Goal: Information Seeking & Learning: Learn about a topic

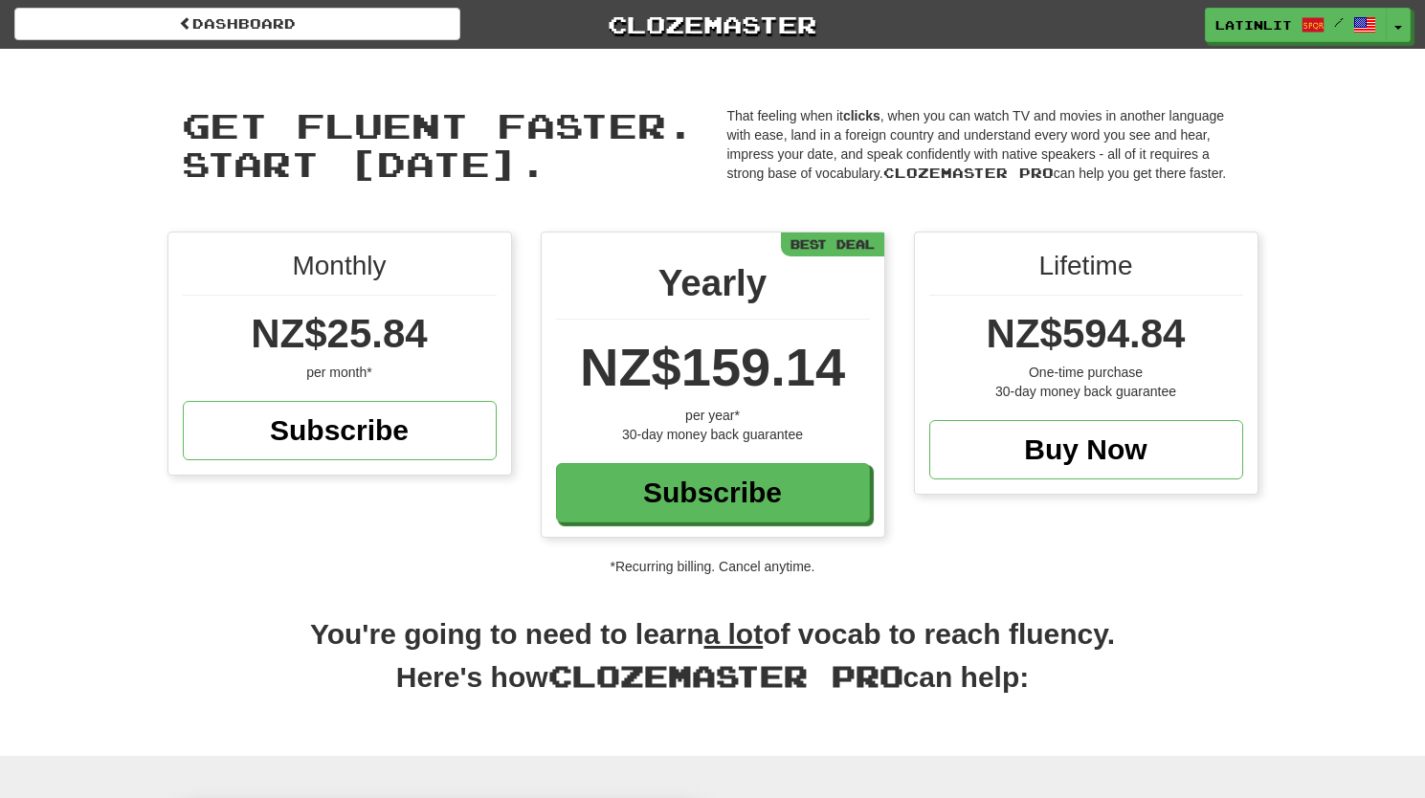
scroll to position [5287, 0]
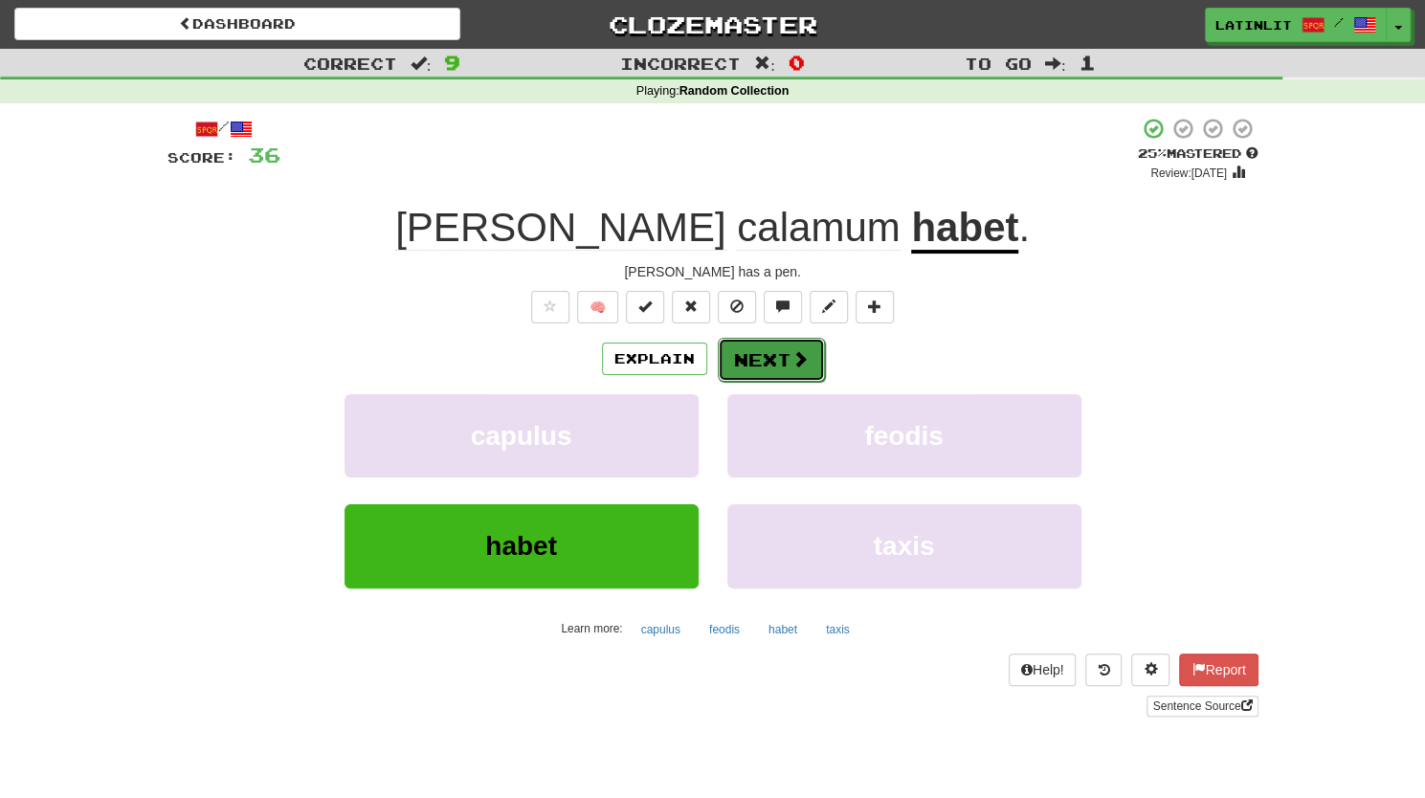
click at [785, 366] on button "Next" at bounding box center [771, 360] width 107 height 44
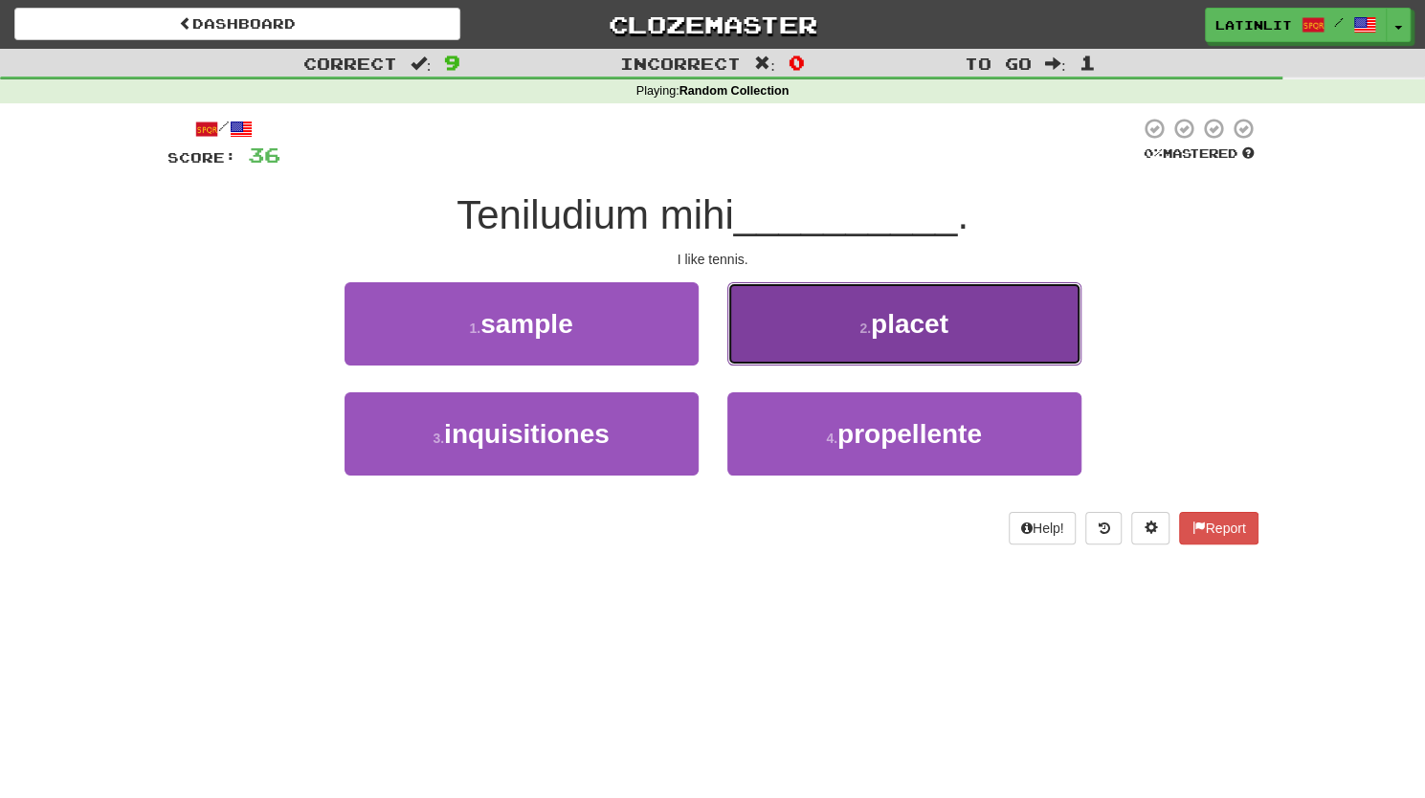
click at [869, 304] on button "2 . placet" at bounding box center [904, 323] width 354 height 83
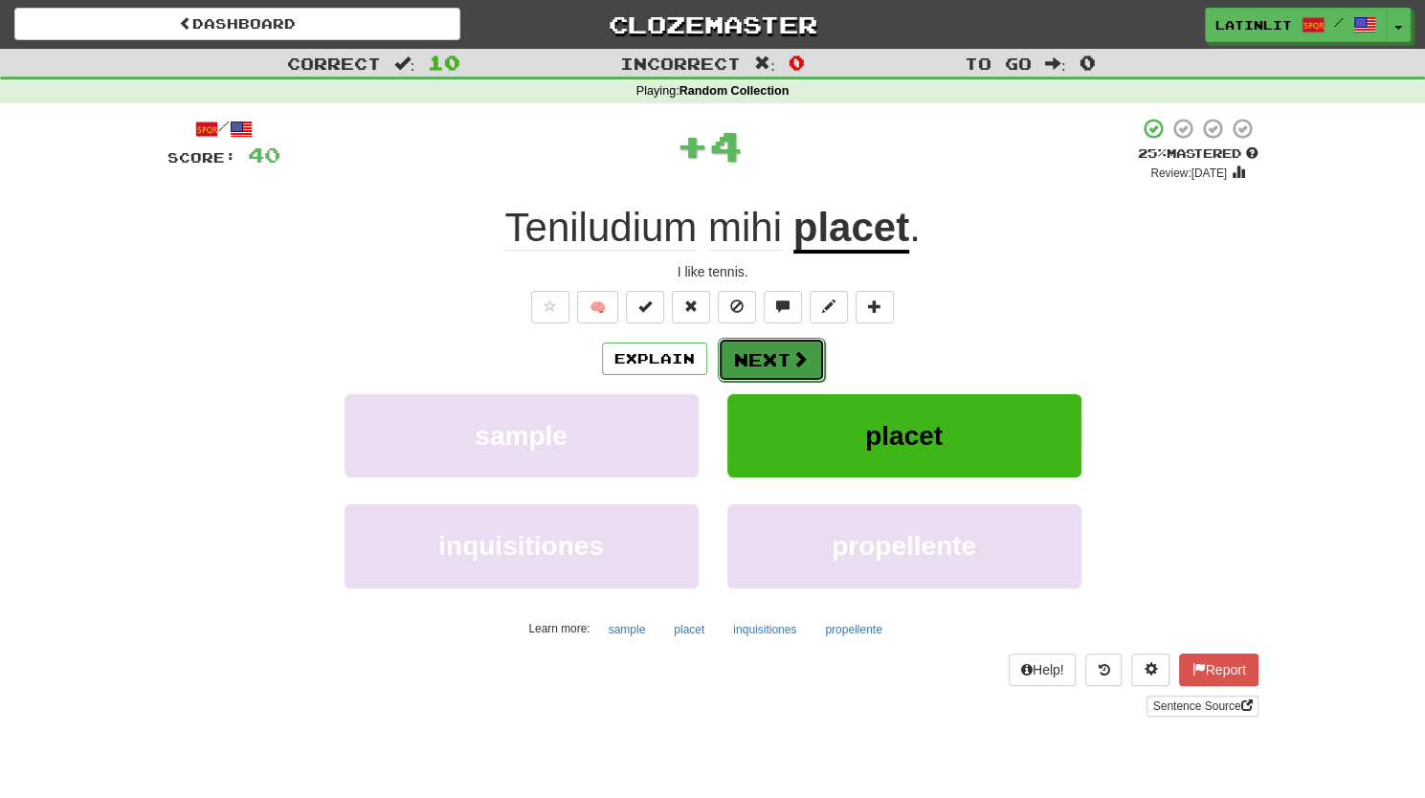
click at [754, 353] on button "Next" at bounding box center [771, 360] width 107 height 44
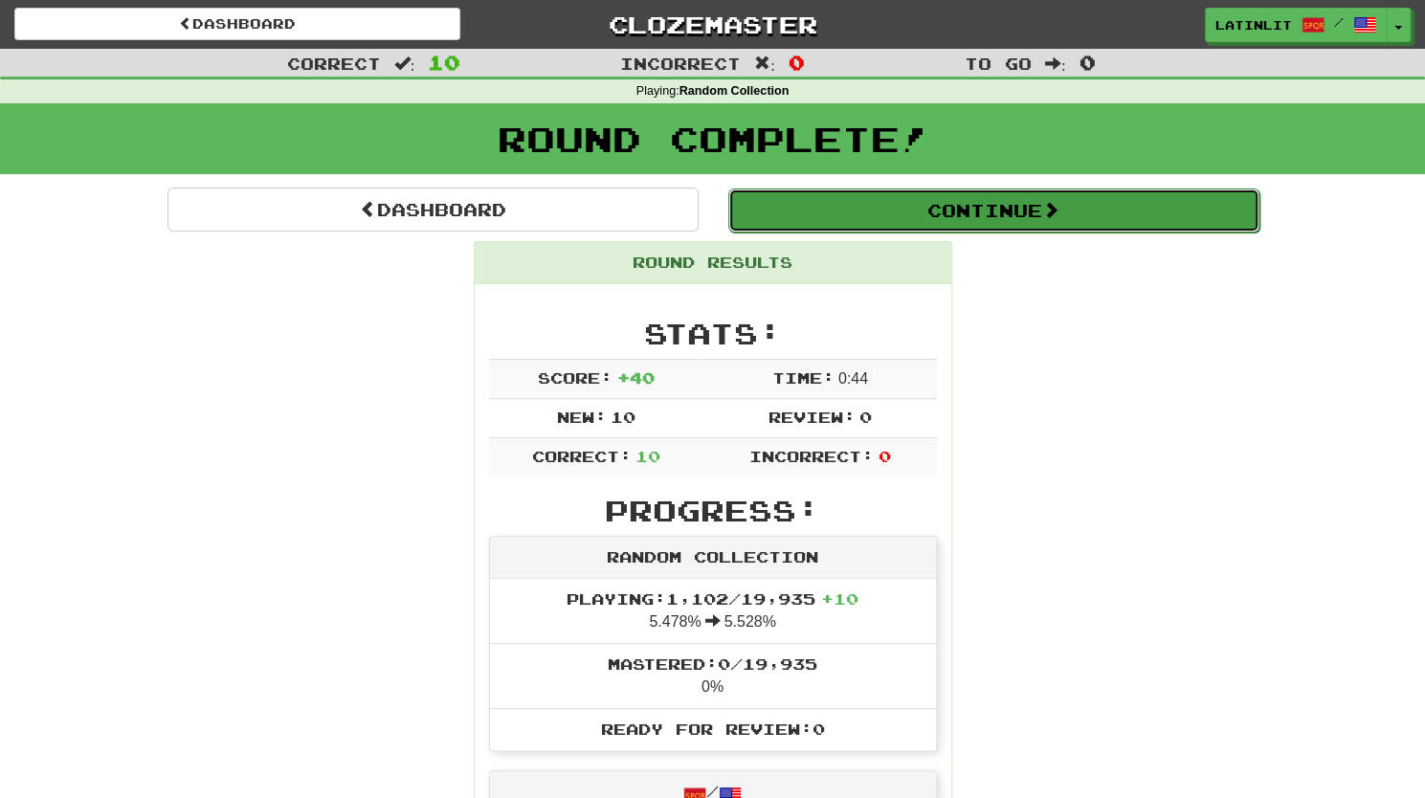
click at [965, 210] on button "Continue" at bounding box center [993, 210] width 531 height 44
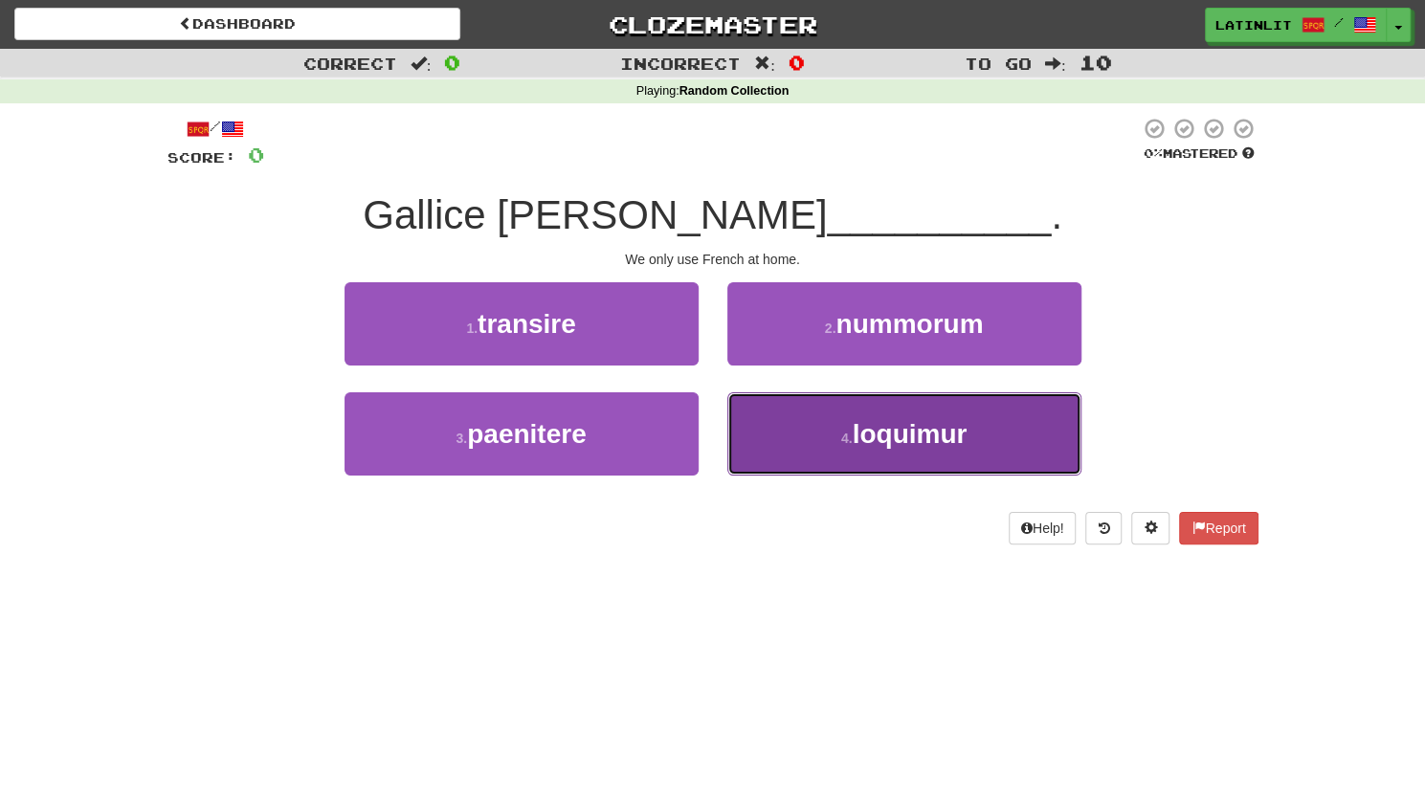
click at [907, 433] on span "loquimur" at bounding box center [908, 434] width 115 height 30
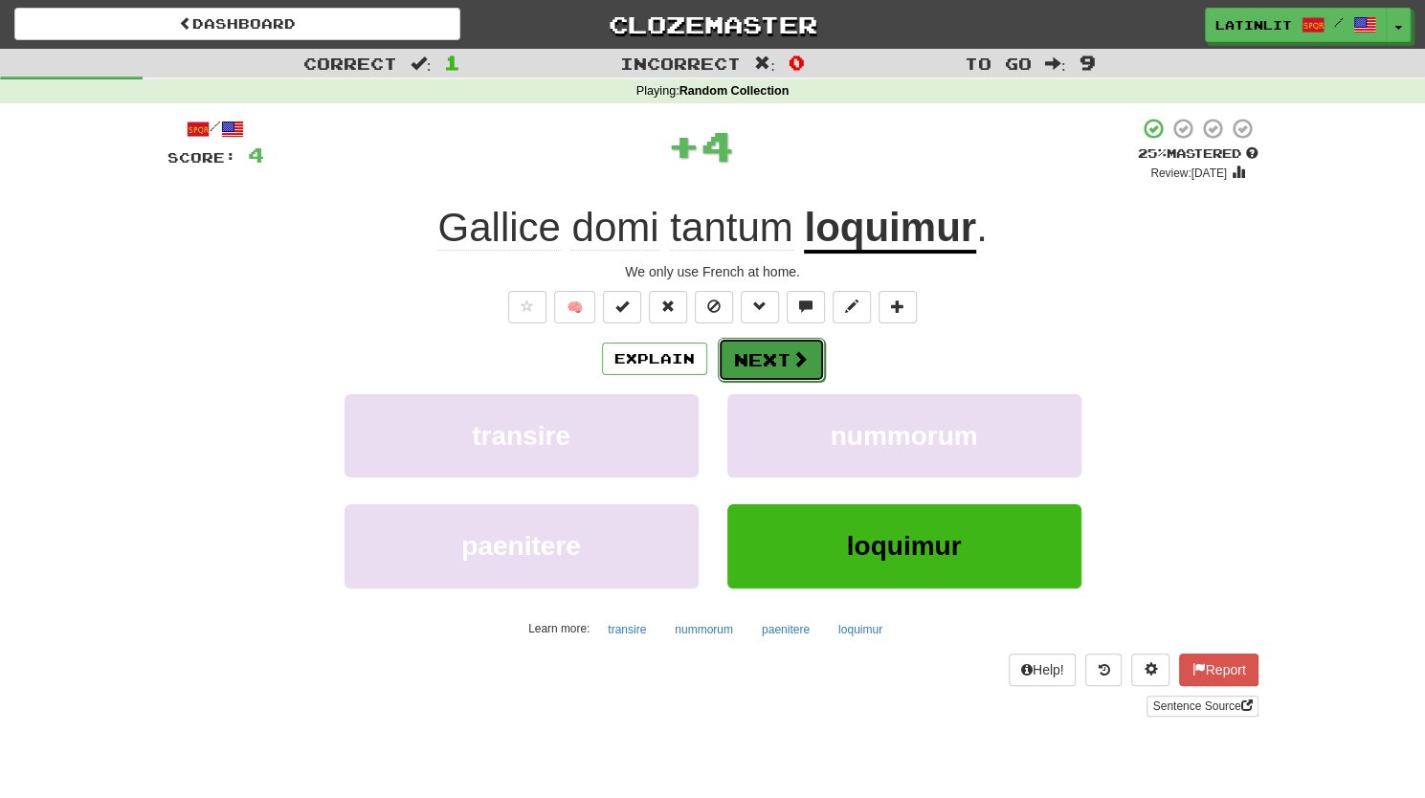
click at [746, 345] on button "Next" at bounding box center [771, 360] width 107 height 44
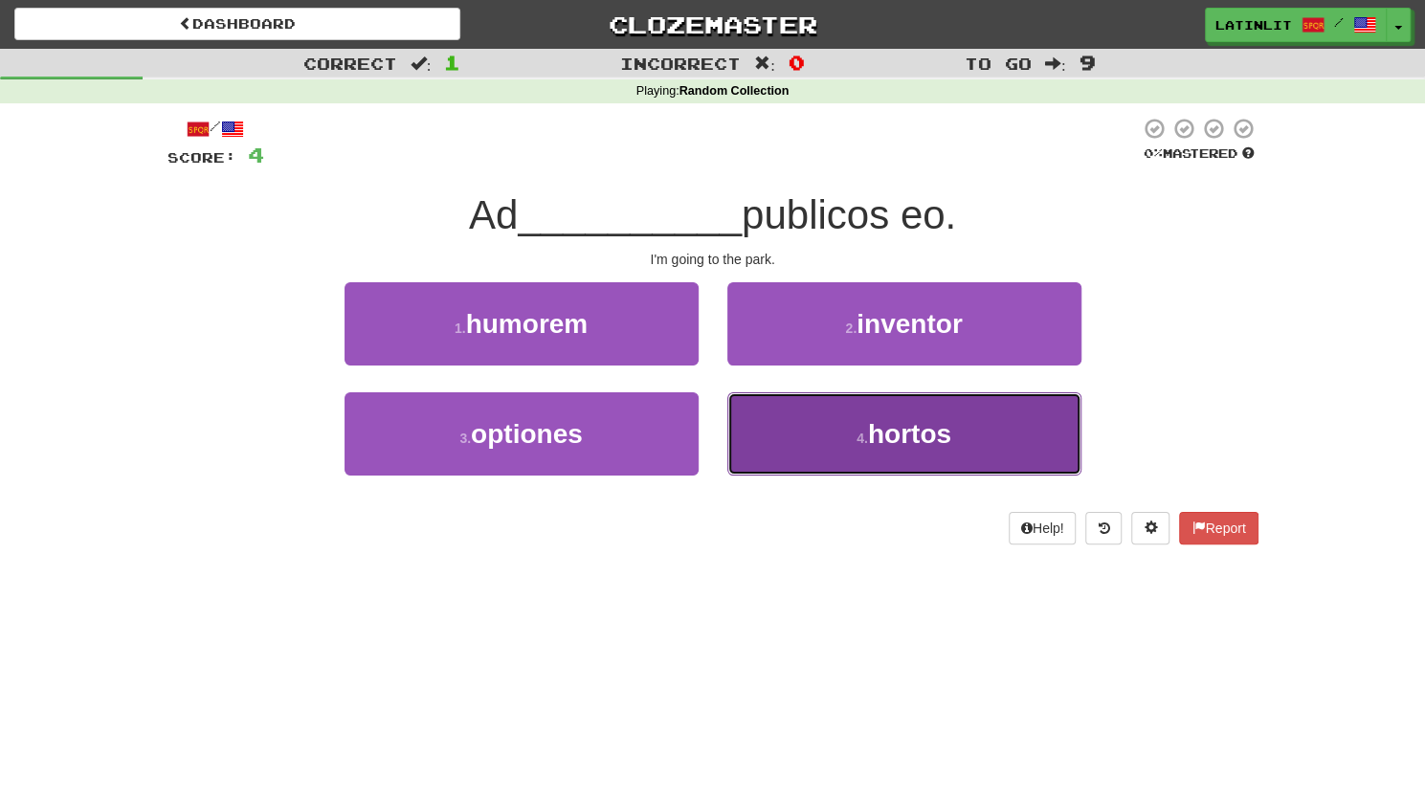
click at [928, 424] on span "hortos" at bounding box center [909, 434] width 83 height 30
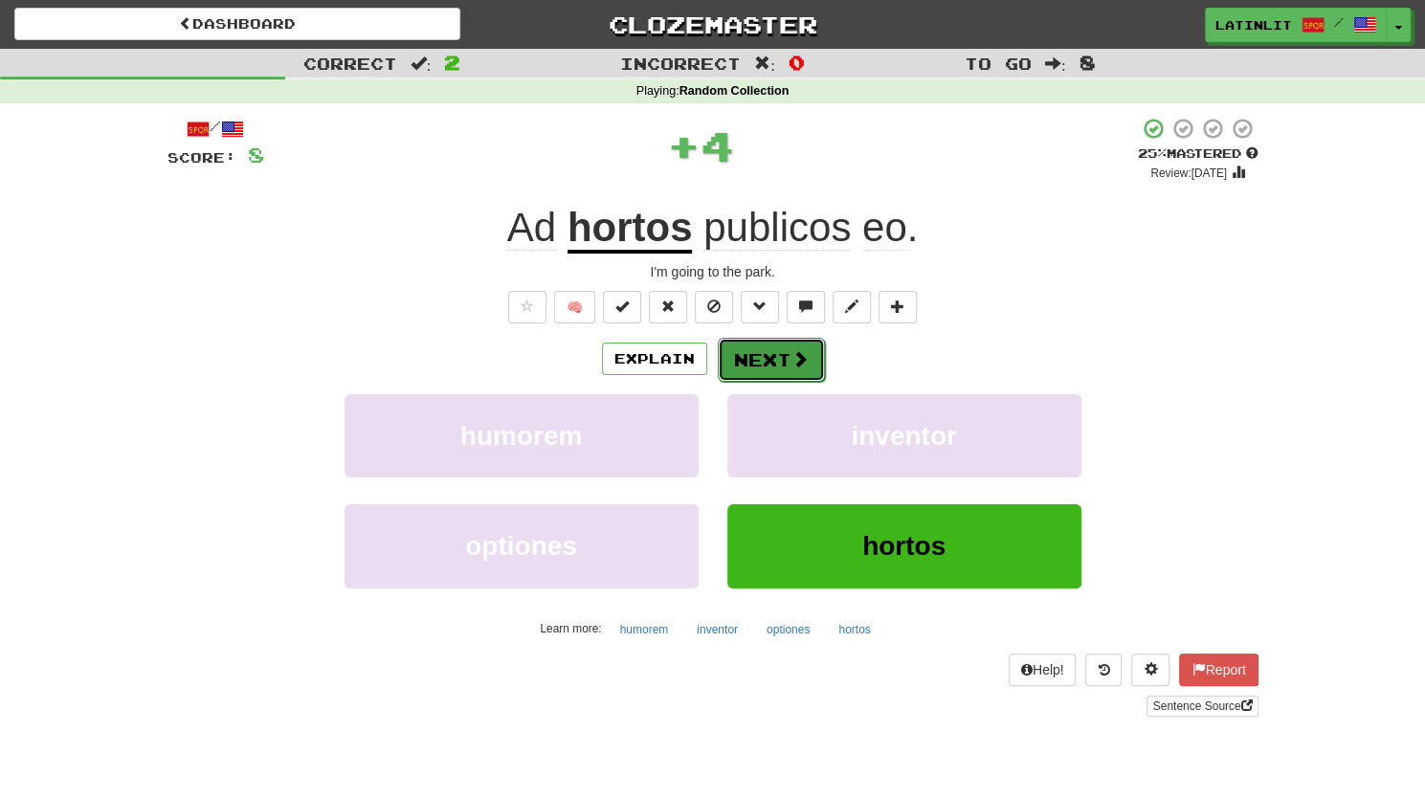
click at [762, 349] on button "Next" at bounding box center [771, 360] width 107 height 44
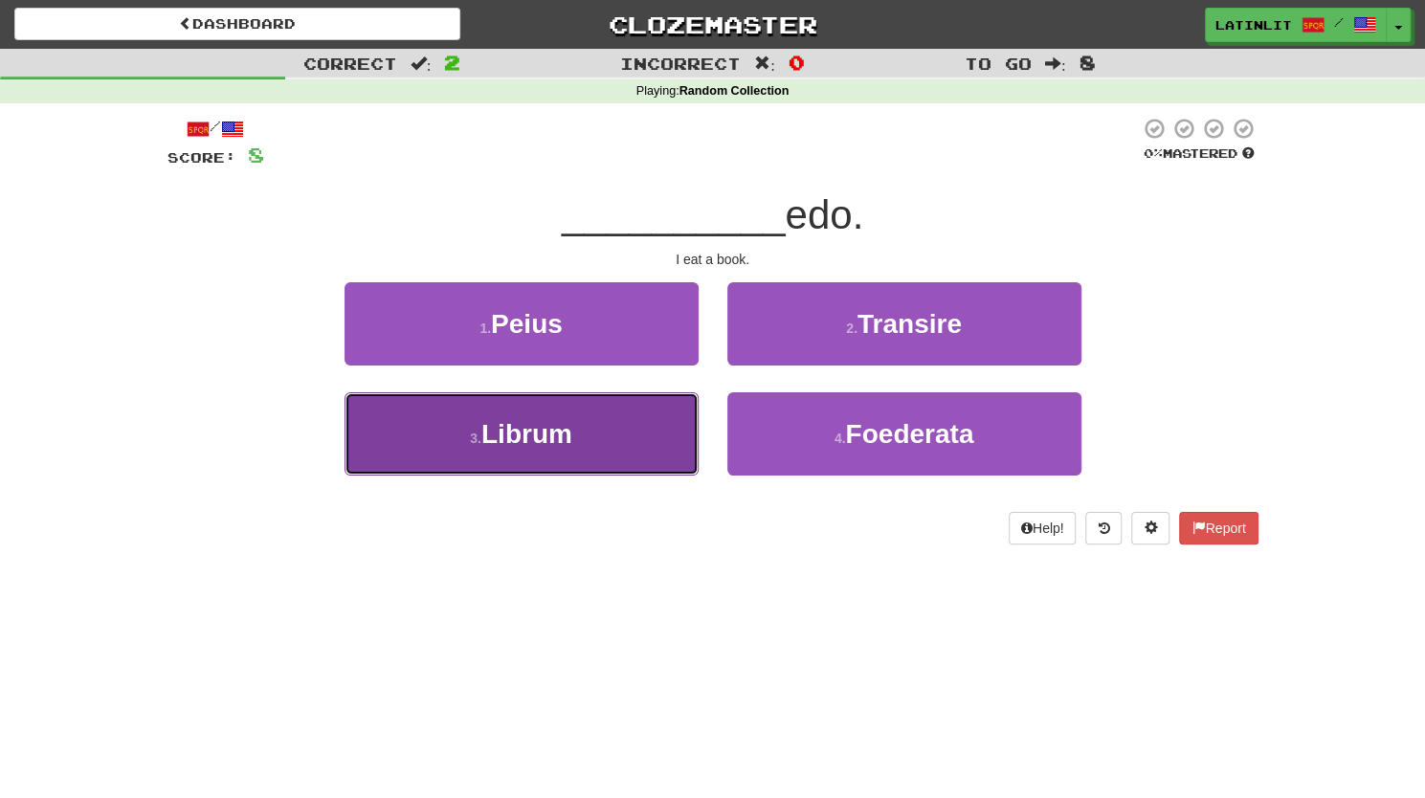
drag, startPoint x: 595, startPoint y: 447, endPoint x: 538, endPoint y: 438, distance: 58.0
click at [538, 438] on span "Librum" at bounding box center [526, 434] width 91 height 30
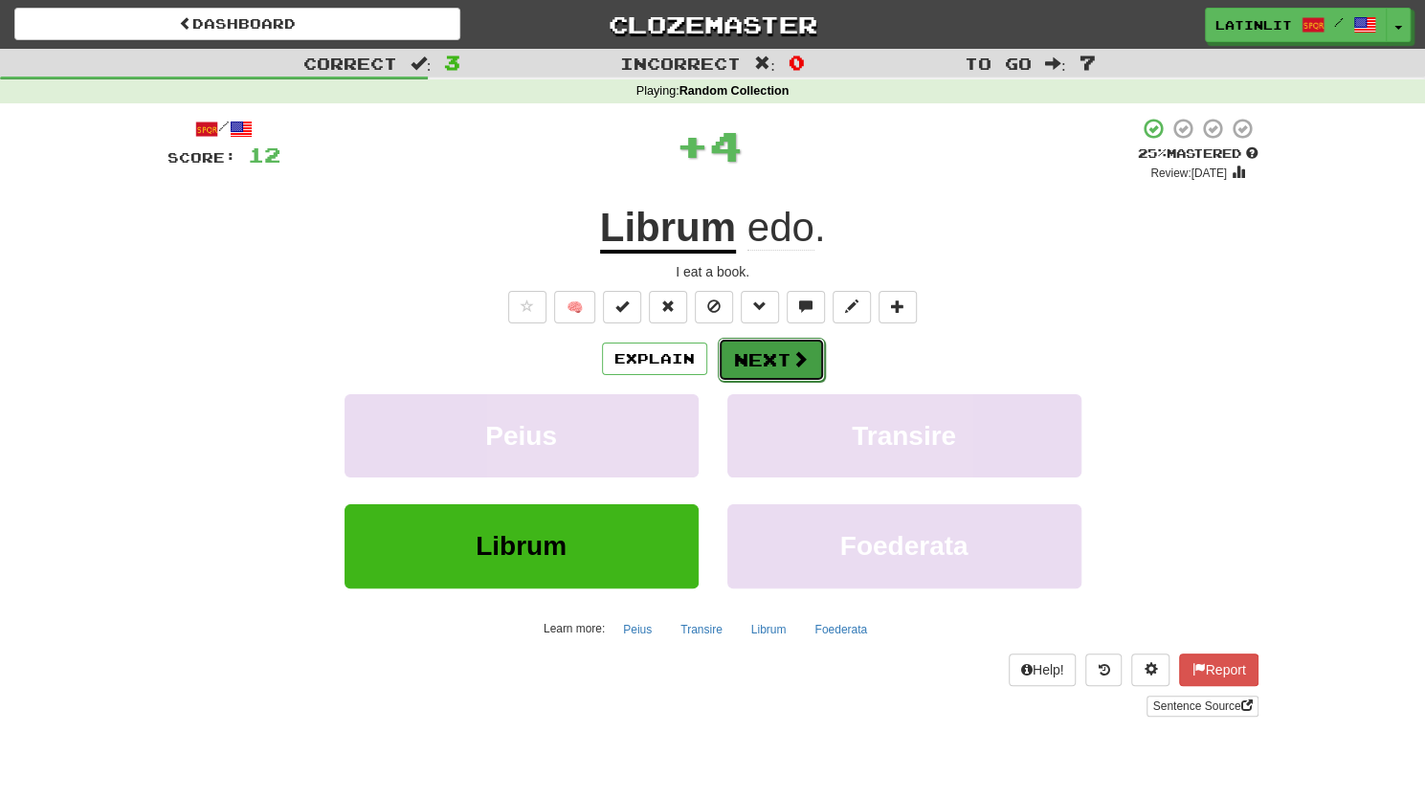
click at [737, 358] on button "Next" at bounding box center [771, 360] width 107 height 44
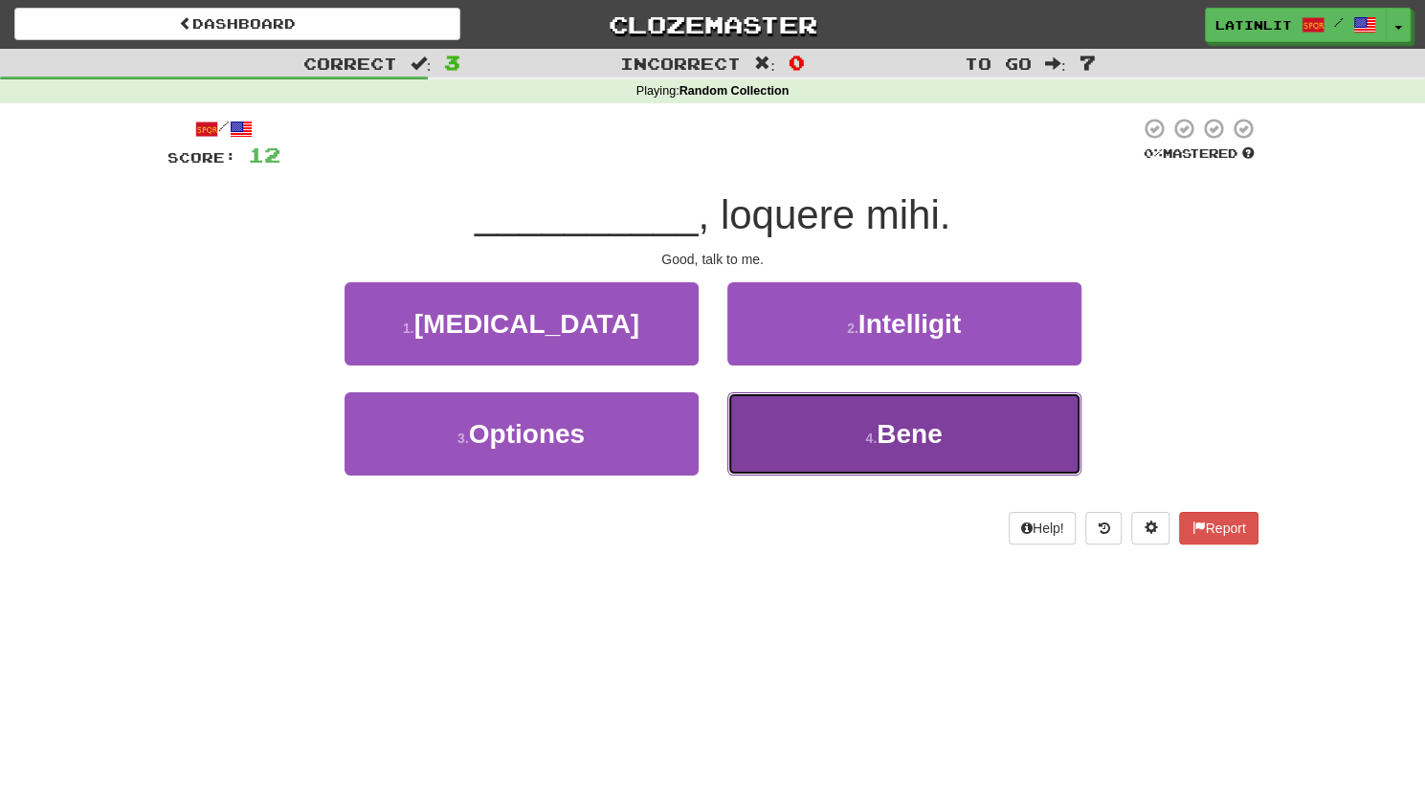
click at [865, 451] on button "4 . Bene" at bounding box center [904, 433] width 354 height 83
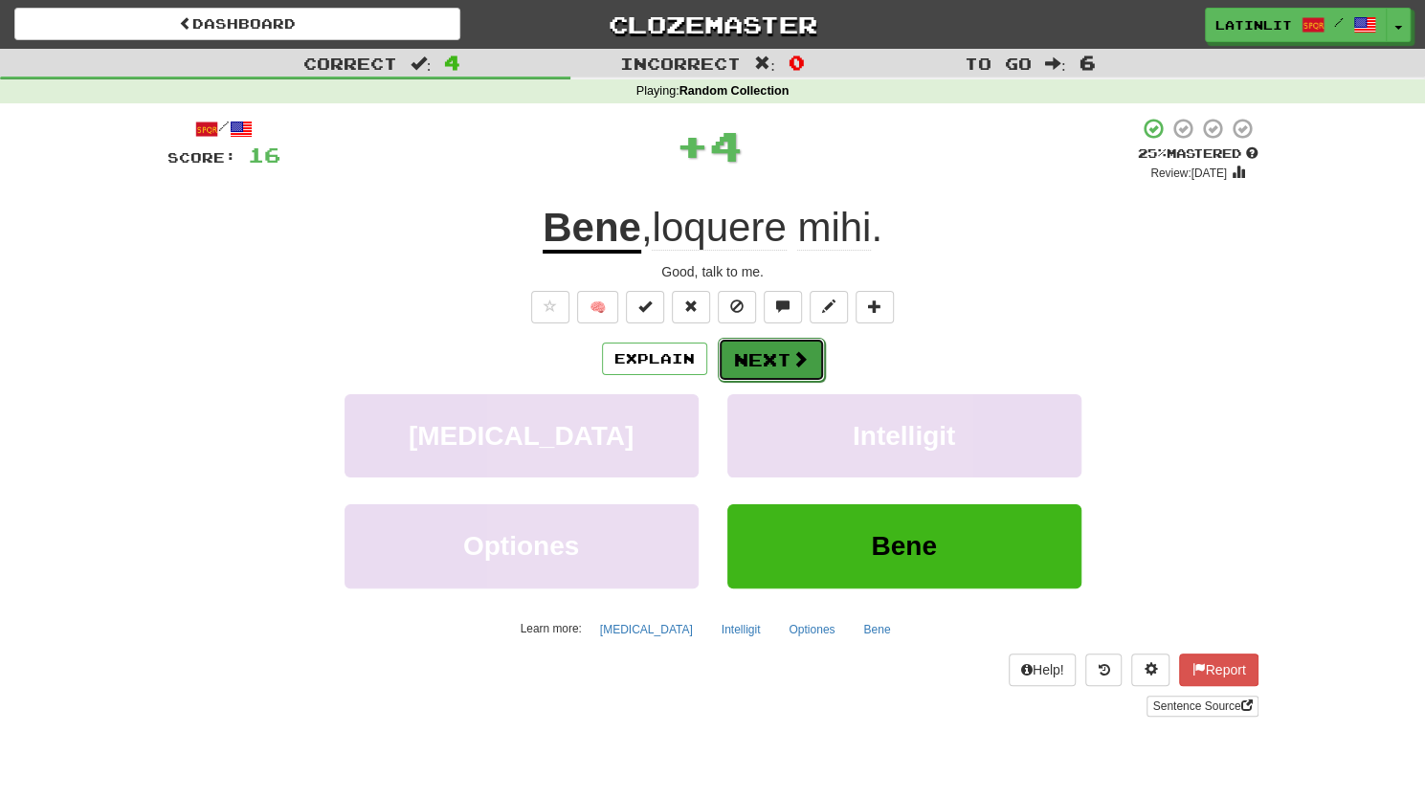
click at [752, 359] on button "Next" at bounding box center [771, 360] width 107 height 44
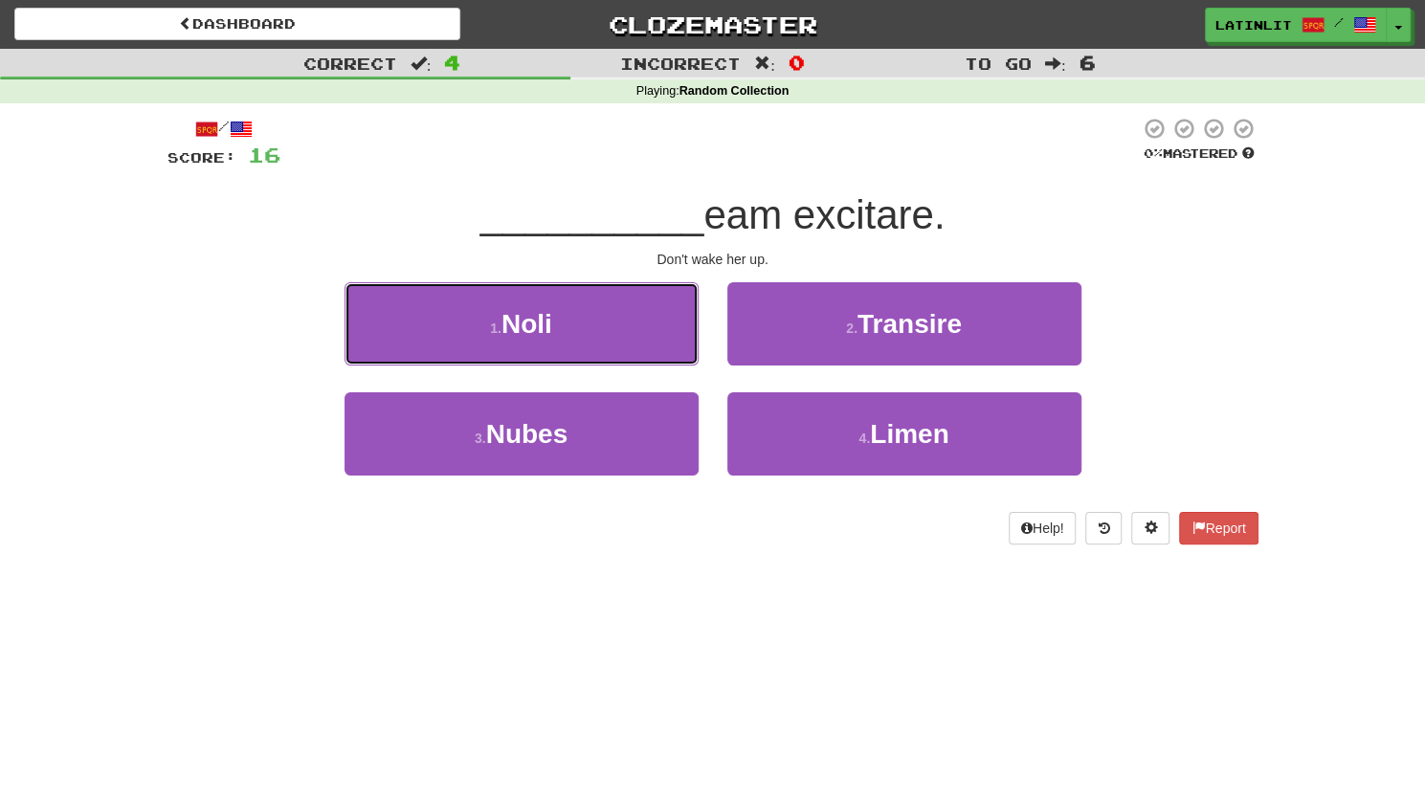
drag, startPoint x: 556, startPoint y: 323, endPoint x: 511, endPoint y: 319, distance: 45.2
click at [511, 319] on span "Noli" at bounding box center [526, 324] width 51 height 30
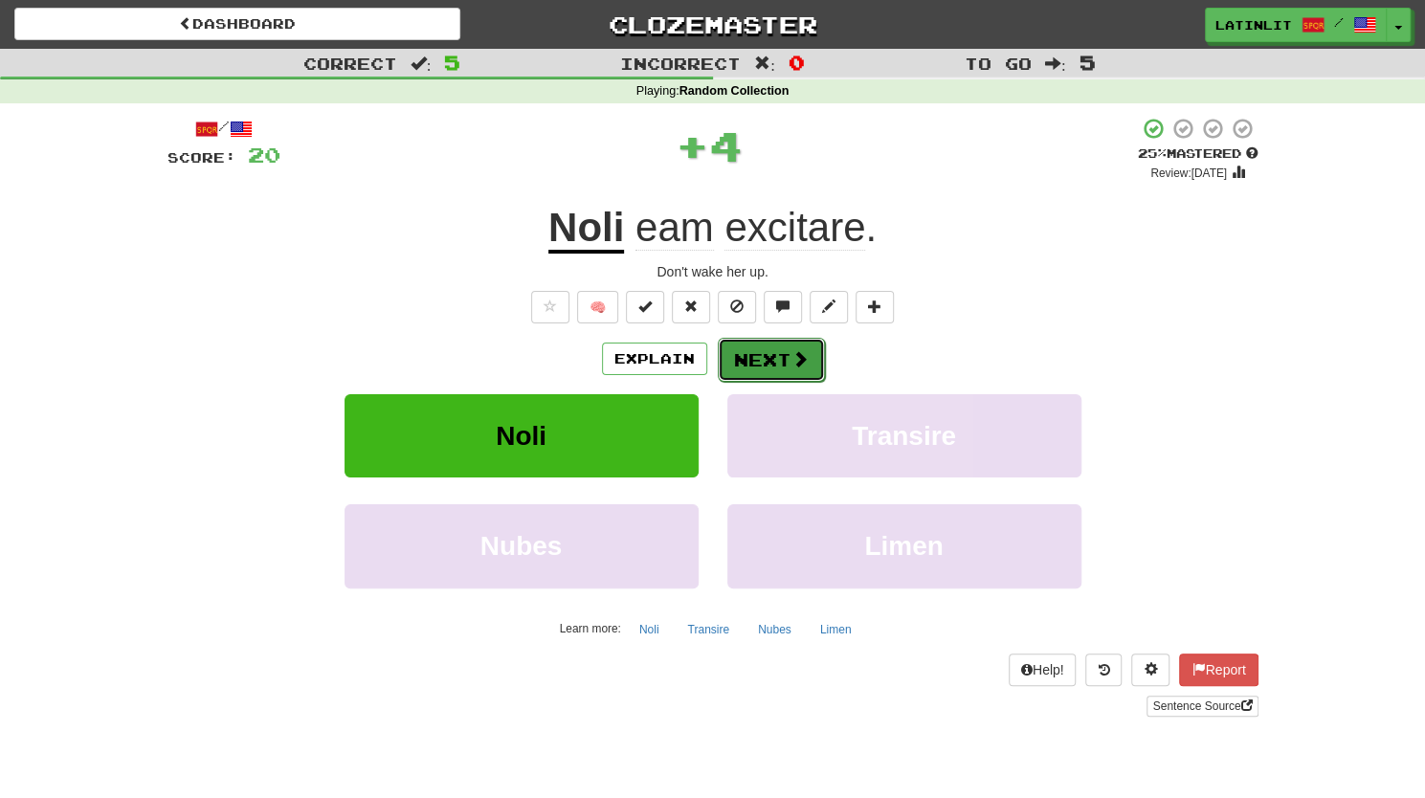
click at [761, 356] on button "Next" at bounding box center [771, 360] width 107 height 44
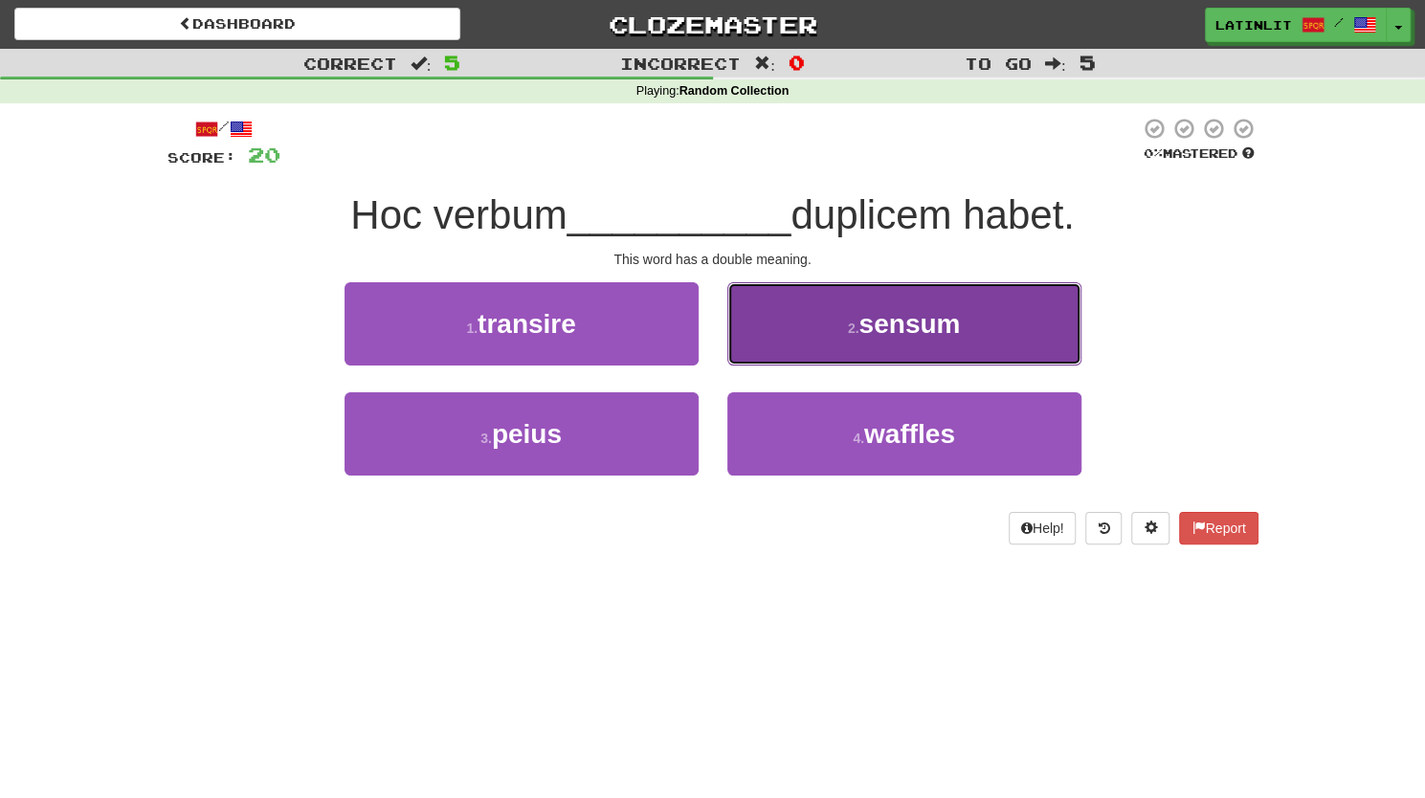
click at [837, 301] on button "2 . sensum" at bounding box center [904, 323] width 354 height 83
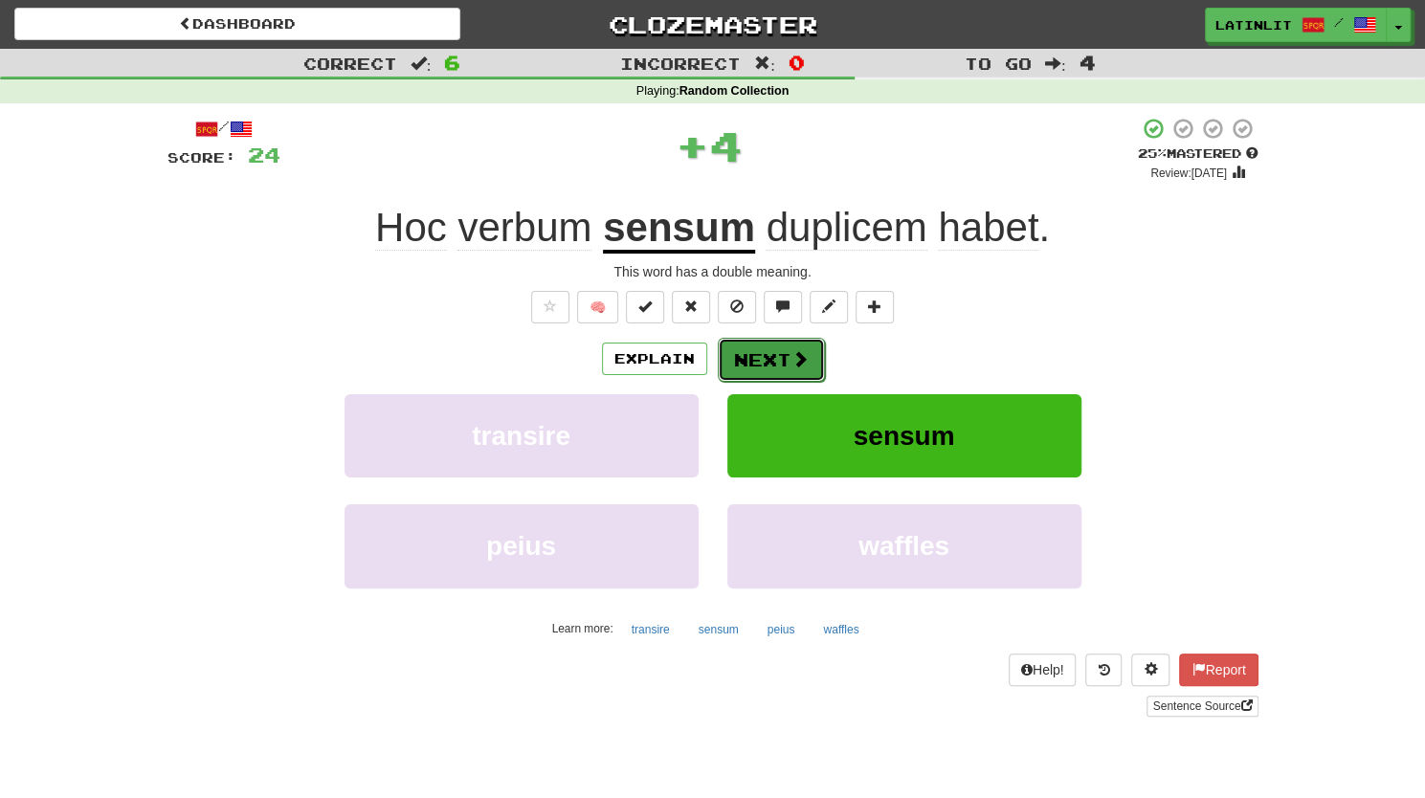
click at [756, 359] on button "Next" at bounding box center [771, 360] width 107 height 44
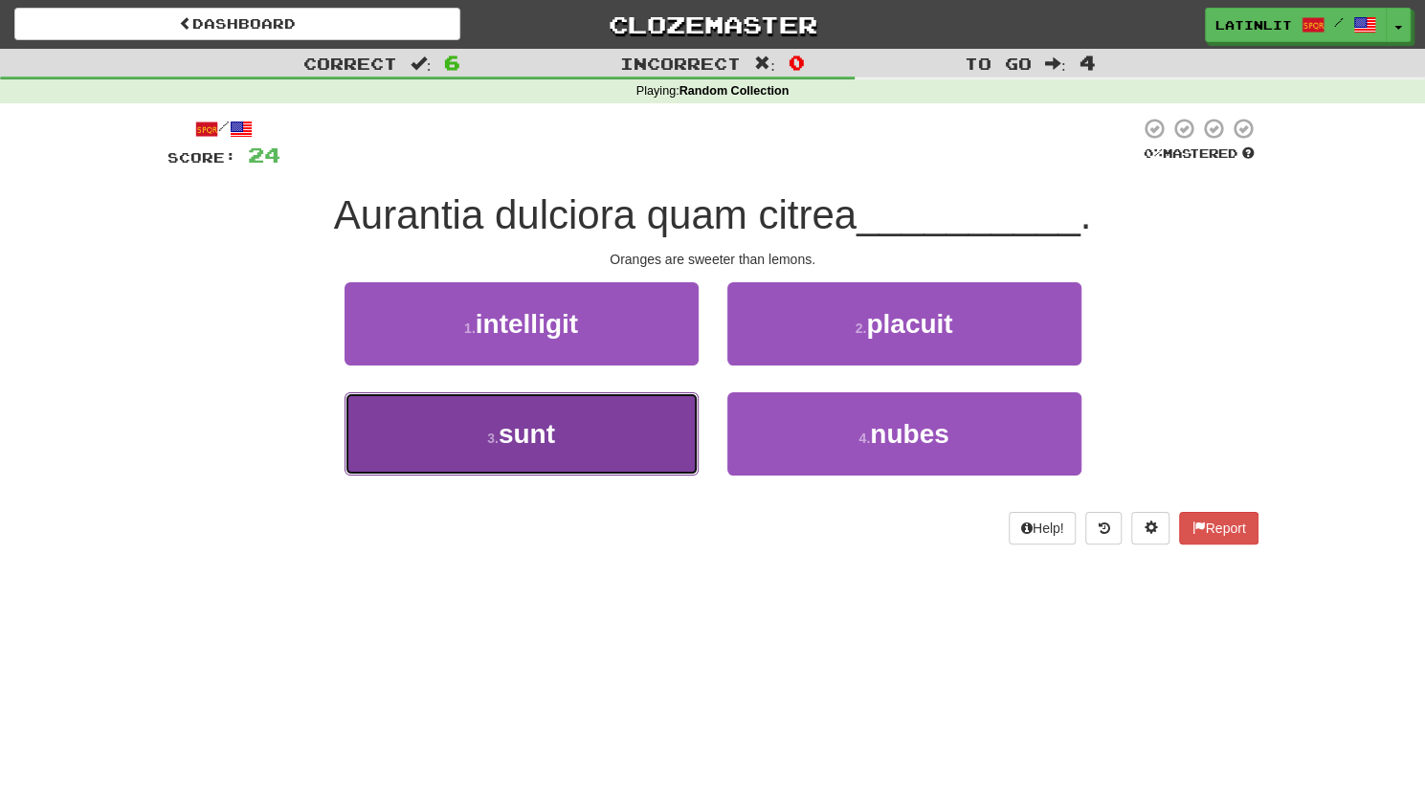
click at [570, 392] on button "3 . sunt" at bounding box center [521, 433] width 354 height 83
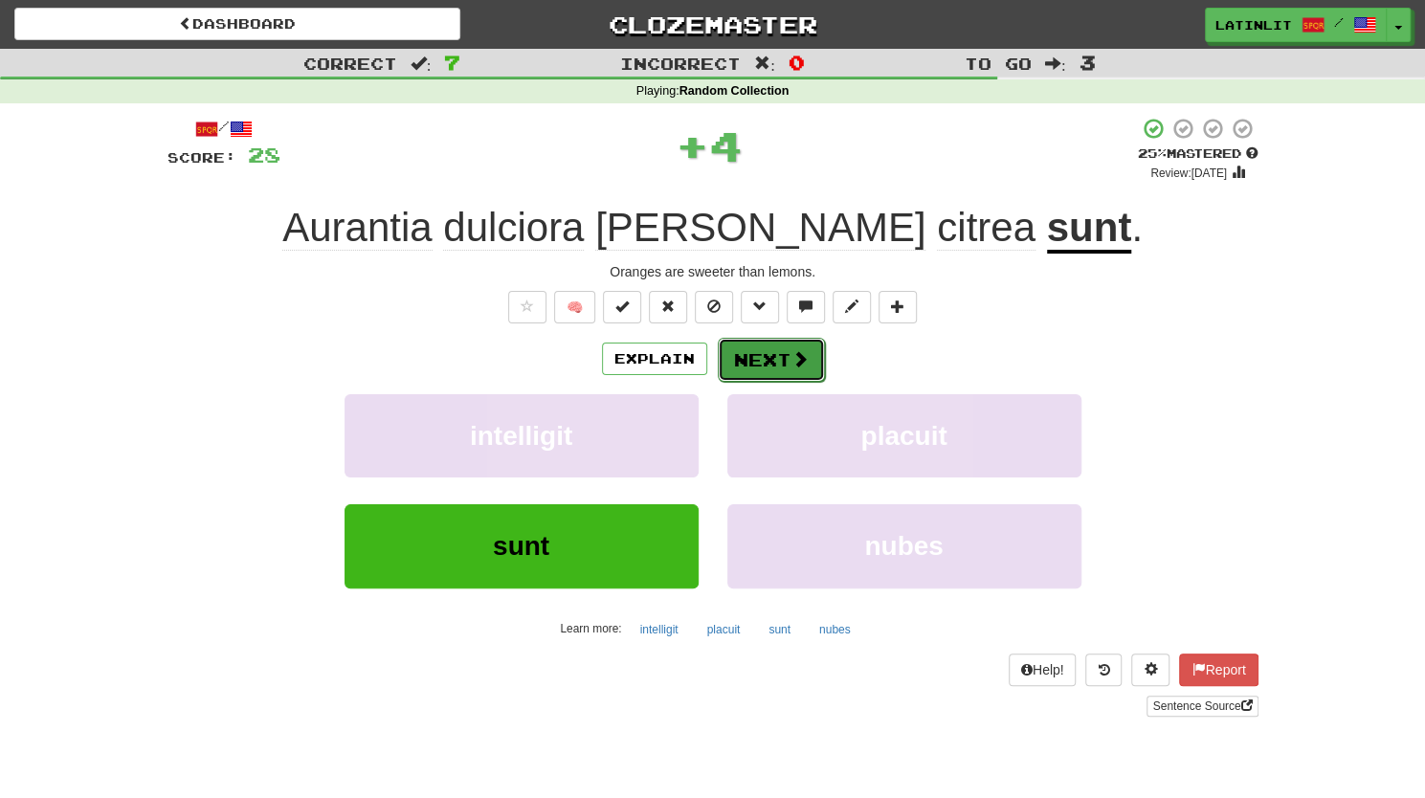
click at [756, 348] on button "Next" at bounding box center [771, 360] width 107 height 44
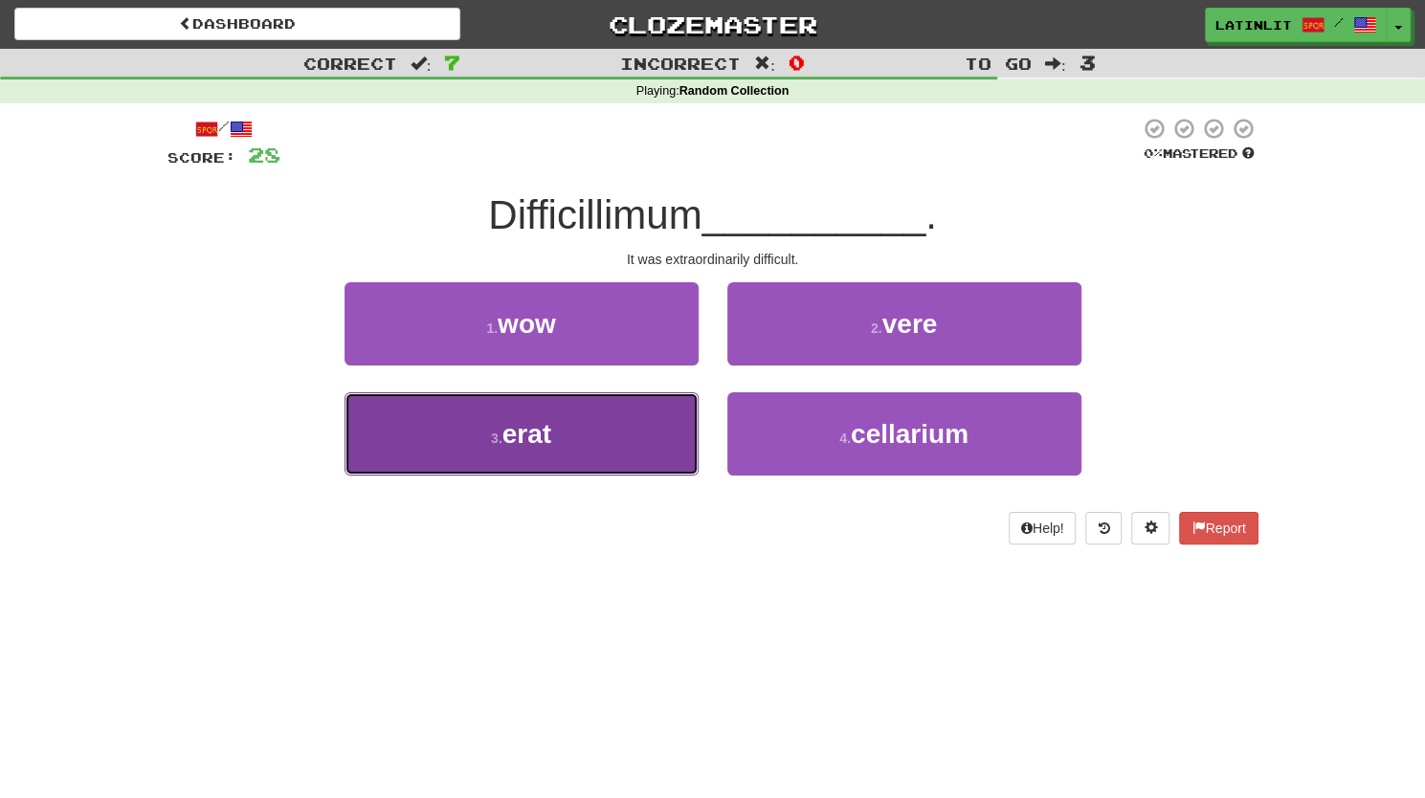
click at [591, 443] on button "3 . erat" at bounding box center [521, 433] width 354 height 83
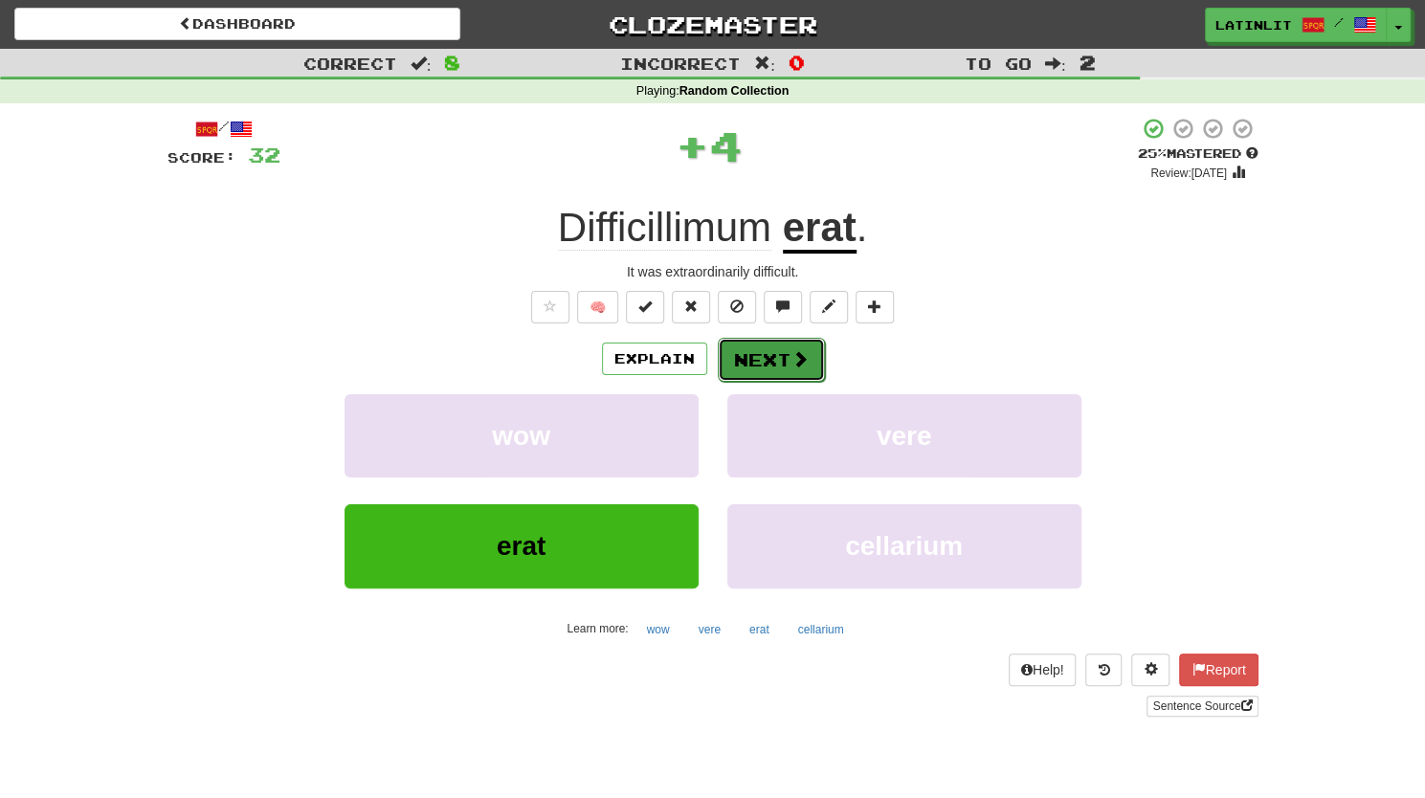
click at [742, 351] on button "Next" at bounding box center [771, 360] width 107 height 44
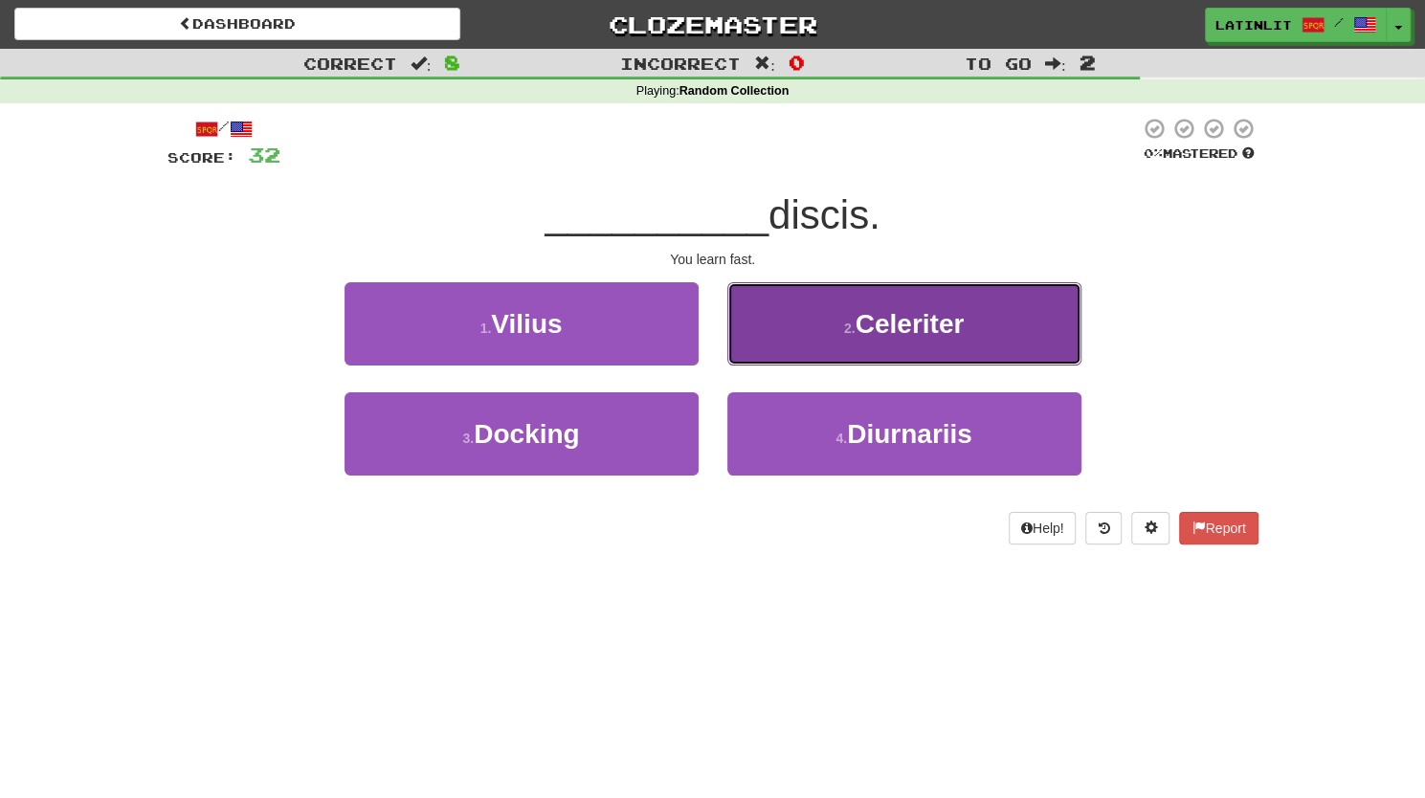
click at [852, 342] on button "2 . Celeriter" at bounding box center [904, 323] width 354 height 83
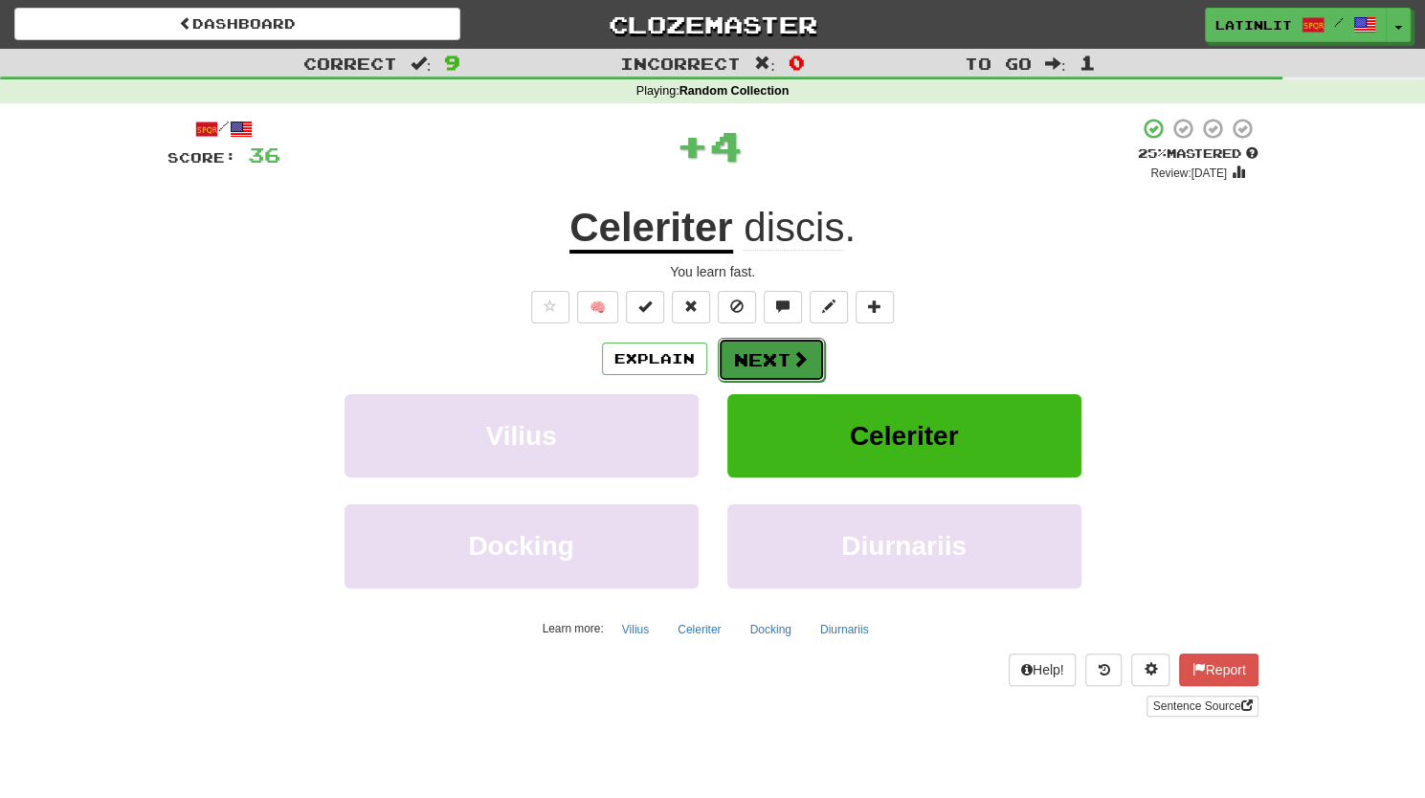
click at [738, 361] on button "Next" at bounding box center [771, 360] width 107 height 44
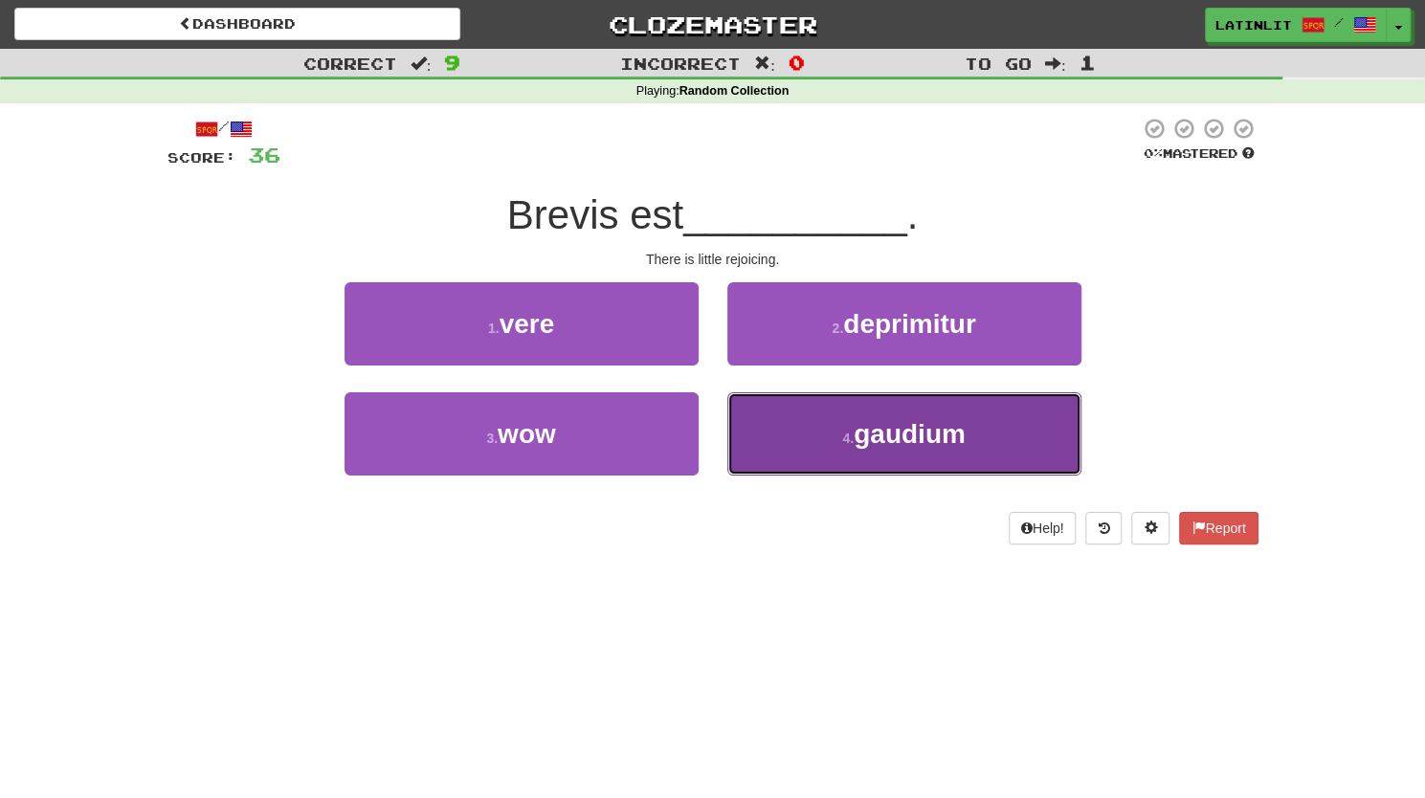
click at [823, 446] on button "4 . gaudium" at bounding box center [904, 433] width 354 height 83
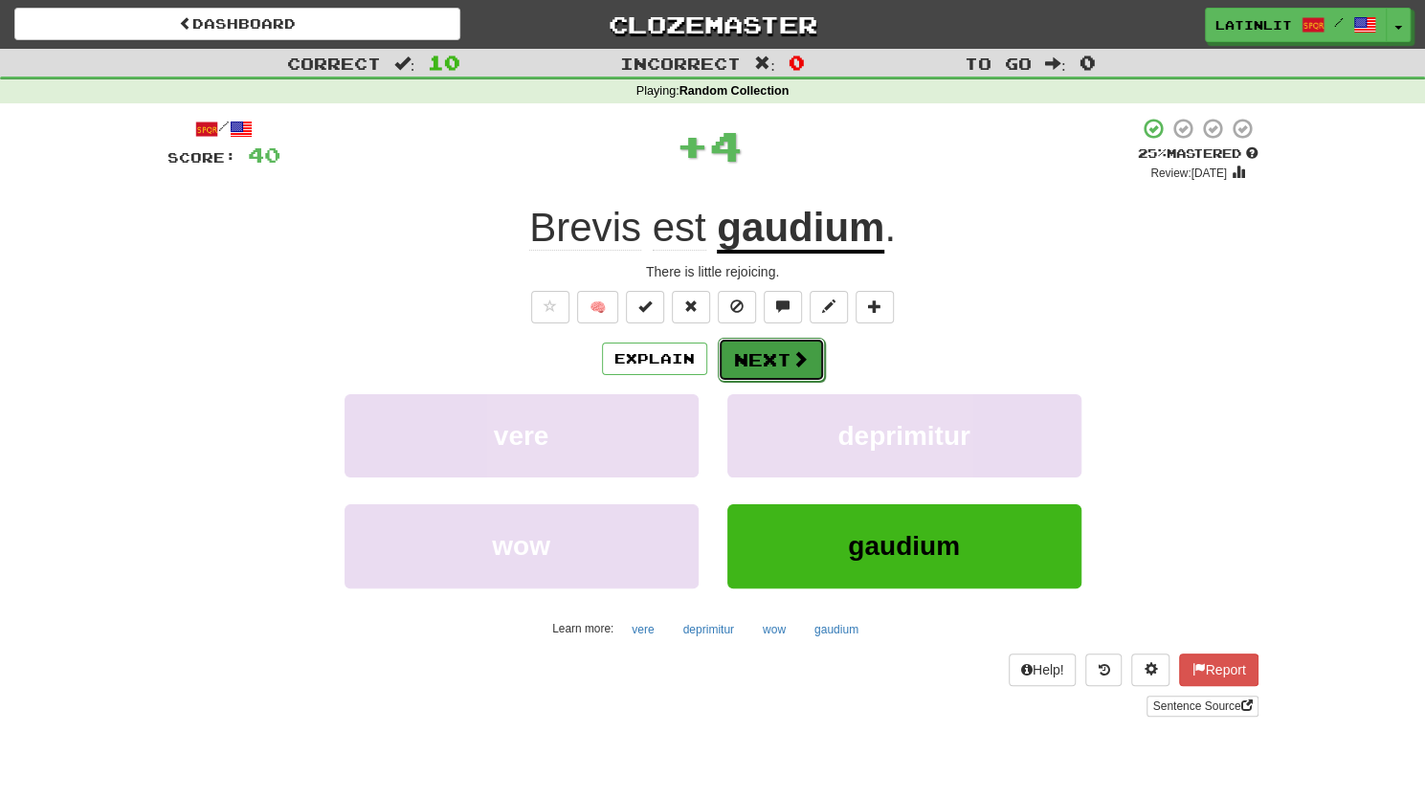
click at [731, 351] on button "Next" at bounding box center [771, 360] width 107 height 44
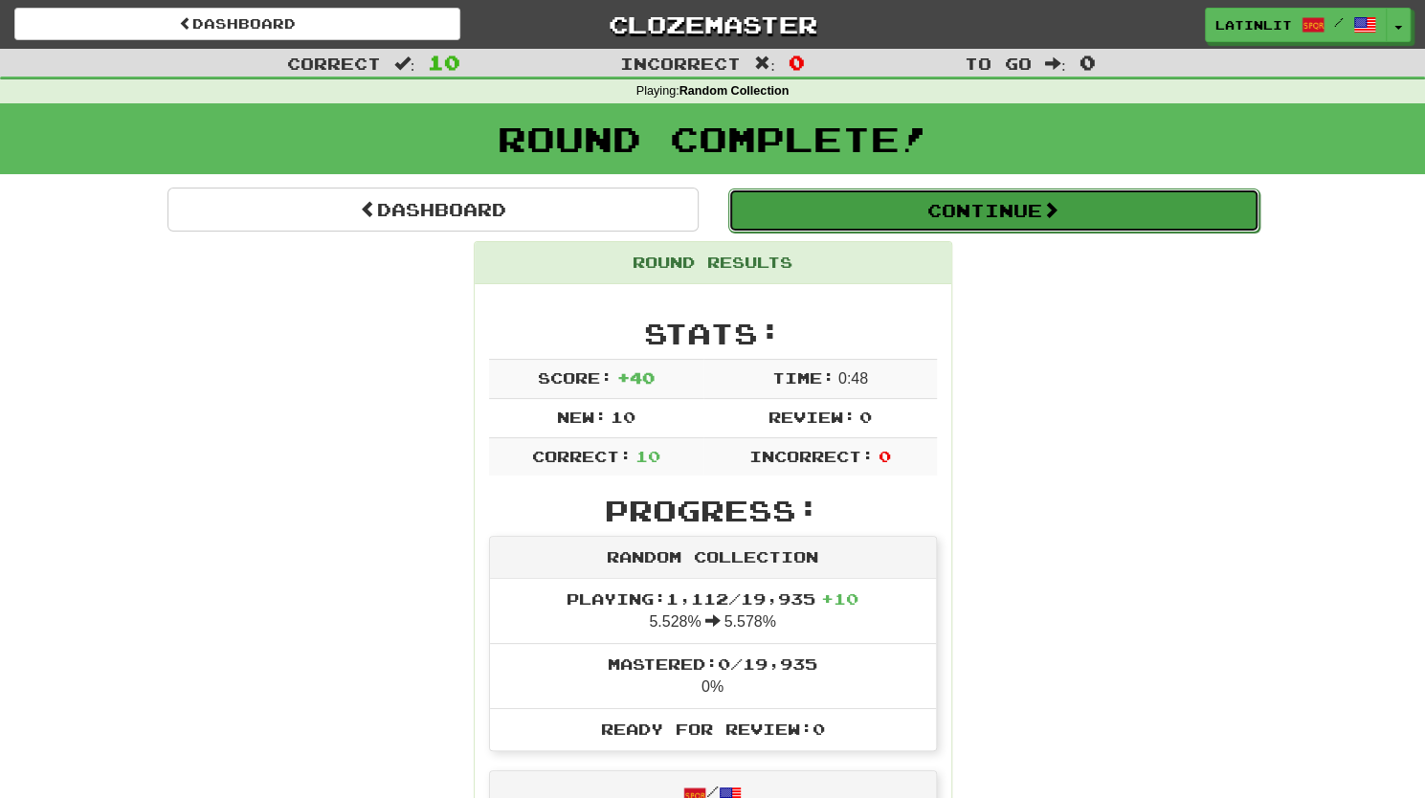
click at [918, 226] on button "Continue" at bounding box center [993, 210] width 531 height 44
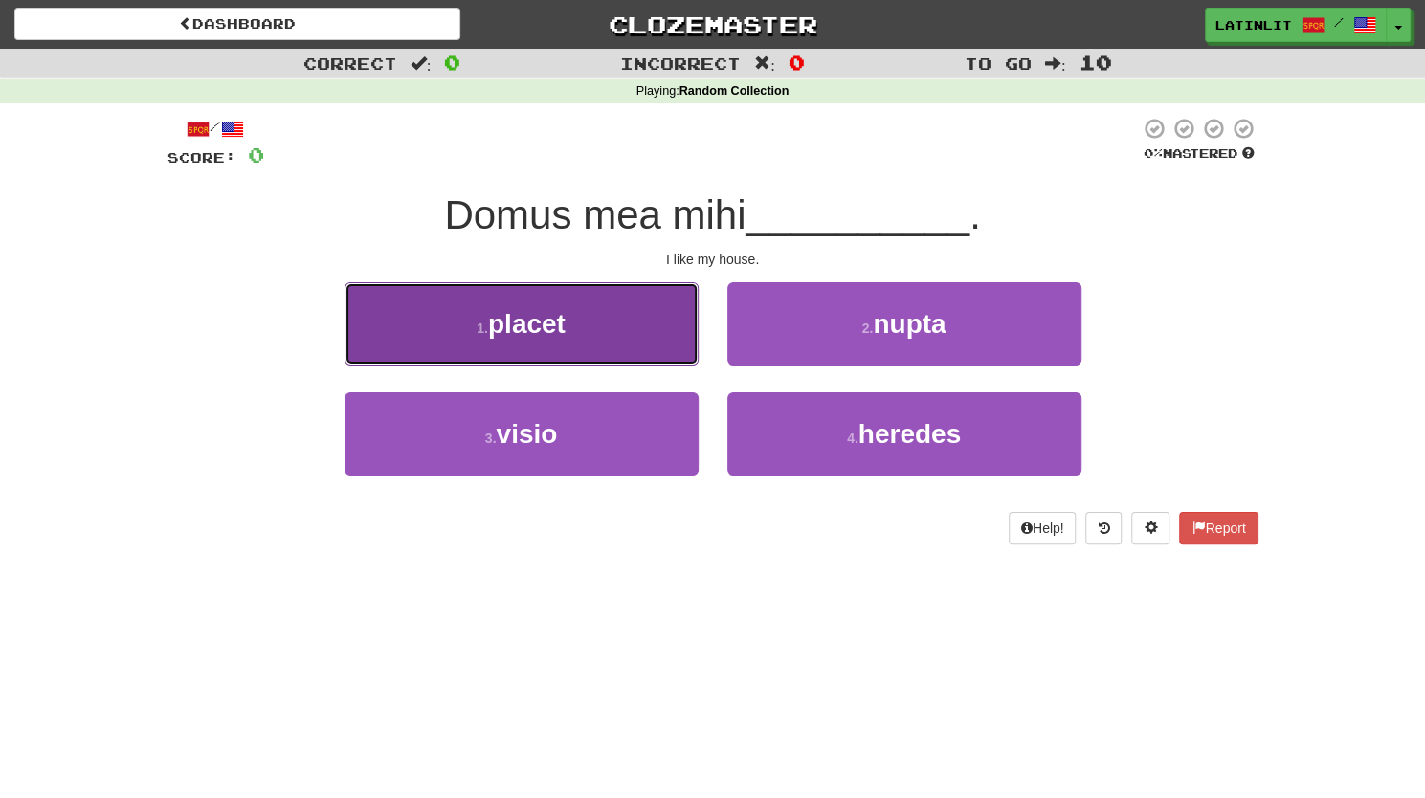
click at [633, 335] on button "1 . placet" at bounding box center [521, 323] width 354 height 83
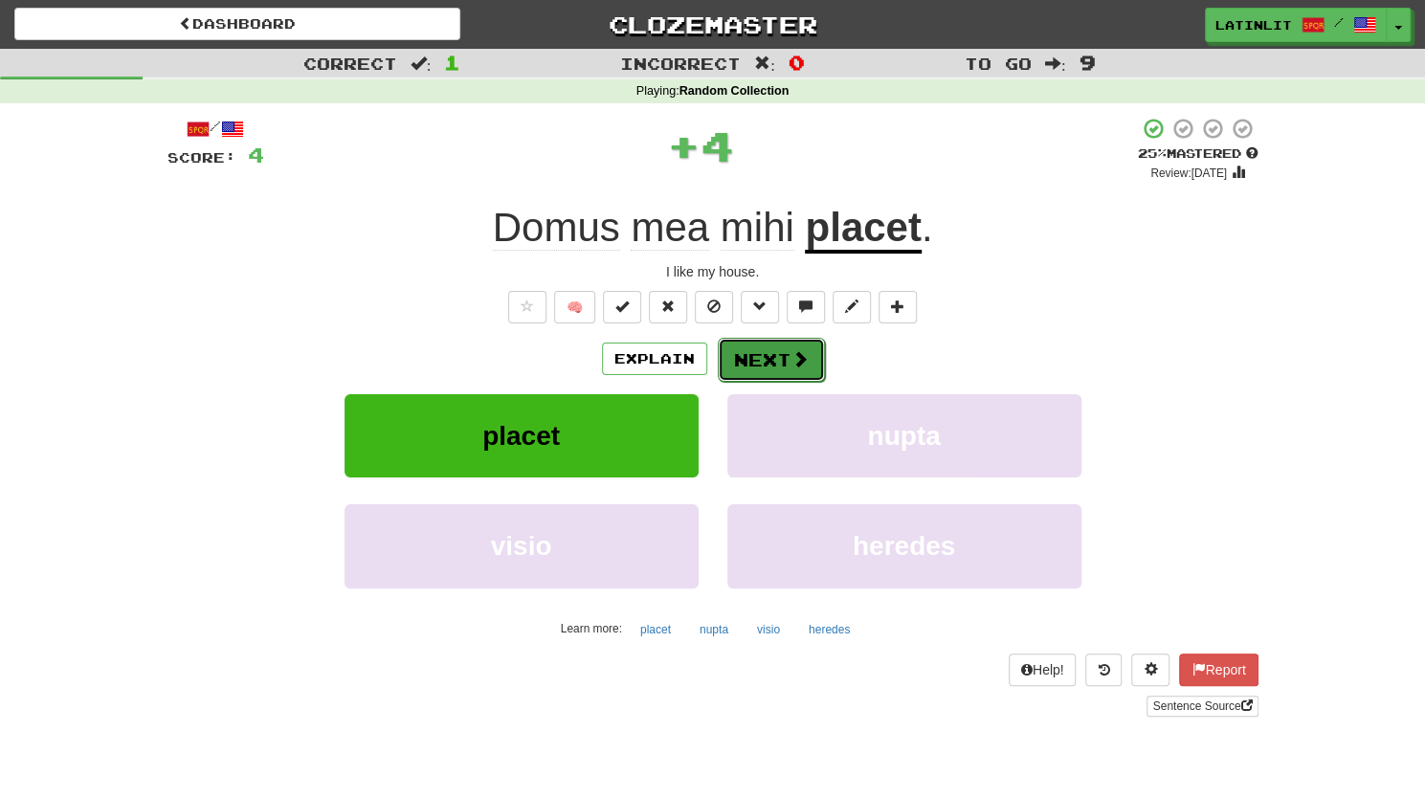
click at [783, 353] on button "Next" at bounding box center [771, 360] width 107 height 44
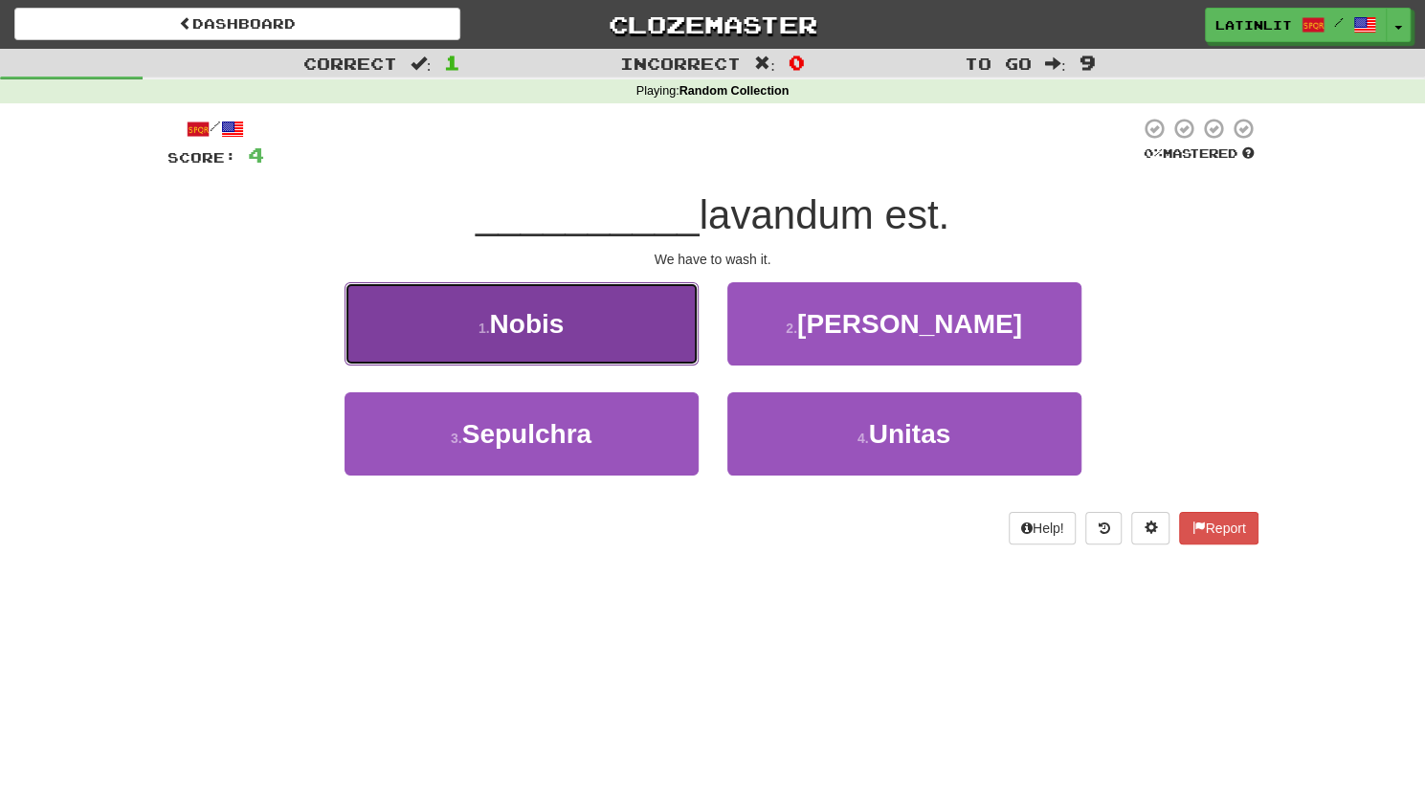
click at [615, 322] on button "1 . Nobis" at bounding box center [521, 323] width 354 height 83
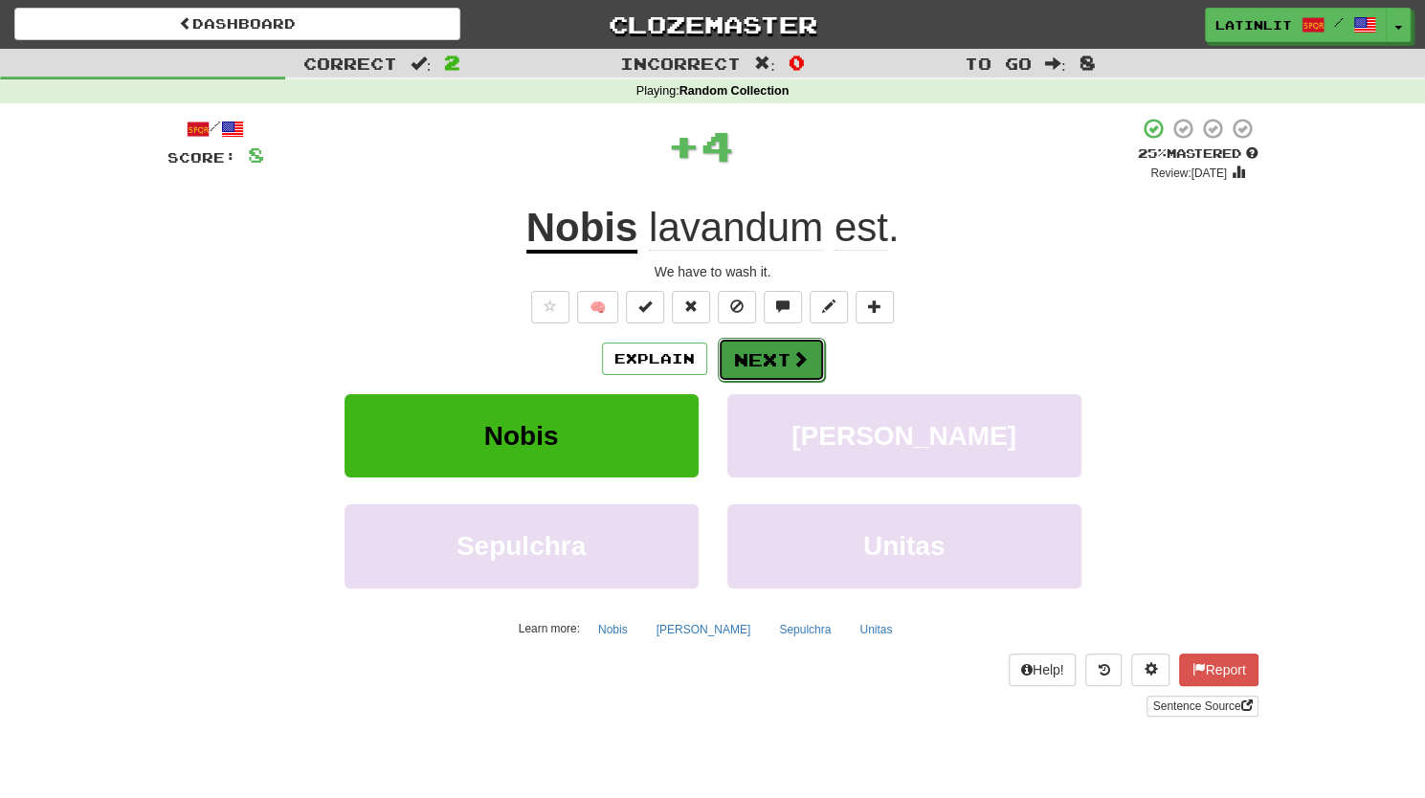
click at [758, 359] on button "Next" at bounding box center [771, 360] width 107 height 44
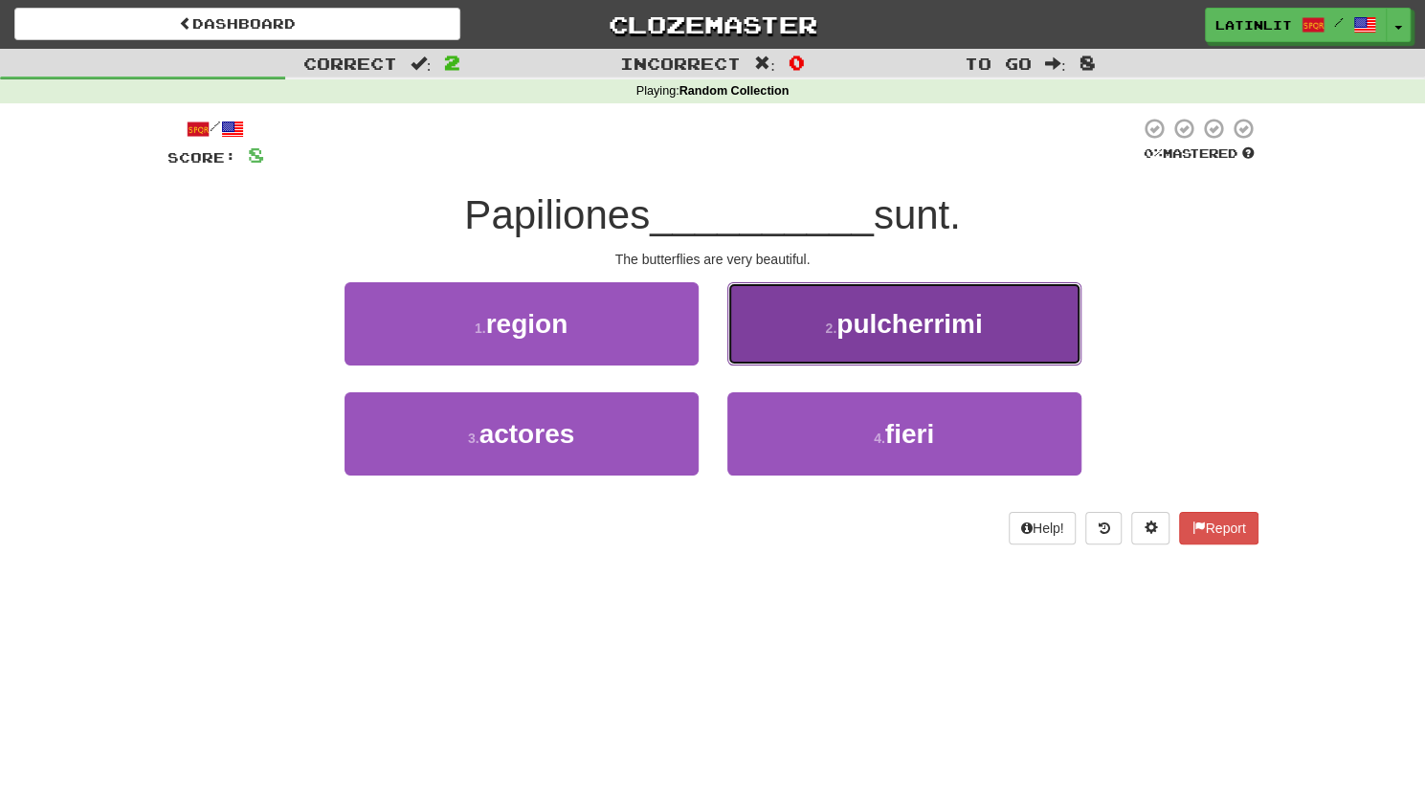
click at [820, 342] on button "2 . pulcherrimi" at bounding box center [904, 323] width 354 height 83
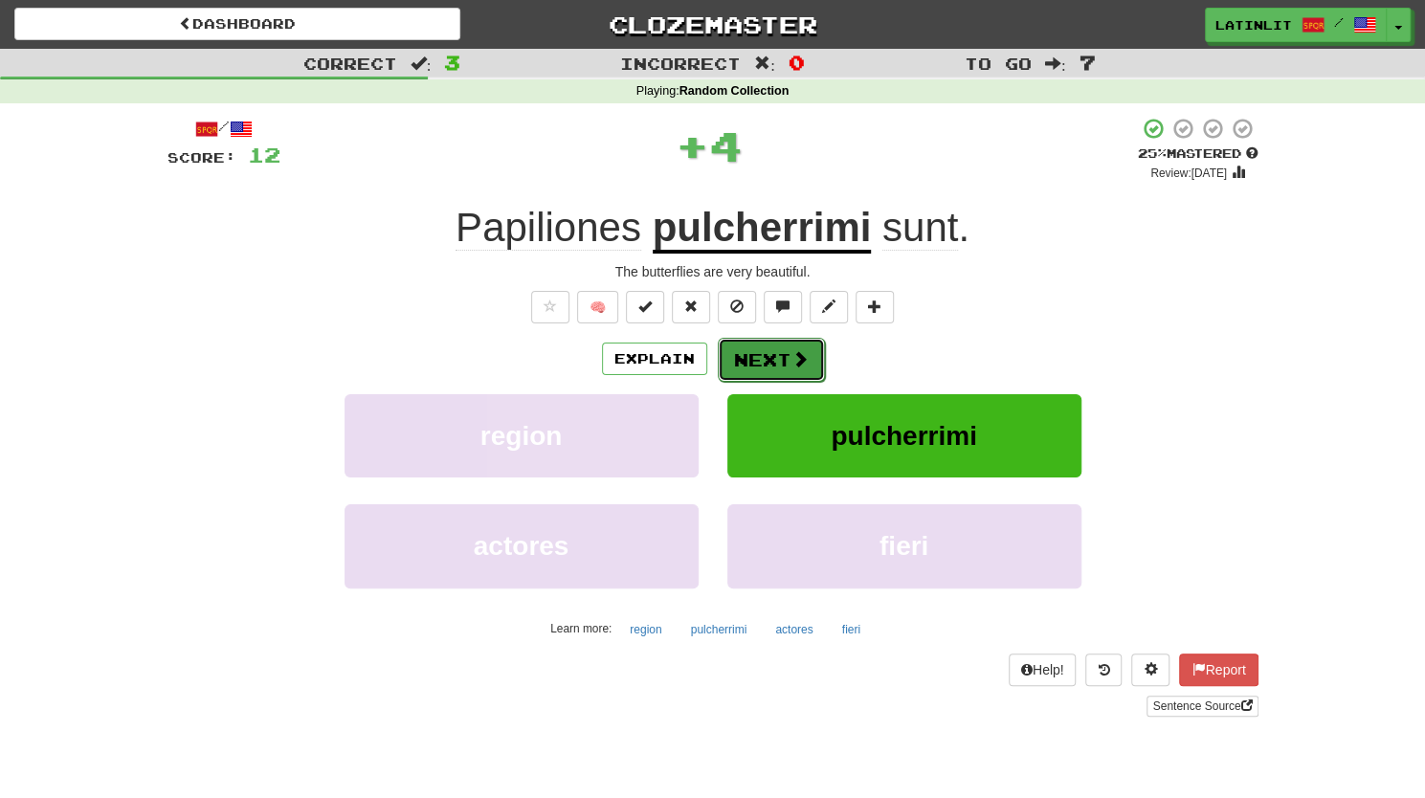
click at [763, 363] on button "Next" at bounding box center [771, 360] width 107 height 44
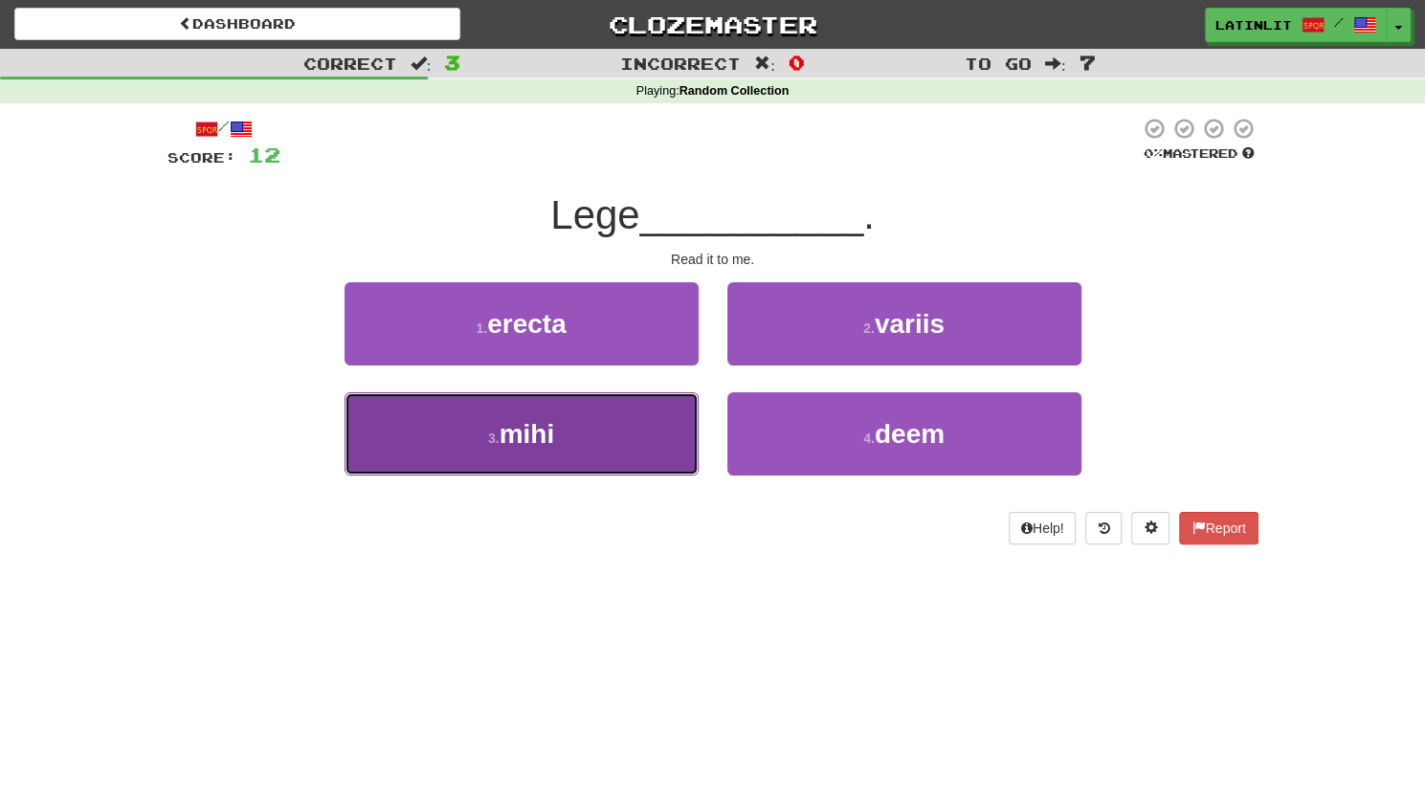
click at [631, 422] on button "3 . mihi" at bounding box center [521, 433] width 354 height 83
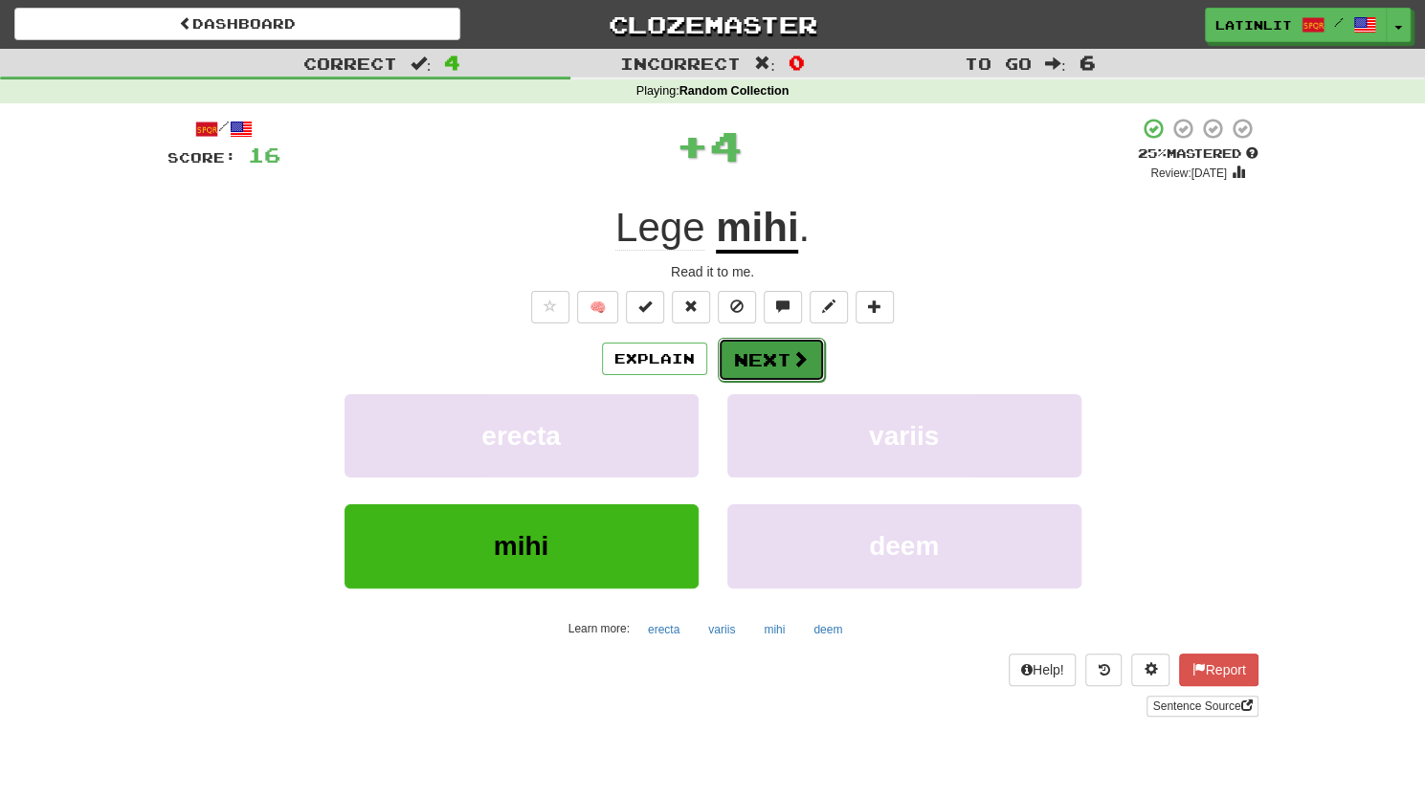
click at [768, 357] on button "Next" at bounding box center [771, 360] width 107 height 44
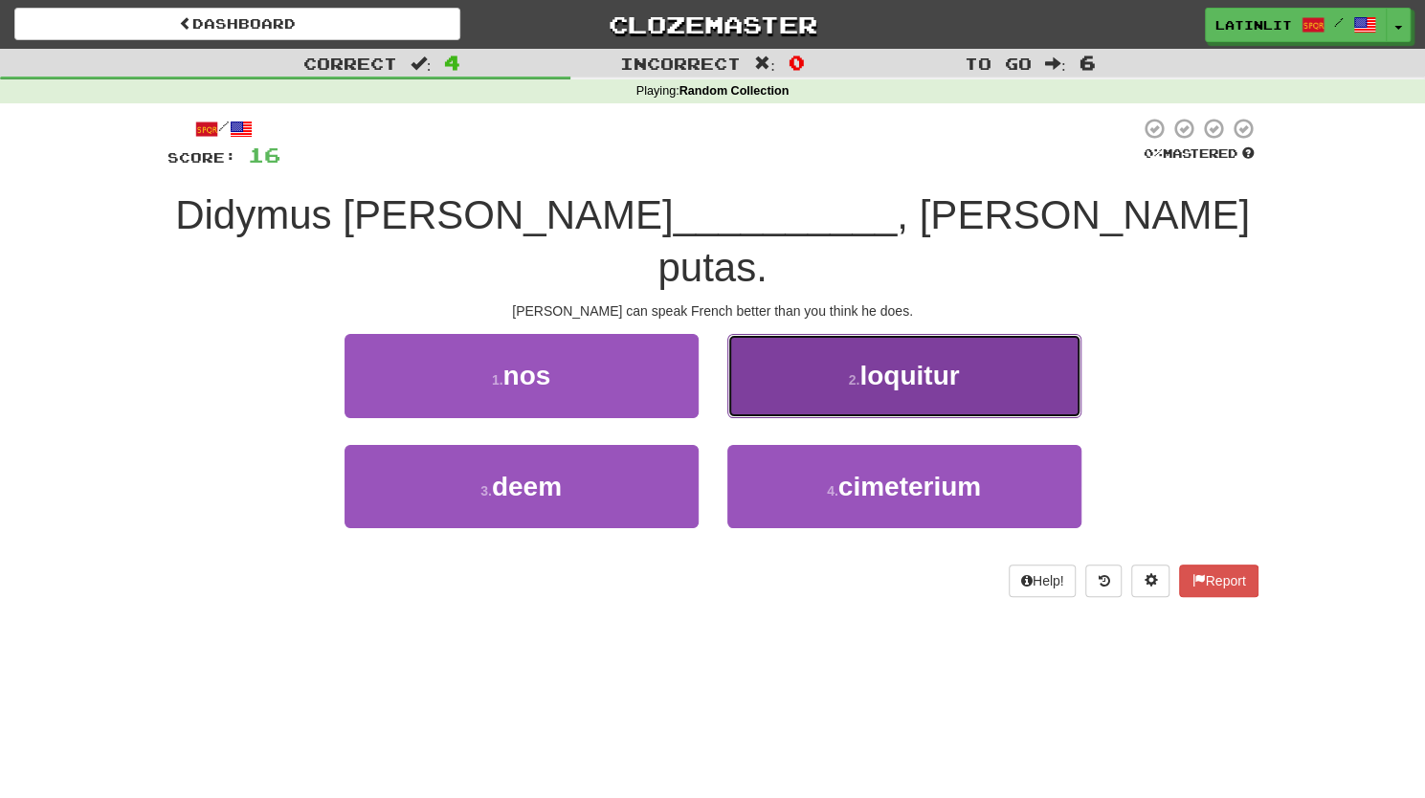
click at [882, 361] on span "loquitur" at bounding box center [909, 376] width 100 height 30
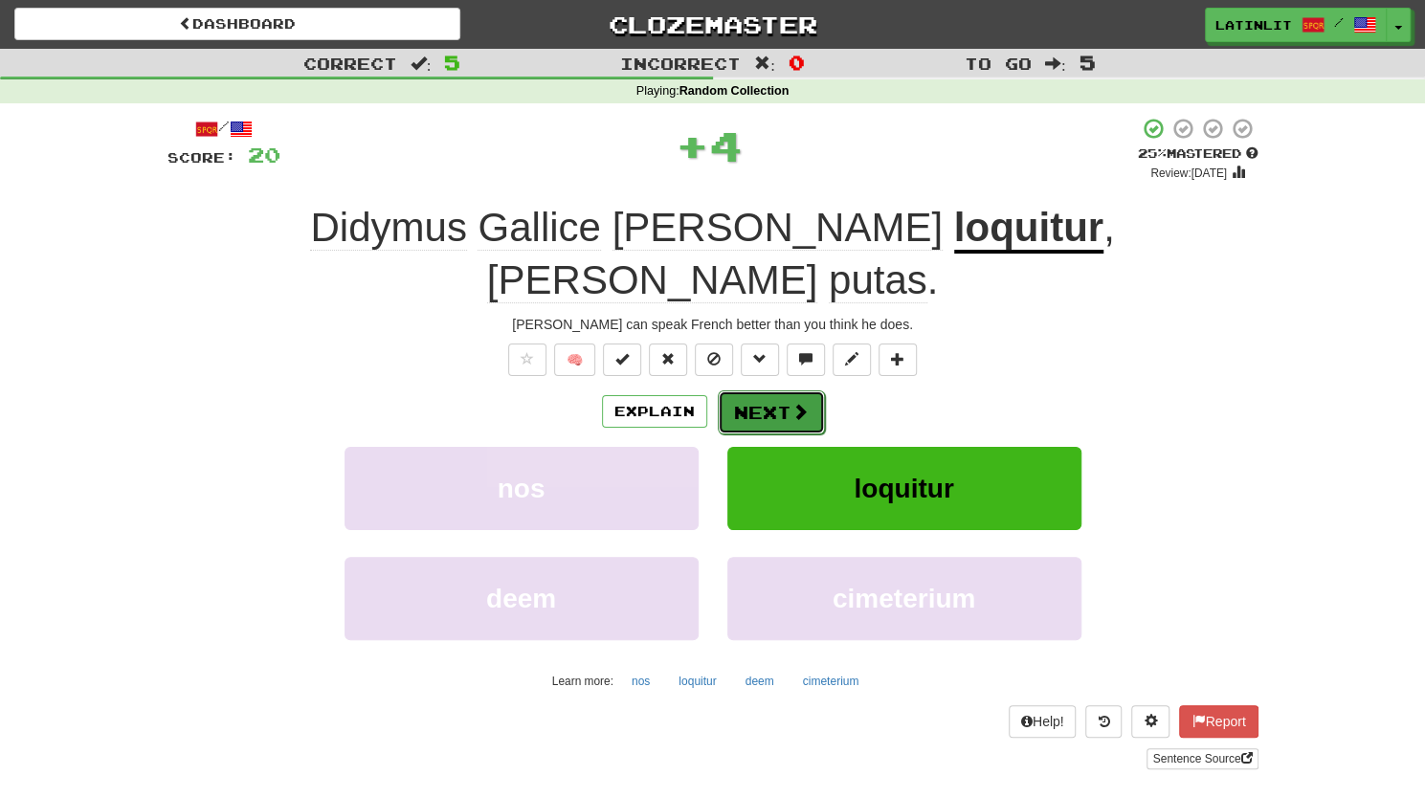
click at [733, 390] on button "Next" at bounding box center [771, 412] width 107 height 44
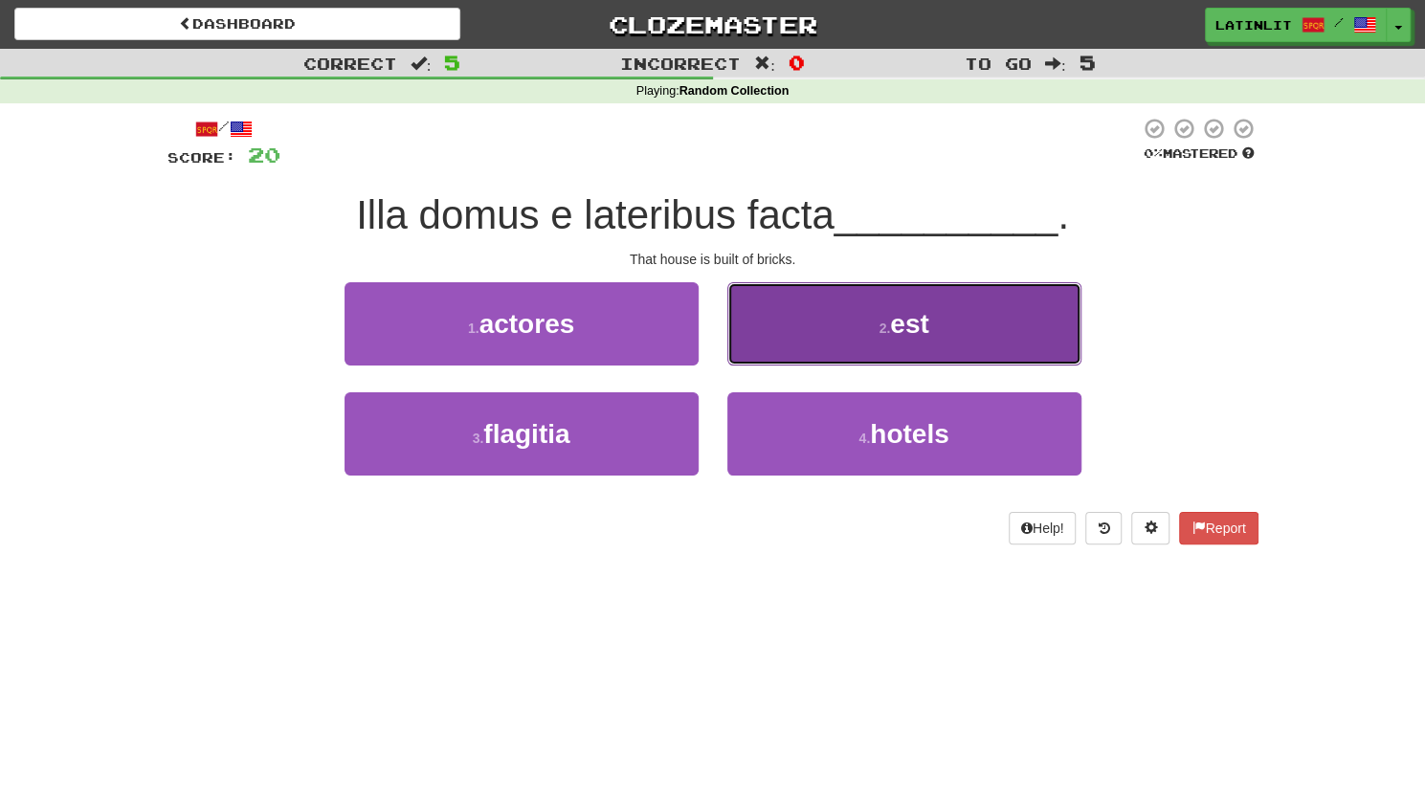
click at [895, 321] on span "est" at bounding box center [909, 324] width 38 height 30
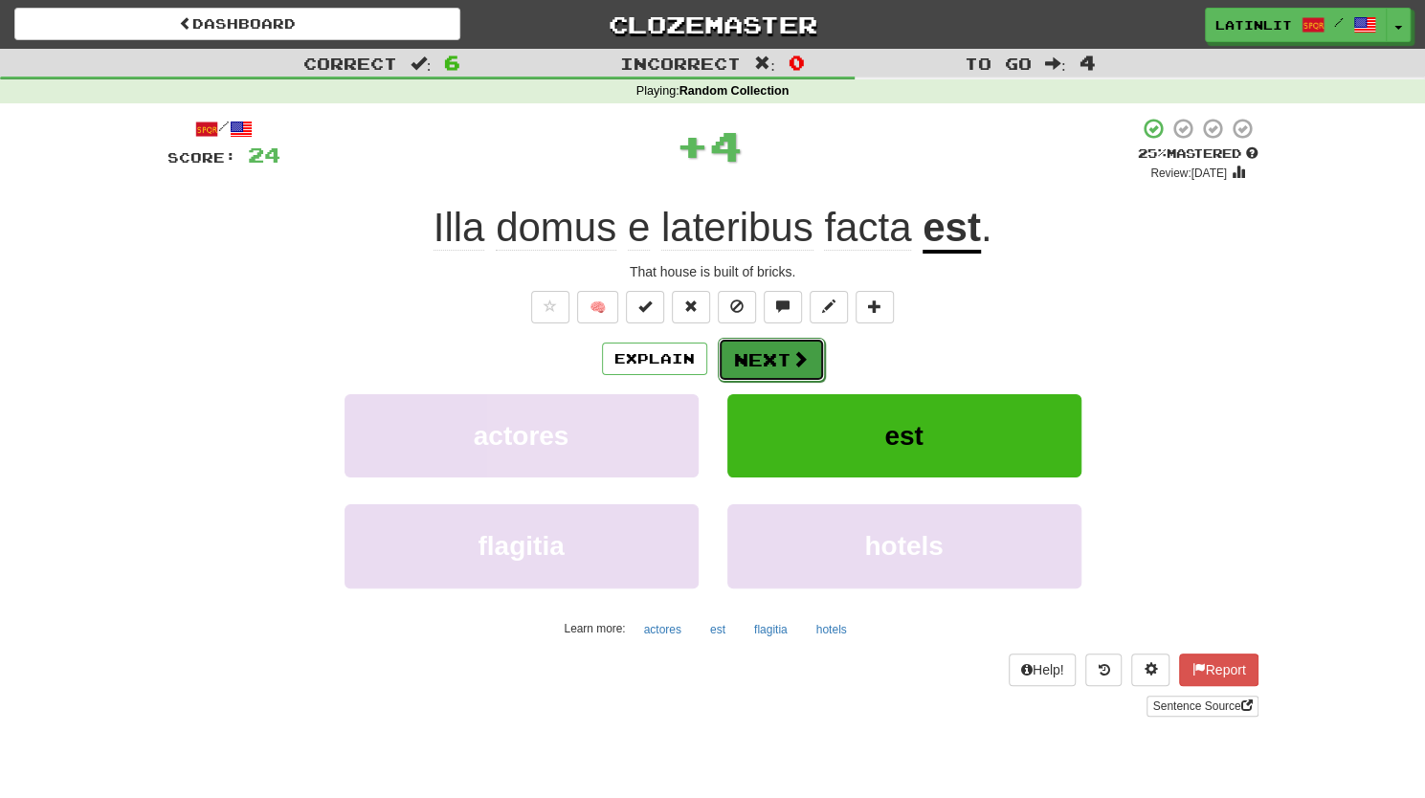
click at [747, 356] on button "Next" at bounding box center [771, 360] width 107 height 44
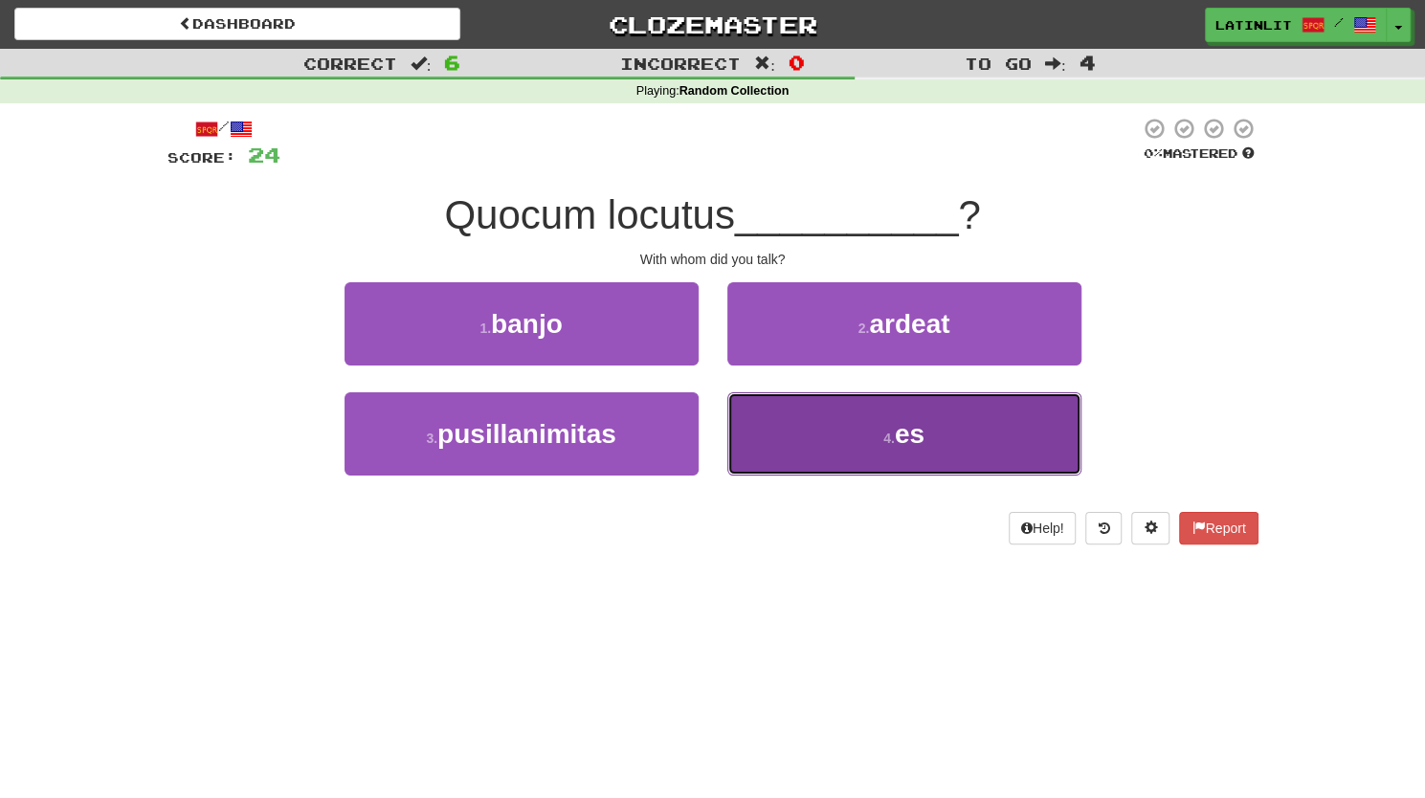
click at [862, 419] on button "4 . es" at bounding box center [904, 433] width 354 height 83
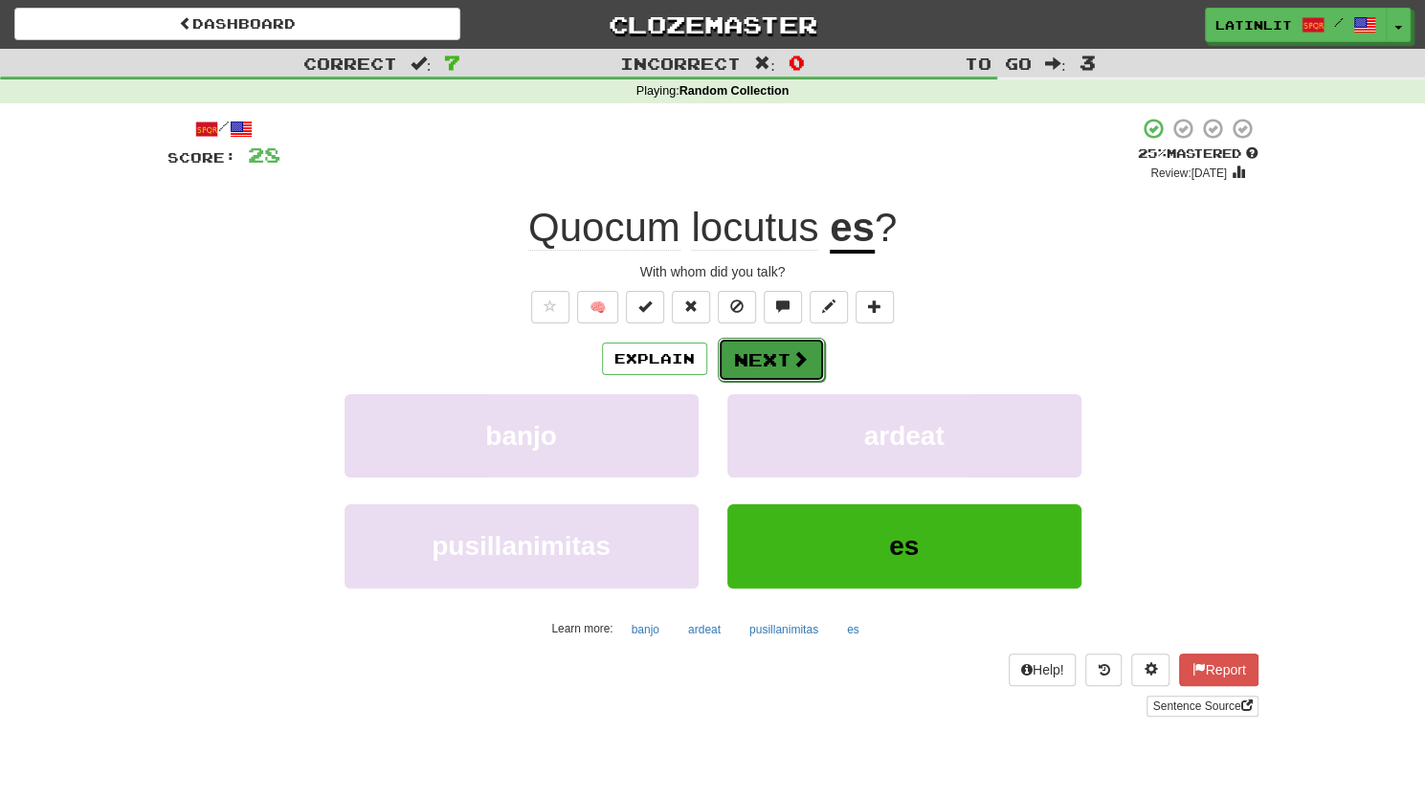
click at [753, 358] on button "Next" at bounding box center [771, 360] width 107 height 44
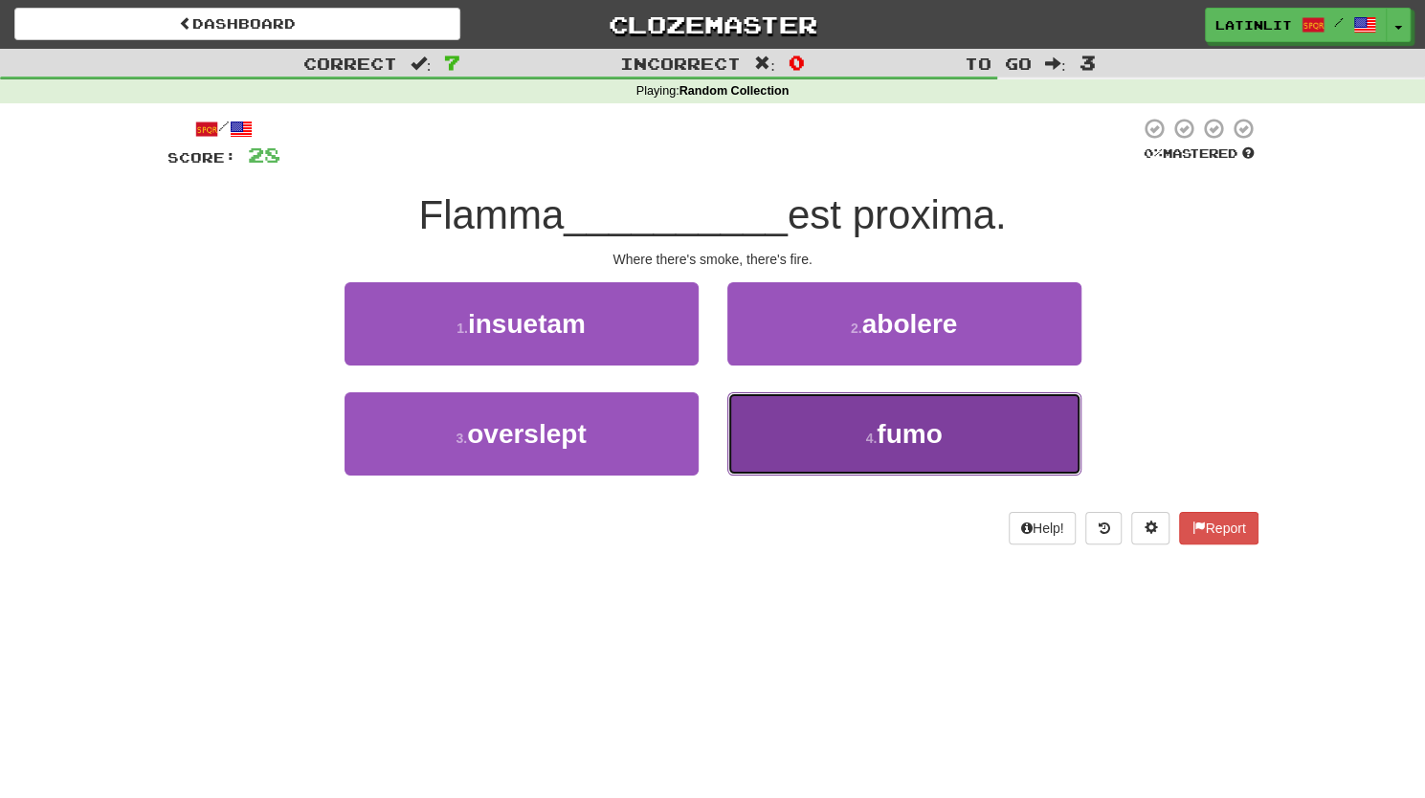
click at [833, 427] on button "4 . fumo" at bounding box center [904, 433] width 354 height 83
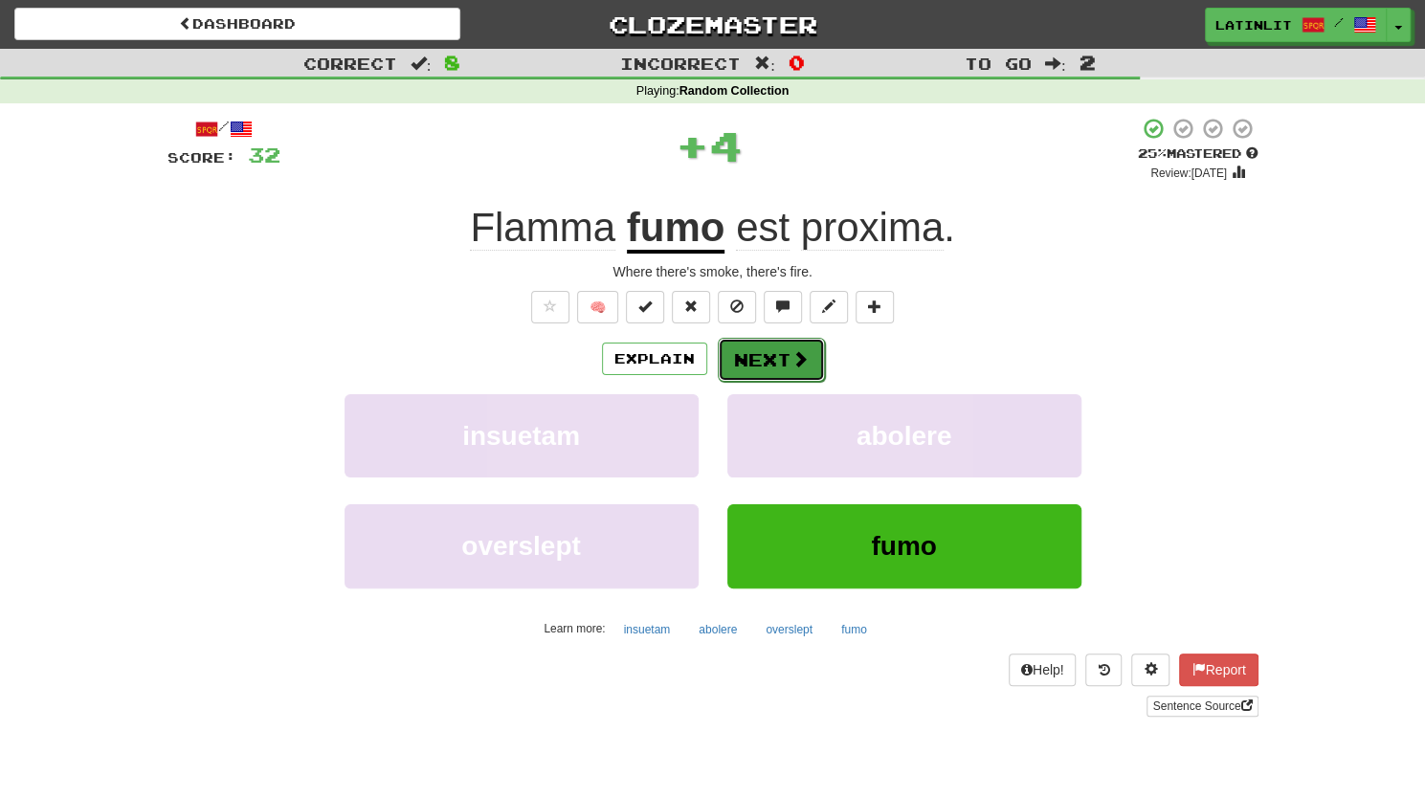
click at [740, 362] on button "Next" at bounding box center [771, 360] width 107 height 44
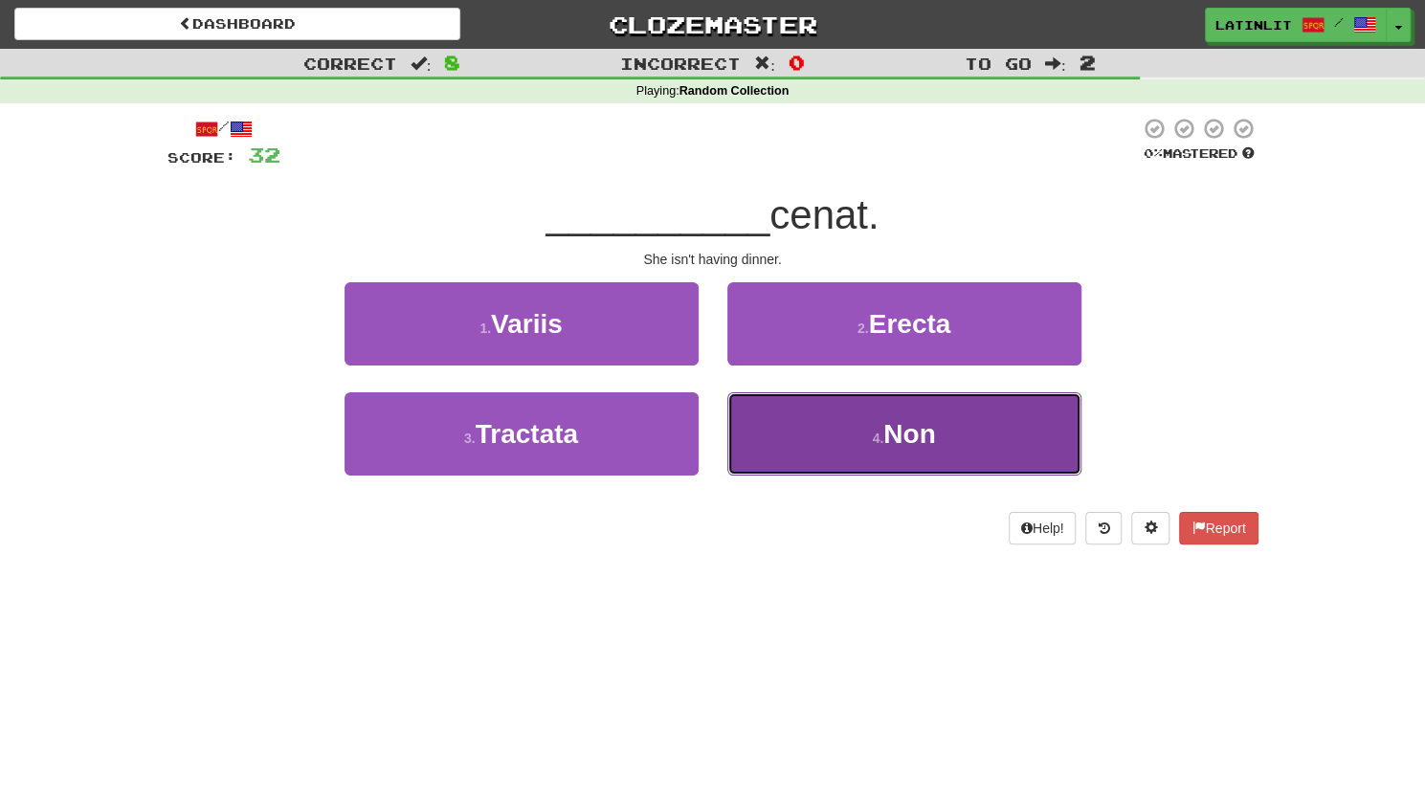
click at [823, 426] on button "4 . Non" at bounding box center [904, 433] width 354 height 83
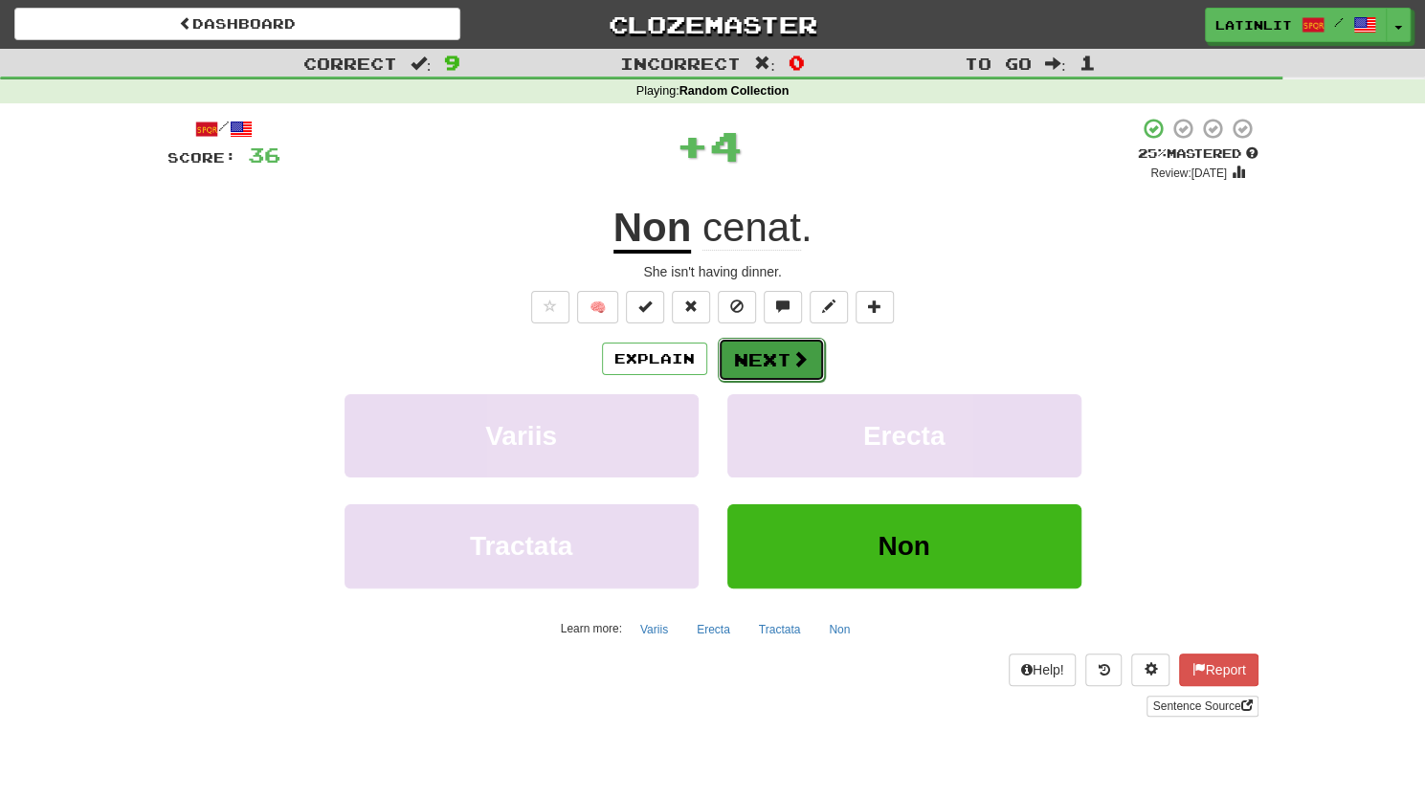
click at [771, 354] on button "Next" at bounding box center [771, 360] width 107 height 44
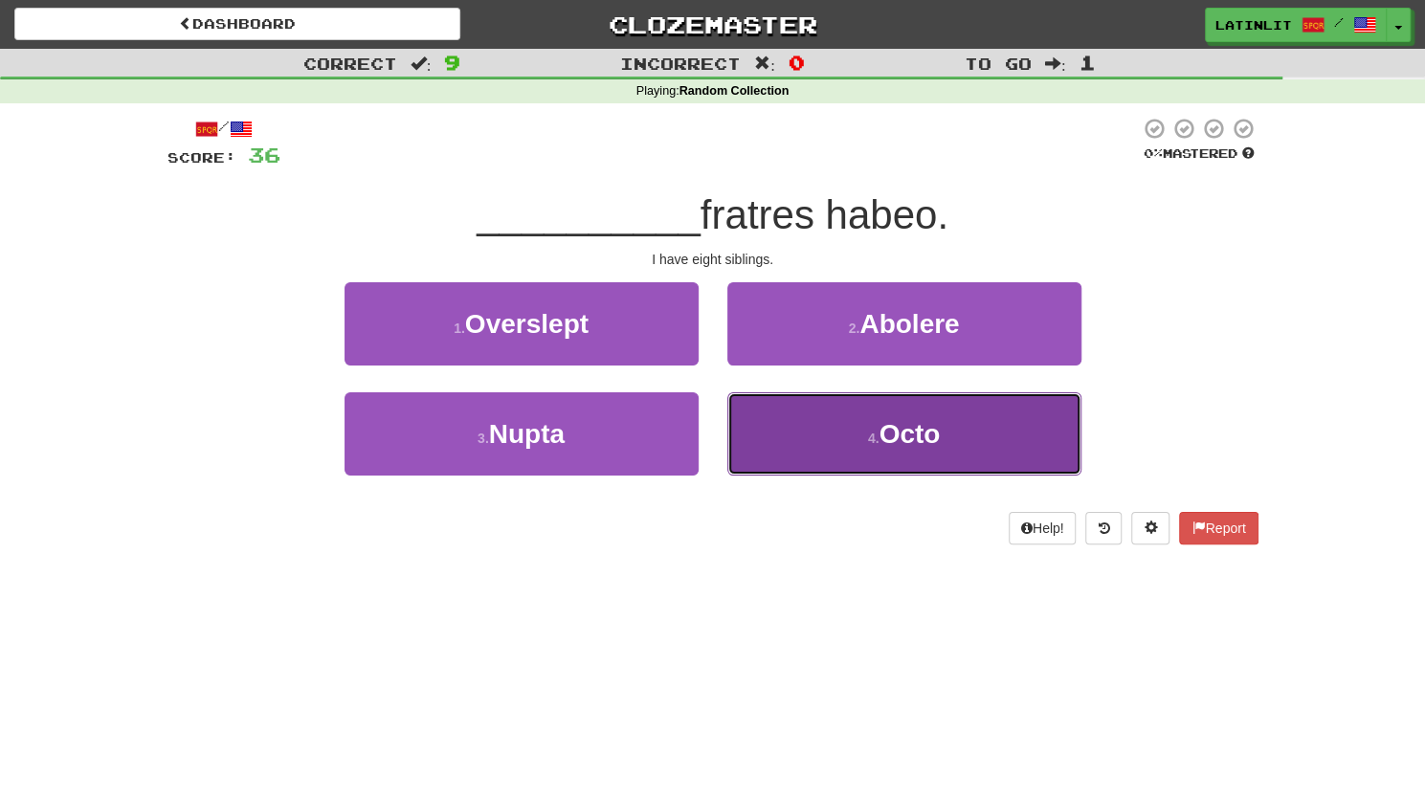
click at [798, 428] on button "4 . Octo" at bounding box center [904, 433] width 354 height 83
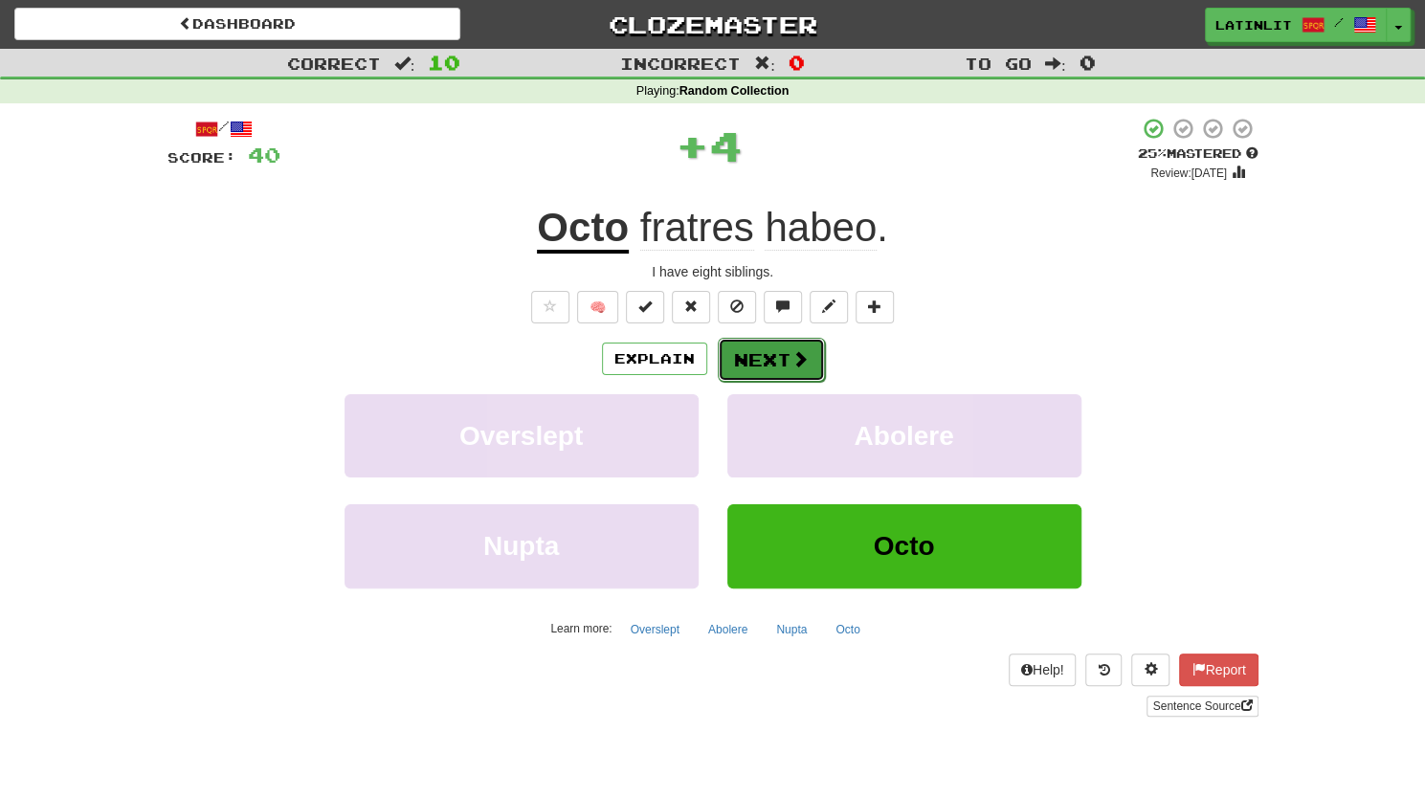
click at [741, 364] on button "Next" at bounding box center [771, 360] width 107 height 44
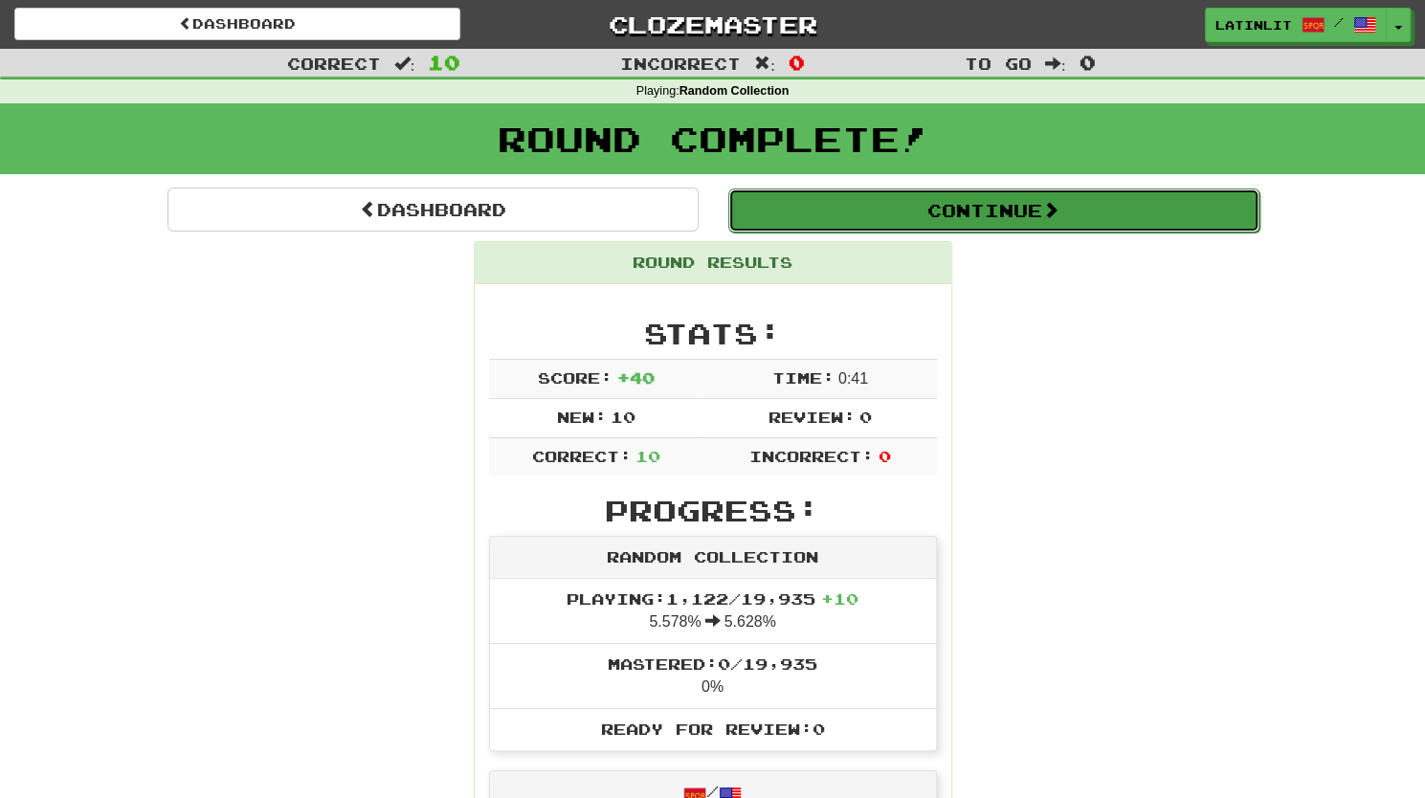
click at [868, 206] on button "Continue" at bounding box center [993, 210] width 531 height 44
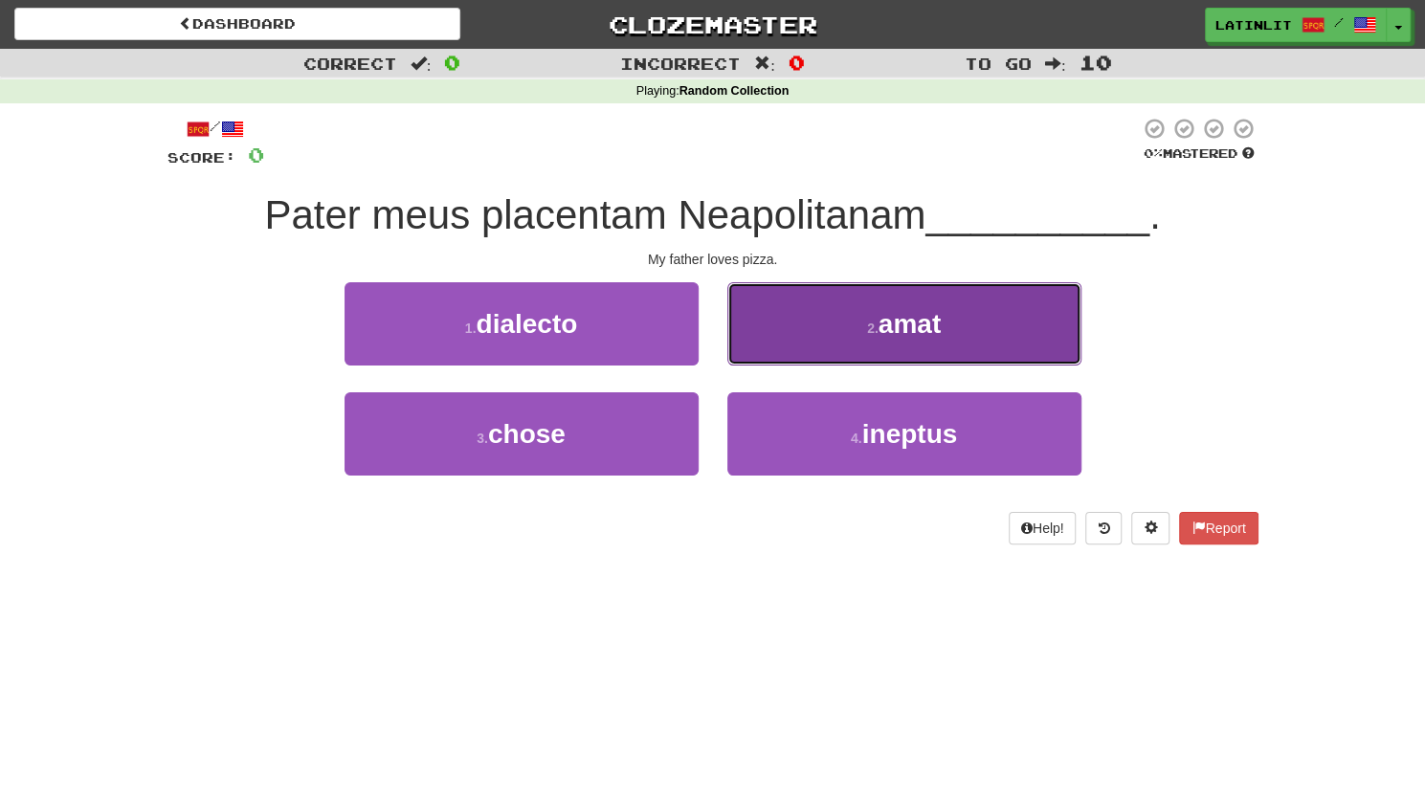
click at [896, 330] on span "amat" at bounding box center [909, 324] width 62 height 30
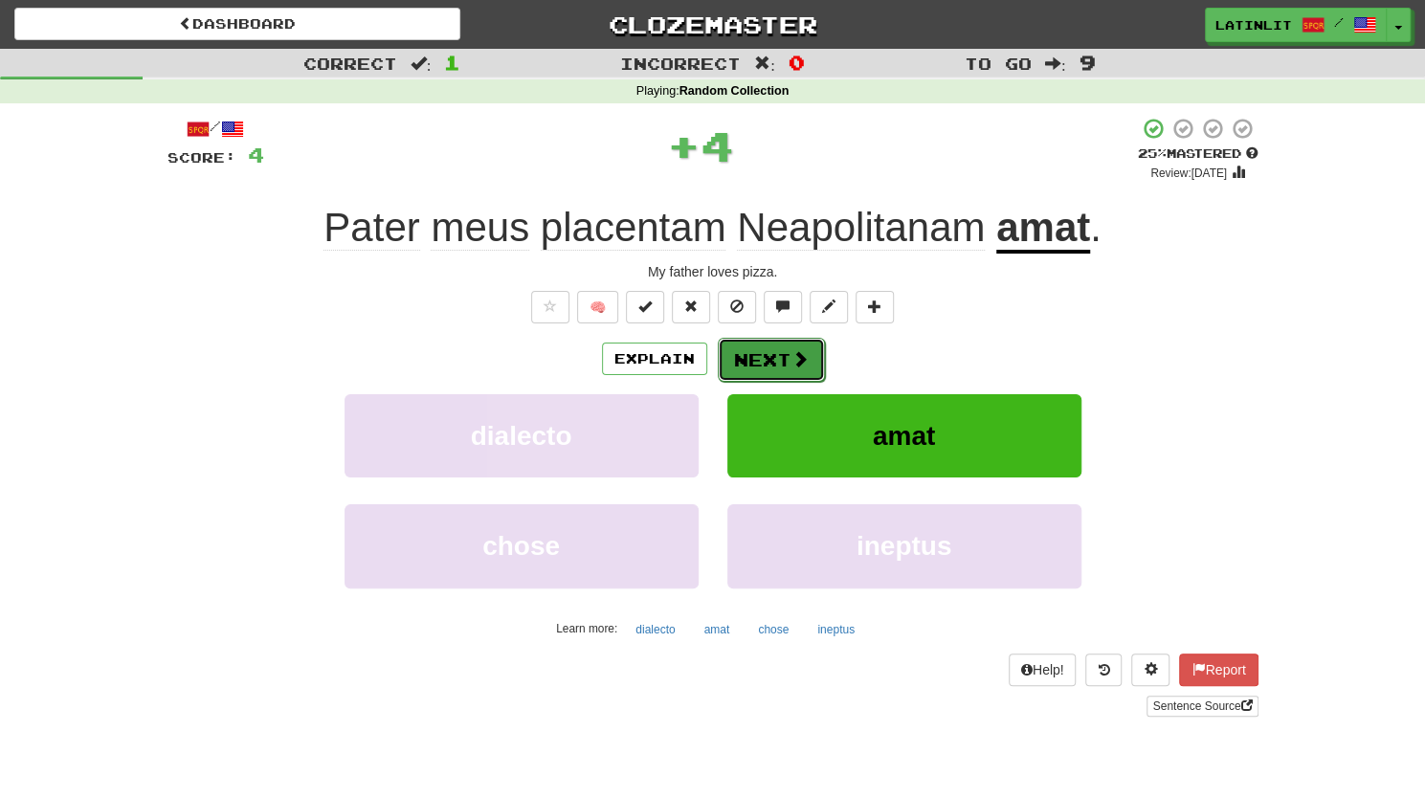
click at [779, 344] on button "Next" at bounding box center [771, 360] width 107 height 44
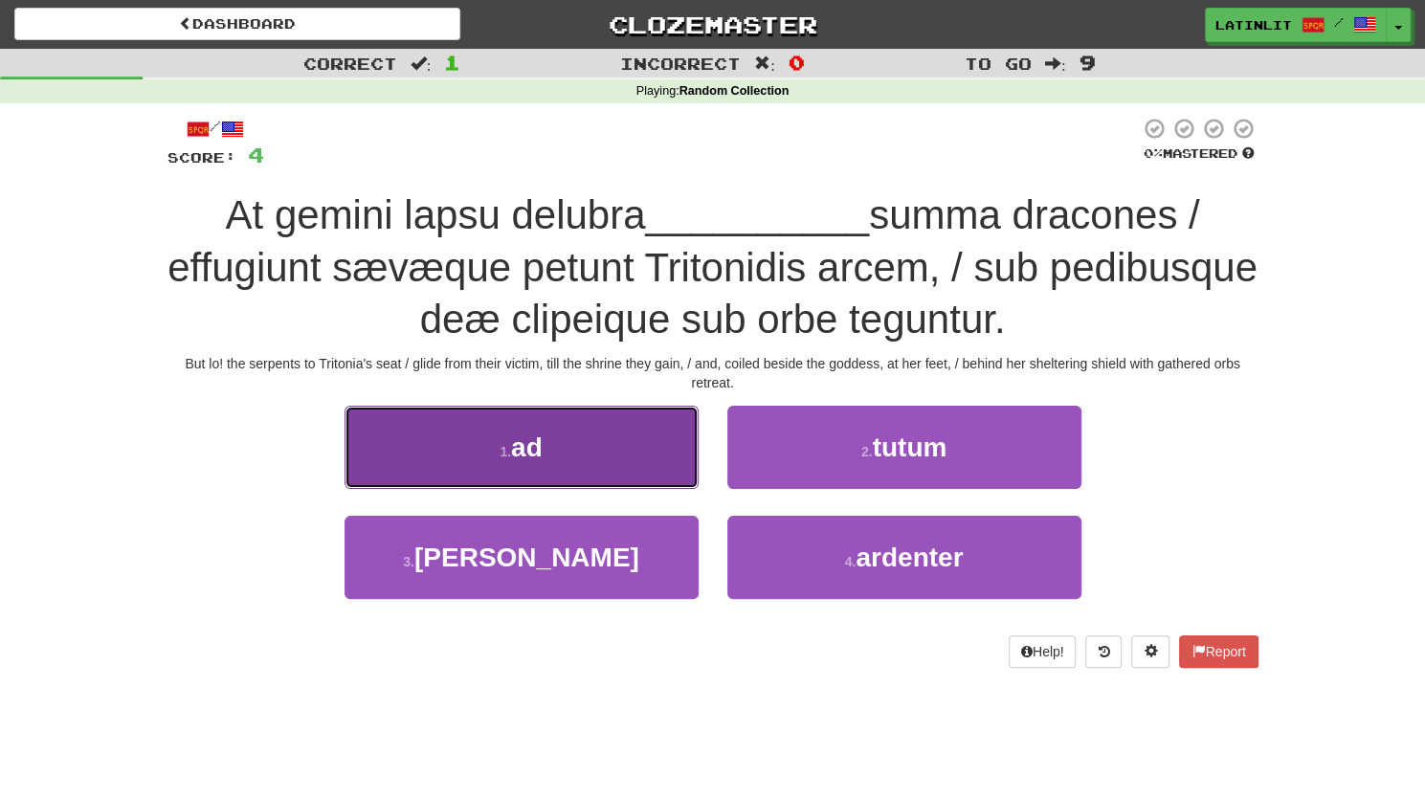
click at [530, 464] on button "1 . ad" at bounding box center [521, 447] width 354 height 83
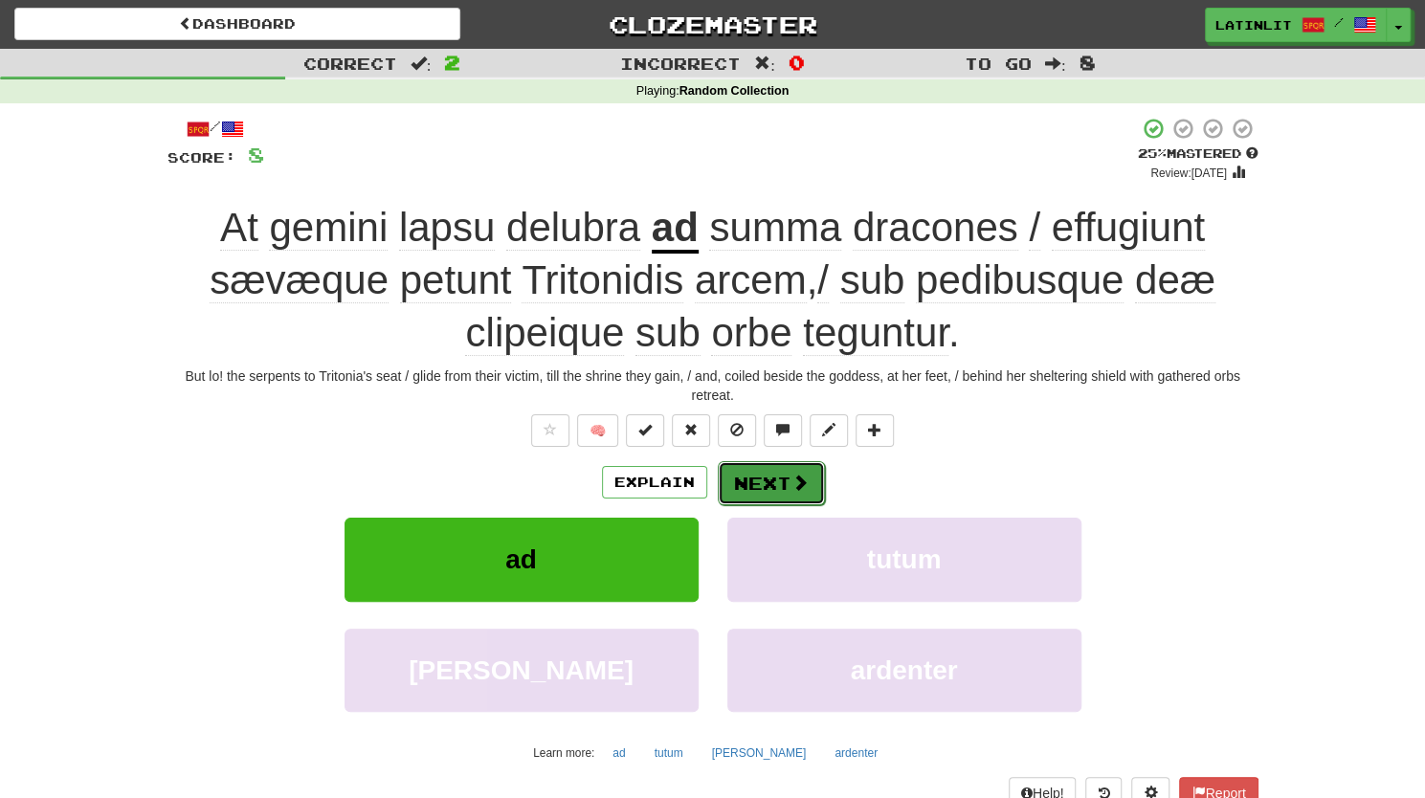
click at [758, 485] on button "Next" at bounding box center [771, 483] width 107 height 44
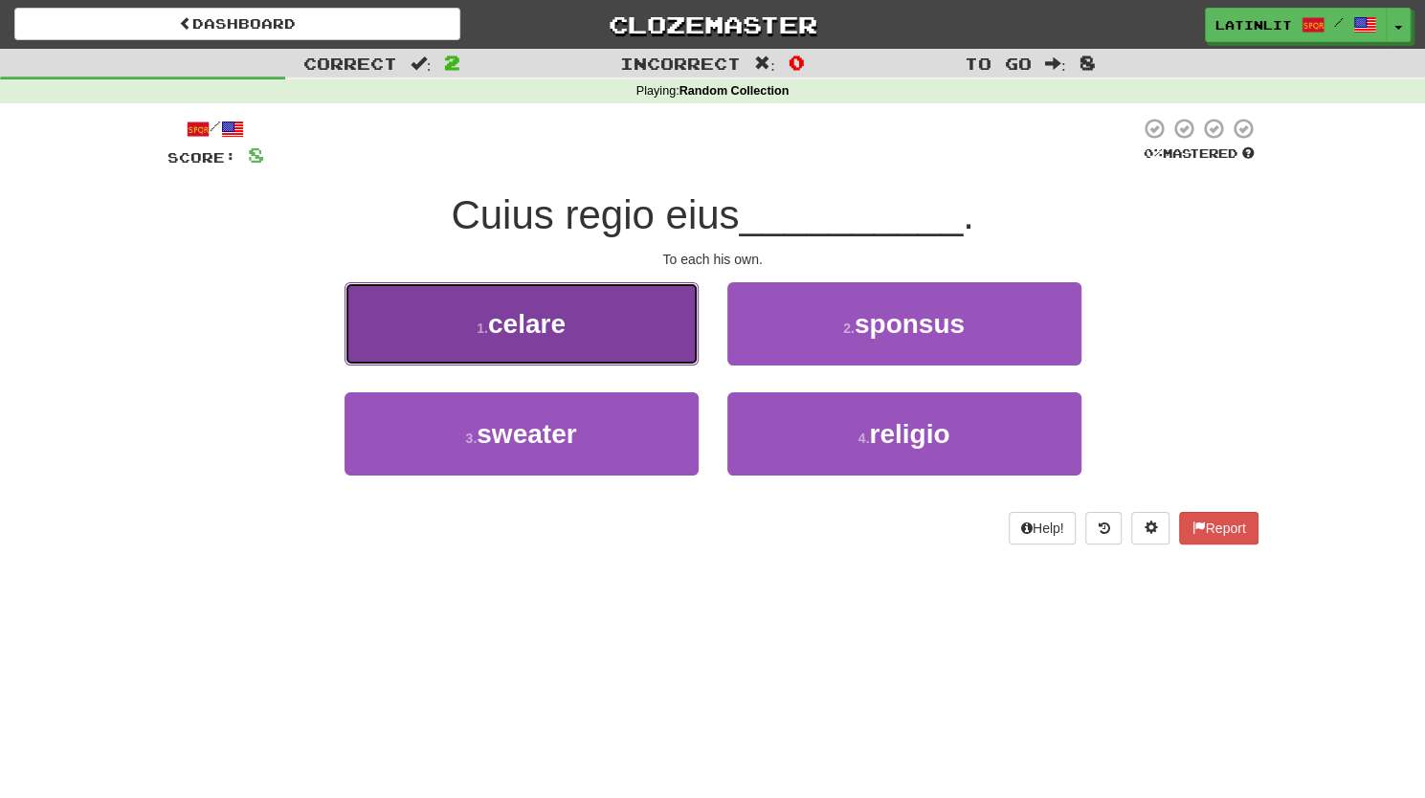
click at [602, 306] on button "1 . celare" at bounding box center [521, 323] width 354 height 83
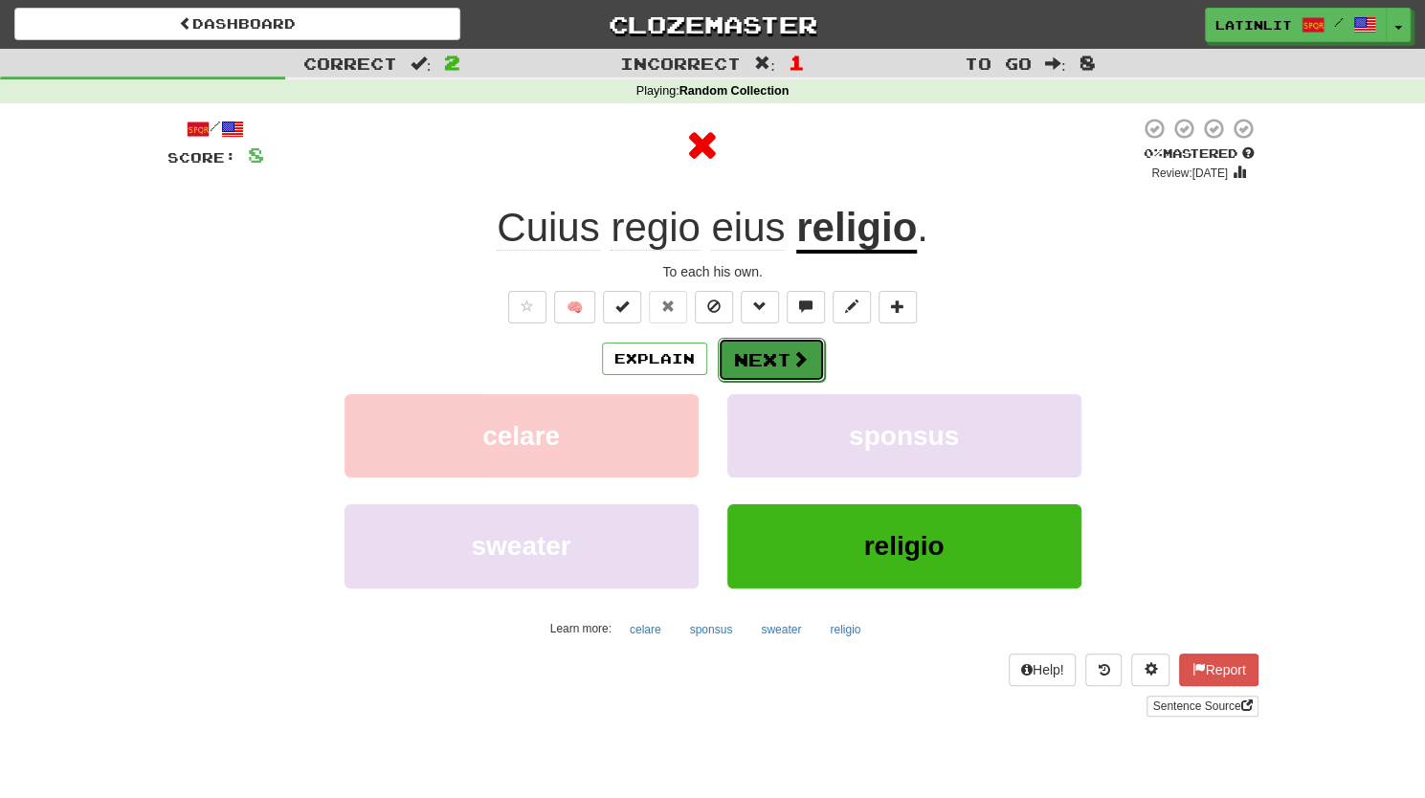
click at [754, 361] on button "Next" at bounding box center [771, 360] width 107 height 44
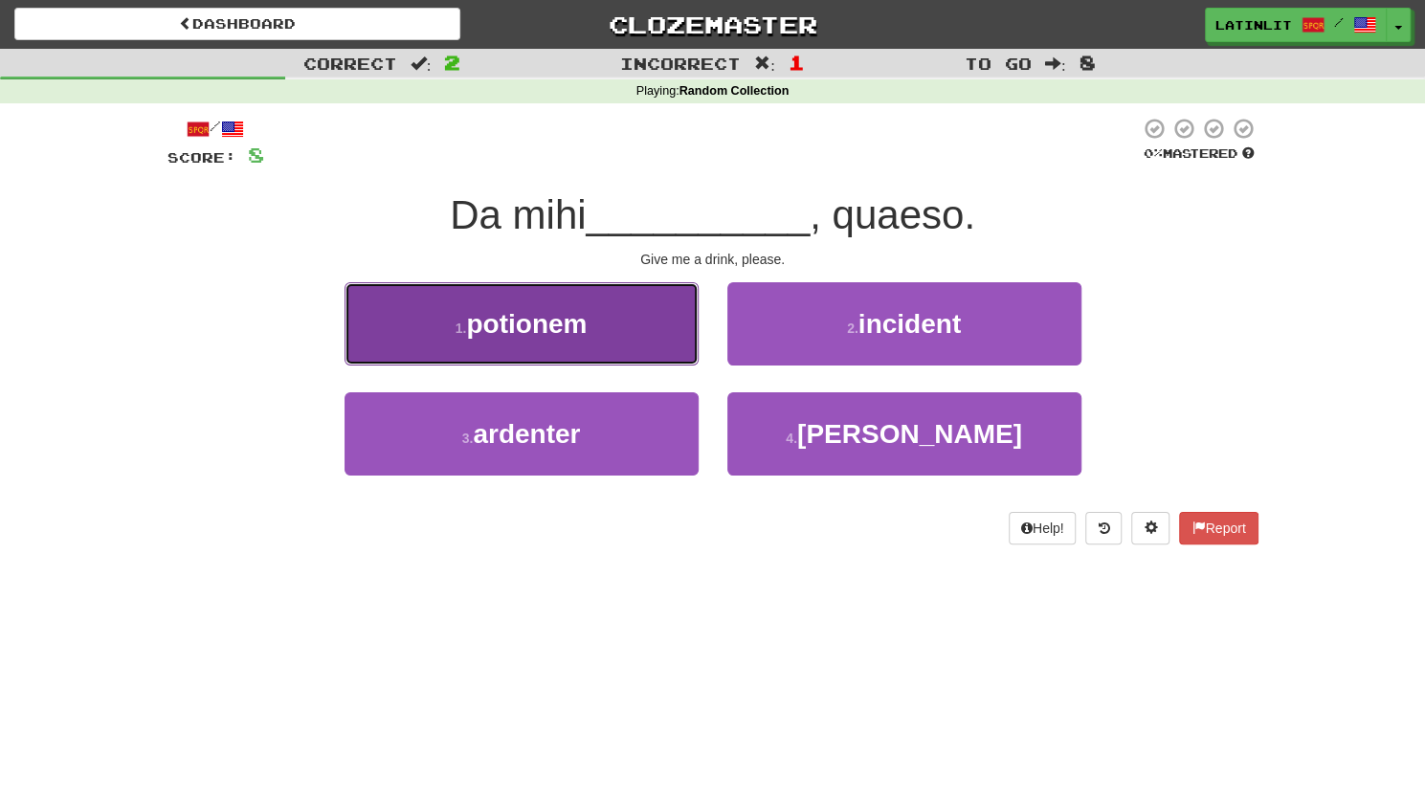
click at [601, 313] on button "1 . [GEOGRAPHIC_DATA]" at bounding box center [521, 323] width 354 height 83
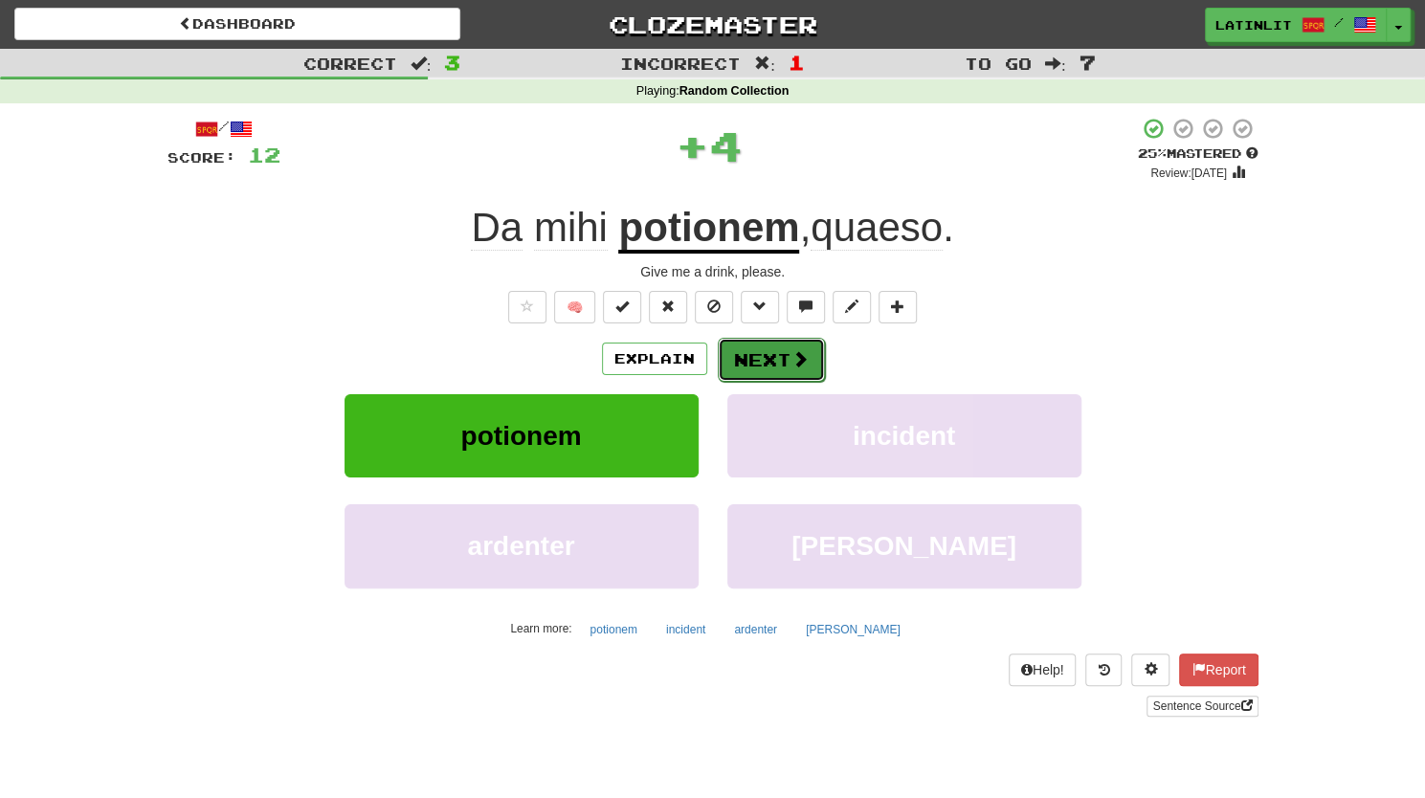
click at [742, 358] on button "Next" at bounding box center [771, 360] width 107 height 44
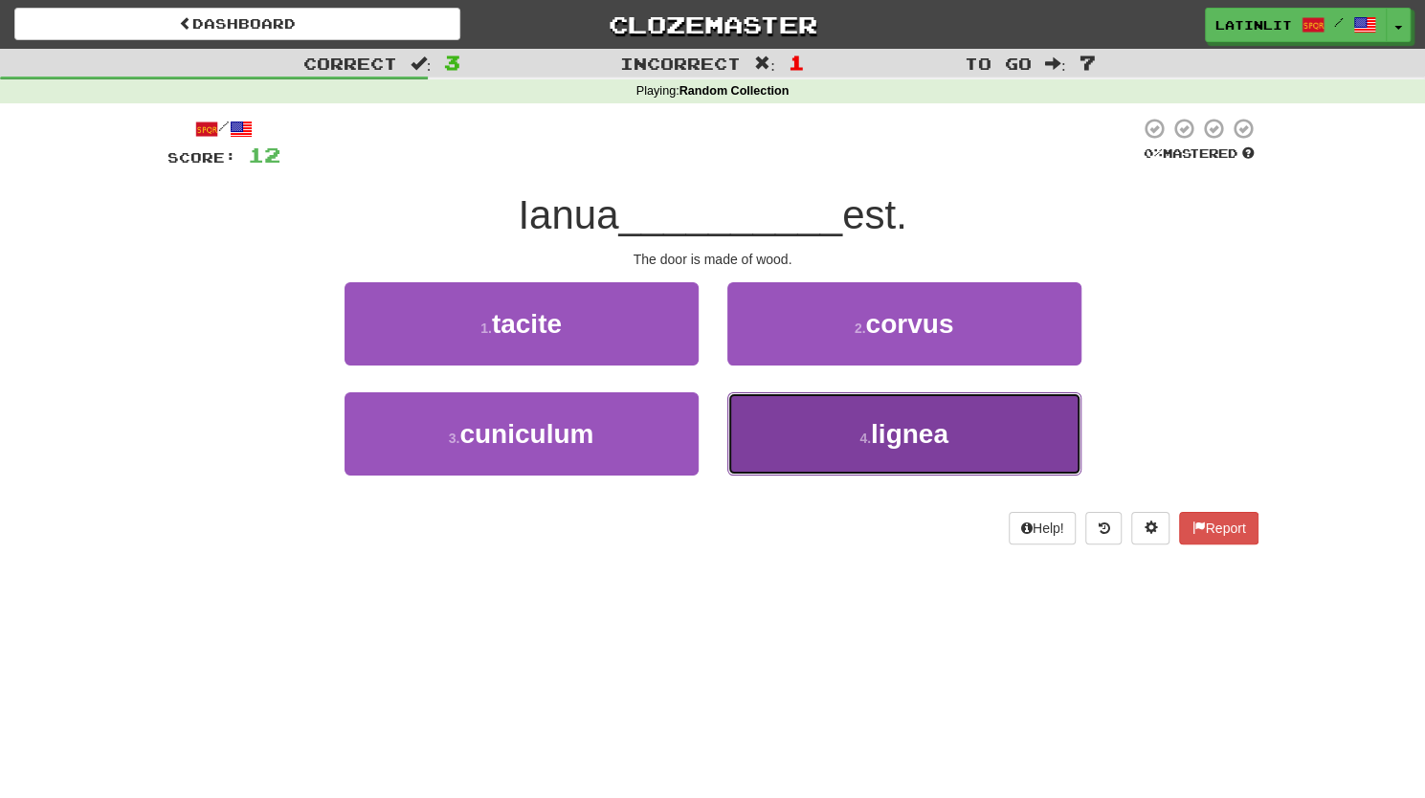
click at [790, 435] on button "4 . lignea" at bounding box center [904, 433] width 354 height 83
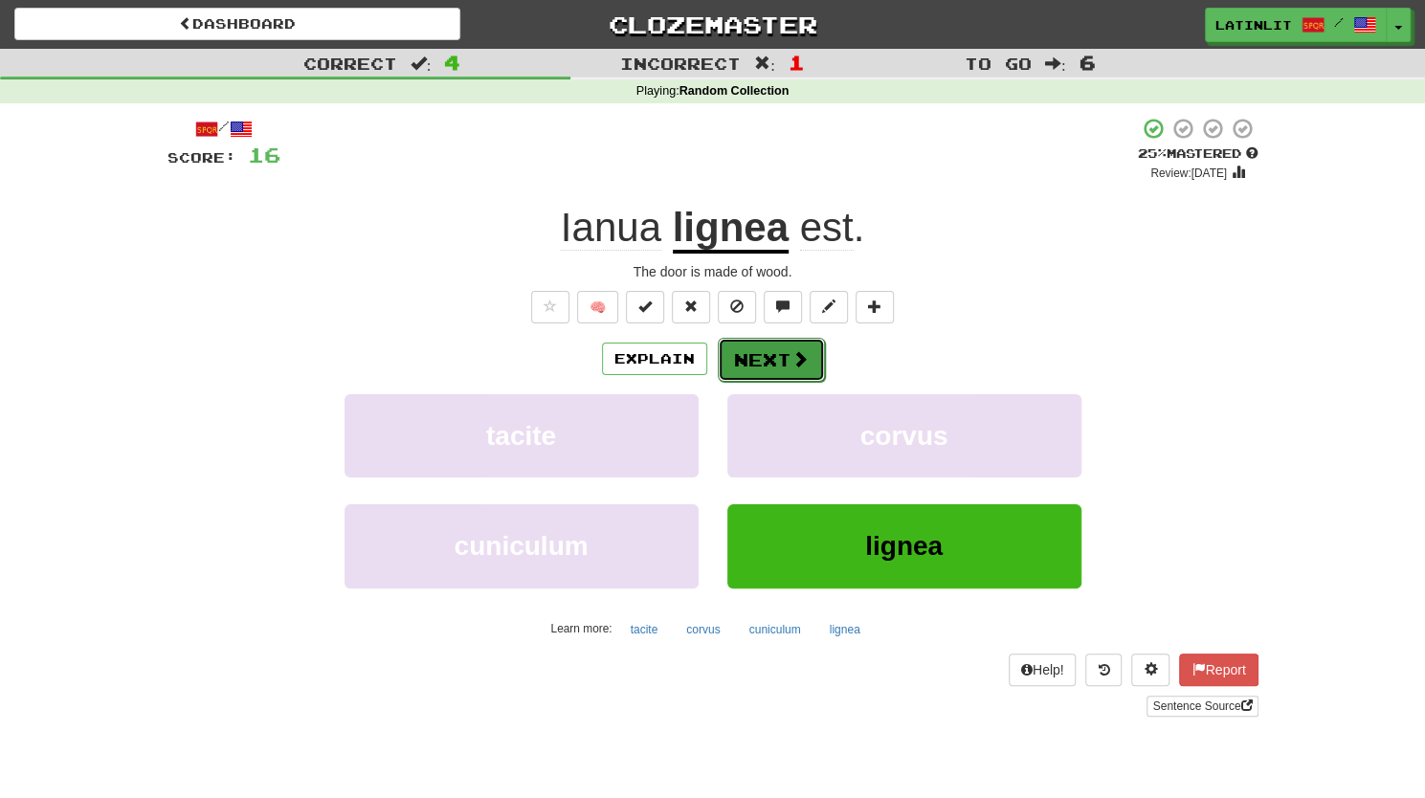
click at [762, 354] on button "Next" at bounding box center [771, 360] width 107 height 44
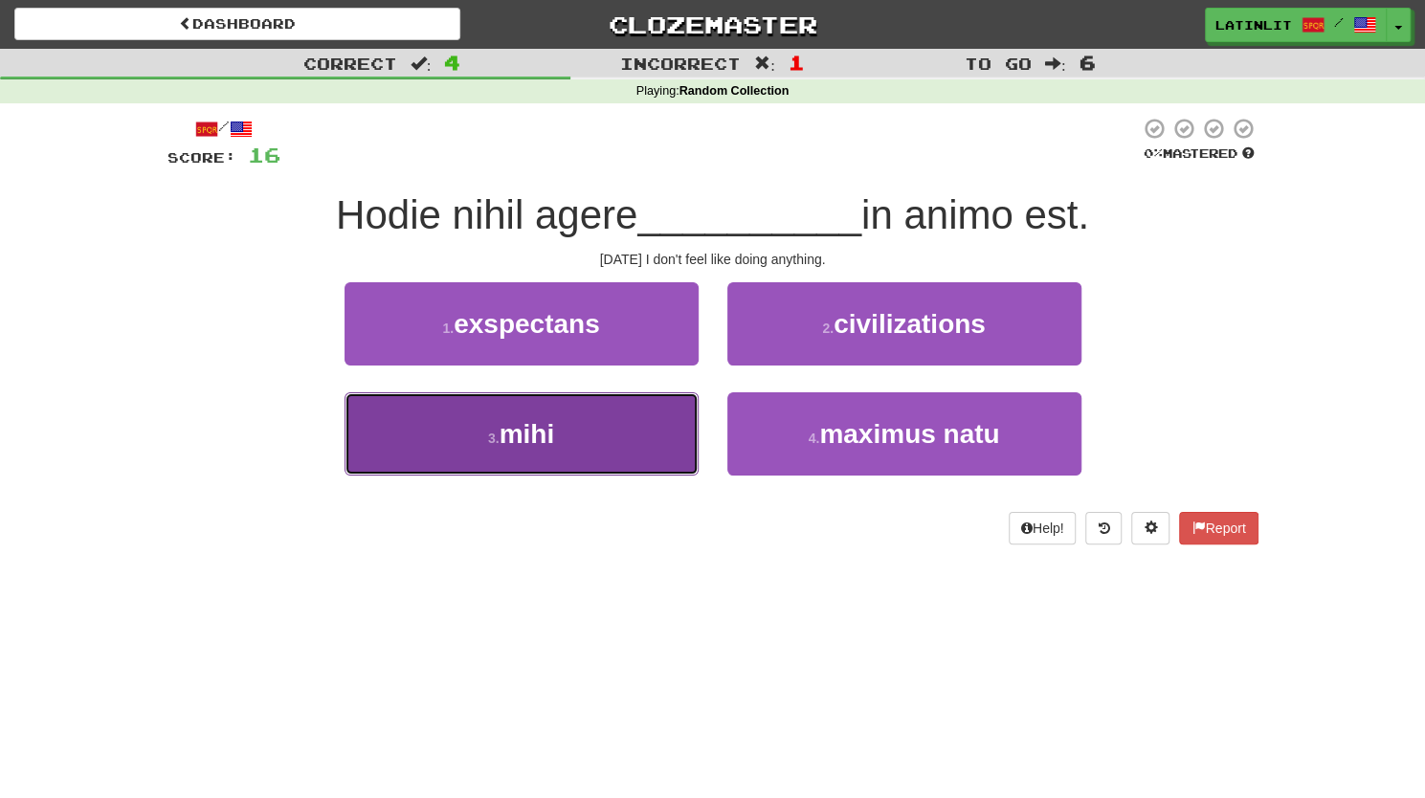
click at [634, 449] on button "3 . mihi" at bounding box center [521, 433] width 354 height 83
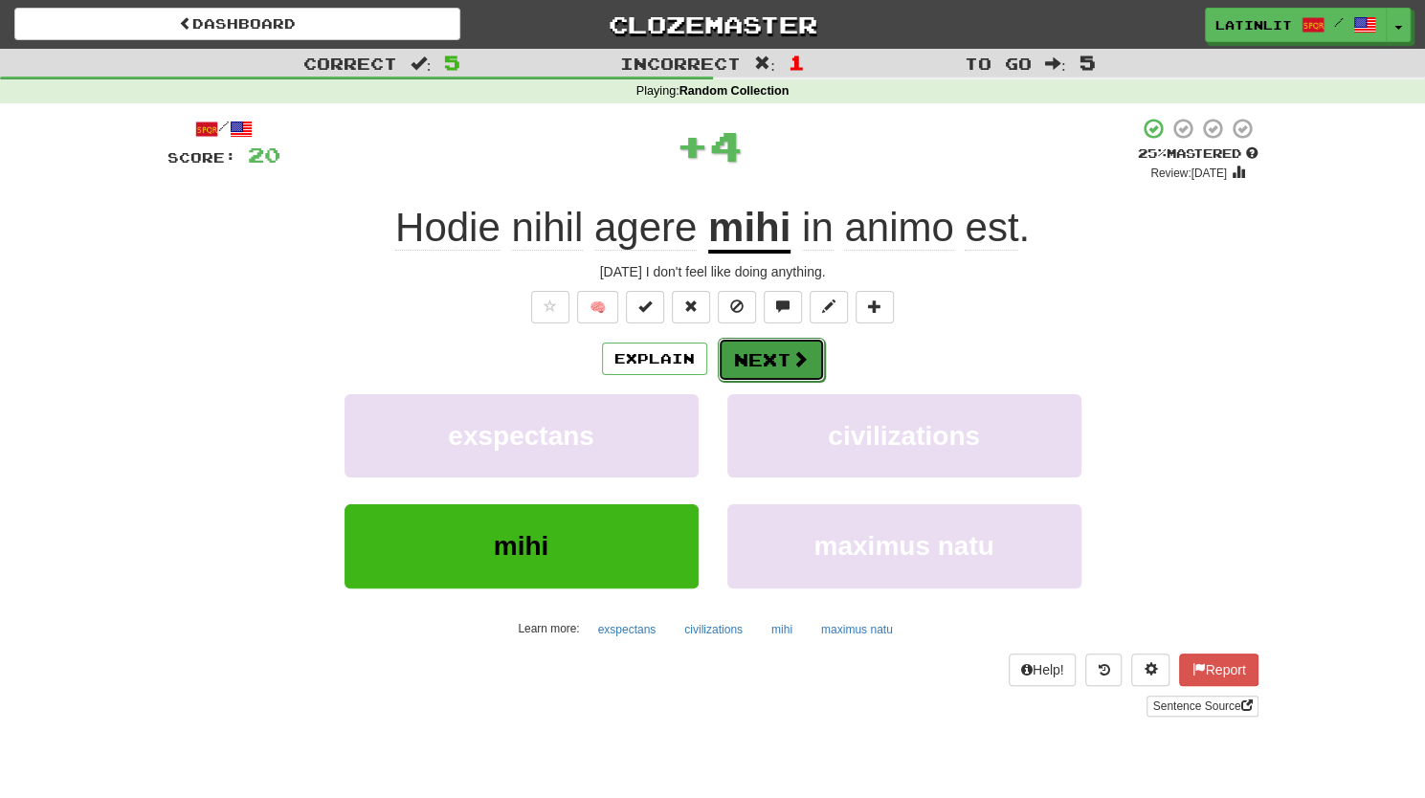
click at [785, 347] on button "Next" at bounding box center [771, 360] width 107 height 44
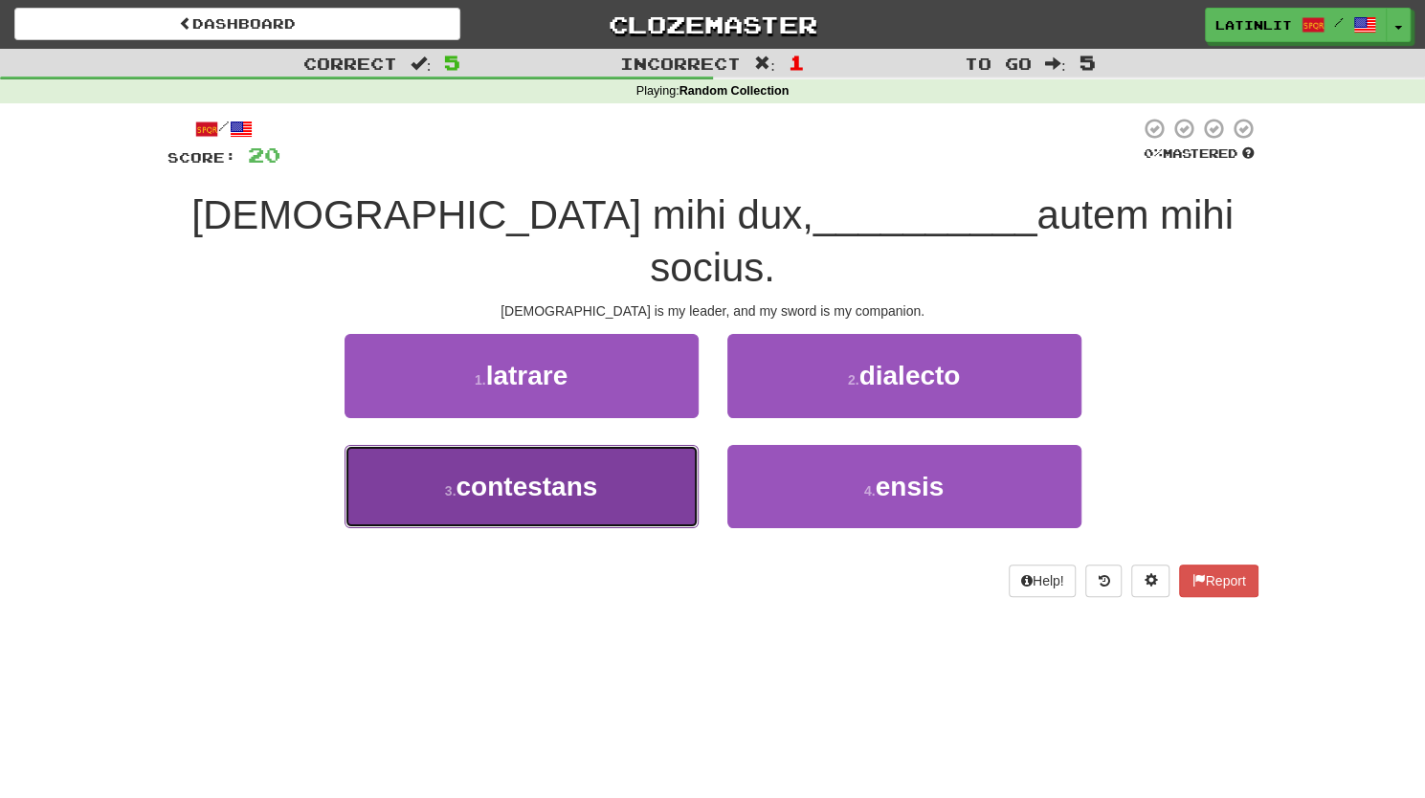
click at [605, 445] on button "3 . contestans" at bounding box center [521, 486] width 354 height 83
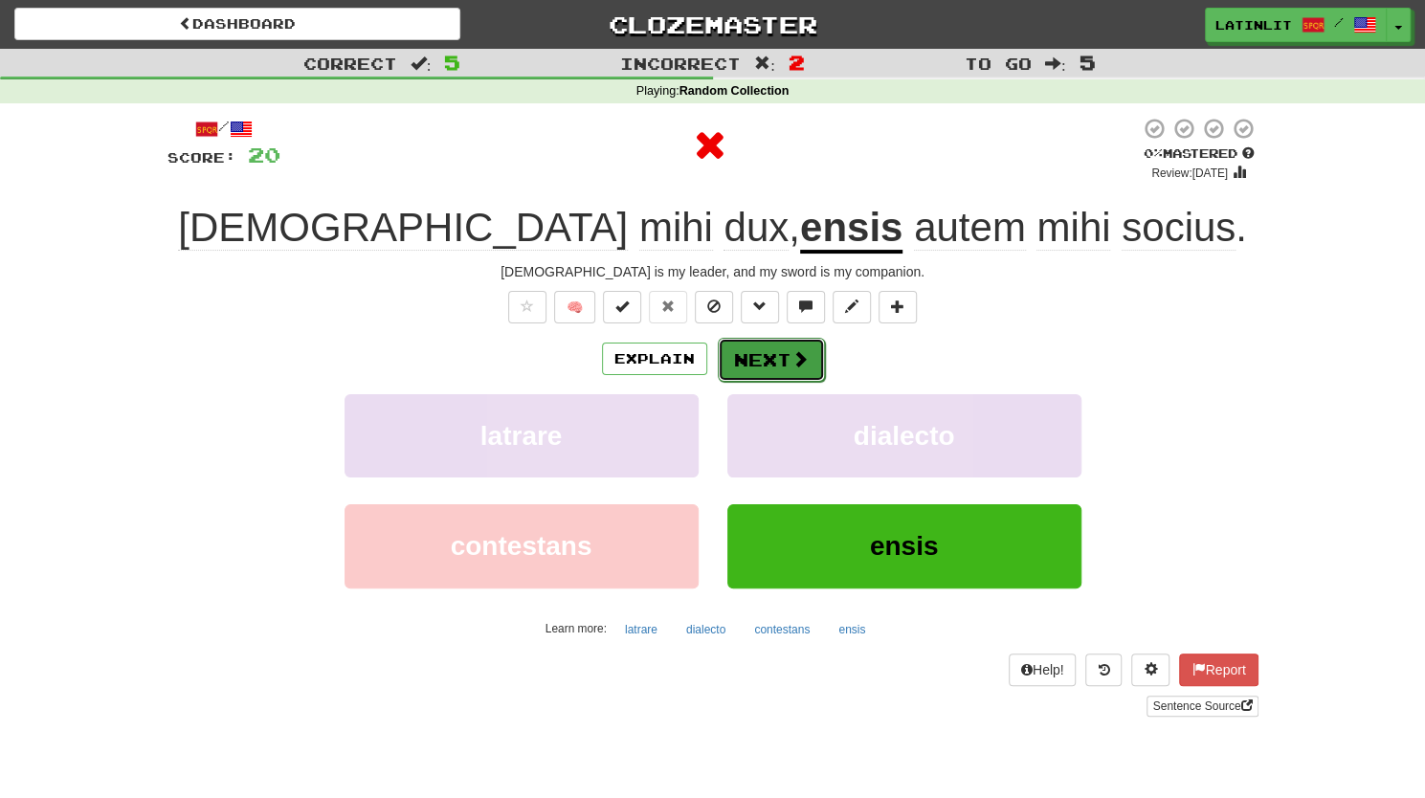
click at [750, 370] on button "Next" at bounding box center [771, 360] width 107 height 44
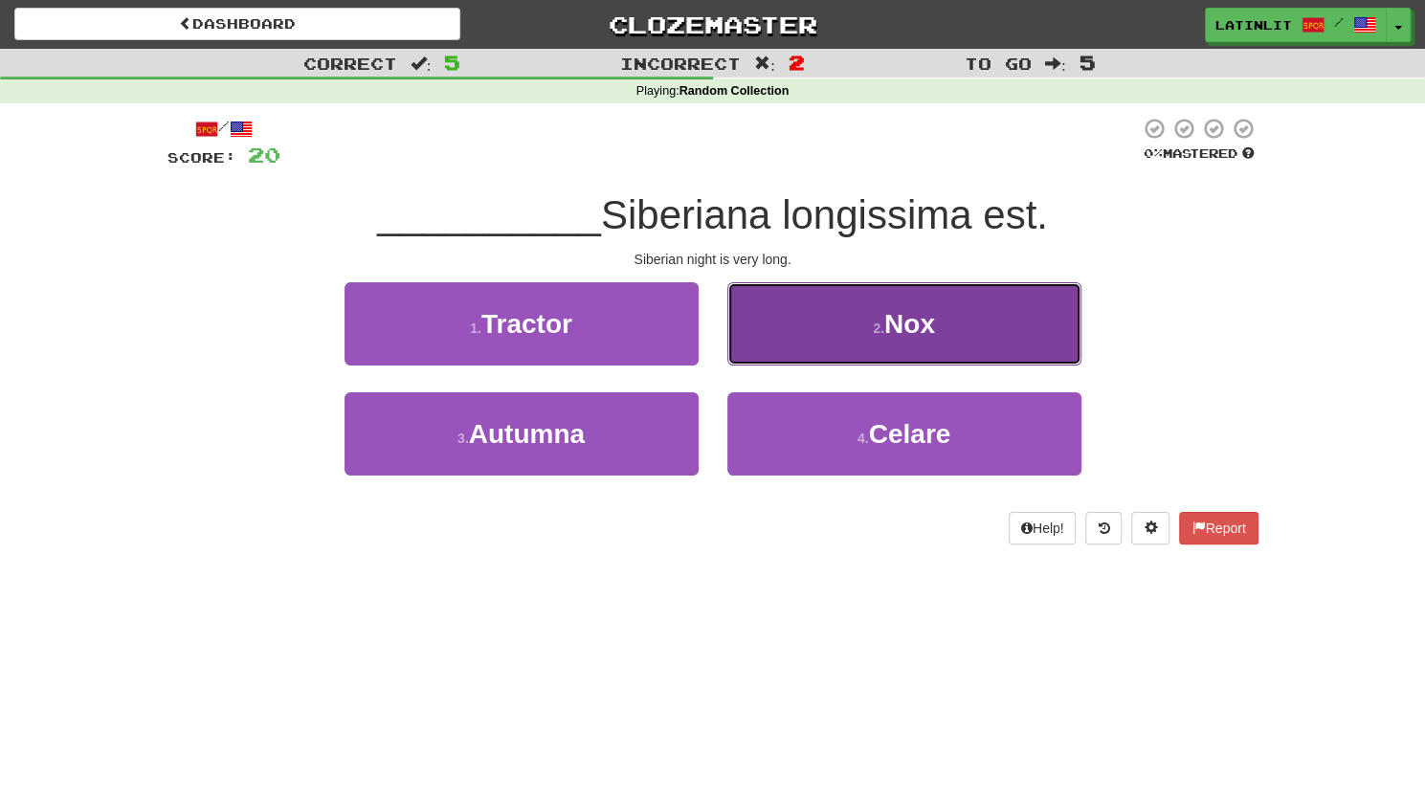
click at [832, 324] on button "2 . Nox" at bounding box center [904, 323] width 354 height 83
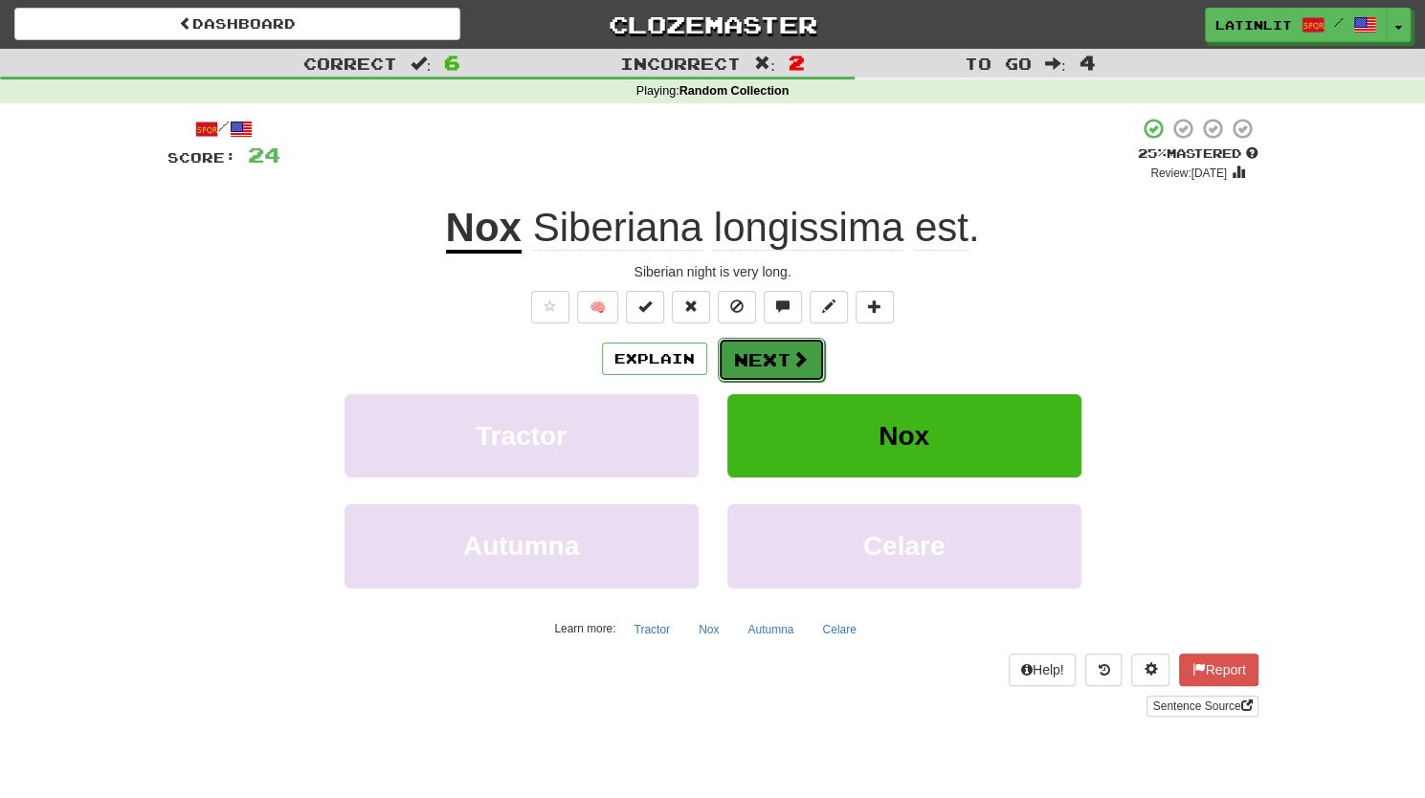
click at [743, 362] on button "Next" at bounding box center [771, 360] width 107 height 44
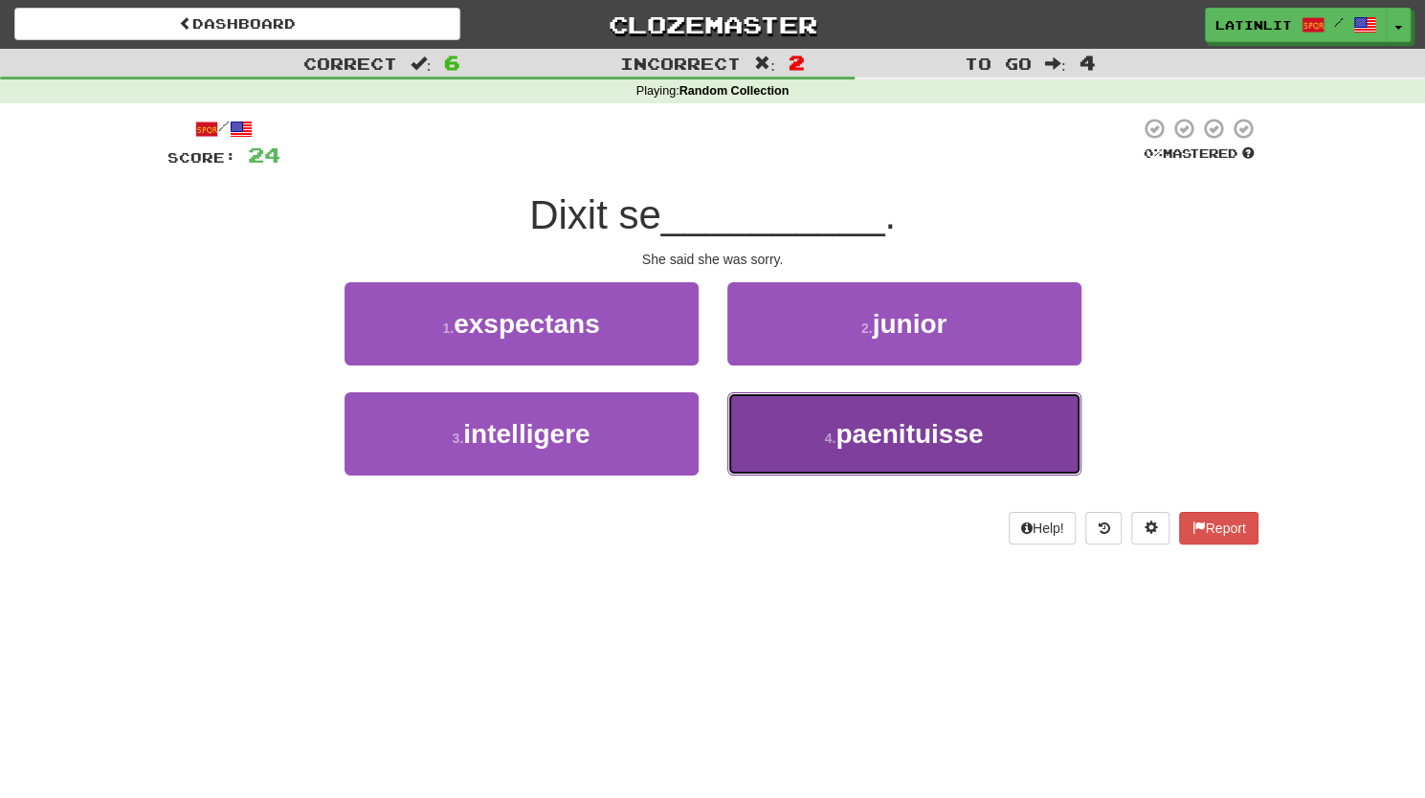
click at [834, 422] on button "4 . paenituisse" at bounding box center [904, 433] width 354 height 83
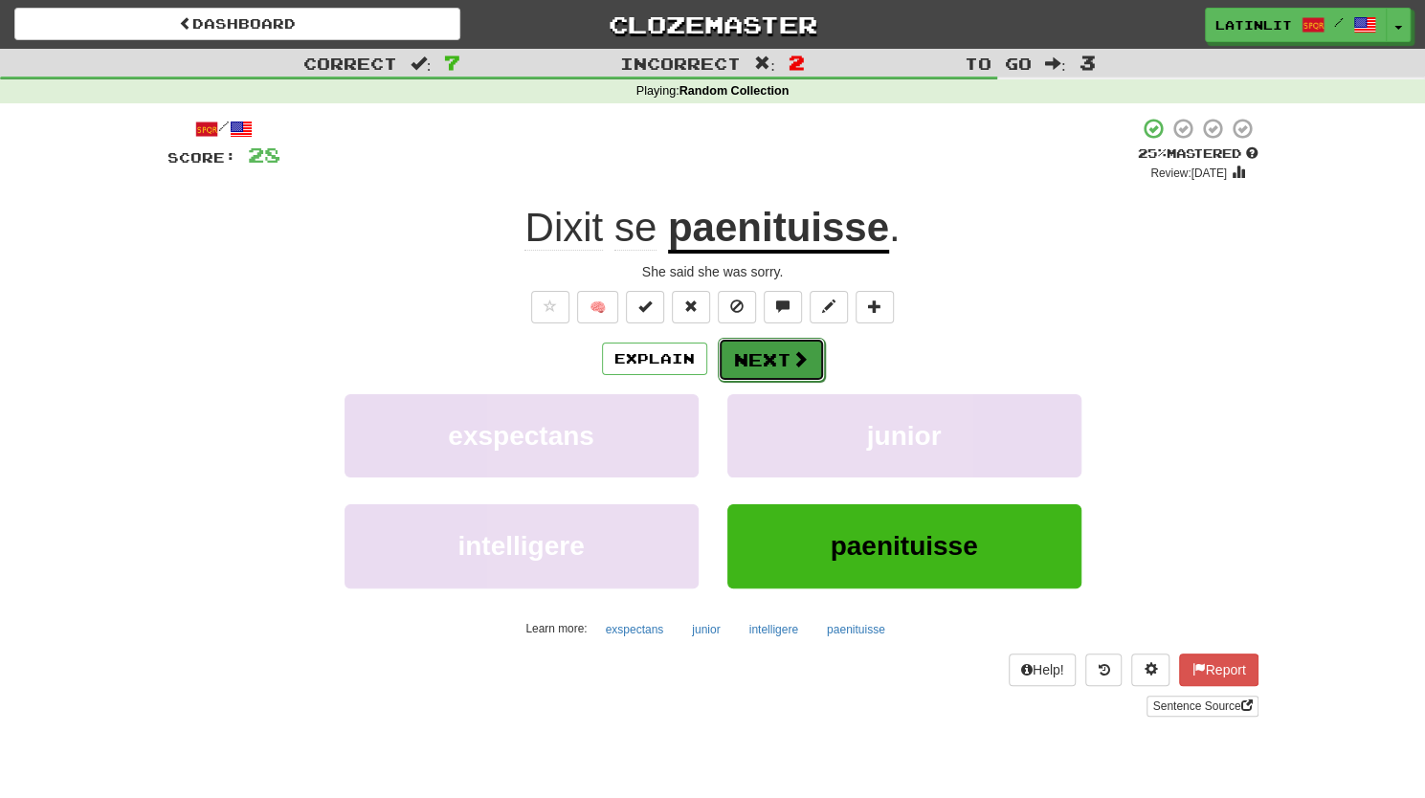
click at [760, 359] on button "Next" at bounding box center [771, 360] width 107 height 44
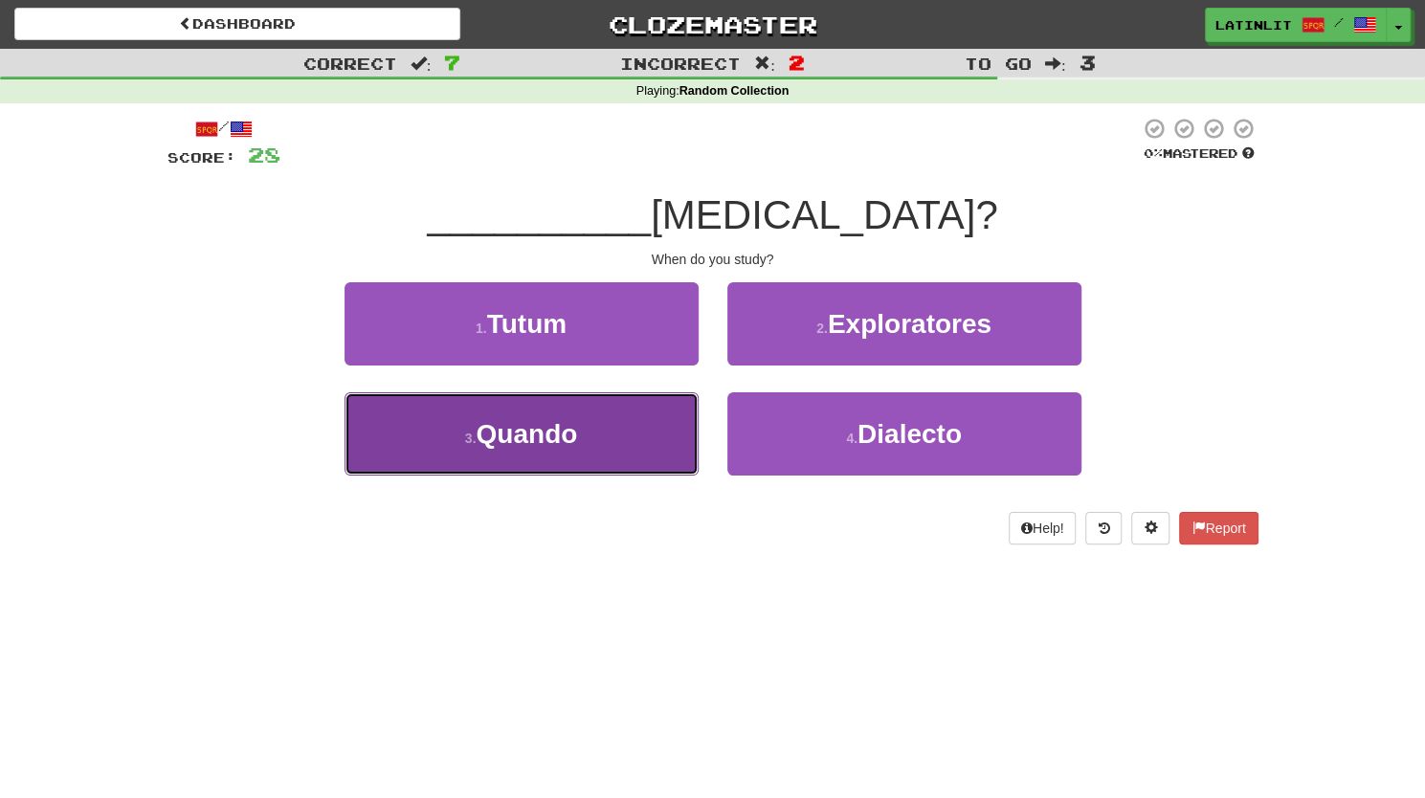
click at [591, 424] on button "3 . Quando" at bounding box center [521, 433] width 354 height 83
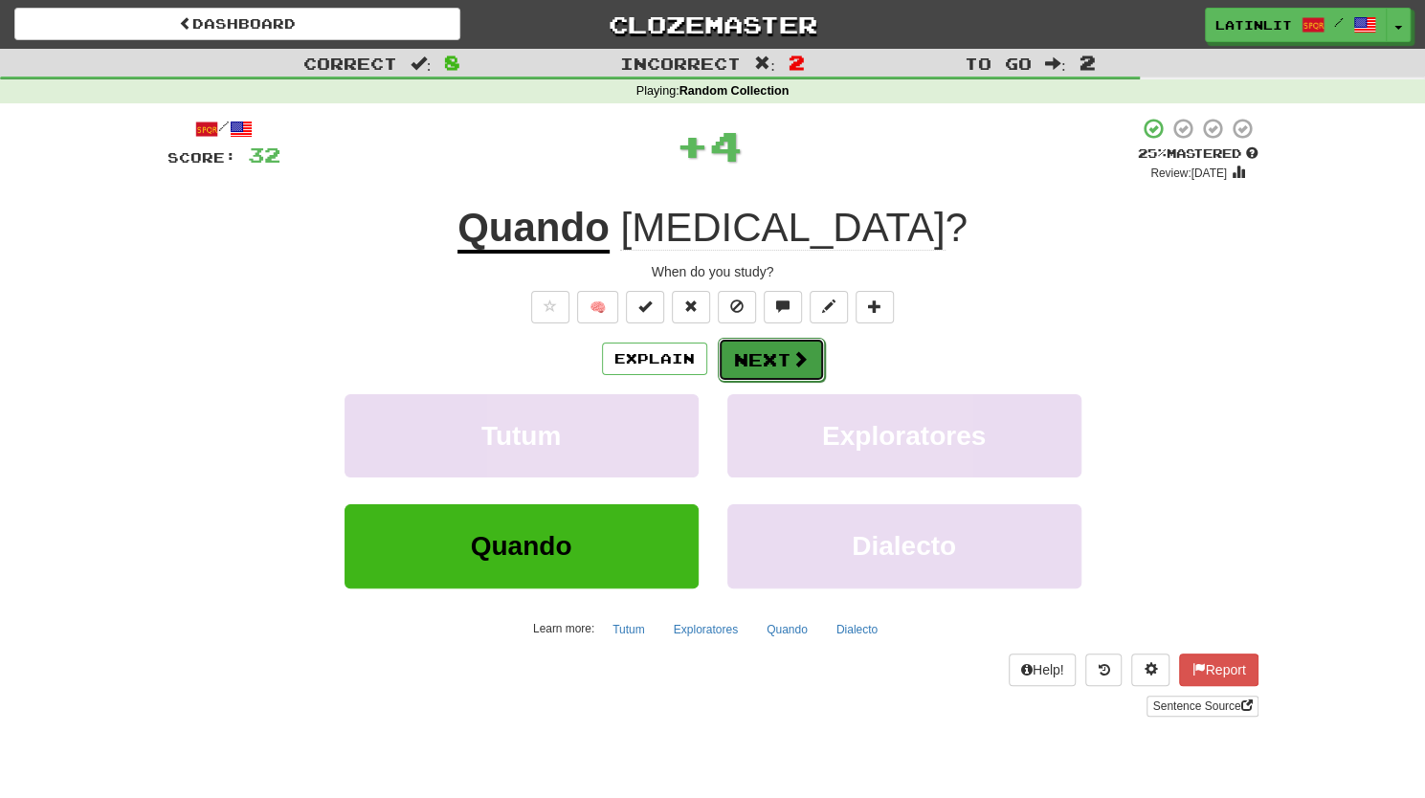
click at [773, 352] on button "Next" at bounding box center [771, 360] width 107 height 44
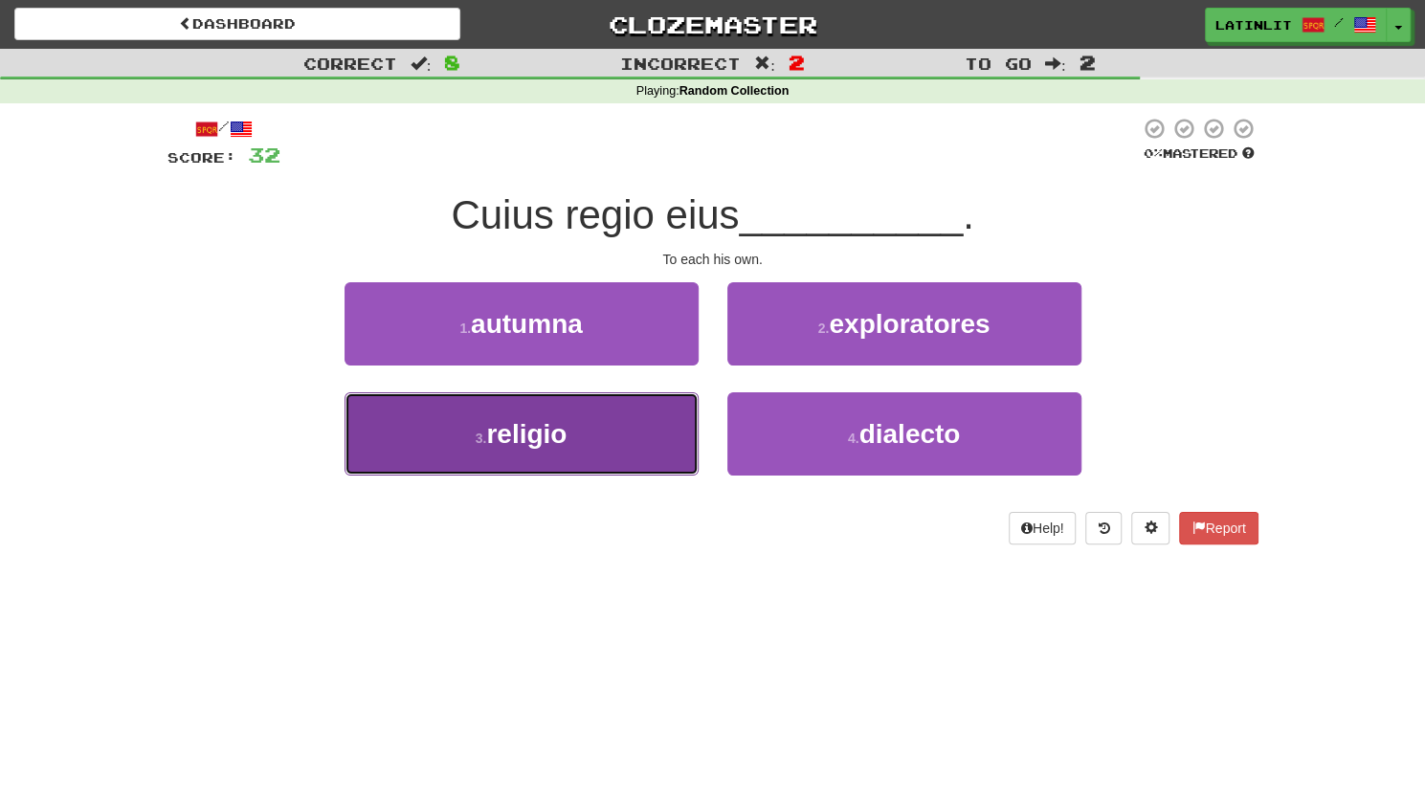
click at [528, 443] on span "religio" at bounding box center [526, 434] width 80 height 30
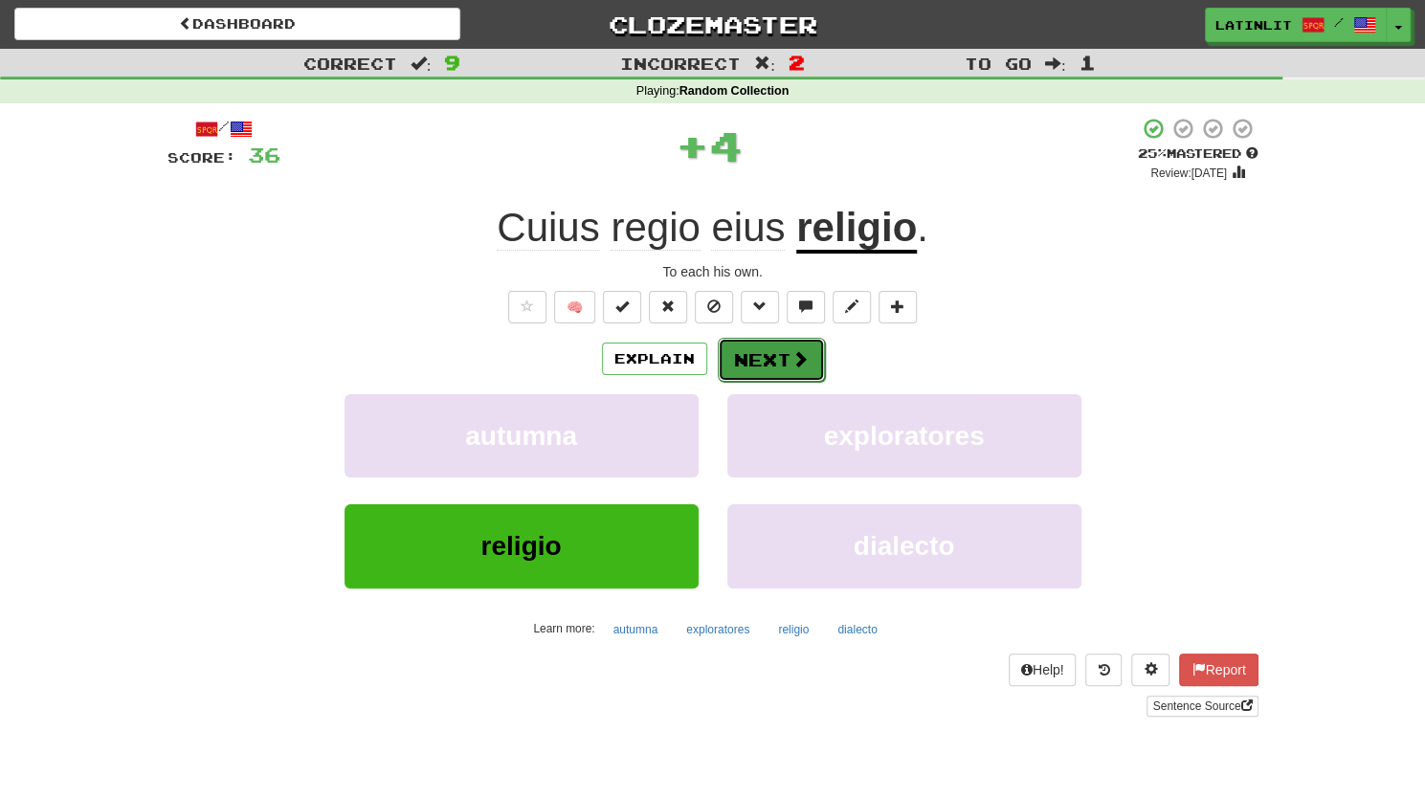
click at [754, 347] on button "Next" at bounding box center [771, 360] width 107 height 44
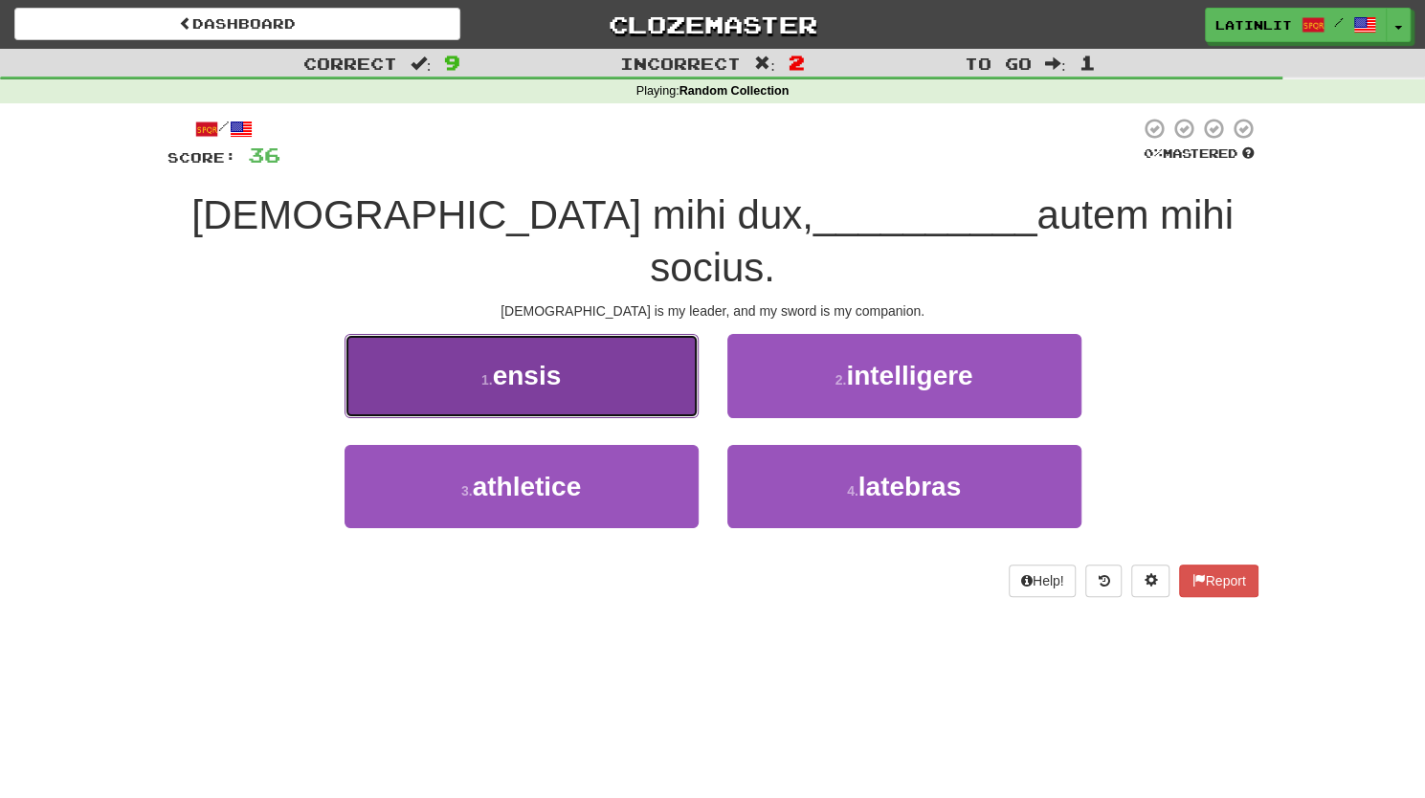
click at [622, 334] on button "1 . ensis" at bounding box center [521, 375] width 354 height 83
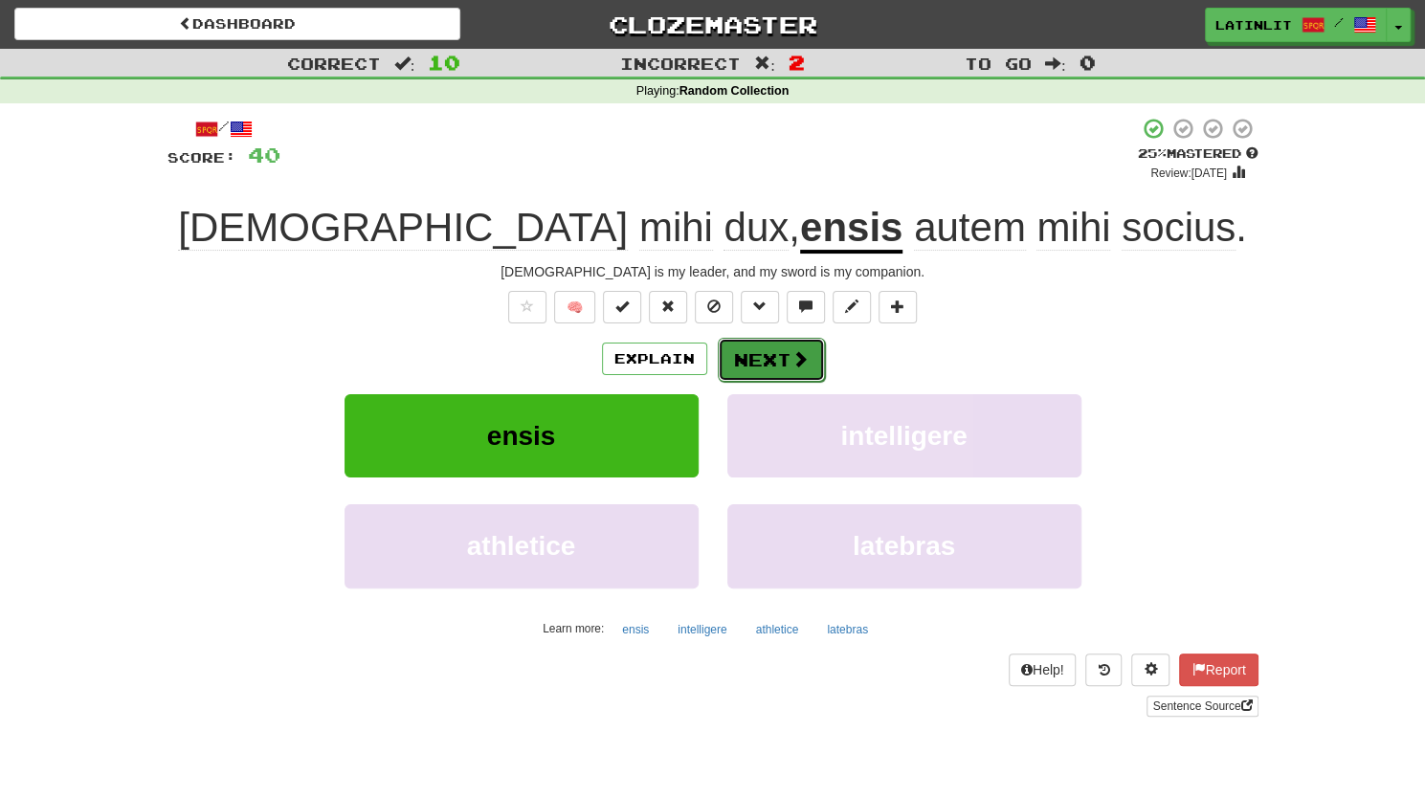
click at [752, 357] on button "Next" at bounding box center [771, 360] width 107 height 44
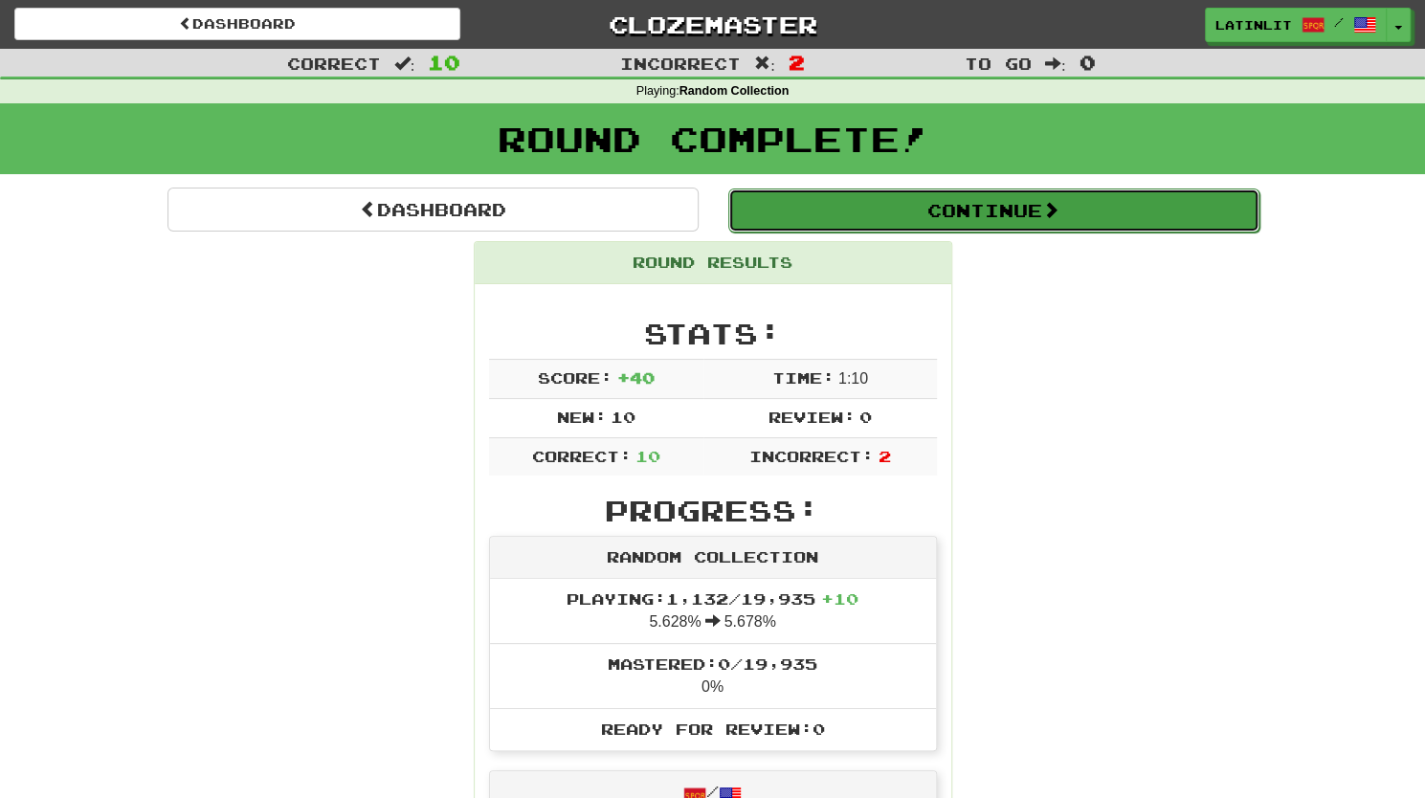
click at [909, 218] on button "Continue" at bounding box center [993, 210] width 531 height 44
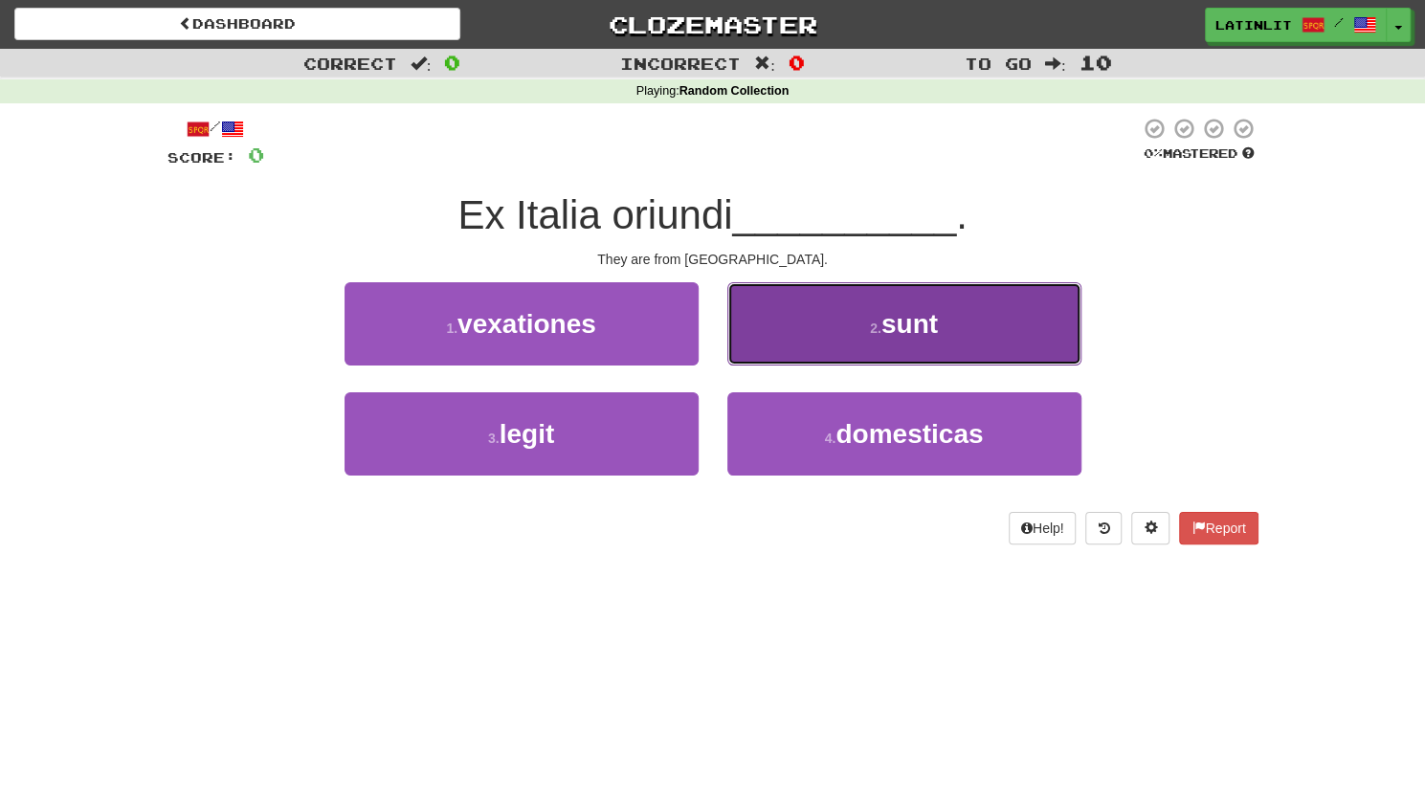
click at [887, 315] on span "sunt" at bounding box center [909, 324] width 56 height 30
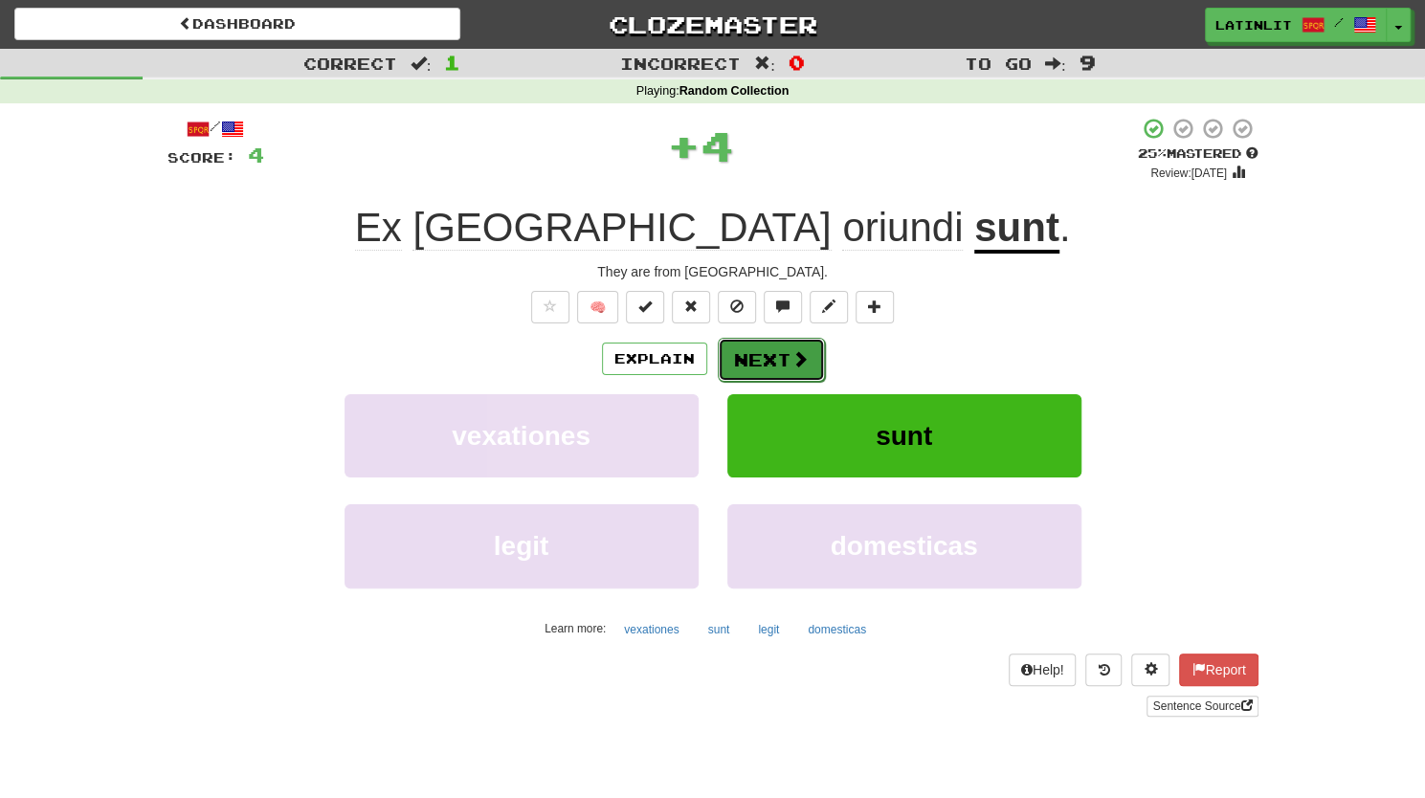
click at [753, 357] on button "Next" at bounding box center [771, 360] width 107 height 44
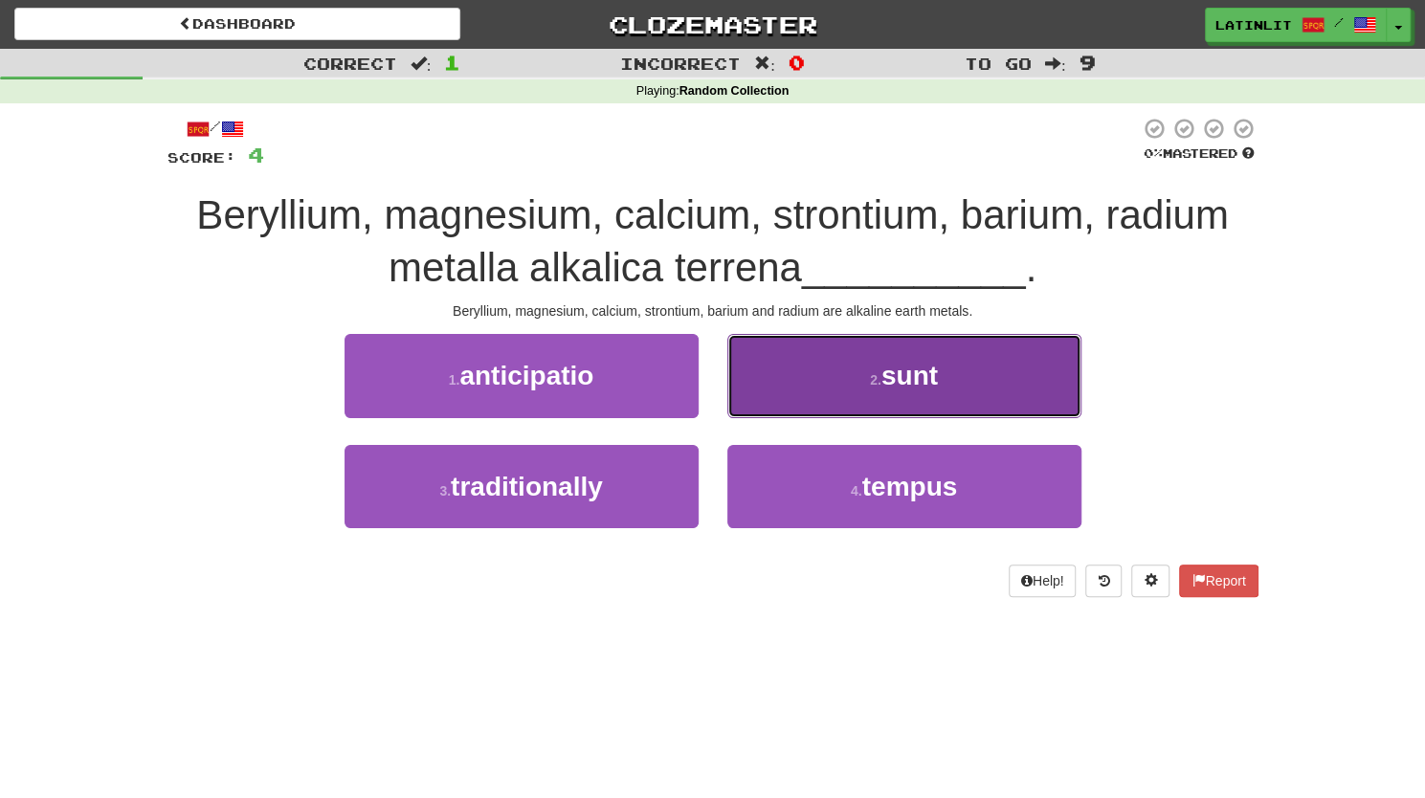
click at [859, 374] on button "2 . sunt" at bounding box center [904, 375] width 354 height 83
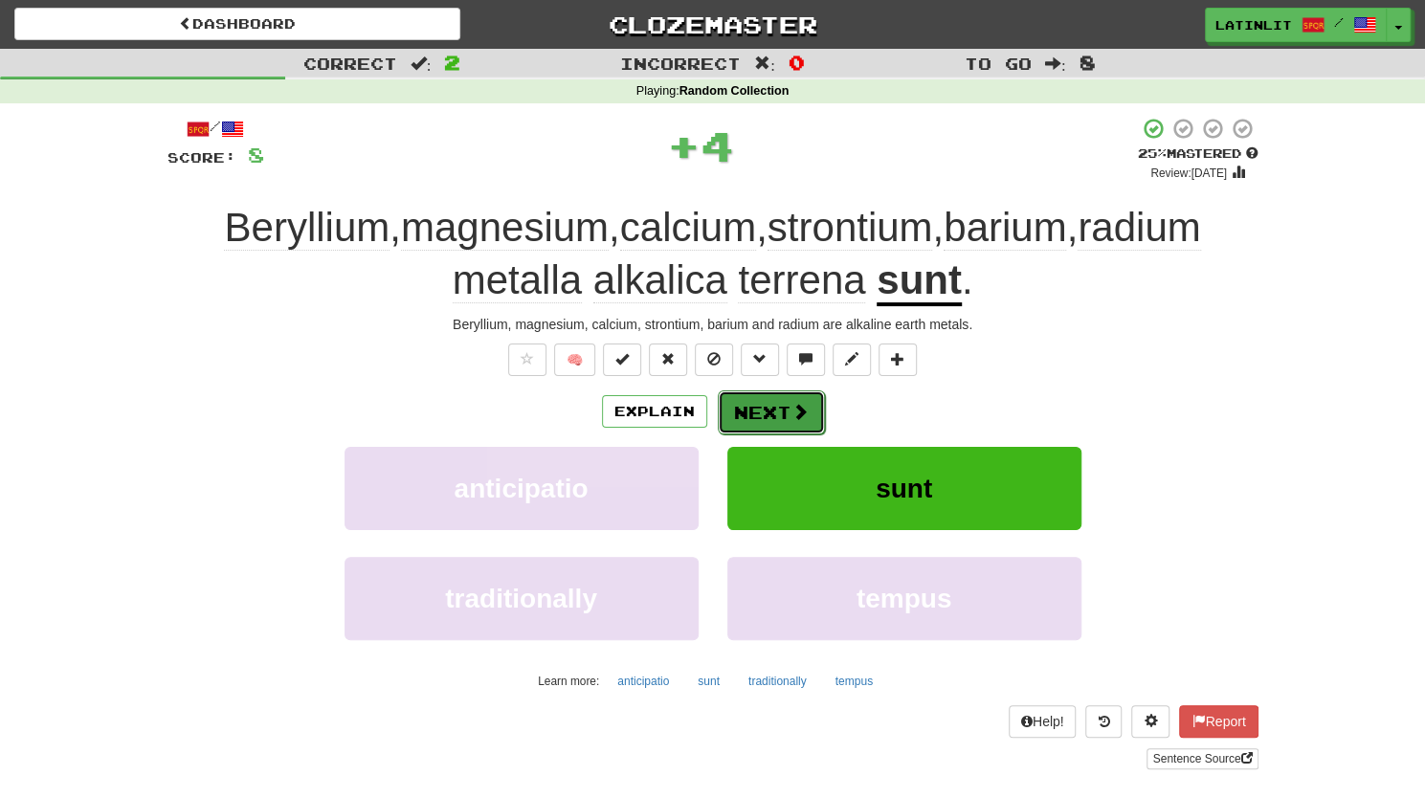
click at [796, 415] on span at bounding box center [799, 411] width 17 height 17
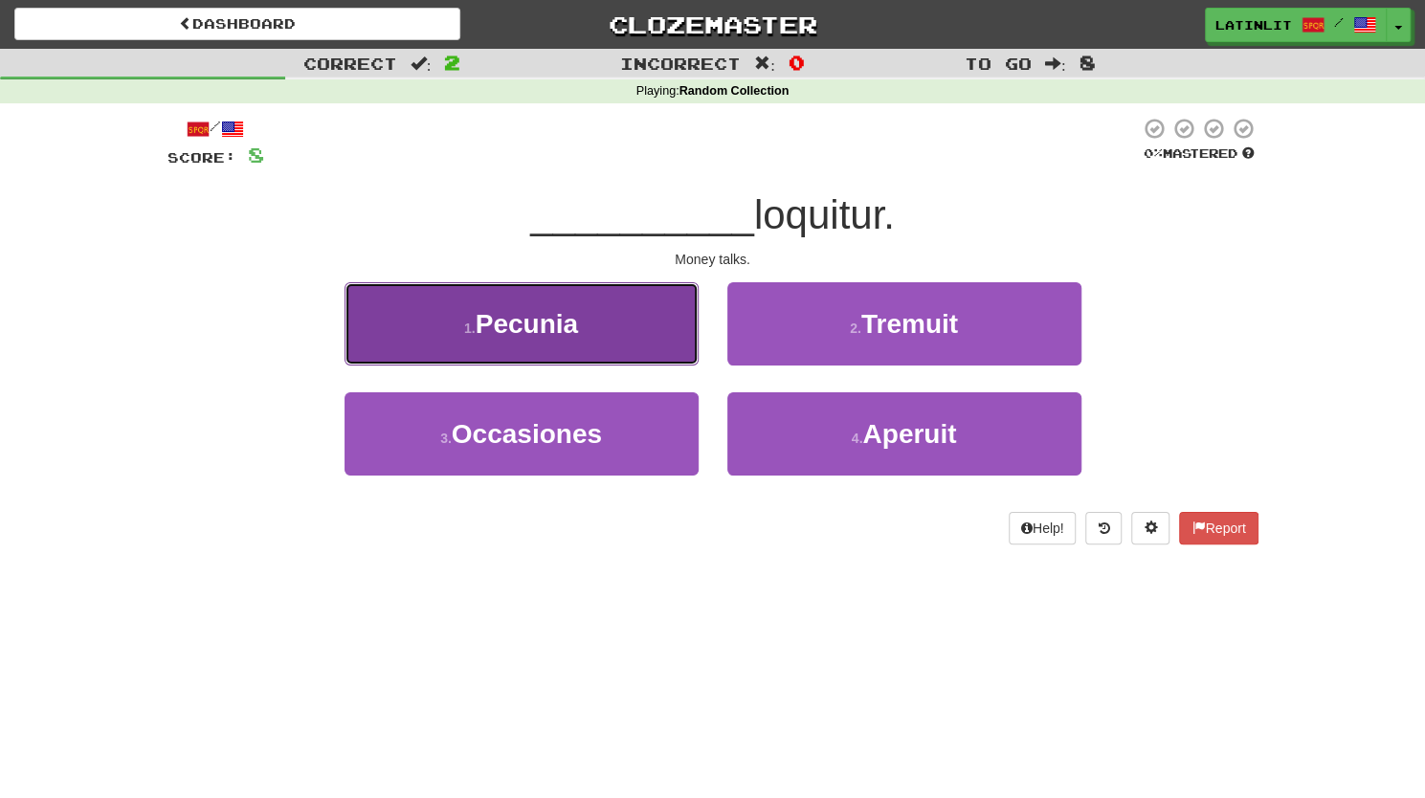
click at [564, 311] on span "Pecunia" at bounding box center [526, 324] width 102 height 30
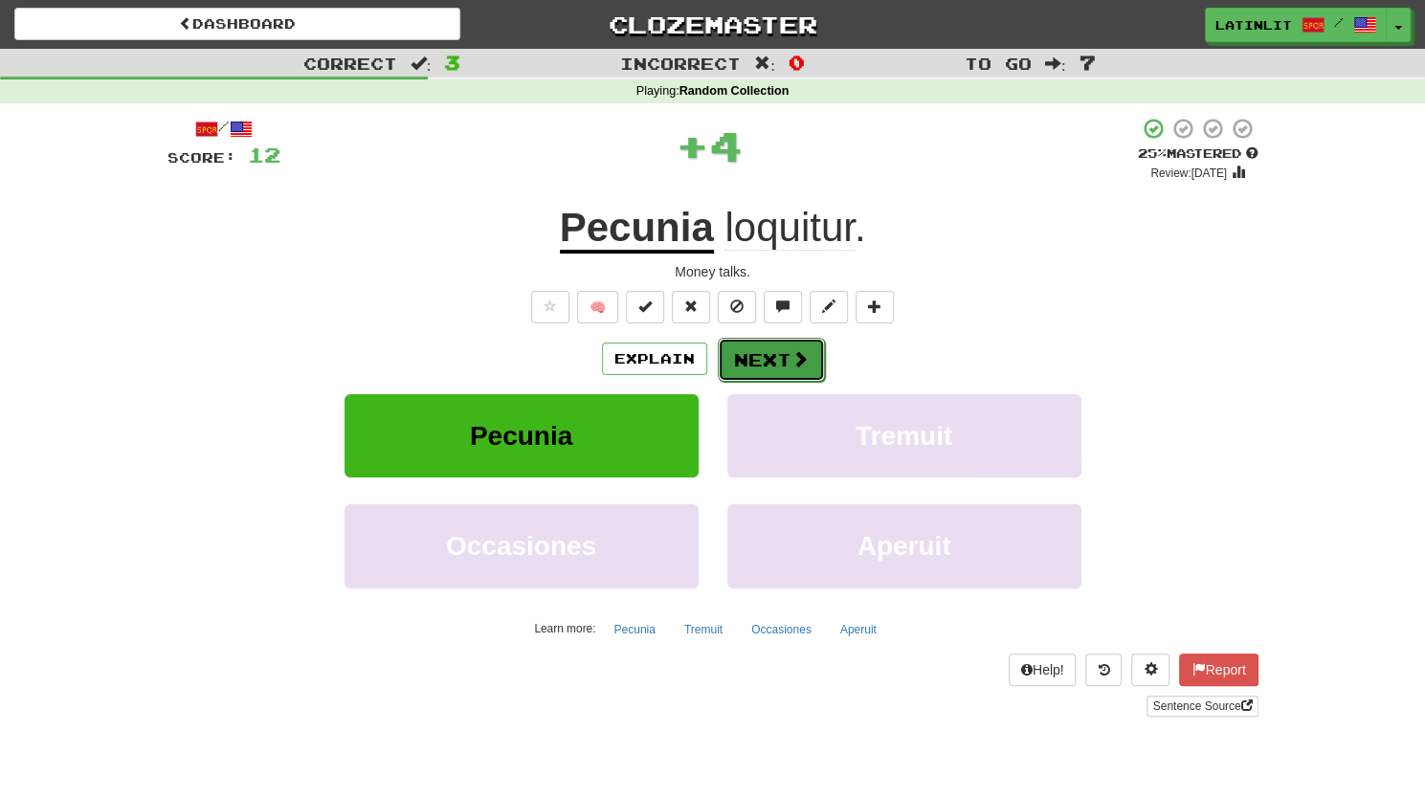
click at [746, 359] on button "Next" at bounding box center [771, 360] width 107 height 44
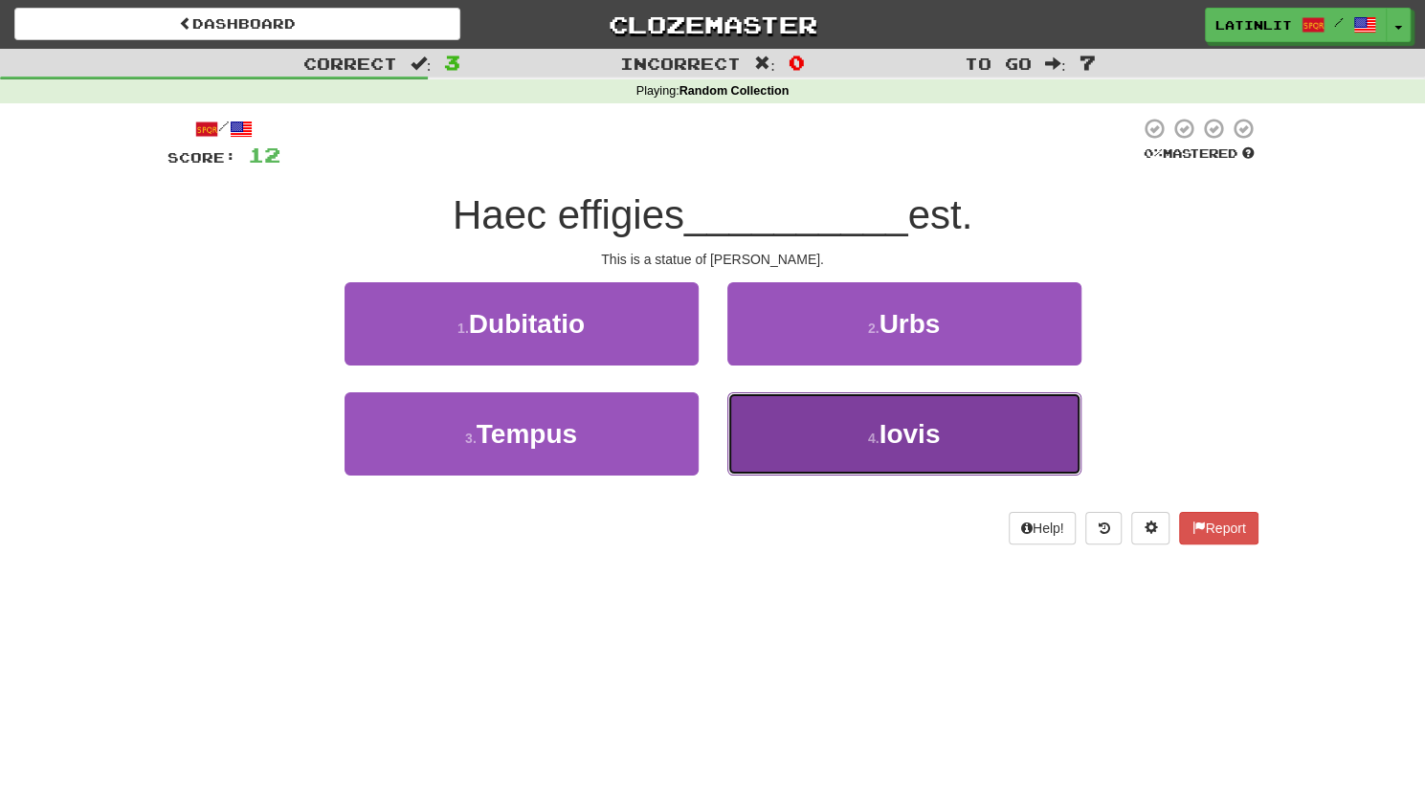
click at [806, 447] on button "4 . Iovis" at bounding box center [904, 433] width 354 height 83
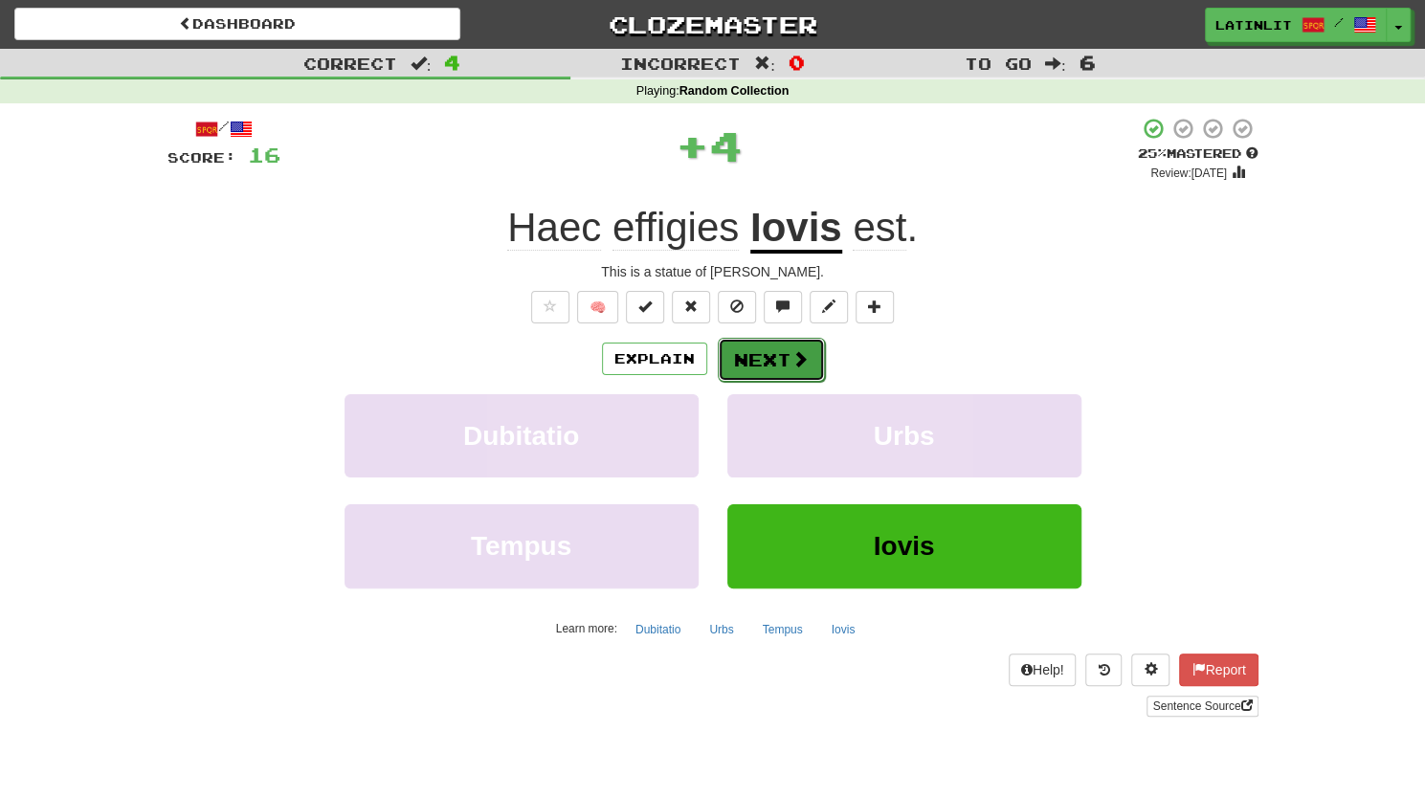
click at [786, 354] on button "Next" at bounding box center [771, 360] width 107 height 44
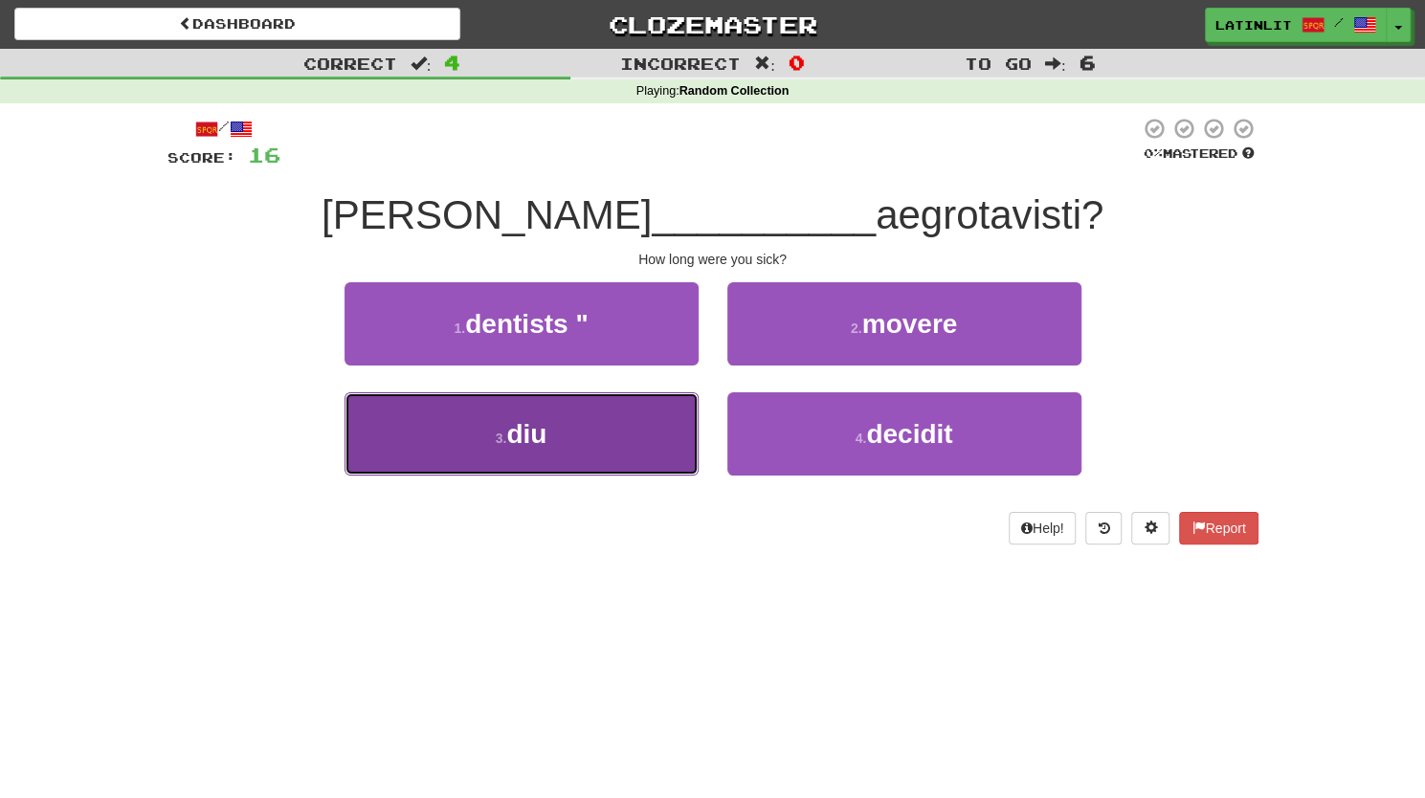
click at [601, 437] on button "3 . diu" at bounding box center [521, 433] width 354 height 83
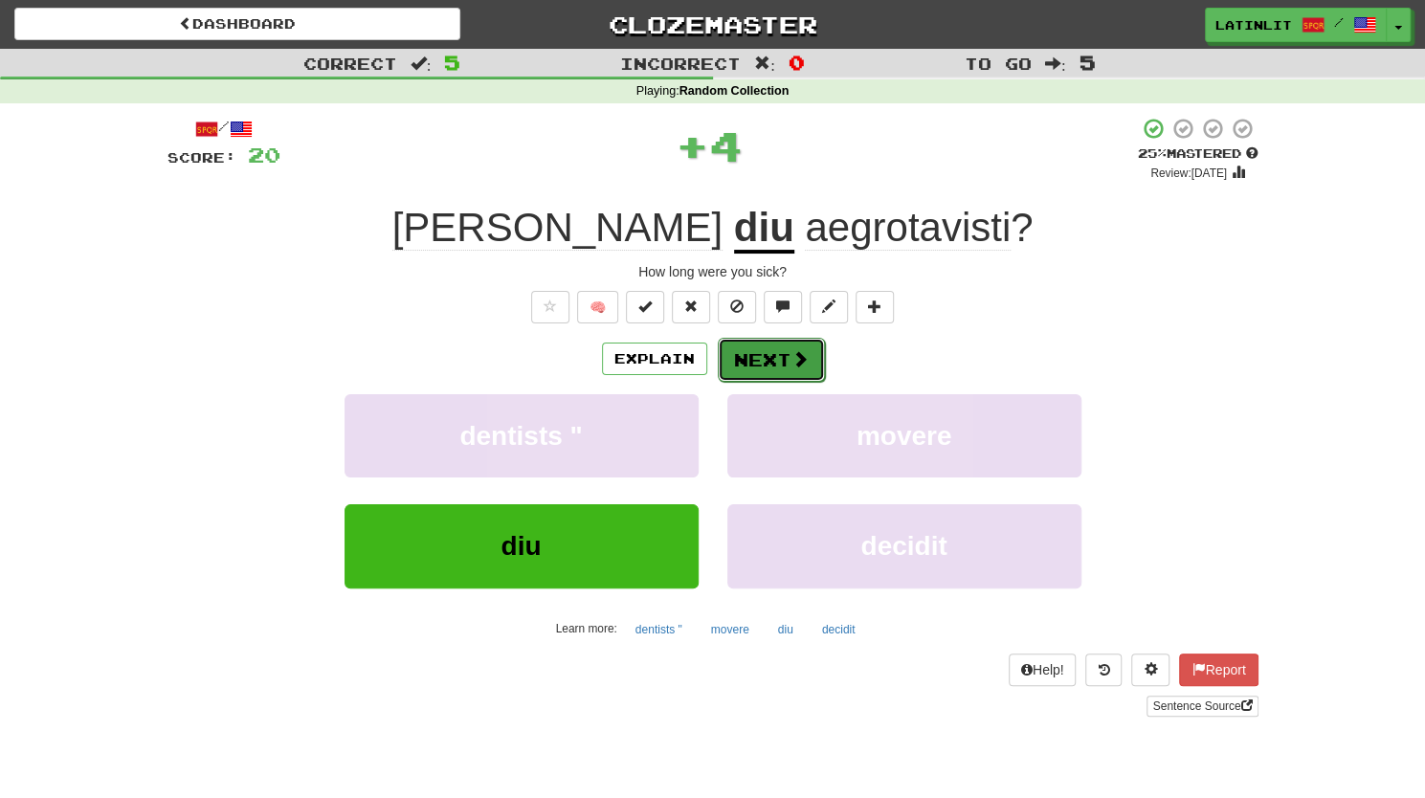
click at [777, 349] on button "Next" at bounding box center [771, 360] width 107 height 44
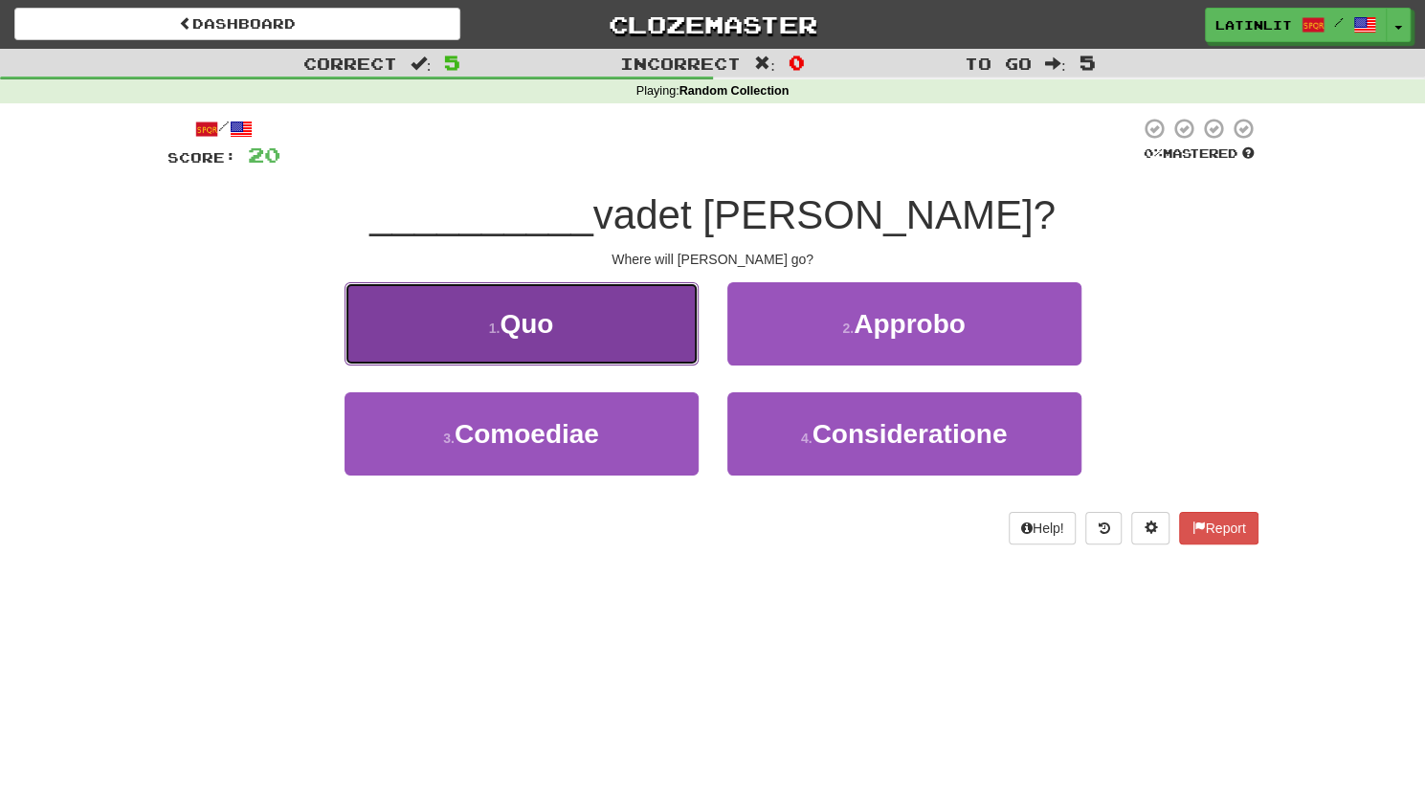
click at [599, 336] on button "1 . Quo" at bounding box center [521, 323] width 354 height 83
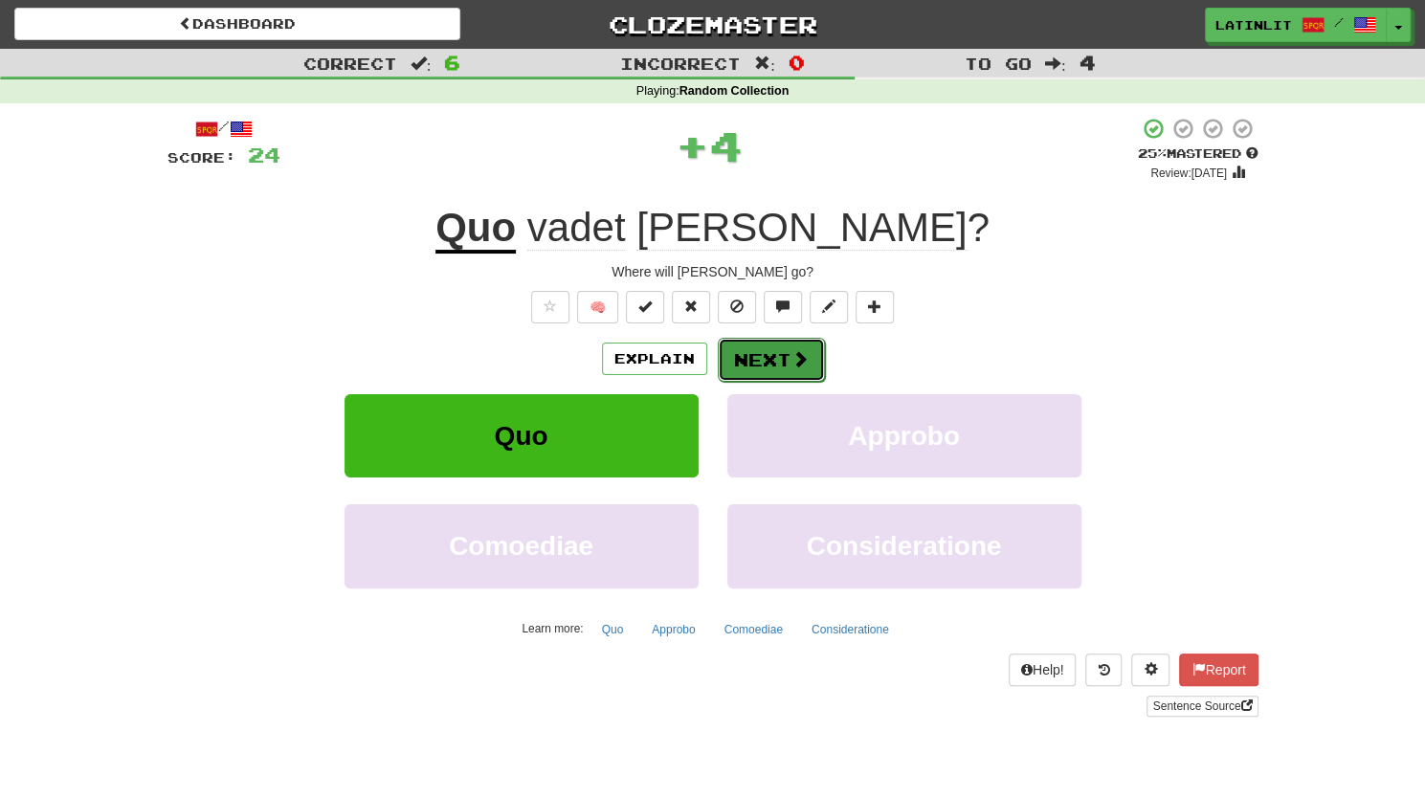
click at [743, 365] on button "Next" at bounding box center [771, 360] width 107 height 44
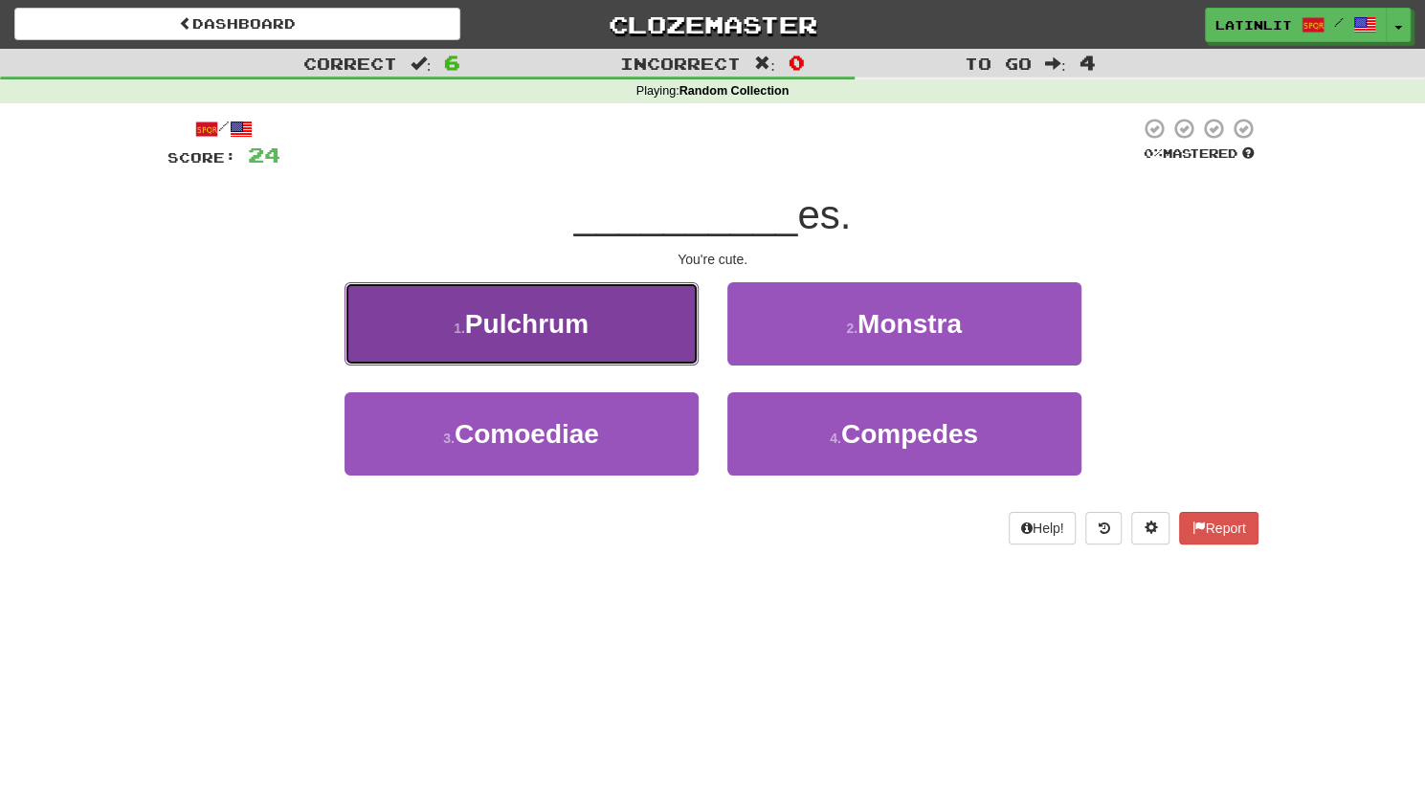
click at [610, 330] on button "1 . [GEOGRAPHIC_DATA]" at bounding box center [521, 323] width 354 height 83
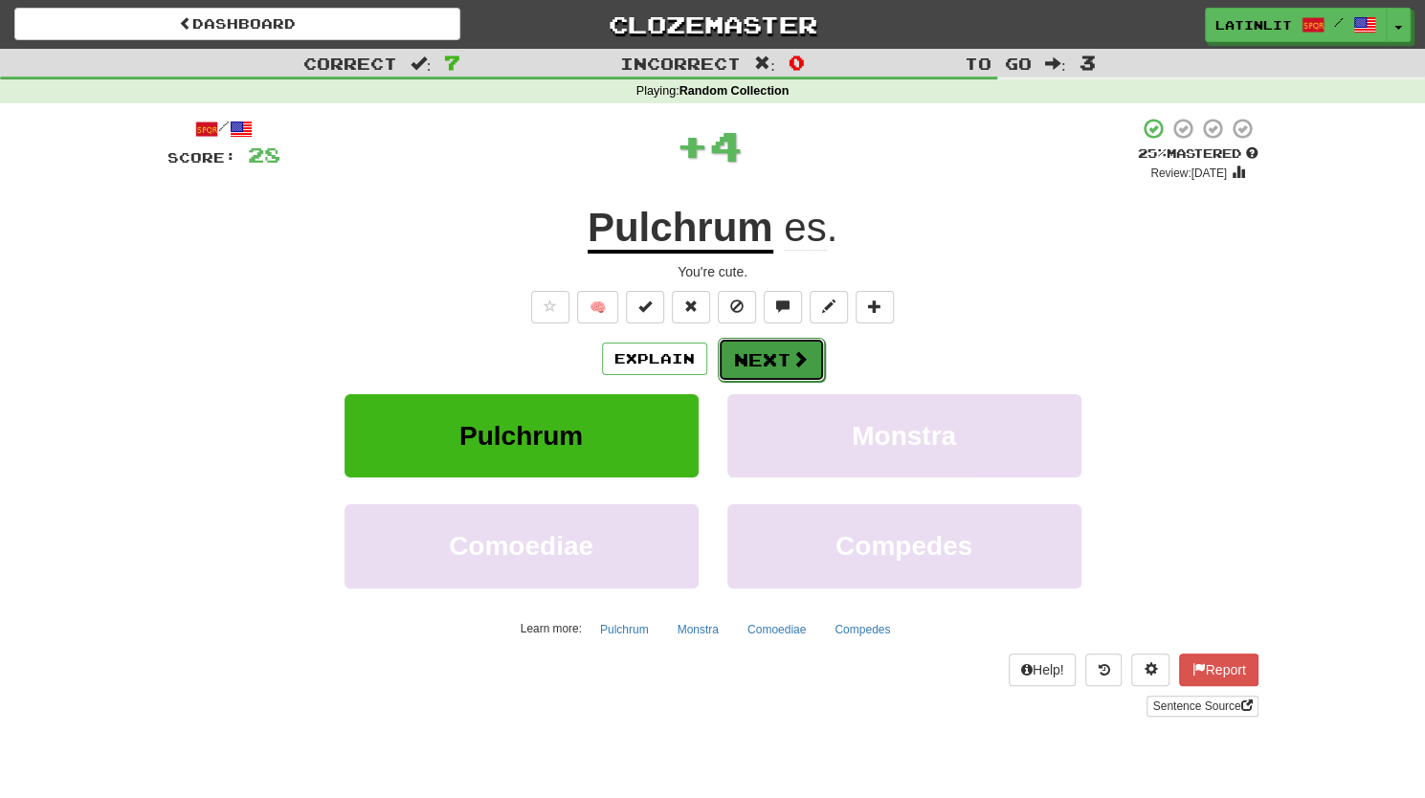
click at [752, 366] on button "Next" at bounding box center [771, 360] width 107 height 44
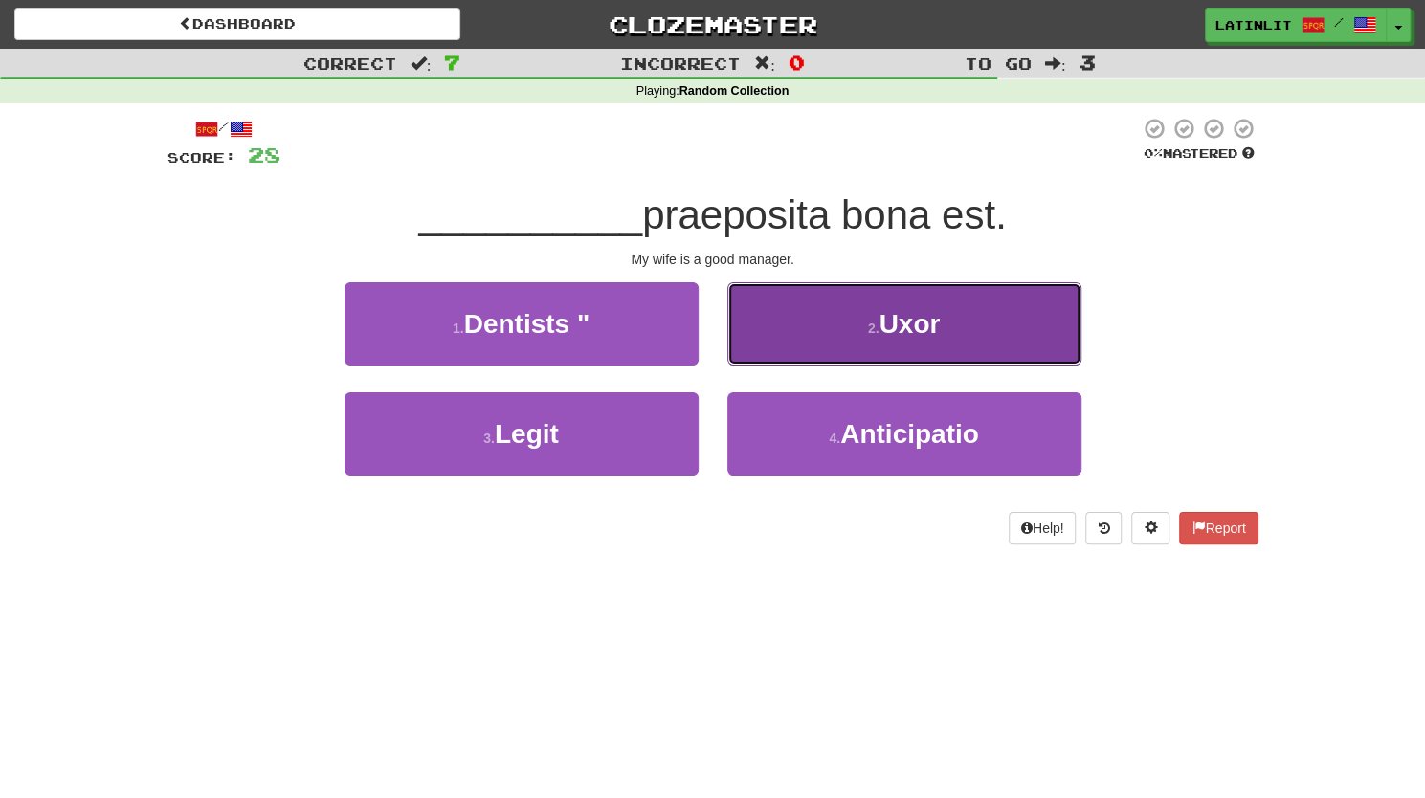
click at [840, 322] on button "2 . Uxor" at bounding box center [904, 323] width 354 height 83
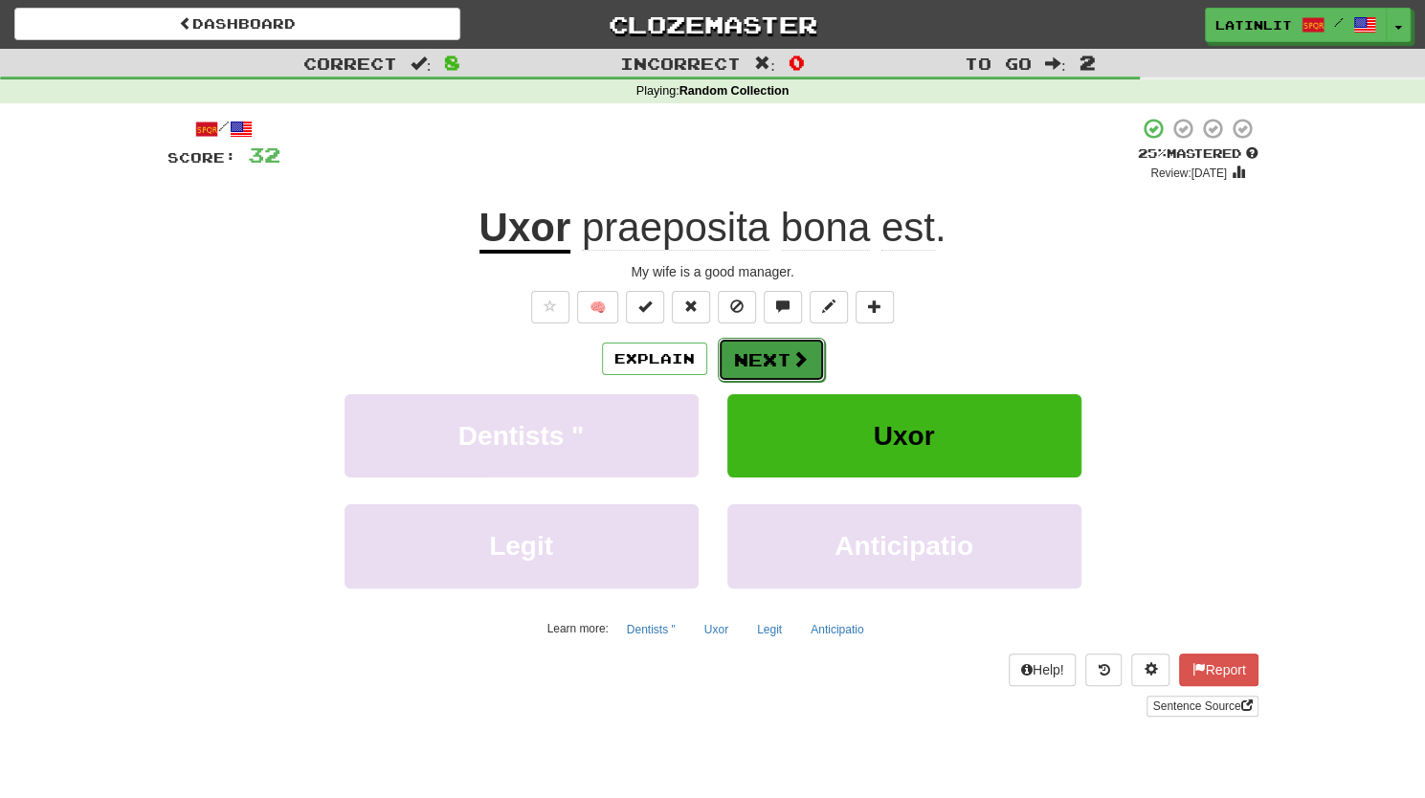
click at [770, 352] on button "Next" at bounding box center [771, 360] width 107 height 44
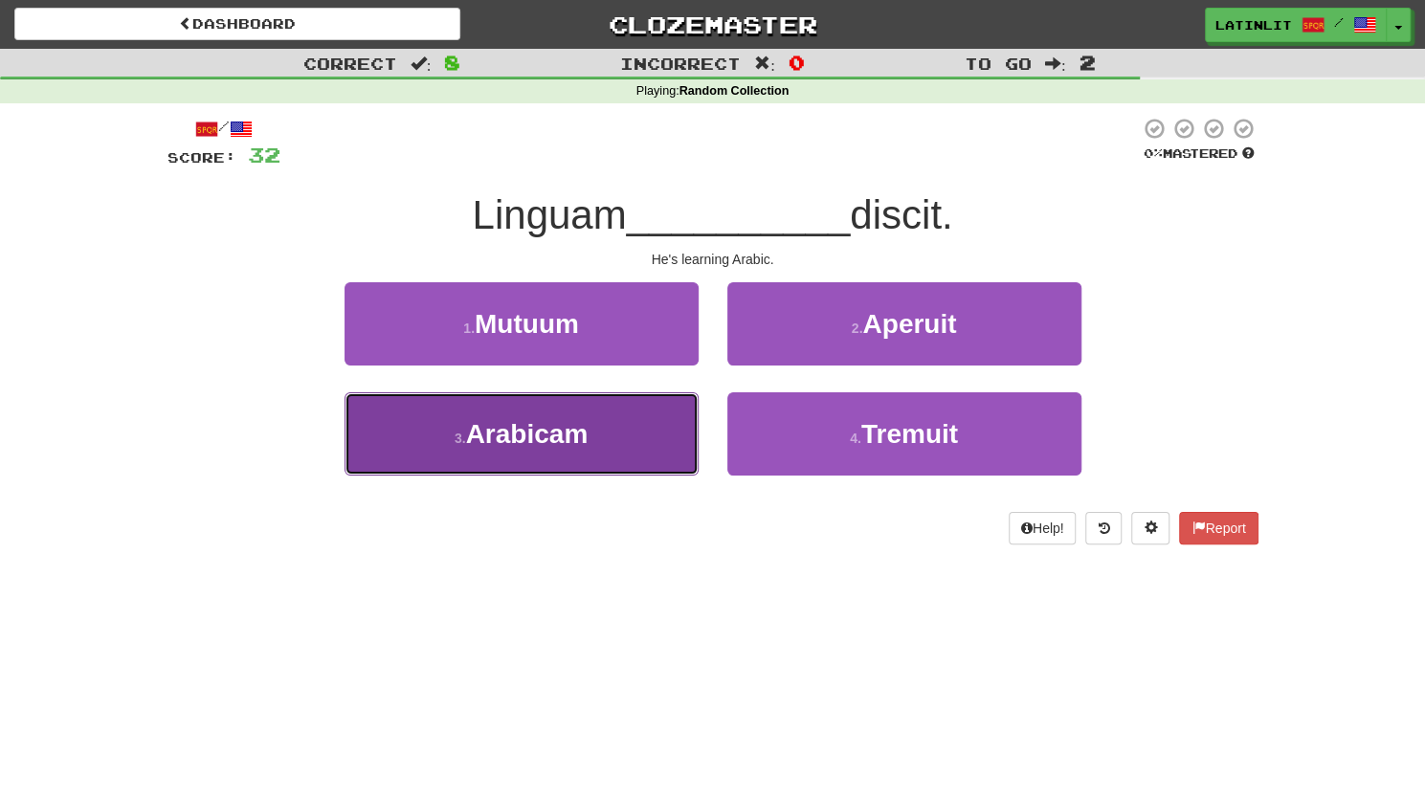
click at [569, 437] on span "Arabicam" at bounding box center [527, 434] width 122 height 30
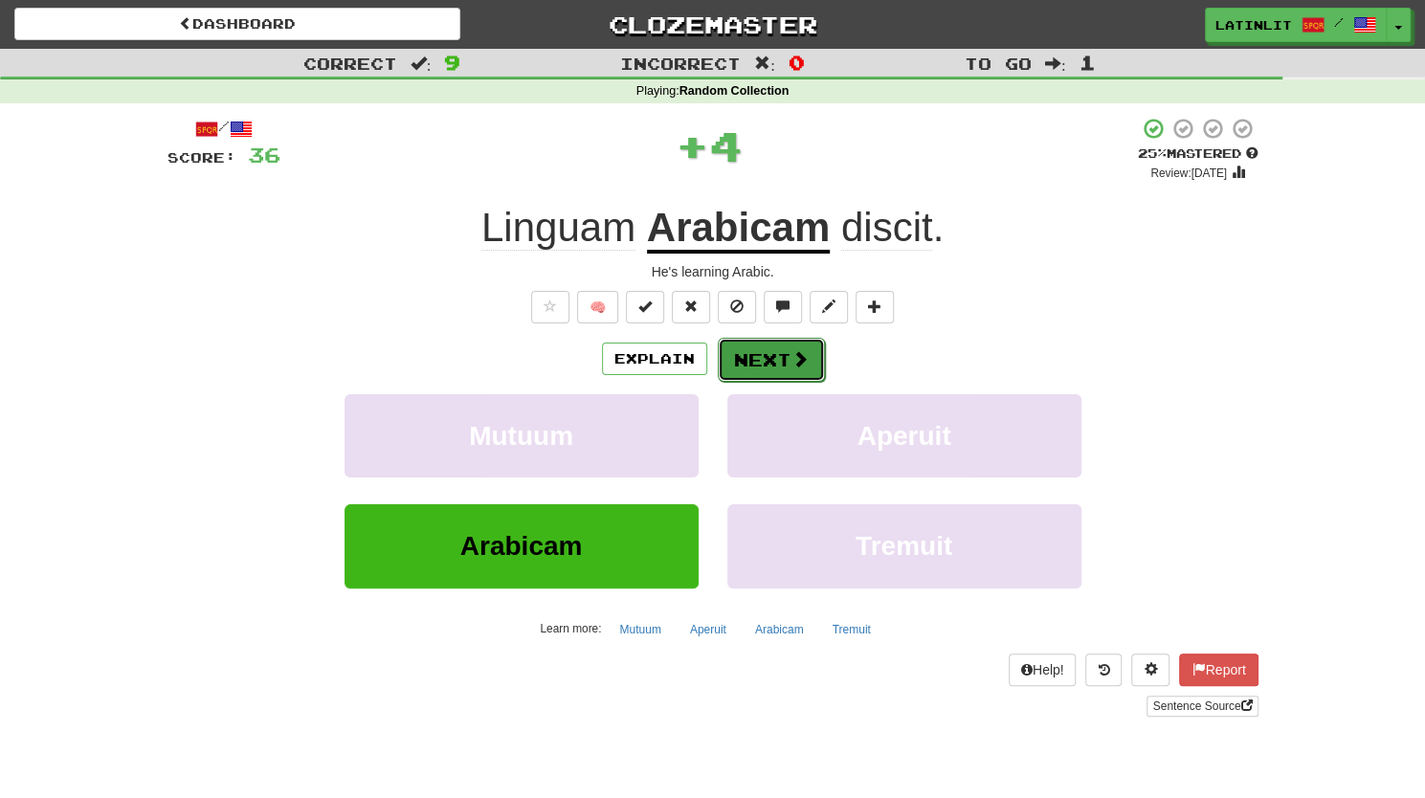
click at [762, 363] on button "Next" at bounding box center [771, 360] width 107 height 44
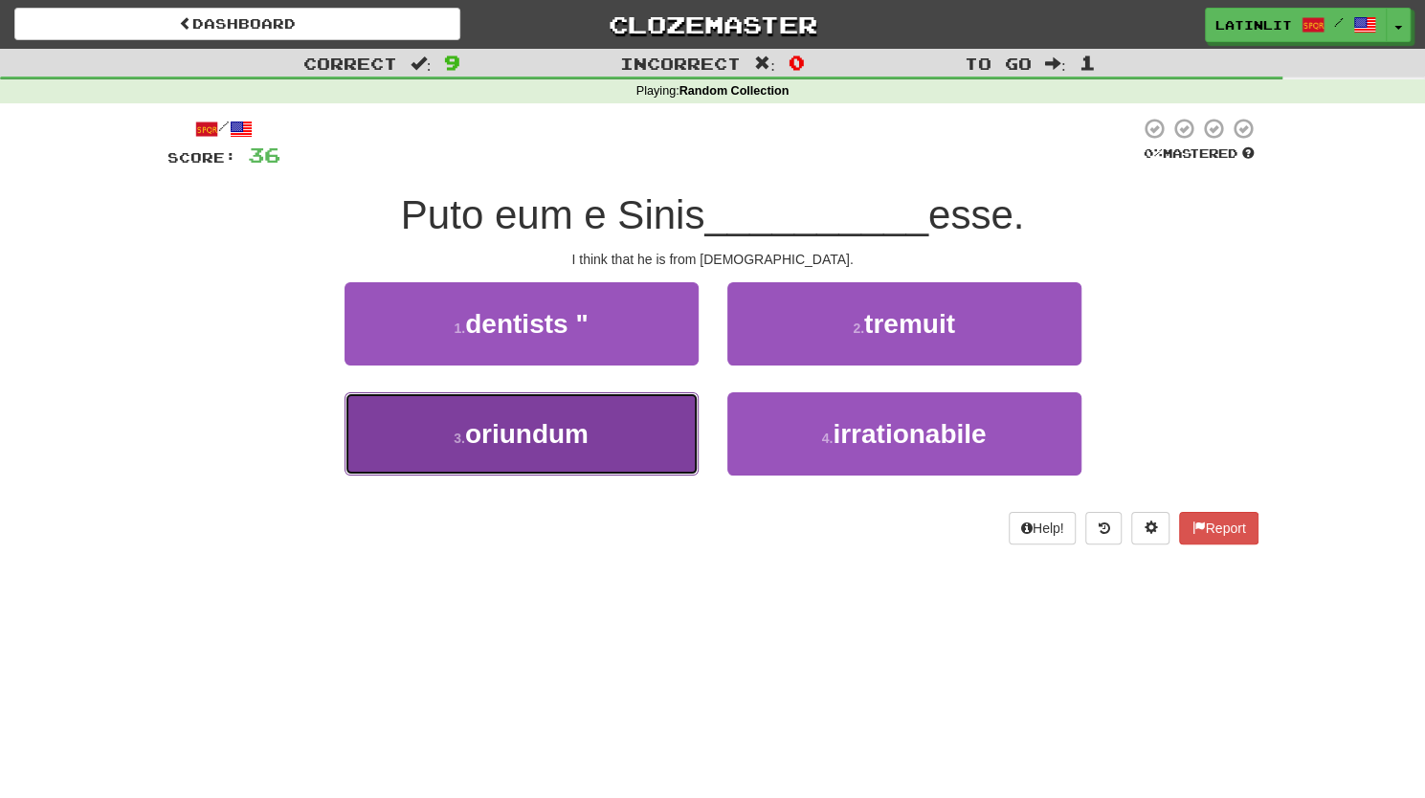
click at [579, 439] on span "oriundum" at bounding box center [526, 434] width 123 height 30
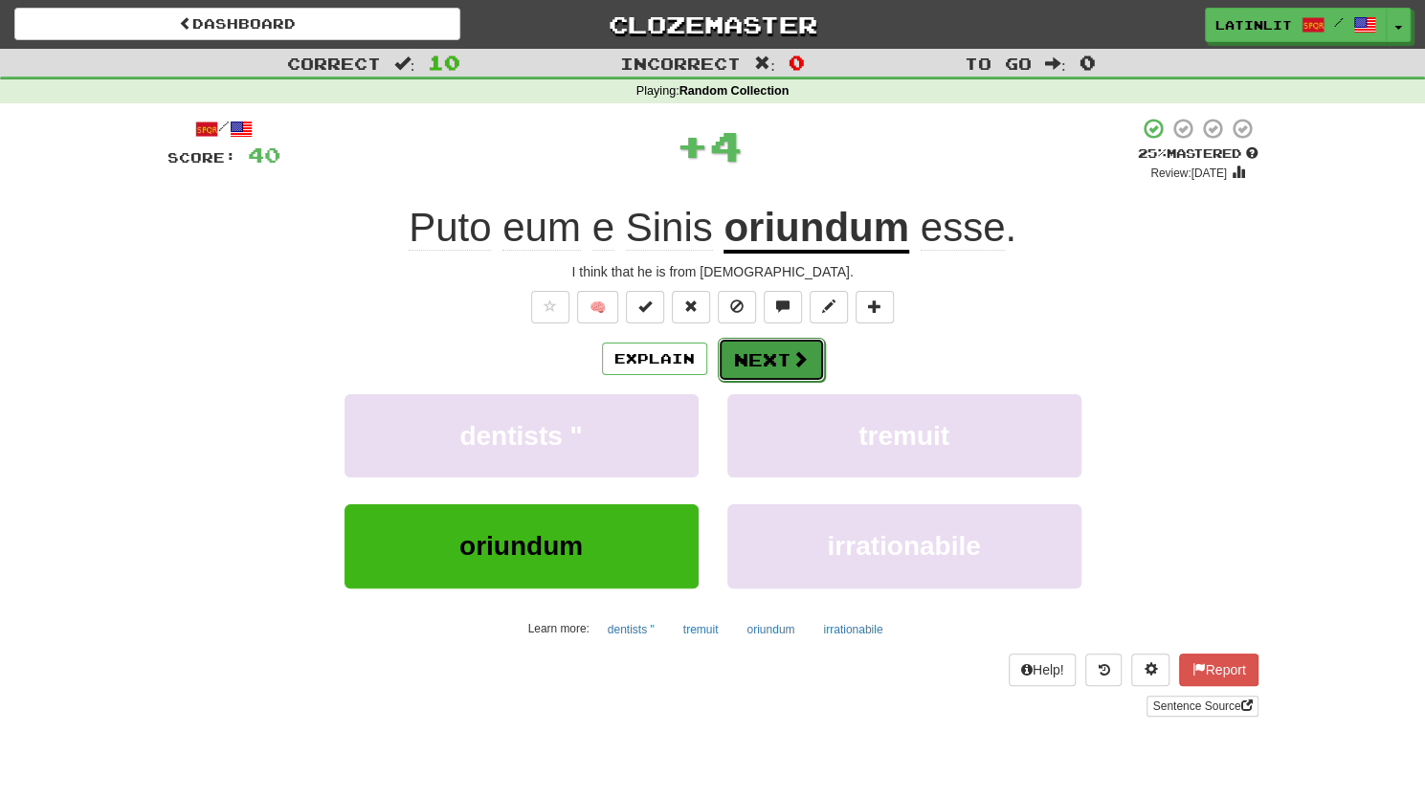
click at [769, 355] on button "Next" at bounding box center [771, 360] width 107 height 44
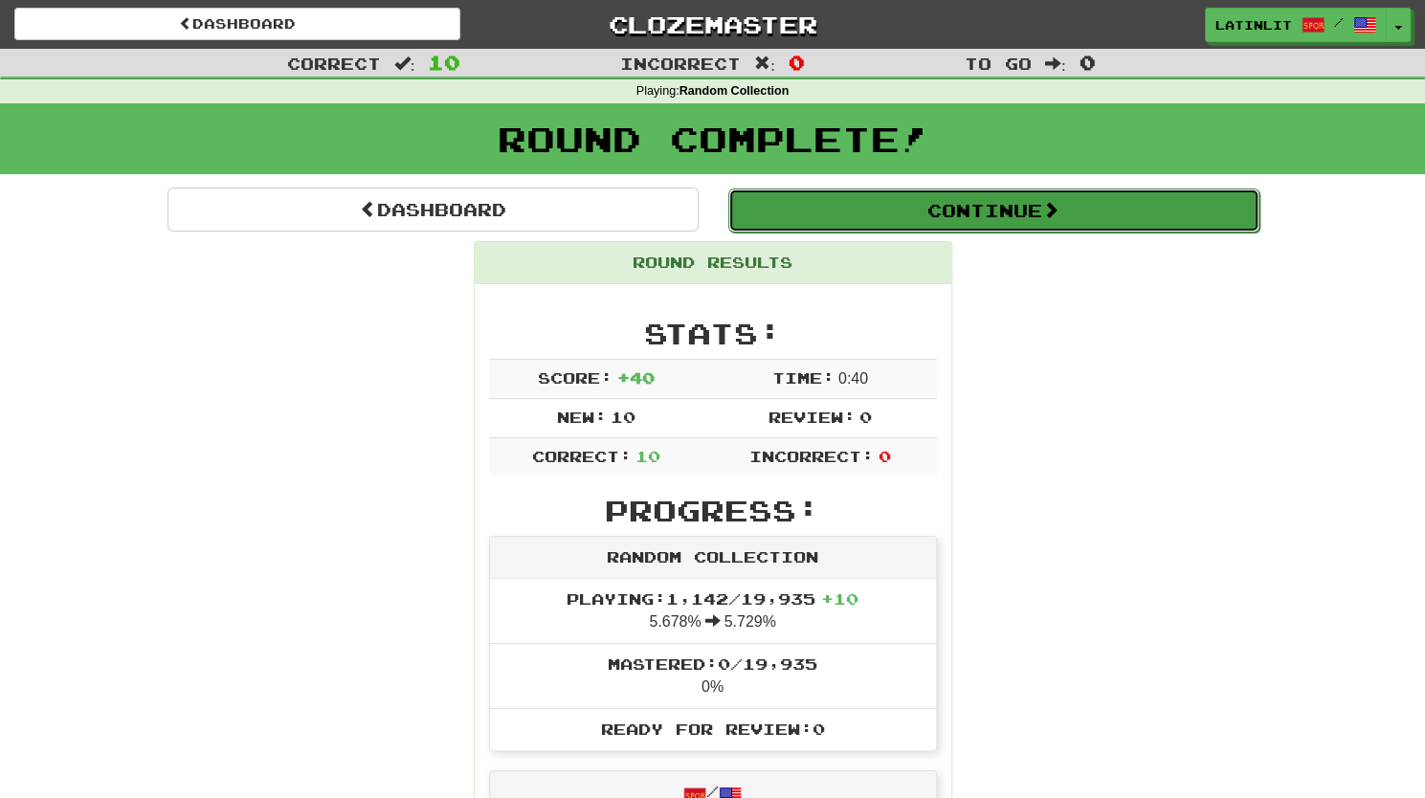
click at [994, 219] on button "Continue" at bounding box center [993, 210] width 531 height 44
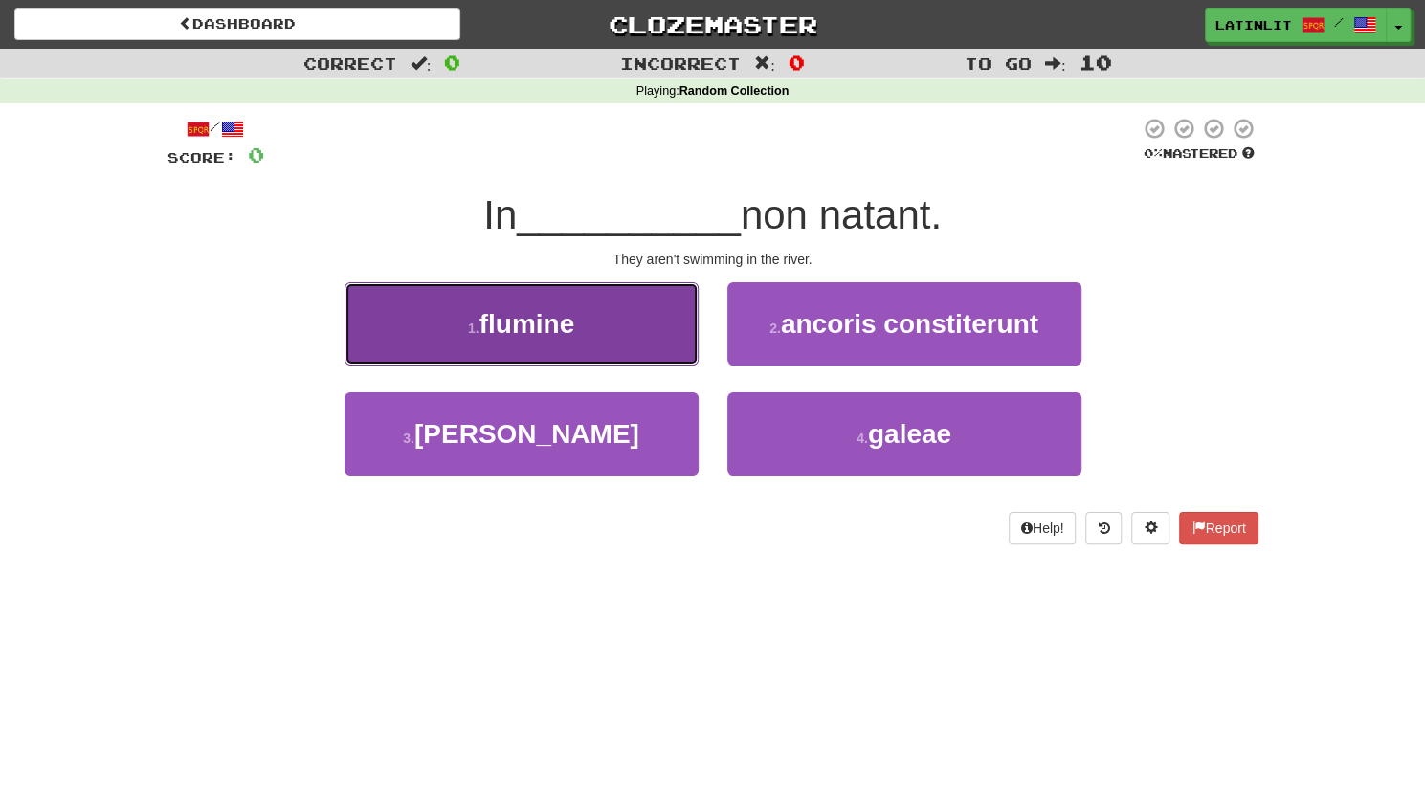
click at [547, 332] on span "flumine" at bounding box center [527, 324] width 96 height 30
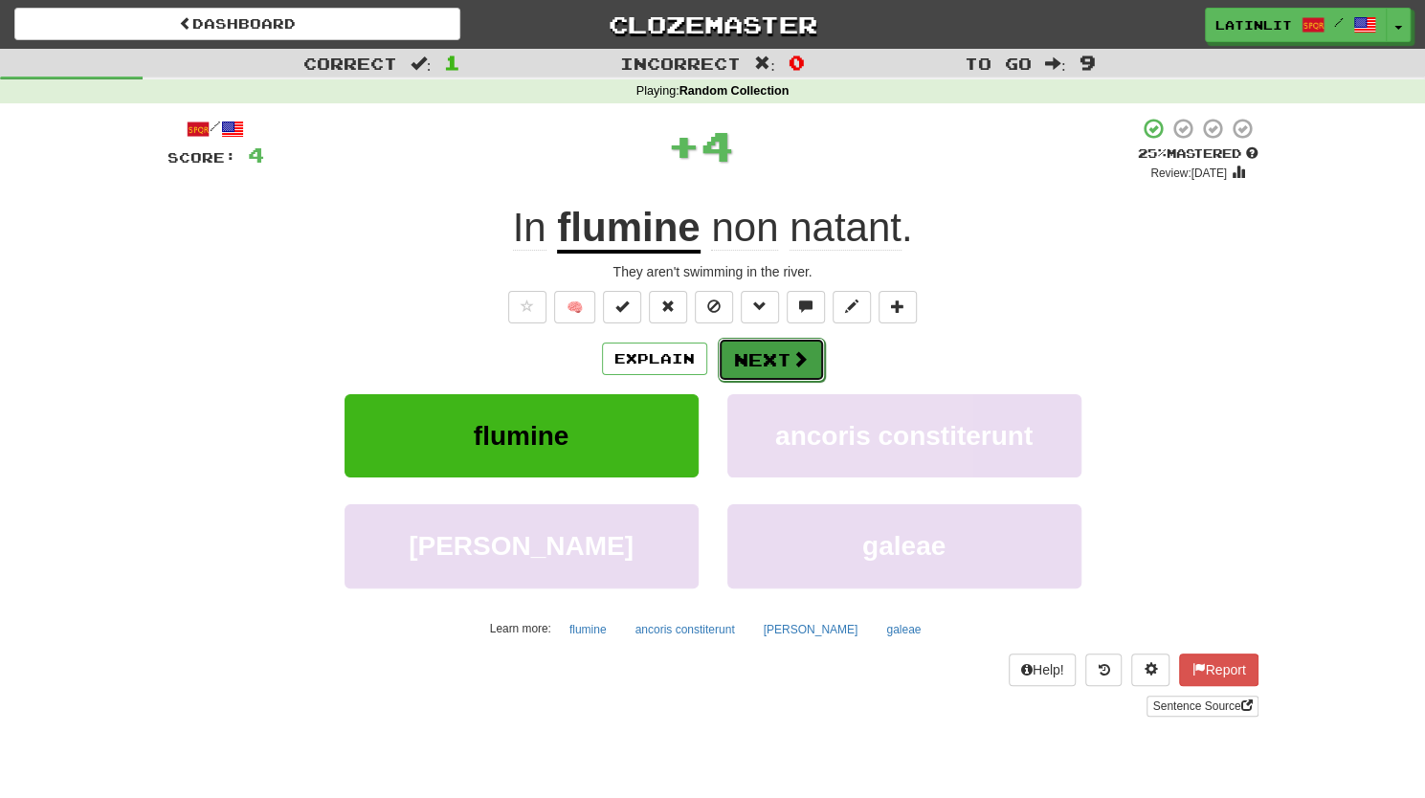
click at [755, 358] on button "Next" at bounding box center [771, 360] width 107 height 44
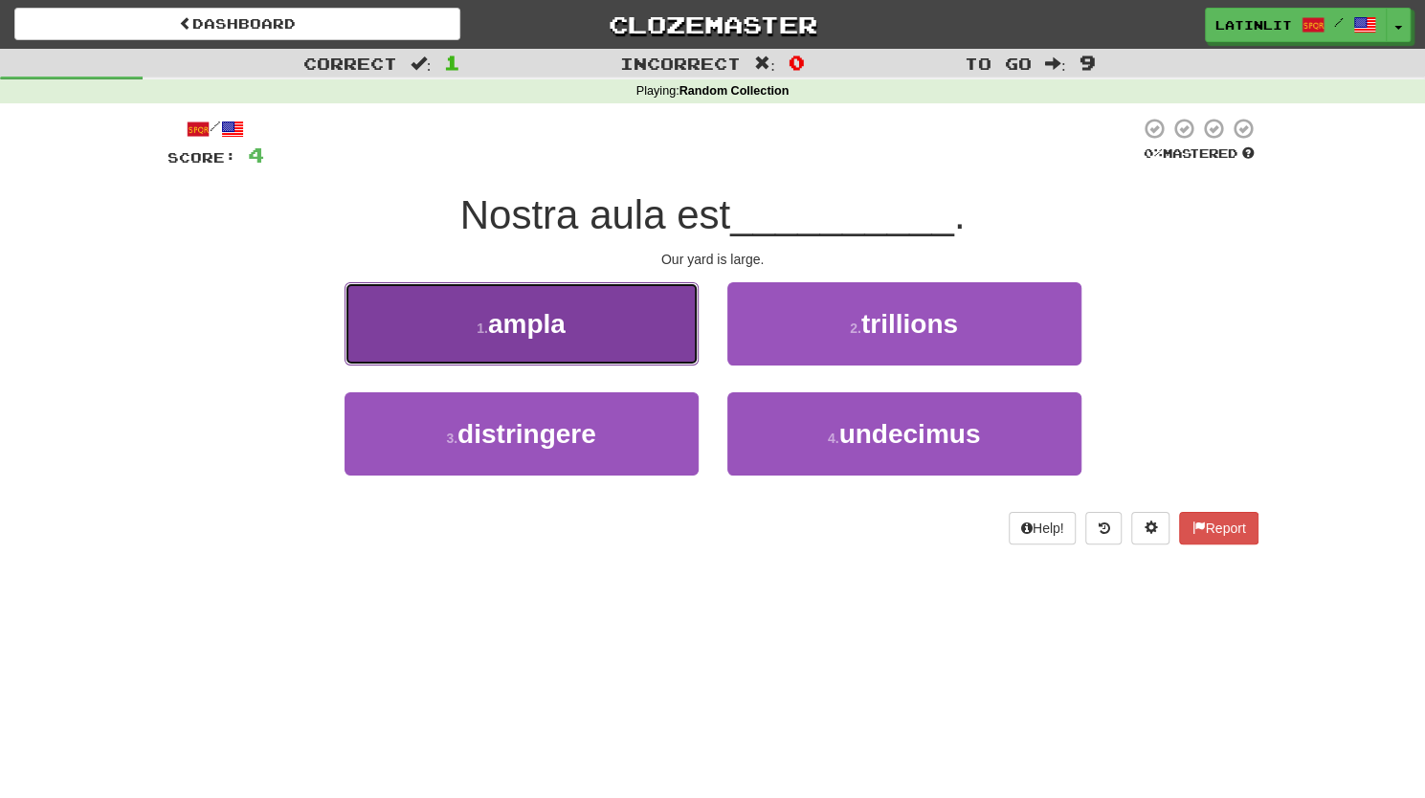
click at [611, 318] on button "1 . ampla" at bounding box center [521, 323] width 354 height 83
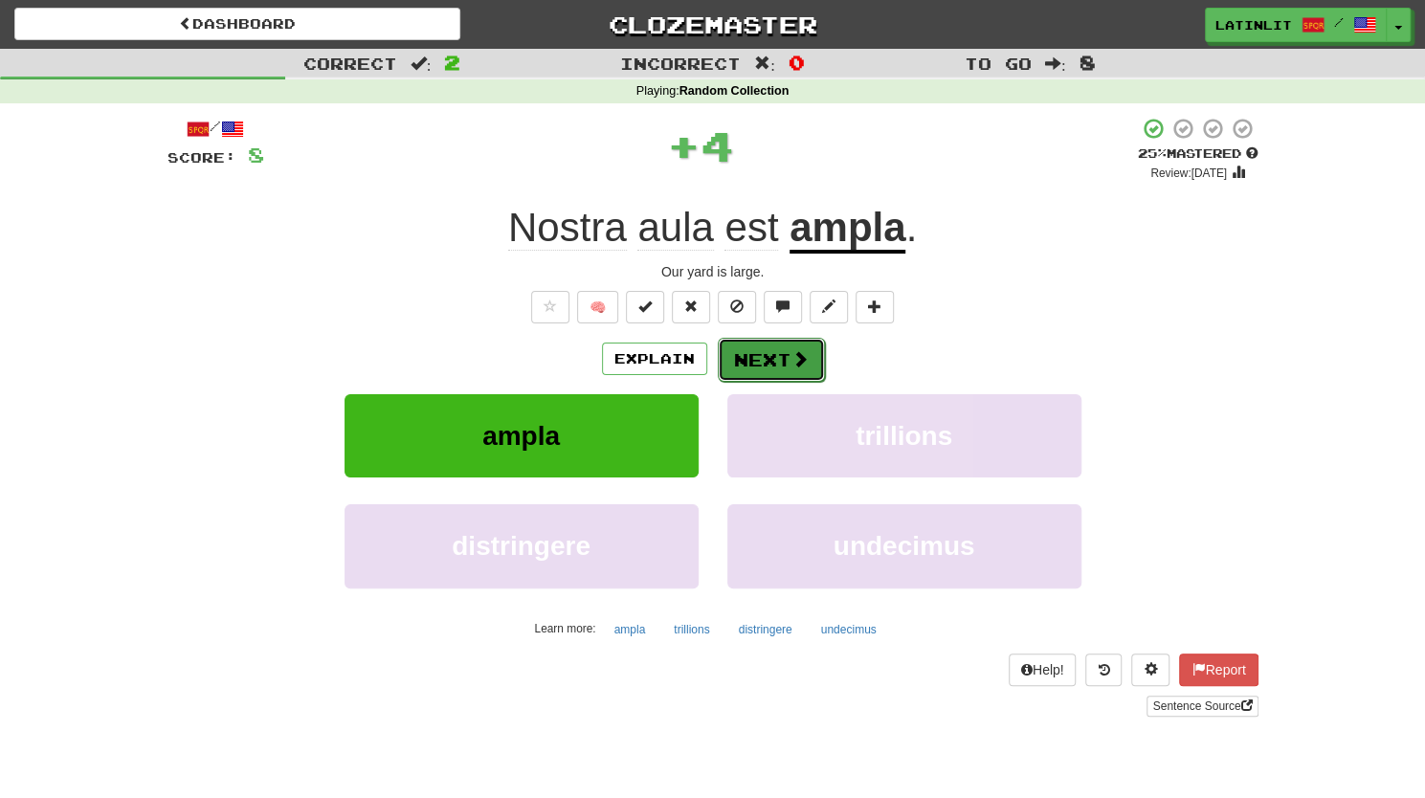
click at [757, 351] on button "Next" at bounding box center [771, 360] width 107 height 44
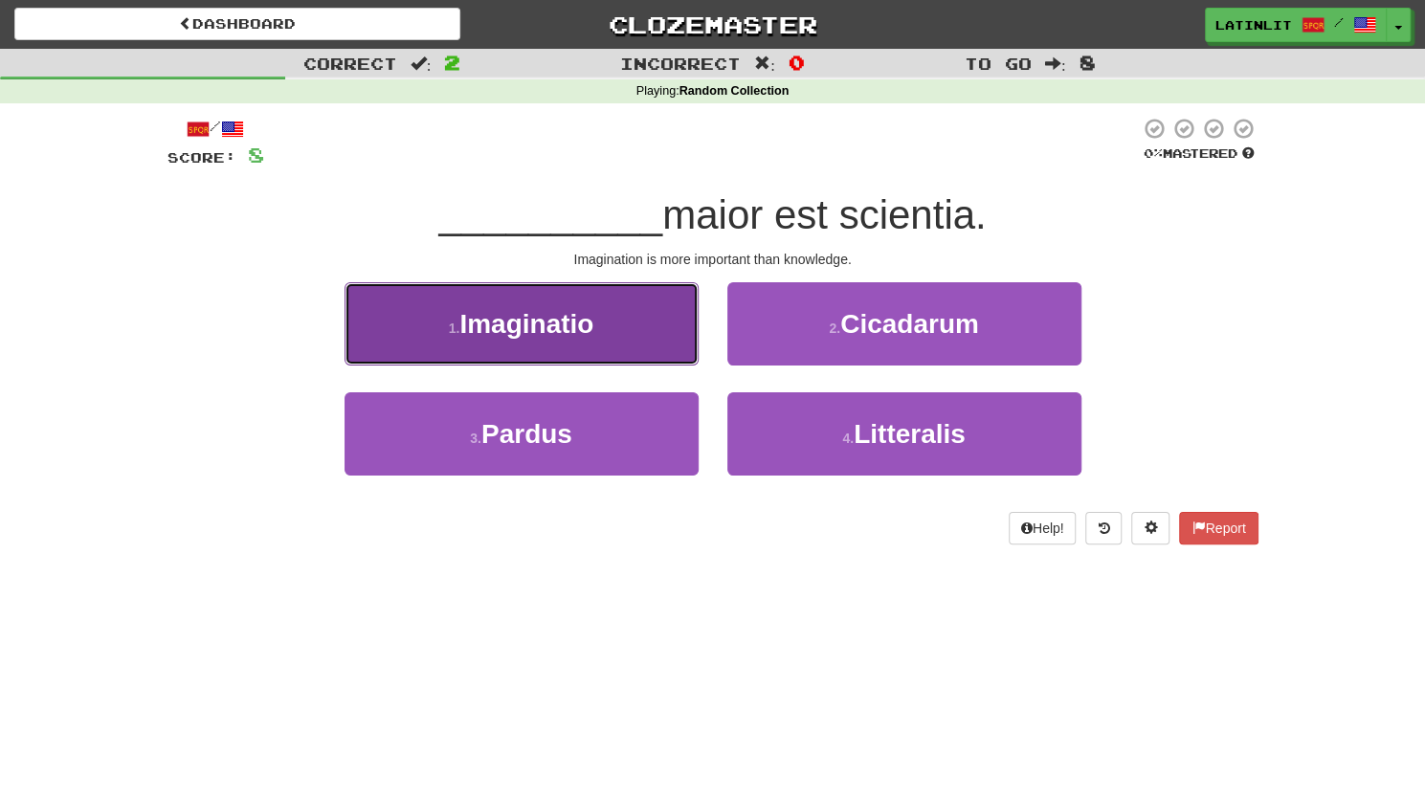
click at [622, 332] on button "1 . Imaginatio" at bounding box center [521, 323] width 354 height 83
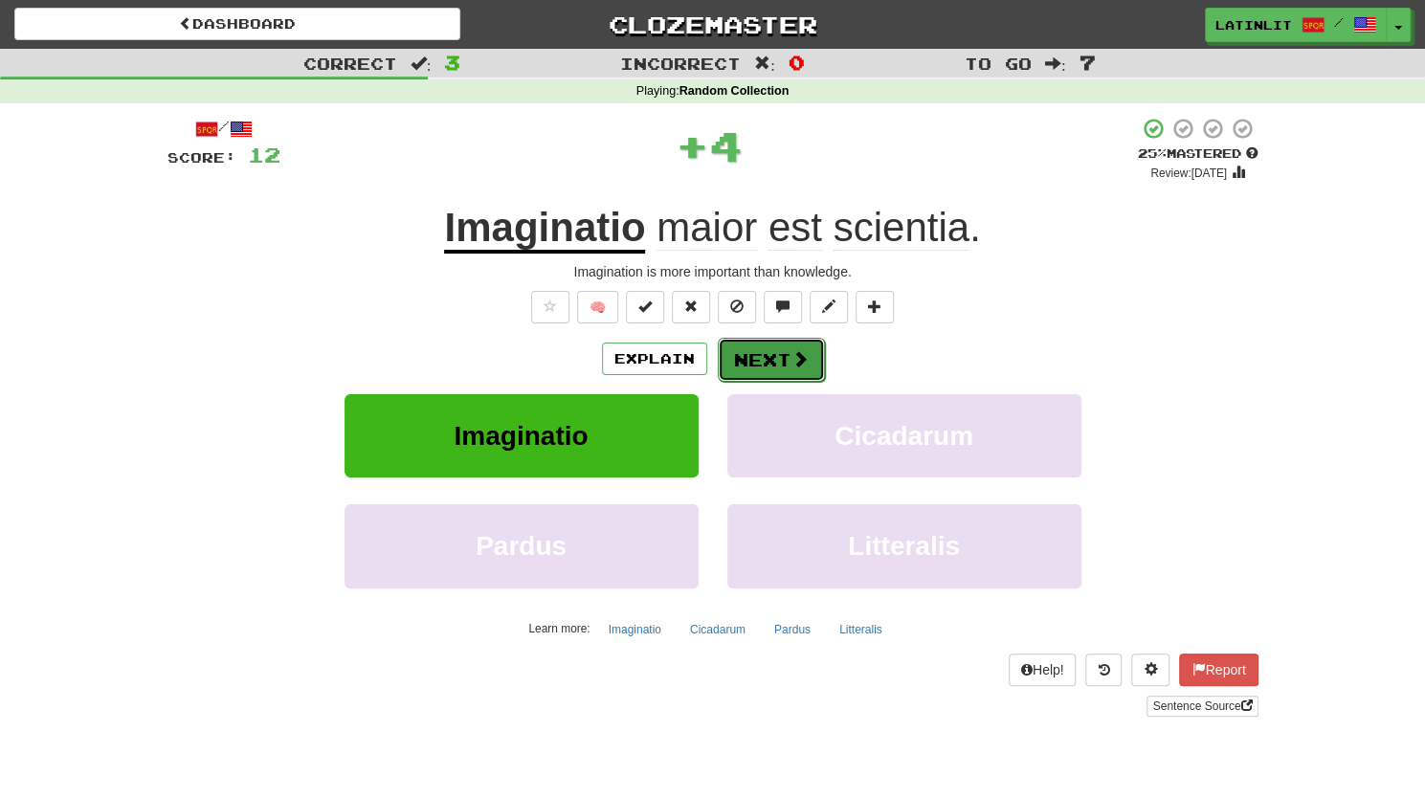
click at [763, 370] on button "Next" at bounding box center [771, 360] width 107 height 44
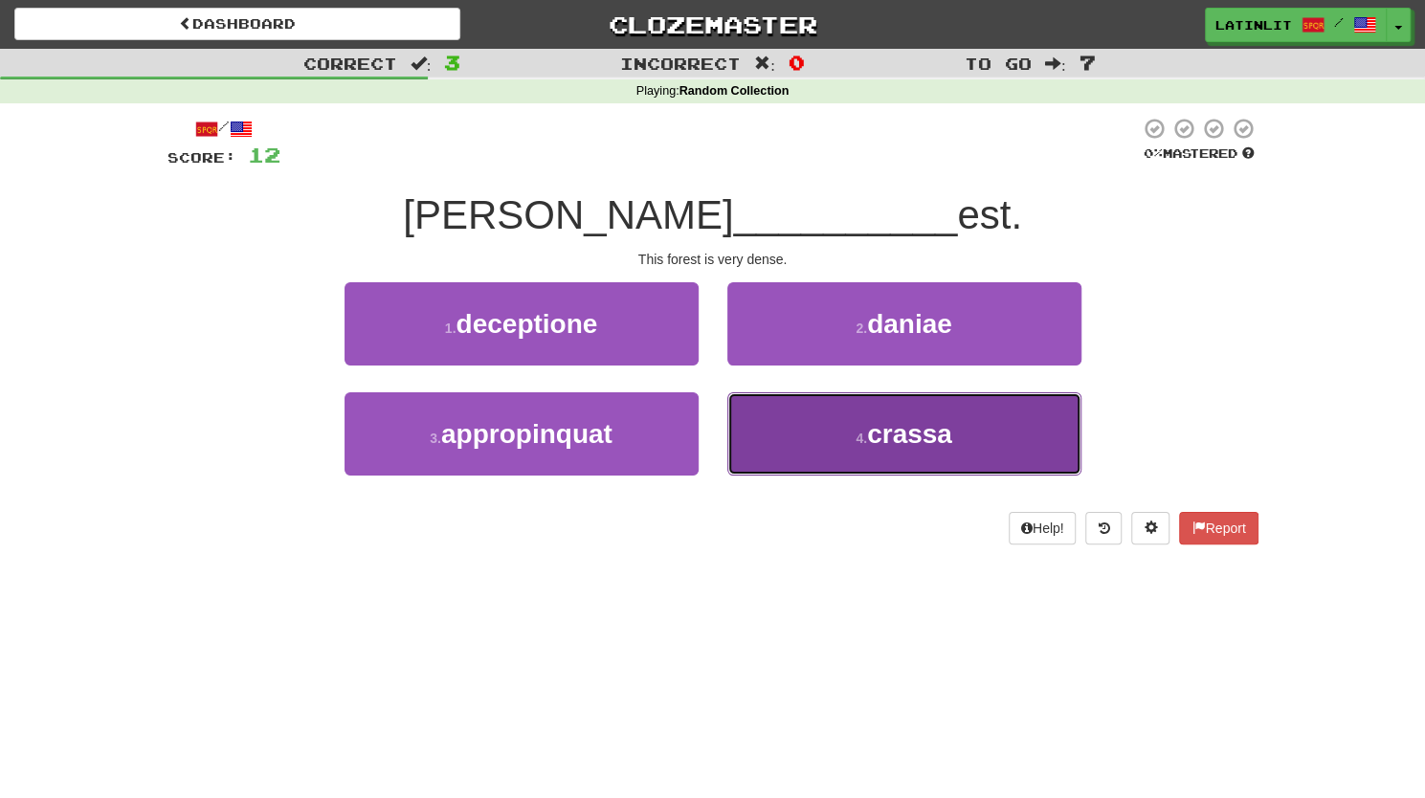
click at [827, 446] on button "4 . [GEOGRAPHIC_DATA]" at bounding box center [904, 433] width 354 height 83
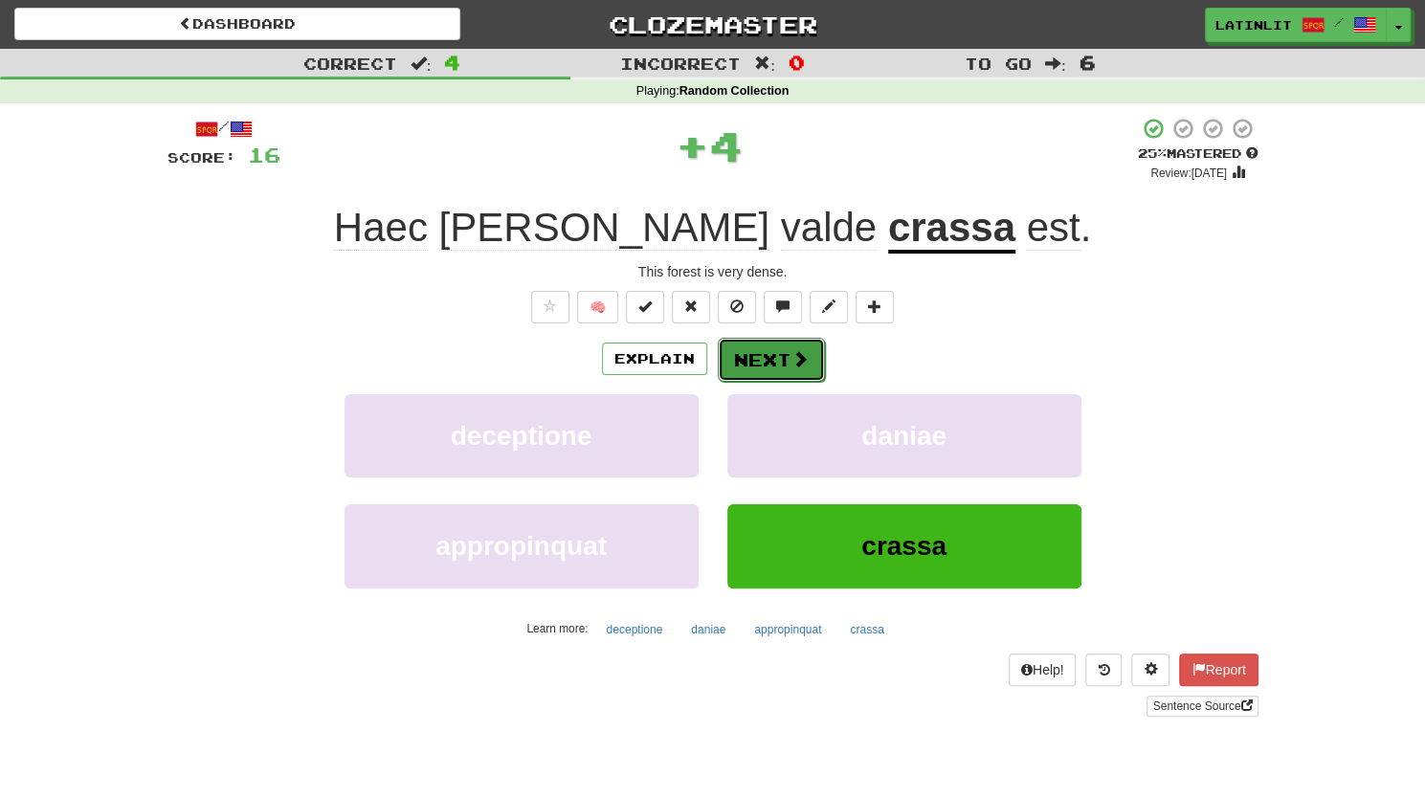
click at [759, 350] on button "Next" at bounding box center [771, 360] width 107 height 44
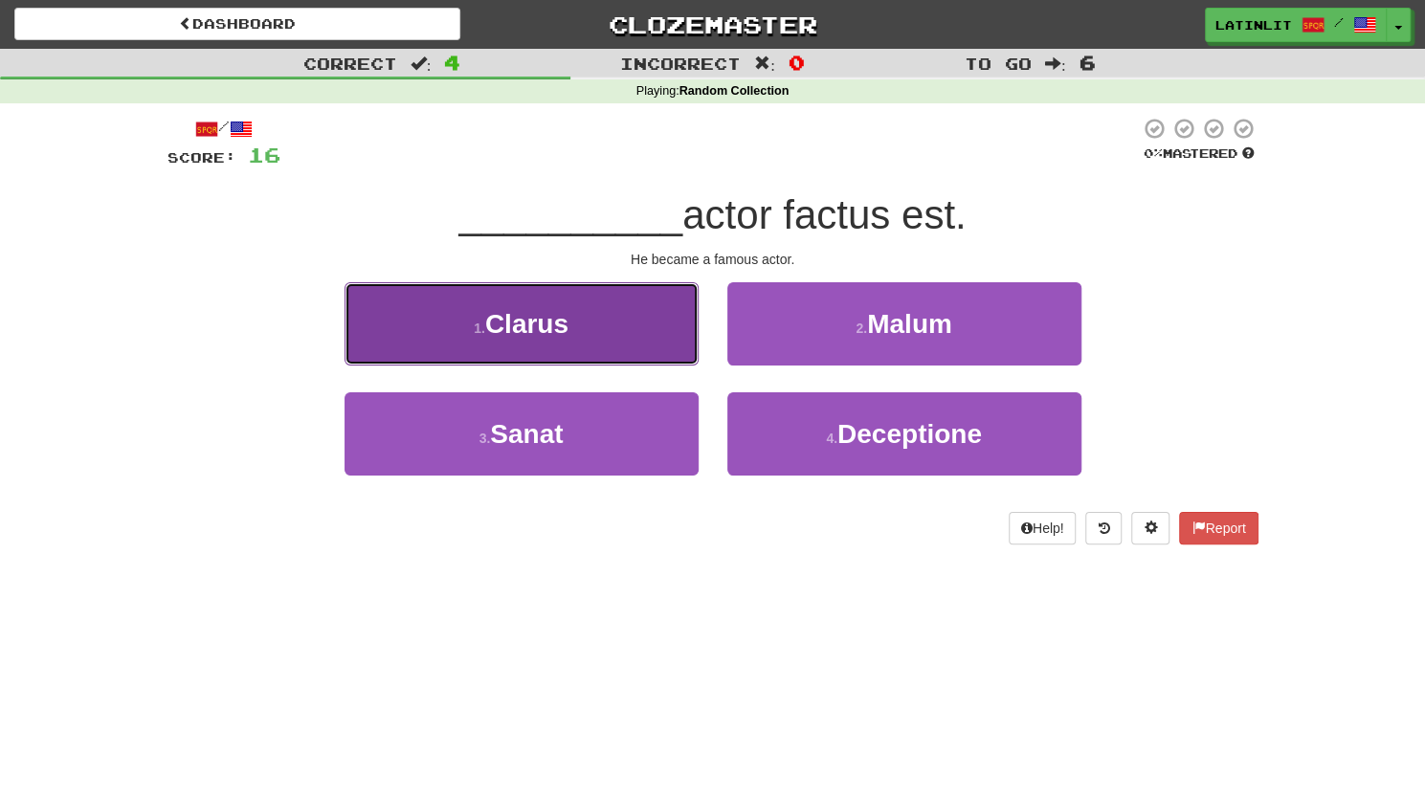
click at [594, 349] on button "1 . [GEOGRAPHIC_DATA]" at bounding box center [521, 323] width 354 height 83
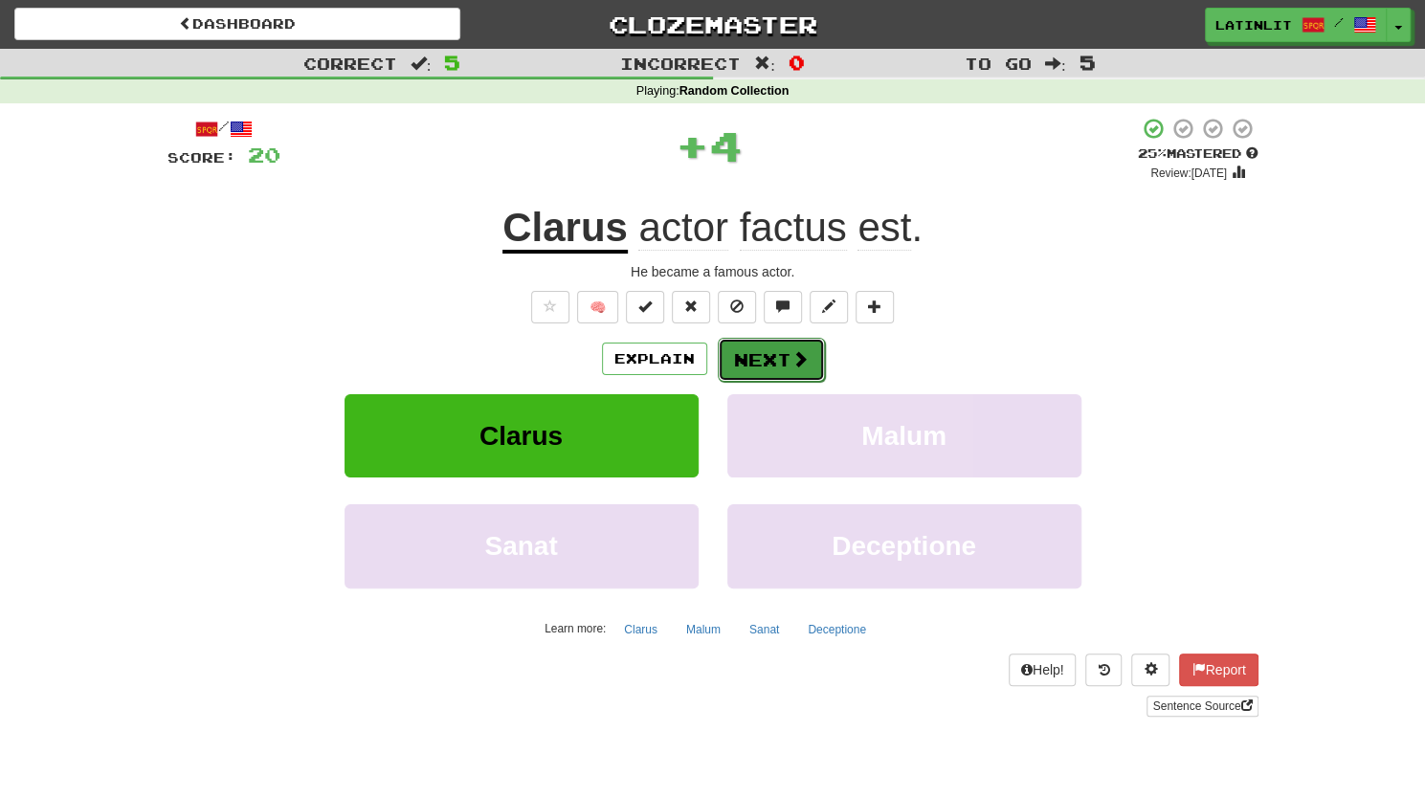
click at [779, 365] on button "Next" at bounding box center [771, 360] width 107 height 44
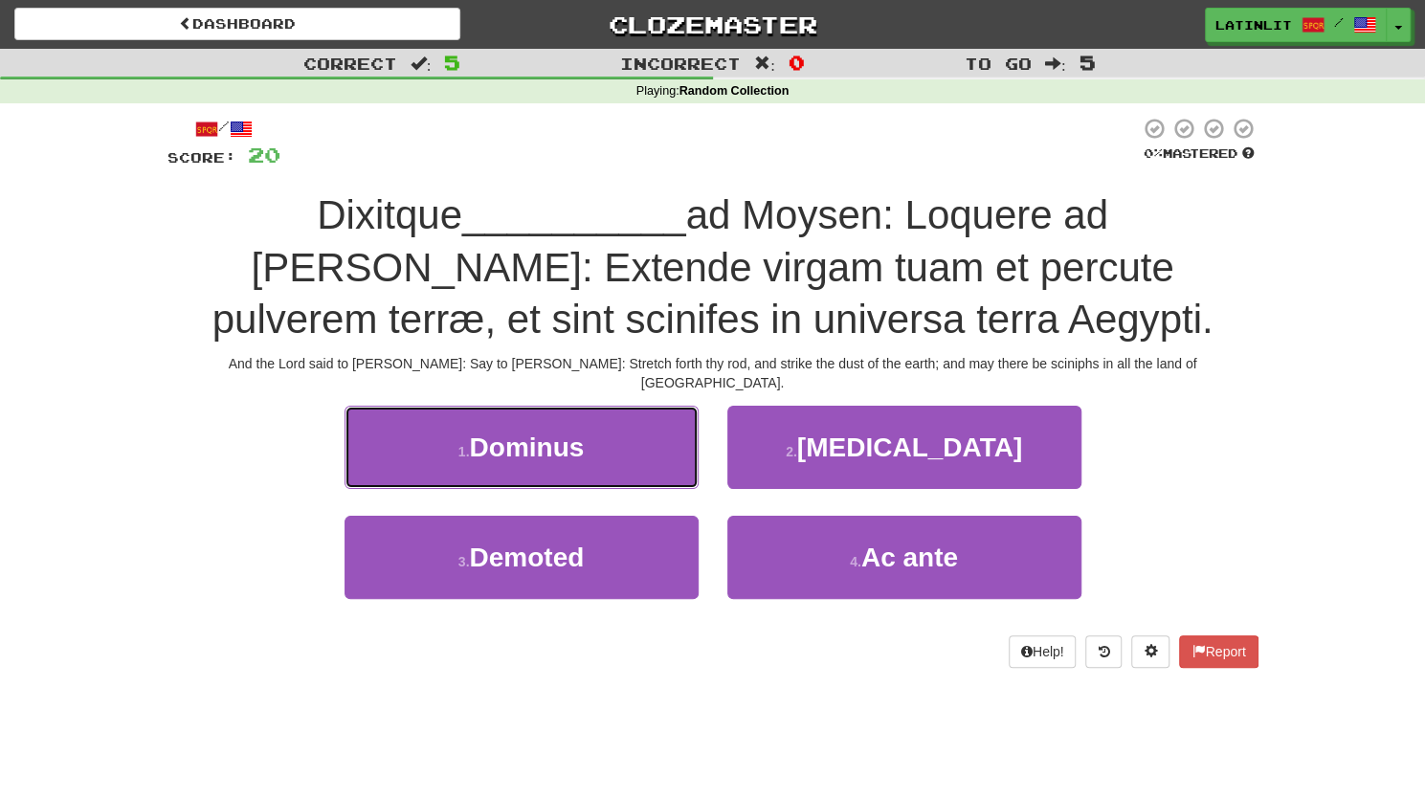
drag, startPoint x: 543, startPoint y: 430, endPoint x: 484, endPoint y: 431, distance: 59.3
click at [484, 432] on span "Dominus" at bounding box center [526, 447] width 115 height 30
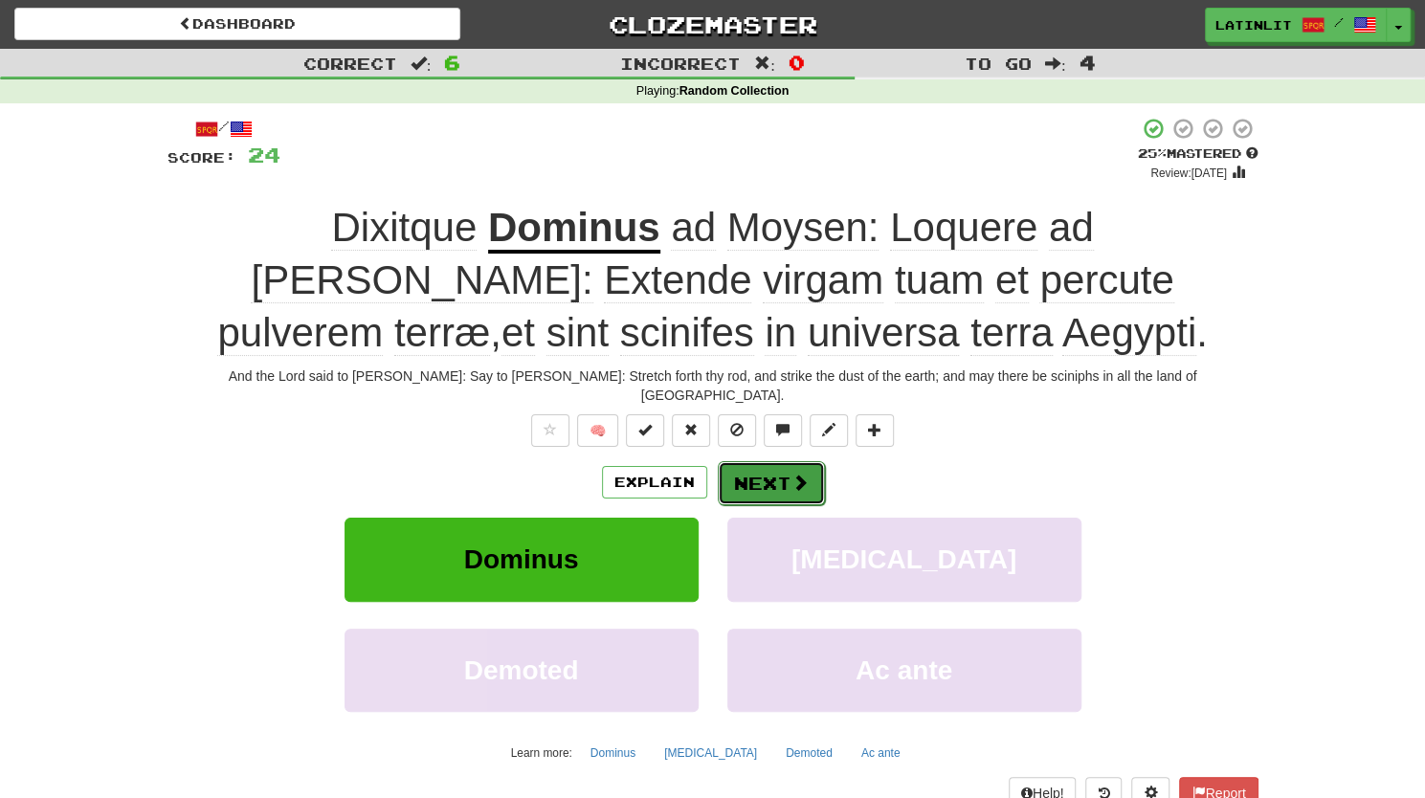
click at [779, 463] on button "Next" at bounding box center [771, 483] width 107 height 44
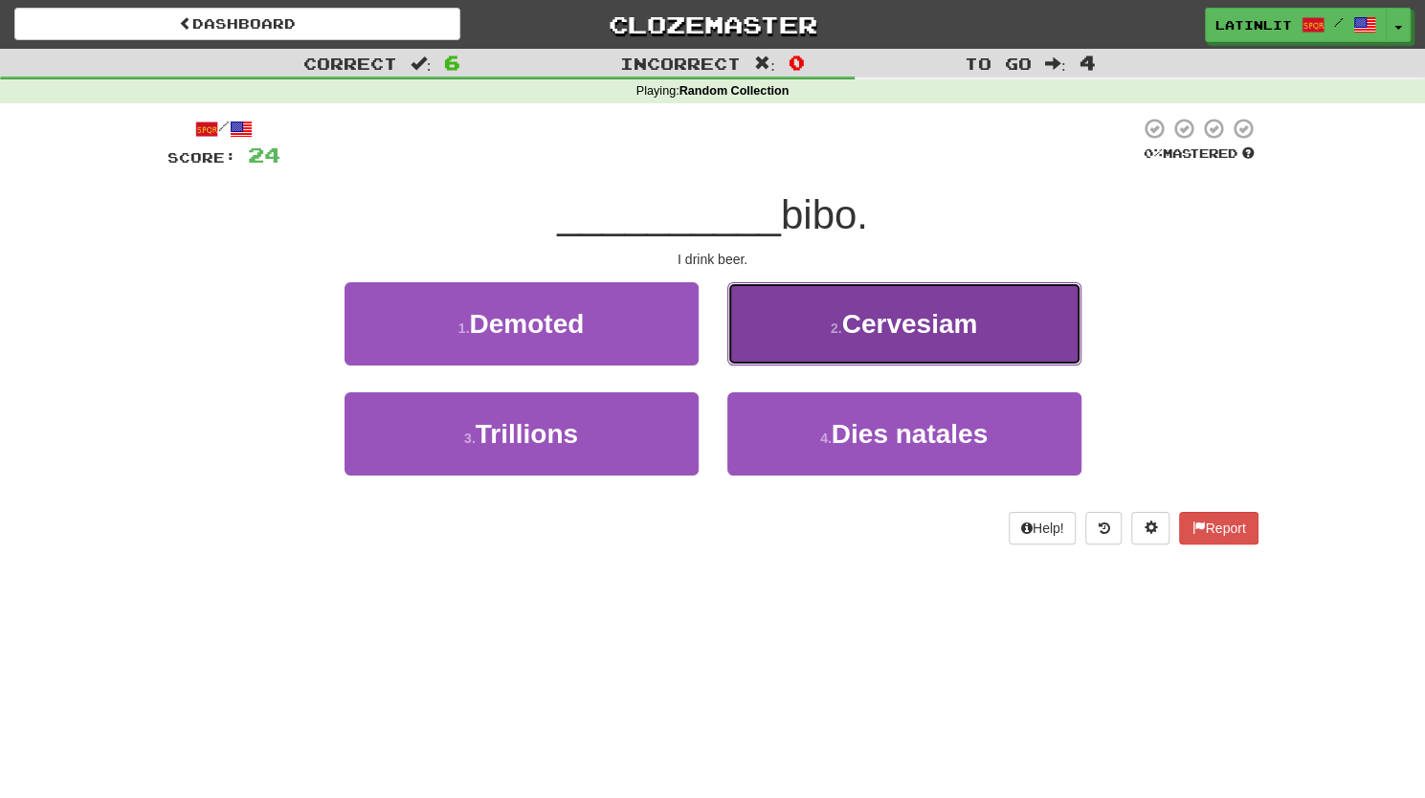
click at [869, 317] on span "Cervesiam" at bounding box center [910, 324] width 136 height 30
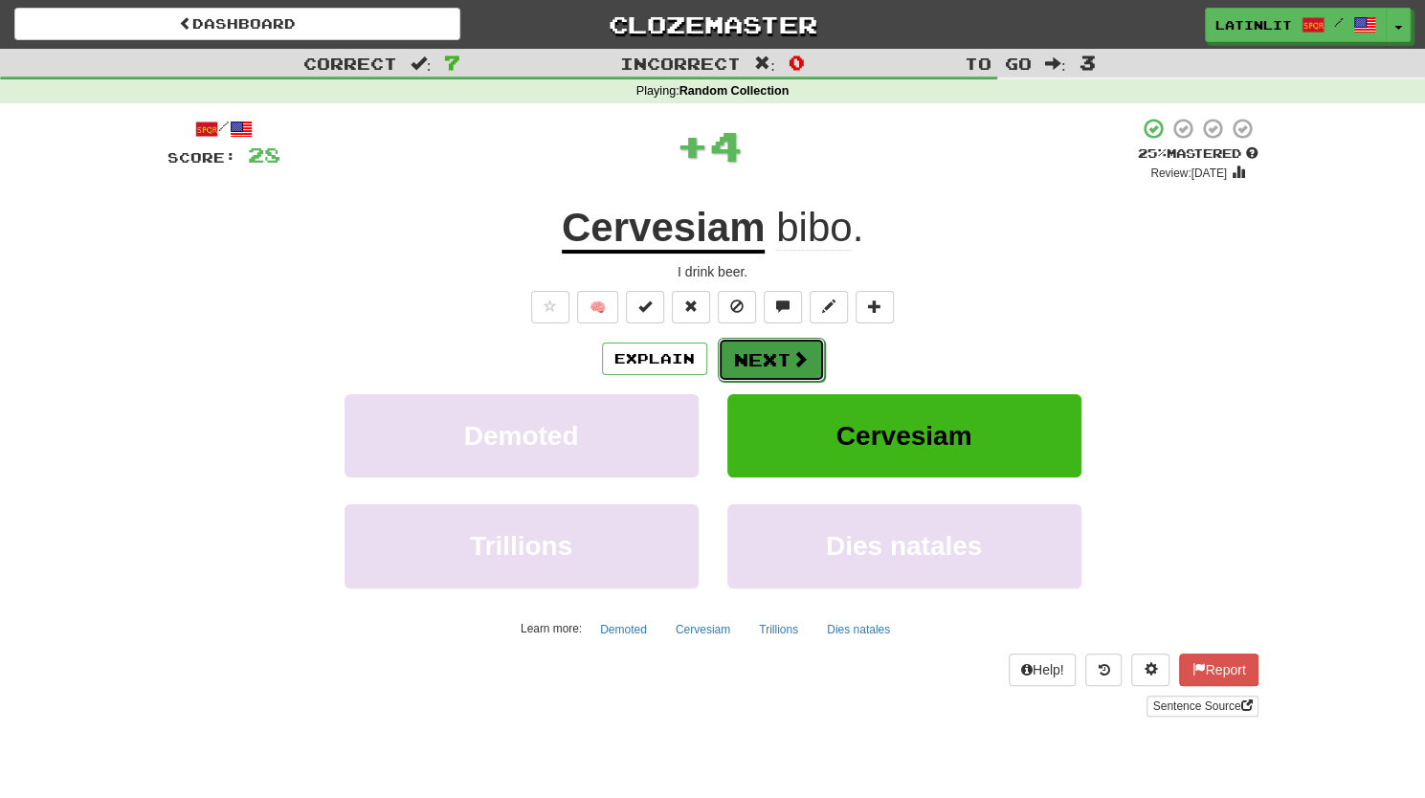
click at [758, 351] on button "Next" at bounding box center [771, 360] width 107 height 44
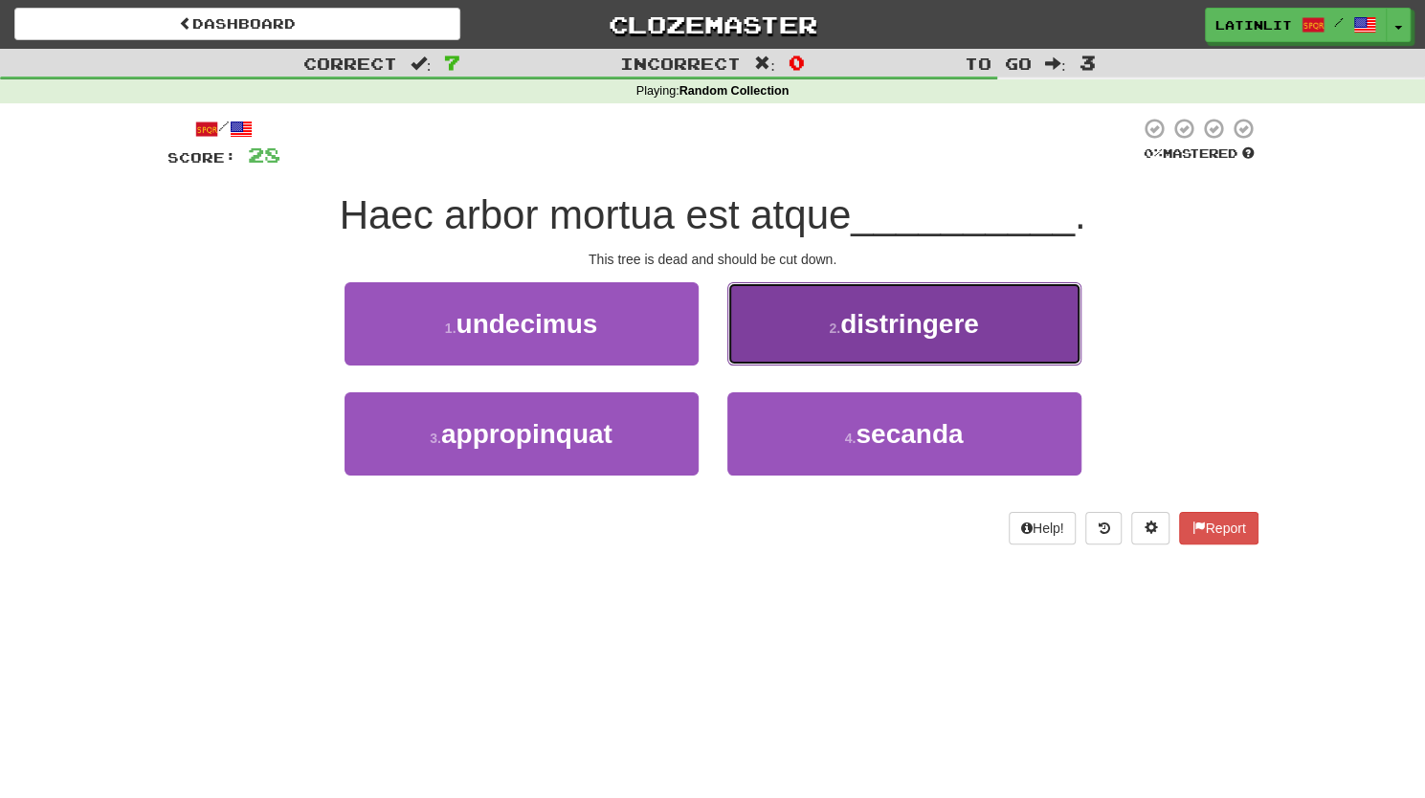
click at [901, 334] on span "distringere" at bounding box center [909, 324] width 139 height 30
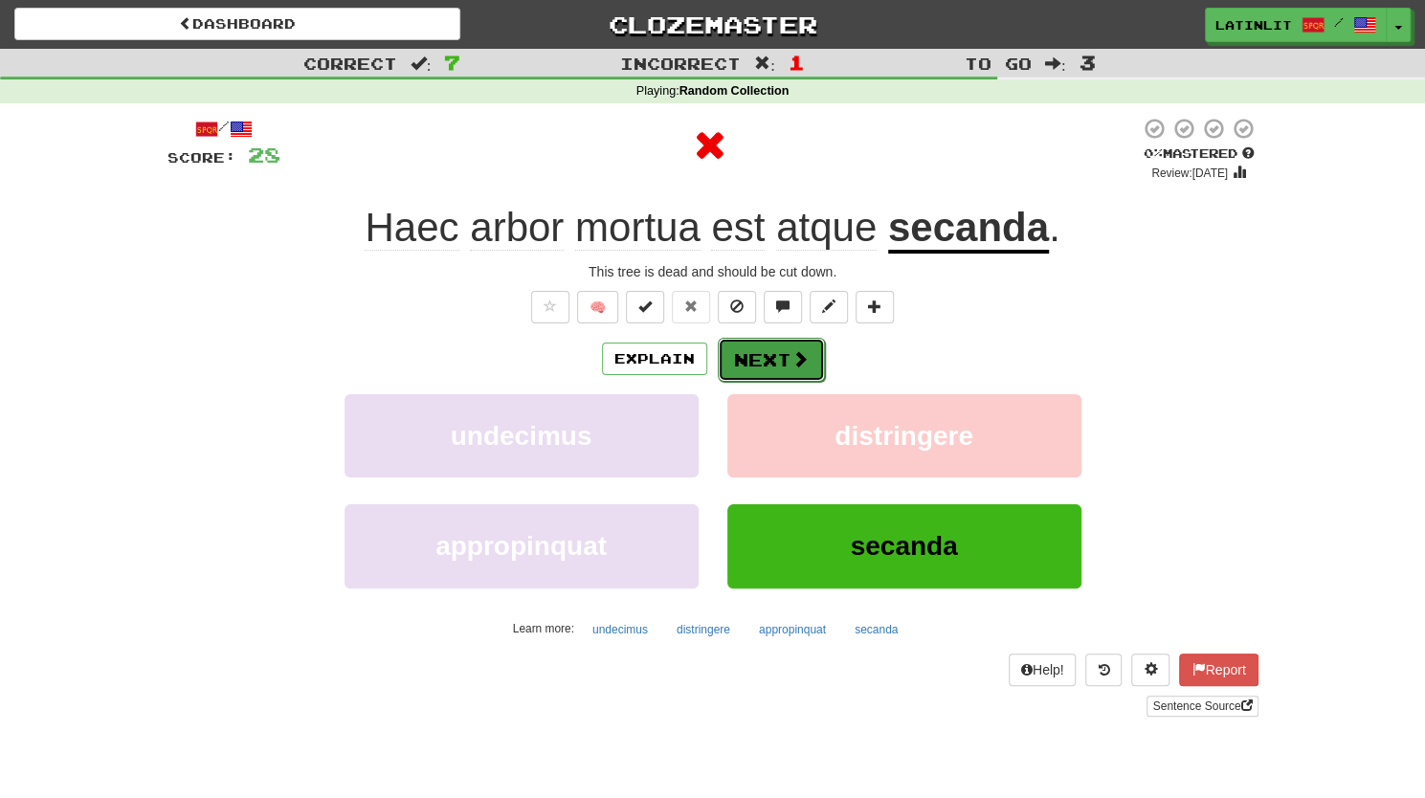
click at [759, 356] on button "Next" at bounding box center [771, 360] width 107 height 44
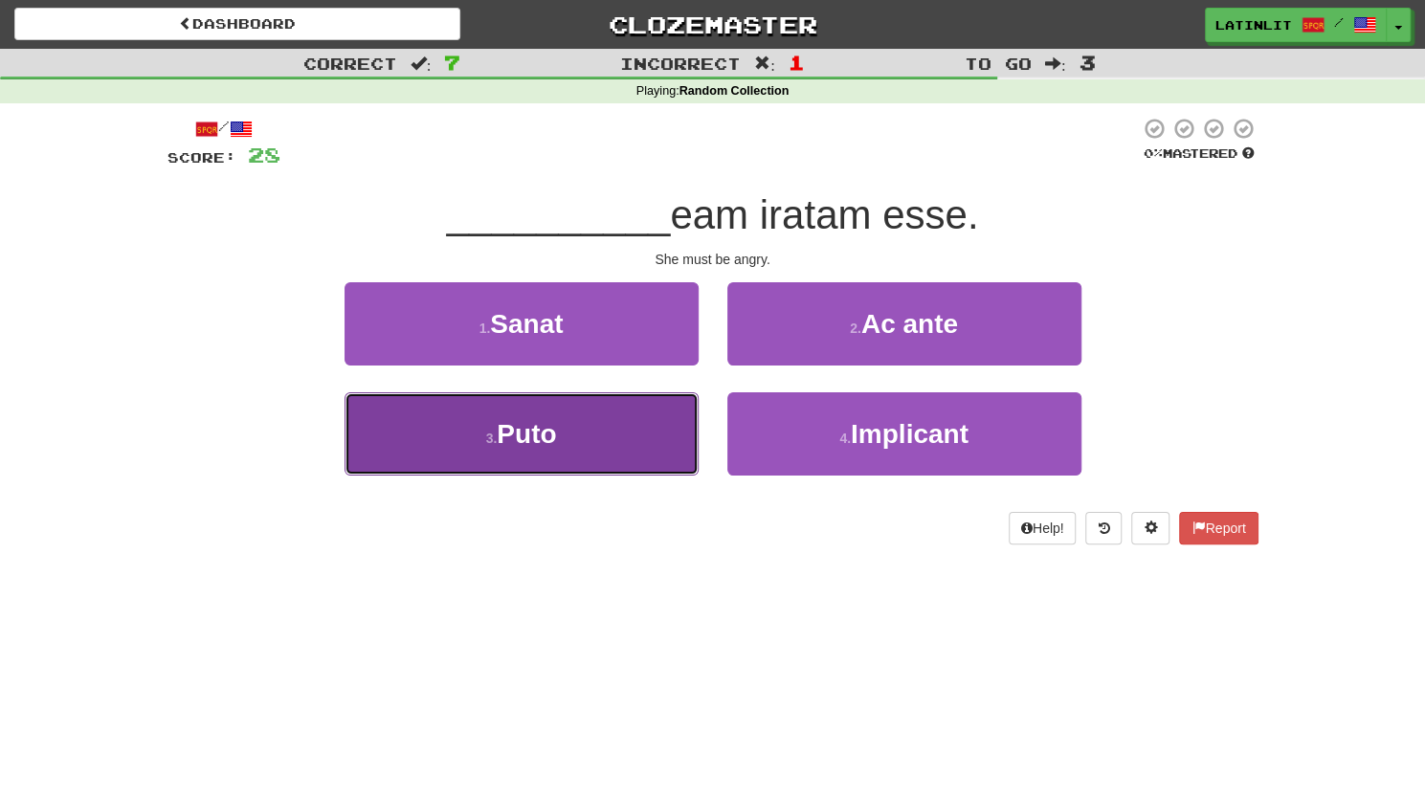
click at [589, 432] on button "3 . Puto" at bounding box center [521, 433] width 354 height 83
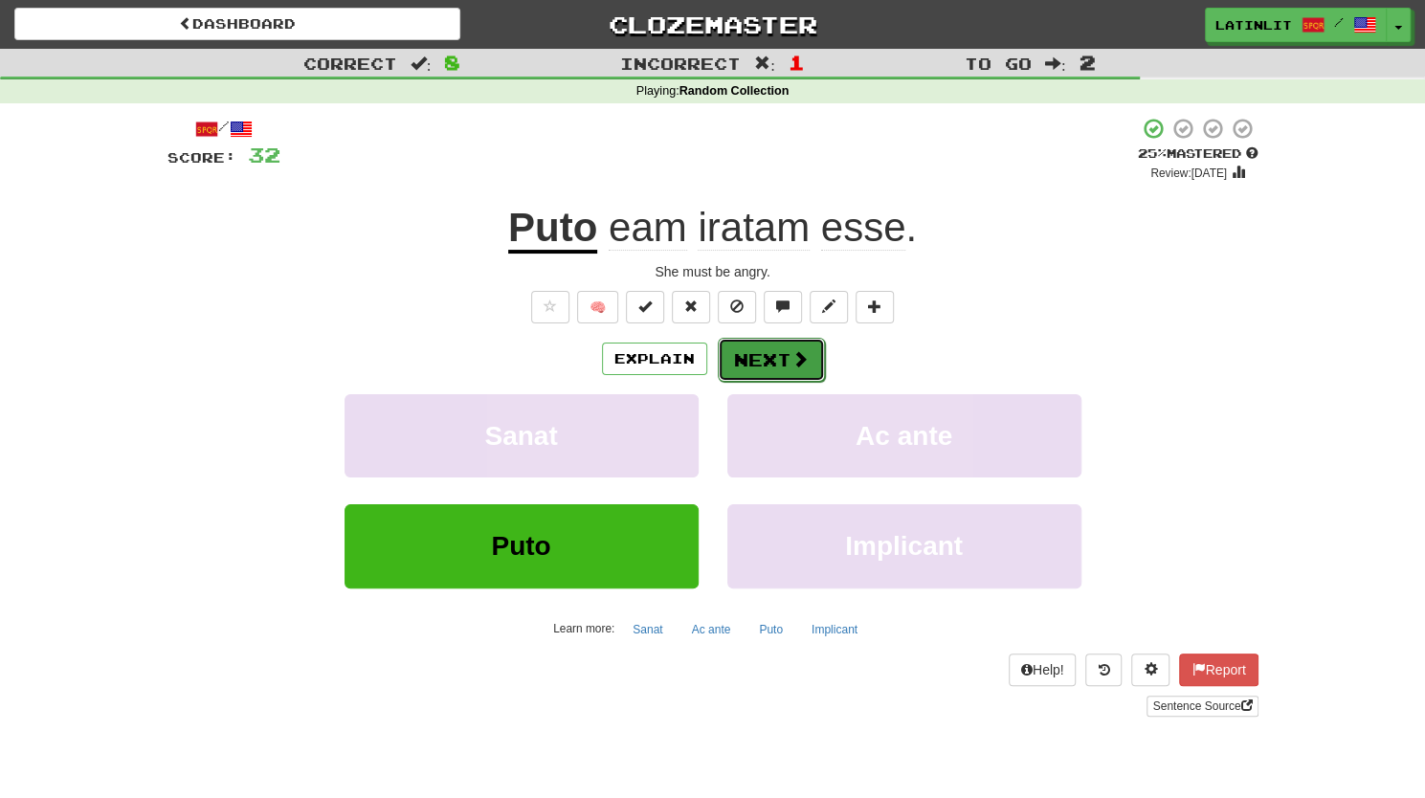
click at [779, 365] on button "Next" at bounding box center [771, 360] width 107 height 44
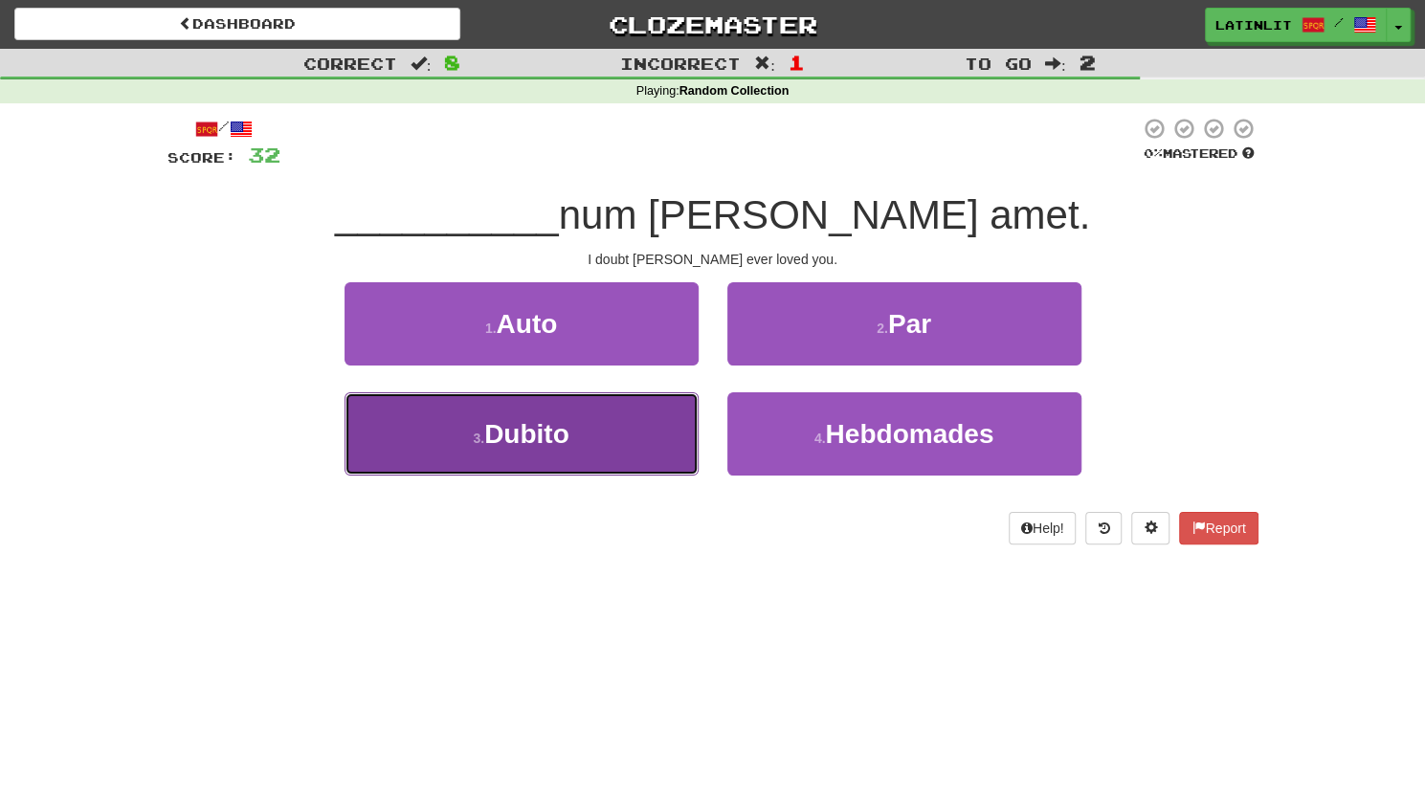
click at [581, 433] on button "3 . [GEOGRAPHIC_DATA]" at bounding box center [521, 433] width 354 height 83
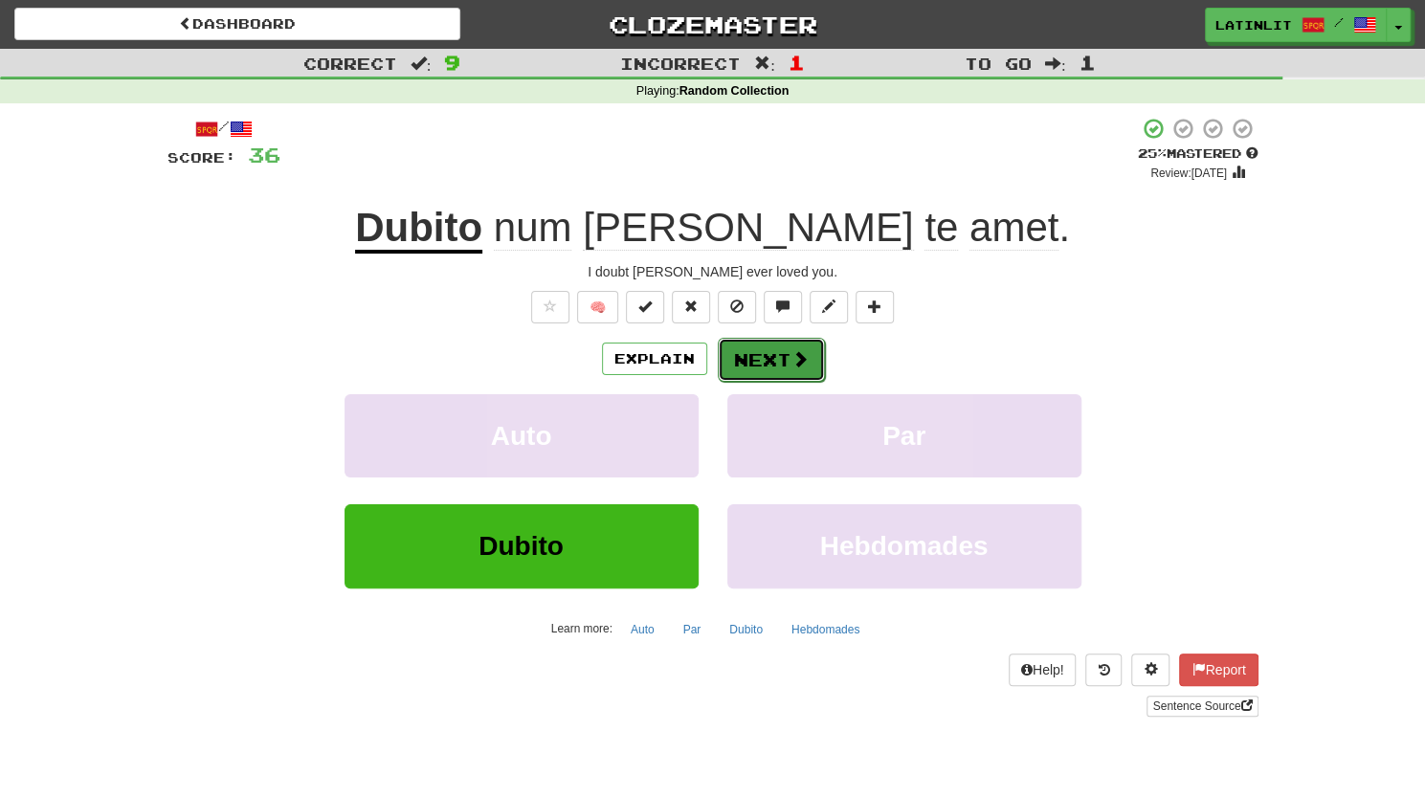
click at [762, 361] on button "Next" at bounding box center [771, 360] width 107 height 44
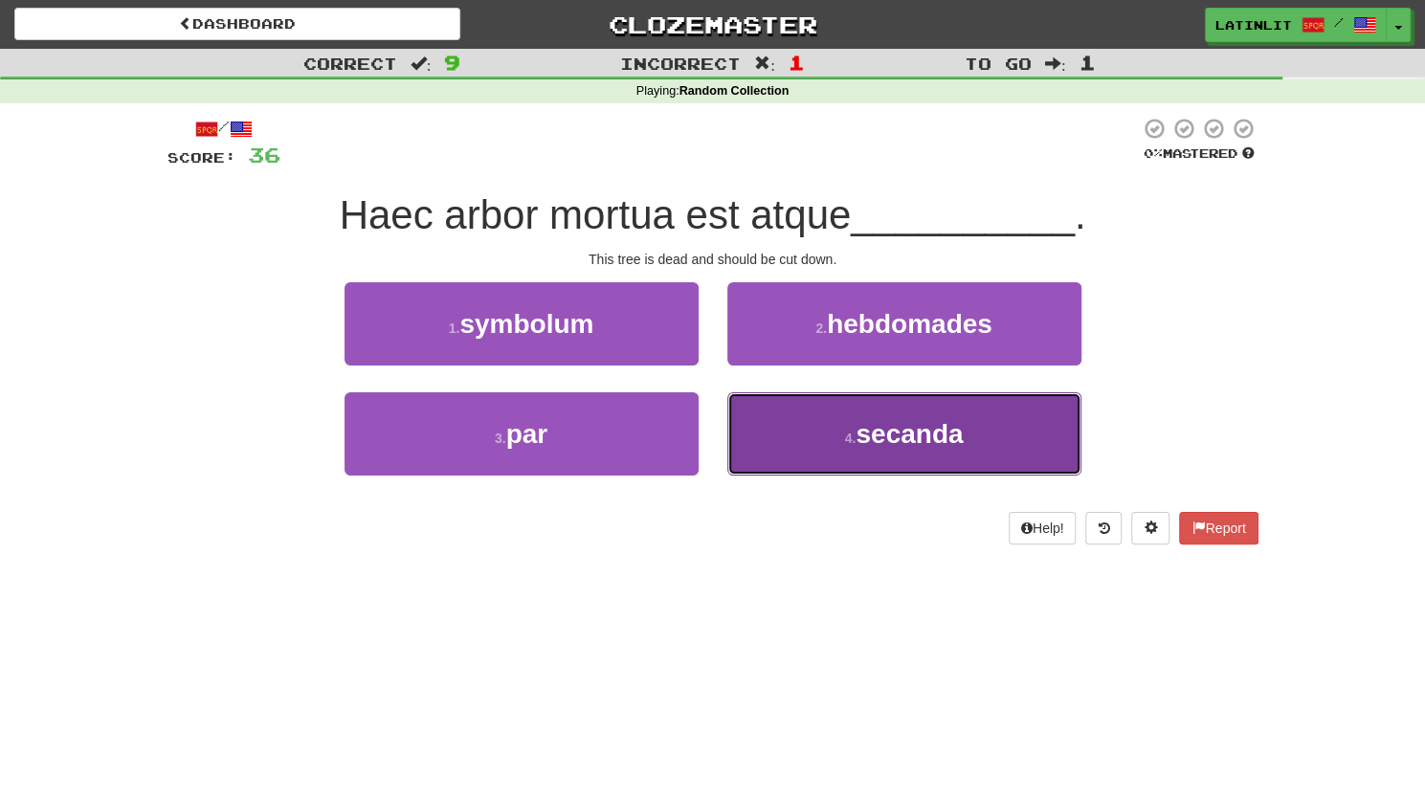
click at [890, 436] on span "secanda" at bounding box center [908, 434] width 107 height 30
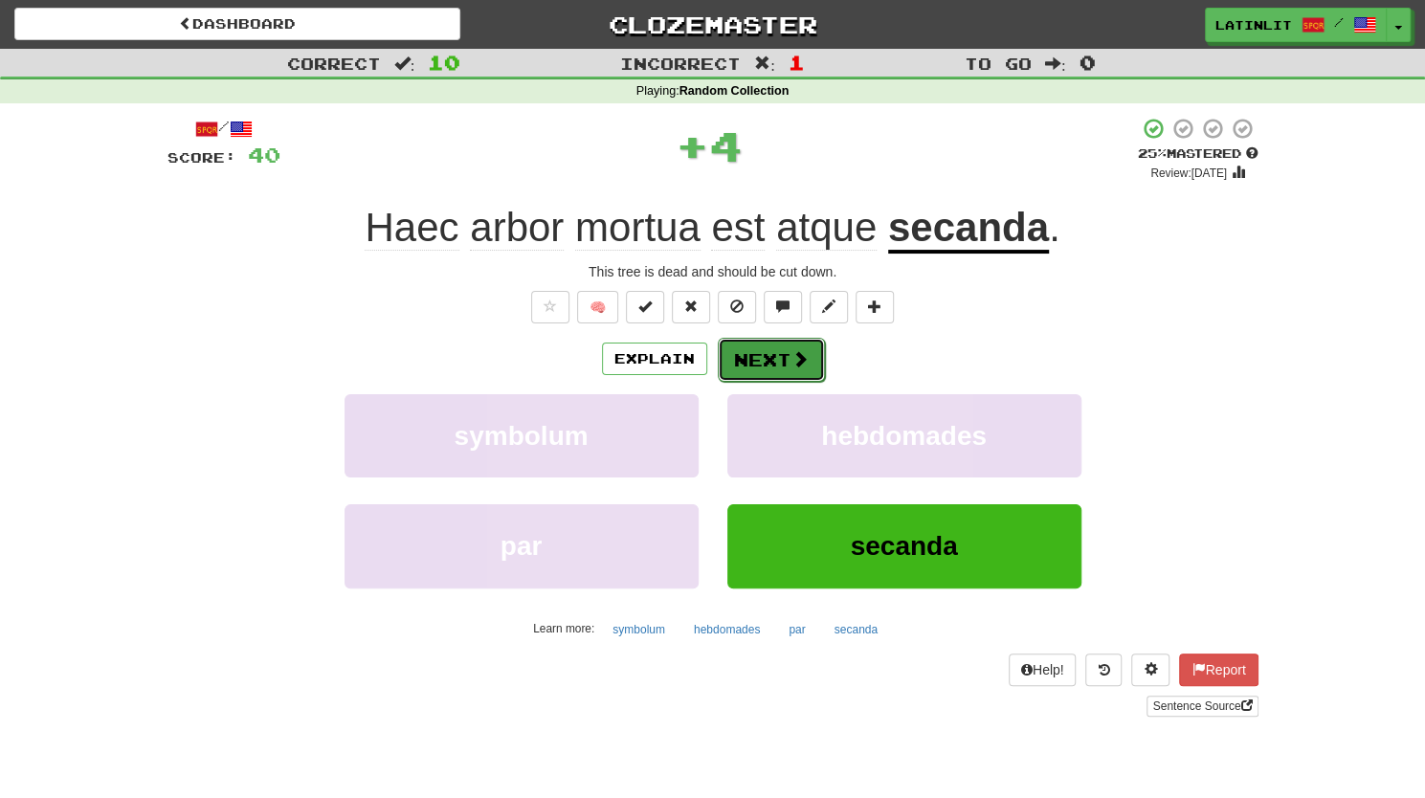
click at [769, 356] on button "Next" at bounding box center [771, 360] width 107 height 44
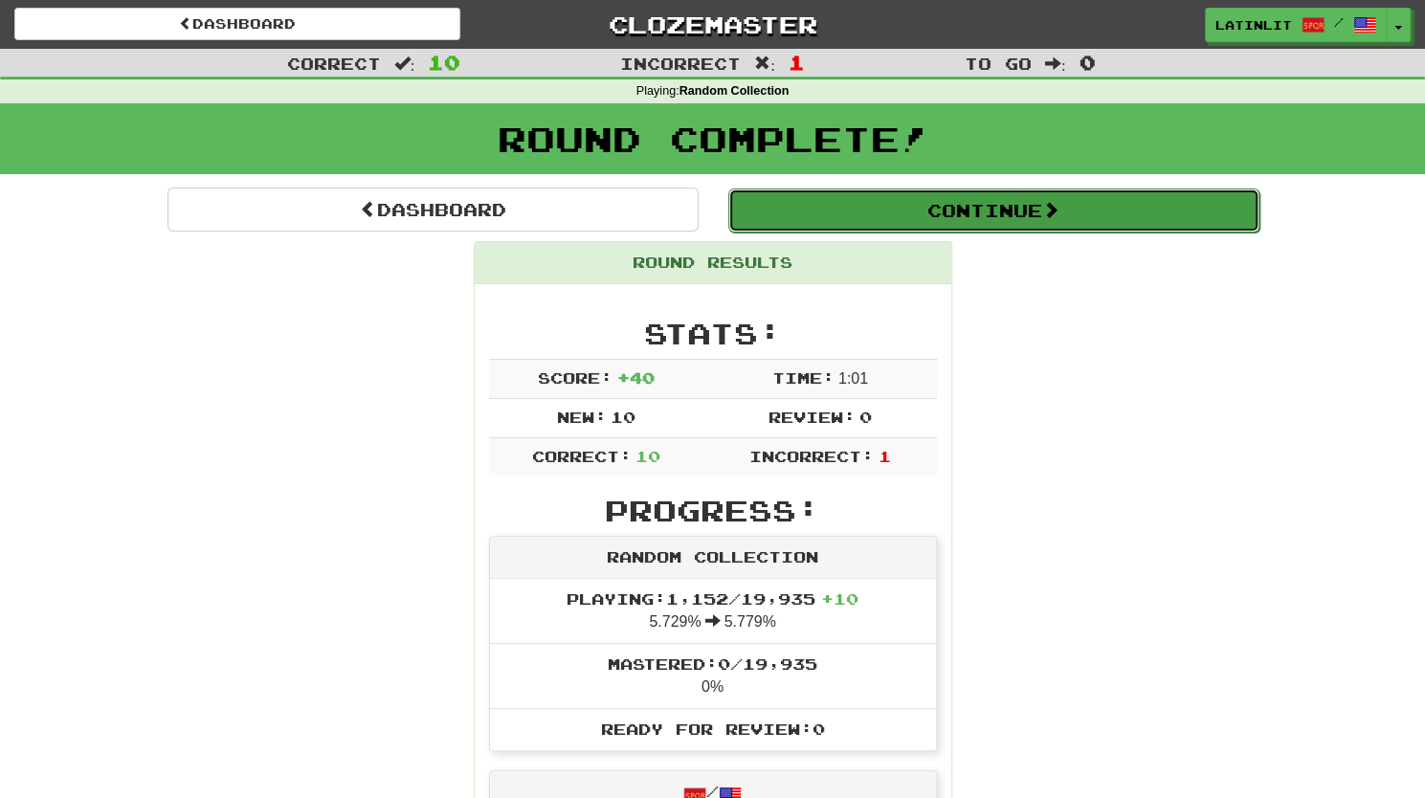
click at [924, 229] on button "Continue" at bounding box center [993, 210] width 531 height 44
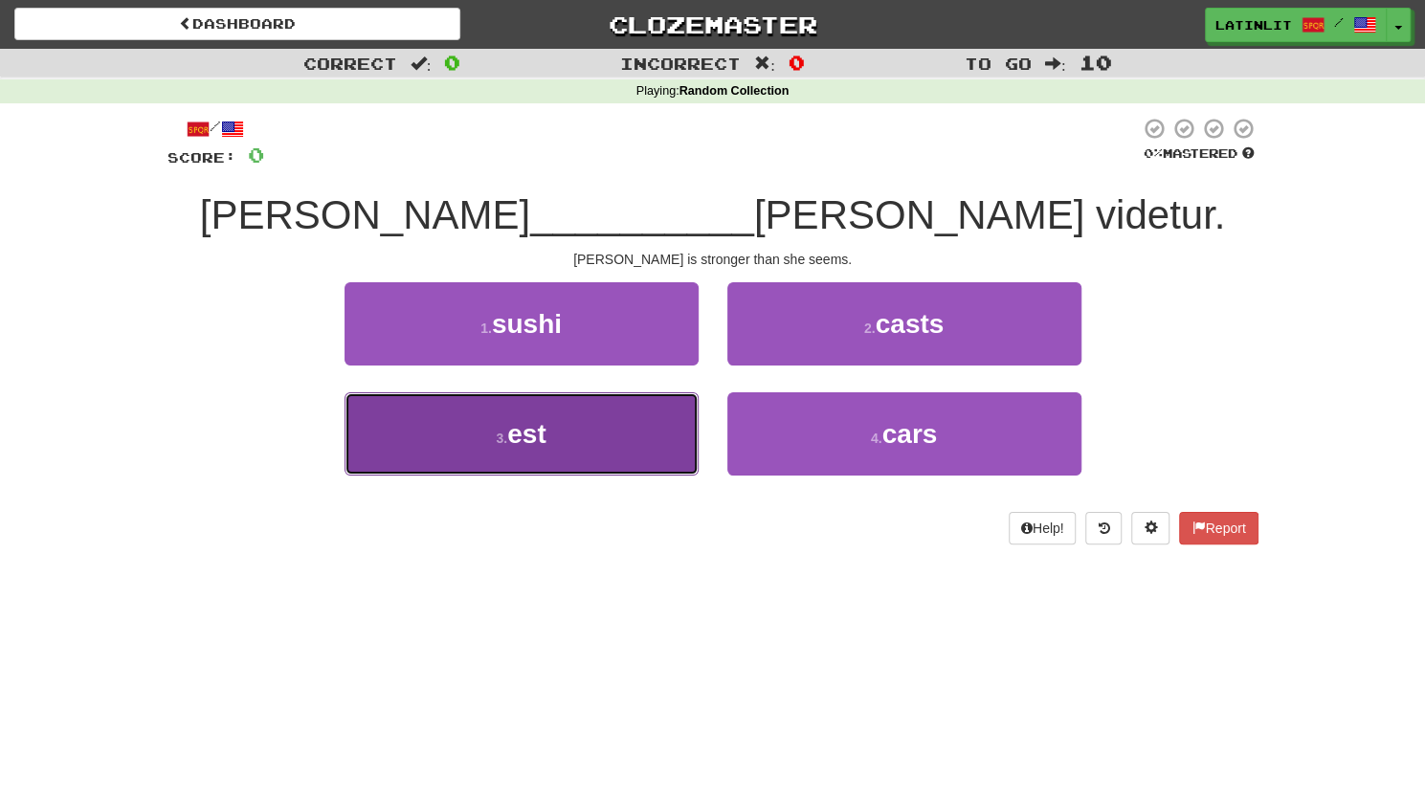
click at [539, 438] on span "est" at bounding box center [526, 434] width 38 height 30
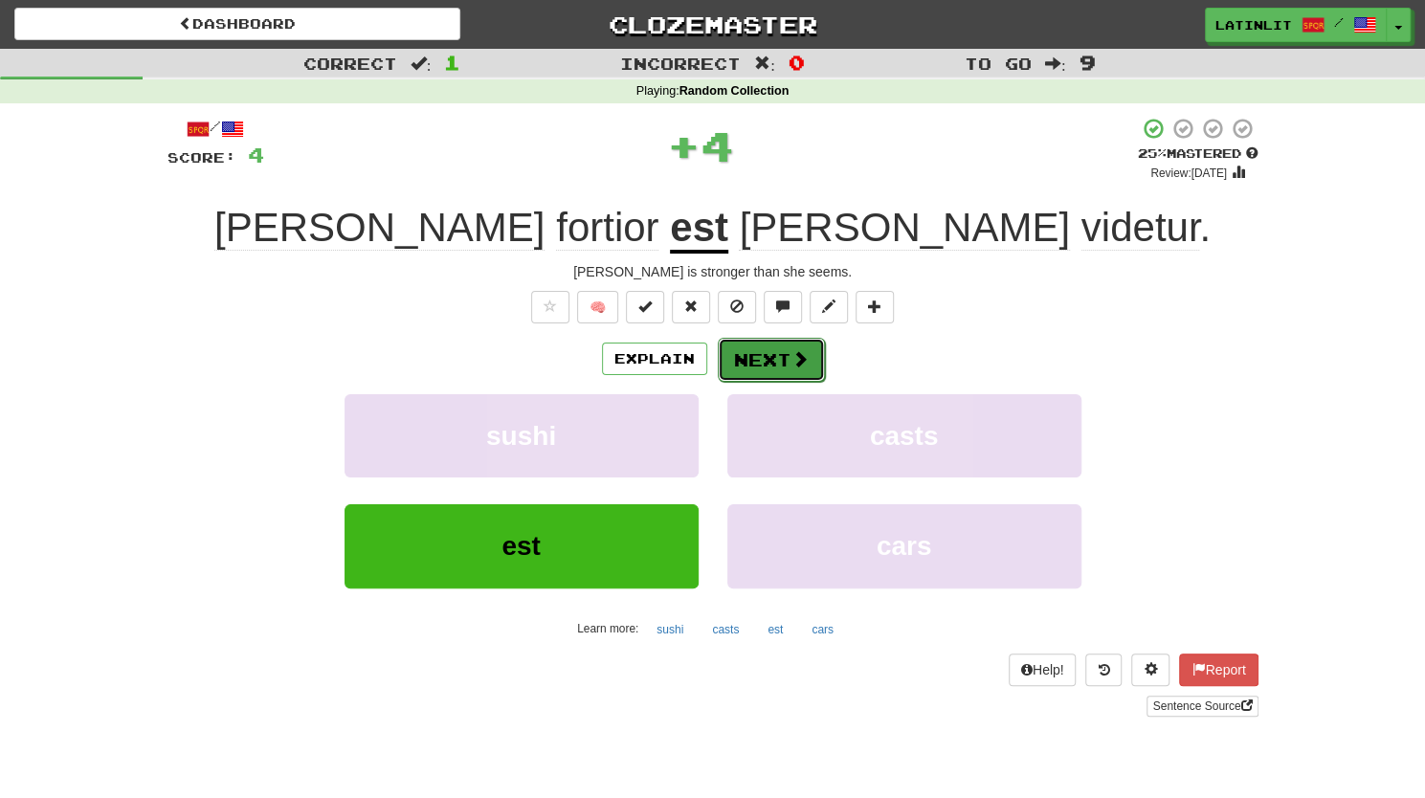
click at [768, 361] on button "Next" at bounding box center [771, 360] width 107 height 44
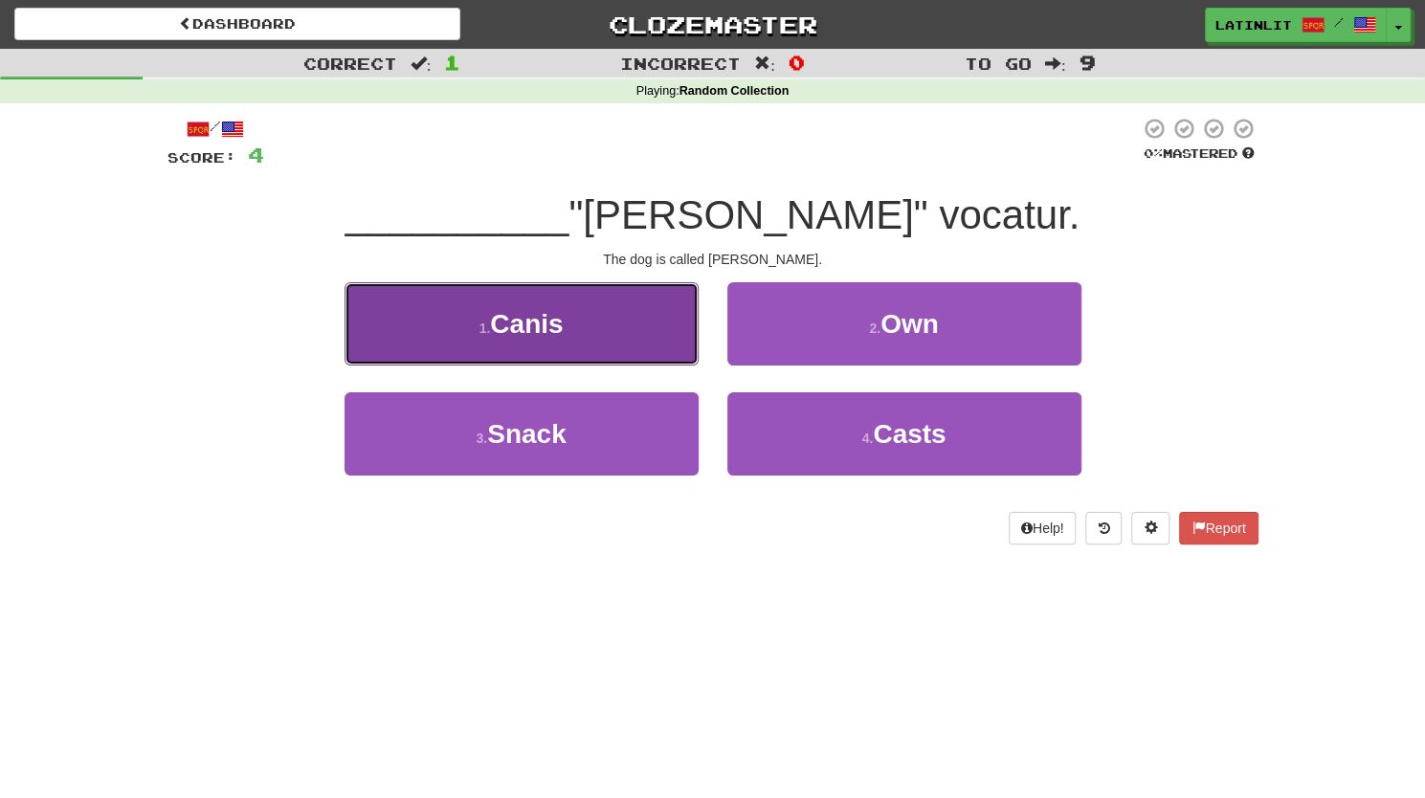
click at [578, 318] on button "1 . Canis" at bounding box center [521, 323] width 354 height 83
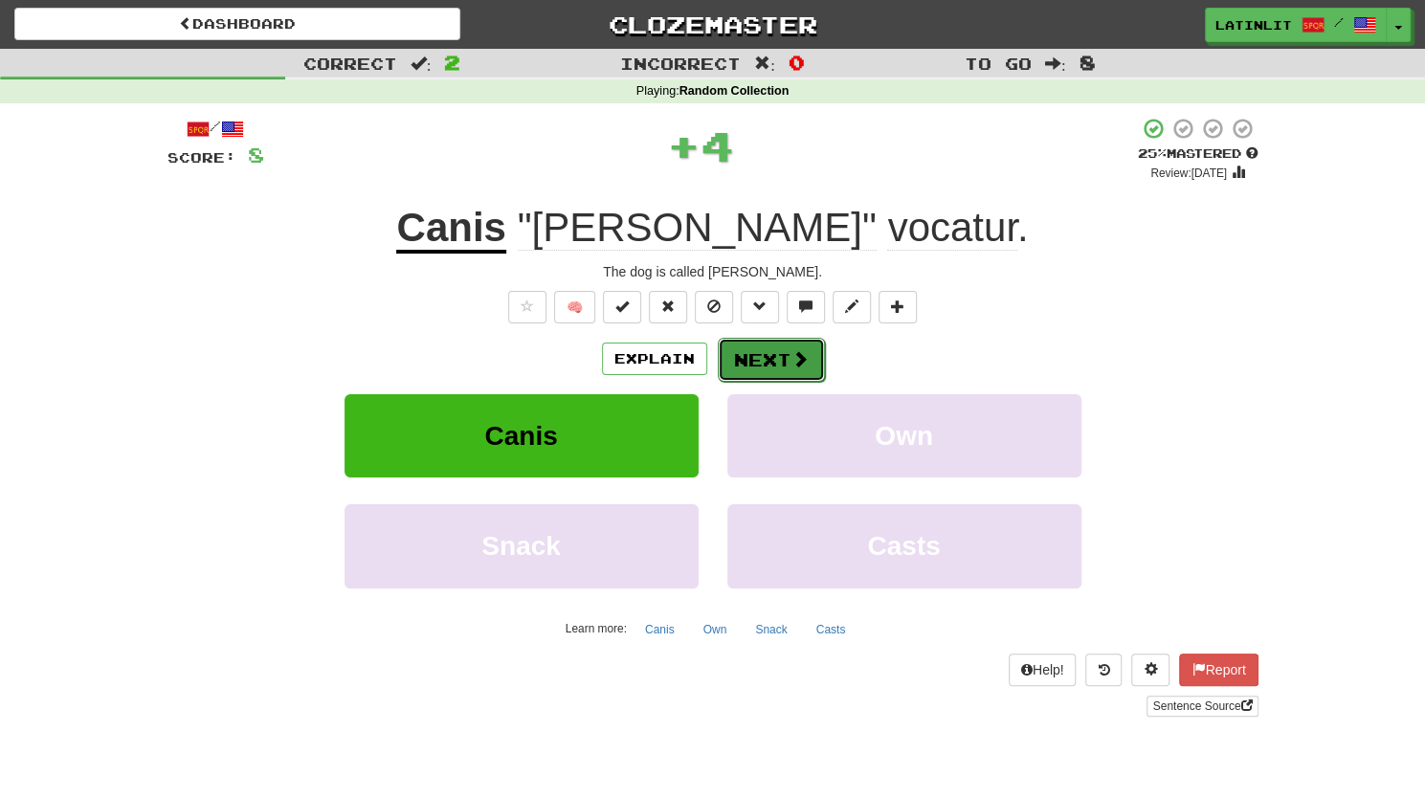
click at [751, 363] on button "Next" at bounding box center [771, 360] width 107 height 44
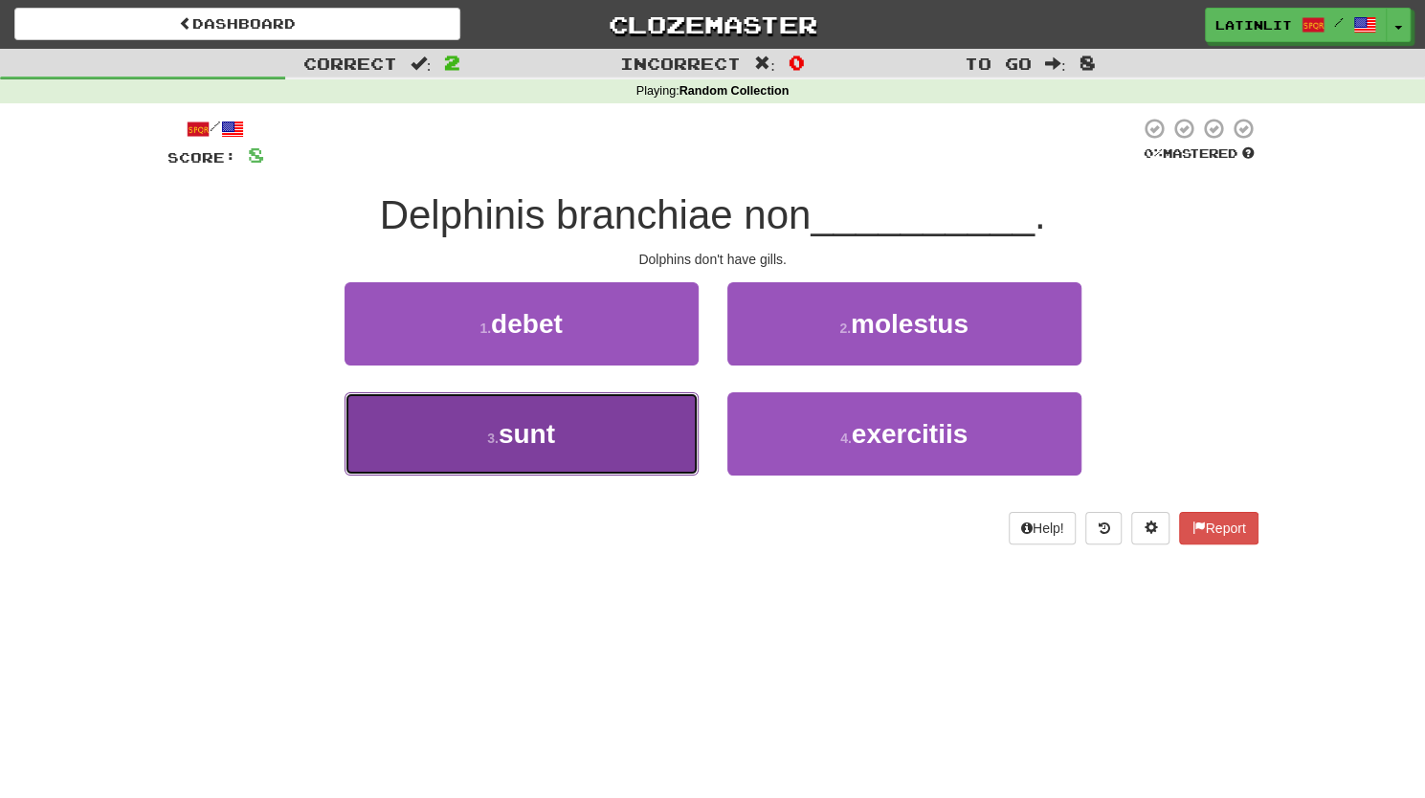
click at [555, 445] on span "sunt" at bounding box center [526, 434] width 56 height 30
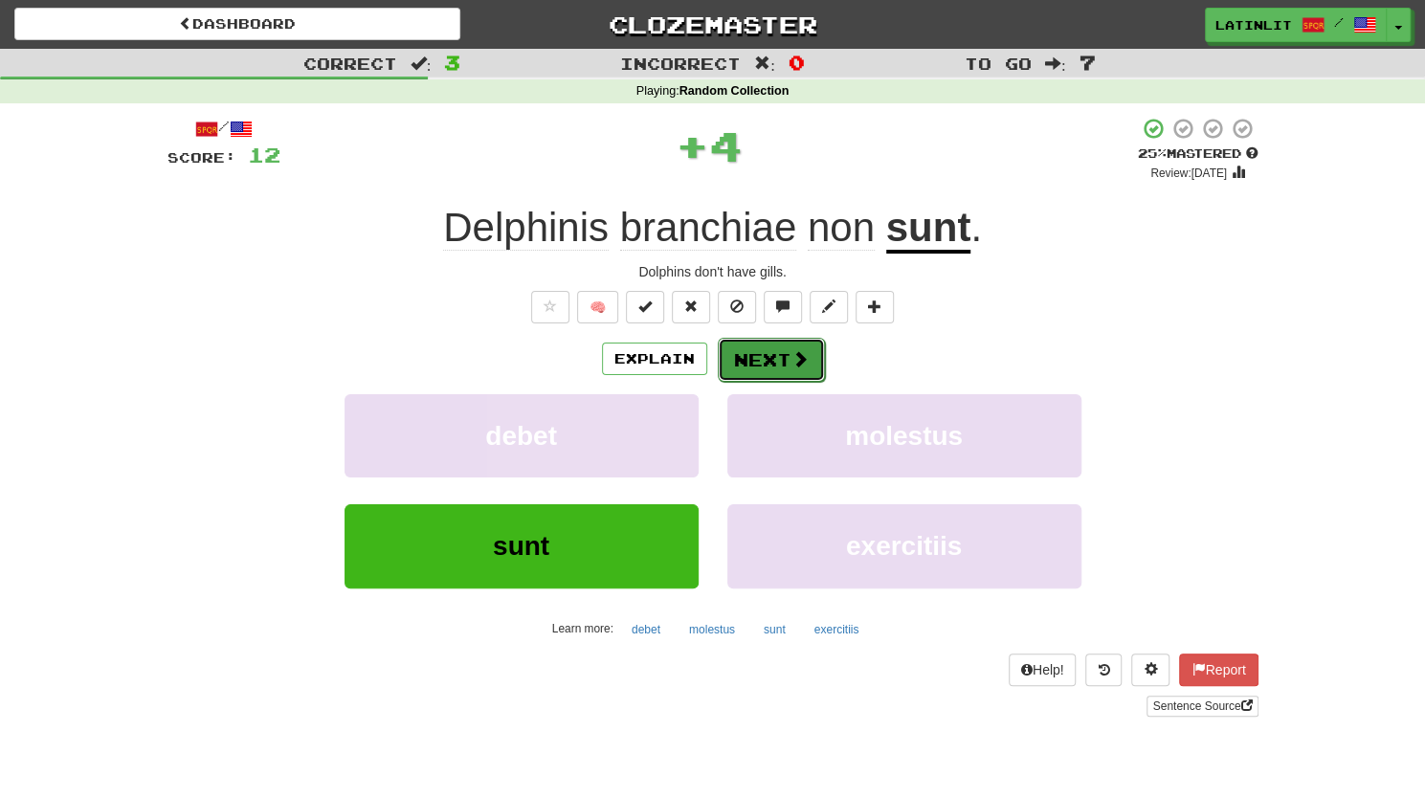
click at [774, 358] on button "Next" at bounding box center [771, 360] width 107 height 44
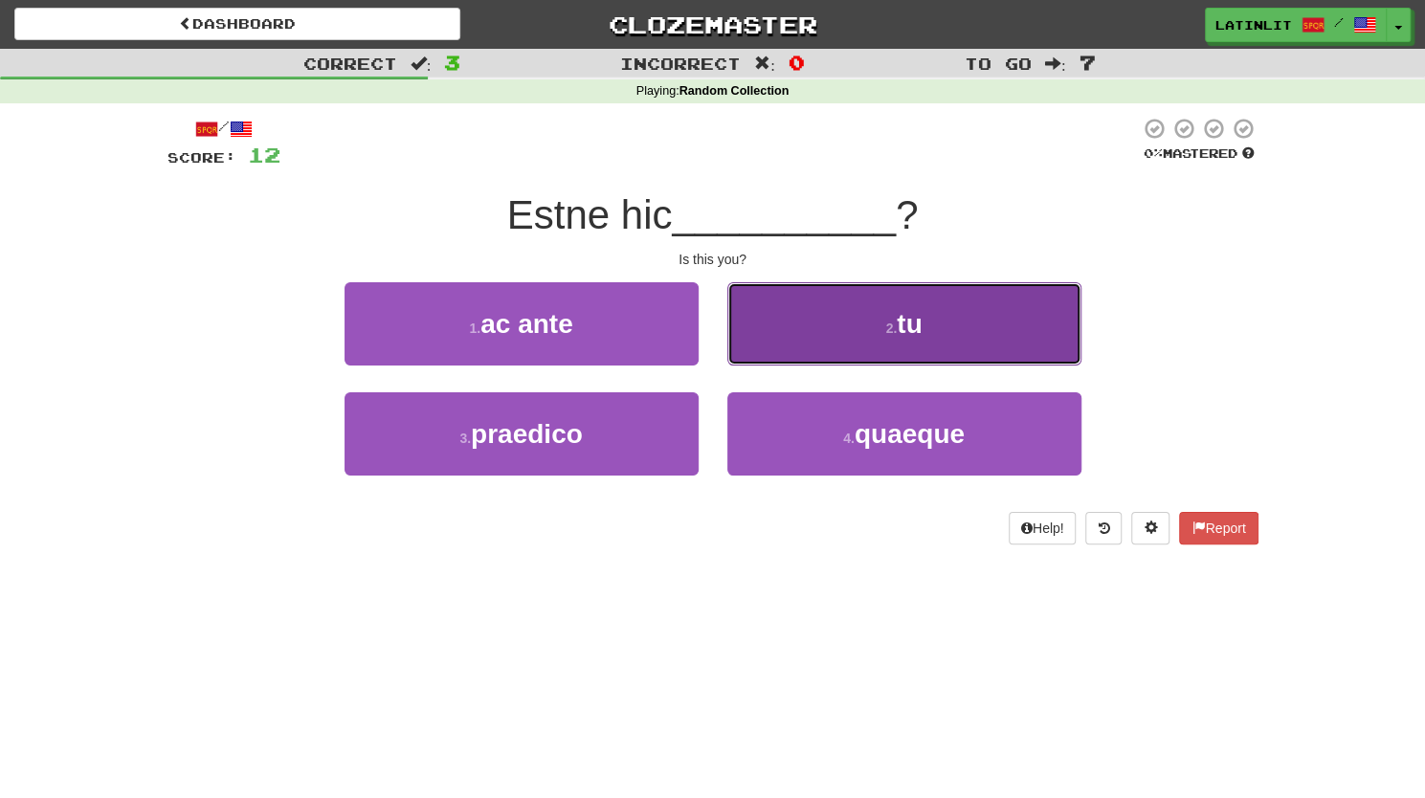
click at [823, 343] on button "2 . tu" at bounding box center [904, 323] width 354 height 83
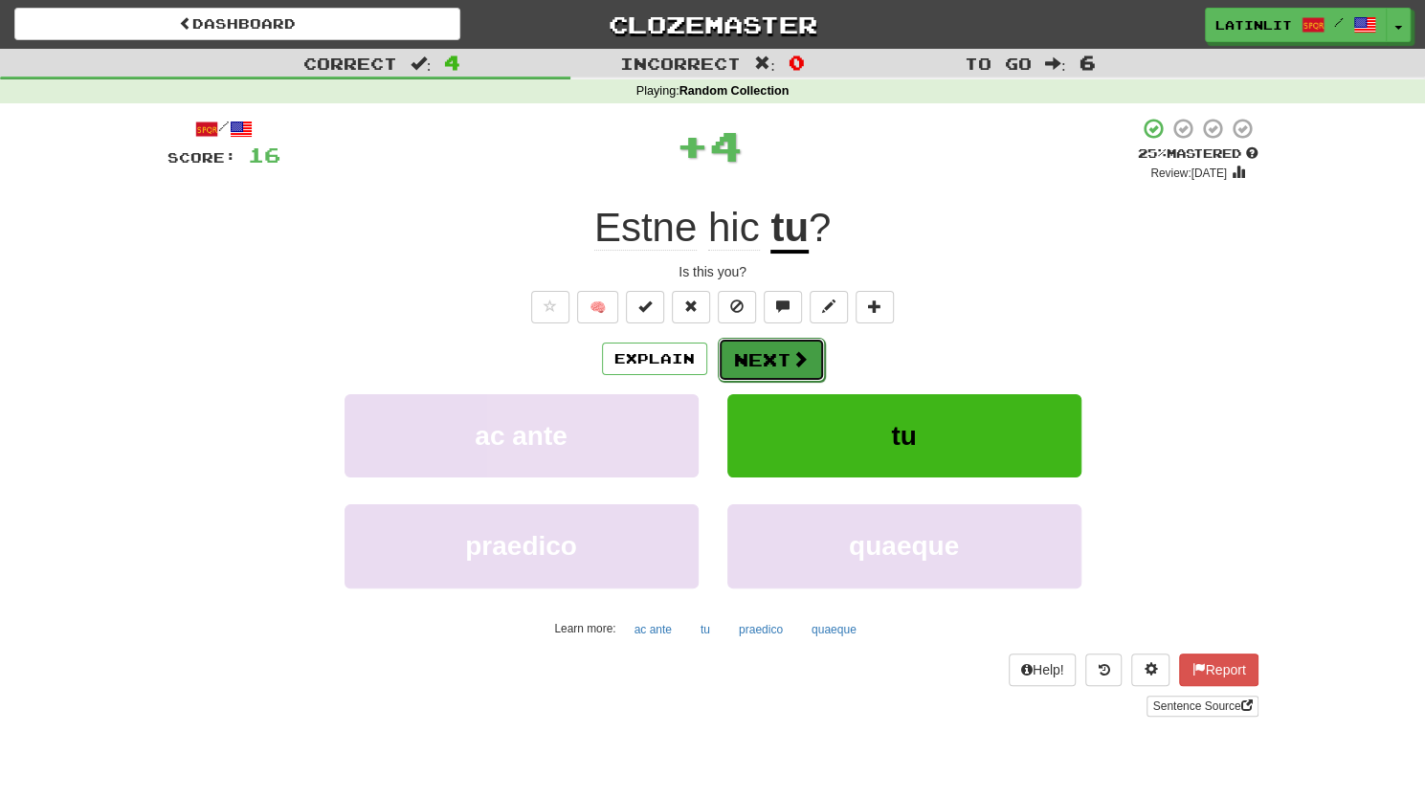
click at [762, 342] on button "Next" at bounding box center [771, 360] width 107 height 44
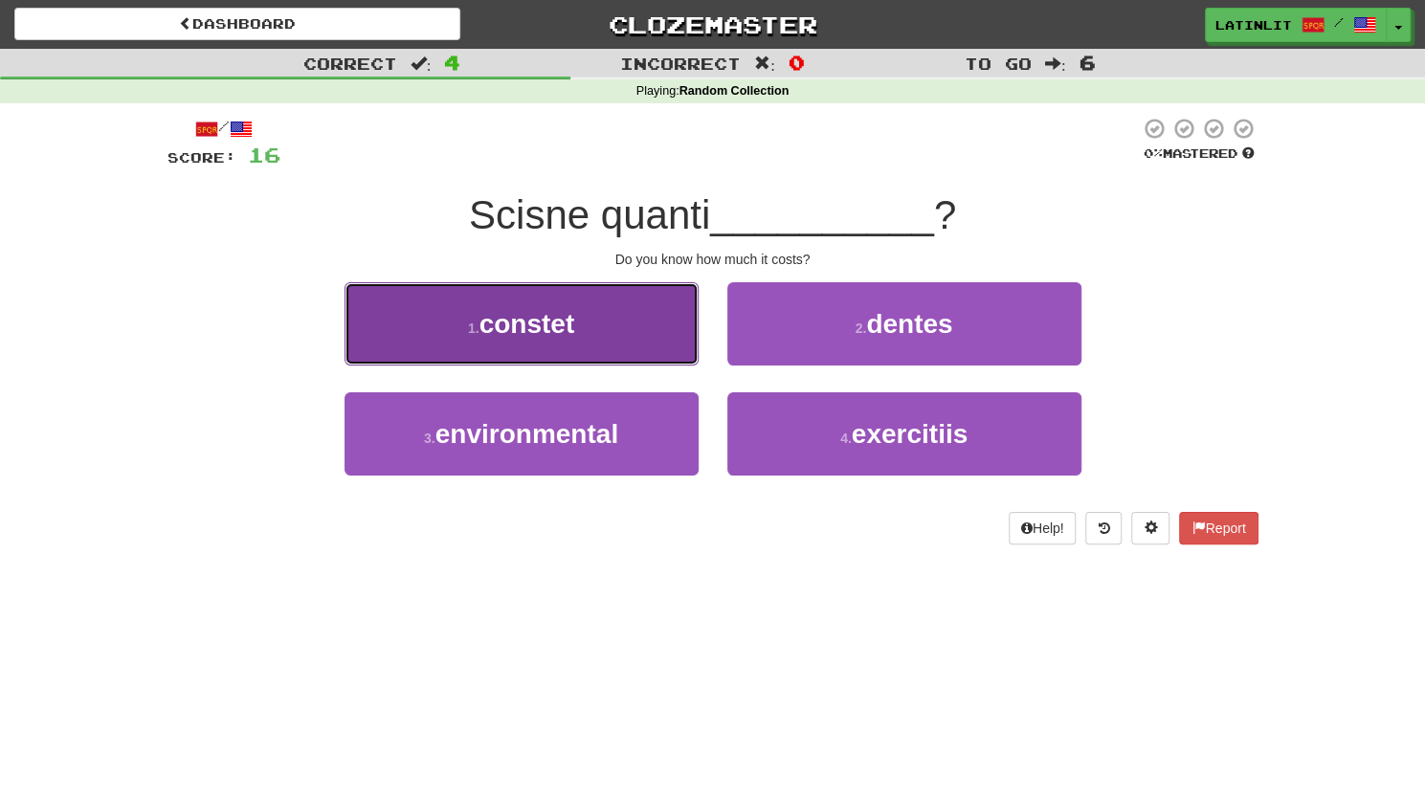
click at [552, 335] on span "constet" at bounding box center [527, 324] width 96 height 30
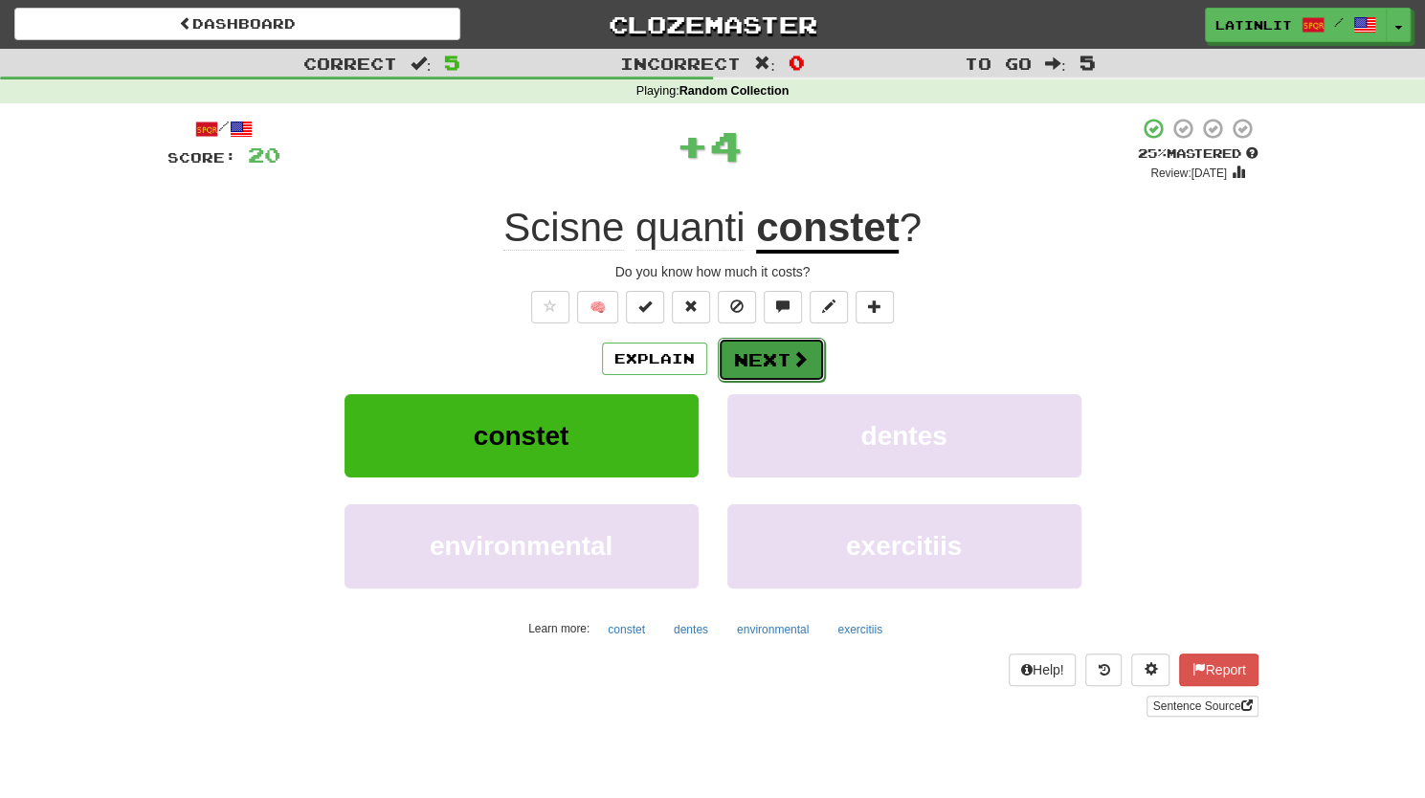
click at [758, 360] on button "Next" at bounding box center [771, 360] width 107 height 44
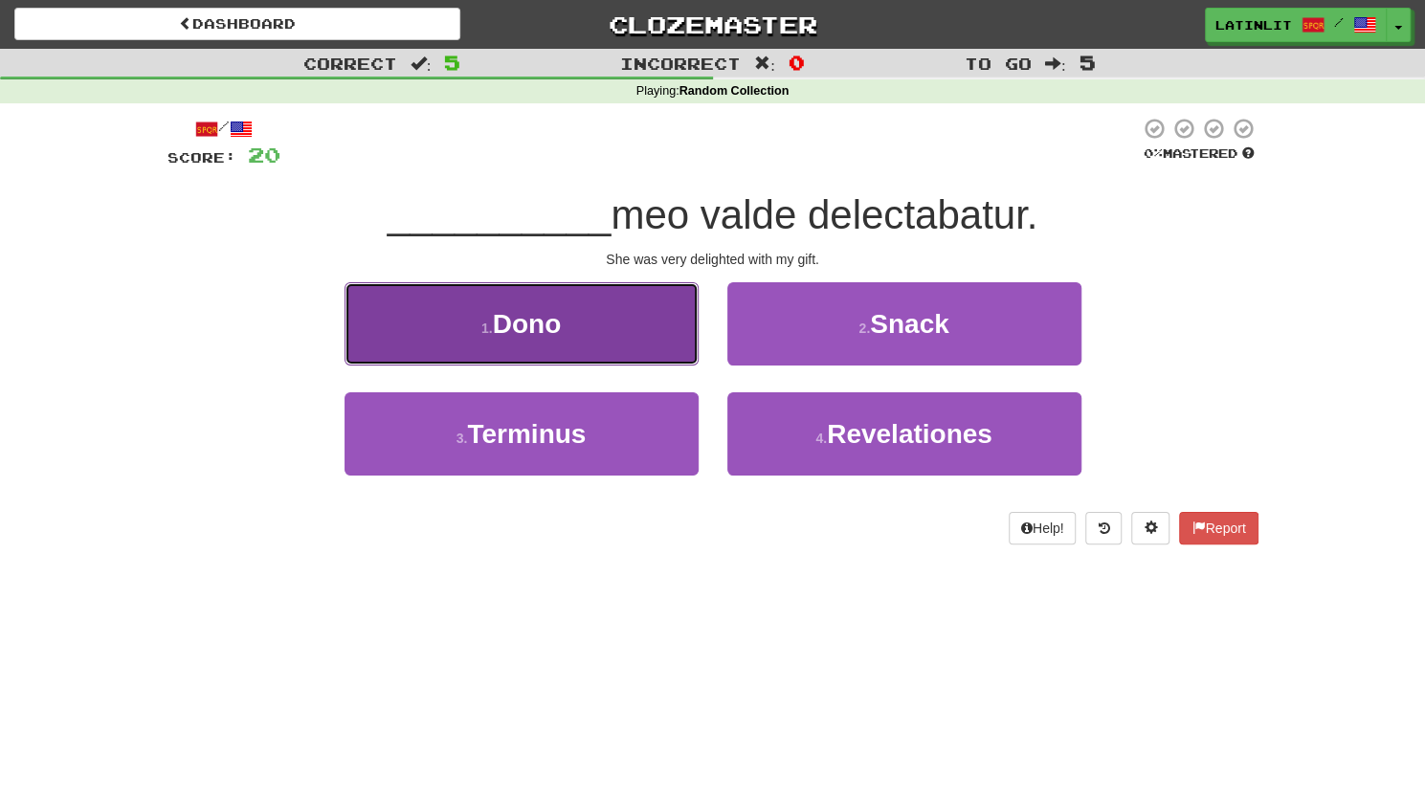
click at [625, 306] on button "1 . Dono" at bounding box center [521, 323] width 354 height 83
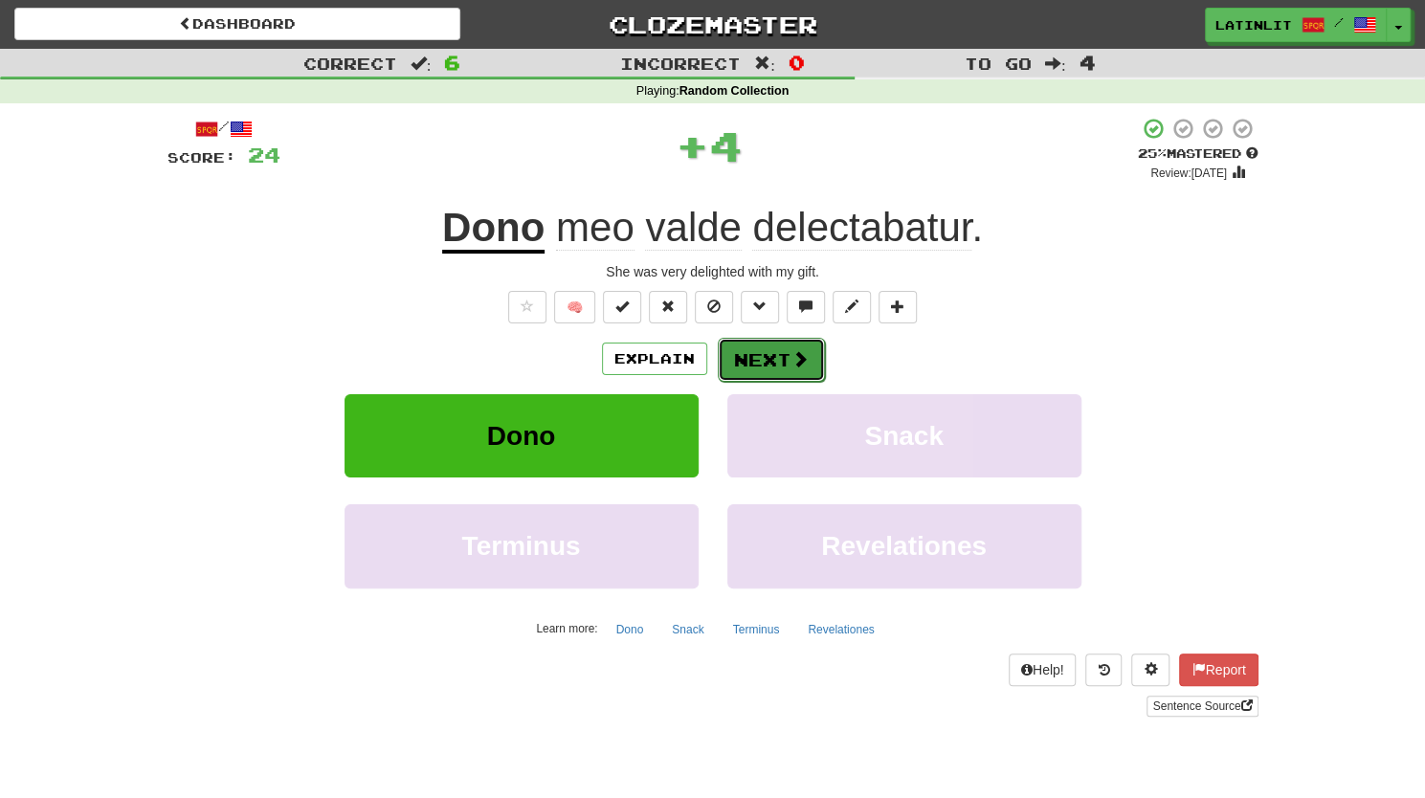
click at [748, 359] on button "Next" at bounding box center [771, 360] width 107 height 44
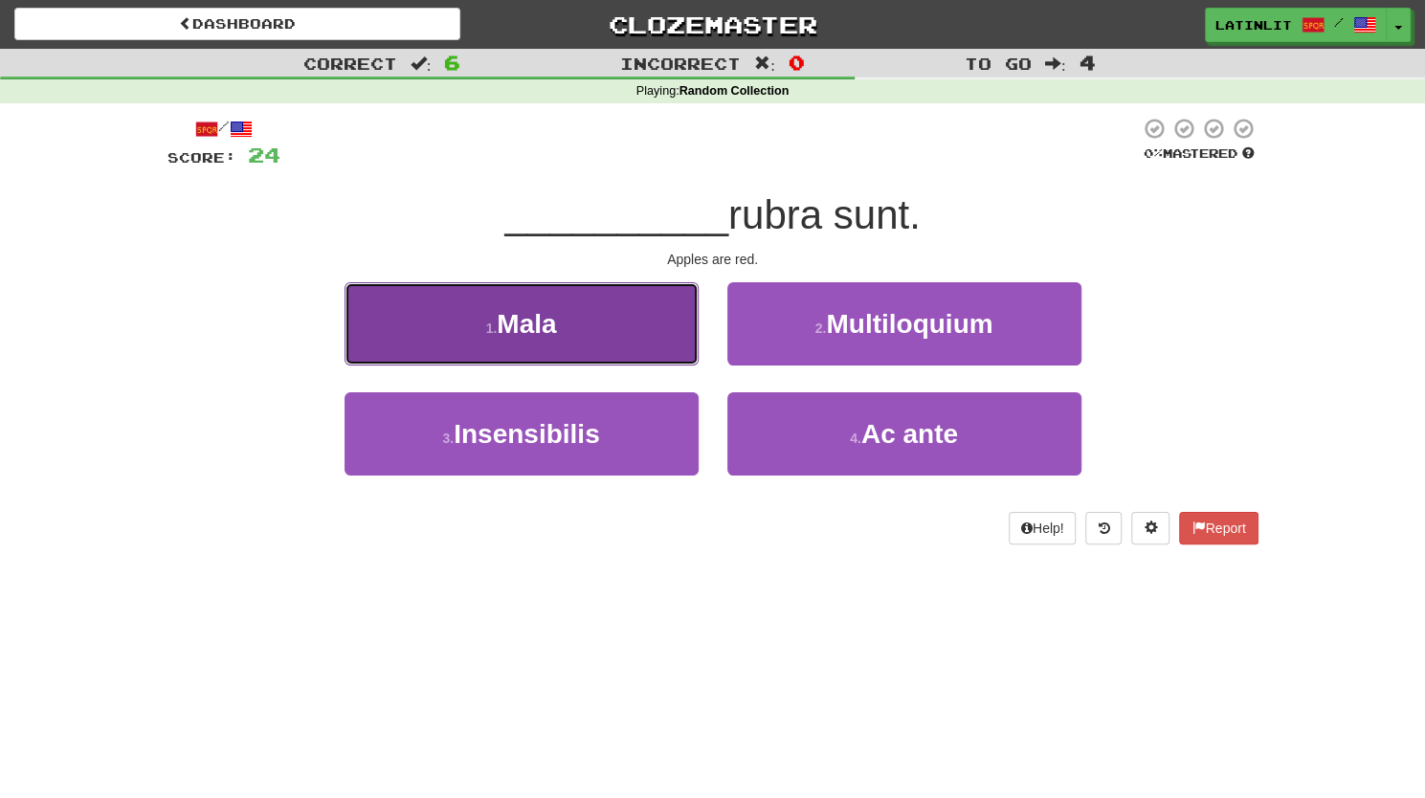
click at [591, 331] on button "1 . [GEOGRAPHIC_DATA]" at bounding box center [521, 323] width 354 height 83
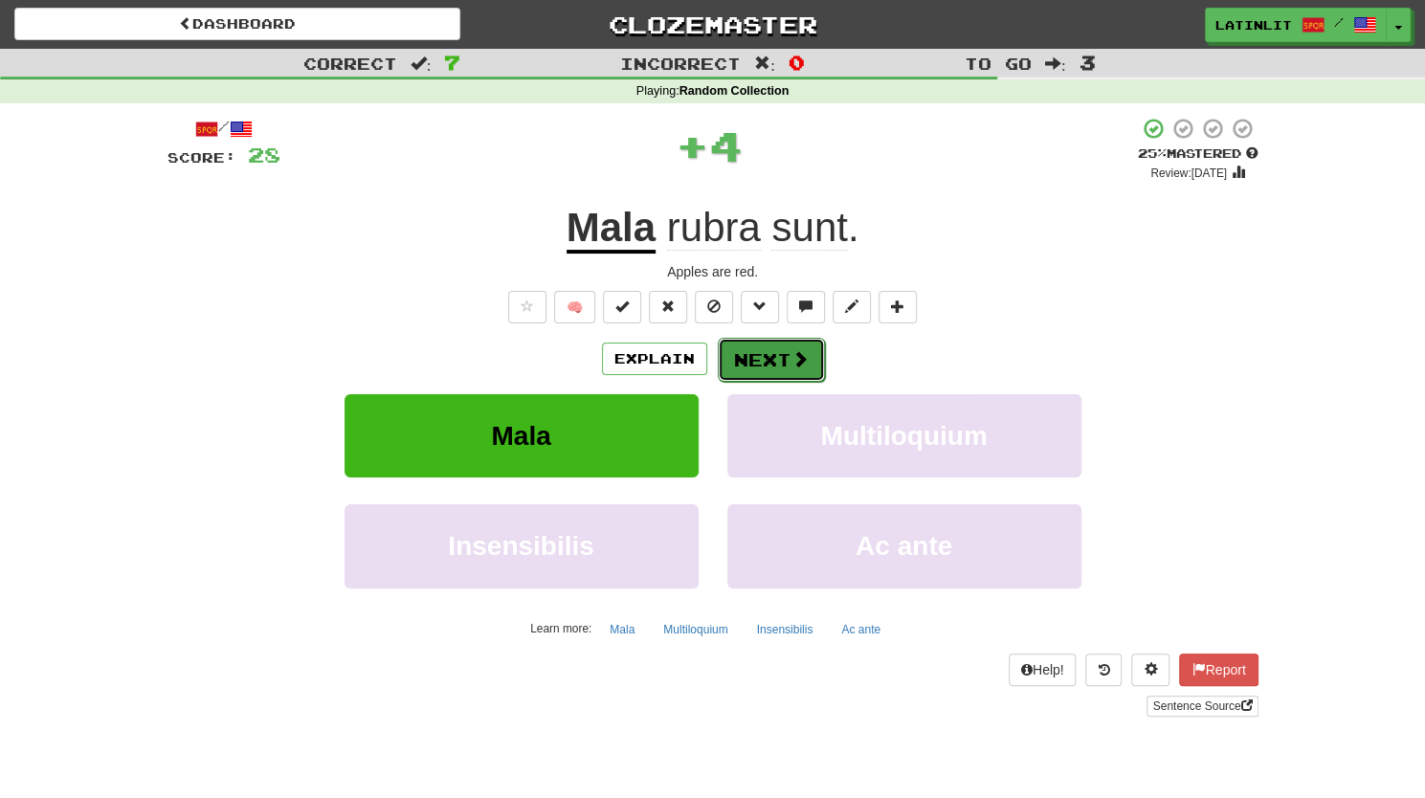
click at [744, 363] on button "Next" at bounding box center [771, 360] width 107 height 44
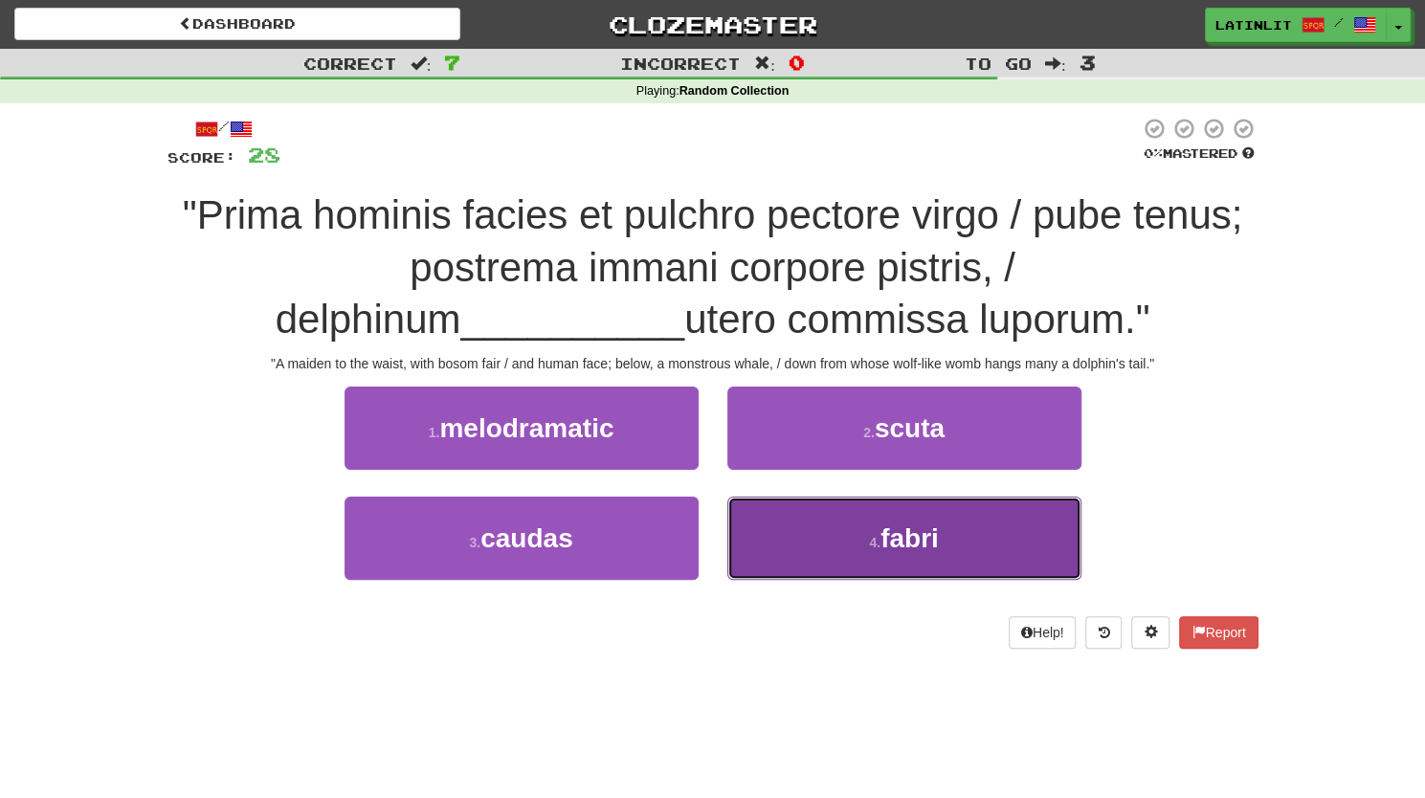
click at [941, 513] on button "4 . fabri" at bounding box center [904, 538] width 354 height 83
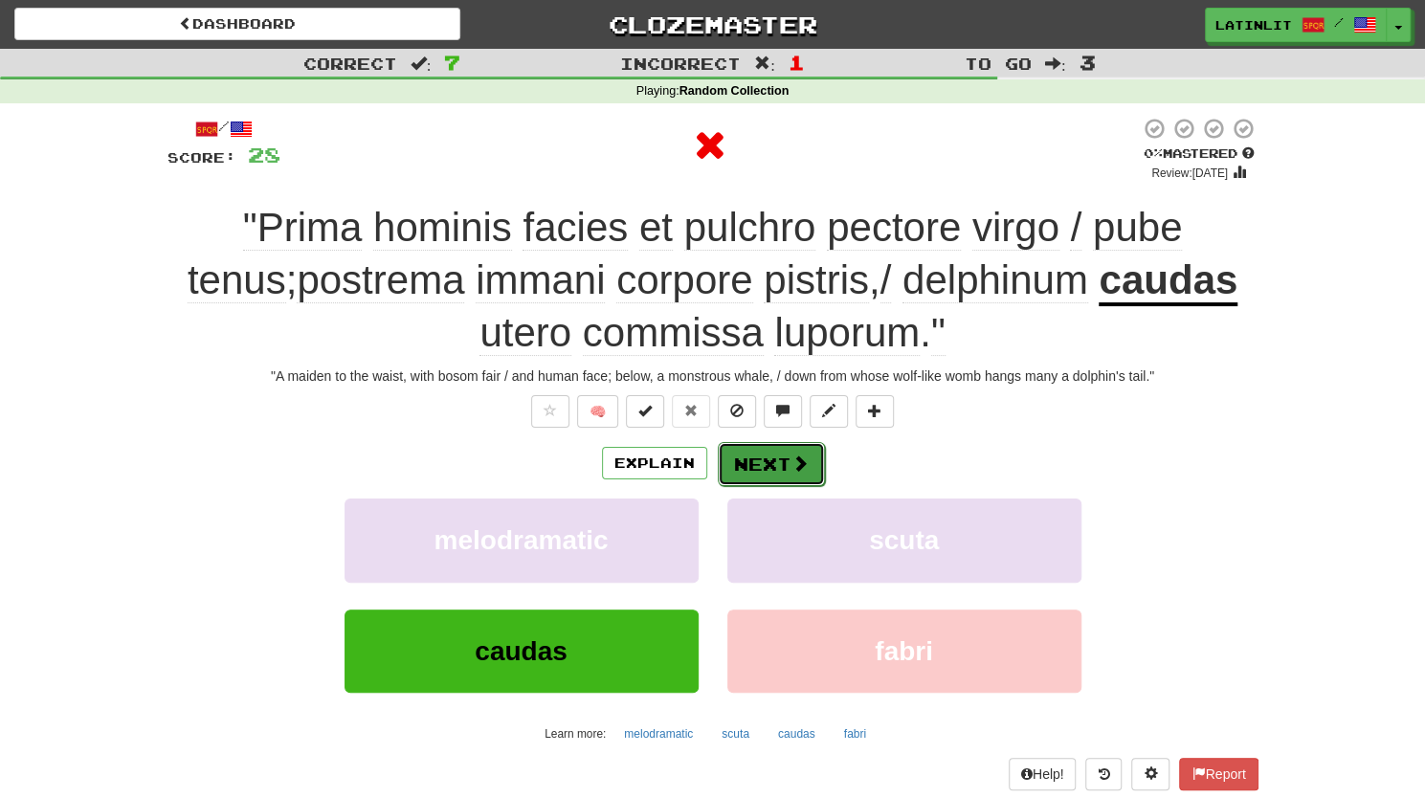
click at [765, 465] on button "Next" at bounding box center [771, 464] width 107 height 44
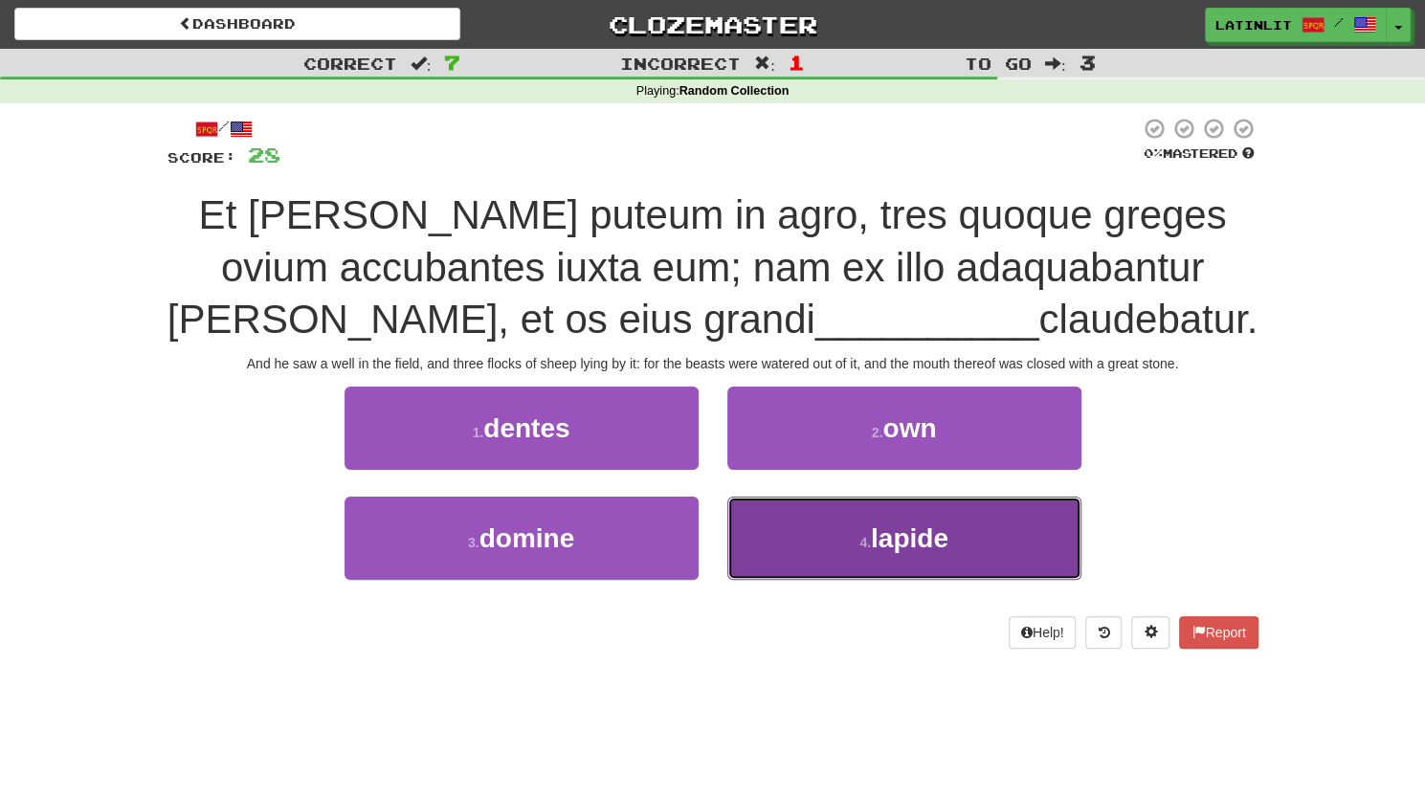
click at [851, 531] on button "4 . [GEOGRAPHIC_DATA]" at bounding box center [904, 538] width 354 height 83
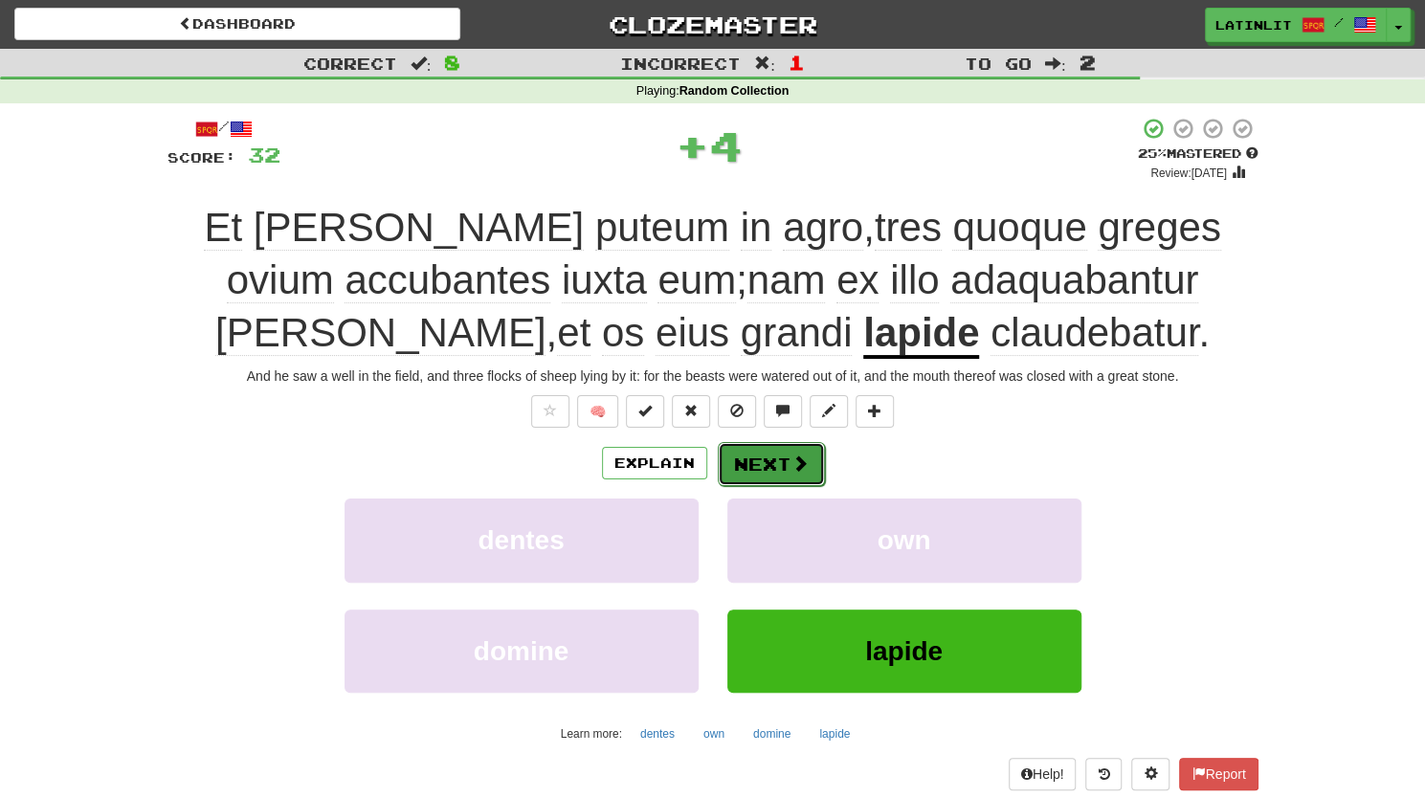
click at [765, 457] on button "Next" at bounding box center [771, 464] width 107 height 44
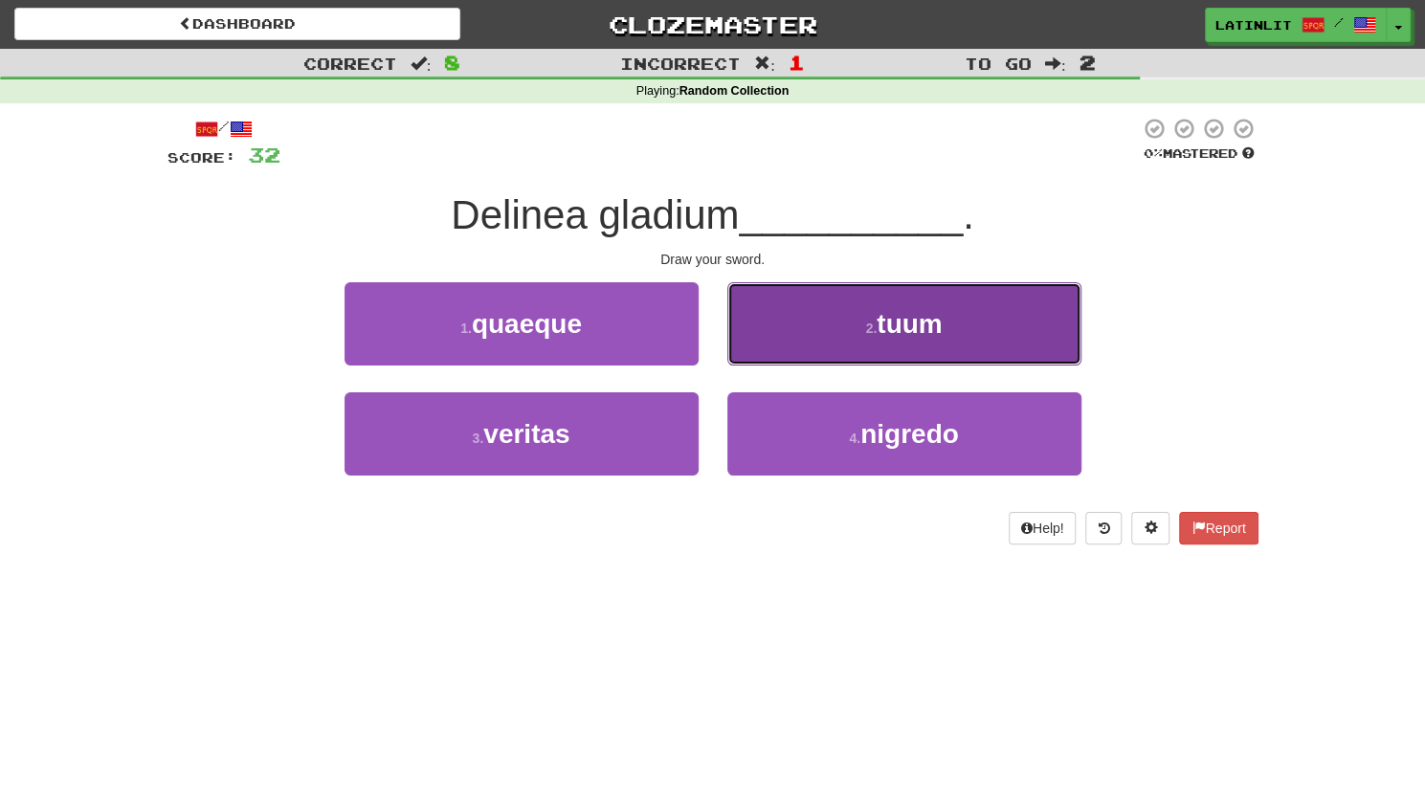
click at [853, 343] on button "2 . tuum" at bounding box center [904, 323] width 354 height 83
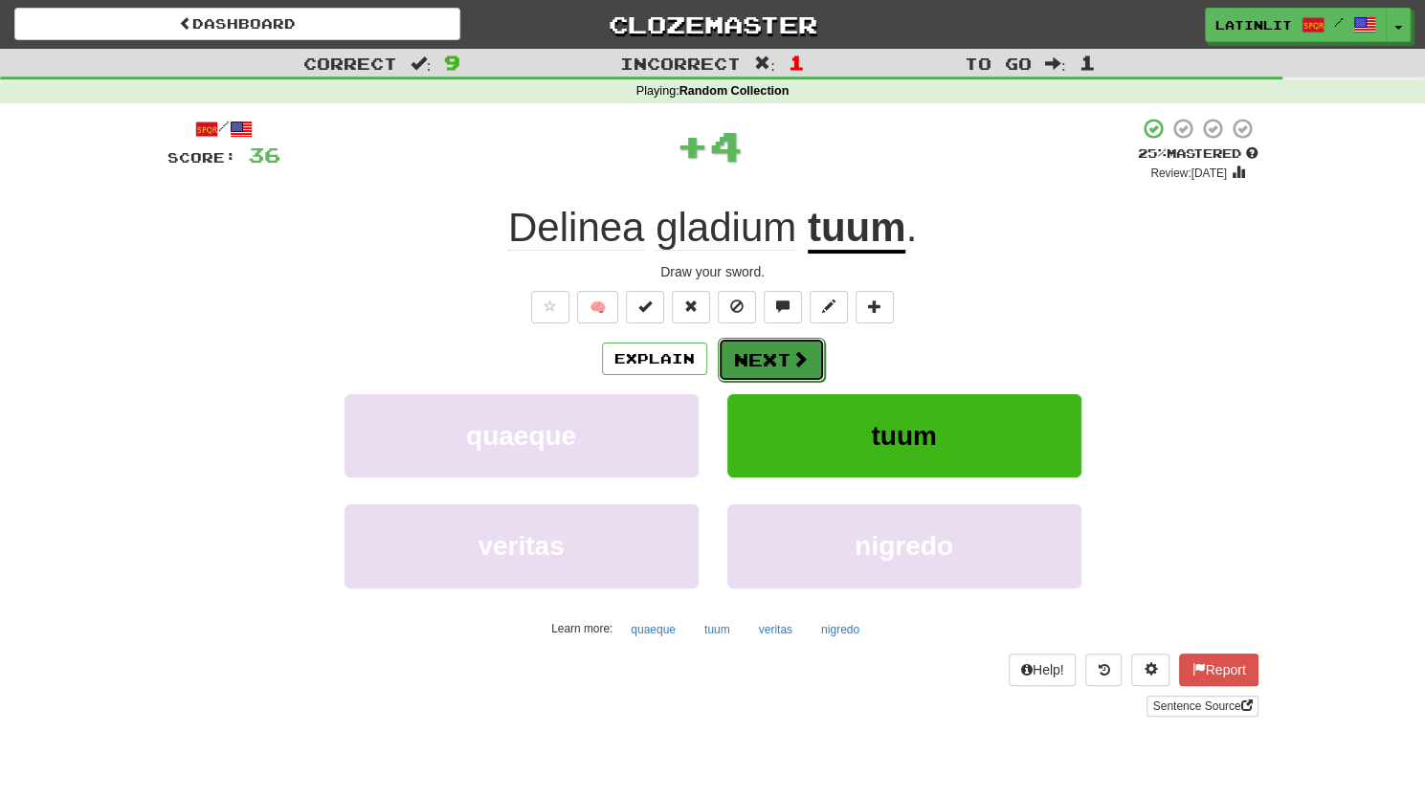
click at [756, 347] on button "Next" at bounding box center [771, 360] width 107 height 44
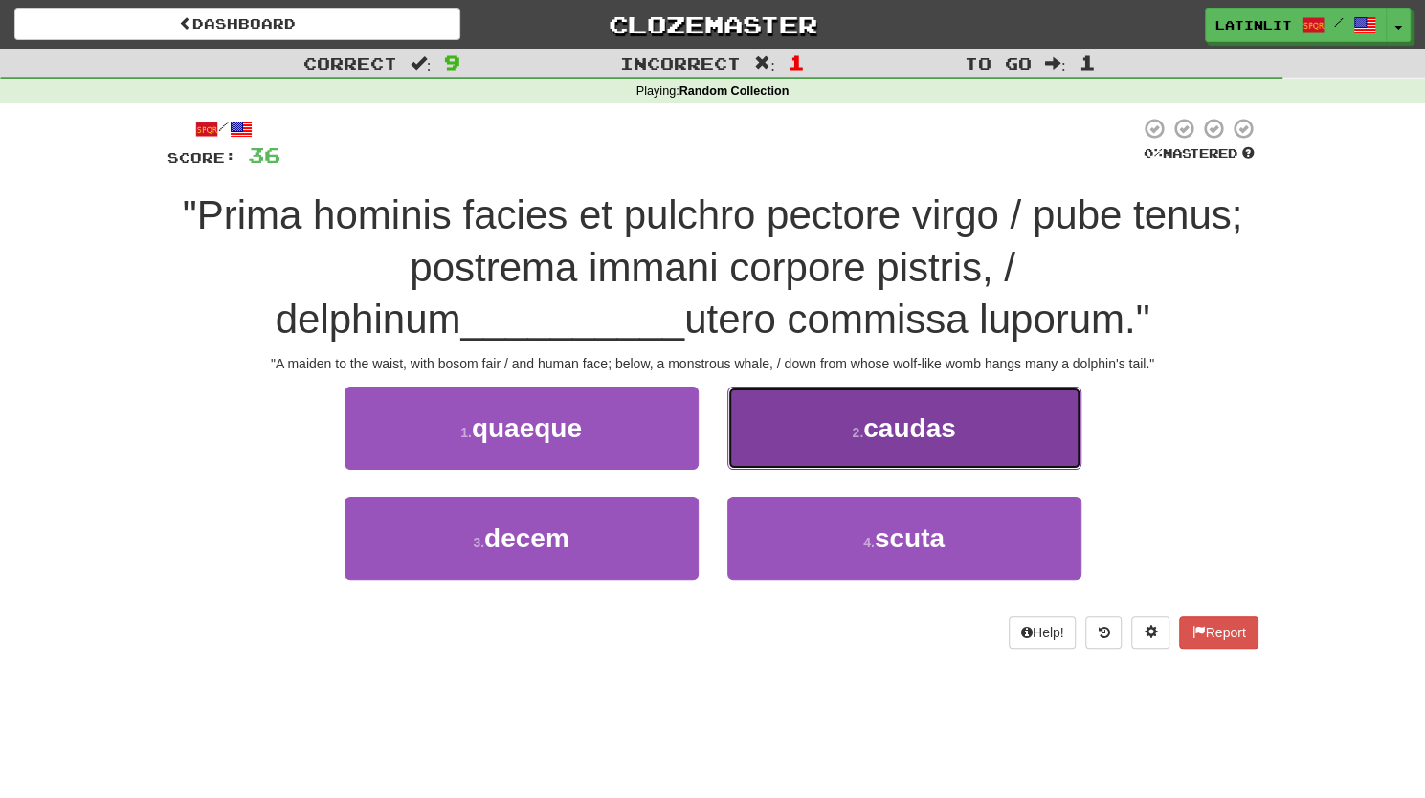
click at [868, 428] on span "caudas" at bounding box center [909, 428] width 93 height 30
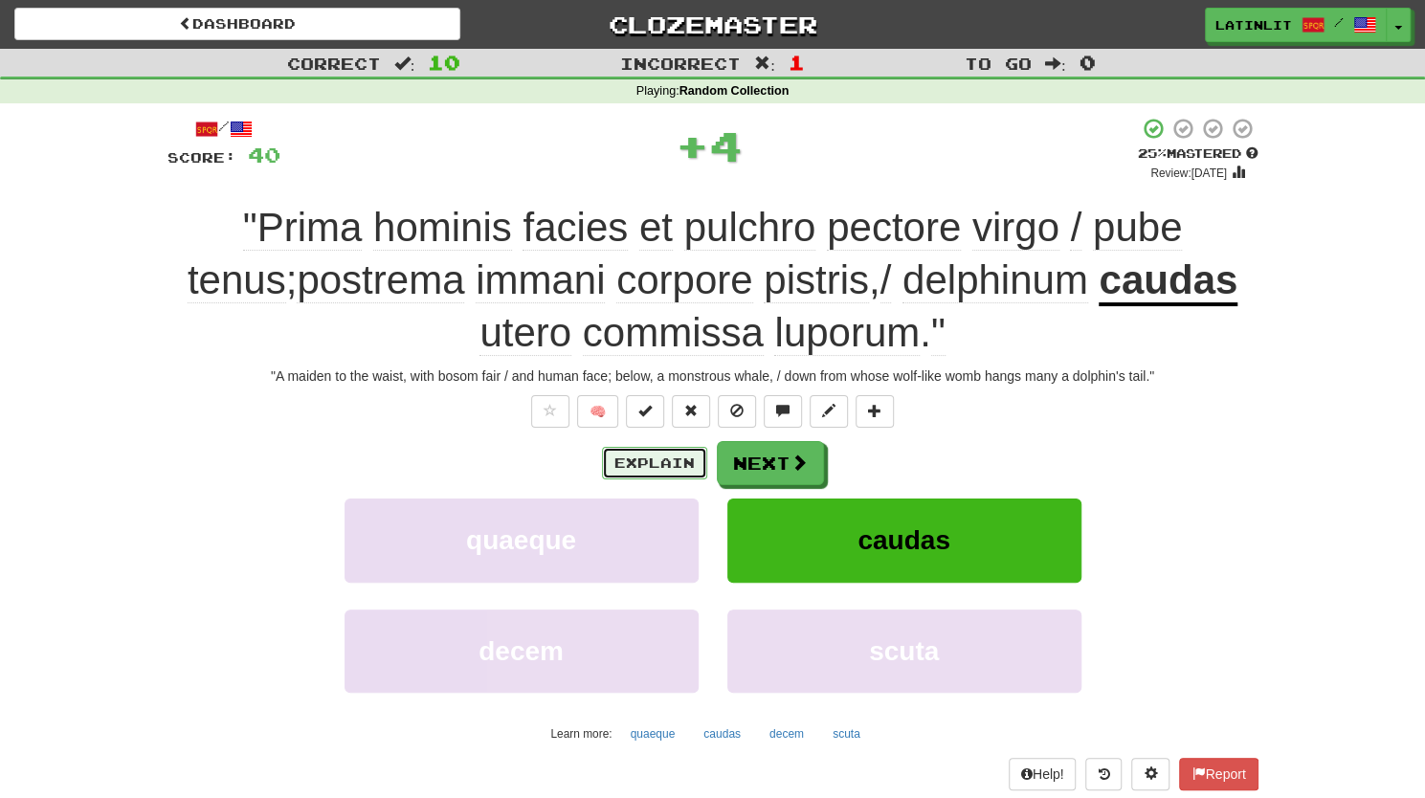
click at [643, 449] on button "Explain" at bounding box center [654, 463] width 105 height 33
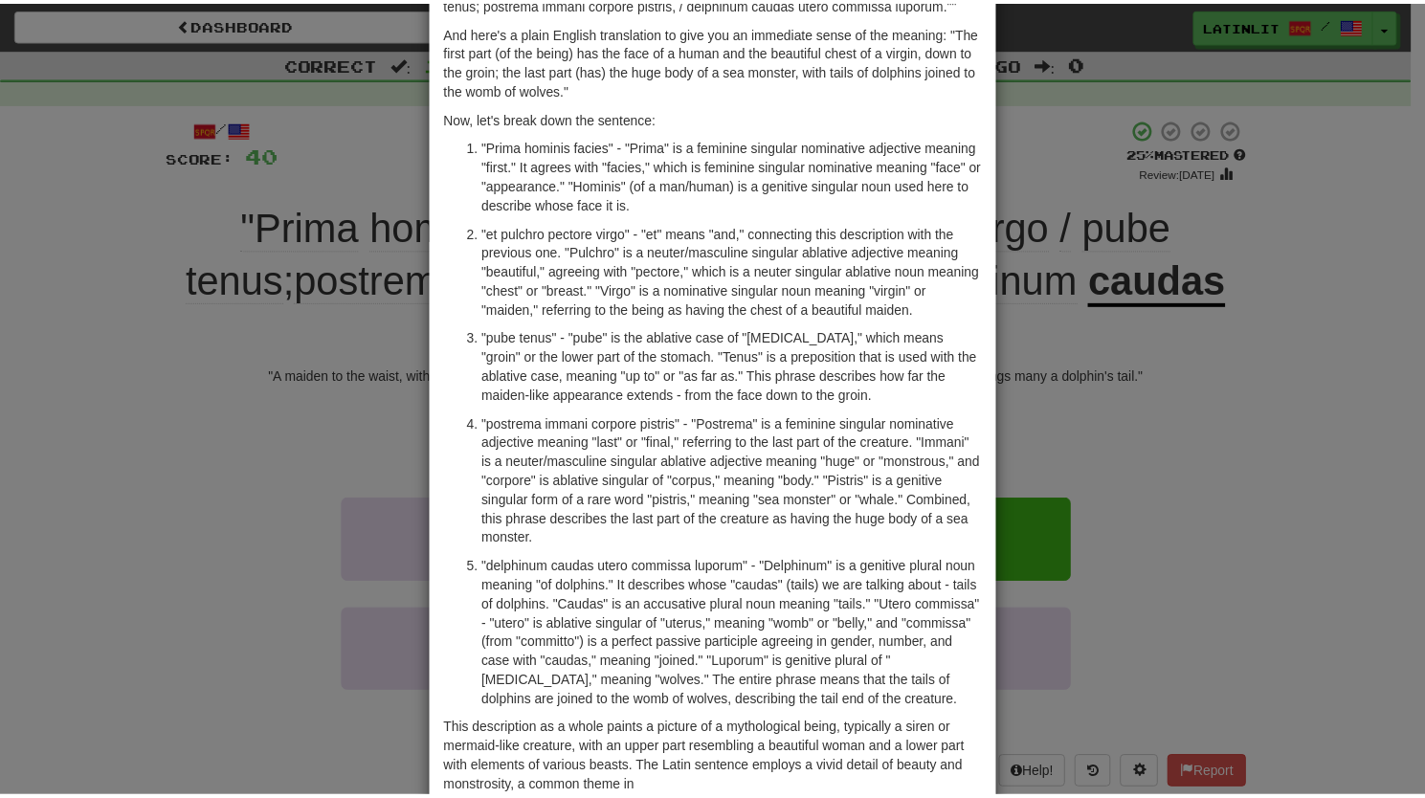
scroll to position [199, 0]
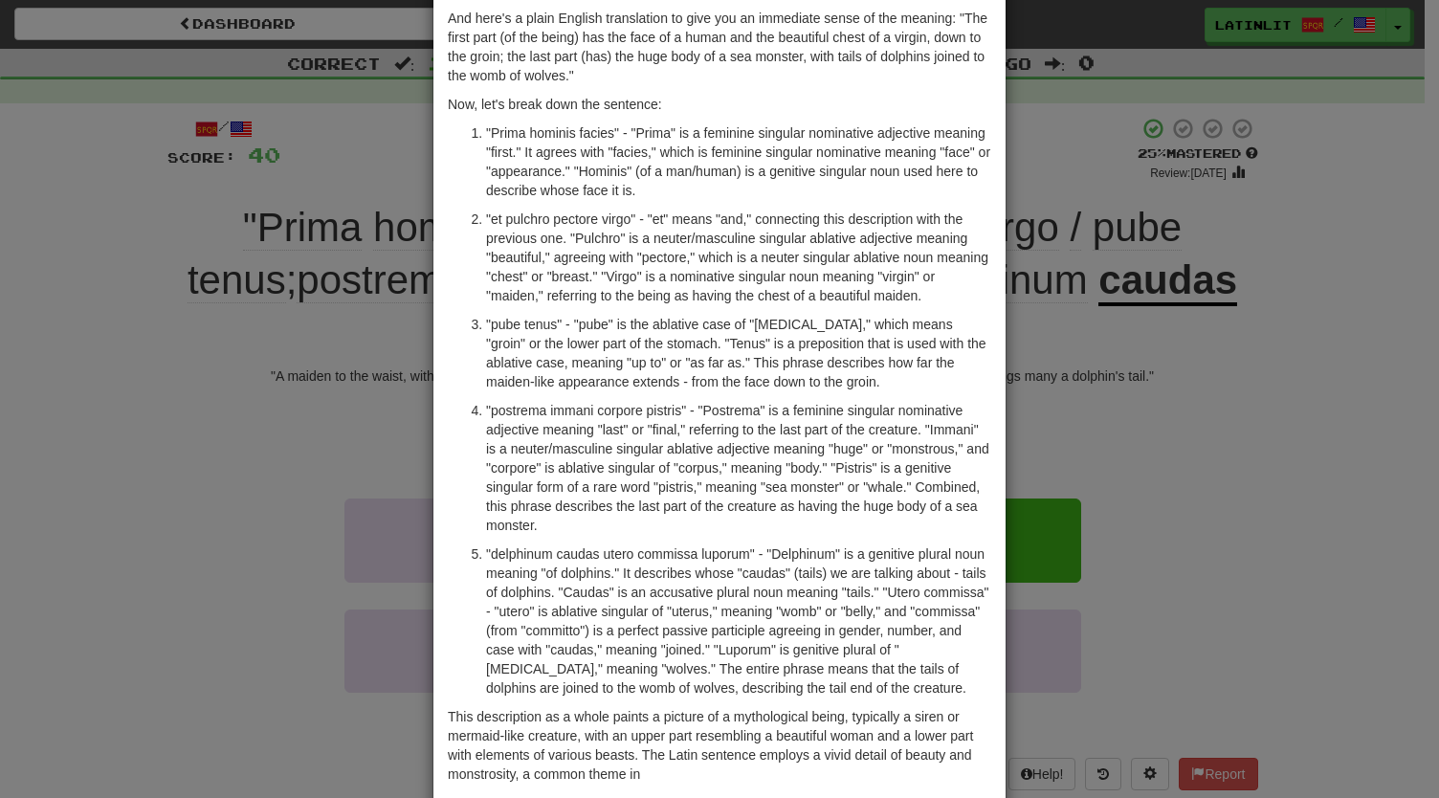
click at [1341, 144] on div "× Explanation Certainly! This Latin text you provided appears to be a descripti…" at bounding box center [719, 399] width 1439 height 798
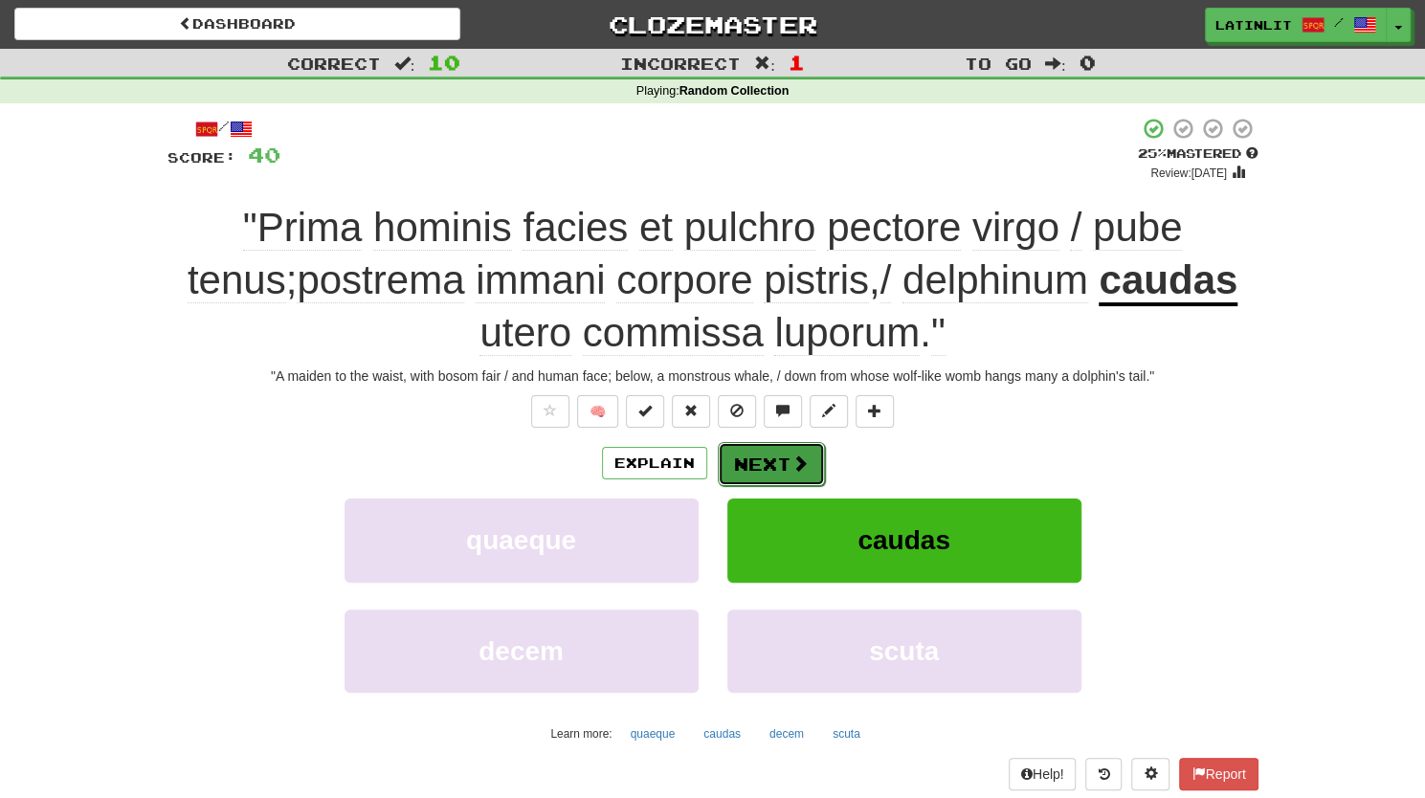
click at [754, 470] on button "Next" at bounding box center [771, 464] width 107 height 44
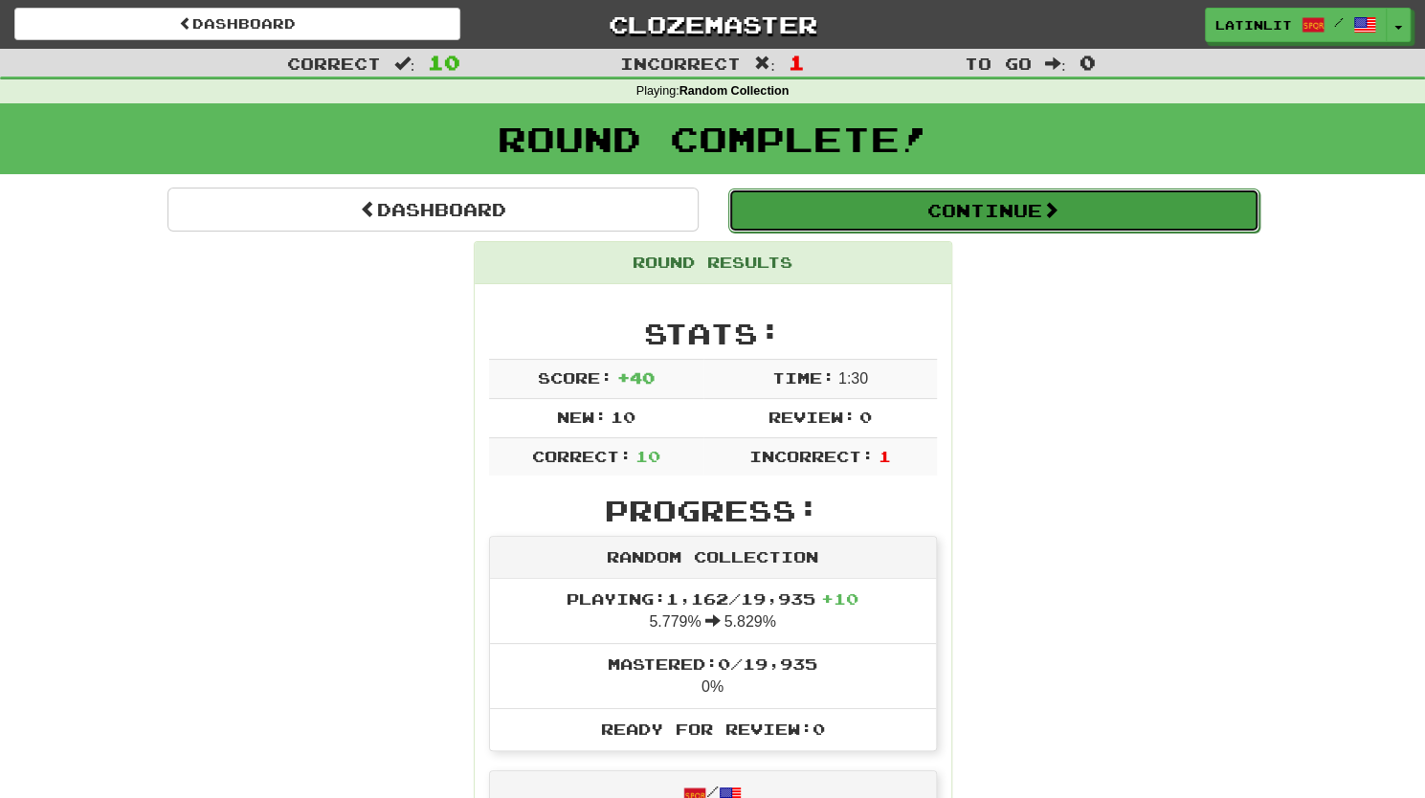
click at [840, 208] on button "Continue" at bounding box center [993, 210] width 531 height 44
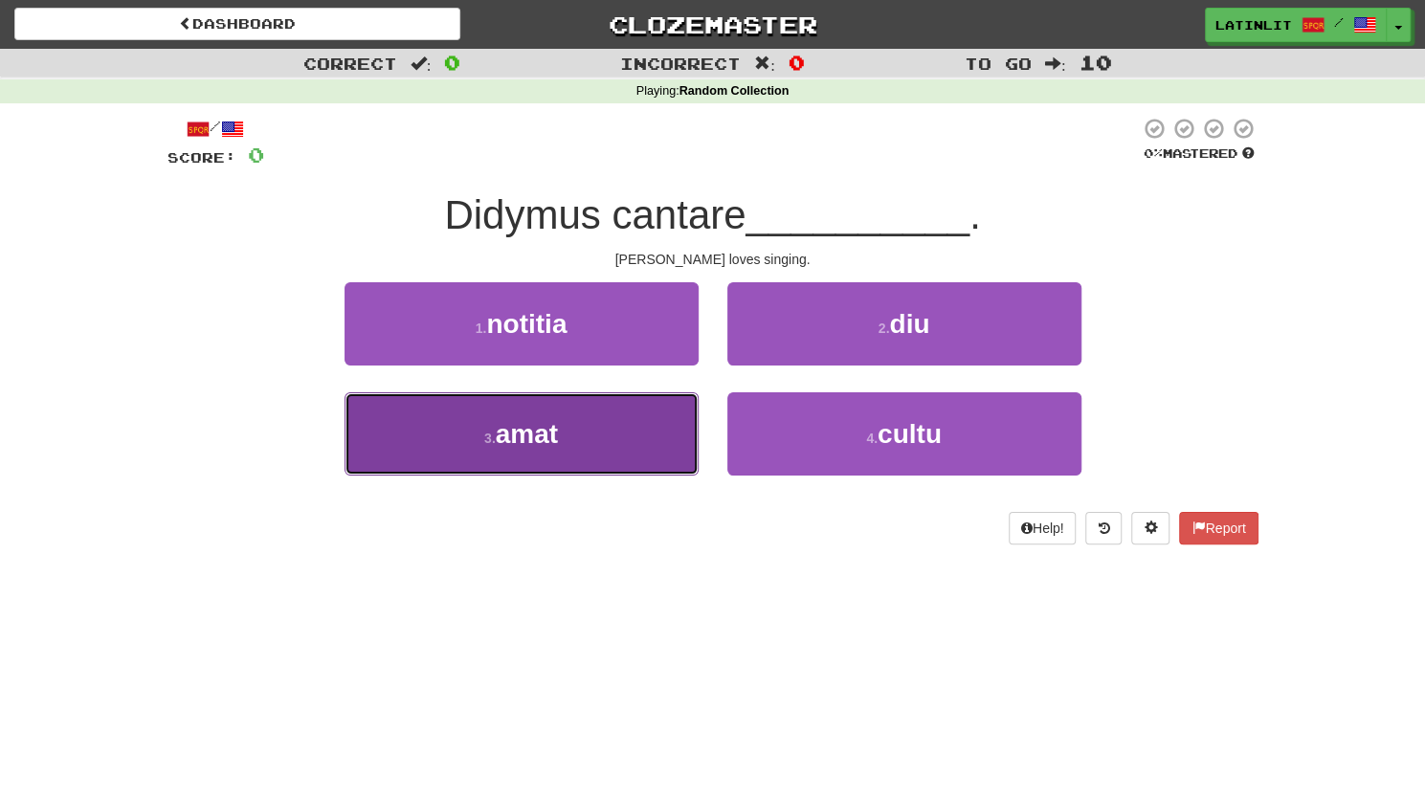
click at [461, 435] on button "3 . amat" at bounding box center [521, 433] width 354 height 83
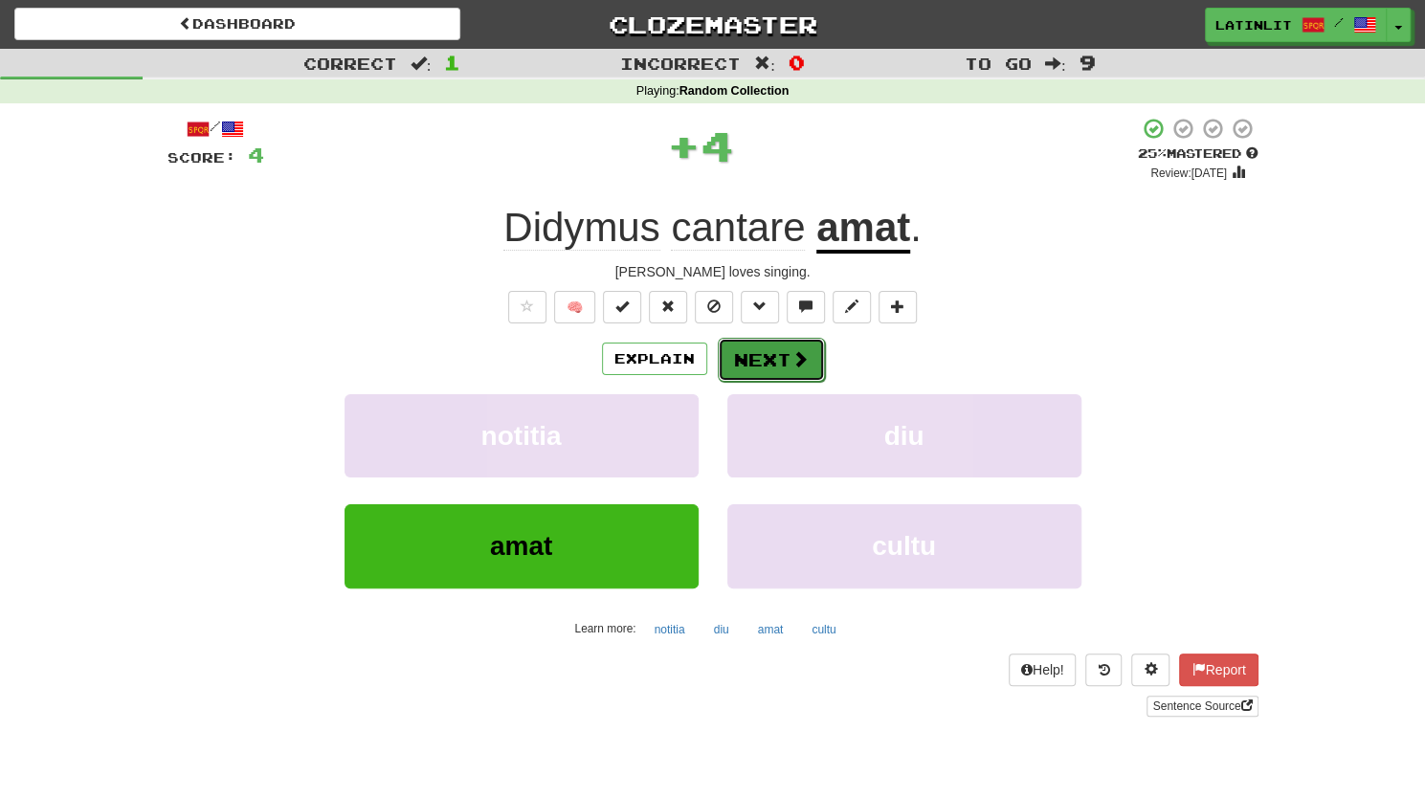
click at [733, 359] on button "Next" at bounding box center [771, 360] width 107 height 44
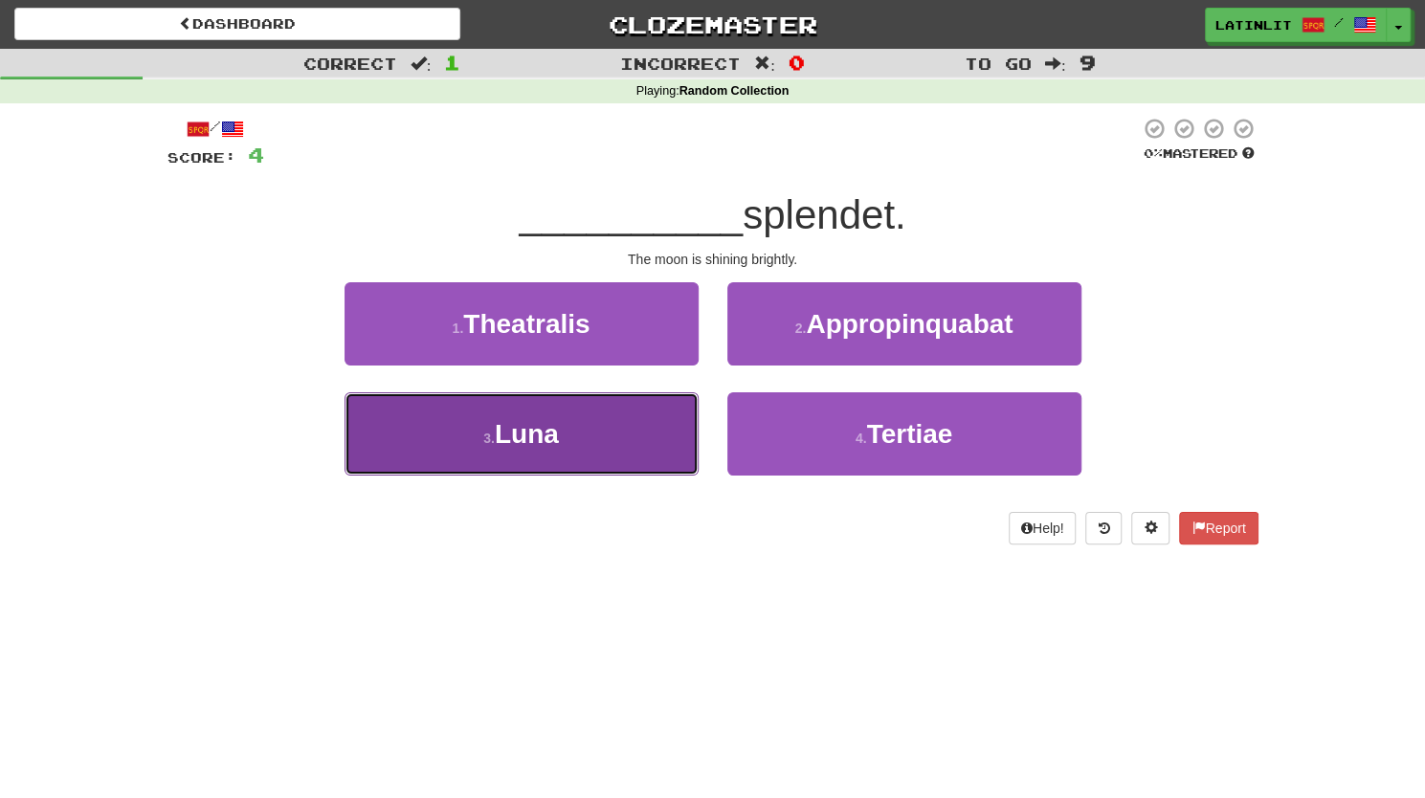
click at [553, 416] on button "3 . [PERSON_NAME]" at bounding box center [521, 433] width 354 height 83
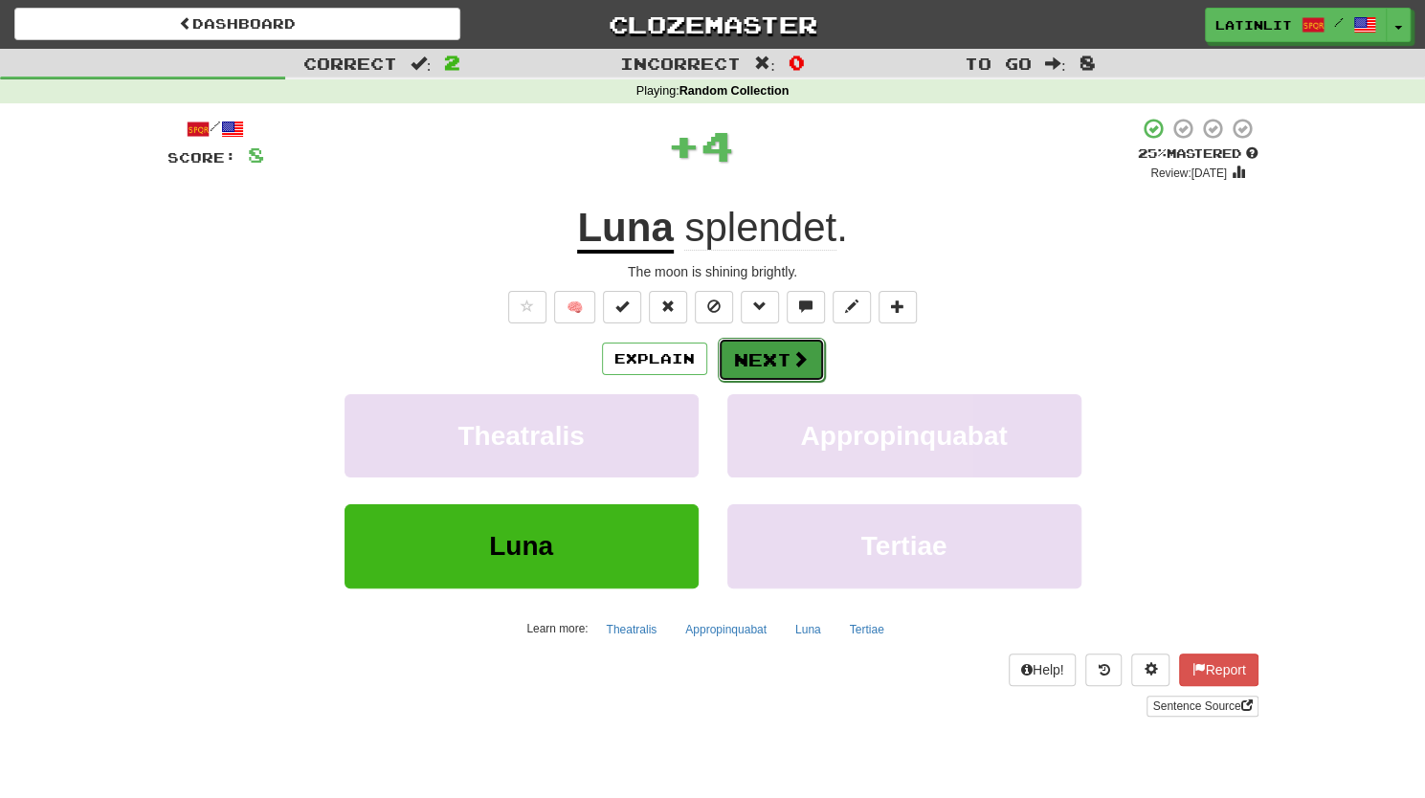
click at [742, 354] on button "Next" at bounding box center [771, 360] width 107 height 44
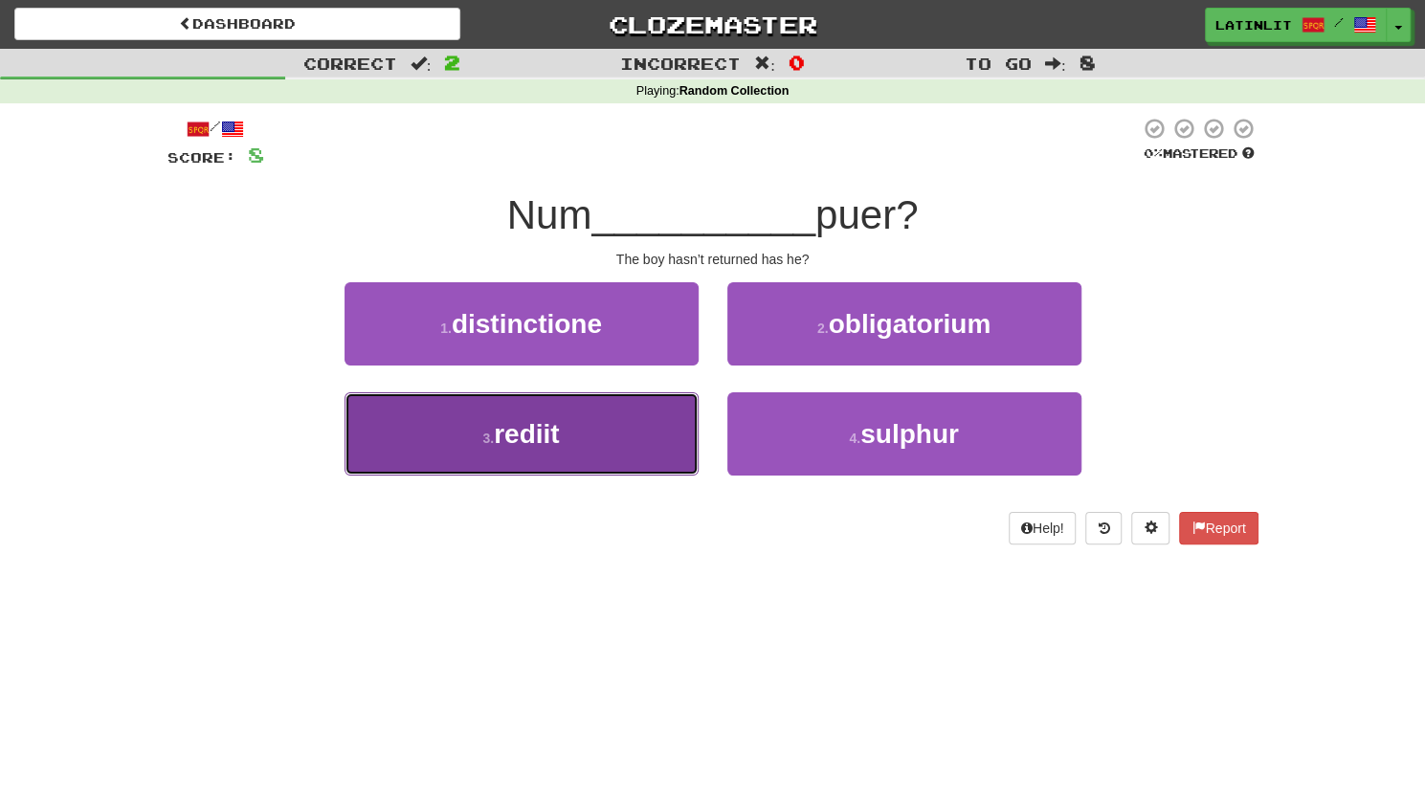
click at [544, 429] on span "rediit" at bounding box center [526, 434] width 65 height 30
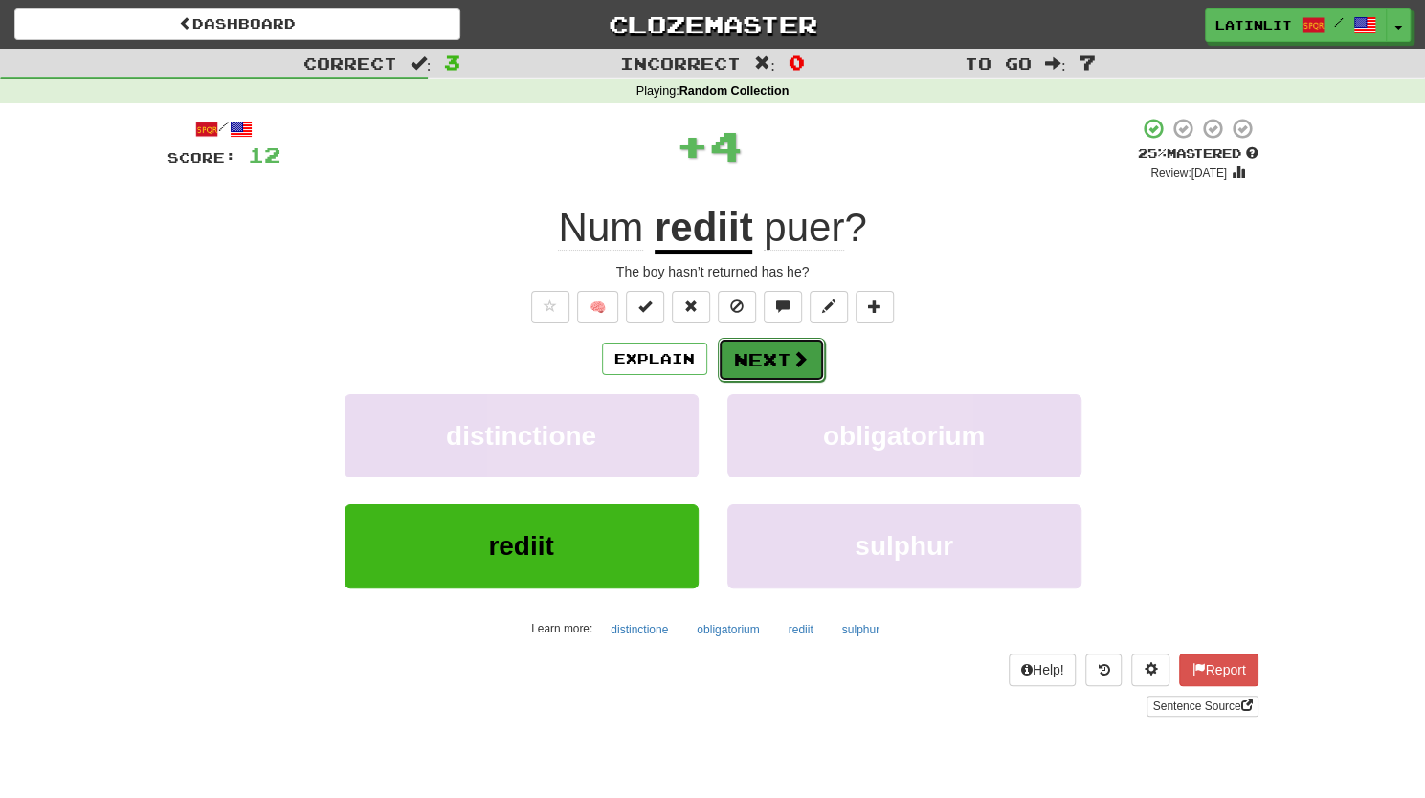
click at [756, 353] on button "Next" at bounding box center [771, 360] width 107 height 44
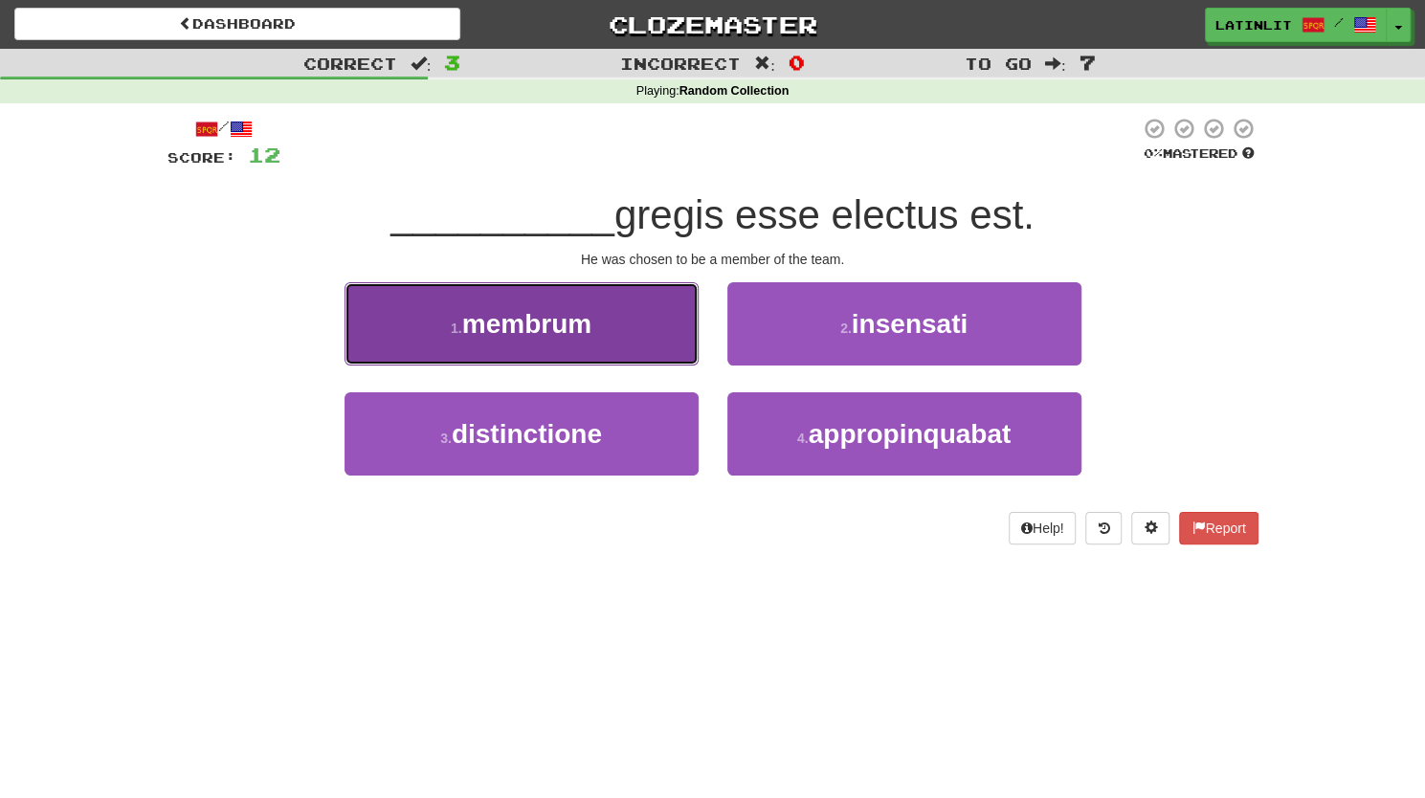
click at [555, 313] on span "membrum" at bounding box center [526, 324] width 129 height 30
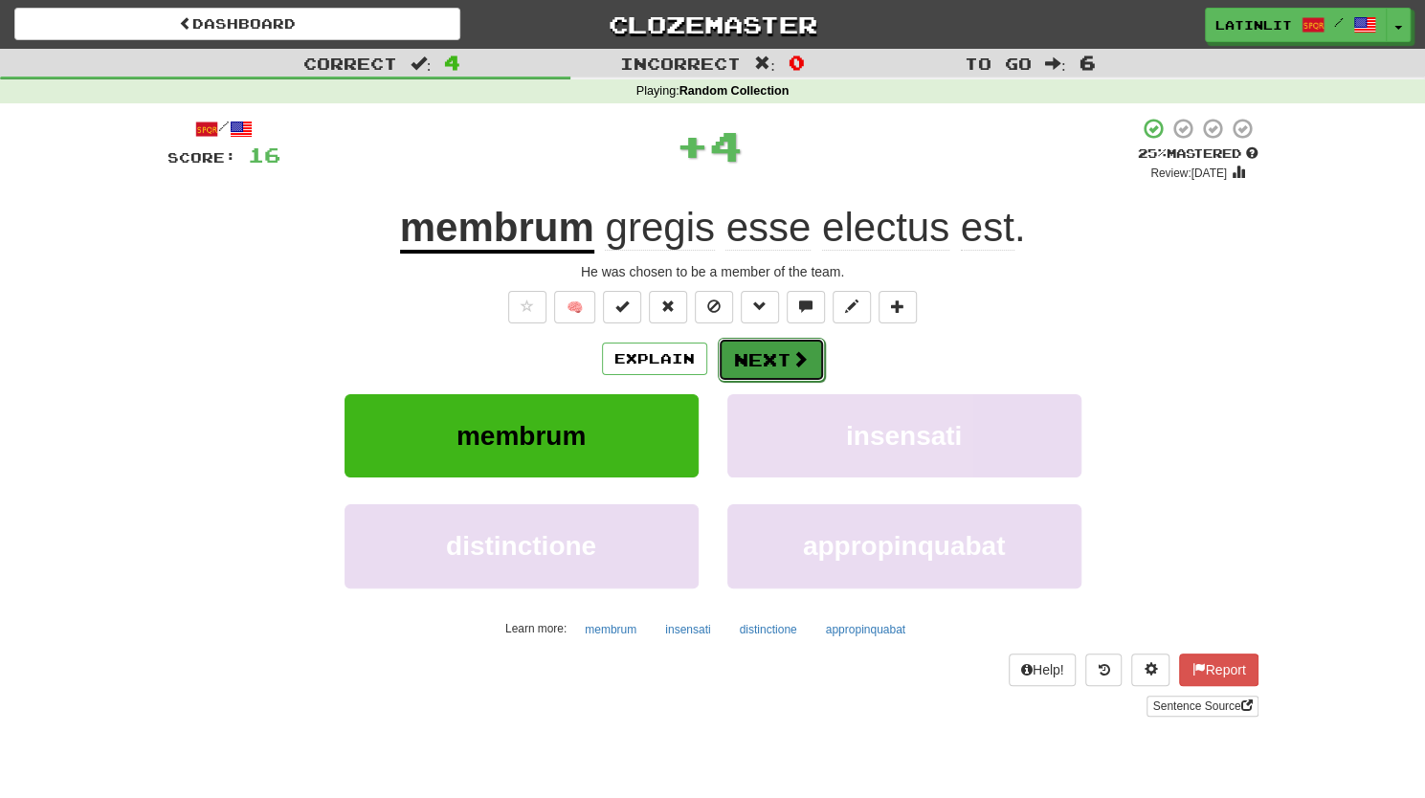
click at [744, 351] on button "Next" at bounding box center [771, 360] width 107 height 44
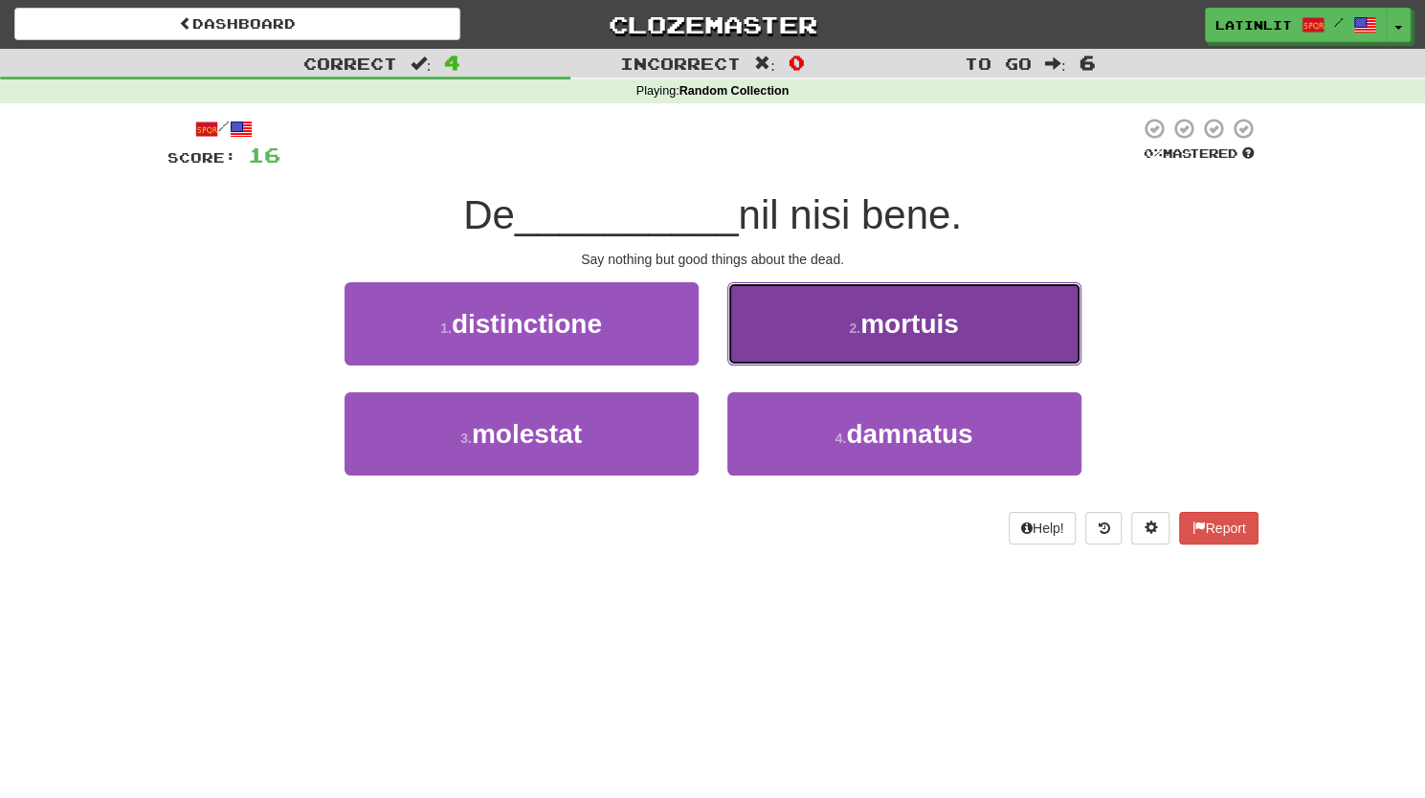
click at [907, 318] on span "mortuis" at bounding box center [909, 324] width 99 height 30
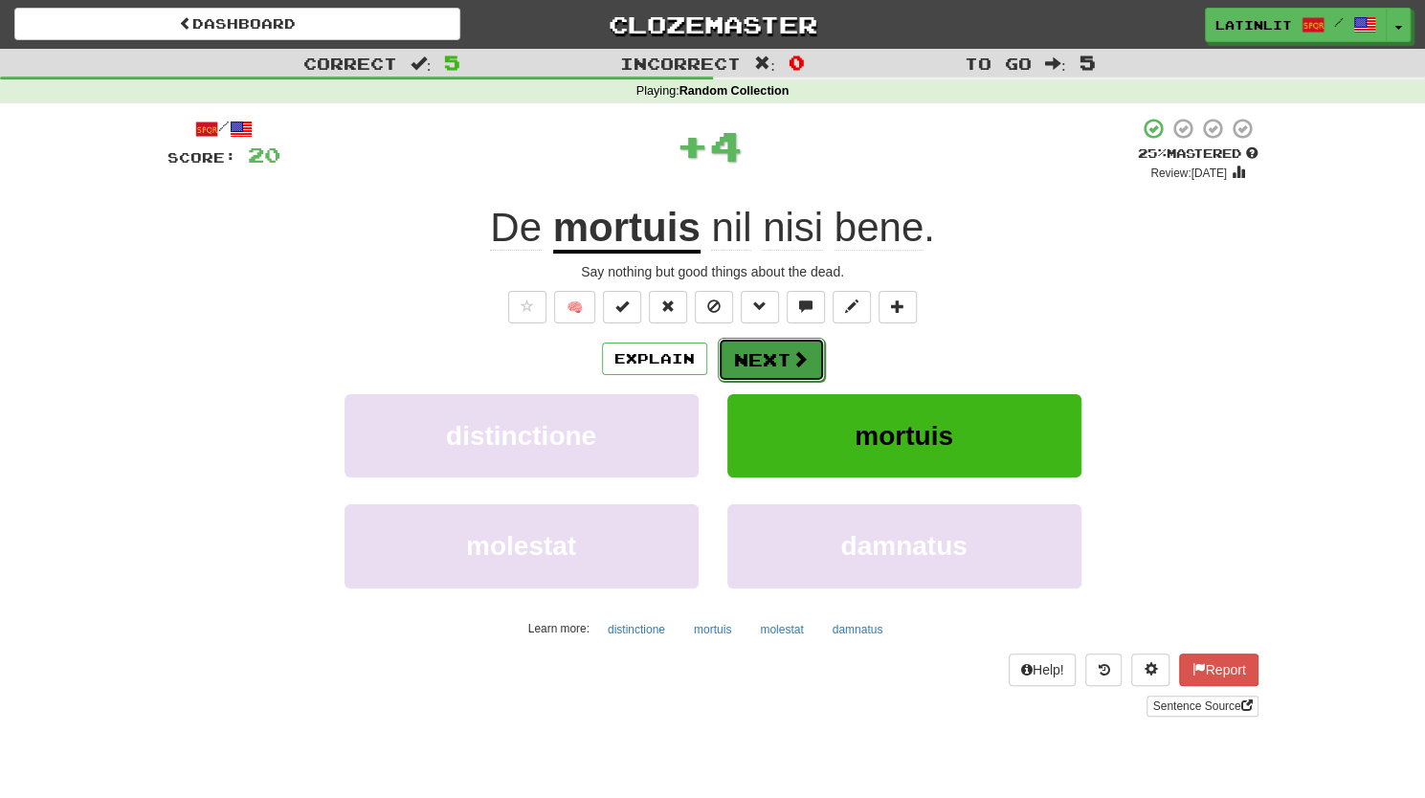
click at [734, 365] on button "Next" at bounding box center [771, 360] width 107 height 44
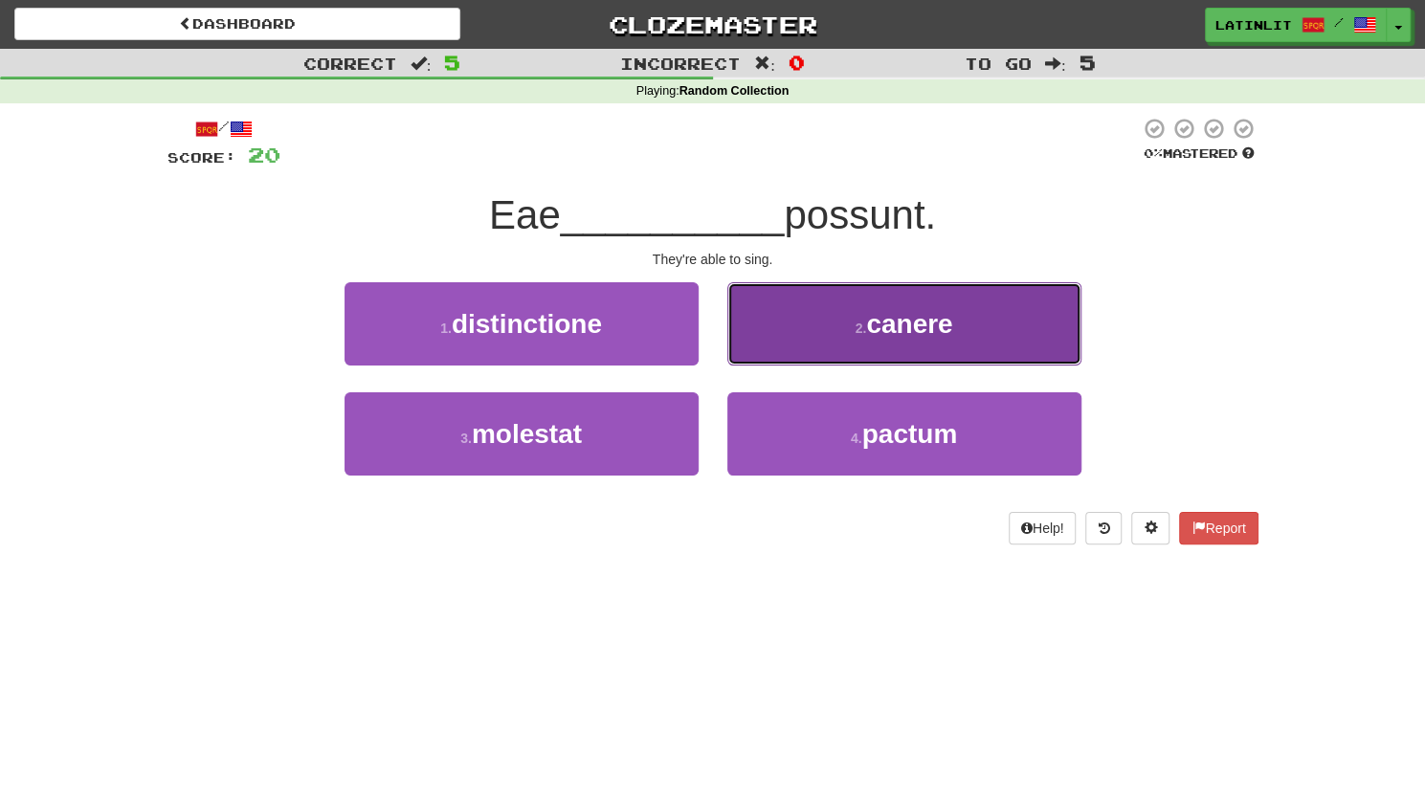
click at [874, 336] on span "canere" at bounding box center [909, 324] width 86 height 30
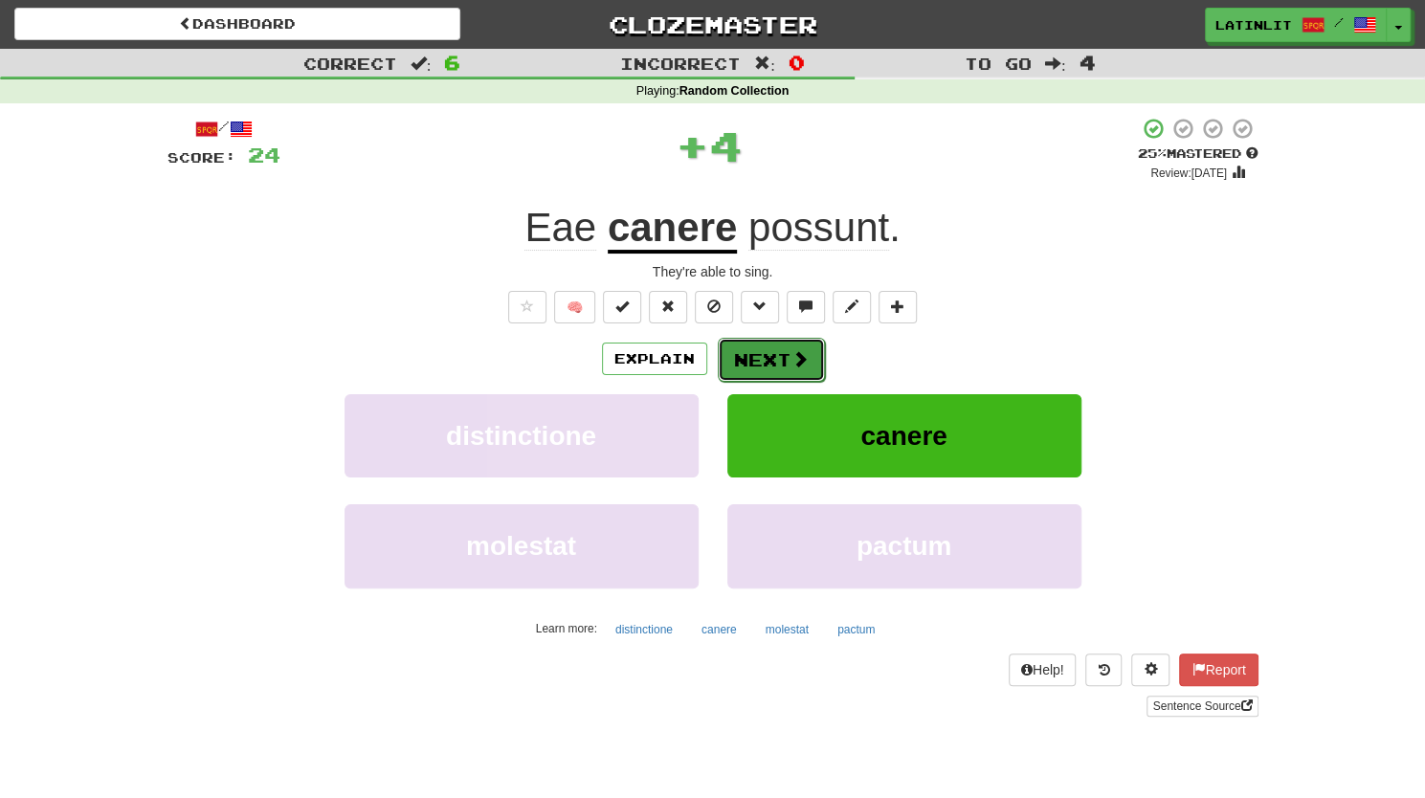
click at [753, 363] on button "Next" at bounding box center [771, 360] width 107 height 44
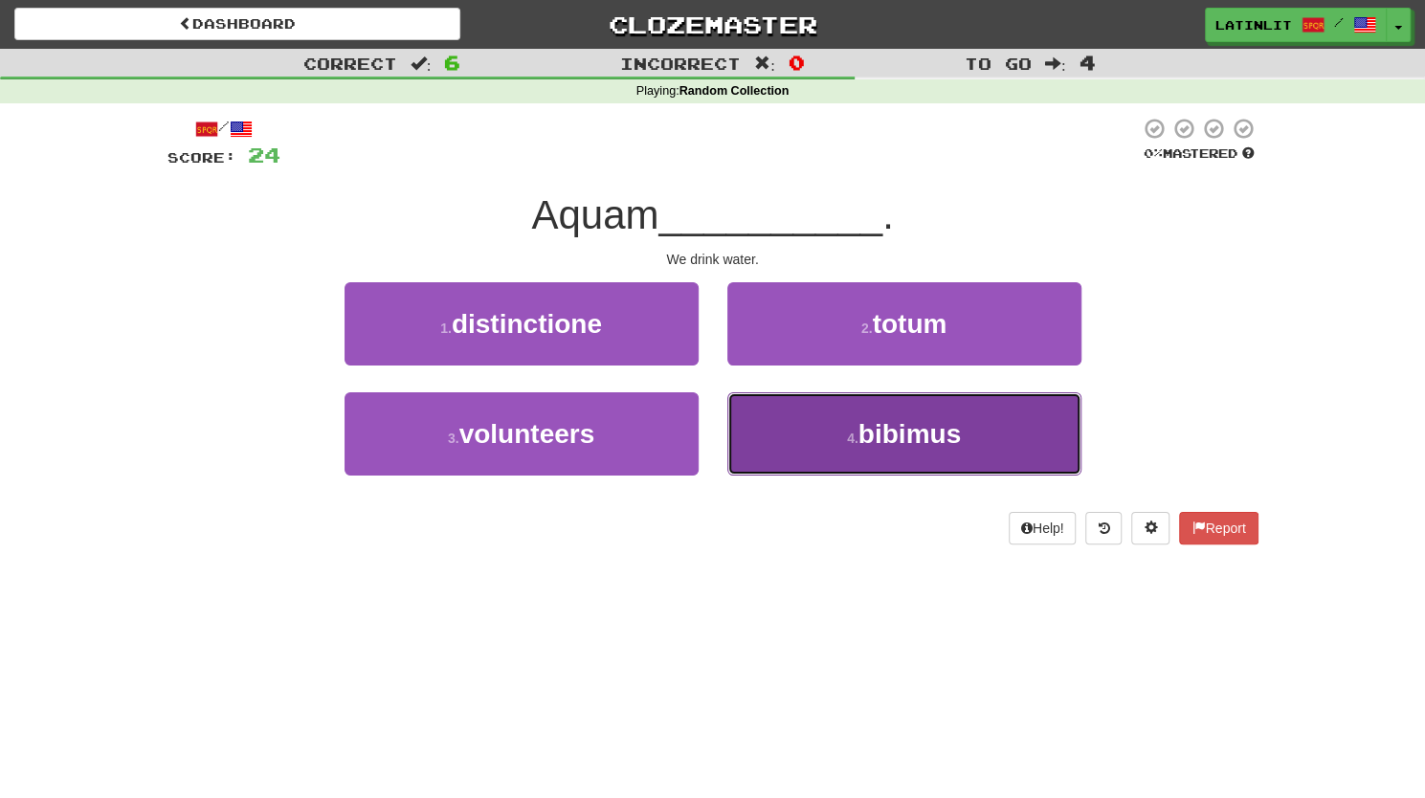
click at [830, 421] on button "4 . bibimus" at bounding box center [904, 433] width 354 height 83
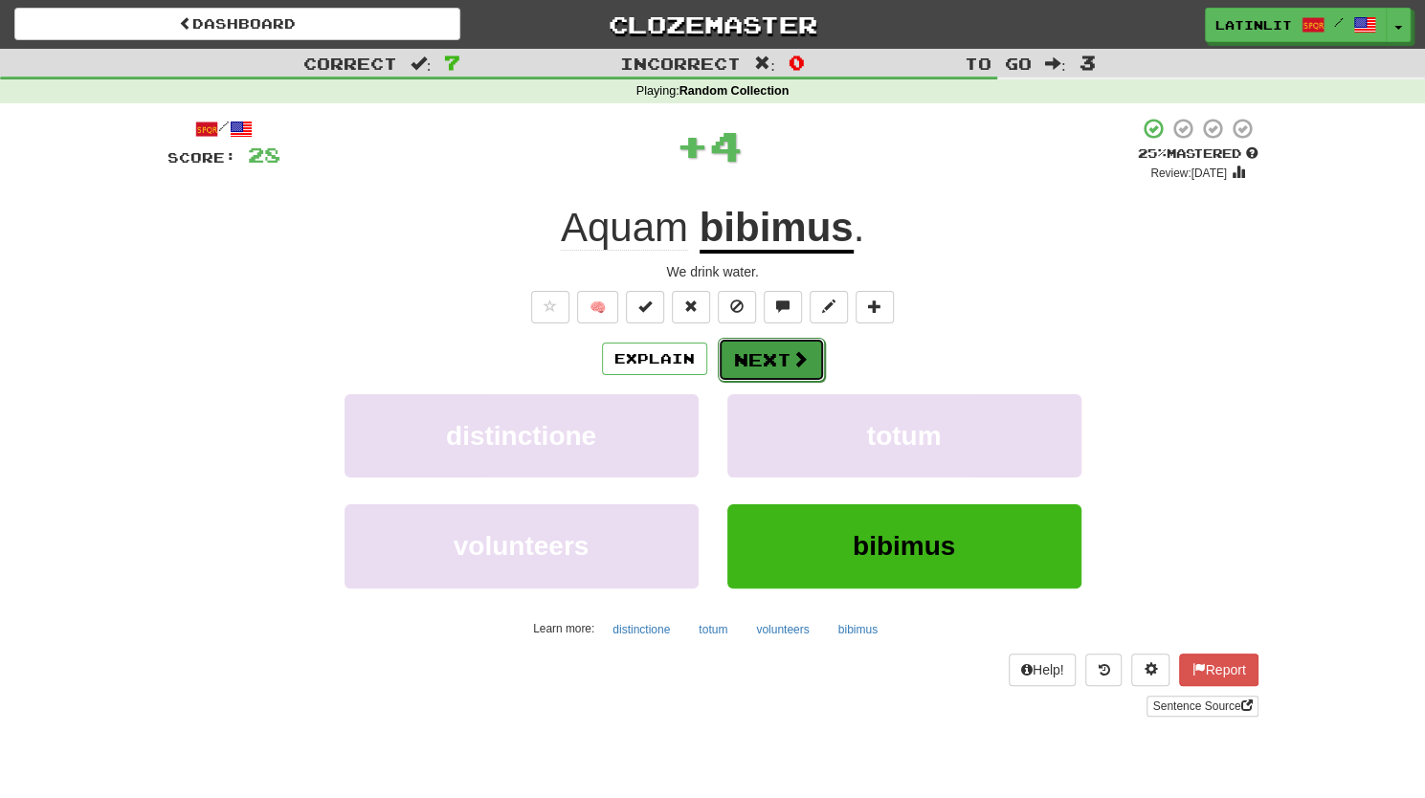
click at [755, 366] on button "Next" at bounding box center [771, 360] width 107 height 44
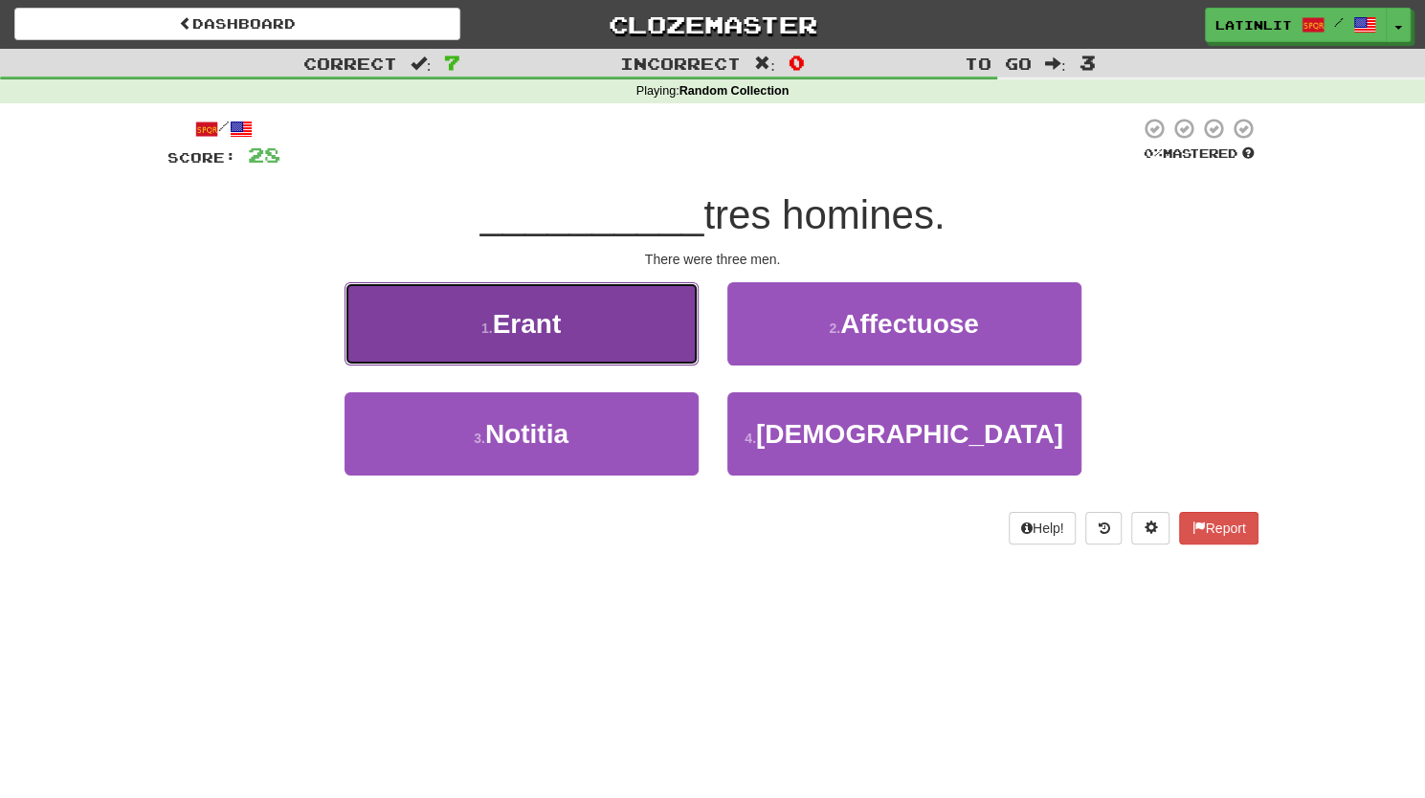
click at [578, 336] on button "1 . Erant" at bounding box center [521, 323] width 354 height 83
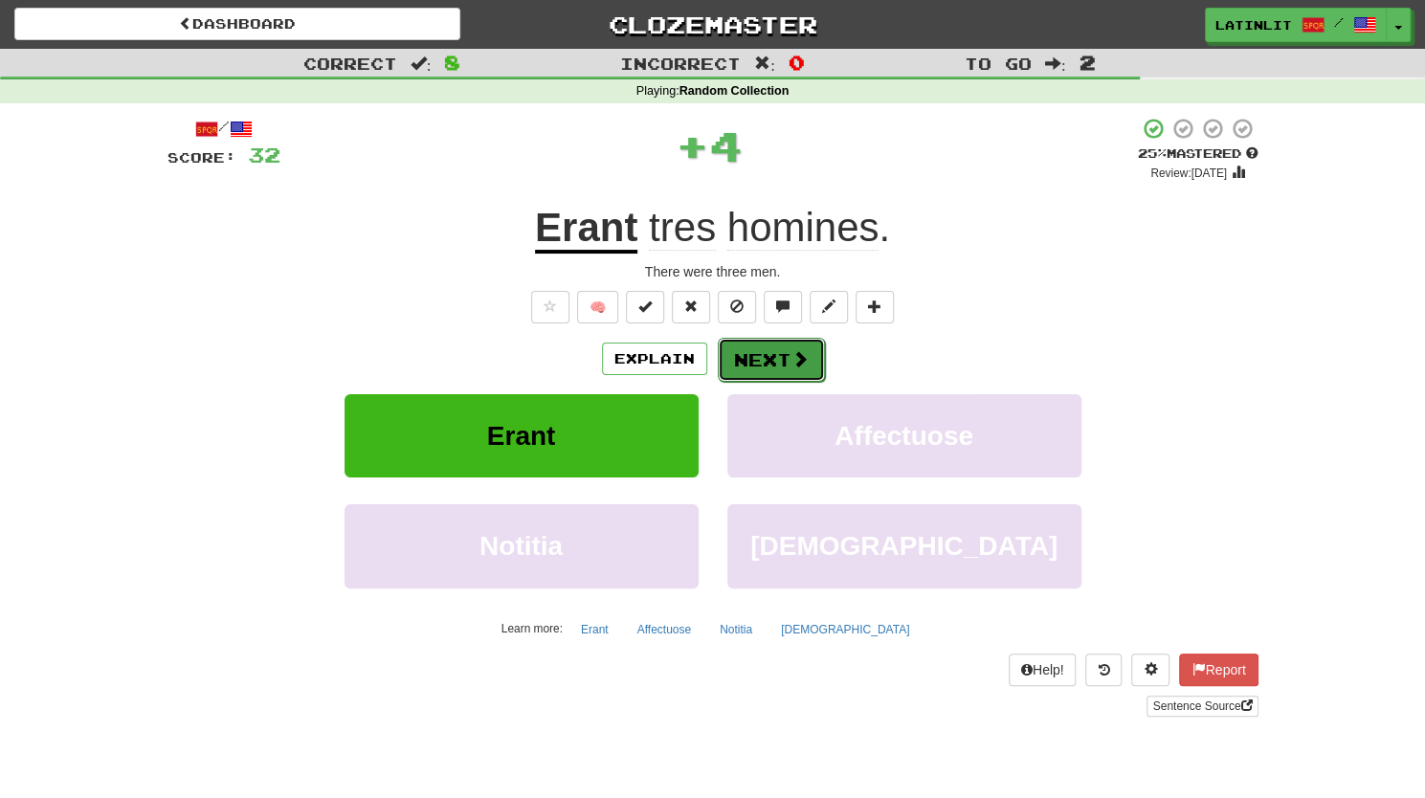
click at [764, 356] on button "Next" at bounding box center [771, 360] width 107 height 44
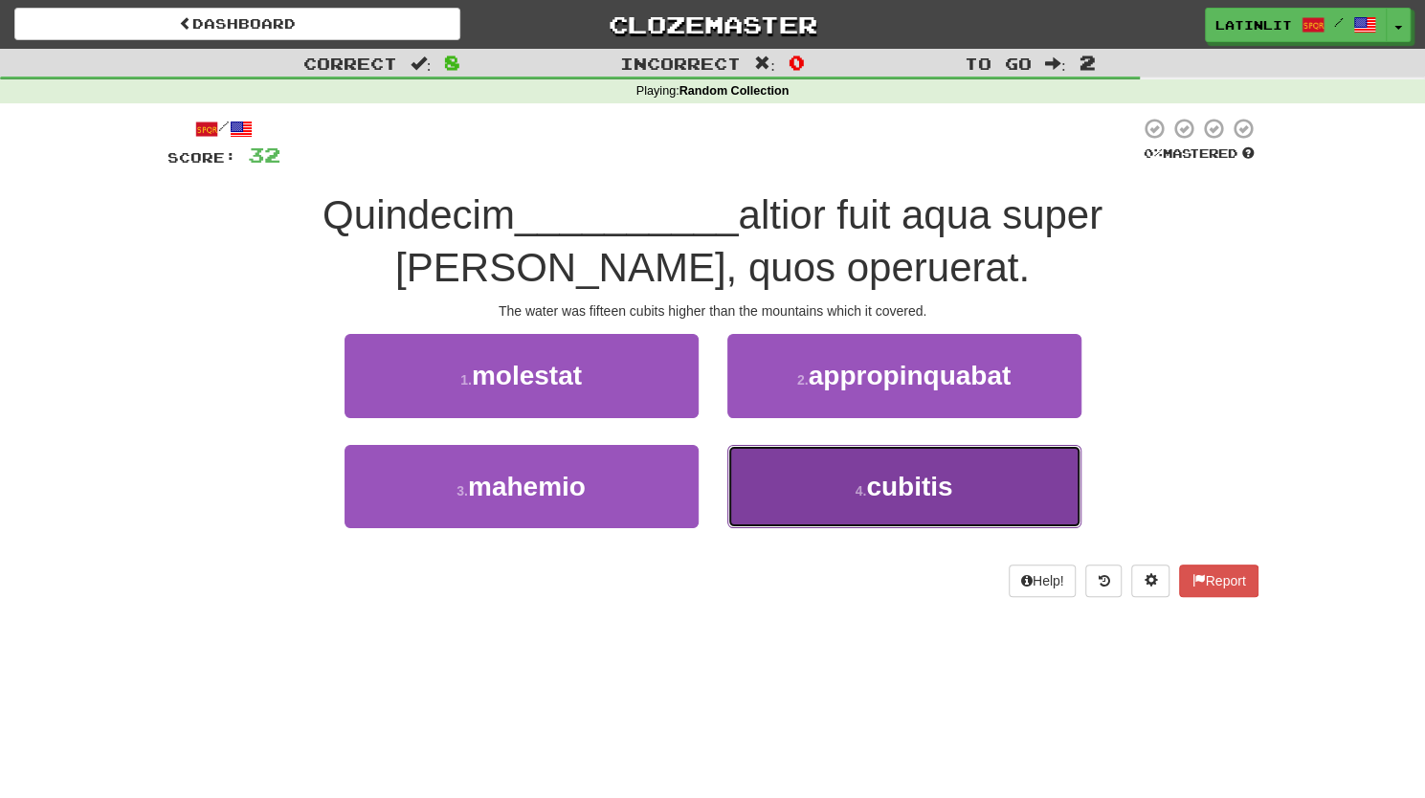
click at [855, 489] on small "4 ." at bounding box center [860, 490] width 11 height 15
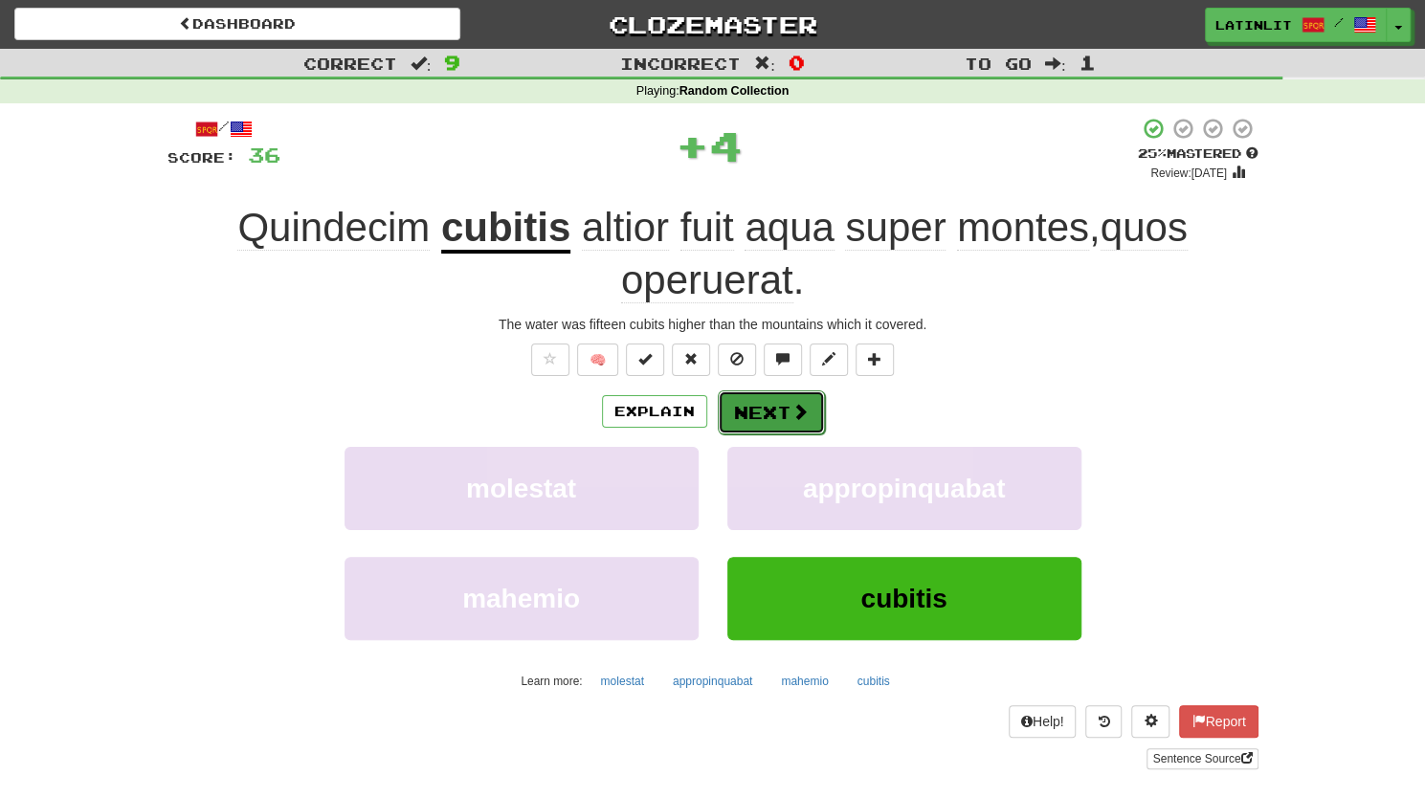
click at [741, 418] on button "Next" at bounding box center [771, 412] width 107 height 44
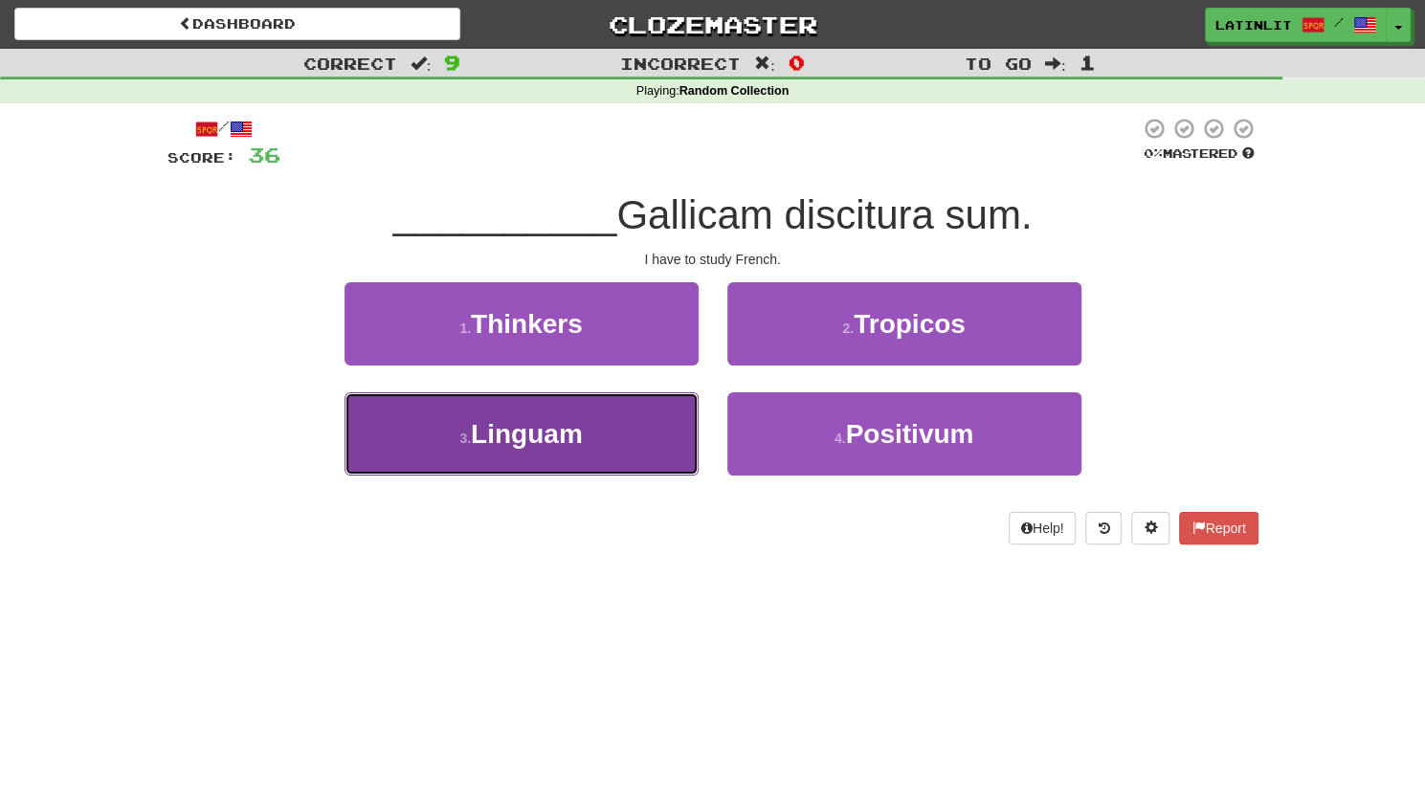
click at [578, 456] on button "3 . Linguam" at bounding box center [521, 433] width 354 height 83
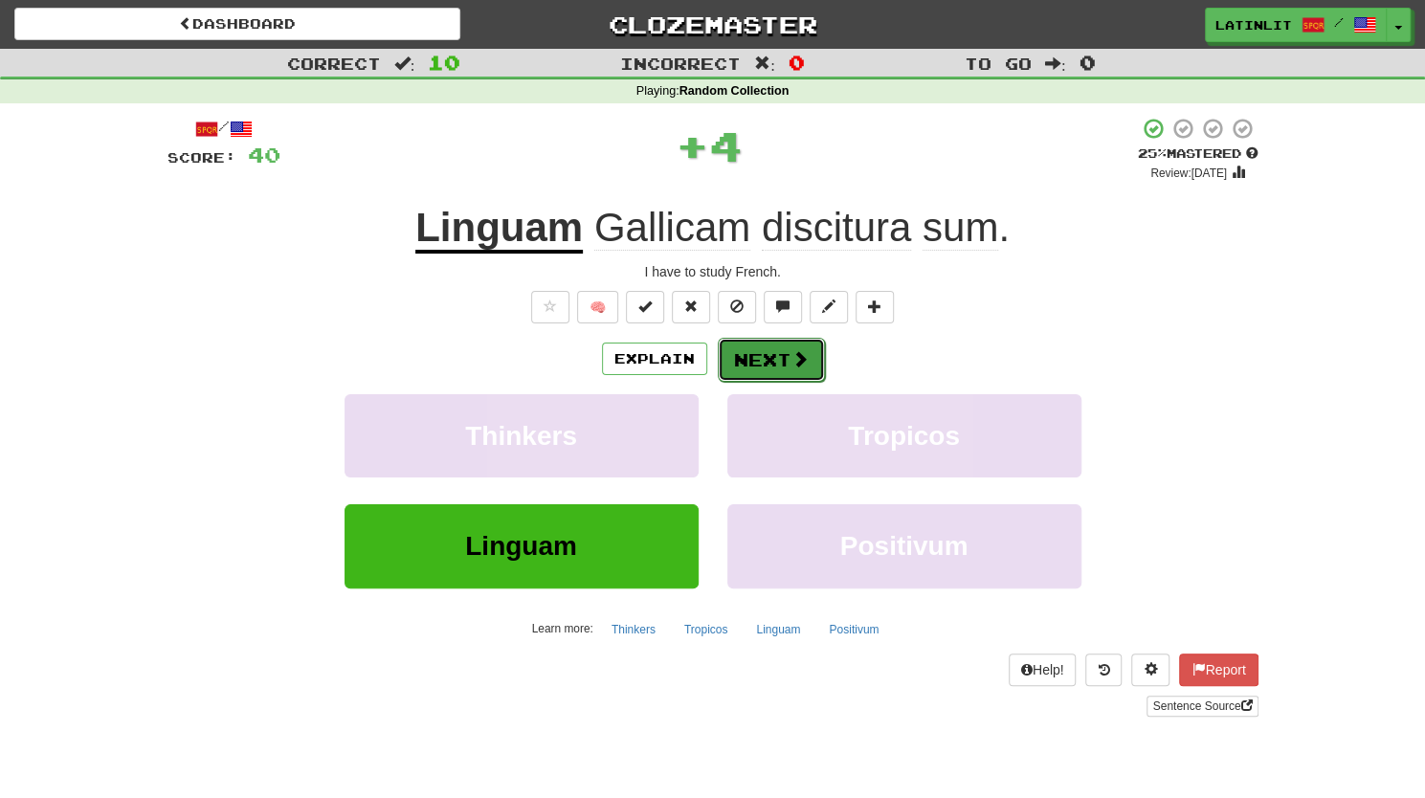
click at [763, 364] on button "Next" at bounding box center [771, 360] width 107 height 44
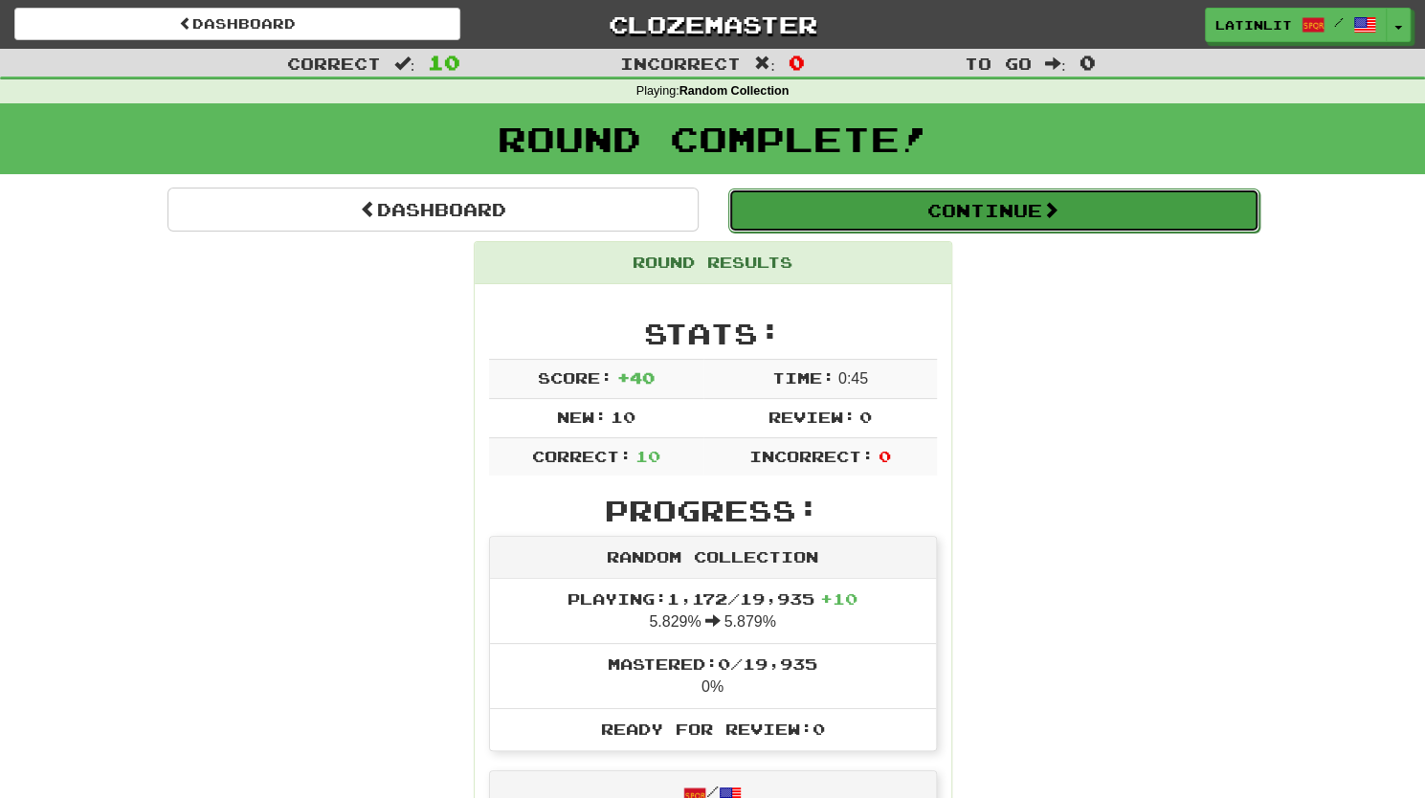
click at [984, 219] on button "Continue" at bounding box center [993, 210] width 531 height 44
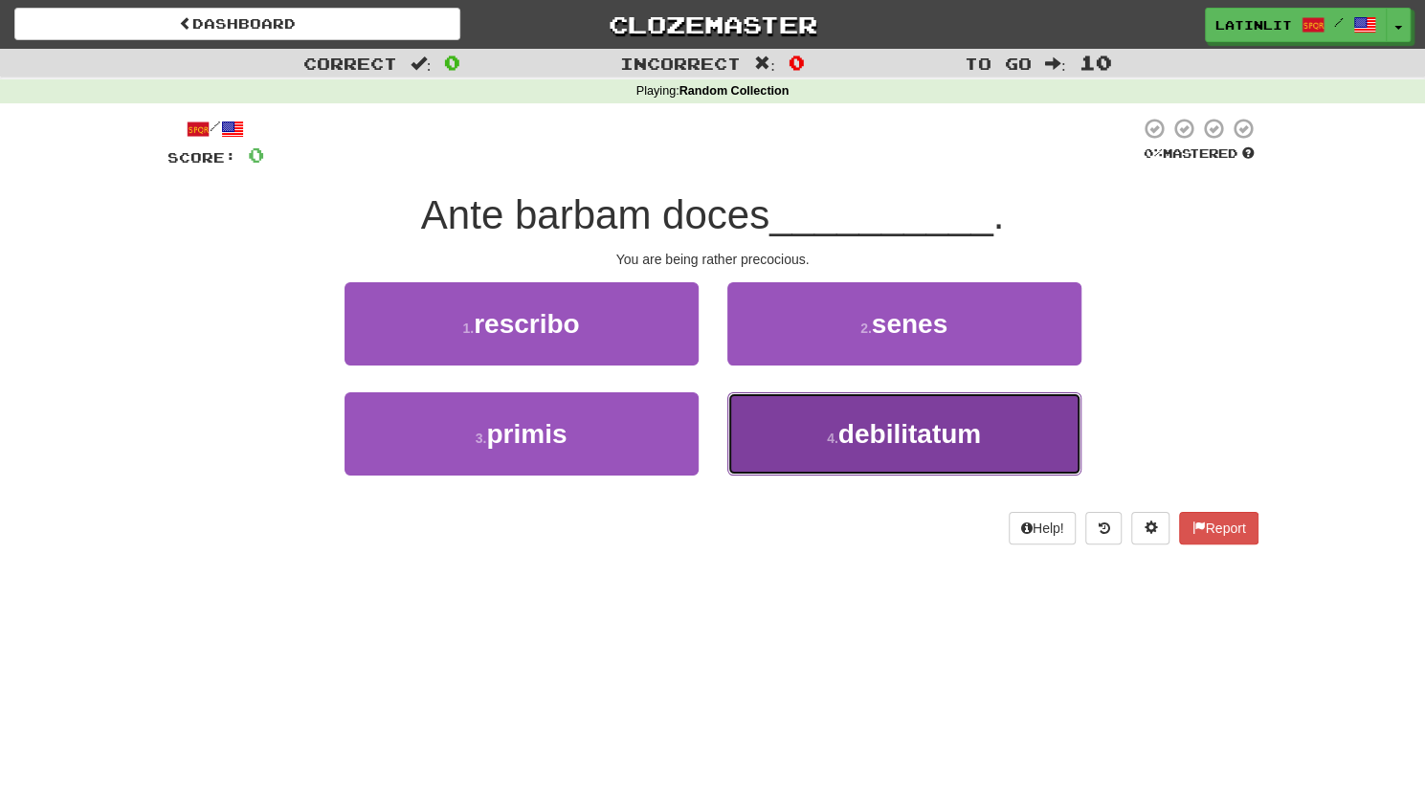
click at [834, 426] on button "4 . debilitatum" at bounding box center [904, 433] width 354 height 83
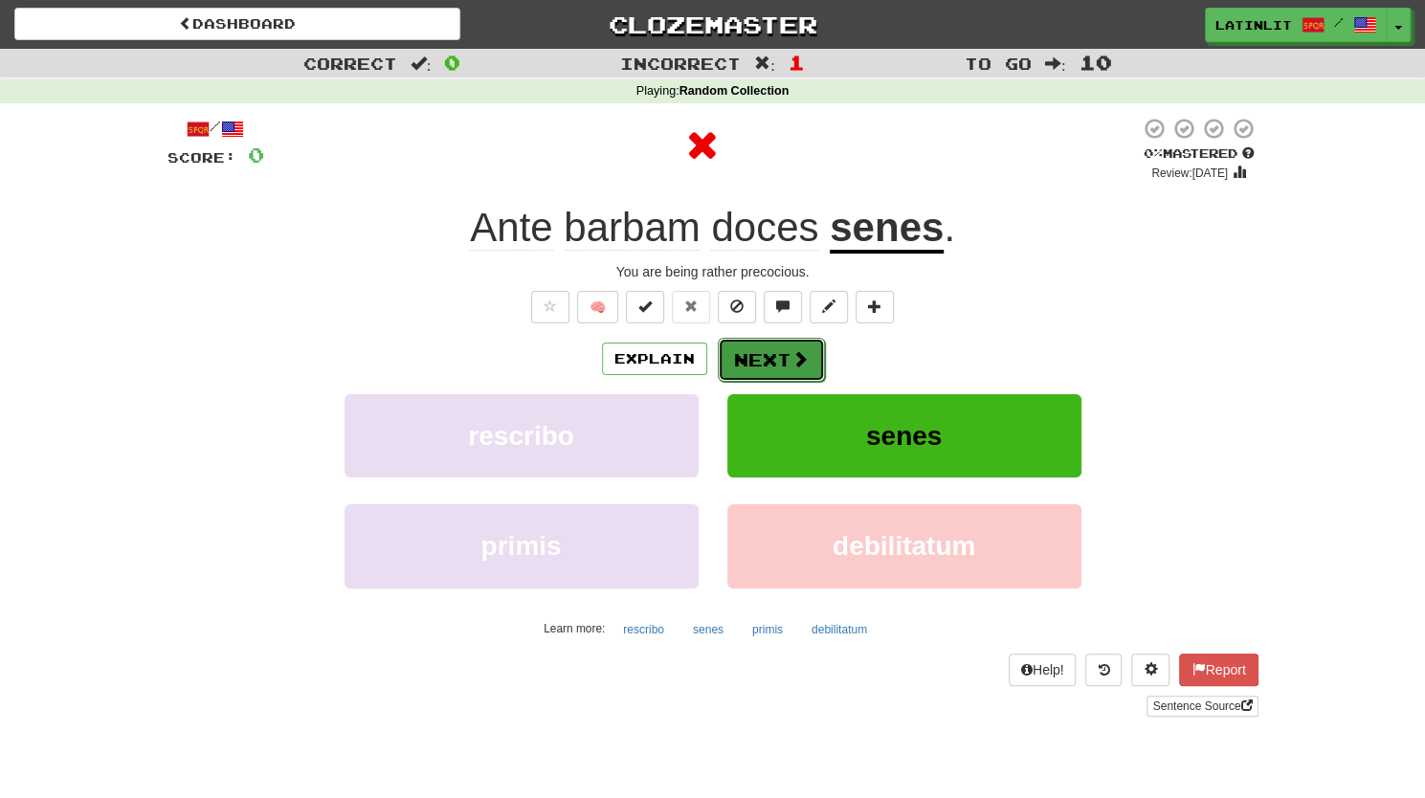
click at [762, 366] on button "Next" at bounding box center [771, 360] width 107 height 44
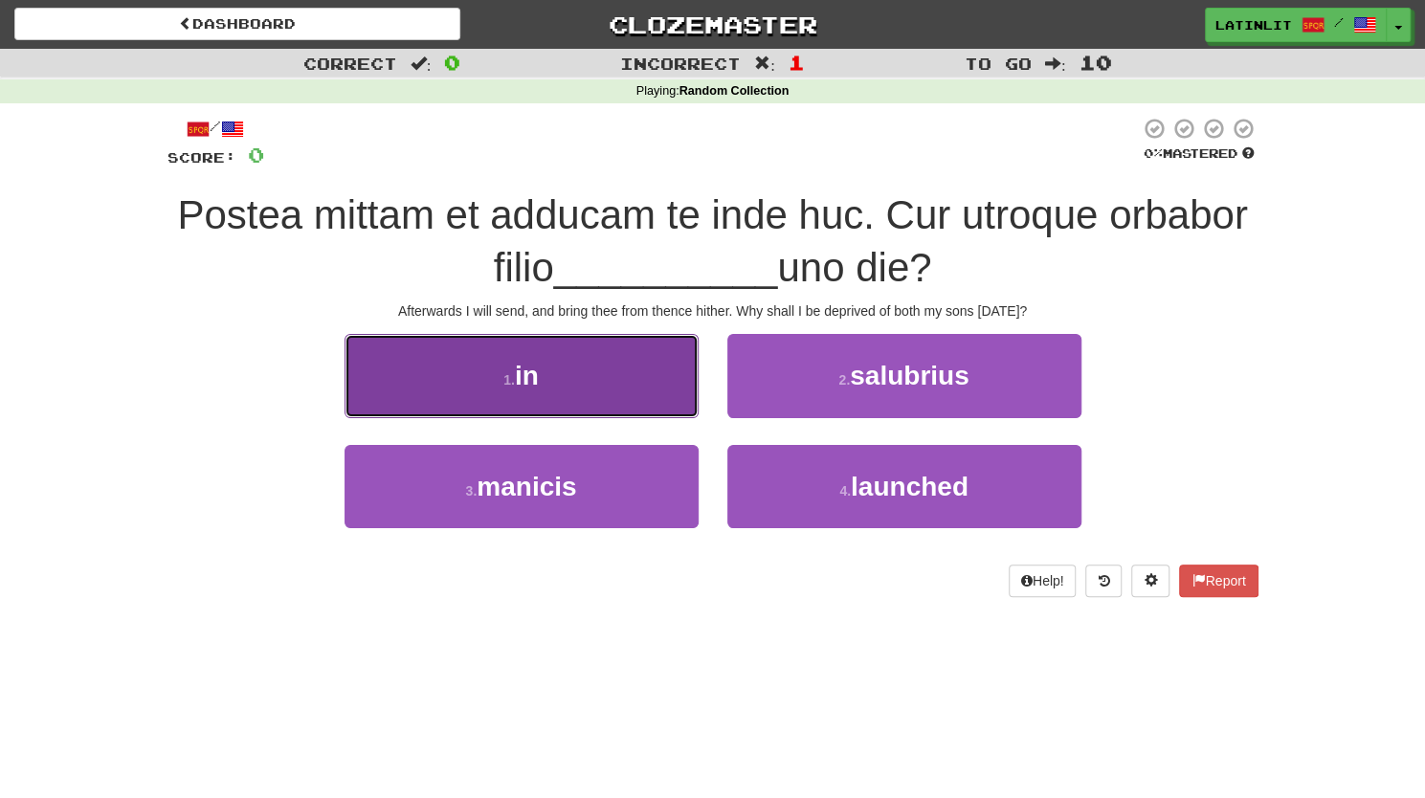
click at [507, 373] on small "1 ." at bounding box center [508, 379] width 11 height 15
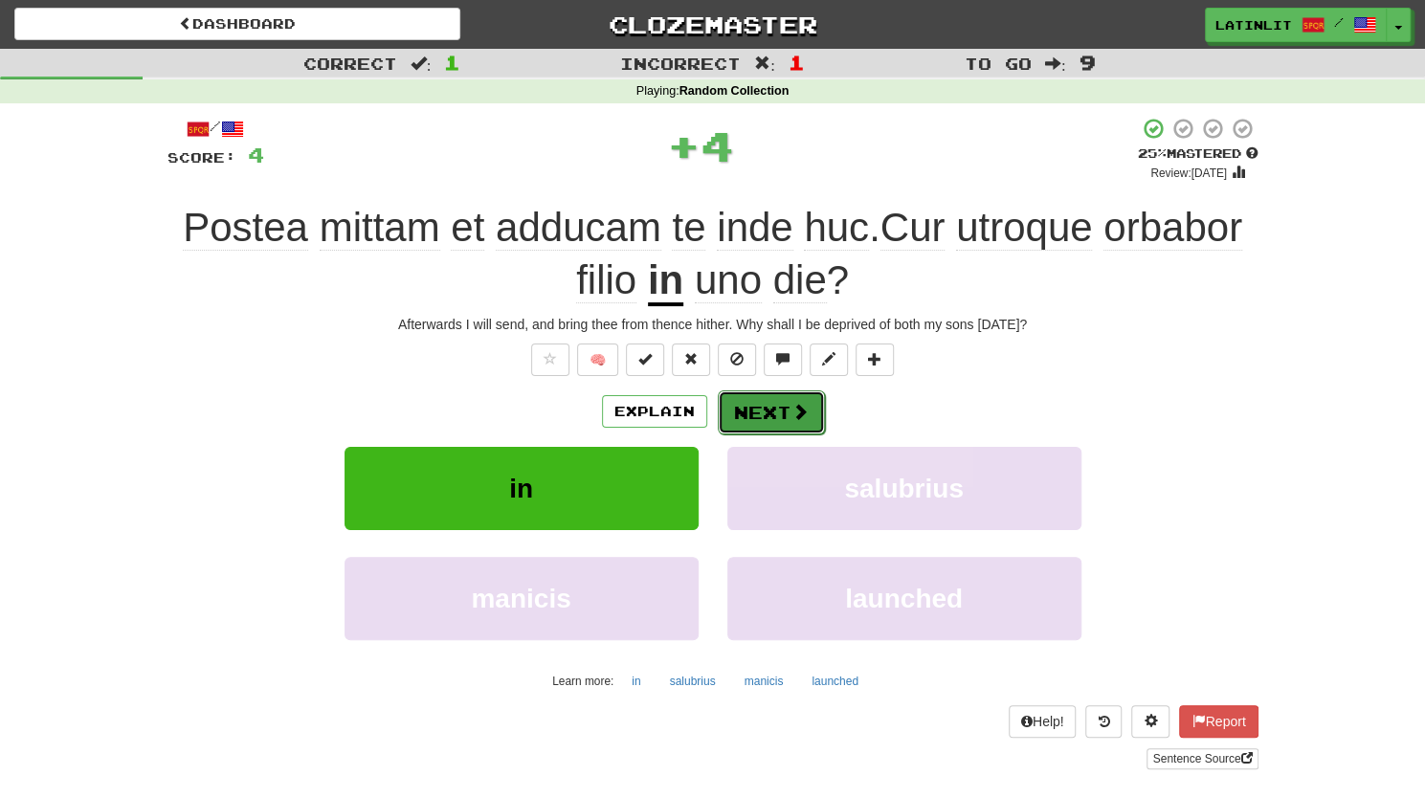
click at [767, 399] on button "Next" at bounding box center [771, 412] width 107 height 44
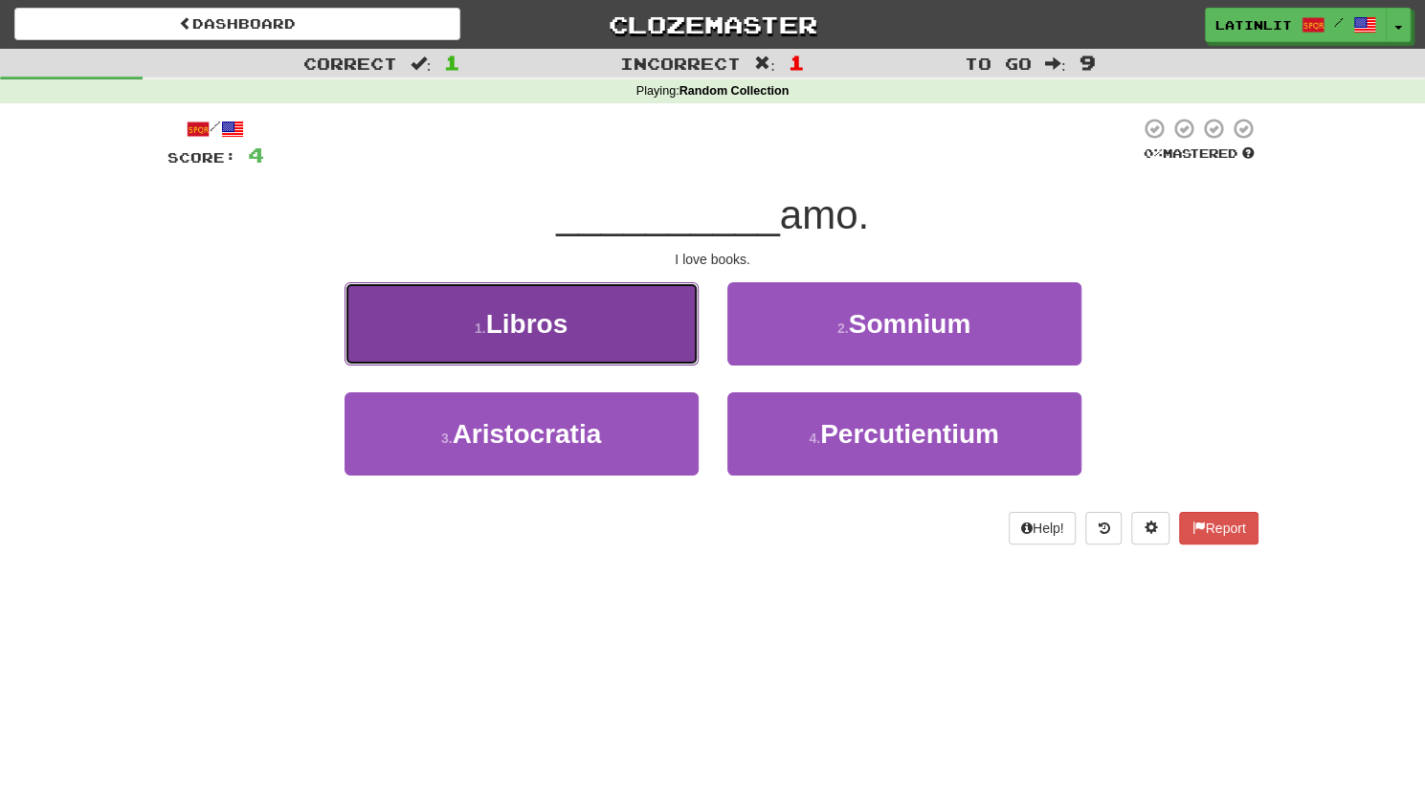
click at [609, 333] on button "1 . Libros" at bounding box center [521, 323] width 354 height 83
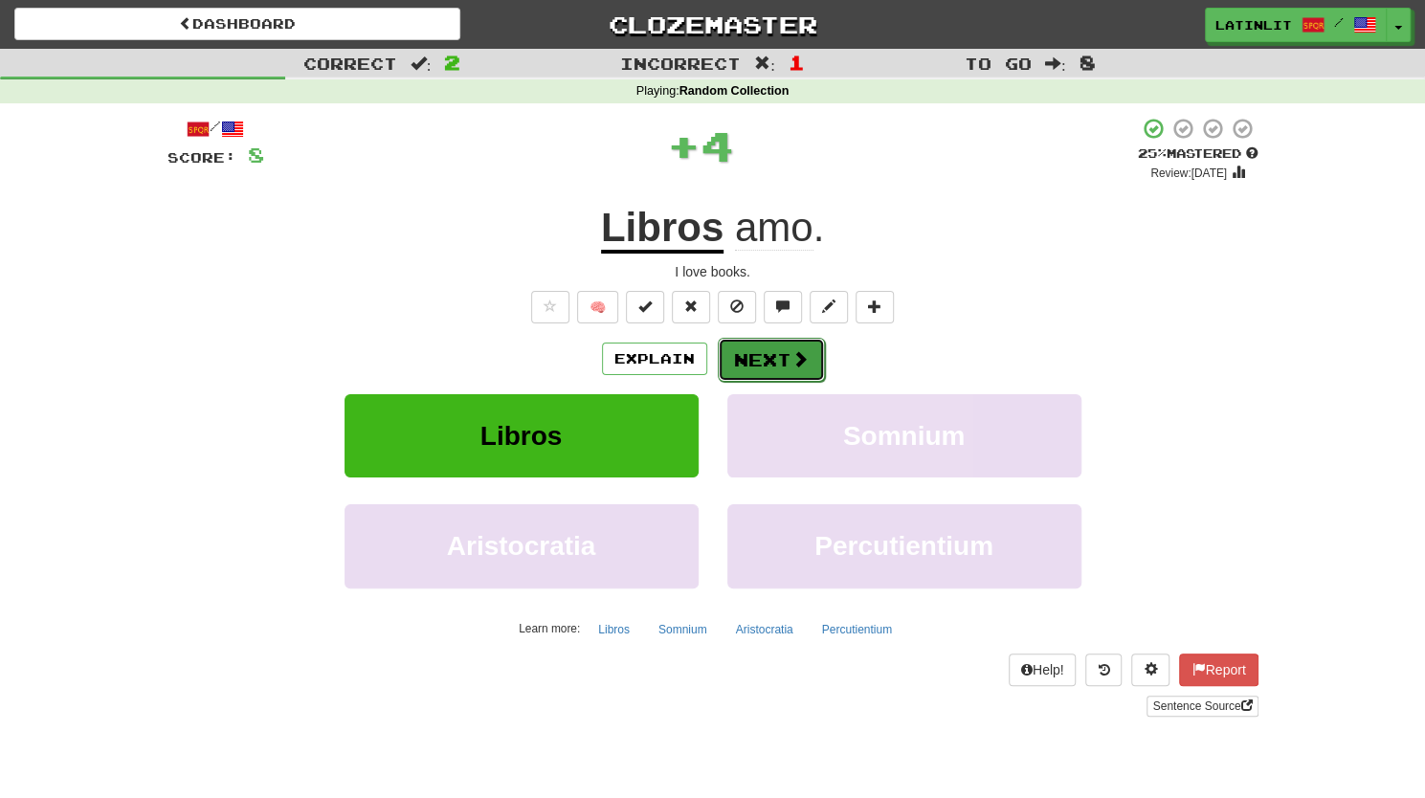
click at [747, 360] on button "Next" at bounding box center [771, 360] width 107 height 44
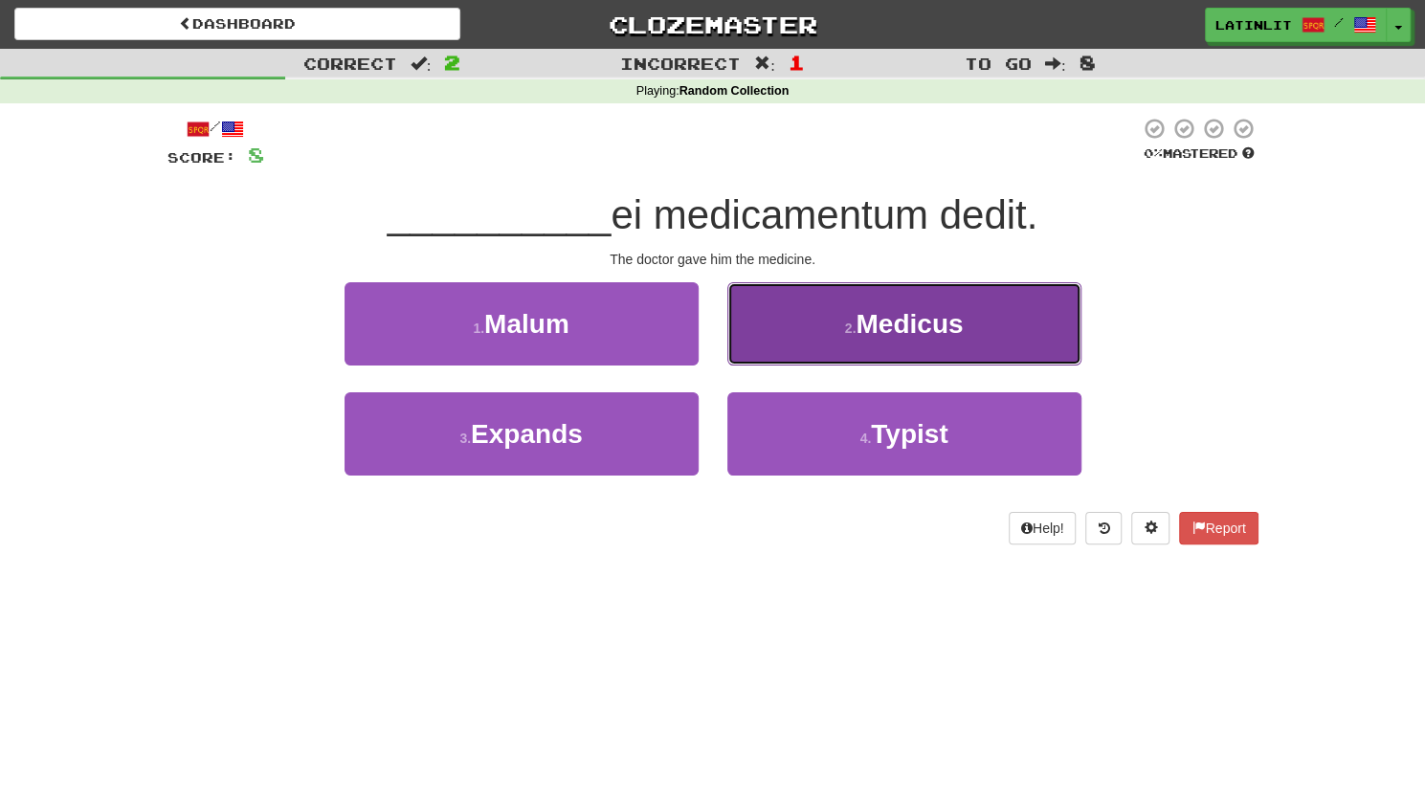
click at [839, 347] on button "2 . Medicus" at bounding box center [904, 323] width 354 height 83
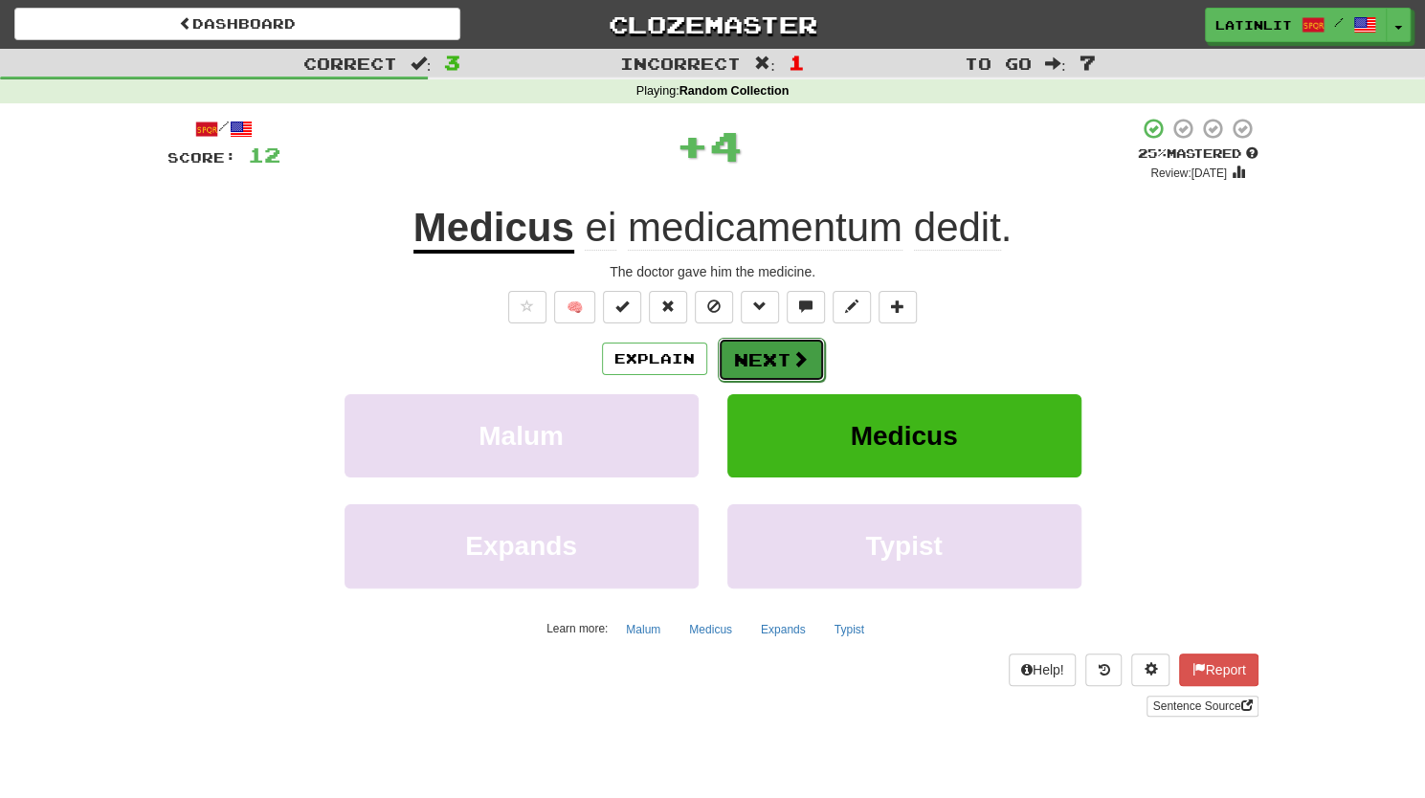
click at [732, 361] on button "Next" at bounding box center [771, 360] width 107 height 44
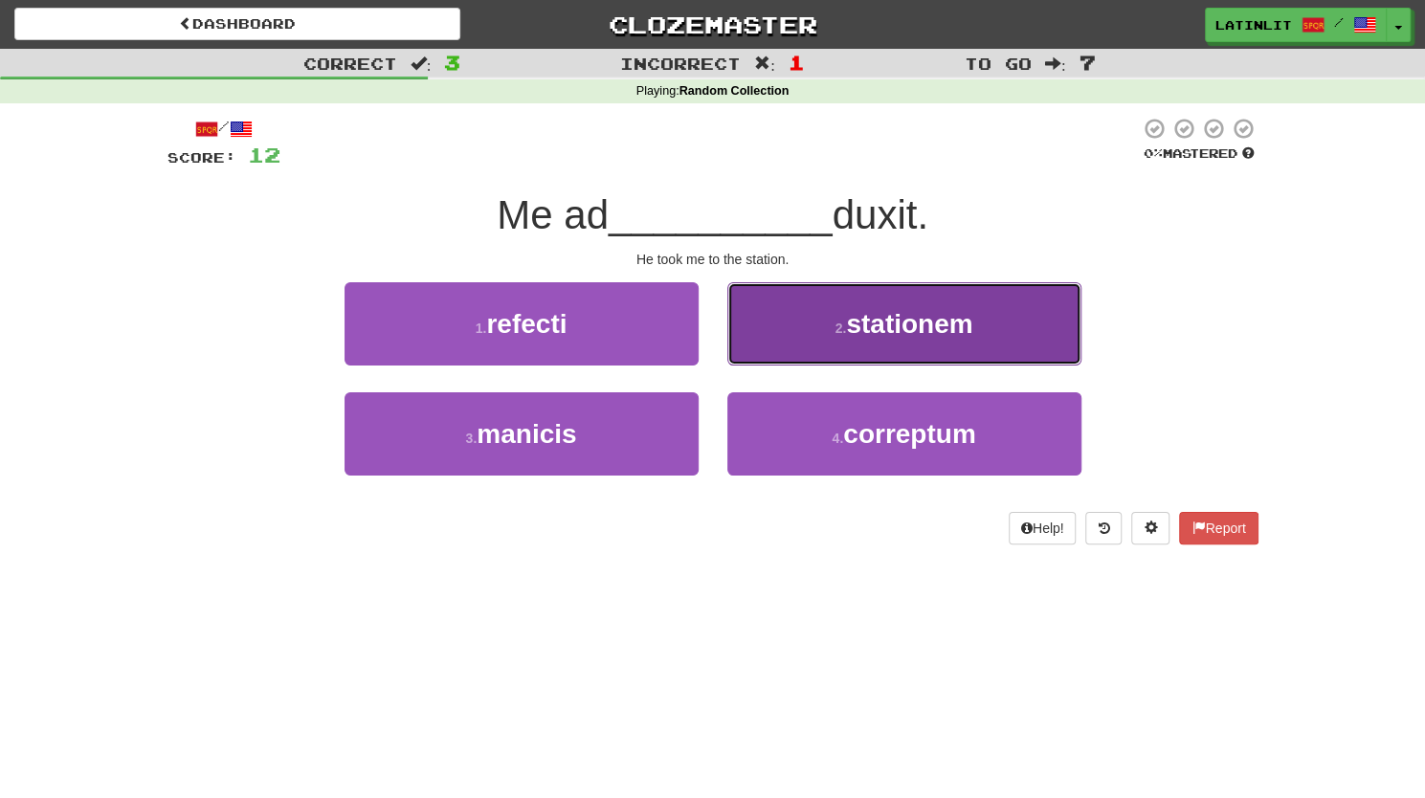
click at [869, 338] on span "stationem" at bounding box center [909, 324] width 126 height 30
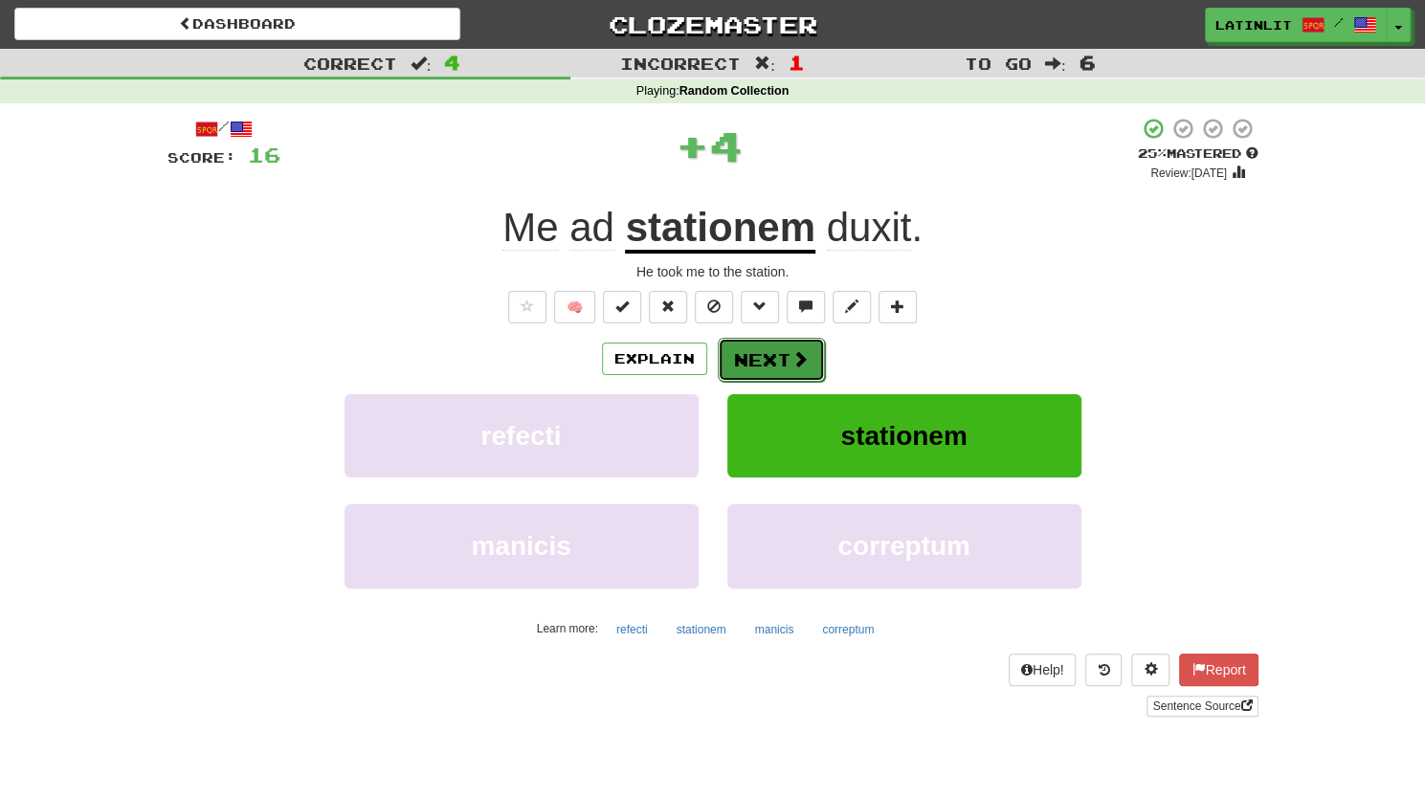
click at [742, 361] on button "Next" at bounding box center [771, 360] width 107 height 44
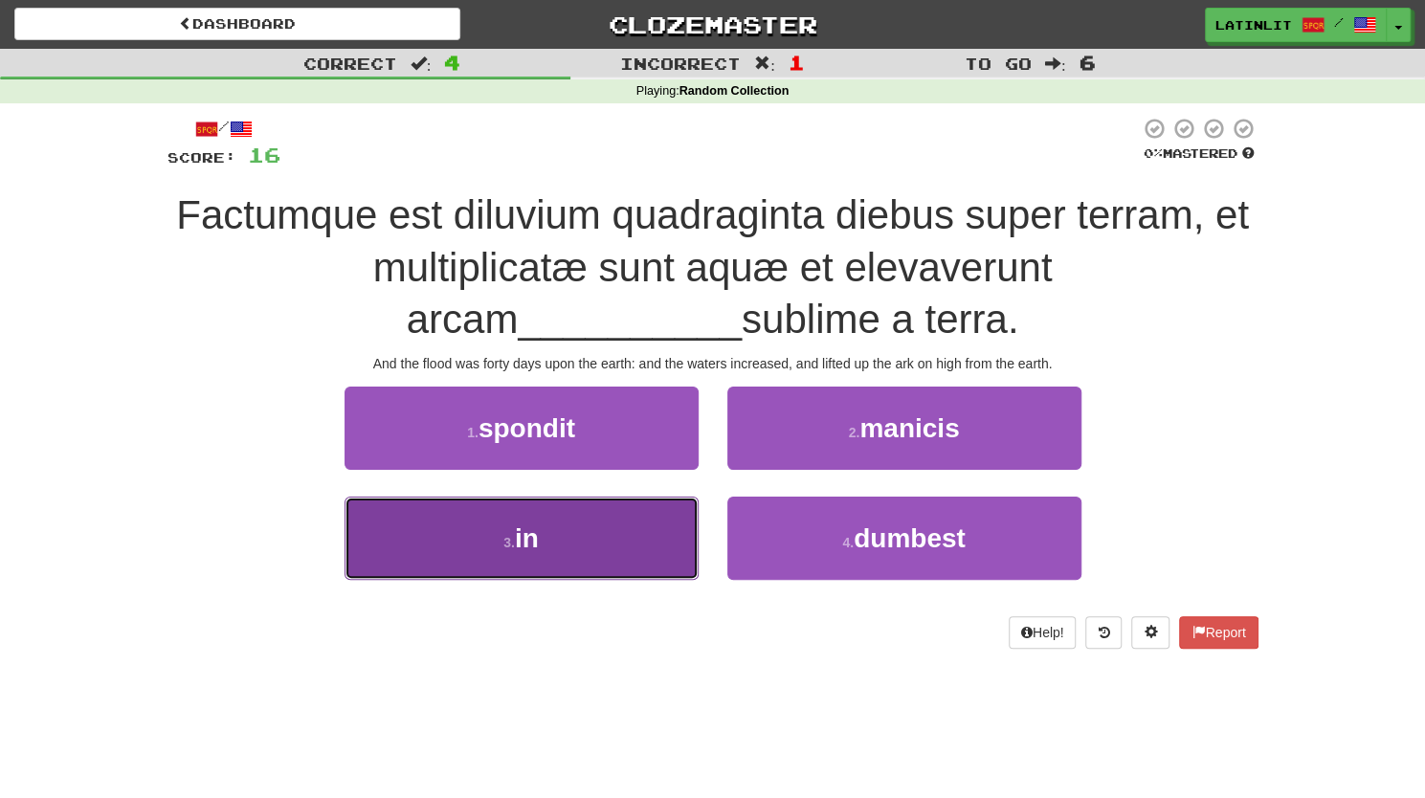
click at [556, 542] on button "3 . in" at bounding box center [521, 538] width 354 height 83
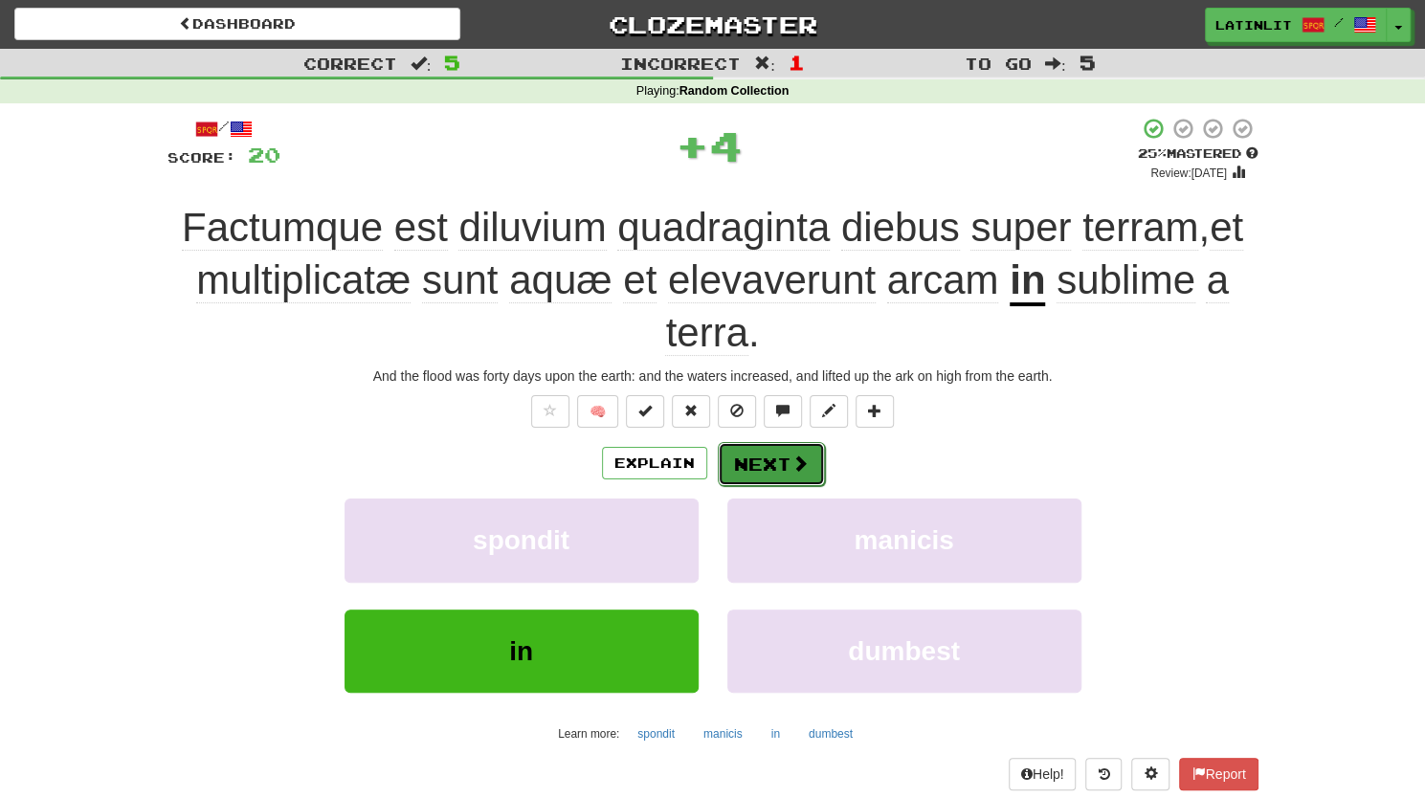
click at [775, 447] on button "Next" at bounding box center [771, 464] width 107 height 44
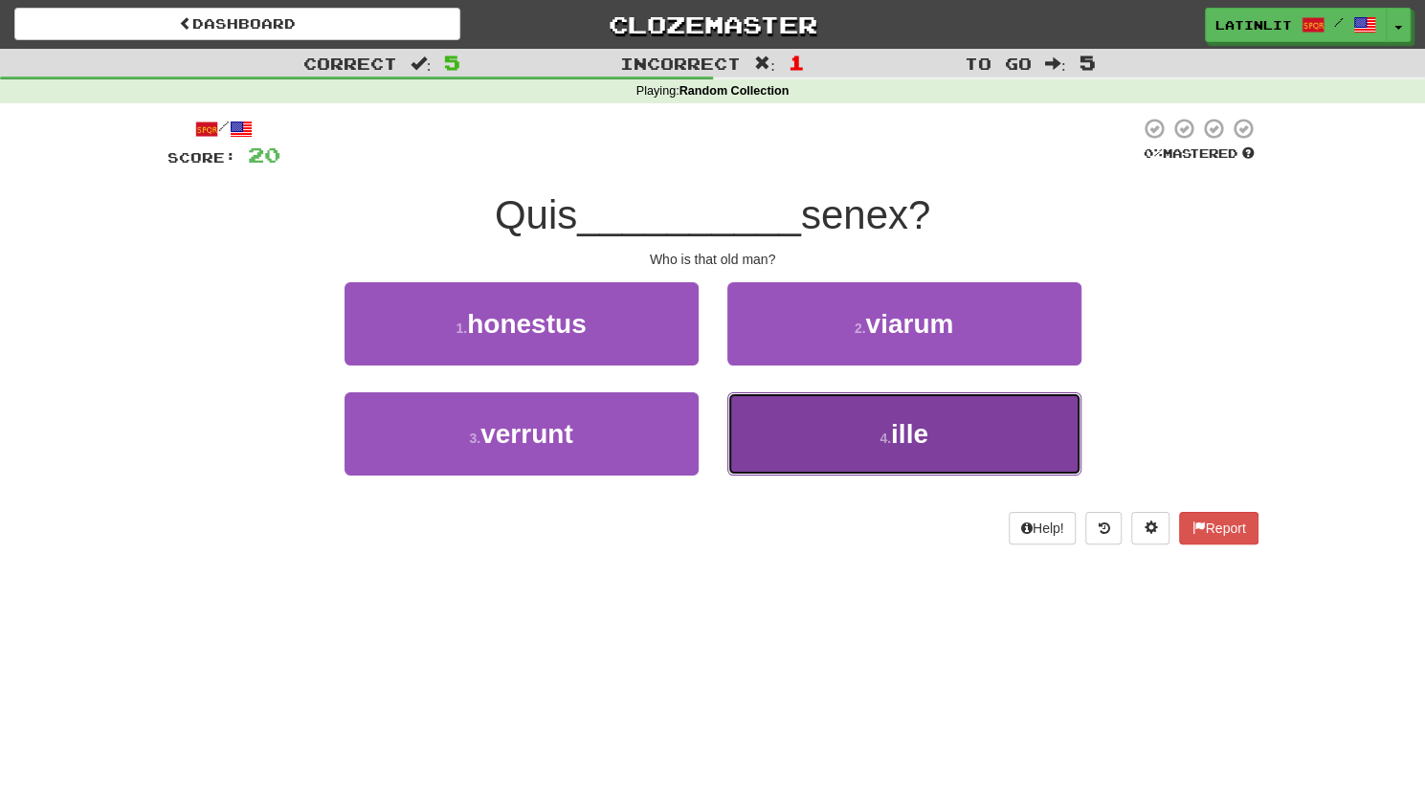
click at [914, 440] on span "ille" at bounding box center [909, 434] width 37 height 30
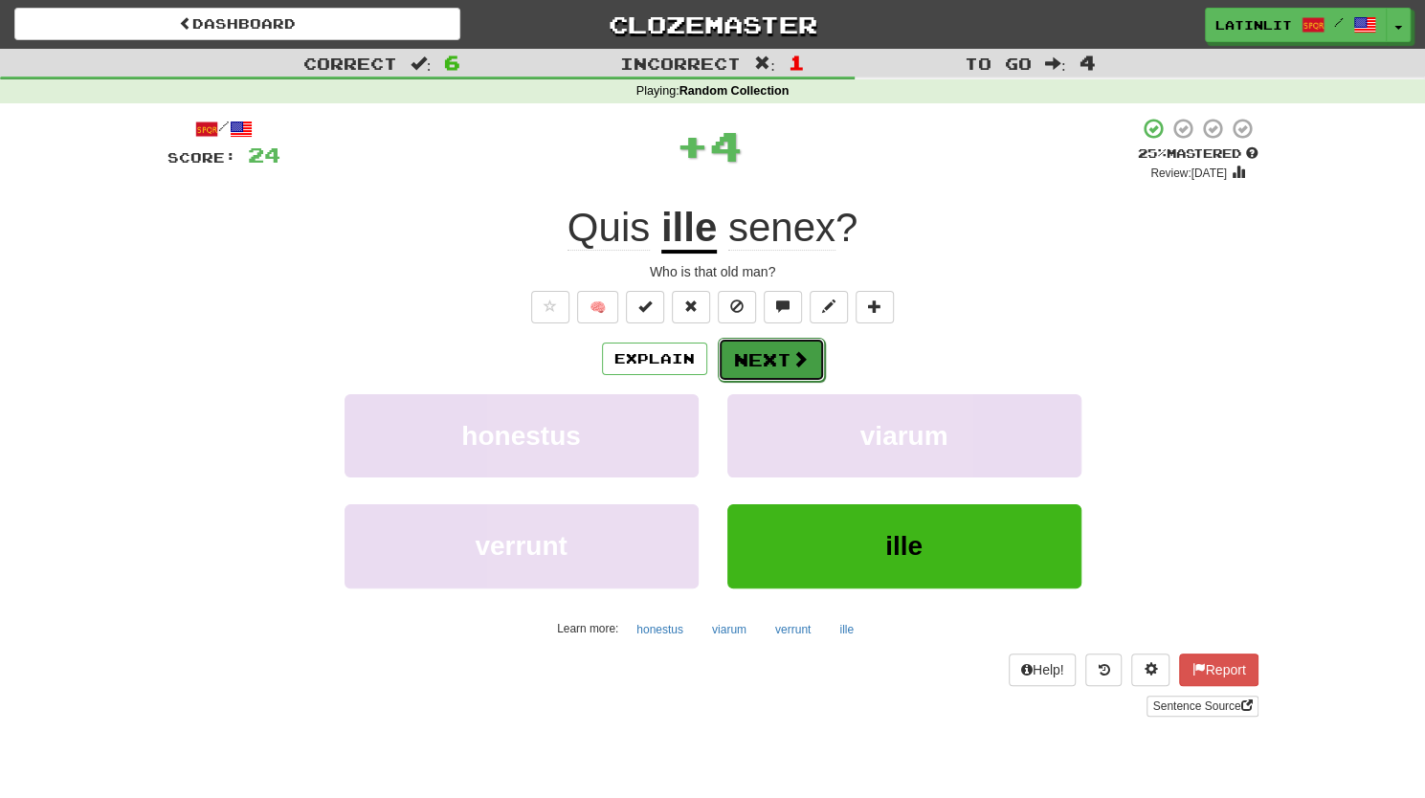
click at [768, 349] on button "Next" at bounding box center [771, 360] width 107 height 44
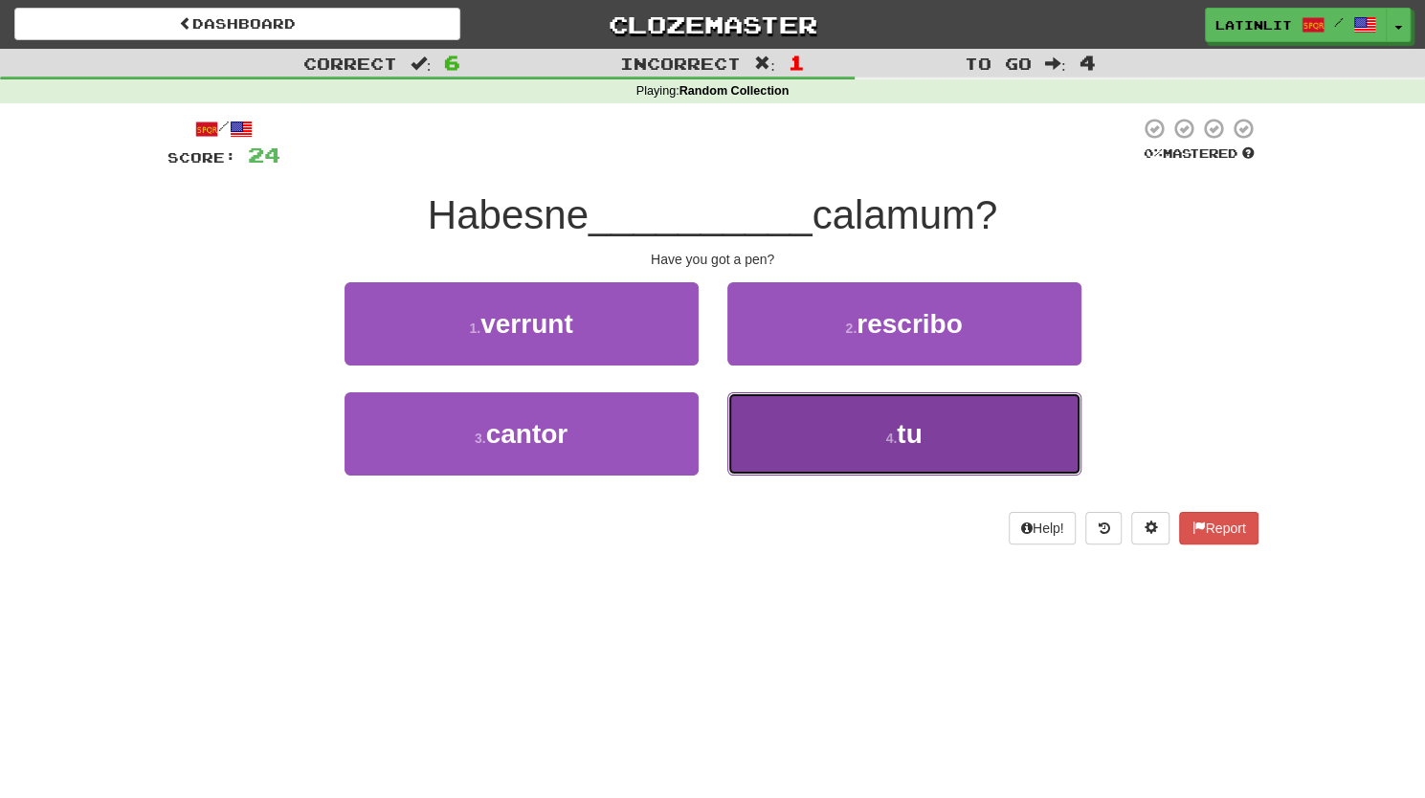
click at [885, 435] on small "4 ." at bounding box center [890, 438] width 11 height 15
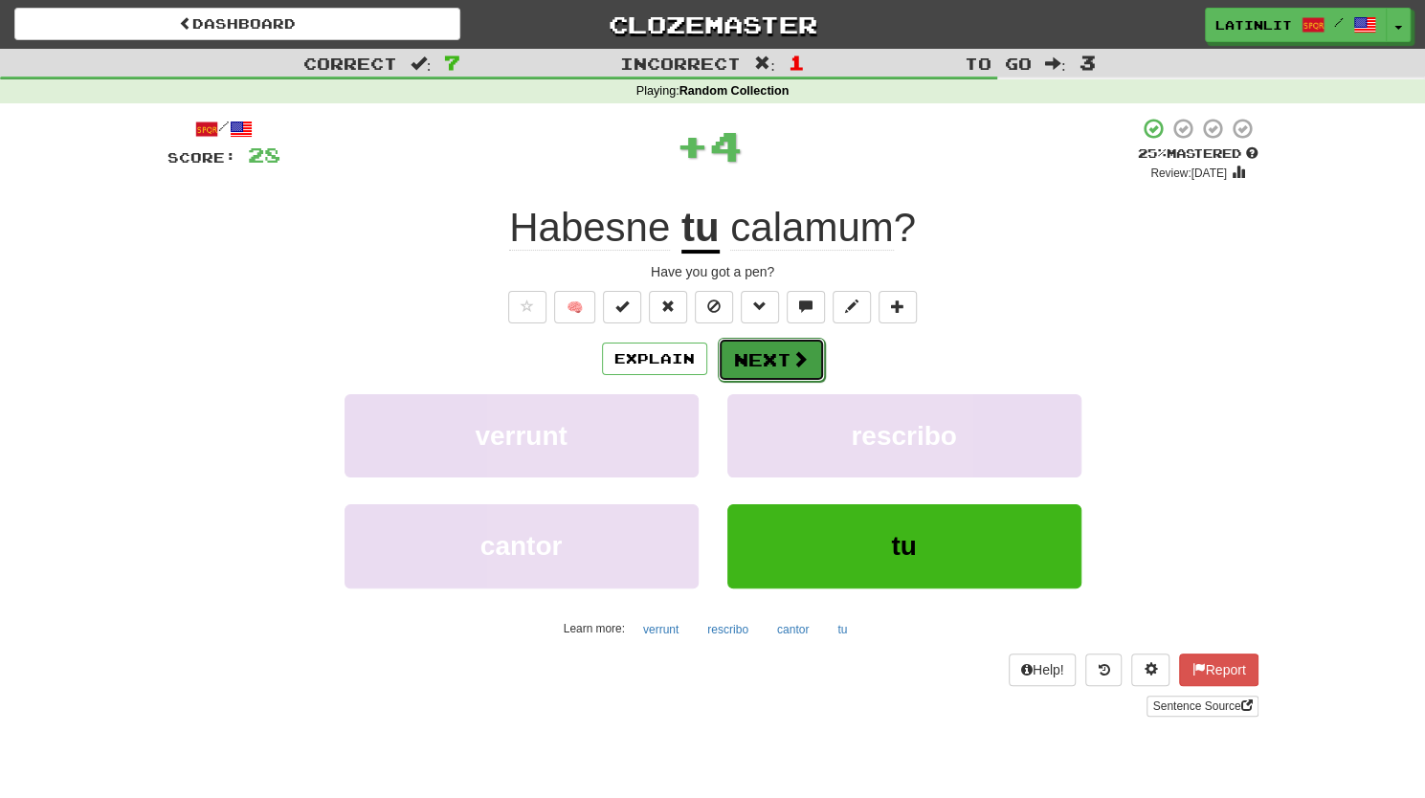
click at [763, 362] on button "Next" at bounding box center [771, 360] width 107 height 44
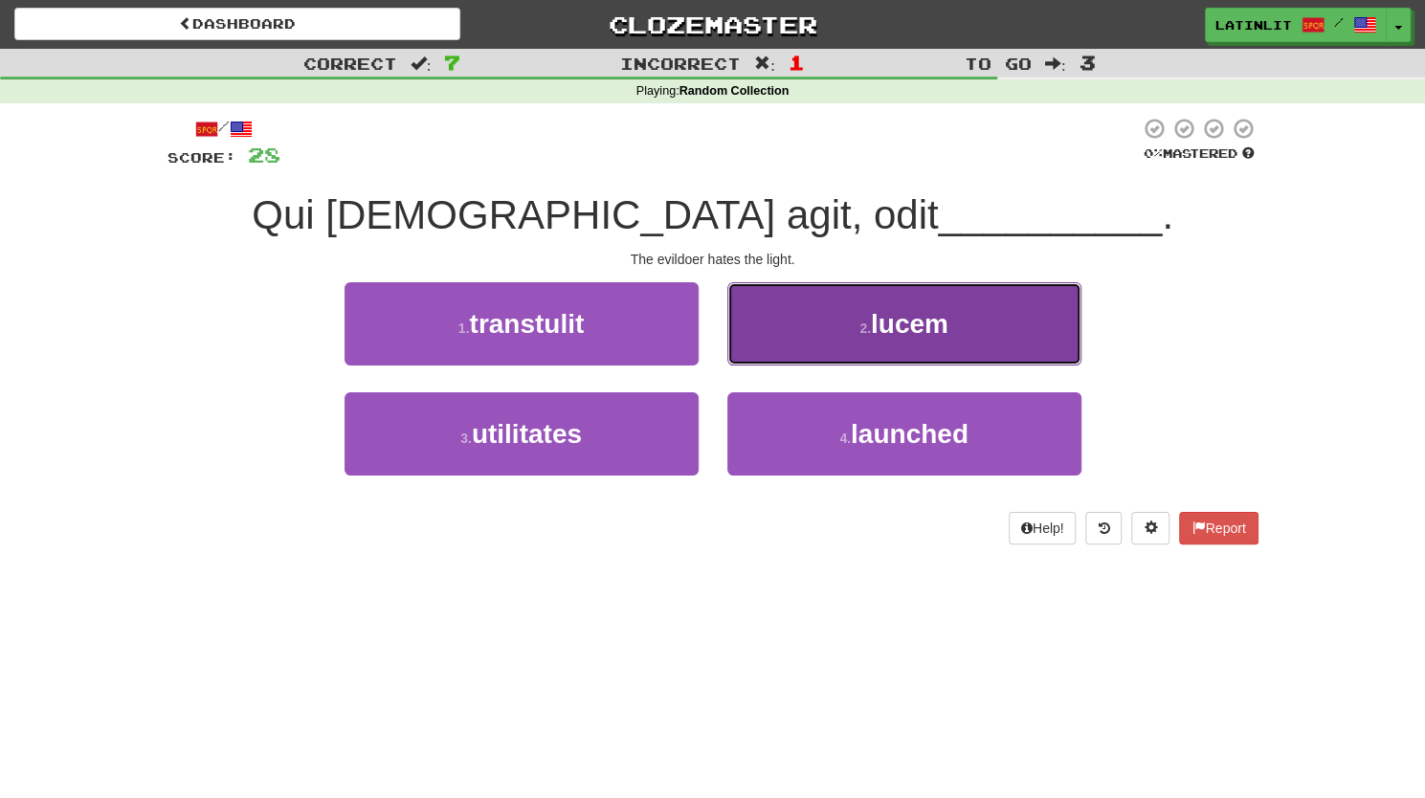
click at [800, 332] on button "2 . [GEOGRAPHIC_DATA]" at bounding box center [904, 323] width 354 height 83
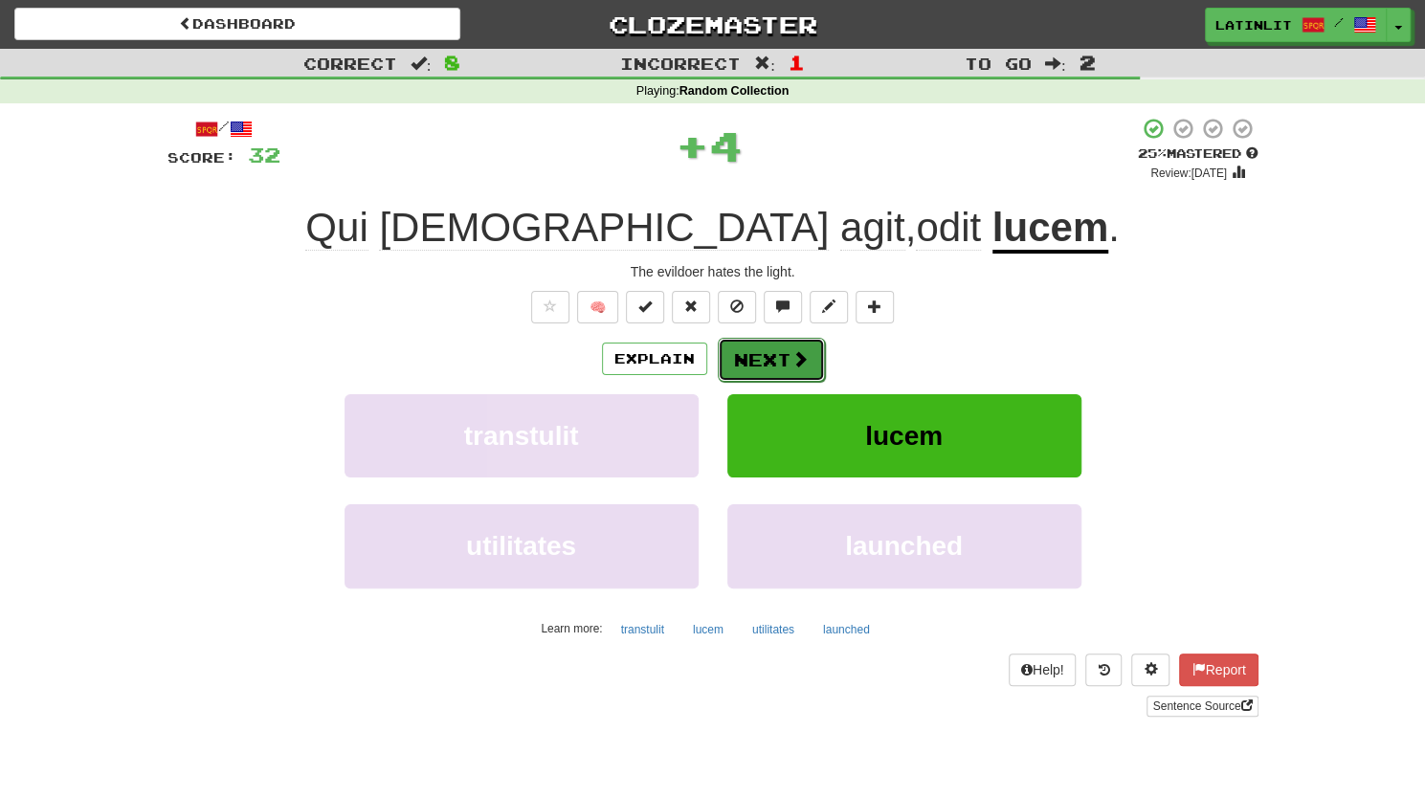
click at [762, 347] on button "Next" at bounding box center [771, 360] width 107 height 44
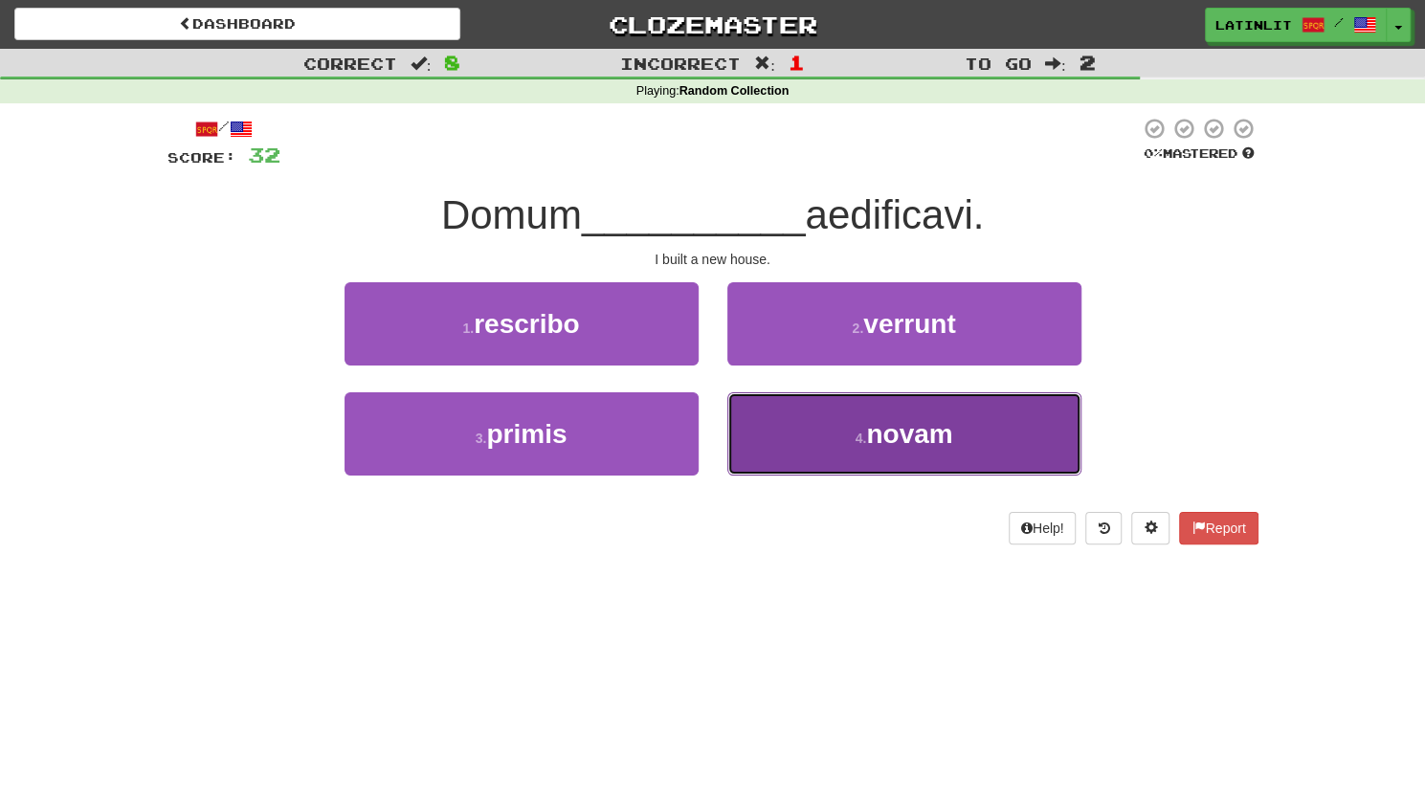
click at [838, 435] on button "4 . [GEOGRAPHIC_DATA]" at bounding box center [904, 433] width 354 height 83
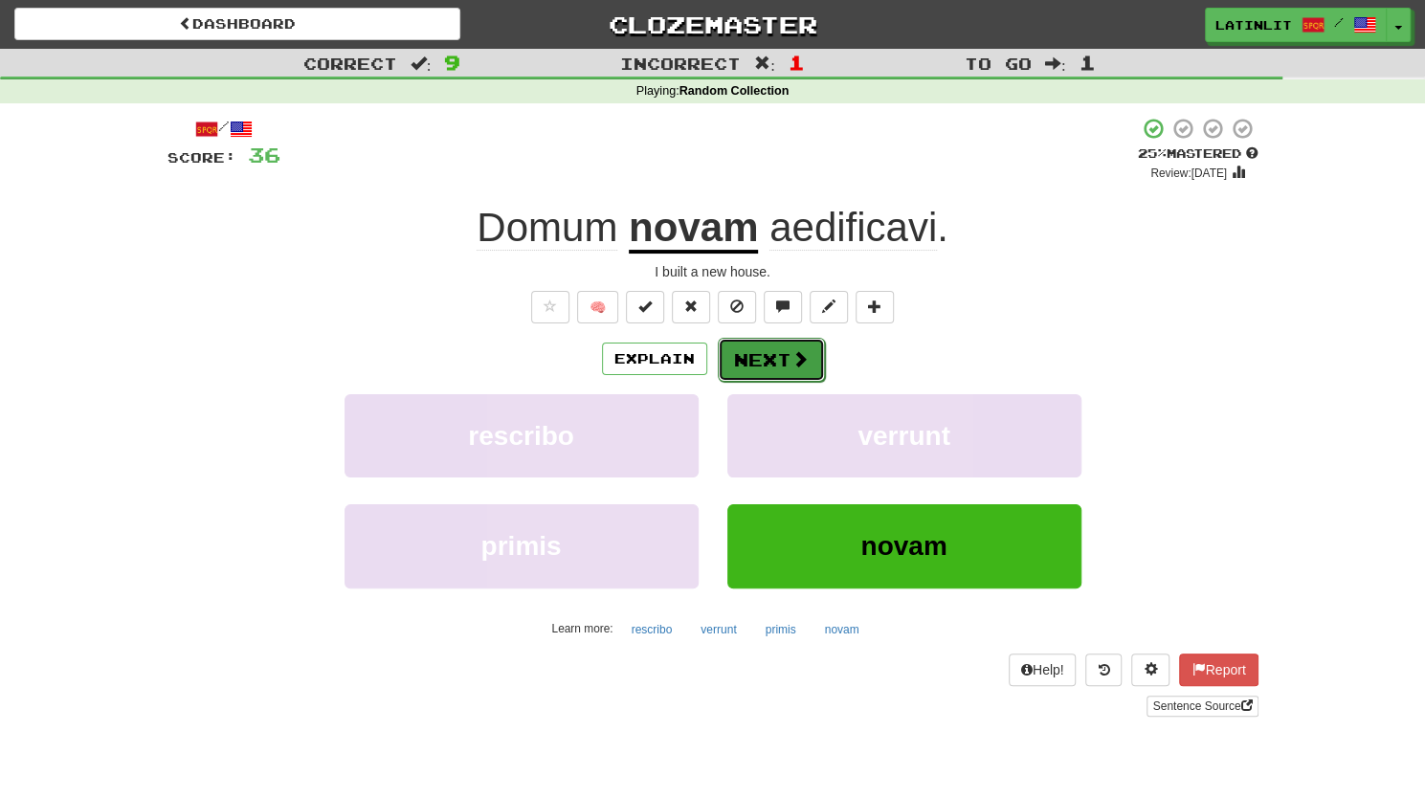
click at [752, 361] on button "Next" at bounding box center [771, 360] width 107 height 44
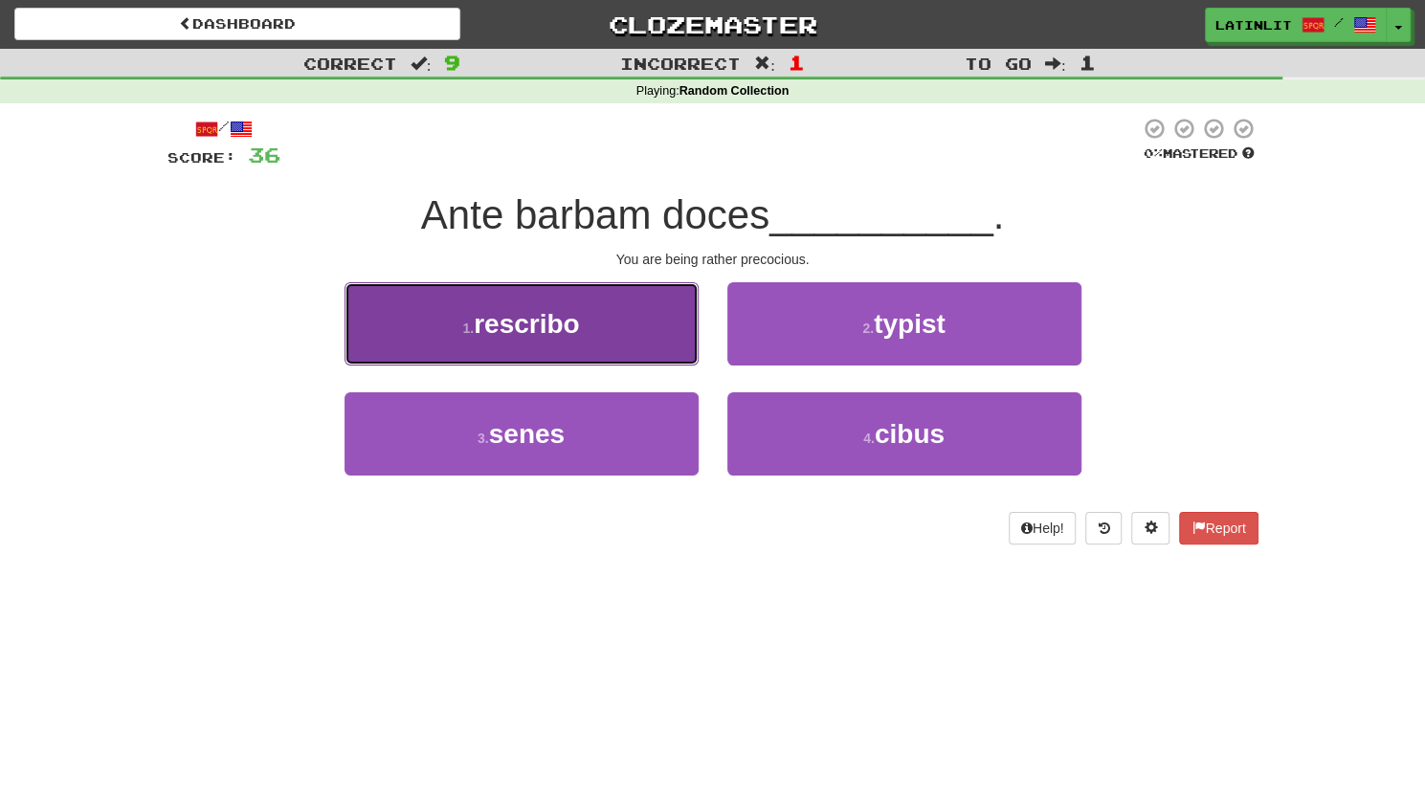
click at [626, 343] on button "1 . rescribo" at bounding box center [521, 323] width 354 height 83
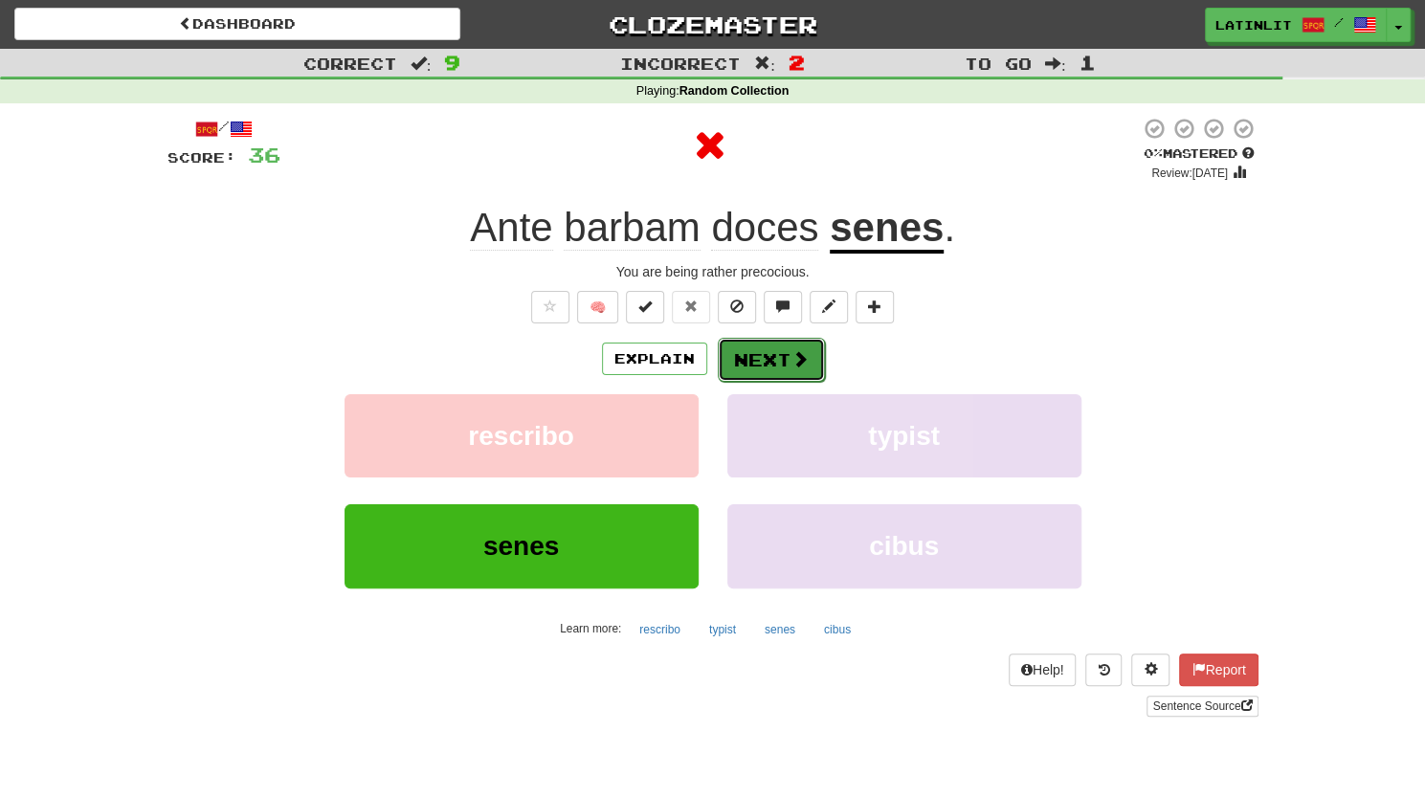
click at [763, 363] on button "Next" at bounding box center [771, 360] width 107 height 44
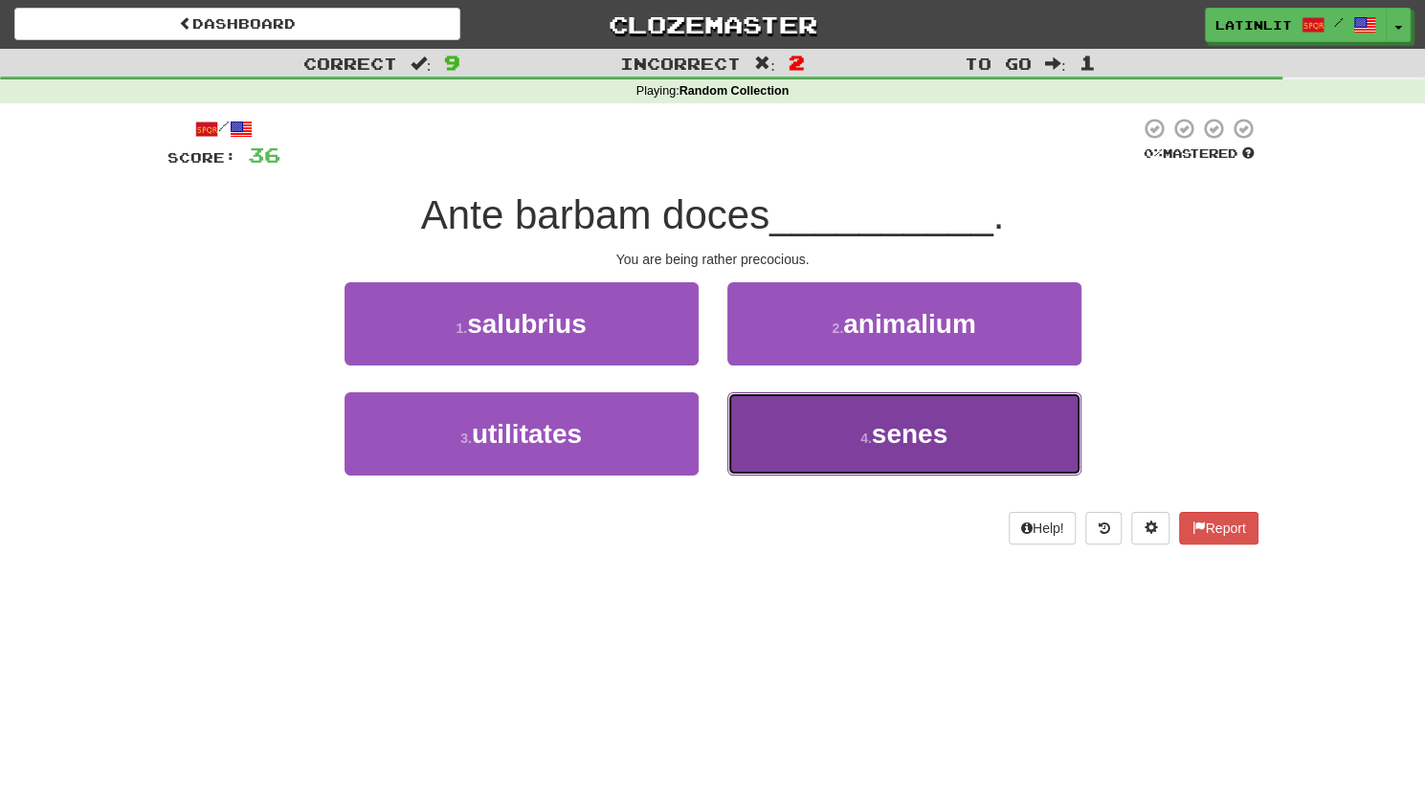
click at [782, 420] on button "4 . senes" at bounding box center [904, 433] width 354 height 83
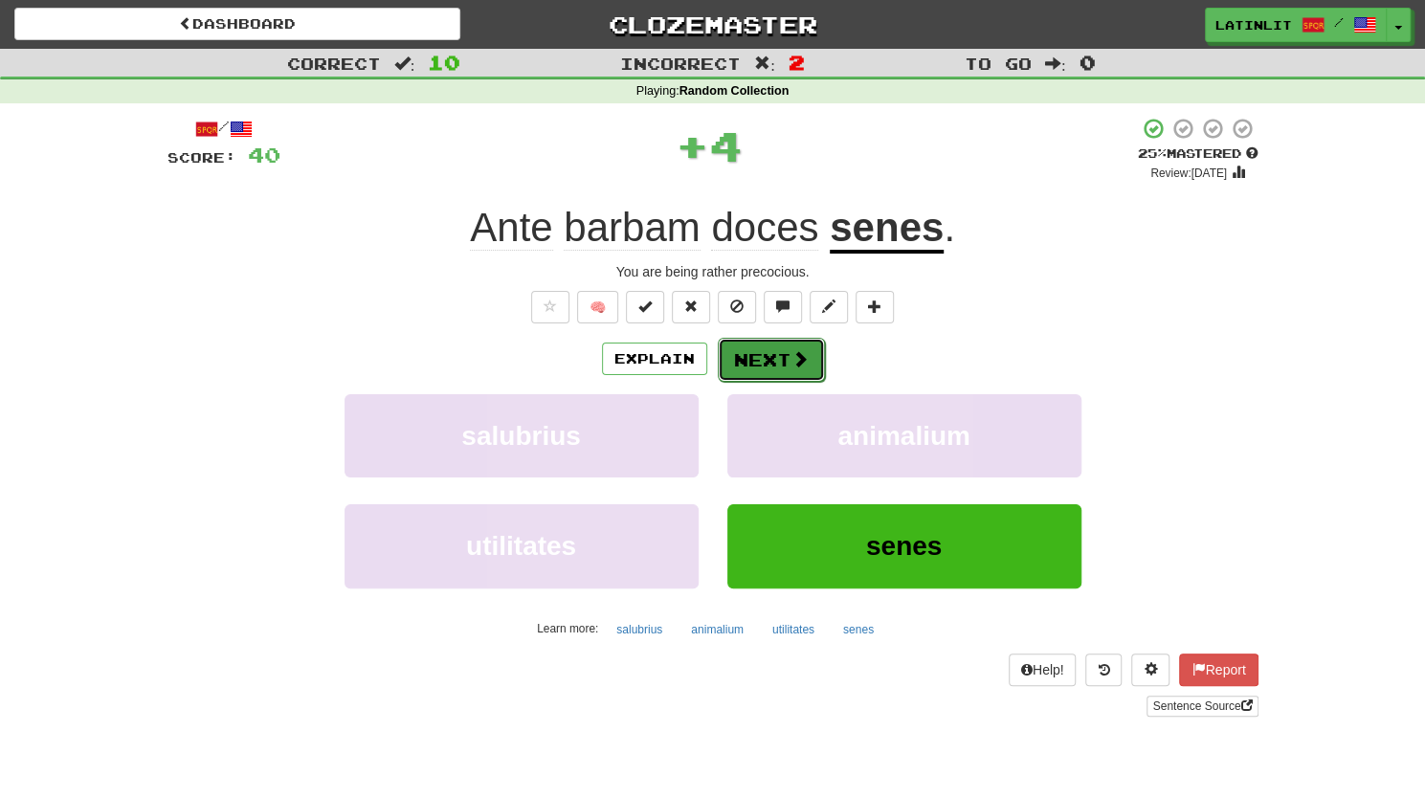
click at [759, 365] on button "Next" at bounding box center [771, 360] width 107 height 44
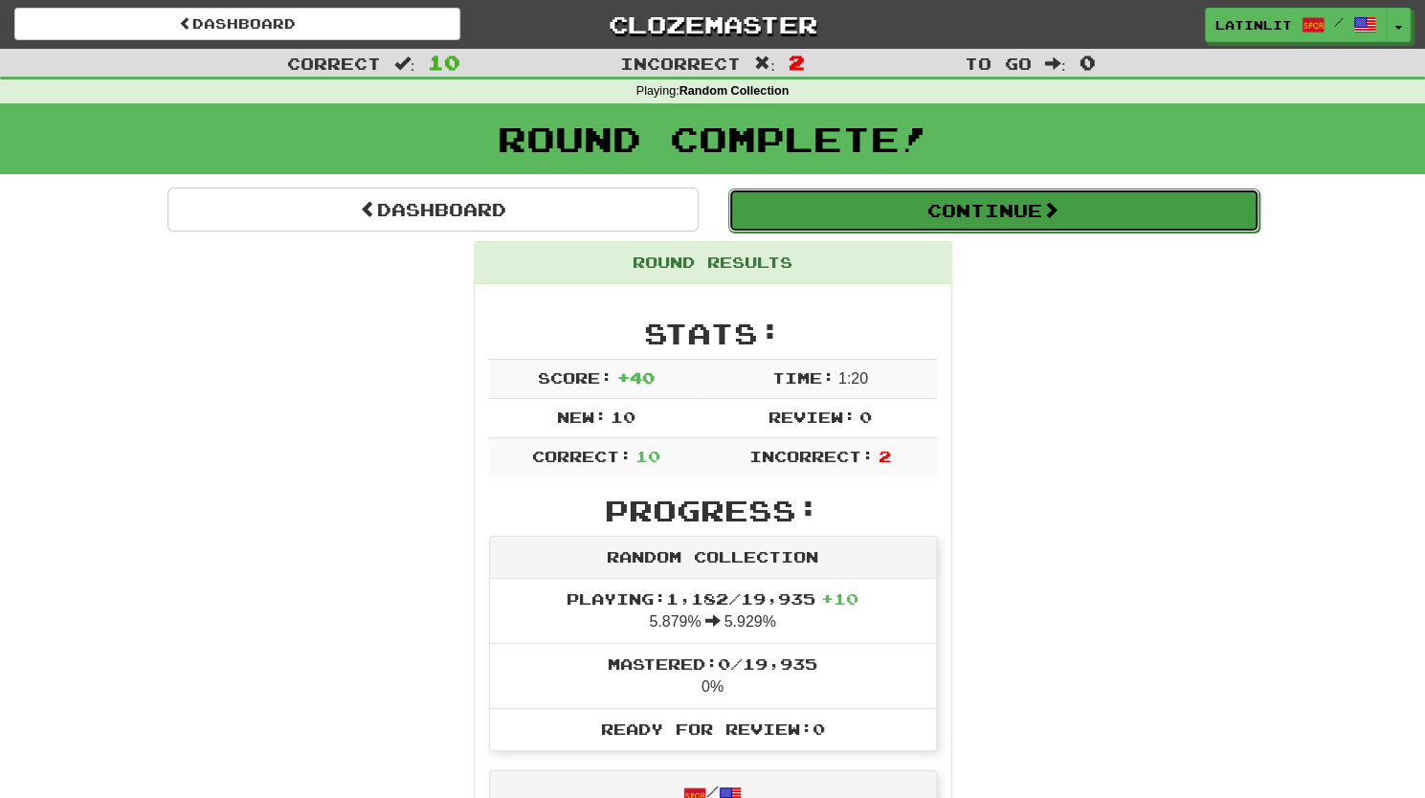
click at [900, 210] on button "Continue" at bounding box center [993, 210] width 531 height 44
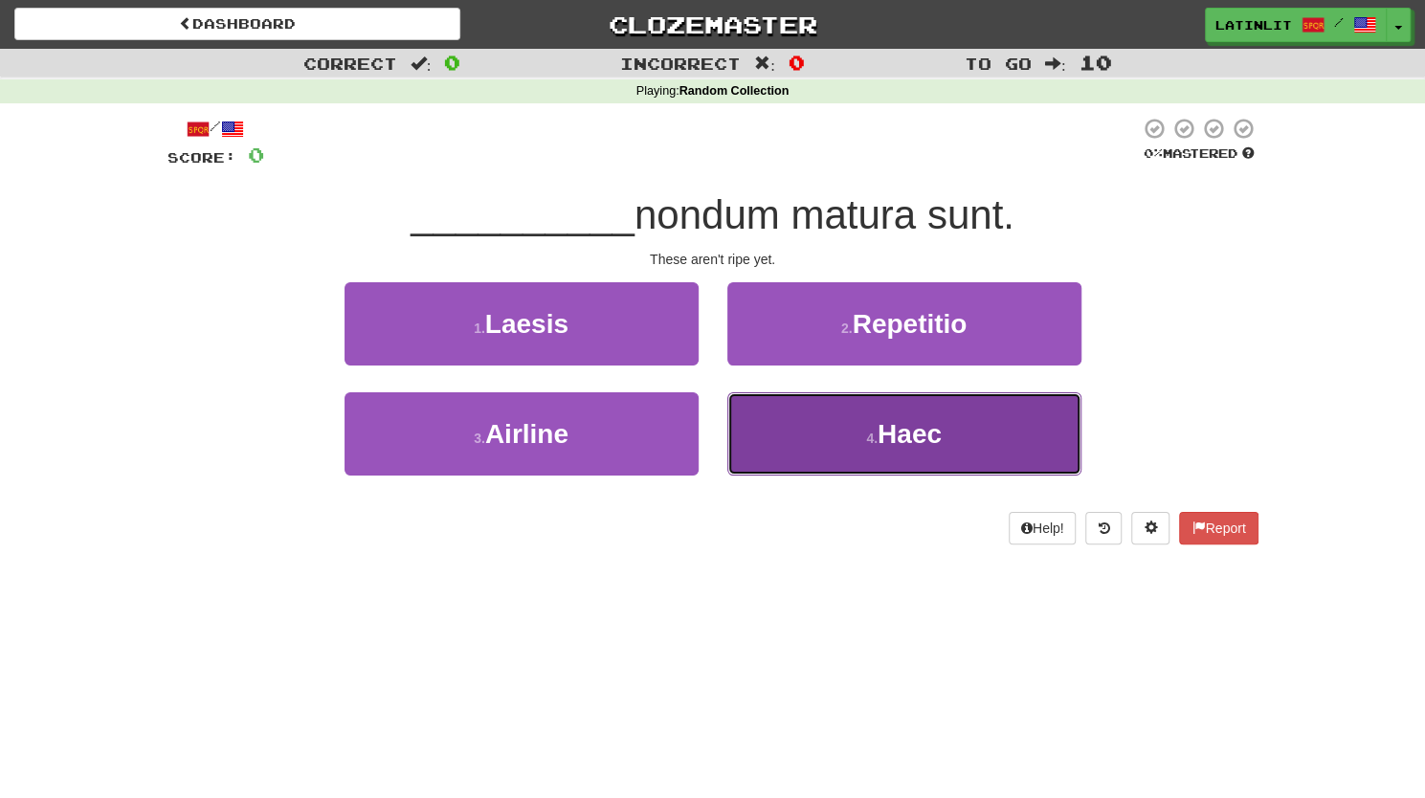
click at [874, 439] on small "4 ." at bounding box center [871, 438] width 11 height 15
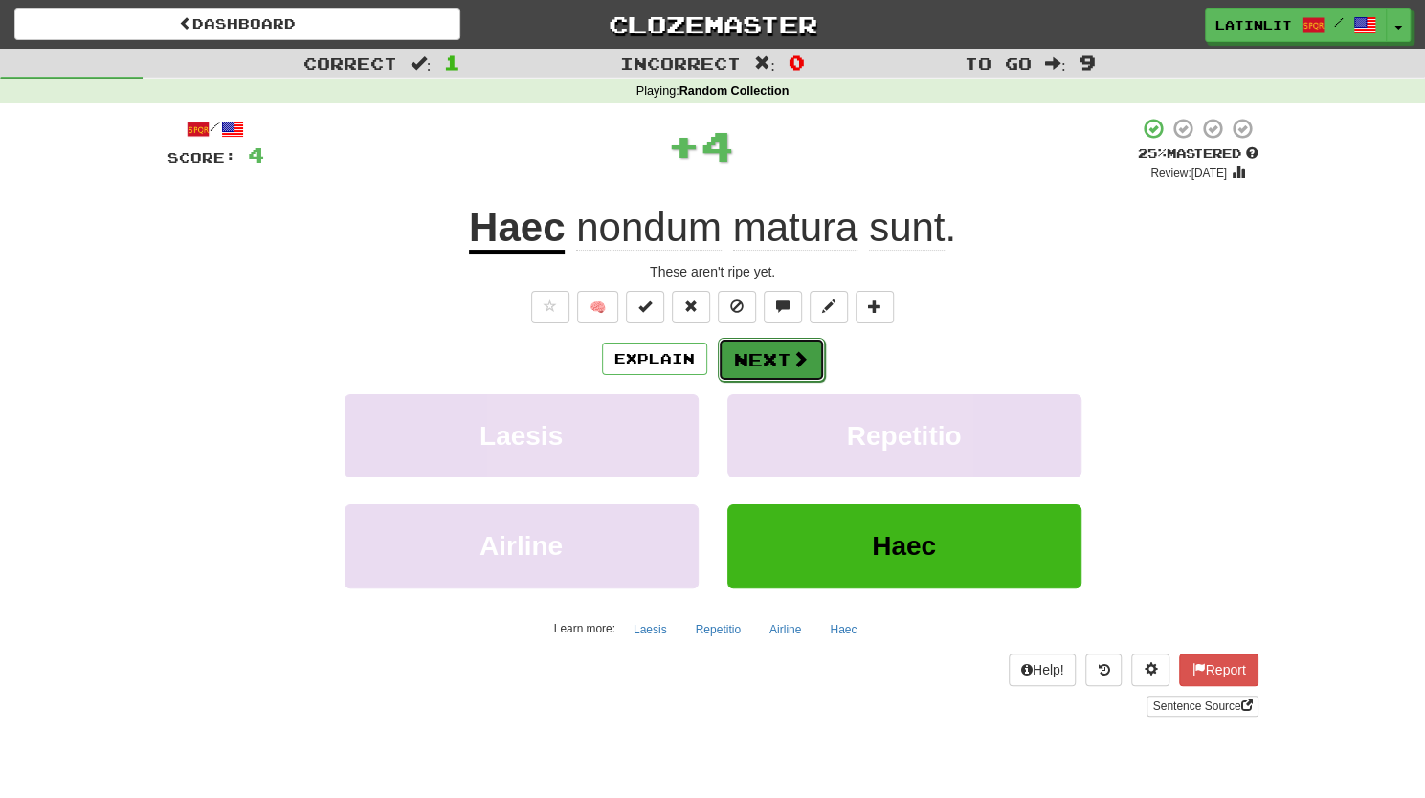
click at [746, 354] on button "Next" at bounding box center [771, 360] width 107 height 44
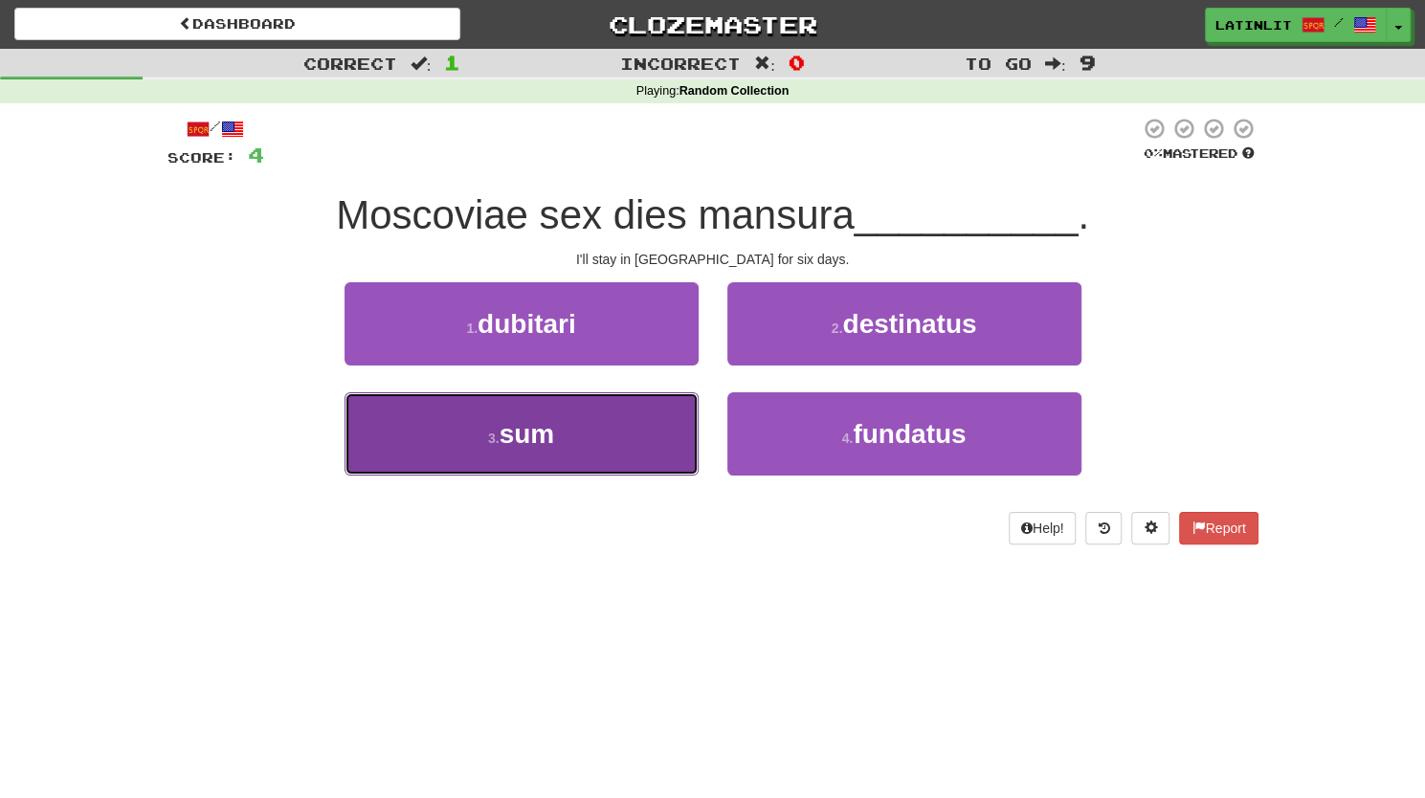
drag, startPoint x: 572, startPoint y: 446, endPoint x: 502, endPoint y: 437, distance: 70.4
click at [502, 437] on span "sum" at bounding box center [526, 434] width 55 height 30
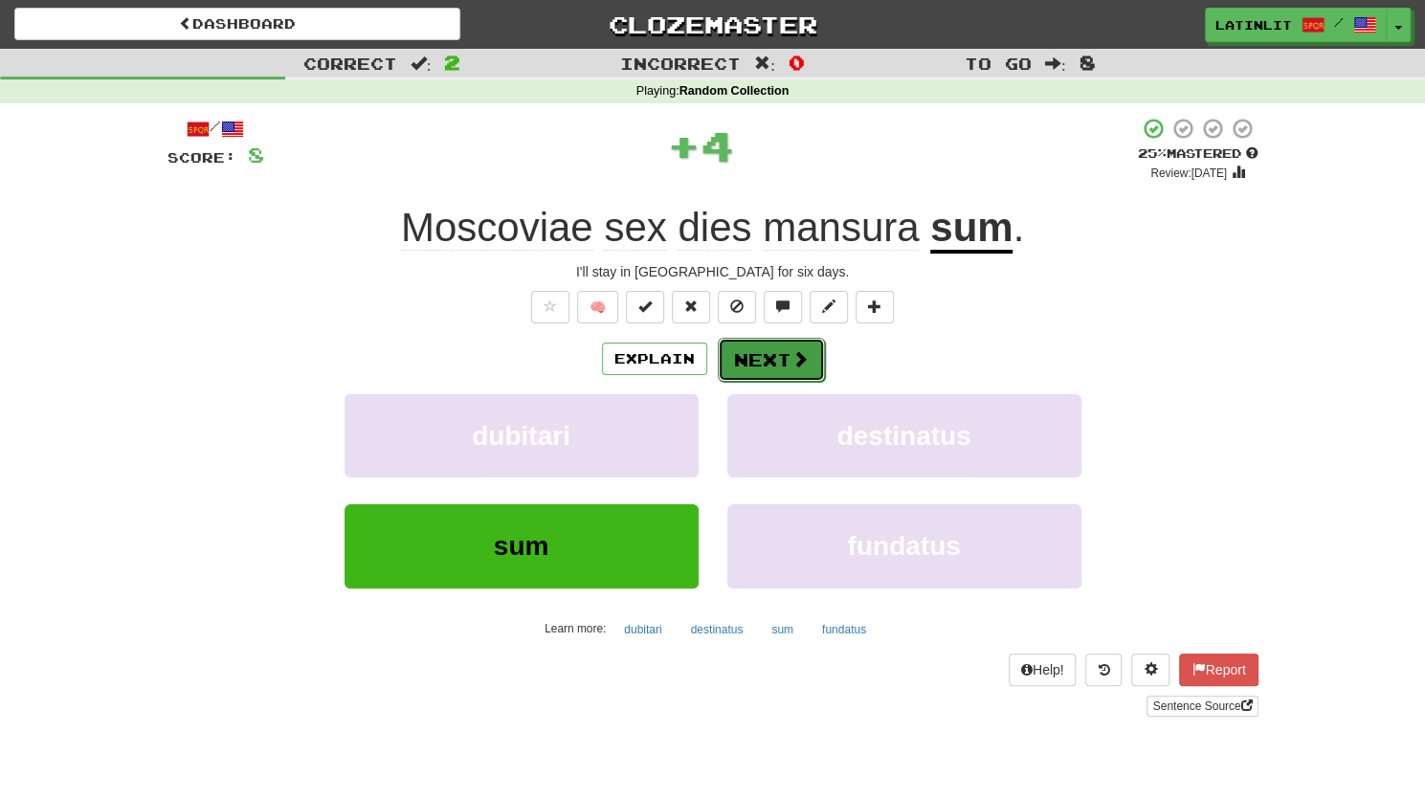
click at [759, 354] on button "Next" at bounding box center [771, 360] width 107 height 44
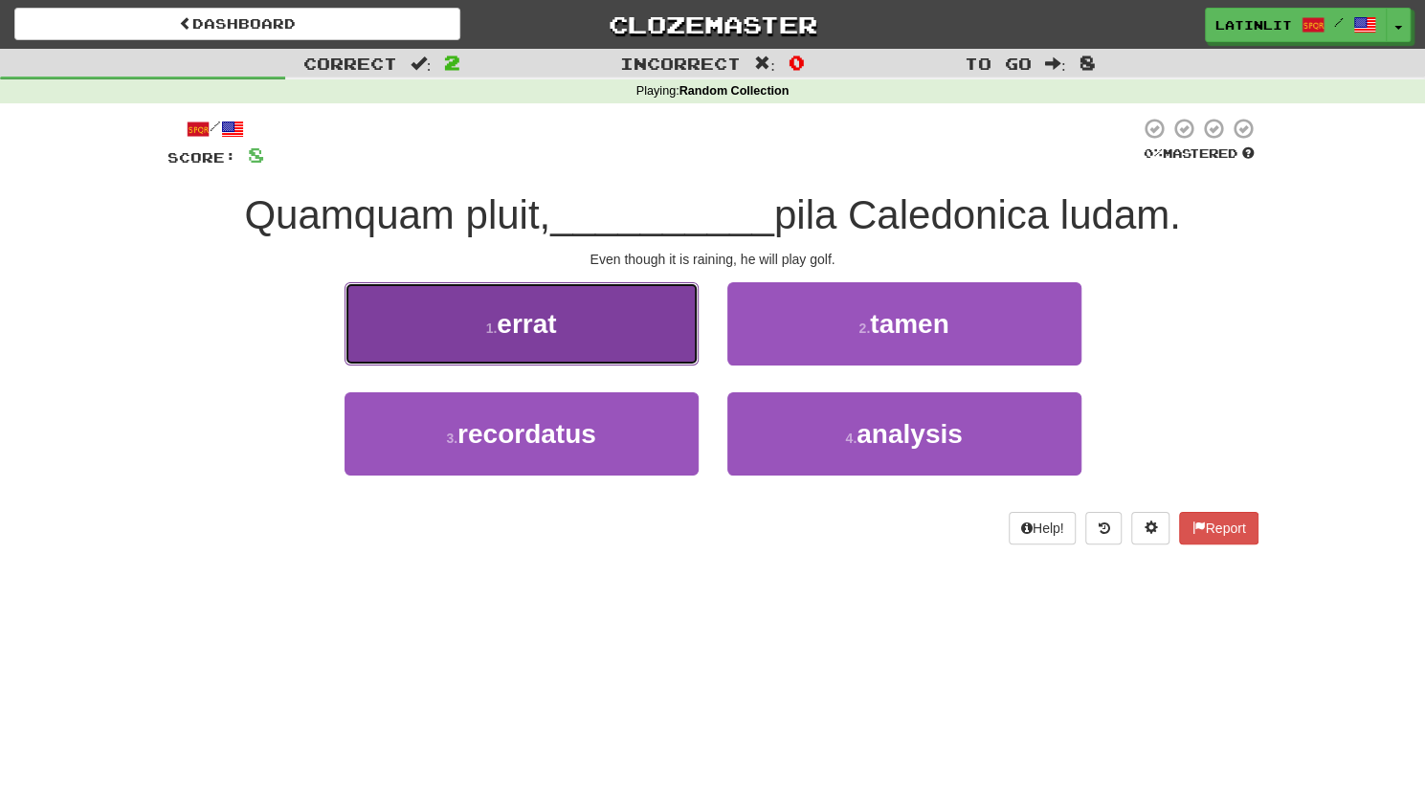
click at [534, 315] on span "errat" at bounding box center [526, 324] width 59 height 30
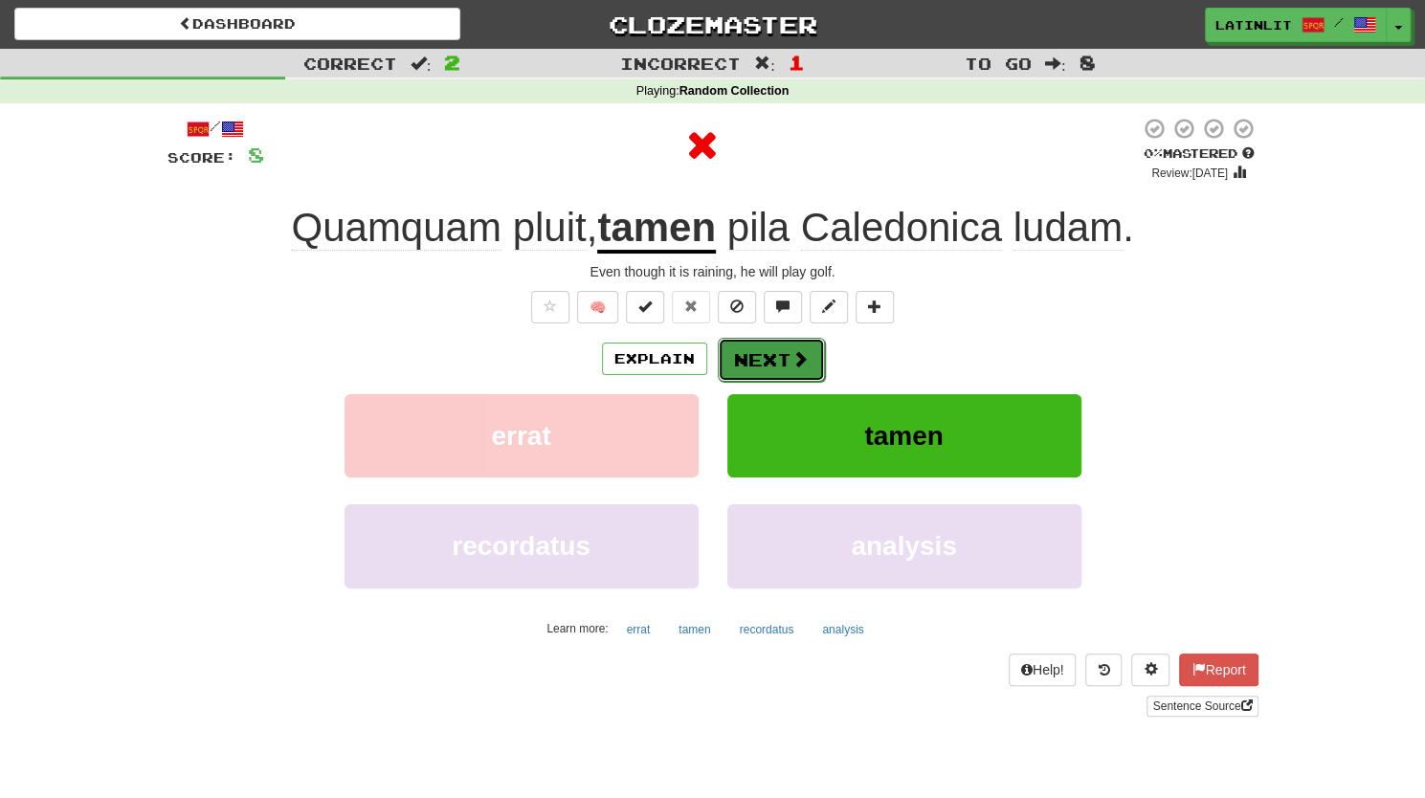
click at [742, 350] on button "Next" at bounding box center [771, 360] width 107 height 44
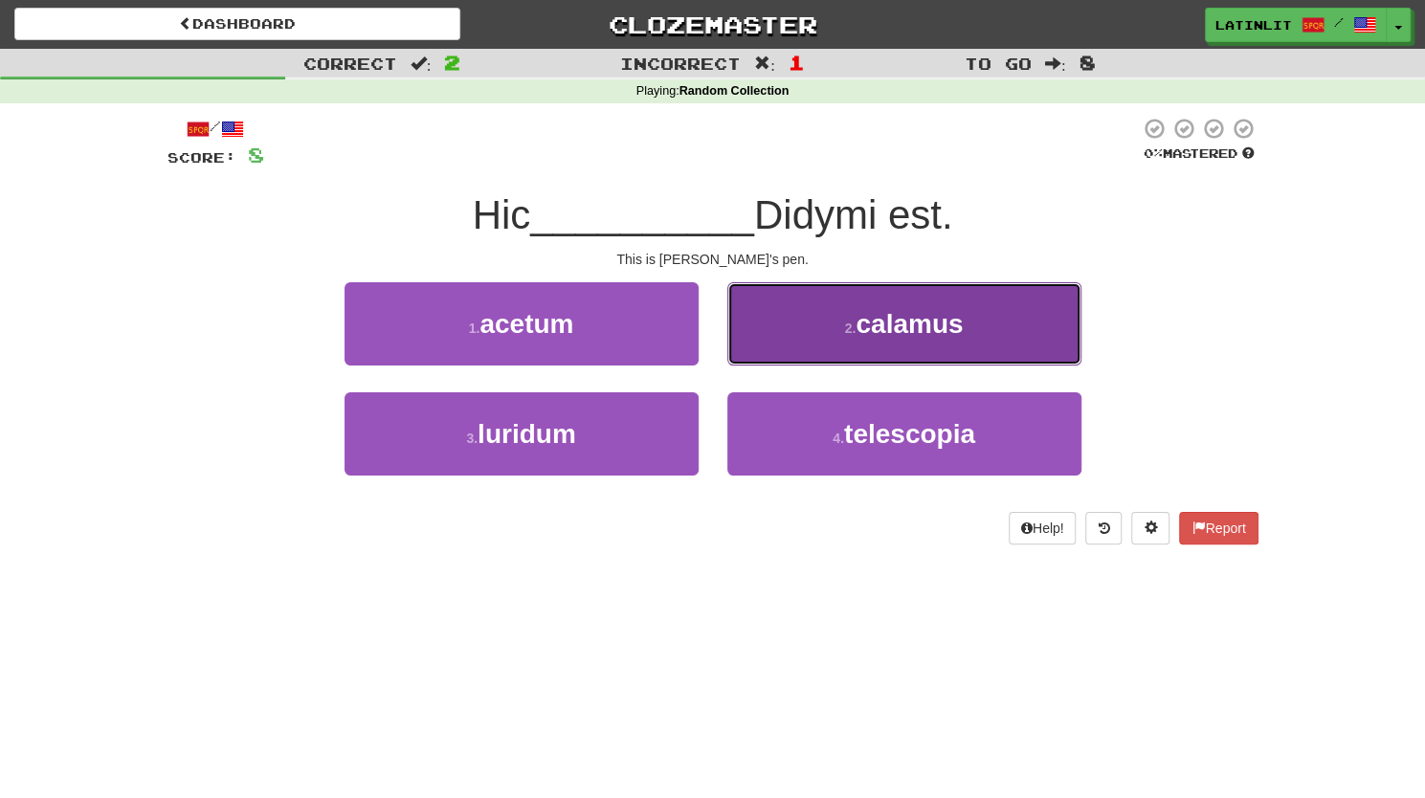
click at [827, 331] on button "2 . calamus" at bounding box center [904, 323] width 354 height 83
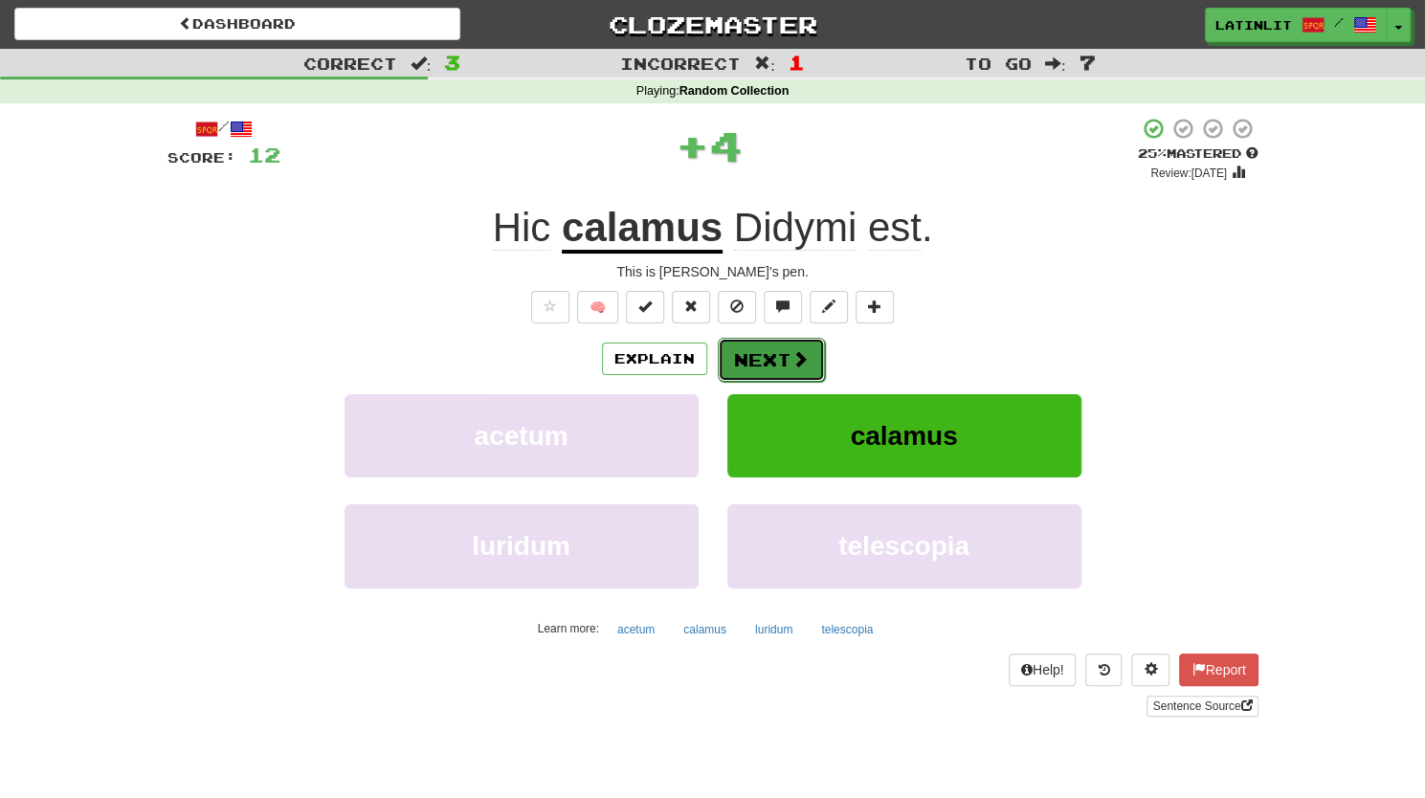
click at [727, 358] on button "Next" at bounding box center [771, 360] width 107 height 44
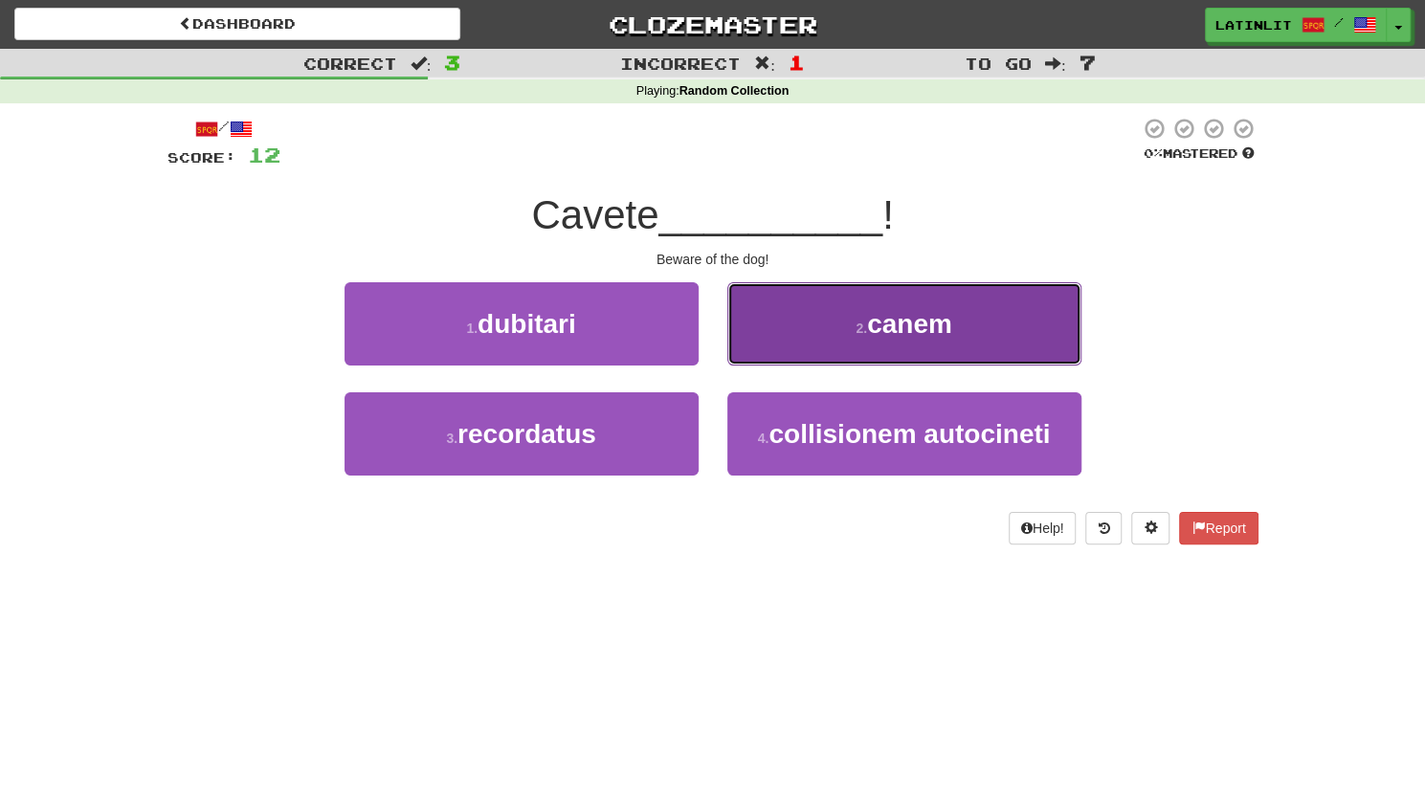
click at [806, 336] on button "2 . canem" at bounding box center [904, 323] width 354 height 83
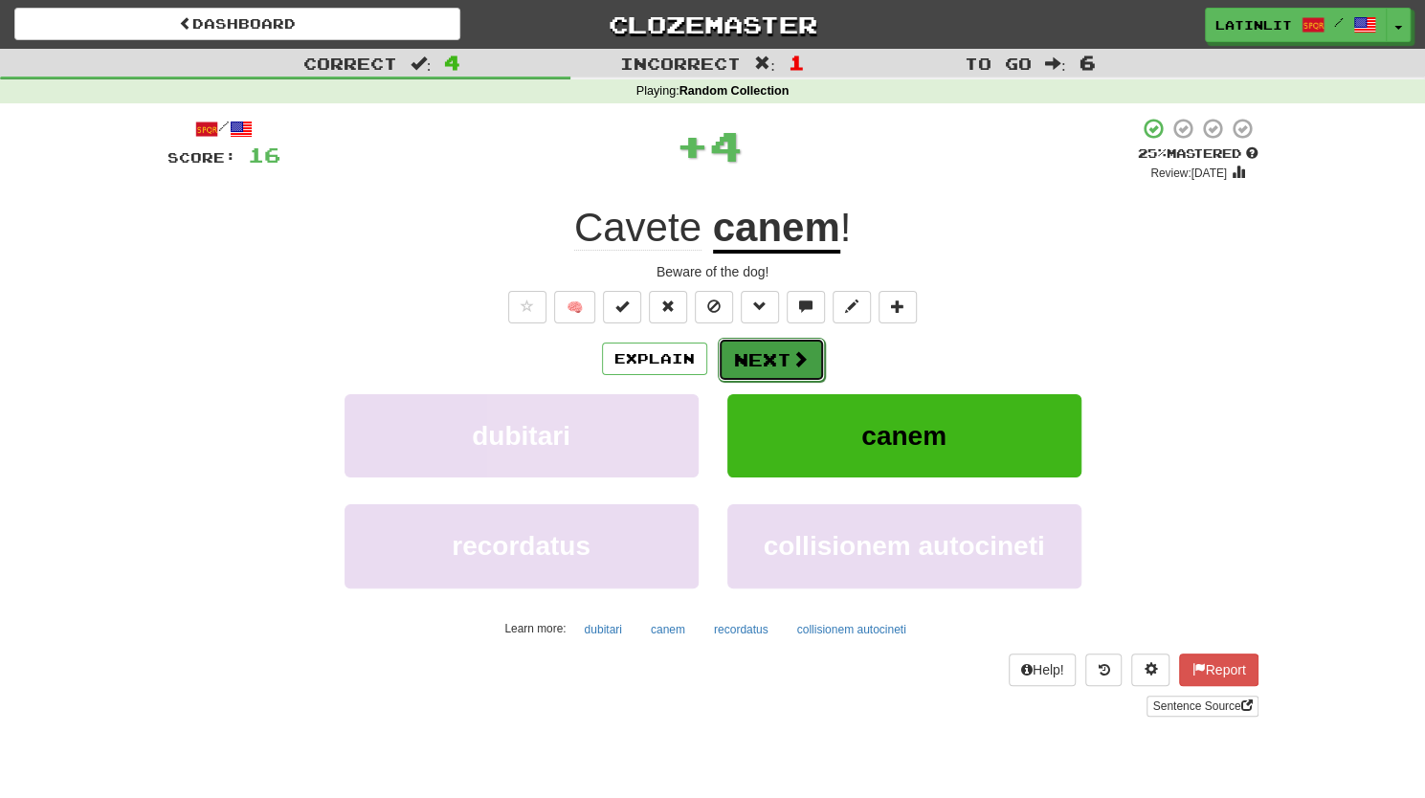
click at [759, 357] on button "Next" at bounding box center [771, 360] width 107 height 44
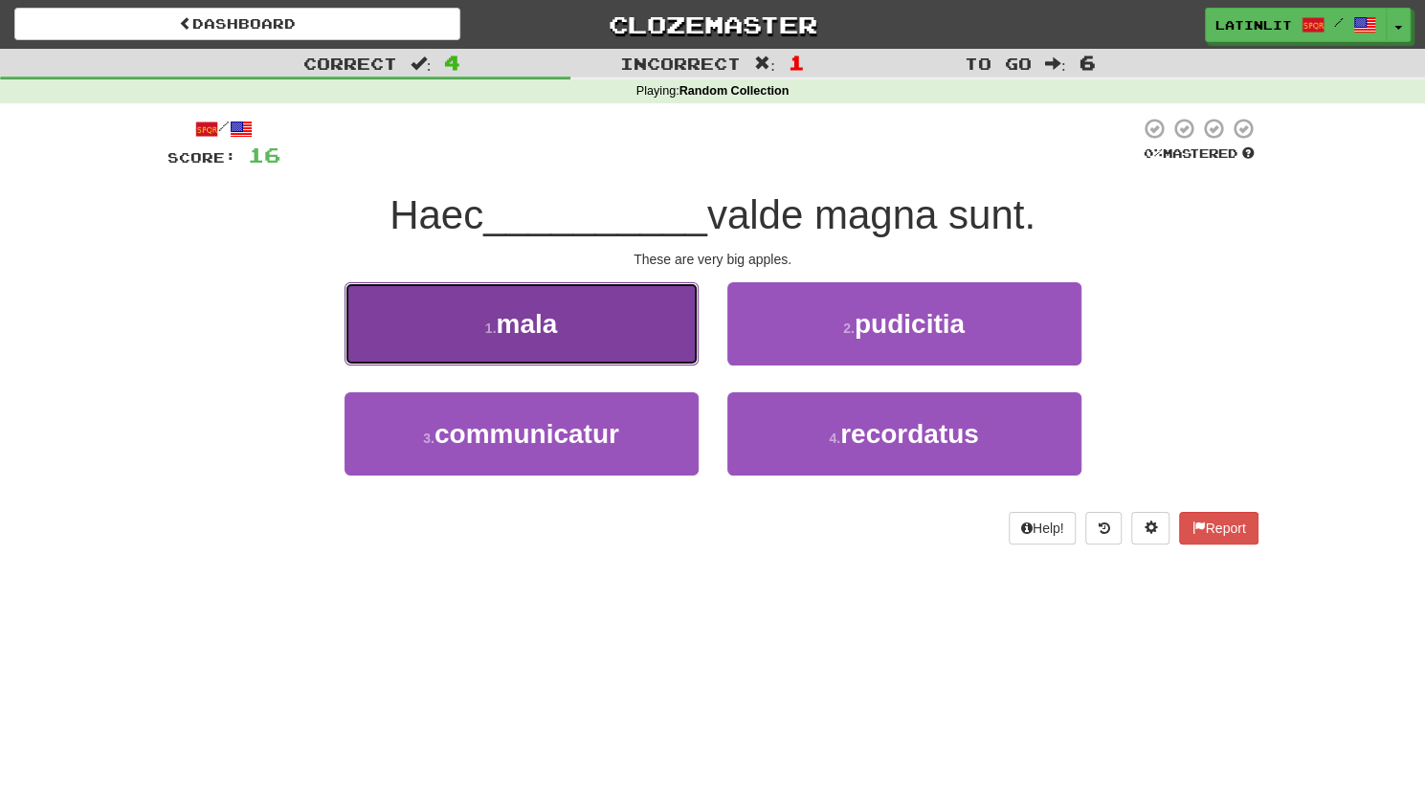
click at [543, 336] on span "mala" at bounding box center [526, 324] width 61 height 30
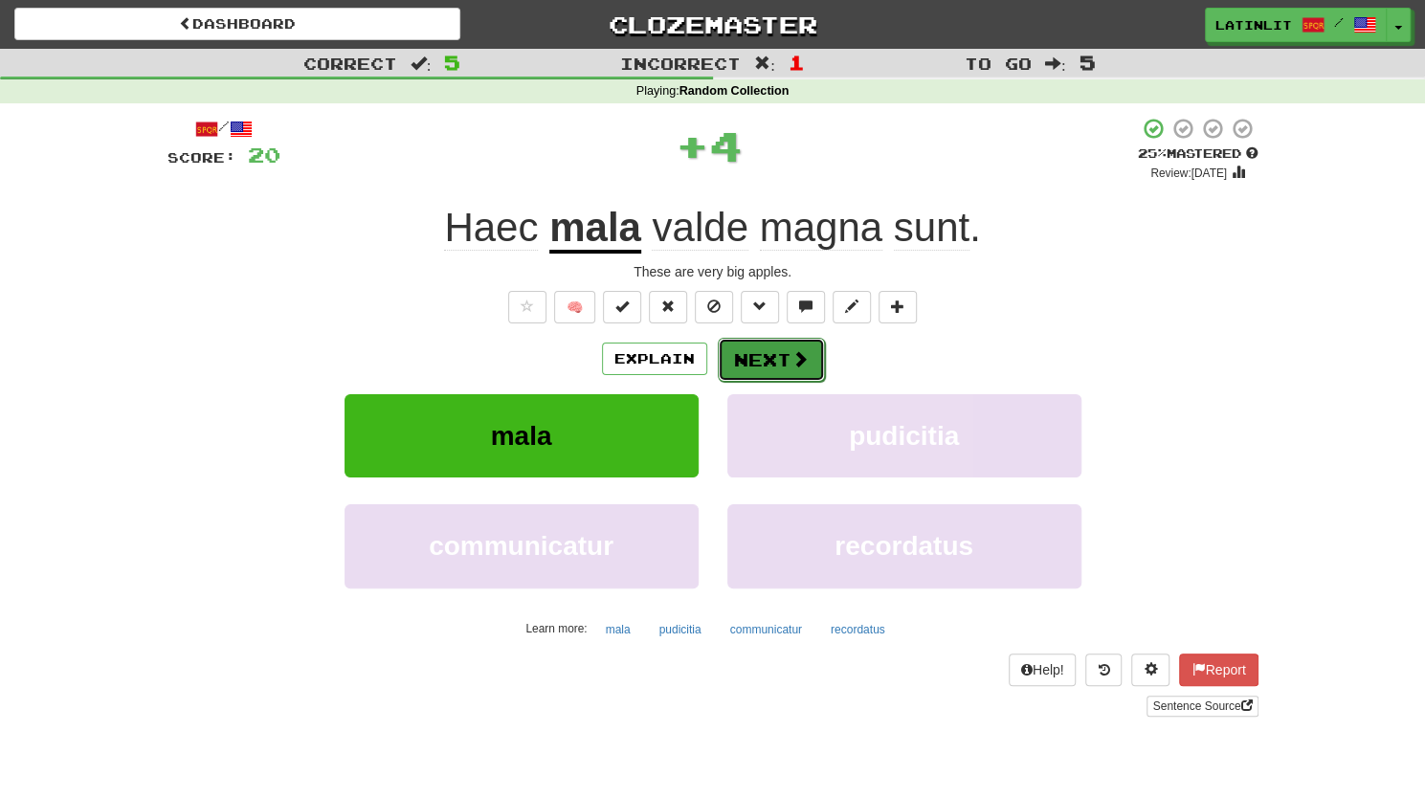
click at [768, 366] on button "Next" at bounding box center [771, 360] width 107 height 44
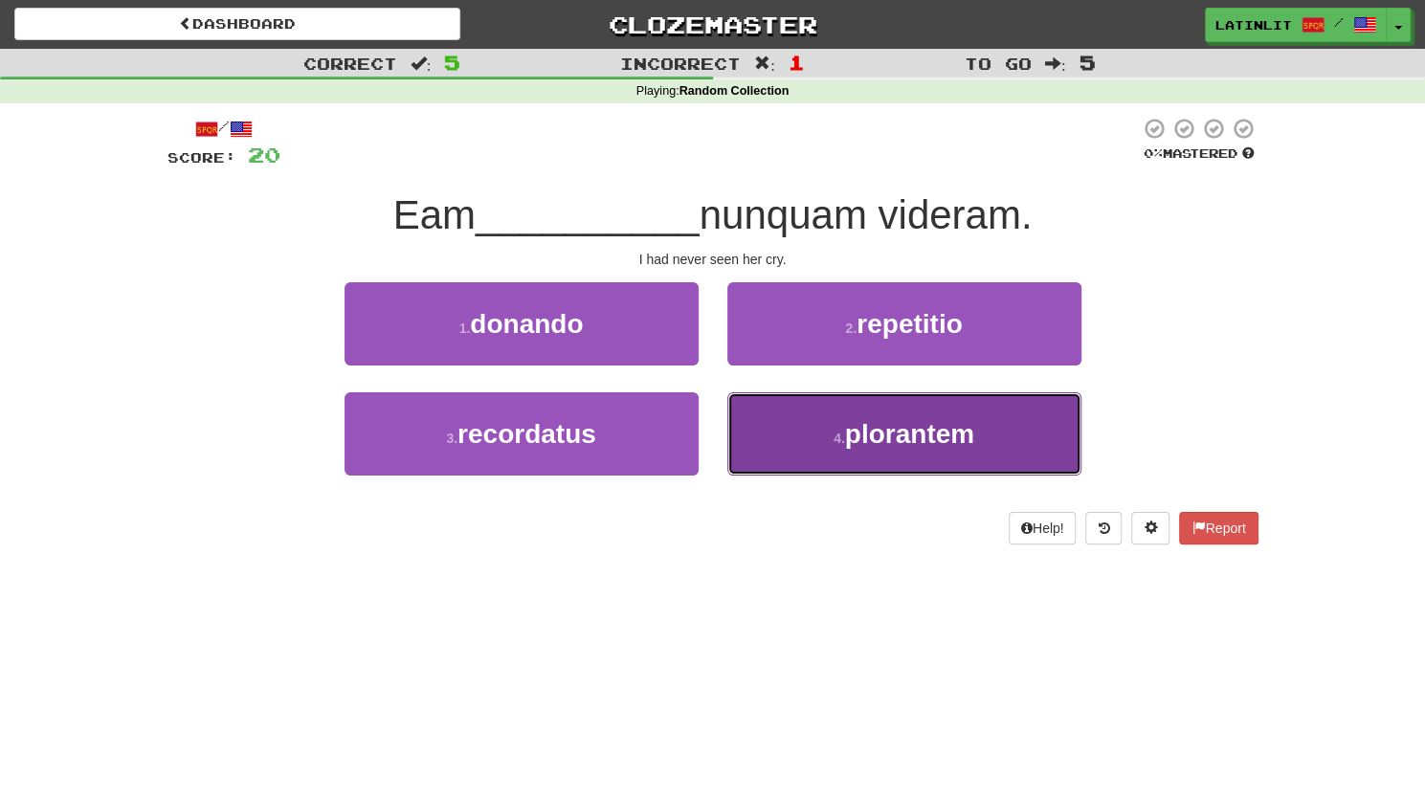
click at [852, 420] on span "plorantem" at bounding box center [909, 434] width 129 height 30
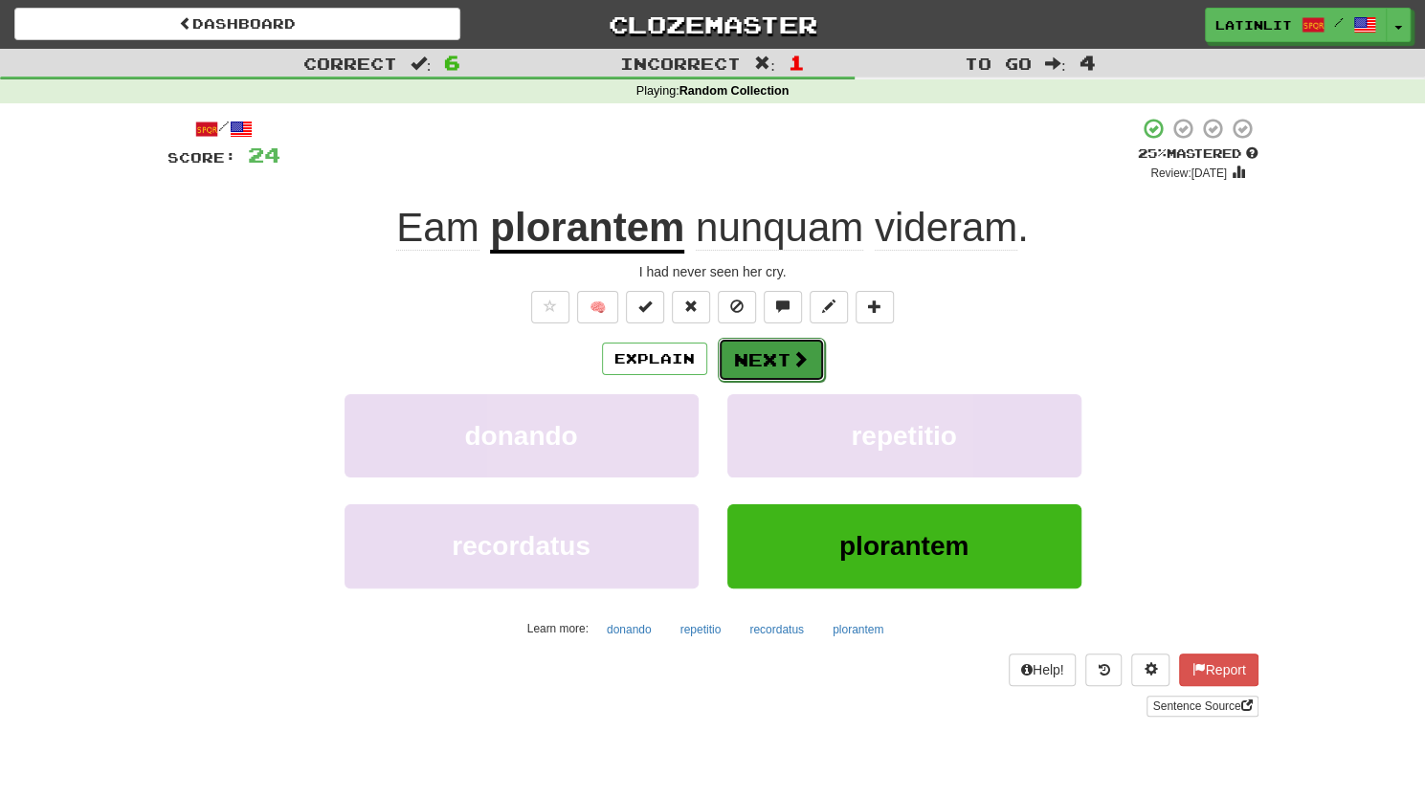
click at [750, 363] on button "Next" at bounding box center [771, 360] width 107 height 44
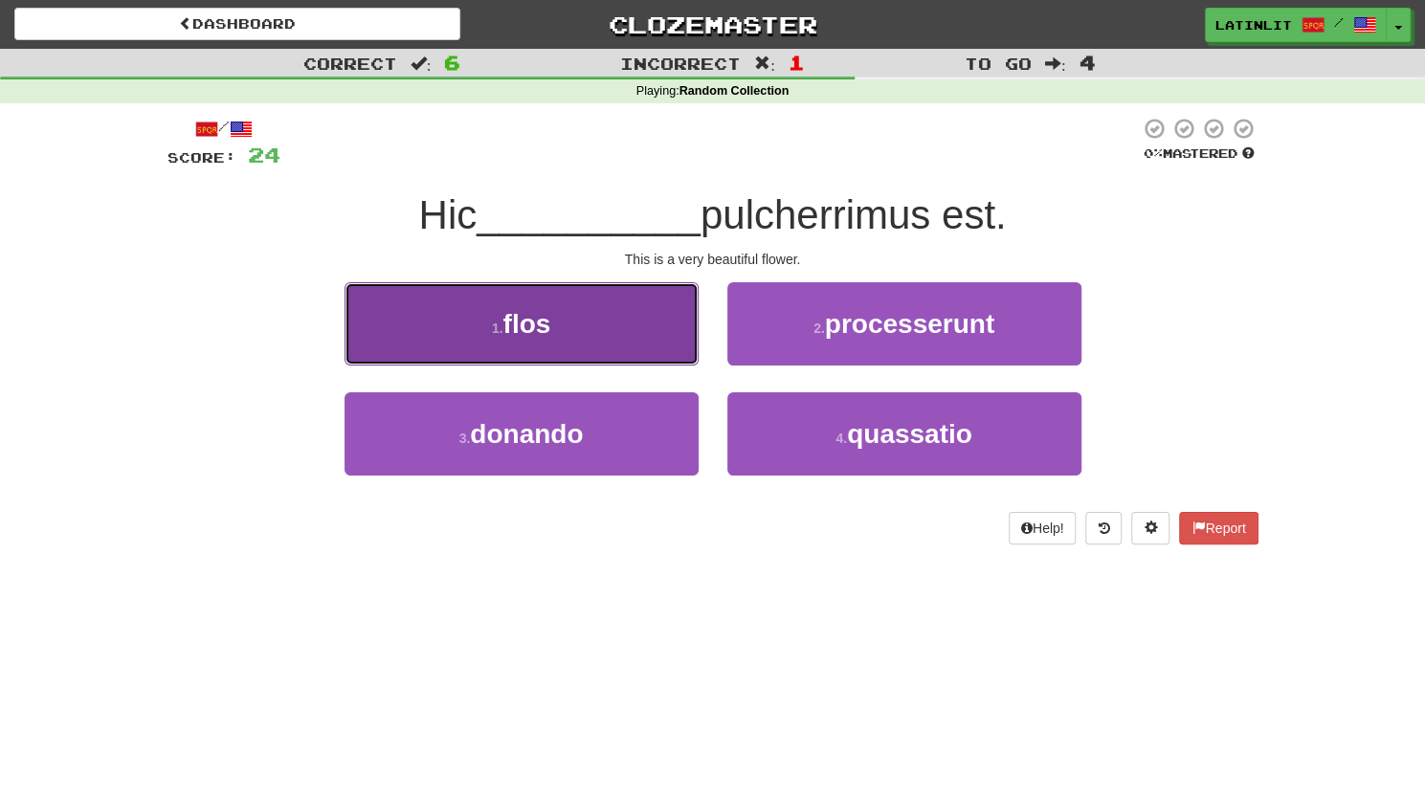
click at [611, 341] on button "1 . flos" at bounding box center [521, 323] width 354 height 83
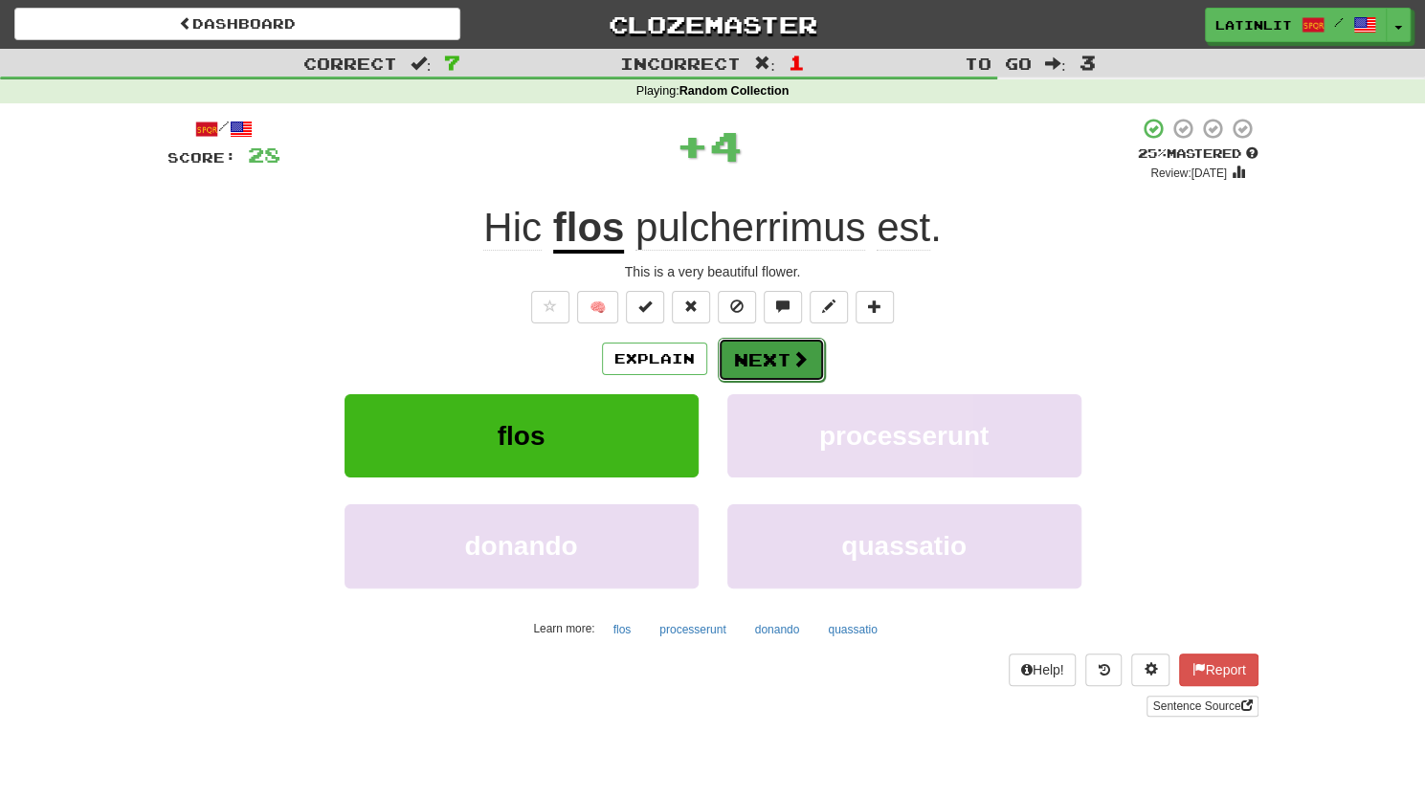
click at [778, 373] on button "Next" at bounding box center [771, 360] width 107 height 44
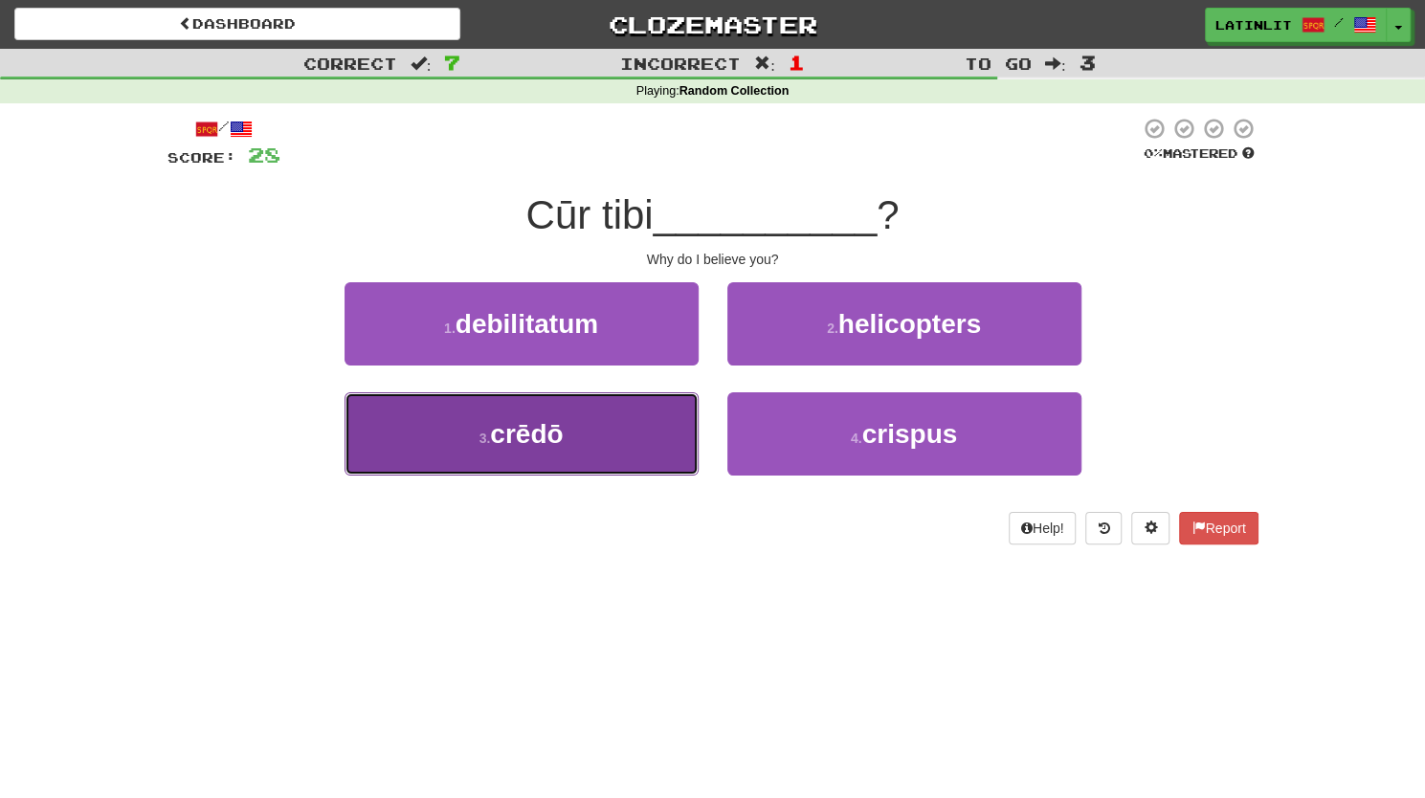
click at [586, 447] on button "3 . [GEOGRAPHIC_DATA]" at bounding box center [521, 433] width 354 height 83
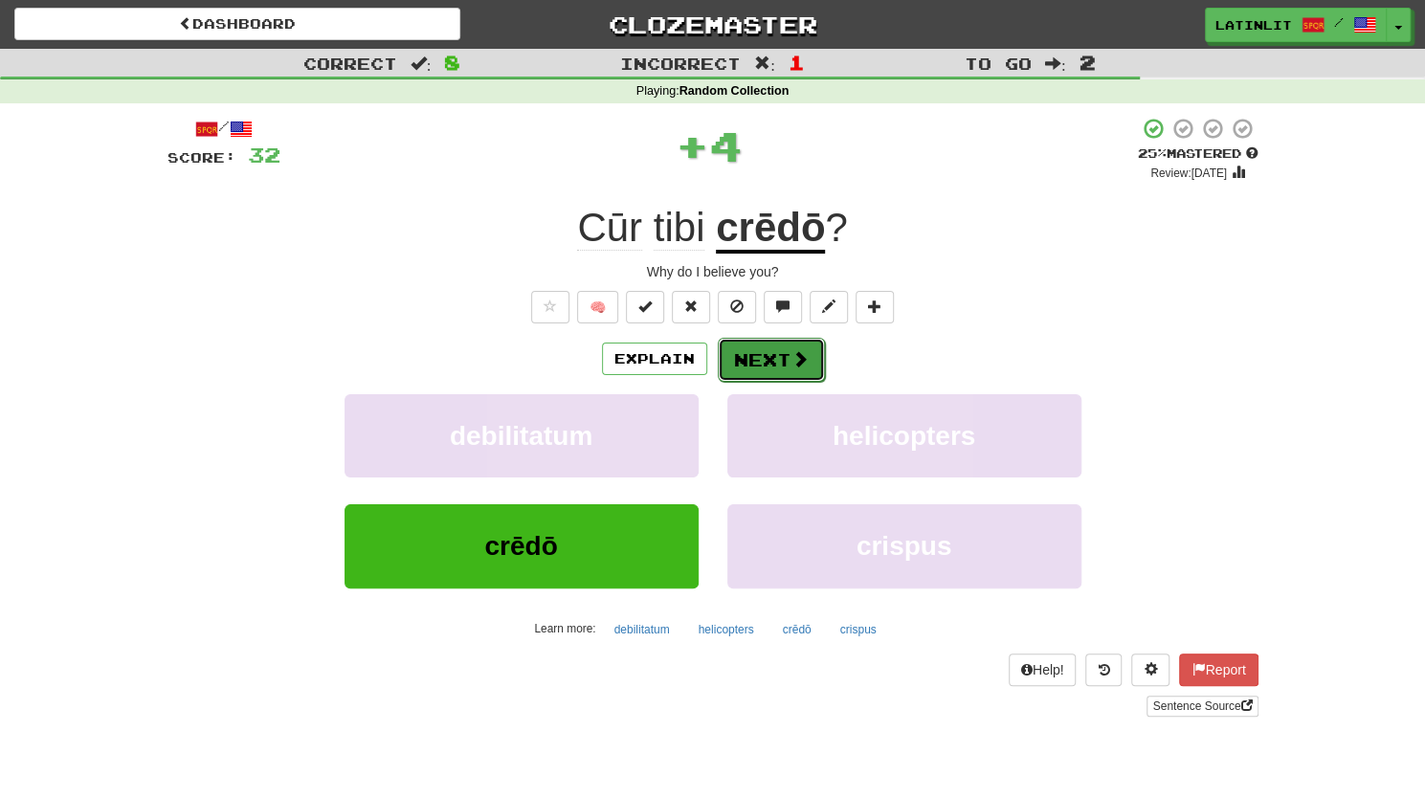
click at [760, 361] on button "Next" at bounding box center [771, 360] width 107 height 44
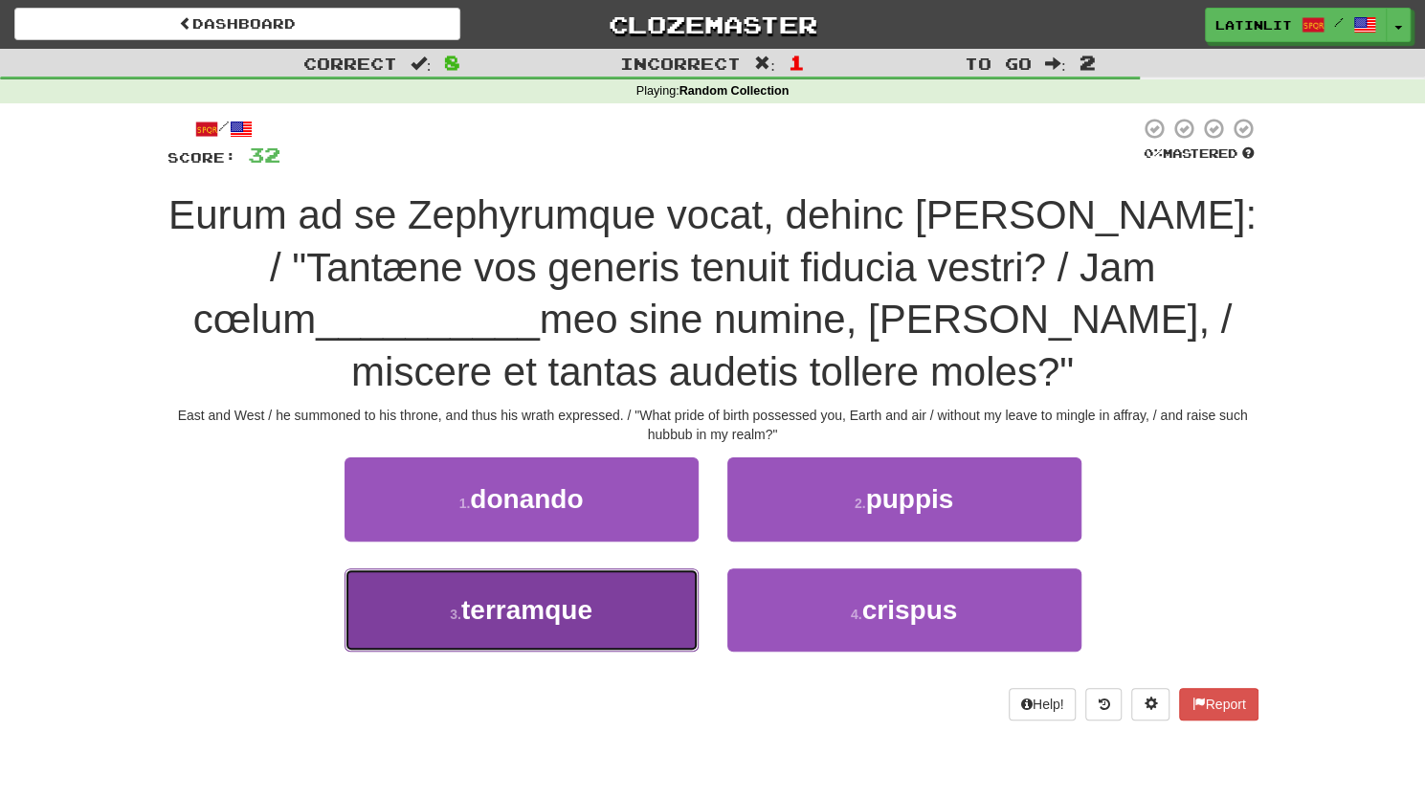
click at [520, 606] on span "terramque" at bounding box center [526, 610] width 131 height 30
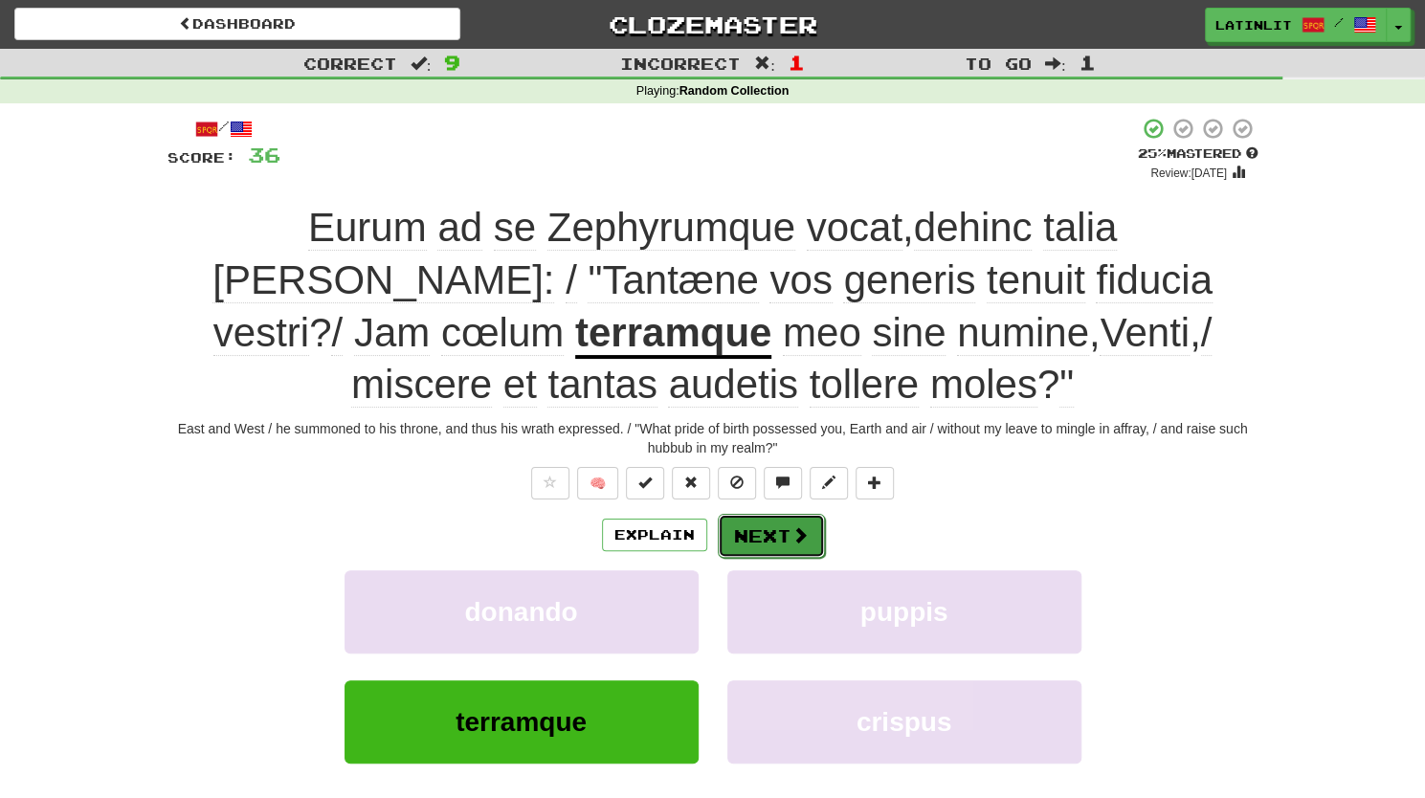
click at [748, 532] on button "Next" at bounding box center [771, 536] width 107 height 44
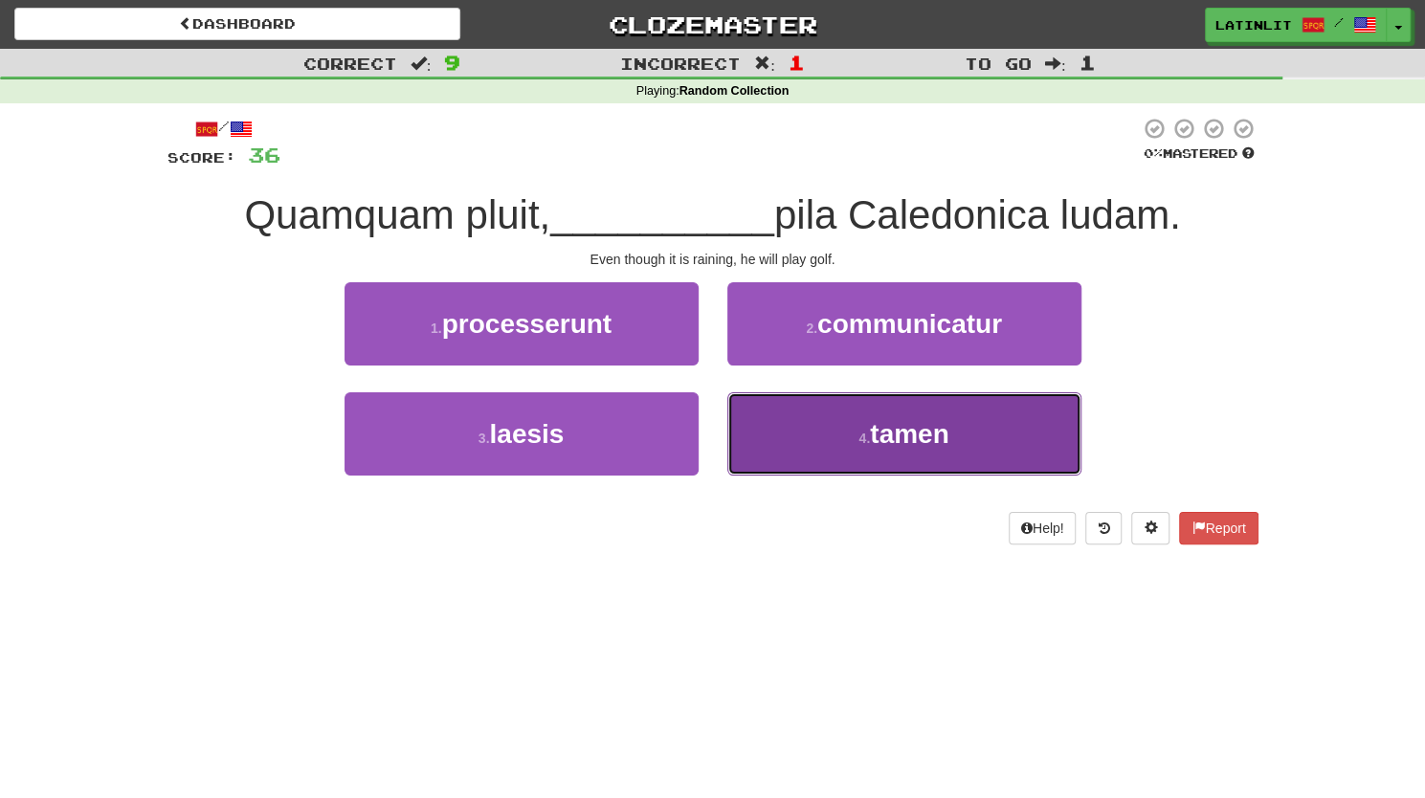
click at [859, 425] on button "4 . tamen" at bounding box center [904, 433] width 354 height 83
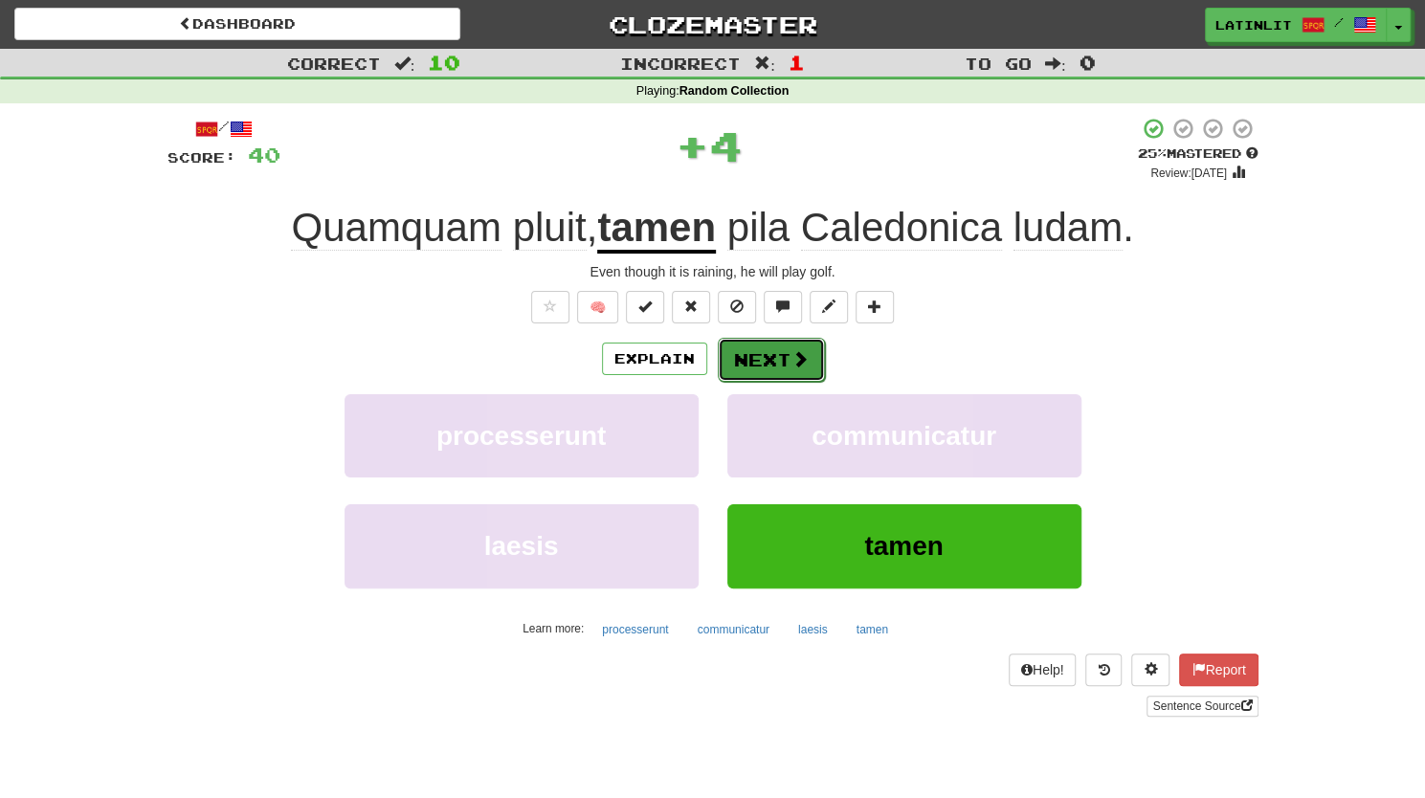
click at [778, 361] on button "Next" at bounding box center [771, 360] width 107 height 44
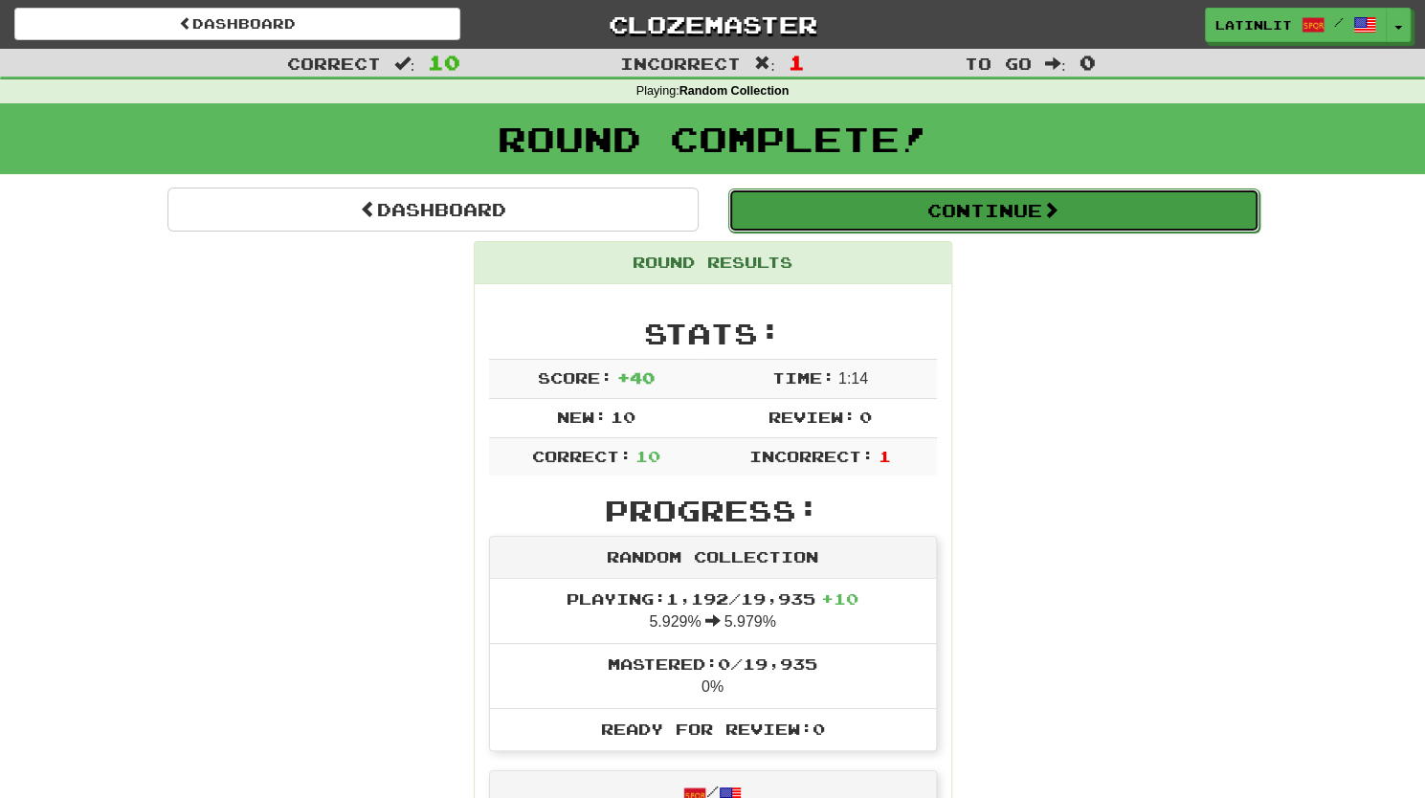
click at [962, 211] on button "Continue" at bounding box center [993, 210] width 531 height 44
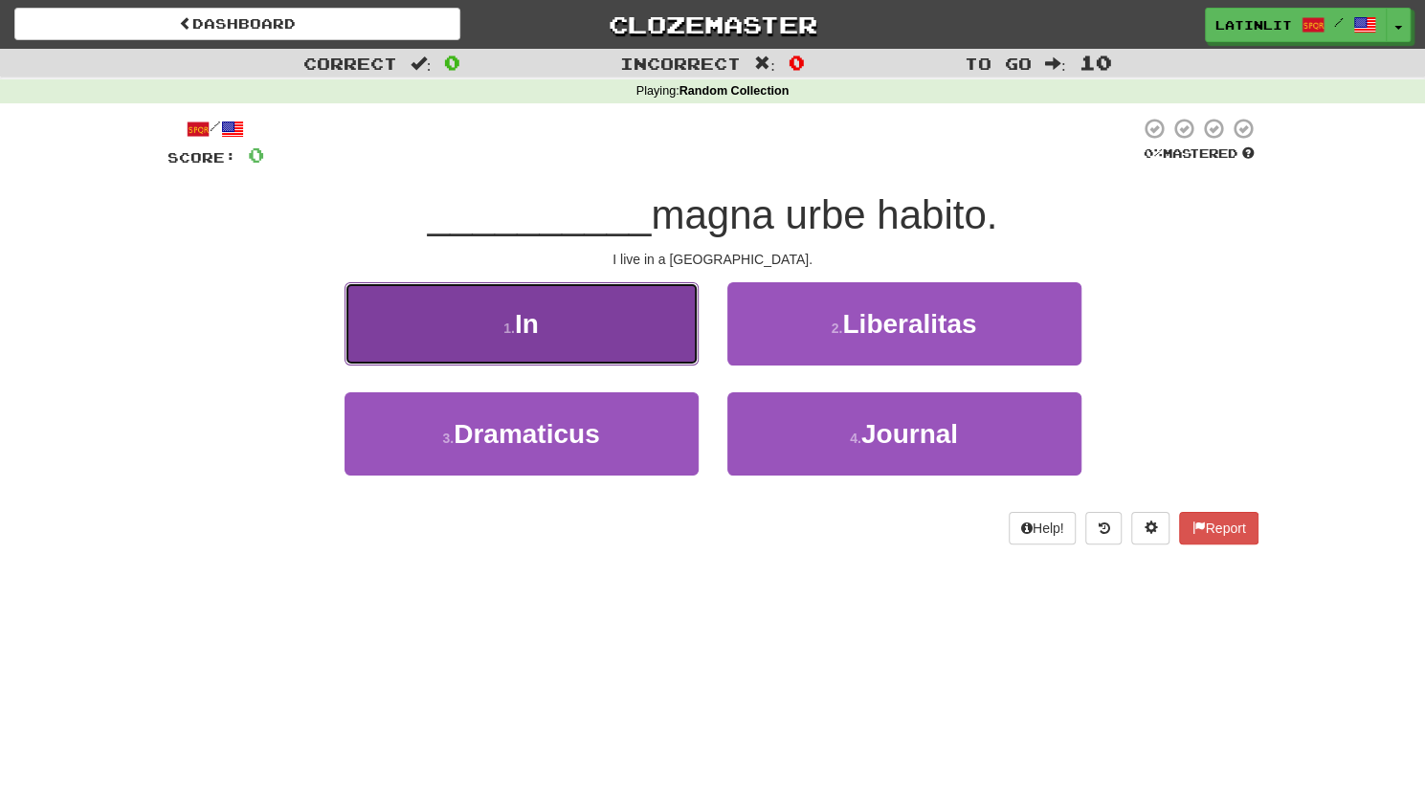
click at [593, 342] on button "1 . In" at bounding box center [521, 323] width 354 height 83
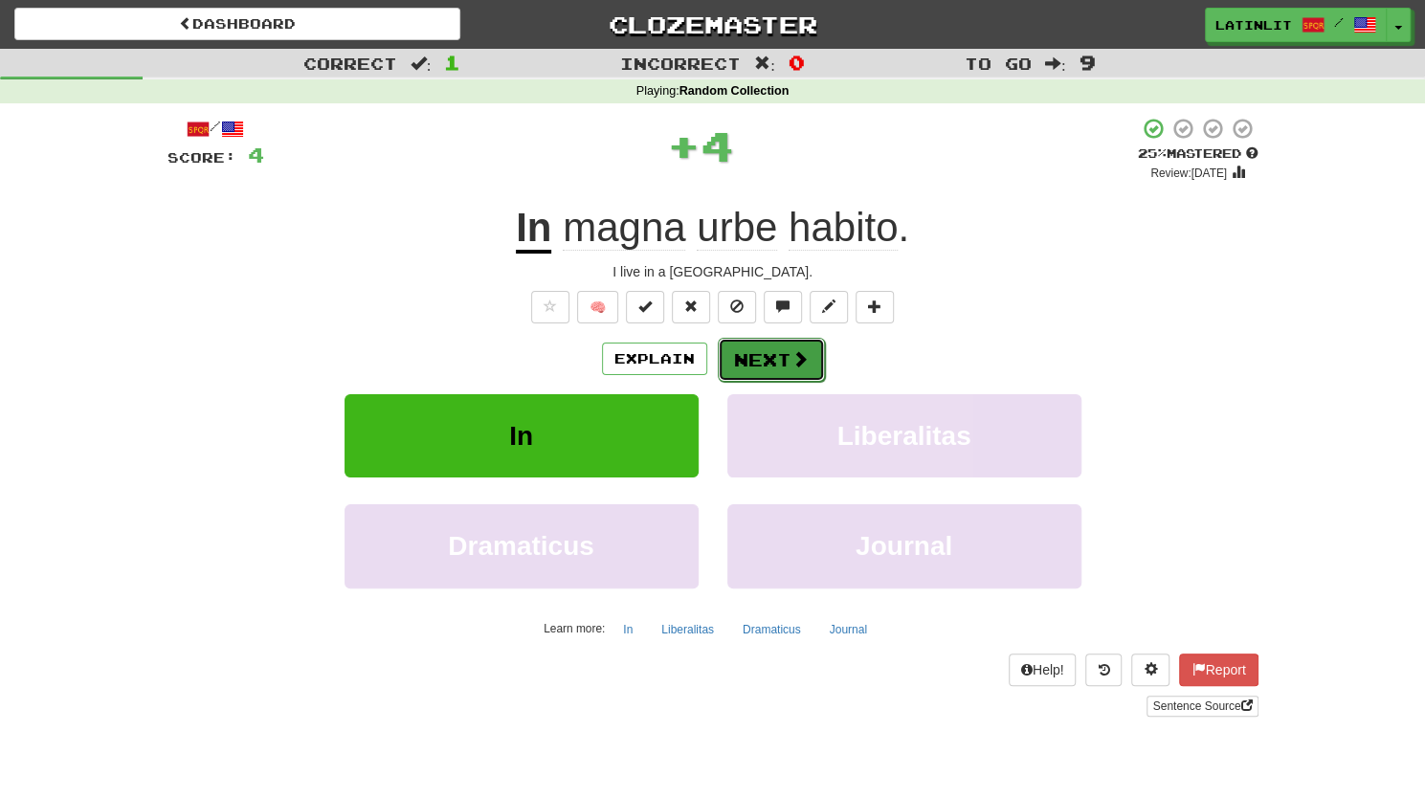
click at [754, 359] on button "Next" at bounding box center [771, 360] width 107 height 44
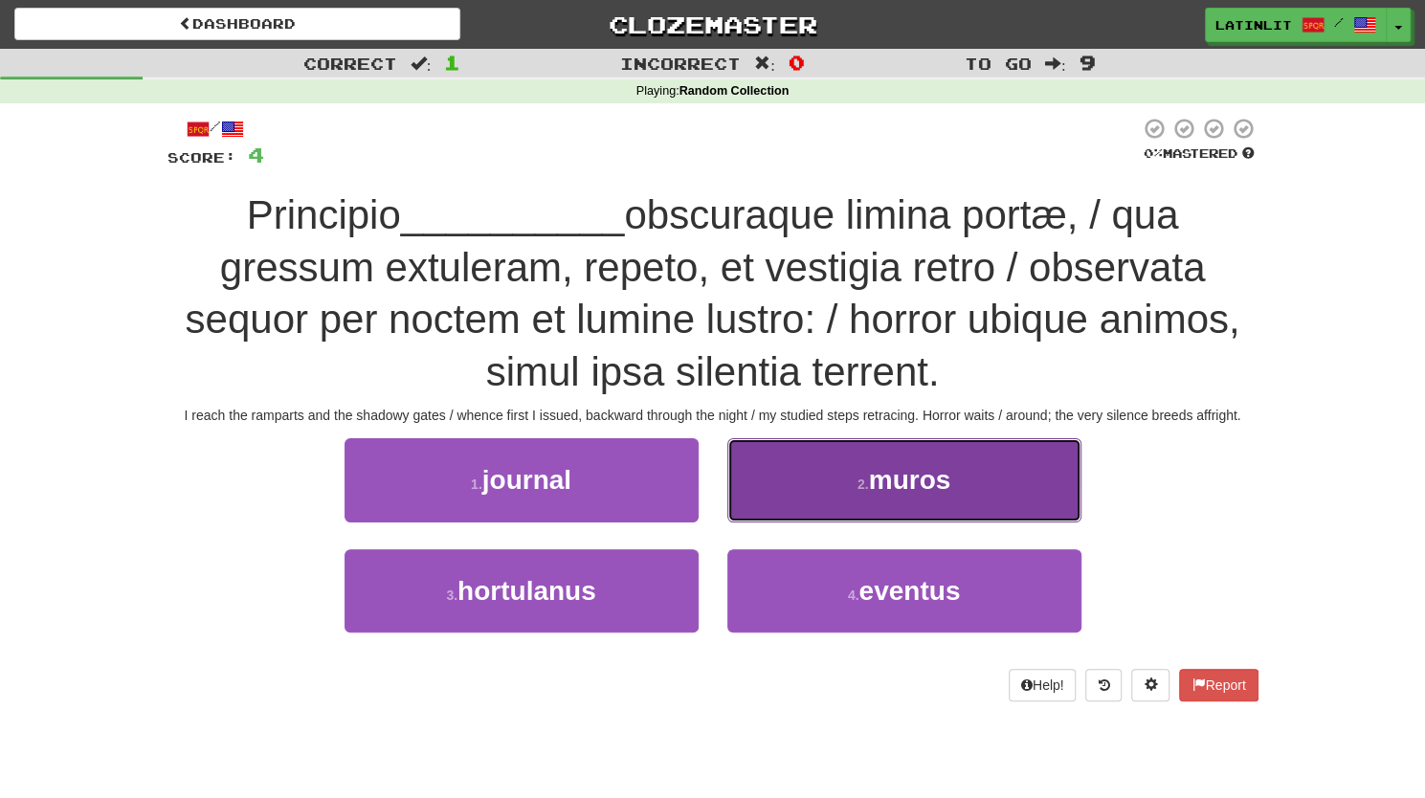
click at [903, 475] on span "muros" at bounding box center [910, 480] width 82 height 30
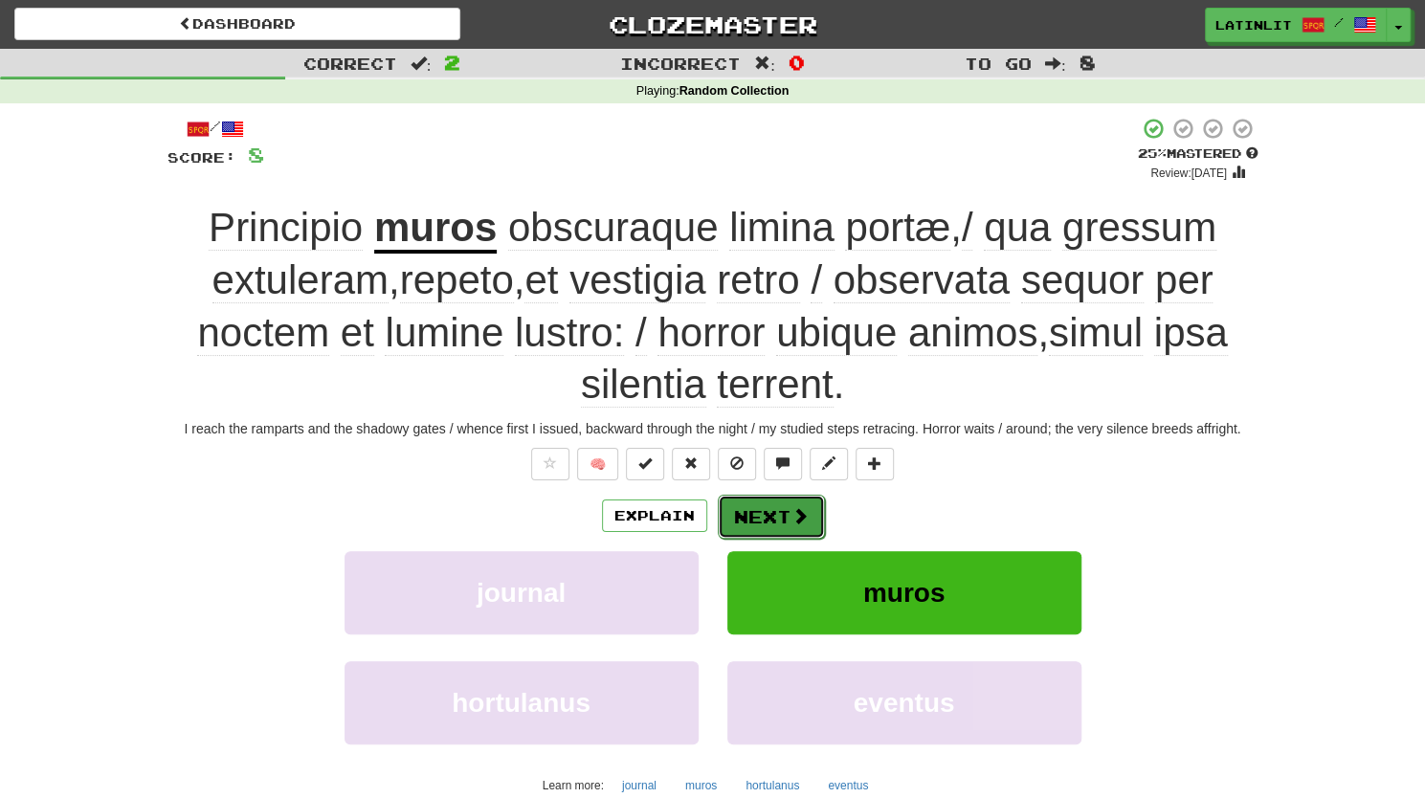
click at [767, 511] on button "Next" at bounding box center [771, 517] width 107 height 44
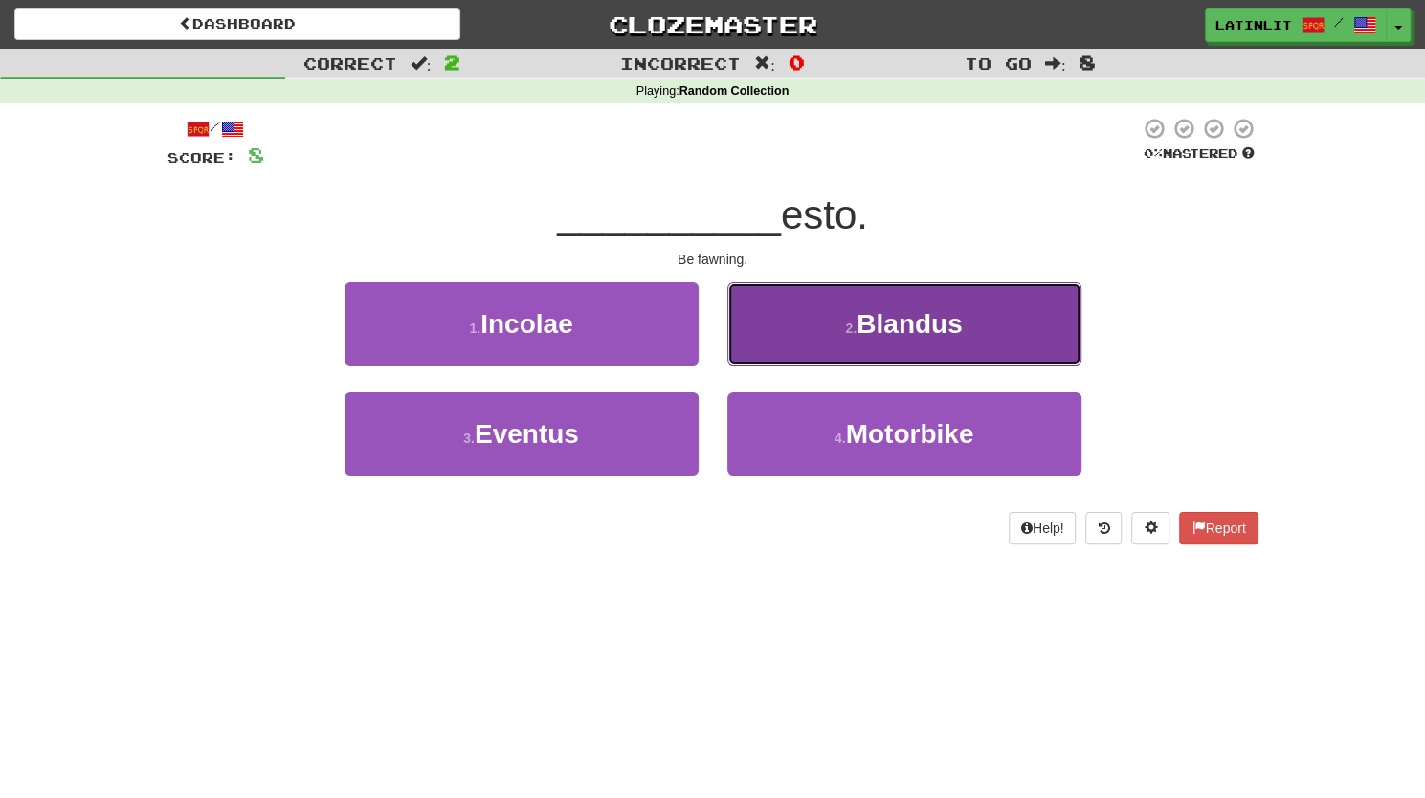
click at [859, 331] on span "Blandus" at bounding box center [908, 324] width 105 height 30
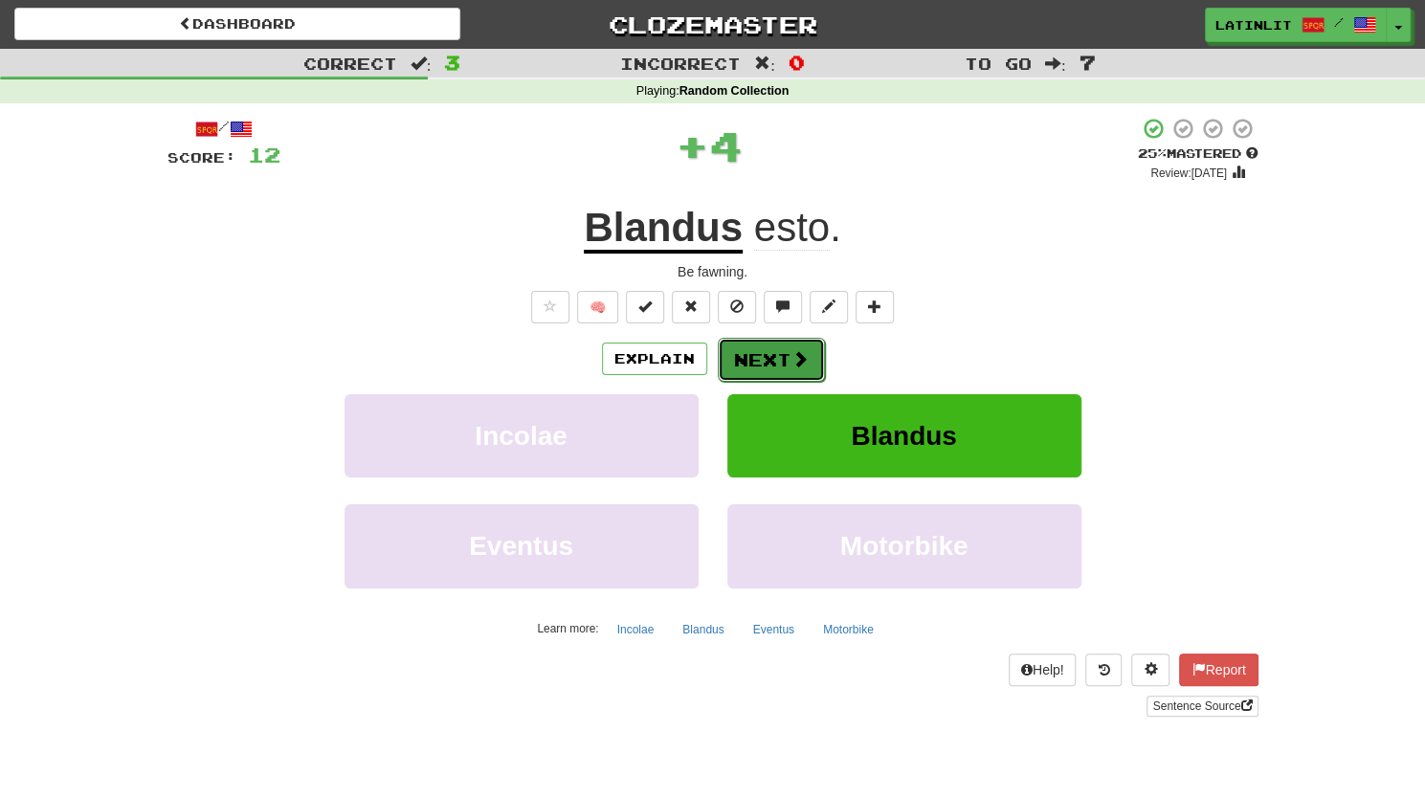
click at [769, 364] on button "Next" at bounding box center [771, 360] width 107 height 44
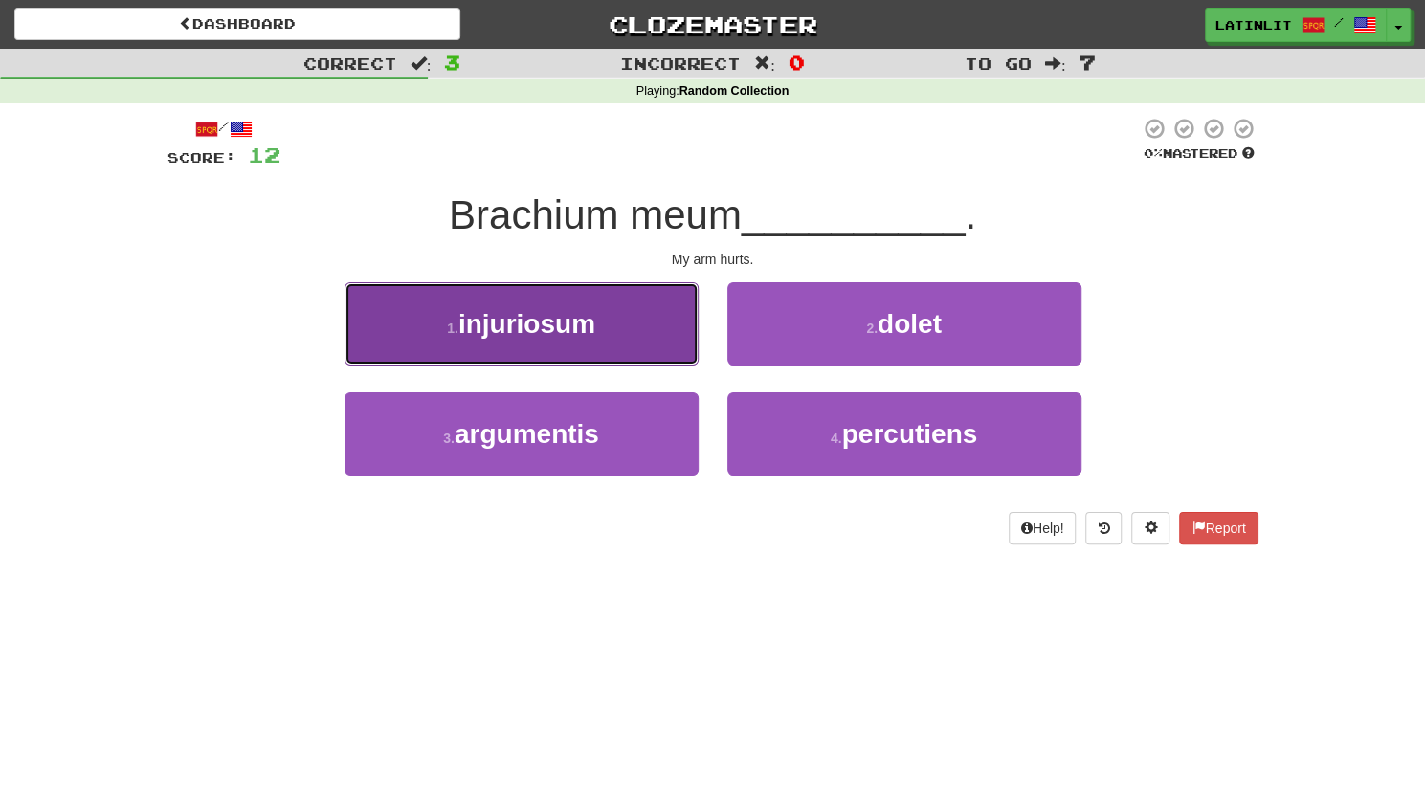
click at [652, 336] on button "1 . injuriosum" at bounding box center [521, 323] width 354 height 83
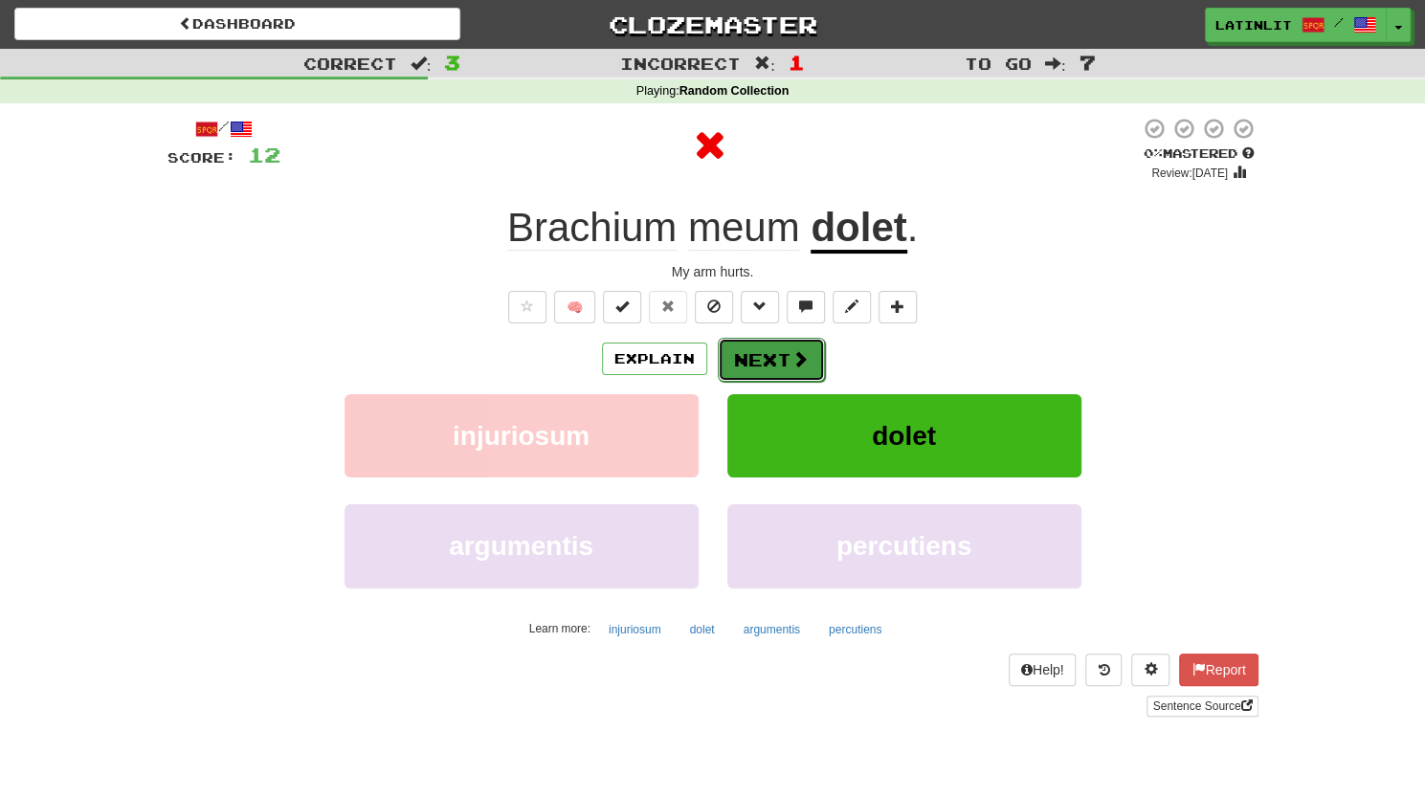
click at [783, 361] on button "Next" at bounding box center [771, 360] width 107 height 44
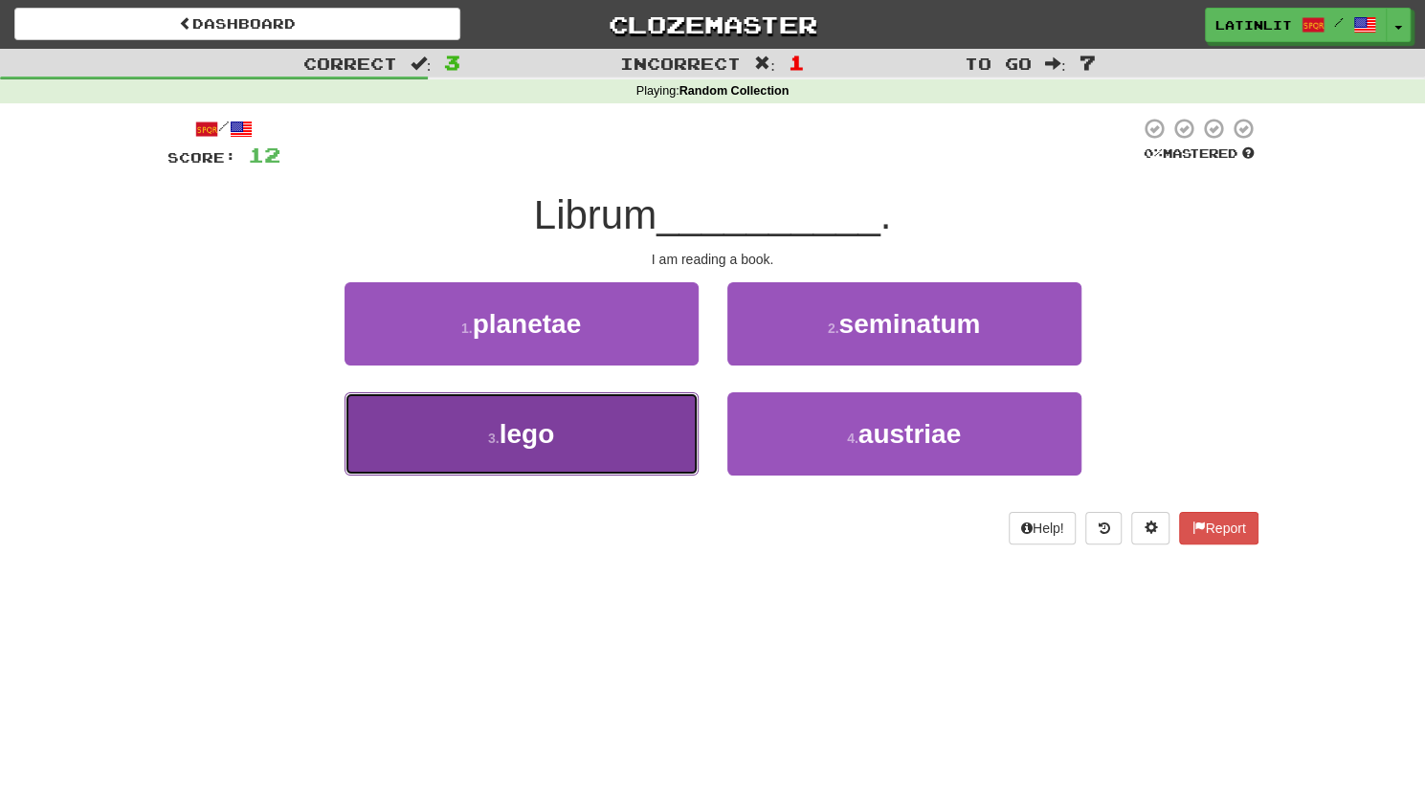
click at [593, 456] on button "3 . lego" at bounding box center [521, 433] width 354 height 83
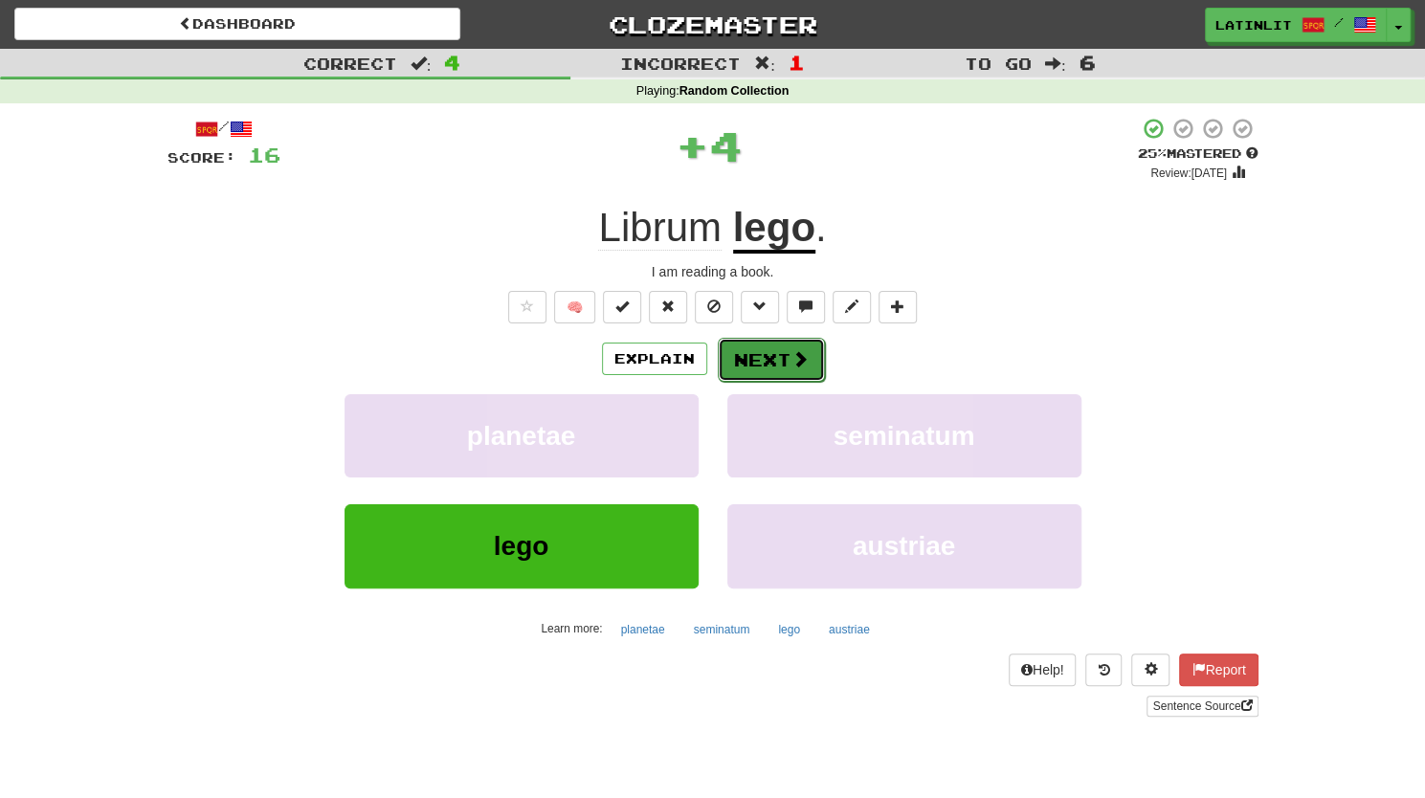
click at [763, 359] on button "Next" at bounding box center [771, 360] width 107 height 44
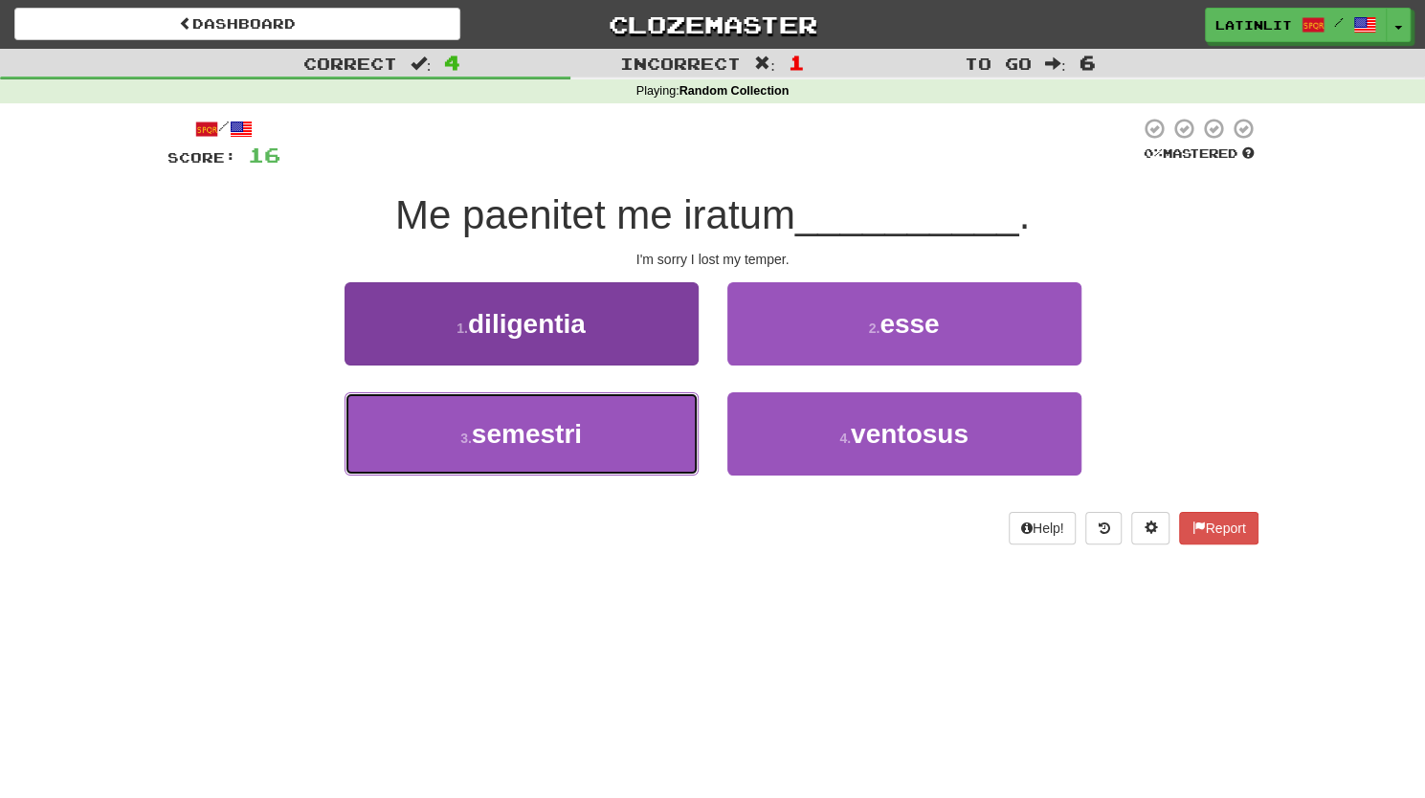
drag, startPoint x: 563, startPoint y: 436, endPoint x: 513, endPoint y: 437, distance: 49.8
click at [513, 437] on span "semestri" at bounding box center [527, 434] width 110 height 30
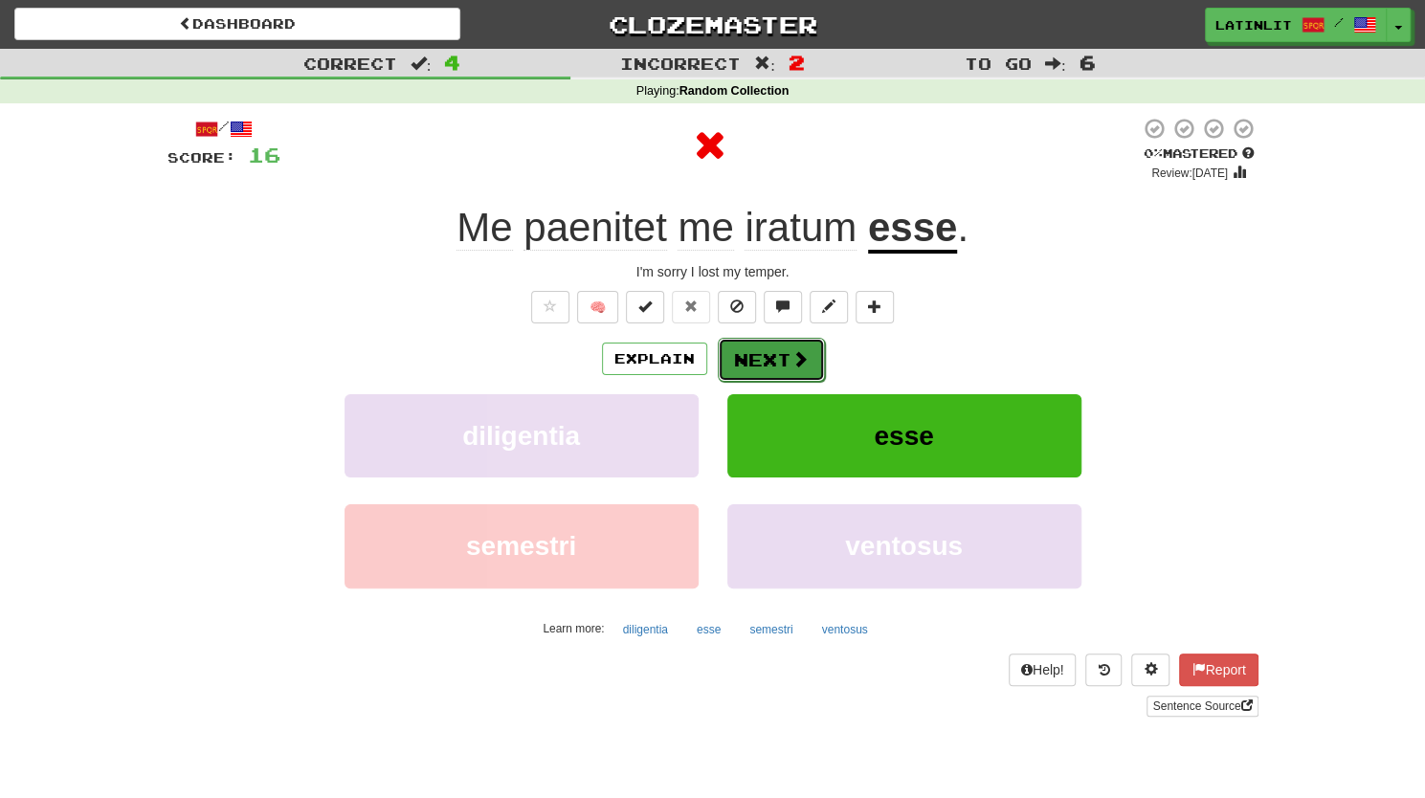
click at [769, 371] on button "Next" at bounding box center [771, 360] width 107 height 44
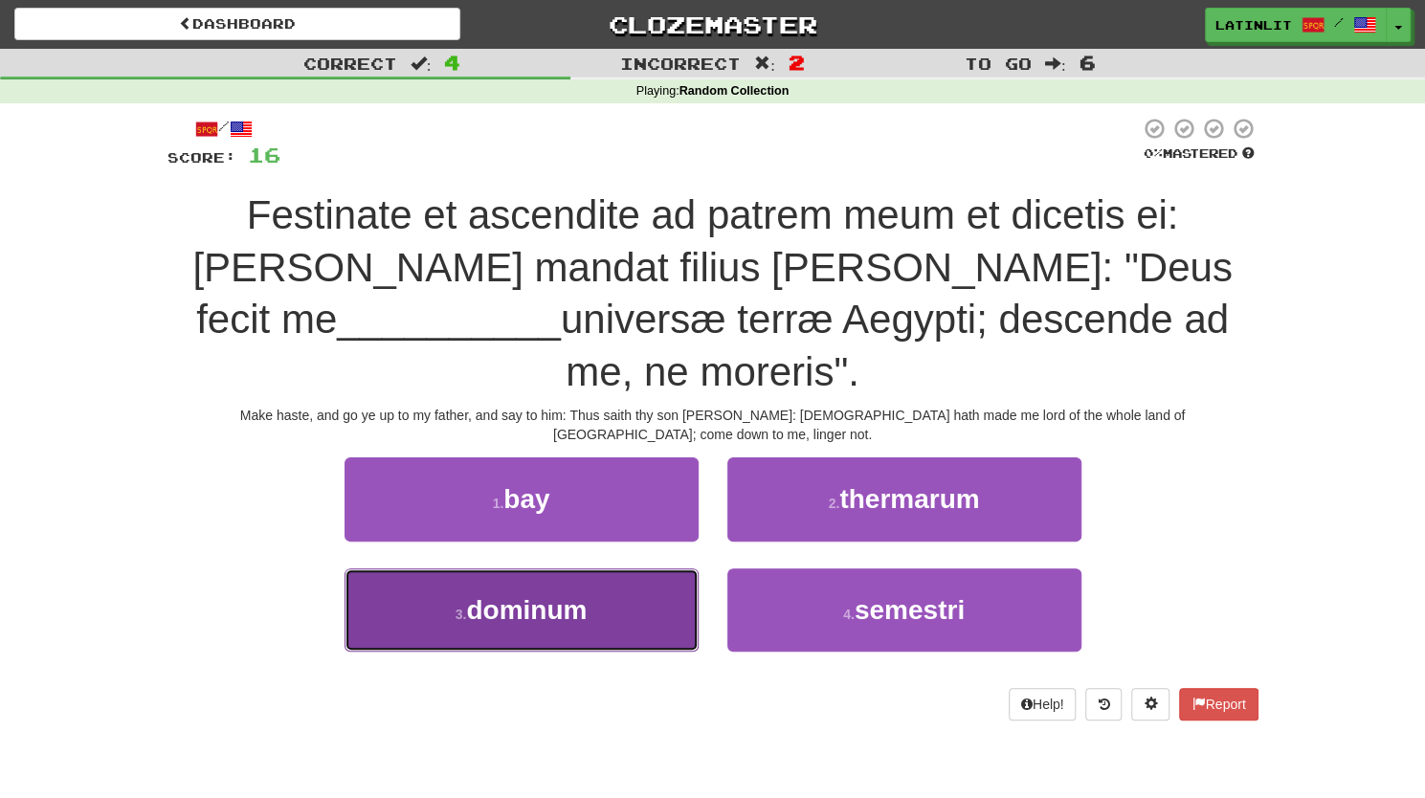
click at [569, 595] on span "dominum" at bounding box center [526, 610] width 121 height 30
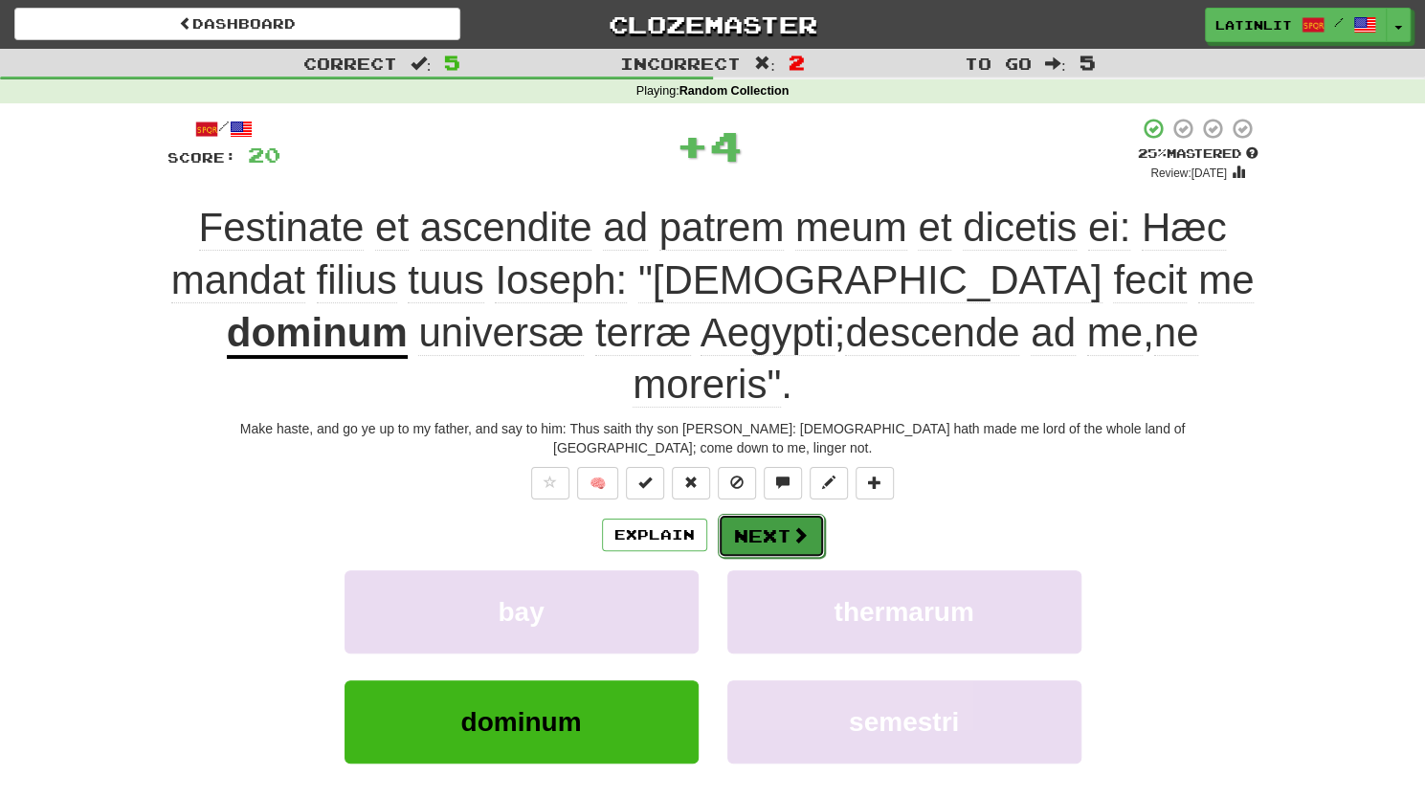
click at [737, 514] on button "Next" at bounding box center [771, 536] width 107 height 44
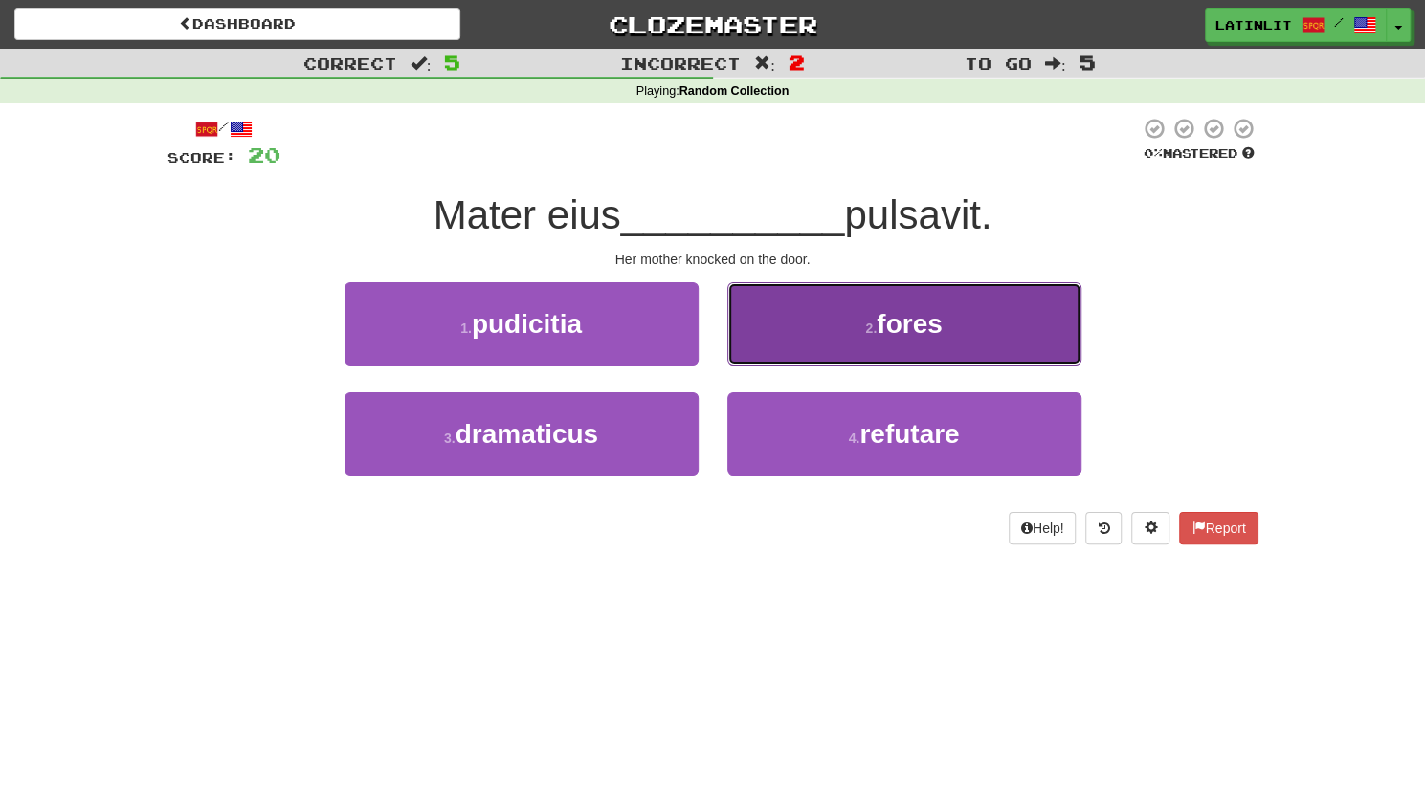
click at [790, 333] on button "2 . fores" at bounding box center [904, 323] width 354 height 83
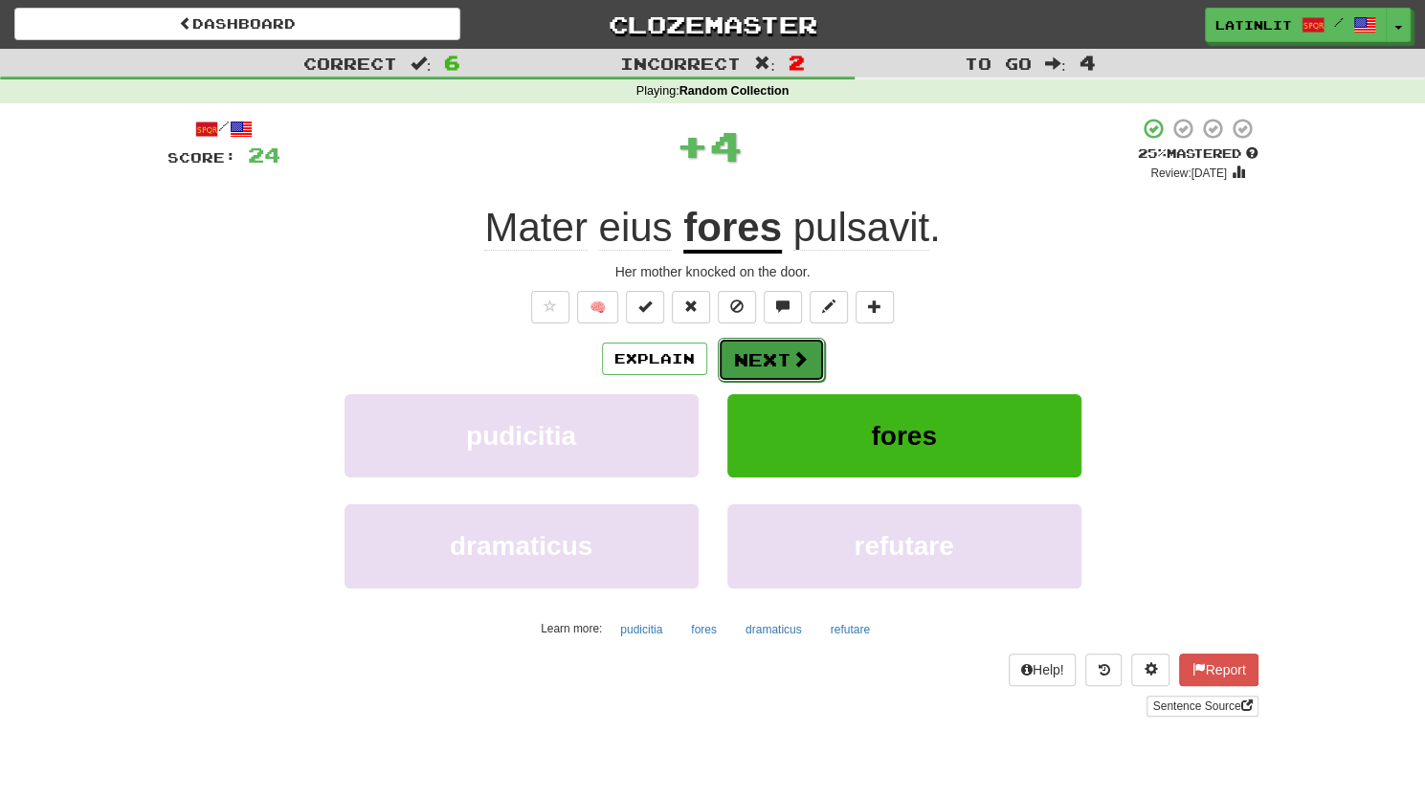
click at [763, 355] on button "Next" at bounding box center [771, 360] width 107 height 44
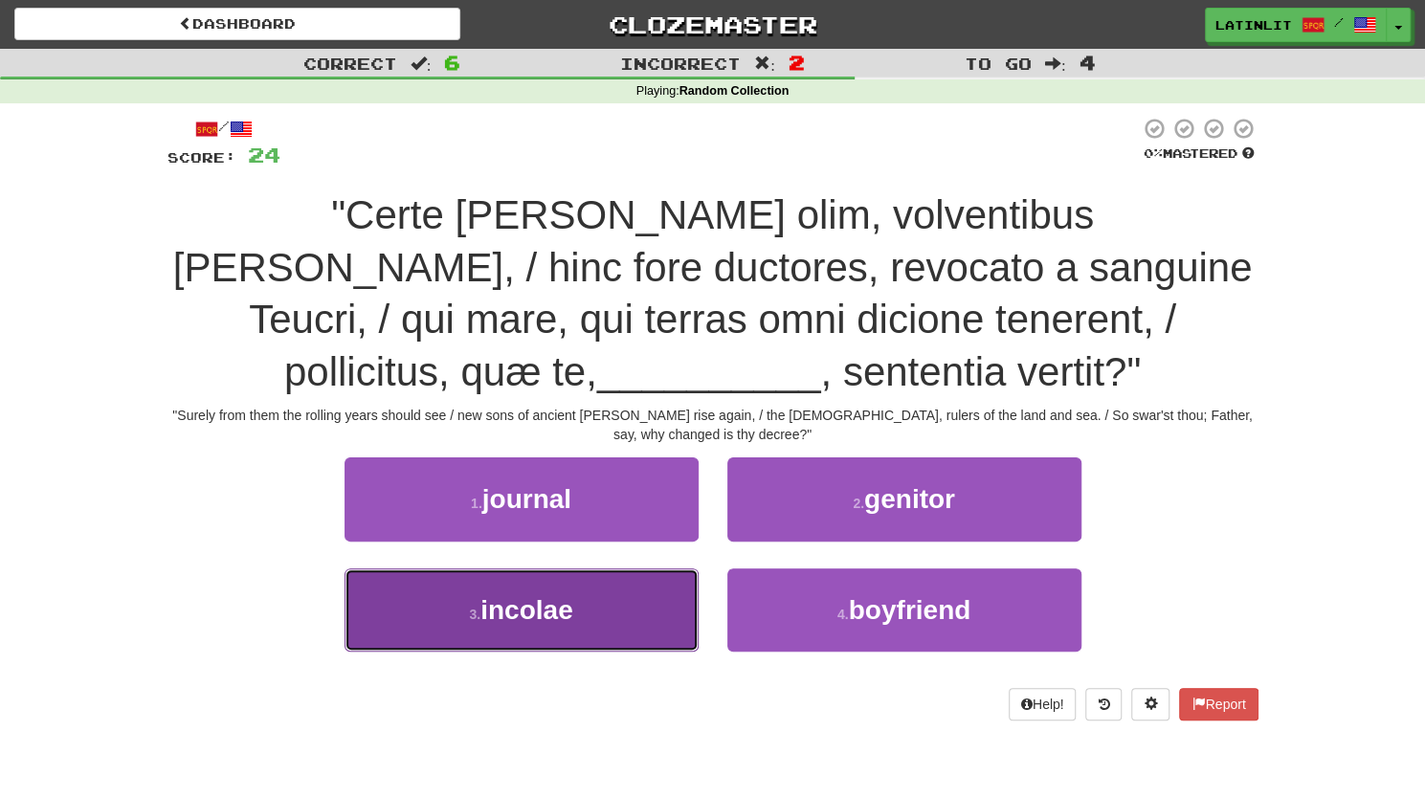
click at [586, 592] on button "3 . incolae" at bounding box center [521, 609] width 354 height 83
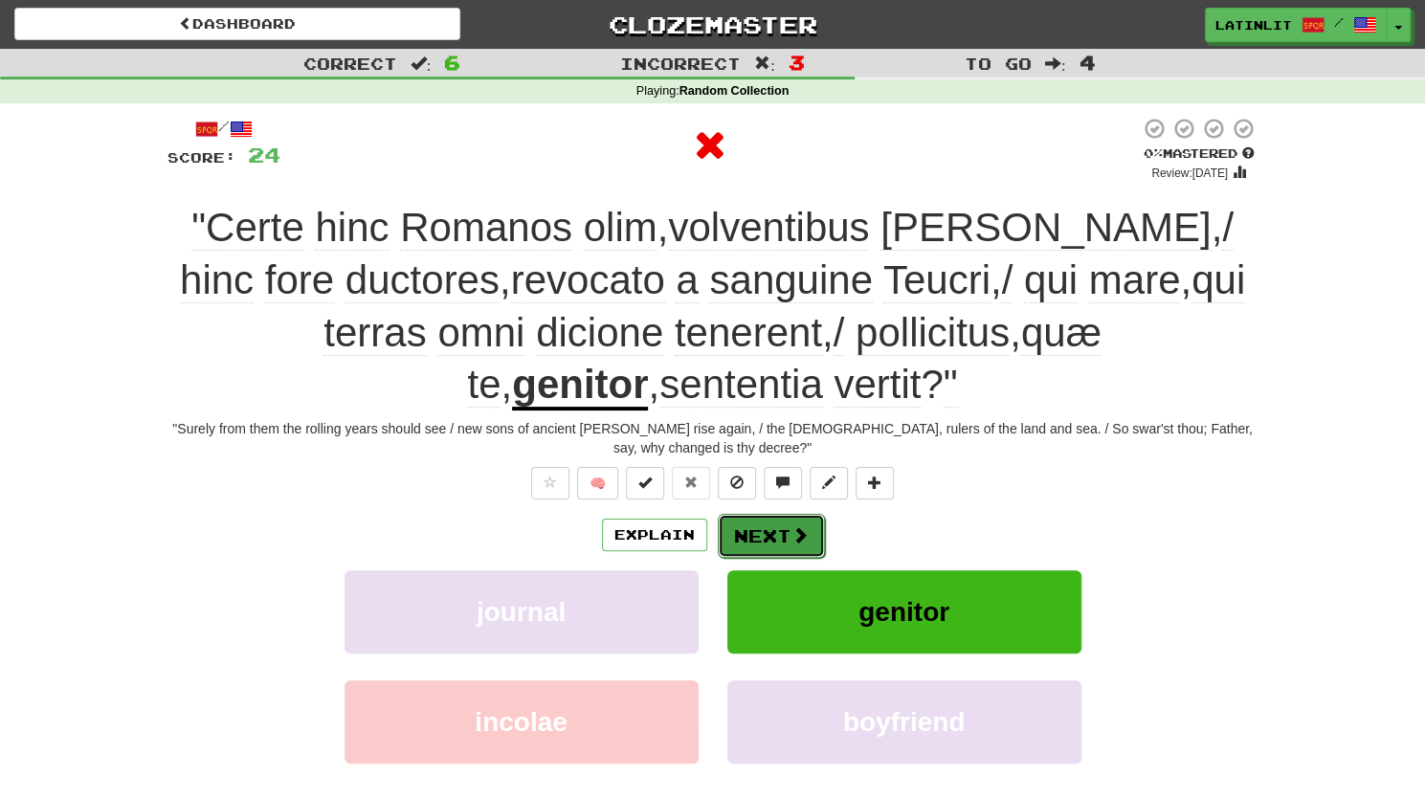
click at [750, 527] on button "Next" at bounding box center [771, 536] width 107 height 44
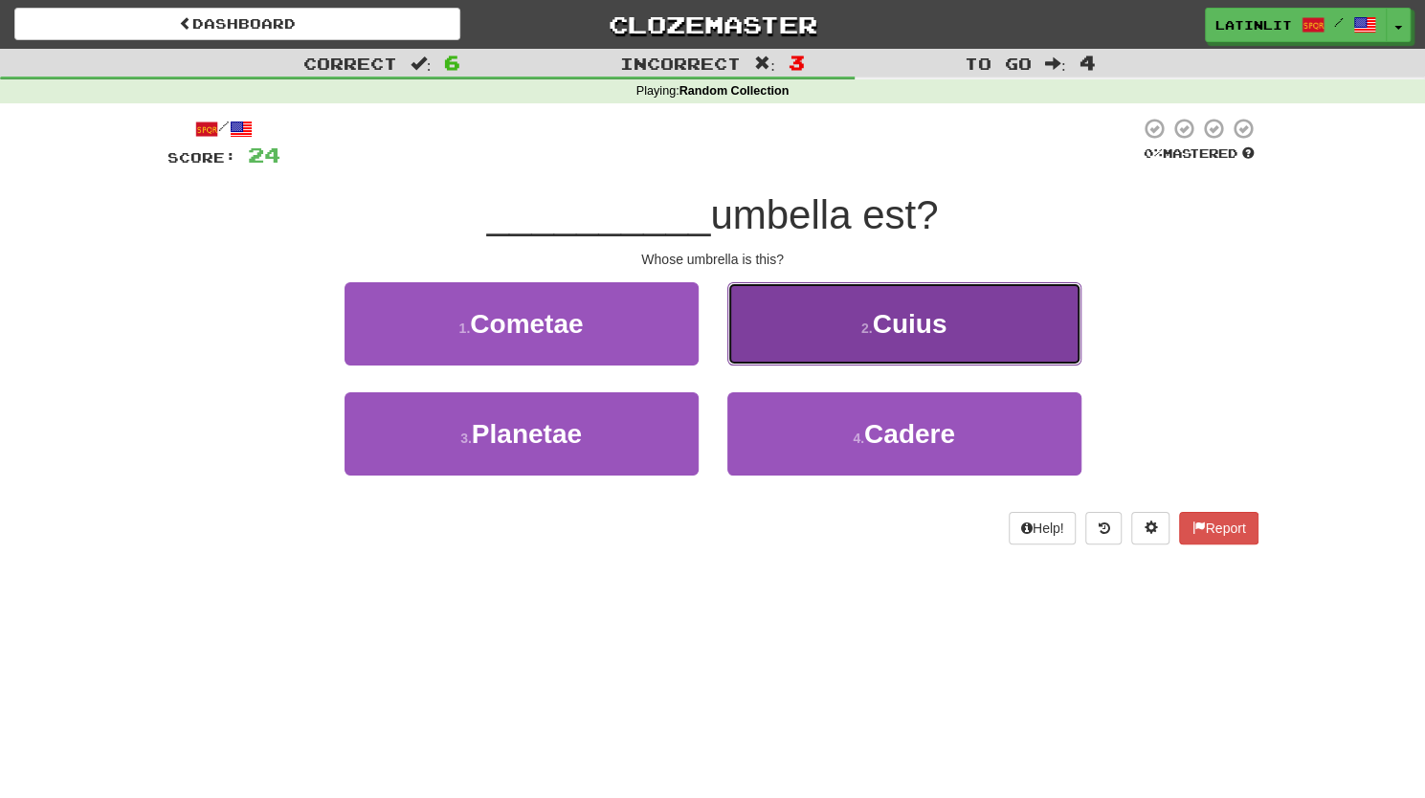
click at [927, 347] on button "2 . Cuius" at bounding box center [904, 323] width 354 height 83
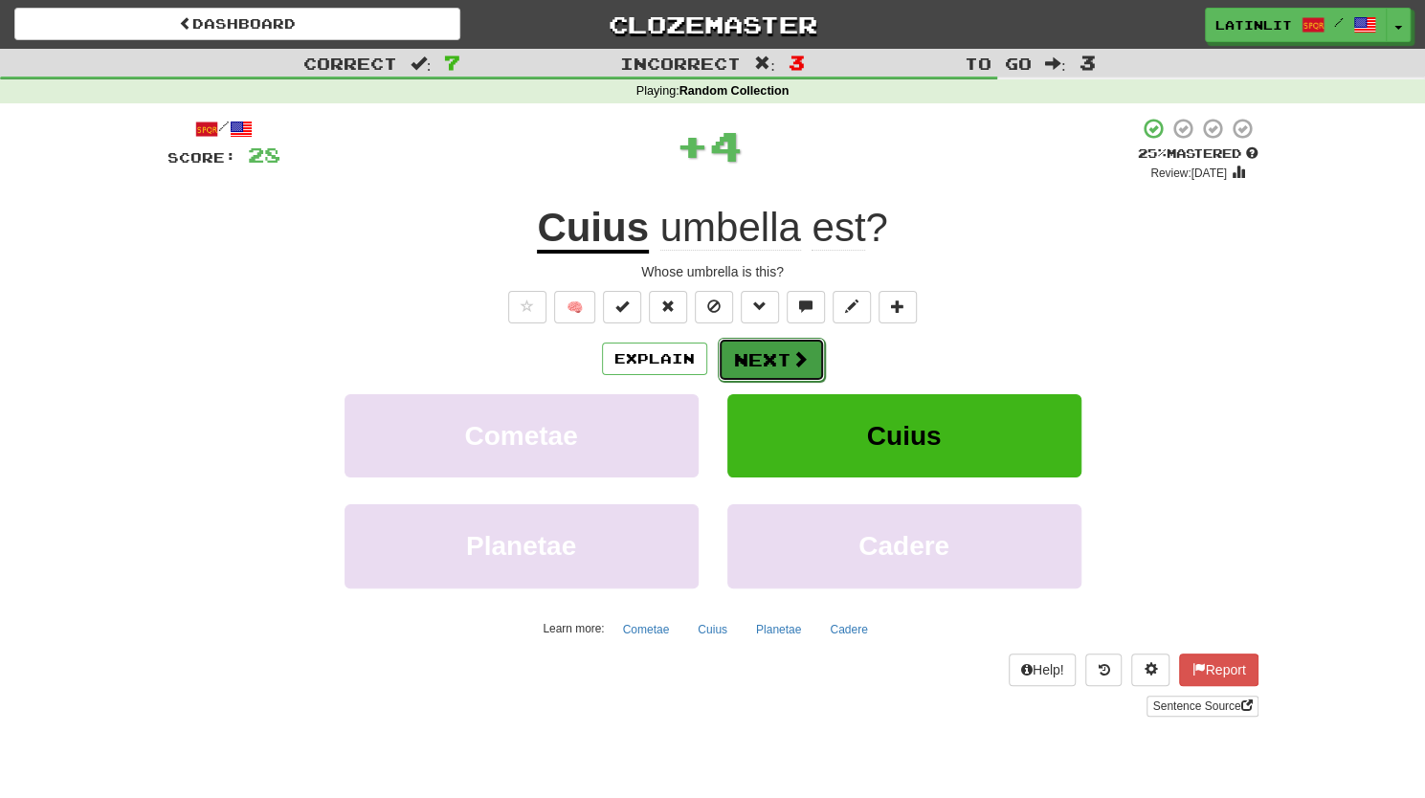
click at [746, 351] on button "Next" at bounding box center [771, 360] width 107 height 44
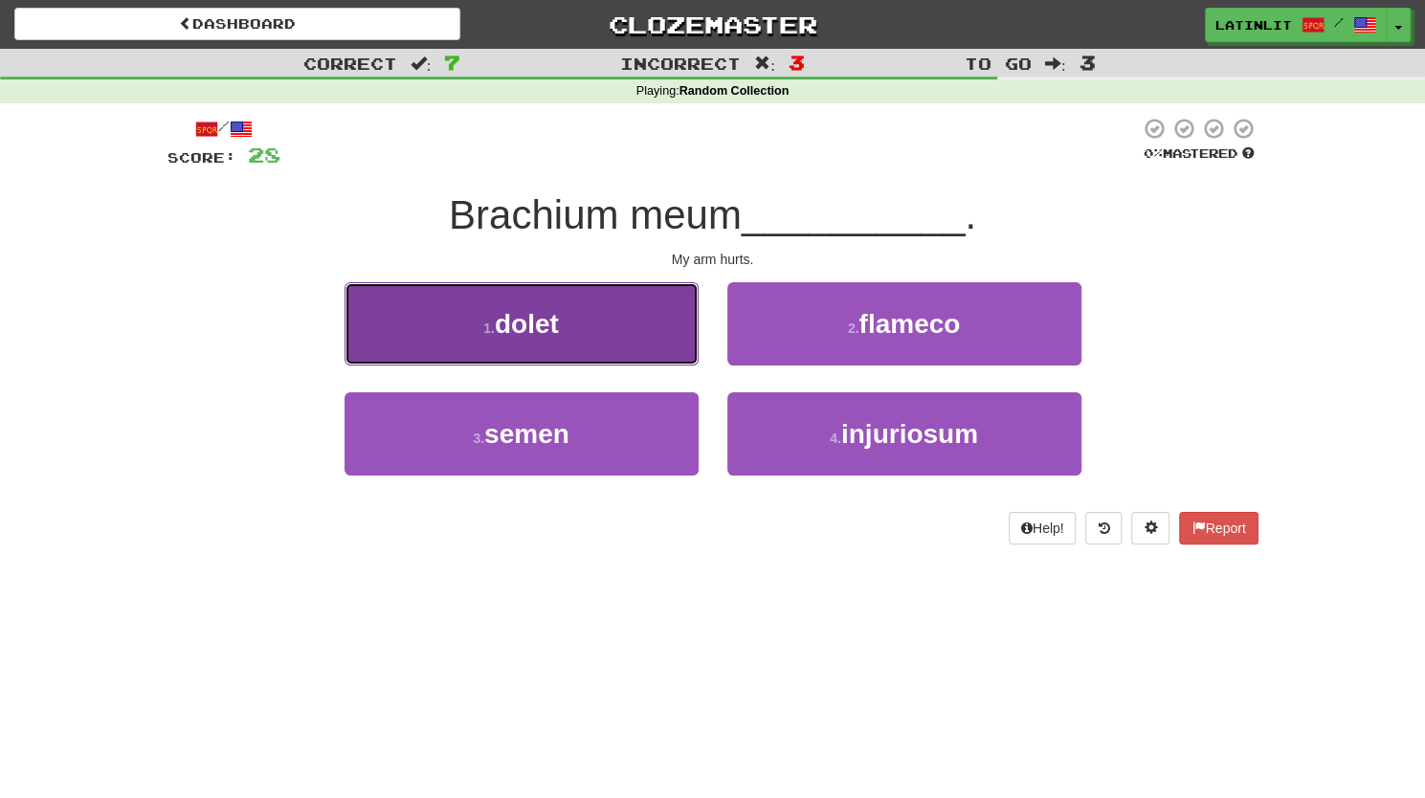
click at [553, 339] on button "1 . dolet" at bounding box center [521, 323] width 354 height 83
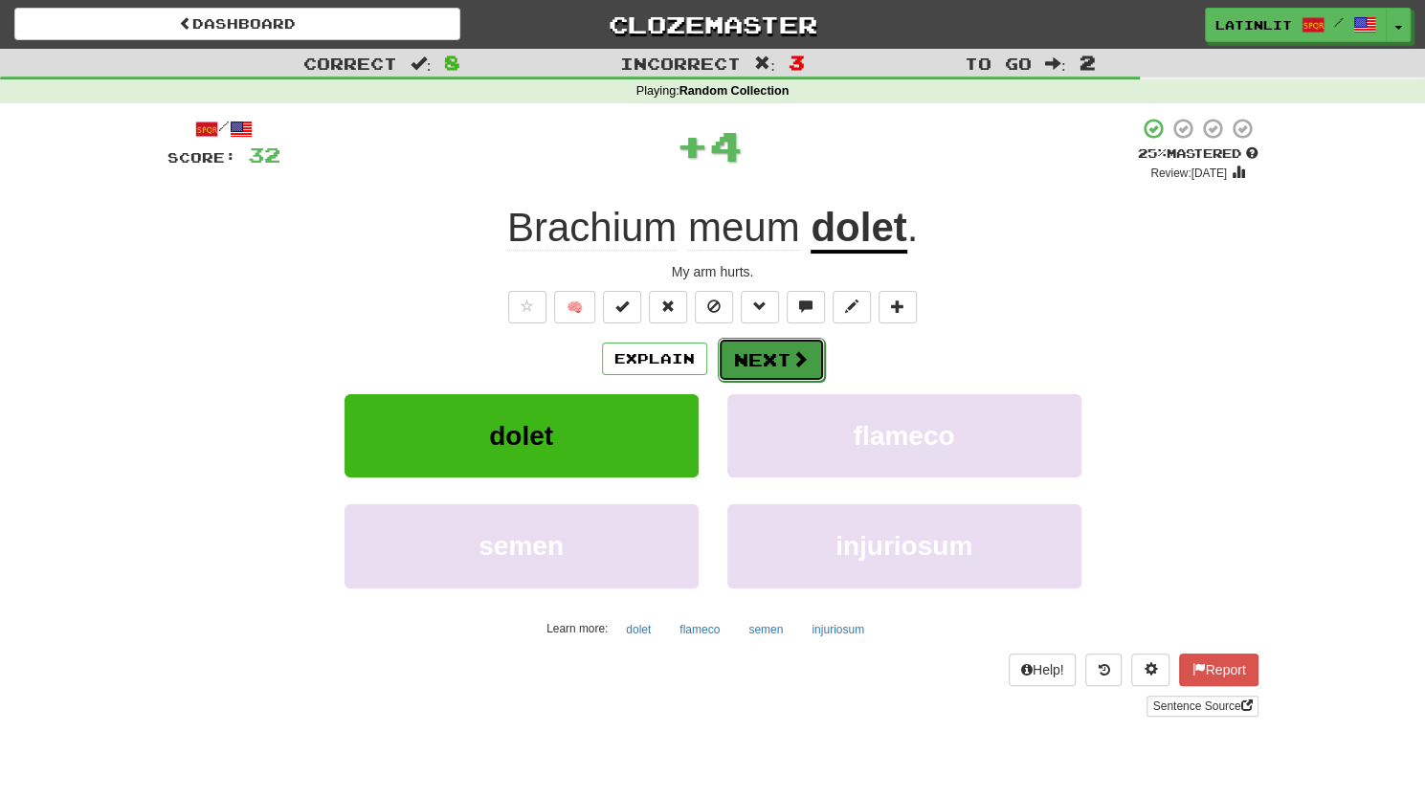
click at [746, 355] on button "Next" at bounding box center [771, 360] width 107 height 44
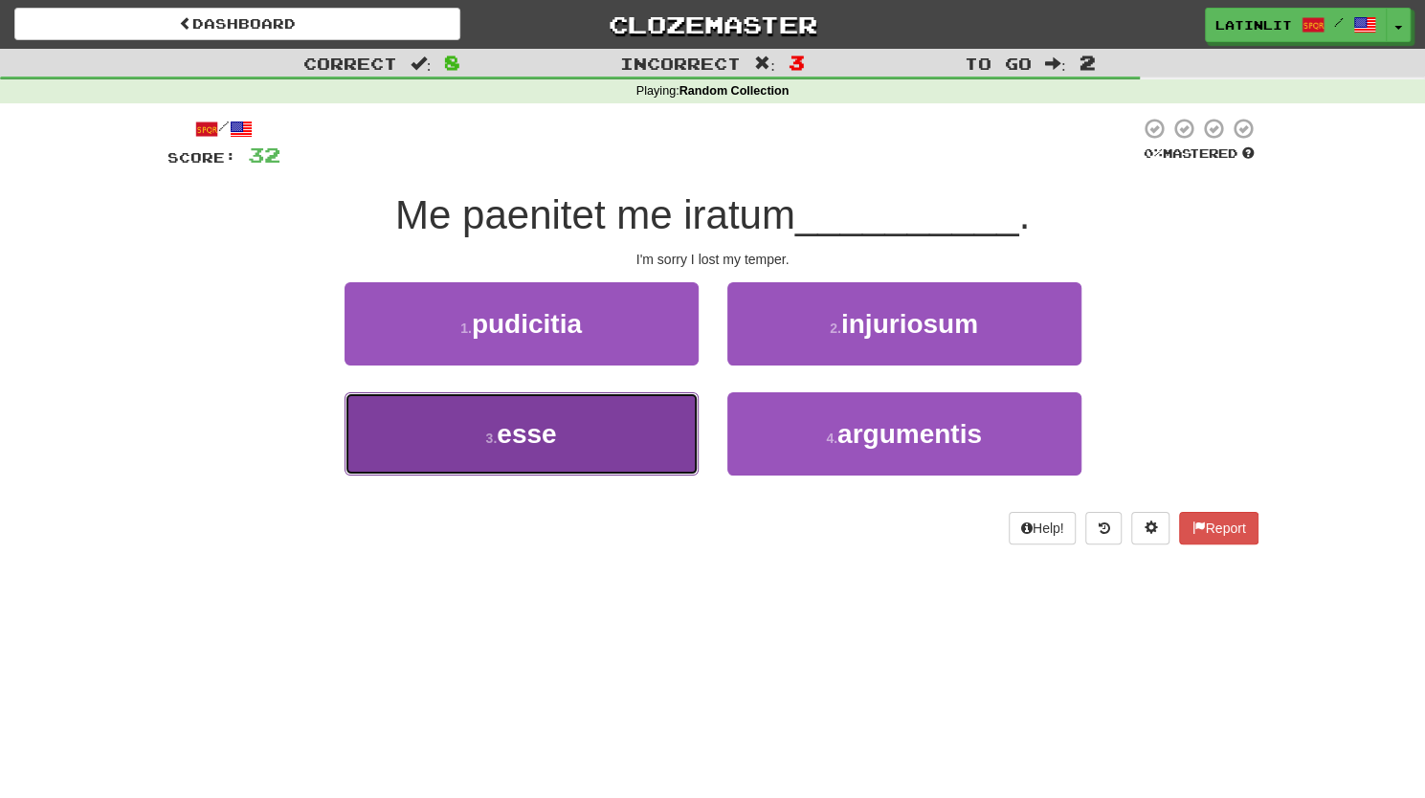
click at [605, 431] on button "3 . esse" at bounding box center [521, 433] width 354 height 83
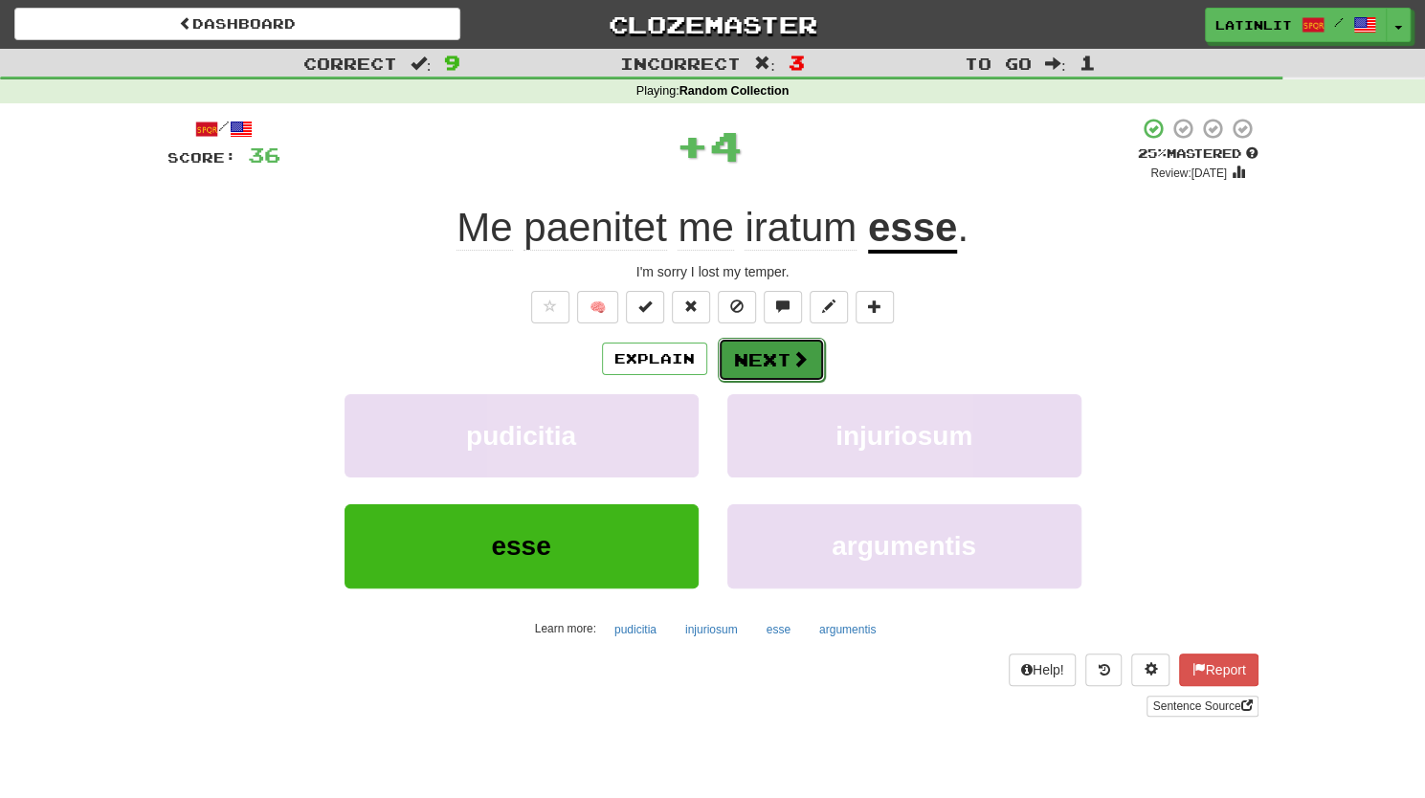
click at [766, 356] on button "Next" at bounding box center [771, 360] width 107 height 44
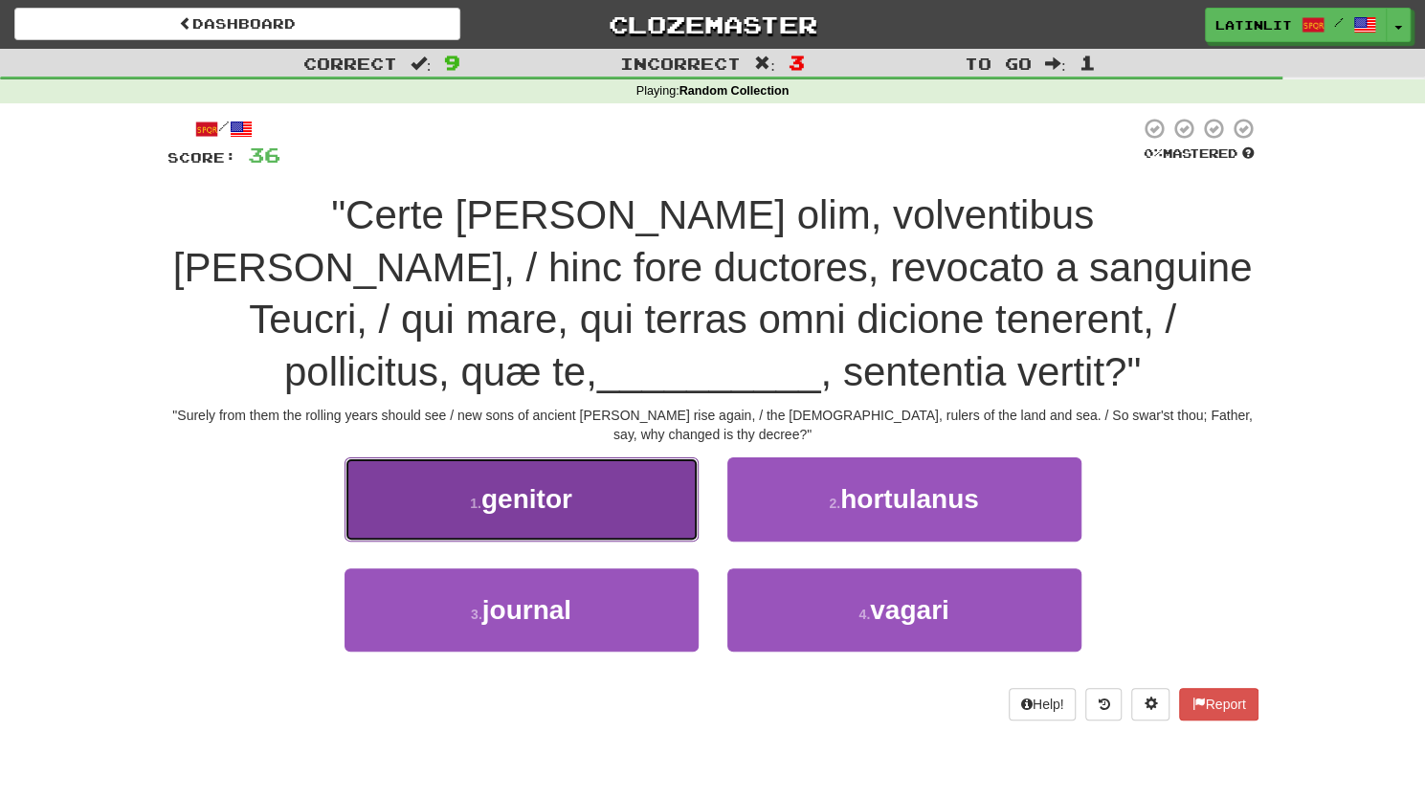
click at [467, 505] on button "1 . genitor" at bounding box center [521, 498] width 354 height 83
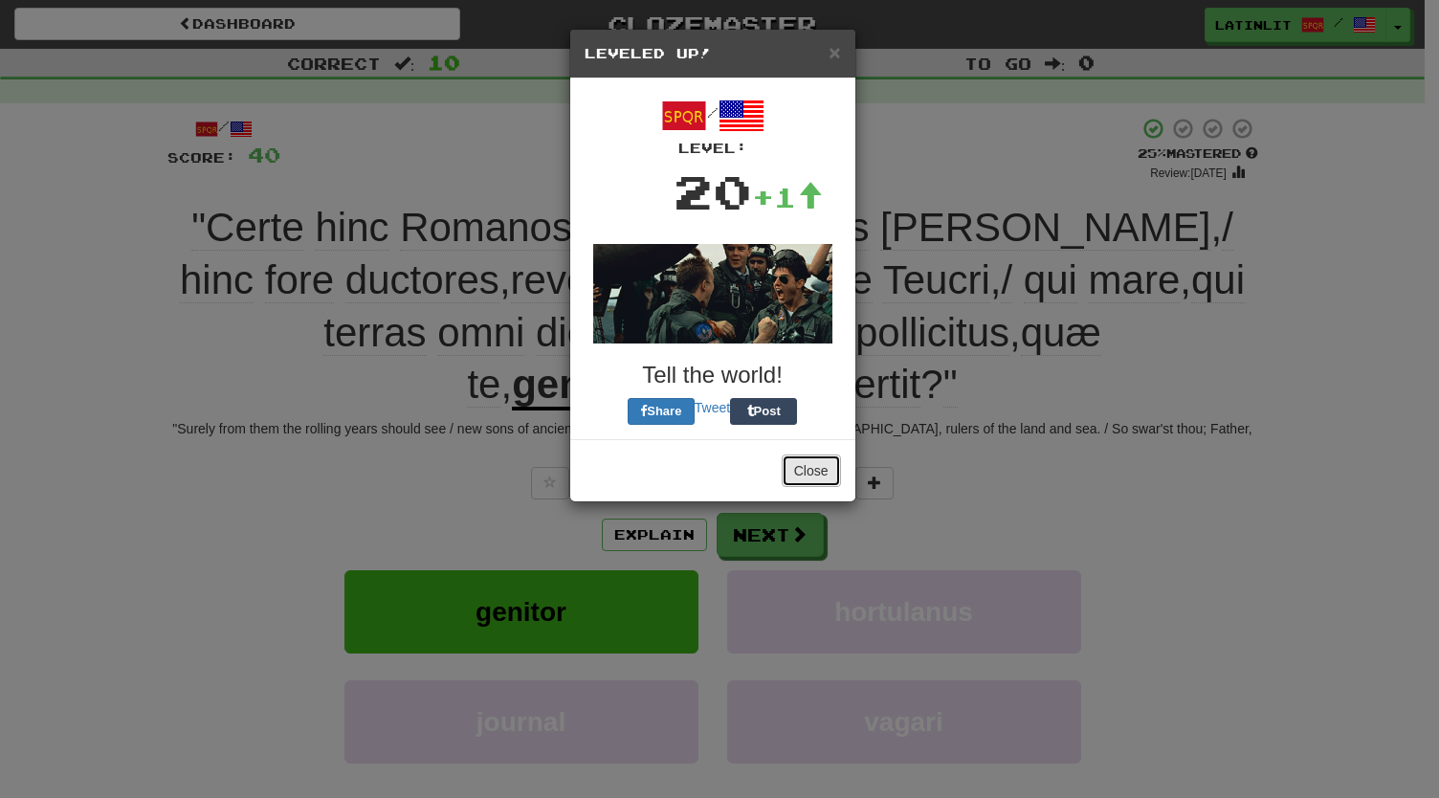
click at [807, 470] on button "Close" at bounding box center [811, 470] width 59 height 33
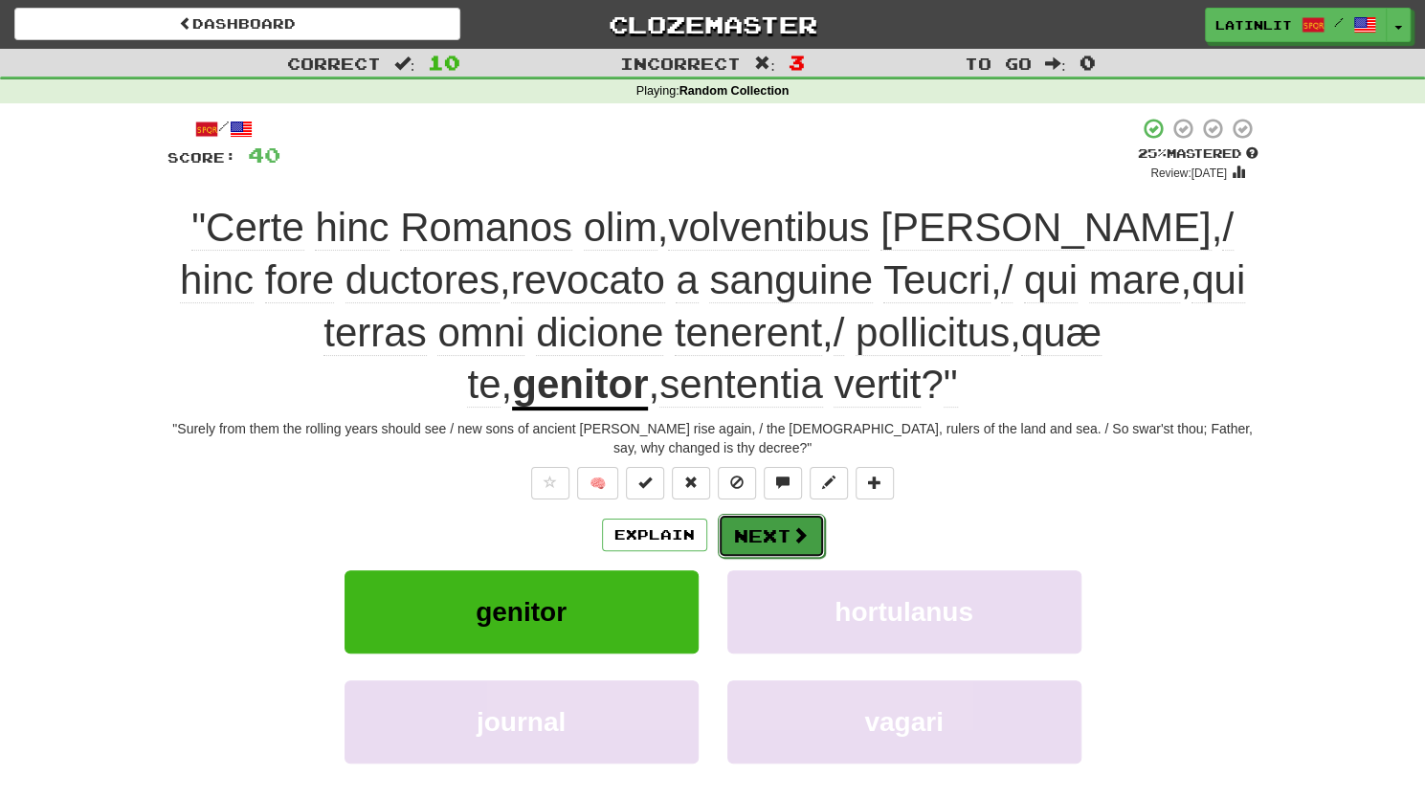
click at [773, 525] on button "Next" at bounding box center [771, 536] width 107 height 44
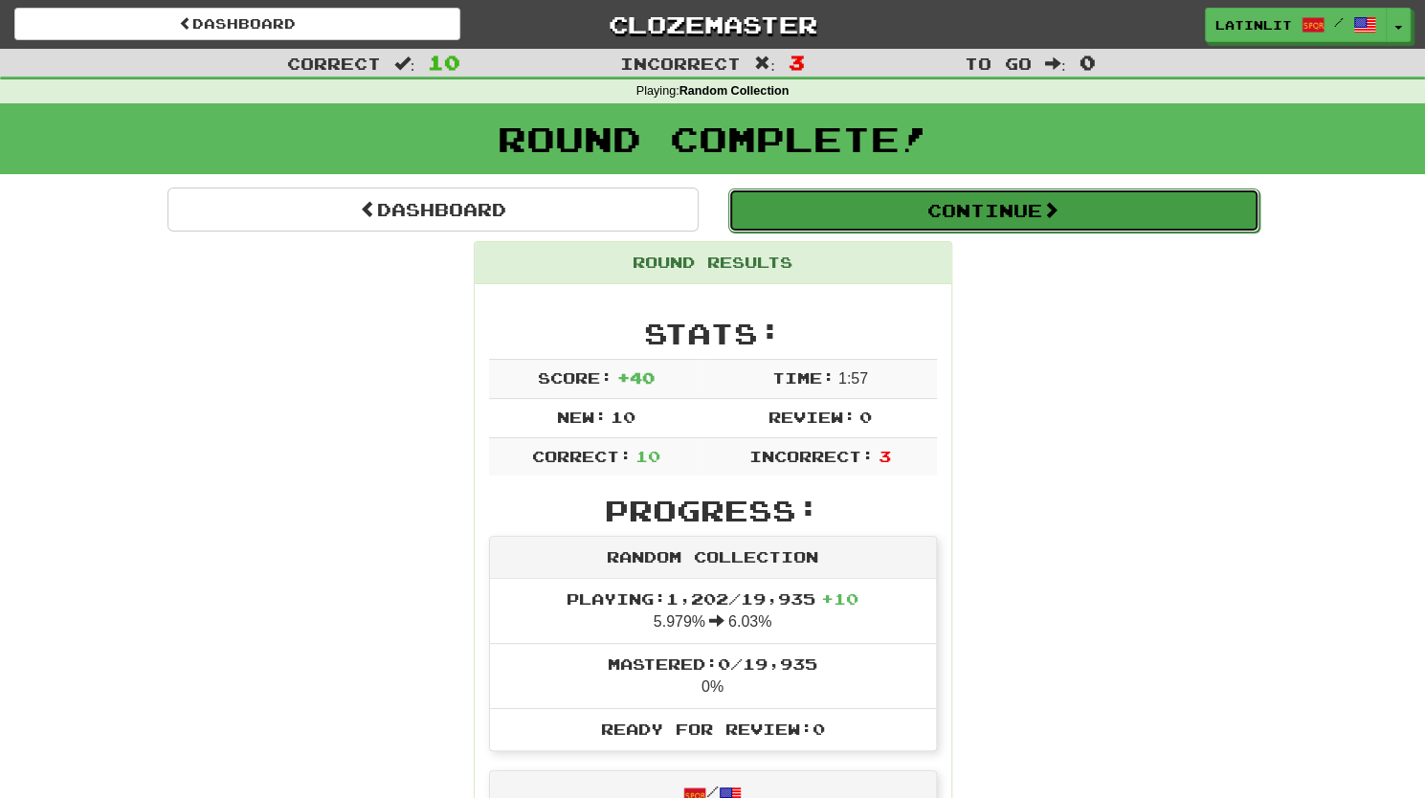
click at [902, 215] on button "Continue" at bounding box center [993, 210] width 531 height 44
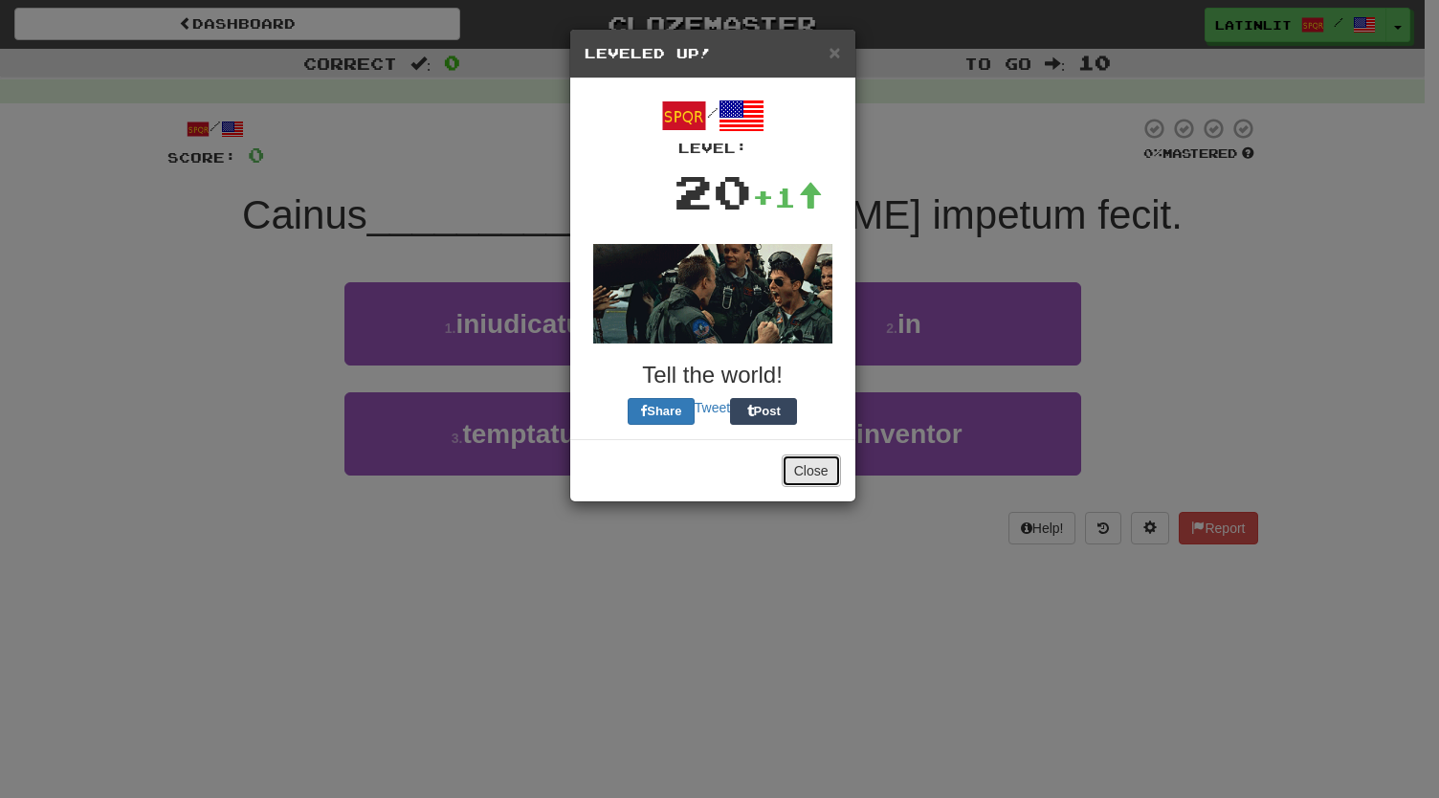
click at [804, 468] on button "Close" at bounding box center [811, 470] width 59 height 33
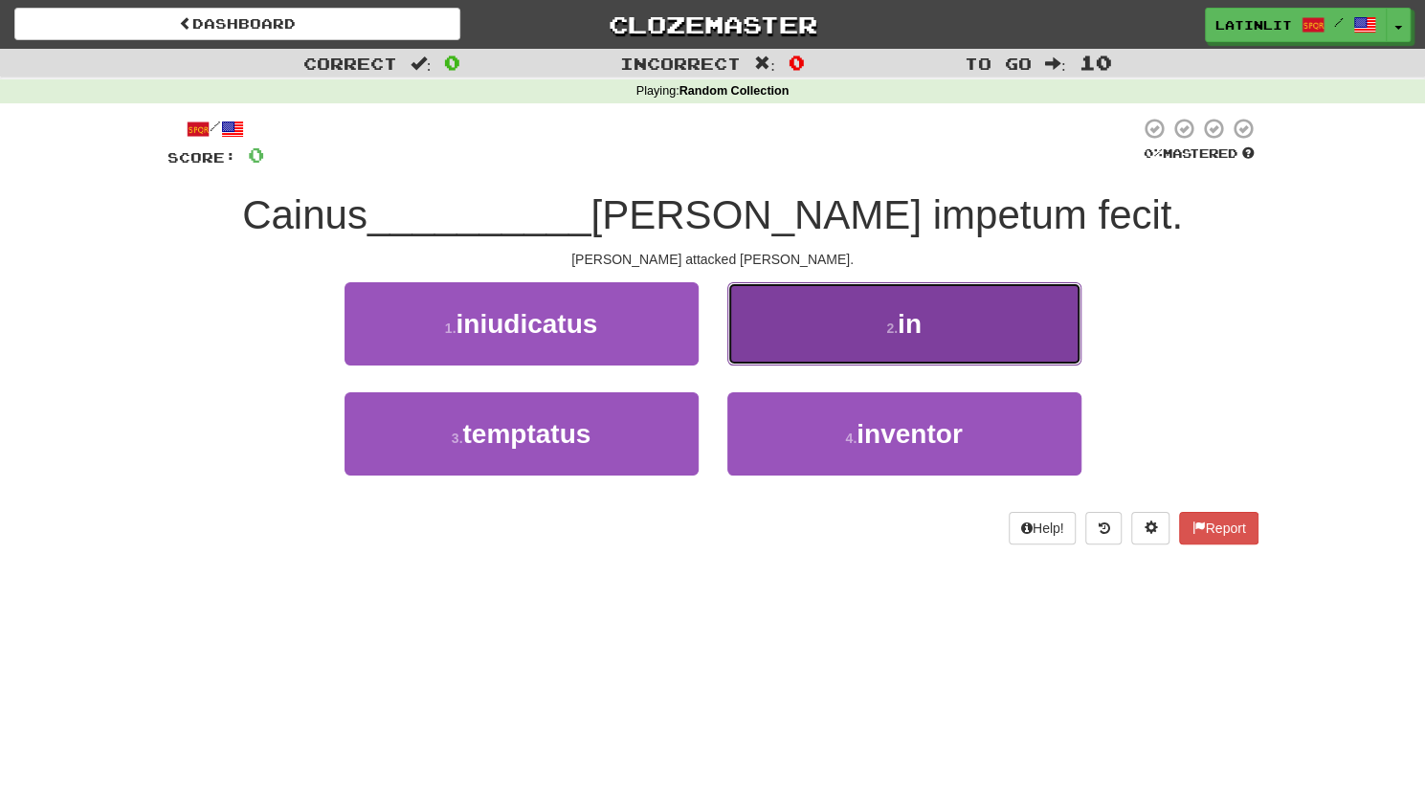
click at [894, 316] on button "2 . in" at bounding box center [904, 323] width 354 height 83
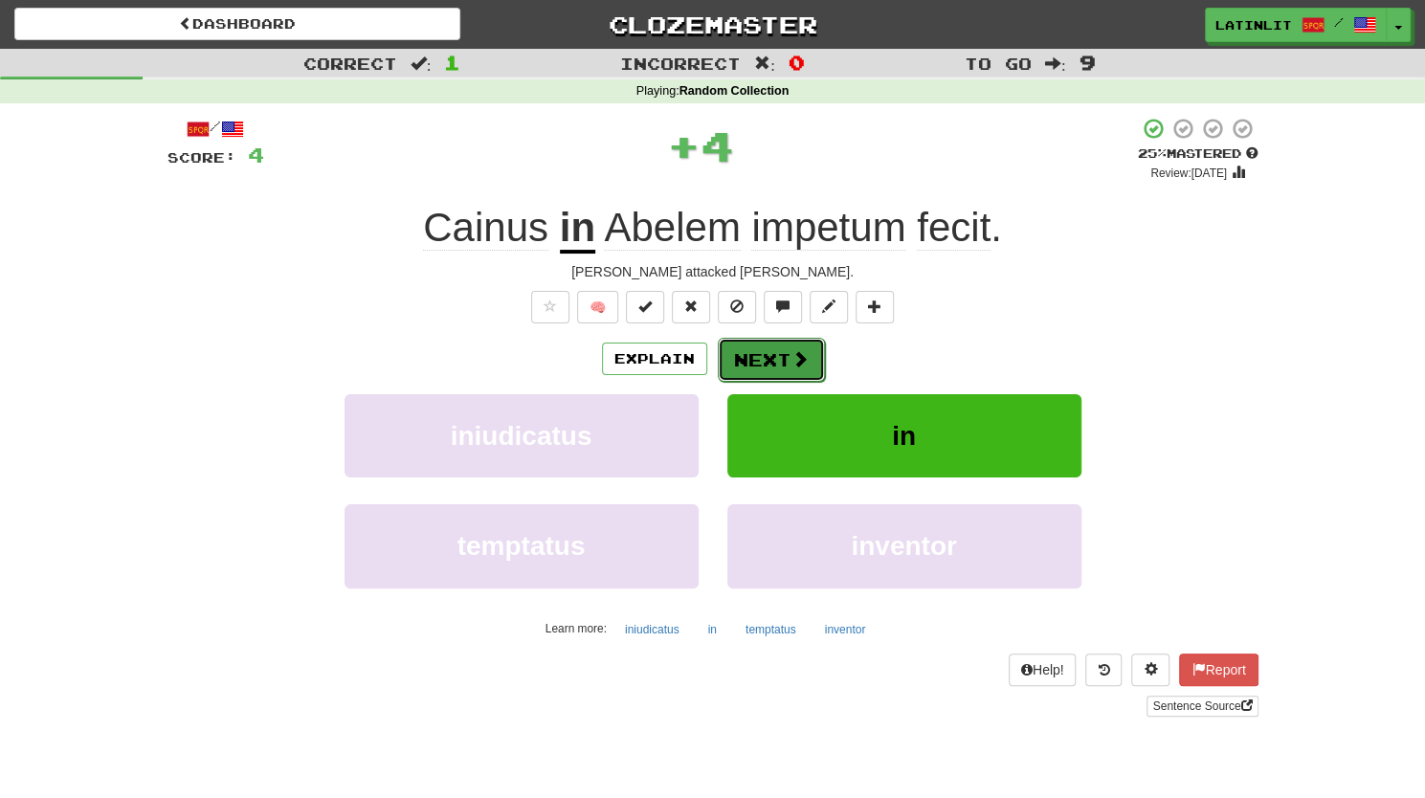
click at [763, 360] on button "Next" at bounding box center [771, 360] width 107 height 44
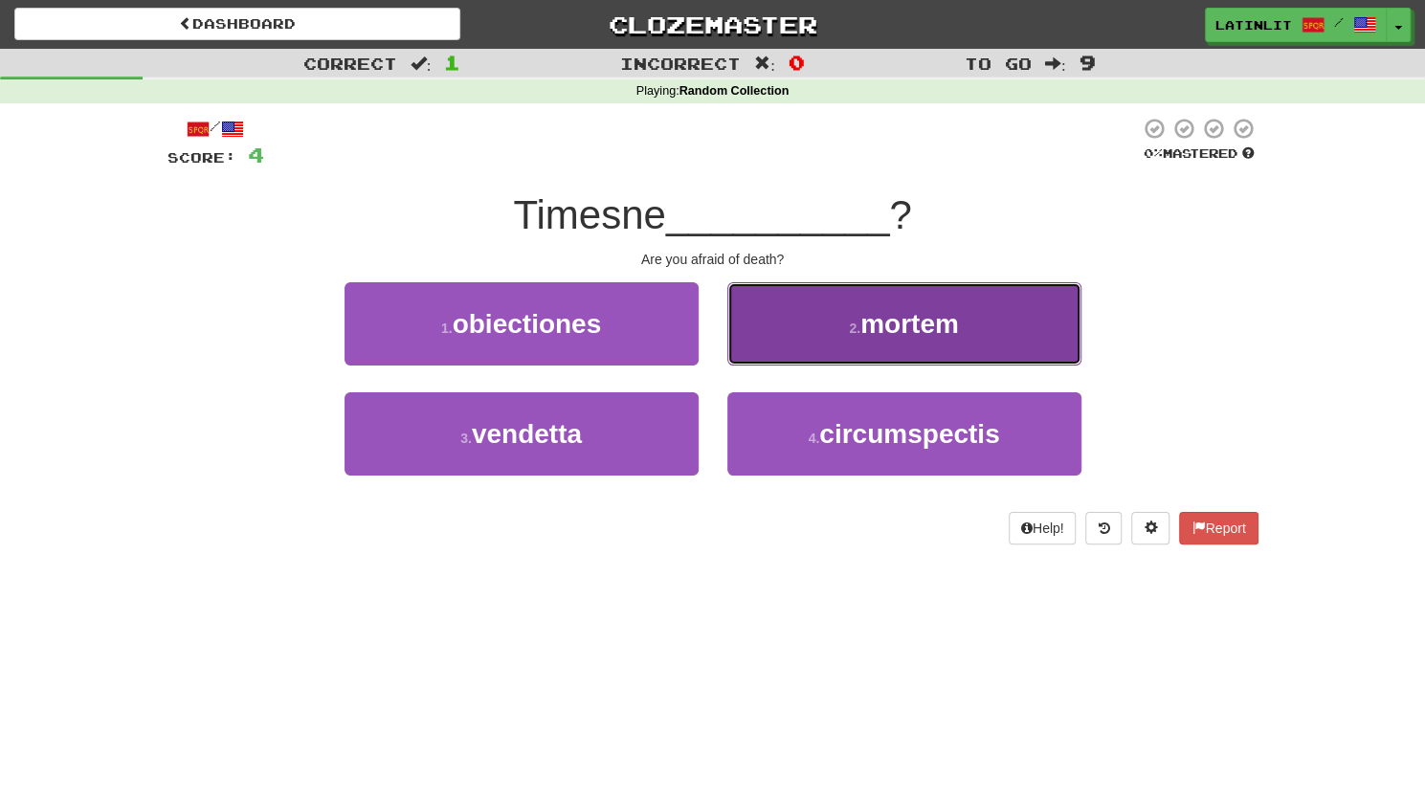
click at [908, 322] on span "mortem" at bounding box center [909, 324] width 99 height 30
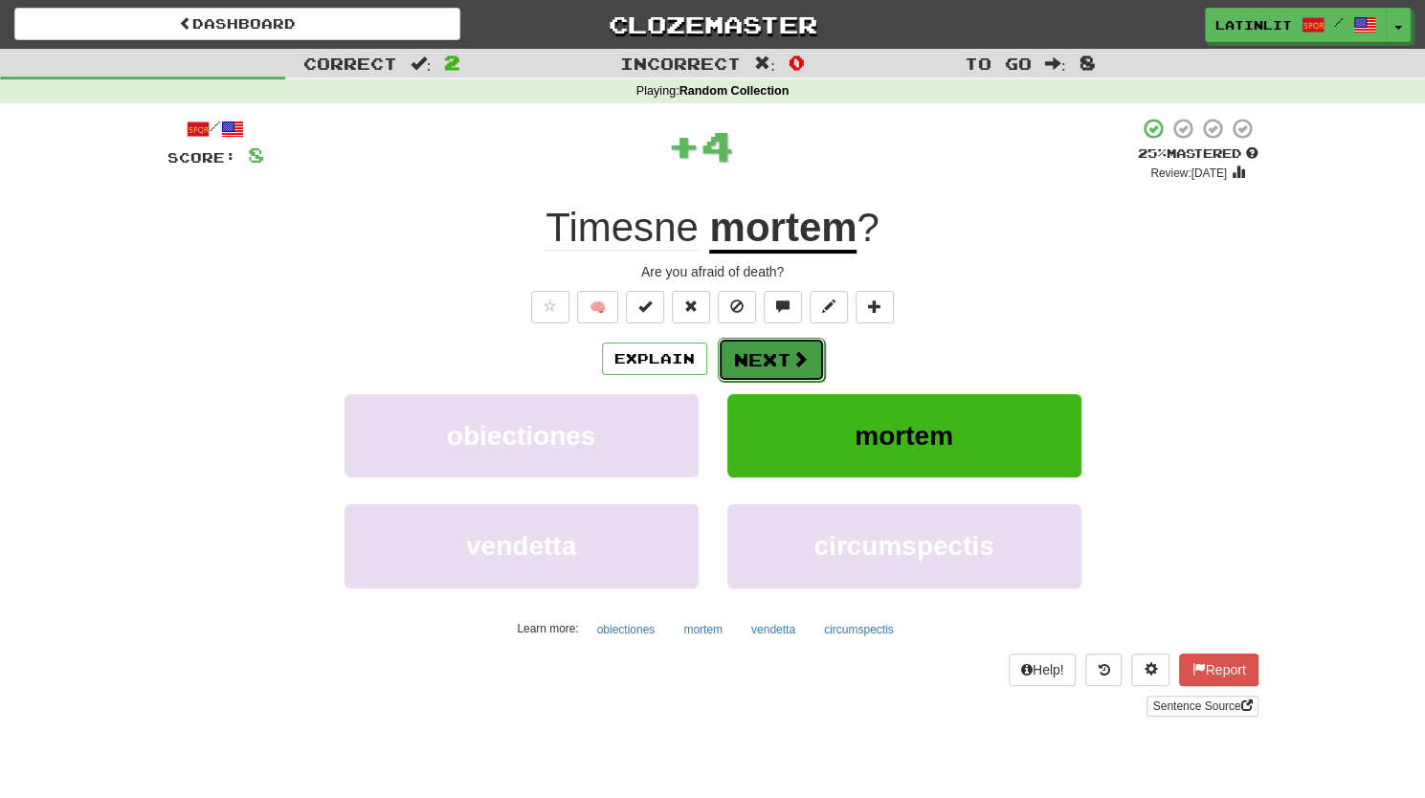
click at [760, 363] on button "Next" at bounding box center [771, 360] width 107 height 44
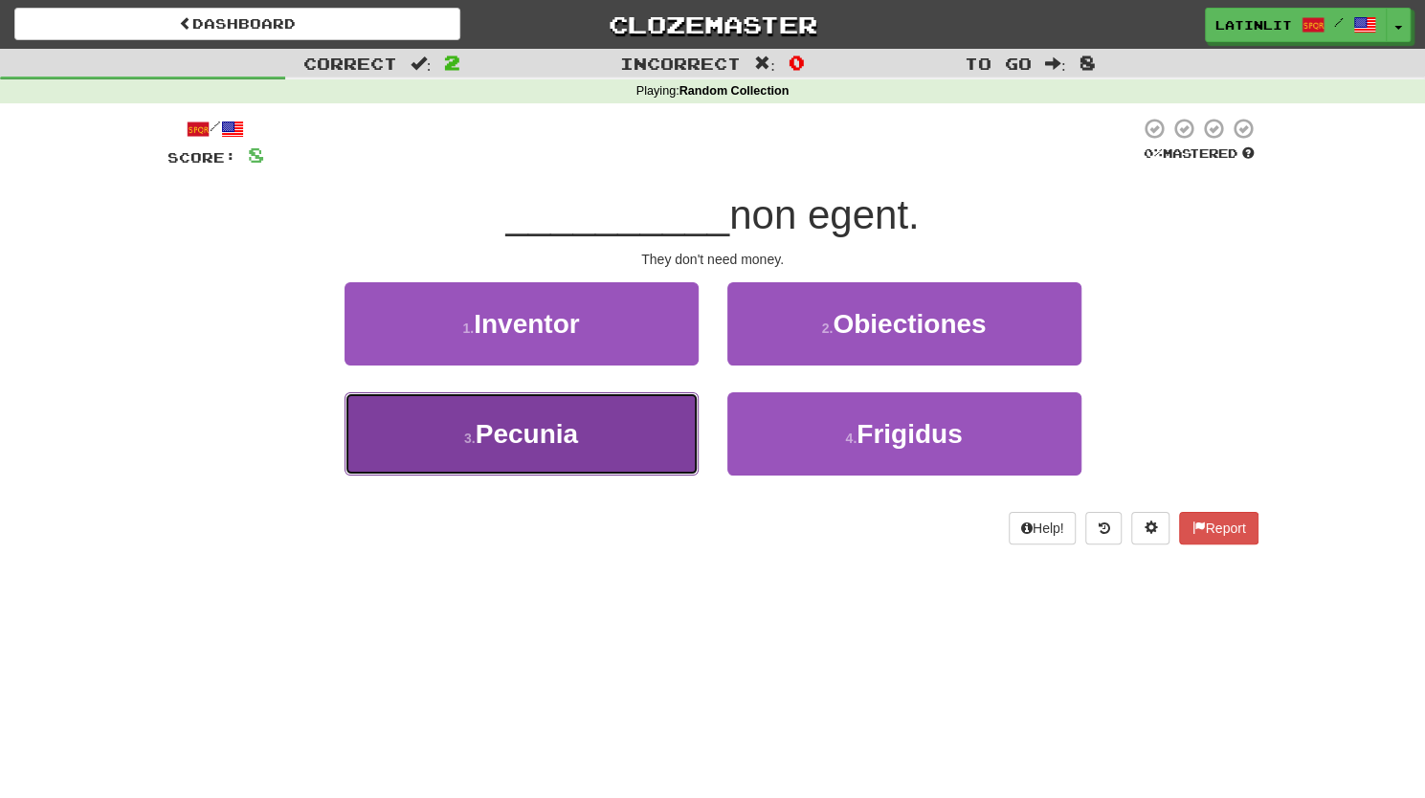
click at [553, 464] on button "3 . [GEOGRAPHIC_DATA]" at bounding box center [521, 433] width 354 height 83
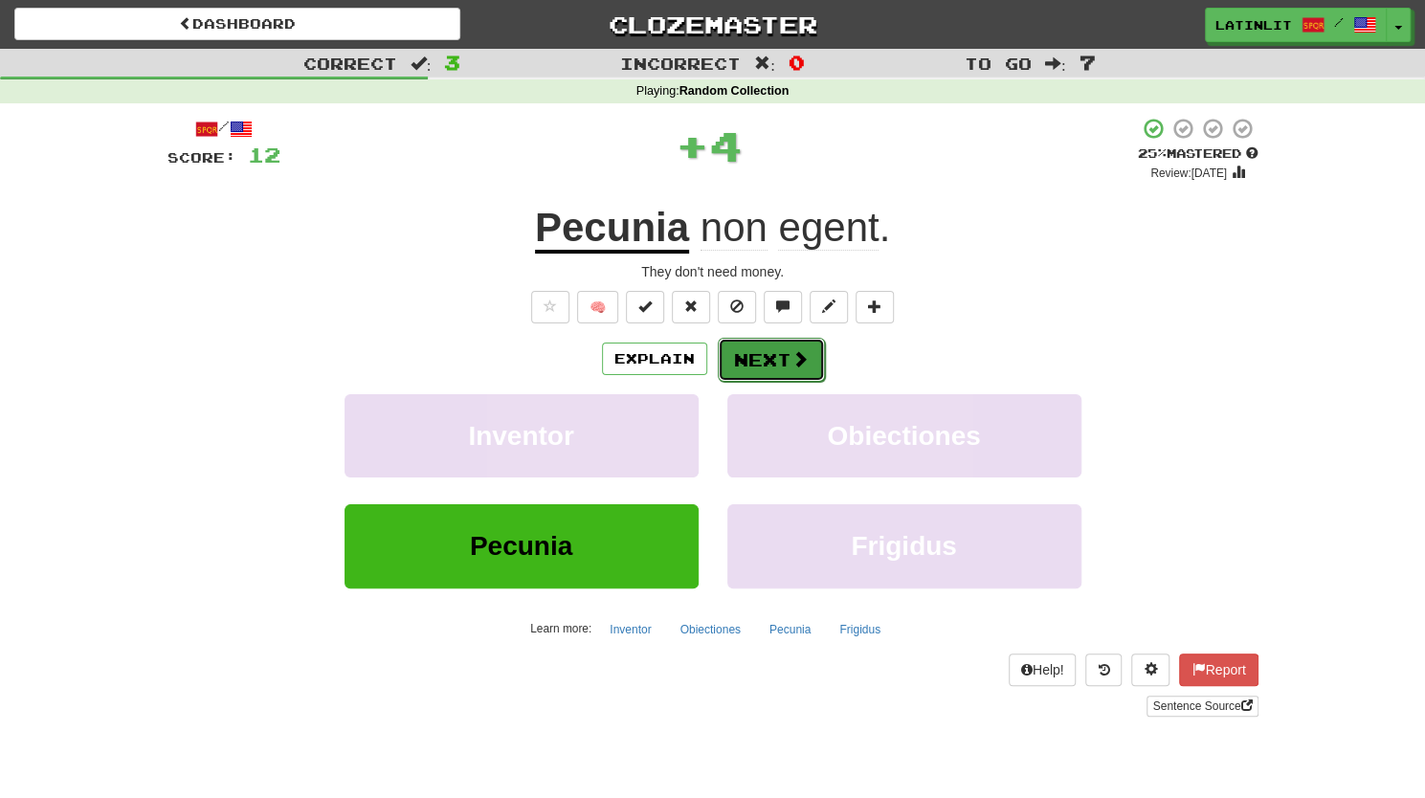
click at [767, 354] on button "Next" at bounding box center [771, 360] width 107 height 44
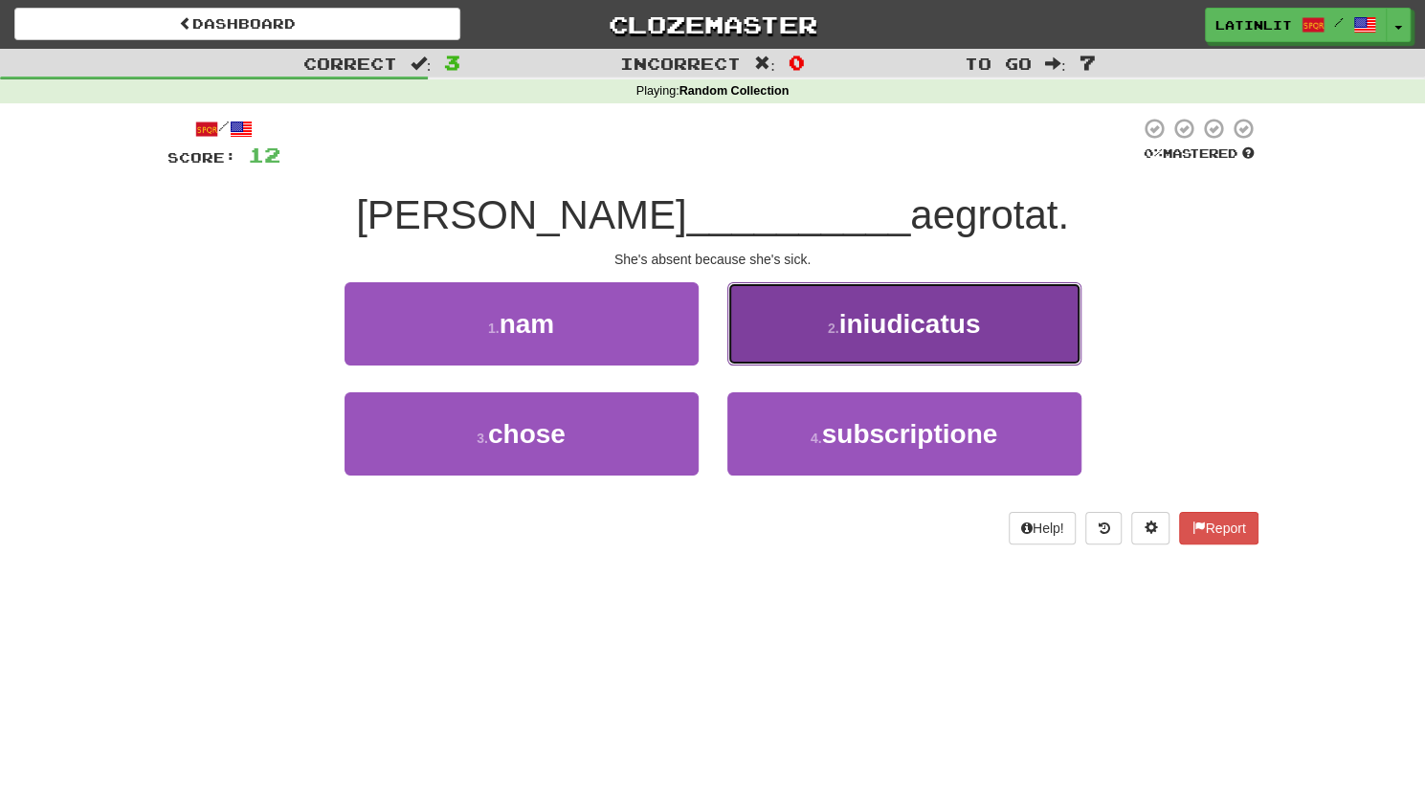
click at [863, 336] on span "iniudicatus" at bounding box center [909, 324] width 142 height 30
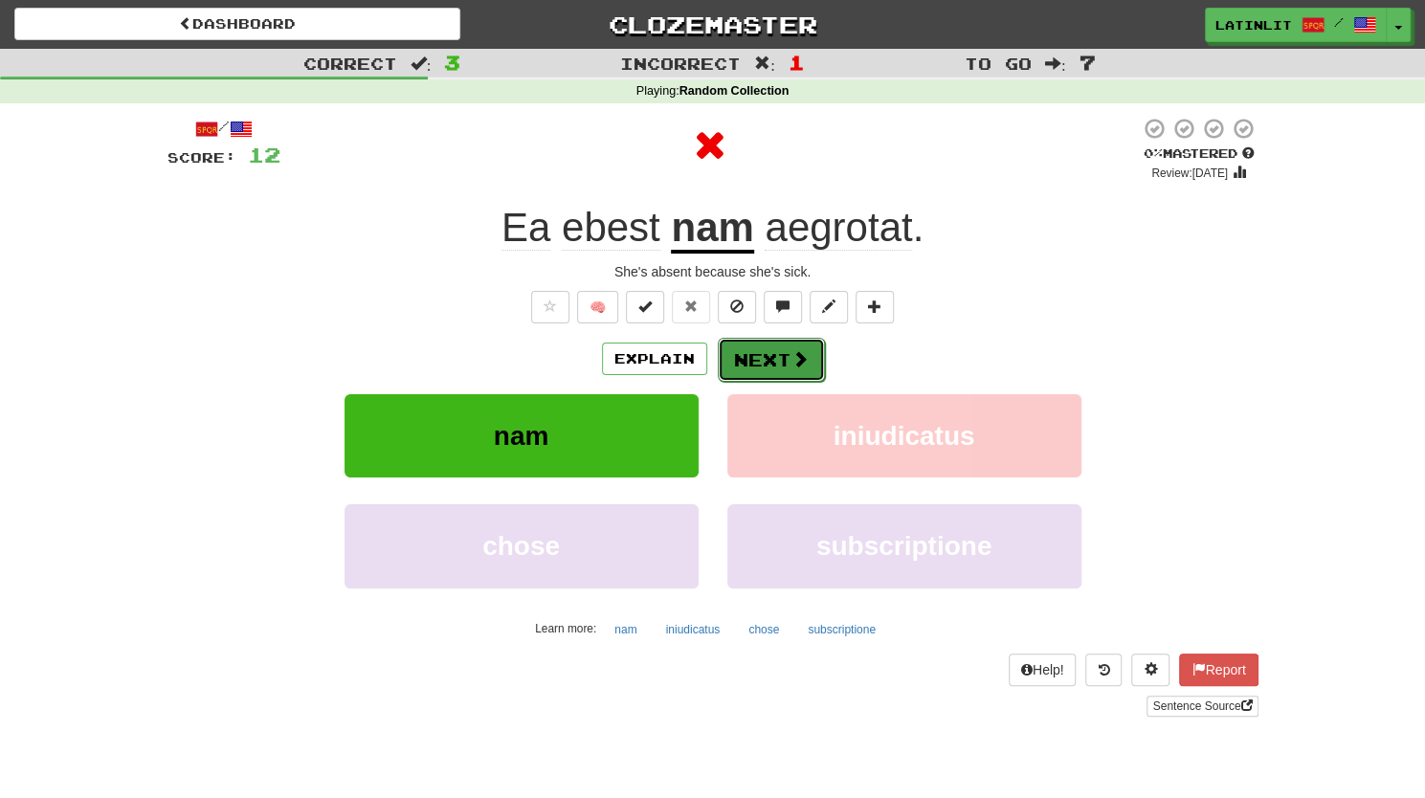
click at [752, 347] on button "Next" at bounding box center [771, 360] width 107 height 44
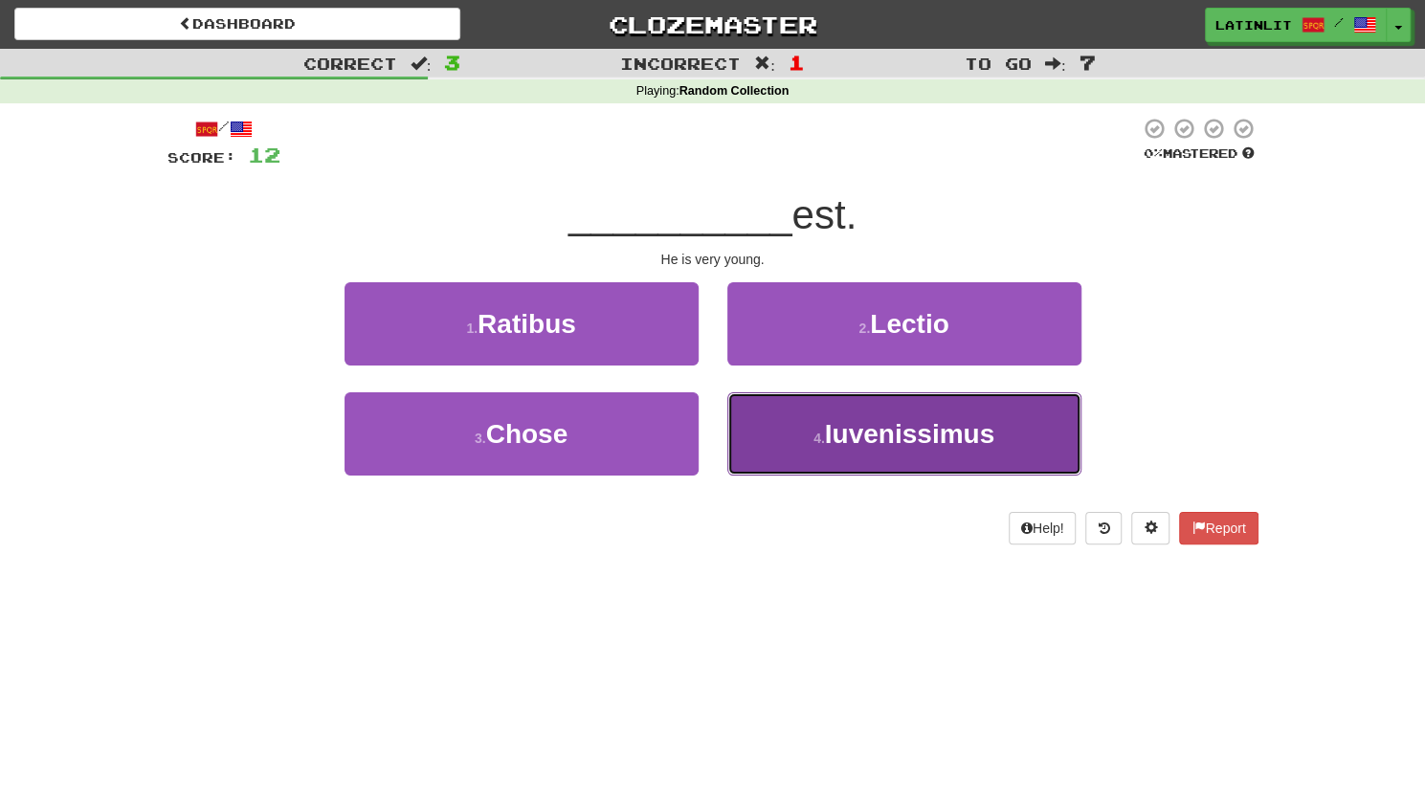
click at [813, 431] on small "4 ." at bounding box center [818, 438] width 11 height 15
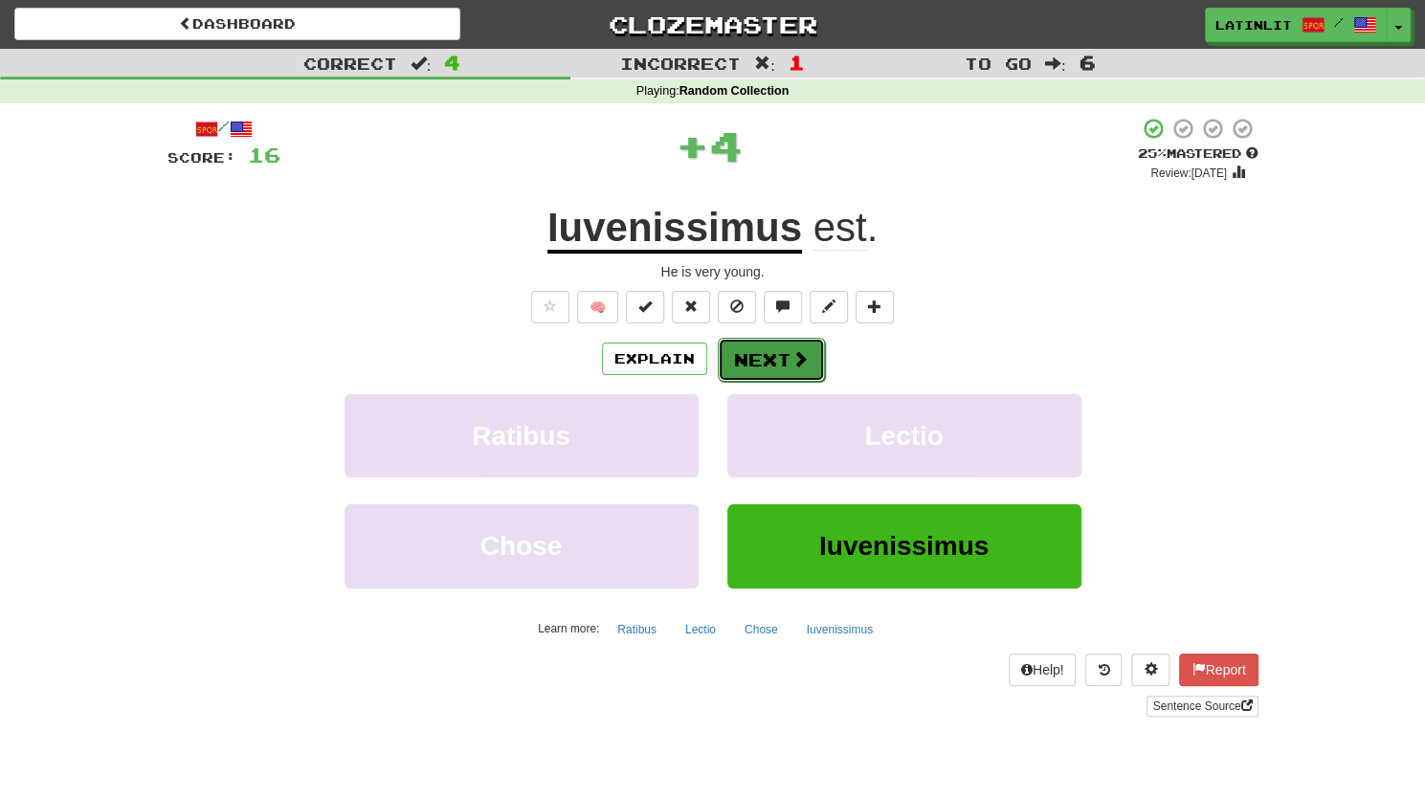
click at [744, 359] on button "Next" at bounding box center [771, 360] width 107 height 44
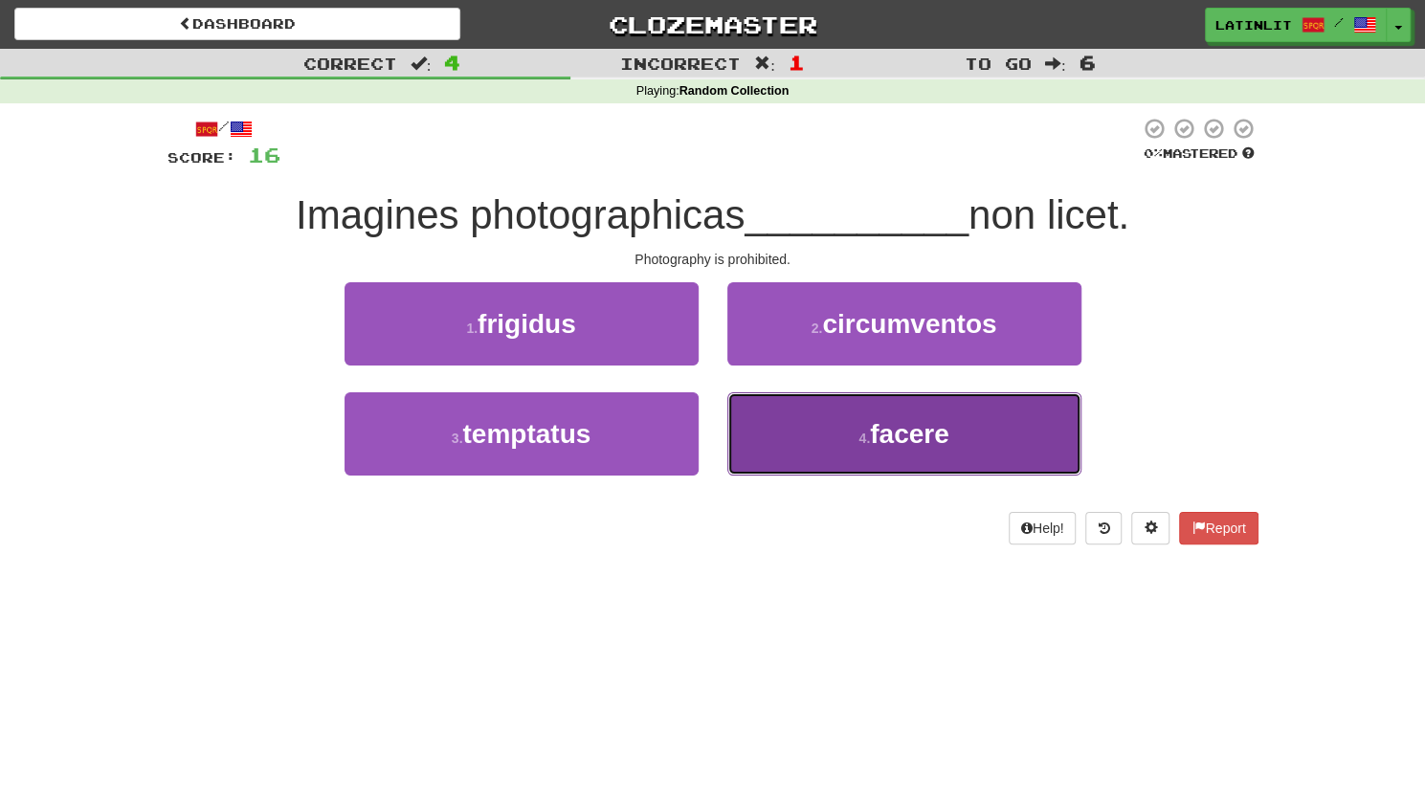
click at [870, 447] on button "4 . facere" at bounding box center [904, 433] width 354 height 83
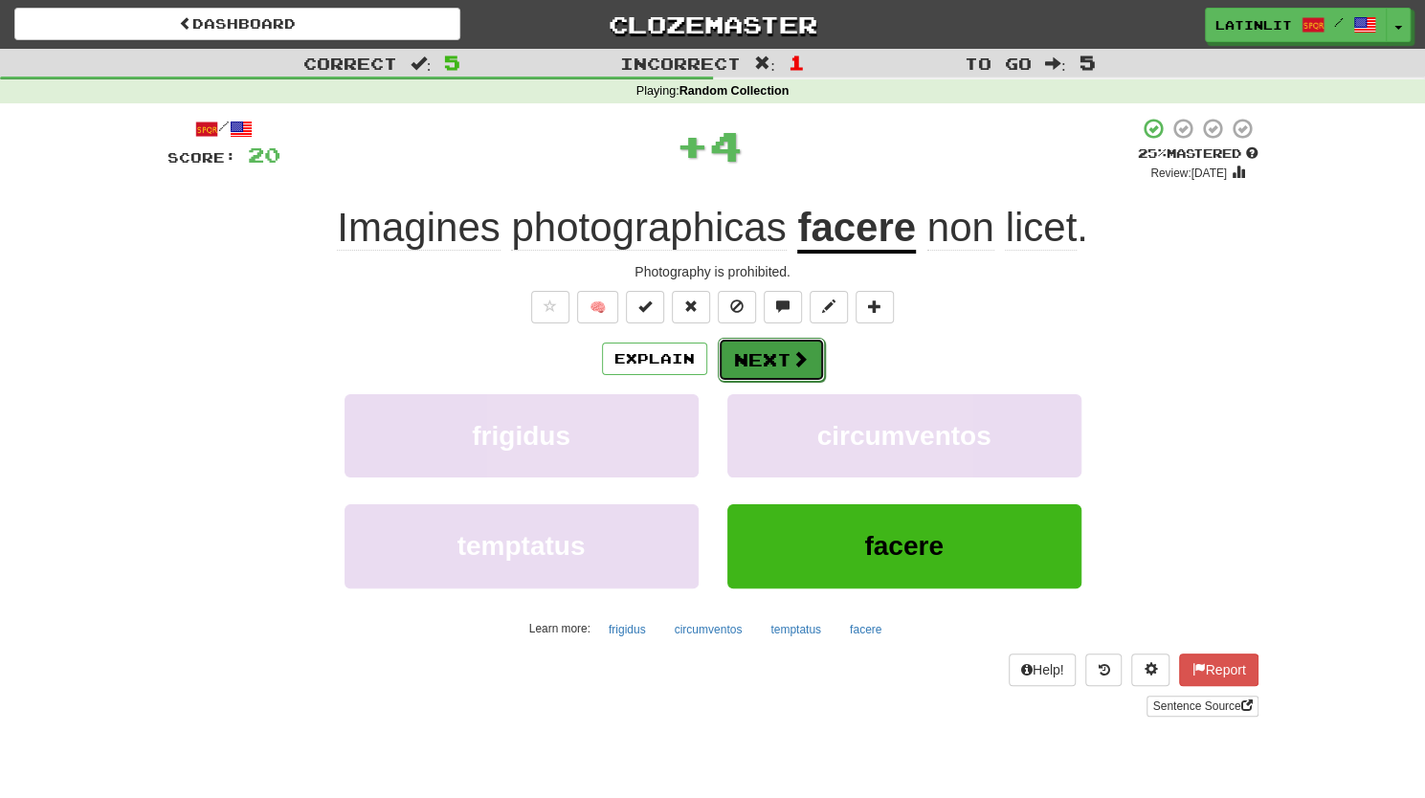
click at [759, 342] on button "Next" at bounding box center [771, 360] width 107 height 44
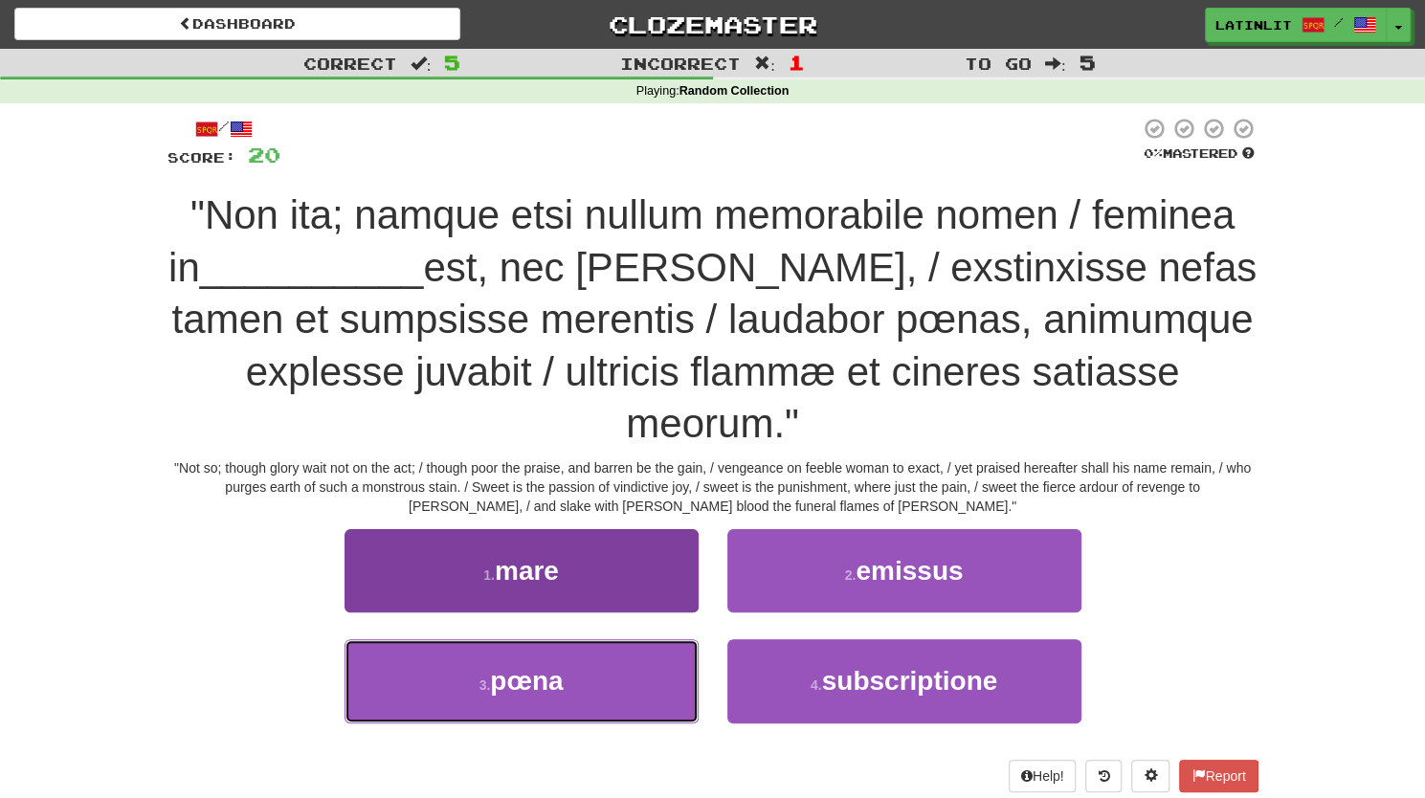
drag, startPoint x: 493, startPoint y: 690, endPoint x: 429, endPoint y: 664, distance: 69.1
click at [429, 664] on button "3 . [GEOGRAPHIC_DATA]" at bounding box center [521, 680] width 354 height 83
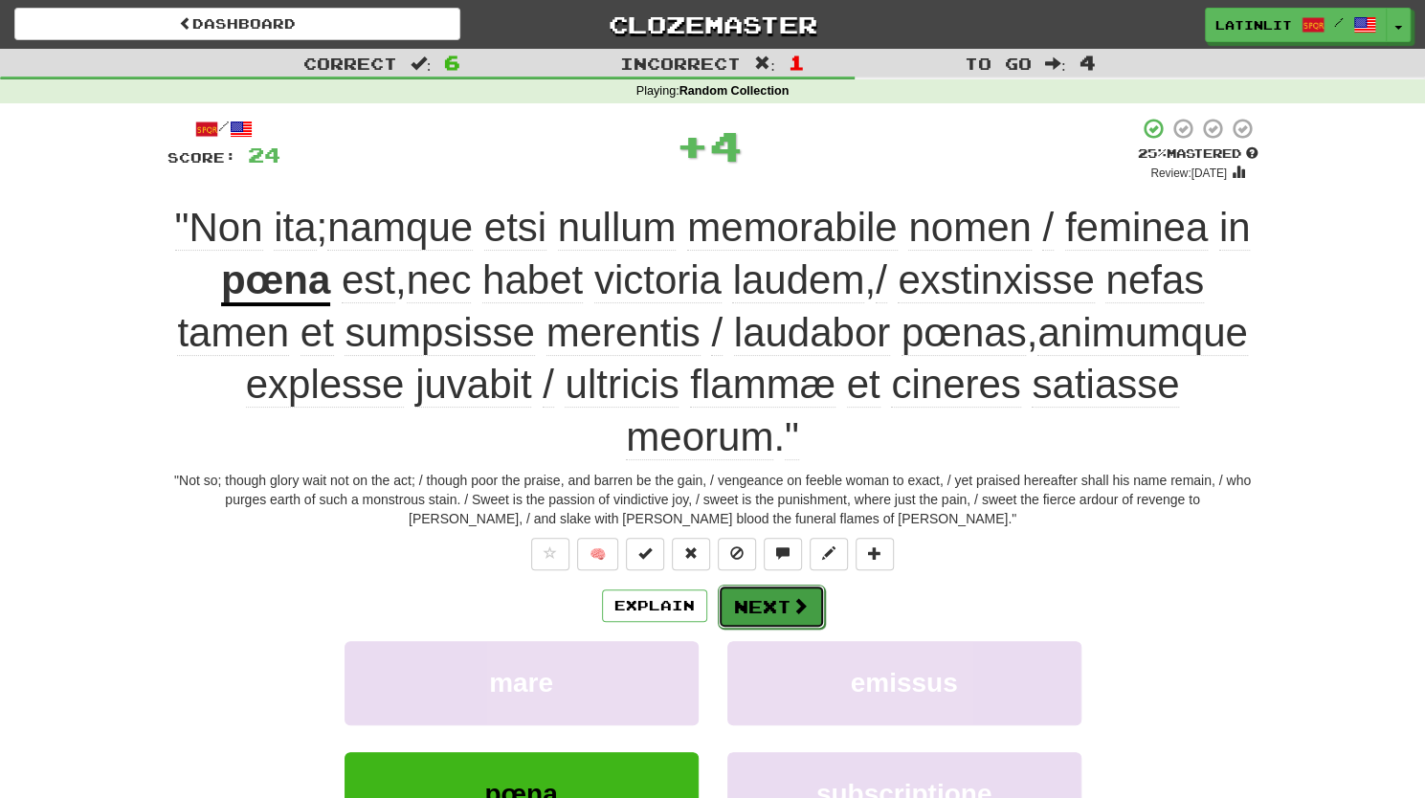
click at [723, 604] on button "Next" at bounding box center [771, 607] width 107 height 44
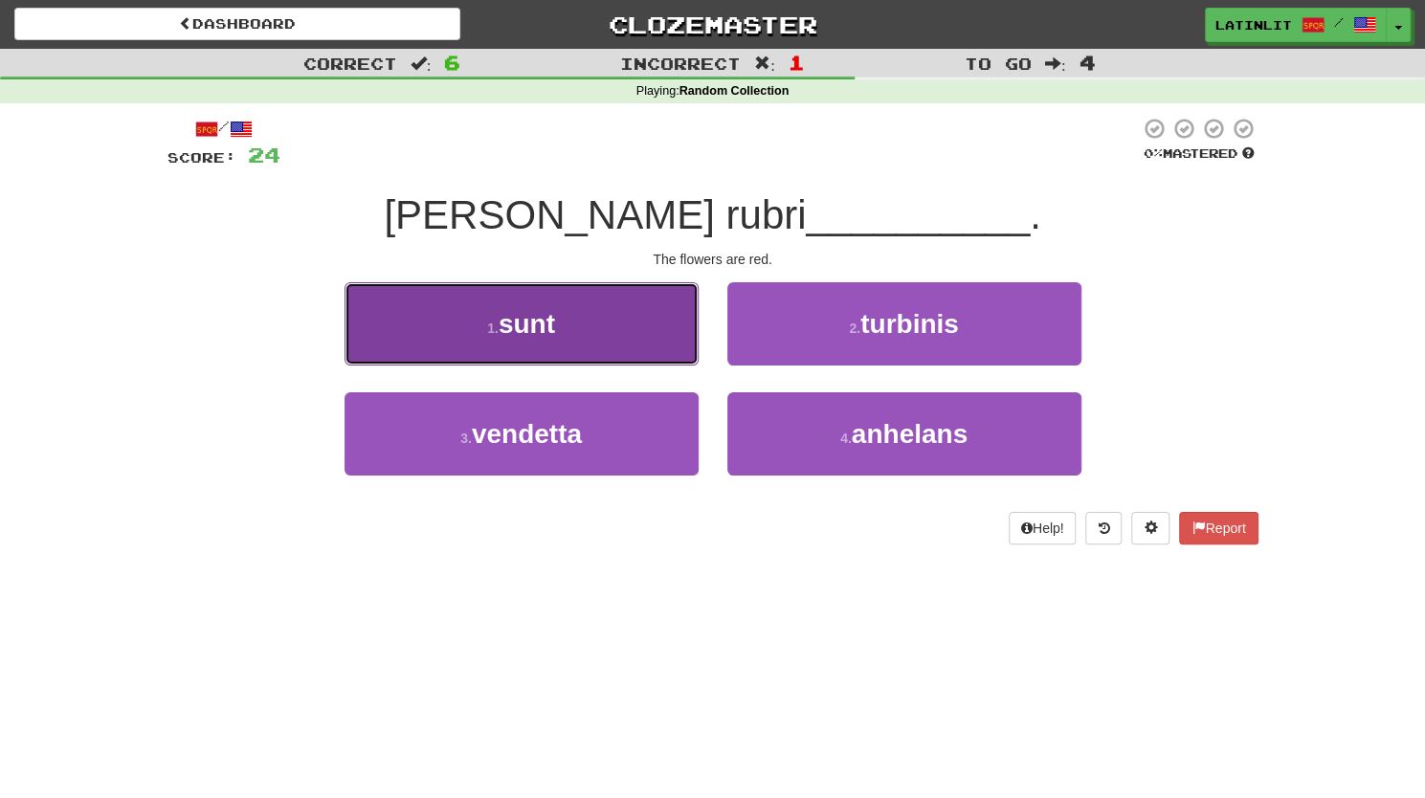
click at [608, 344] on button "1 . sunt" at bounding box center [521, 323] width 354 height 83
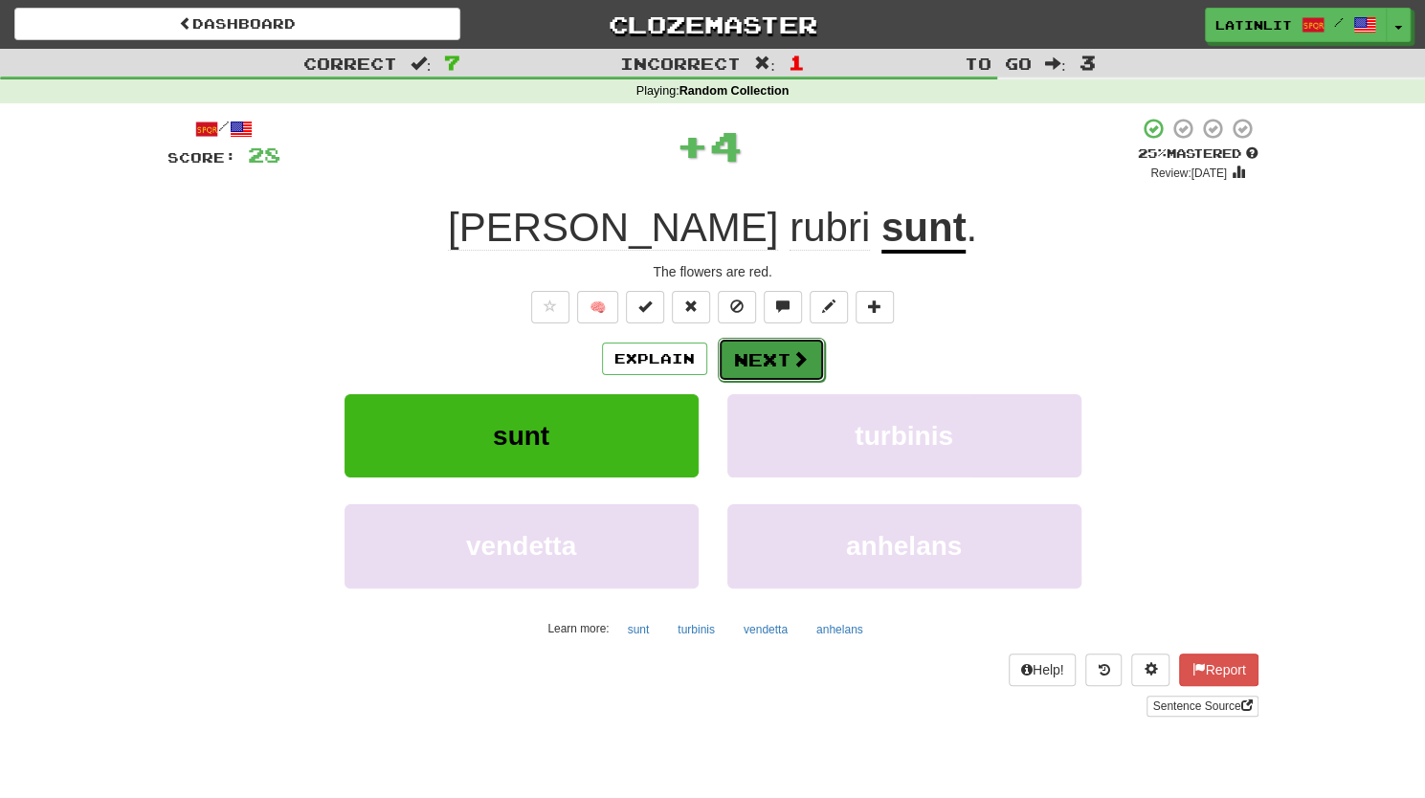
click at [758, 368] on button "Next" at bounding box center [771, 360] width 107 height 44
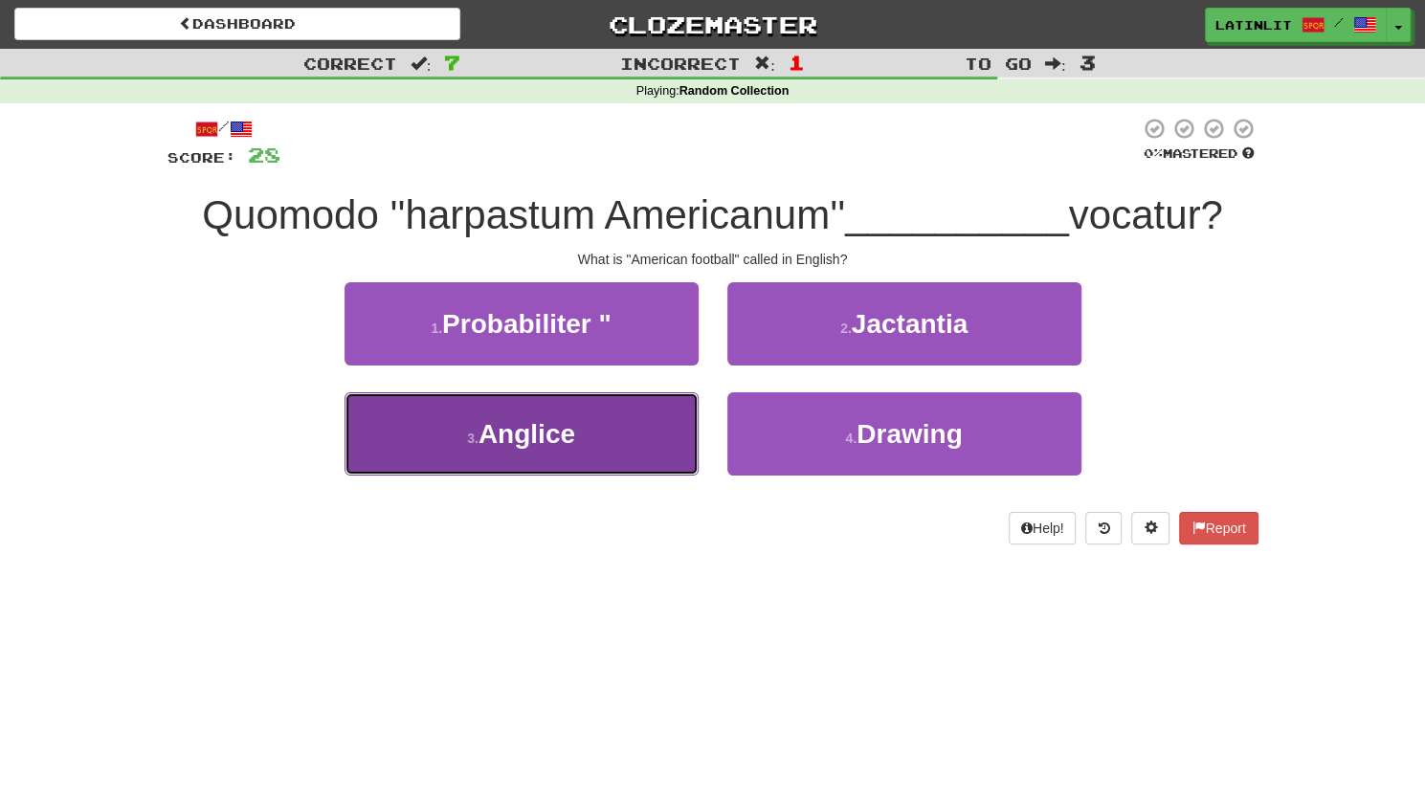
click at [482, 444] on span "Anglice" at bounding box center [526, 434] width 97 height 30
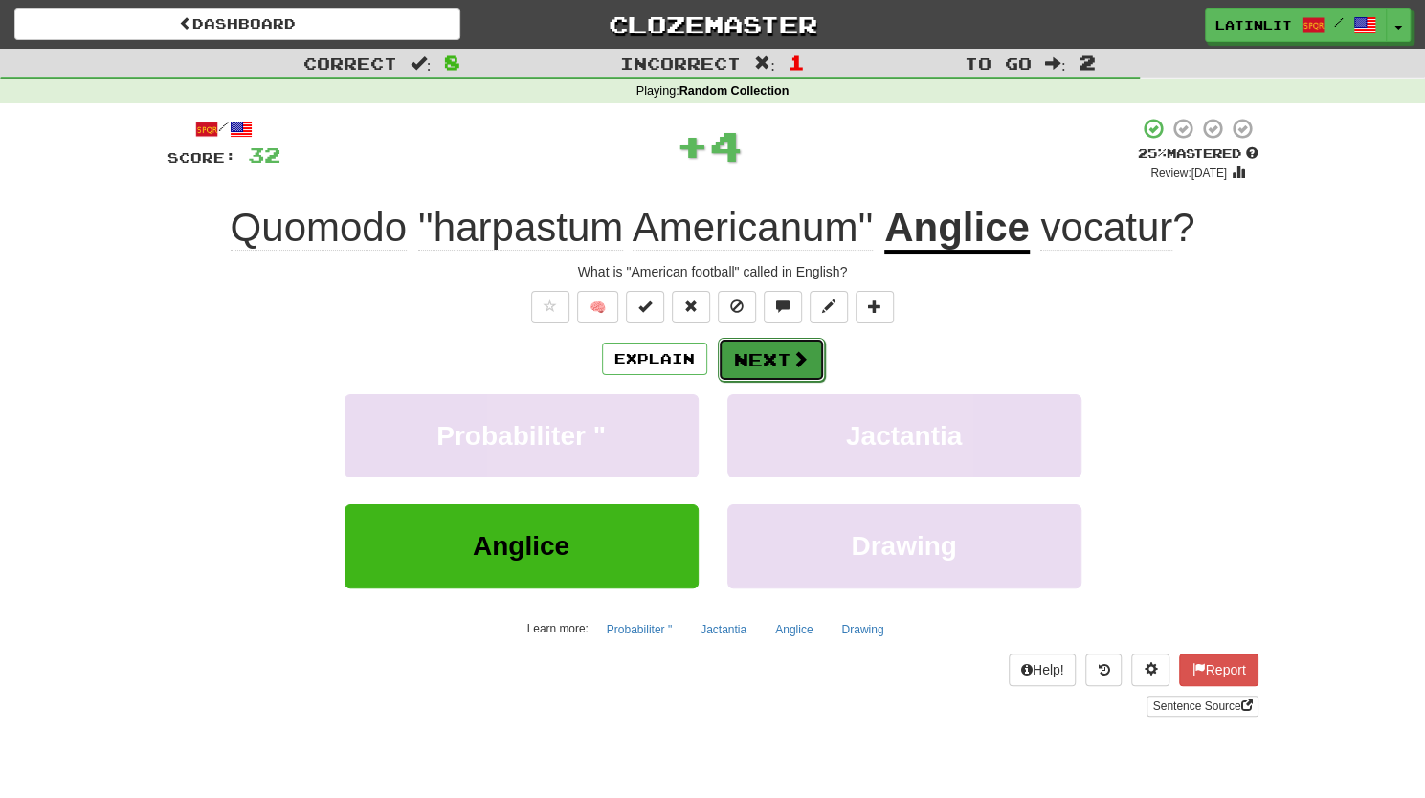
click at [742, 359] on button "Next" at bounding box center [771, 360] width 107 height 44
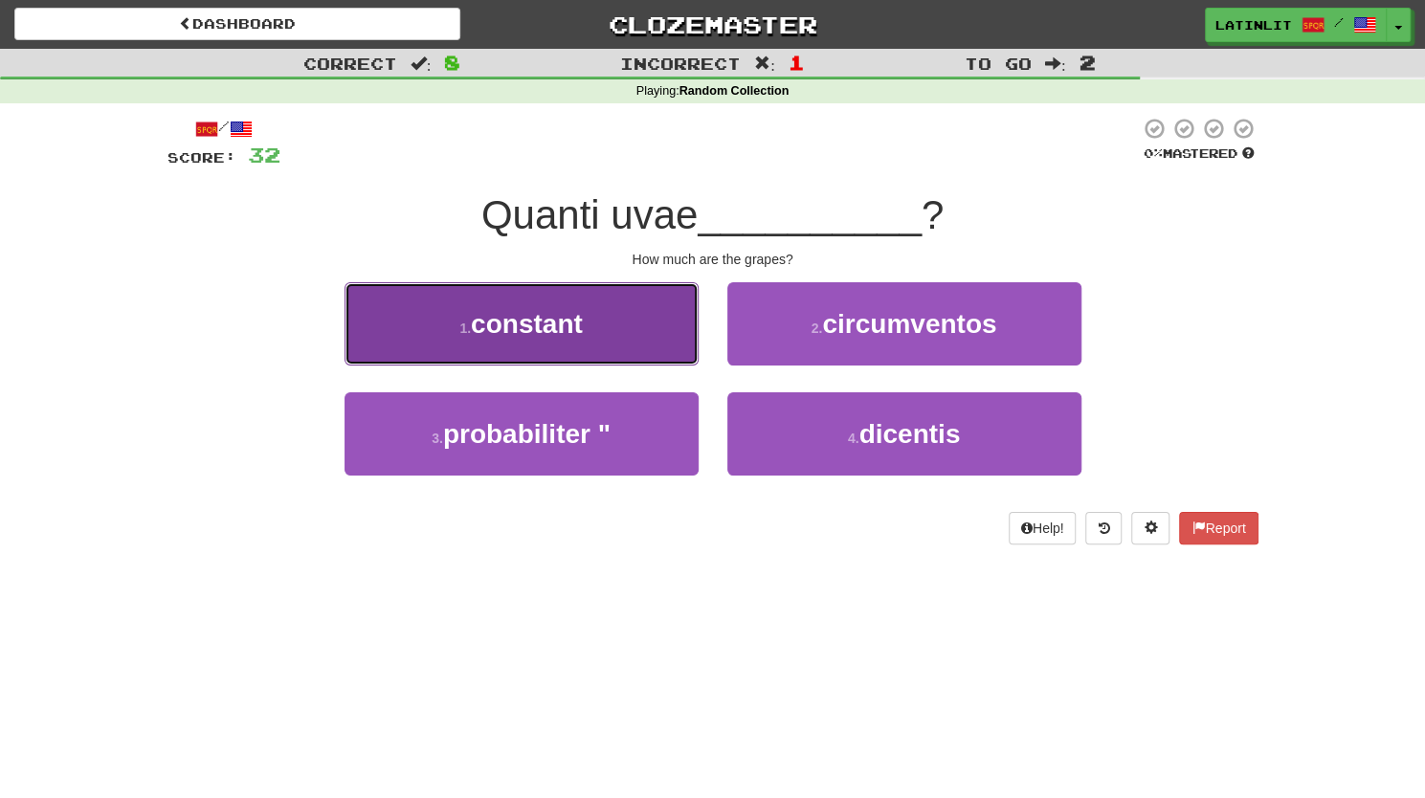
click at [586, 326] on button "1 . constant" at bounding box center [521, 323] width 354 height 83
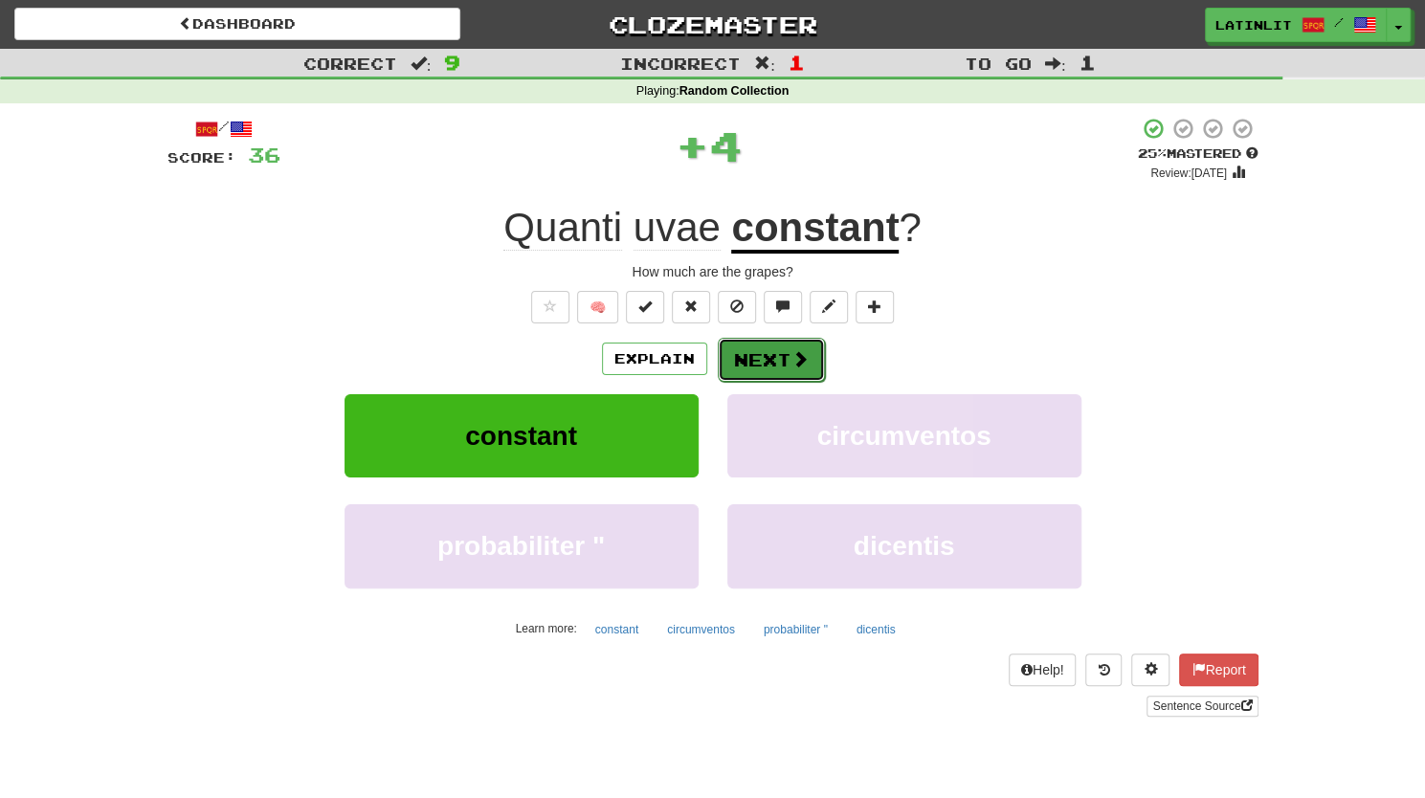
click at [764, 353] on button "Next" at bounding box center [771, 360] width 107 height 44
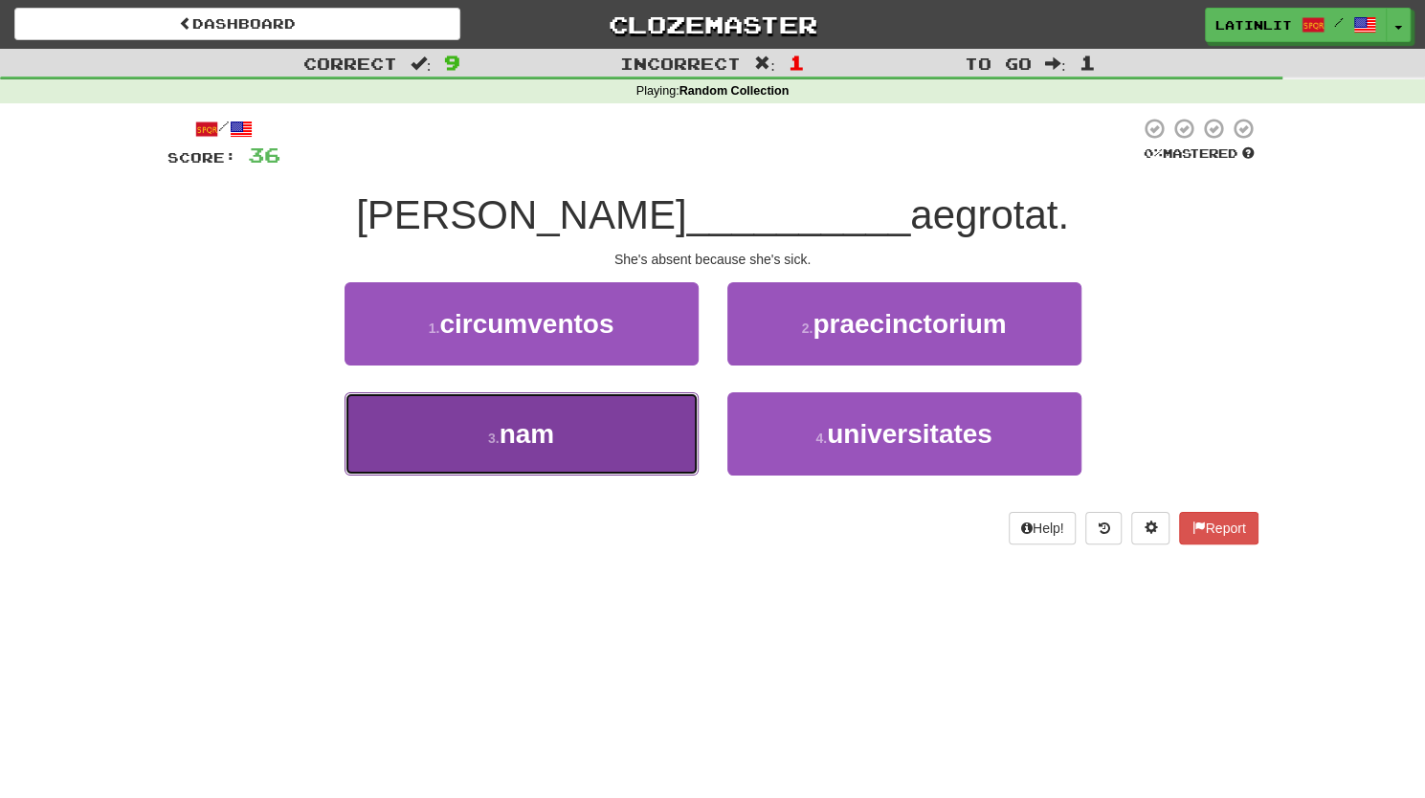
click at [584, 462] on button "3 . nam" at bounding box center [521, 433] width 354 height 83
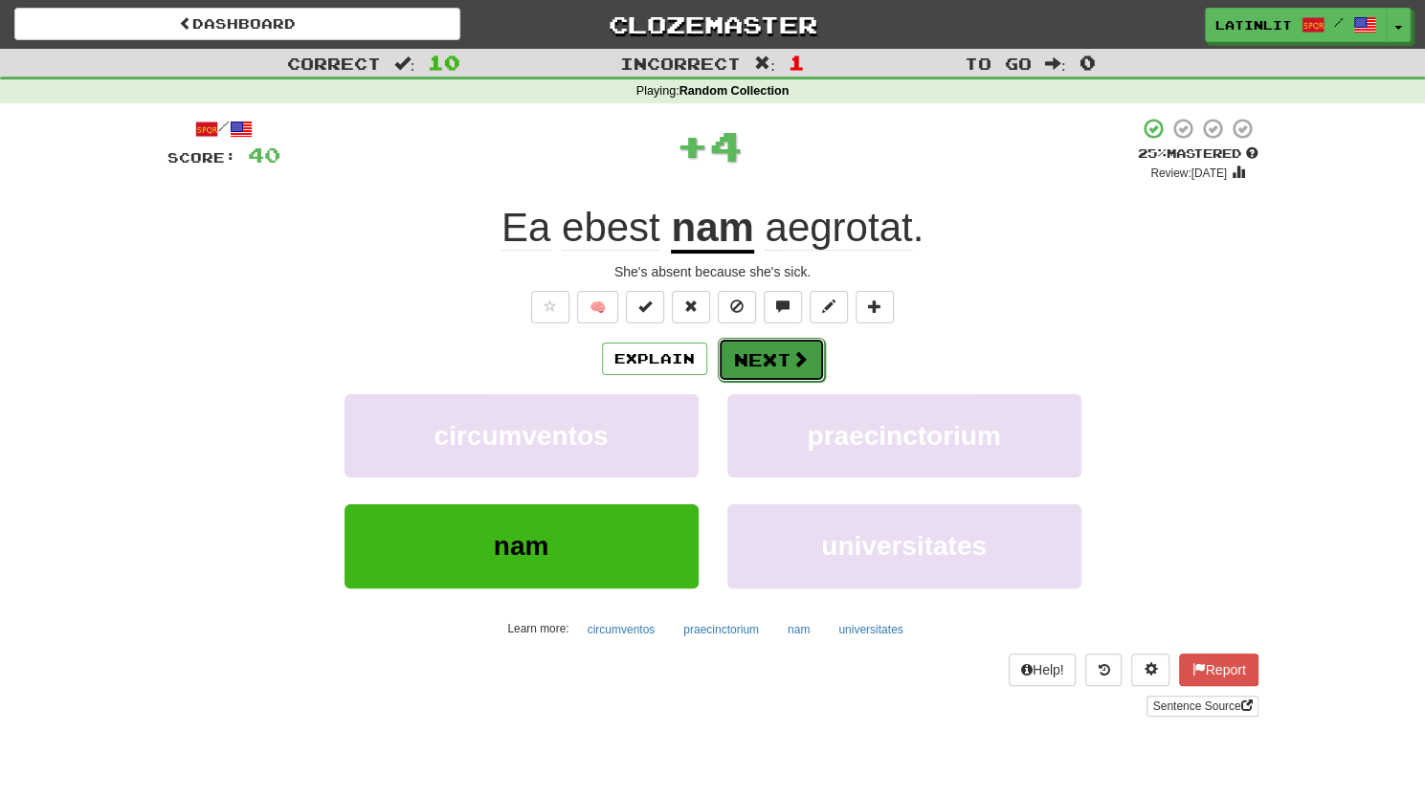
click at [778, 363] on button "Next" at bounding box center [771, 360] width 107 height 44
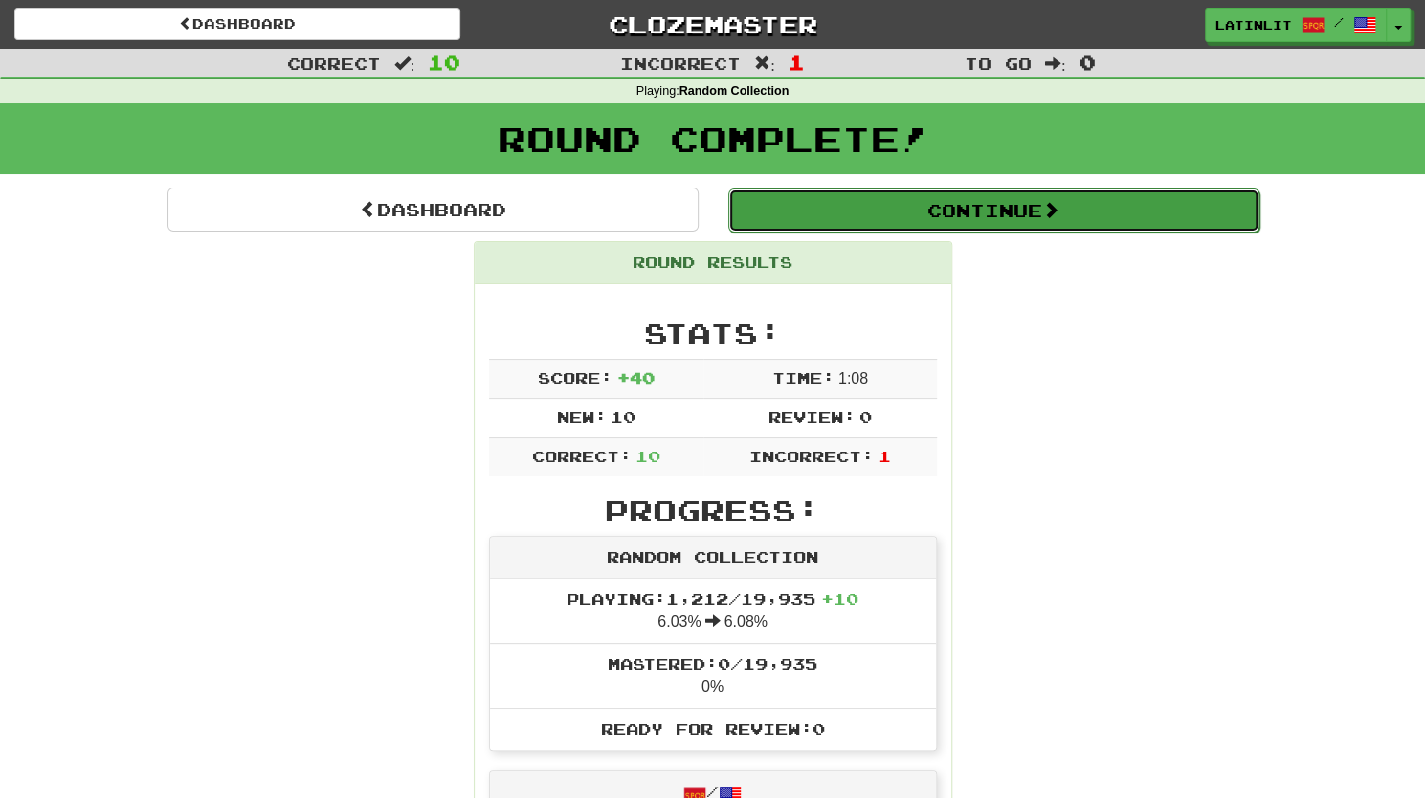
click at [984, 221] on button "Continue" at bounding box center [993, 210] width 531 height 44
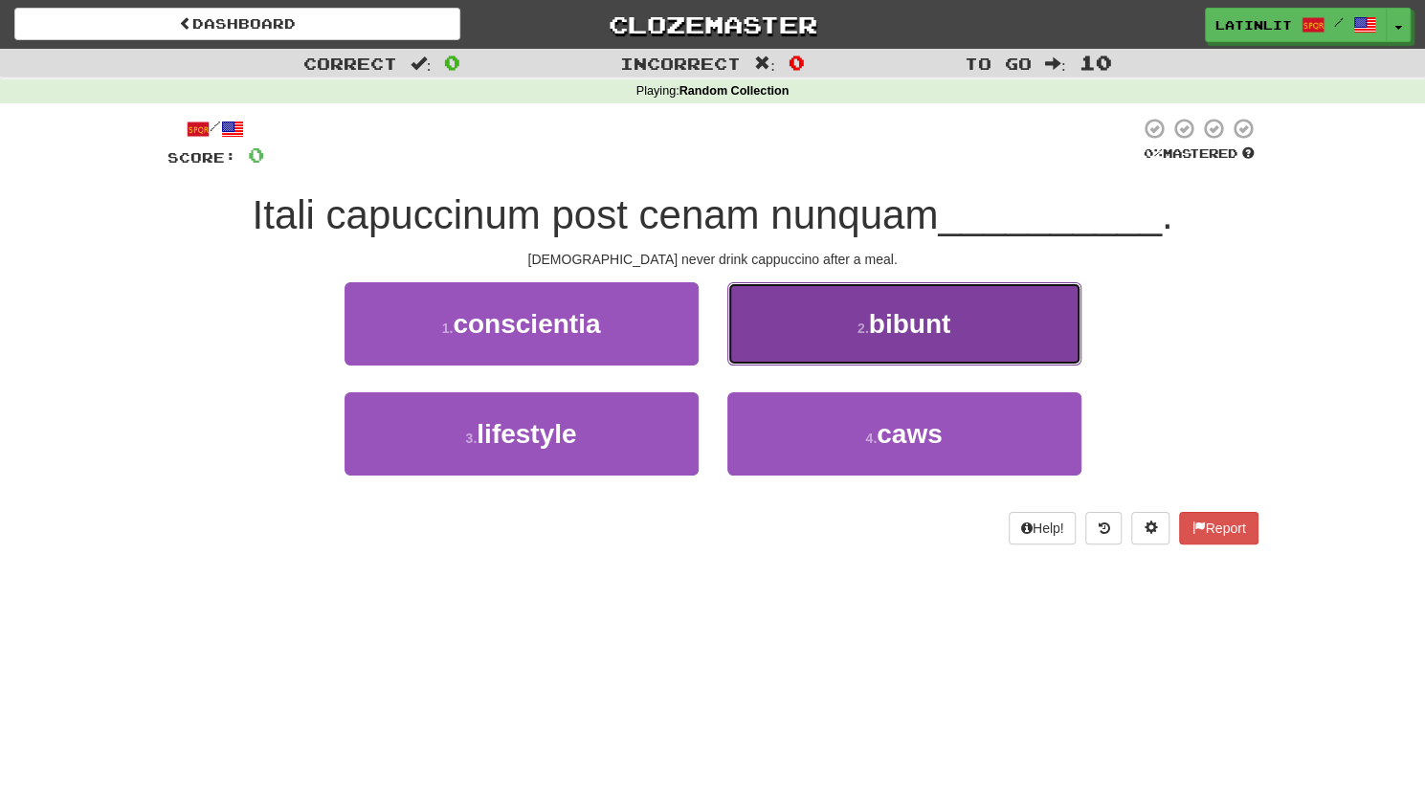
click at [853, 304] on button "2 . [GEOGRAPHIC_DATA]" at bounding box center [904, 323] width 354 height 83
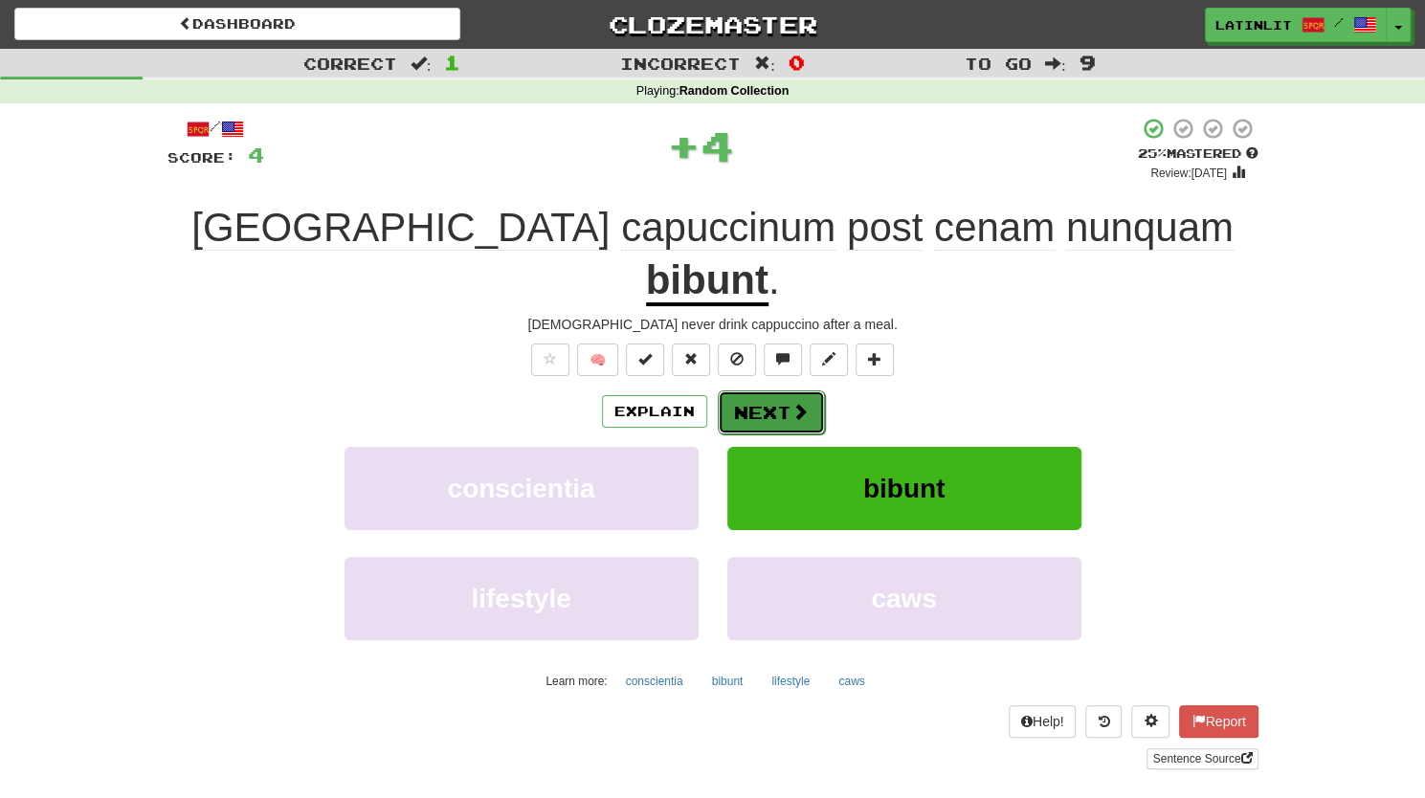
click at [767, 390] on button "Next" at bounding box center [771, 412] width 107 height 44
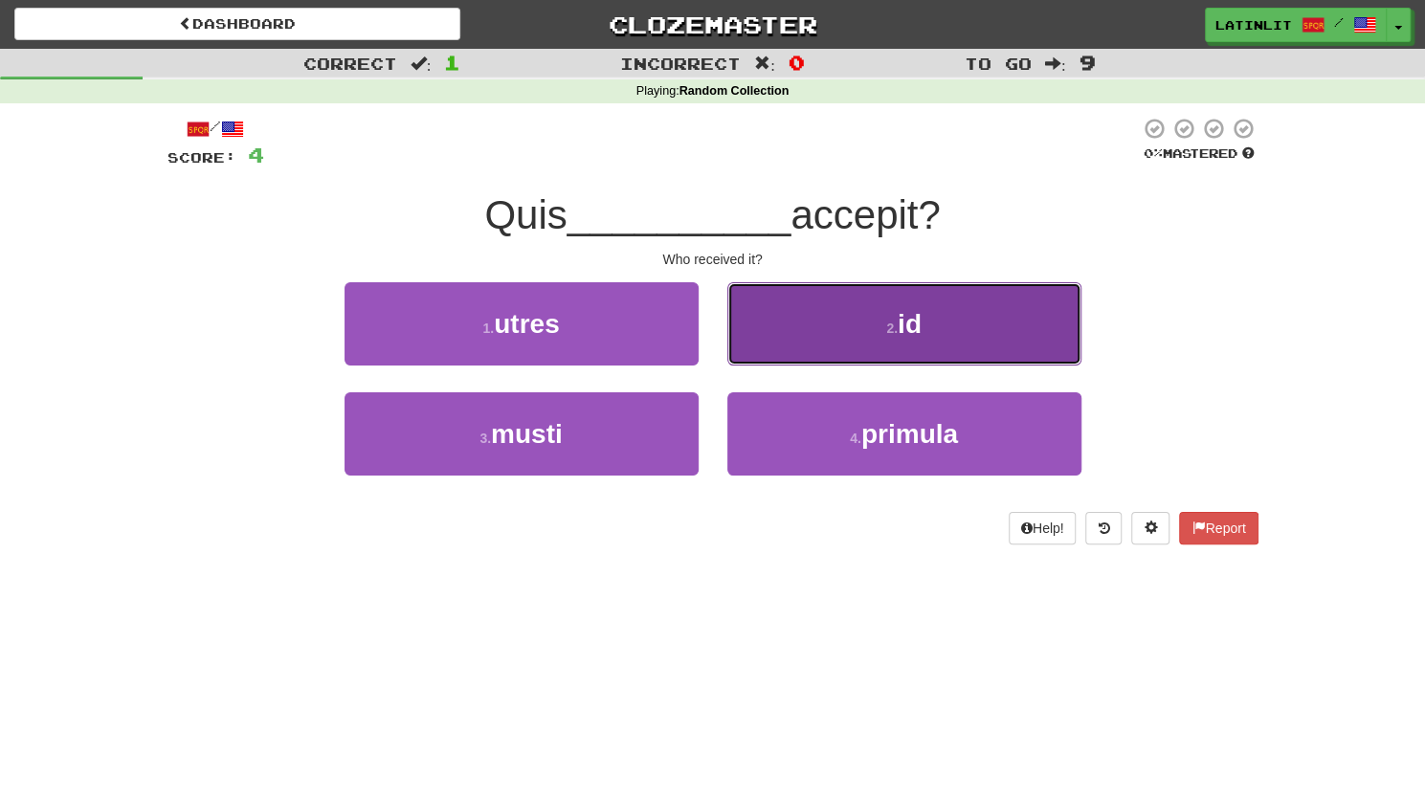
click at [900, 315] on span "id" at bounding box center [909, 324] width 24 height 30
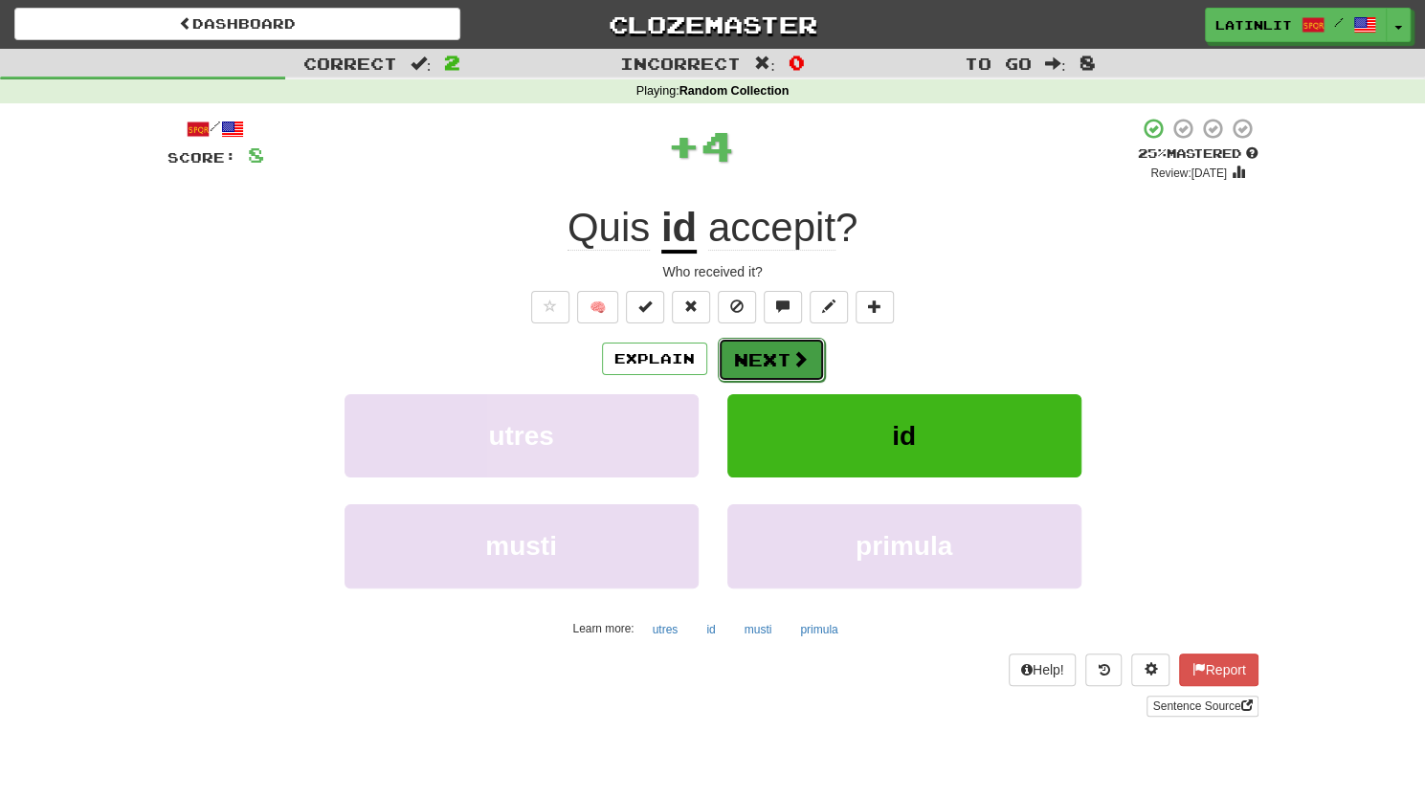
click at [783, 351] on button "Next" at bounding box center [771, 360] width 107 height 44
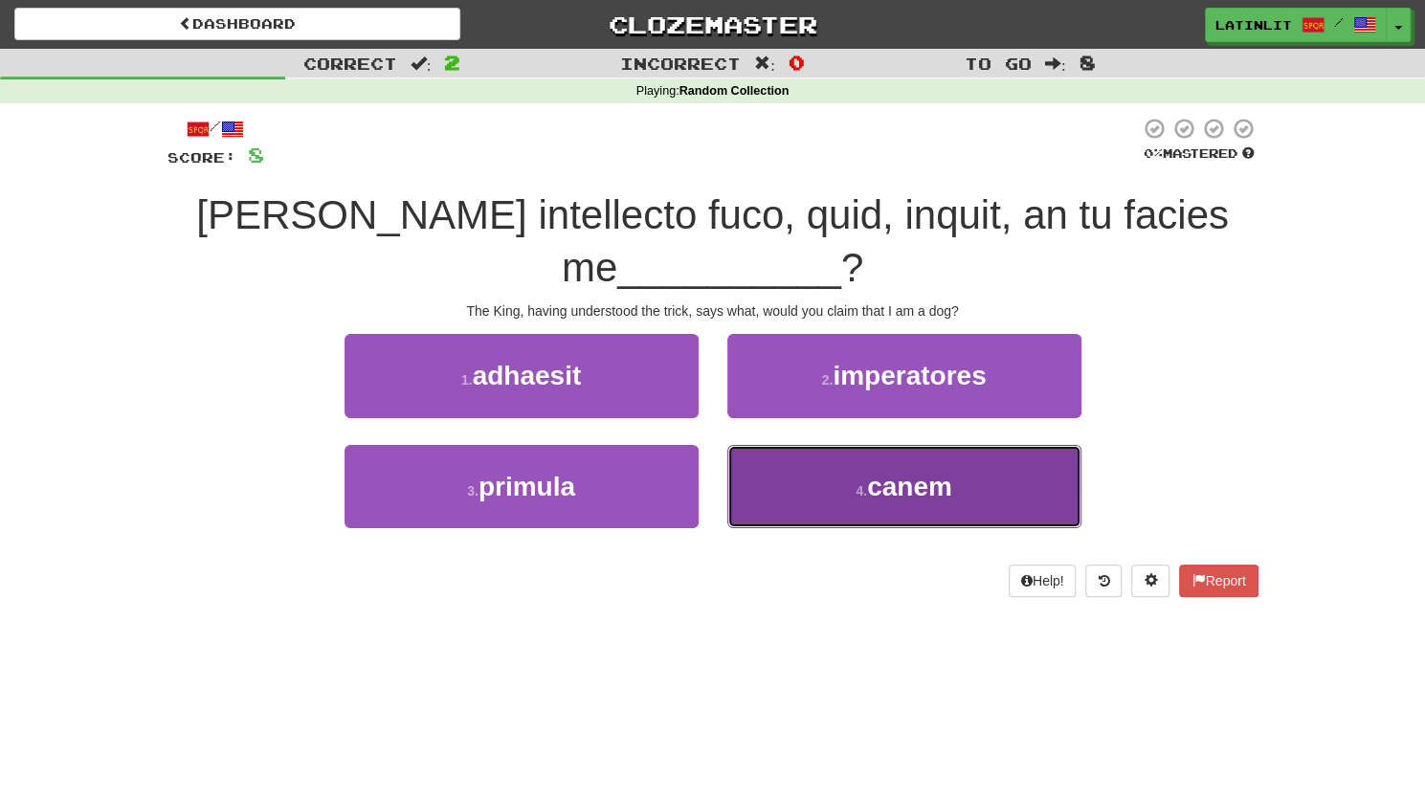
click at [930, 488] on span "canem" at bounding box center [909, 487] width 85 height 30
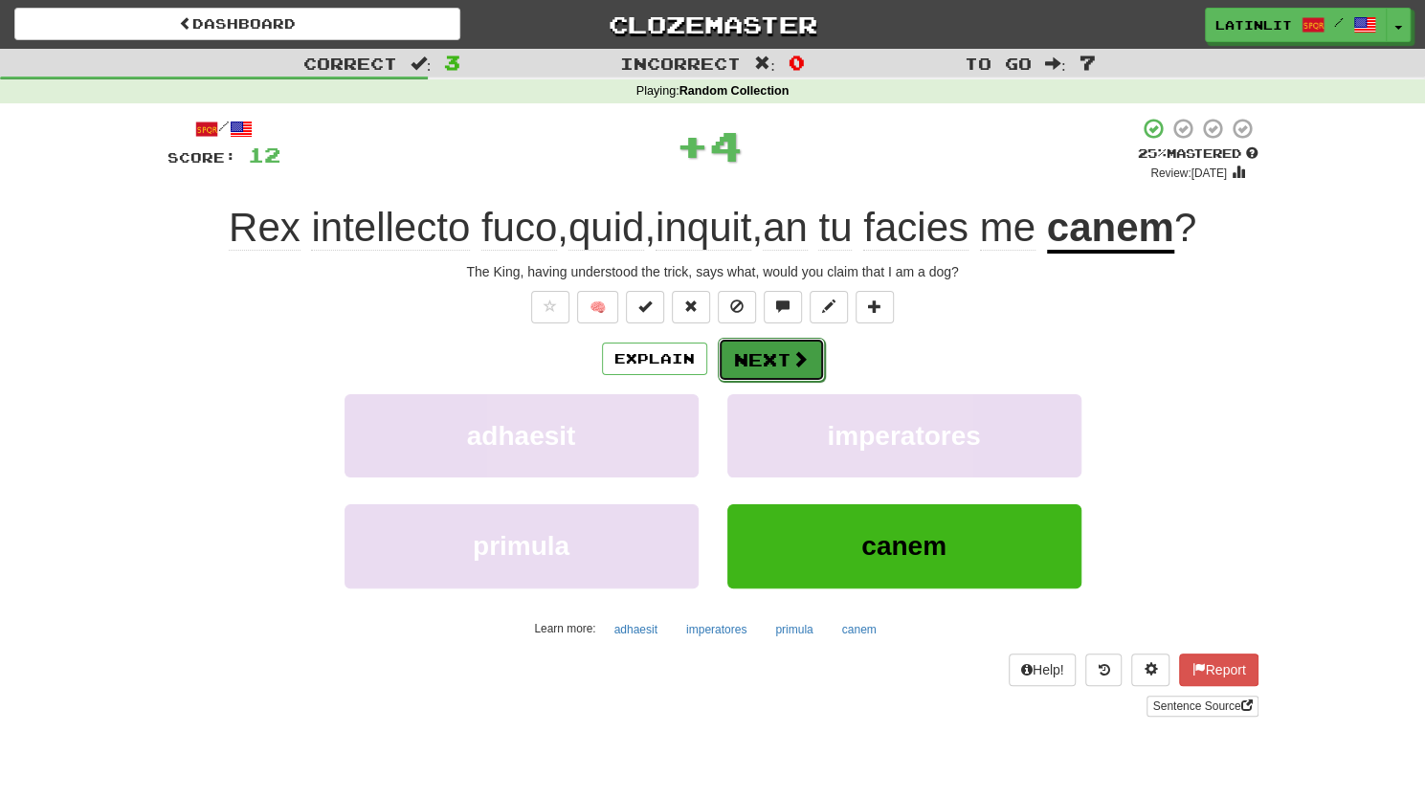
click at [791, 355] on span at bounding box center [799, 358] width 17 height 17
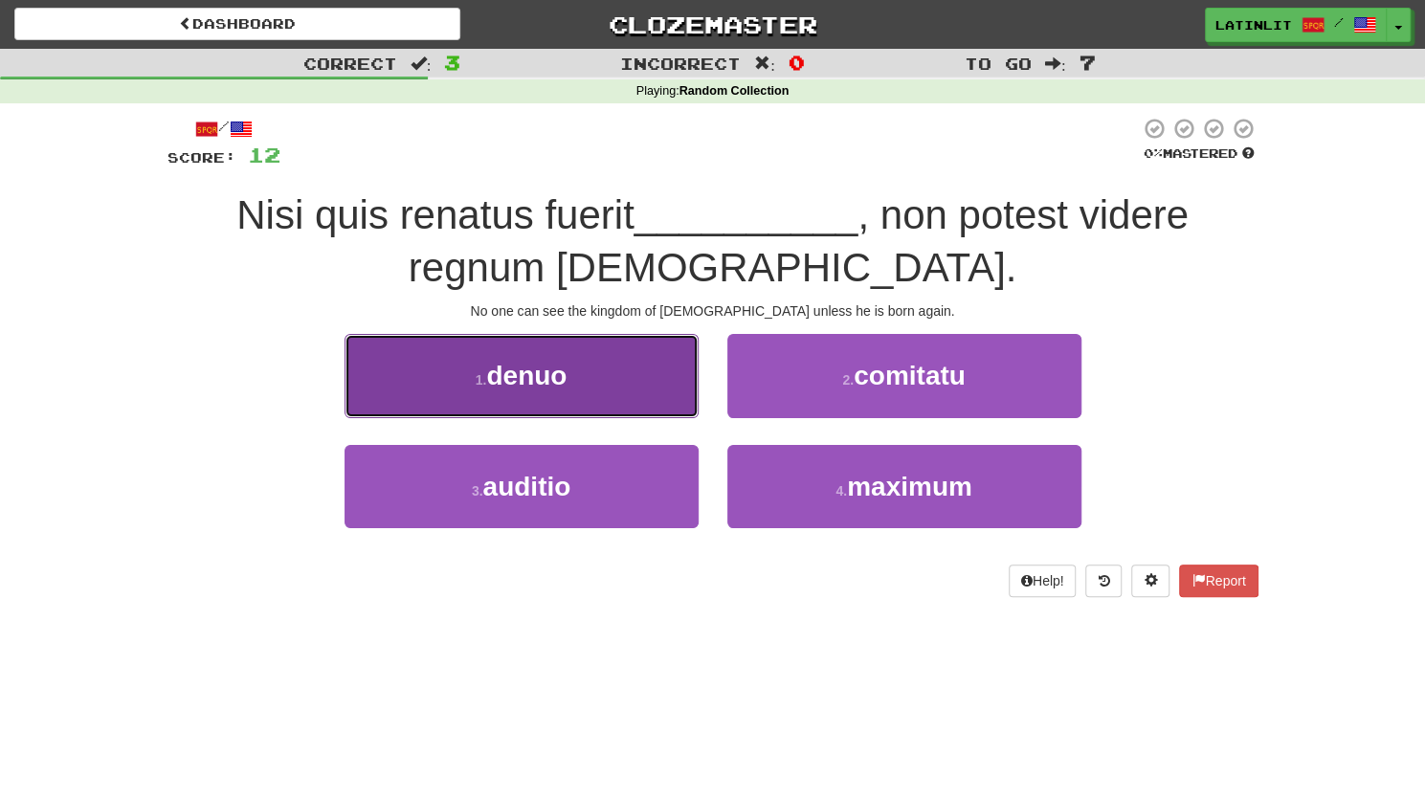
click at [553, 357] on button "1 . denuo" at bounding box center [521, 375] width 354 height 83
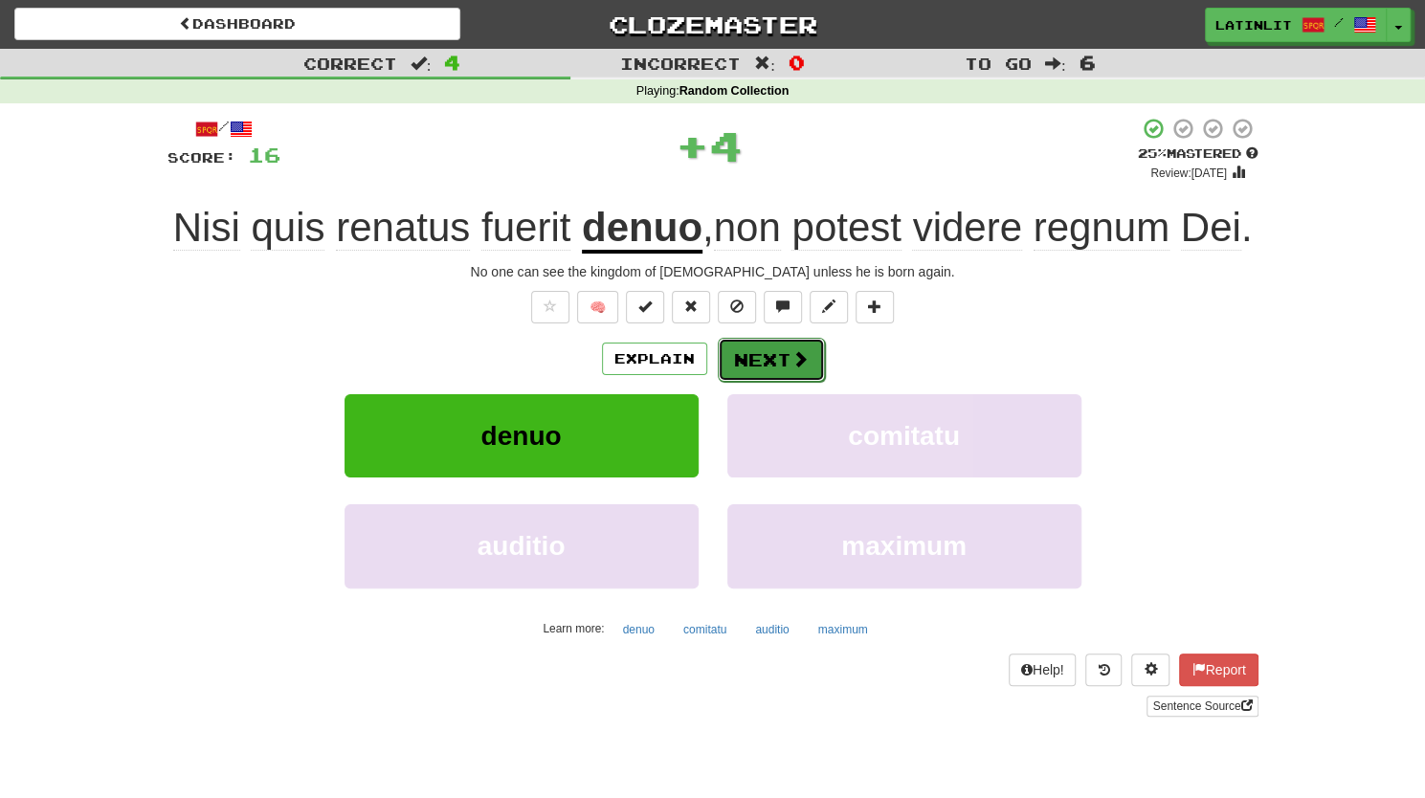
click at [761, 363] on button "Next" at bounding box center [771, 360] width 107 height 44
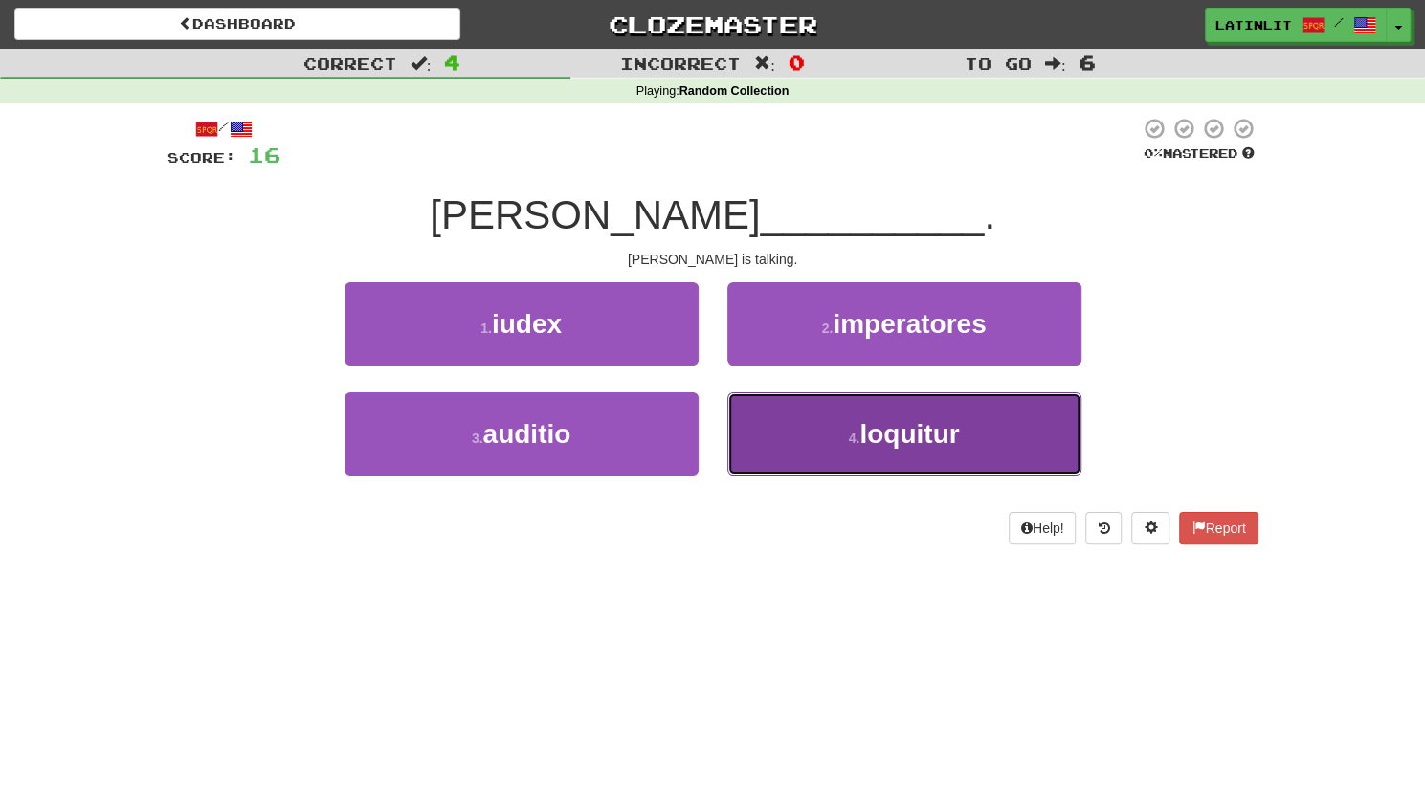
click at [890, 443] on span "loquitur" at bounding box center [909, 434] width 100 height 30
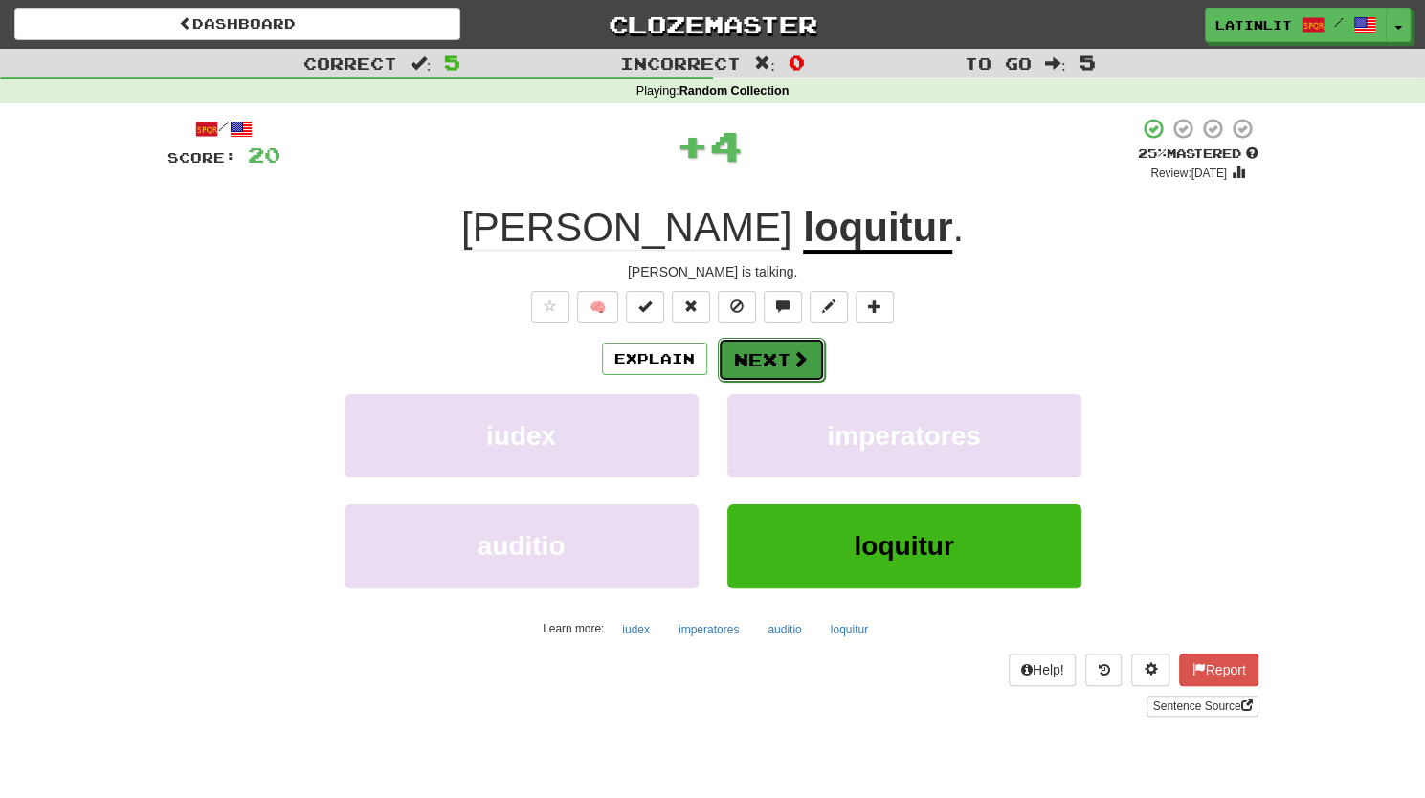
click at [749, 359] on button "Next" at bounding box center [771, 360] width 107 height 44
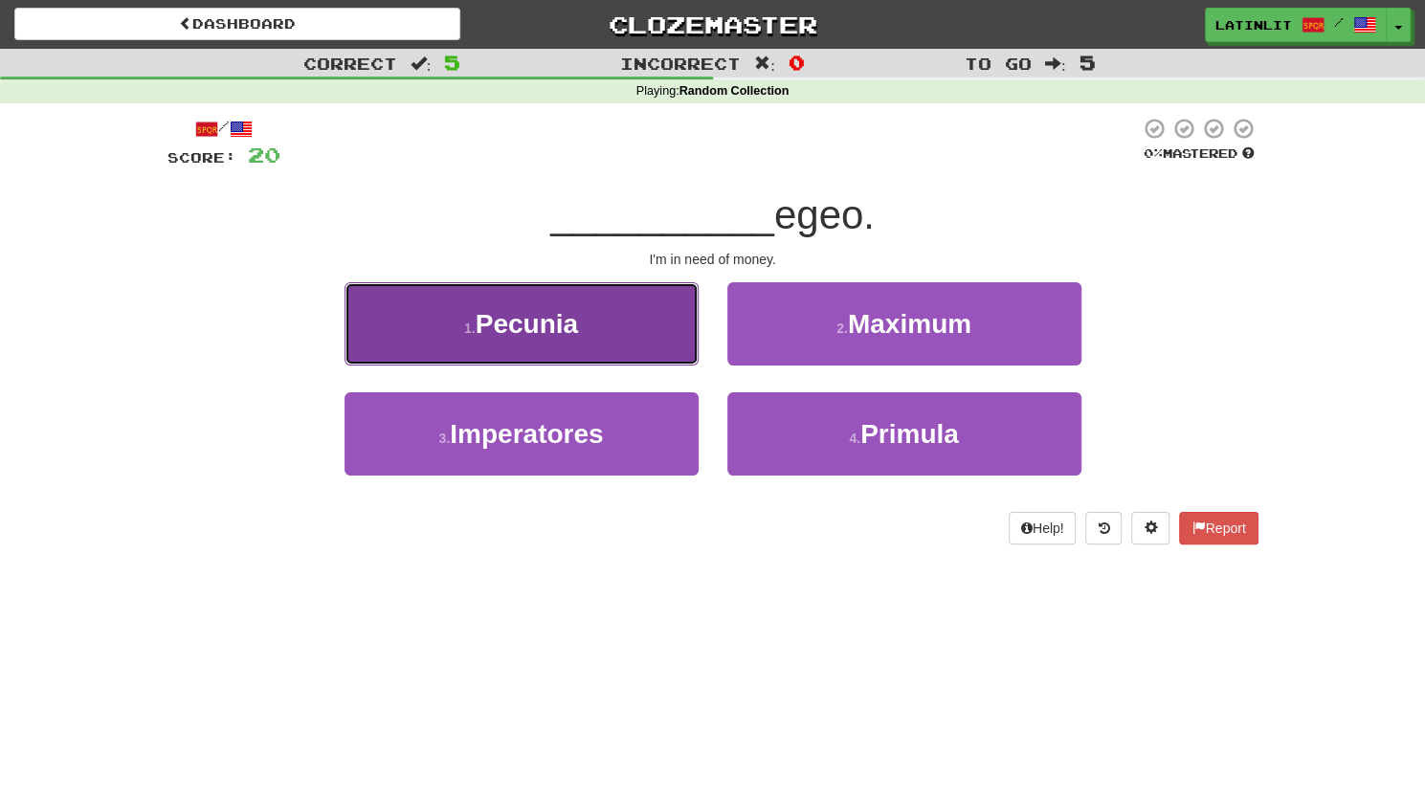
click at [538, 334] on span "Pecunia" at bounding box center [526, 324] width 102 height 30
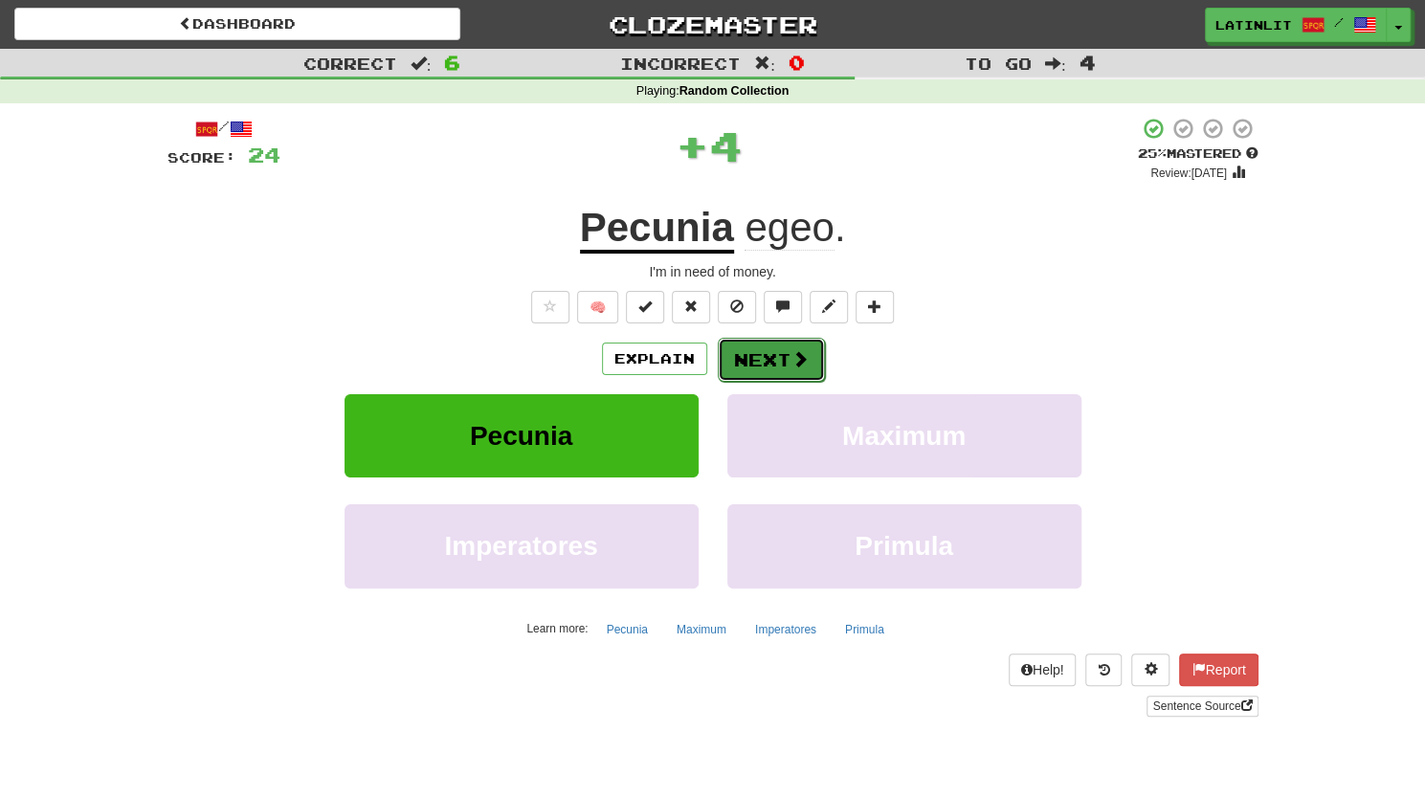
click at [738, 359] on button "Next" at bounding box center [771, 360] width 107 height 44
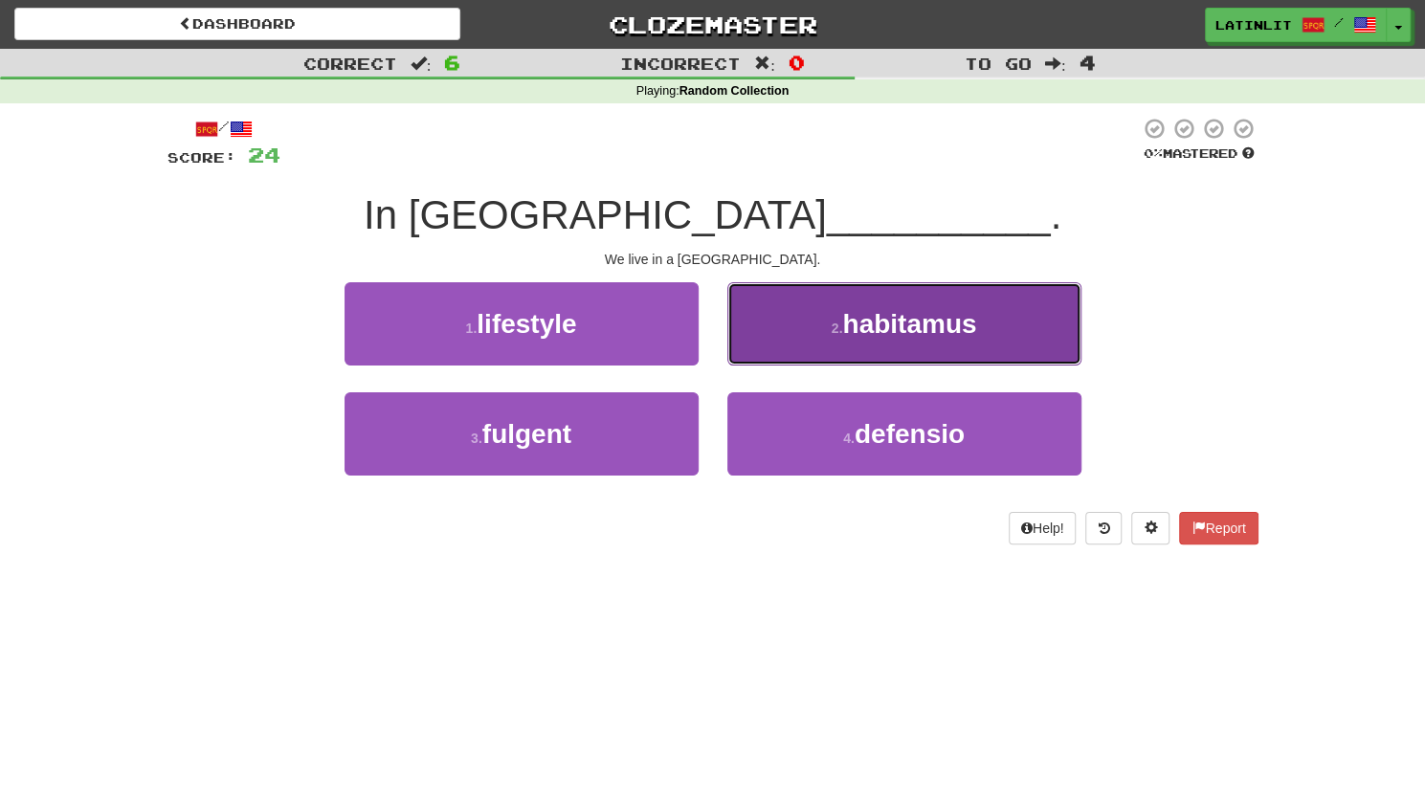
click at [866, 345] on button "2 . habitamus" at bounding box center [904, 323] width 354 height 83
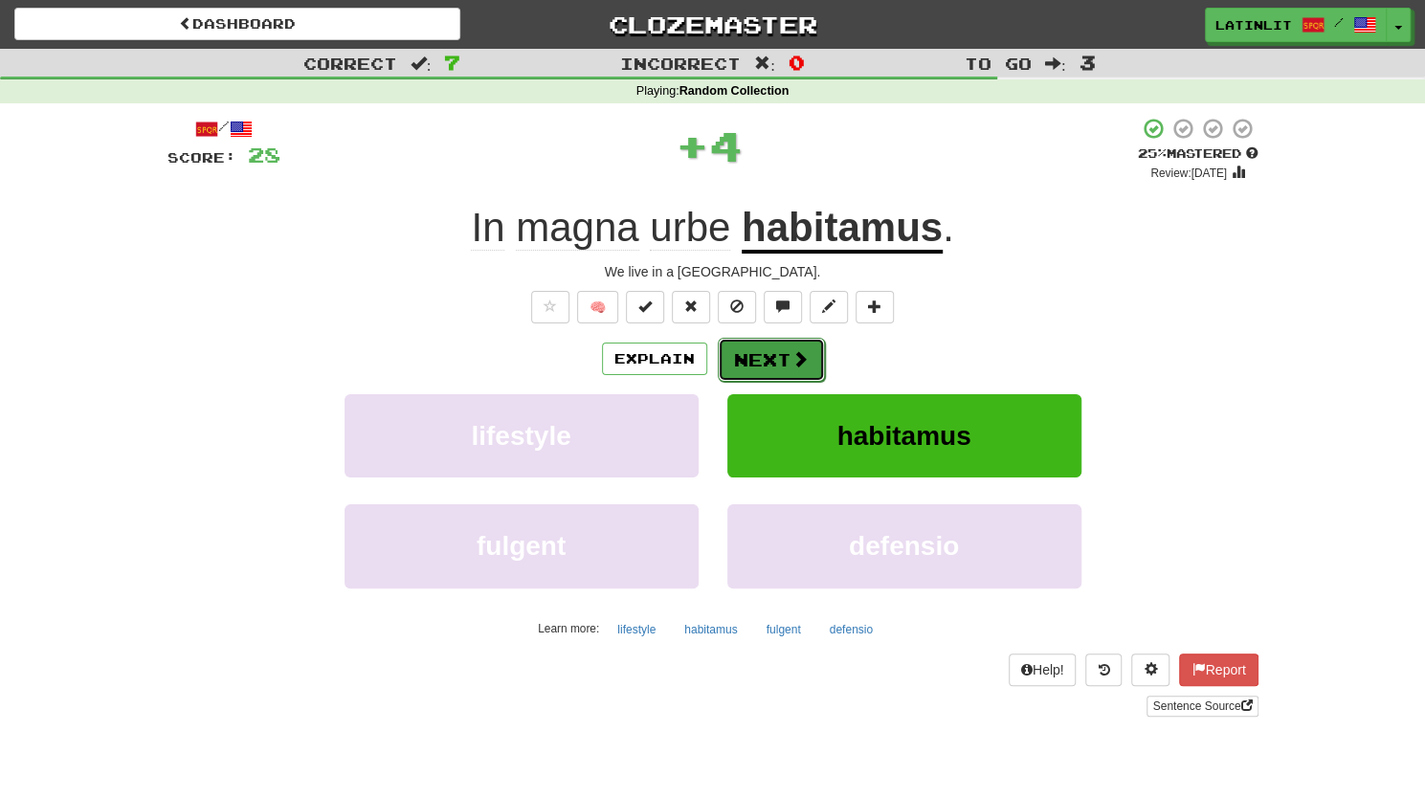
click at [762, 371] on button "Next" at bounding box center [771, 360] width 107 height 44
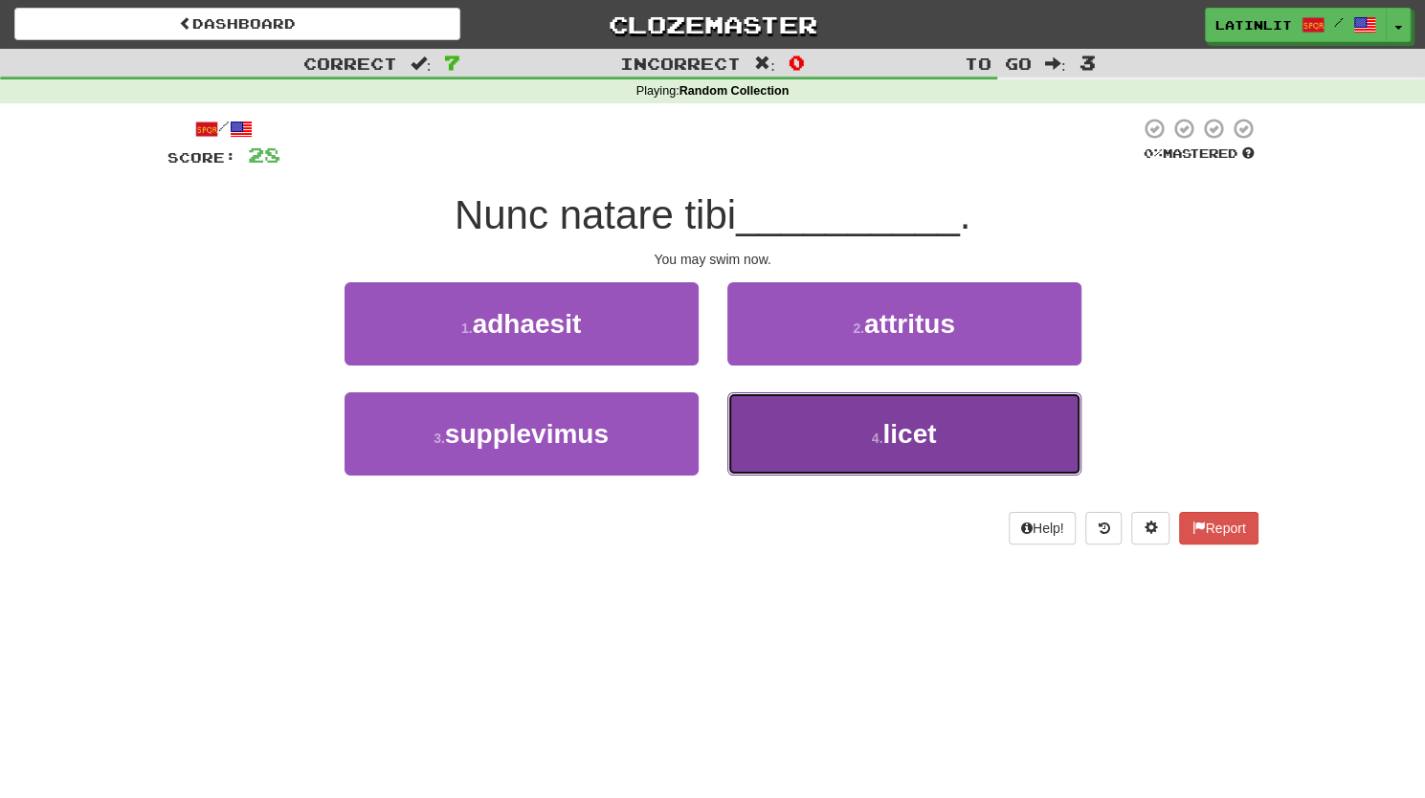
click at [820, 426] on button "4 . licet" at bounding box center [904, 433] width 354 height 83
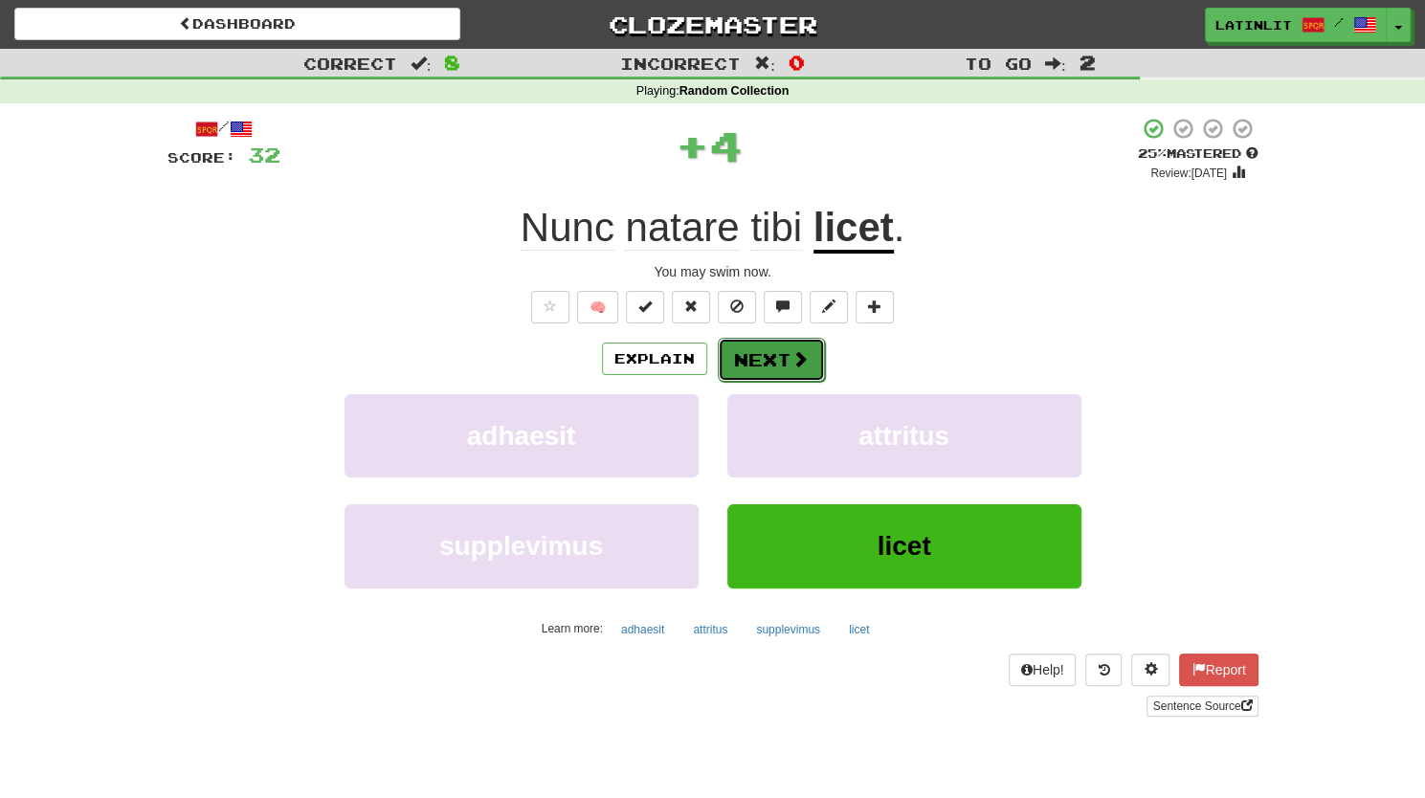
click at [791, 362] on span at bounding box center [799, 358] width 17 height 17
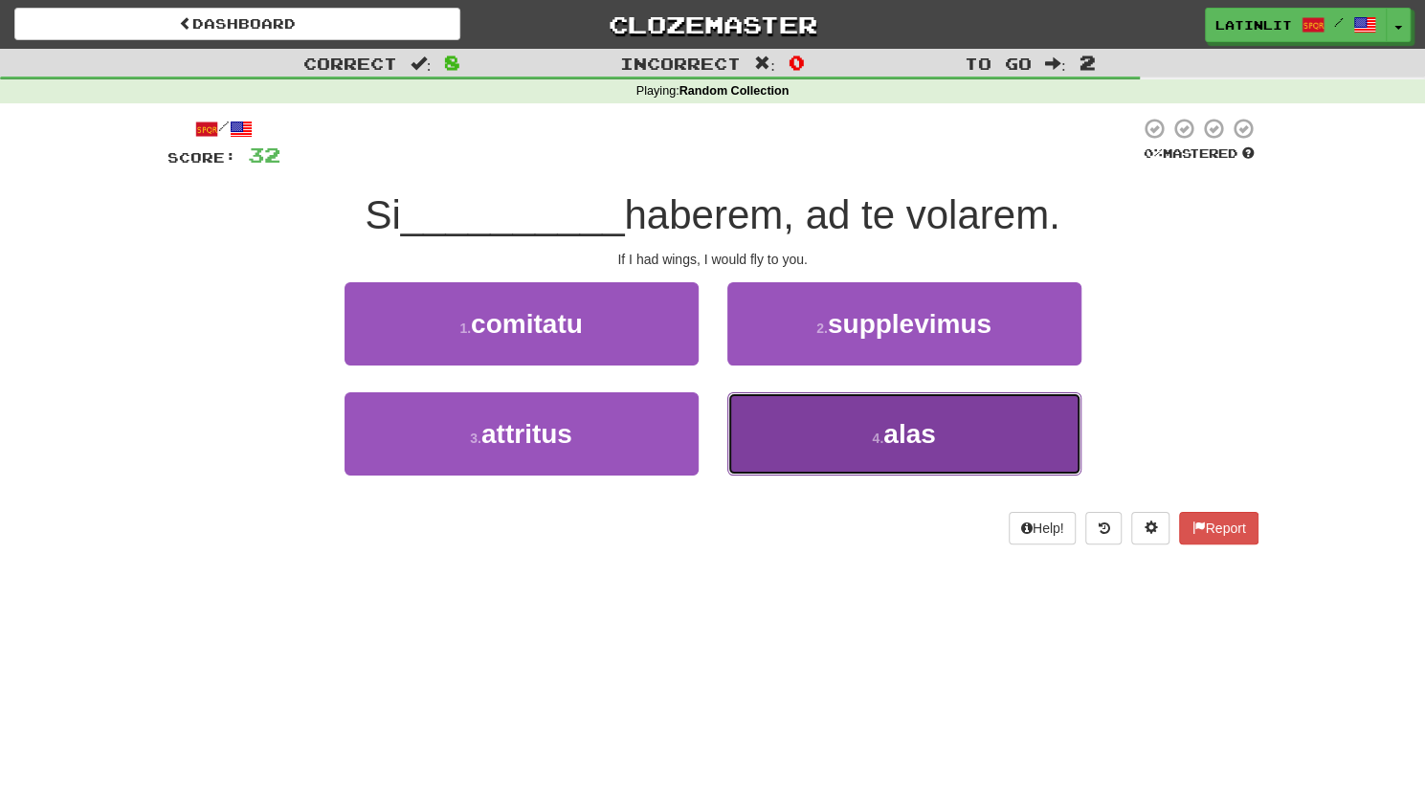
click at [865, 441] on button "4 . alas" at bounding box center [904, 433] width 354 height 83
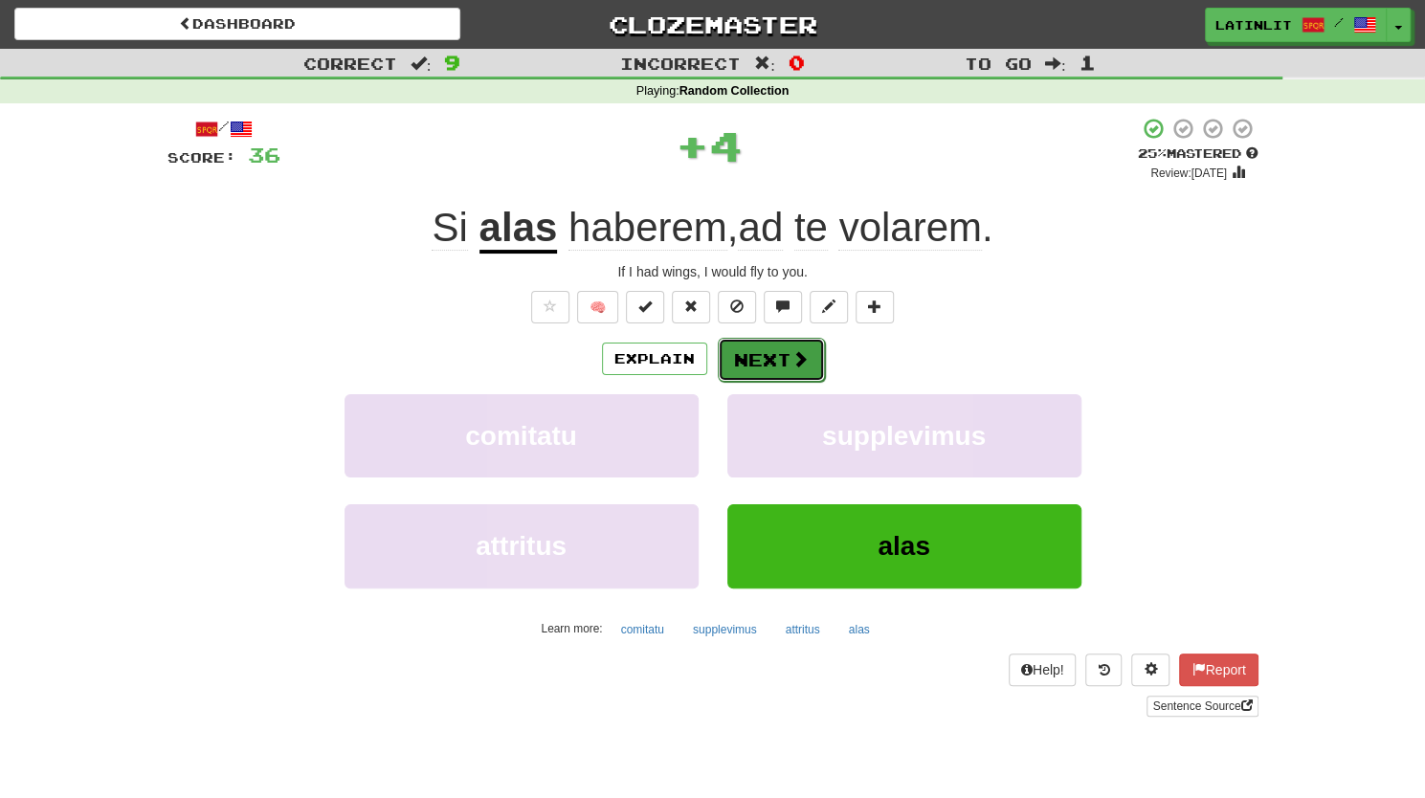
click at [752, 351] on button "Next" at bounding box center [771, 360] width 107 height 44
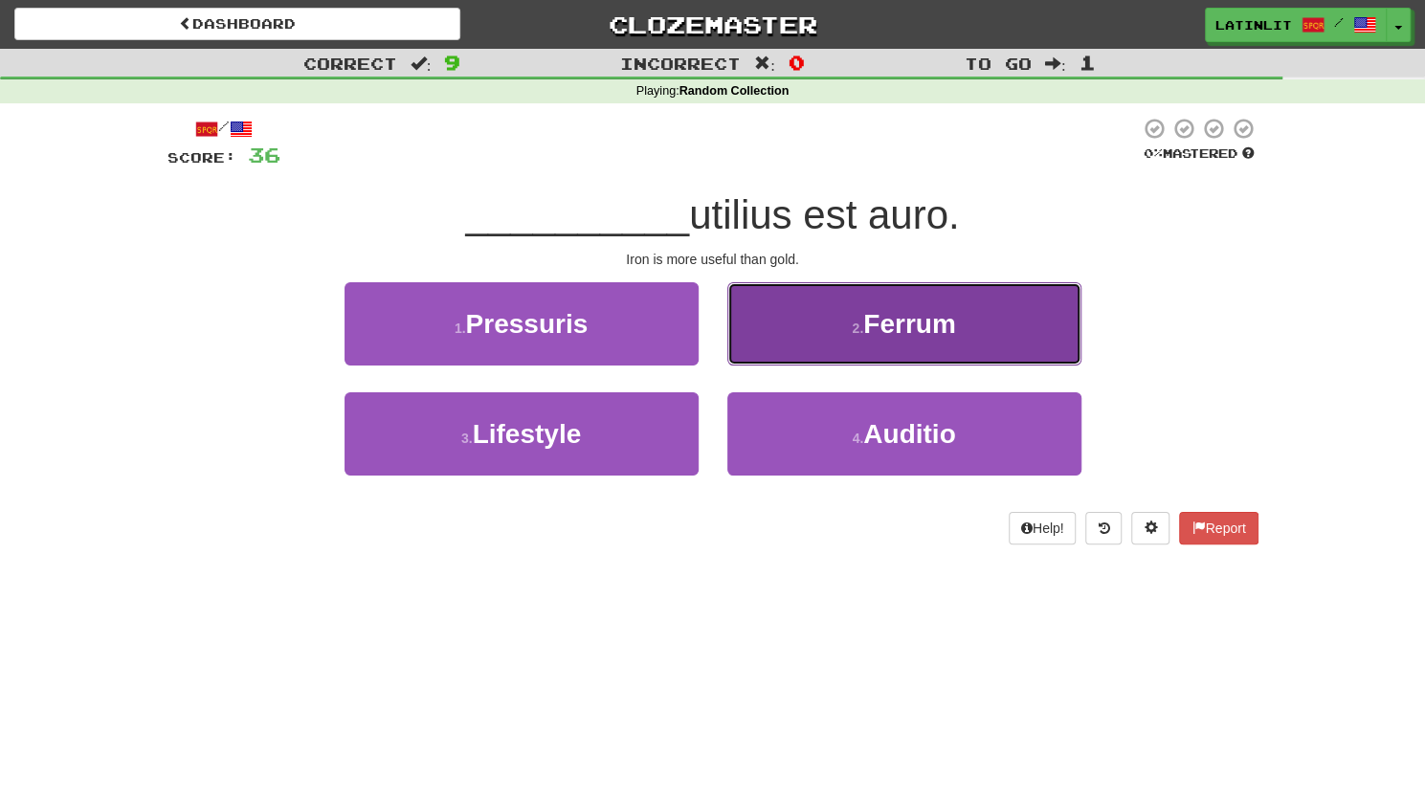
click at [835, 318] on button "2 . Ferrum" at bounding box center [904, 323] width 354 height 83
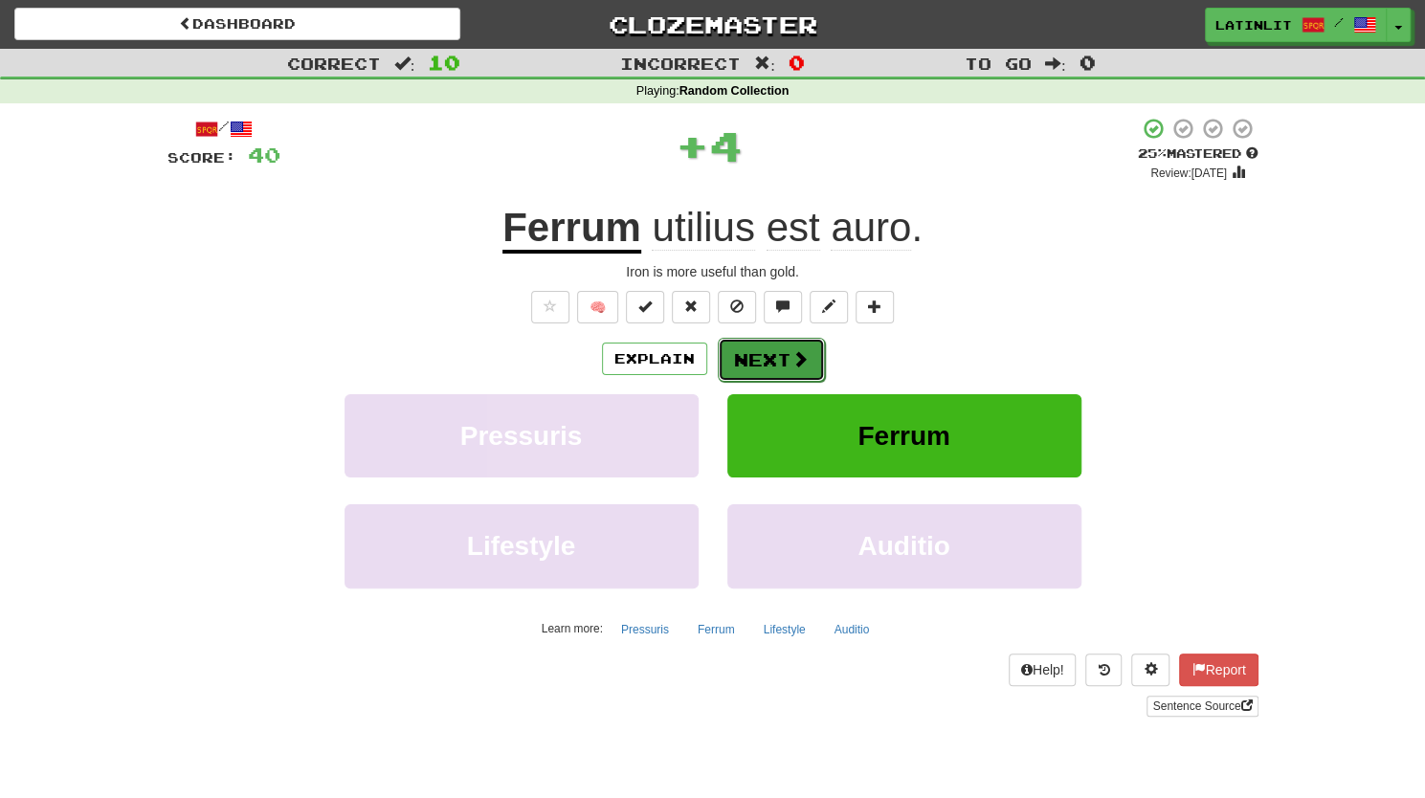
click at [741, 365] on button "Next" at bounding box center [771, 360] width 107 height 44
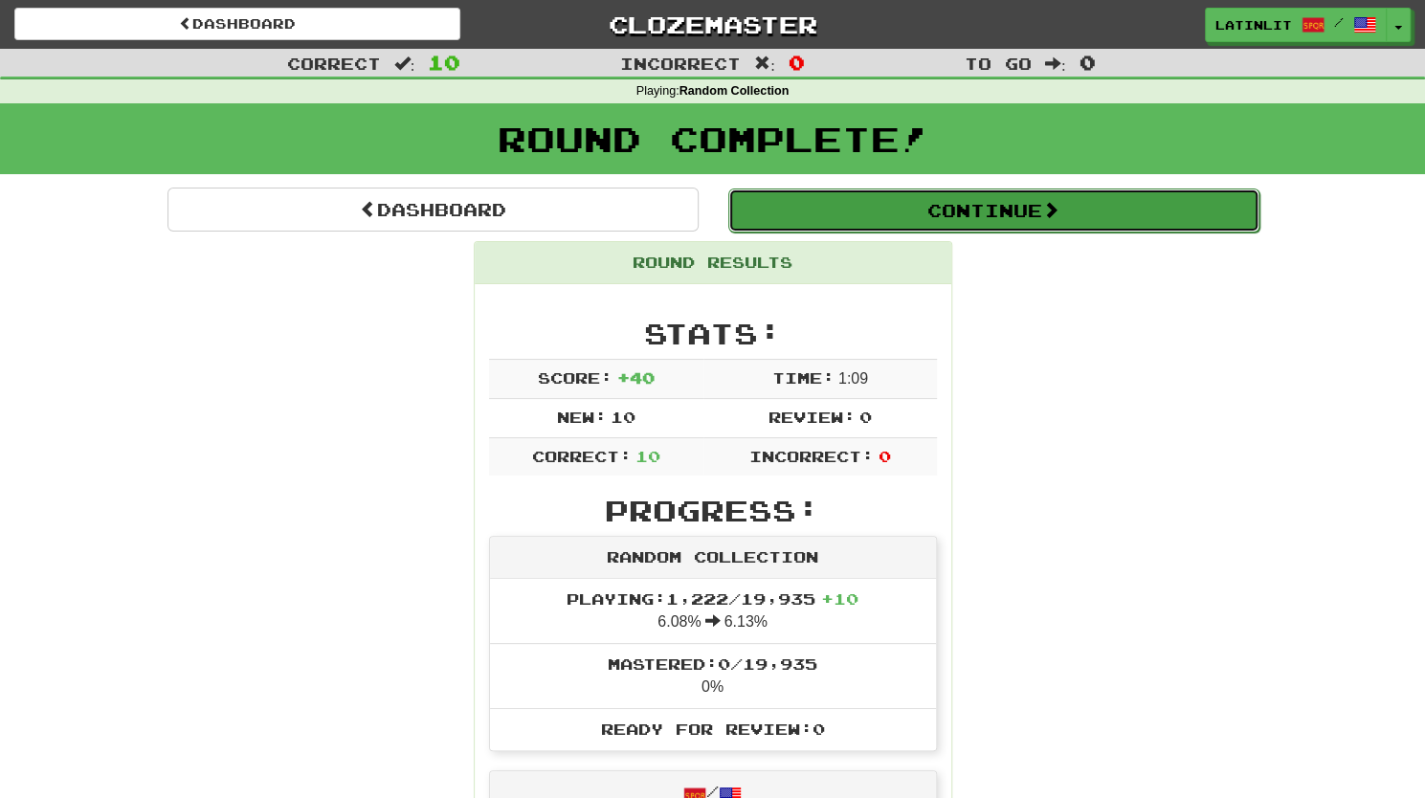
click at [997, 202] on button "Continue" at bounding box center [993, 210] width 531 height 44
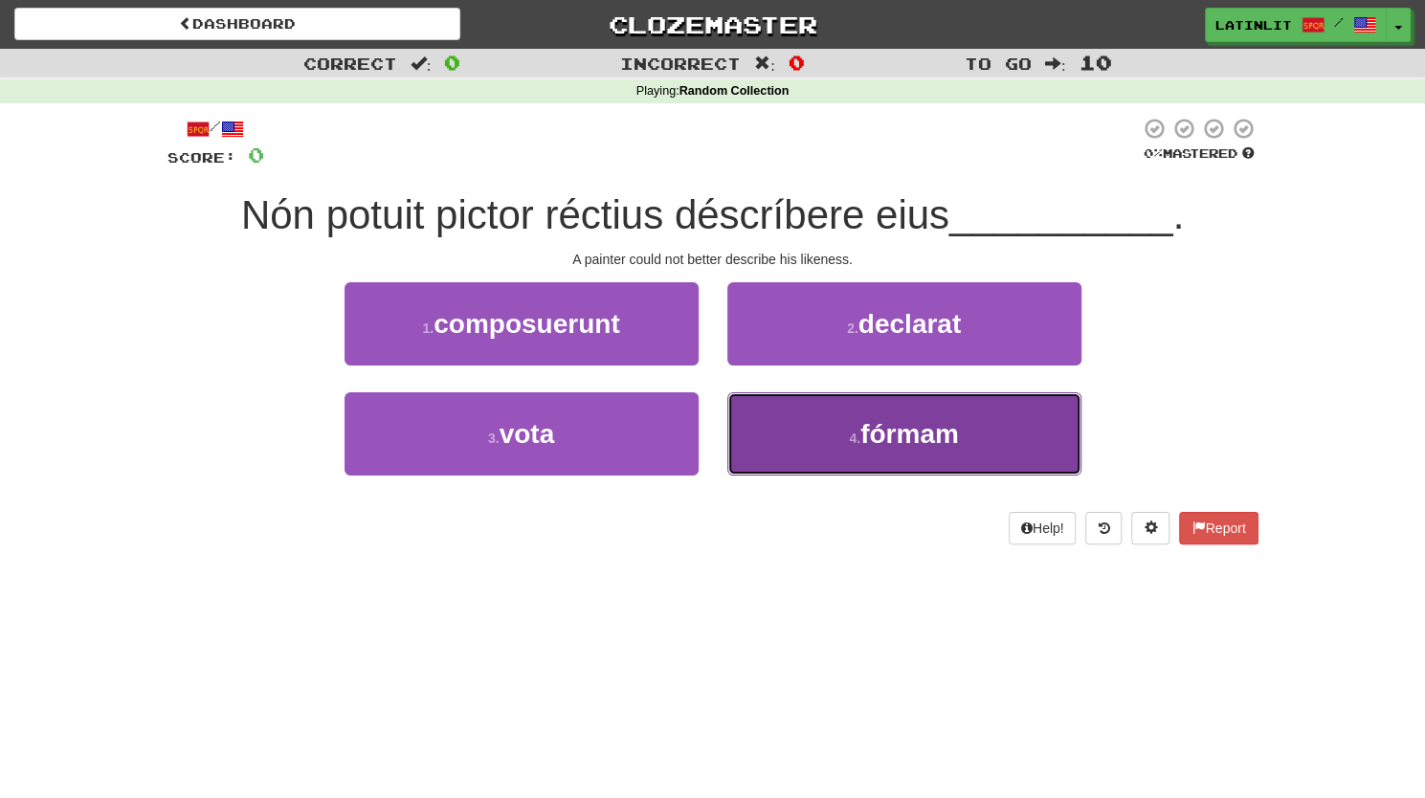
click at [830, 443] on button "4 . [GEOGRAPHIC_DATA]" at bounding box center [904, 433] width 354 height 83
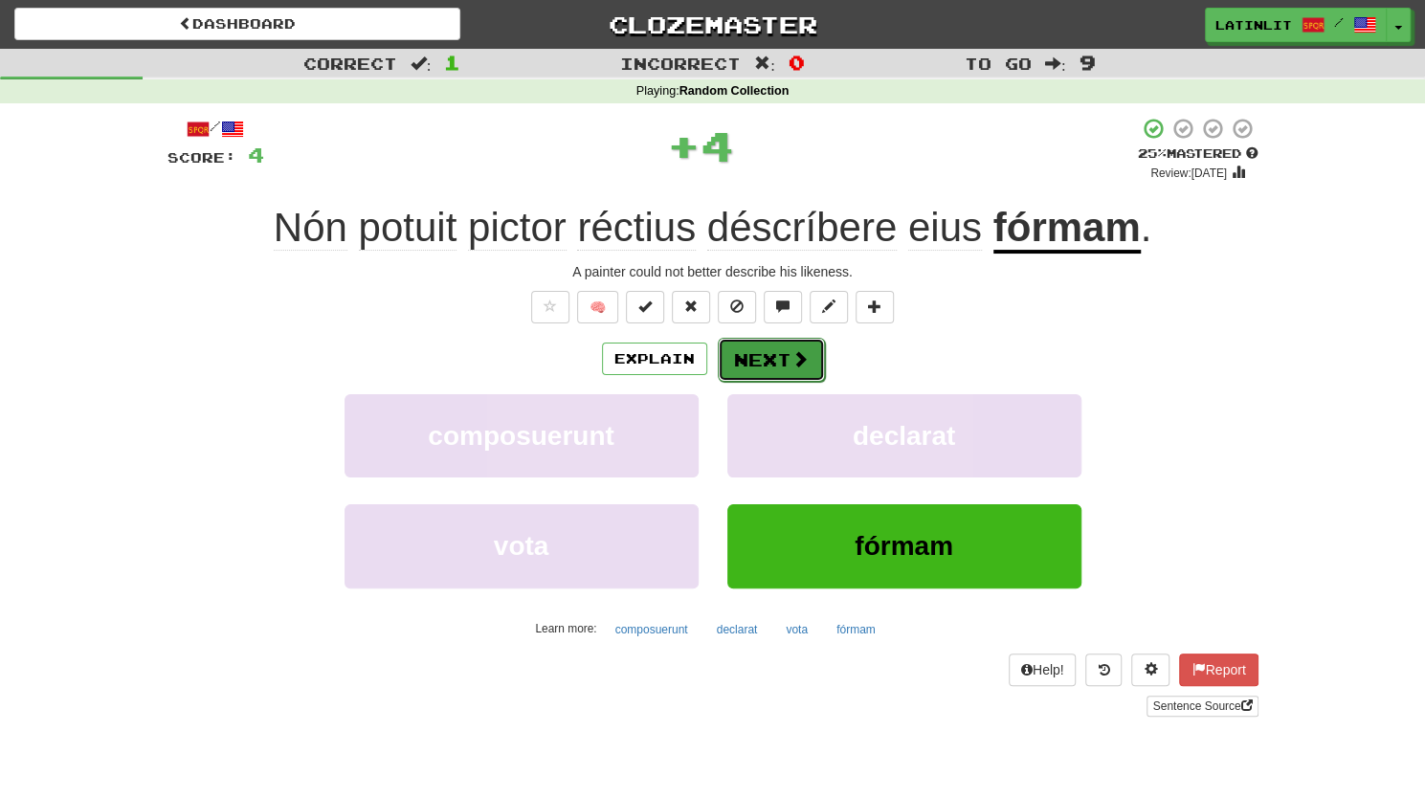
click at [796, 354] on span at bounding box center [799, 358] width 17 height 17
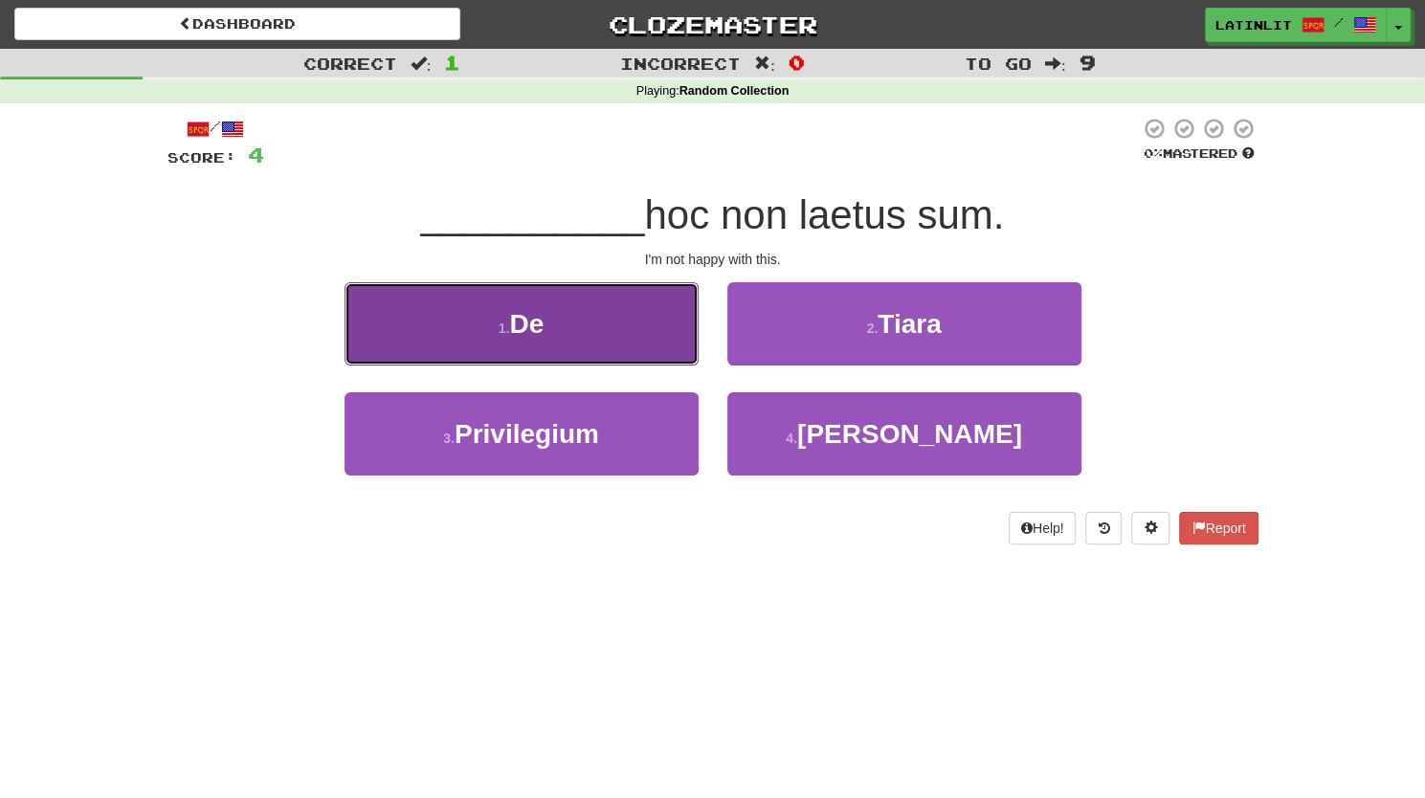
click at [555, 334] on button "1 . De" at bounding box center [521, 323] width 354 height 83
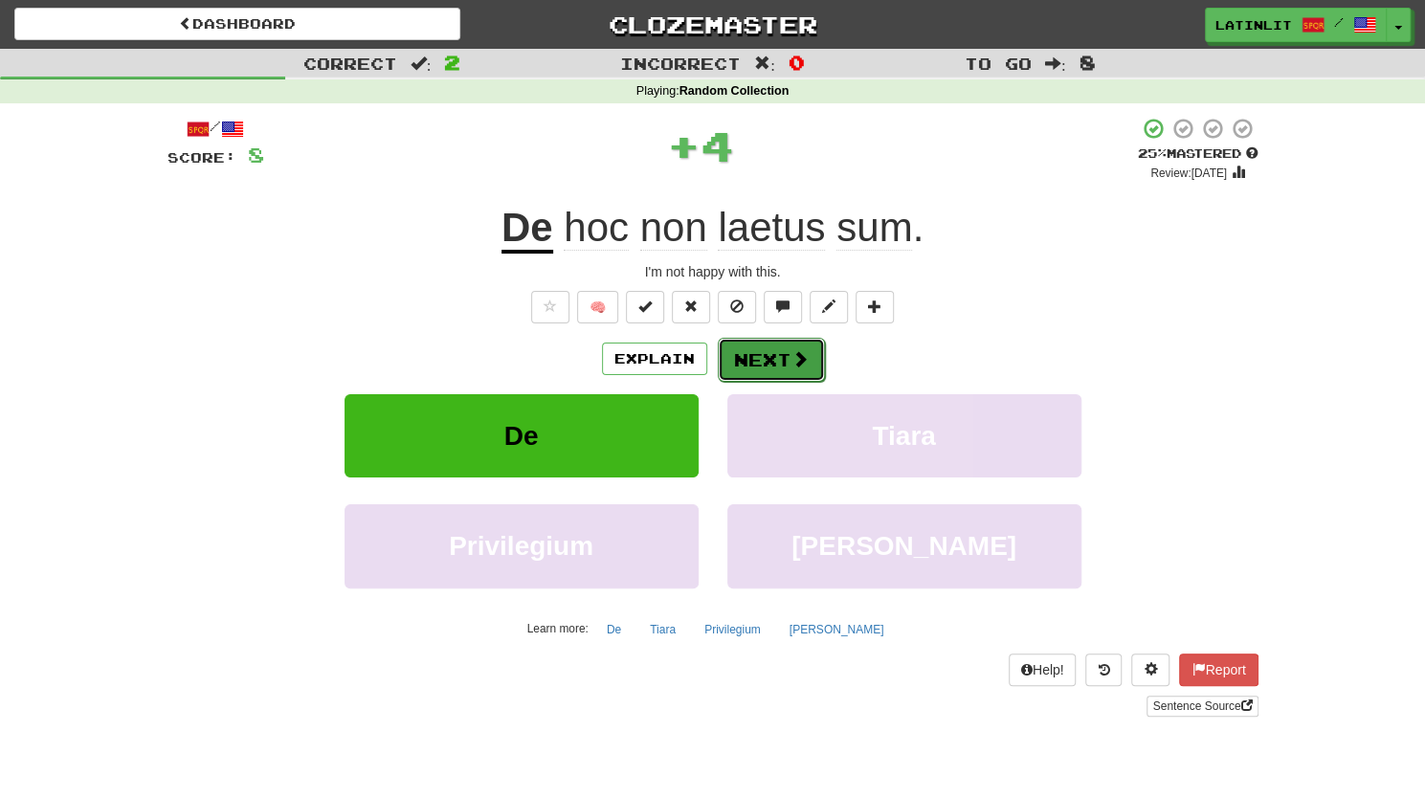
click at [806, 343] on button "Next" at bounding box center [771, 360] width 107 height 44
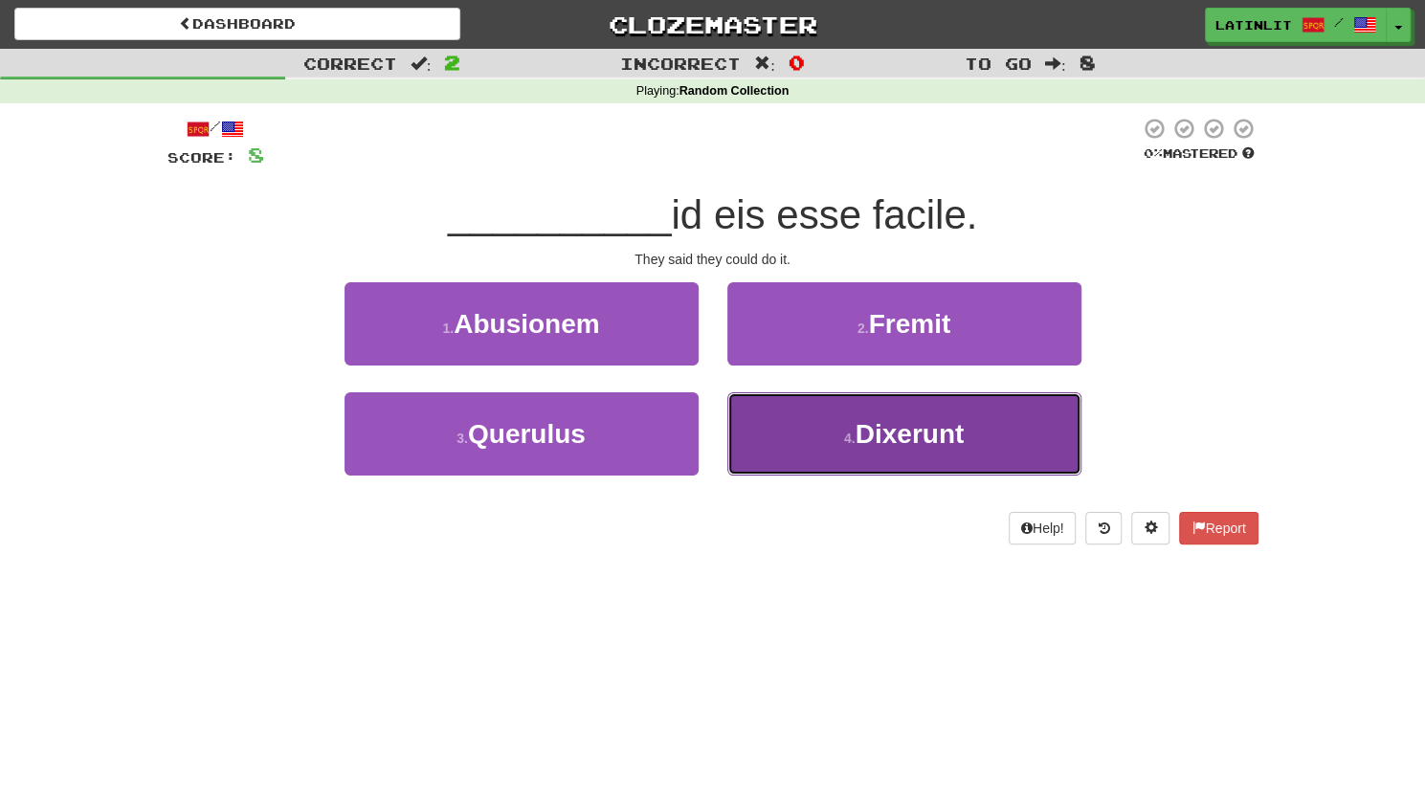
click at [813, 454] on button "4 . Dixerunt" at bounding box center [904, 433] width 354 height 83
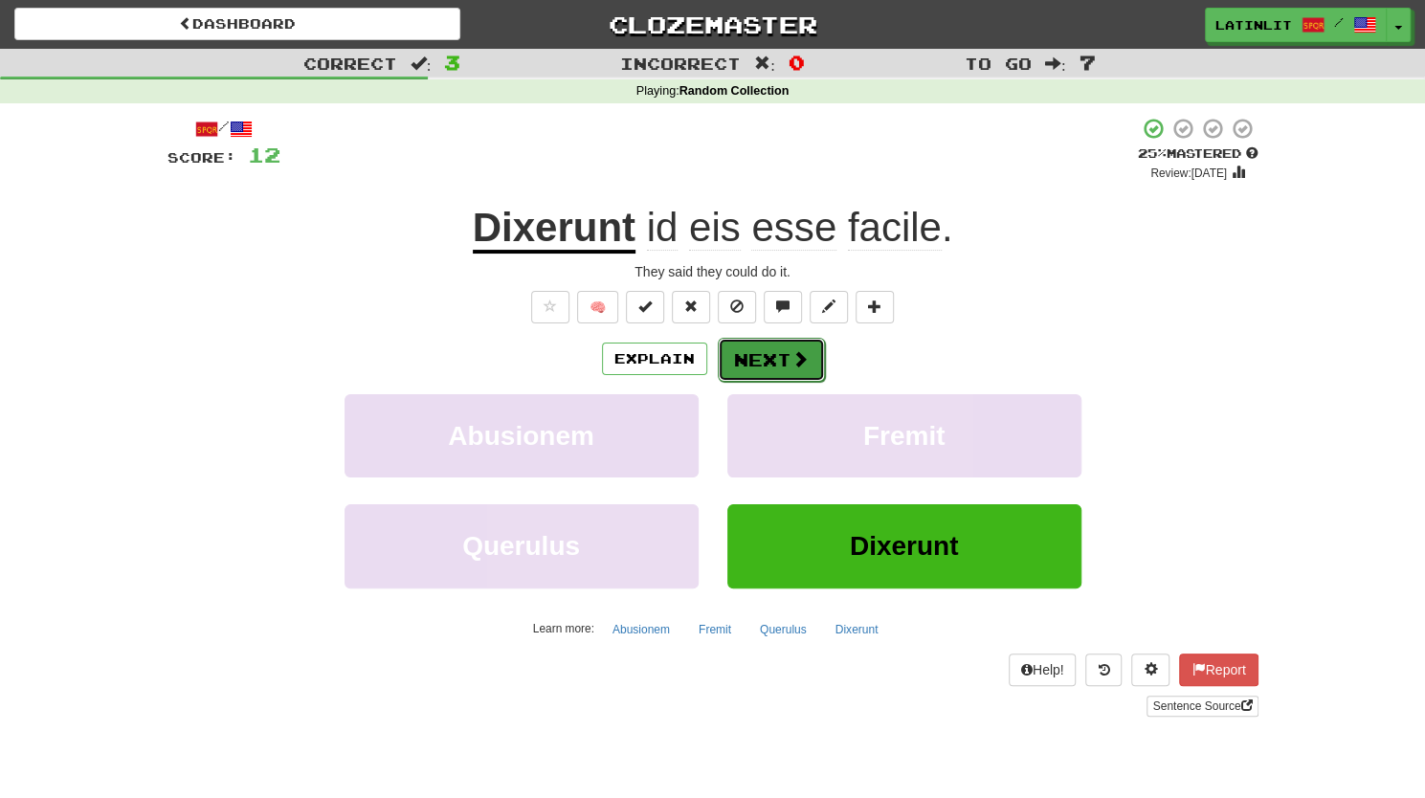
click at [761, 350] on button "Next" at bounding box center [771, 360] width 107 height 44
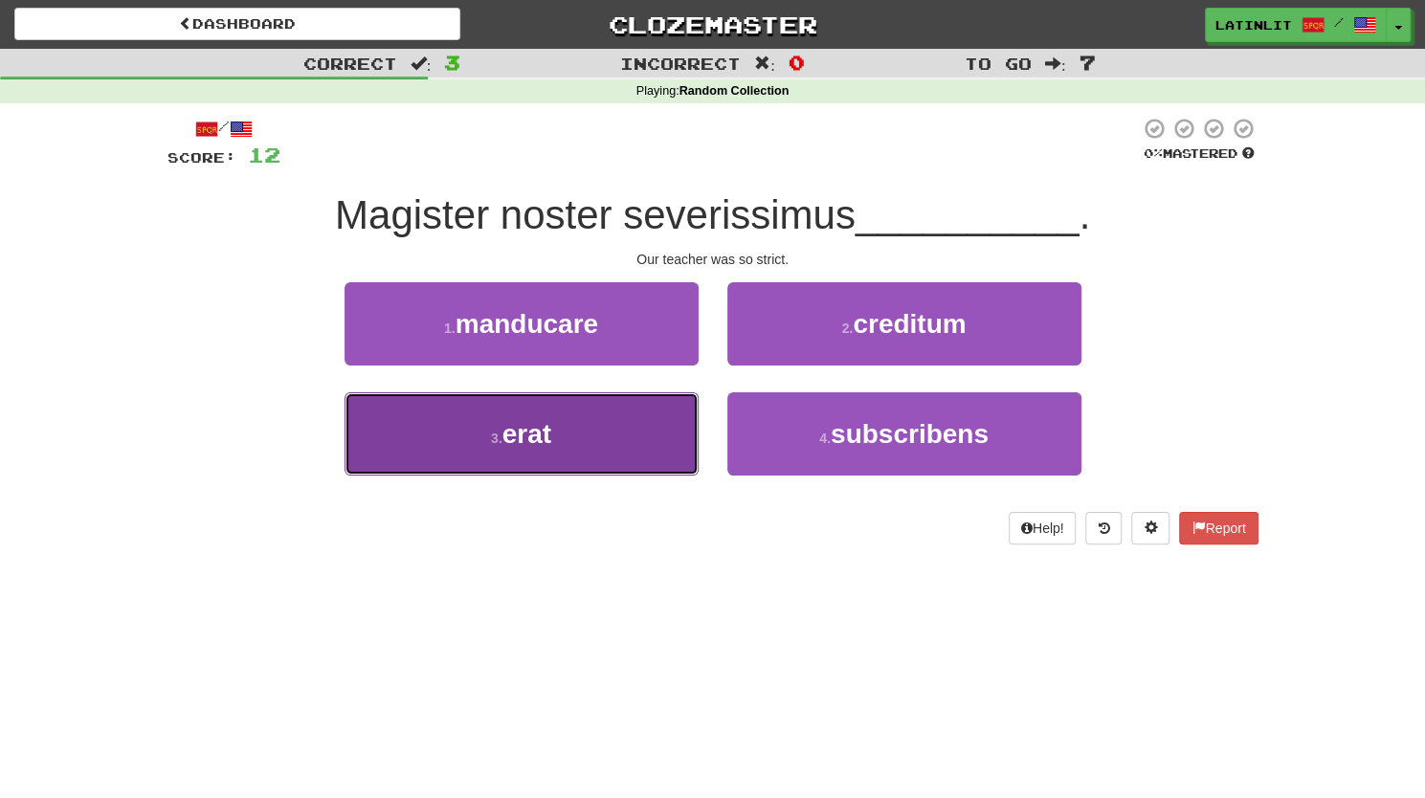
click at [551, 425] on span "erat" at bounding box center [526, 434] width 49 height 30
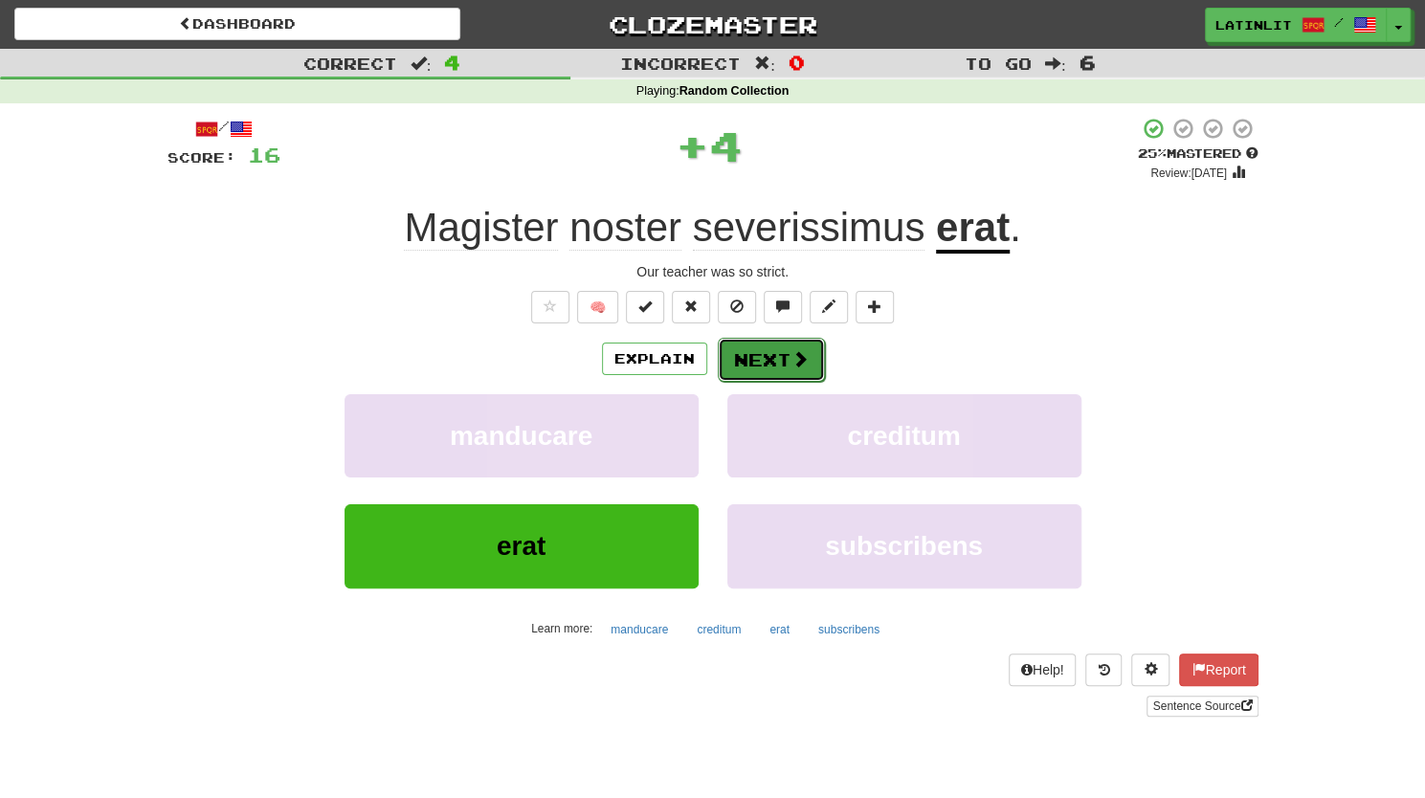
click at [784, 351] on button "Next" at bounding box center [771, 360] width 107 height 44
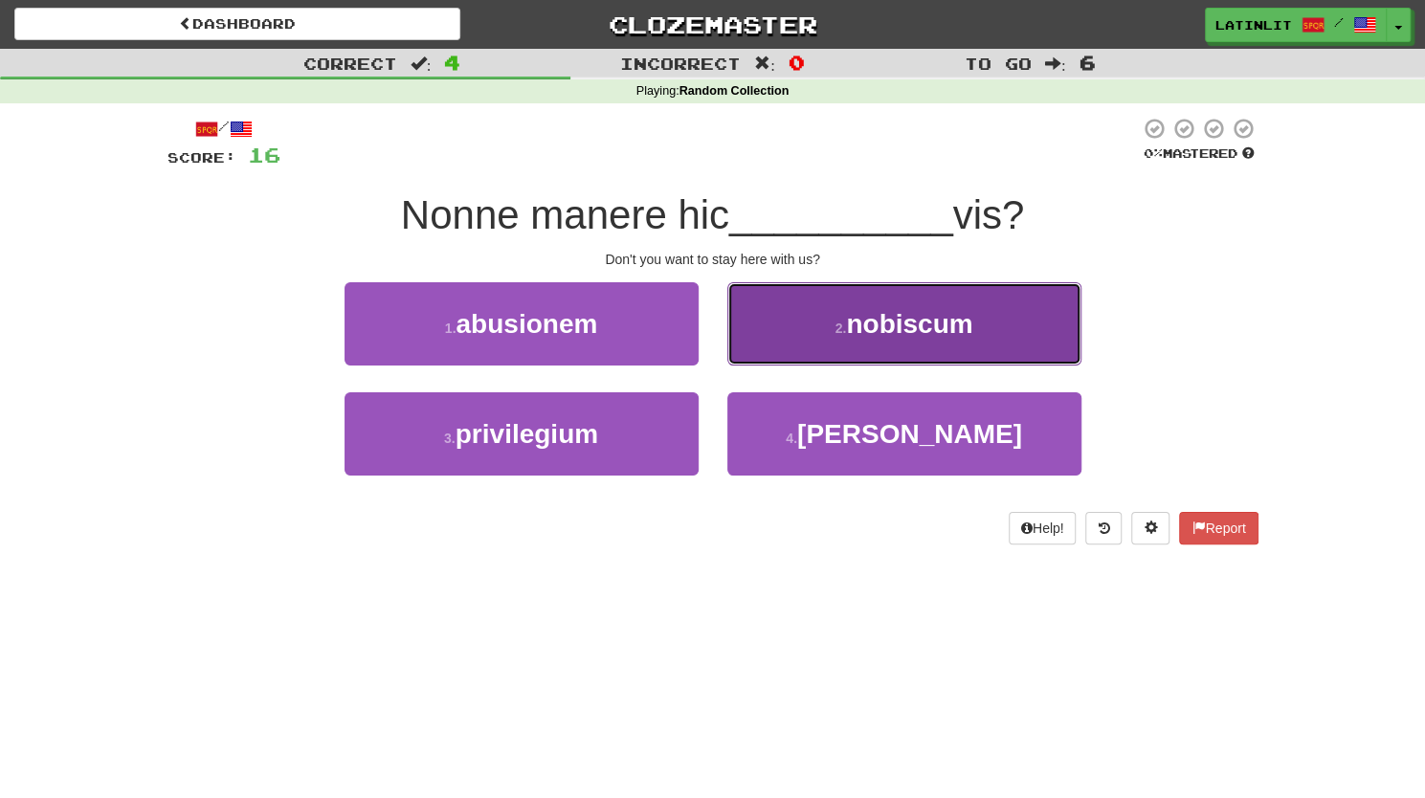
click at [802, 334] on button "2 . nobiscum" at bounding box center [904, 323] width 354 height 83
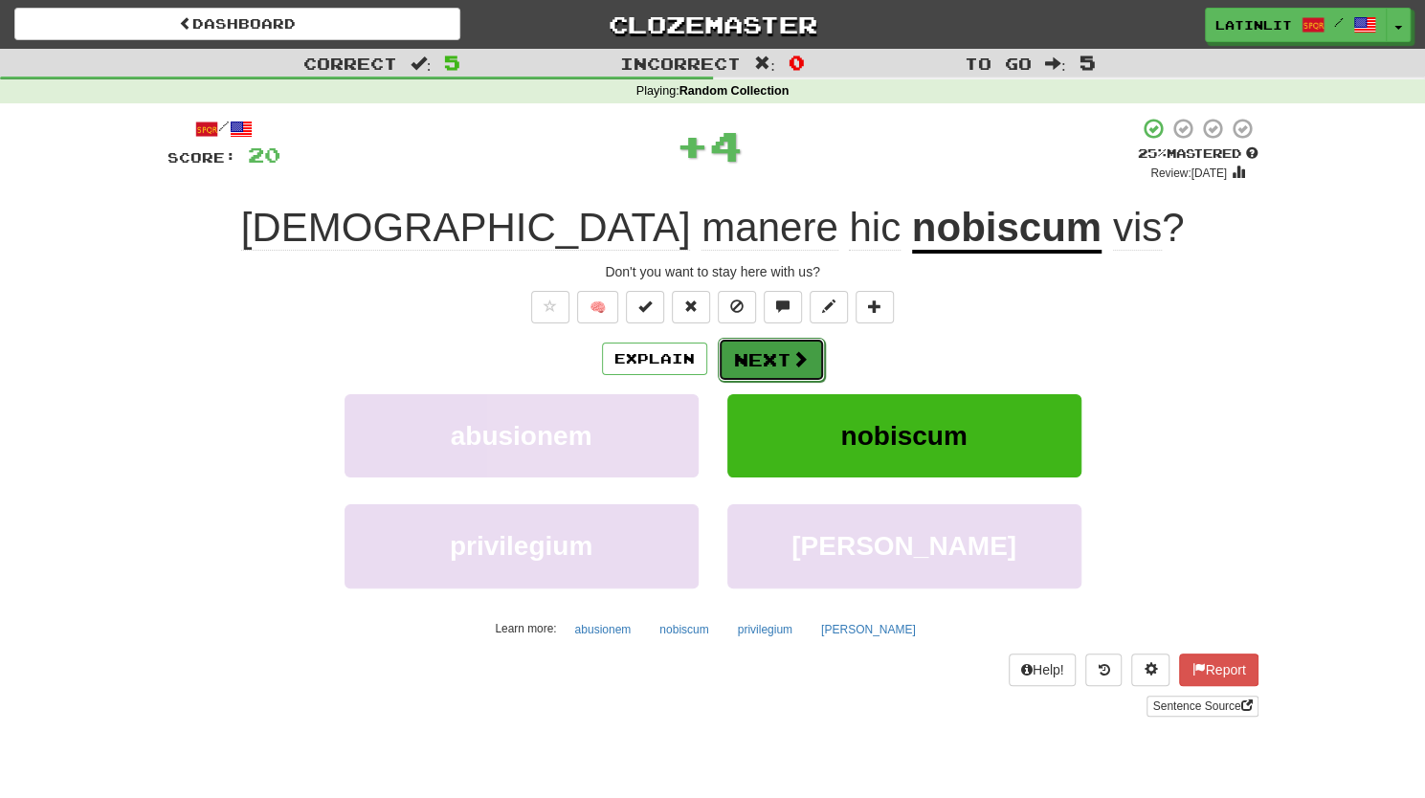
click at [758, 354] on button "Next" at bounding box center [771, 360] width 107 height 44
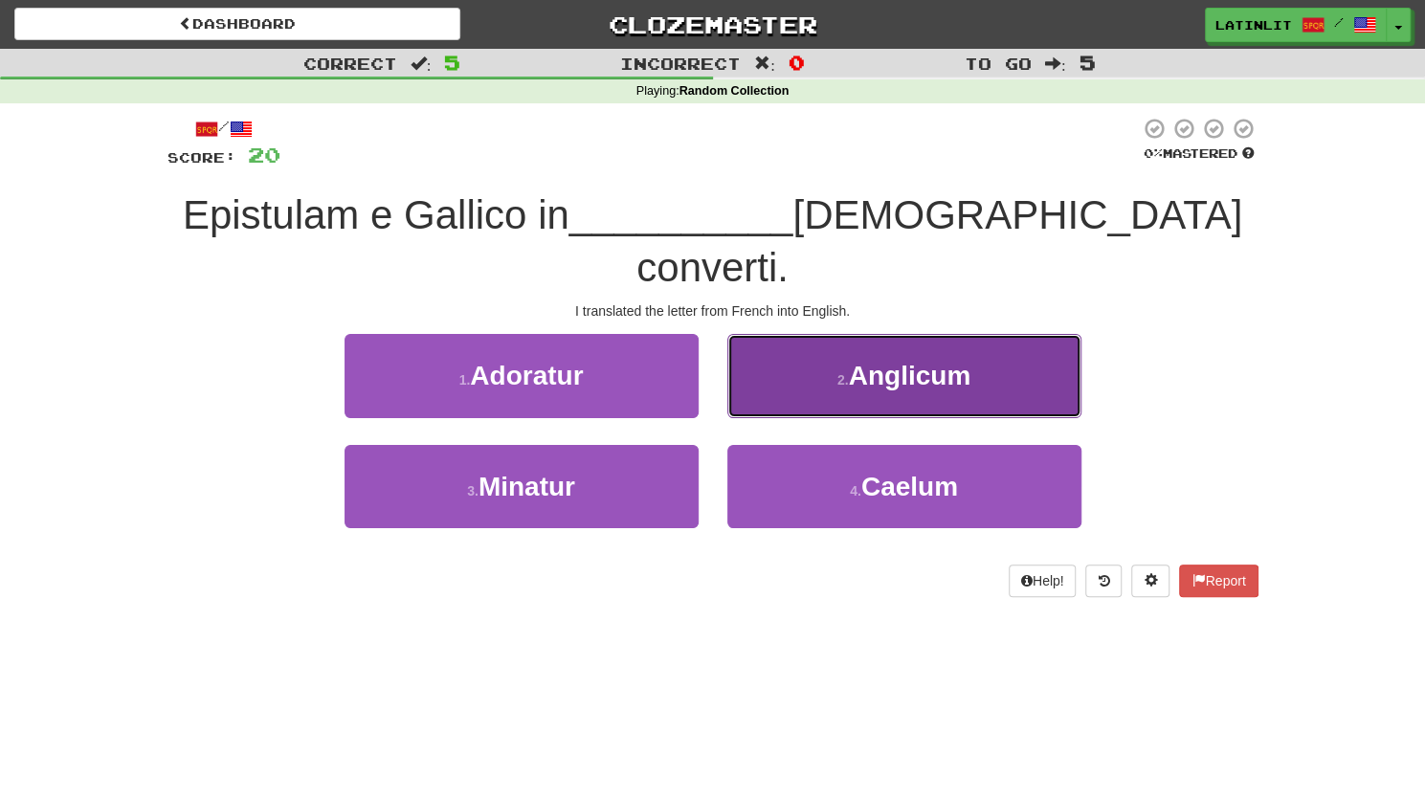
click at [826, 334] on button "2 . Anglicum" at bounding box center [904, 375] width 354 height 83
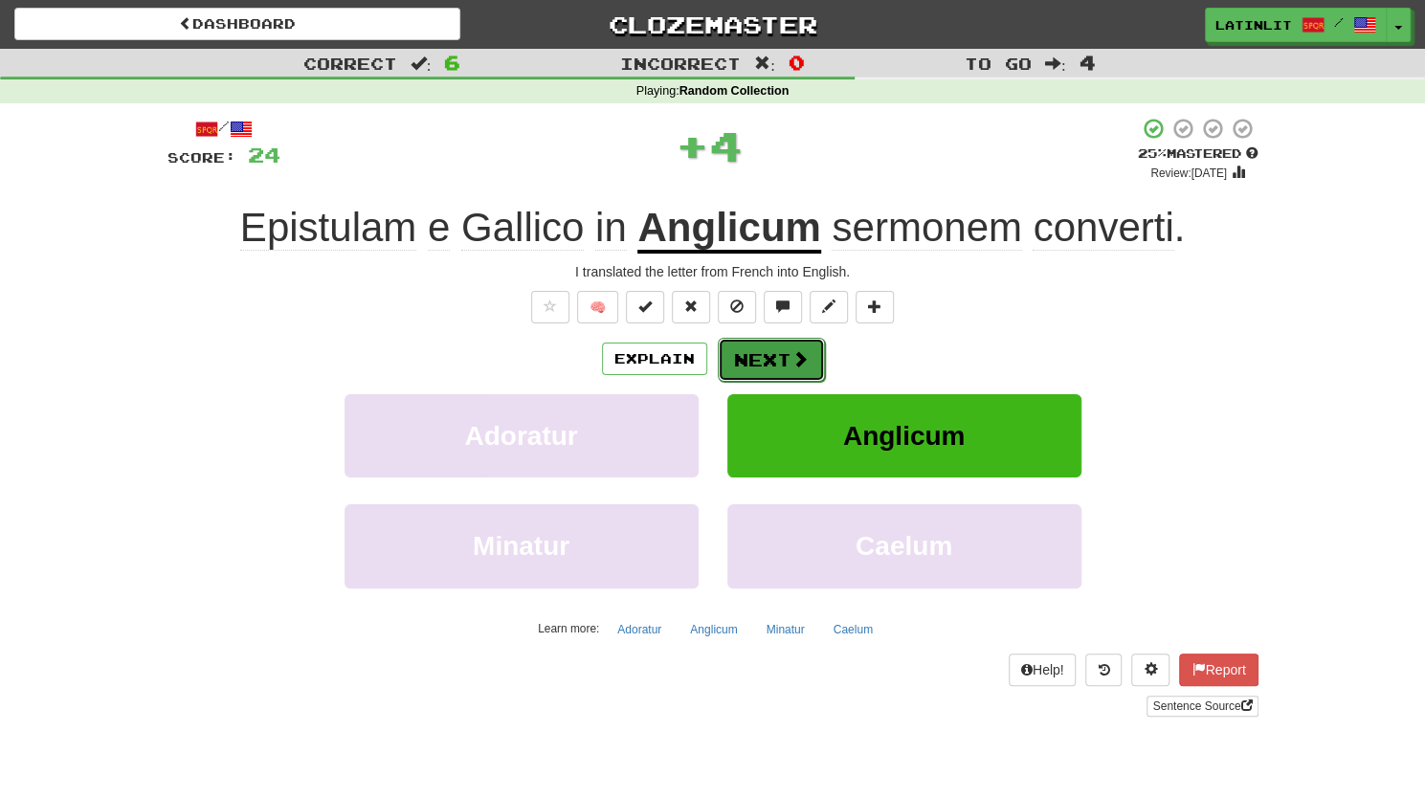
click at [748, 352] on button "Next" at bounding box center [771, 360] width 107 height 44
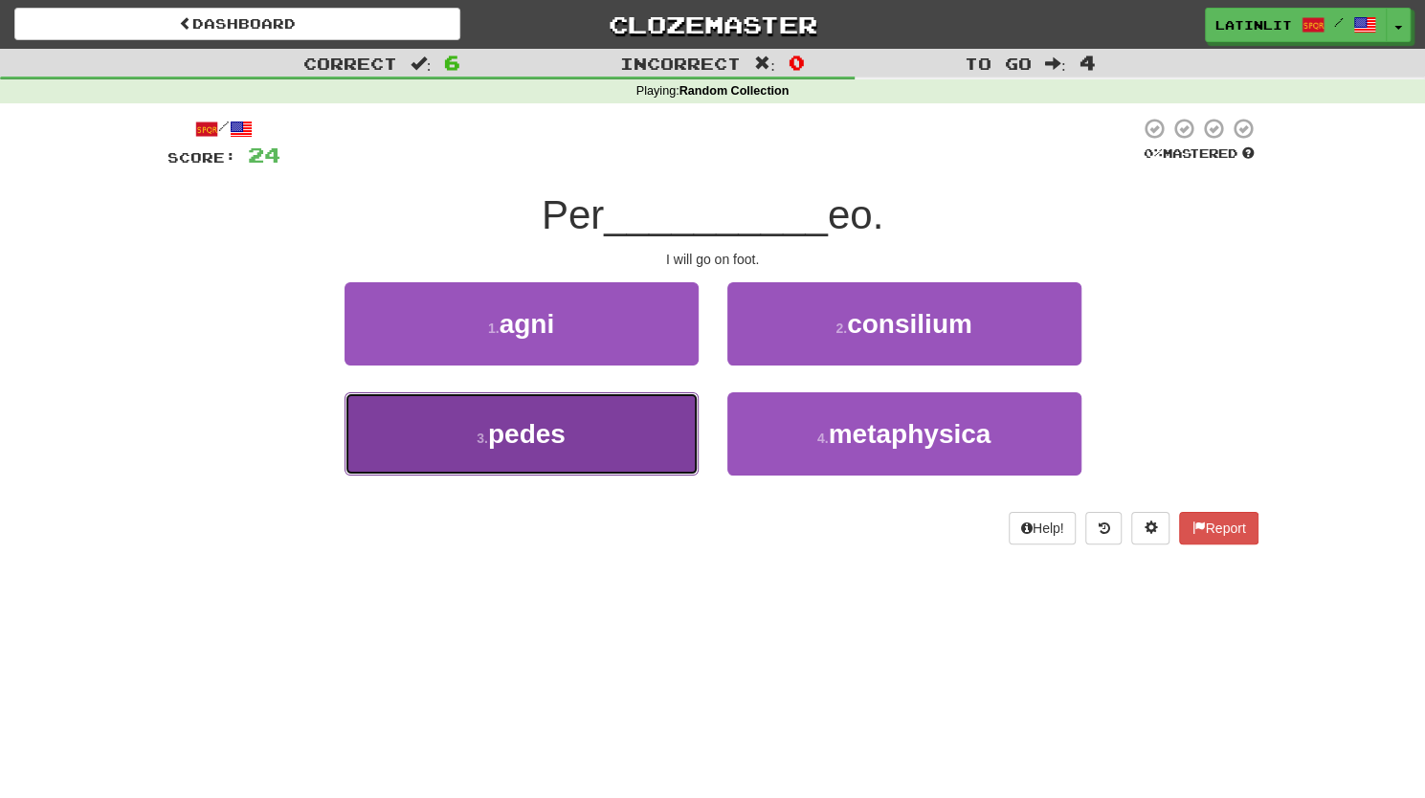
click at [600, 431] on button "3 . pedes" at bounding box center [521, 433] width 354 height 83
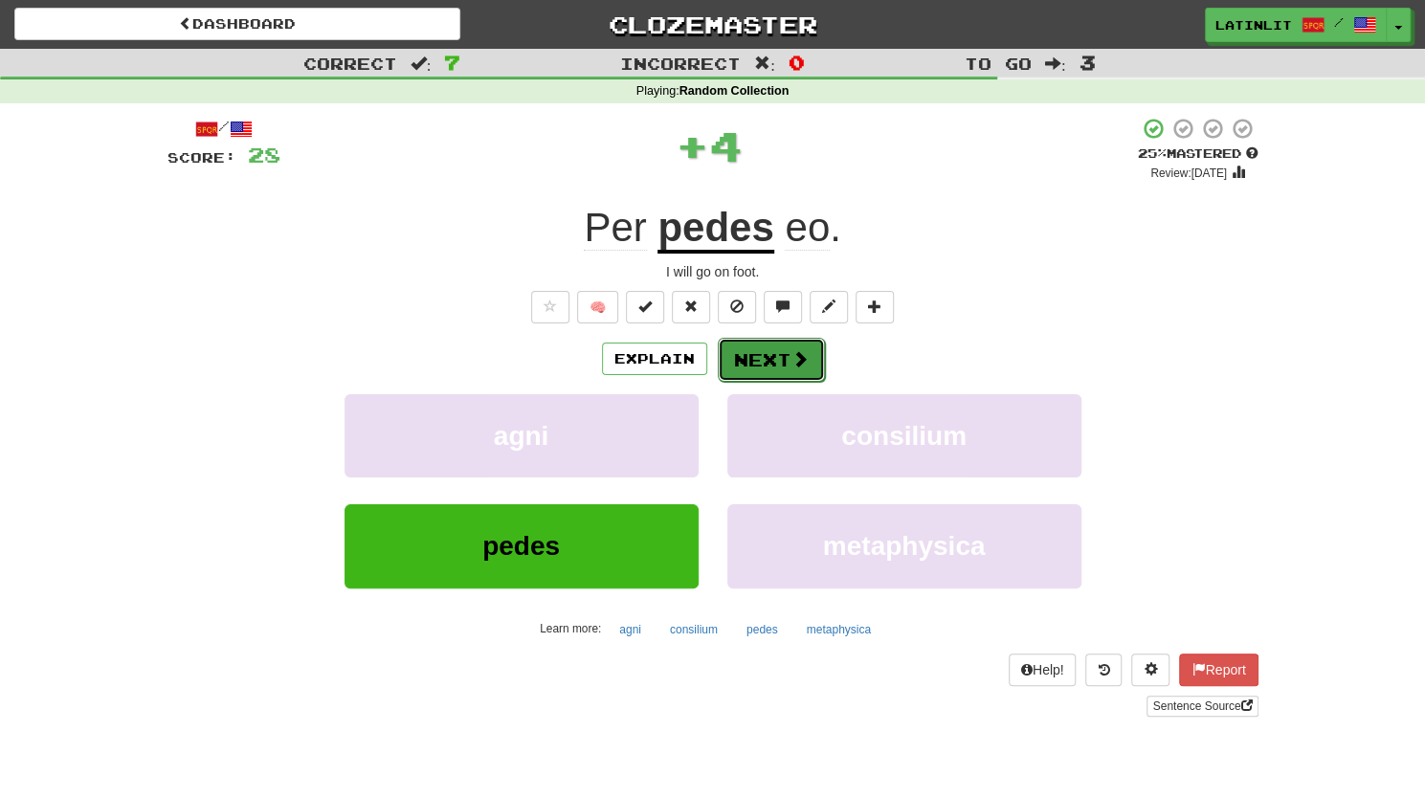
click at [768, 343] on button "Next" at bounding box center [771, 360] width 107 height 44
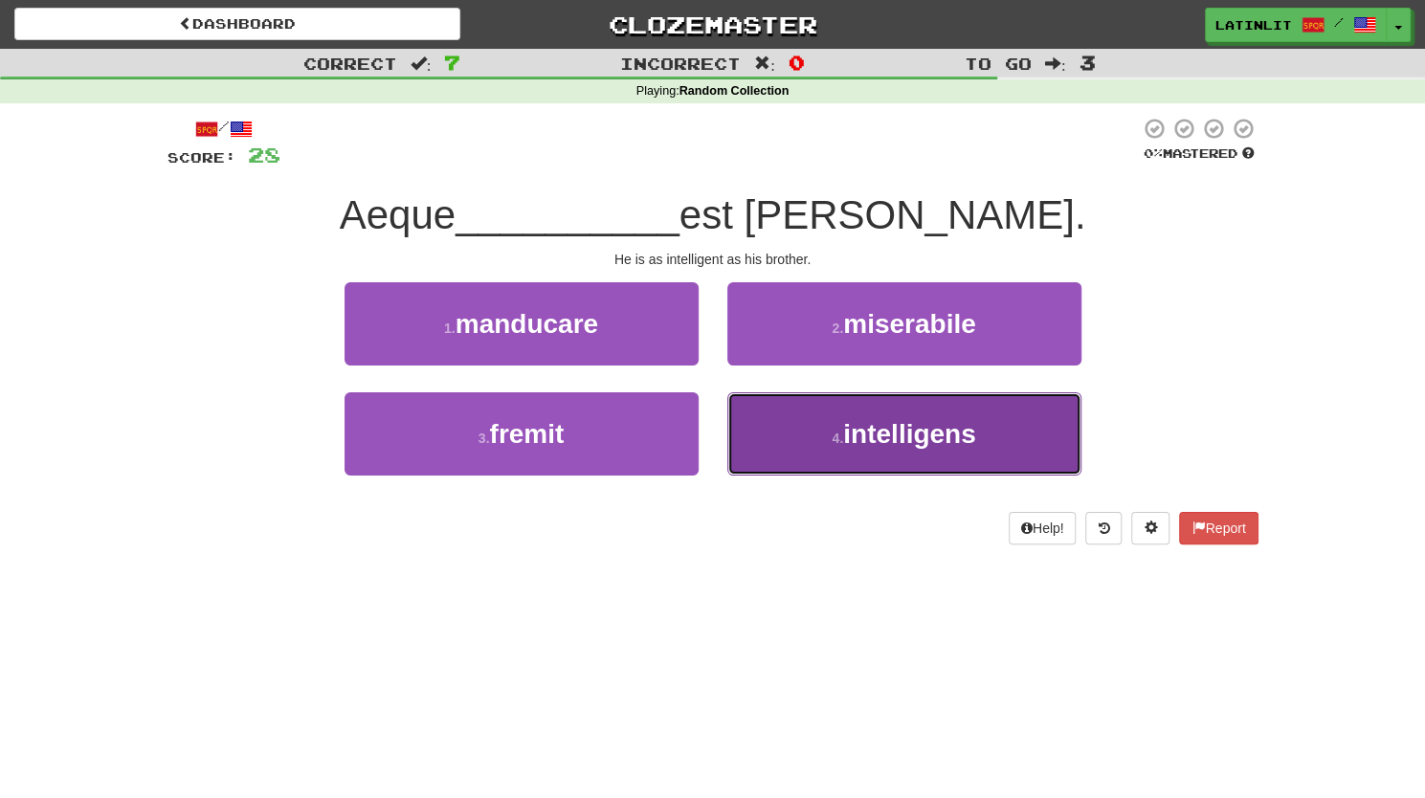
click at [818, 431] on button "4 . intelligens" at bounding box center [904, 433] width 354 height 83
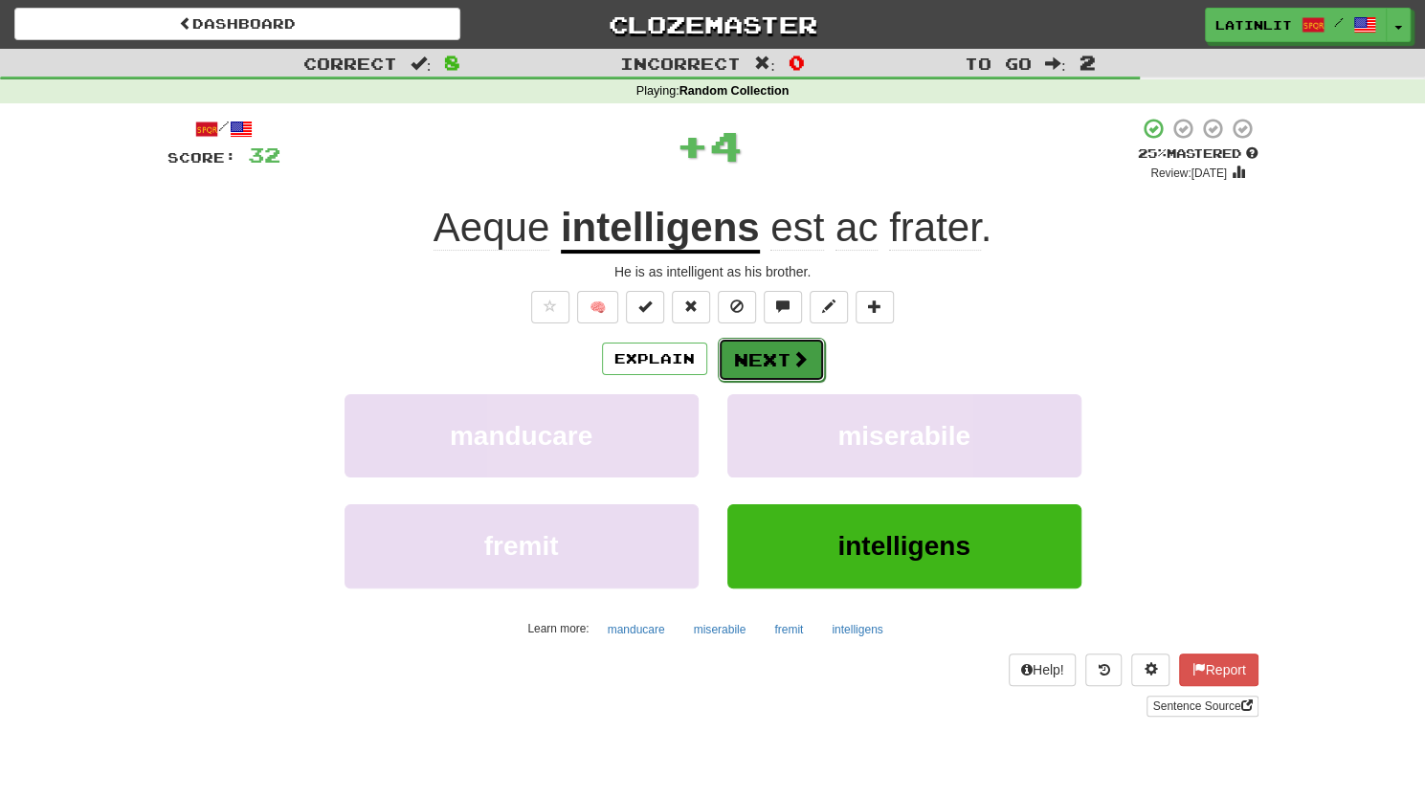
click at [763, 353] on button "Next" at bounding box center [771, 360] width 107 height 44
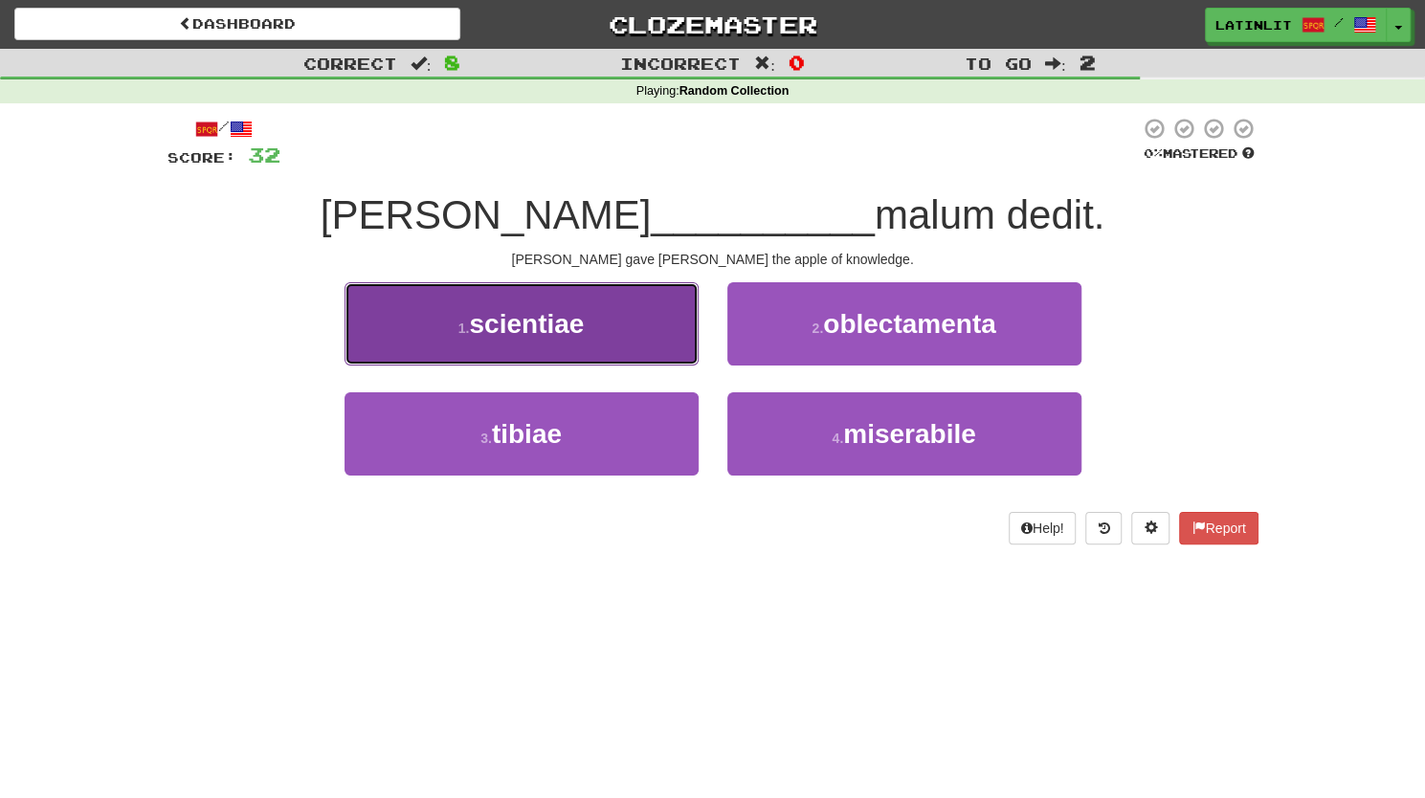
click at [651, 330] on button "1 . scientiae" at bounding box center [521, 323] width 354 height 83
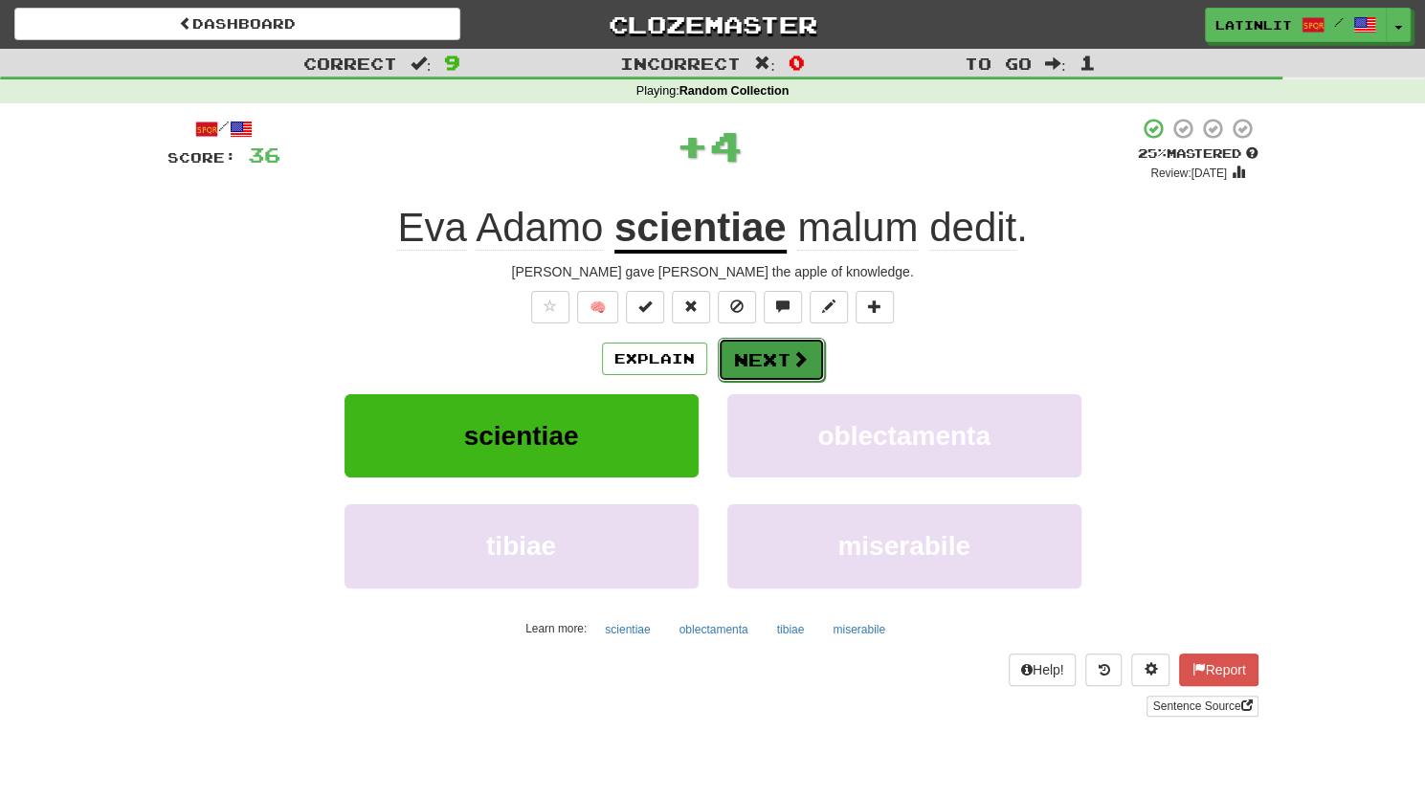
click at [776, 371] on button "Next" at bounding box center [771, 360] width 107 height 44
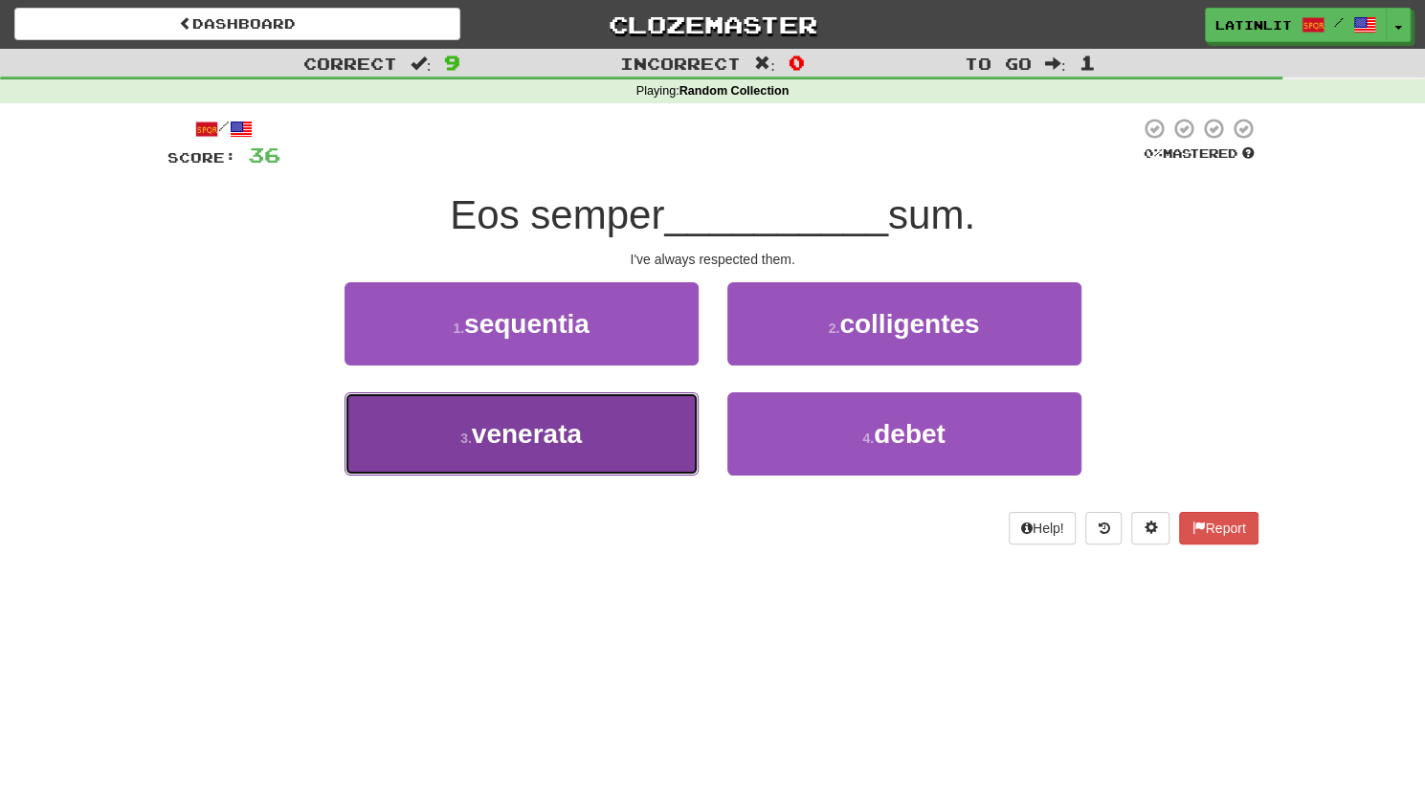
click at [613, 450] on button "3 . venerata" at bounding box center [521, 433] width 354 height 83
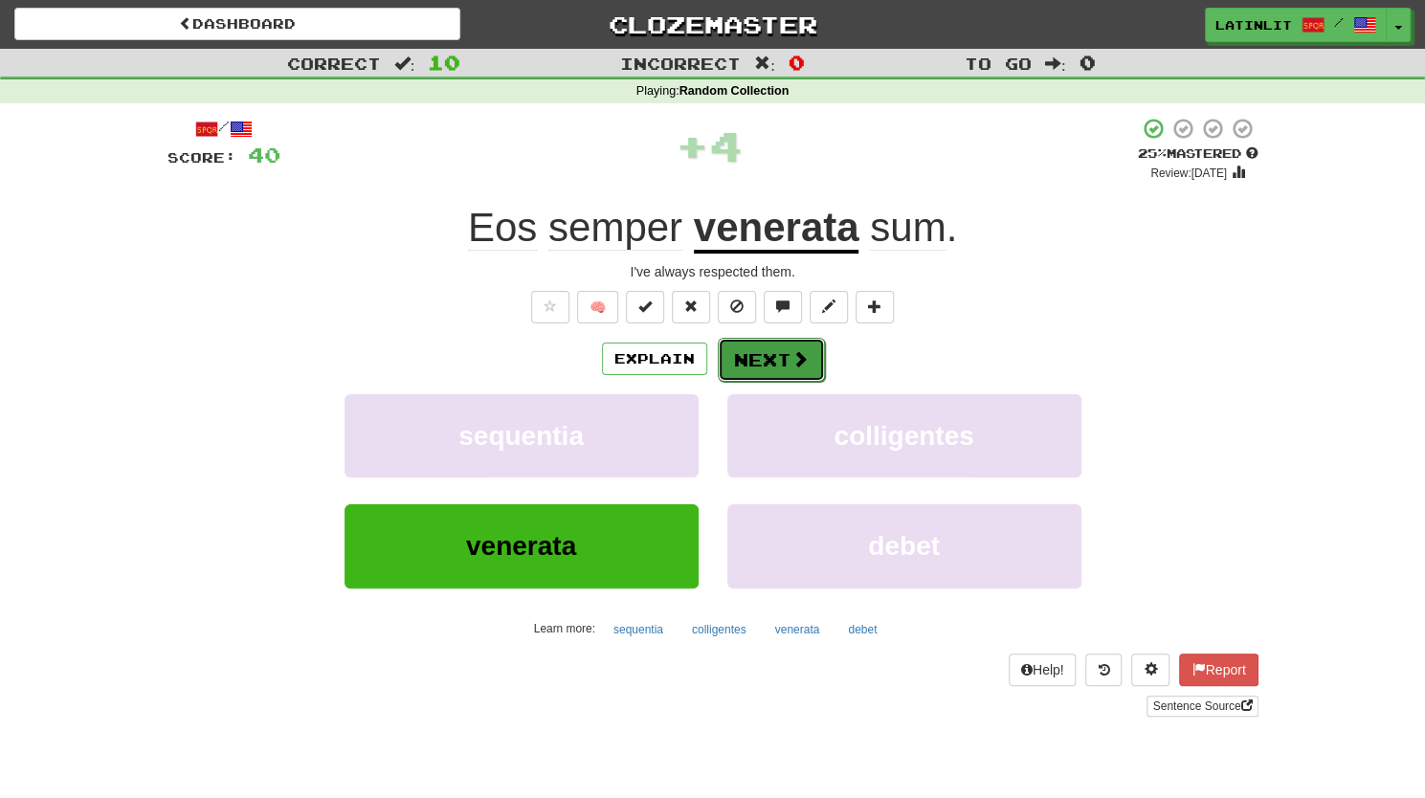
click at [785, 355] on button "Next" at bounding box center [771, 360] width 107 height 44
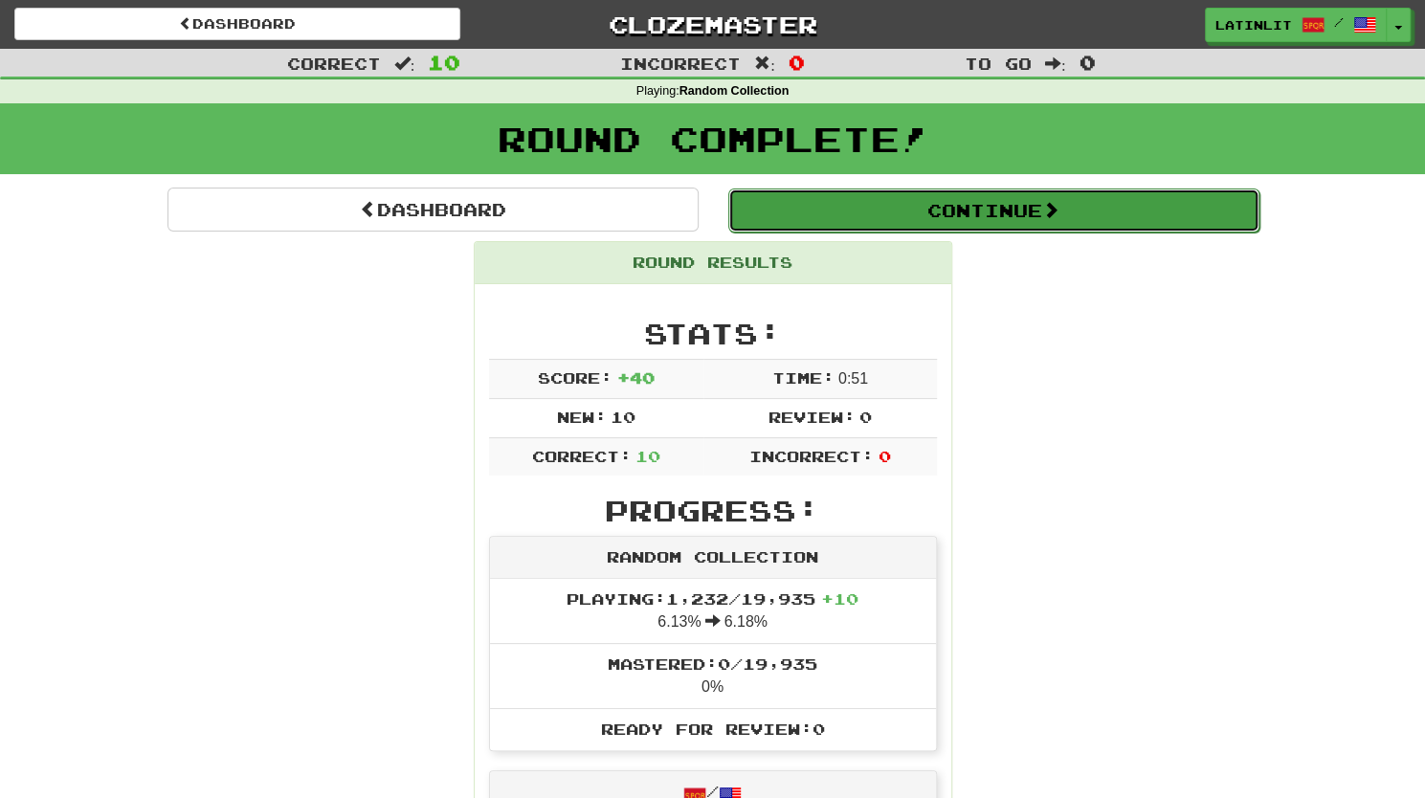
click at [1001, 221] on button "Continue" at bounding box center [993, 210] width 531 height 44
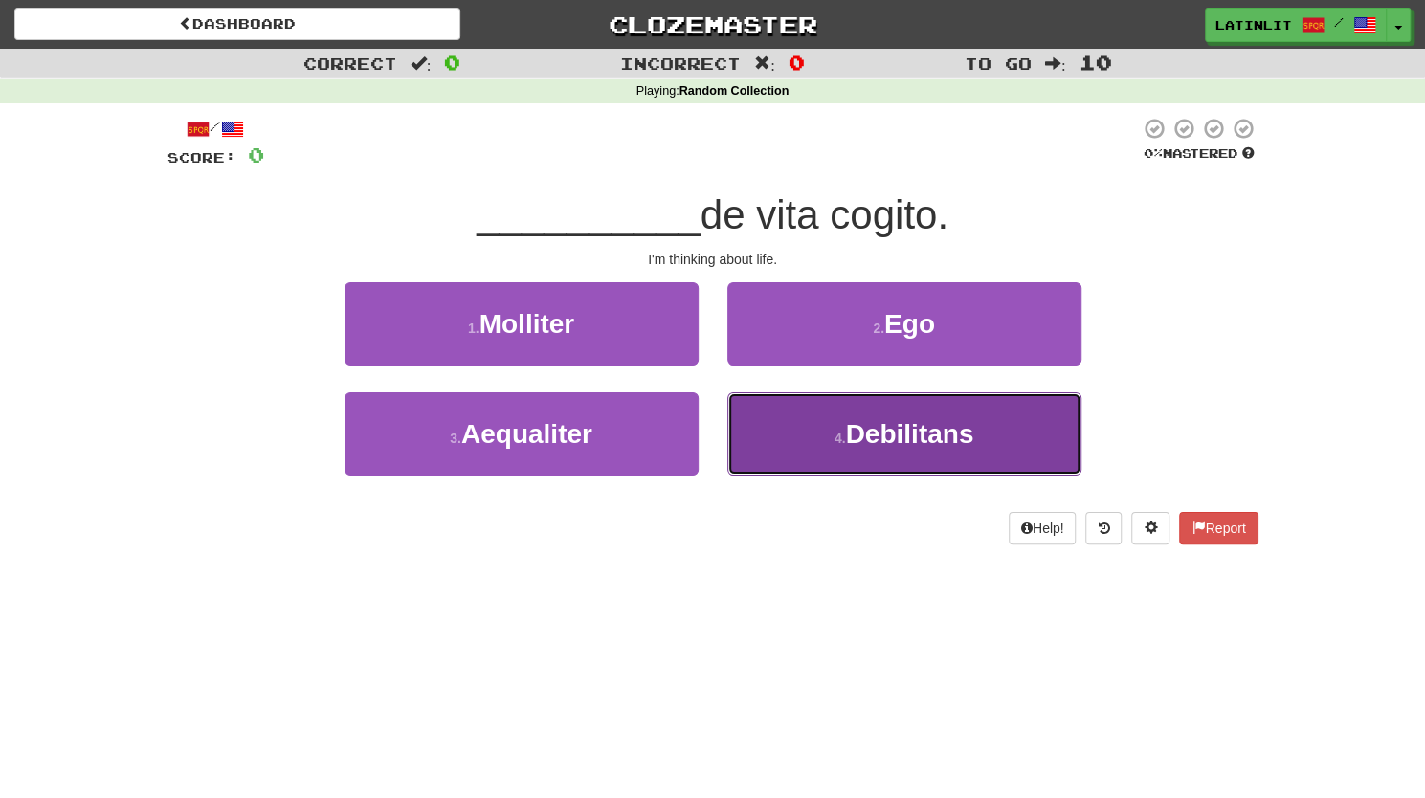
click at [788, 434] on button "4 . Debilitans" at bounding box center [904, 433] width 354 height 83
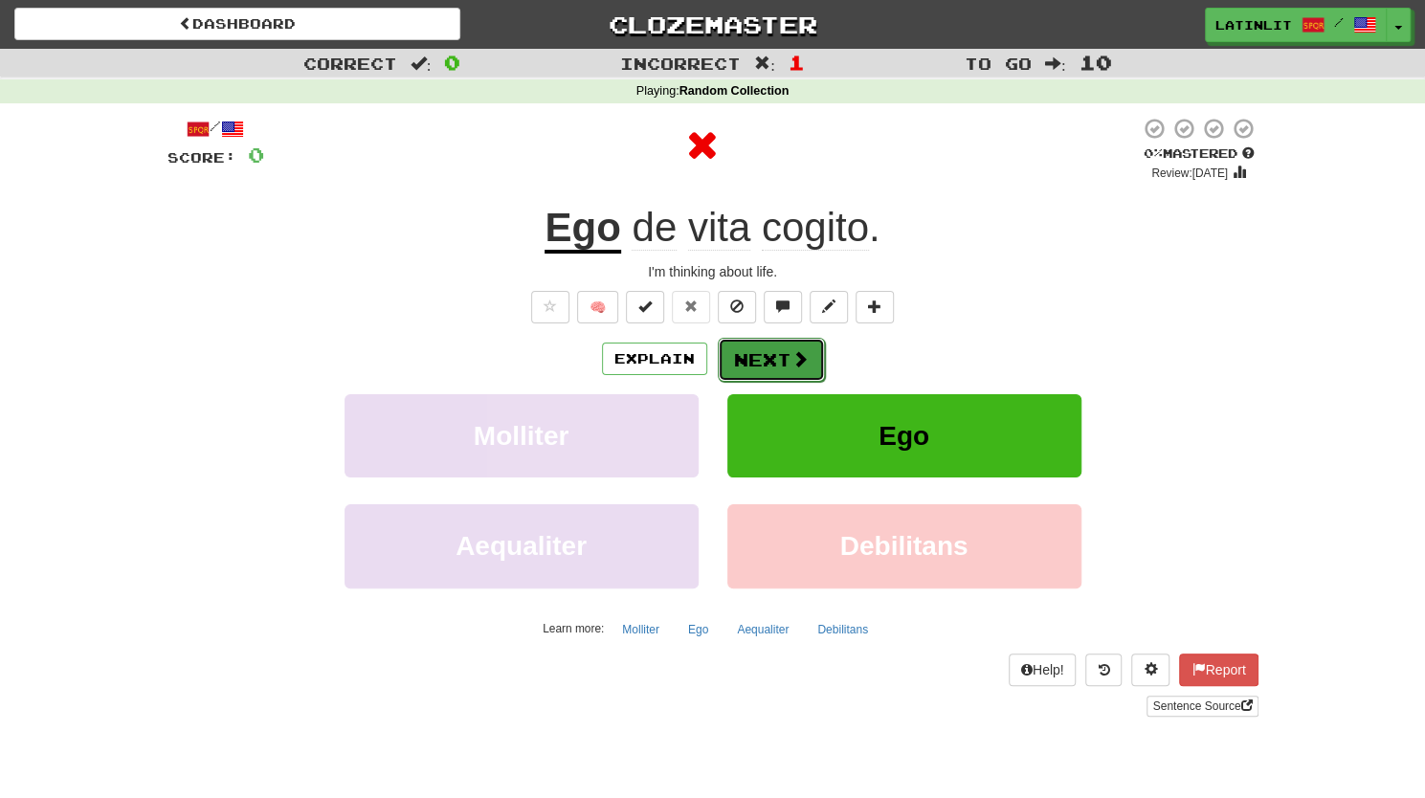
click at [746, 362] on button "Next" at bounding box center [771, 360] width 107 height 44
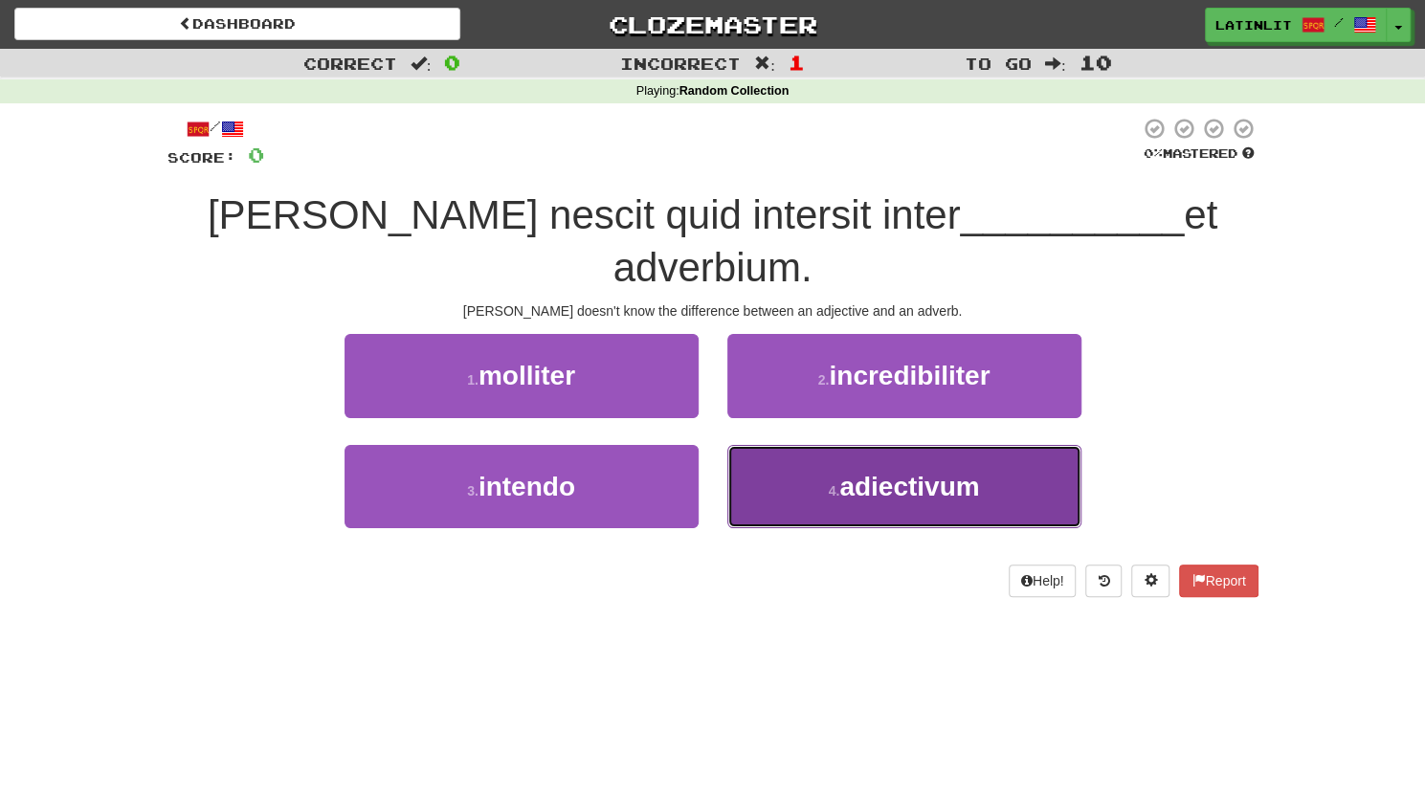
click at [801, 445] on button "4 . adiectivum" at bounding box center [904, 486] width 354 height 83
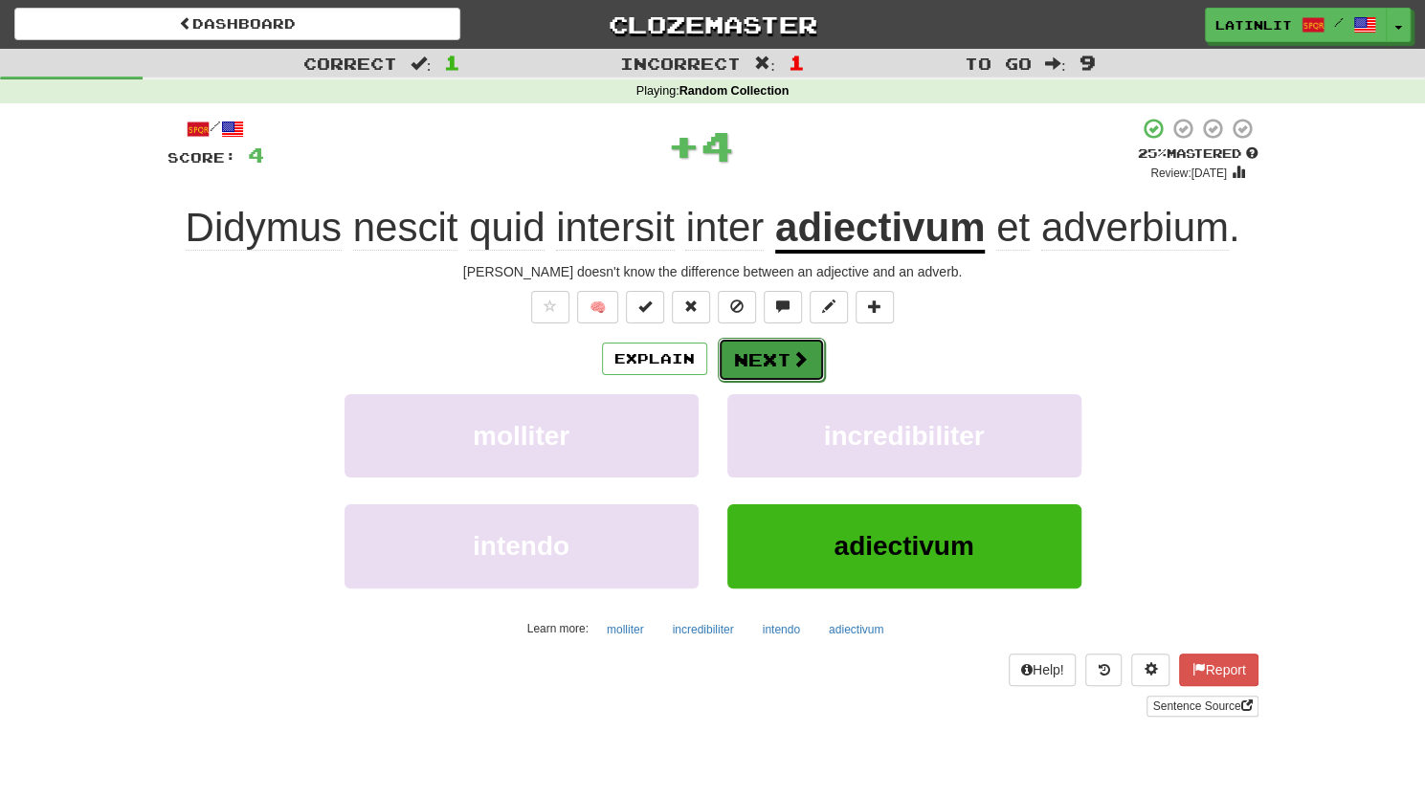
click at [766, 350] on button "Next" at bounding box center [771, 360] width 107 height 44
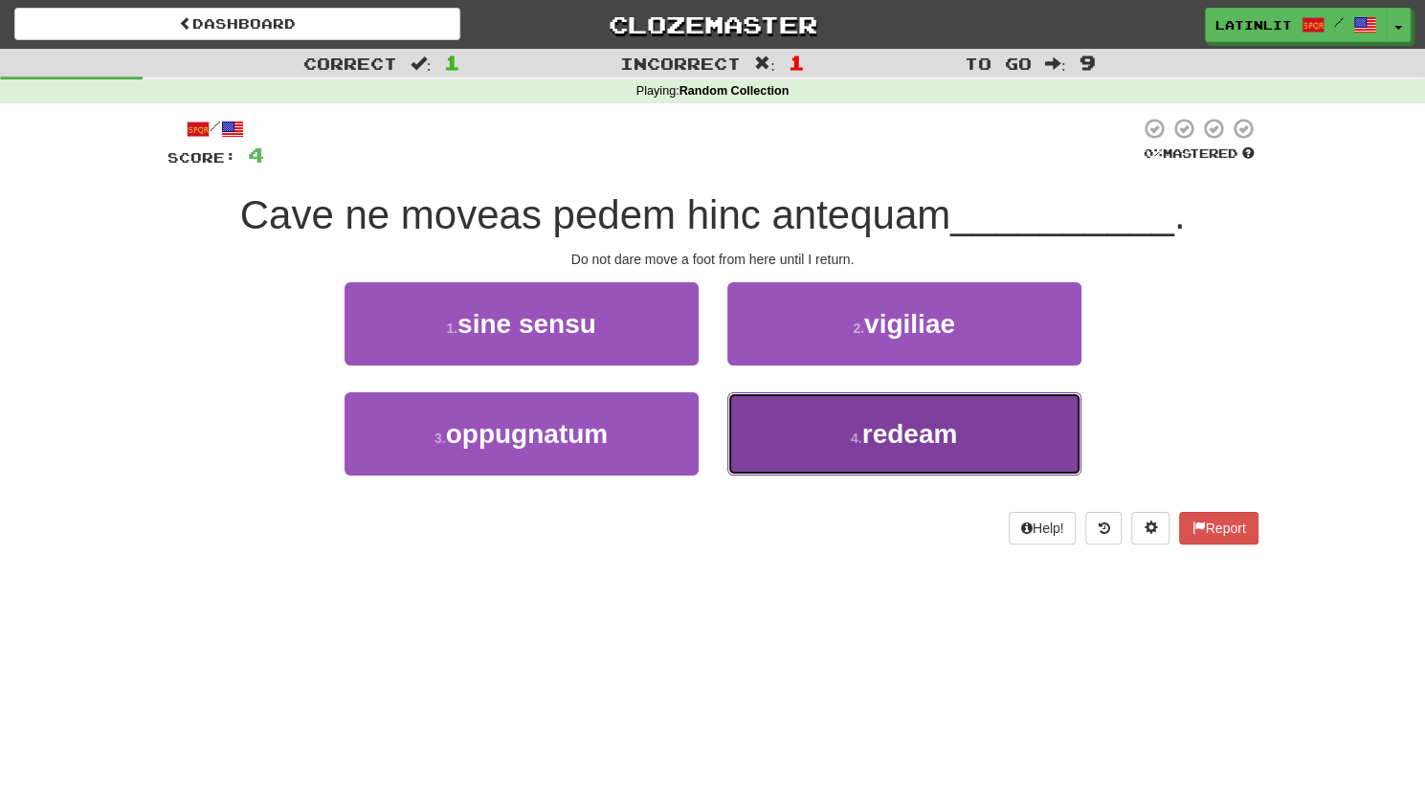
click at [836, 441] on button "4 . redeam" at bounding box center [904, 433] width 354 height 83
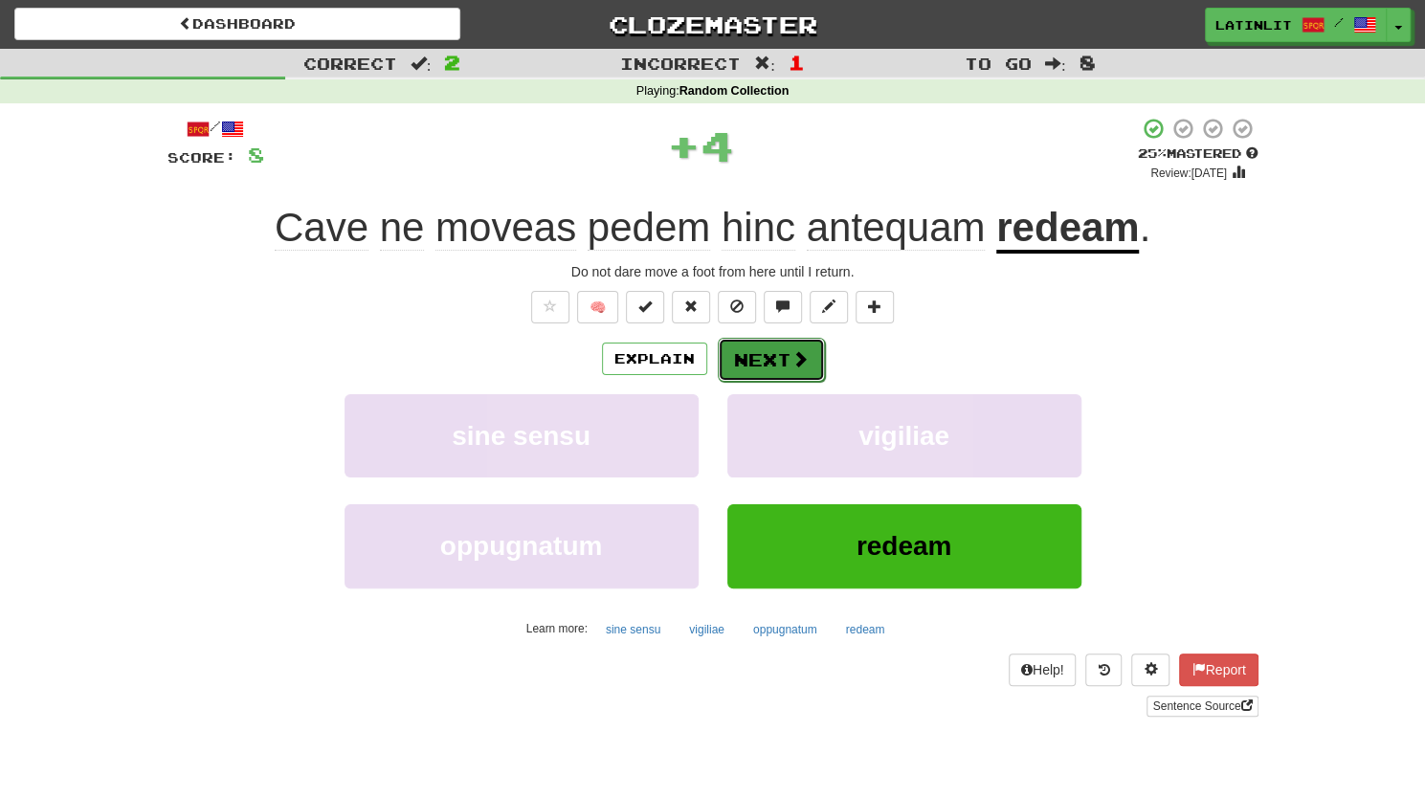
click at [773, 365] on button "Next" at bounding box center [771, 360] width 107 height 44
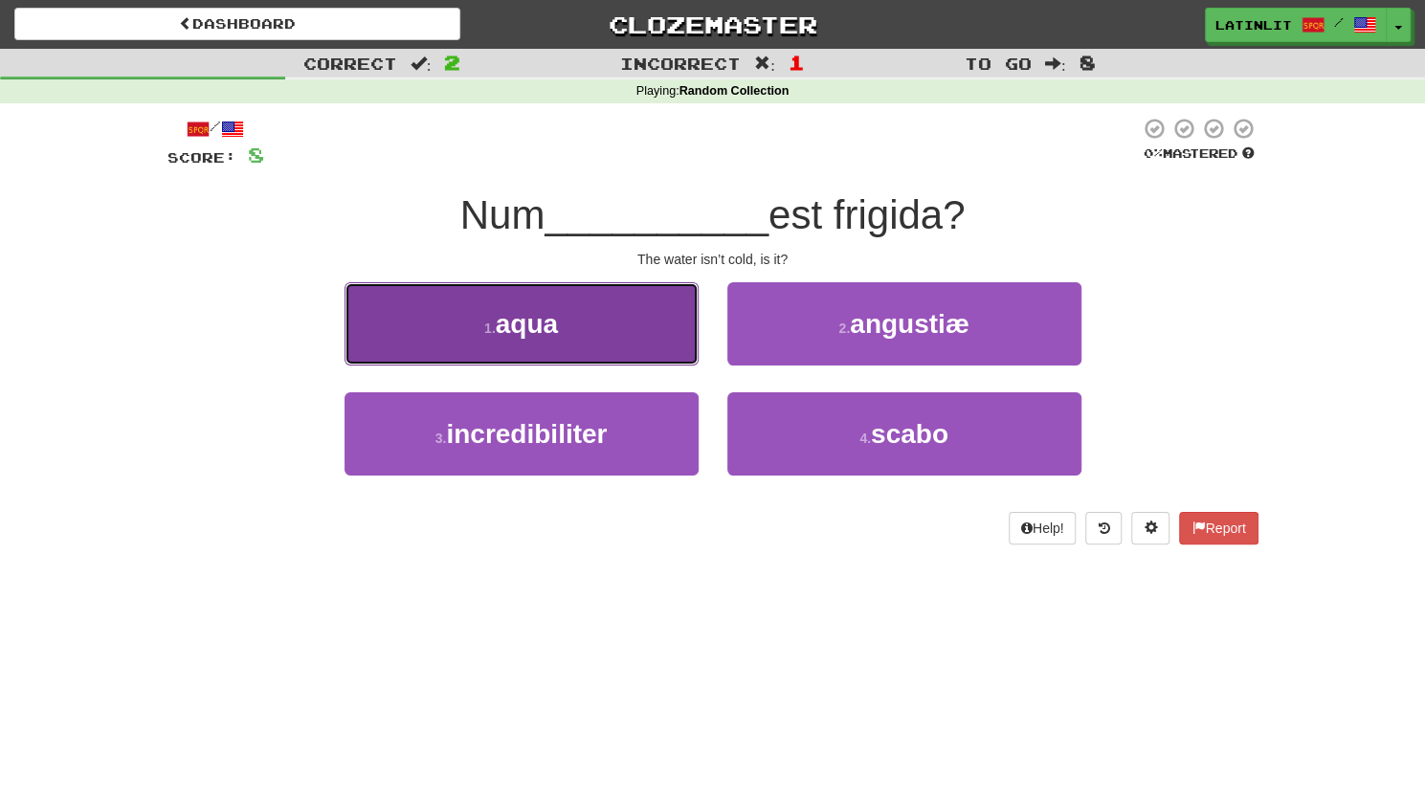
click at [581, 329] on button "1 . aqua" at bounding box center [521, 323] width 354 height 83
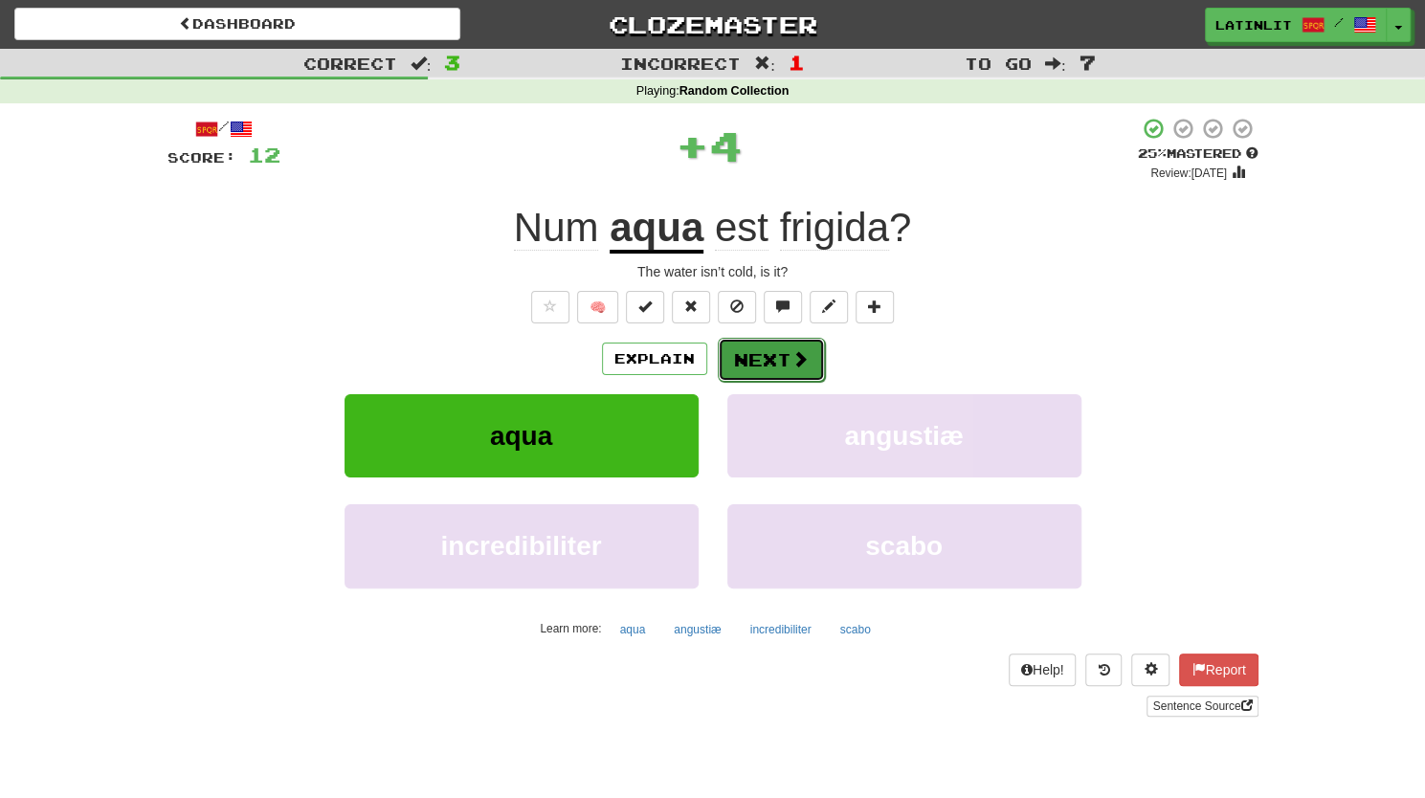
click at [786, 356] on button "Next" at bounding box center [771, 360] width 107 height 44
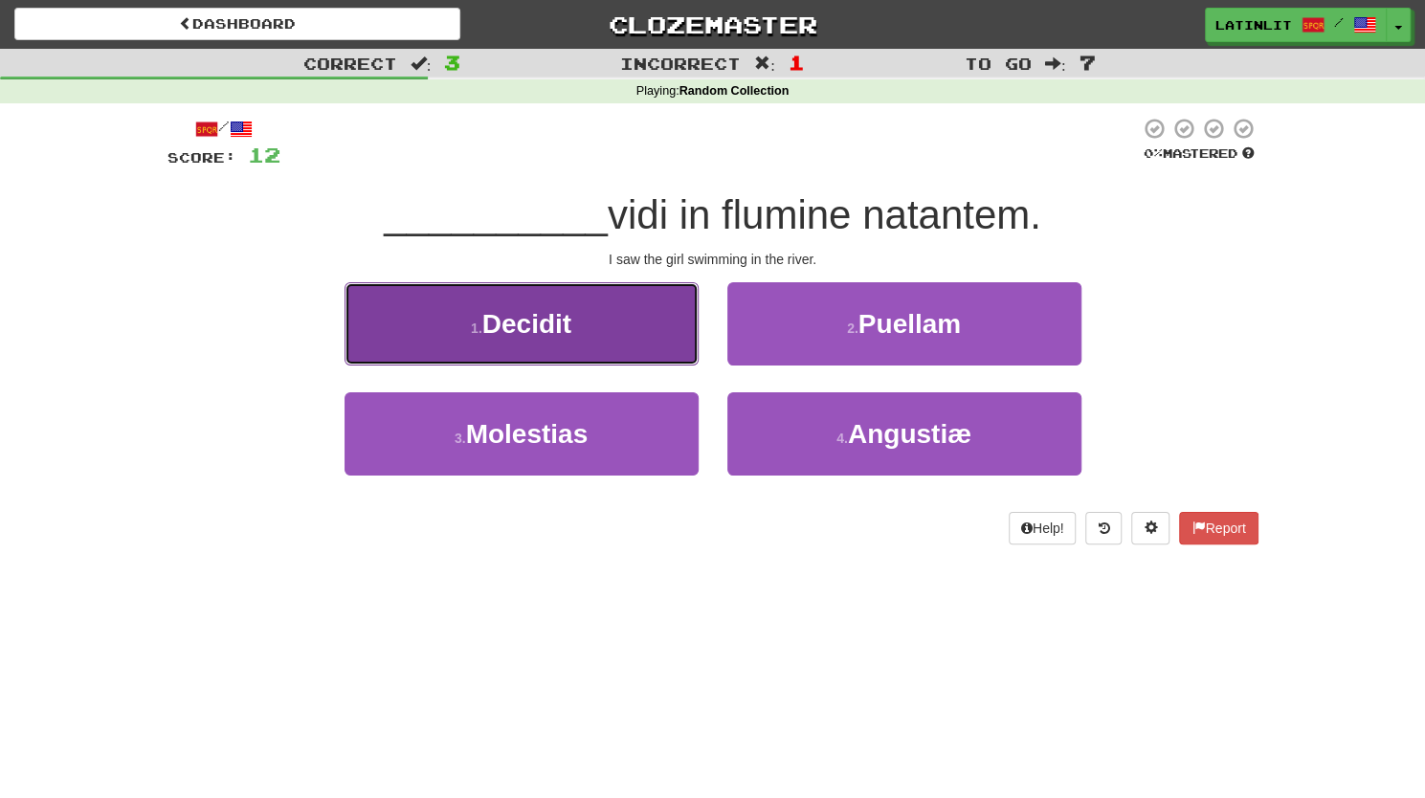
click at [612, 321] on button "1 . Decidit" at bounding box center [521, 323] width 354 height 83
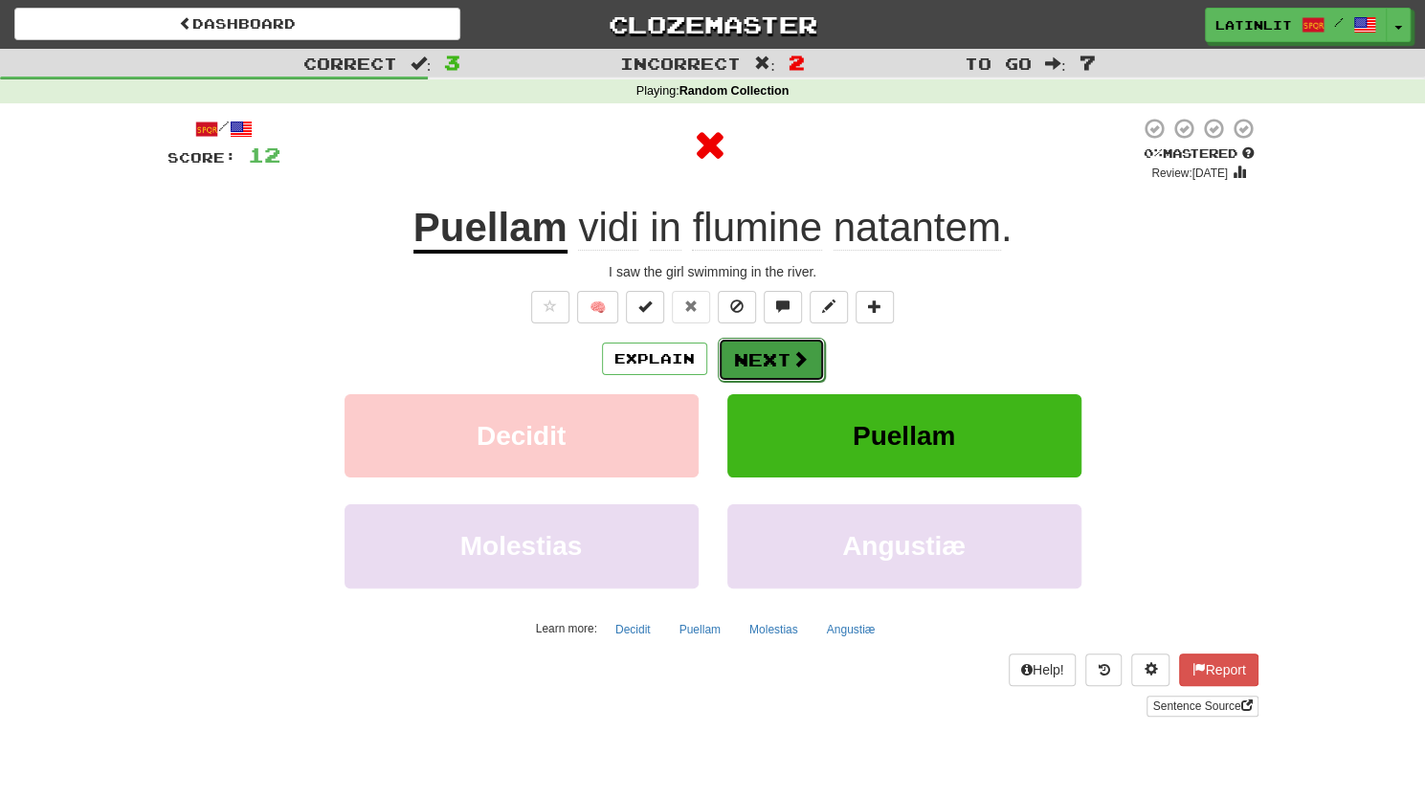
click at [738, 365] on button "Next" at bounding box center [771, 360] width 107 height 44
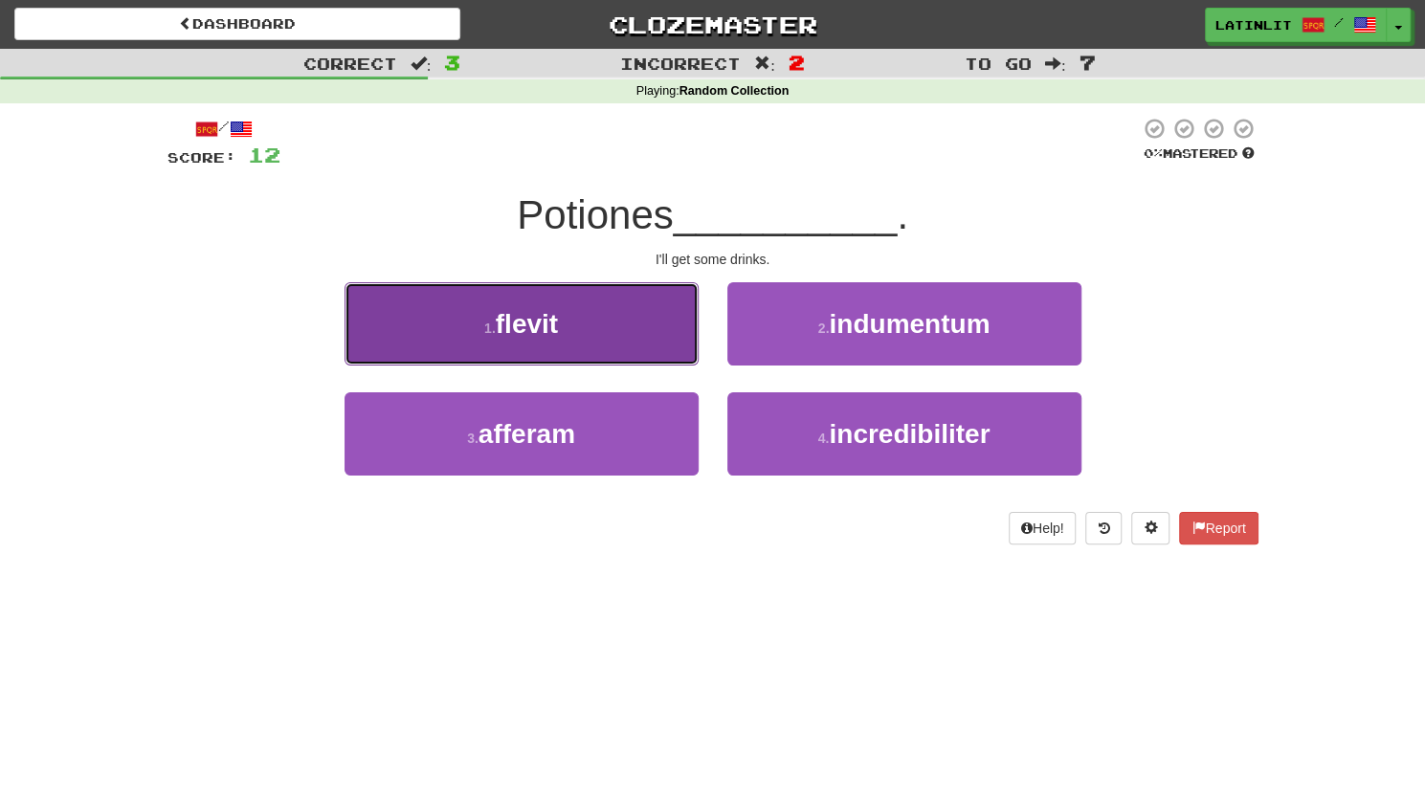
click at [605, 333] on button "1 . flevit" at bounding box center [521, 323] width 354 height 83
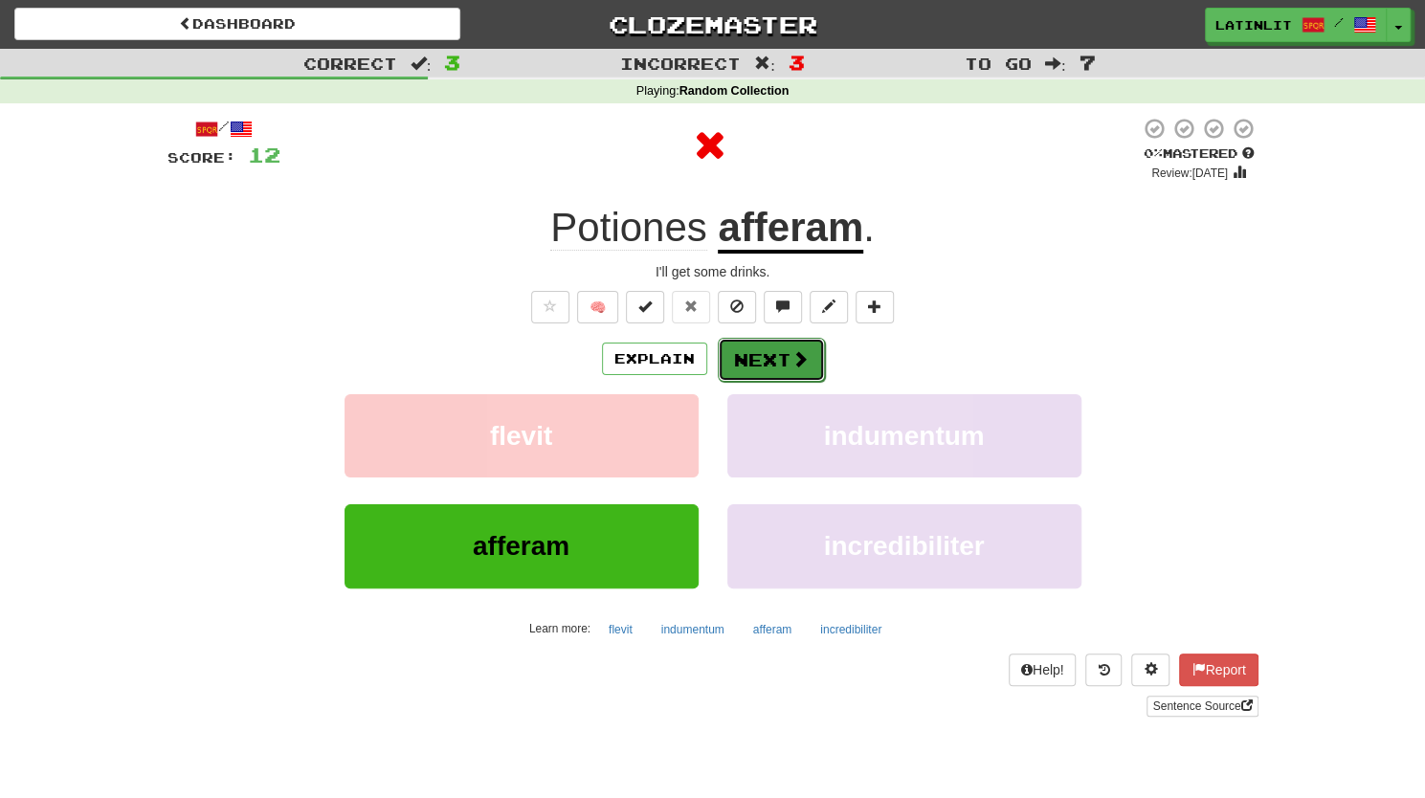
click at [763, 361] on button "Next" at bounding box center [771, 360] width 107 height 44
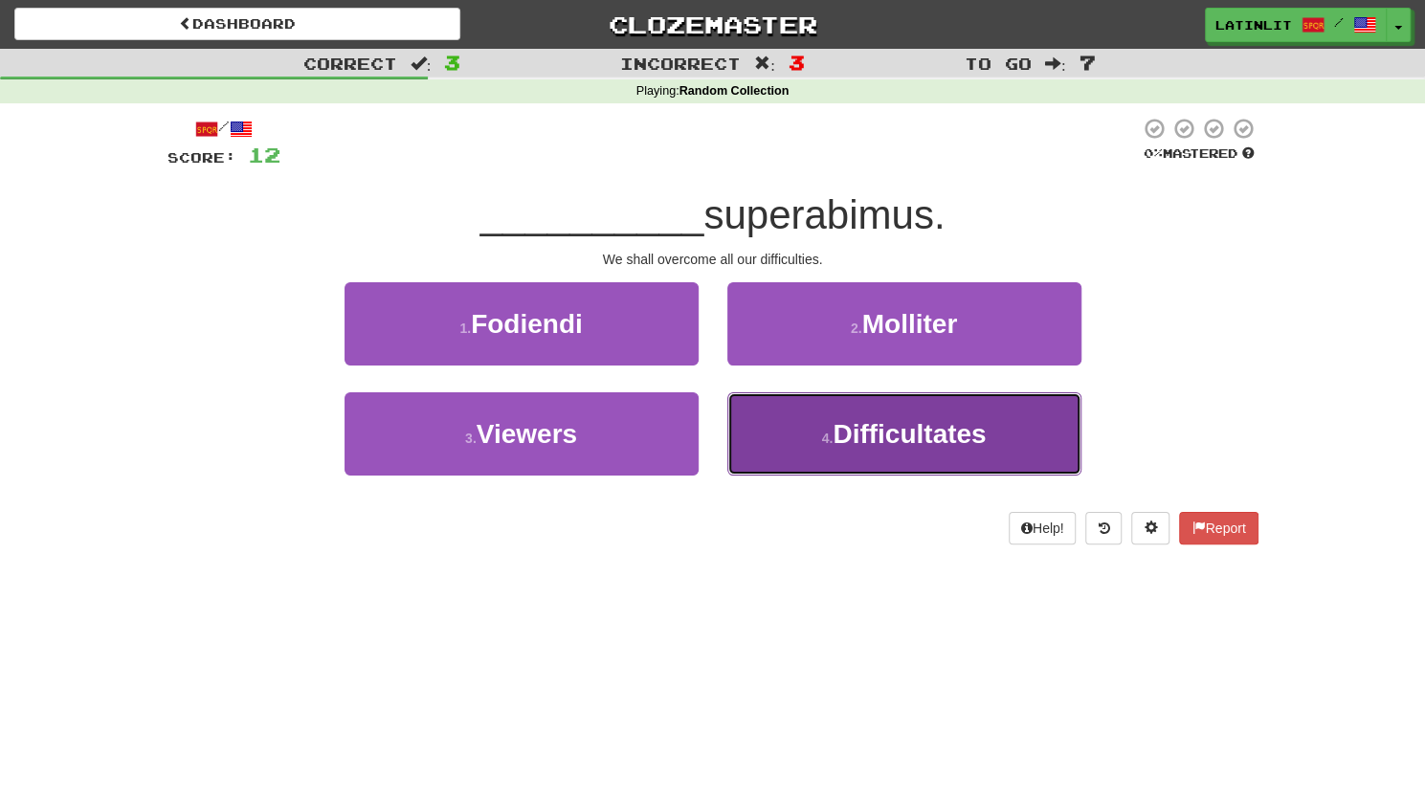
click at [855, 448] on button "4 . Difficultates" at bounding box center [904, 433] width 354 height 83
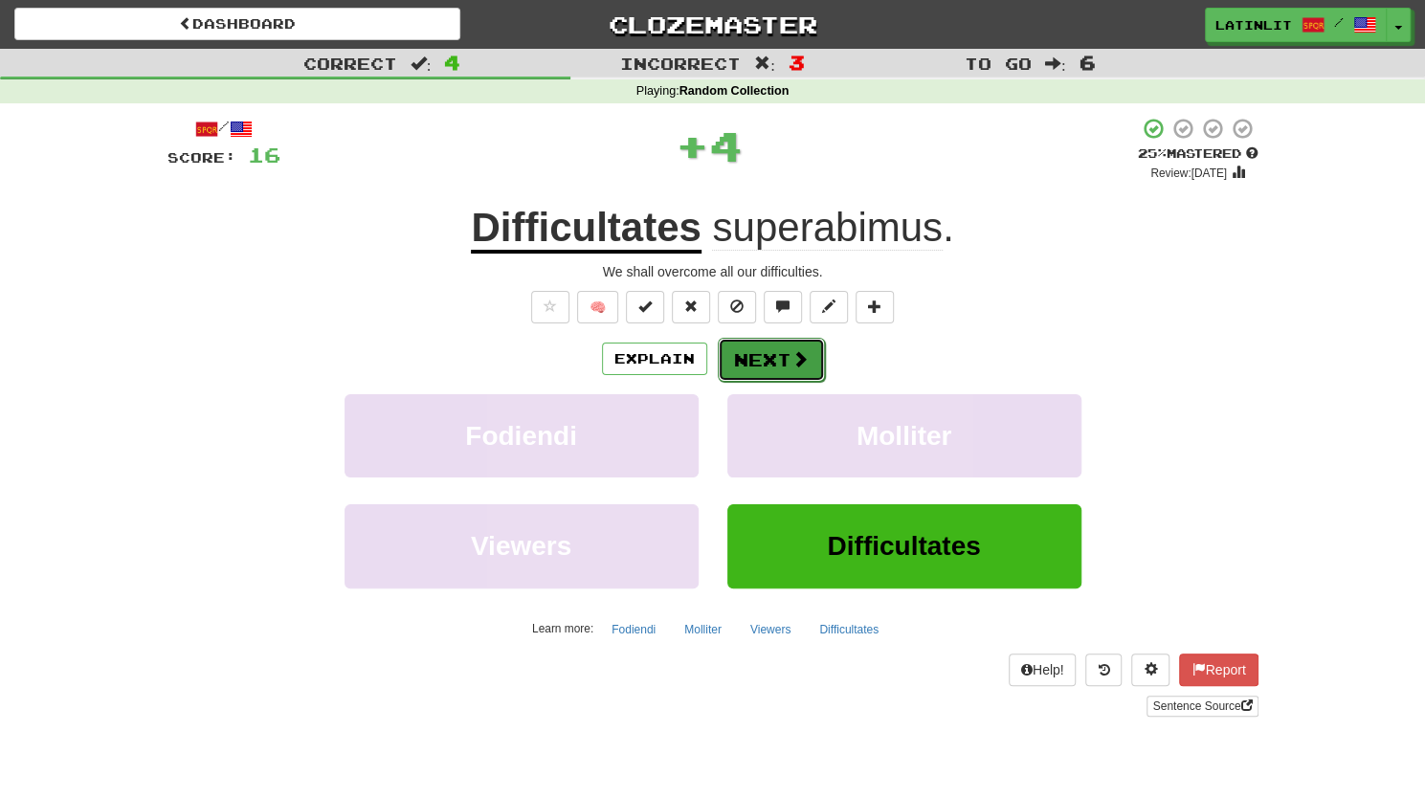
click at [762, 361] on button "Next" at bounding box center [771, 360] width 107 height 44
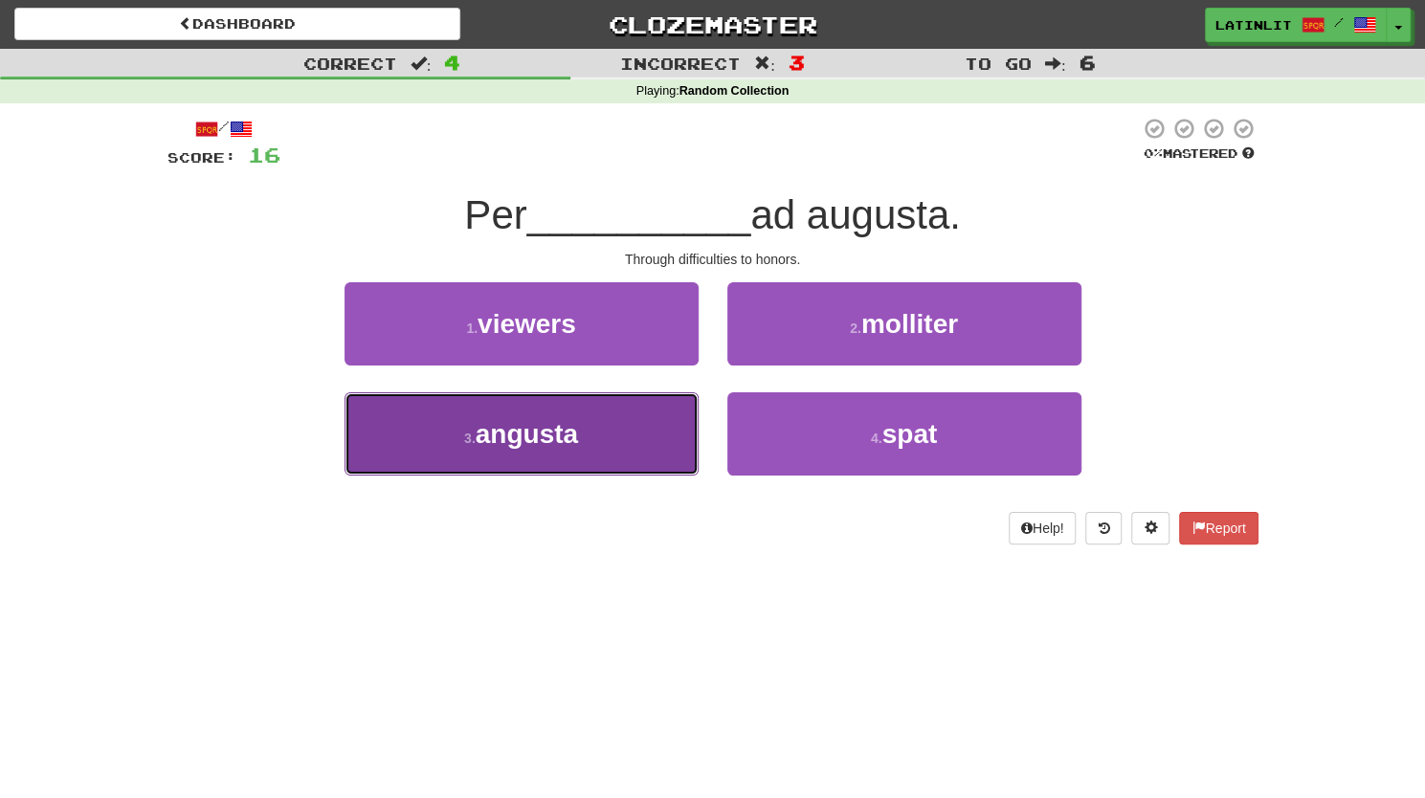
click at [599, 441] on button "3 . angusta" at bounding box center [521, 433] width 354 height 83
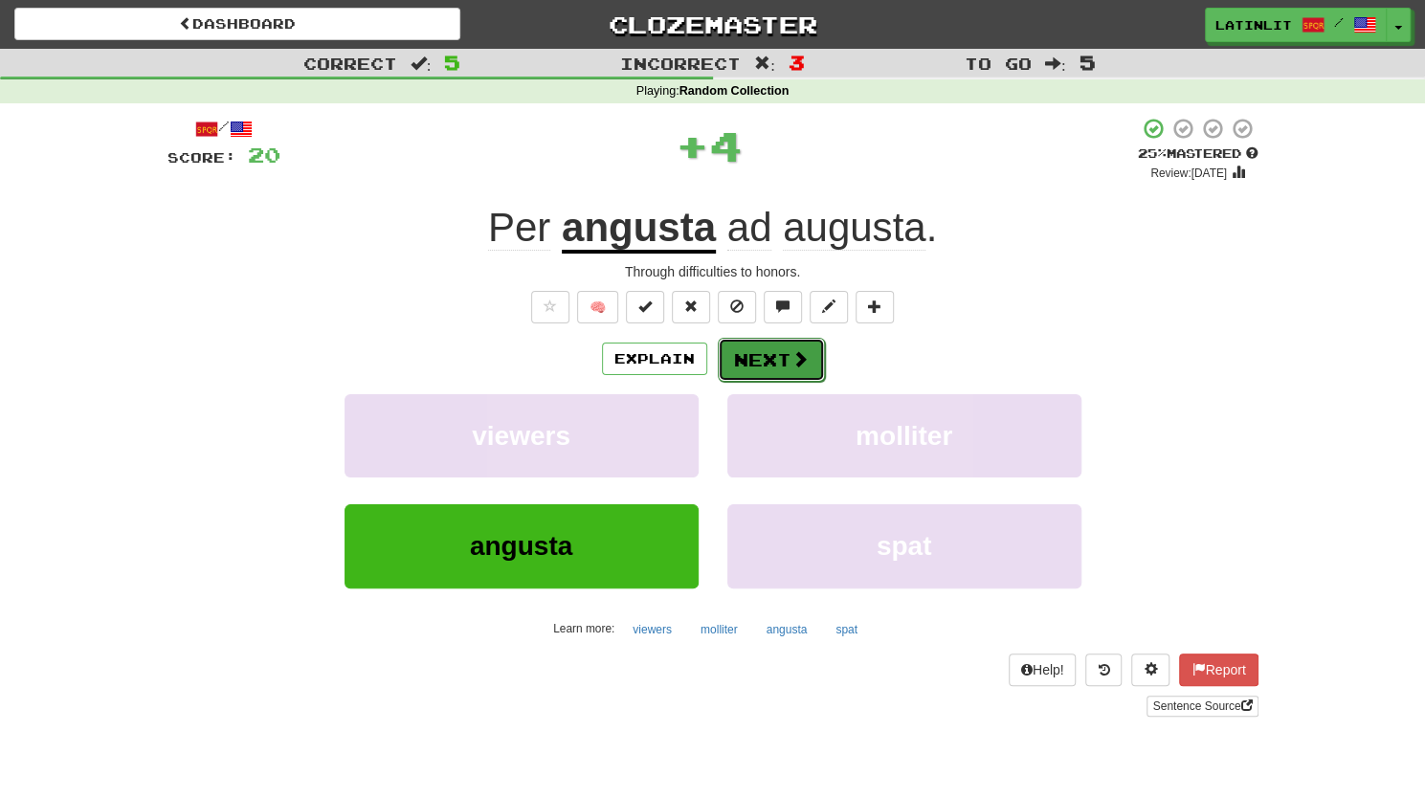
click at [763, 355] on button "Next" at bounding box center [771, 360] width 107 height 44
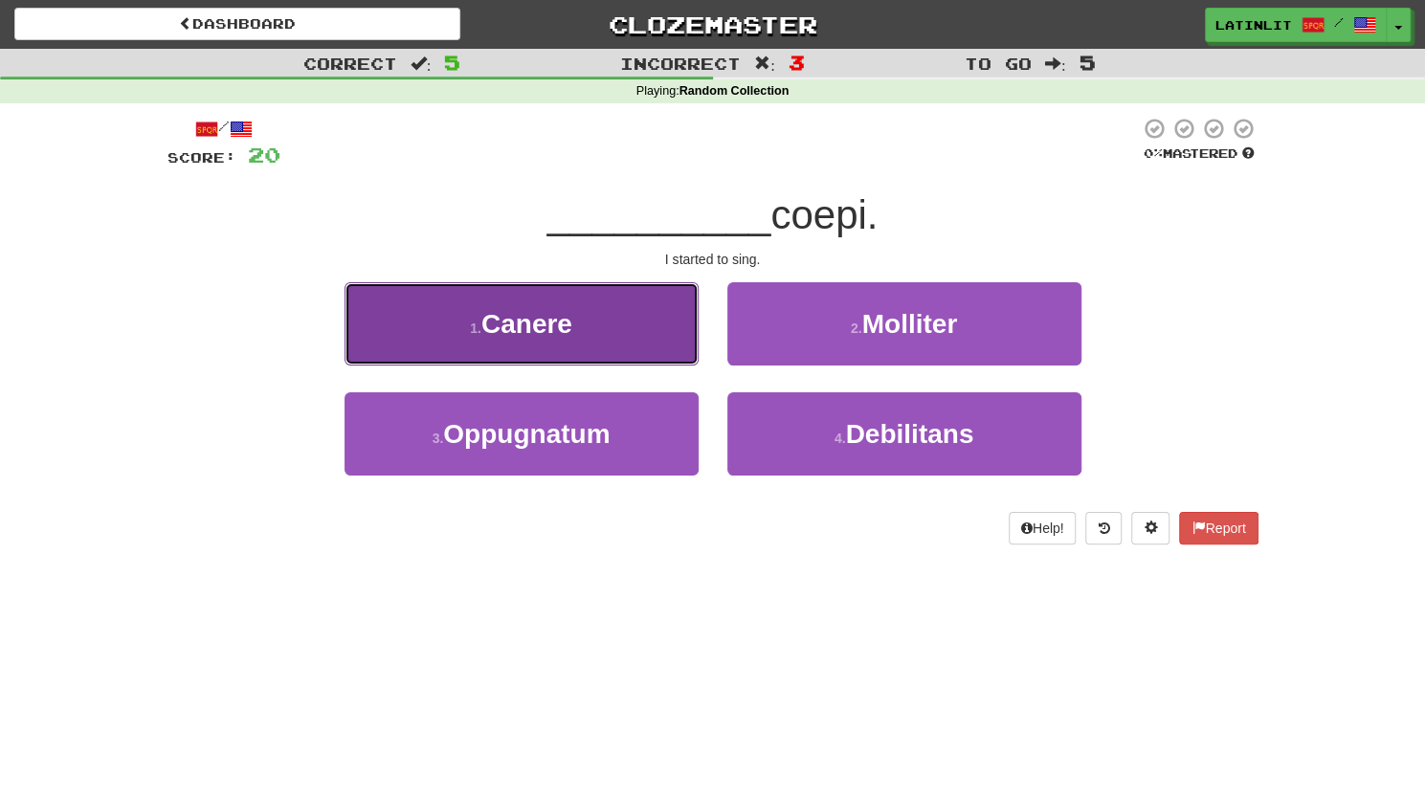
click at [609, 340] on button "1 . [GEOGRAPHIC_DATA]" at bounding box center [521, 323] width 354 height 83
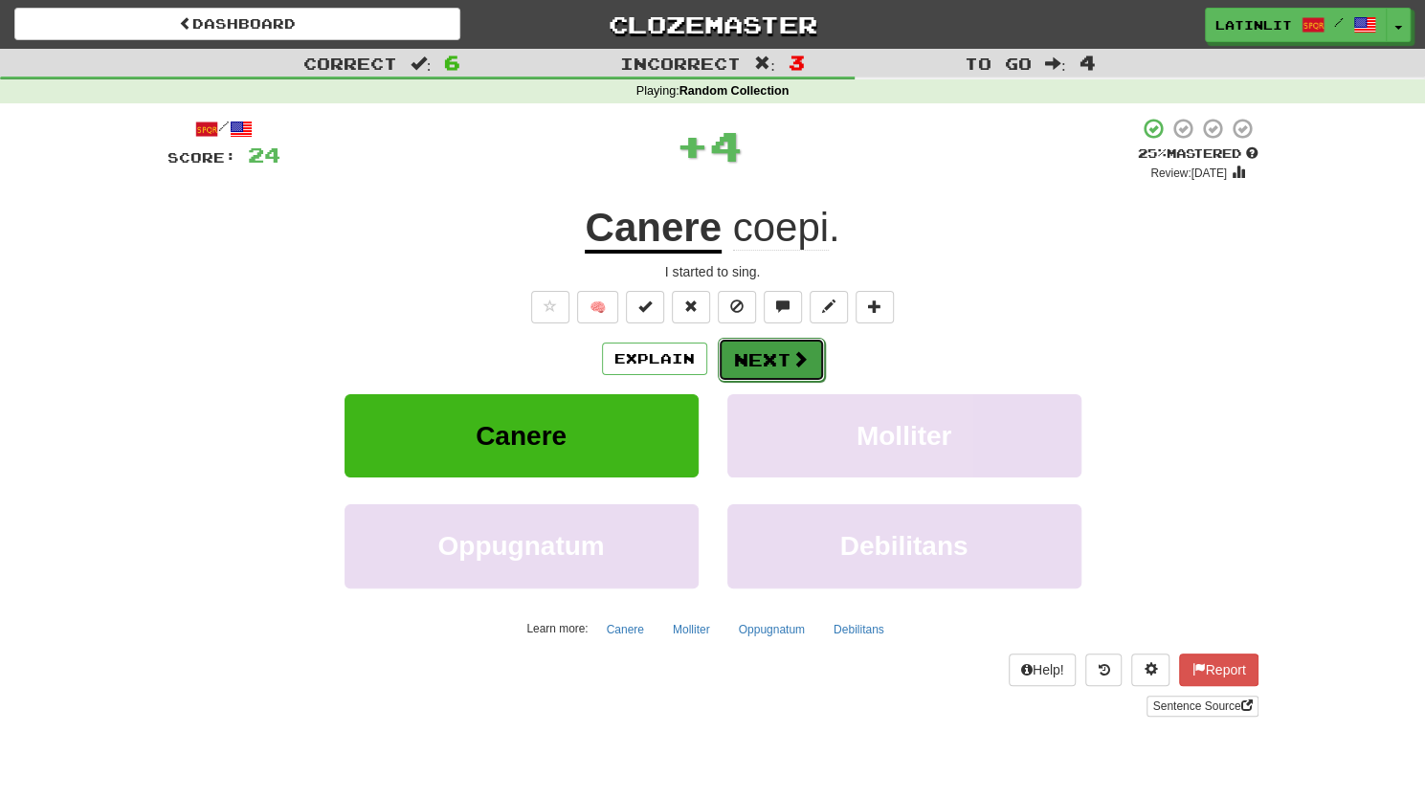
click at [762, 352] on button "Next" at bounding box center [771, 360] width 107 height 44
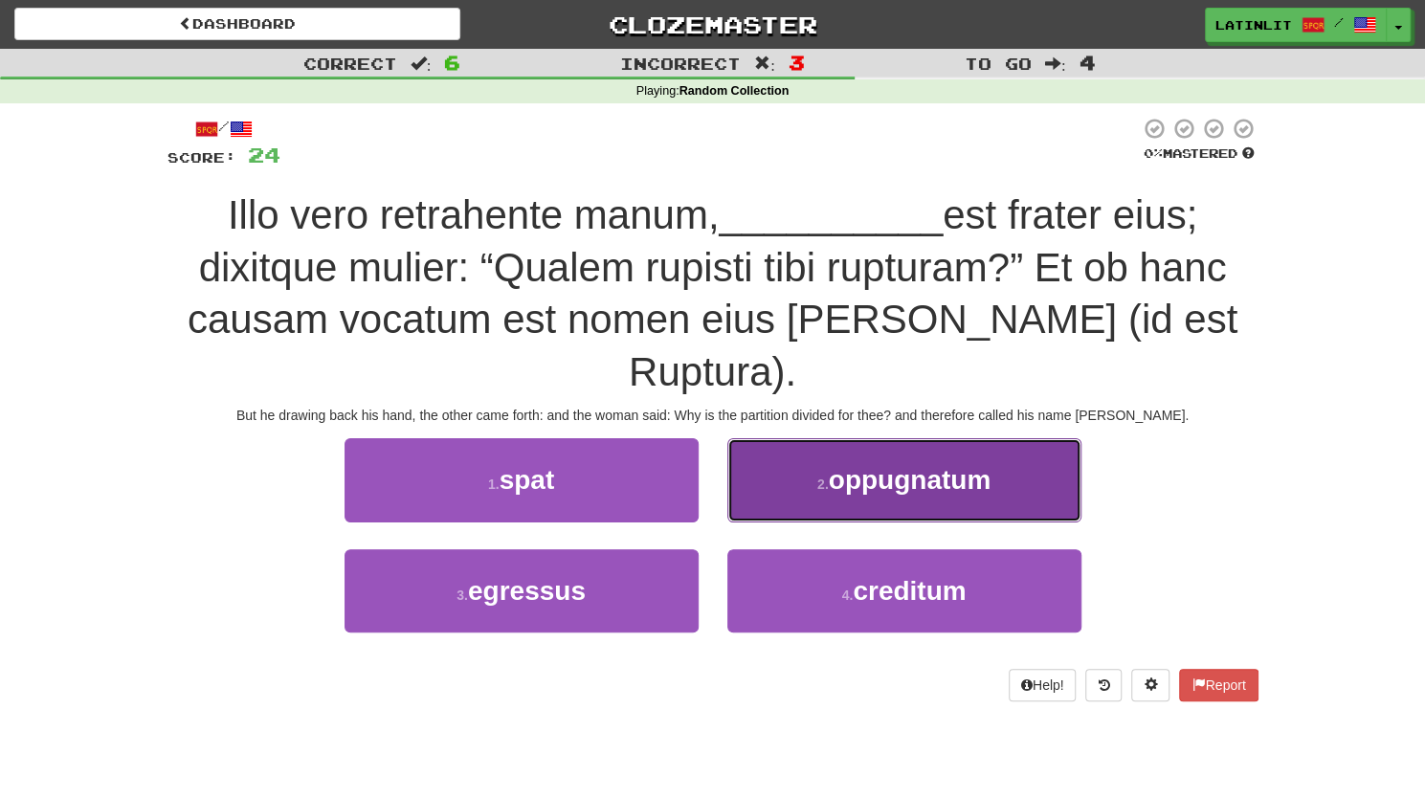
click at [862, 443] on button "2 . oppugnatum" at bounding box center [904, 479] width 354 height 83
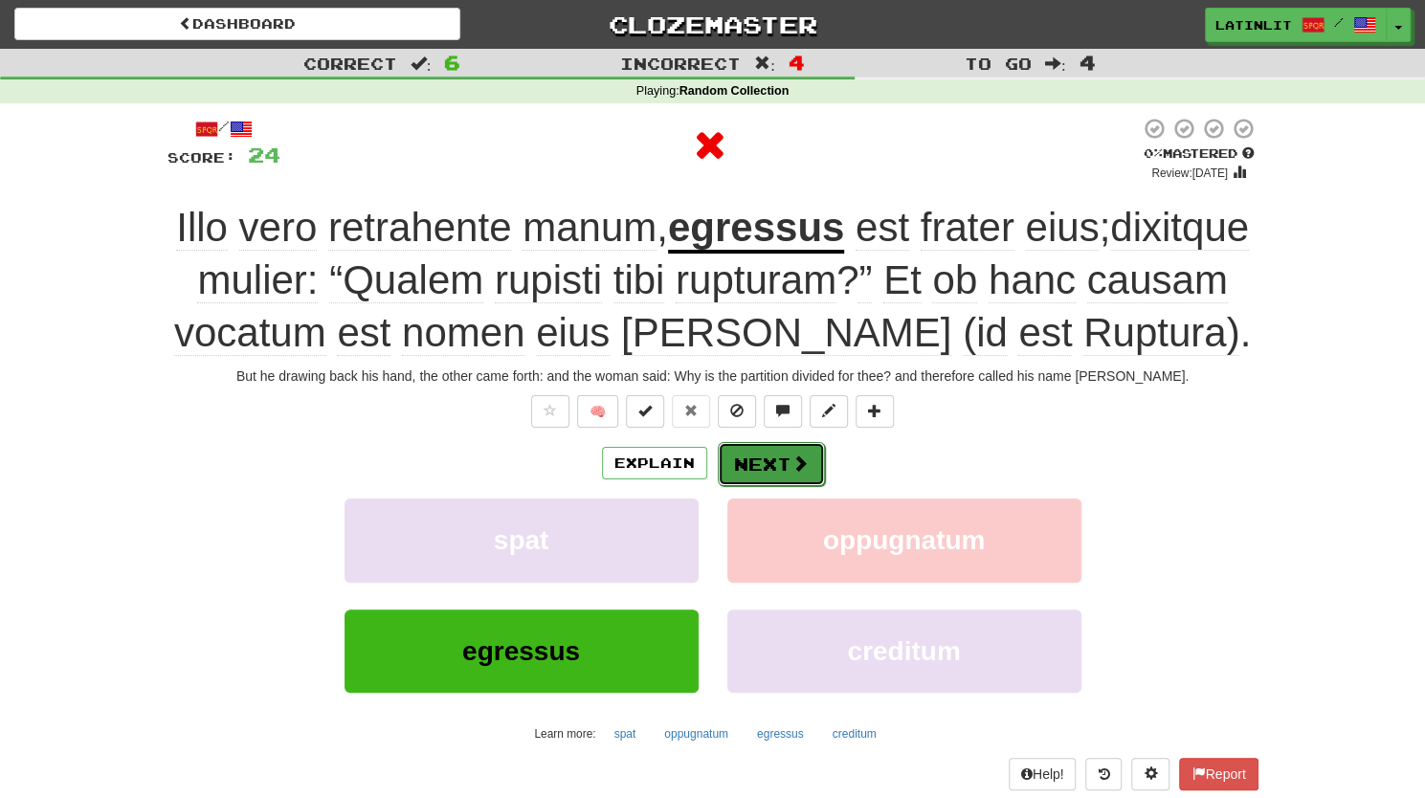
click at [765, 464] on button "Next" at bounding box center [771, 464] width 107 height 44
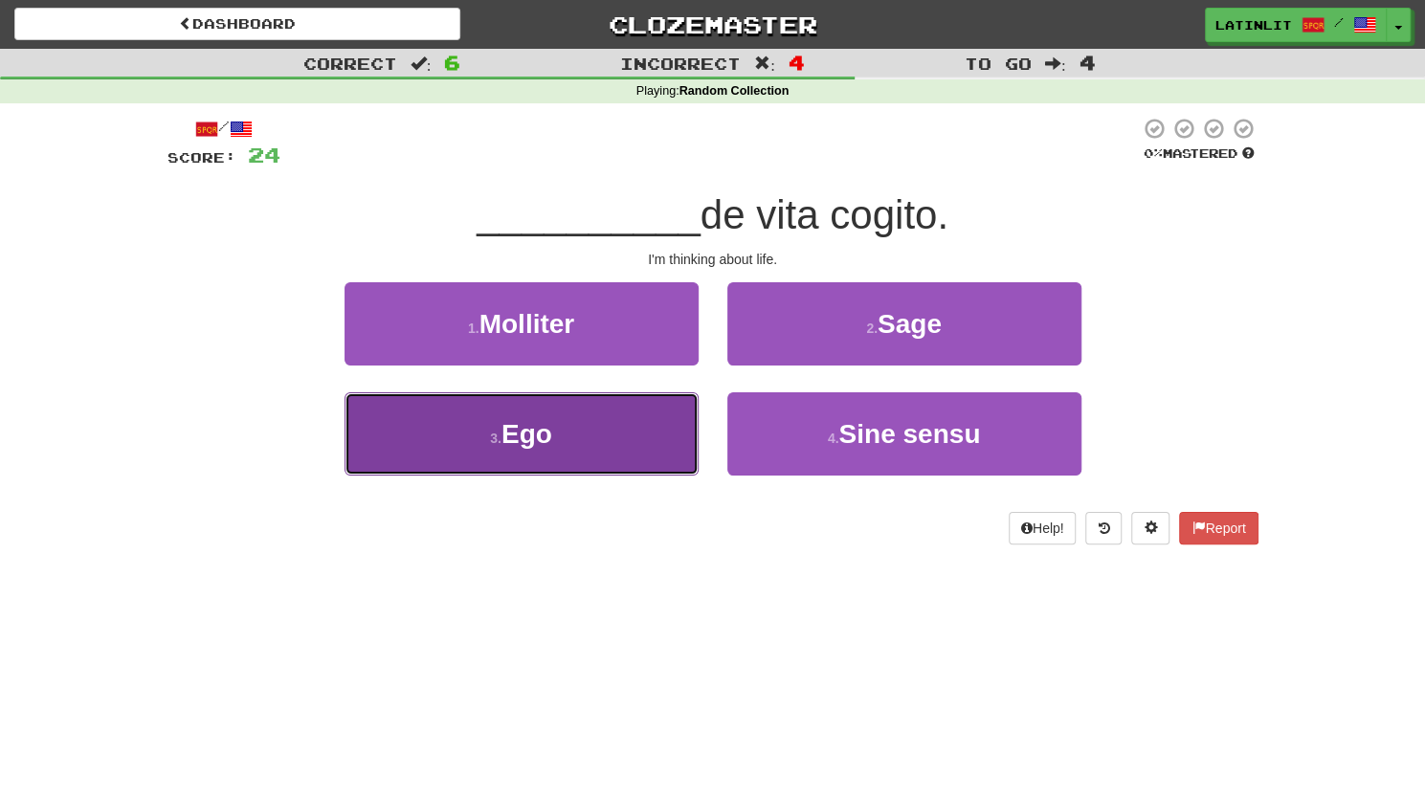
drag, startPoint x: 568, startPoint y: 433, endPoint x: 507, endPoint y: 429, distance: 61.4
click at [507, 429] on span "Ego" at bounding box center [526, 434] width 51 height 30
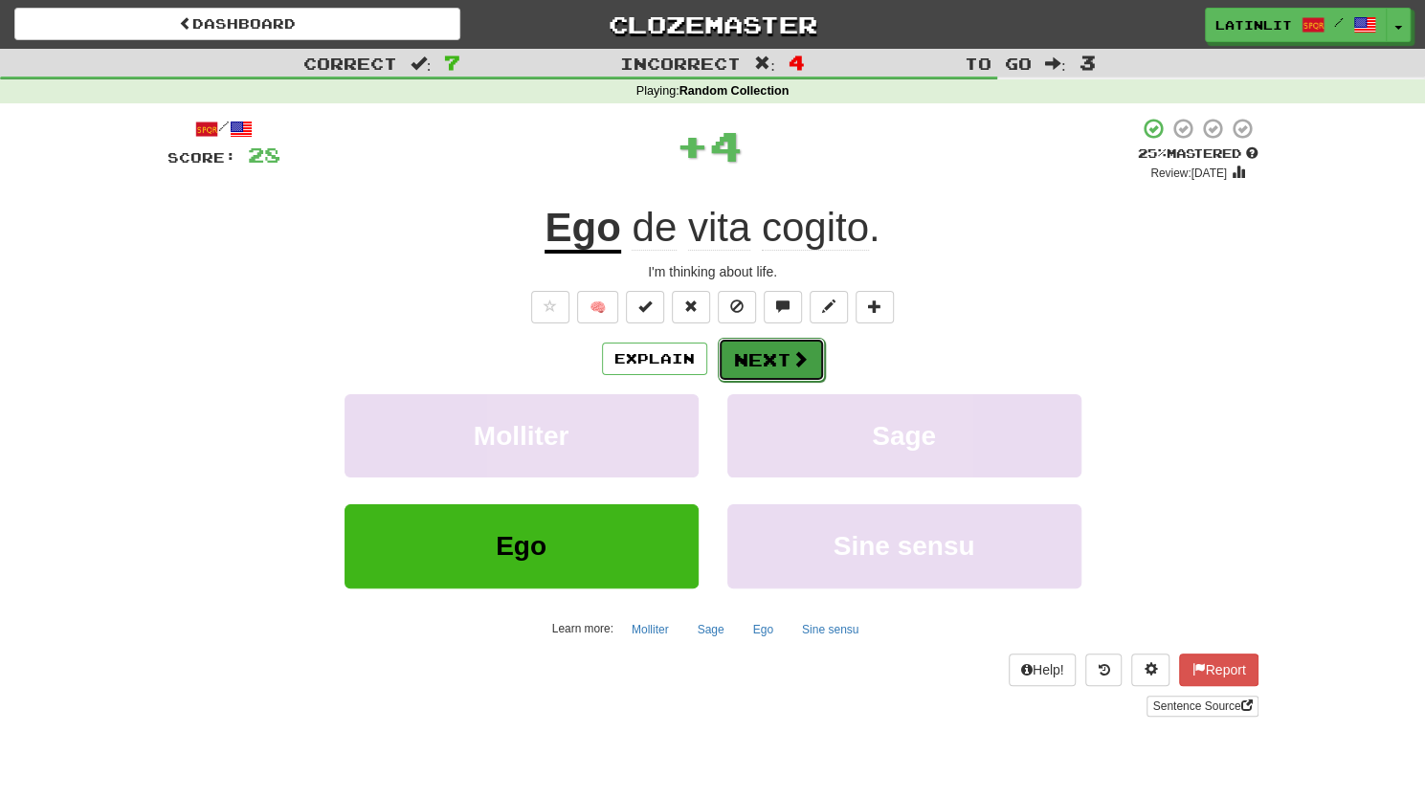
click at [773, 346] on button "Next" at bounding box center [771, 360] width 107 height 44
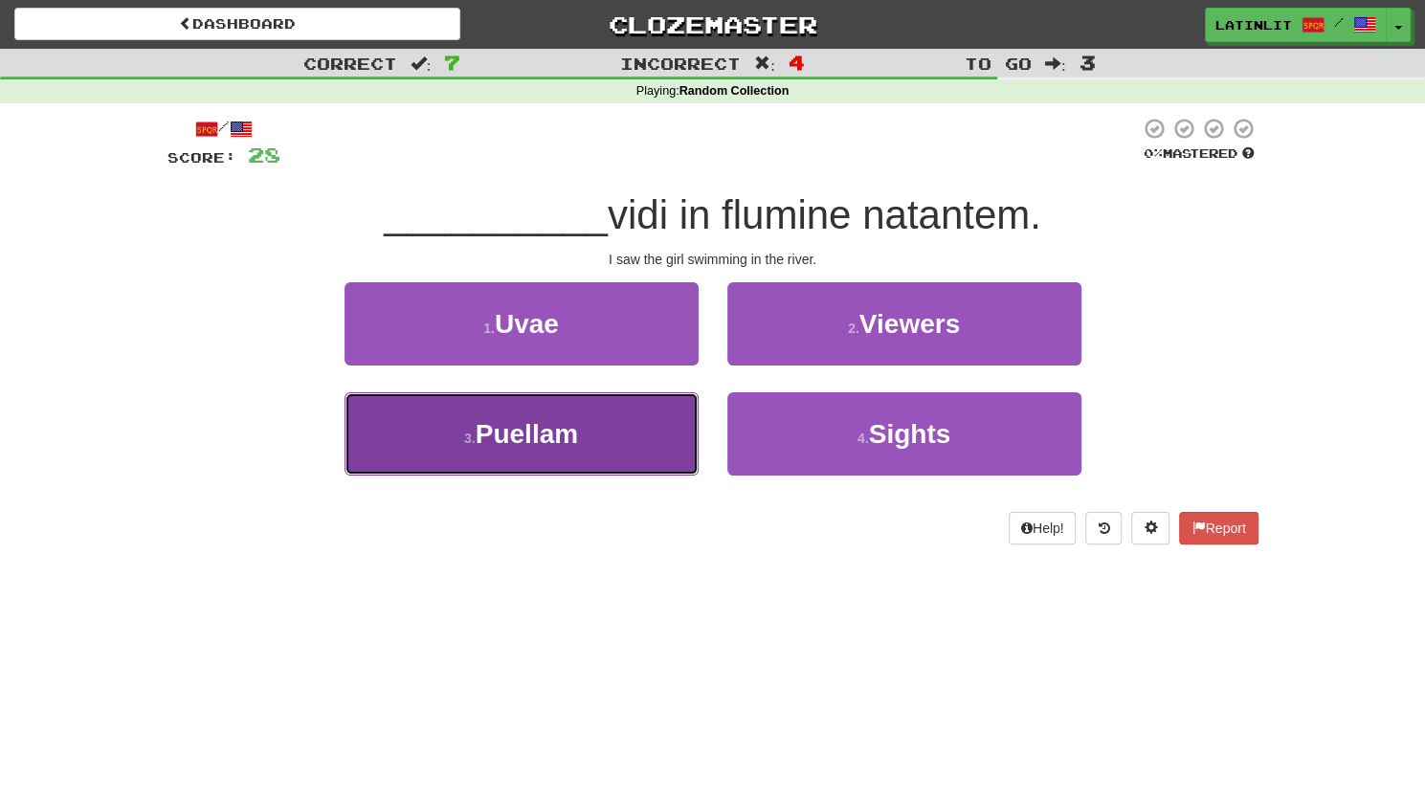
click at [562, 450] on button "3 . Puellam" at bounding box center [521, 433] width 354 height 83
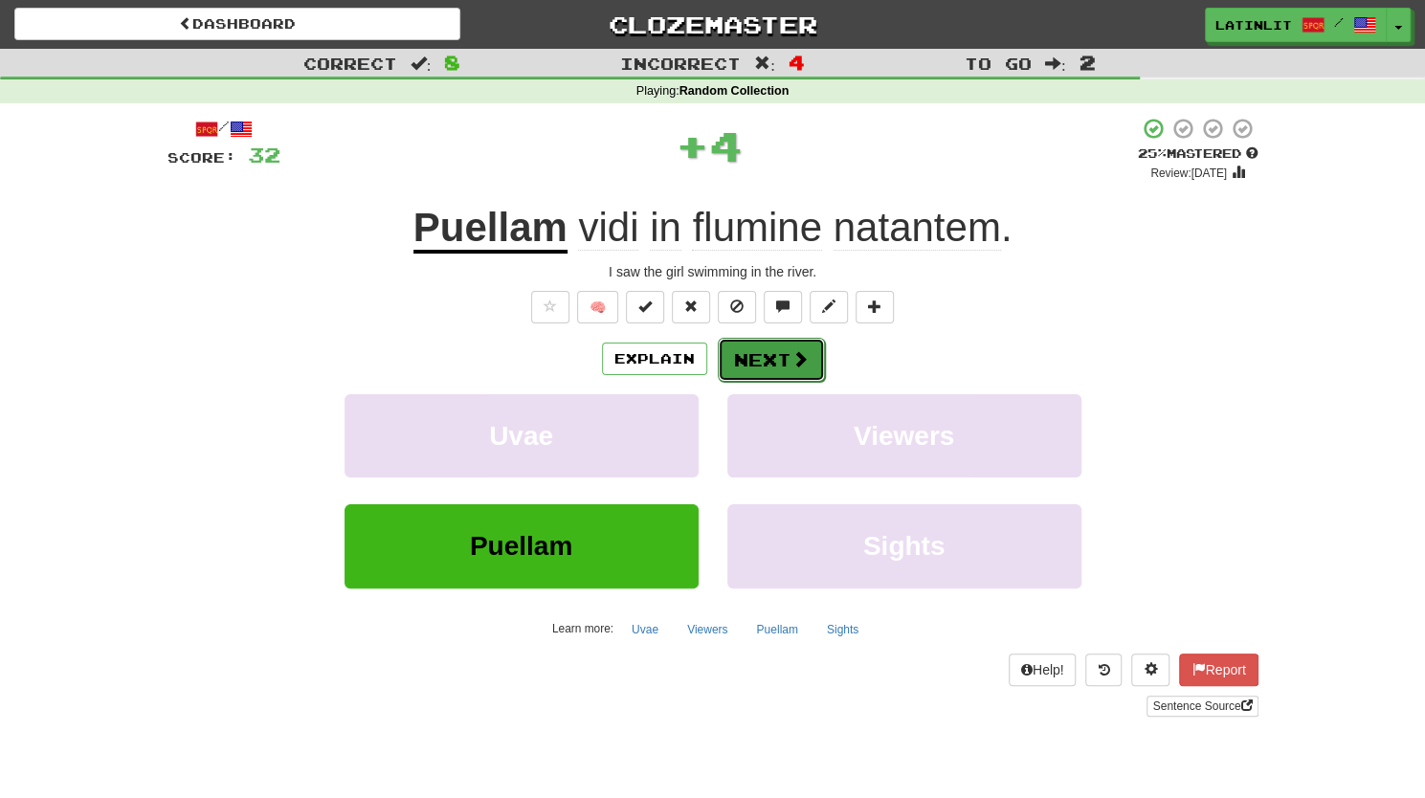
click at [747, 349] on button "Next" at bounding box center [771, 360] width 107 height 44
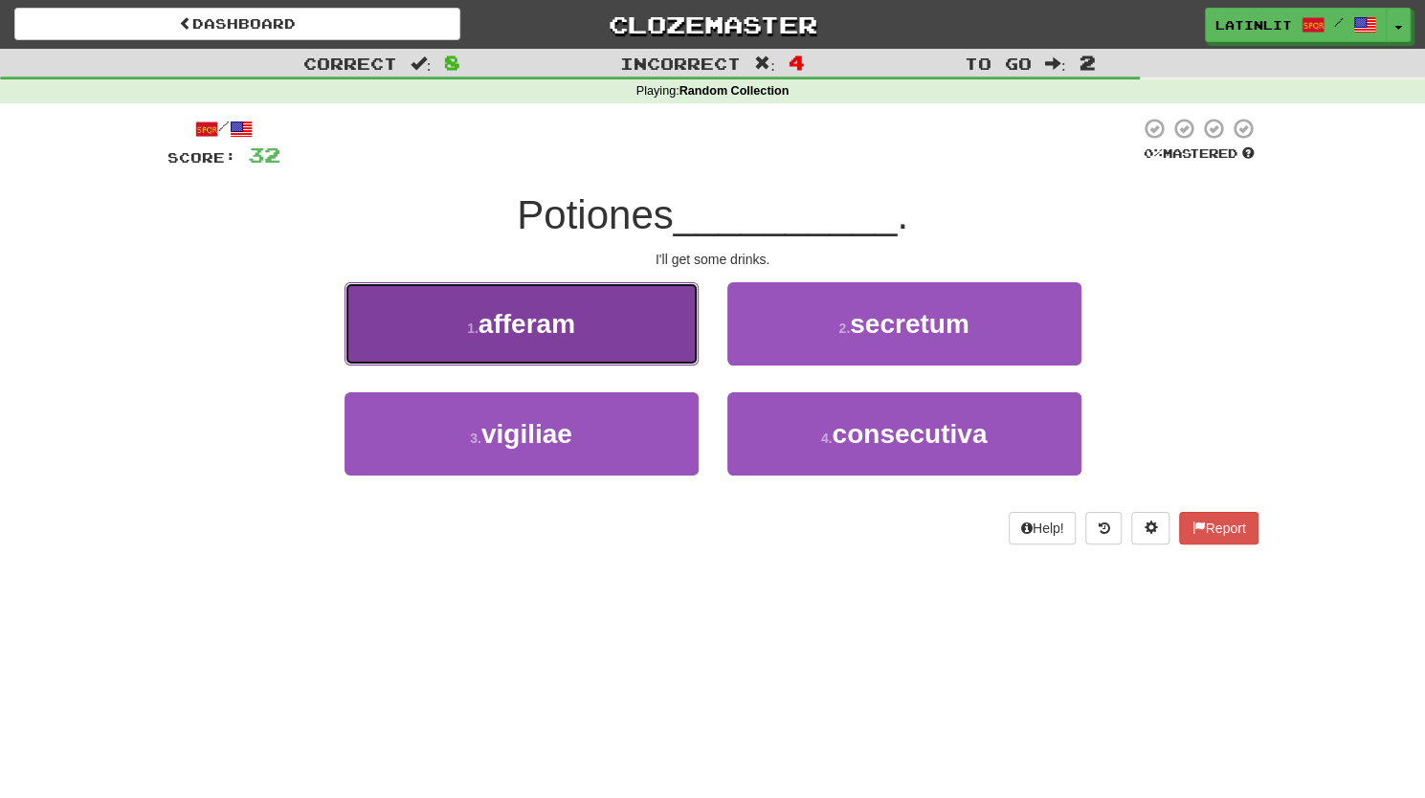
click at [606, 343] on button "1 . afferam" at bounding box center [521, 323] width 354 height 83
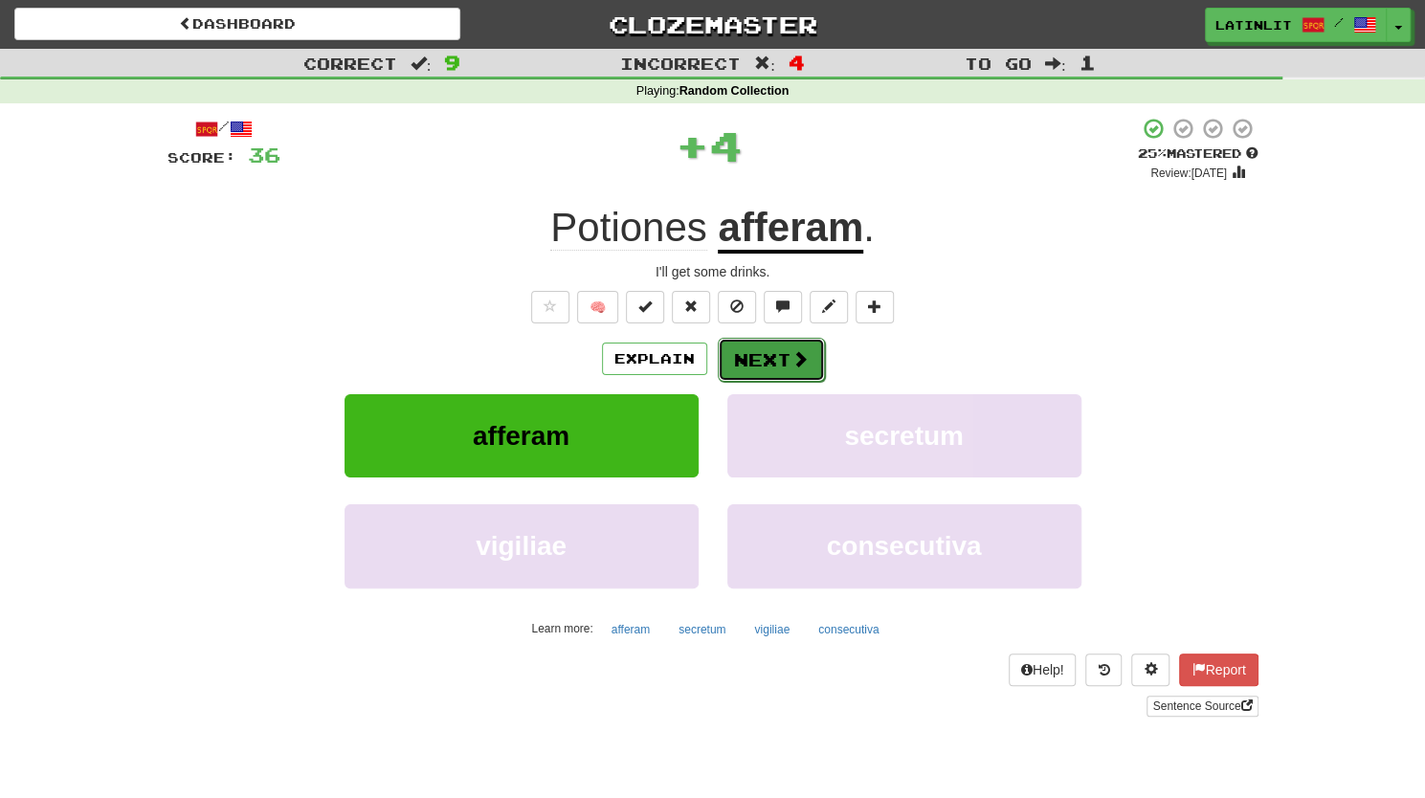
click at [756, 360] on button "Next" at bounding box center [771, 360] width 107 height 44
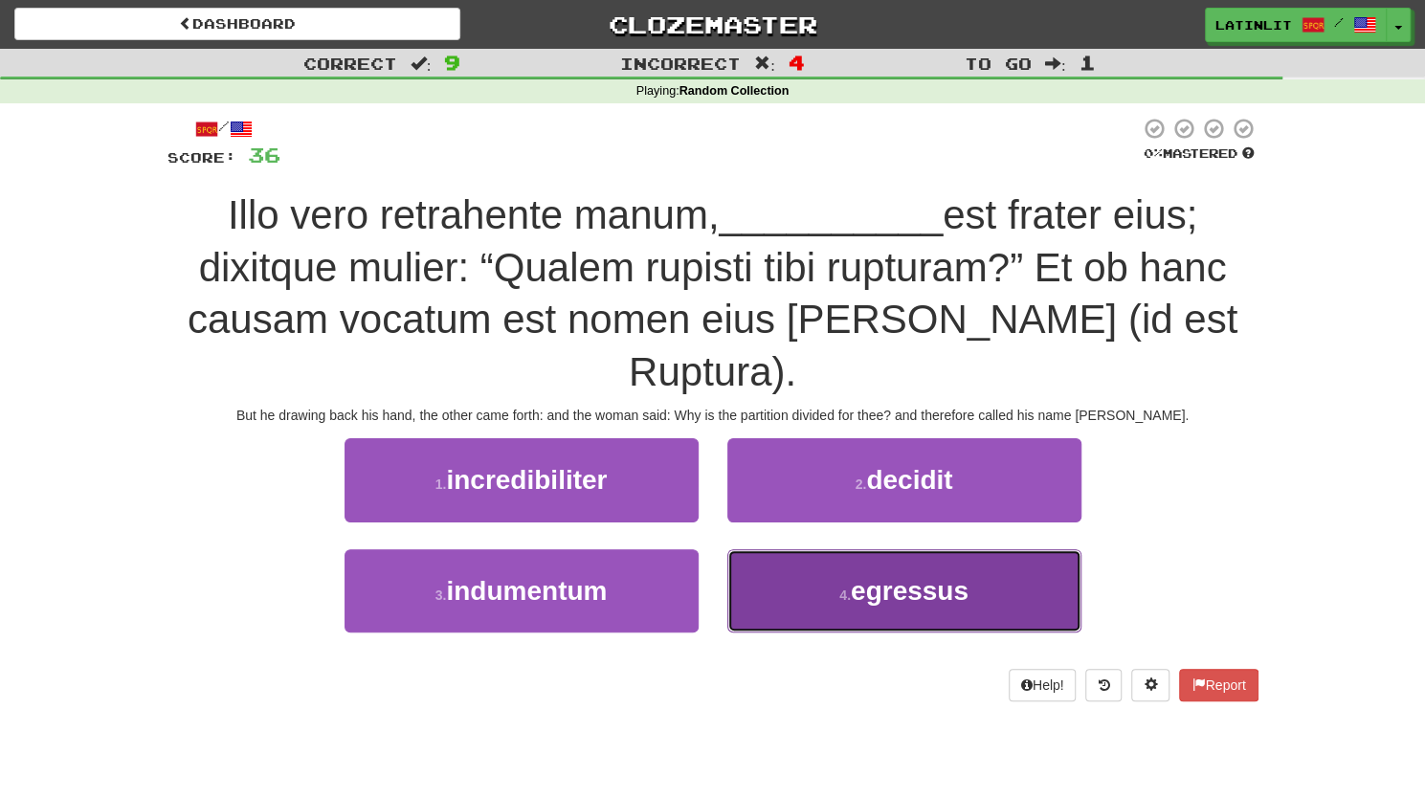
click at [779, 549] on button "4 . egressus" at bounding box center [904, 590] width 354 height 83
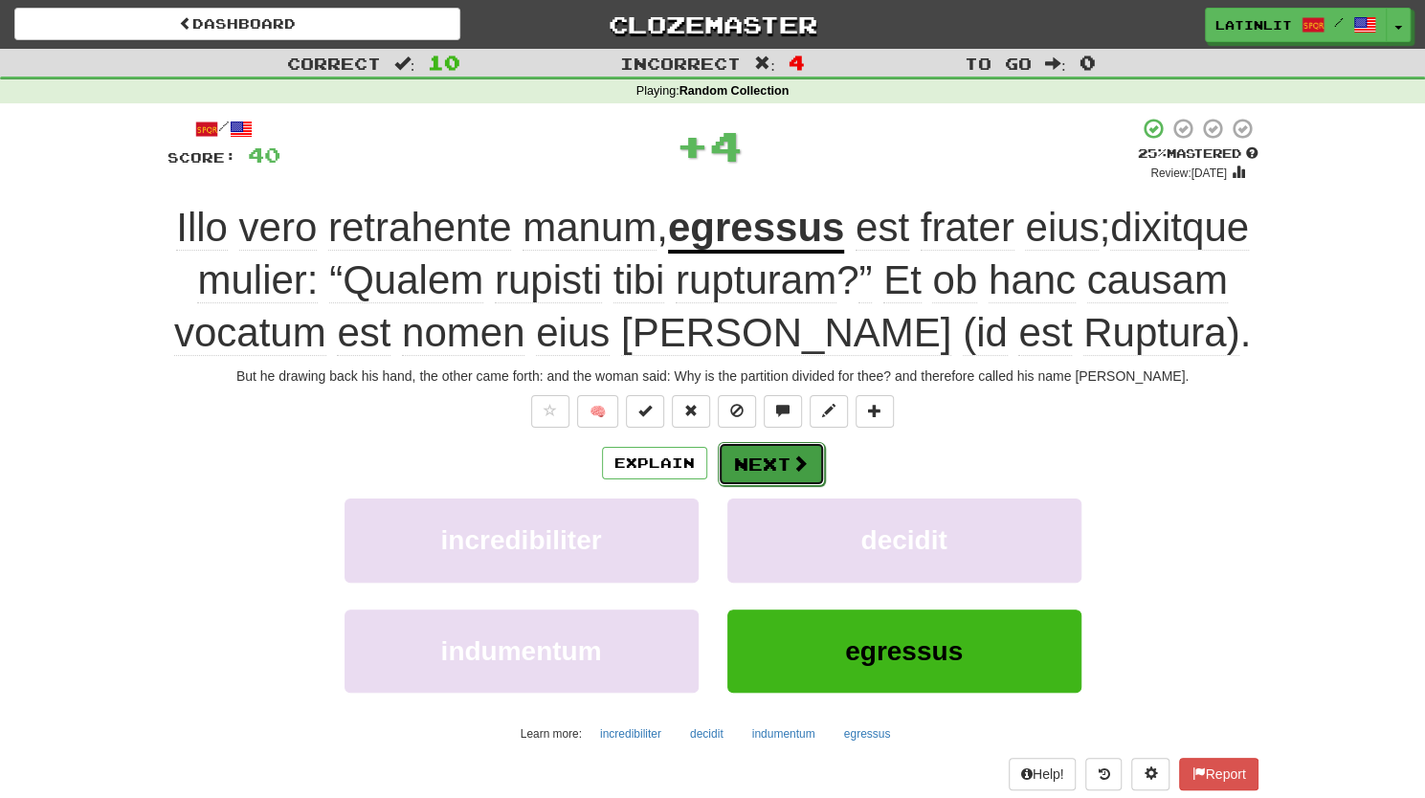
click at [765, 459] on button "Next" at bounding box center [771, 464] width 107 height 44
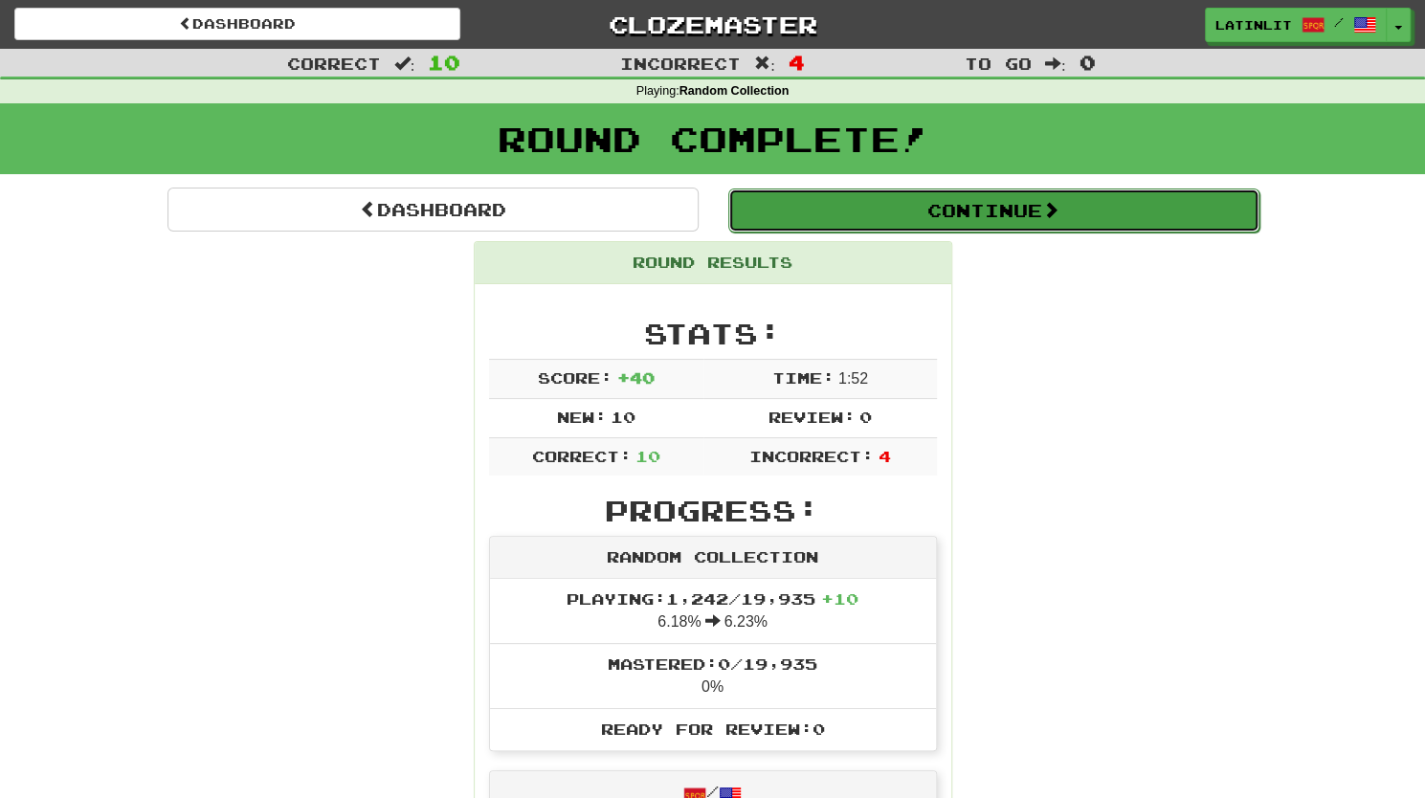
click at [909, 224] on button "Continue" at bounding box center [993, 210] width 531 height 44
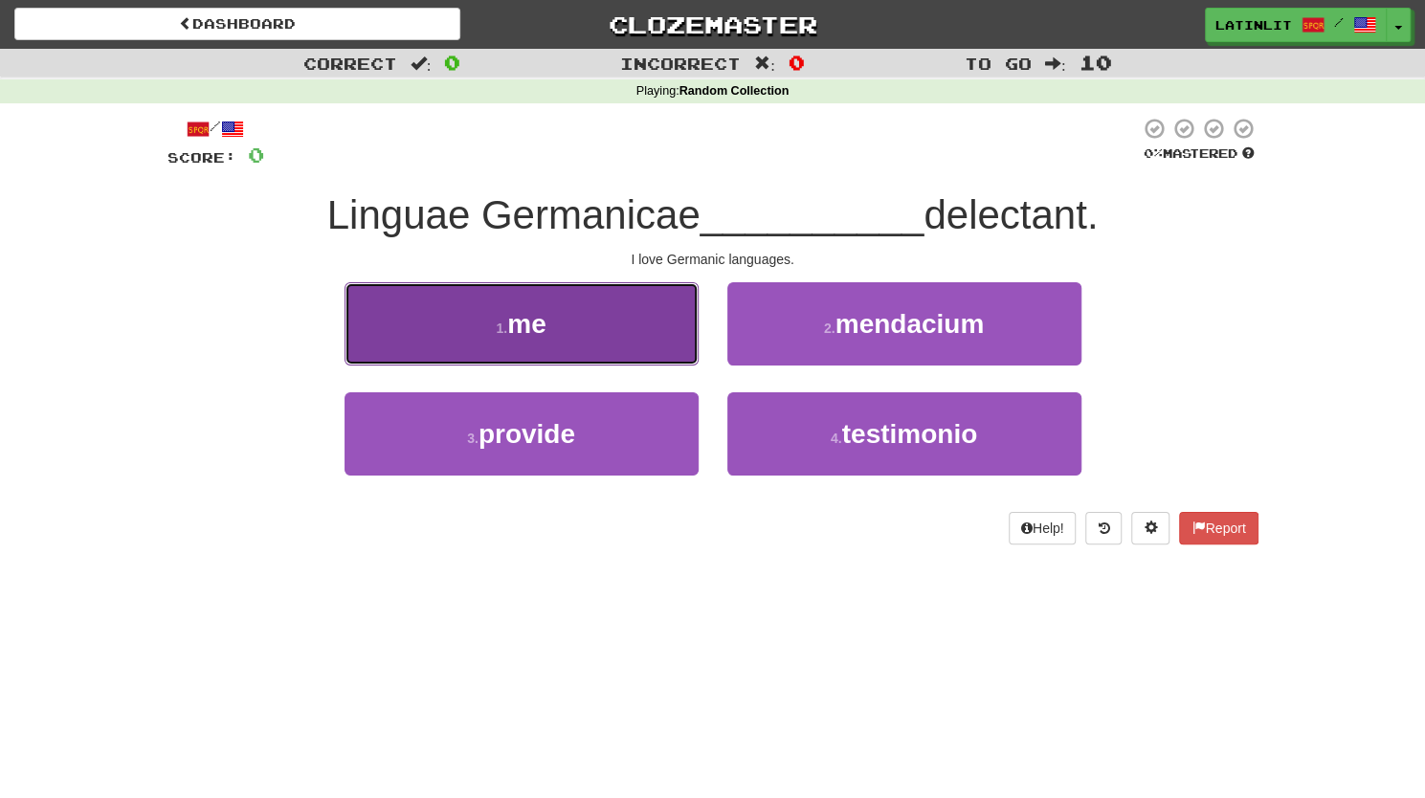
click at [618, 323] on button "1 . me" at bounding box center [521, 323] width 354 height 83
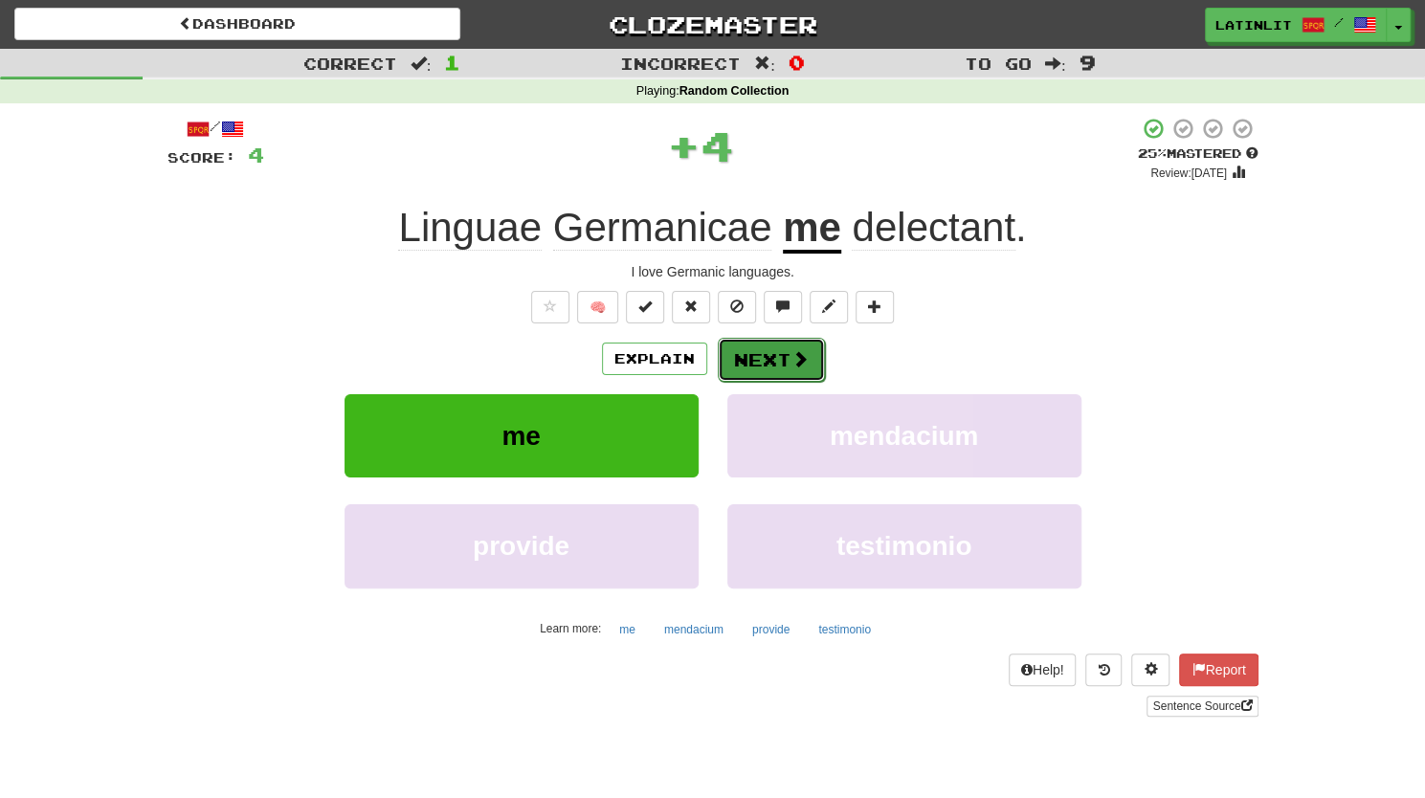
click at [791, 355] on span at bounding box center [799, 358] width 17 height 17
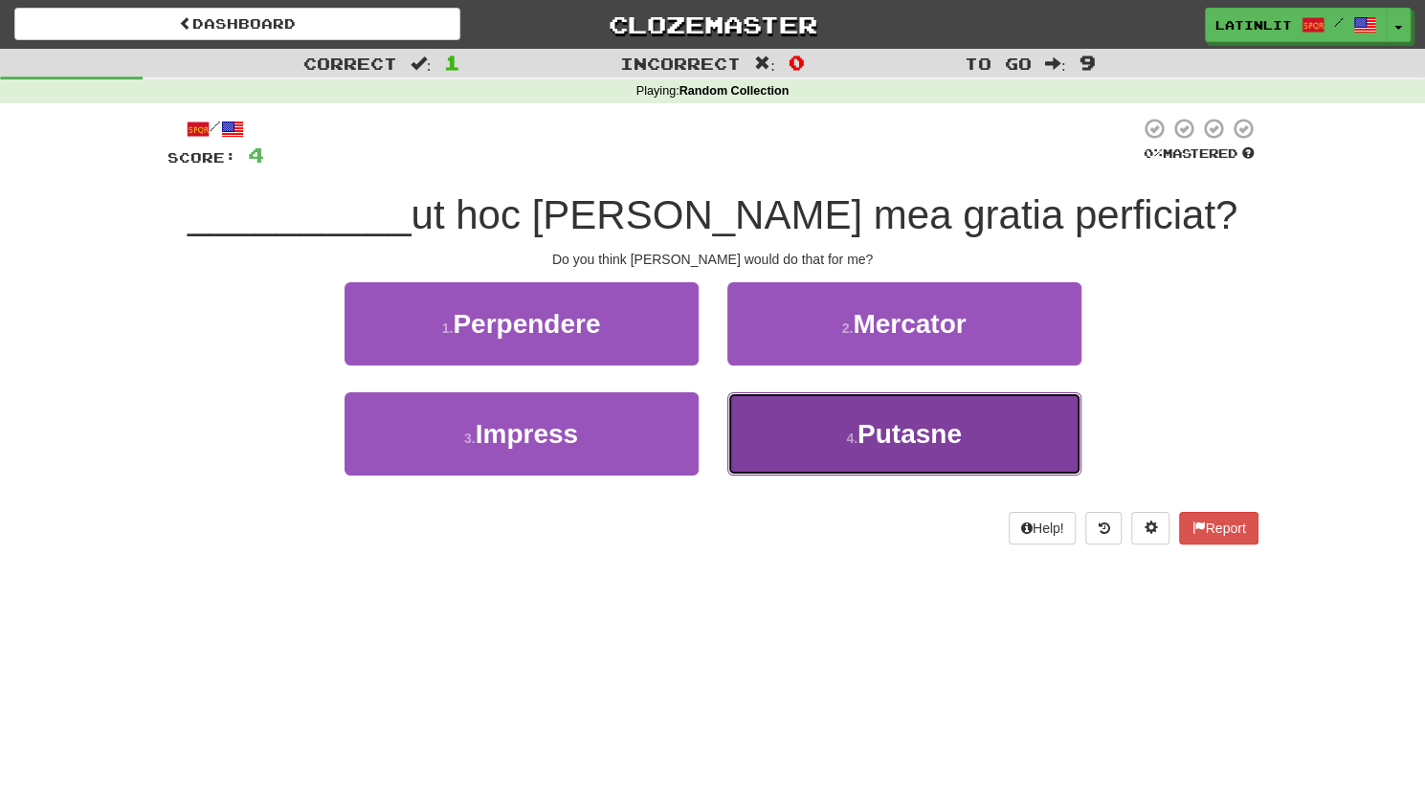
click at [909, 433] on span "Putasne" at bounding box center [909, 434] width 104 height 30
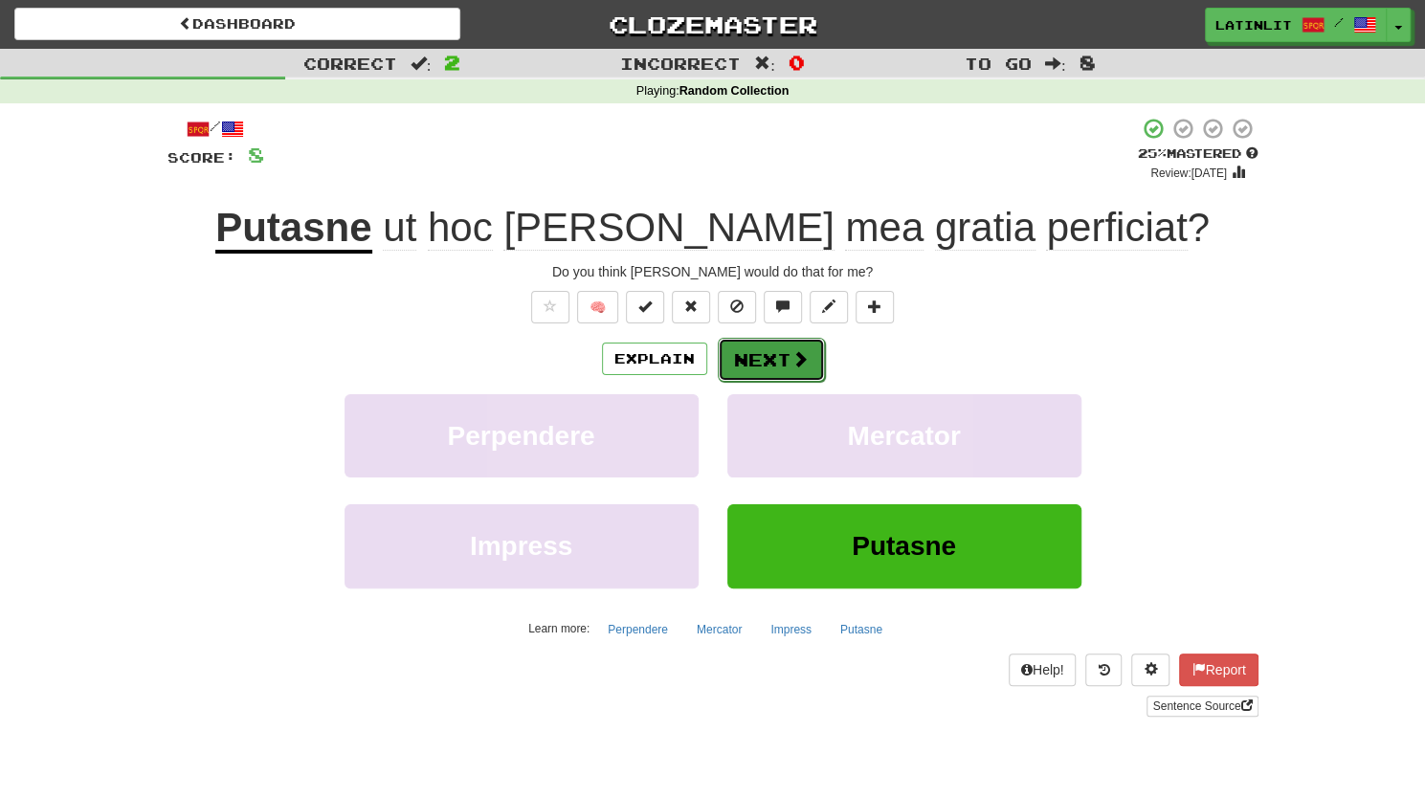
click at [765, 365] on button "Next" at bounding box center [771, 360] width 107 height 44
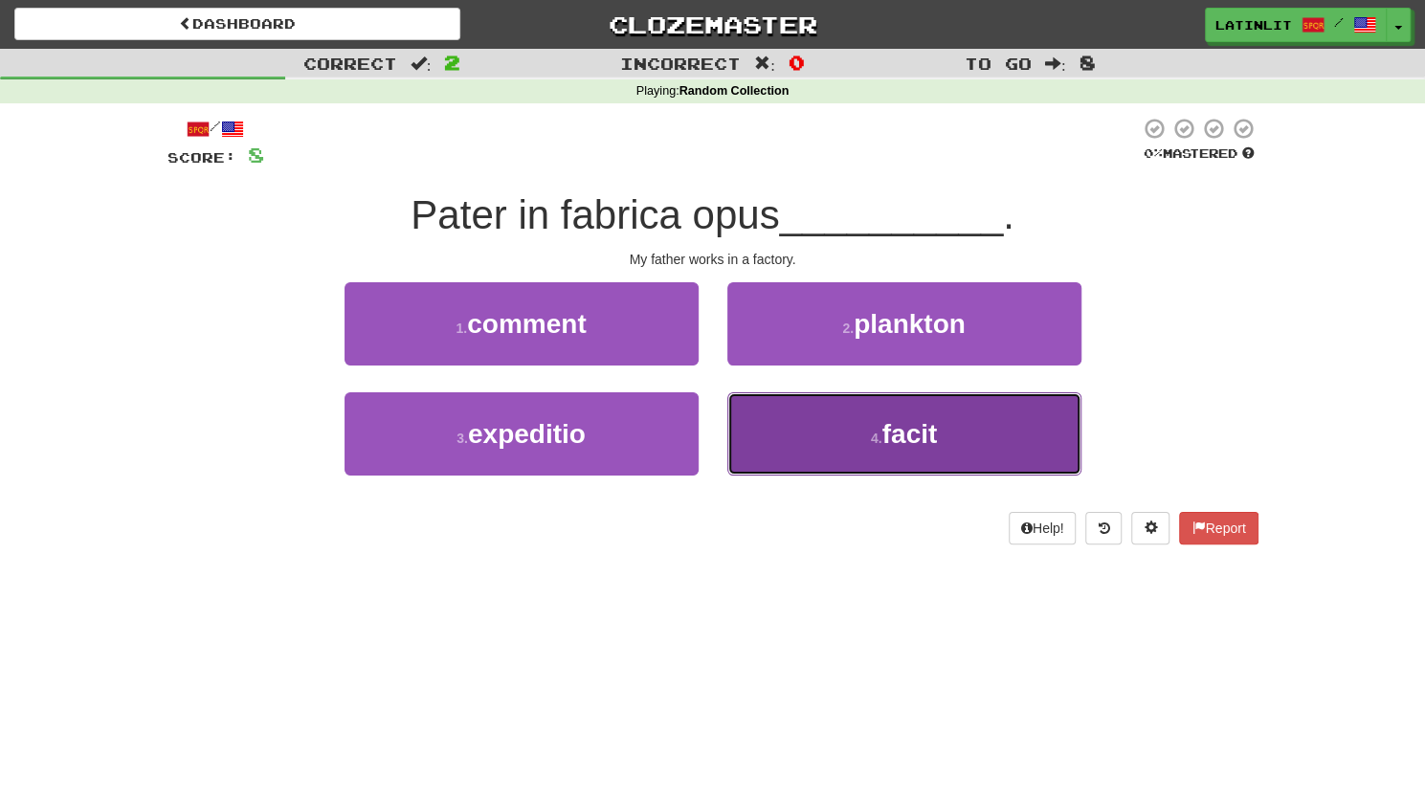
click at [833, 420] on button "4 . facit" at bounding box center [904, 433] width 354 height 83
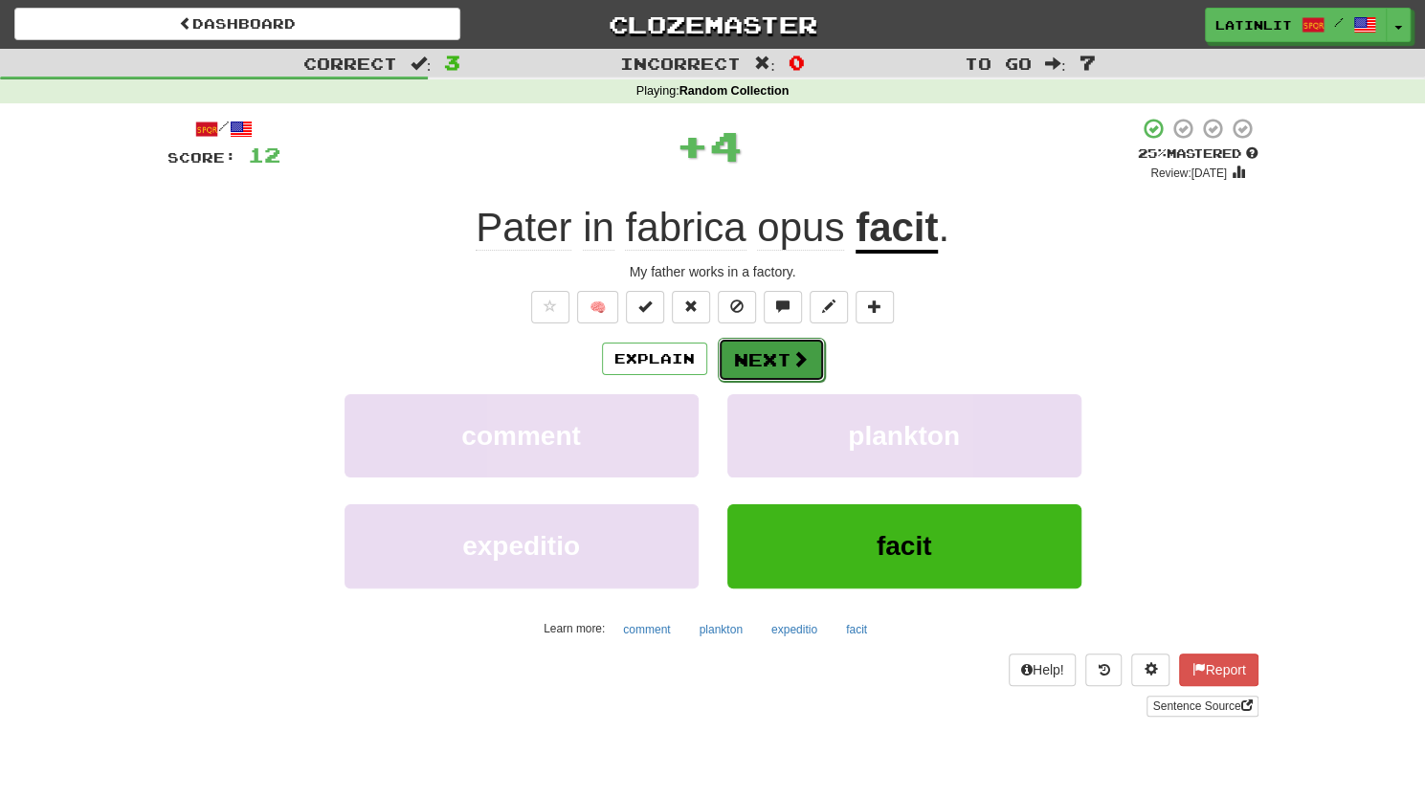
click at [775, 358] on button "Next" at bounding box center [771, 360] width 107 height 44
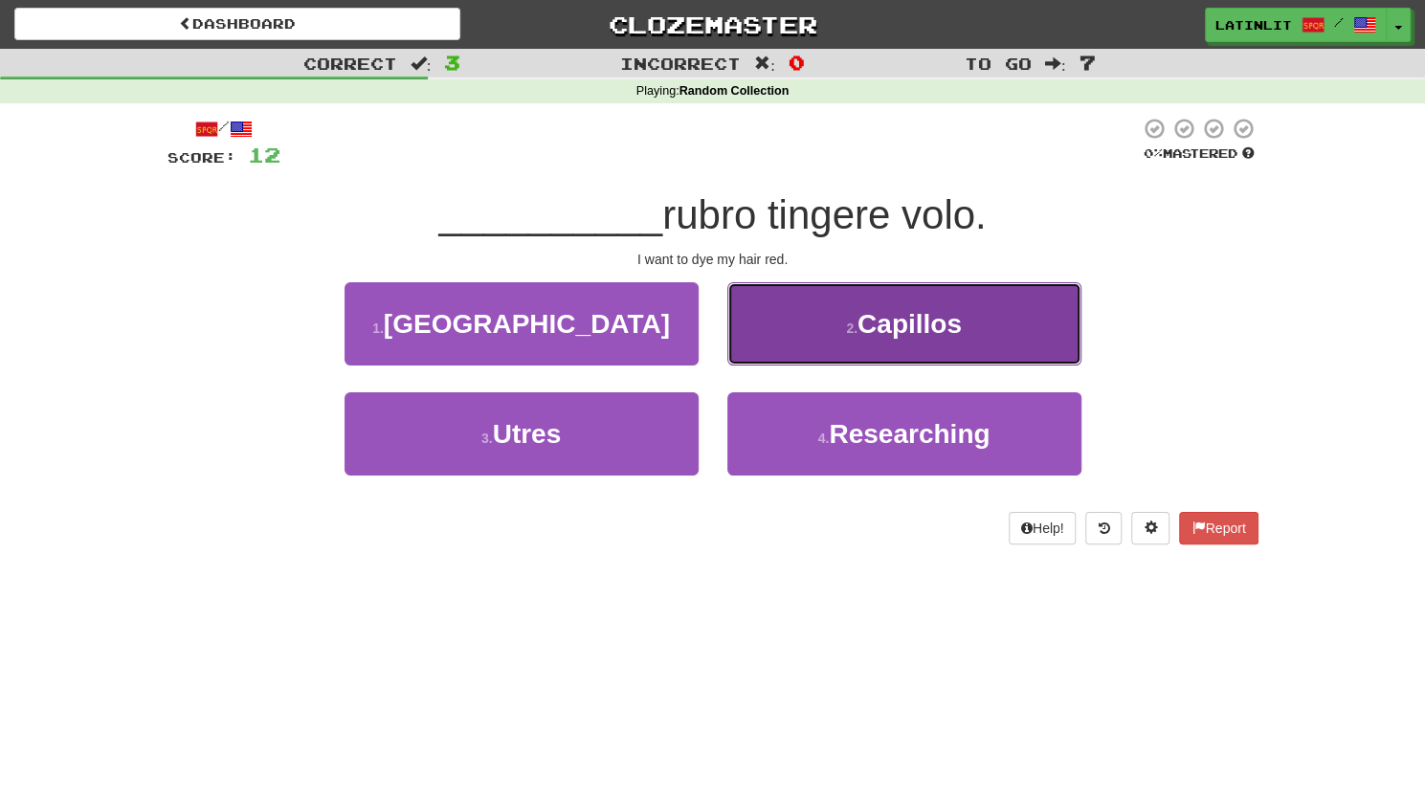
click at [766, 322] on button "2 . [GEOGRAPHIC_DATA]" at bounding box center [904, 323] width 354 height 83
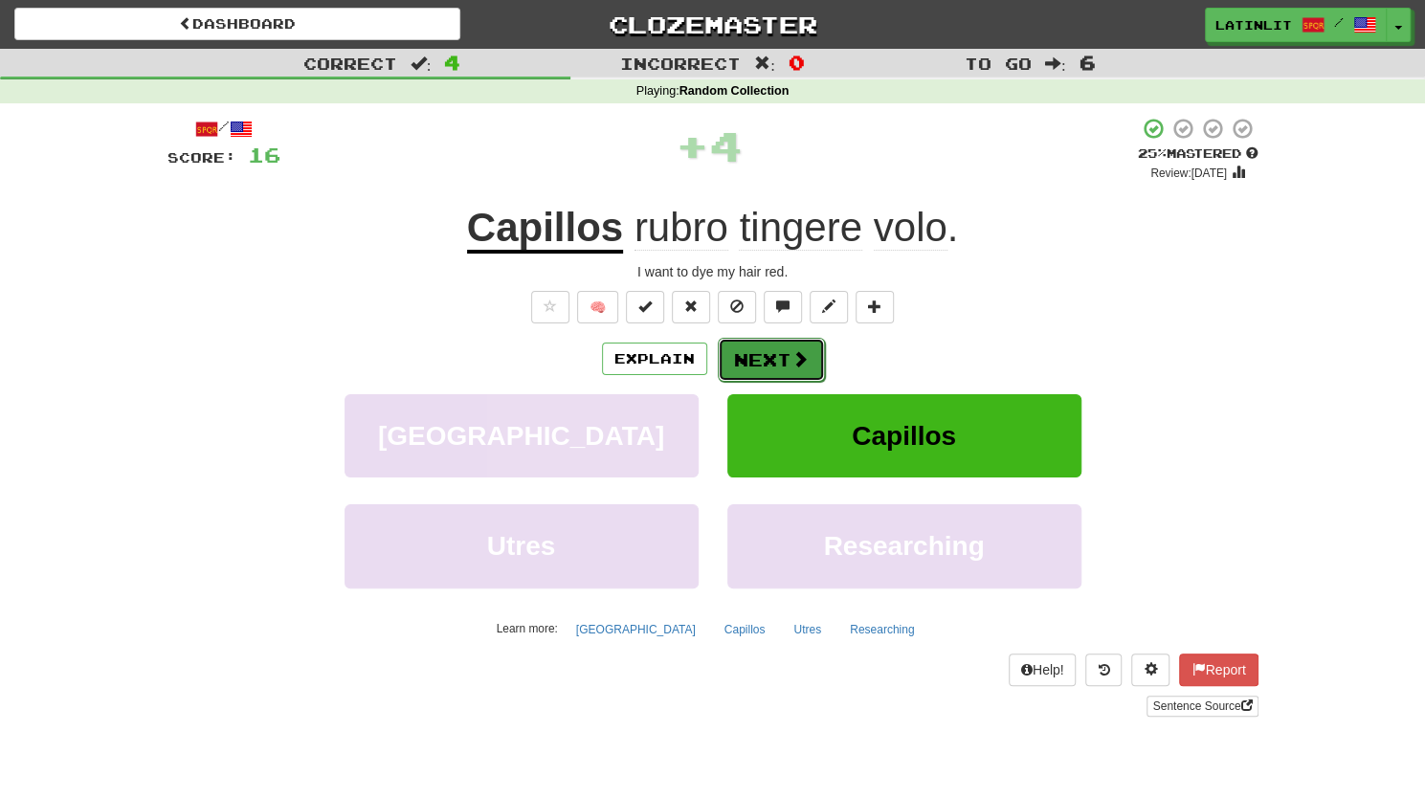
click at [766, 357] on button "Next" at bounding box center [771, 360] width 107 height 44
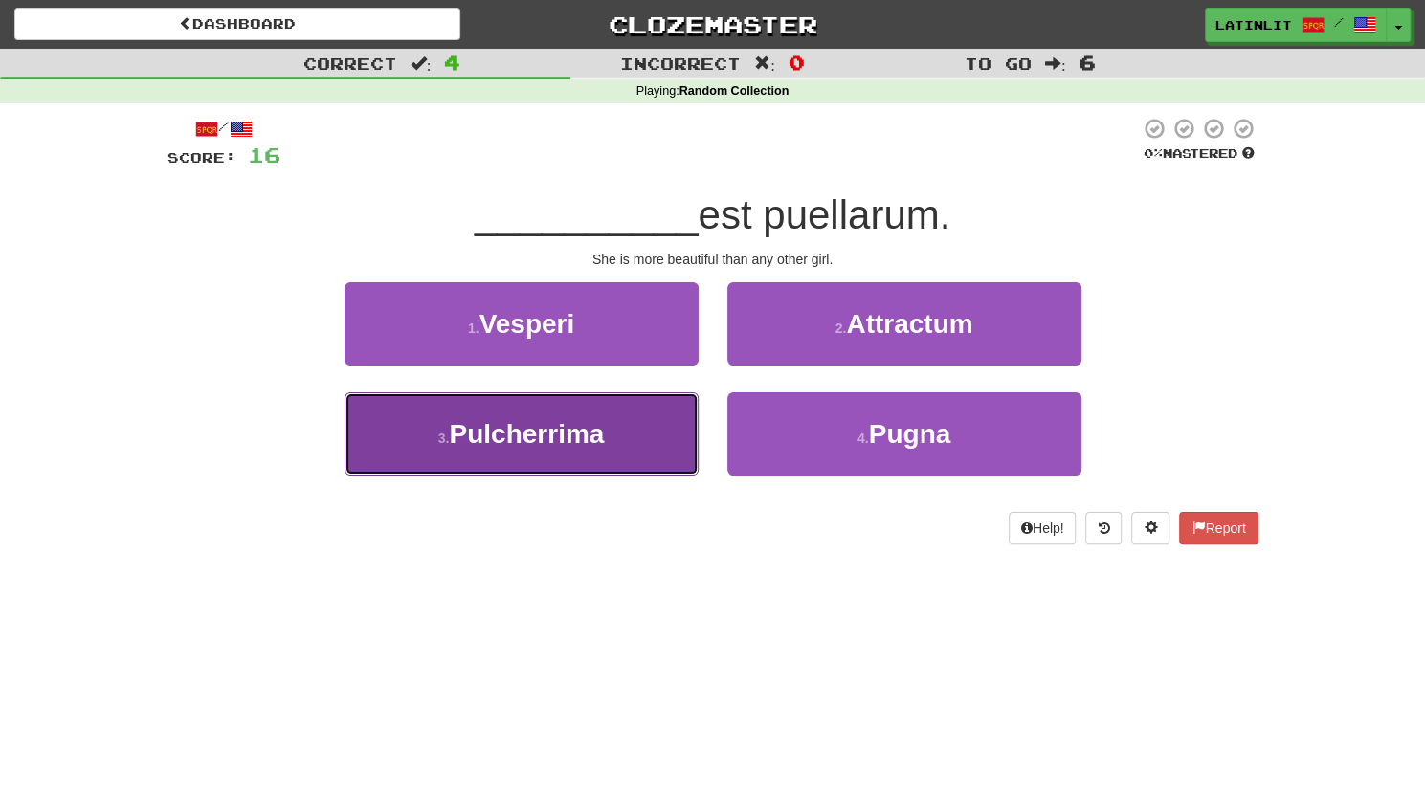
click at [603, 428] on span "Pulcherrima" at bounding box center [526, 434] width 155 height 30
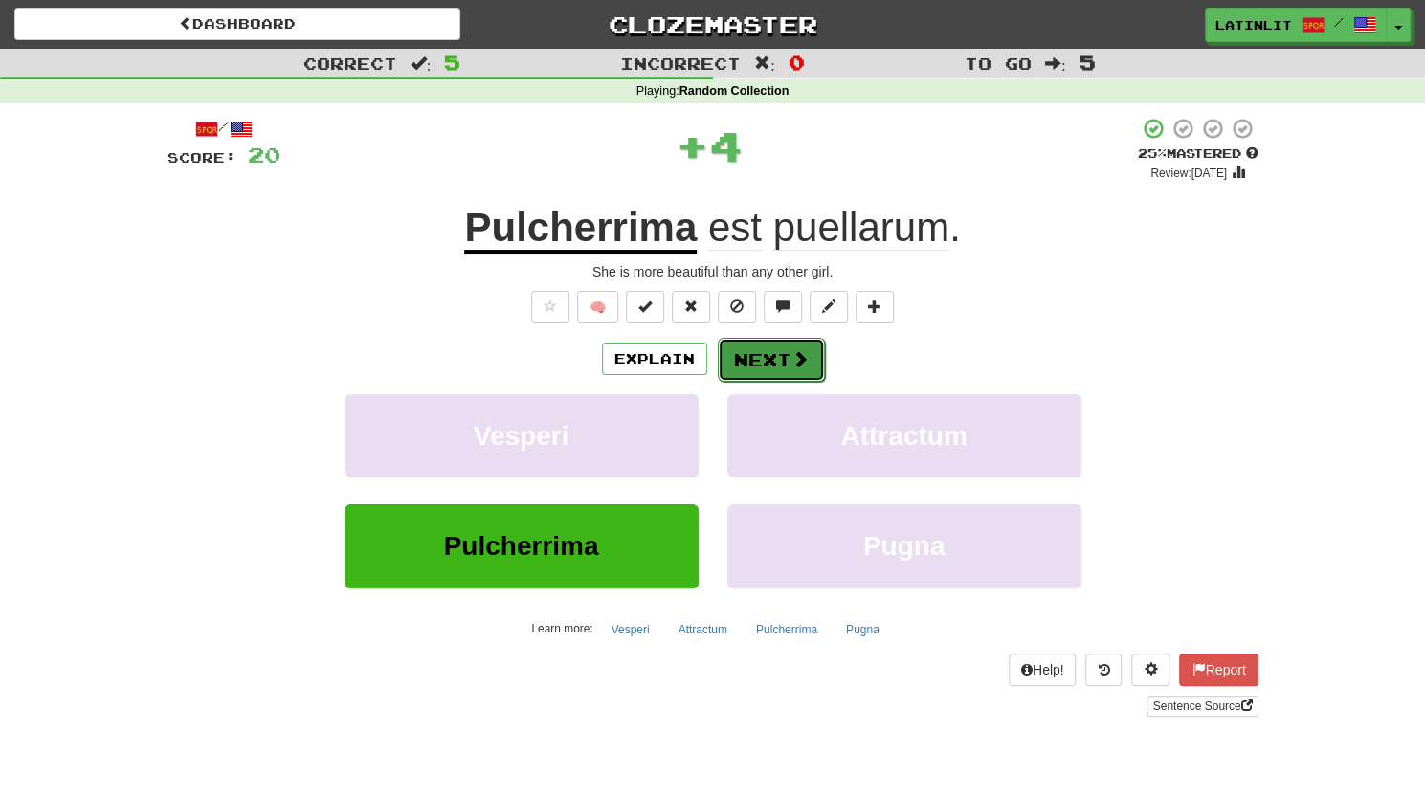
click at [768, 353] on button "Next" at bounding box center [771, 360] width 107 height 44
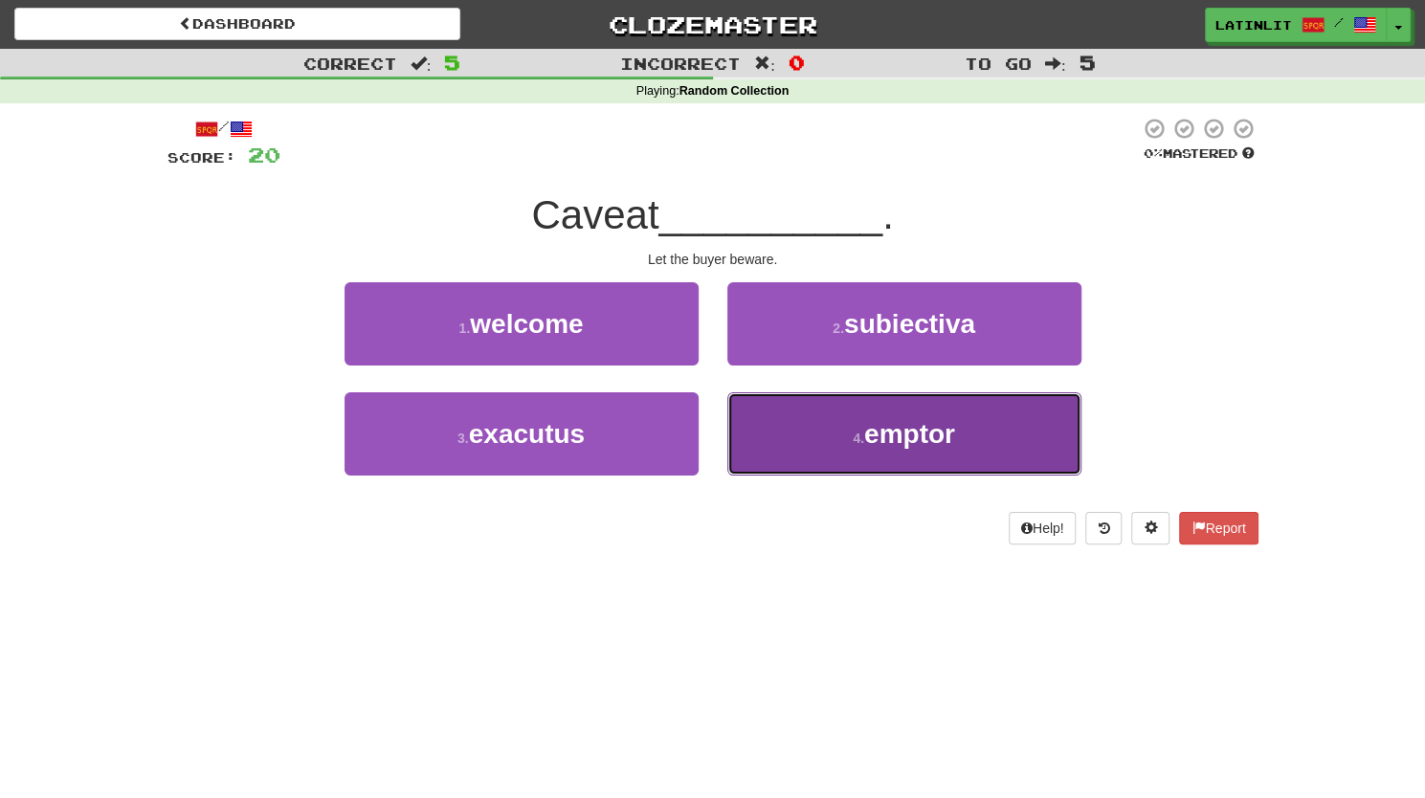
click at [819, 448] on button "4 . emptor" at bounding box center [904, 433] width 354 height 83
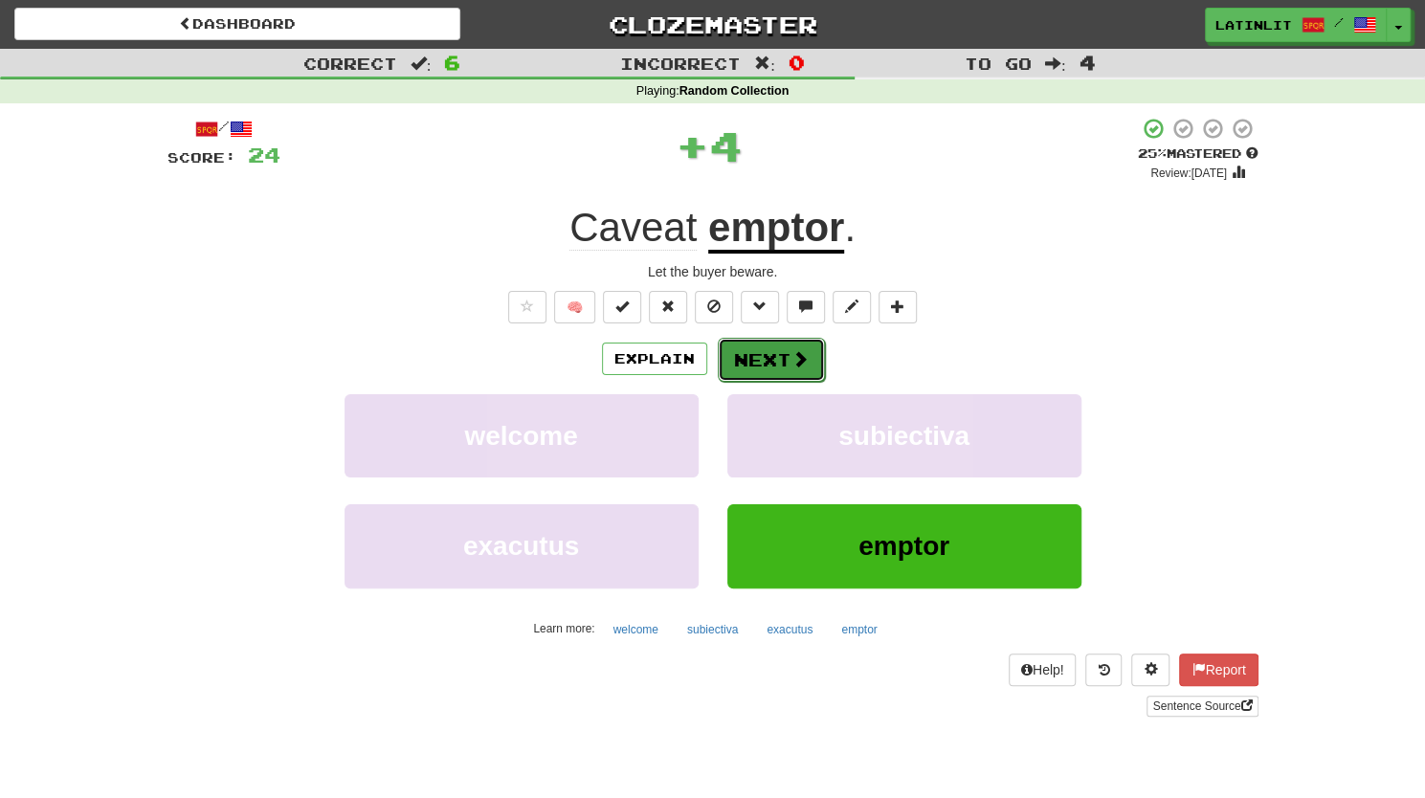
click at [752, 361] on button "Next" at bounding box center [771, 360] width 107 height 44
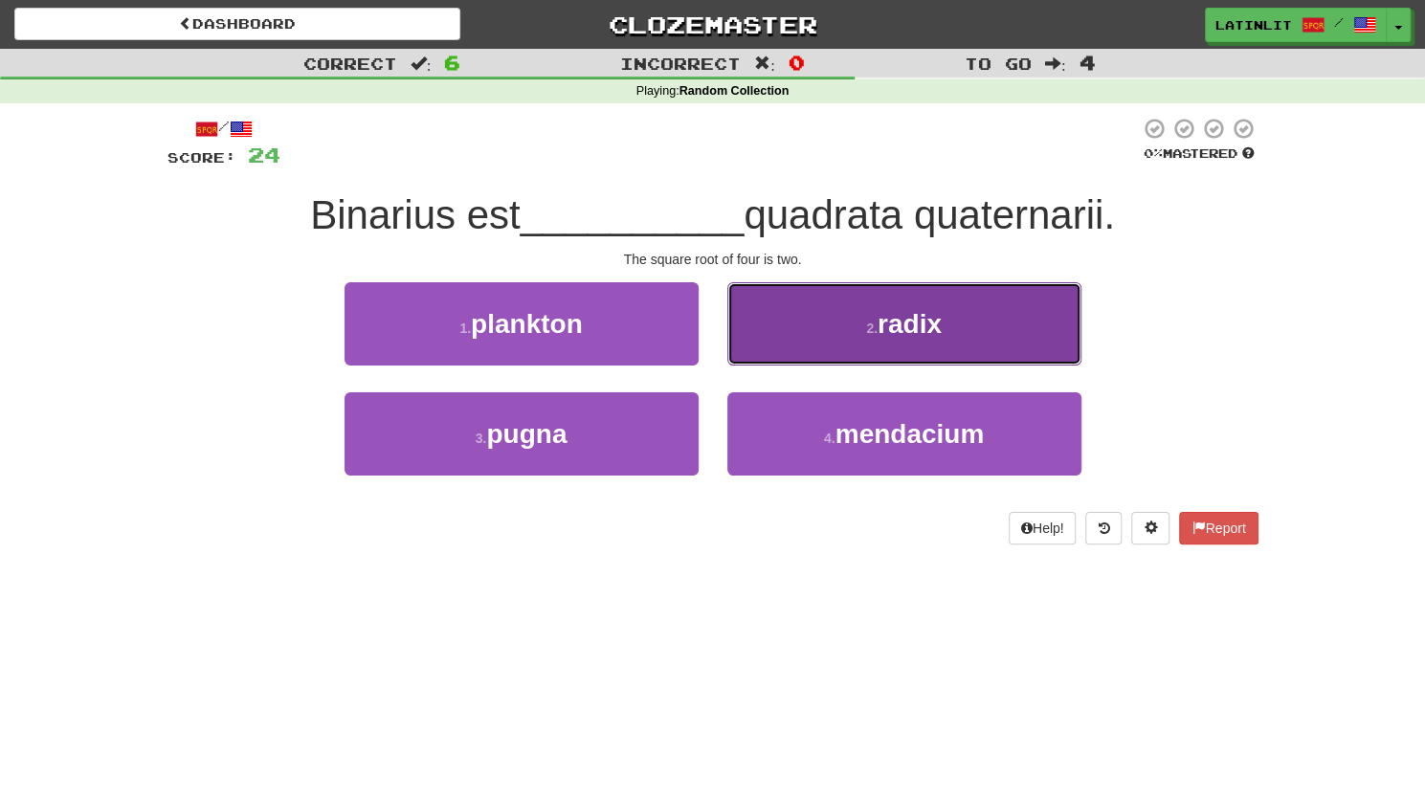
click at [903, 320] on span "radix" at bounding box center [909, 324] width 64 height 30
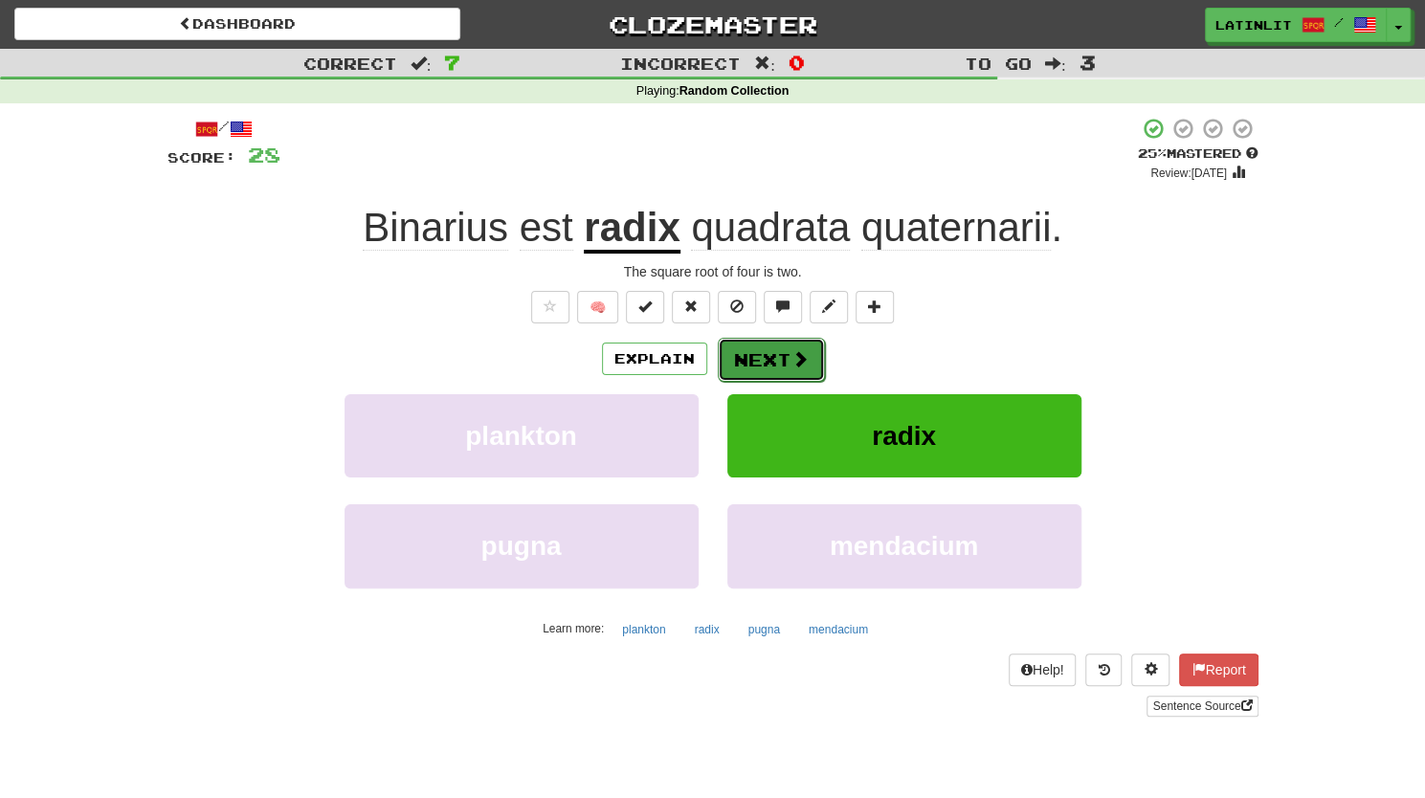
click at [764, 355] on button "Next" at bounding box center [771, 360] width 107 height 44
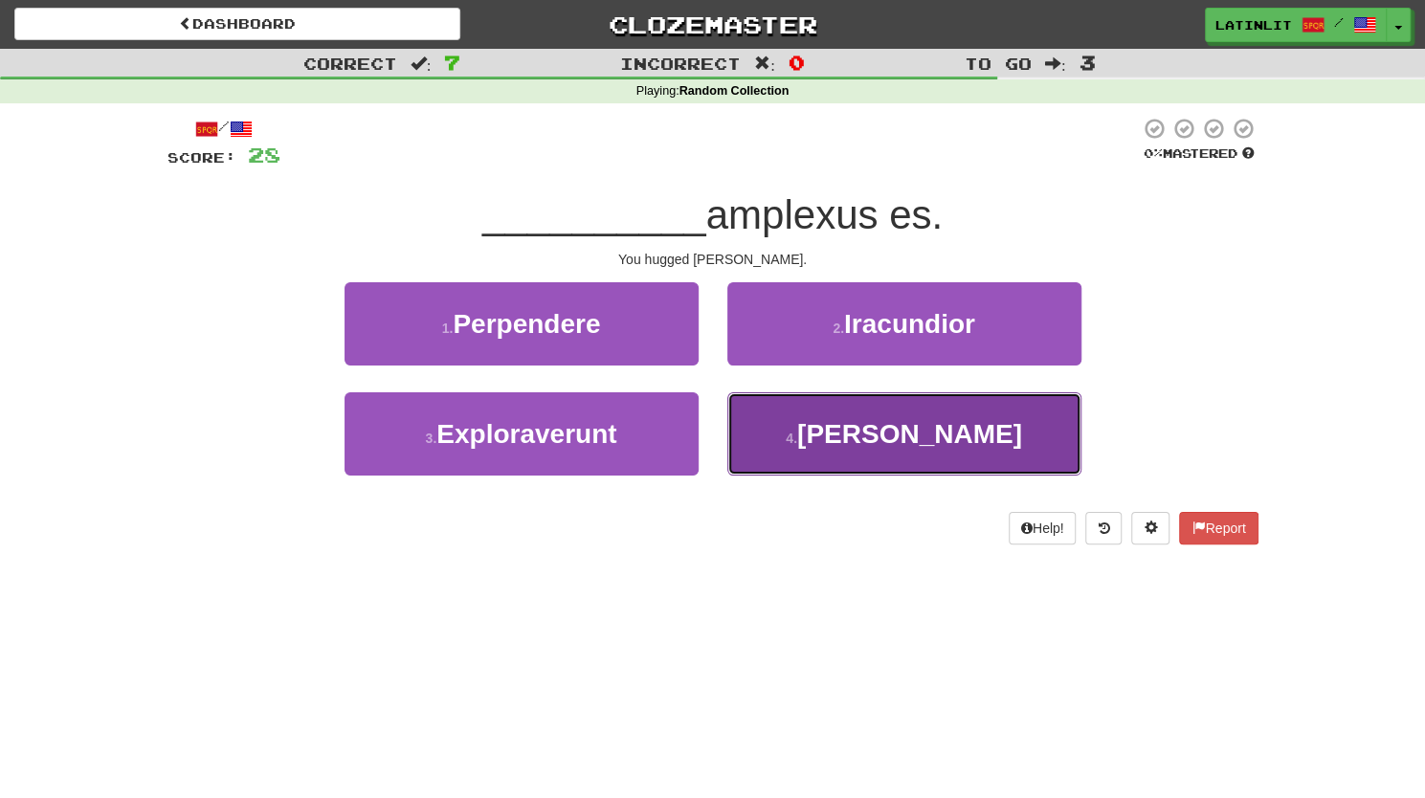
click at [820, 443] on button "4 . [PERSON_NAME]" at bounding box center [904, 433] width 354 height 83
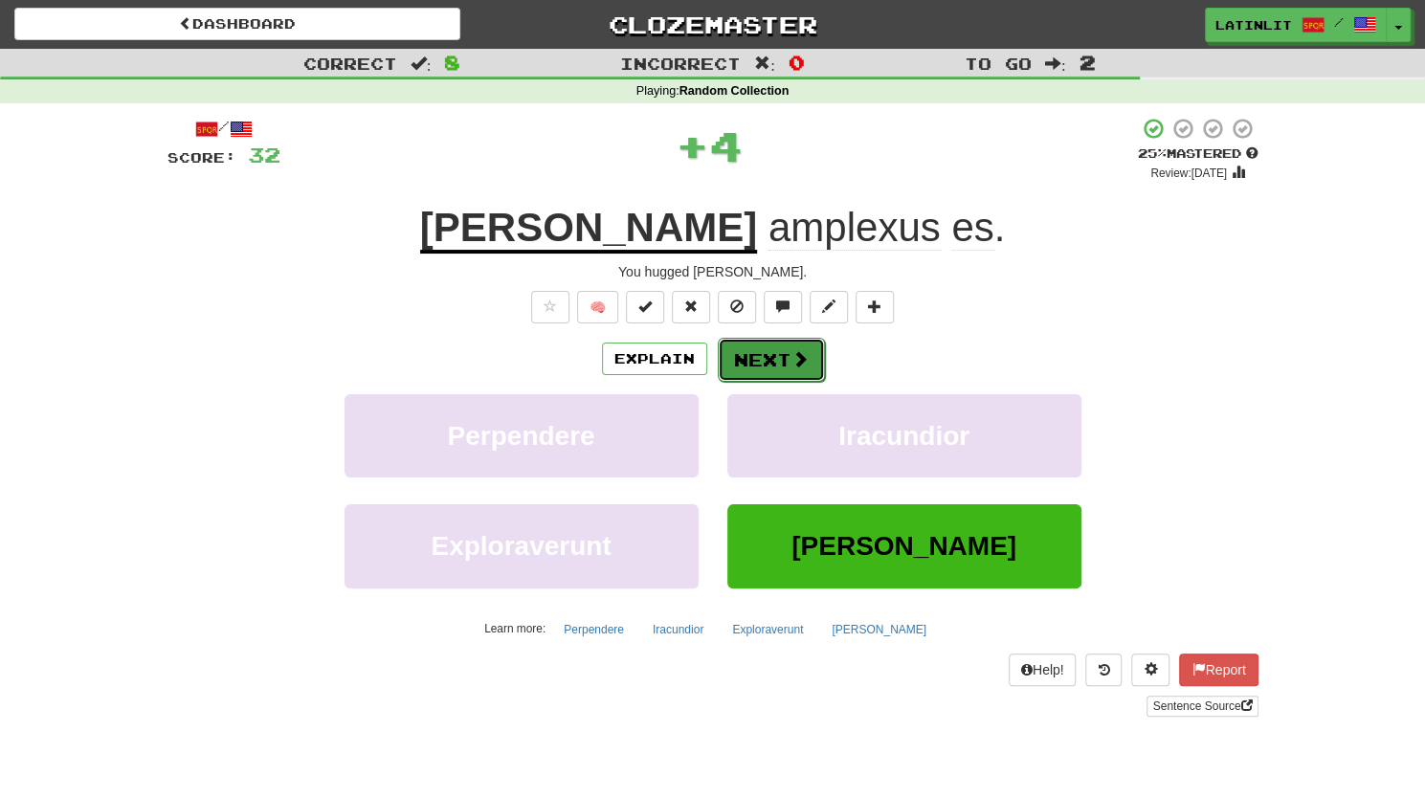
click at [785, 354] on button "Next" at bounding box center [771, 360] width 107 height 44
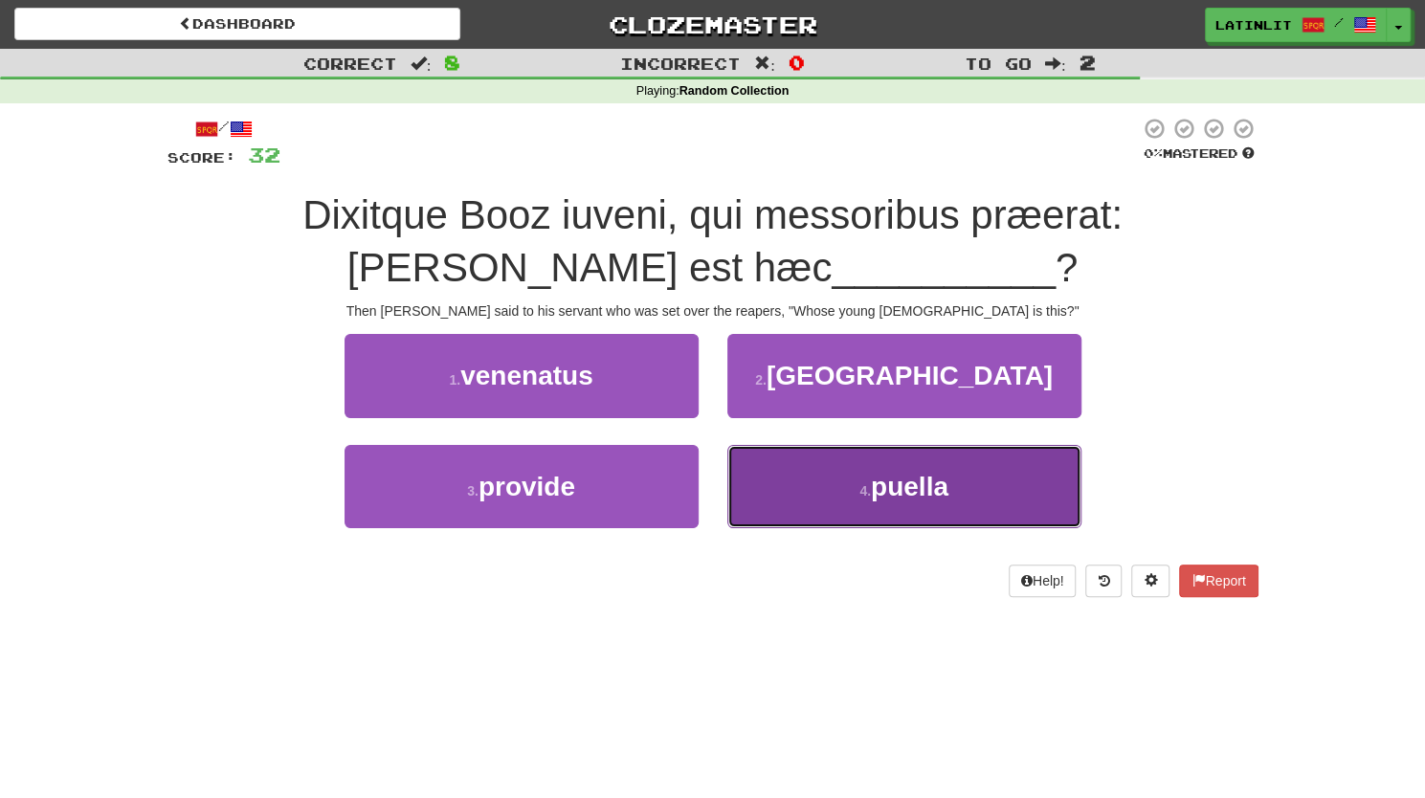
drag, startPoint x: 863, startPoint y: 477, endPoint x: 949, endPoint y: 489, distance: 86.9
click at [948, 489] on span "puella" at bounding box center [909, 487] width 77 height 30
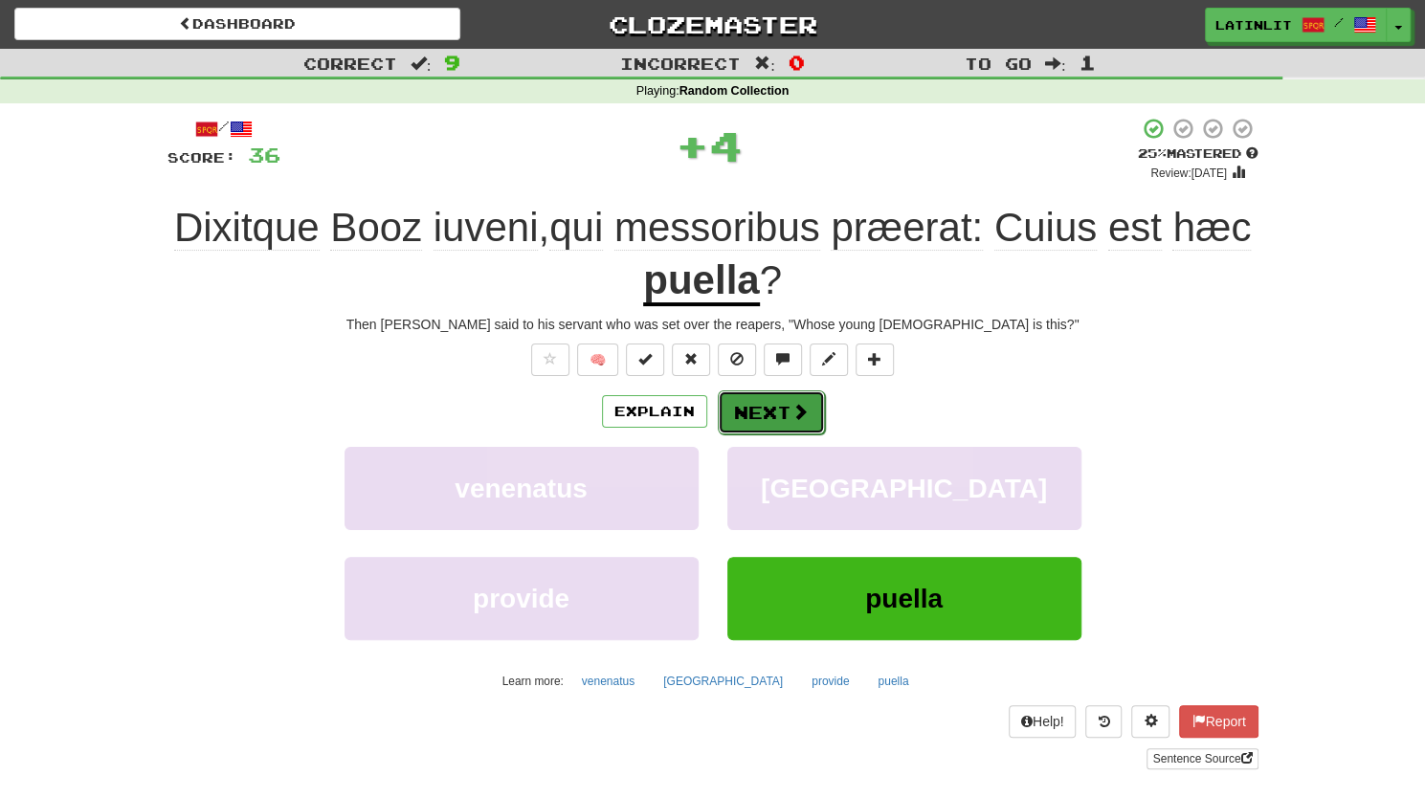
click at [771, 412] on button "Next" at bounding box center [771, 412] width 107 height 44
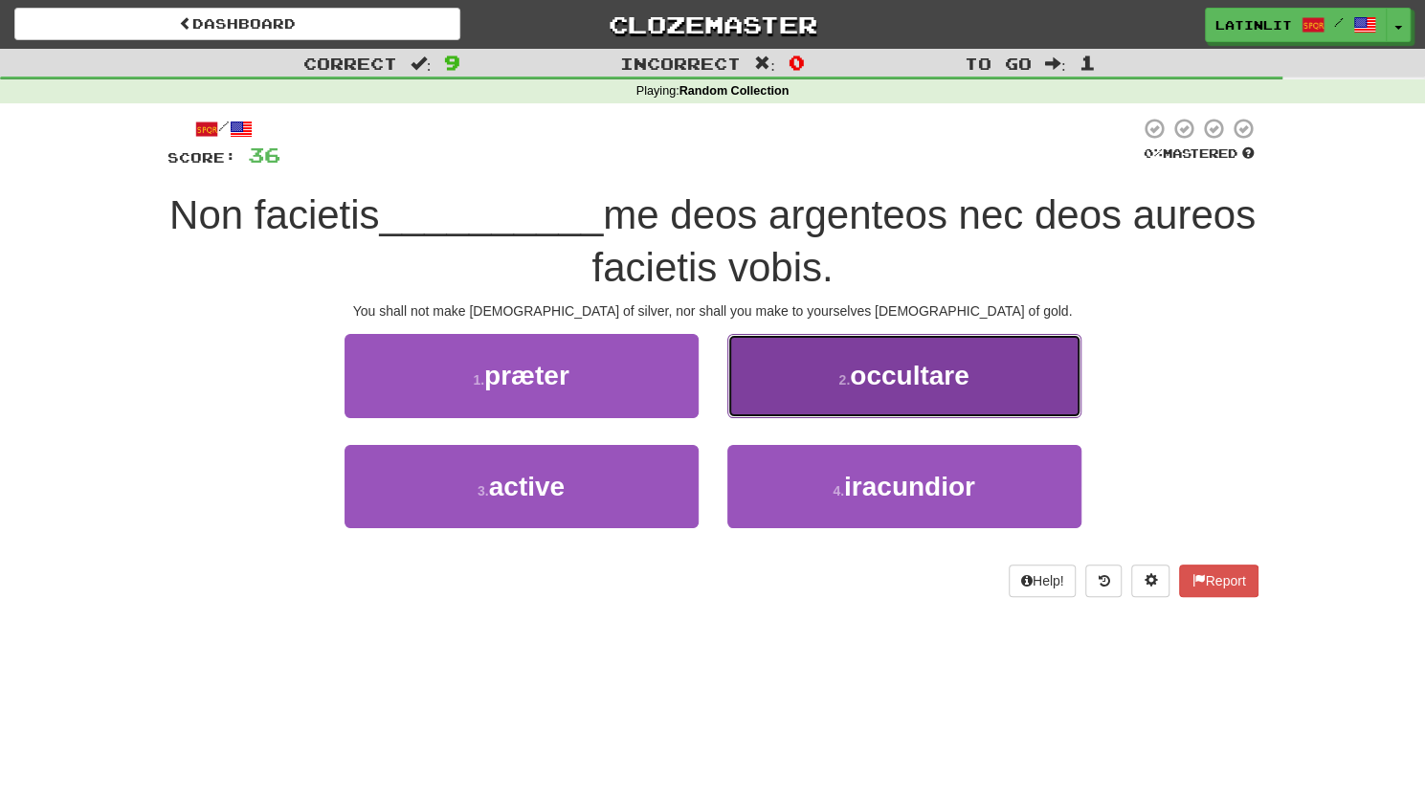
click at [924, 387] on span "occultare" at bounding box center [910, 376] width 120 height 30
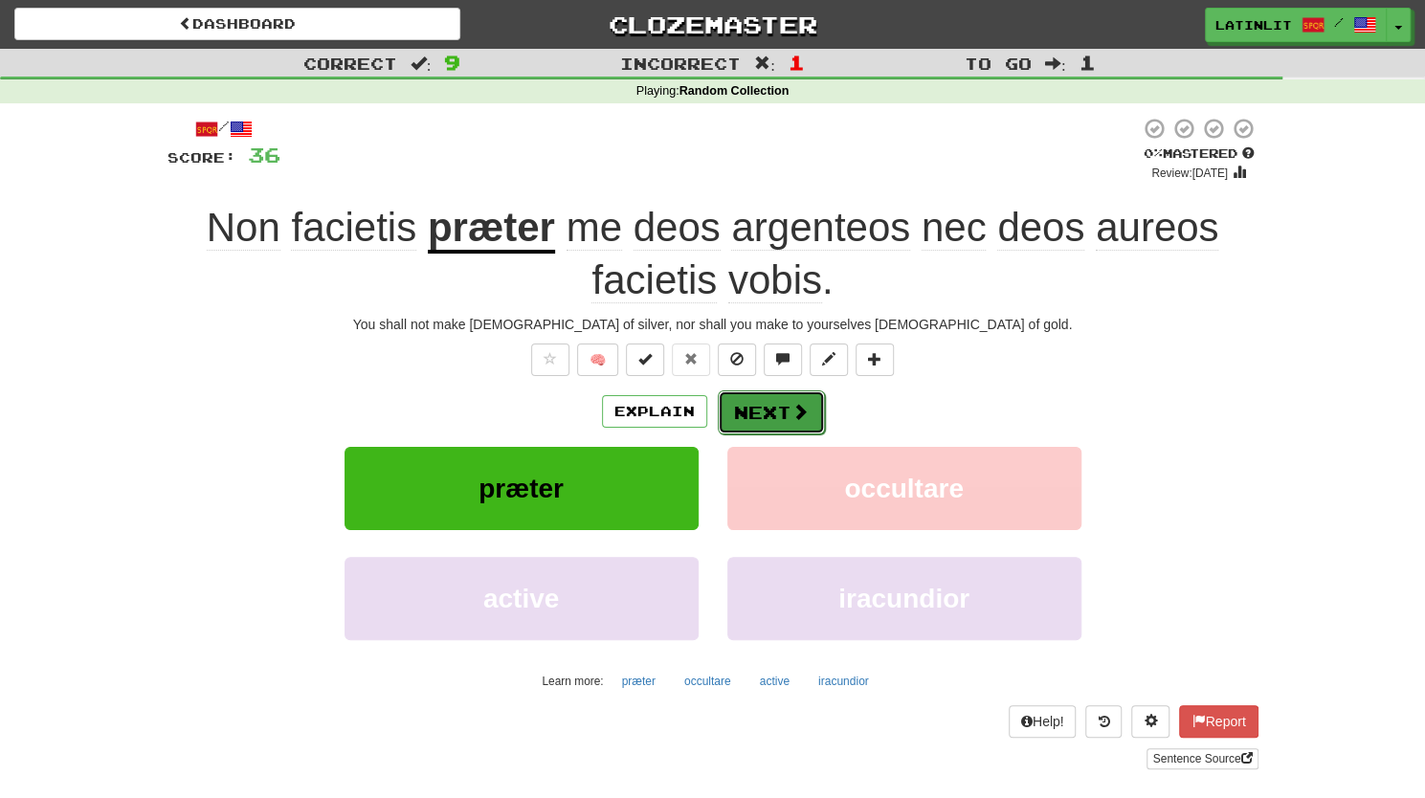
click at [760, 405] on button "Next" at bounding box center [771, 412] width 107 height 44
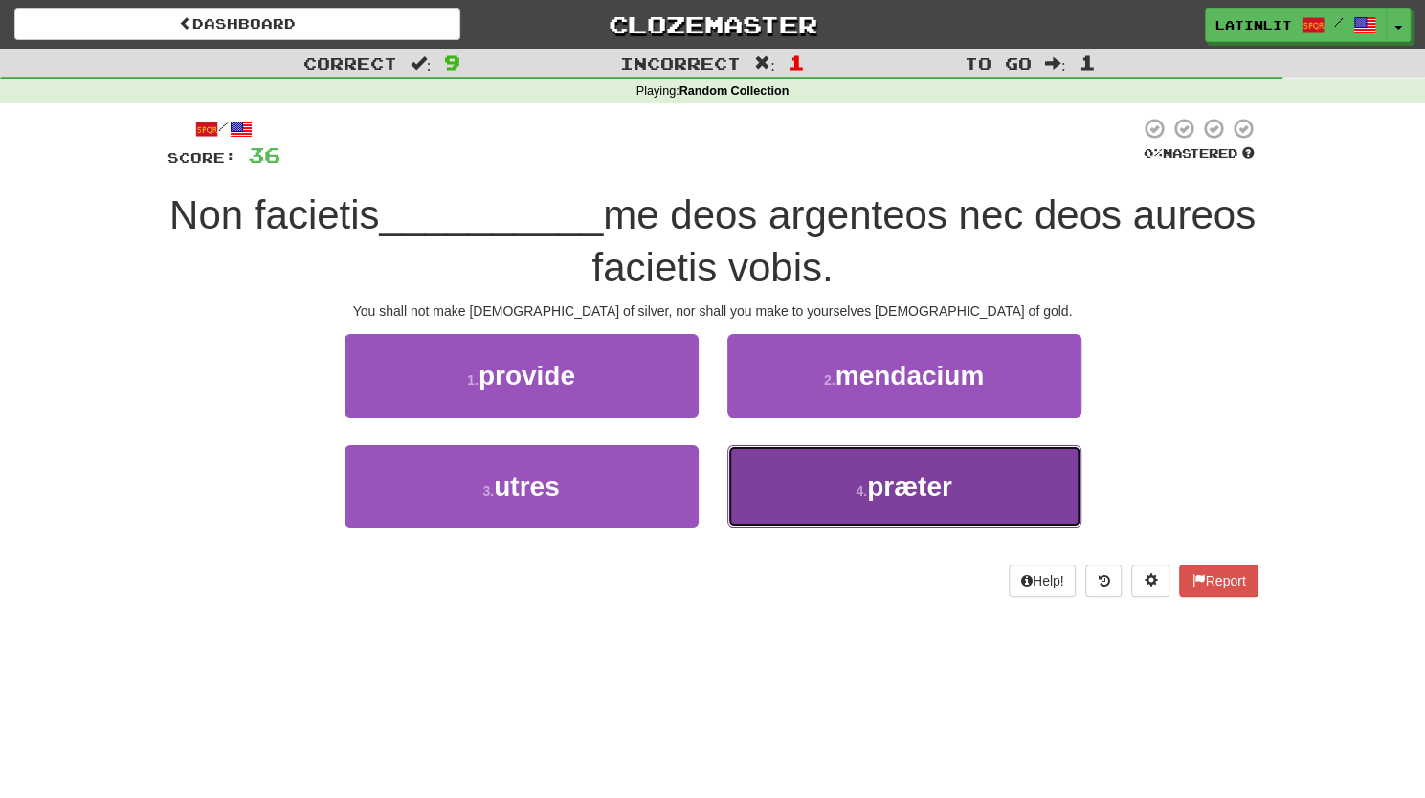
click at [922, 494] on span "præter" at bounding box center [909, 487] width 85 height 30
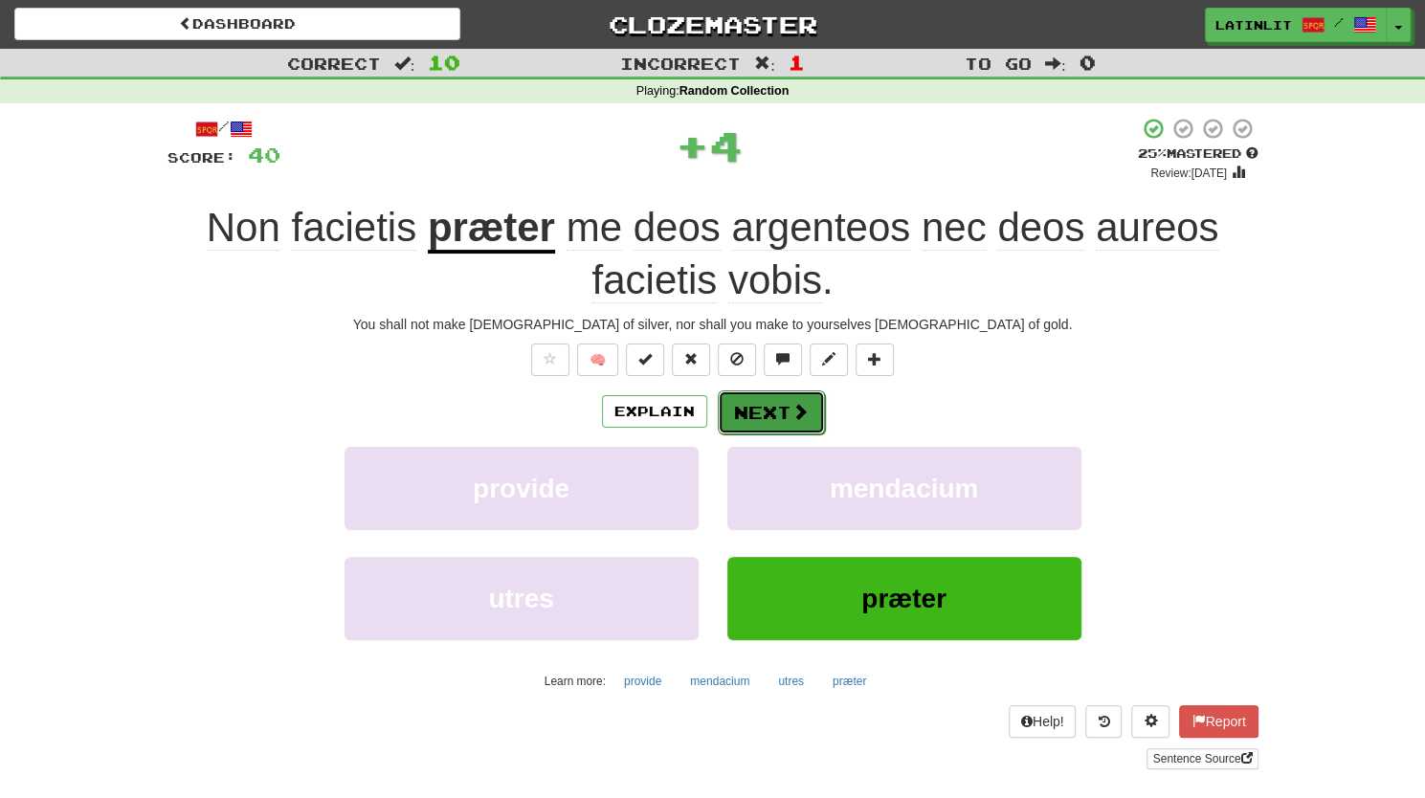
click at [767, 411] on button "Next" at bounding box center [771, 412] width 107 height 44
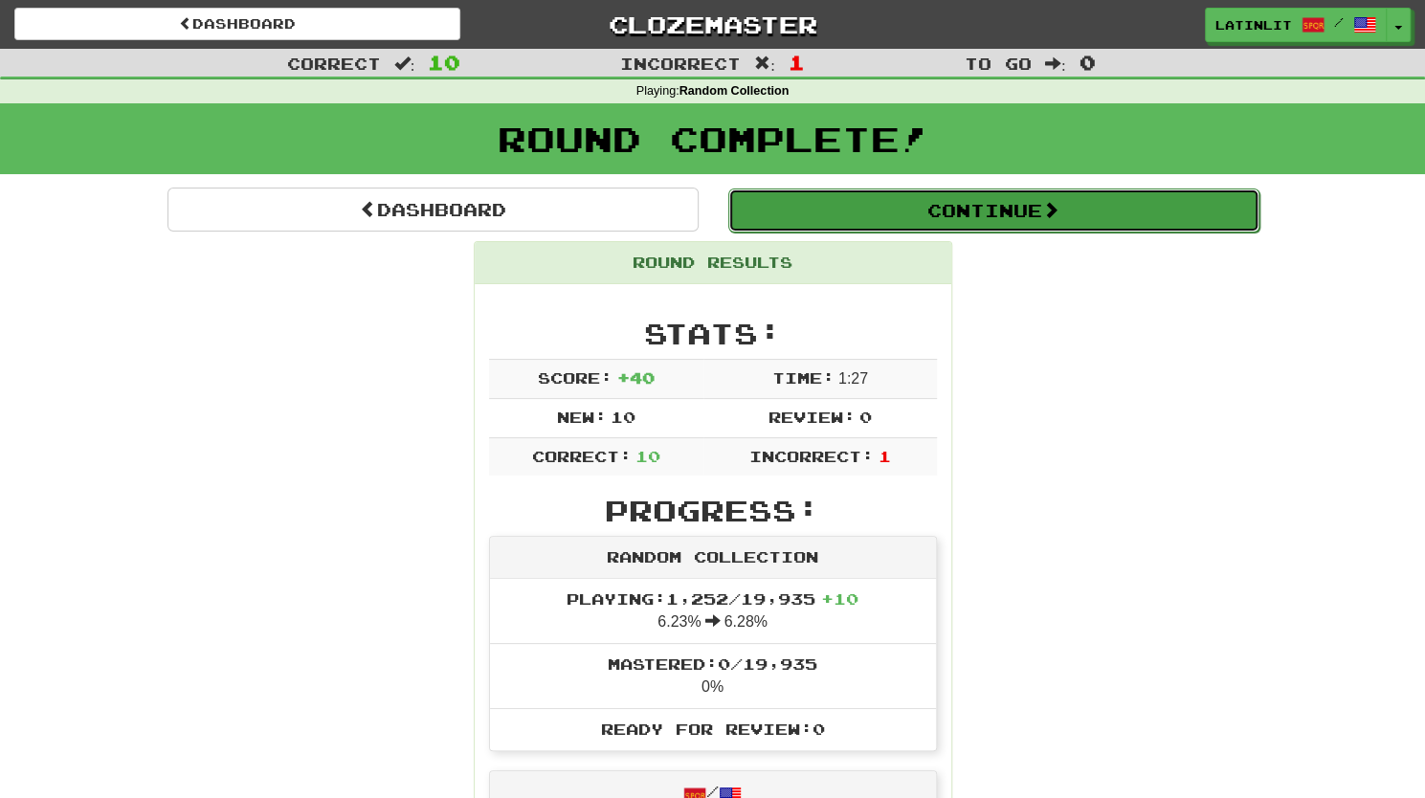
click at [911, 206] on button "Continue" at bounding box center [993, 210] width 531 height 44
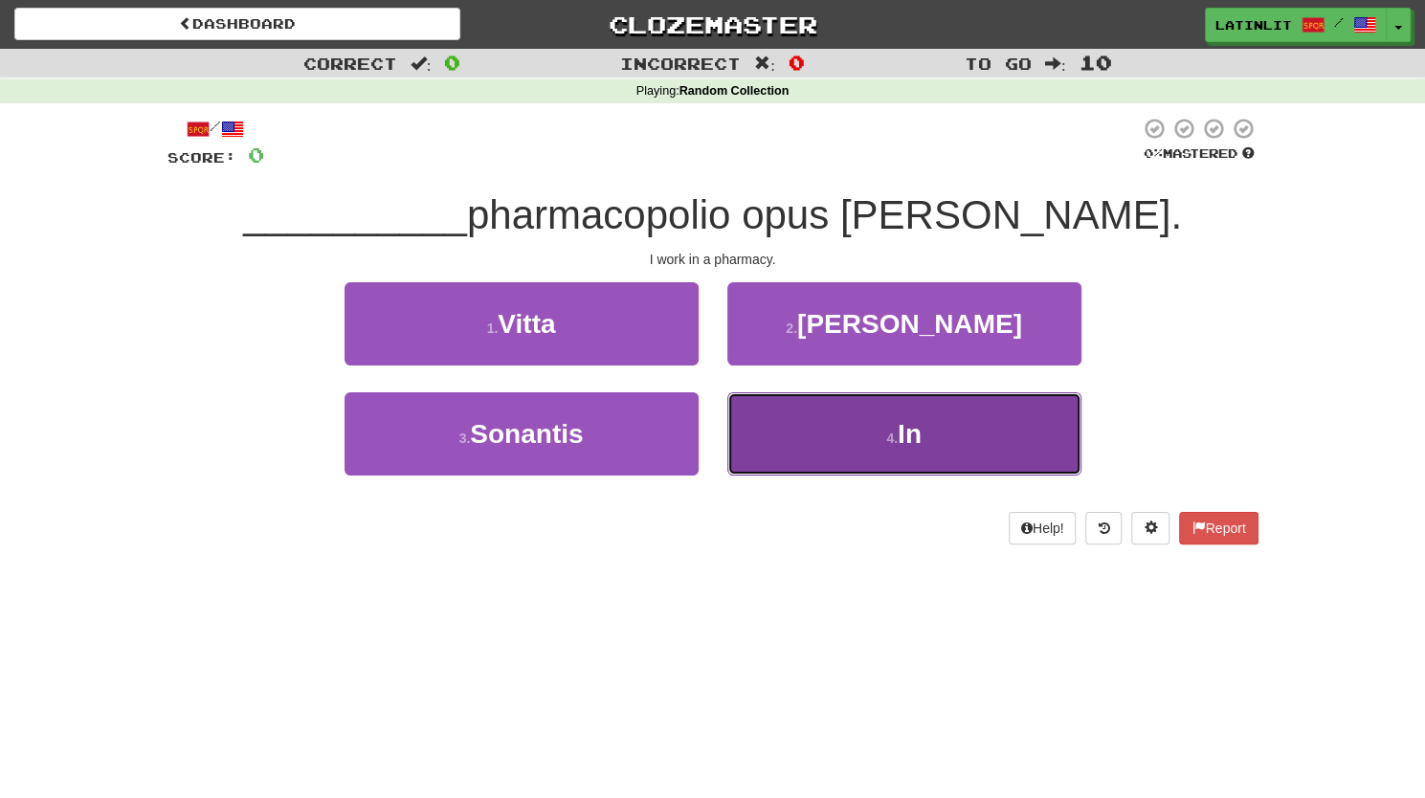
click at [918, 428] on span "In" at bounding box center [909, 434] width 24 height 30
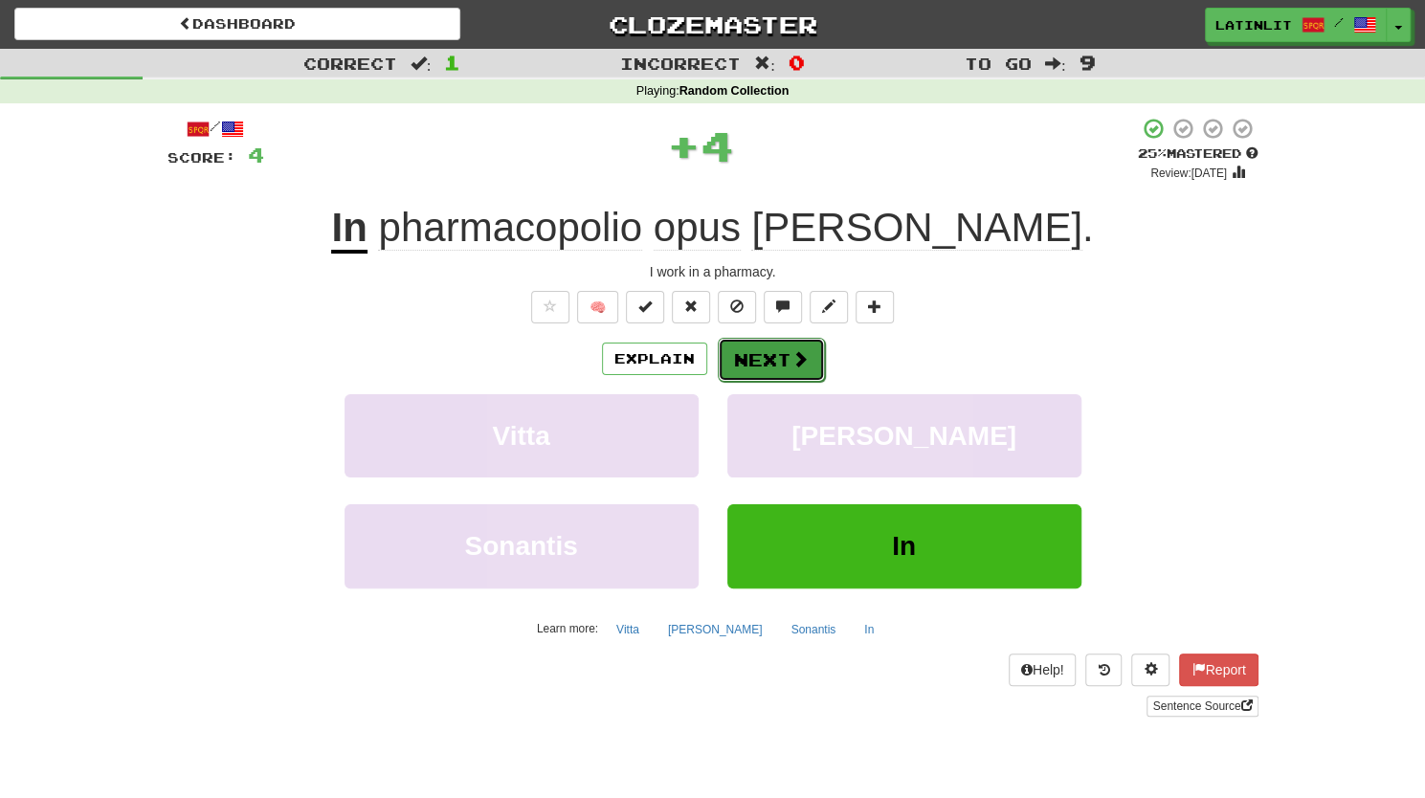
click at [755, 355] on button "Next" at bounding box center [771, 360] width 107 height 44
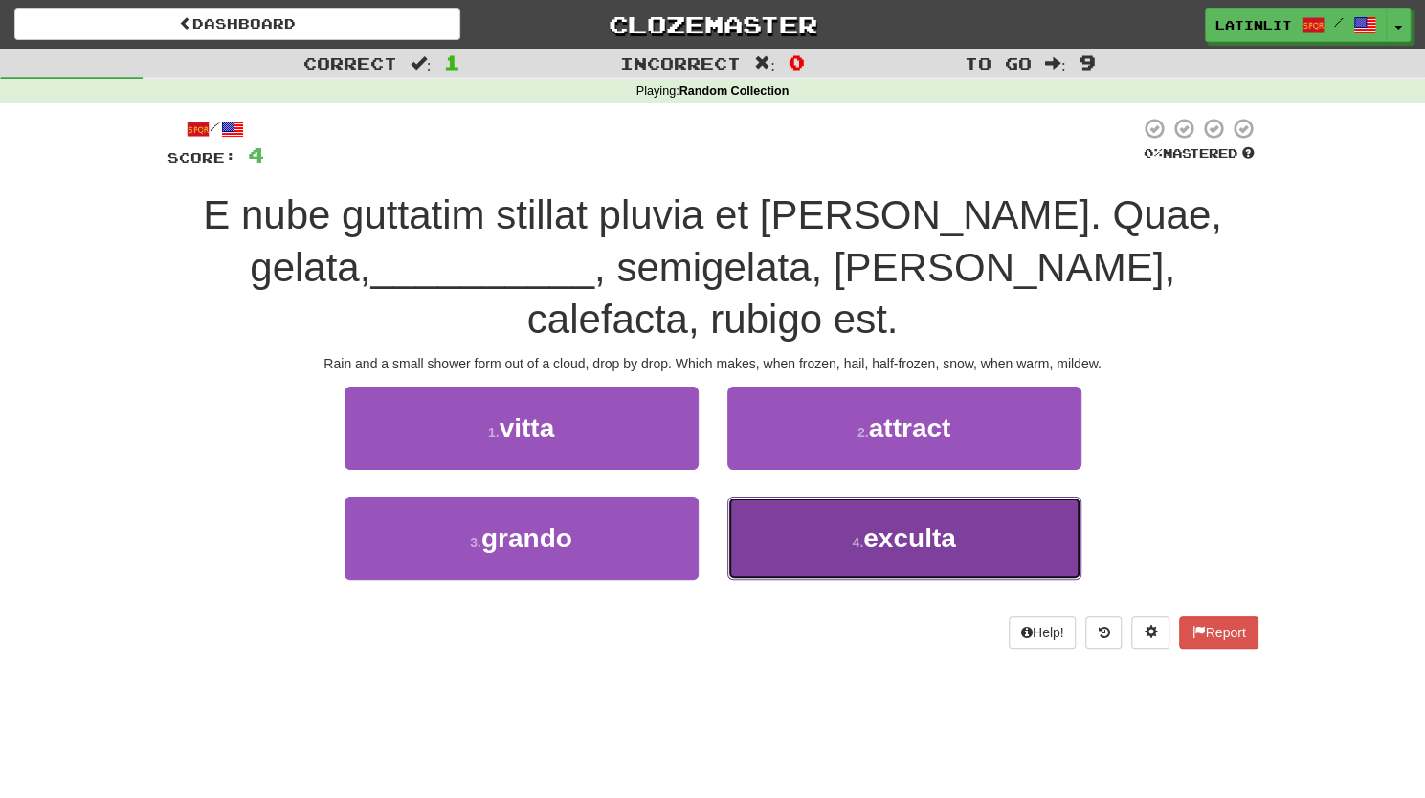
click at [855, 535] on small "4 ." at bounding box center [856, 542] width 11 height 15
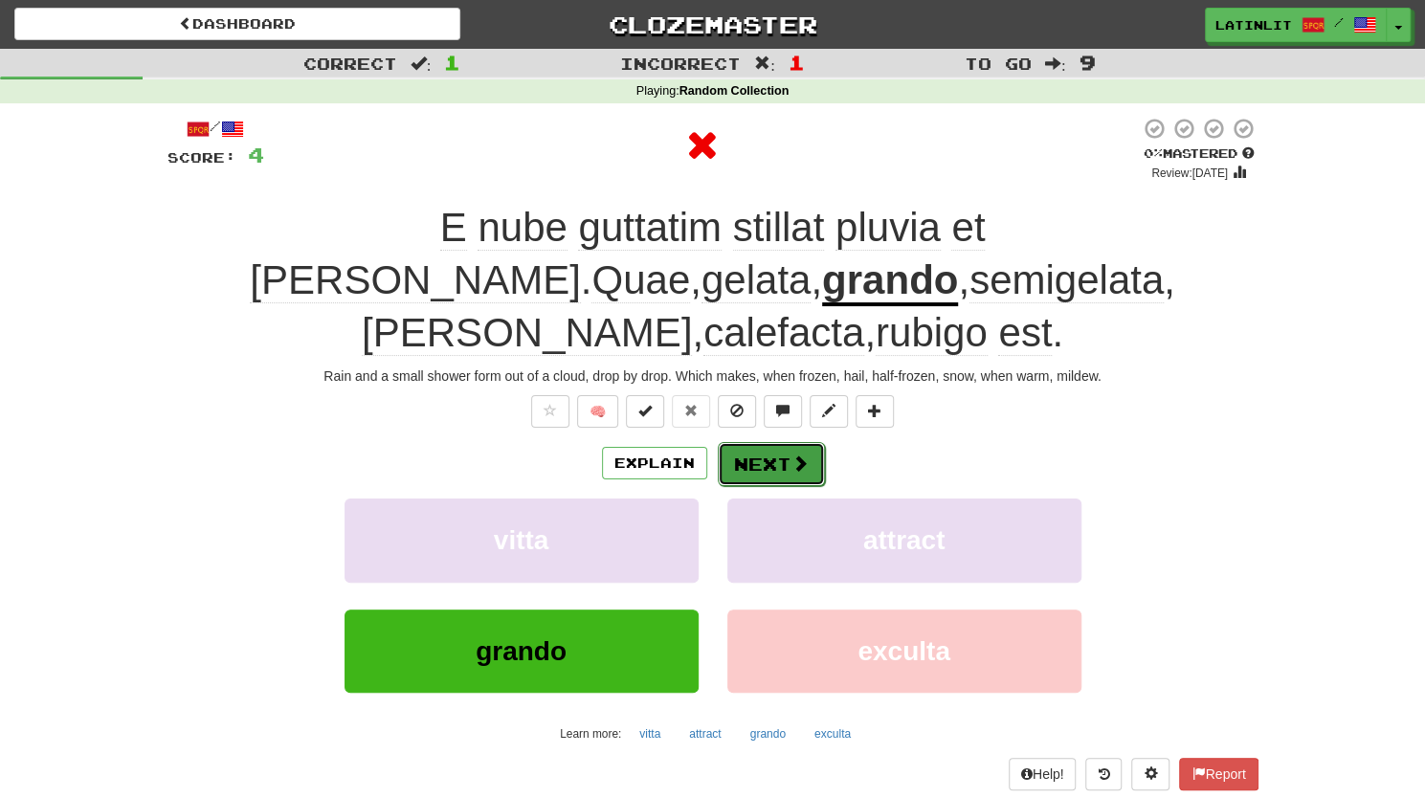
click at [786, 442] on button "Next" at bounding box center [771, 464] width 107 height 44
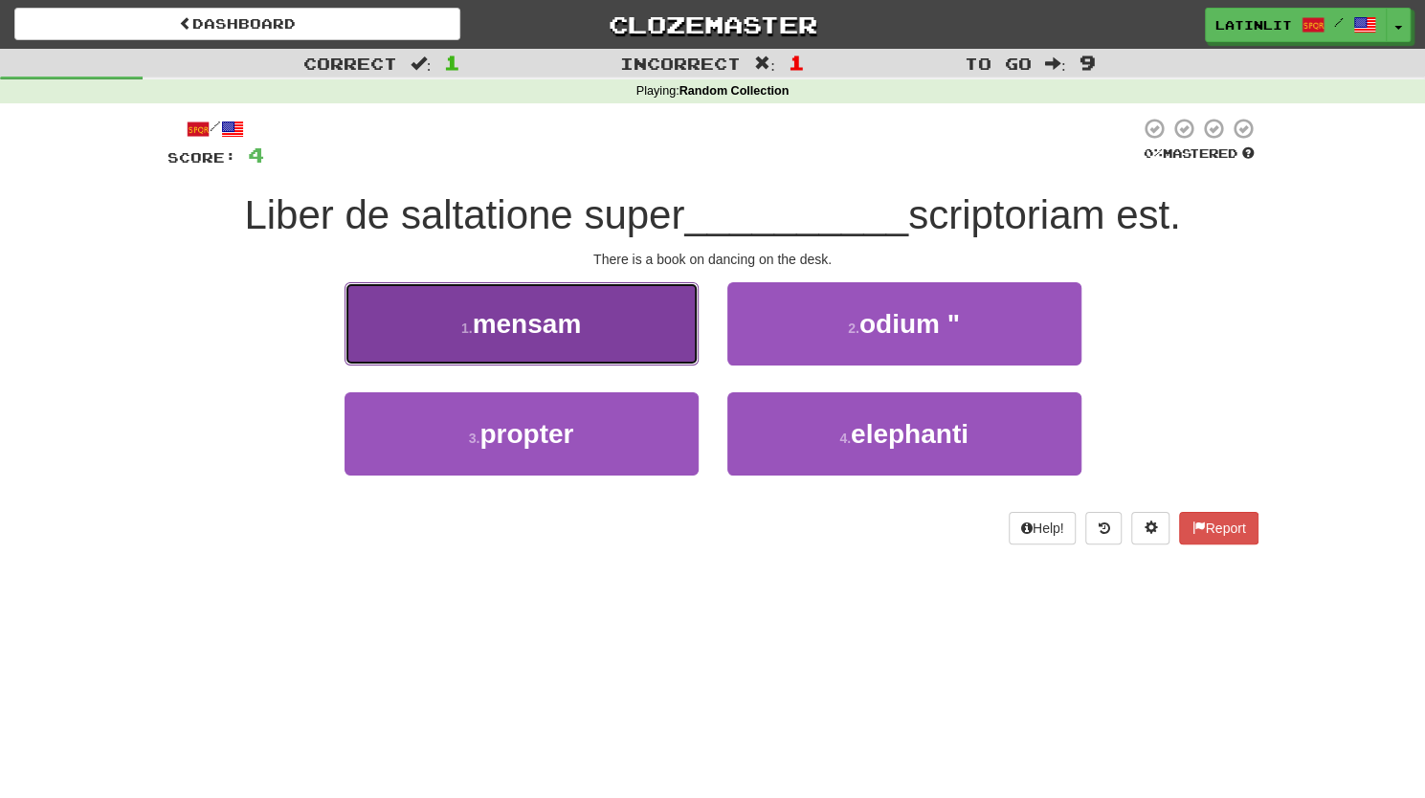
click at [573, 353] on button "1 . mensam" at bounding box center [521, 323] width 354 height 83
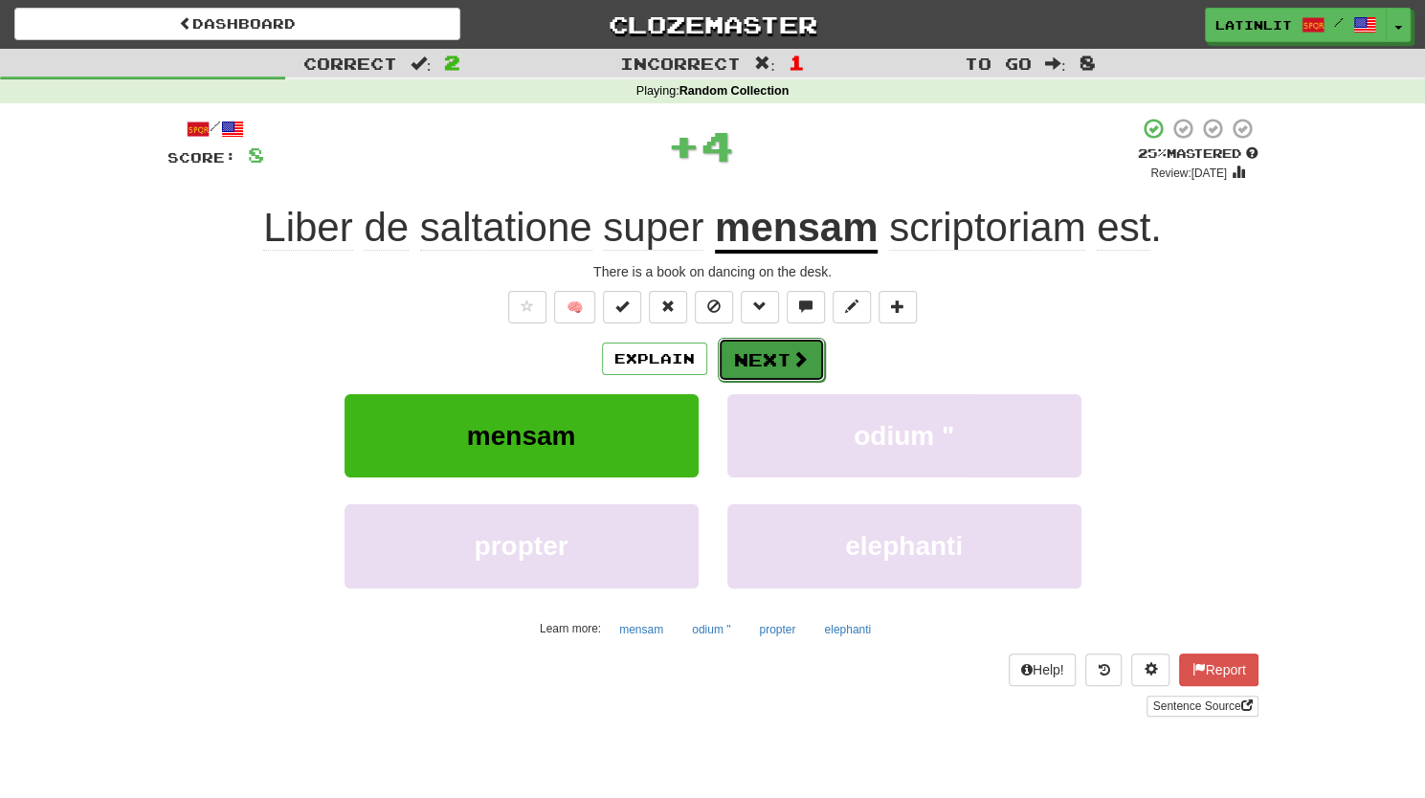
click at [769, 347] on button "Next" at bounding box center [771, 360] width 107 height 44
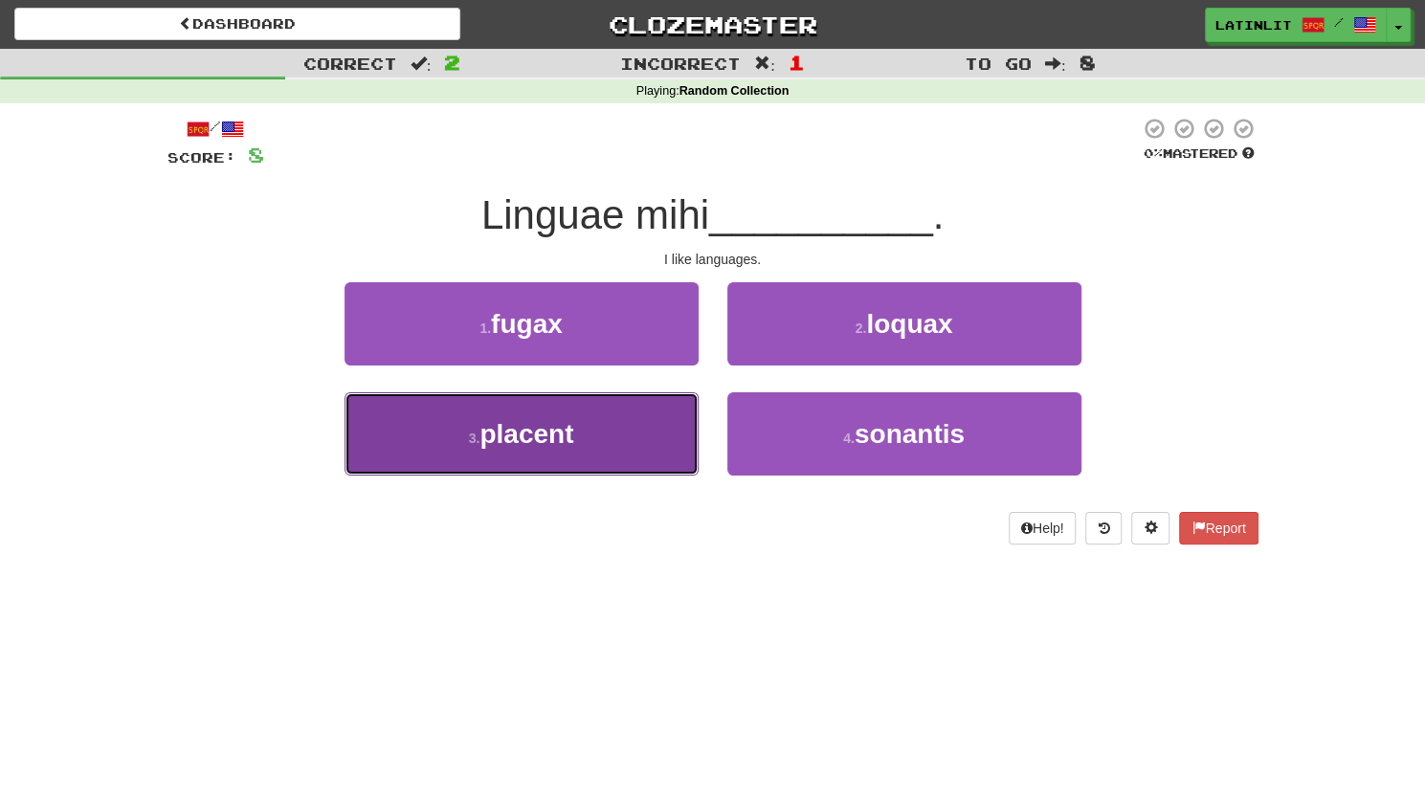
click at [557, 447] on span "placent" at bounding box center [526, 434] width 94 height 30
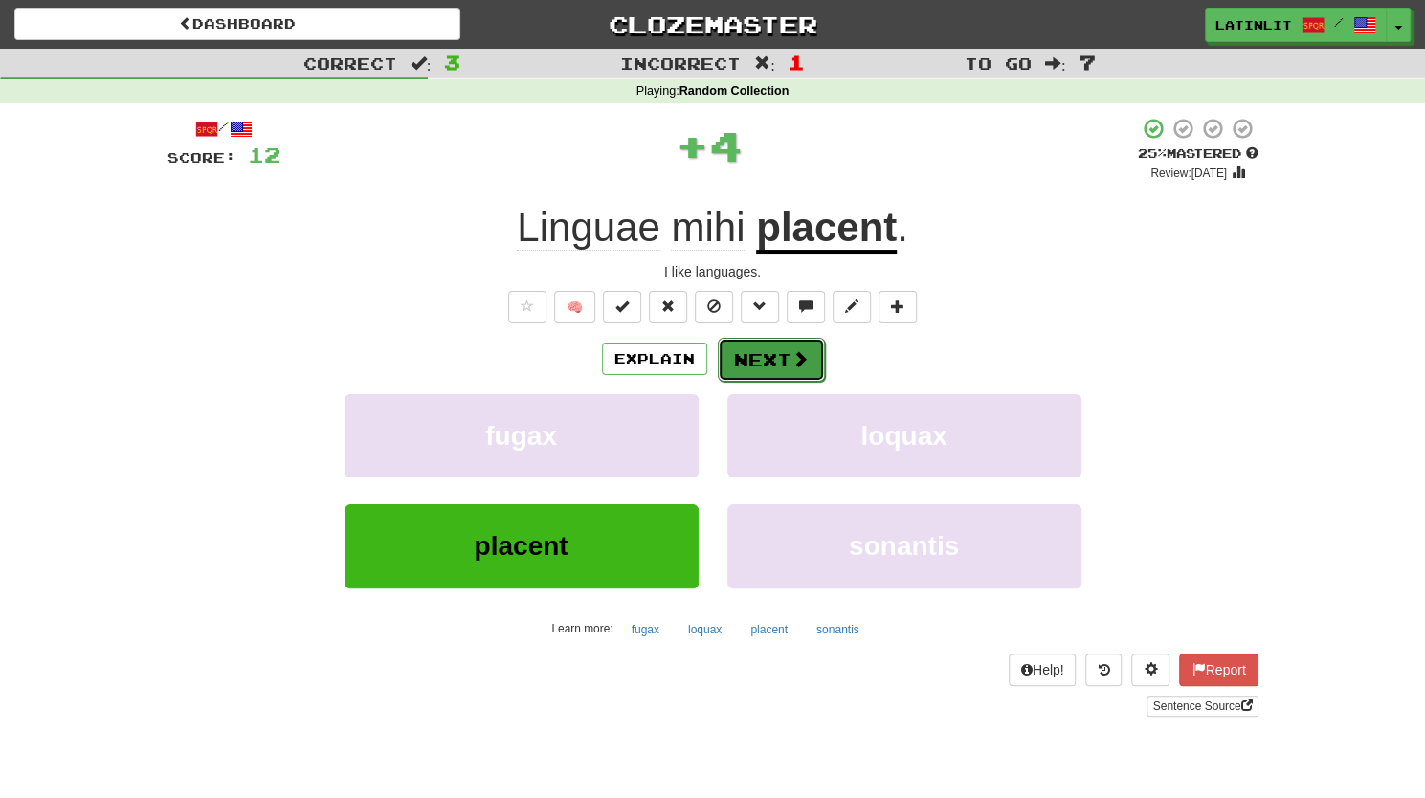
click at [741, 360] on button "Next" at bounding box center [771, 360] width 107 height 44
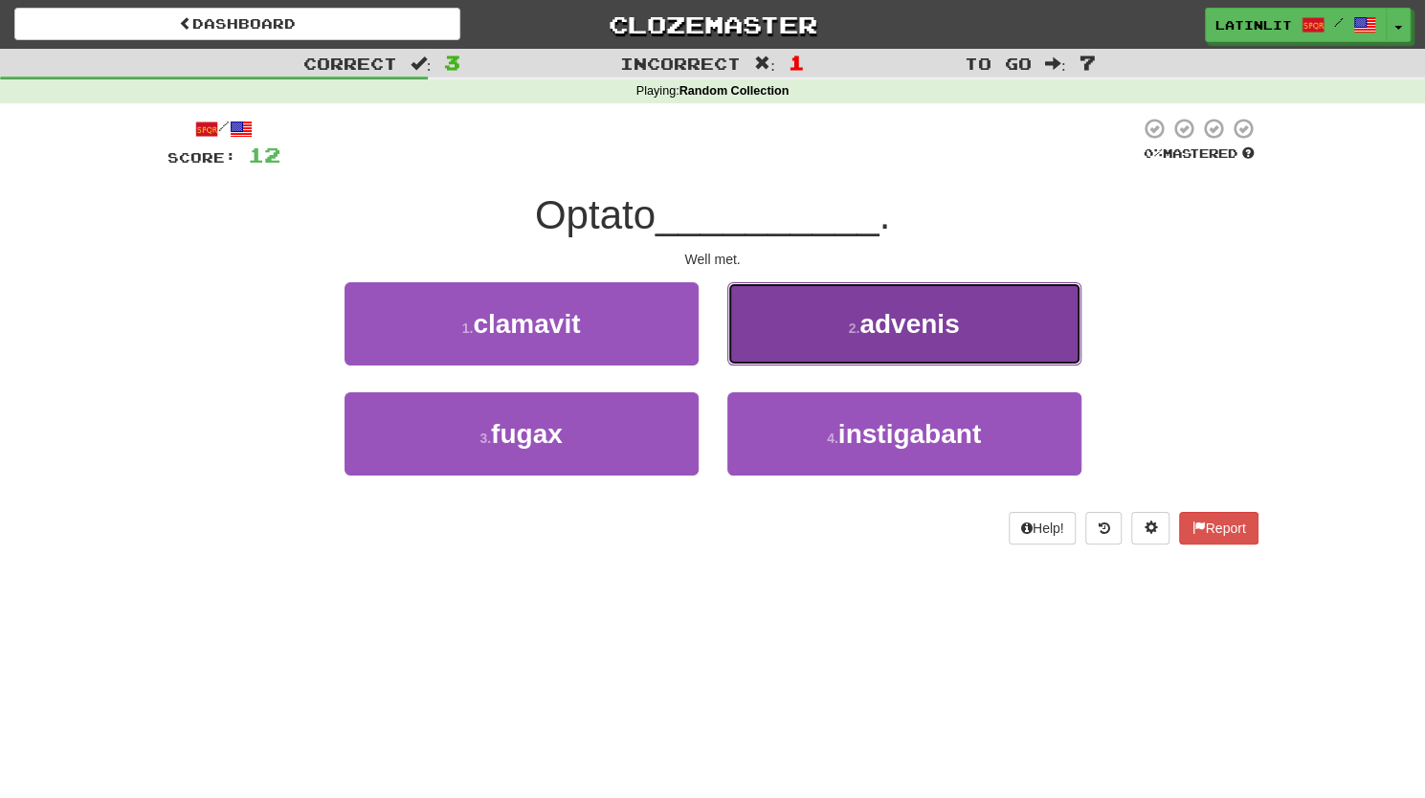
click at [861, 321] on span "advenis" at bounding box center [909, 324] width 100 height 30
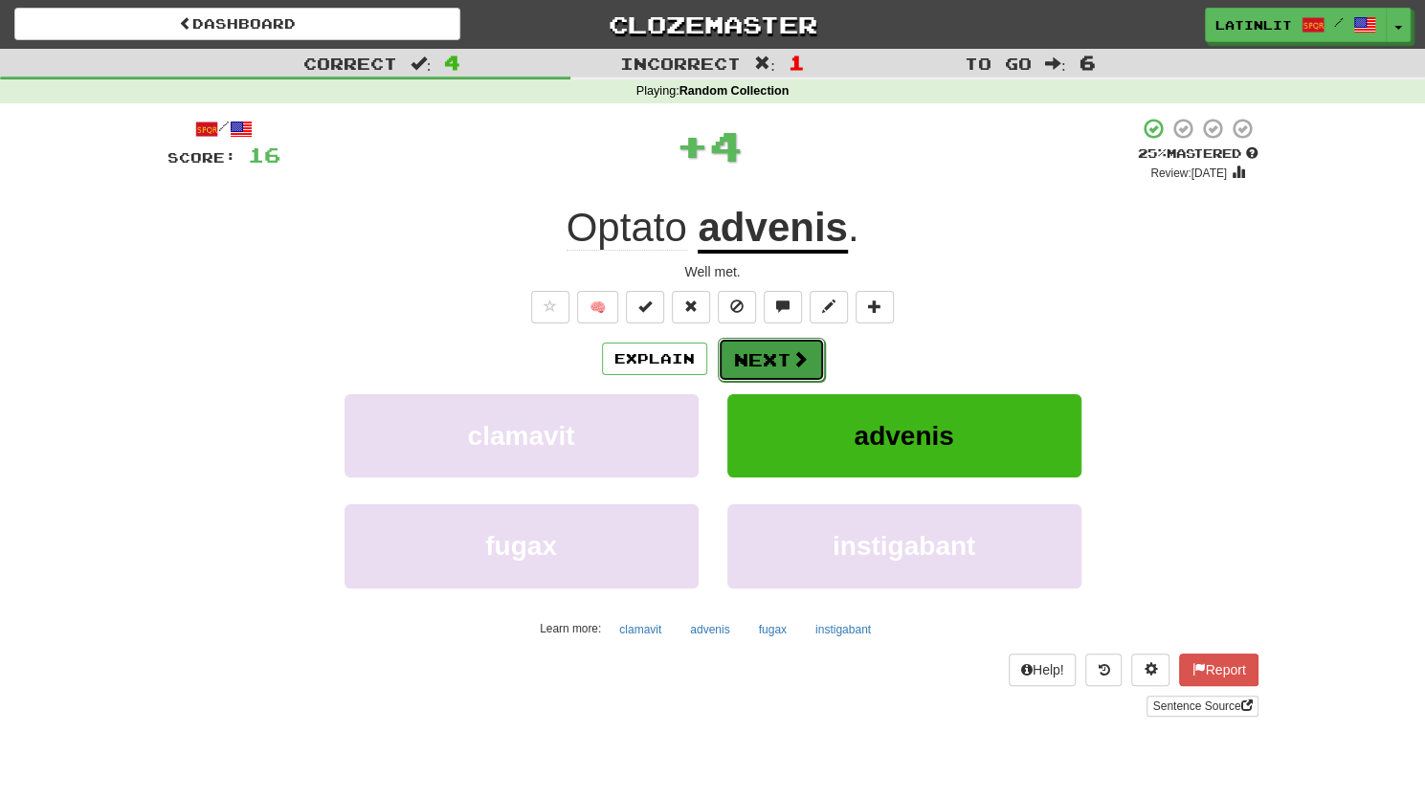
click at [779, 348] on button "Next" at bounding box center [771, 360] width 107 height 44
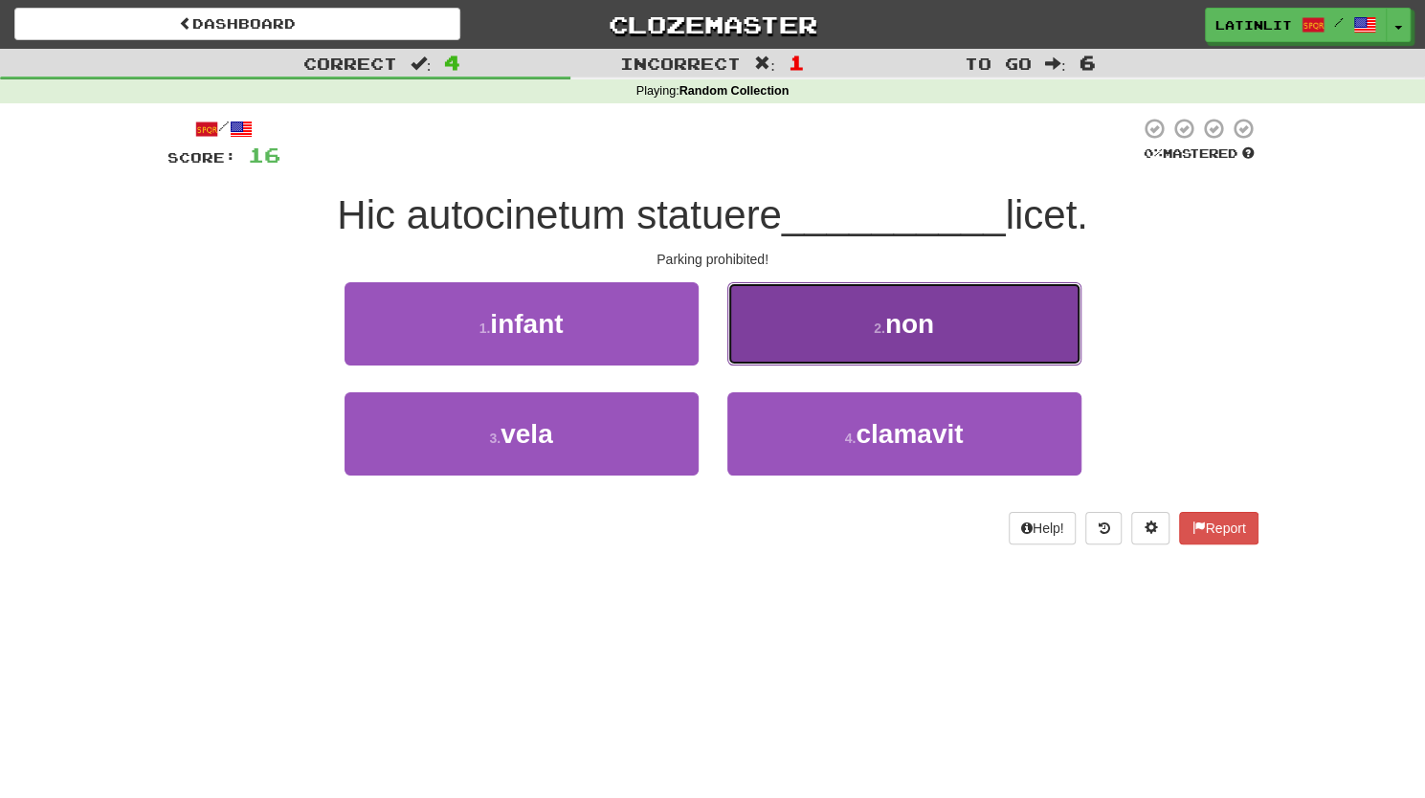
click at [921, 327] on span "non" at bounding box center [909, 324] width 49 height 30
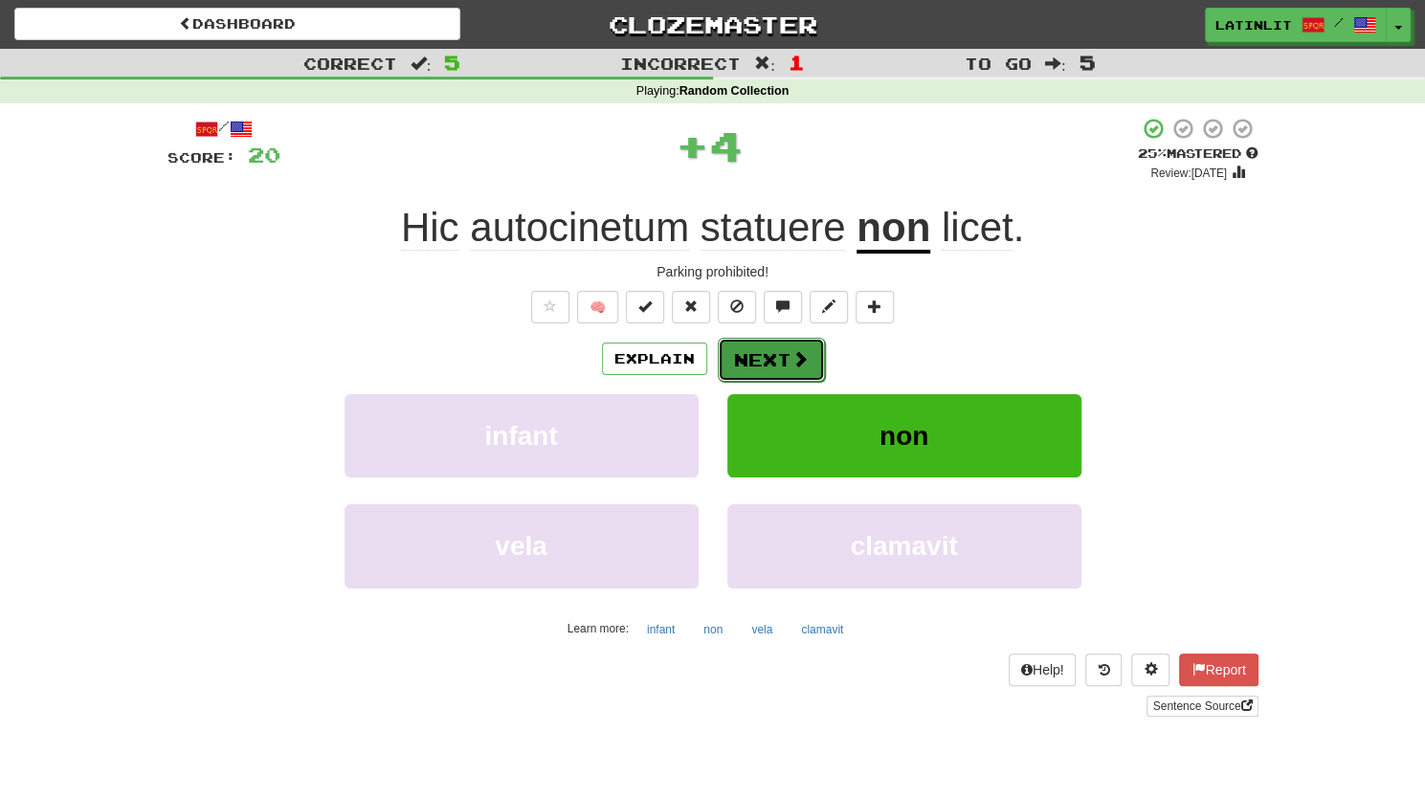
click at [756, 359] on button "Next" at bounding box center [771, 360] width 107 height 44
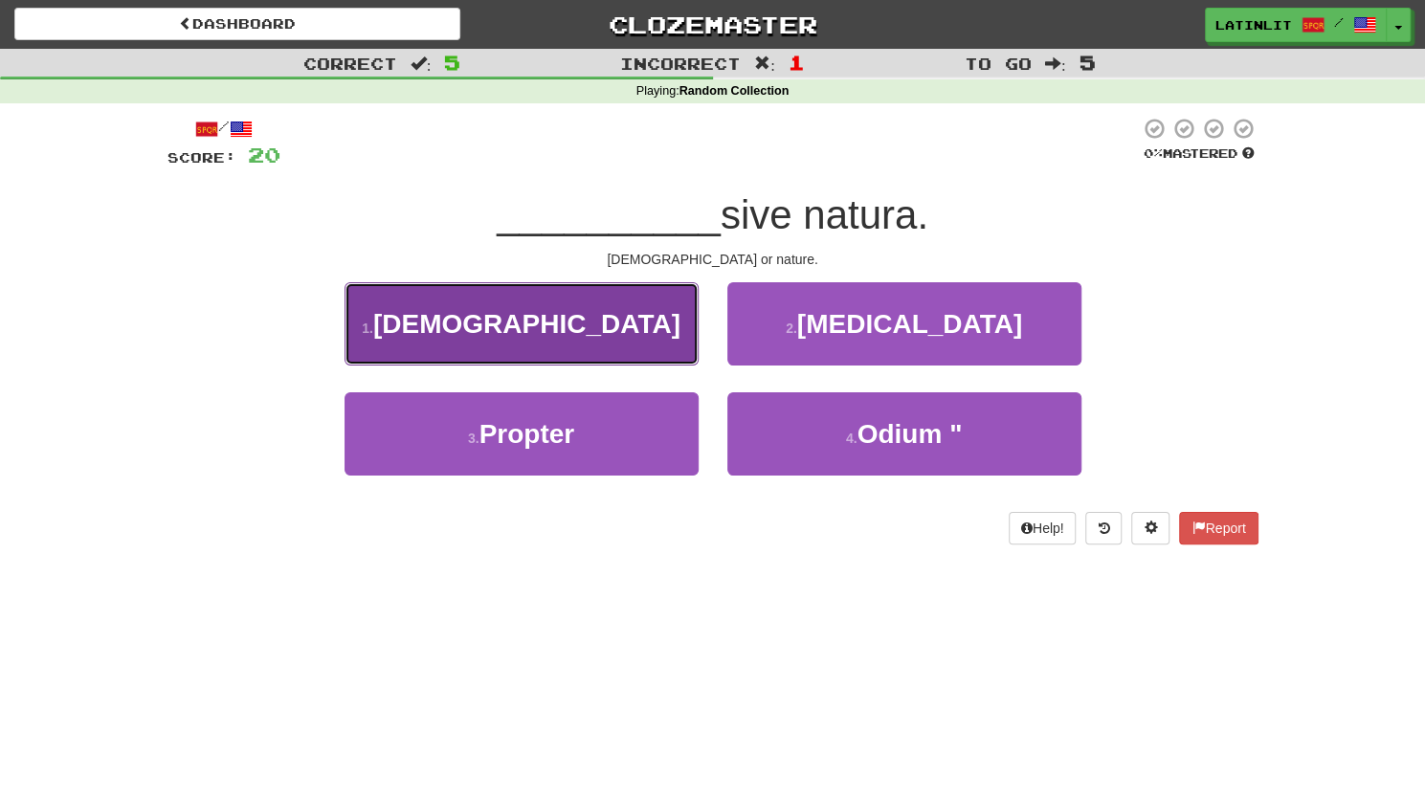
click at [588, 325] on button "1 . [DEMOGRAPHIC_DATA]" at bounding box center [521, 323] width 354 height 83
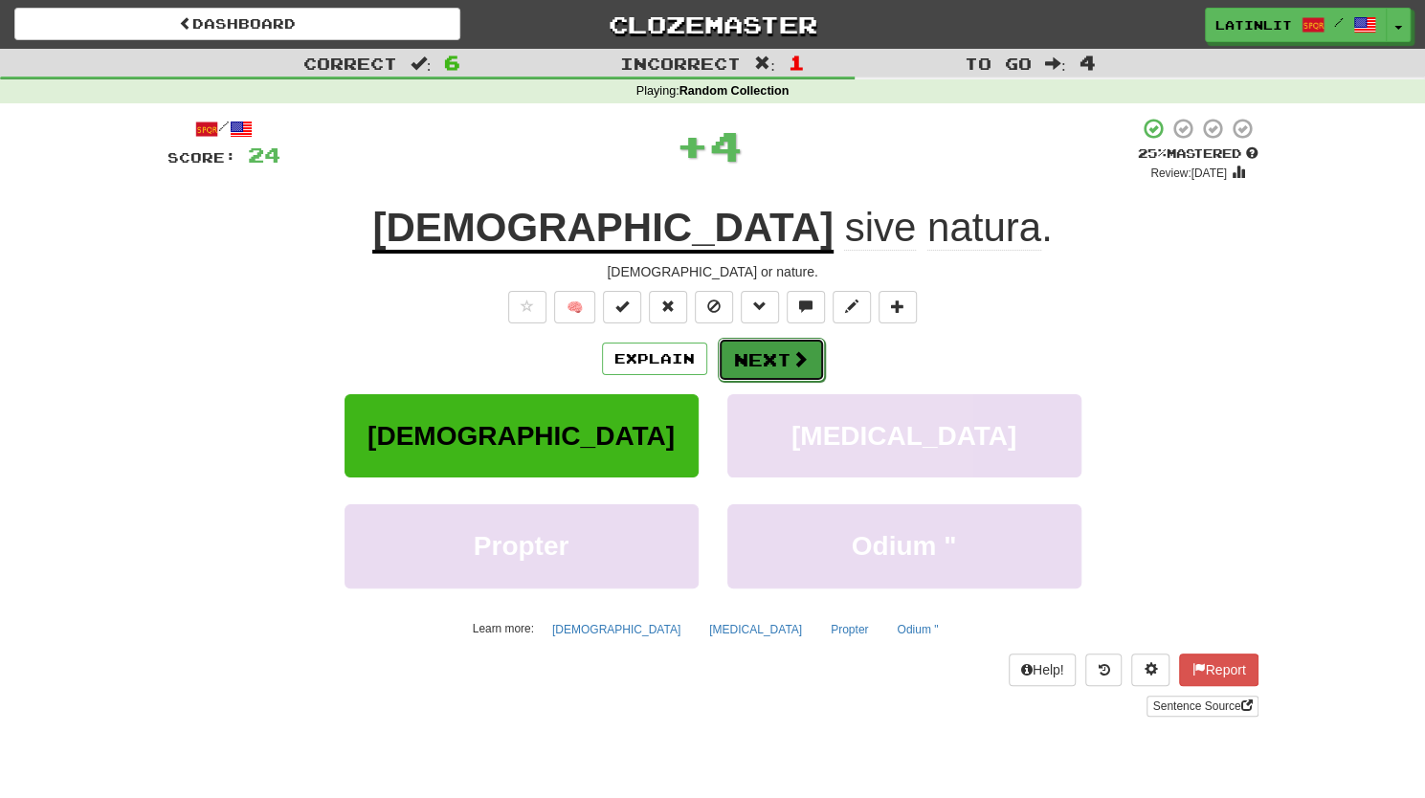
click at [762, 361] on button "Next" at bounding box center [771, 360] width 107 height 44
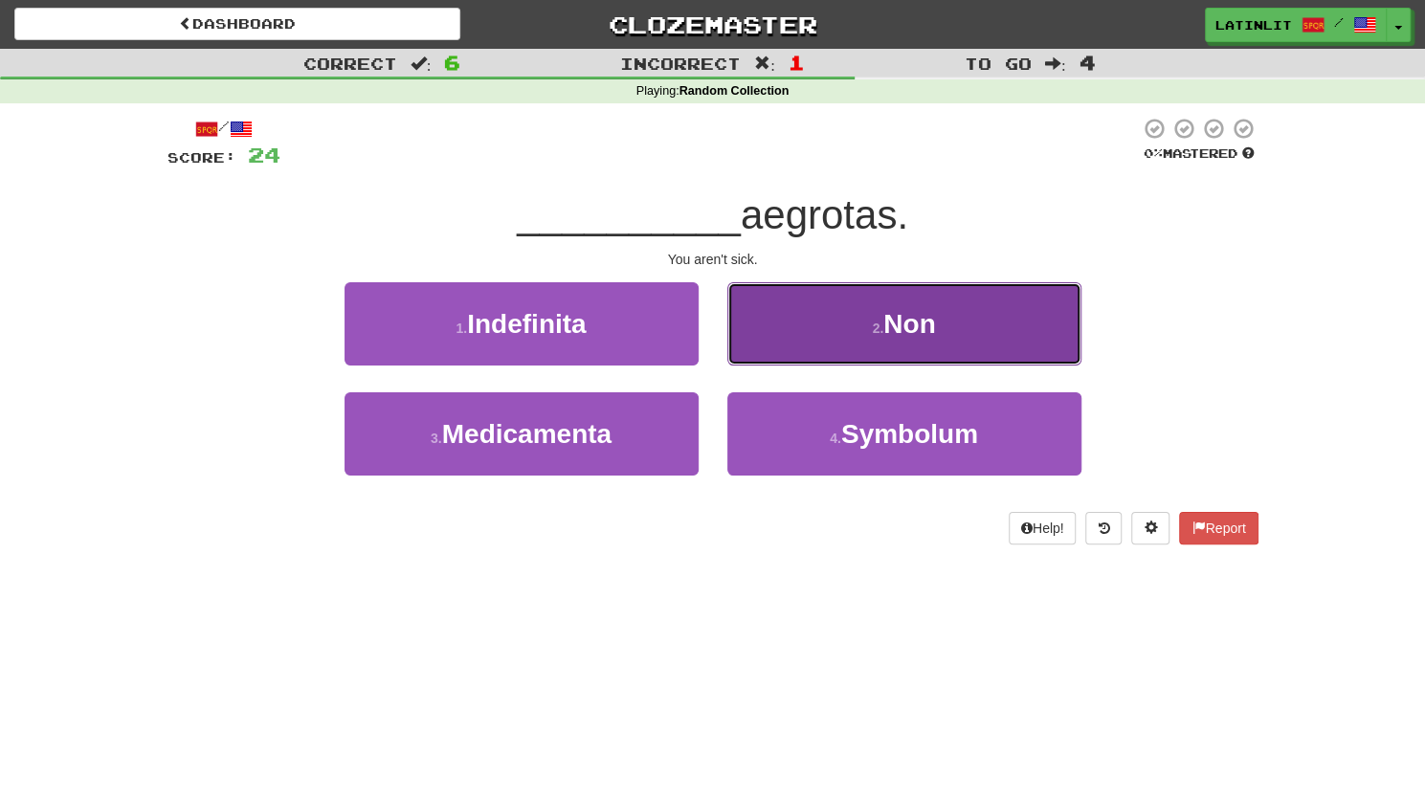
click at [806, 332] on button "2 . Non" at bounding box center [904, 323] width 354 height 83
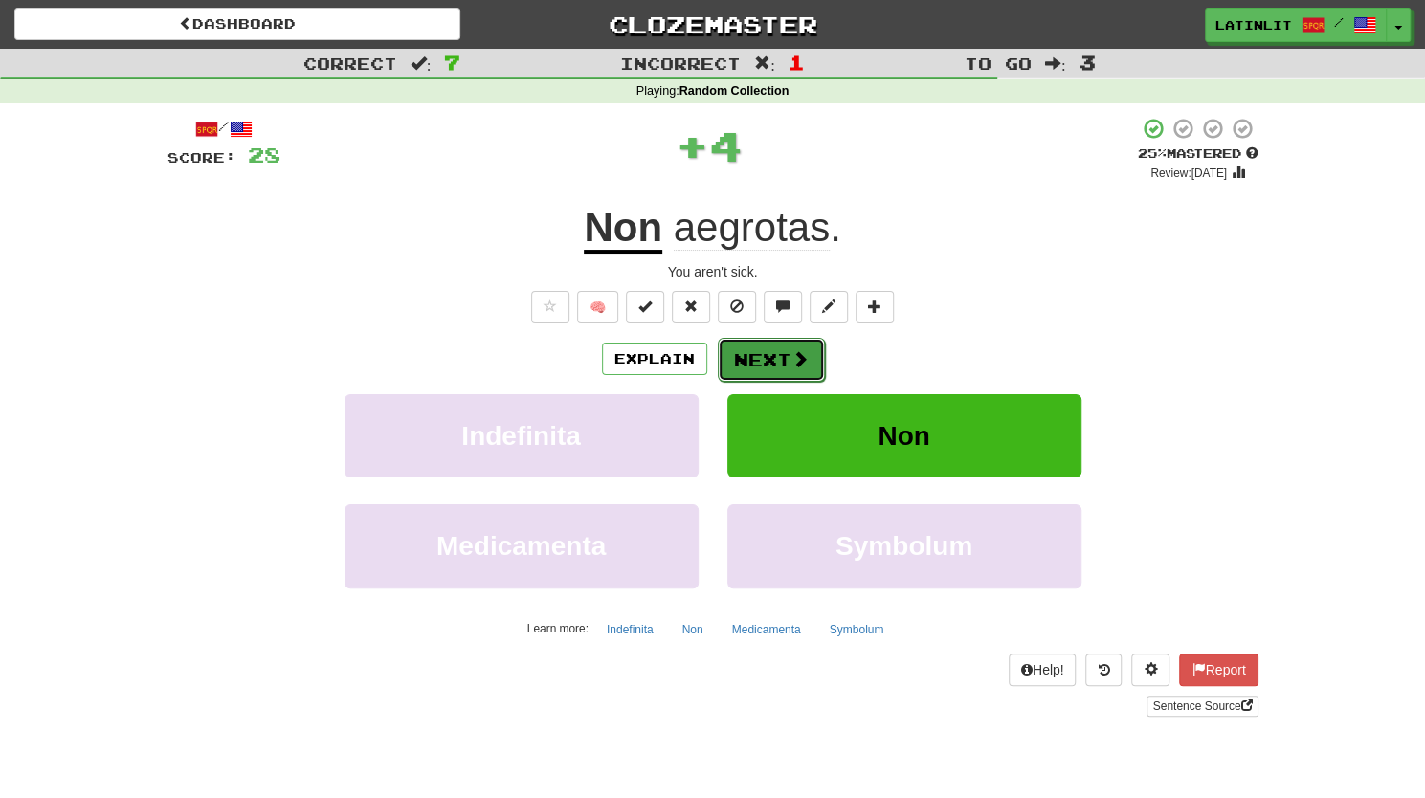
click at [774, 359] on button "Next" at bounding box center [771, 360] width 107 height 44
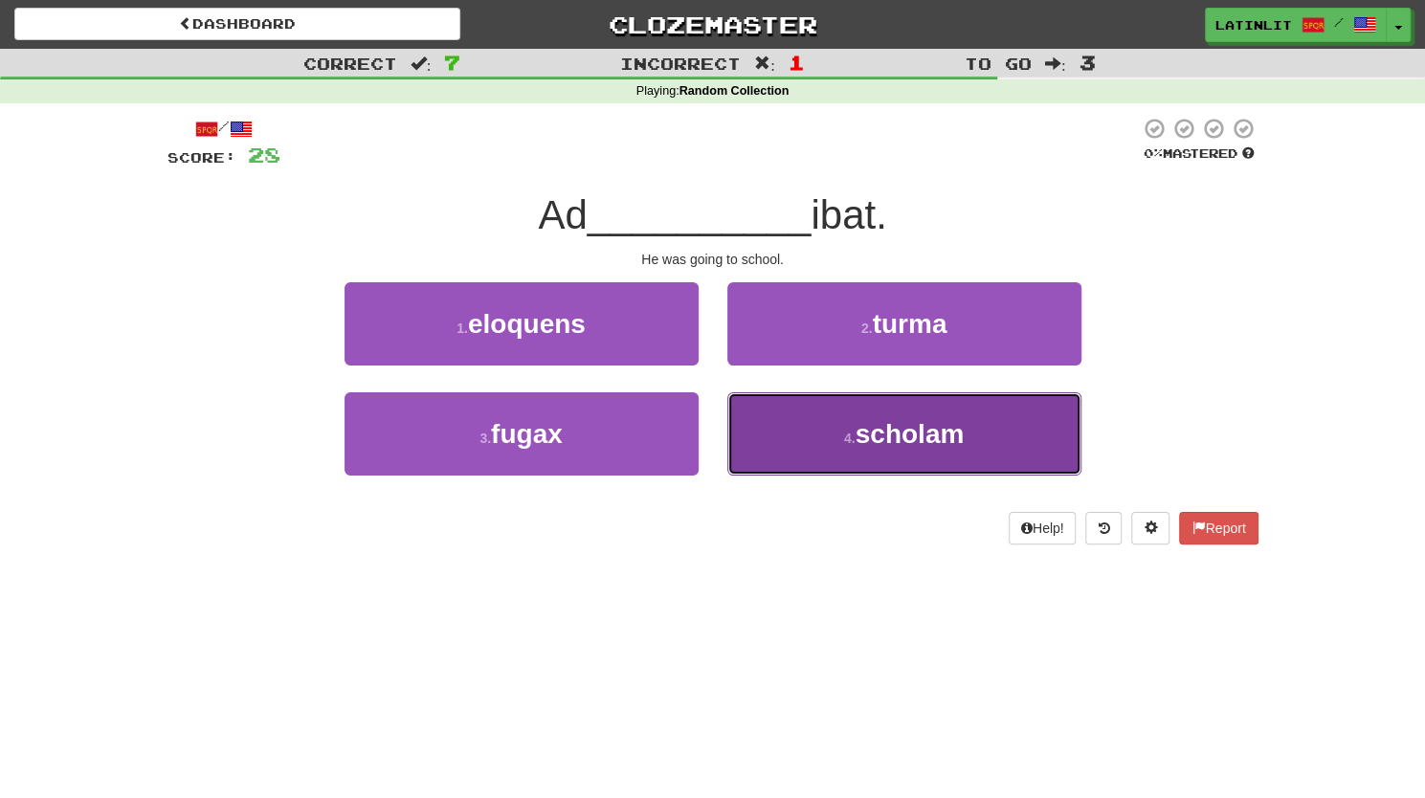
click at [857, 444] on span "scholam" at bounding box center [909, 434] width 109 height 30
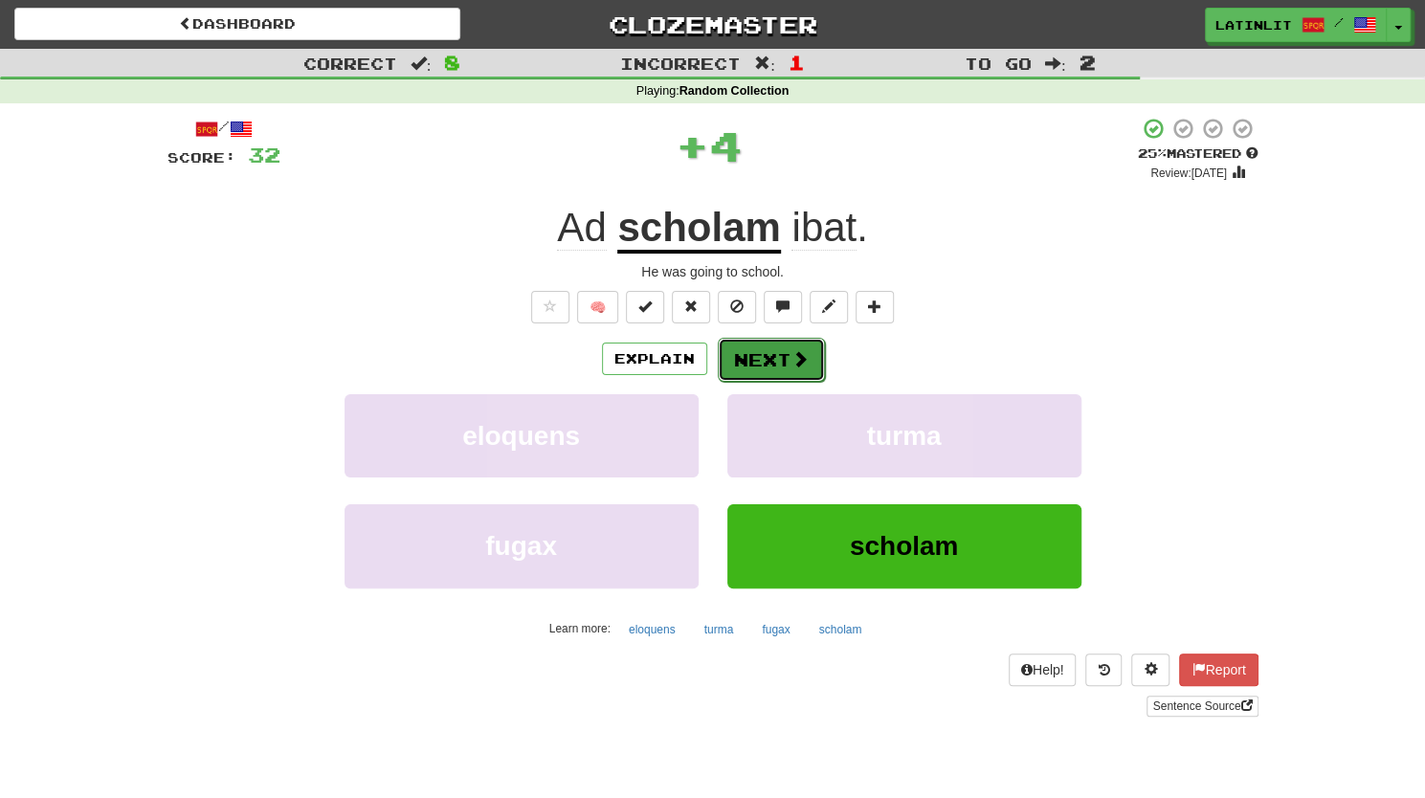
click at [766, 350] on button "Next" at bounding box center [771, 360] width 107 height 44
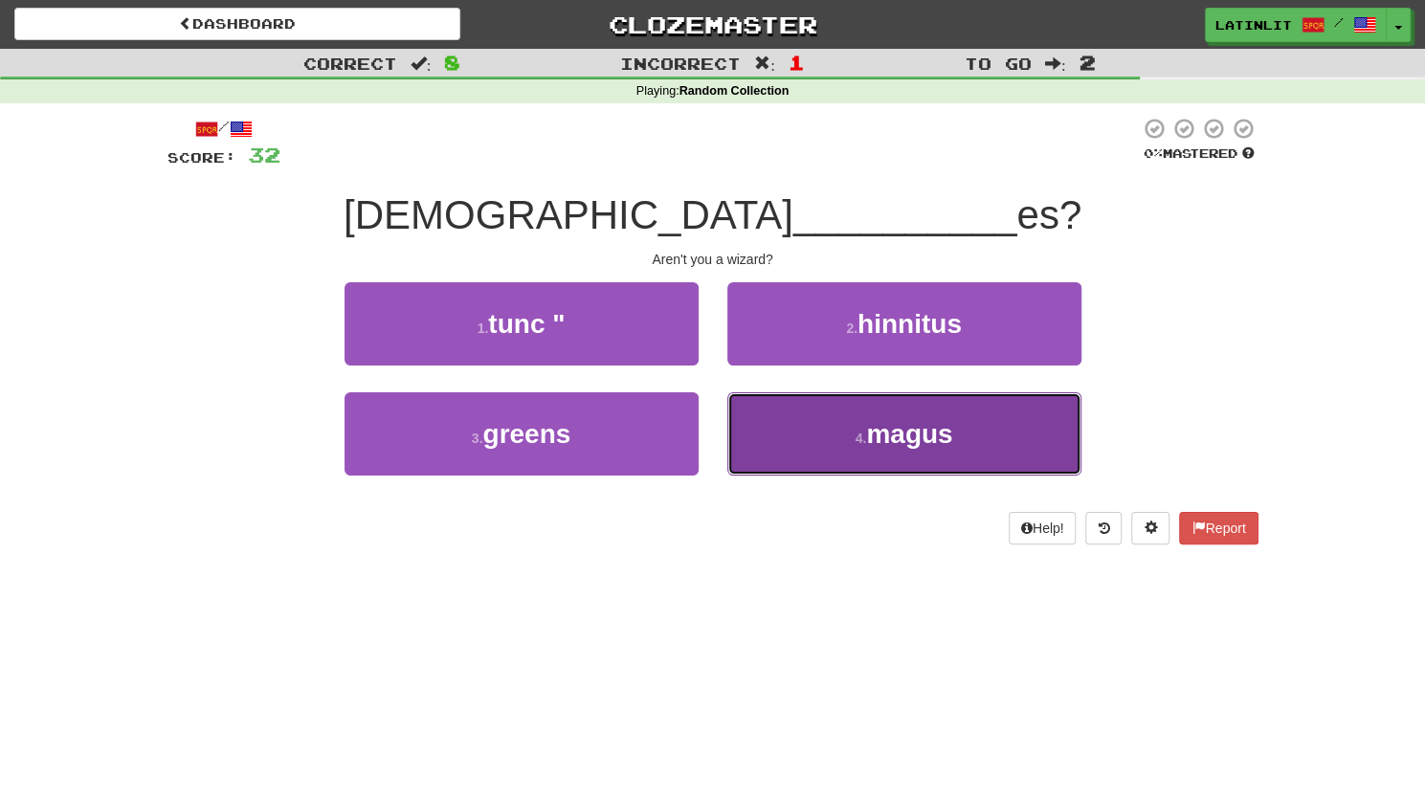
click at [816, 412] on button "4 . magus" at bounding box center [904, 433] width 354 height 83
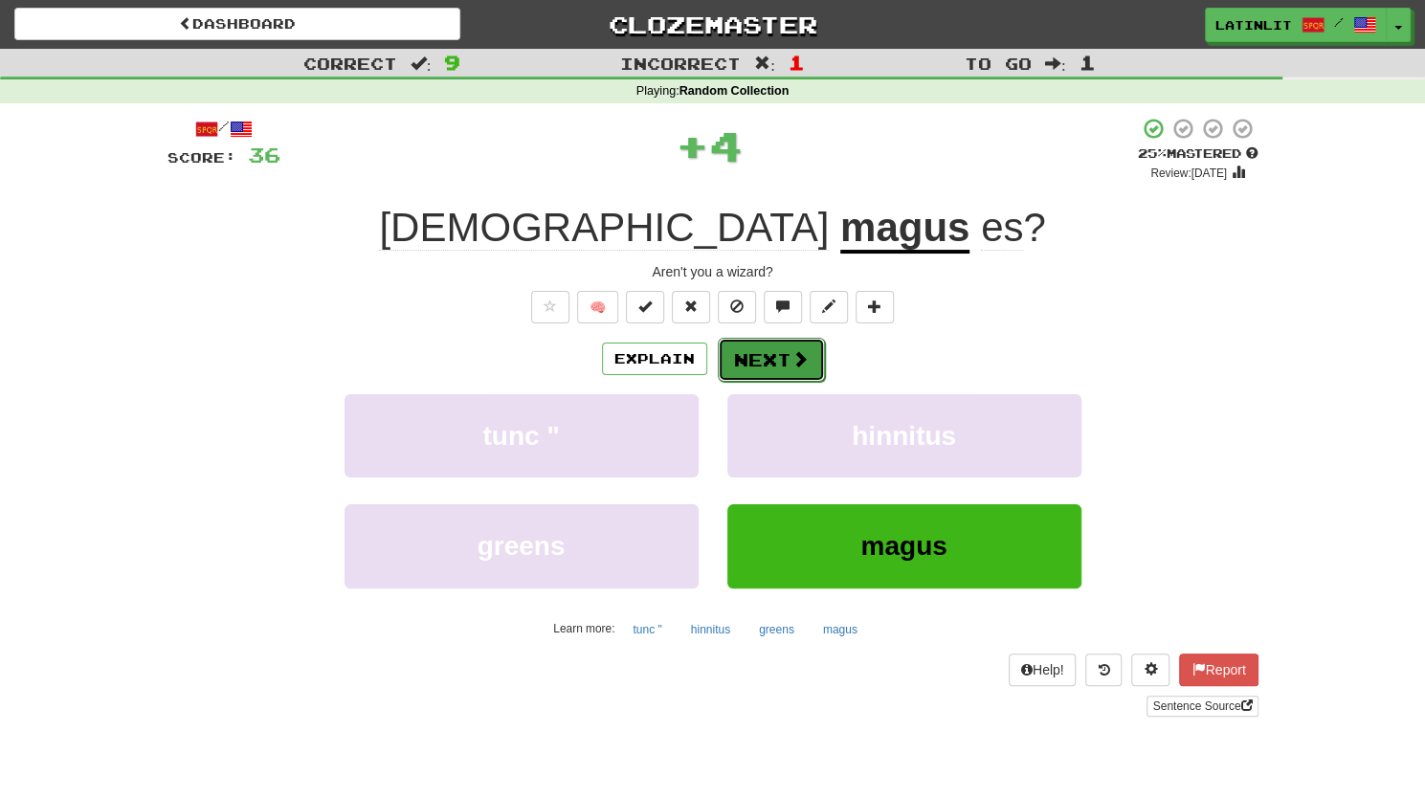
click at [780, 360] on button "Next" at bounding box center [771, 360] width 107 height 44
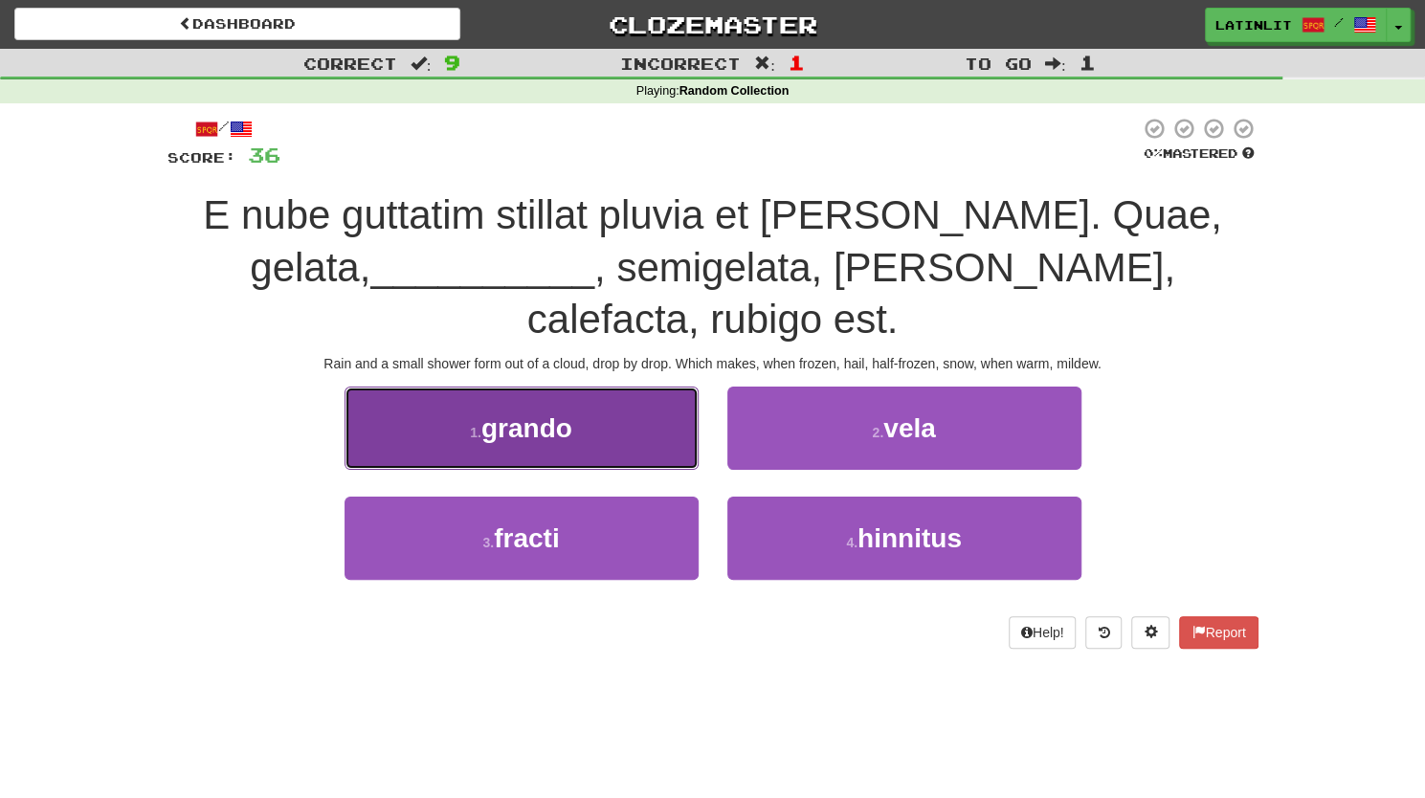
click at [600, 387] on button "1 . [GEOGRAPHIC_DATA]" at bounding box center [521, 428] width 354 height 83
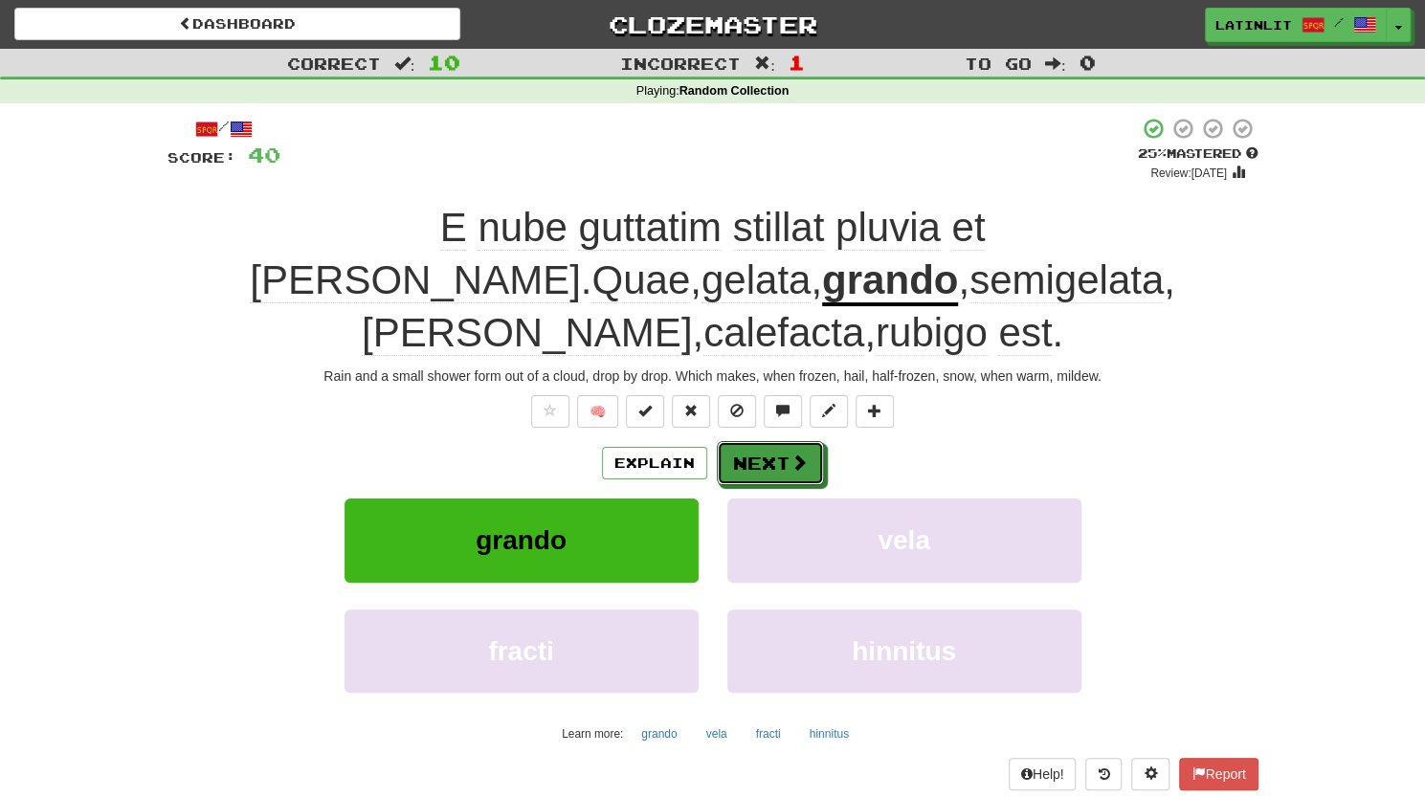
drag, startPoint x: 766, startPoint y: 412, endPoint x: 746, endPoint y: 415, distance: 20.3
click at [746, 441] on button "Next" at bounding box center [770, 463] width 107 height 44
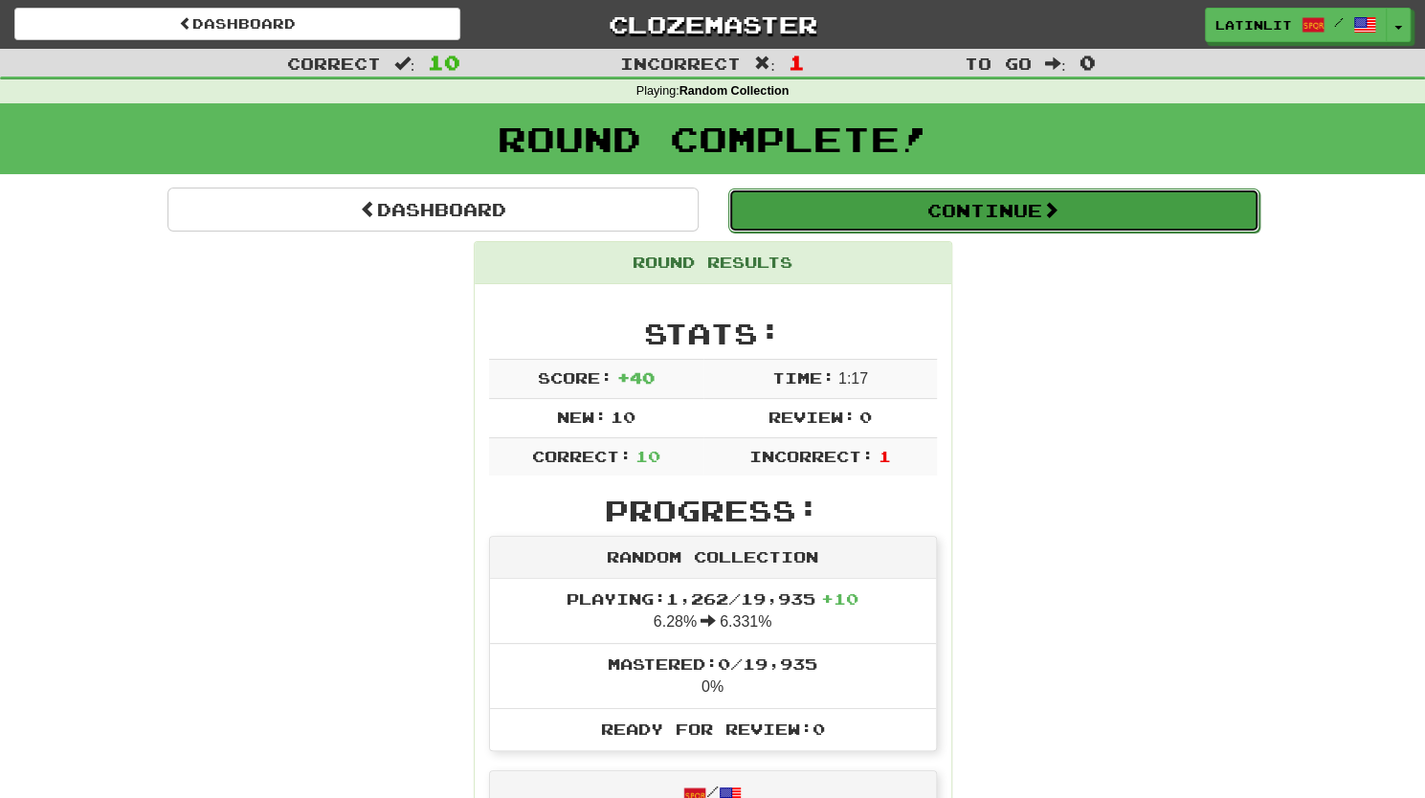
click at [854, 204] on button "Continue" at bounding box center [993, 210] width 531 height 44
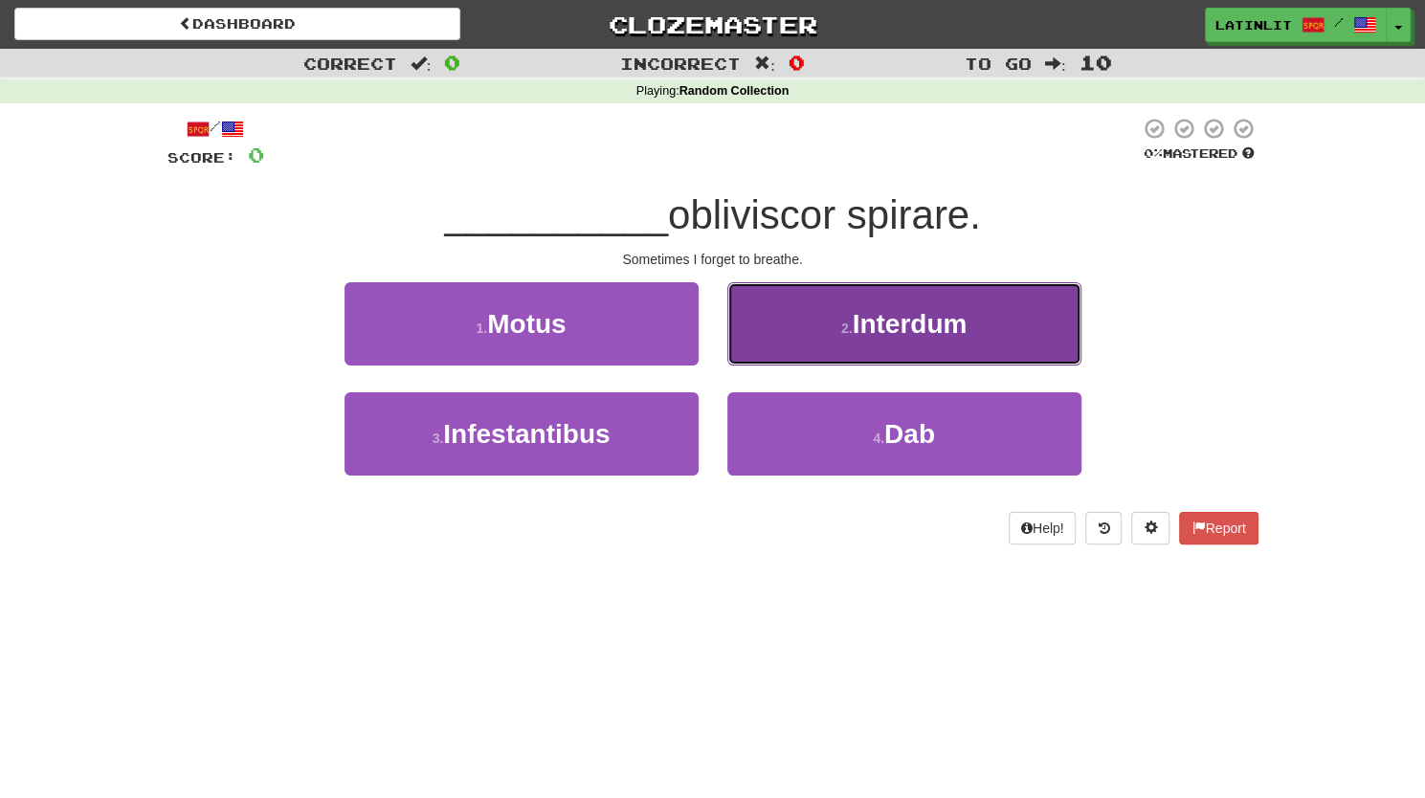
click at [790, 328] on button "2 . Interdum" at bounding box center [904, 323] width 354 height 83
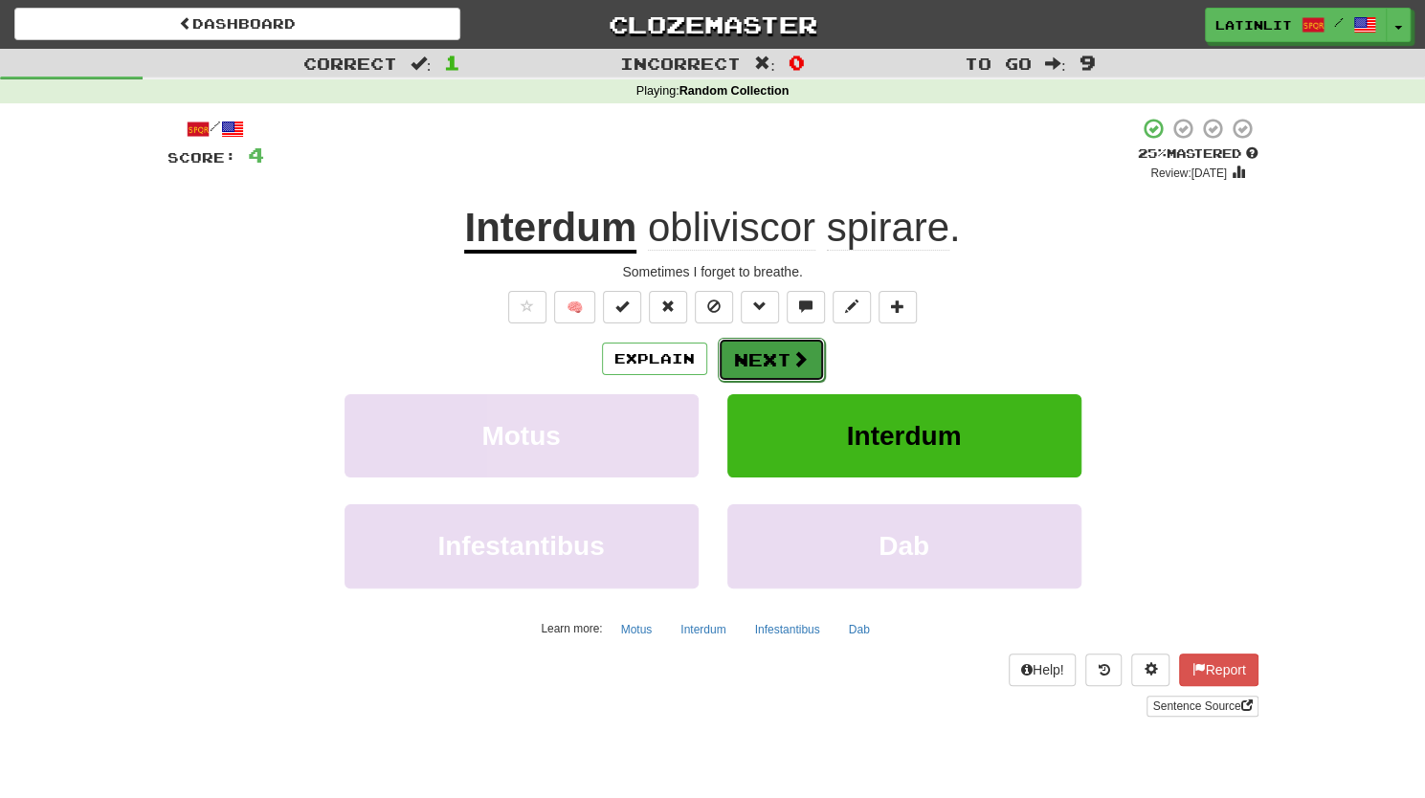
click at [762, 357] on button "Next" at bounding box center [771, 360] width 107 height 44
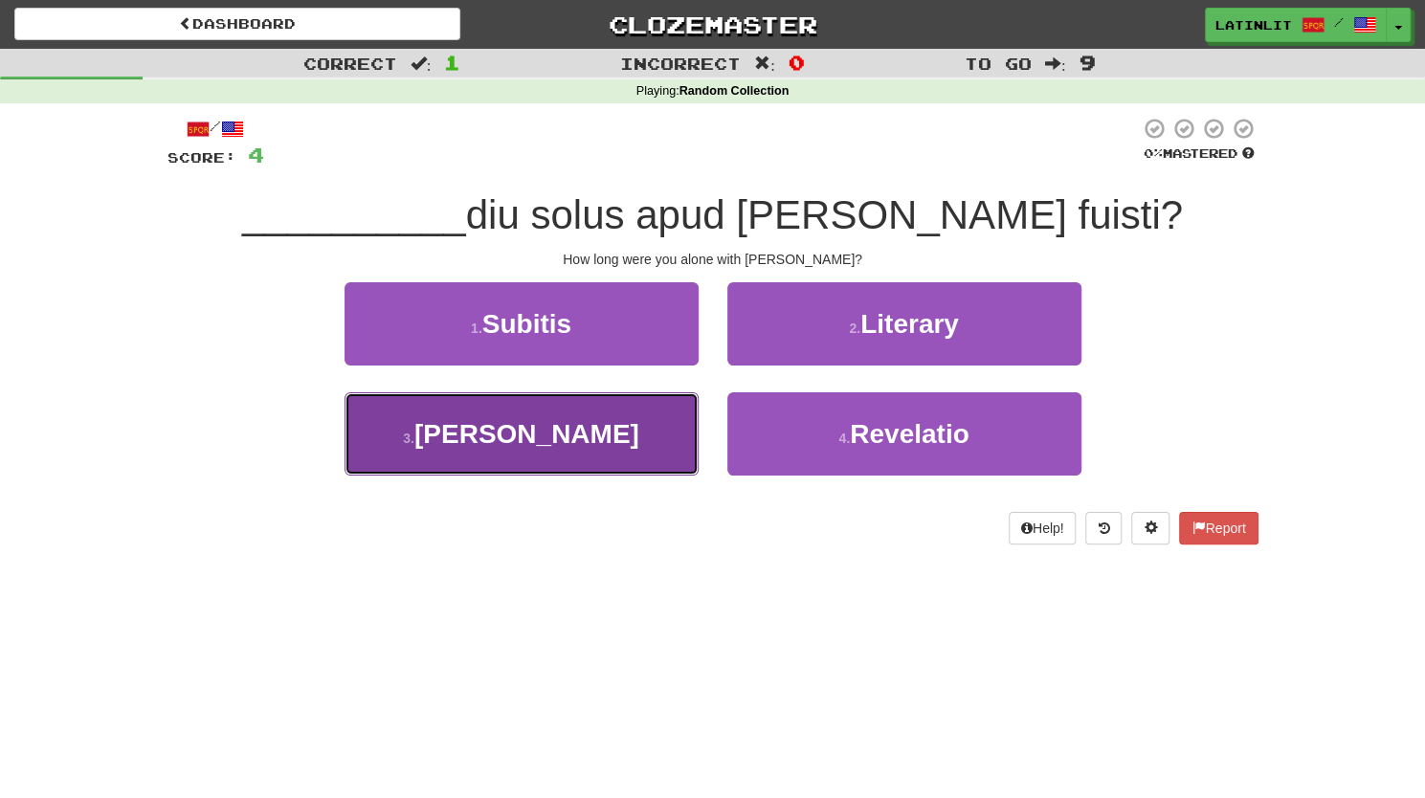
click at [636, 445] on button "3 . [PERSON_NAME]" at bounding box center [521, 433] width 354 height 83
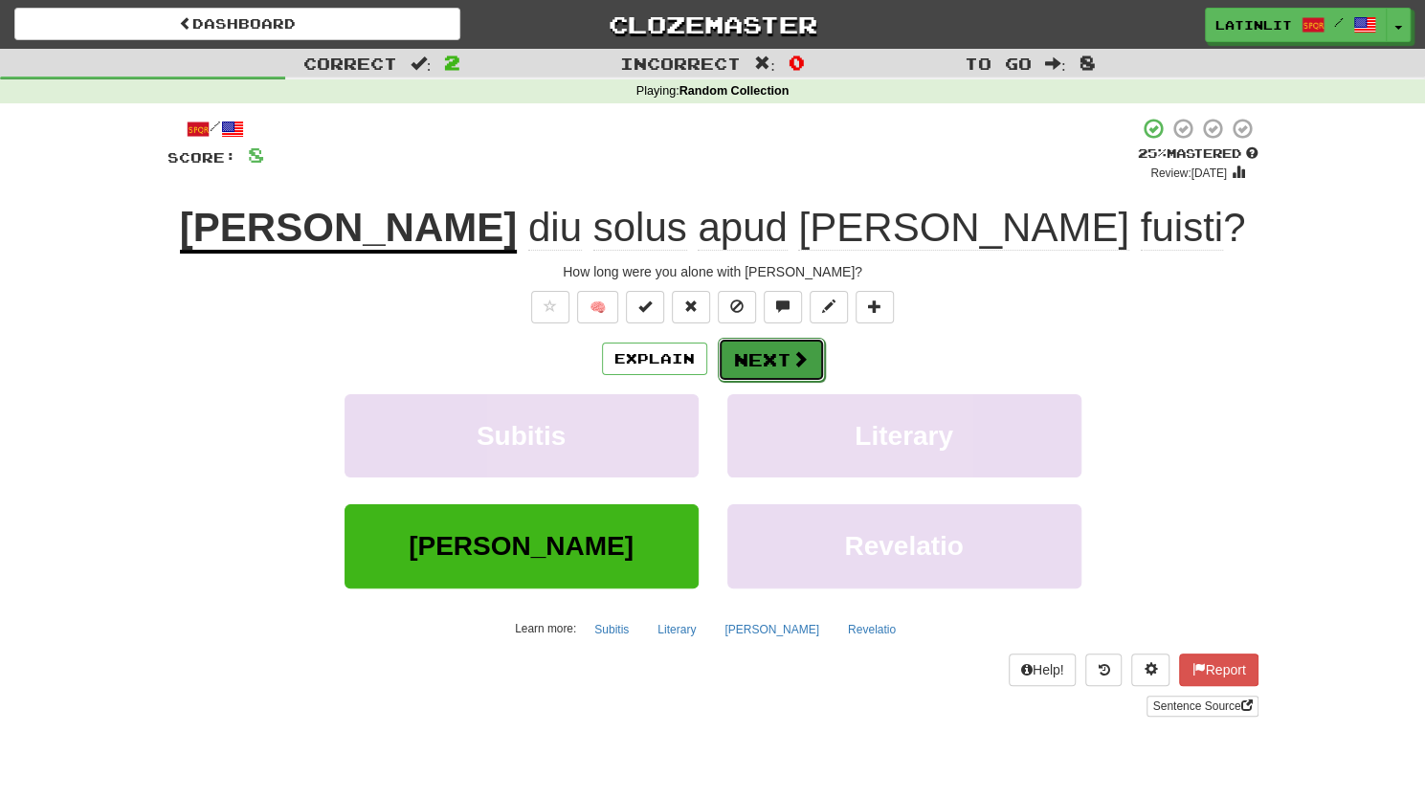
click at [775, 355] on button "Next" at bounding box center [771, 360] width 107 height 44
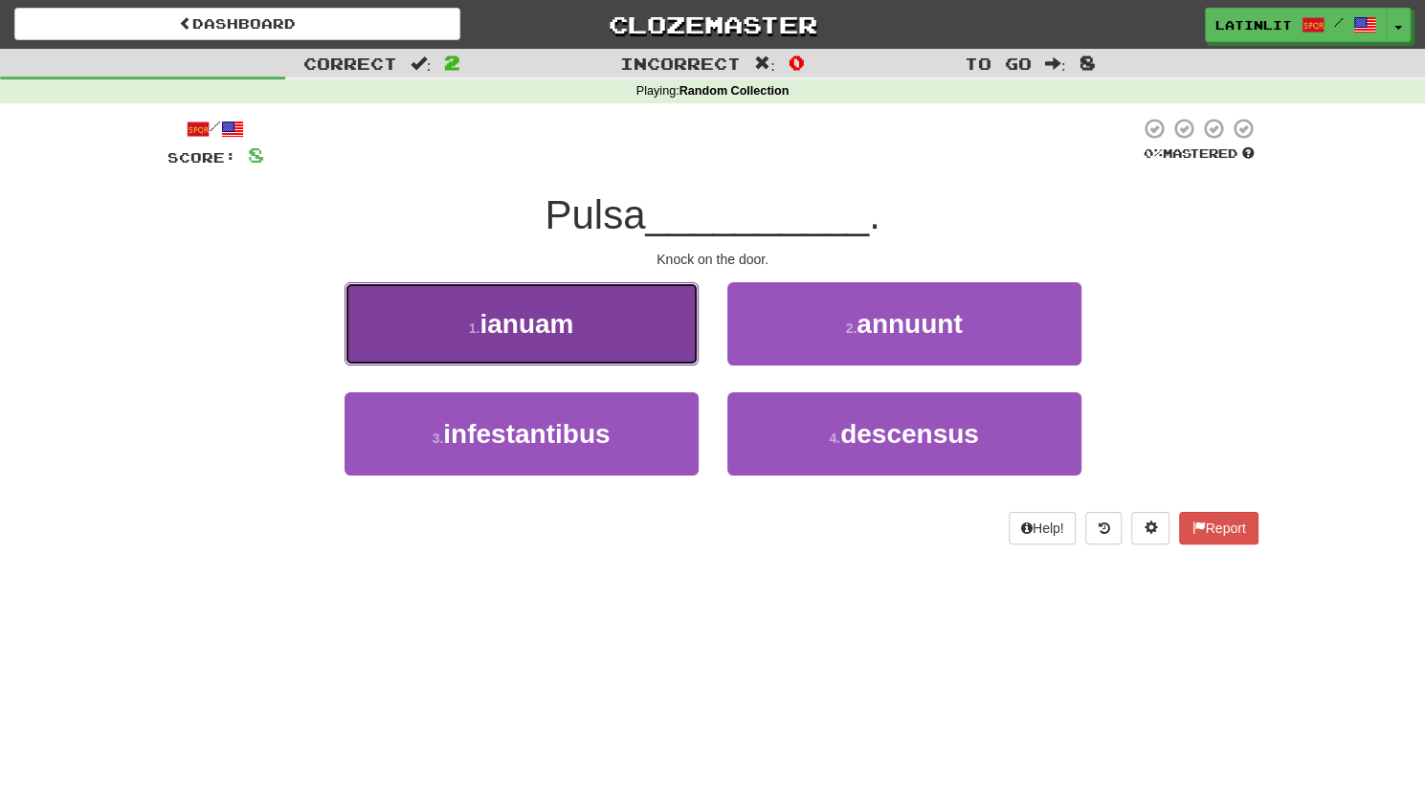
click at [615, 330] on button "1 . [GEOGRAPHIC_DATA]" at bounding box center [521, 323] width 354 height 83
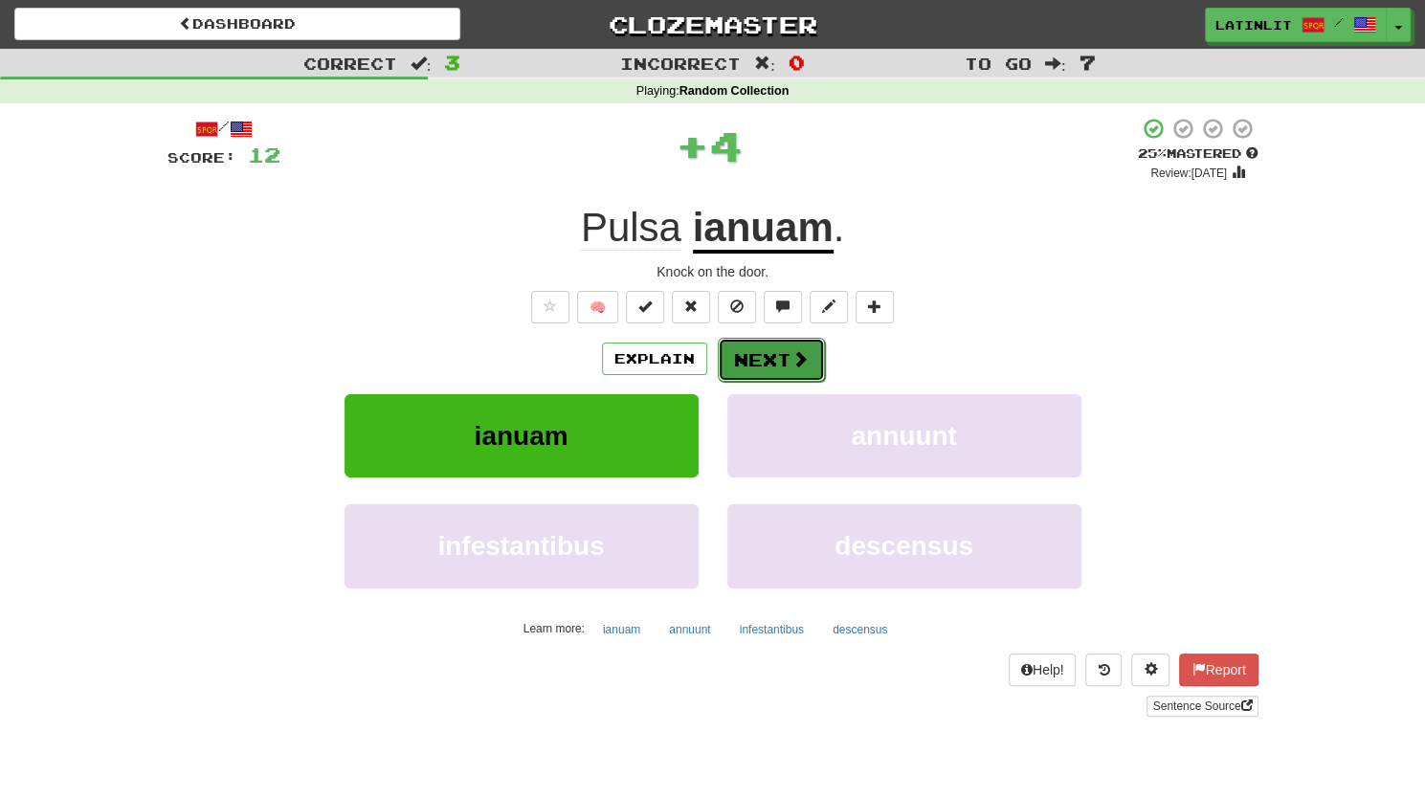
click at [778, 355] on button "Next" at bounding box center [771, 360] width 107 height 44
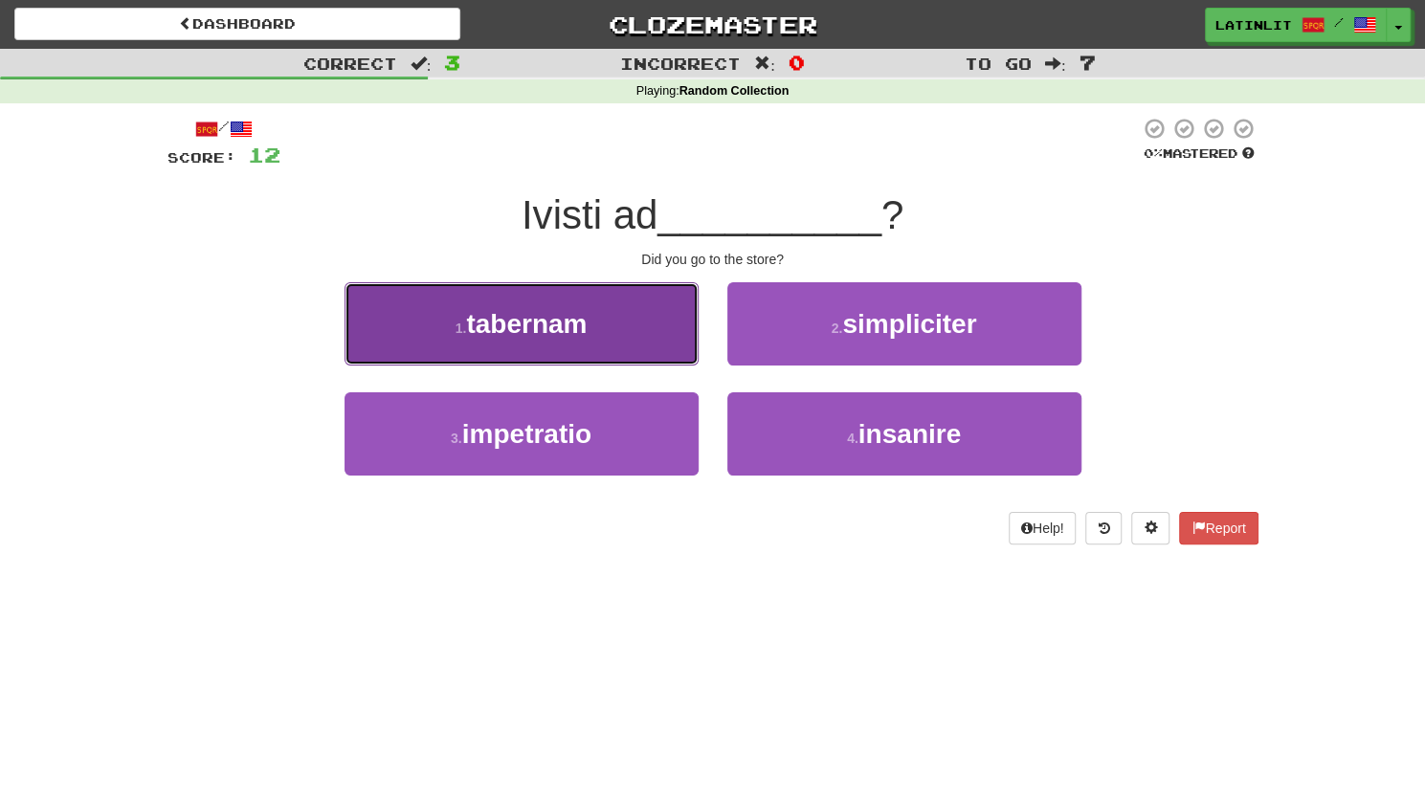
click at [596, 319] on button "1 . [GEOGRAPHIC_DATA]" at bounding box center [521, 323] width 354 height 83
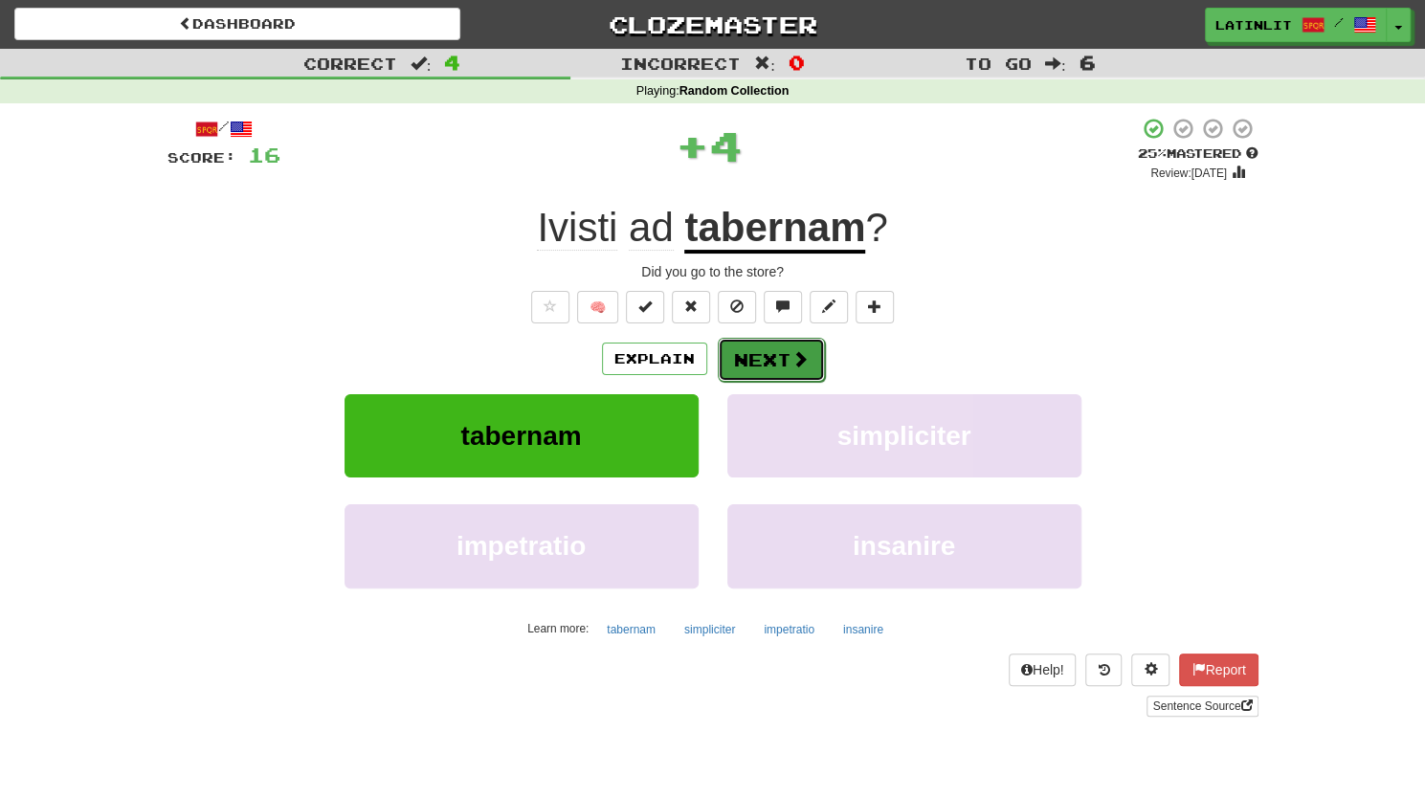
click at [781, 353] on button "Next" at bounding box center [771, 360] width 107 height 44
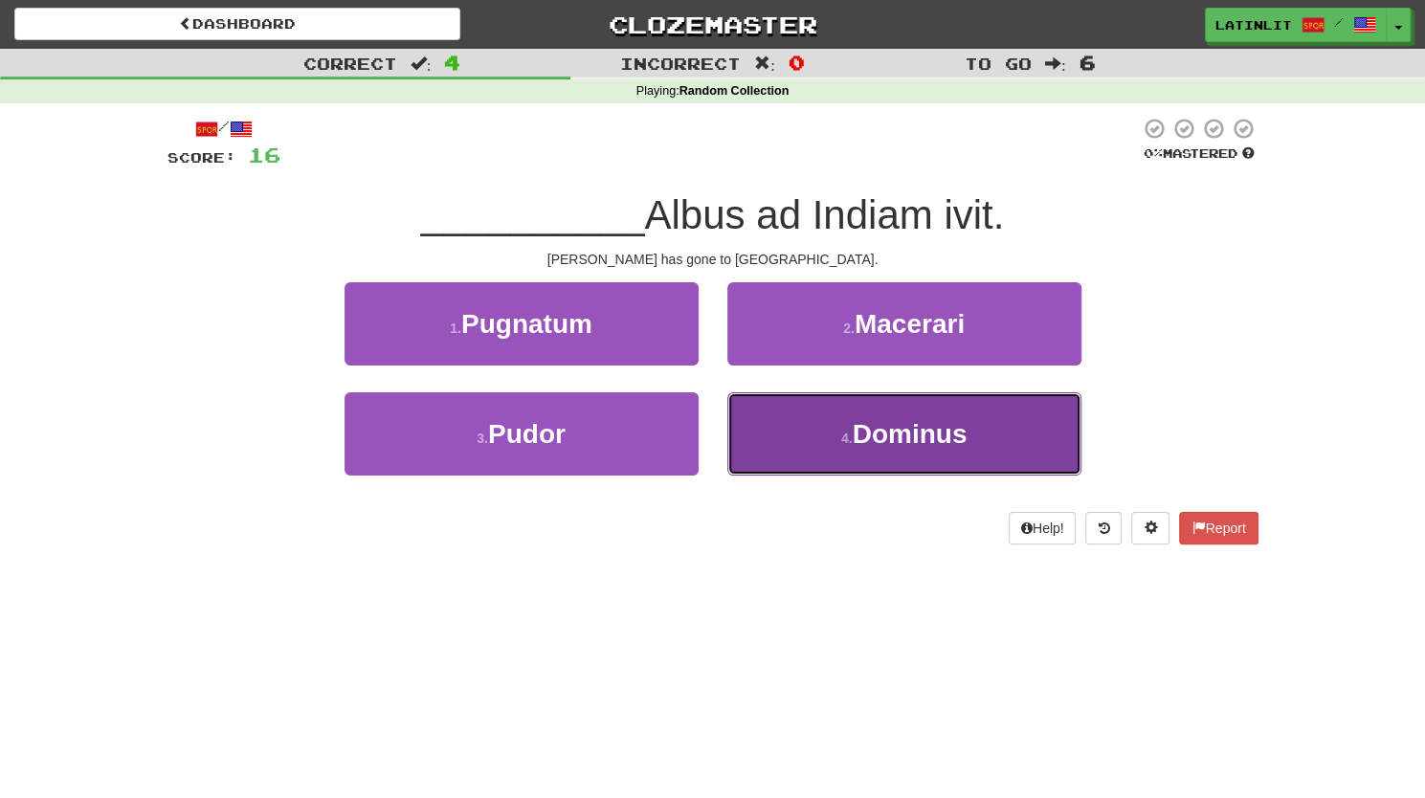
click at [865, 432] on span "Dominus" at bounding box center [908, 434] width 115 height 30
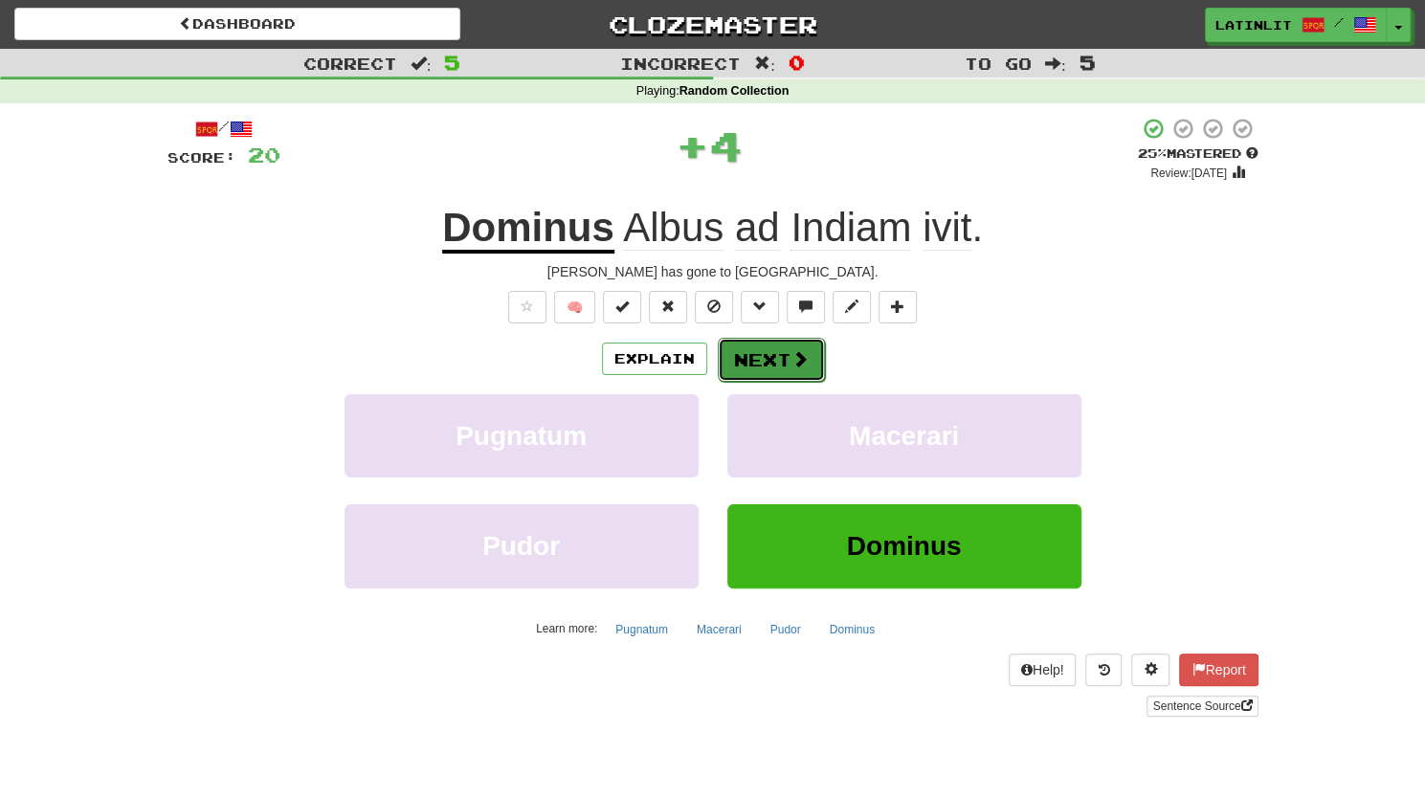
click at [747, 361] on button "Next" at bounding box center [771, 360] width 107 height 44
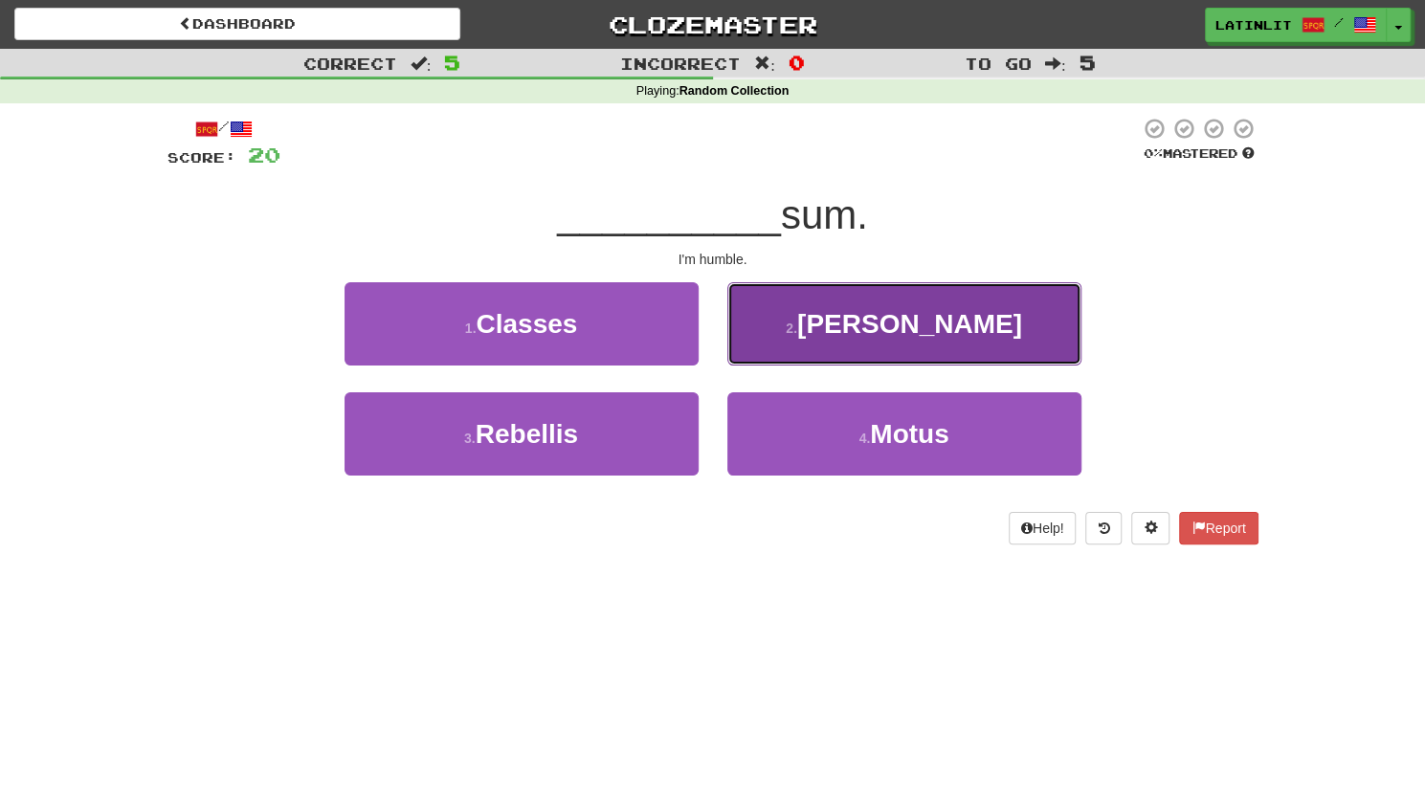
click at [806, 332] on button "2 . [PERSON_NAME]" at bounding box center [904, 323] width 354 height 83
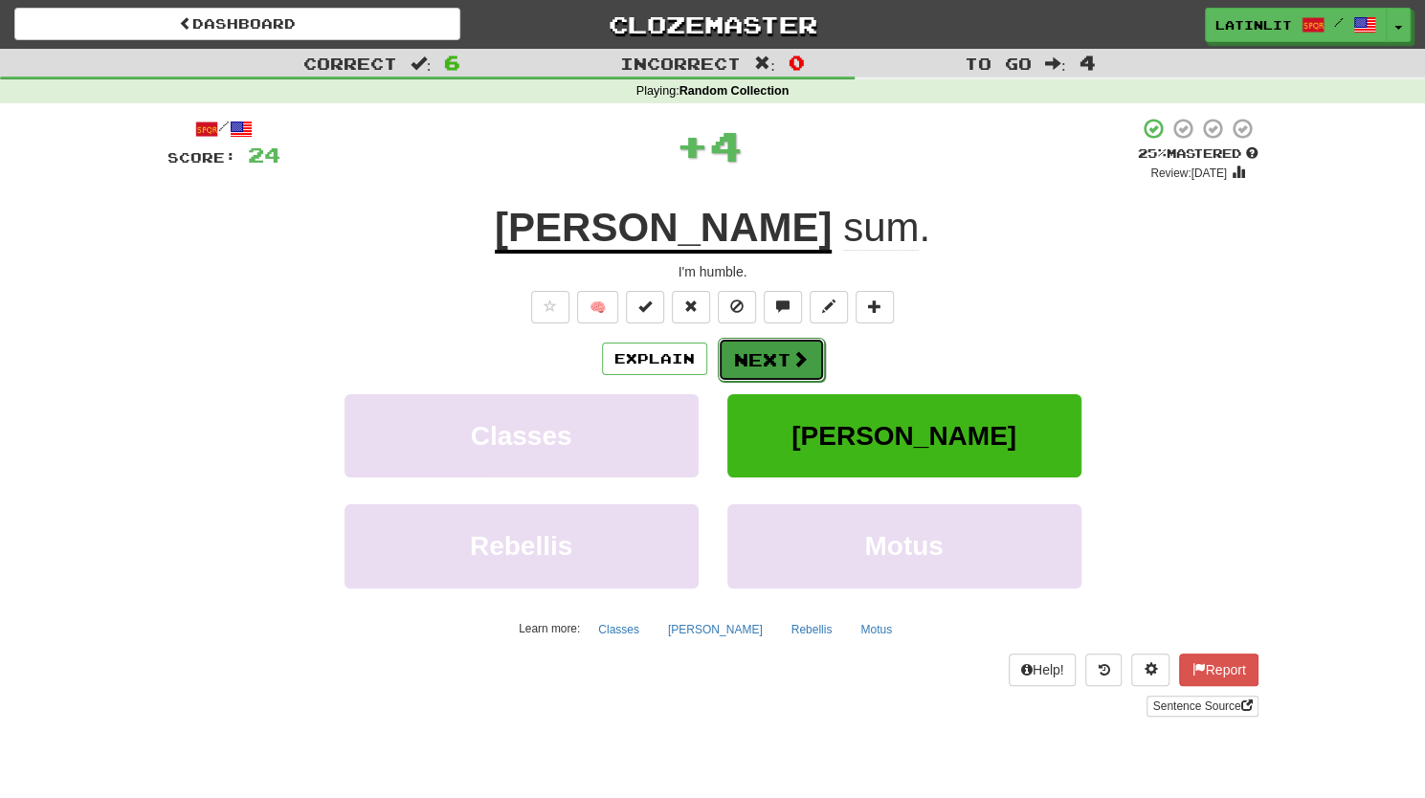
click at [765, 349] on button "Next" at bounding box center [771, 360] width 107 height 44
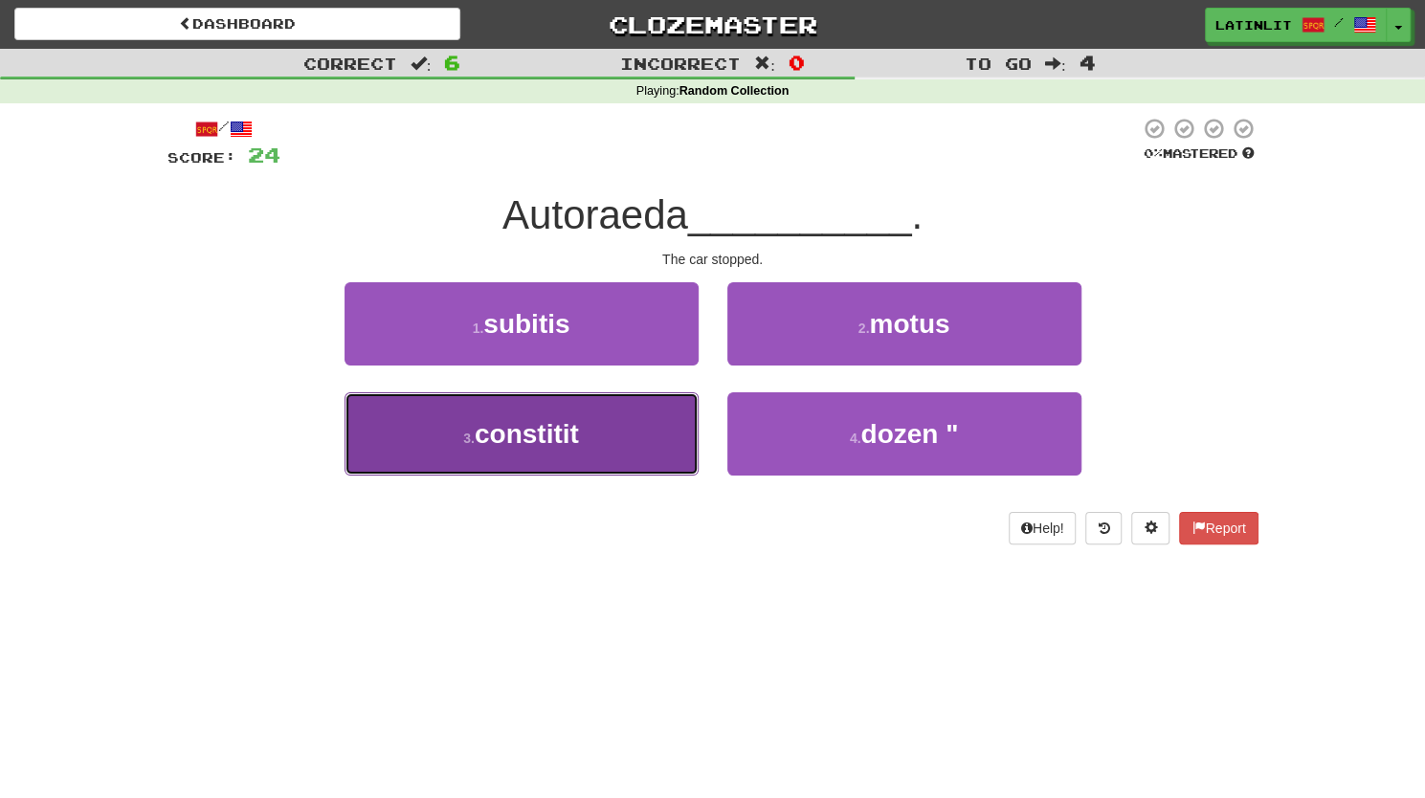
click at [587, 437] on button "3 . constitit" at bounding box center [521, 433] width 354 height 83
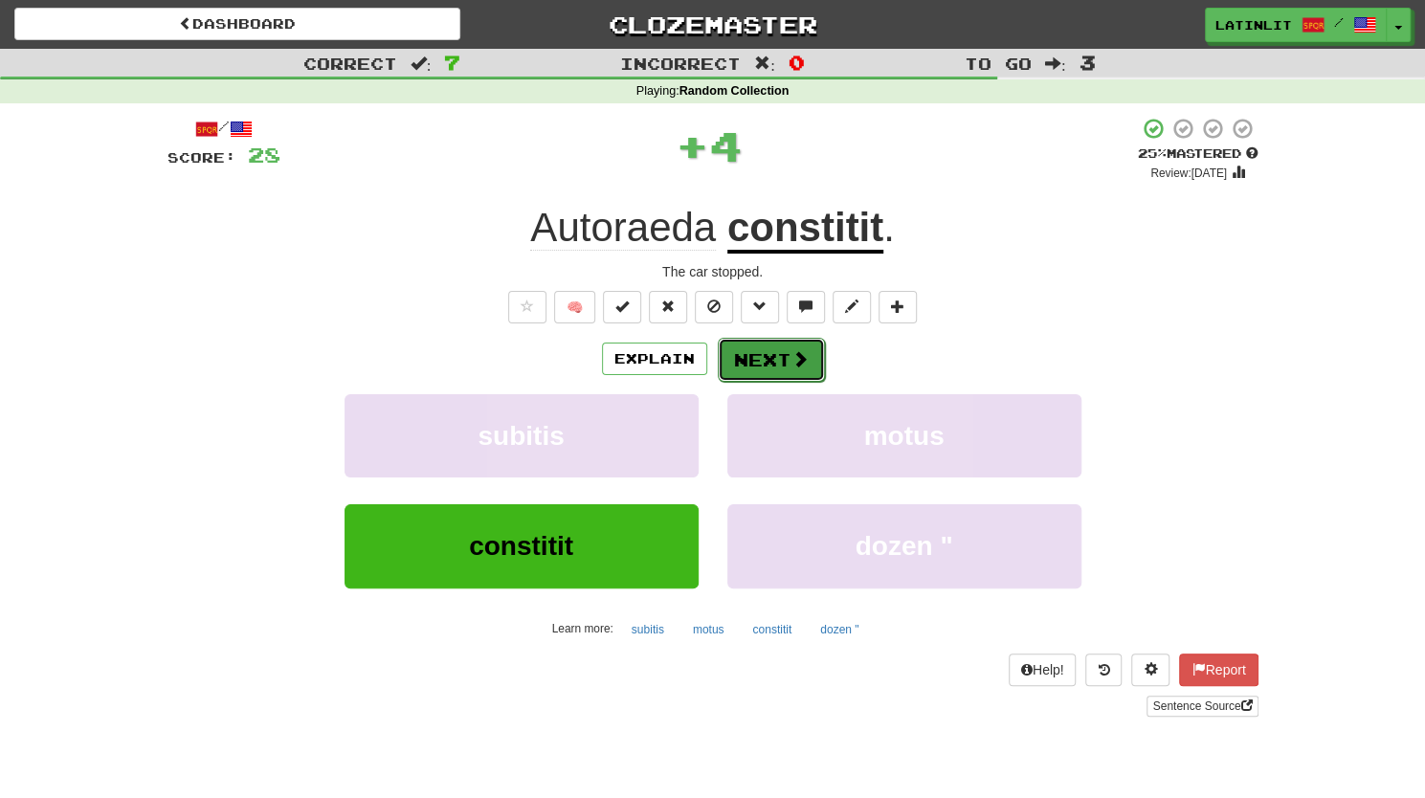
click at [775, 369] on button "Next" at bounding box center [771, 360] width 107 height 44
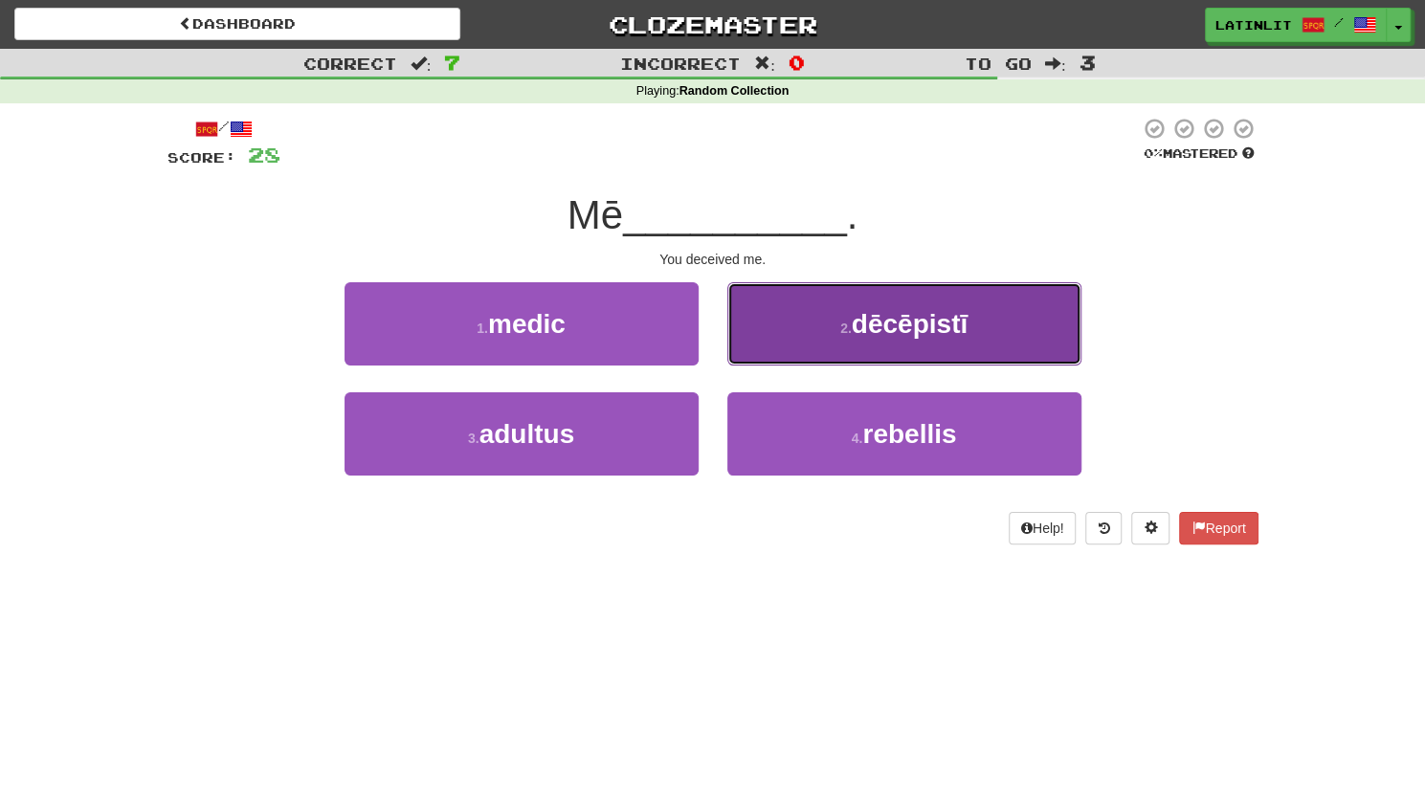
click at [851, 313] on button "2 . dēcēpistī" at bounding box center [904, 323] width 354 height 83
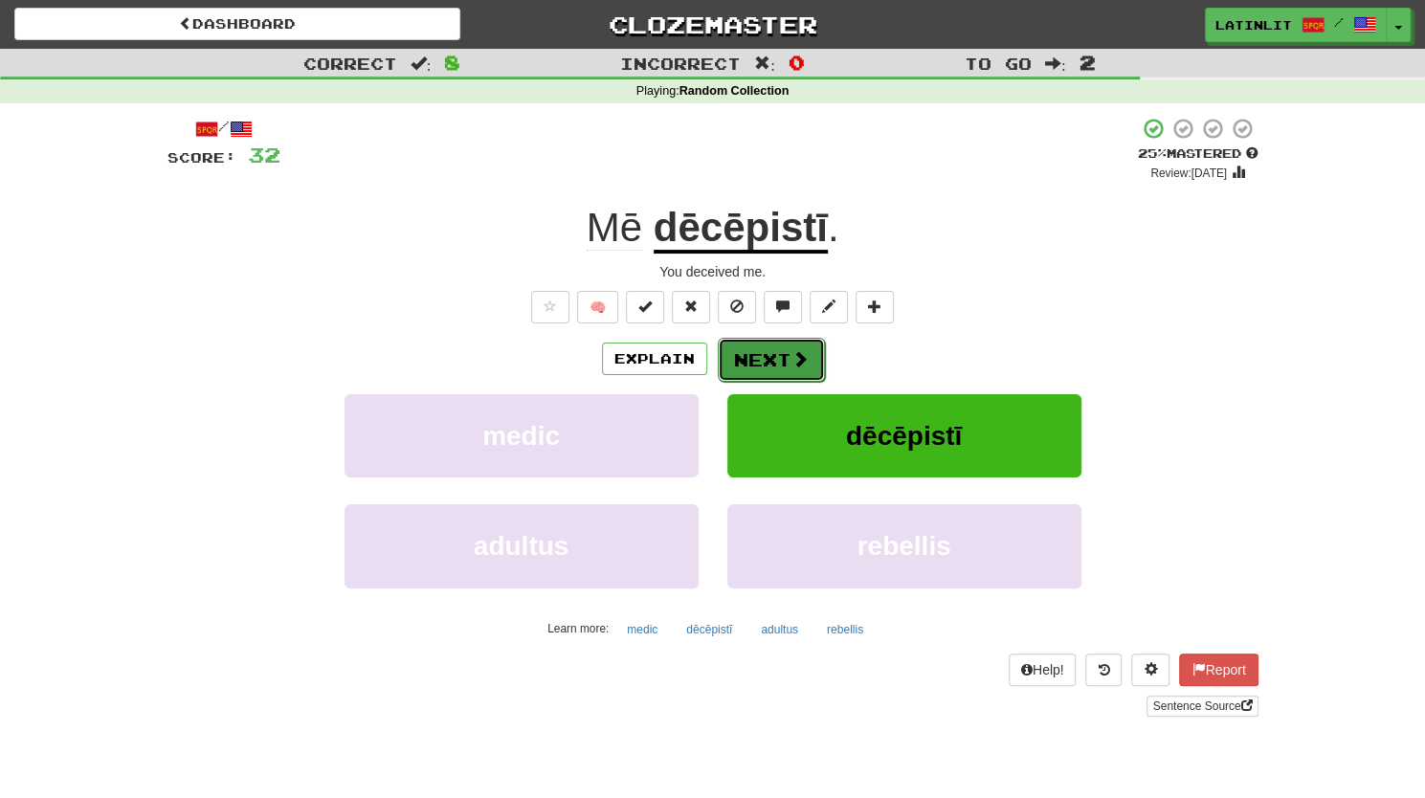
click at [769, 357] on button "Next" at bounding box center [771, 360] width 107 height 44
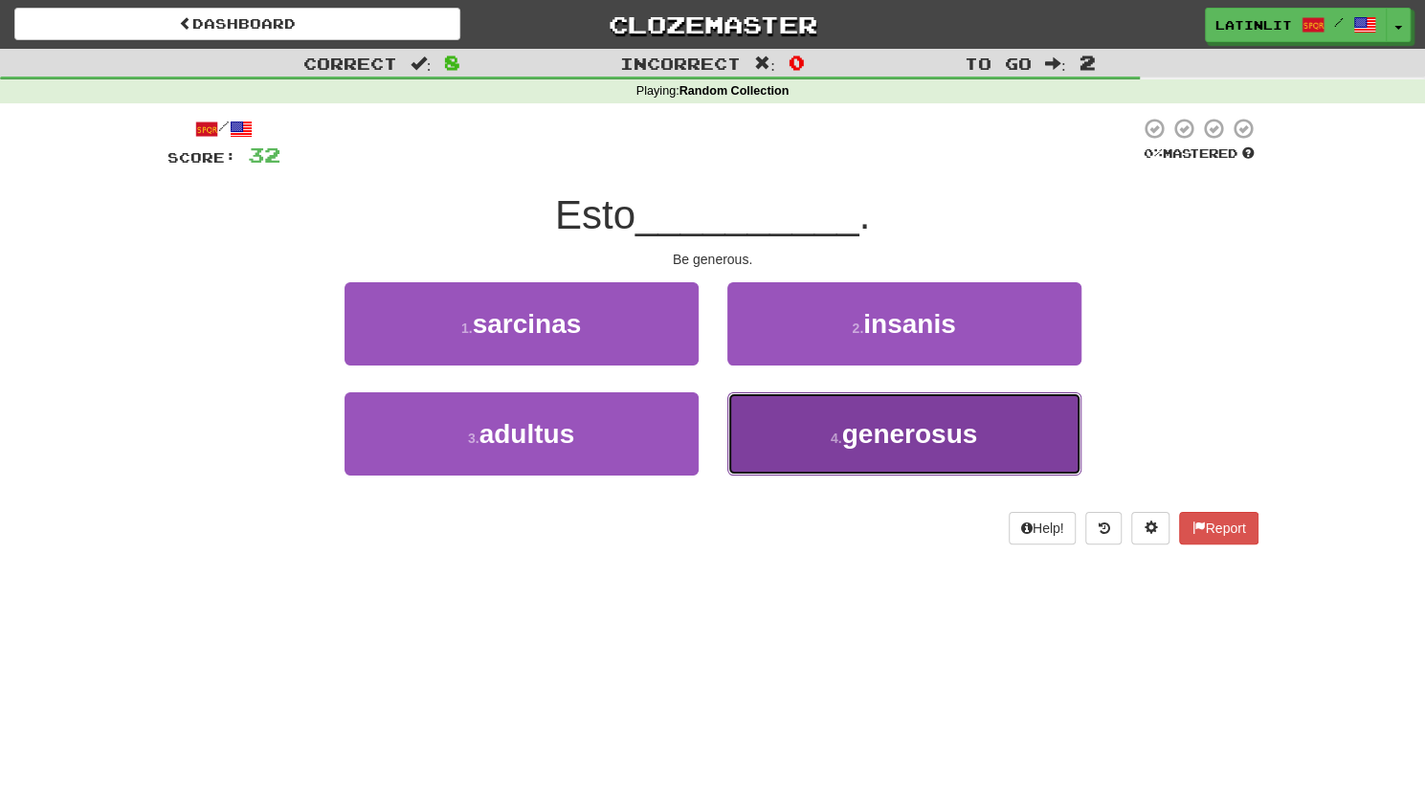
click at [832, 413] on button "4 . generosus" at bounding box center [904, 433] width 354 height 83
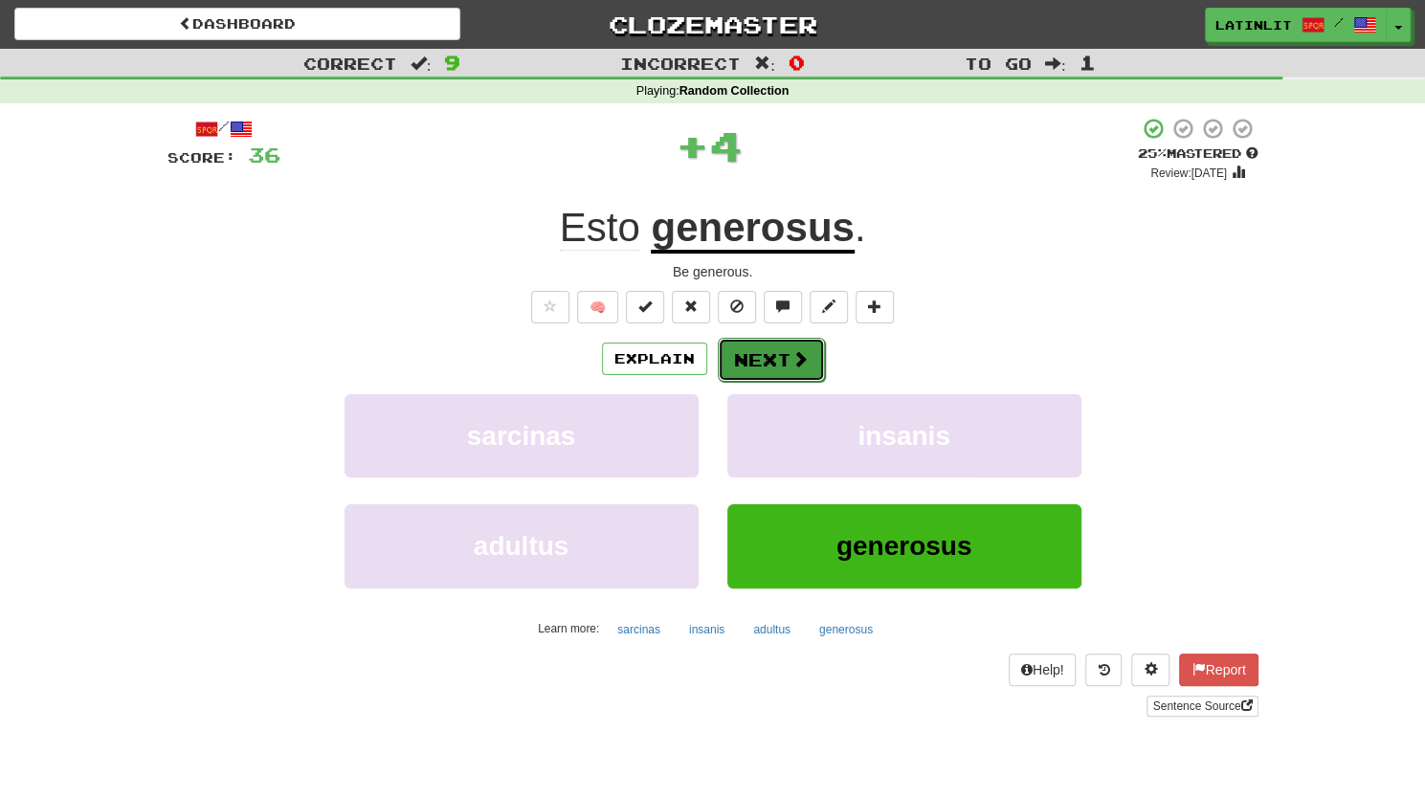
click at [758, 365] on button "Next" at bounding box center [771, 360] width 107 height 44
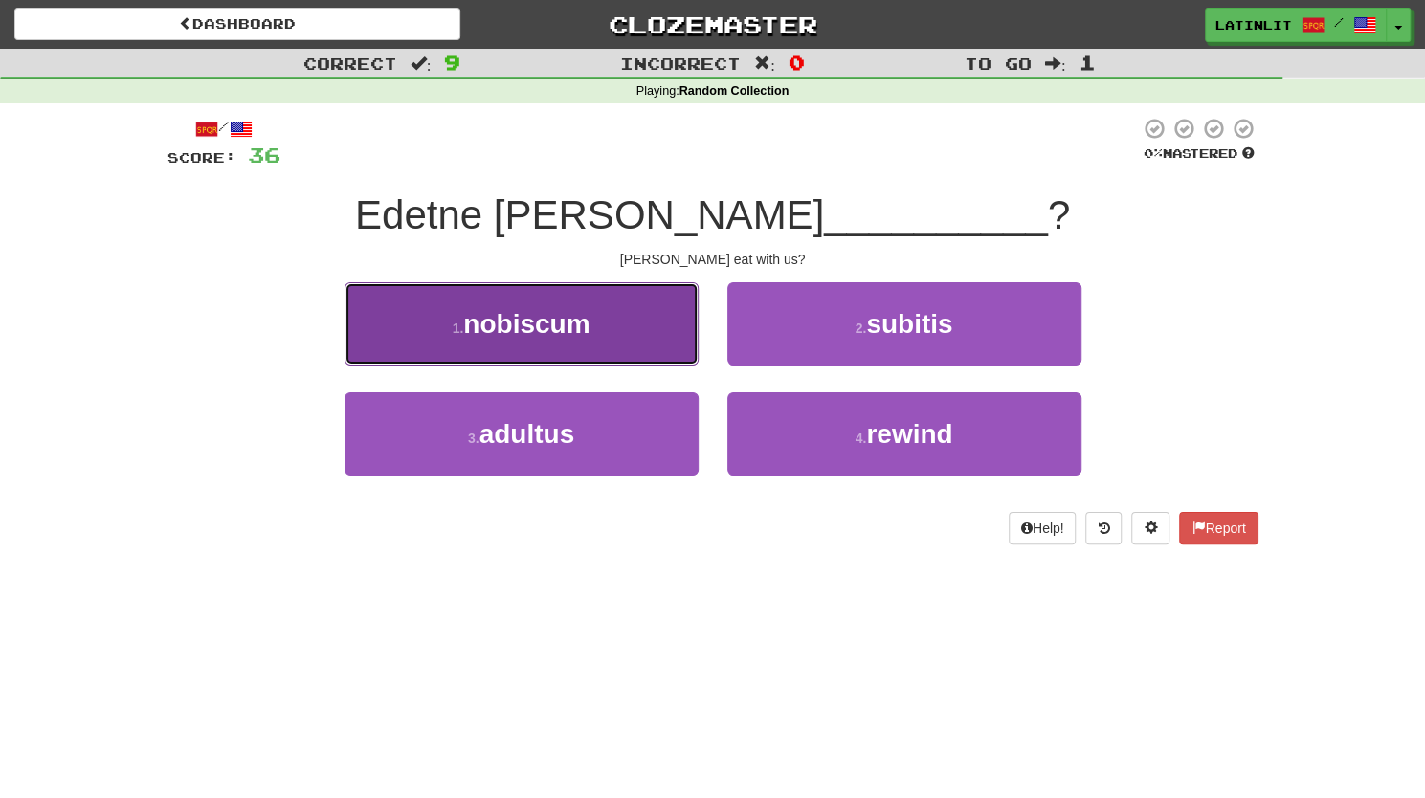
click at [583, 337] on span "nobiscum" at bounding box center [526, 324] width 126 height 30
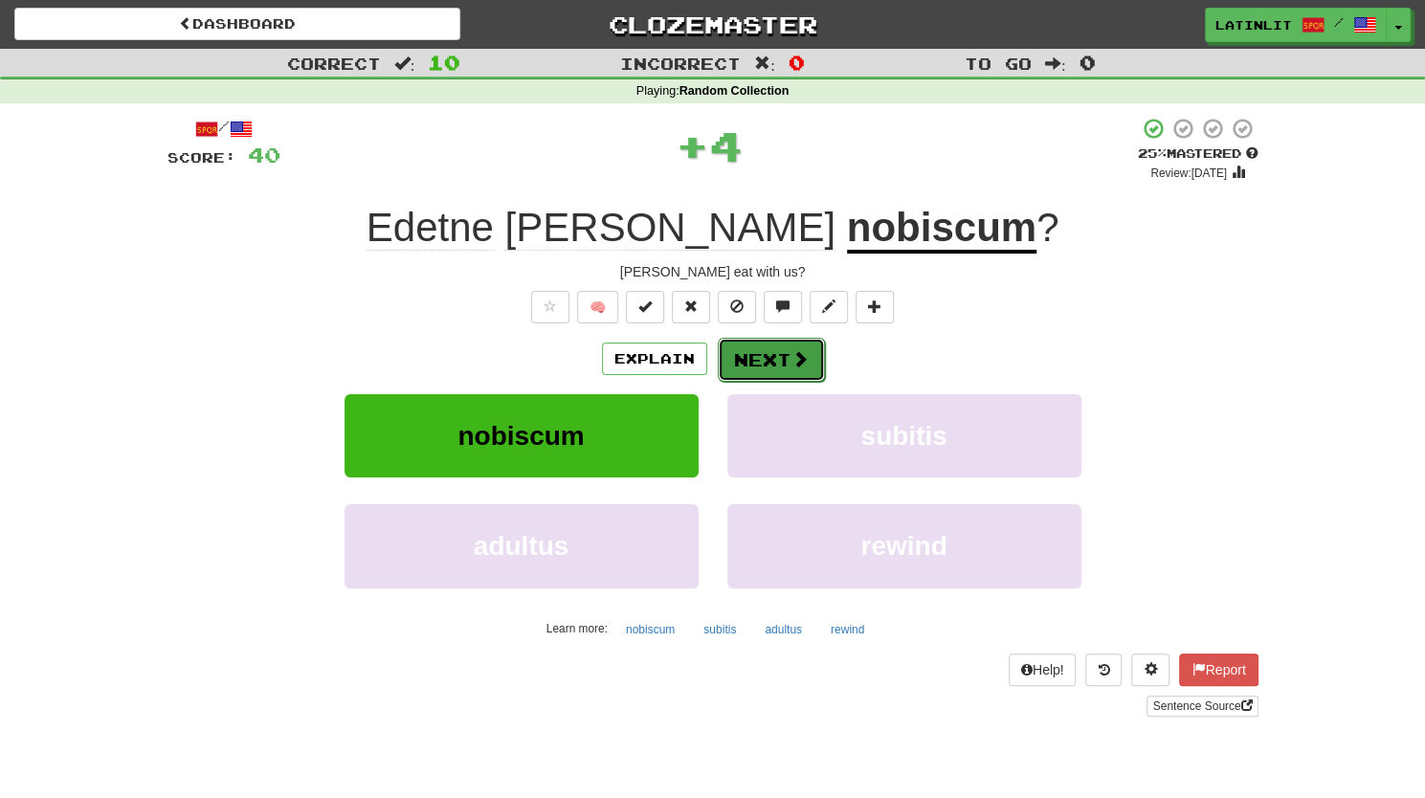
click at [786, 351] on button "Next" at bounding box center [771, 360] width 107 height 44
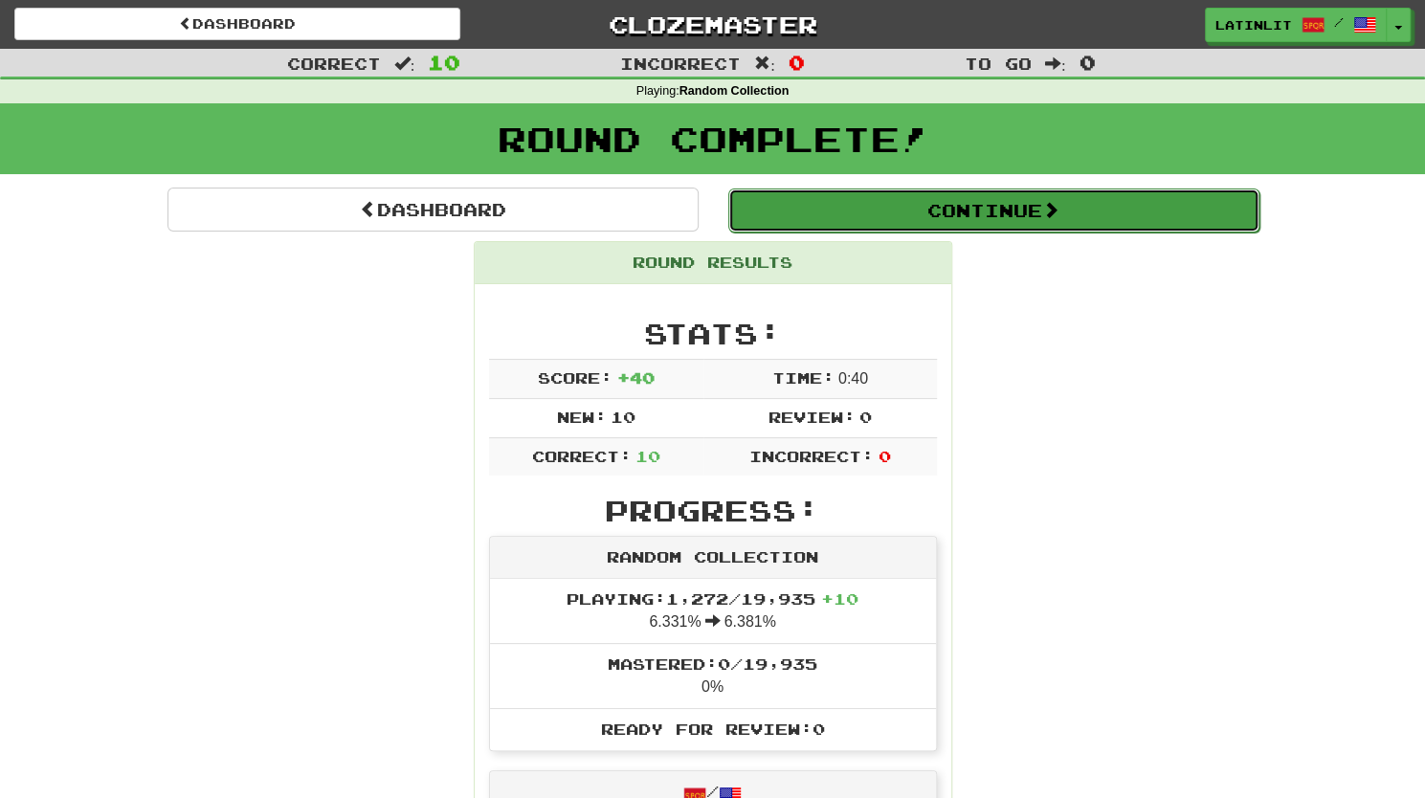
click at [927, 211] on button "Continue" at bounding box center [993, 210] width 531 height 44
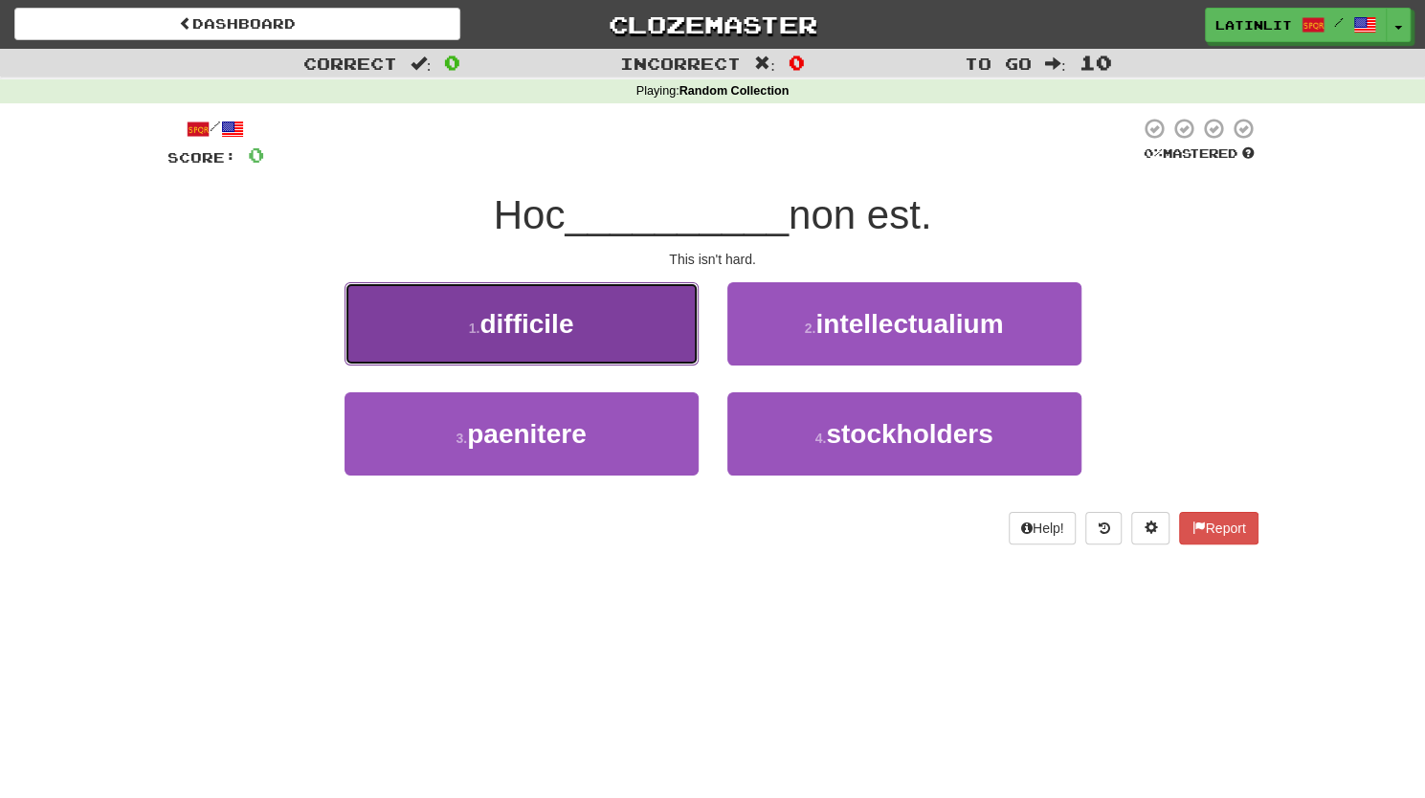
click at [578, 336] on button "1 . [MEDICAL_DATA]" at bounding box center [521, 323] width 354 height 83
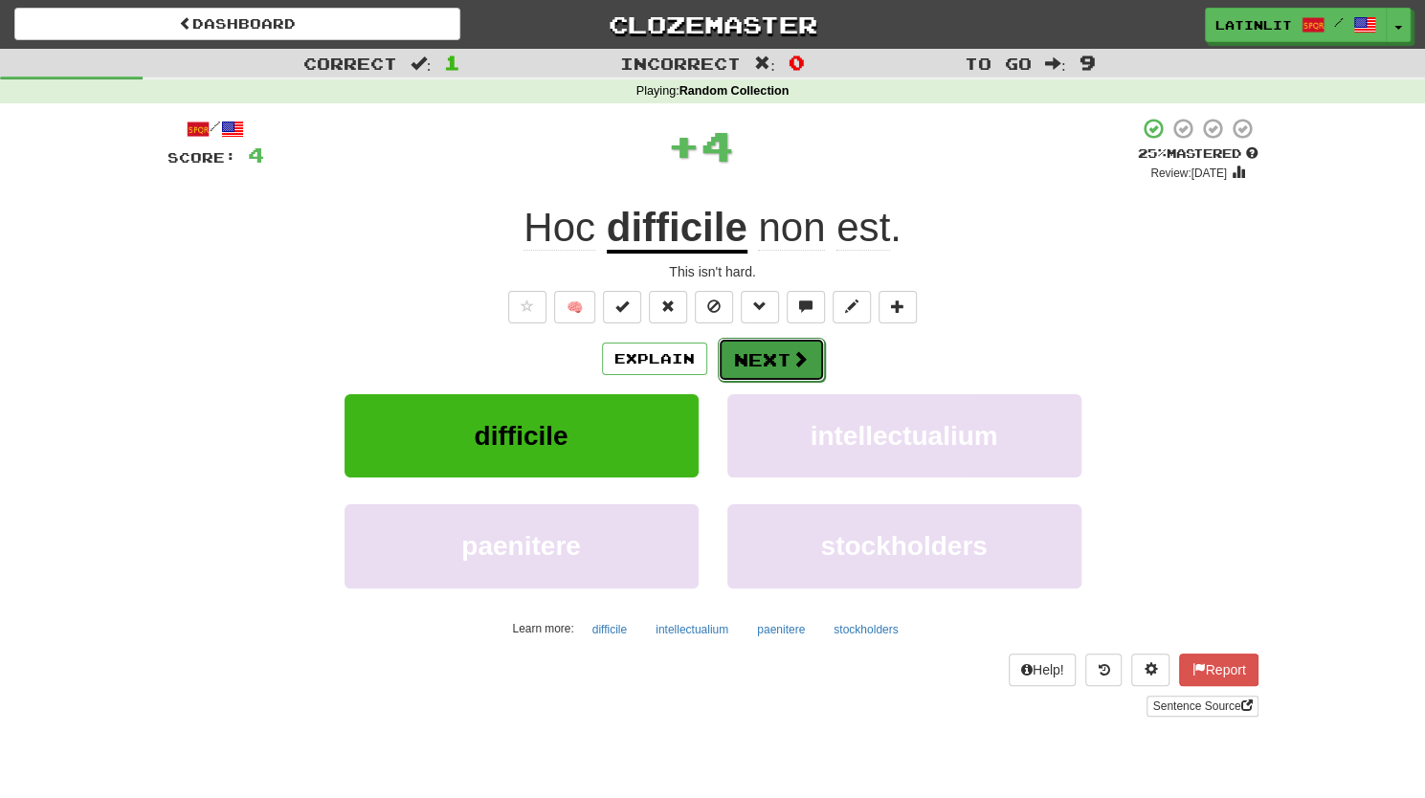
click at [771, 367] on button "Next" at bounding box center [771, 360] width 107 height 44
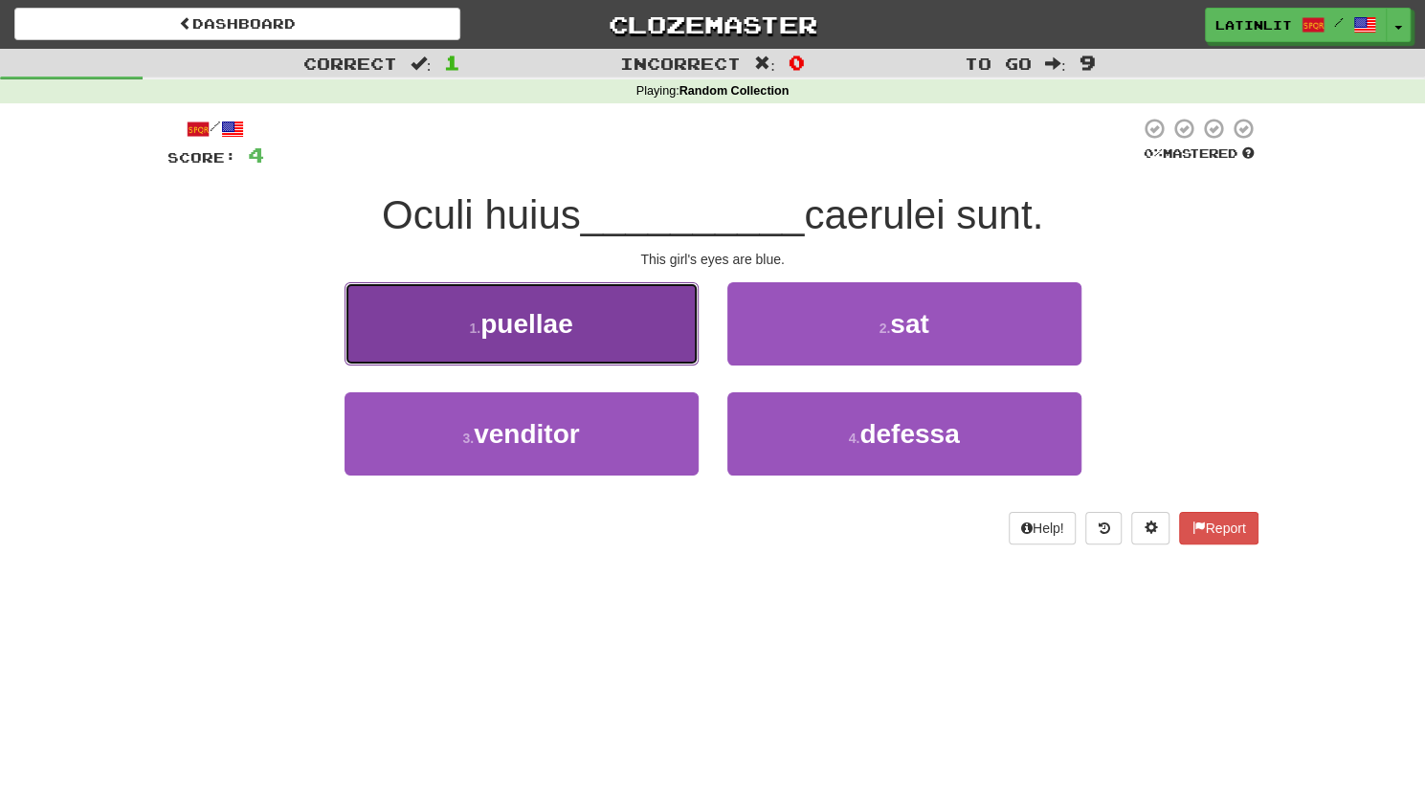
click at [591, 317] on button "1 . [GEOGRAPHIC_DATA]" at bounding box center [521, 323] width 354 height 83
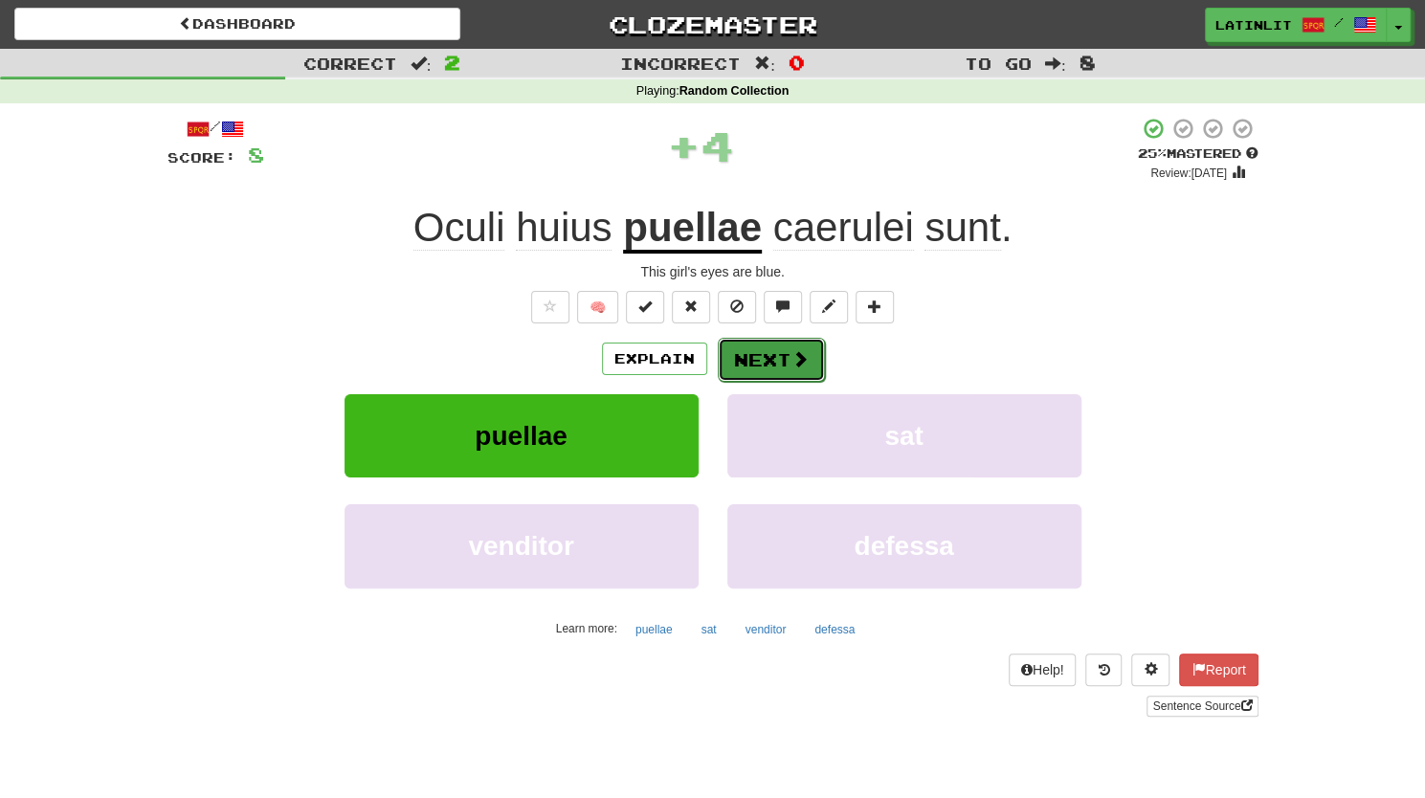
click at [743, 360] on button "Next" at bounding box center [771, 360] width 107 height 44
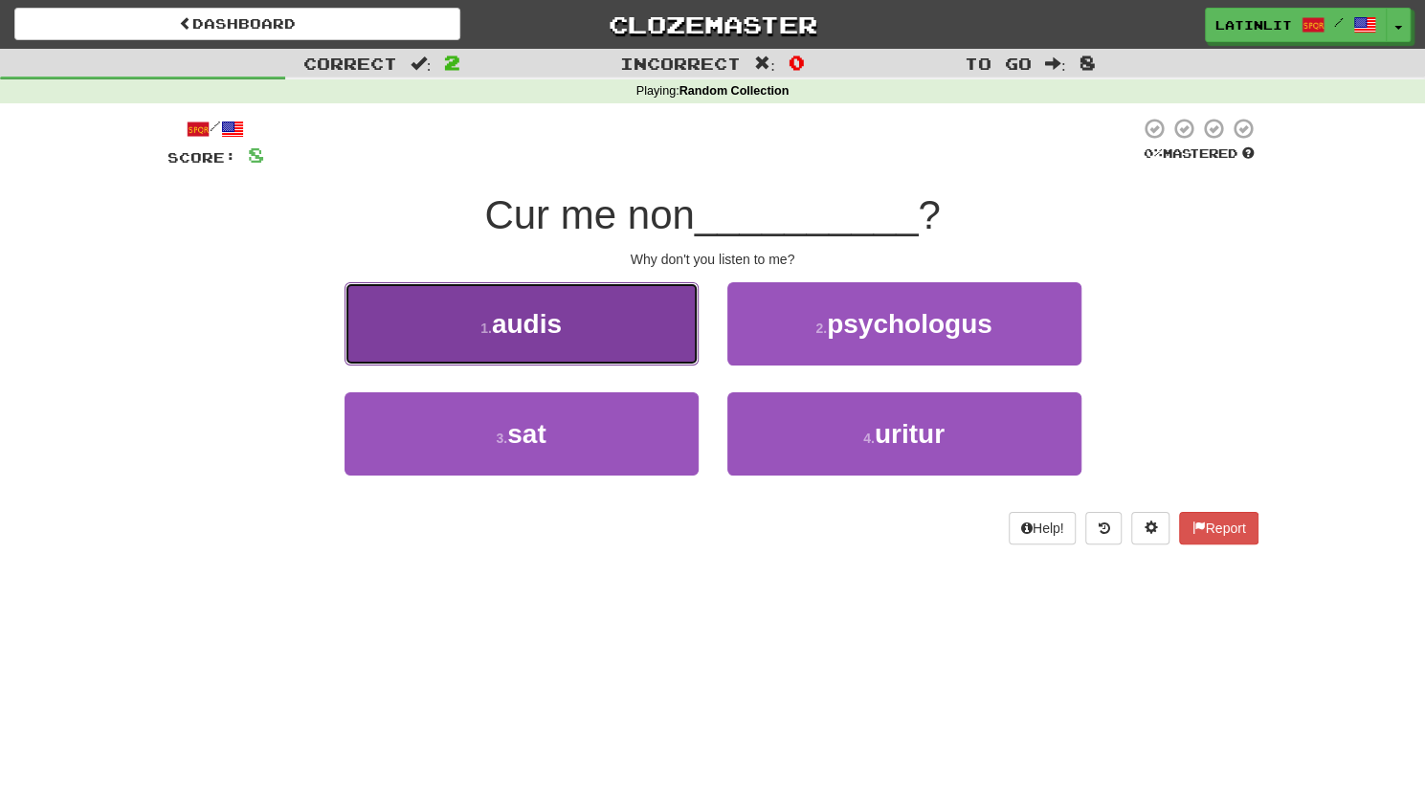
click at [558, 320] on span "audis" at bounding box center [527, 324] width 70 height 30
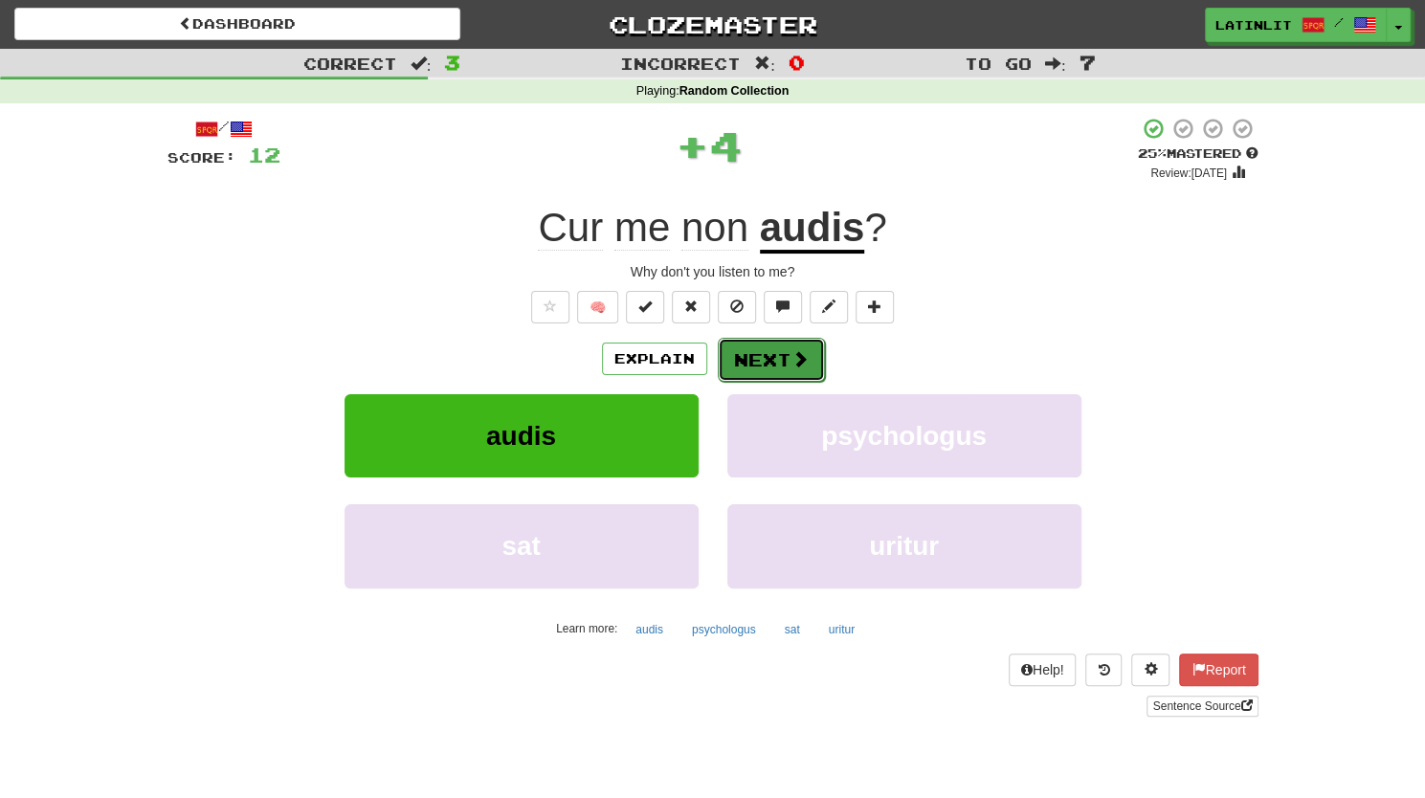
click at [768, 363] on button "Next" at bounding box center [771, 360] width 107 height 44
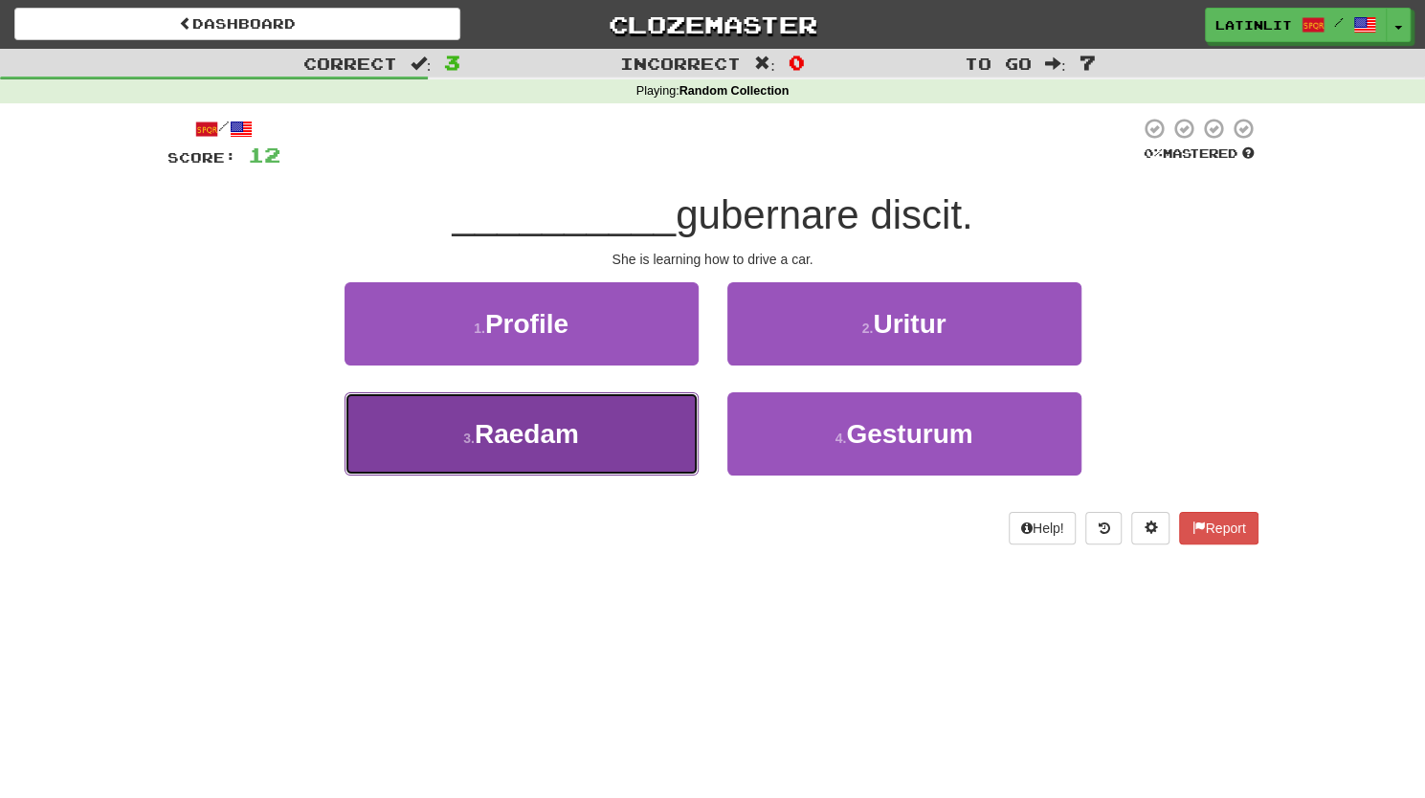
click at [644, 439] on button "3 . [GEOGRAPHIC_DATA]" at bounding box center [521, 433] width 354 height 83
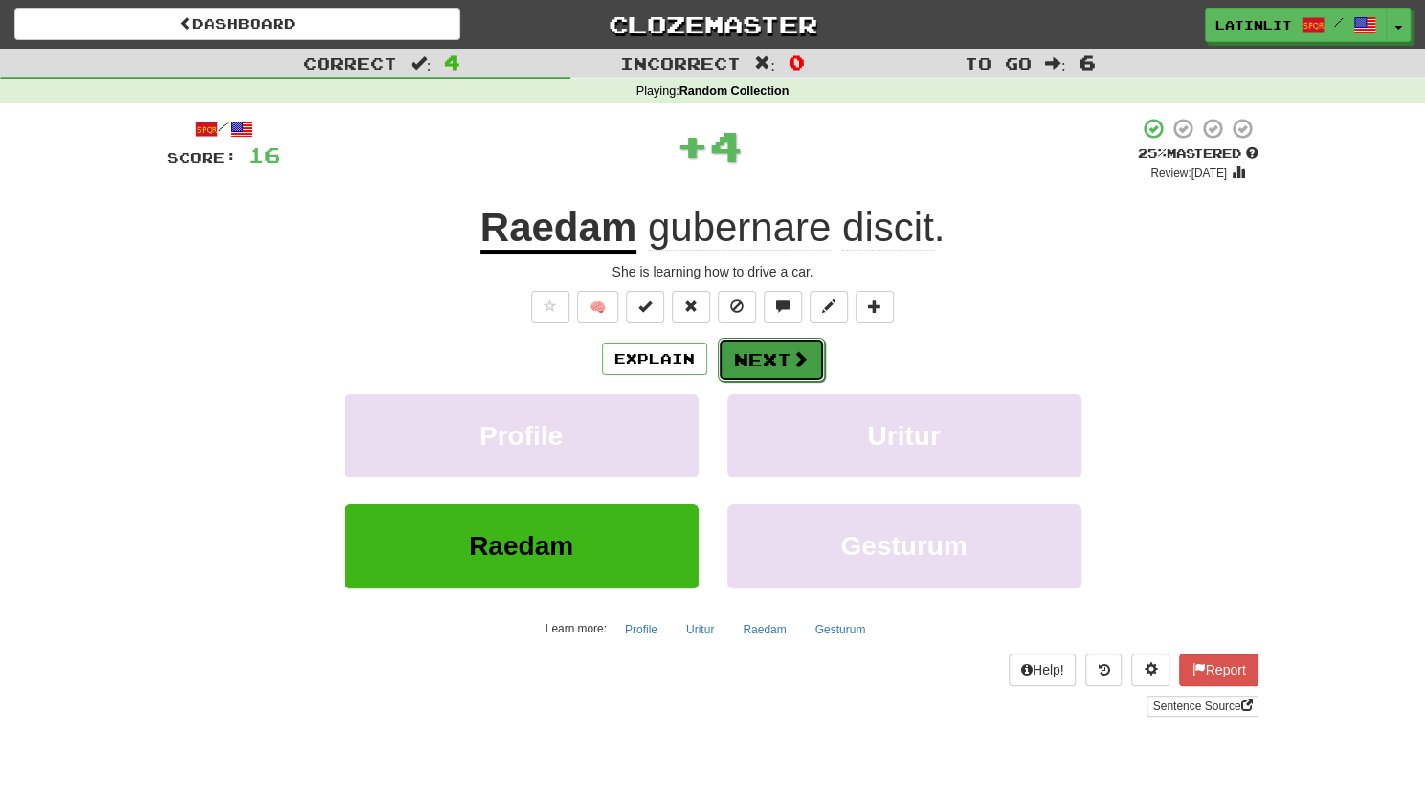
click at [791, 353] on span at bounding box center [799, 358] width 17 height 17
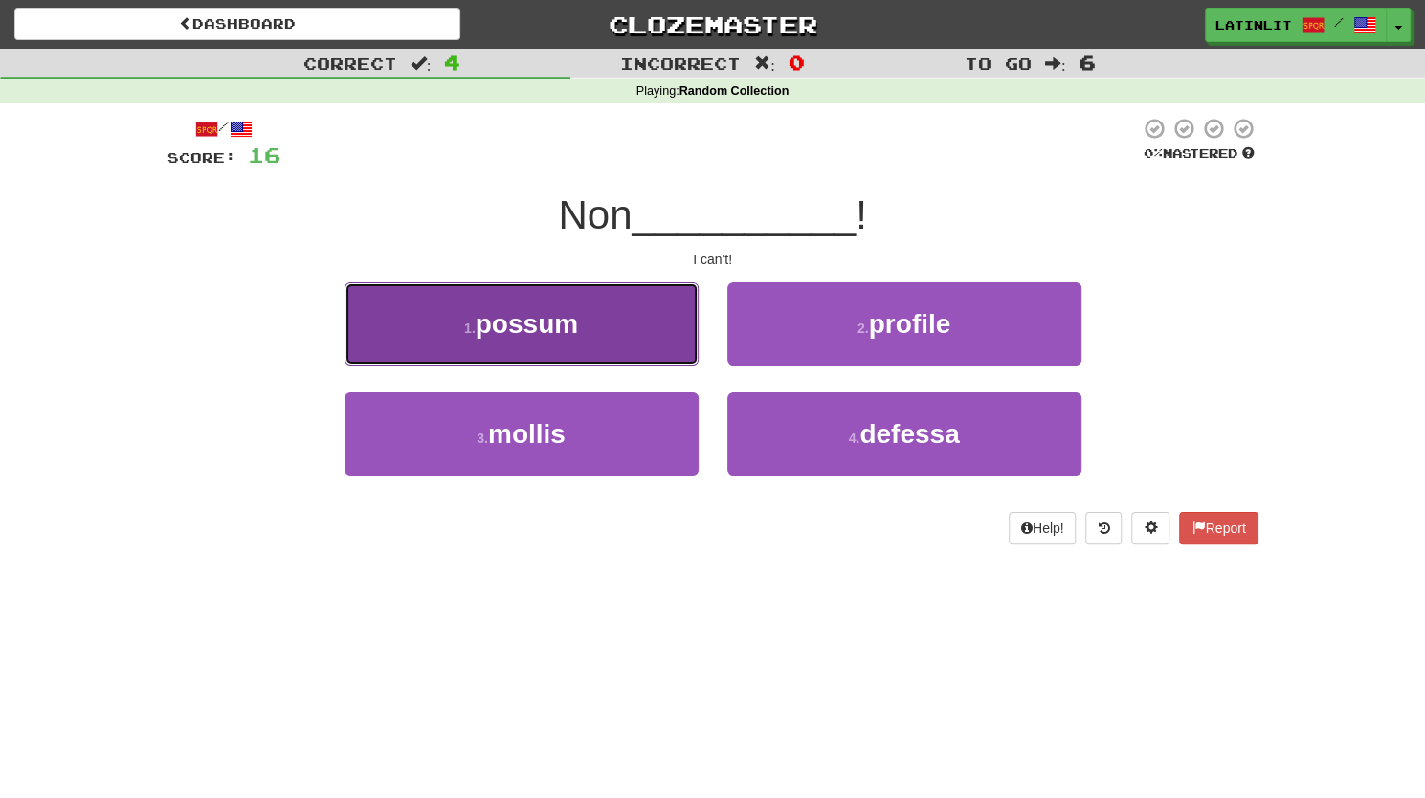
click at [599, 313] on button "1 . possum" at bounding box center [521, 323] width 354 height 83
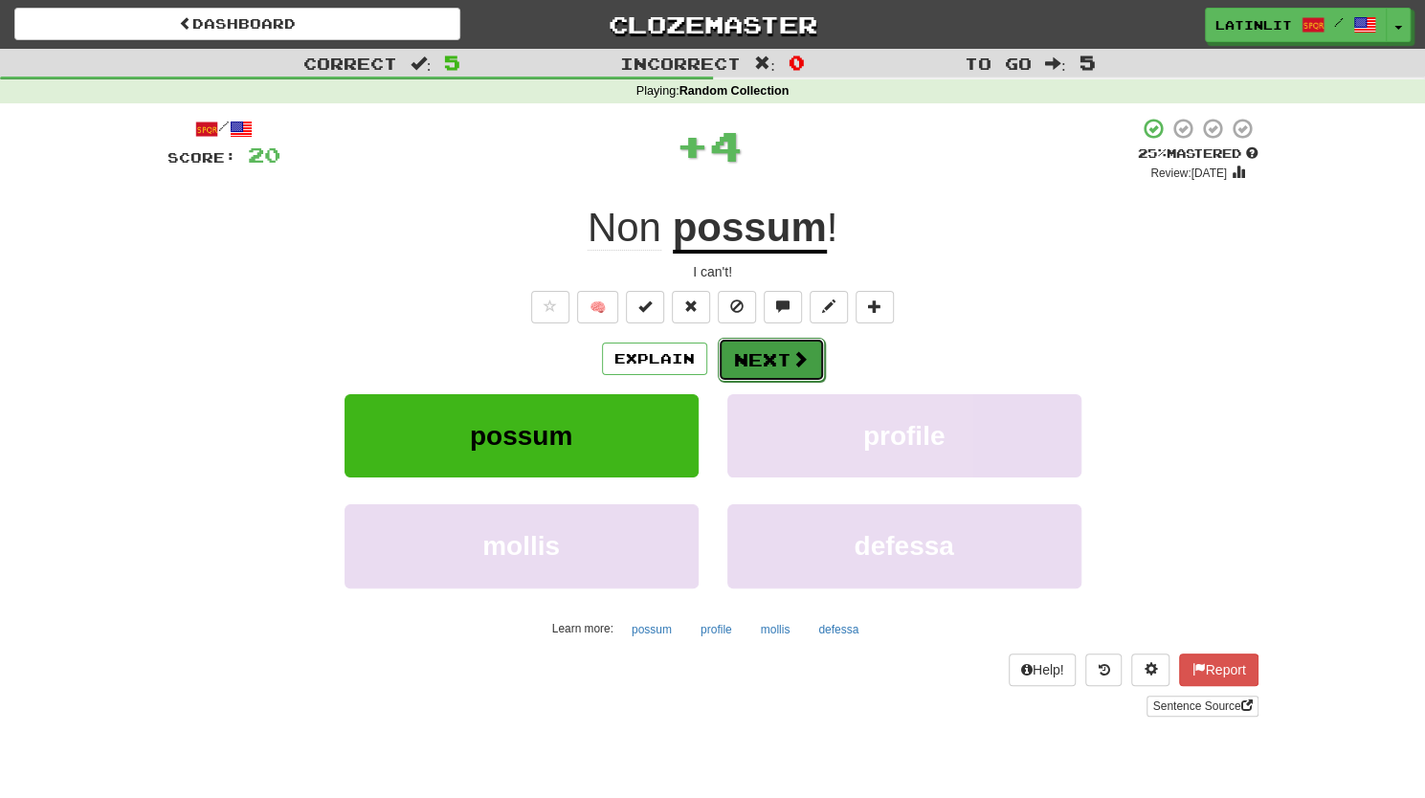
click at [771, 350] on button "Next" at bounding box center [771, 360] width 107 height 44
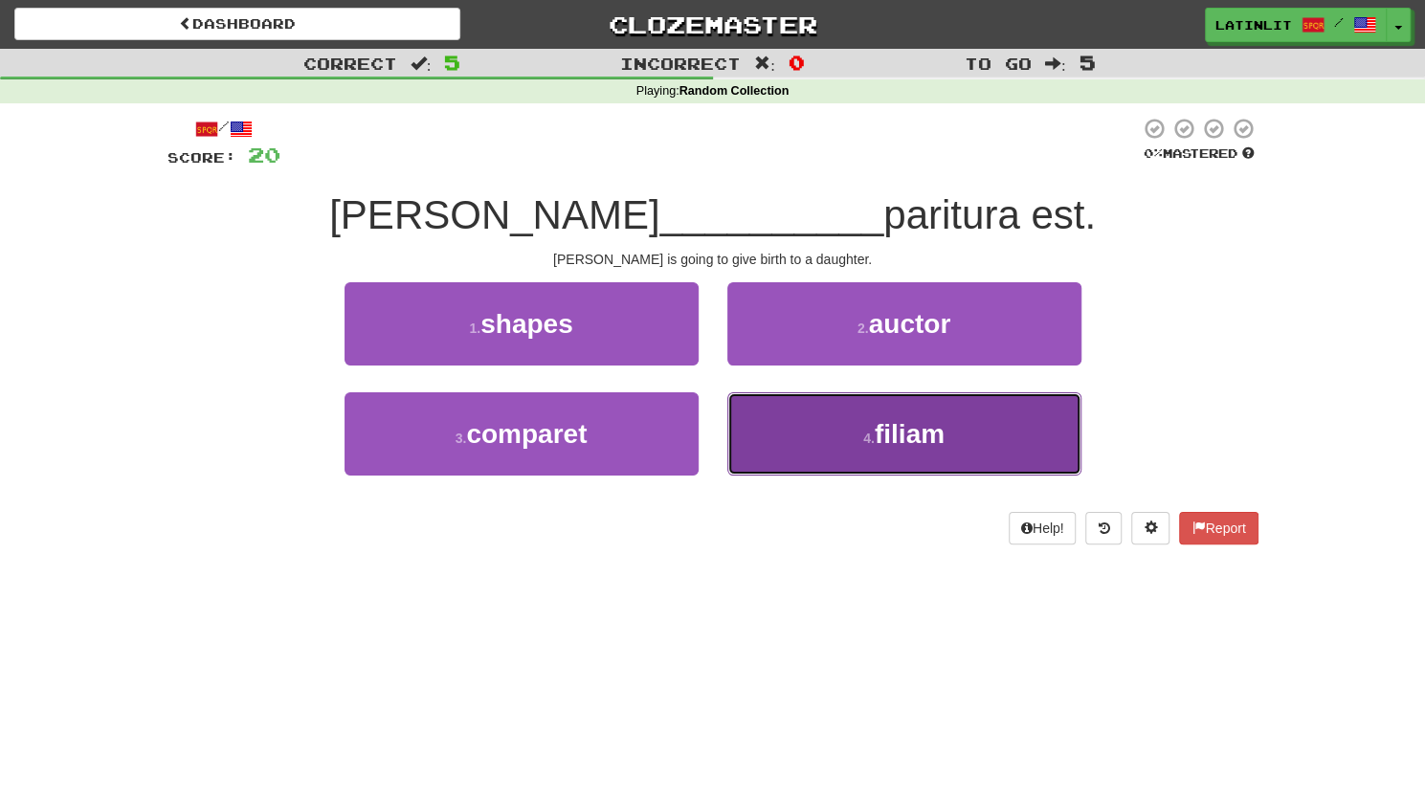
click at [785, 435] on button "4 . filiam" at bounding box center [904, 433] width 354 height 83
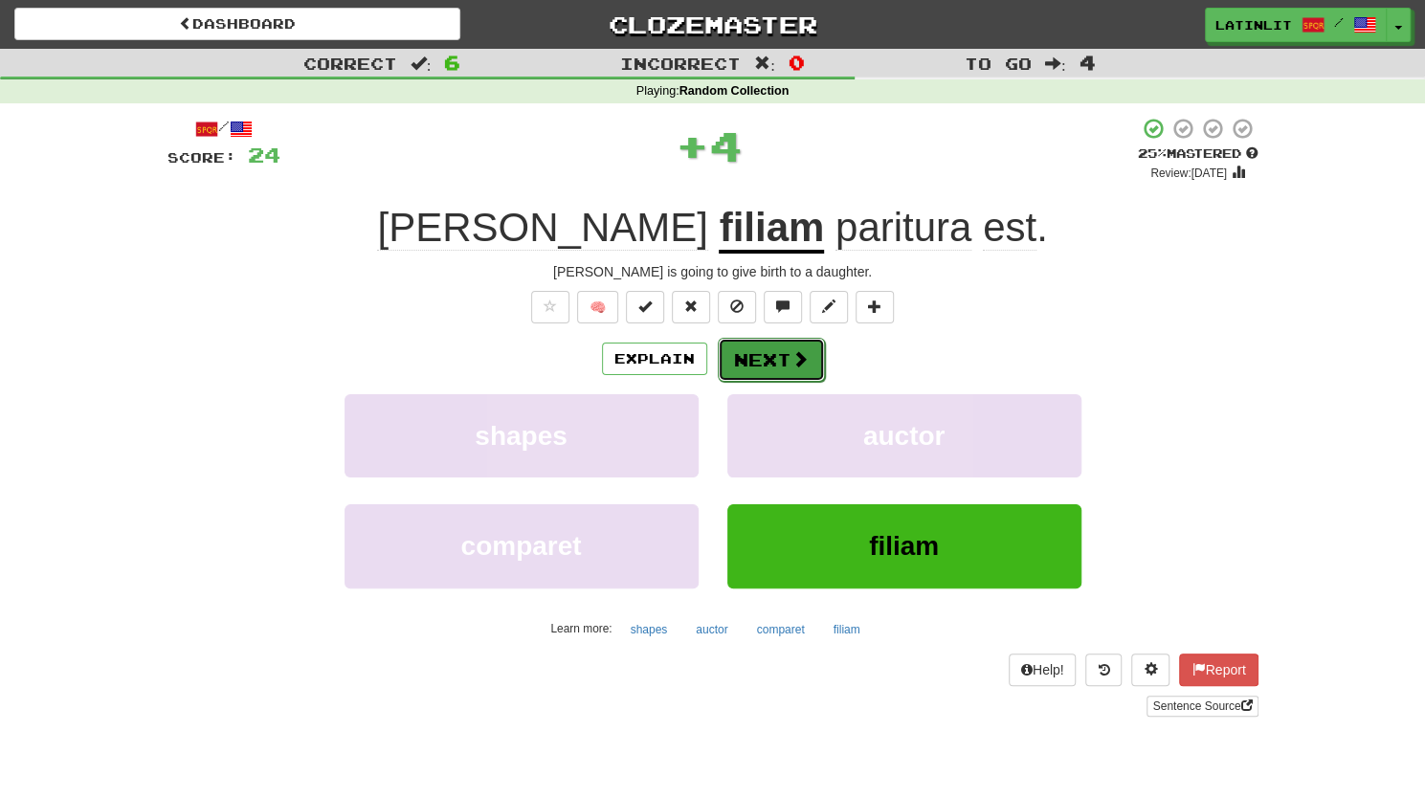
click at [742, 357] on button "Next" at bounding box center [771, 360] width 107 height 44
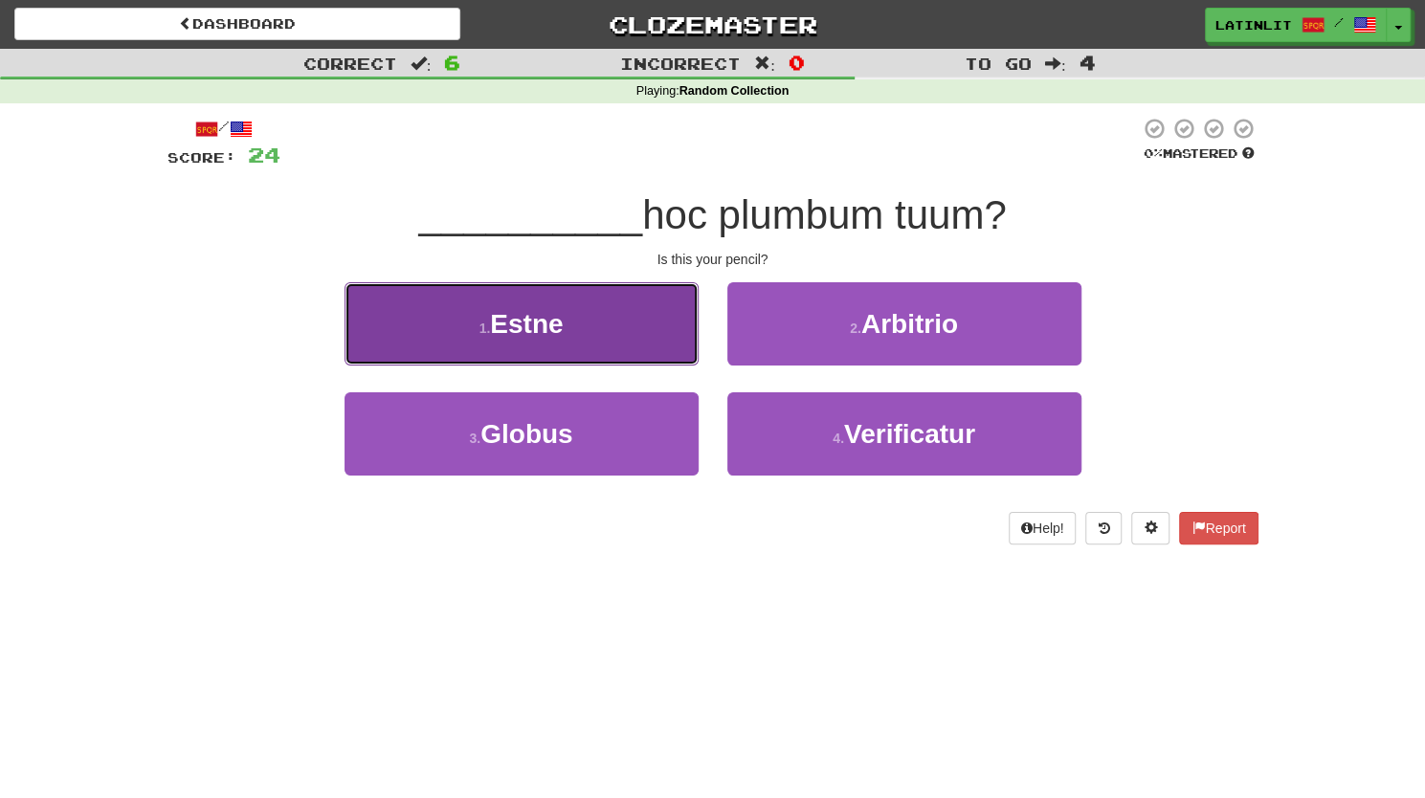
click at [595, 311] on button "1 . Estne" at bounding box center [521, 323] width 354 height 83
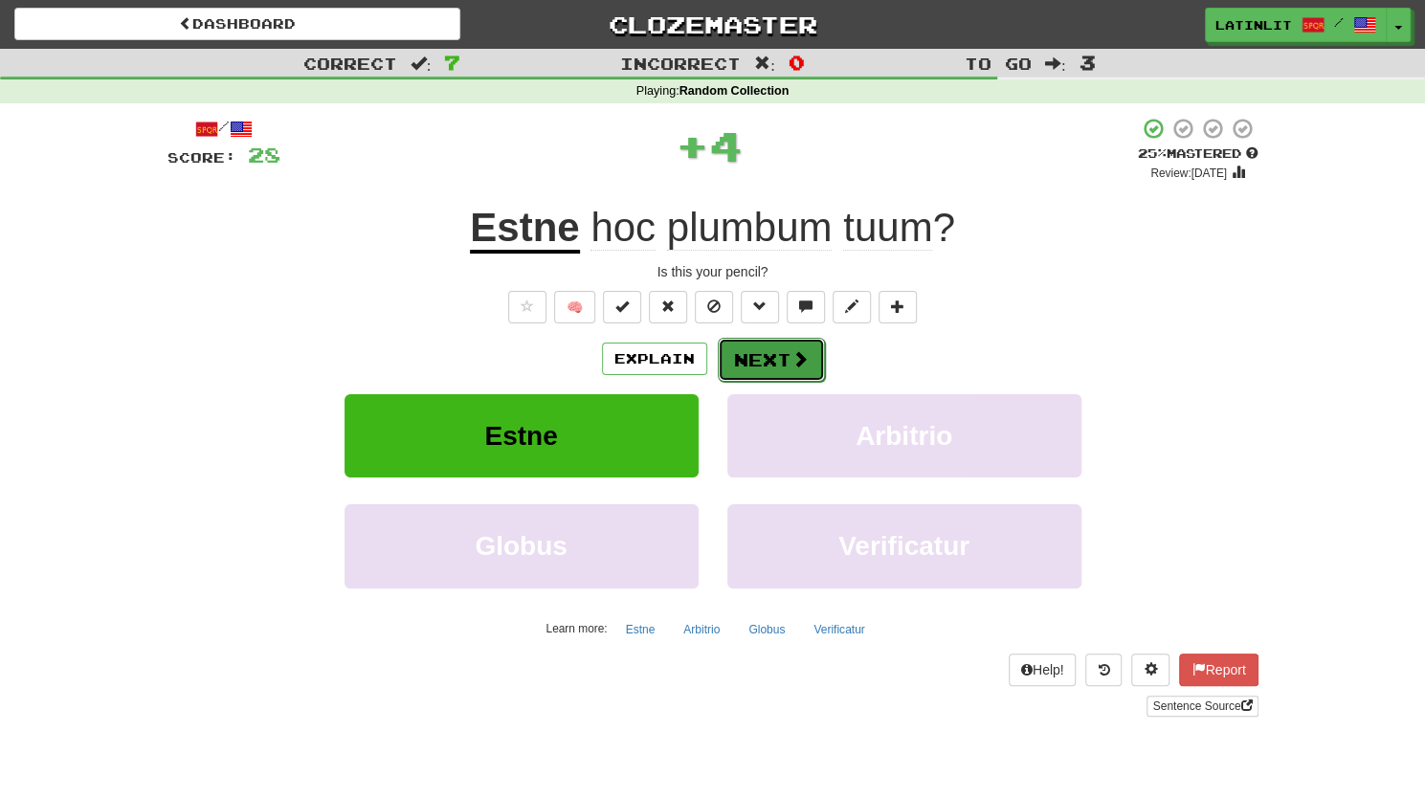
click at [754, 364] on button "Next" at bounding box center [771, 360] width 107 height 44
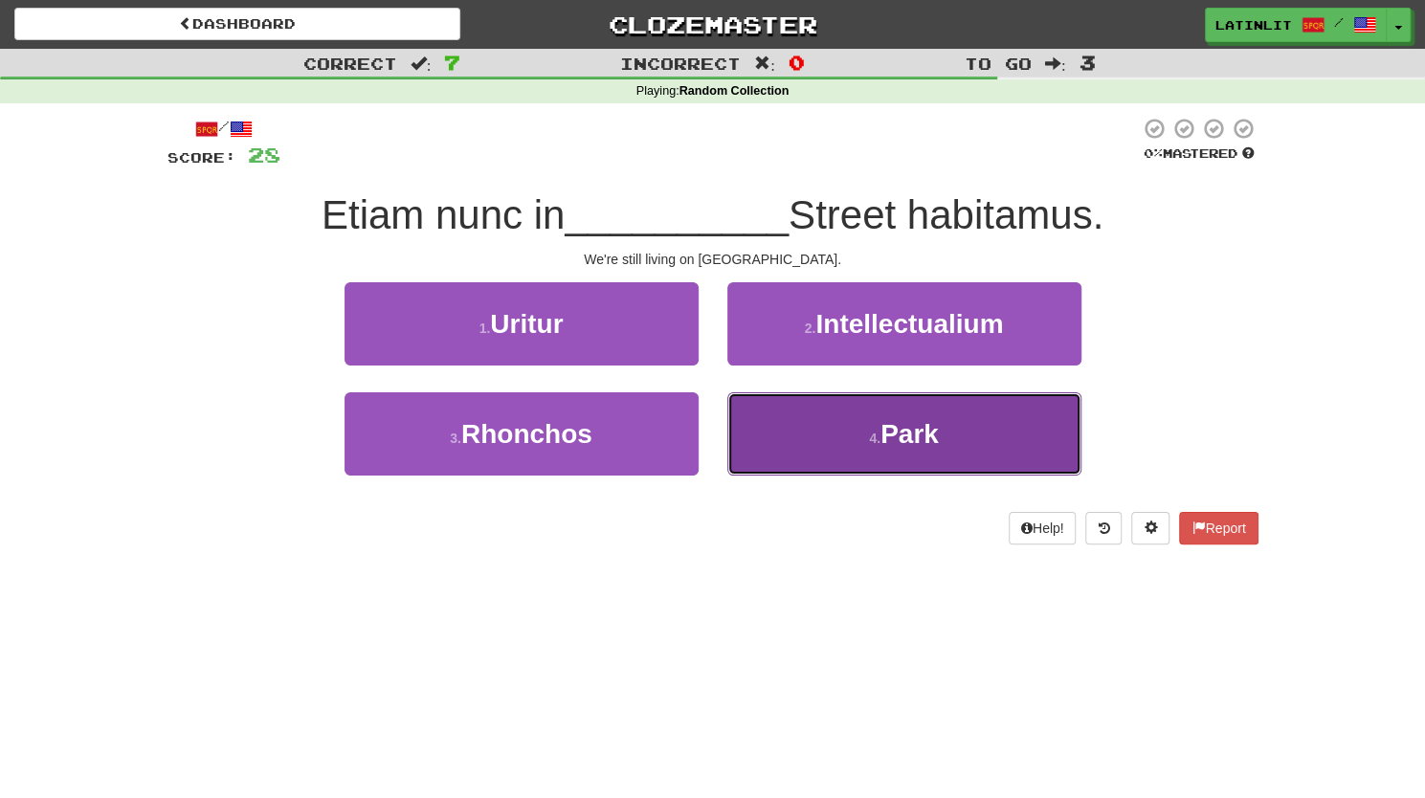
click at [784, 418] on button "4 . Park" at bounding box center [904, 433] width 354 height 83
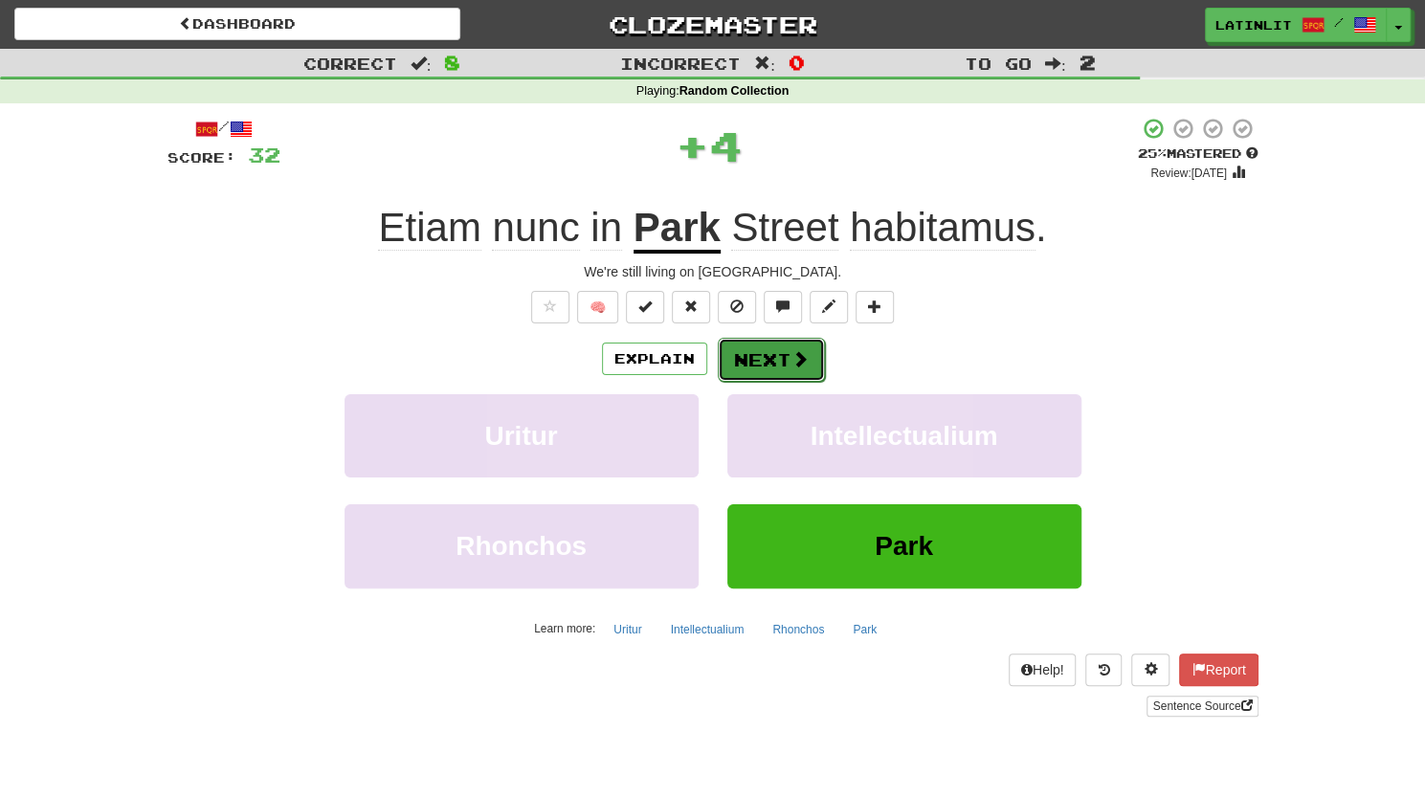
click at [776, 355] on button "Next" at bounding box center [771, 360] width 107 height 44
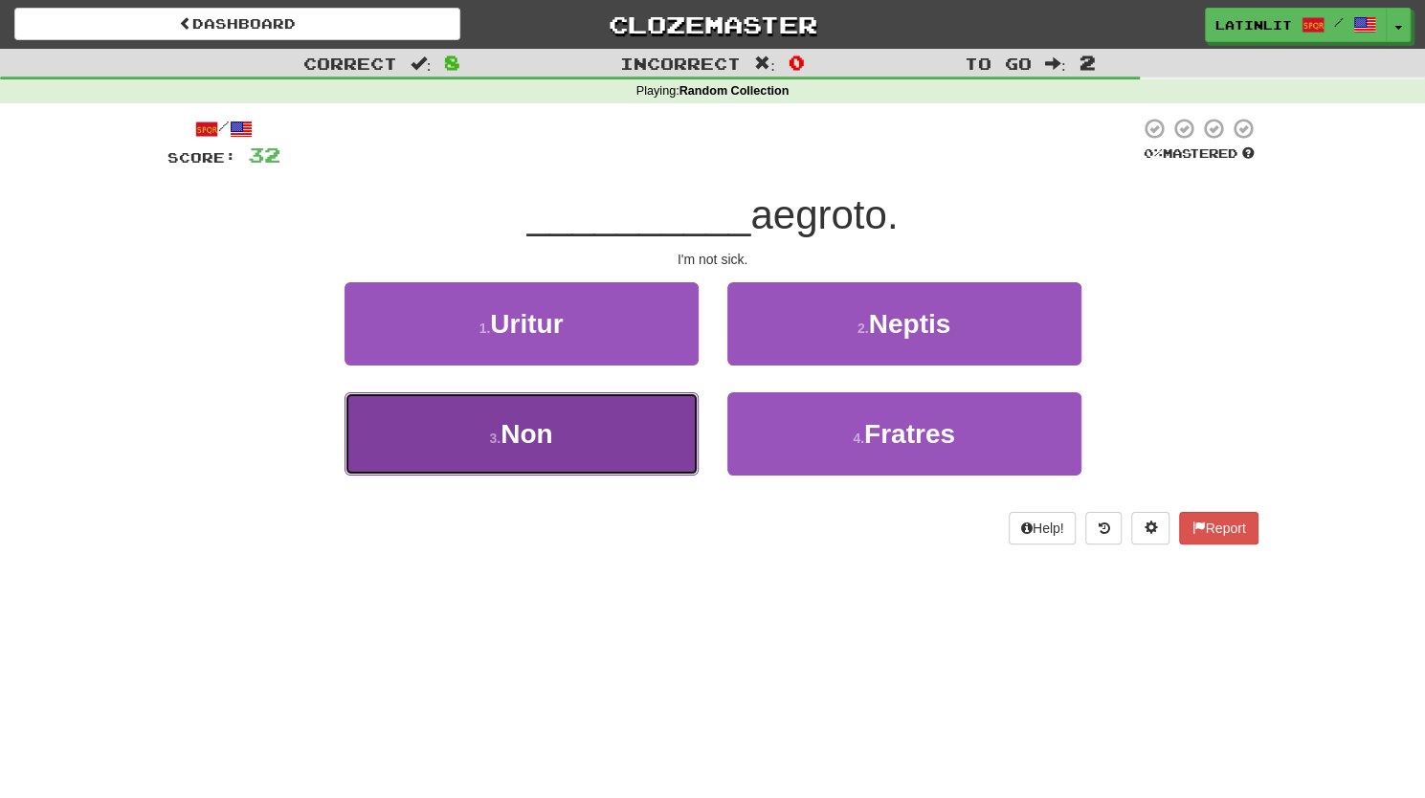
click at [639, 423] on button "3 . Non" at bounding box center [521, 433] width 354 height 83
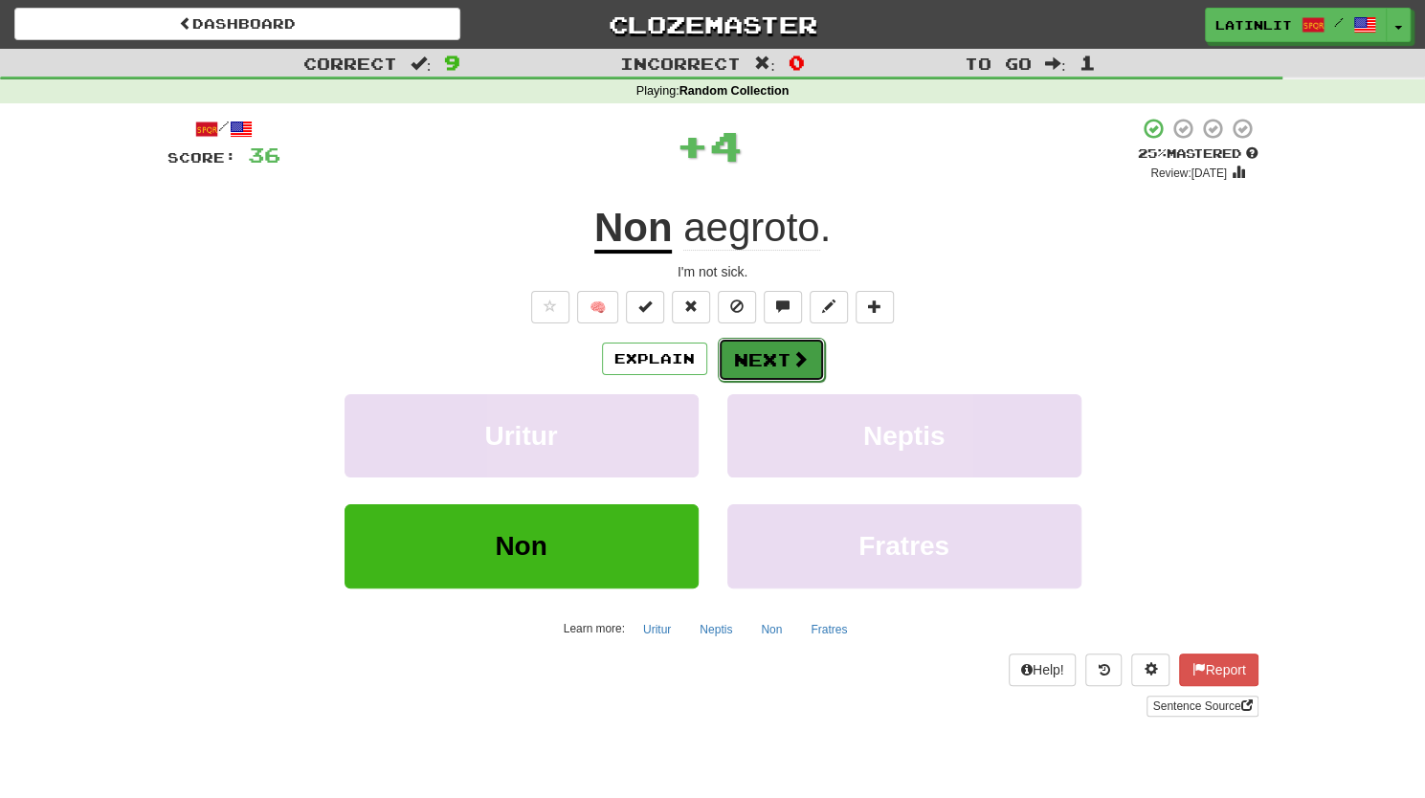
click at [750, 338] on button "Next" at bounding box center [771, 360] width 107 height 44
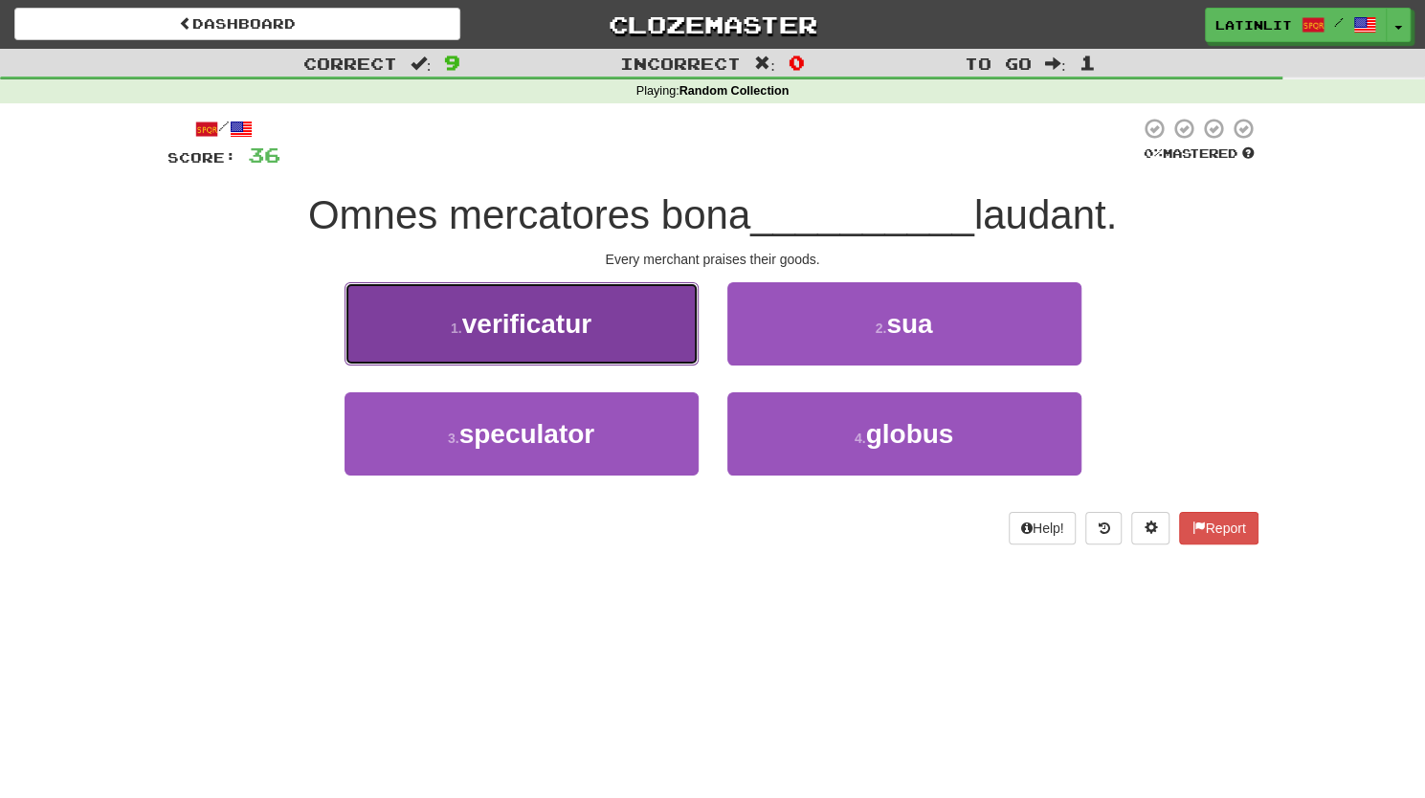
click at [597, 328] on button "1 . verificatur" at bounding box center [521, 323] width 354 height 83
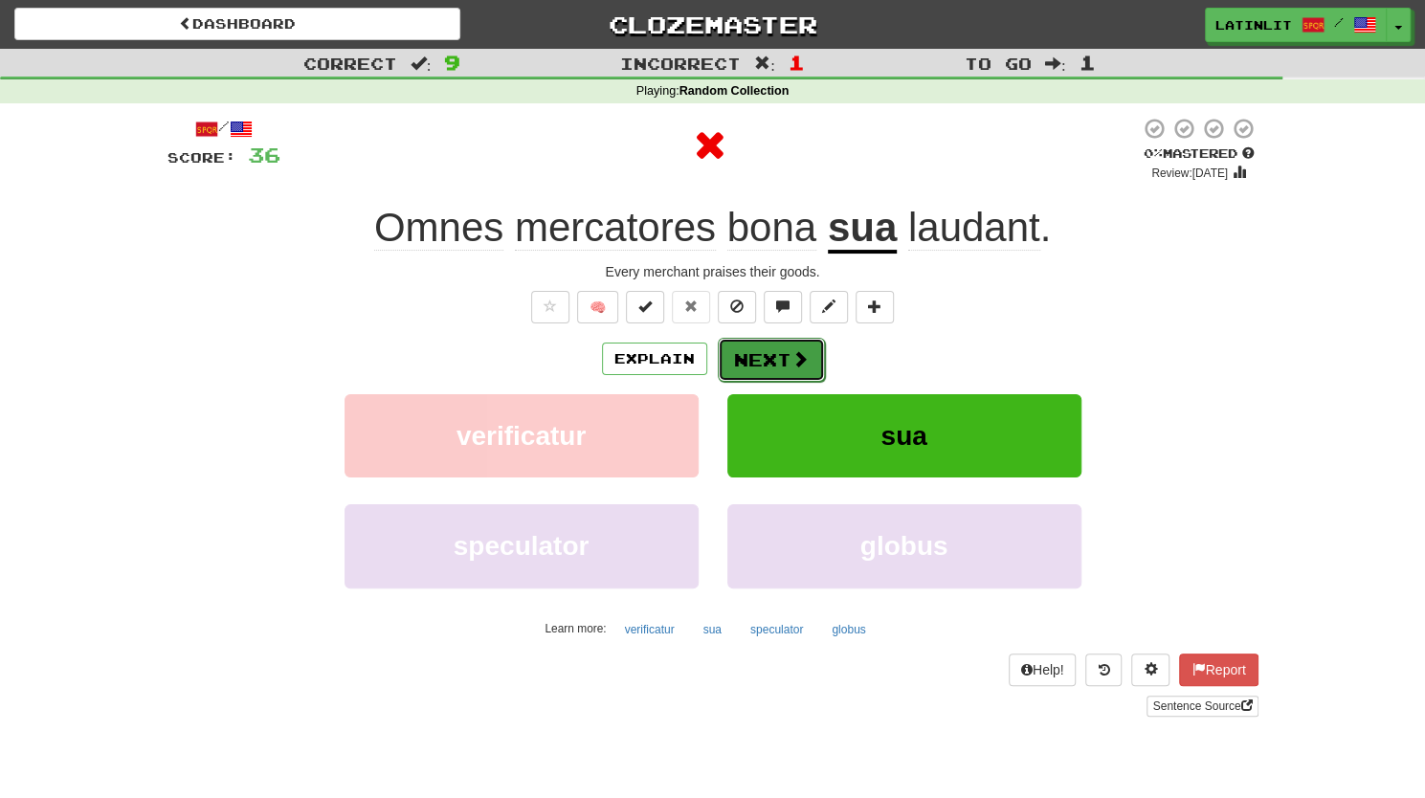
click at [745, 357] on button "Next" at bounding box center [771, 360] width 107 height 44
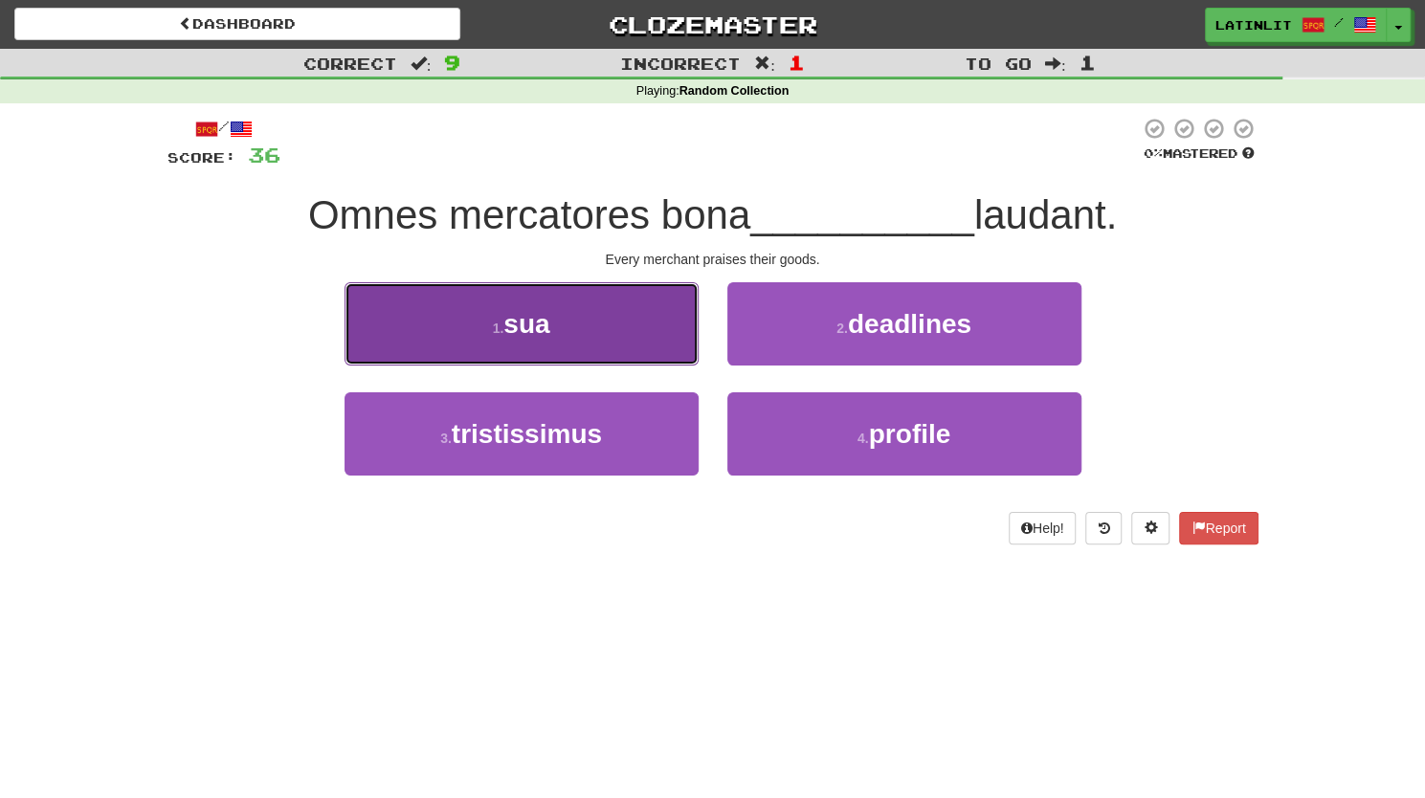
click at [568, 310] on button "1 . sua" at bounding box center [521, 323] width 354 height 83
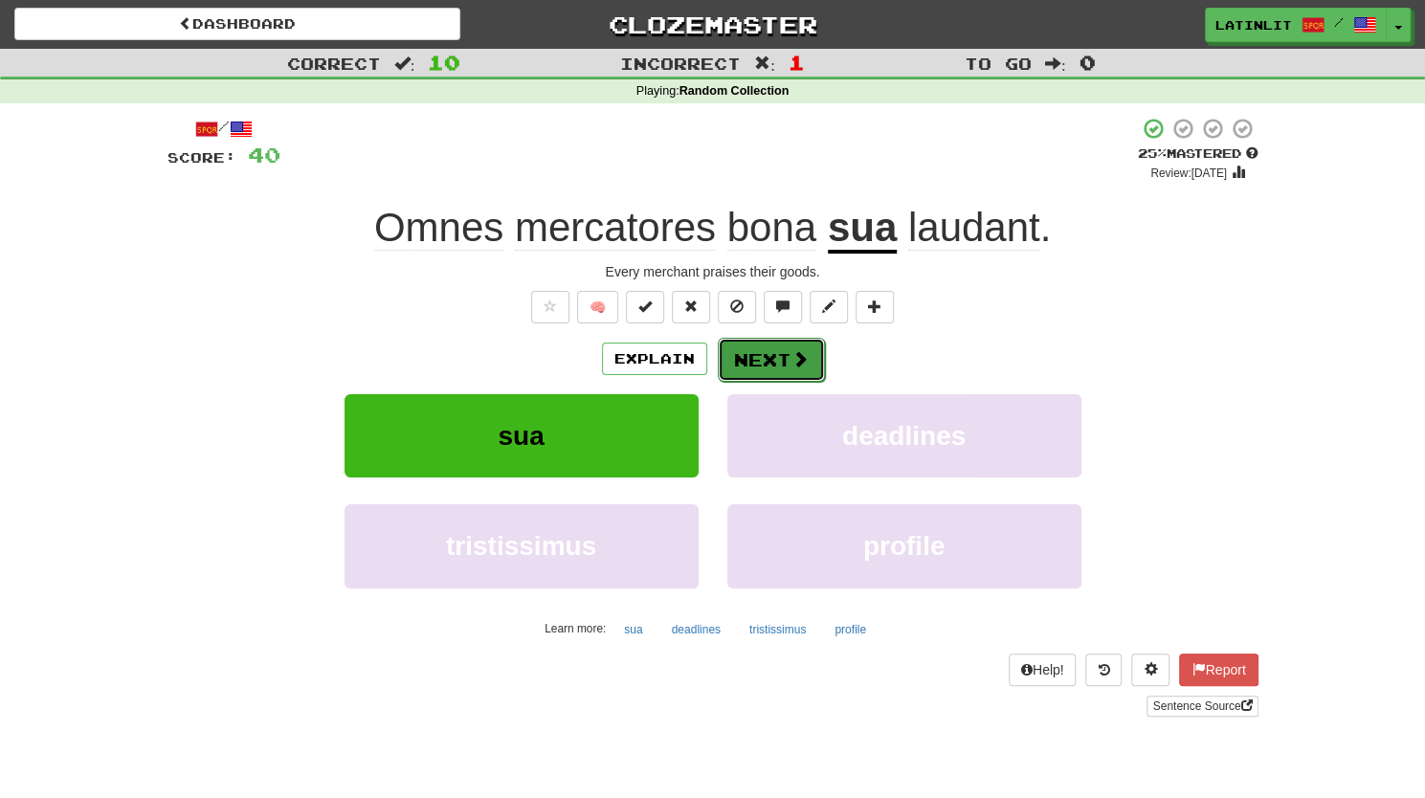
click at [770, 359] on button "Next" at bounding box center [771, 360] width 107 height 44
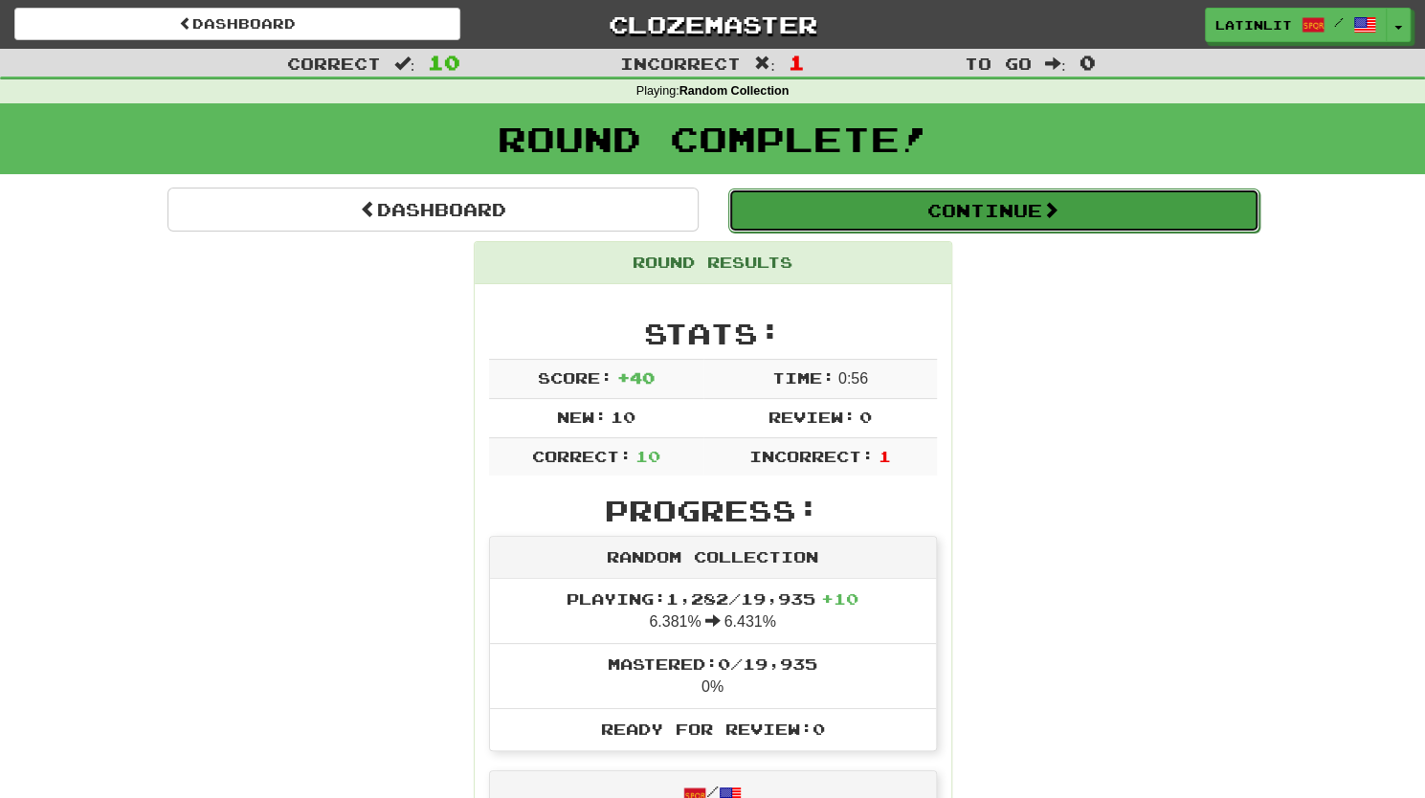
click at [896, 208] on button "Continue" at bounding box center [993, 210] width 531 height 44
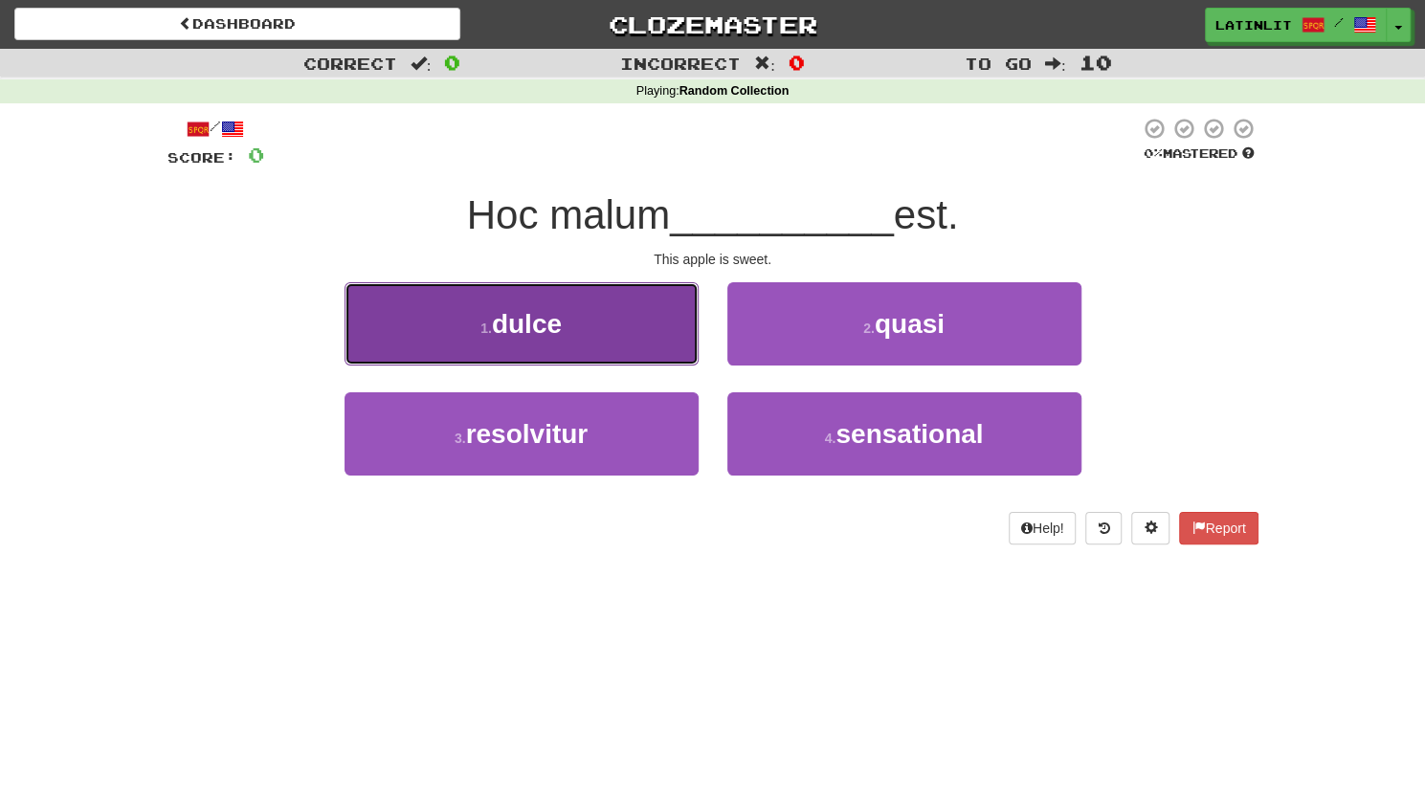
click at [549, 321] on span "dulce" at bounding box center [527, 324] width 70 height 30
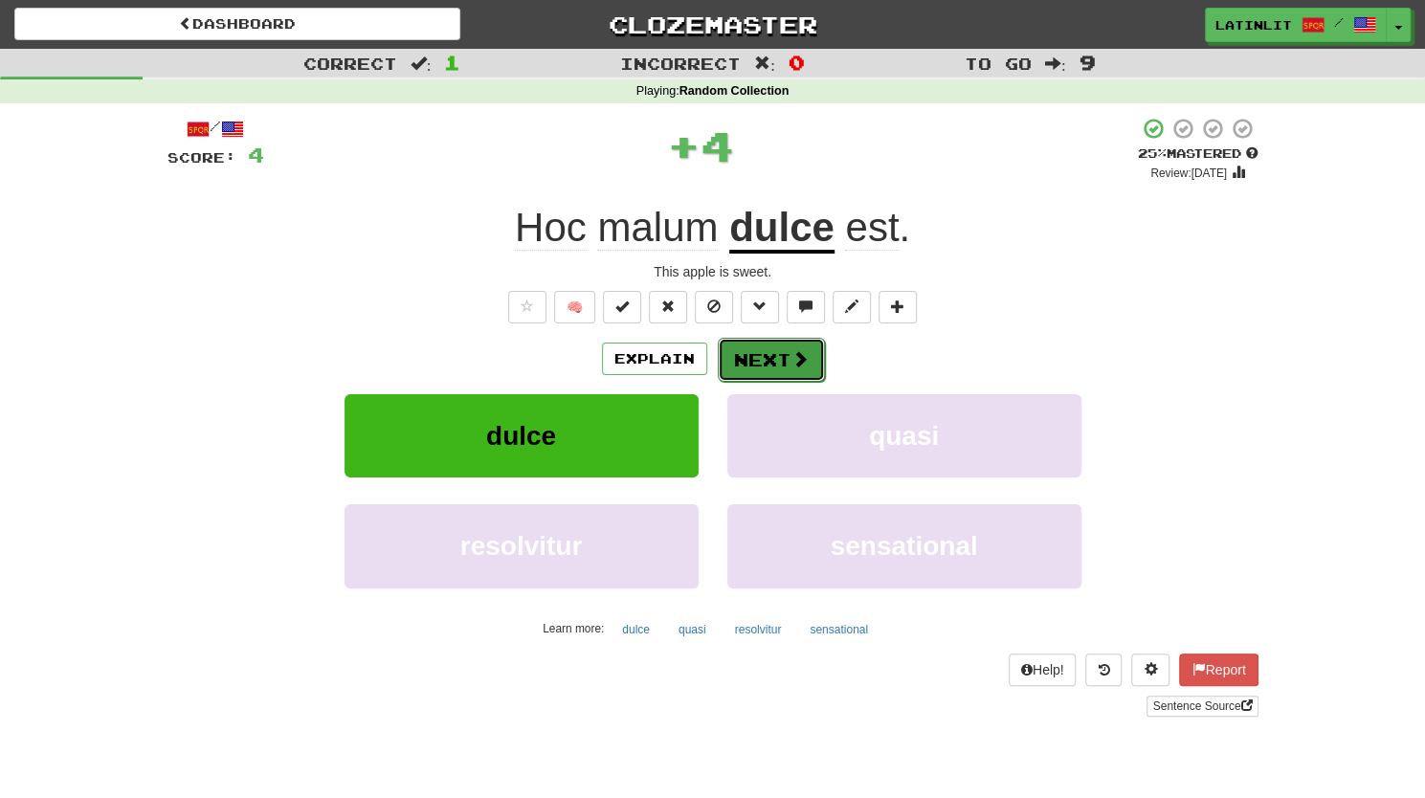
click at [791, 356] on span at bounding box center [799, 358] width 17 height 17
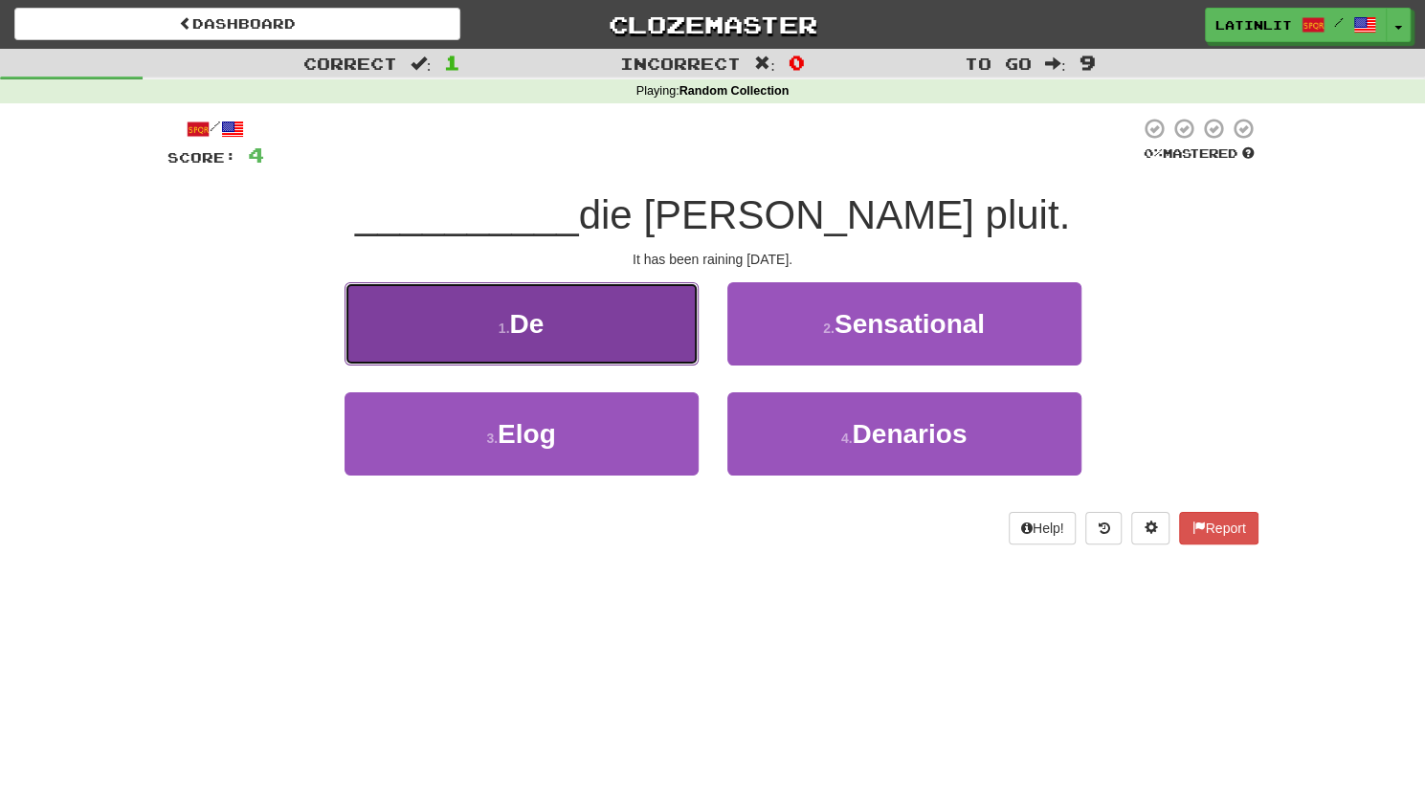
click at [635, 324] on button "1 . De" at bounding box center [521, 323] width 354 height 83
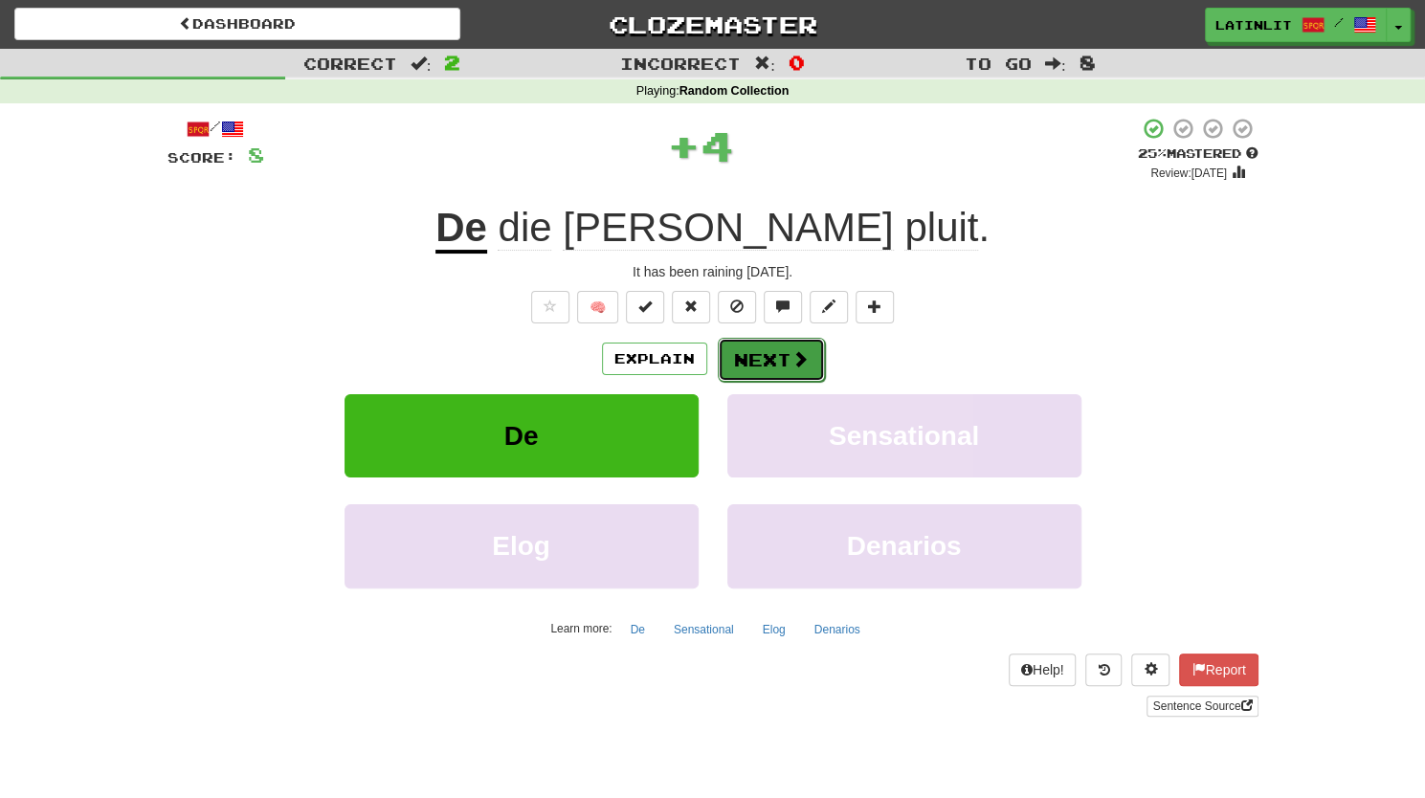
click at [754, 361] on button "Next" at bounding box center [771, 360] width 107 height 44
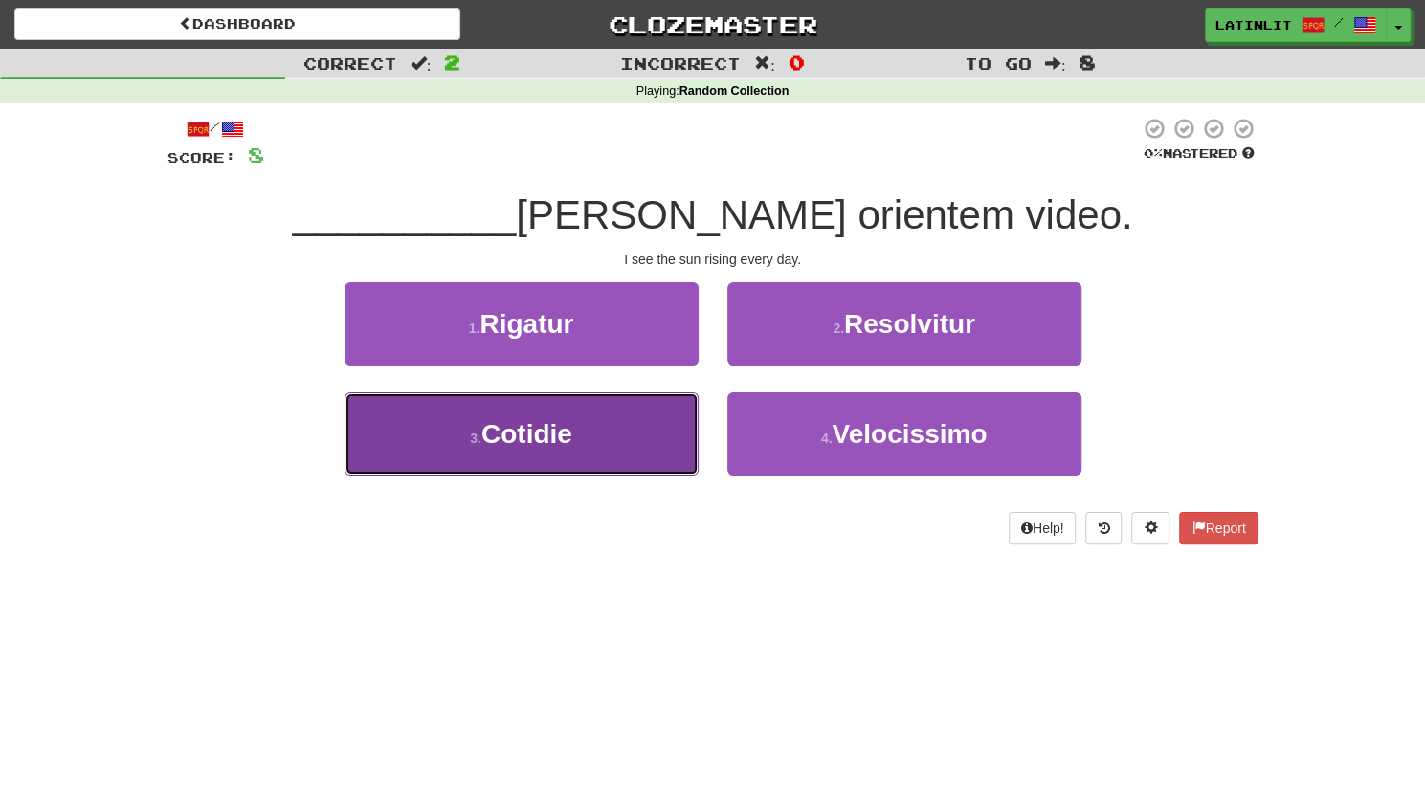
click at [598, 423] on button "3 . Cotidie" at bounding box center [521, 433] width 354 height 83
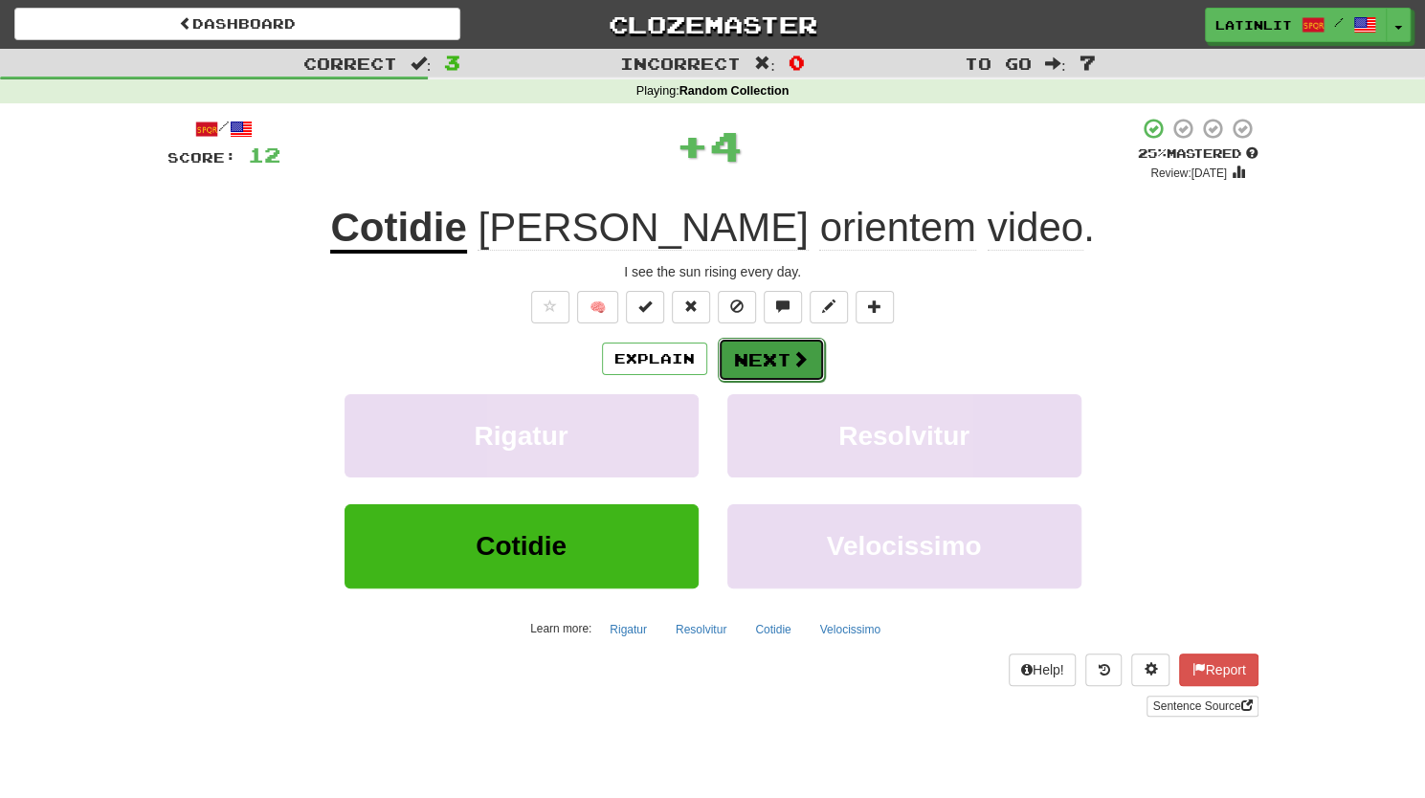
click at [740, 347] on button "Next" at bounding box center [771, 360] width 107 height 44
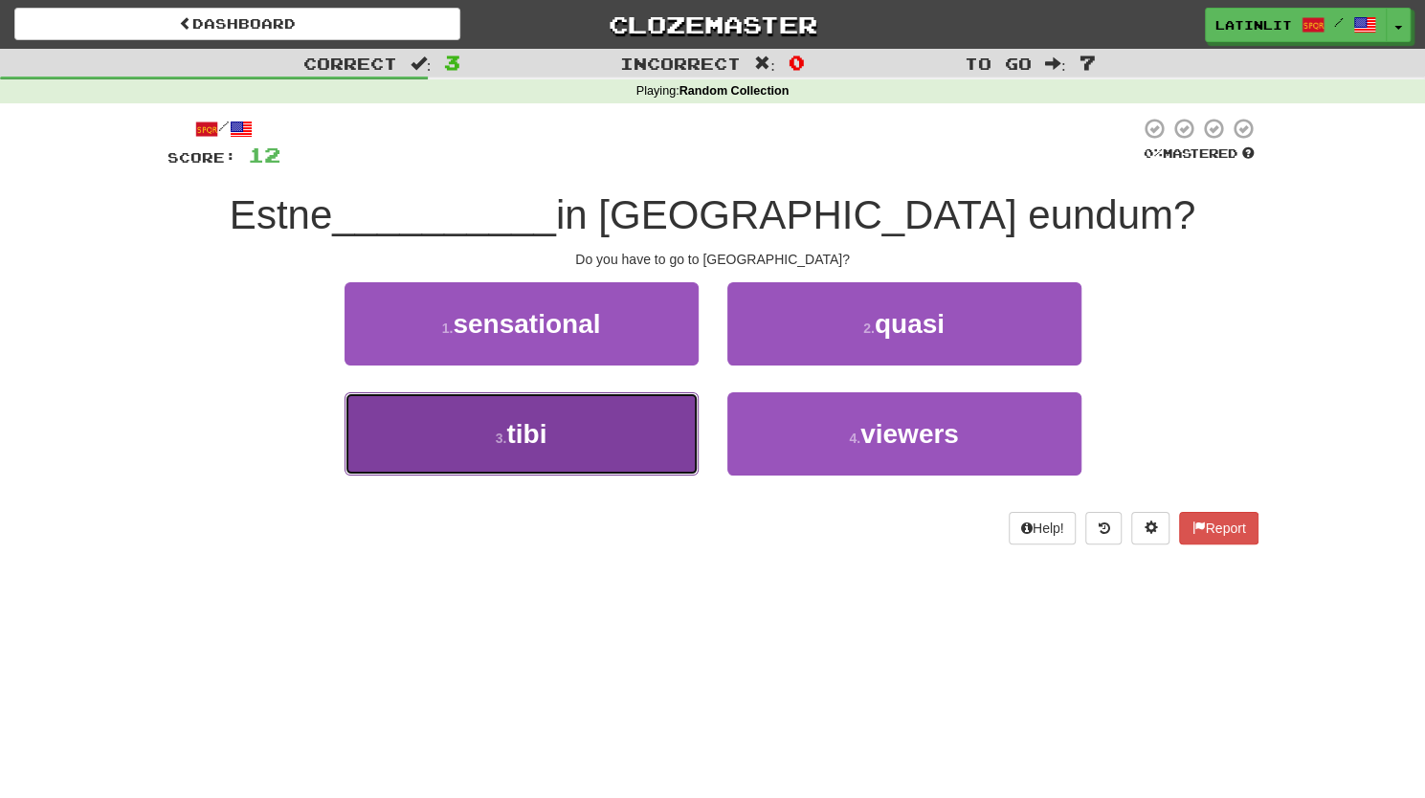
click at [610, 454] on button "3 . tibi" at bounding box center [521, 433] width 354 height 83
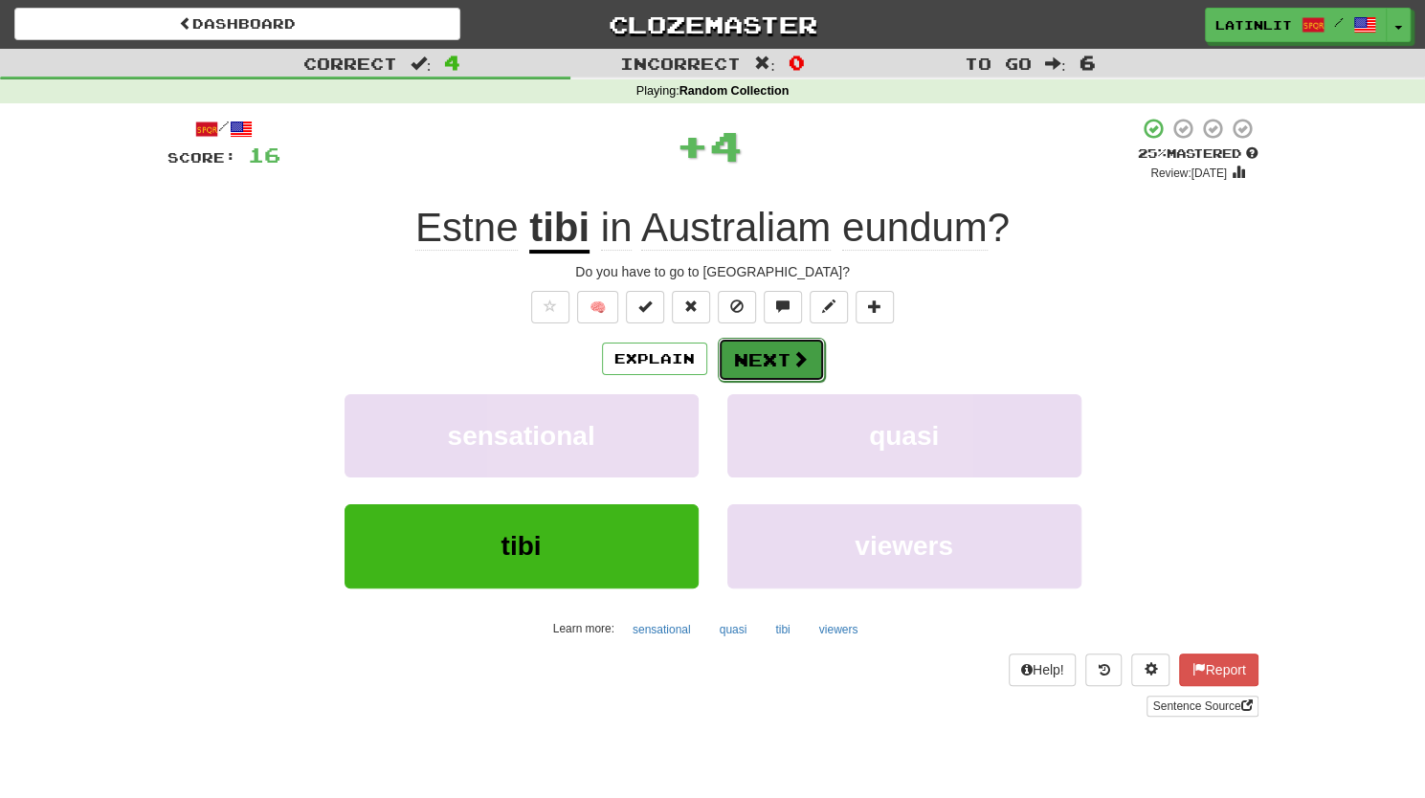
click at [773, 355] on button "Next" at bounding box center [771, 360] width 107 height 44
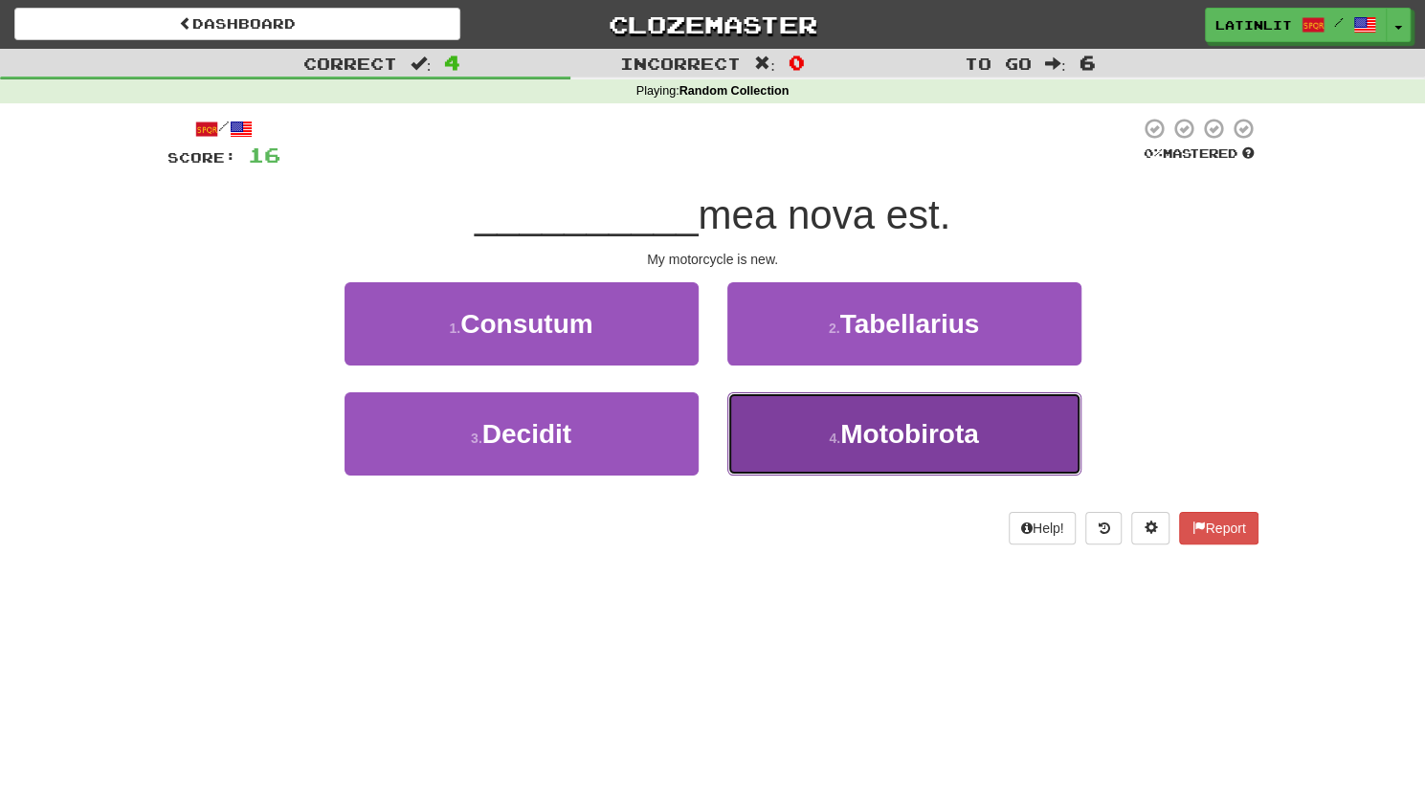
click at [798, 430] on button "4 . [GEOGRAPHIC_DATA]" at bounding box center [904, 433] width 354 height 83
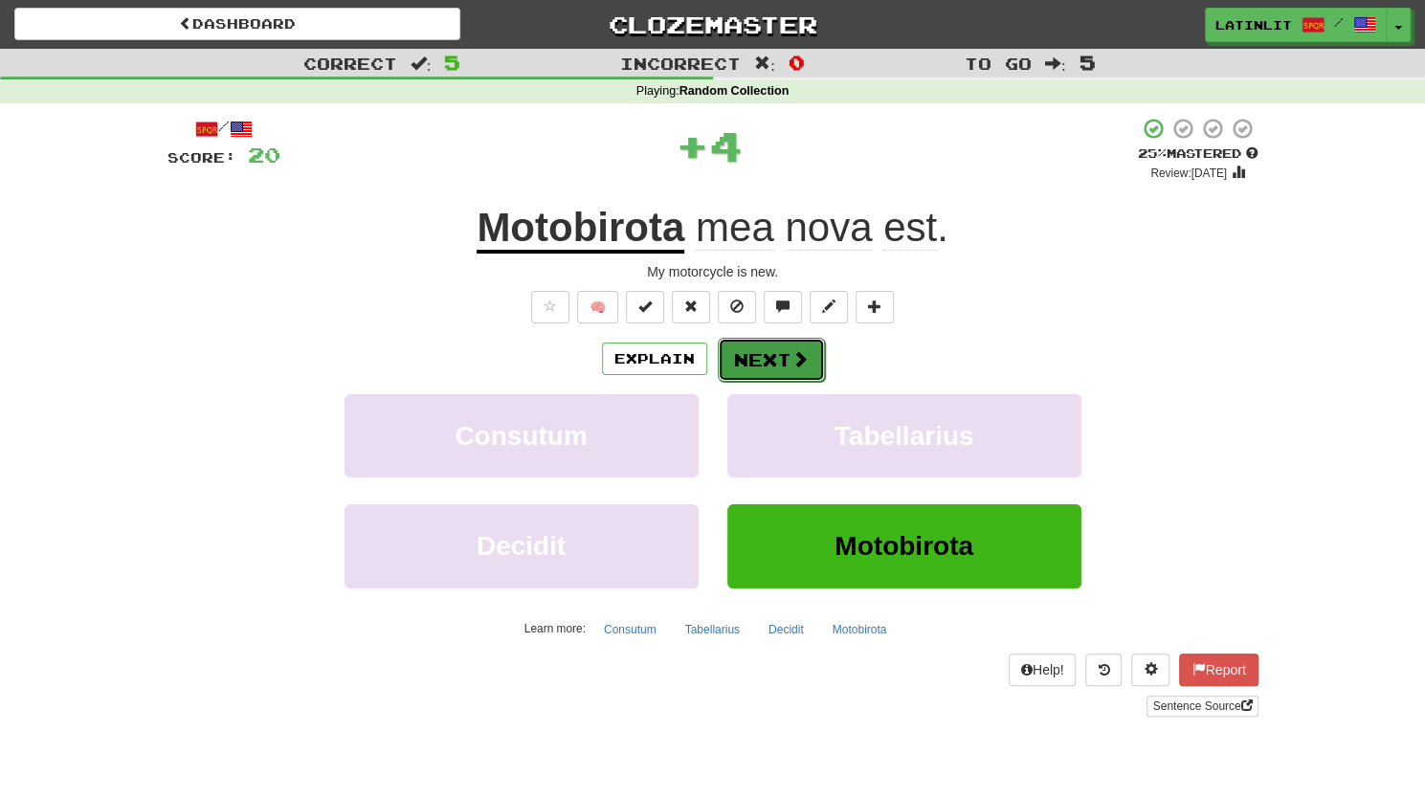
click at [745, 347] on button "Next" at bounding box center [771, 360] width 107 height 44
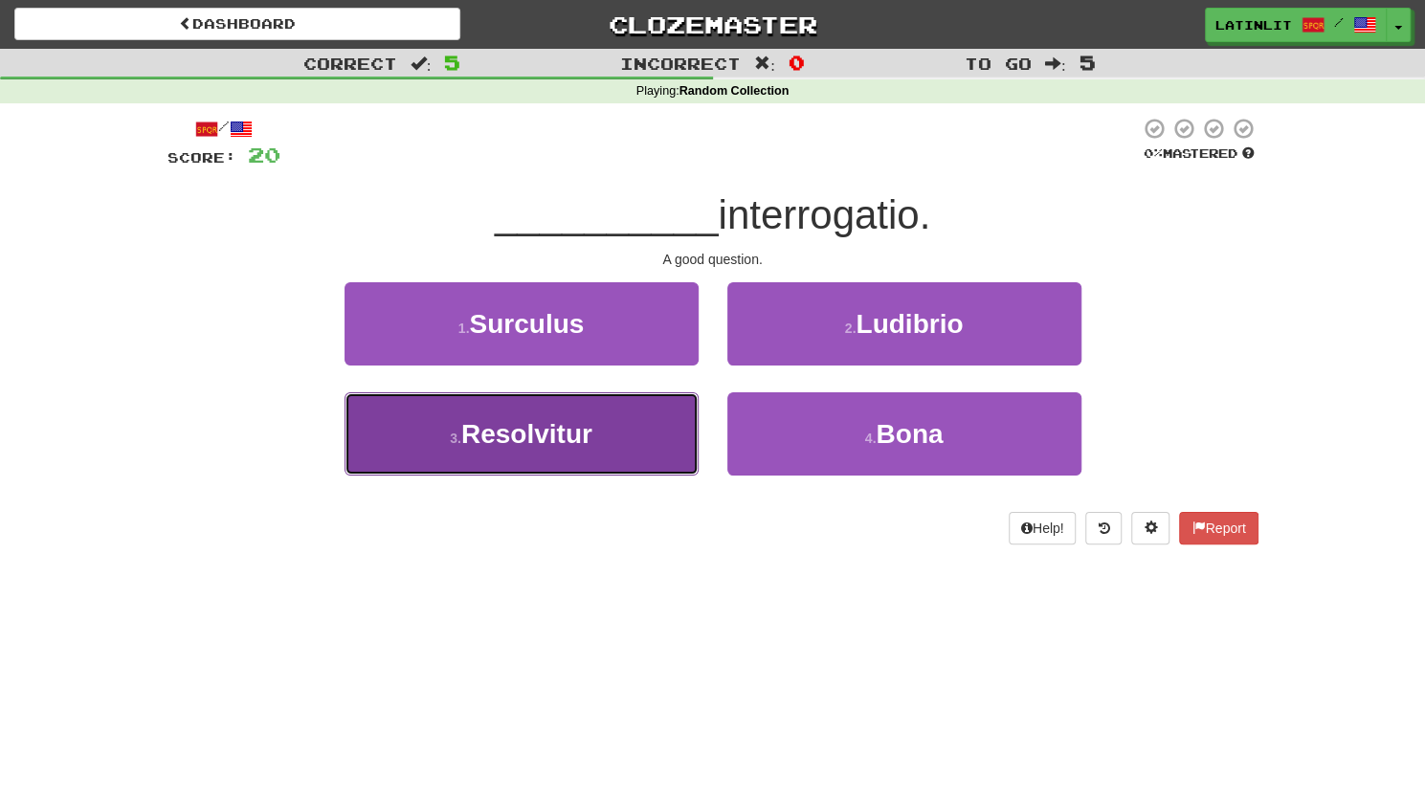
click at [608, 427] on button "3 . Resolvitur" at bounding box center [521, 433] width 354 height 83
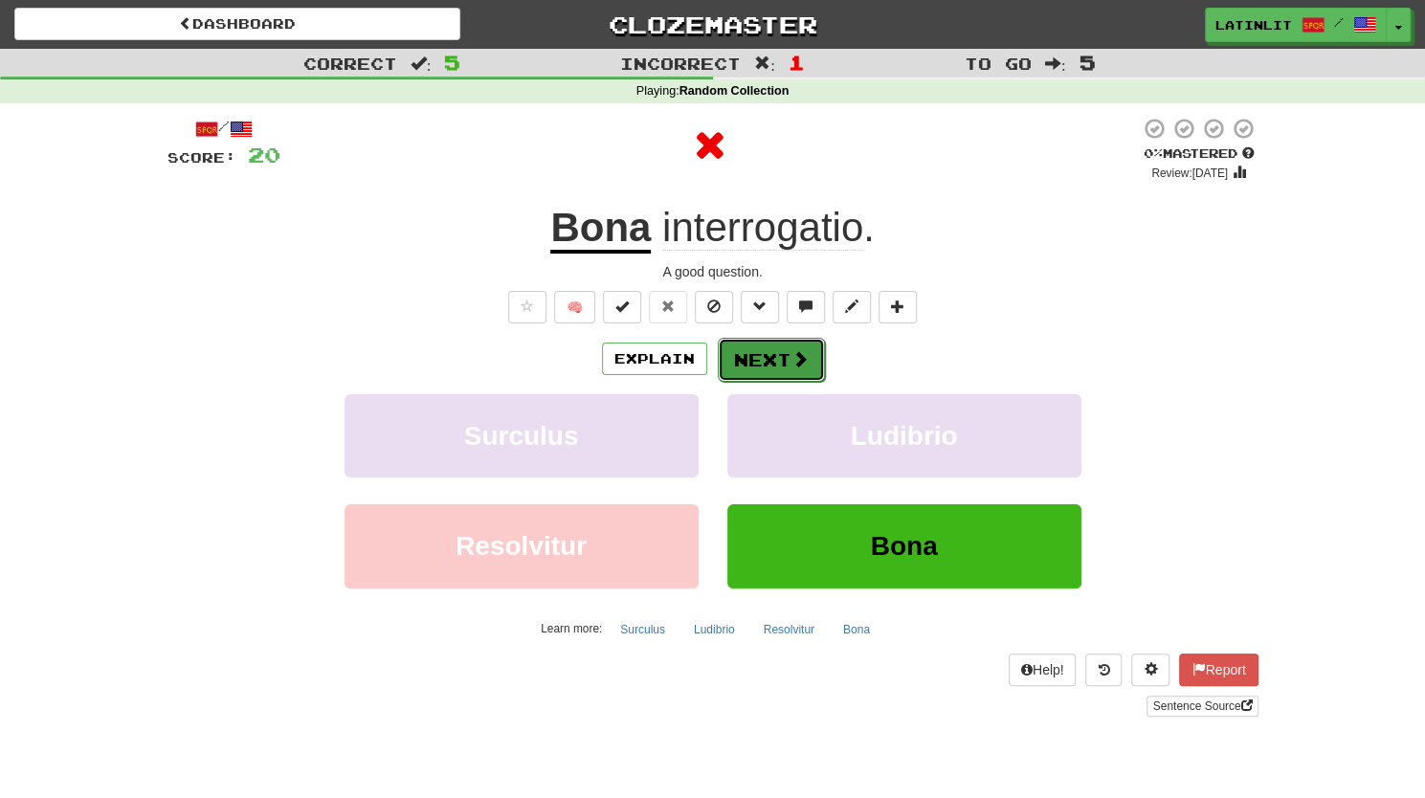
click at [757, 358] on button "Next" at bounding box center [771, 360] width 107 height 44
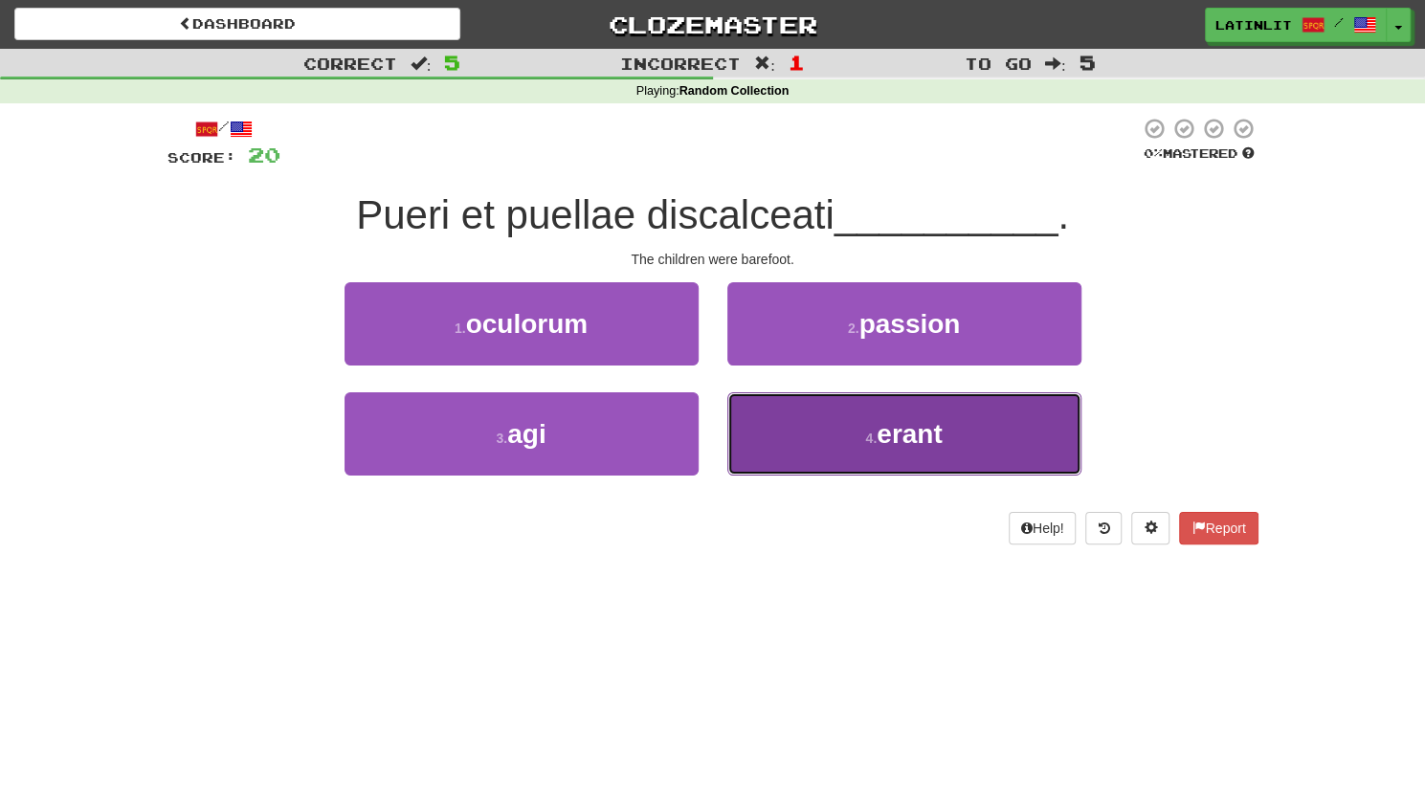
click at [814, 433] on button "4 . erant" at bounding box center [904, 433] width 354 height 83
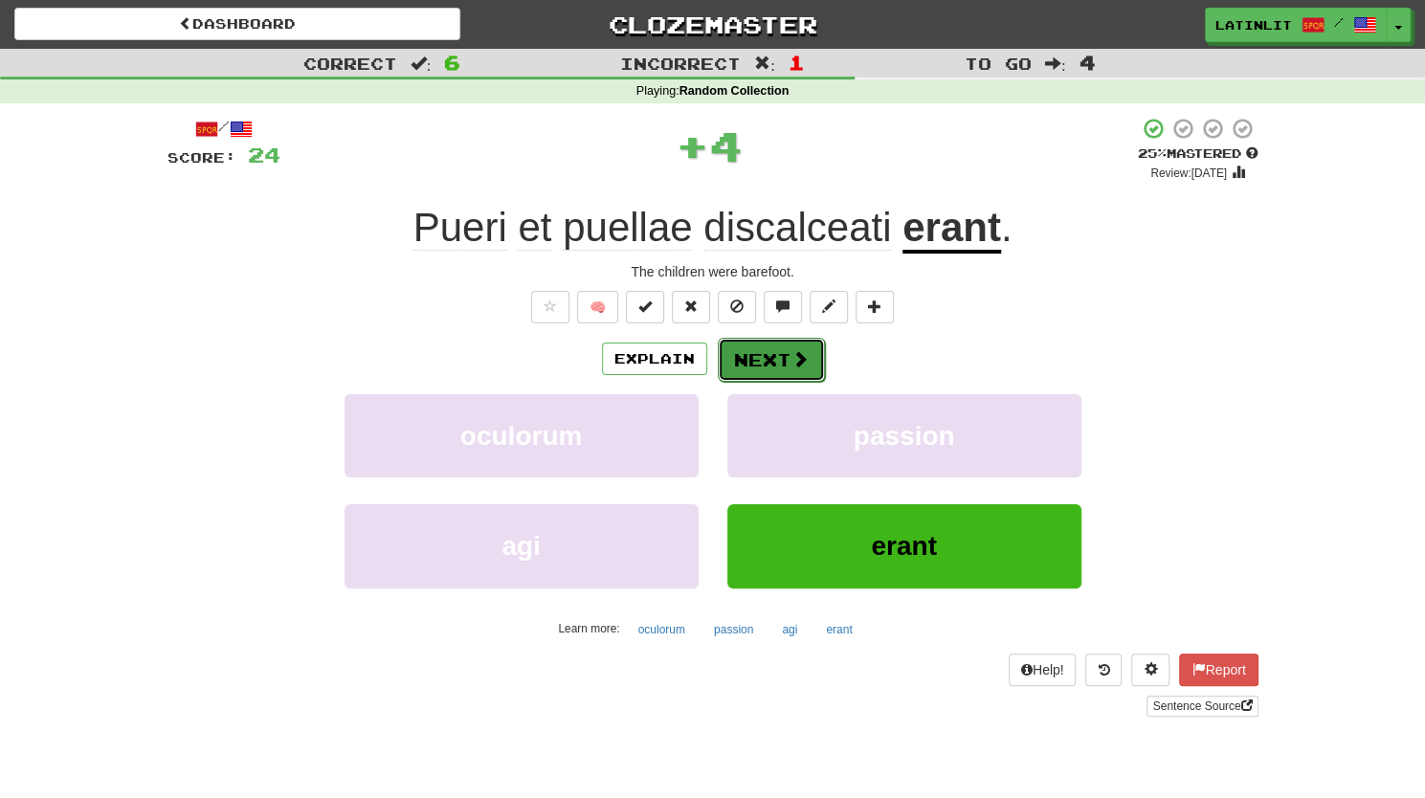
click at [743, 365] on button "Next" at bounding box center [771, 360] width 107 height 44
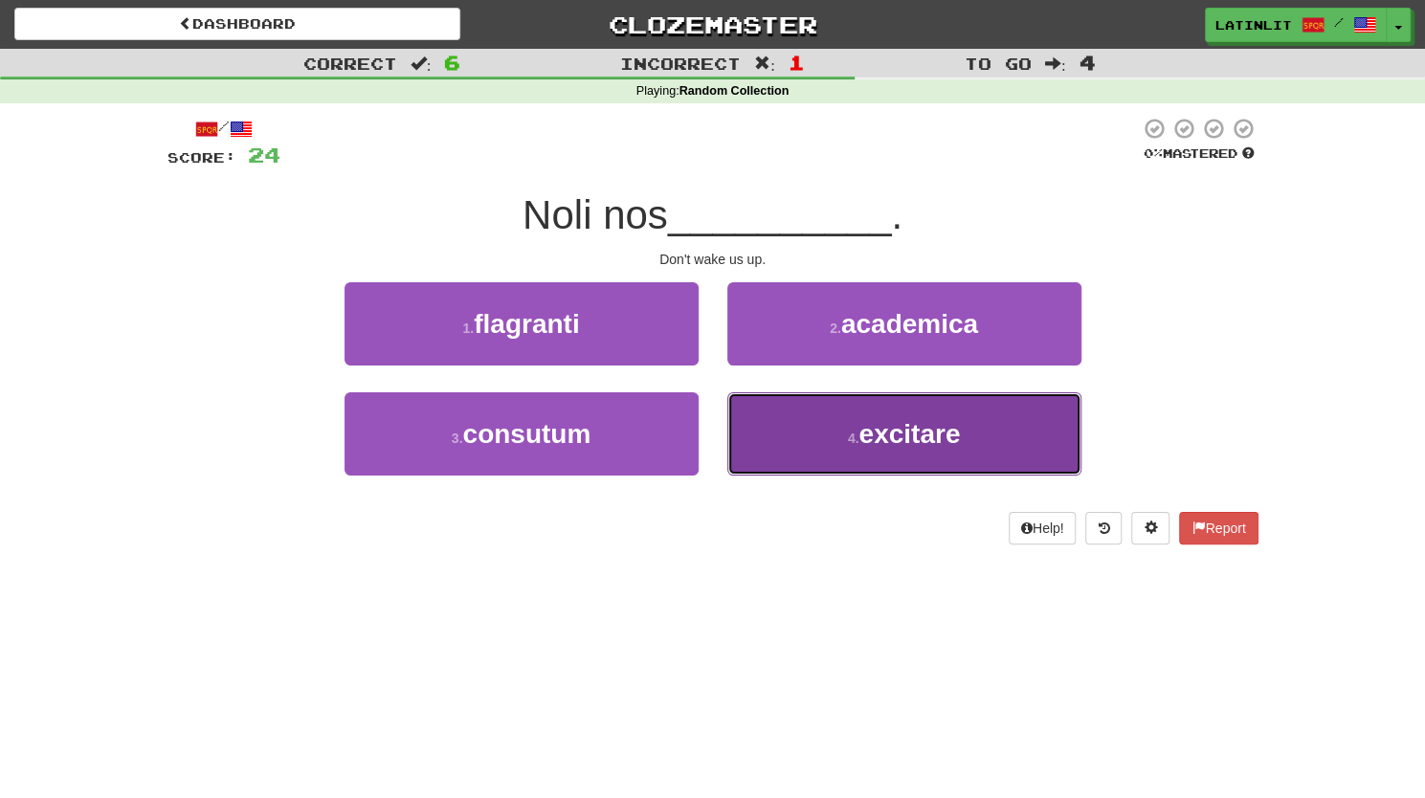
click at [811, 430] on button "4 . excitare" at bounding box center [904, 433] width 354 height 83
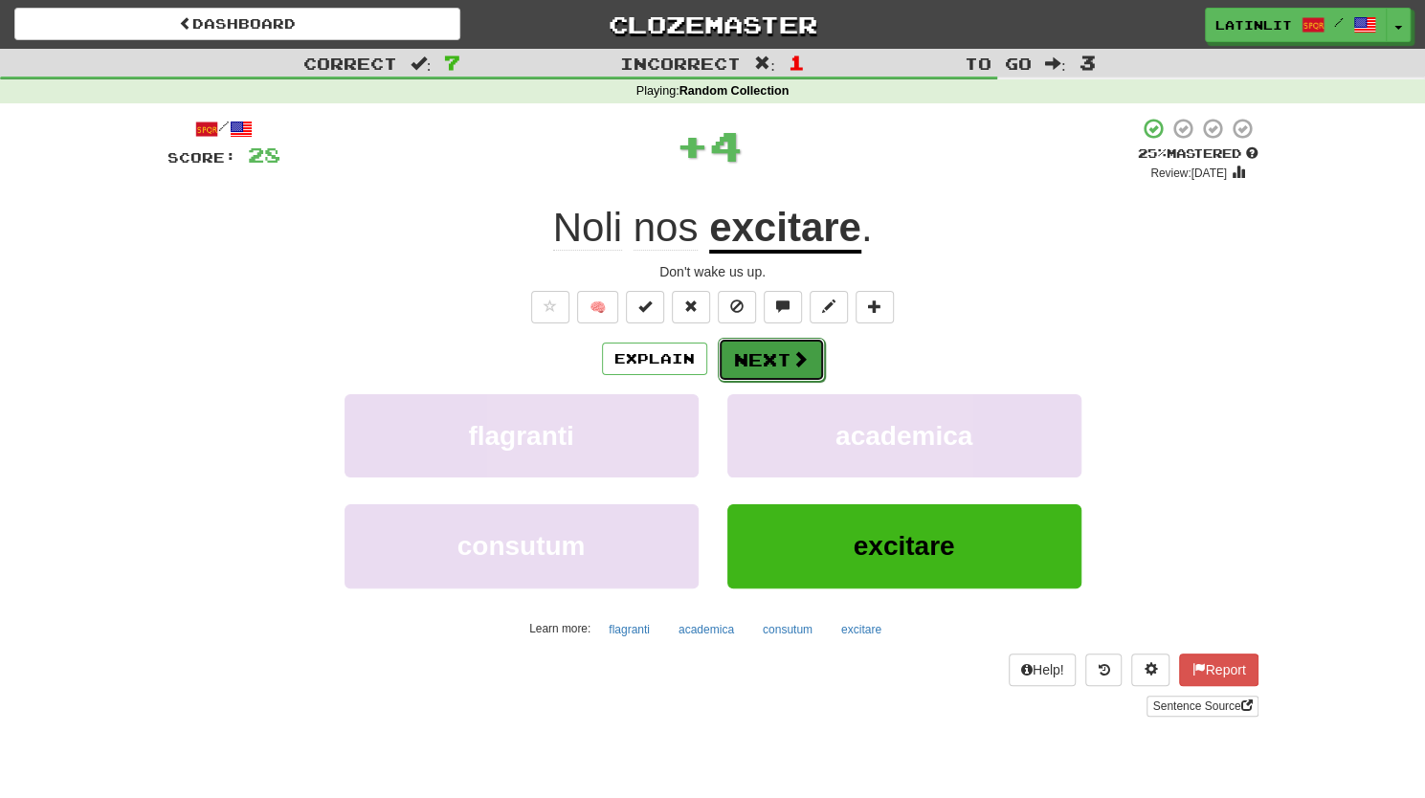
click at [762, 353] on button "Next" at bounding box center [771, 360] width 107 height 44
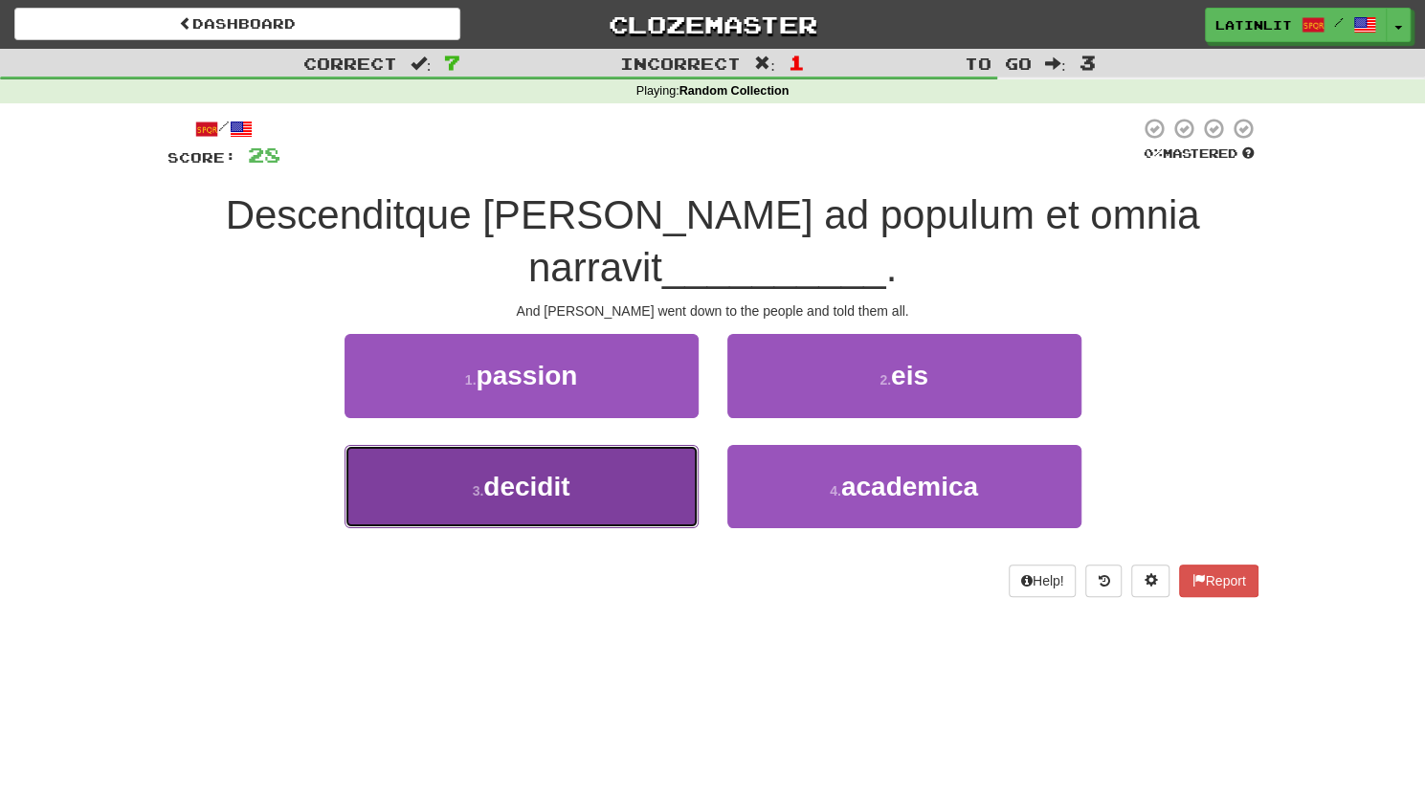
click at [556, 485] on span "decidit" at bounding box center [526, 487] width 86 height 30
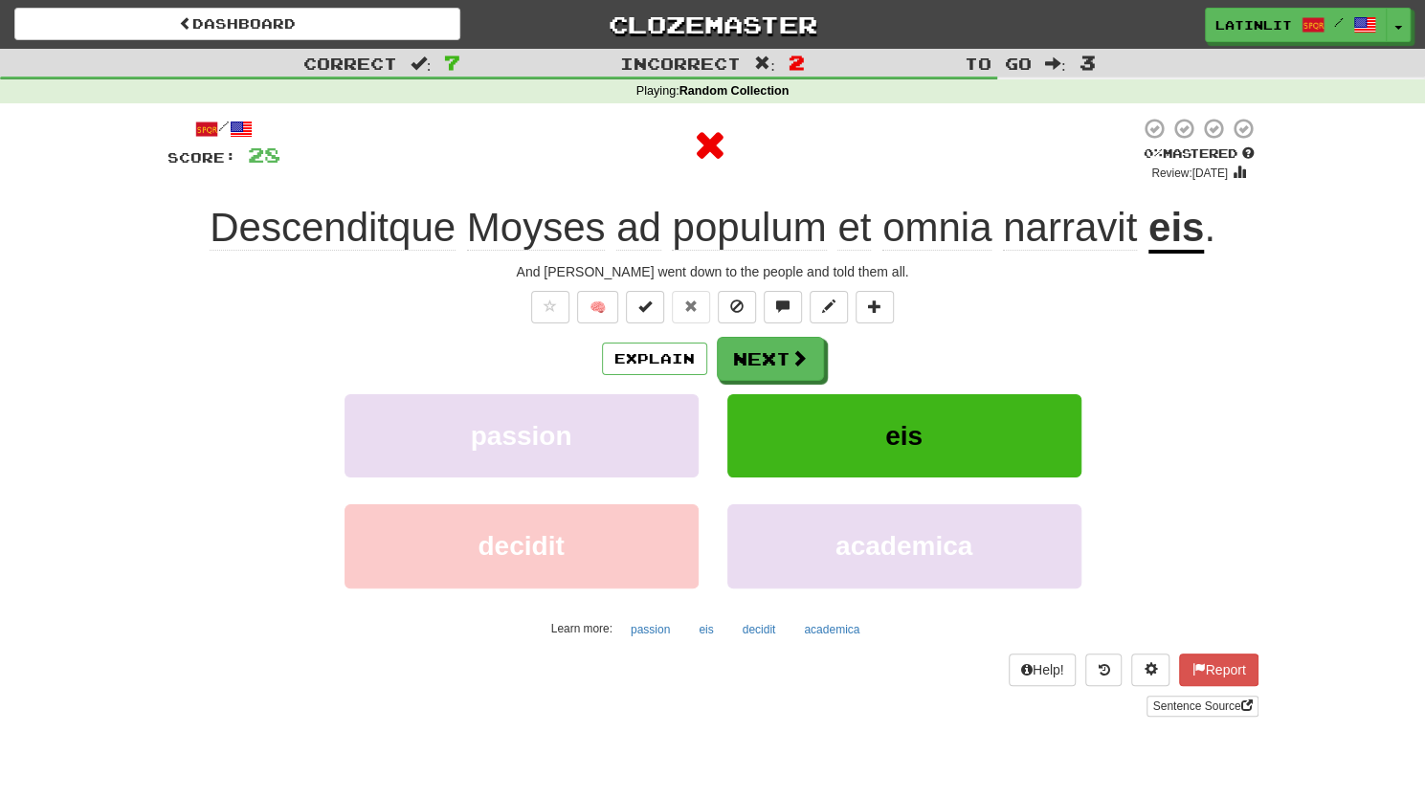
click at [792, 335] on div "/ Score: 28 0 % Mastered Review: [DATE] Descenditque Moyses ad populum et omnia…" at bounding box center [712, 417] width 1091 height 600
click at [785, 365] on button "Next" at bounding box center [771, 360] width 107 height 44
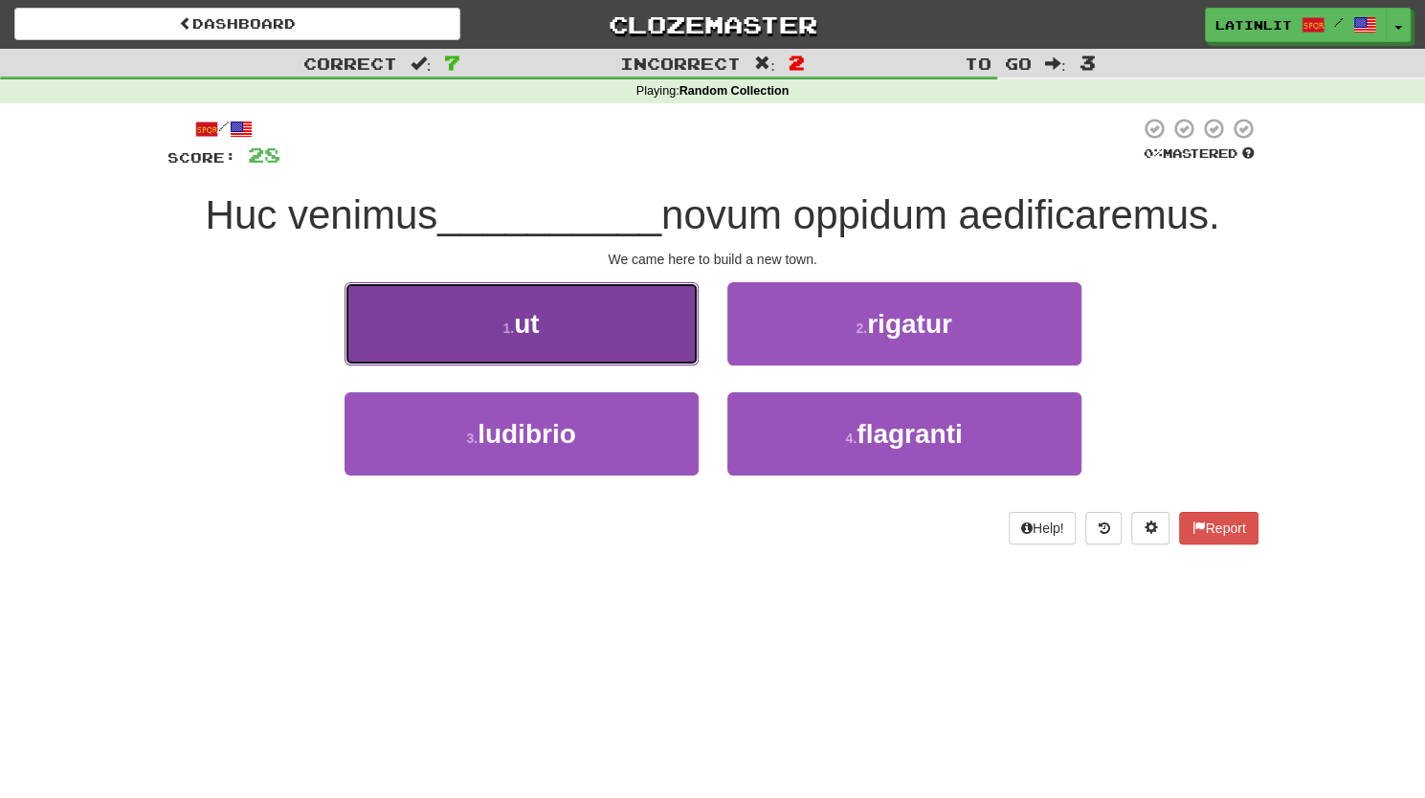
click at [598, 344] on button "1 . ut" at bounding box center [521, 323] width 354 height 83
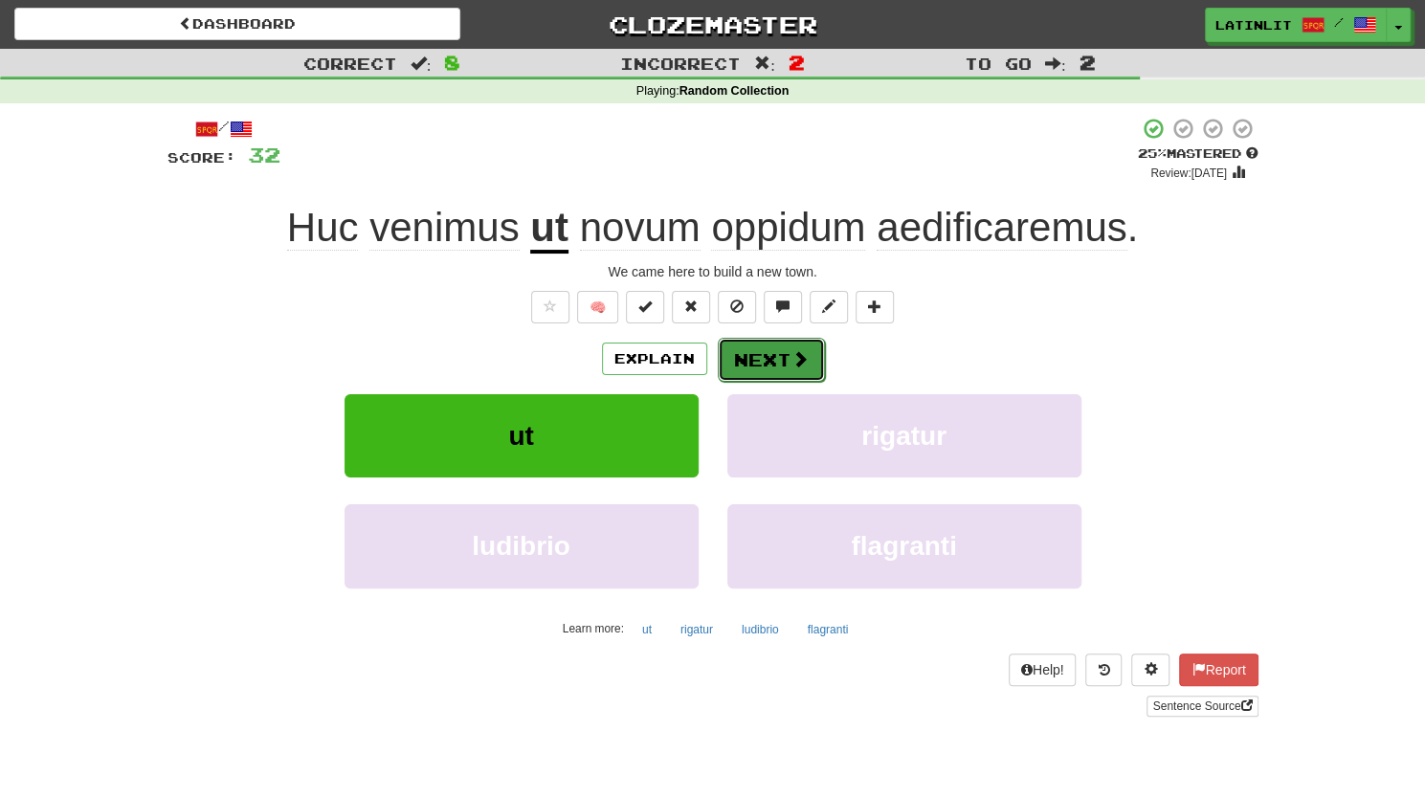
click at [771, 368] on button "Next" at bounding box center [771, 360] width 107 height 44
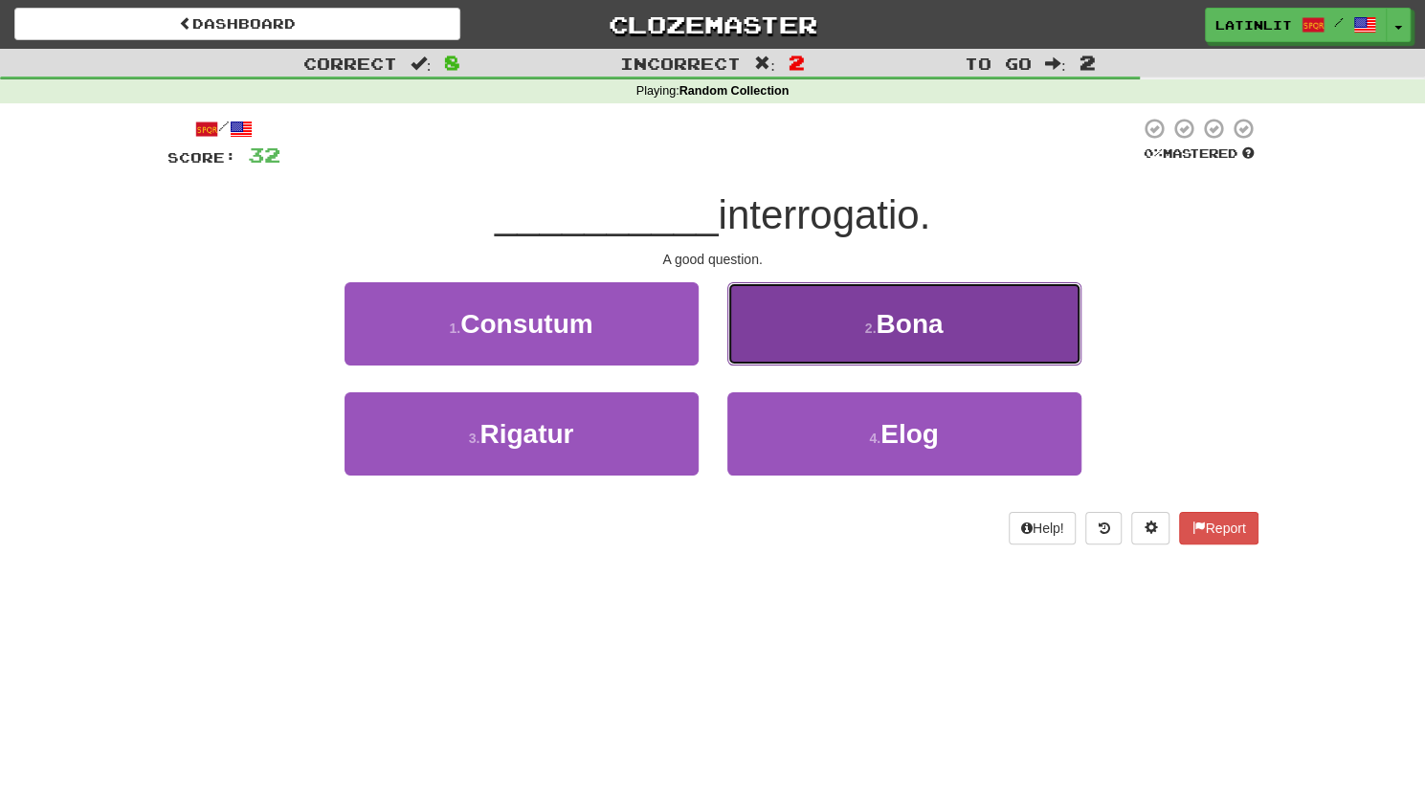
click at [829, 336] on button "2 . [GEOGRAPHIC_DATA]" at bounding box center [904, 323] width 354 height 83
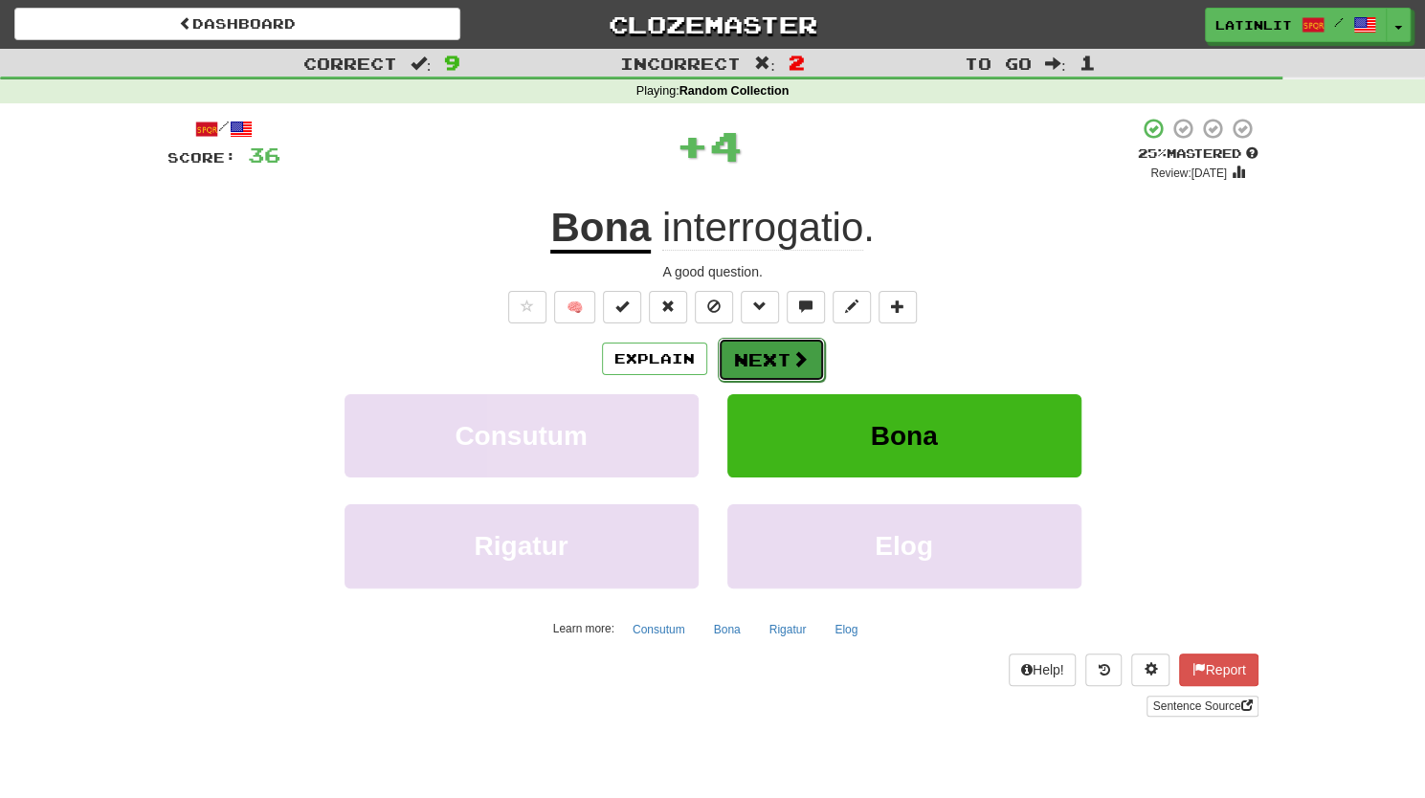
click at [771, 372] on button "Next" at bounding box center [771, 360] width 107 height 44
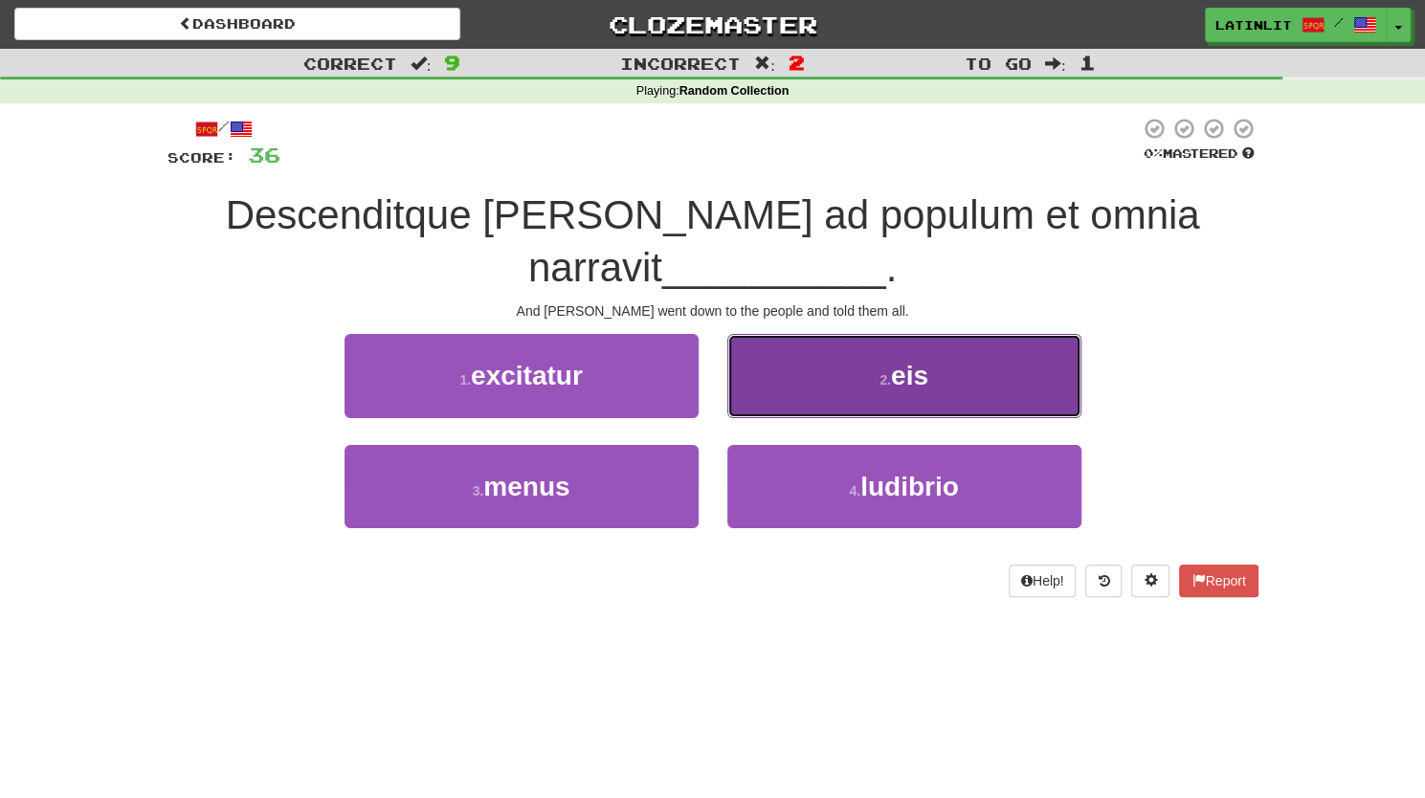
click at [815, 392] on button "2 . eis" at bounding box center [904, 375] width 354 height 83
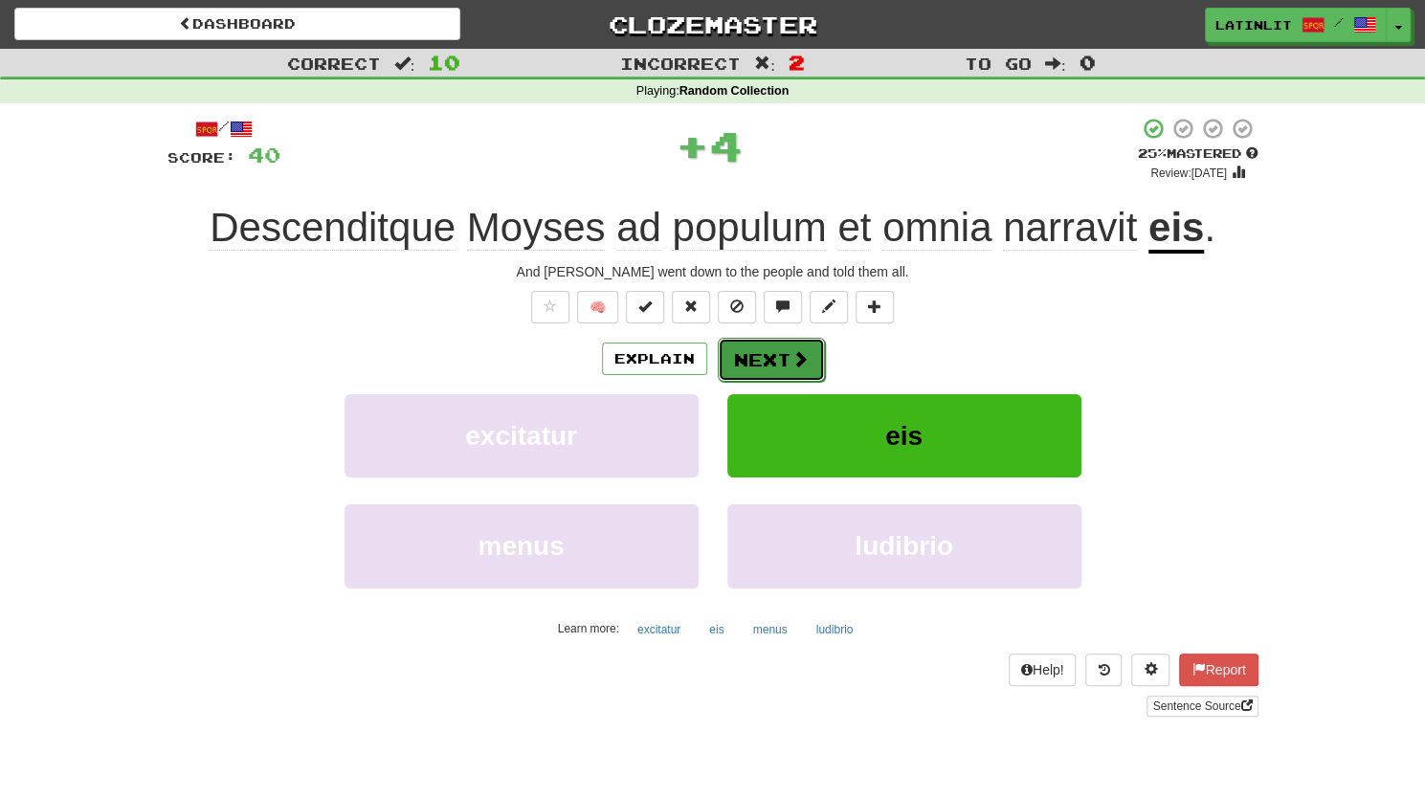
click at [778, 365] on button "Next" at bounding box center [771, 360] width 107 height 44
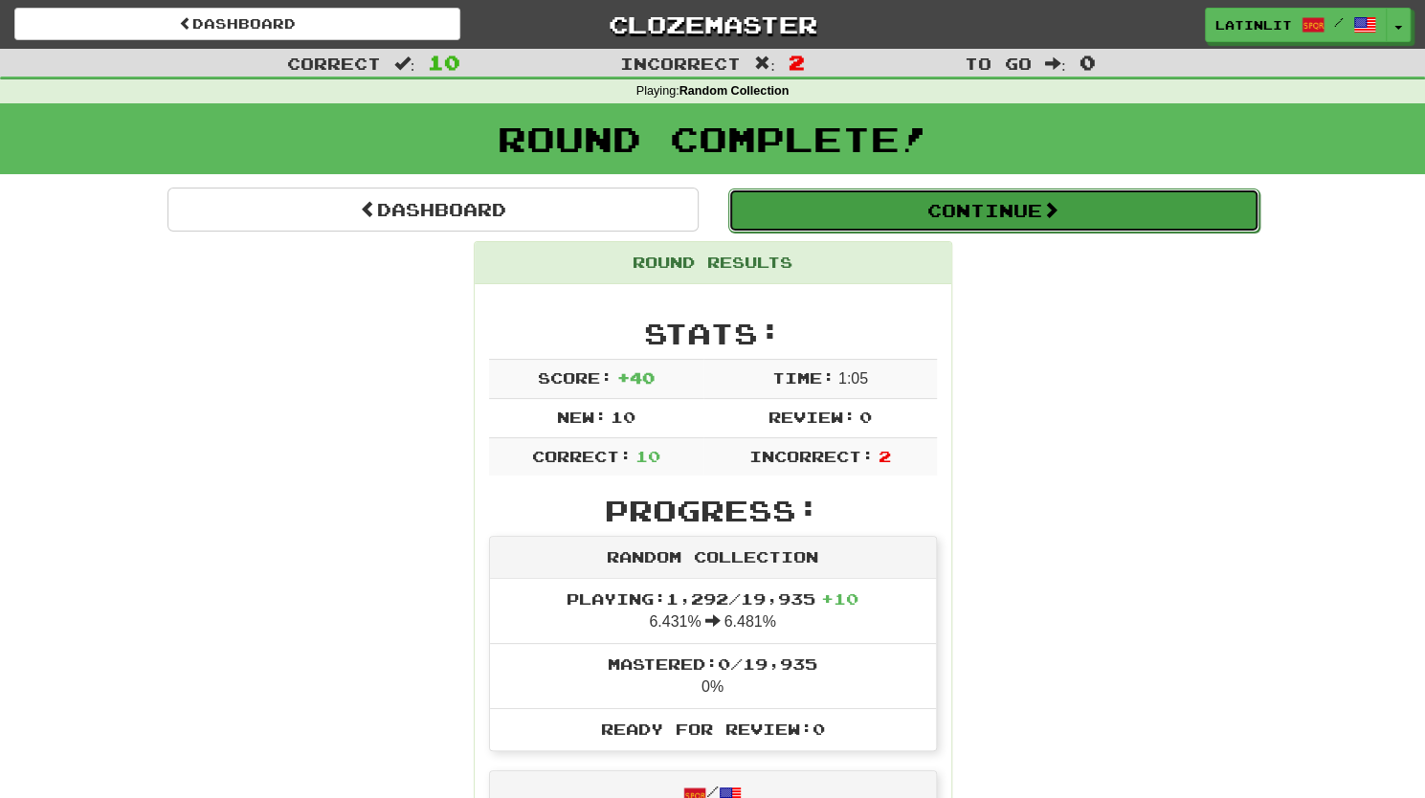
click at [874, 204] on button "Continue" at bounding box center [993, 210] width 531 height 44
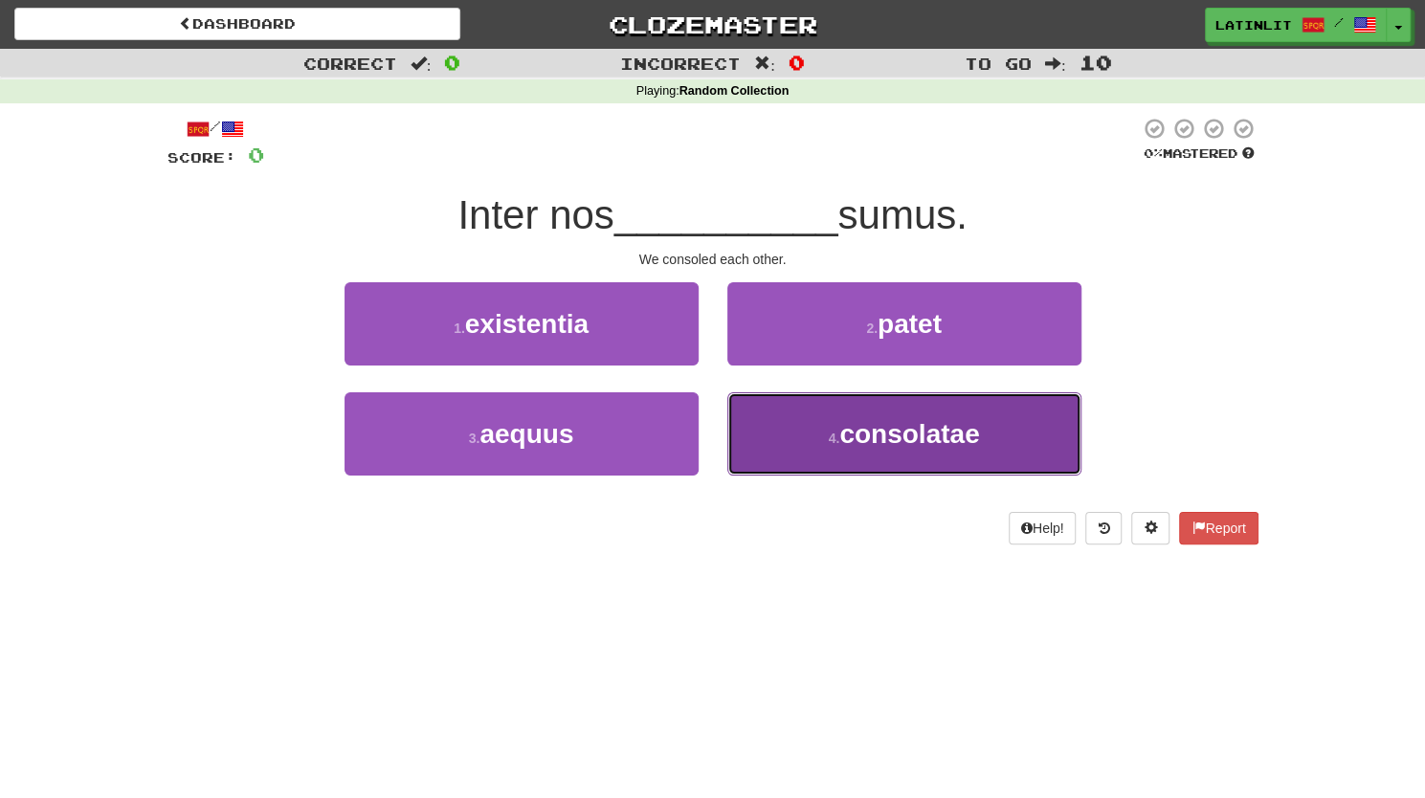
click at [832, 453] on button "4 . consolatae" at bounding box center [904, 433] width 354 height 83
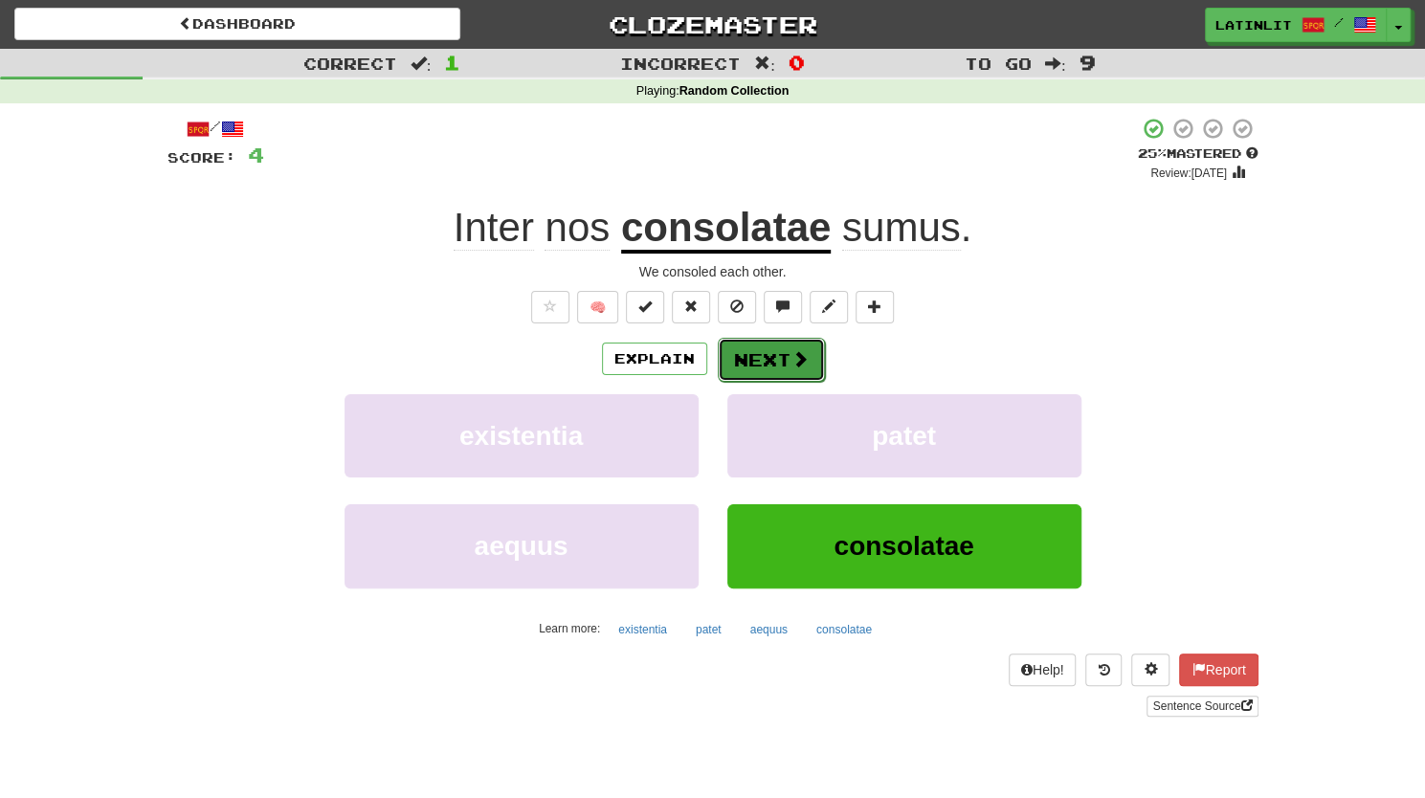
click at [745, 363] on button "Next" at bounding box center [771, 360] width 107 height 44
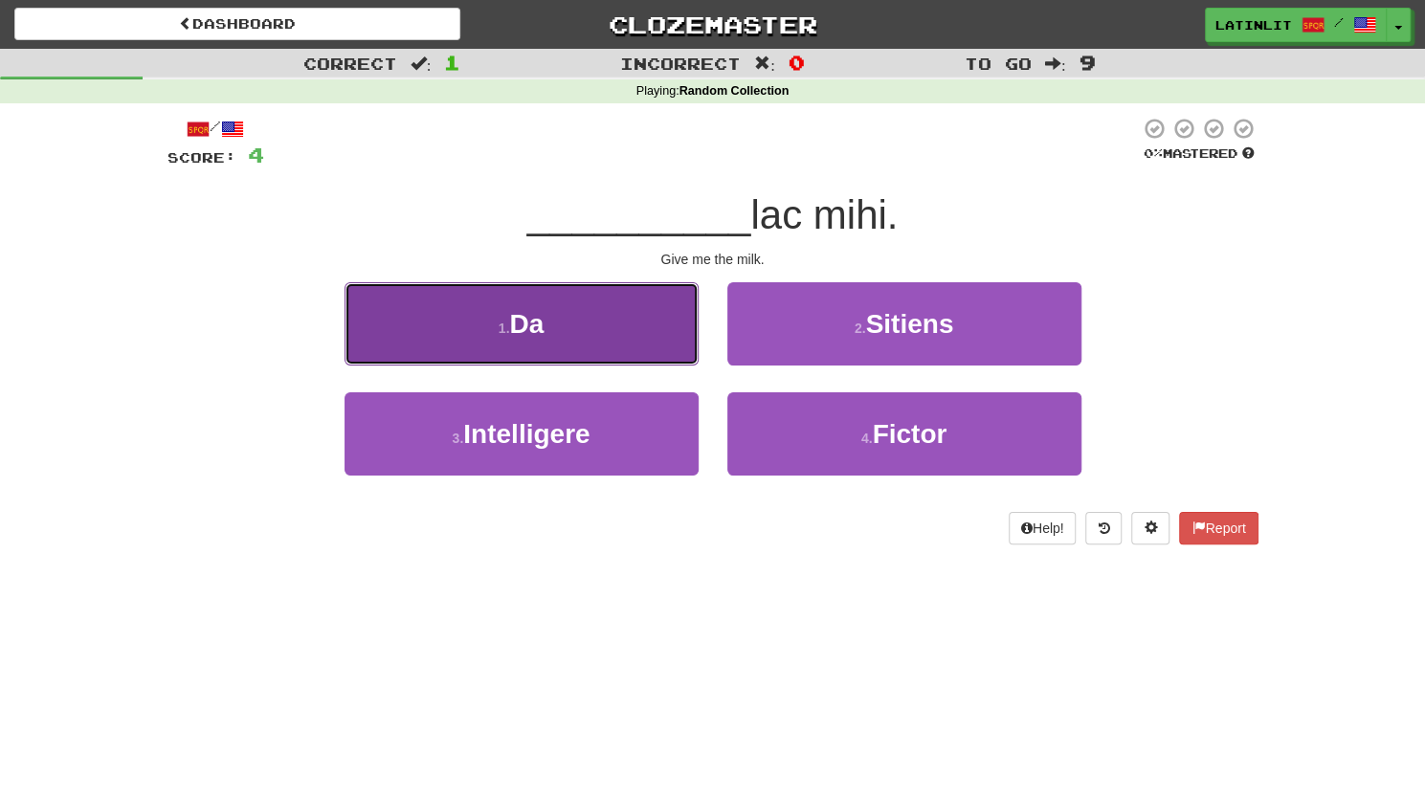
click at [615, 313] on button "1 . Da" at bounding box center [521, 323] width 354 height 83
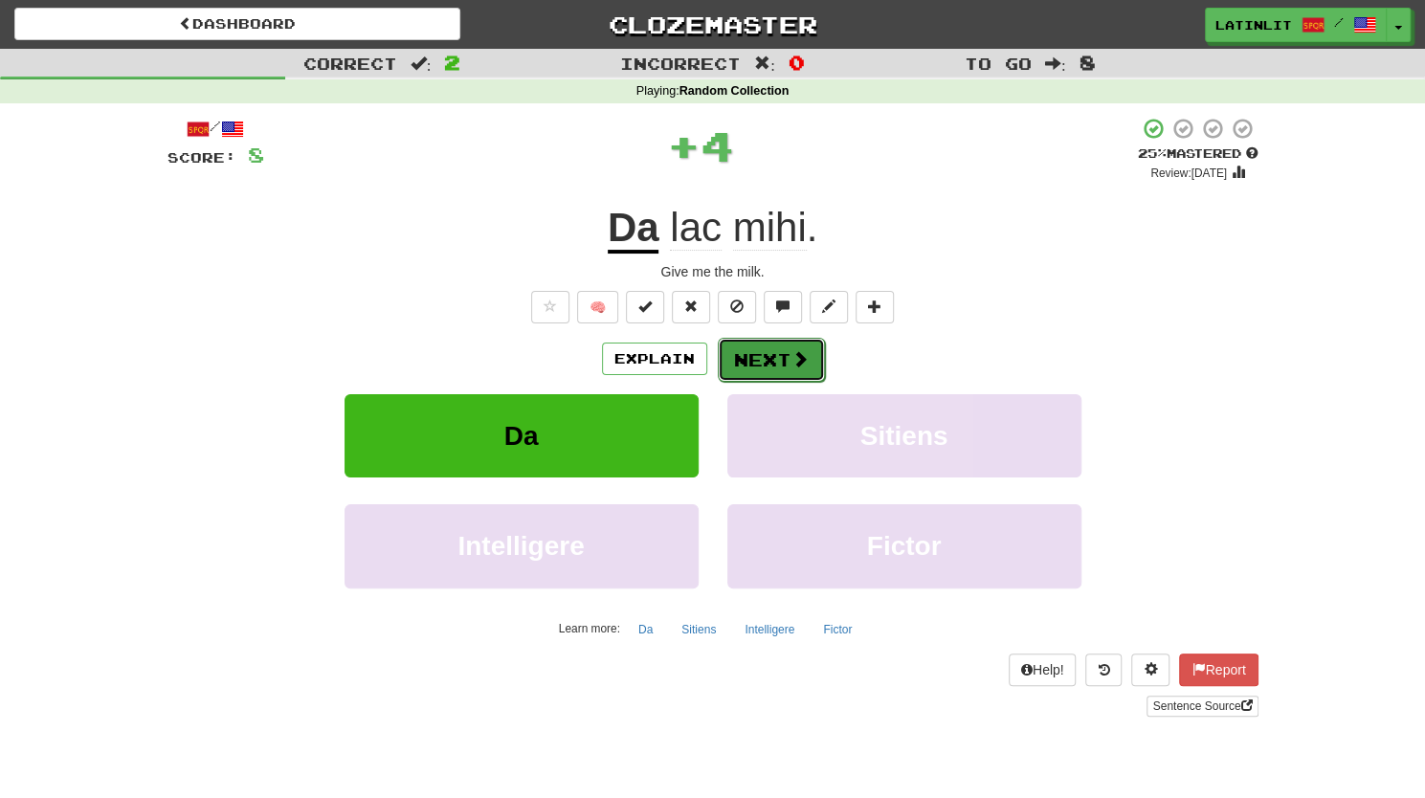
click at [742, 351] on button "Next" at bounding box center [771, 360] width 107 height 44
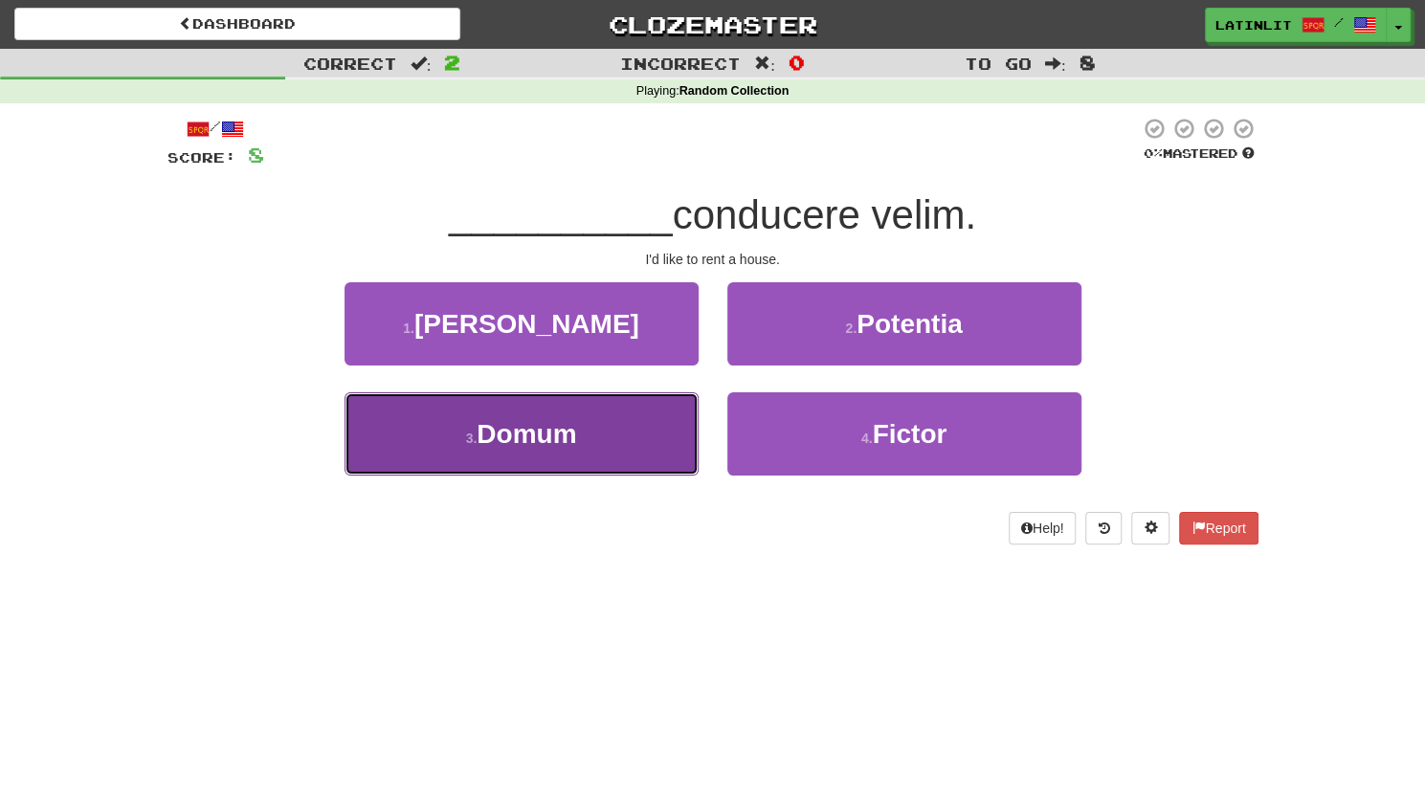
click at [617, 437] on button "3 . [GEOGRAPHIC_DATA]" at bounding box center [521, 433] width 354 height 83
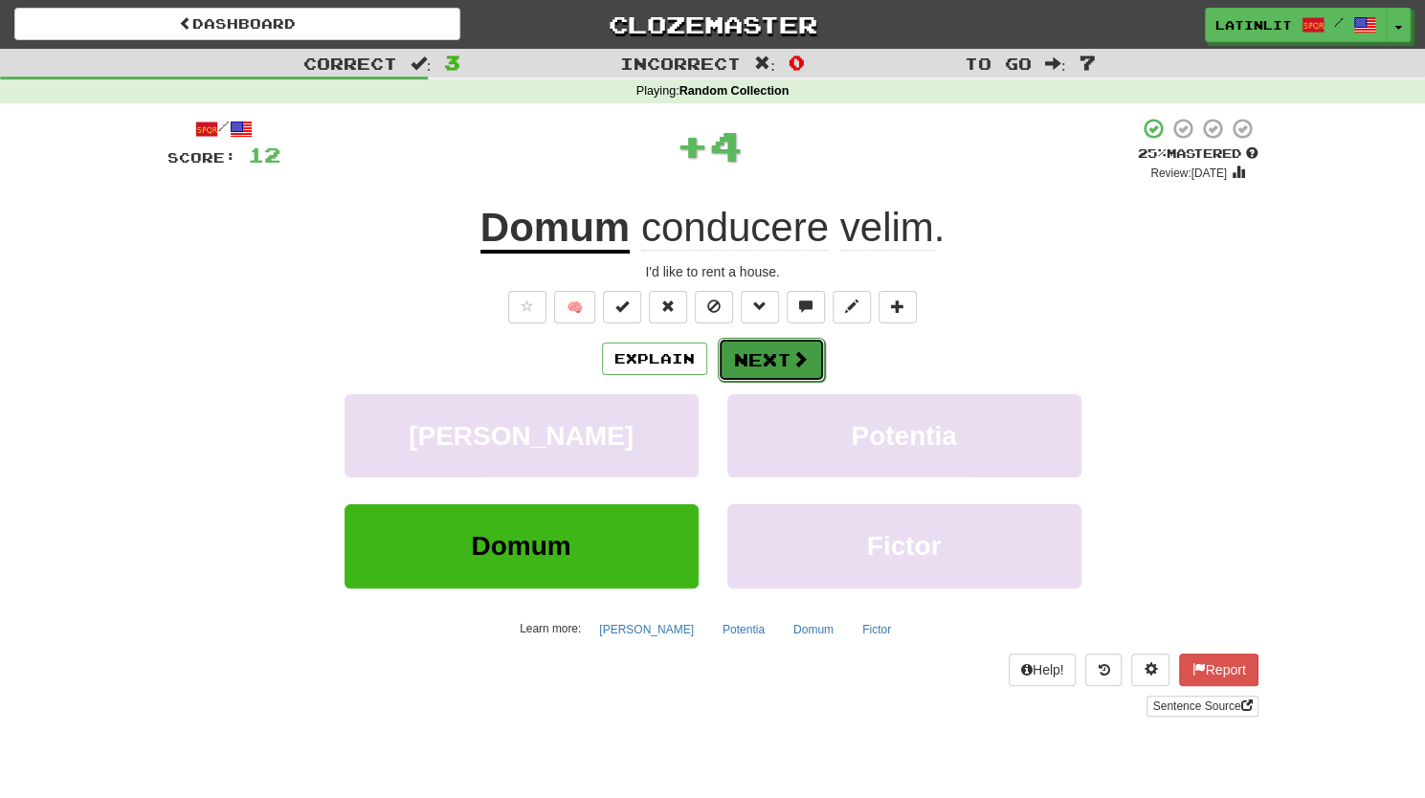
click at [775, 350] on button "Next" at bounding box center [771, 360] width 107 height 44
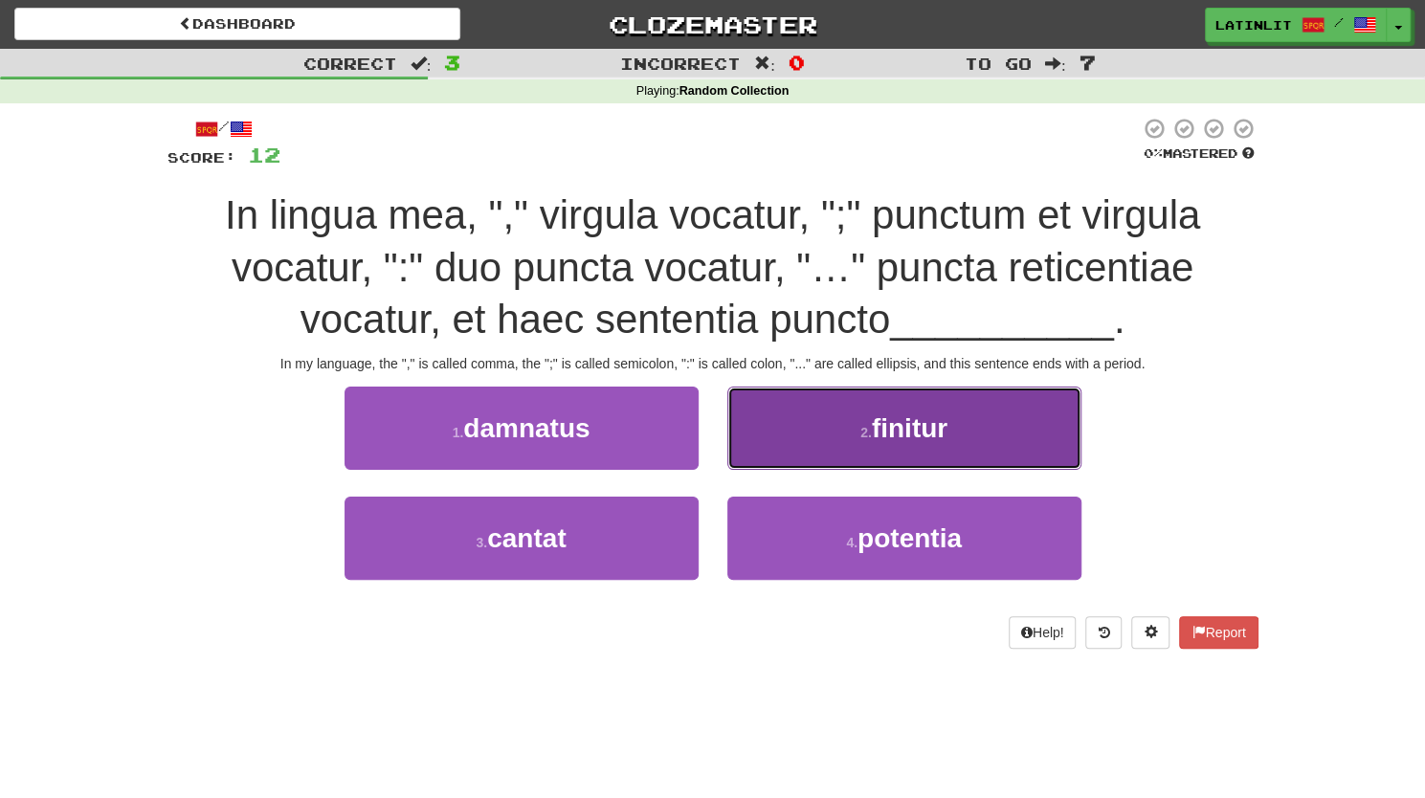
click at [802, 424] on button "2 . finitur" at bounding box center [904, 428] width 354 height 83
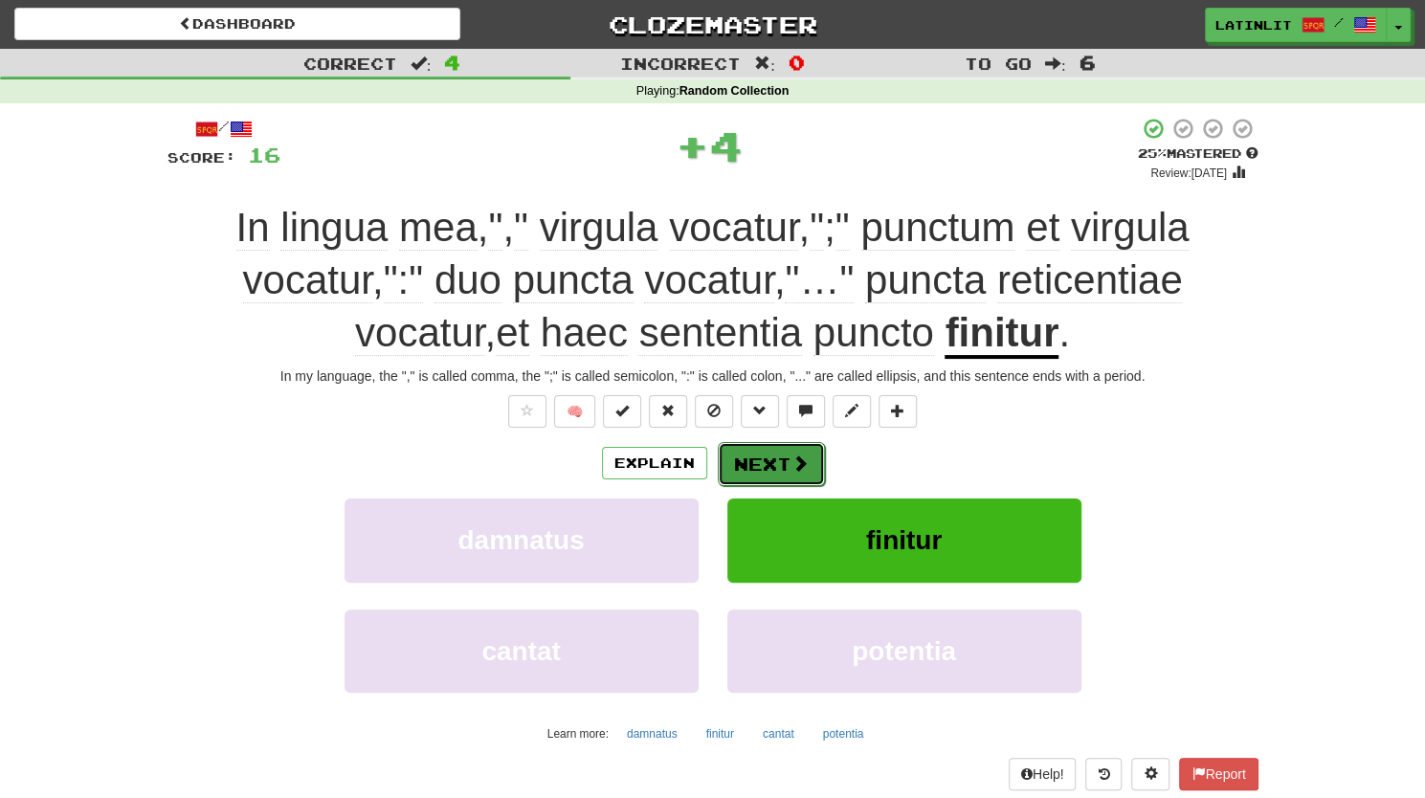
click at [750, 467] on button "Next" at bounding box center [771, 464] width 107 height 44
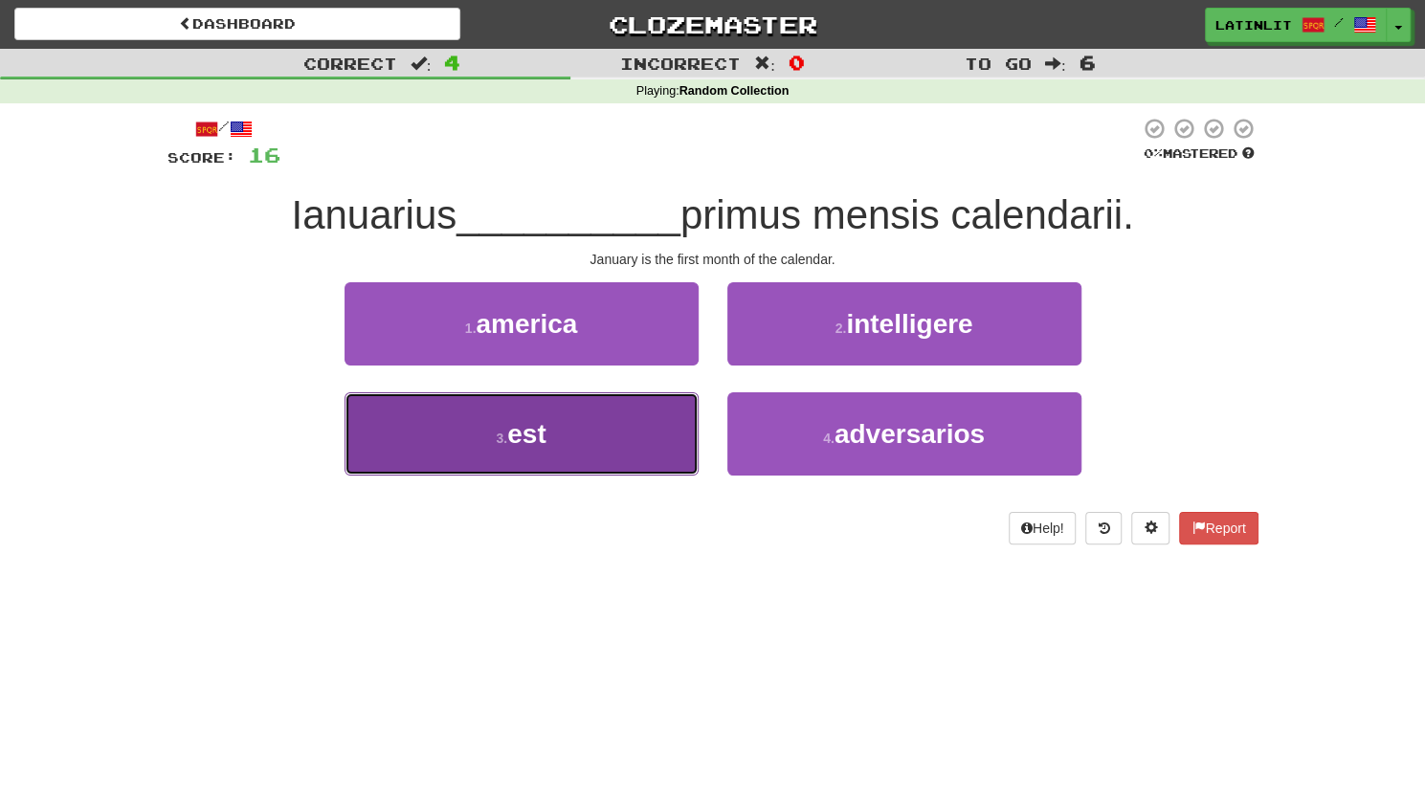
click at [587, 448] on button "3 . est" at bounding box center [521, 433] width 354 height 83
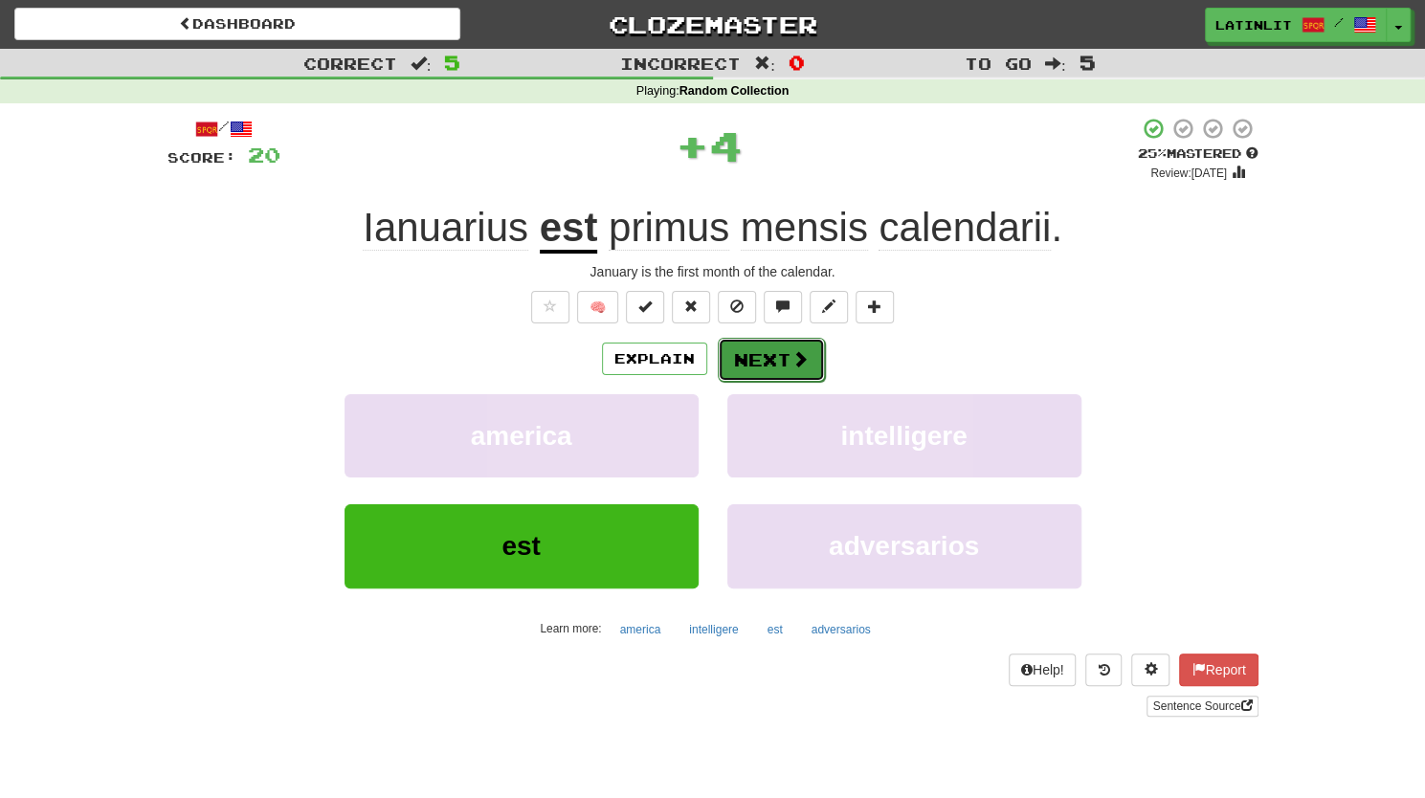
click at [754, 363] on button "Next" at bounding box center [771, 360] width 107 height 44
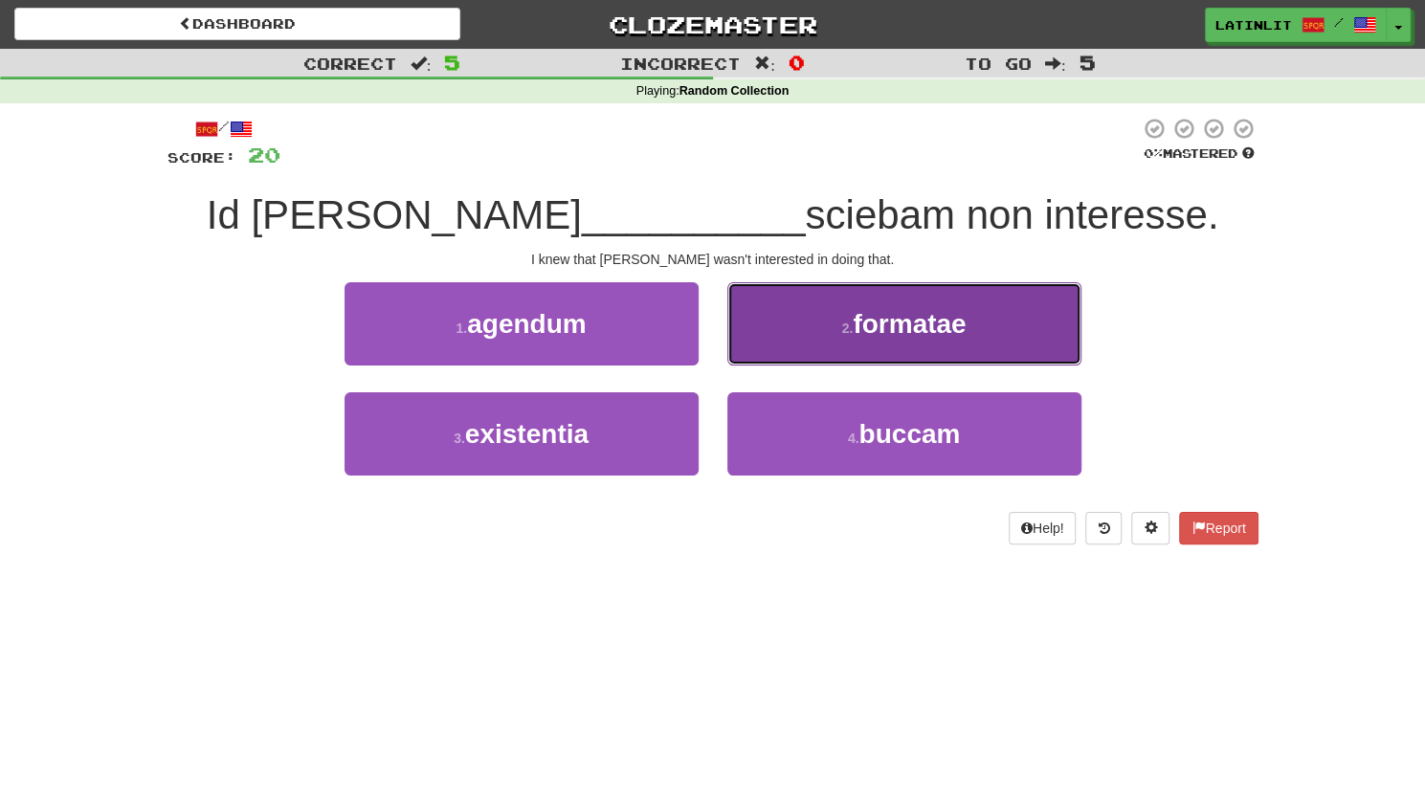
click at [764, 324] on button "2 . formatae" at bounding box center [904, 323] width 354 height 83
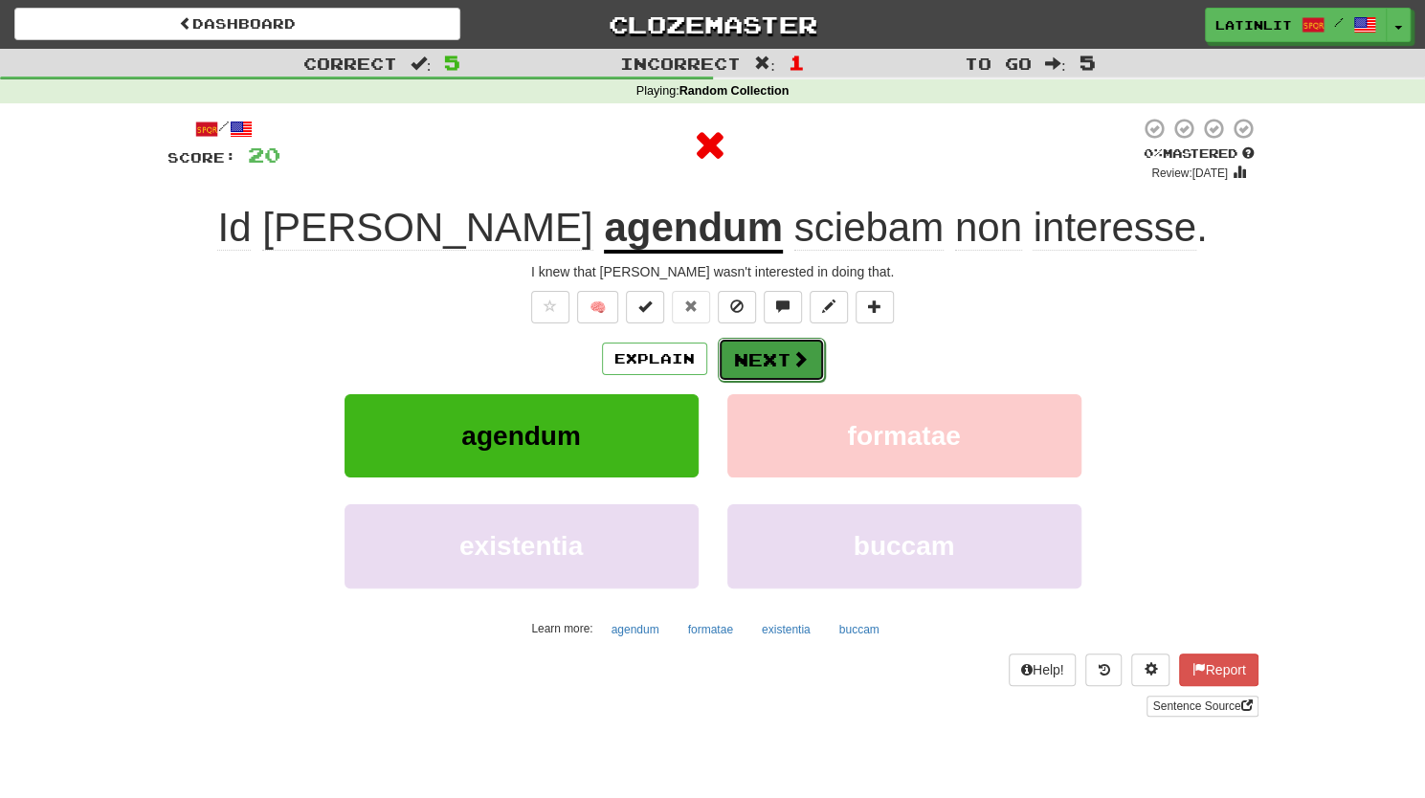
click at [748, 355] on button "Next" at bounding box center [771, 360] width 107 height 44
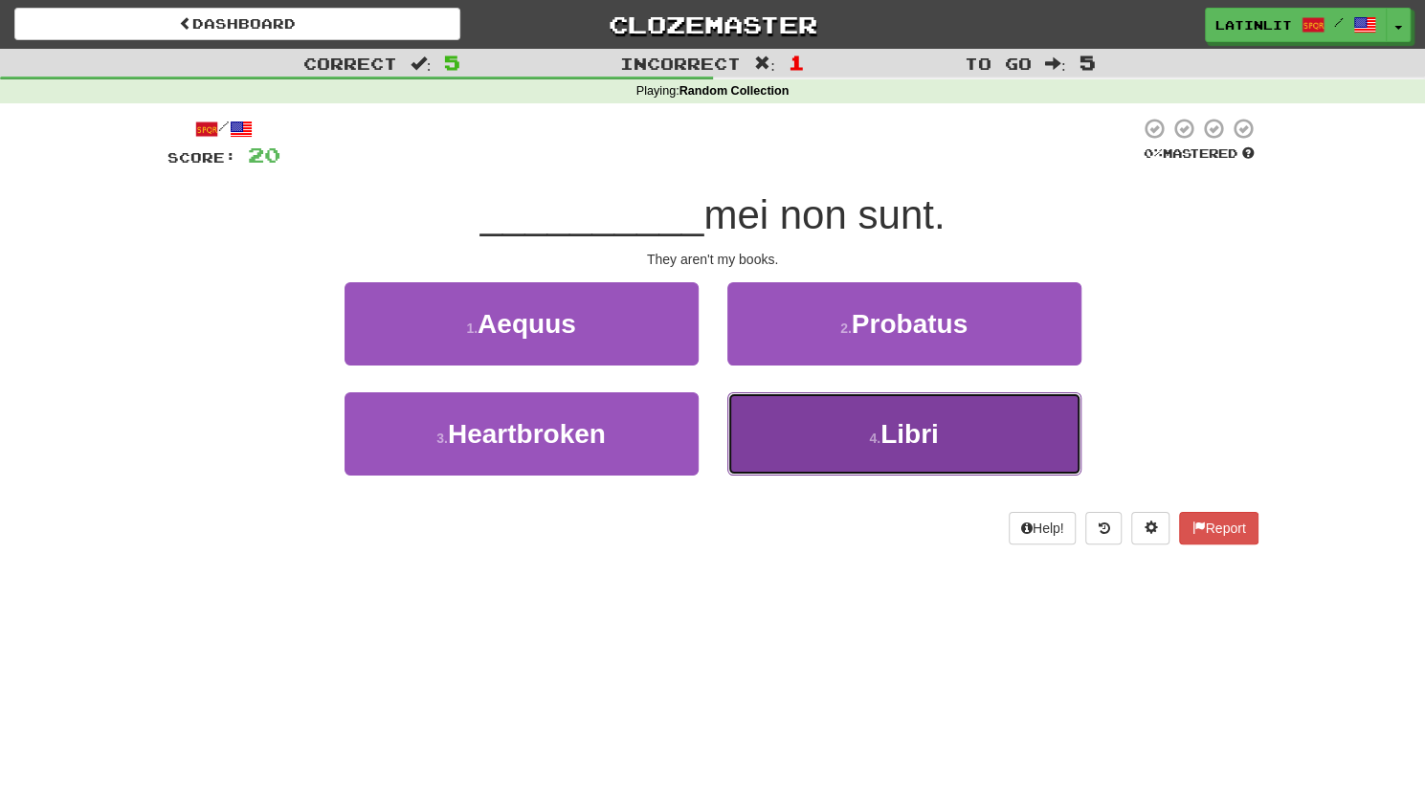
click at [805, 445] on button "4 . Libri" at bounding box center [904, 433] width 354 height 83
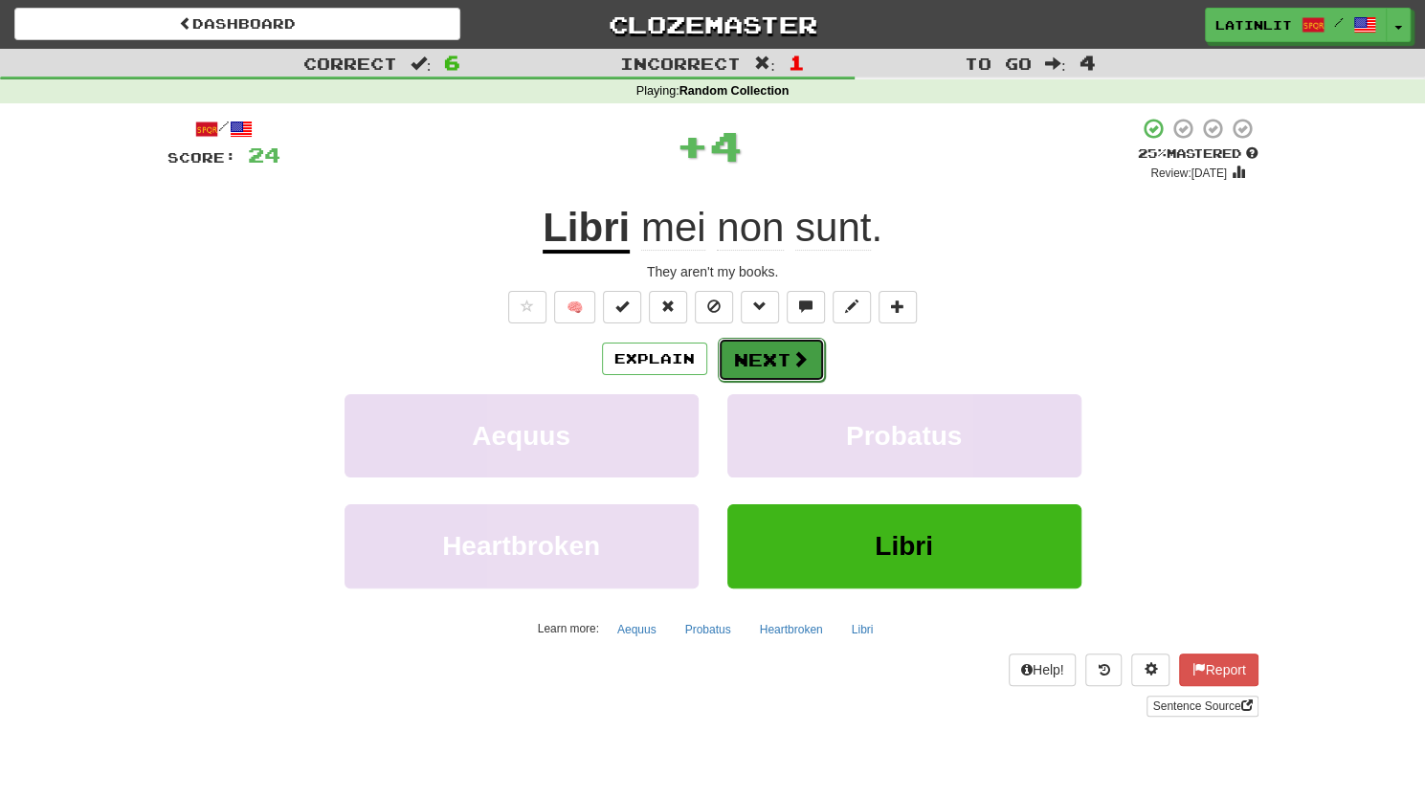
click at [762, 358] on button "Next" at bounding box center [771, 360] width 107 height 44
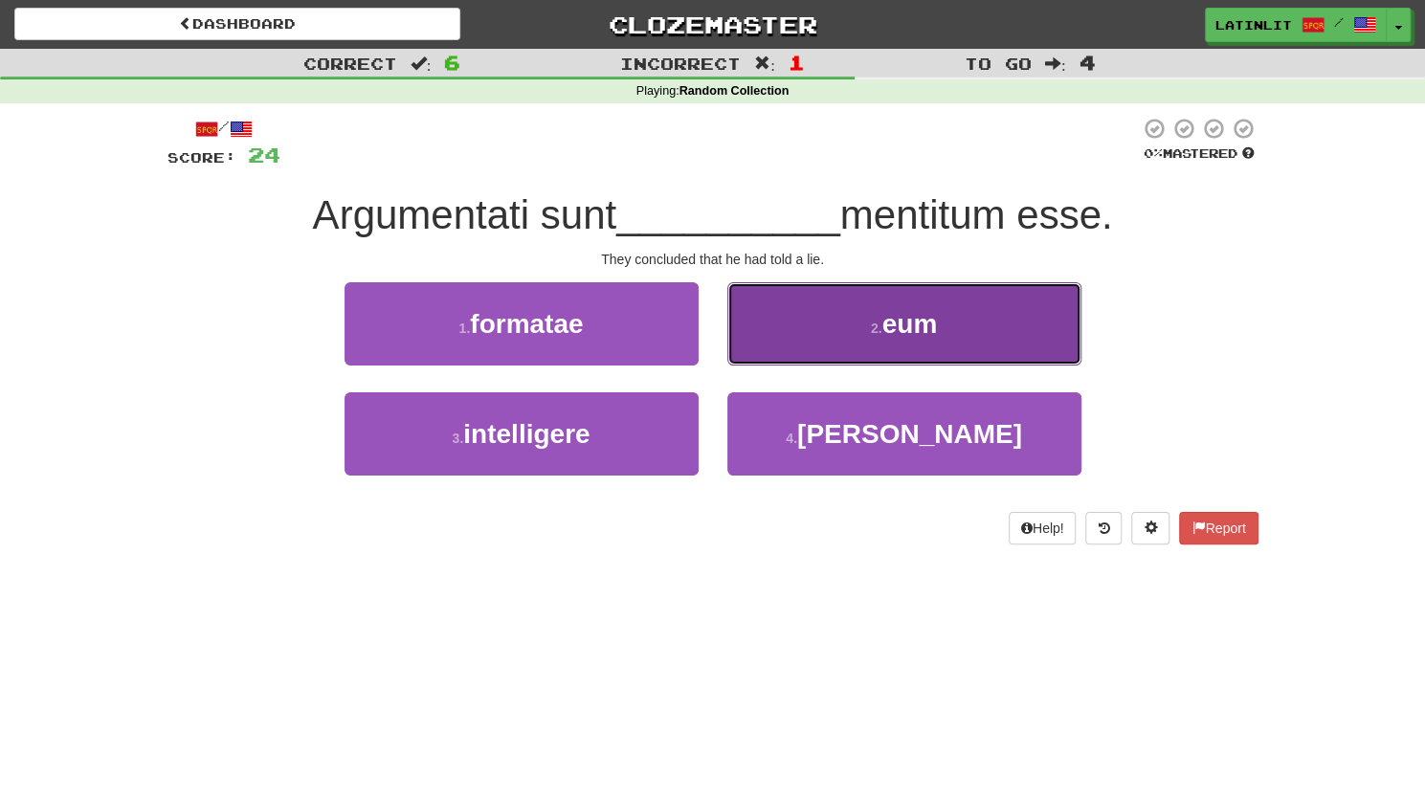
click at [945, 336] on button "2 . eum" at bounding box center [904, 323] width 354 height 83
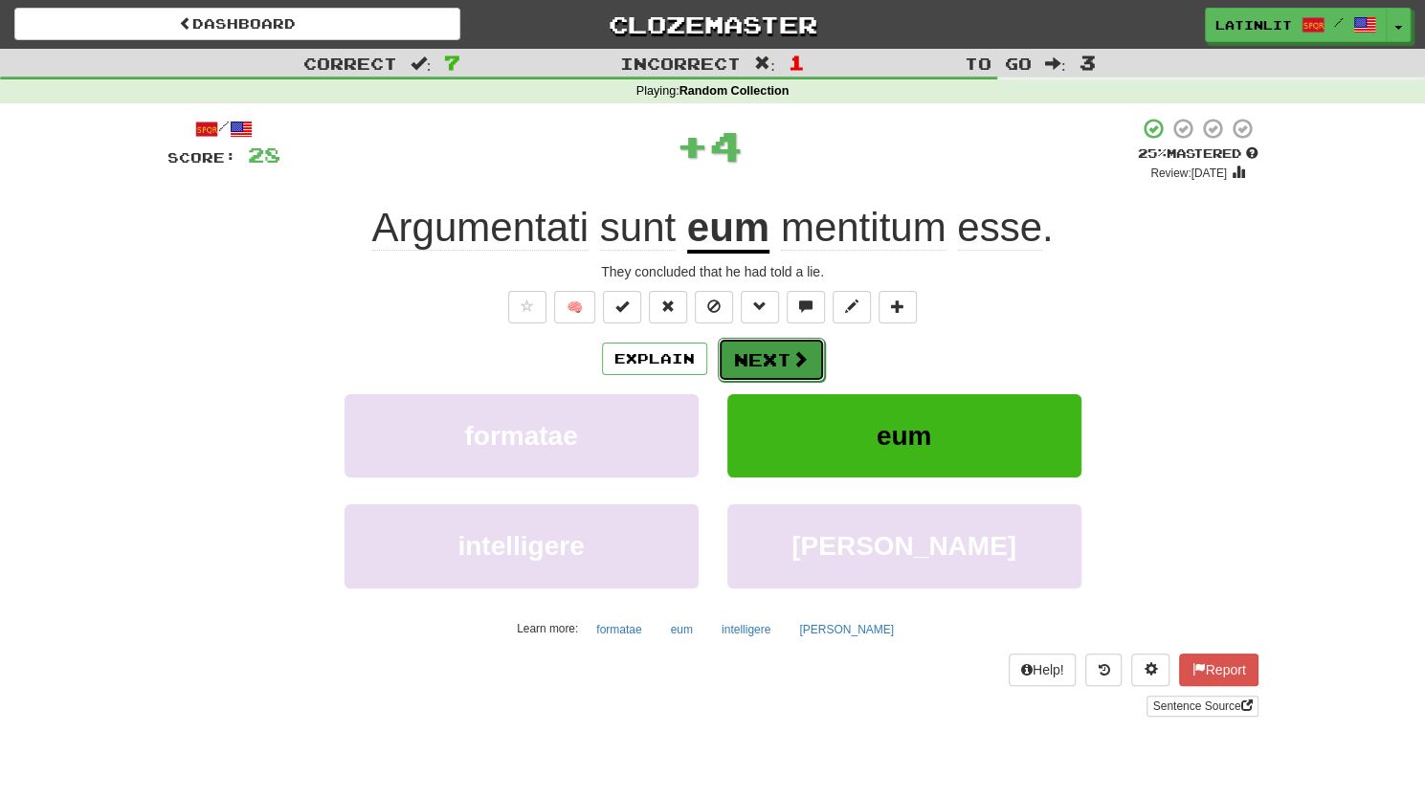
click at [775, 347] on button "Next" at bounding box center [771, 360] width 107 height 44
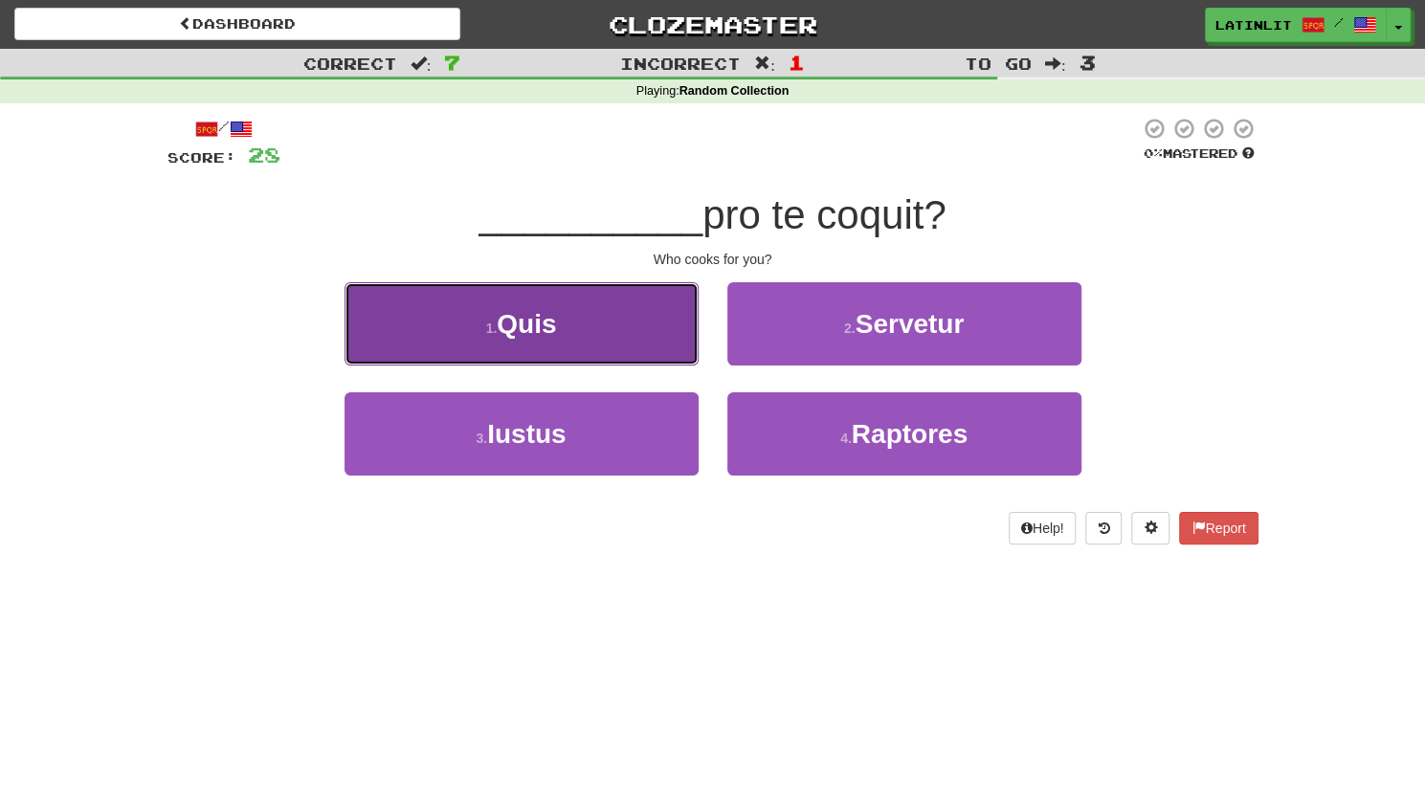
click at [599, 333] on button "1 . Quis" at bounding box center [521, 323] width 354 height 83
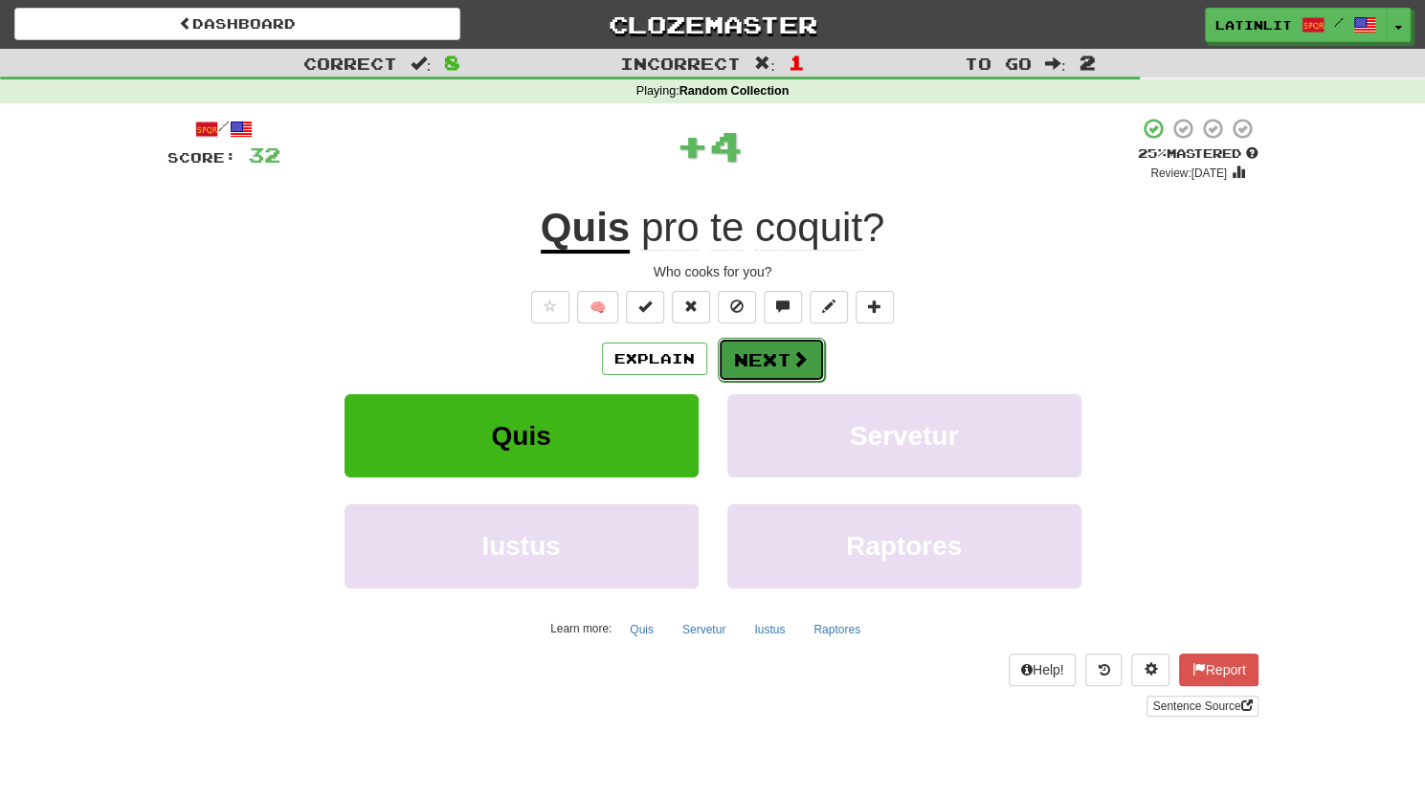
click at [741, 357] on button "Next" at bounding box center [771, 360] width 107 height 44
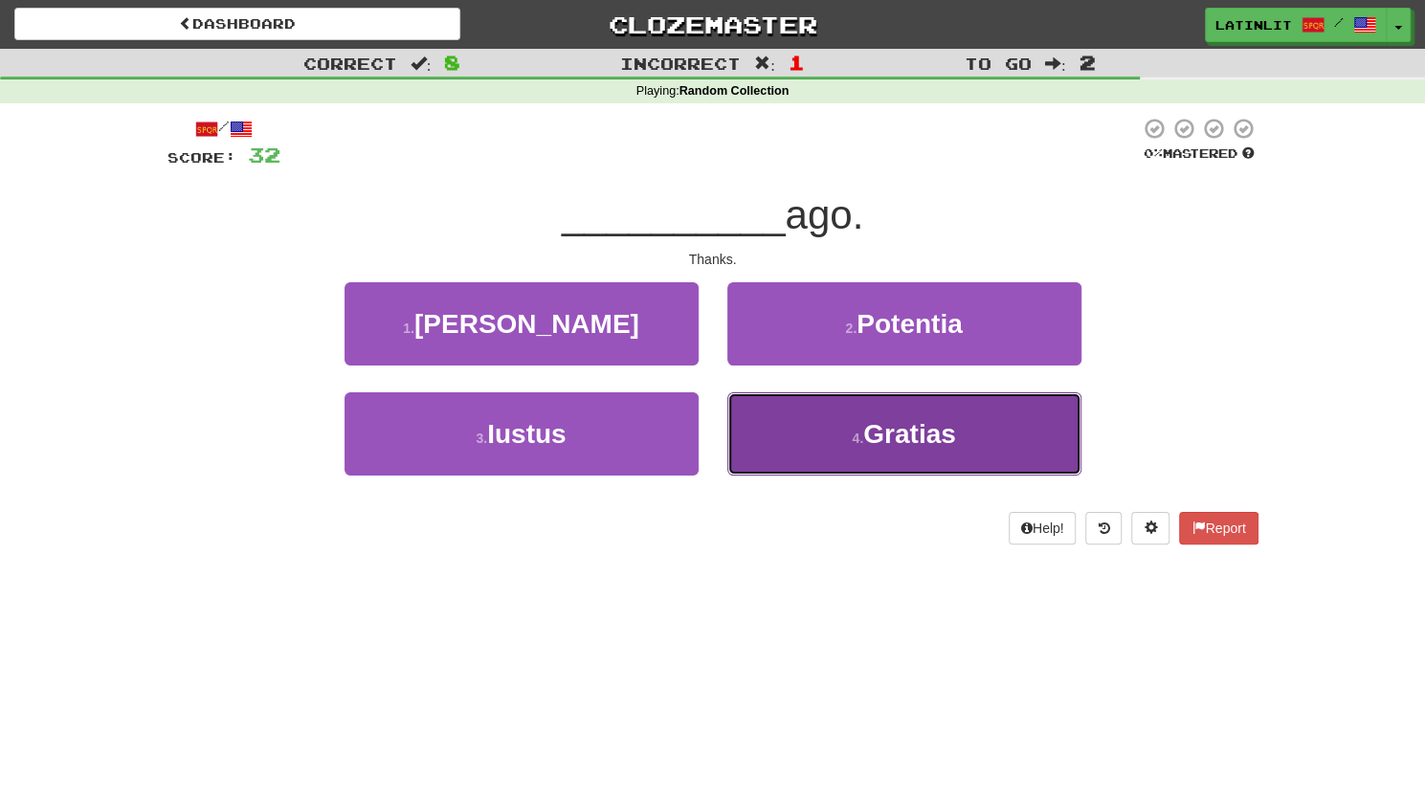
click at [779, 429] on button "4 . Gratias" at bounding box center [904, 433] width 354 height 83
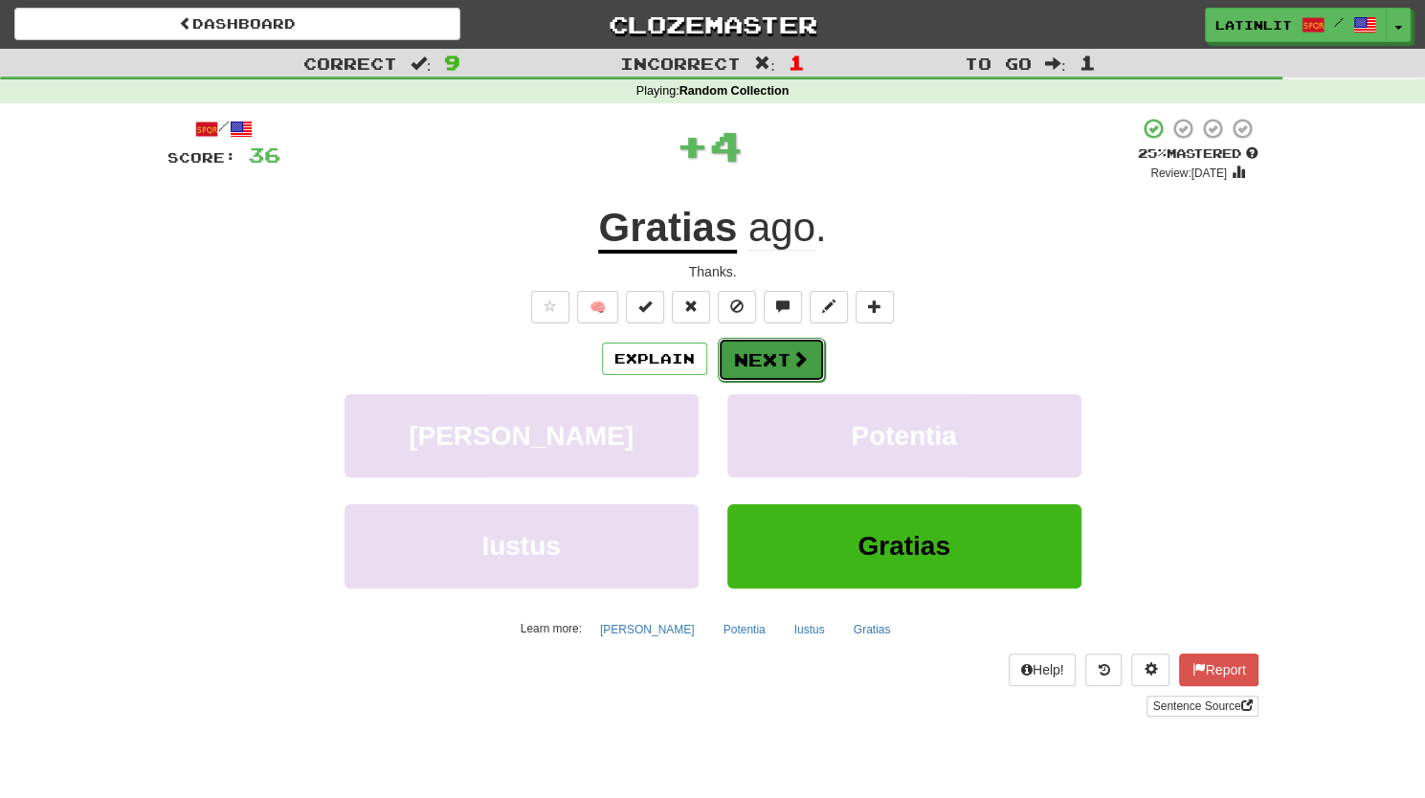
click at [725, 358] on button "Next" at bounding box center [771, 360] width 107 height 44
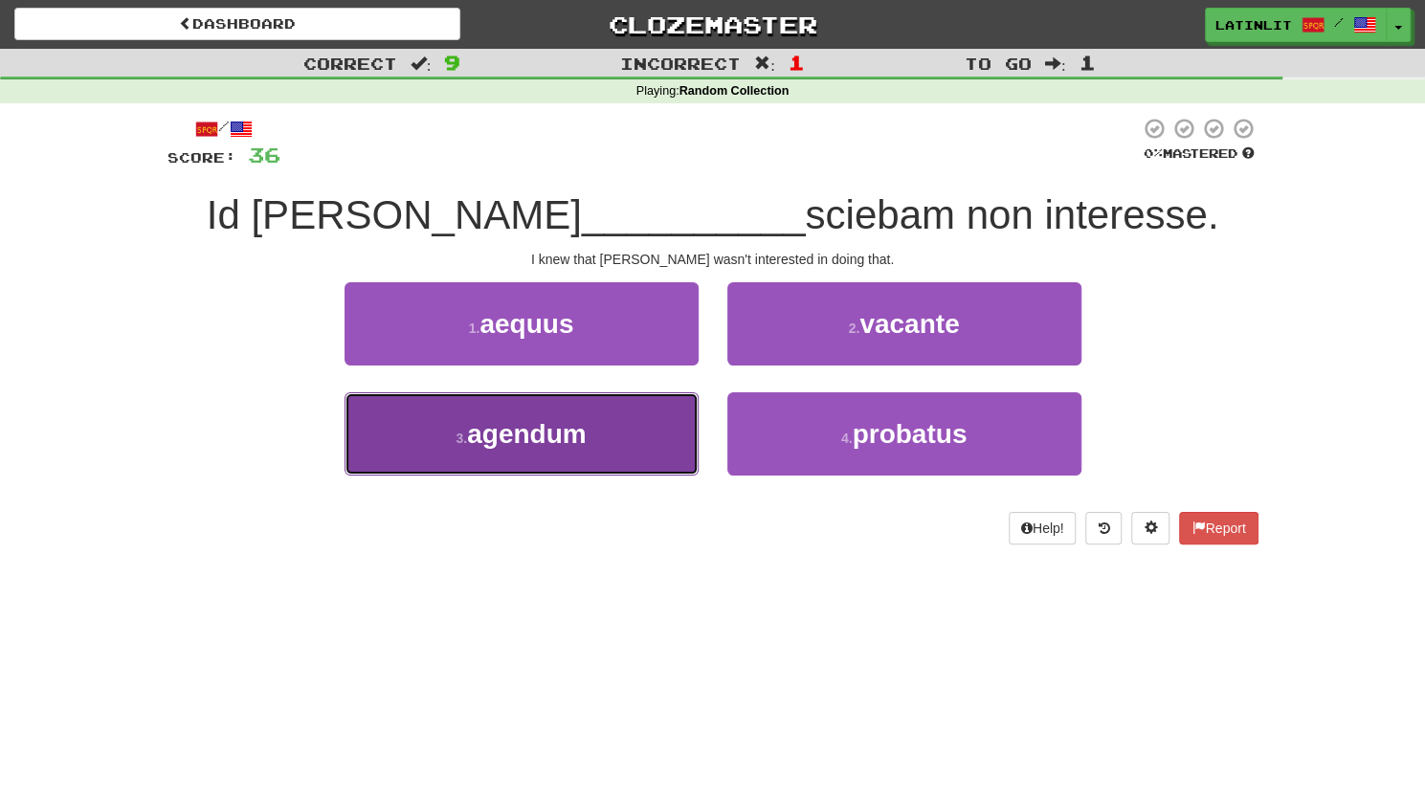
click at [605, 444] on button "3 . agendum" at bounding box center [521, 433] width 354 height 83
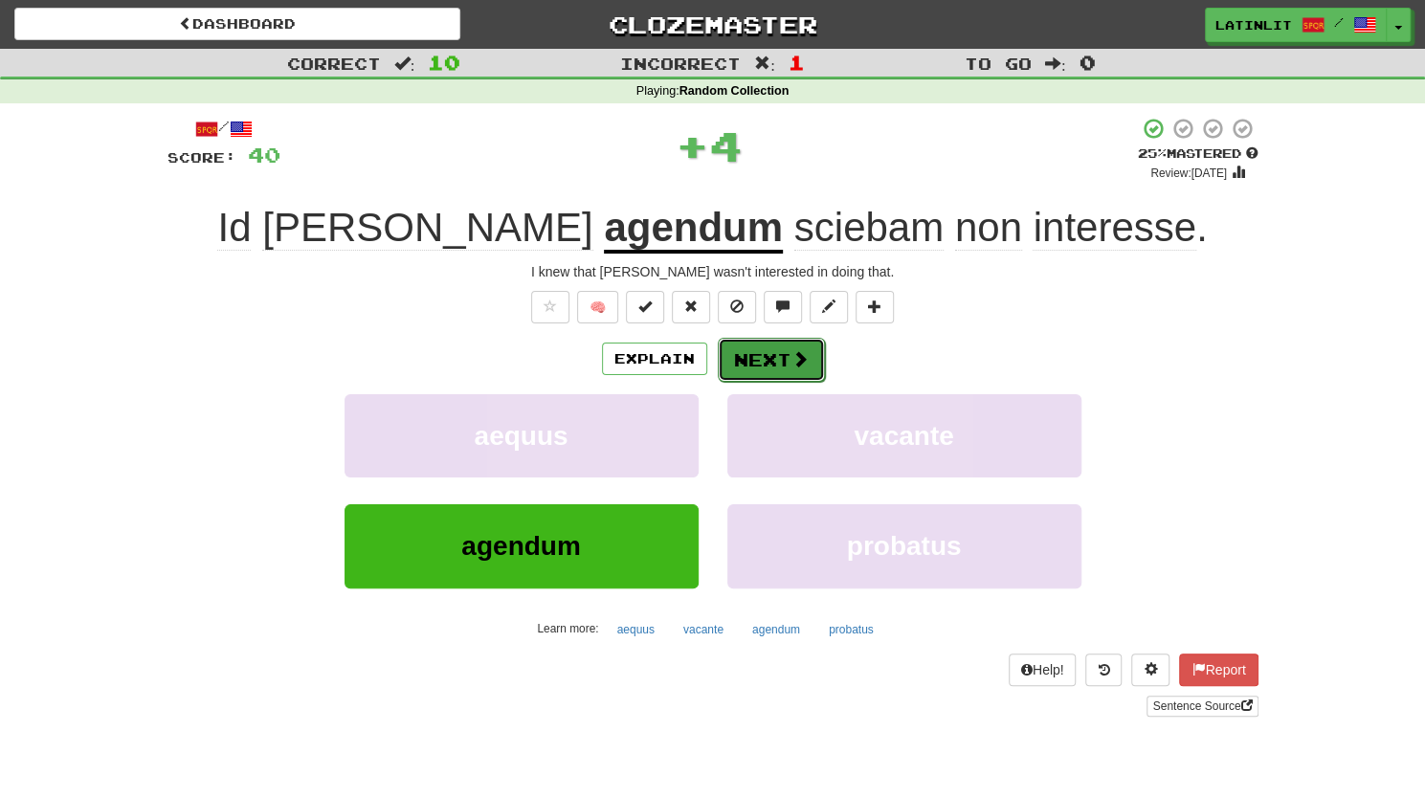
click at [746, 367] on button "Next" at bounding box center [771, 360] width 107 height 44
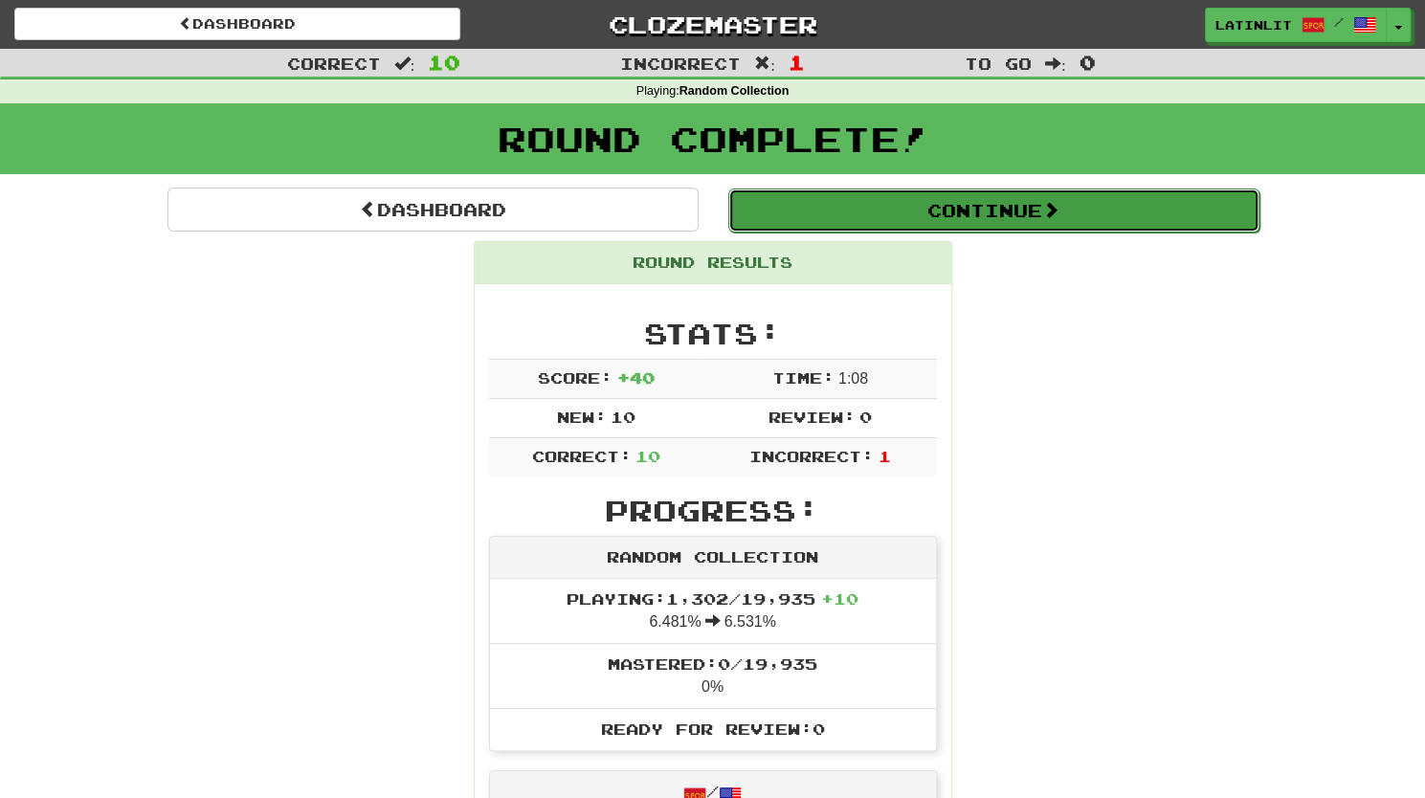
click at [834, 208] on button "Continue" at bounding box center [993, 210] width 531 height 44
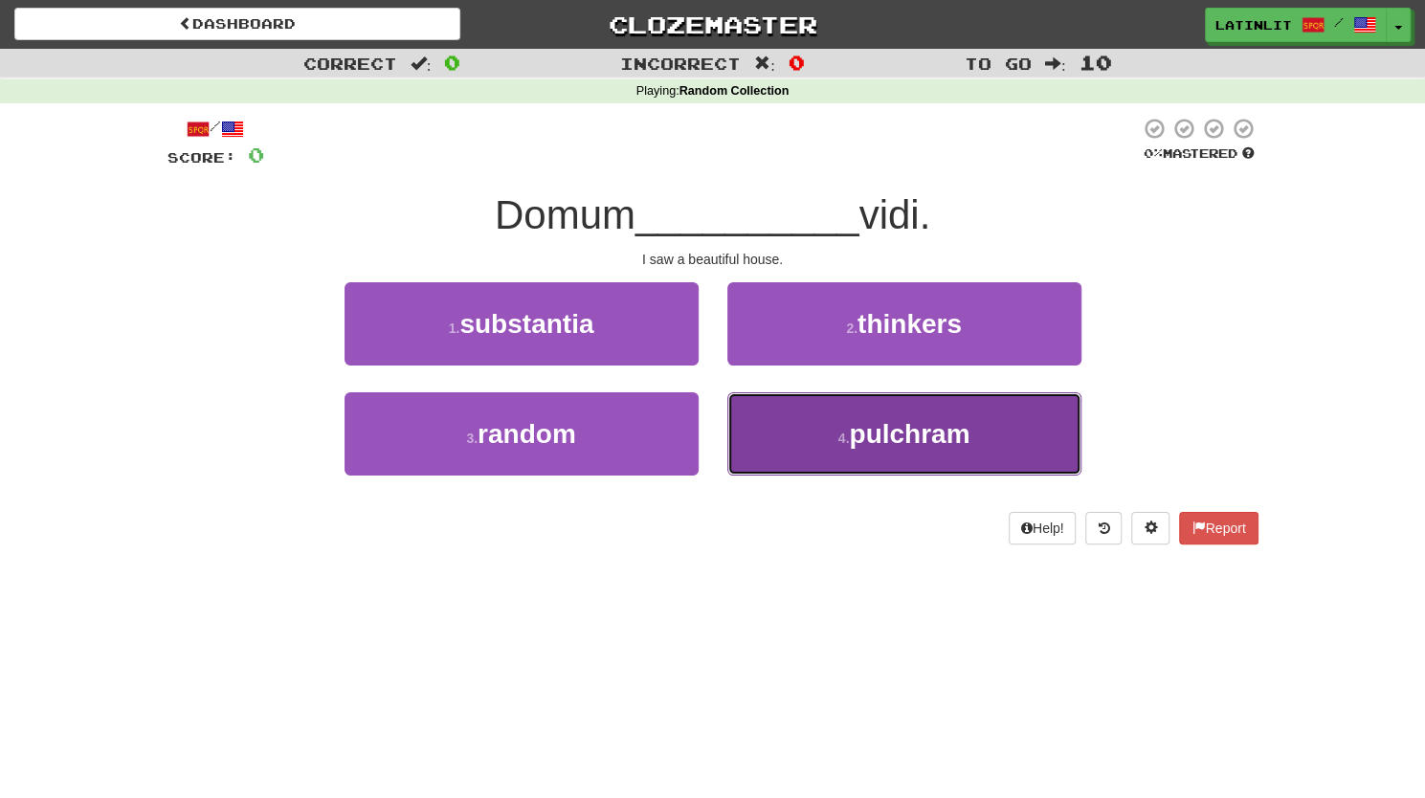
click at [838, 431] on small "4 ." at bounding box center [843, 438] width 11 height 15
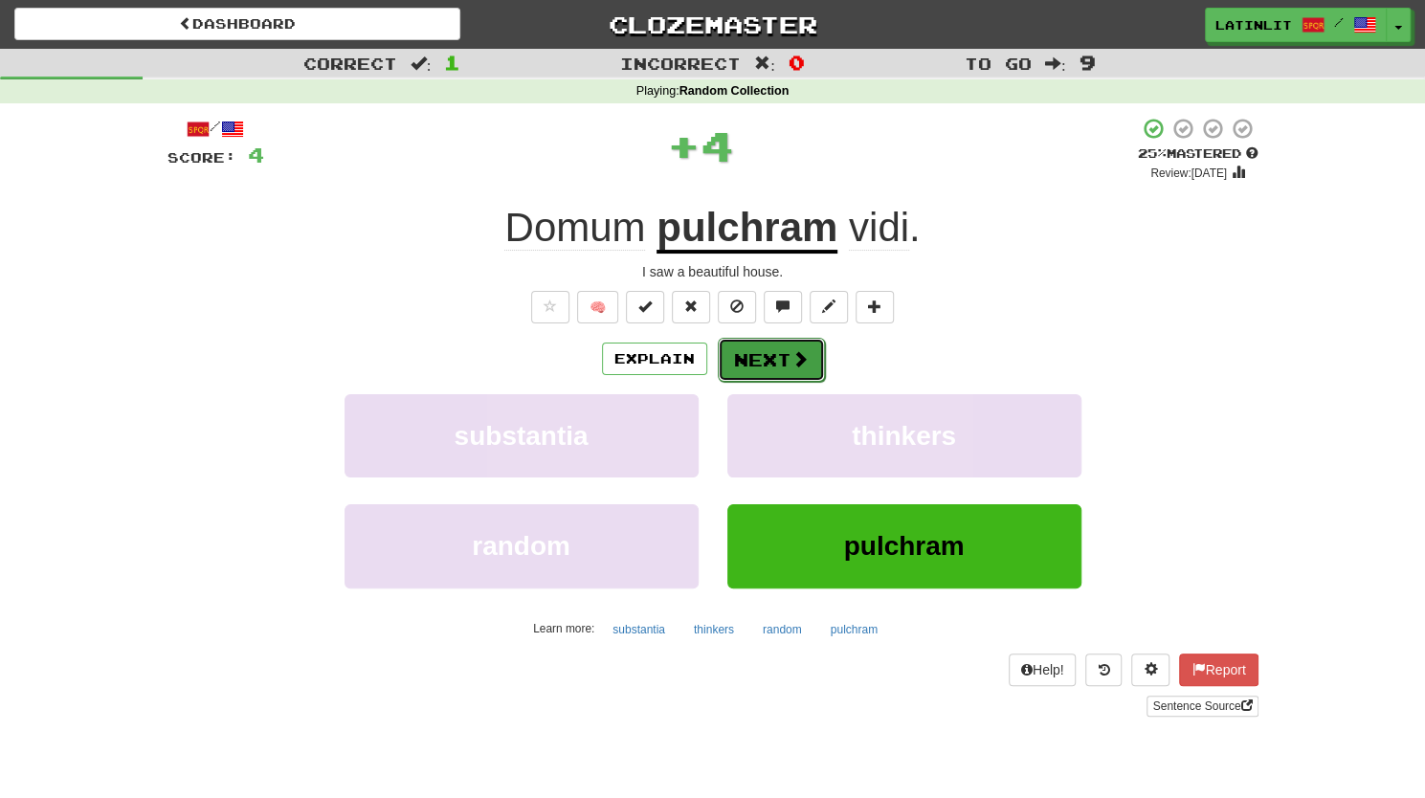
click at [735, 347] on button "Next" at bounding box center [771, 360] width 107 height 44
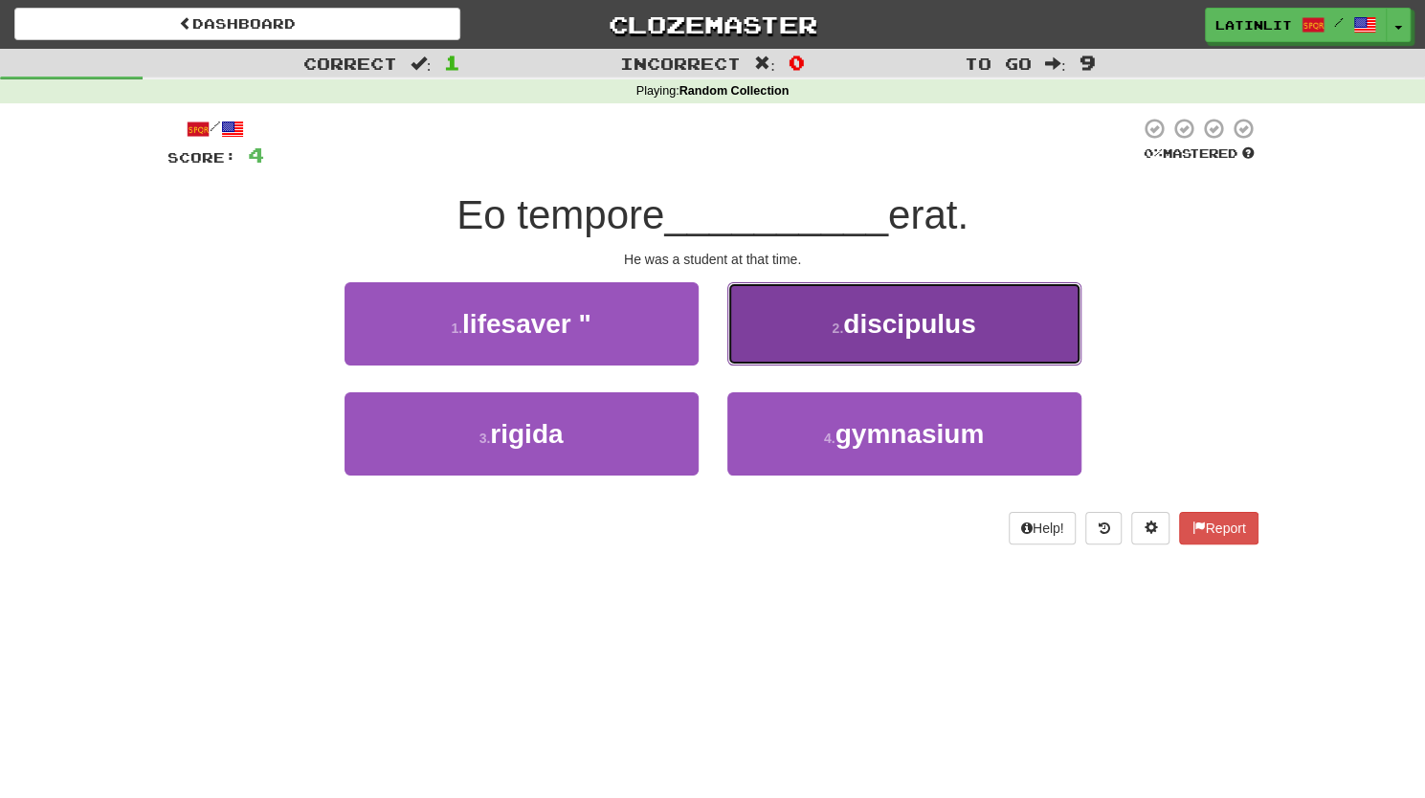
click at [884, 336] on span "discipulus" at bounding box center [909, 324] width 132 height 30
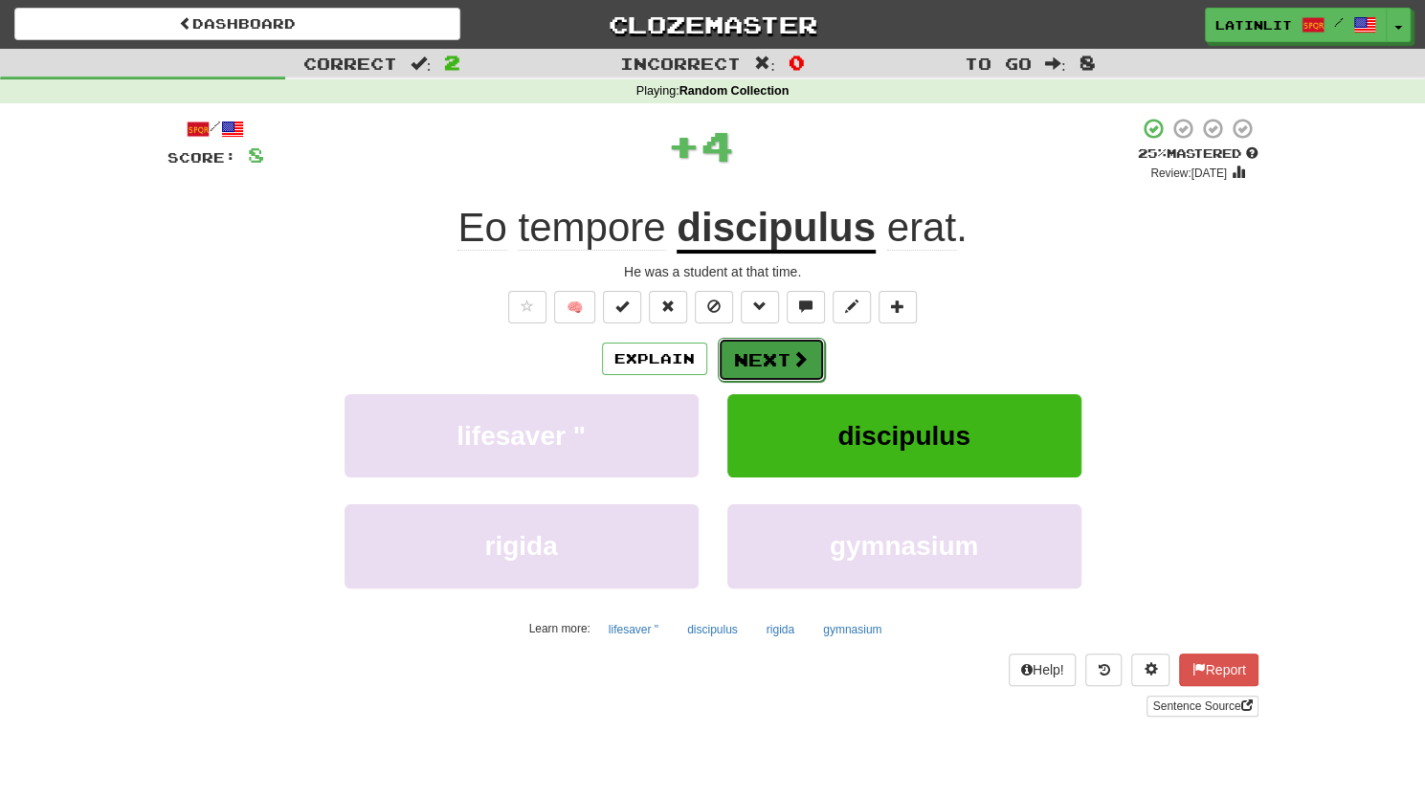
click at [783, 349] on button "Next" at bounding box center [771, 360] width 107 height 44
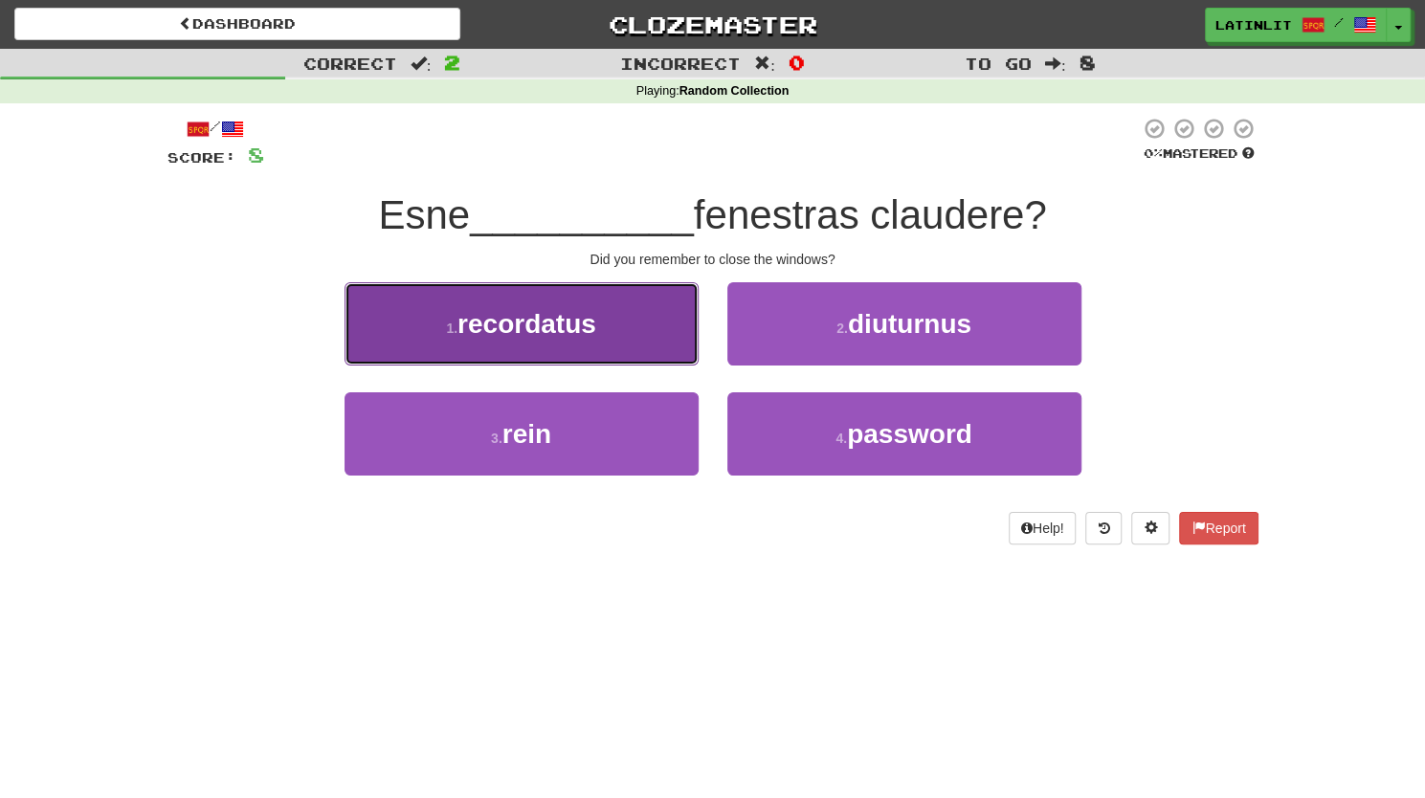
click at [557, 331] on span "recordatus" at bounding box center [526, 324] width 139 height 30
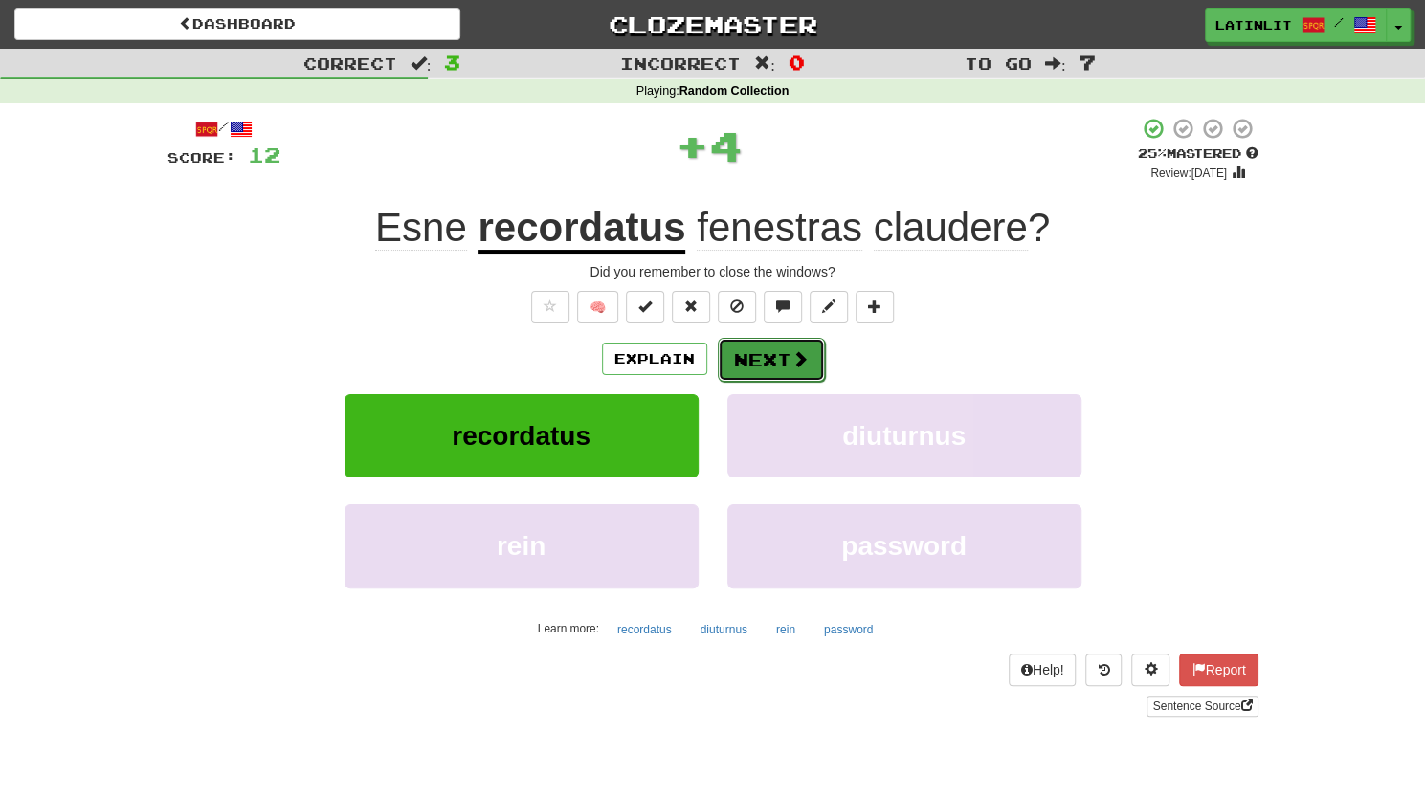
click at [771, 365] on button "Next" at bounding box center [771, 360] width 107 height 44
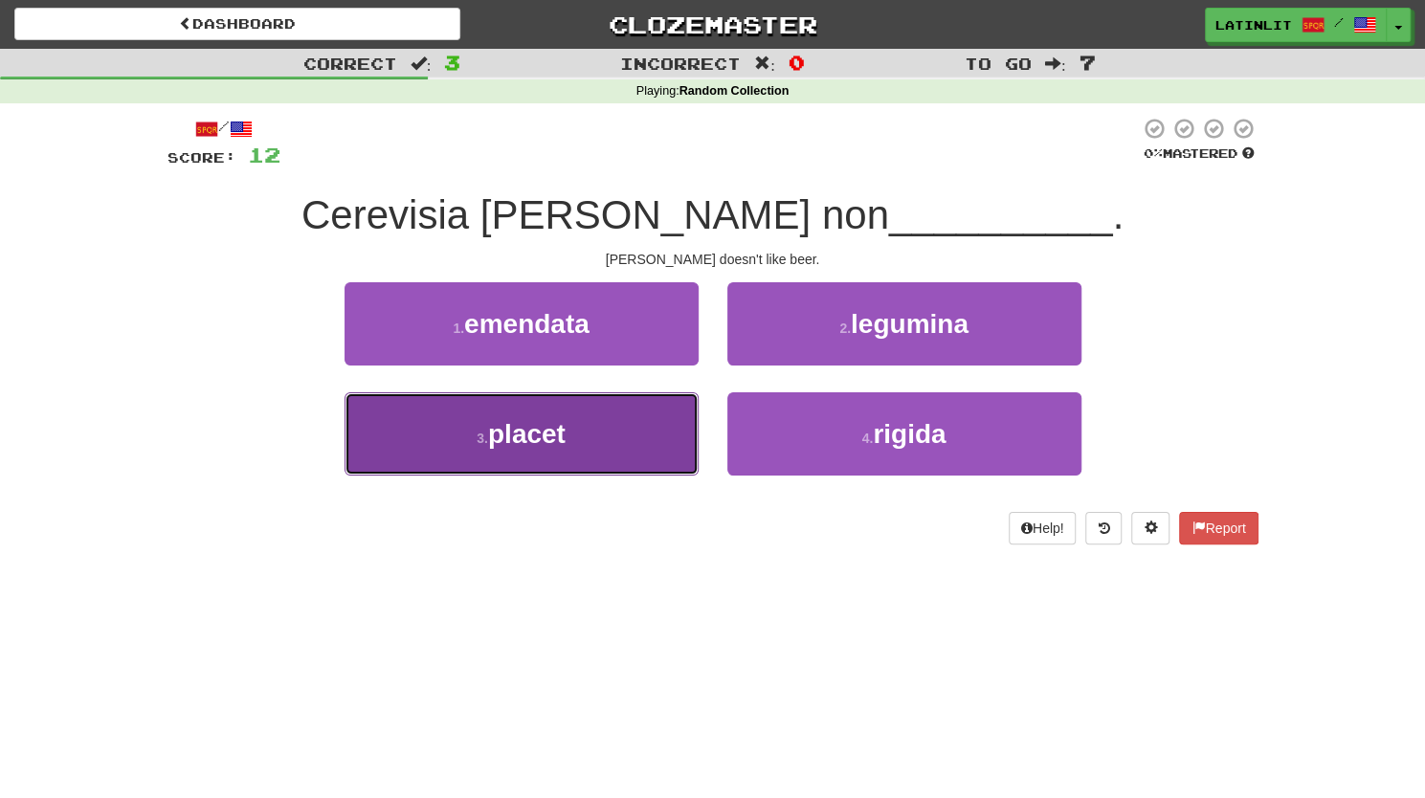
click at [635, 403] on button "3 . placet" at bounding box center [521, 433] width 354 height 83
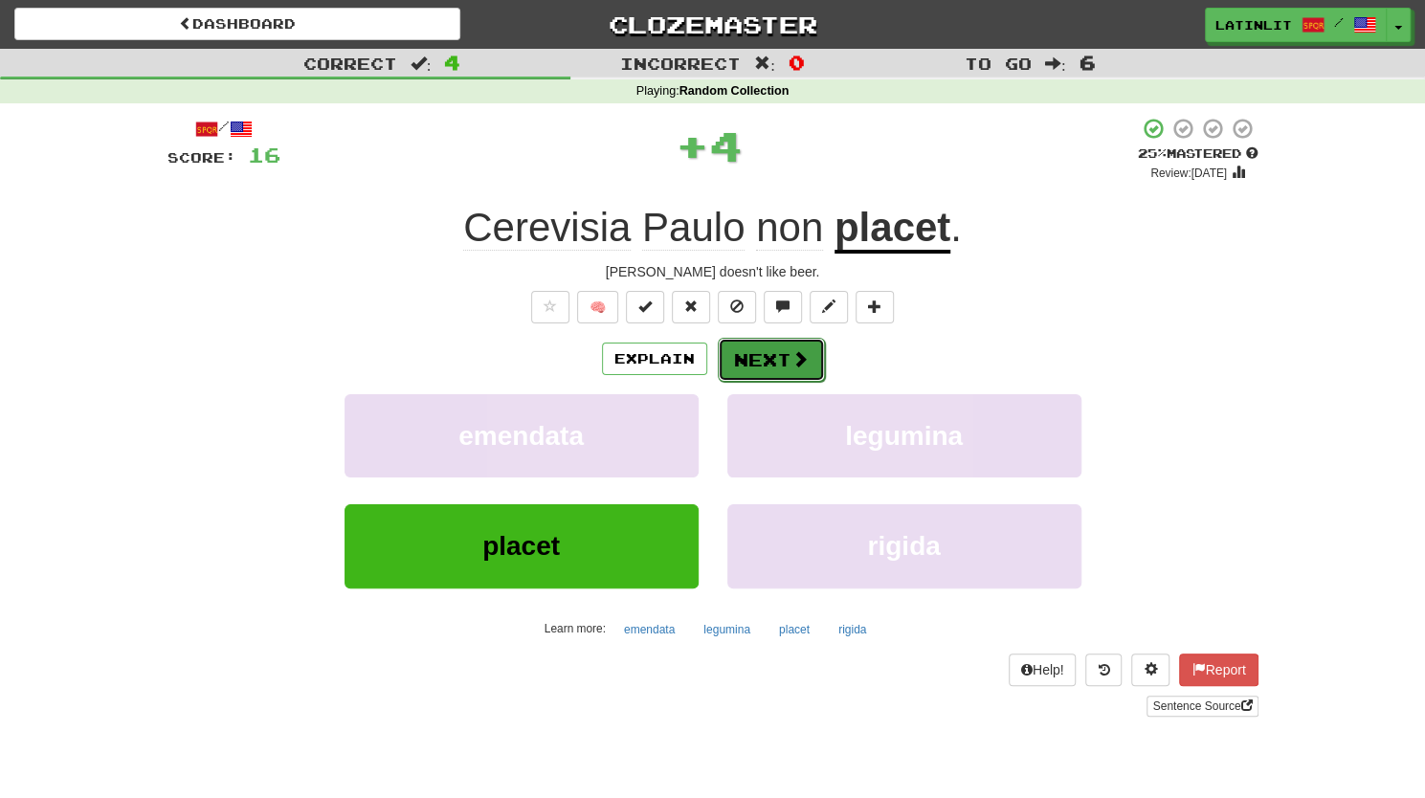
click at [748, 349] on button "Next" at bounding box center [771, 360] width 107 height 44
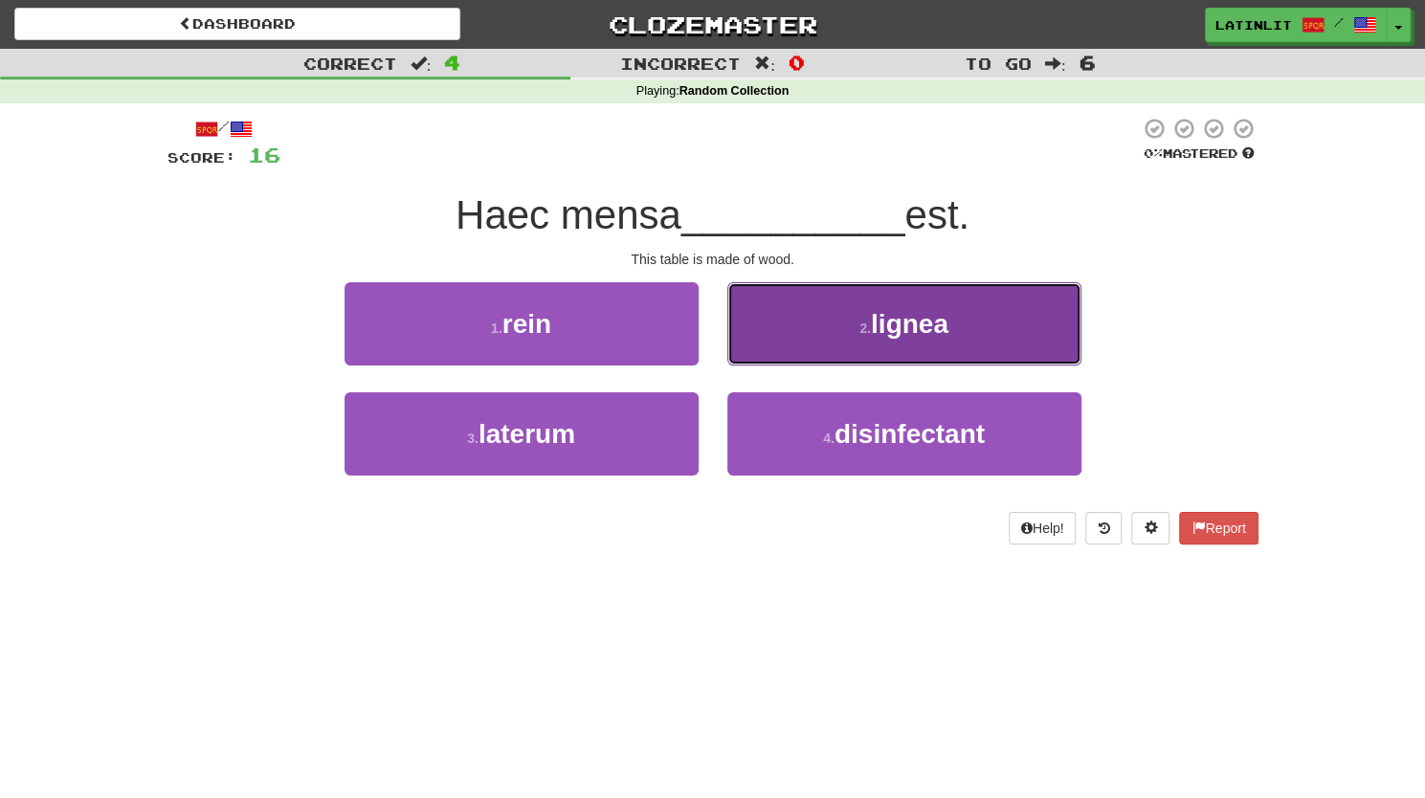
click at [841, 334] on button "2 . lignea" at bounding box center [904, 323] width 354 height 83
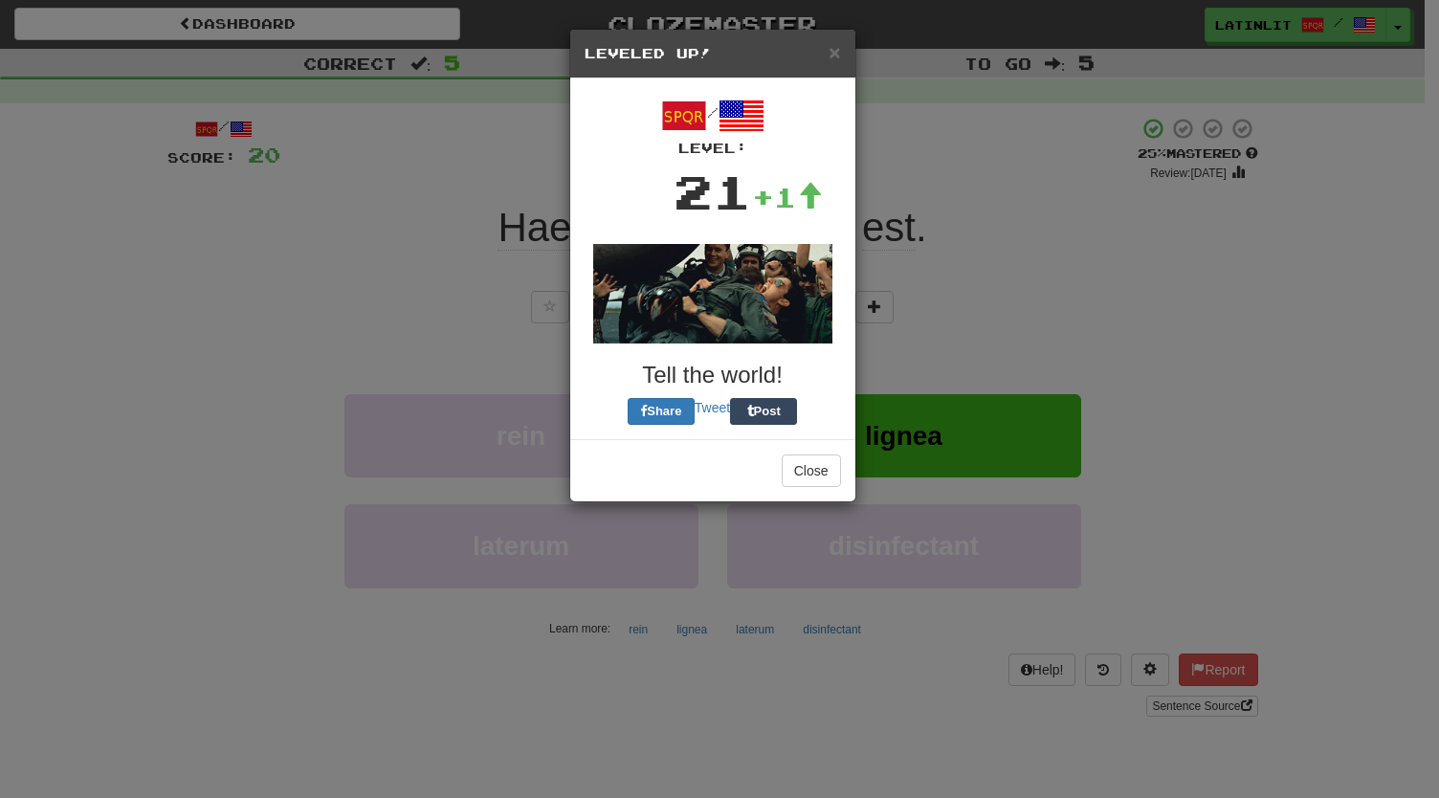
click at [777, 341] on div "× Leveled Up! / Level: 21 +1 Tell the world! Share Tweet Post Close" at bounding box center [712, 266] width 287 height 474
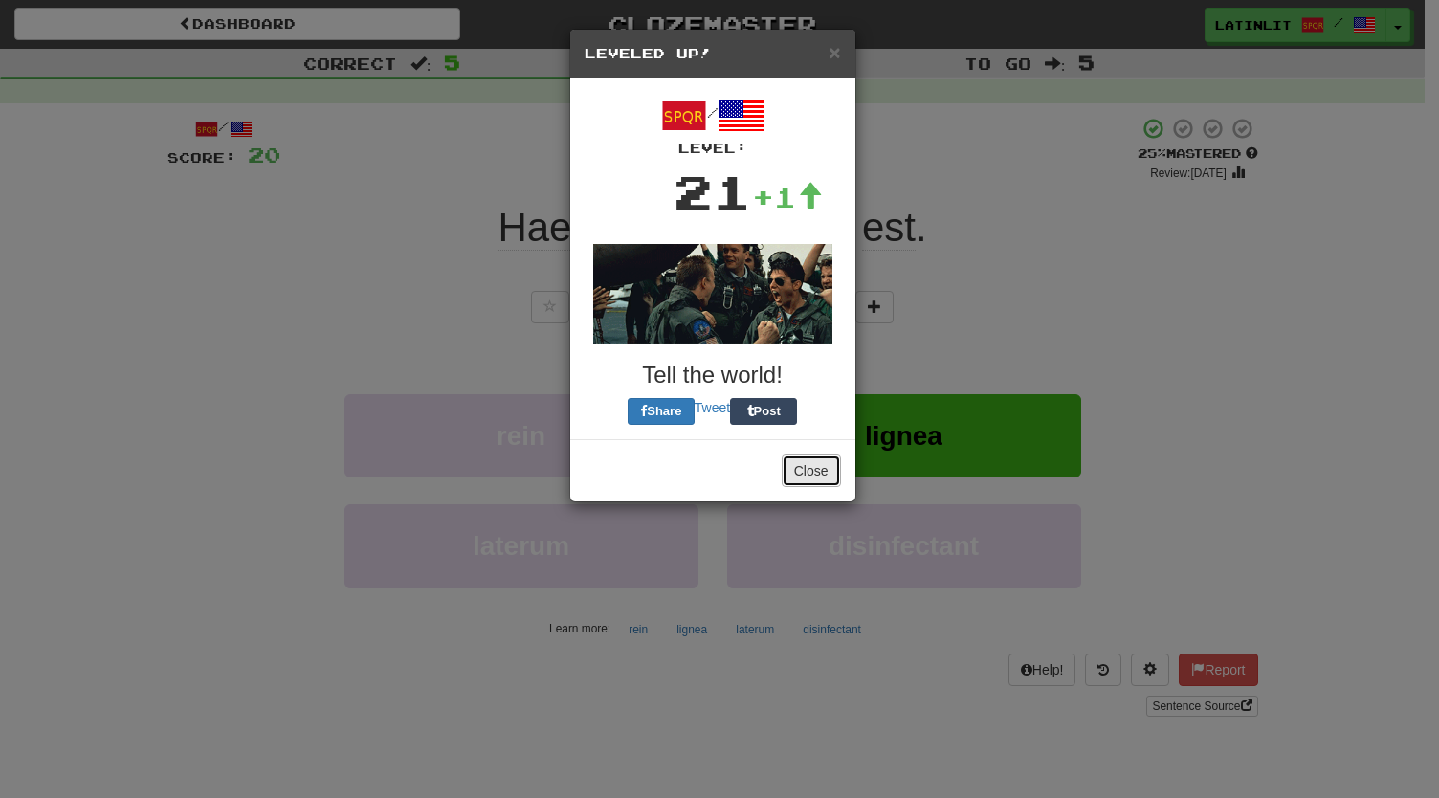
click at [807, 479] on button "Close" at bounding box center [811, 470] width 59 height 33
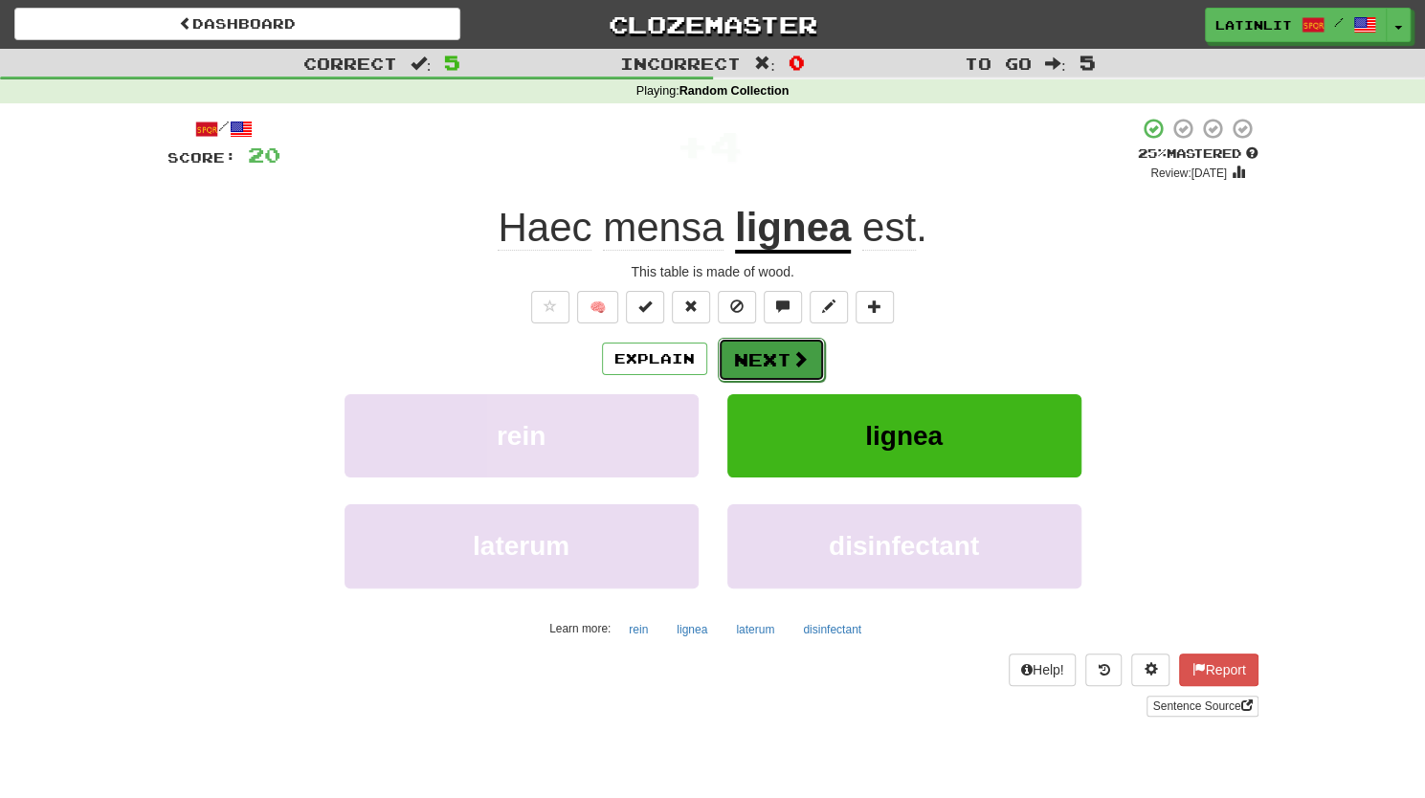
click at [763, 359] on button "Next" at bounding box center [771, 360] width 107 height 44
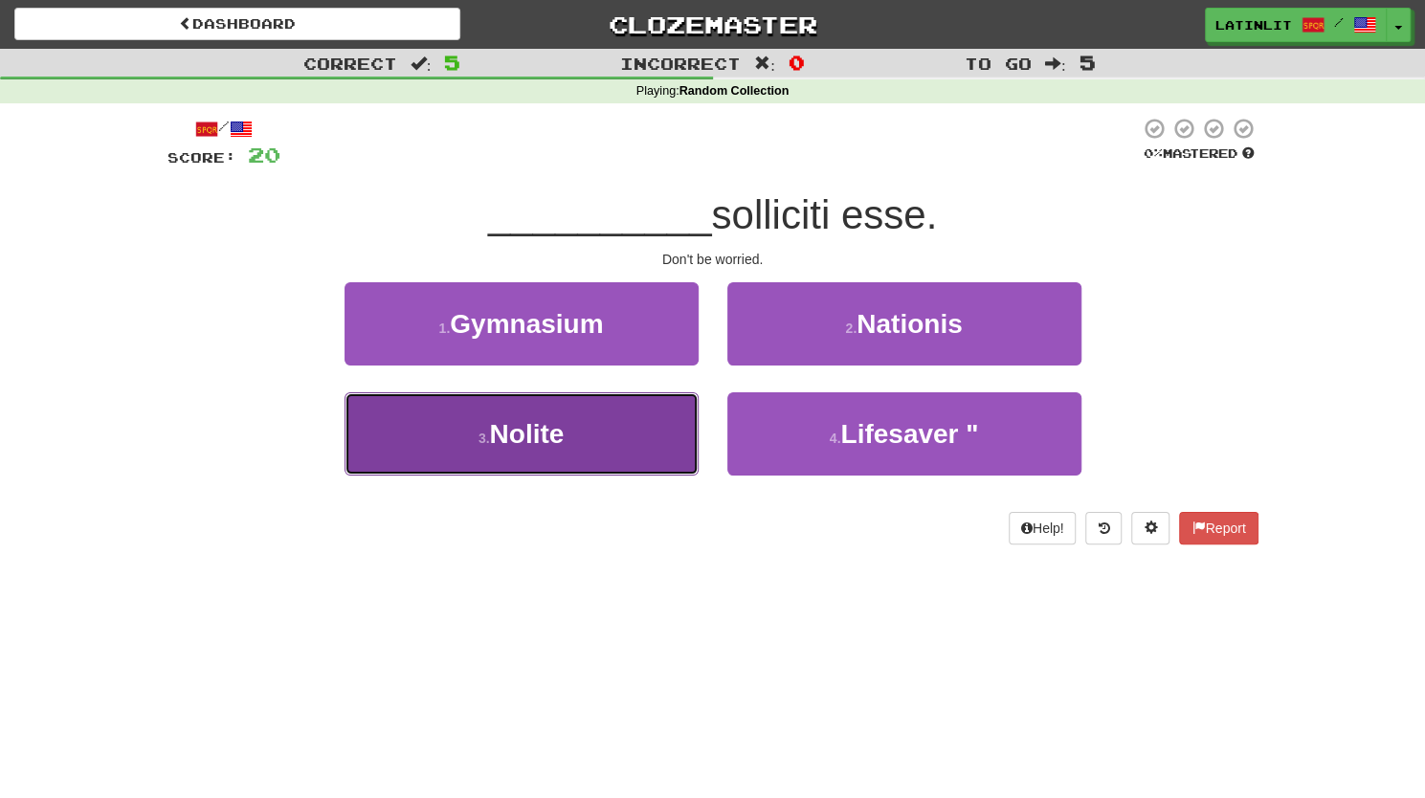
click at [615, 437] on button "3 . Nolite" at bounding box center [521, 433] width 354 height 83
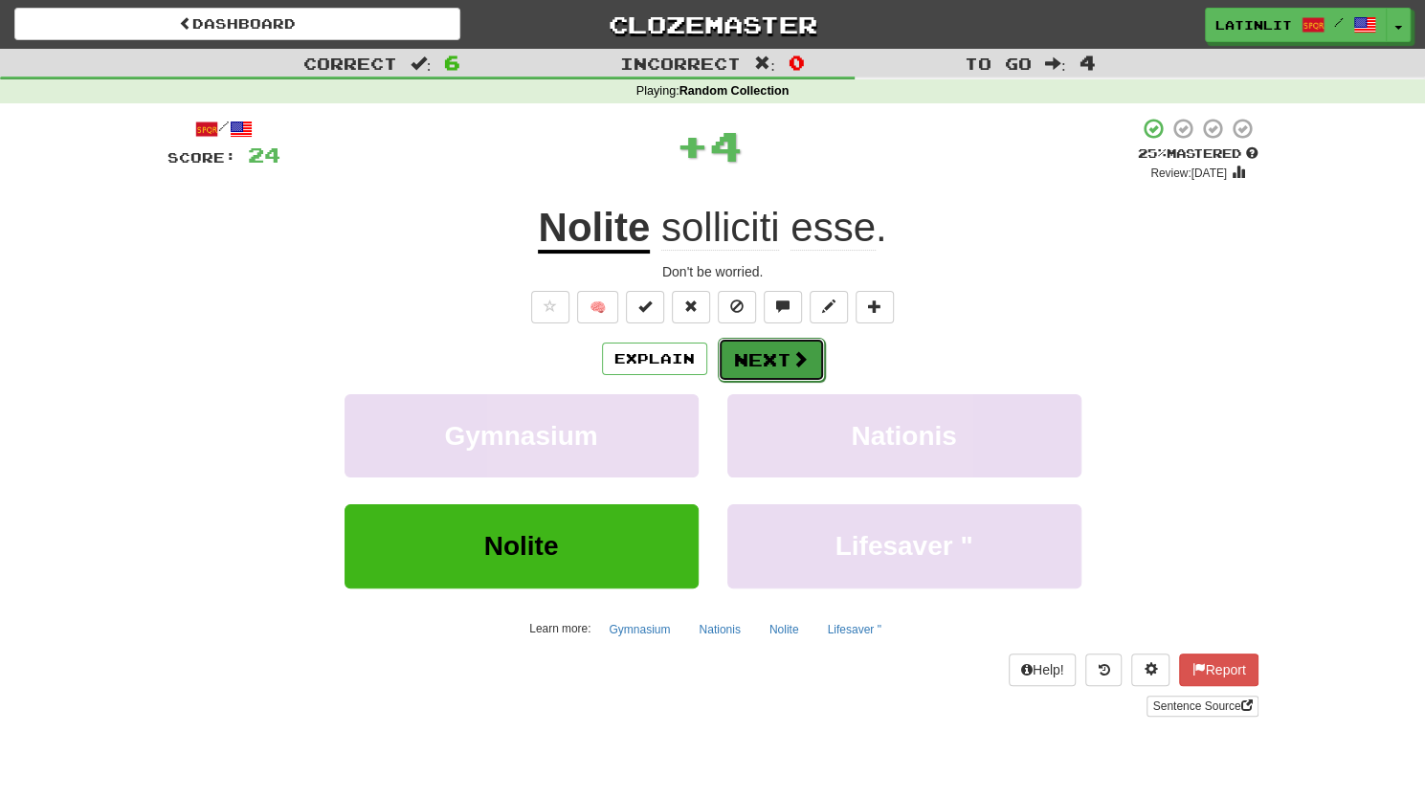
click at [752, 353] on button "Next" at bounding box center [771, 360] width 107 height 44
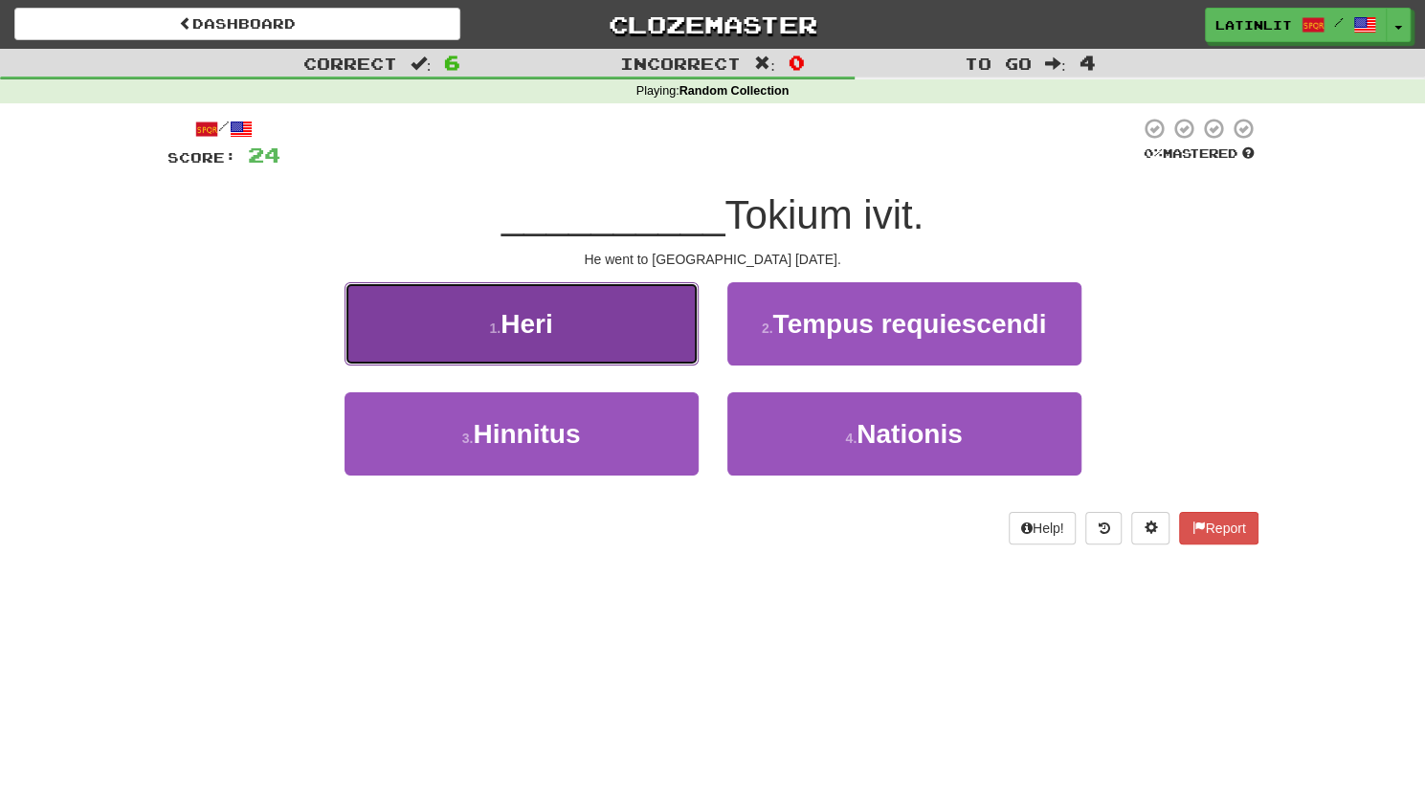
click at [577, 334] on button "1 . Heri" at bounding box center [521, 323] width 354 height 83
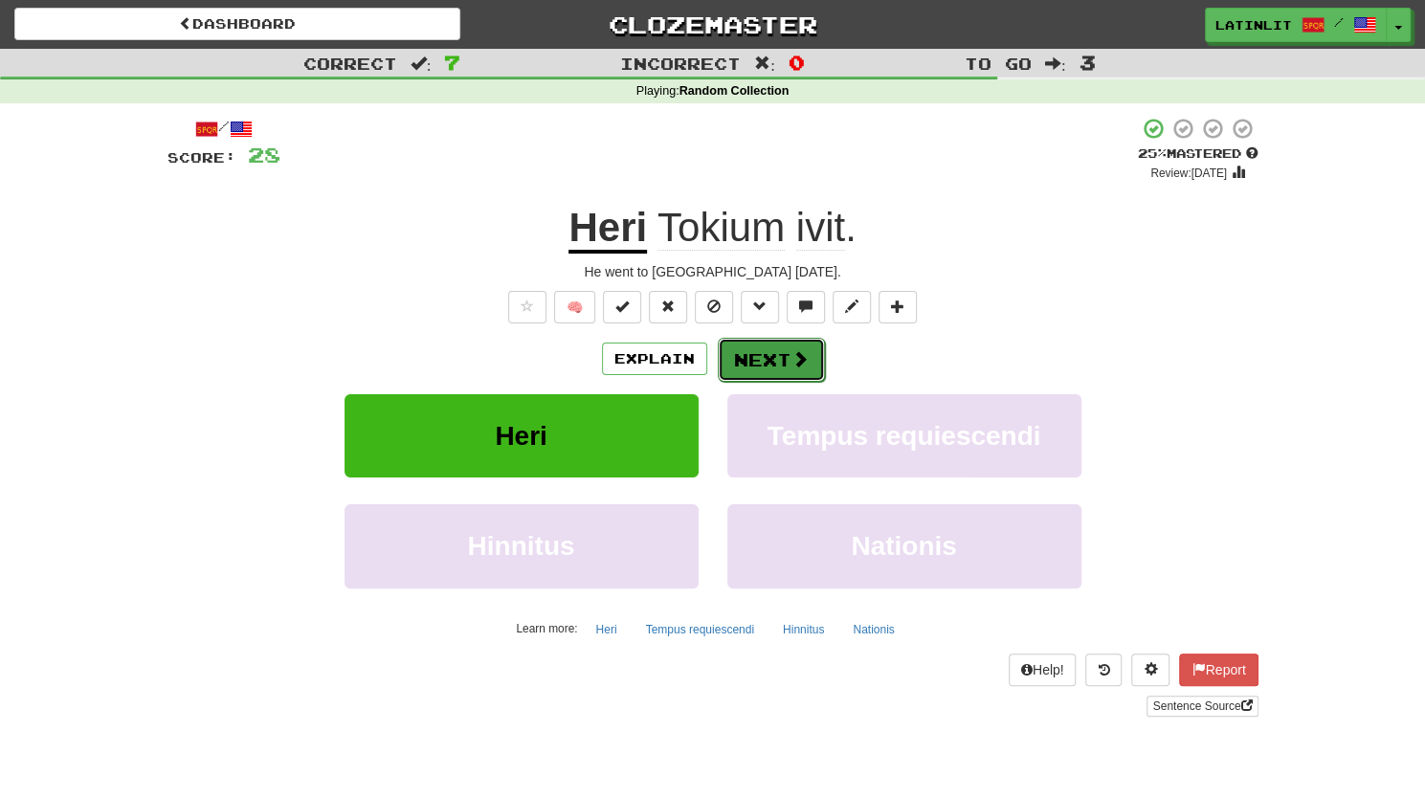
click at [765, 361] on button "Next" at bounding box center [771, 360] width 107 height 44
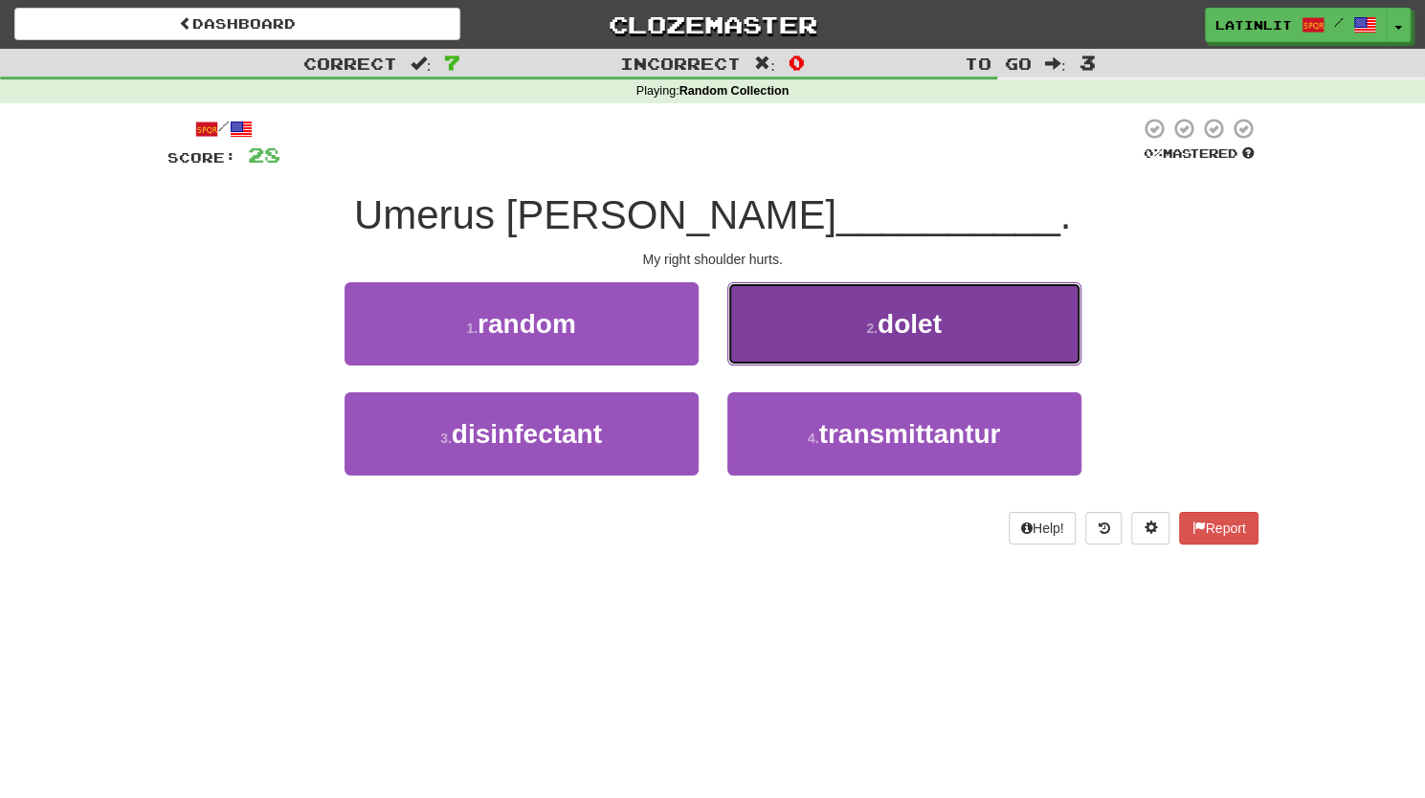
click at [895, 309] on span "dolet" at bounding box center [909, 324] width 64 height 30
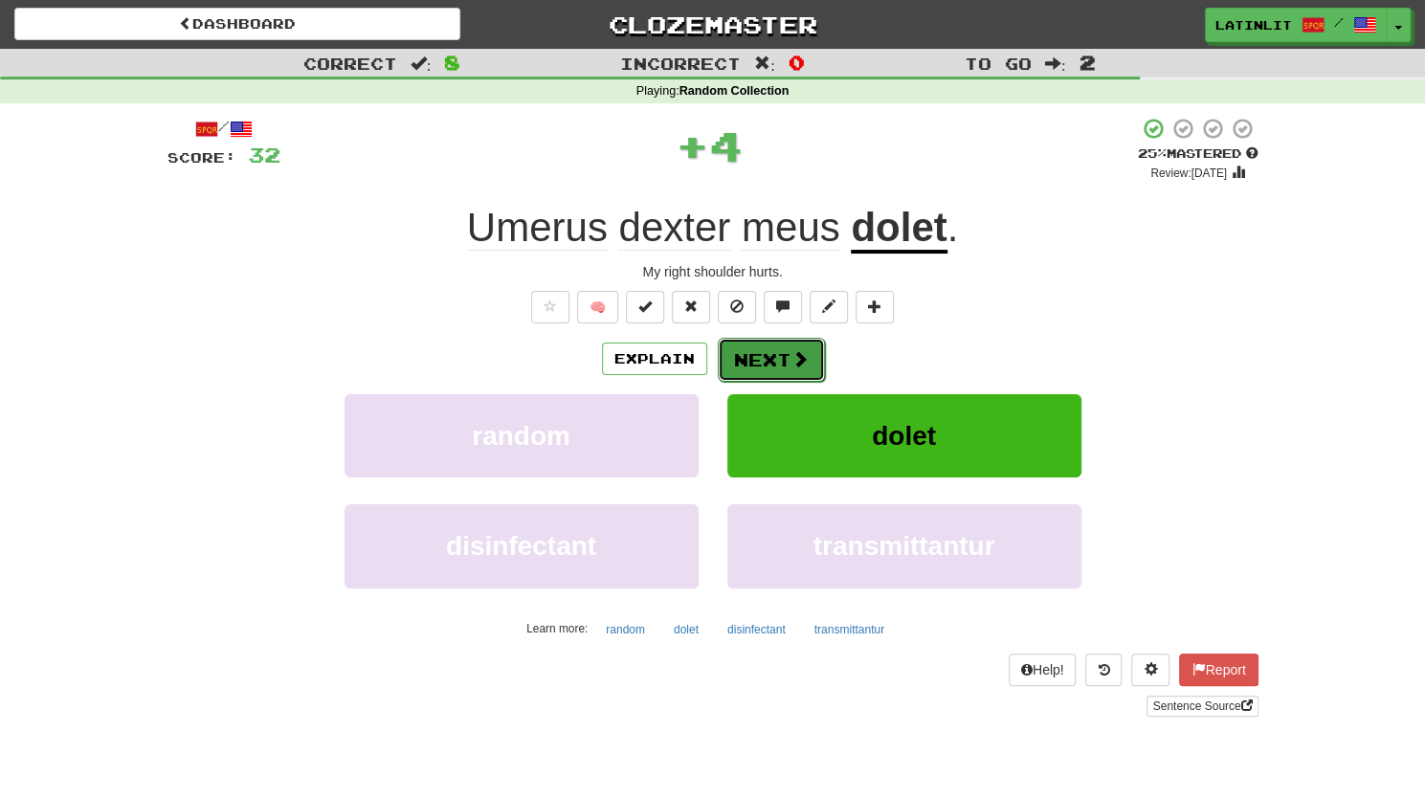
click at [743, 363] on button "Next" at bounding box center [771, 360] width 107 height 44
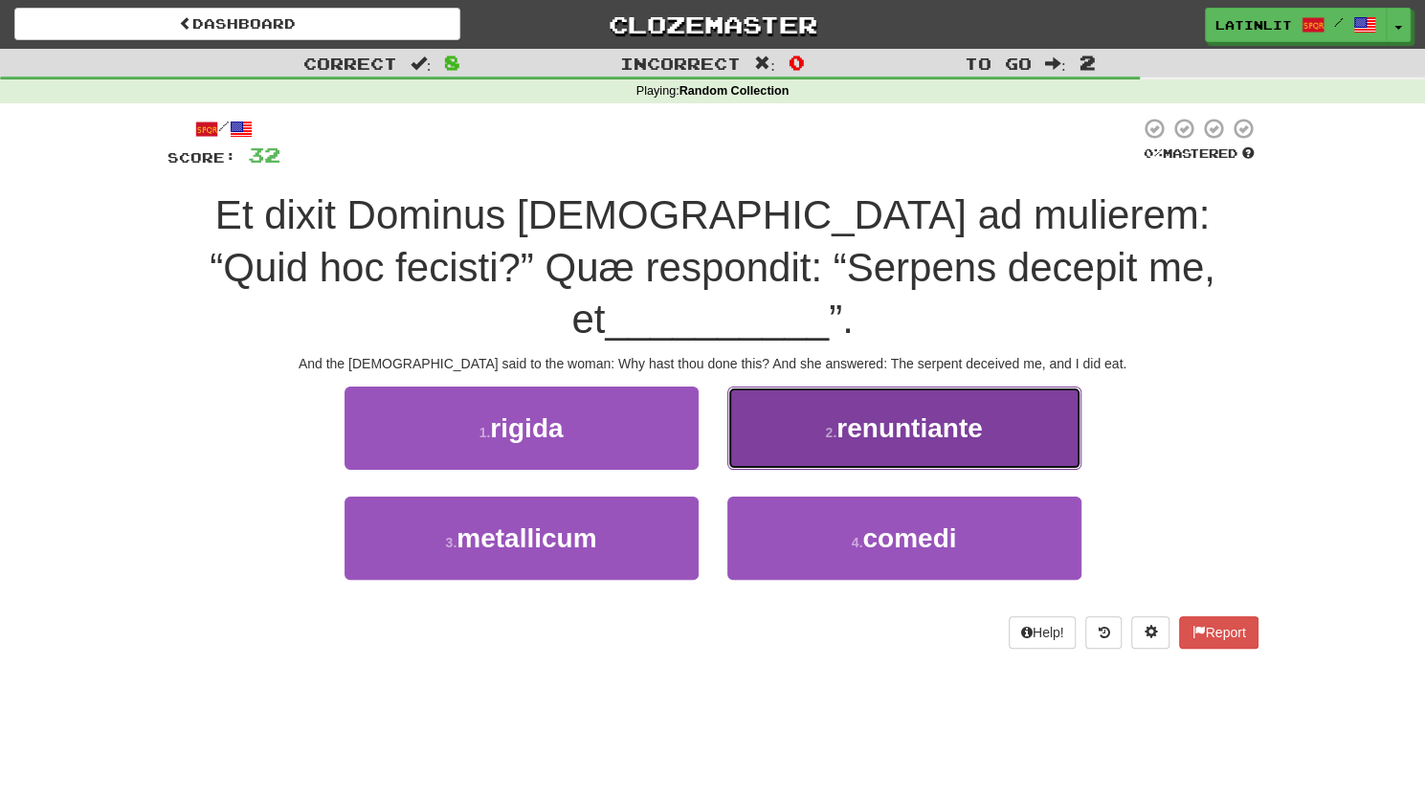
click at [785, 388] on button "2 . renuntiante" at bounding box center [904, 428] width 354 height 83
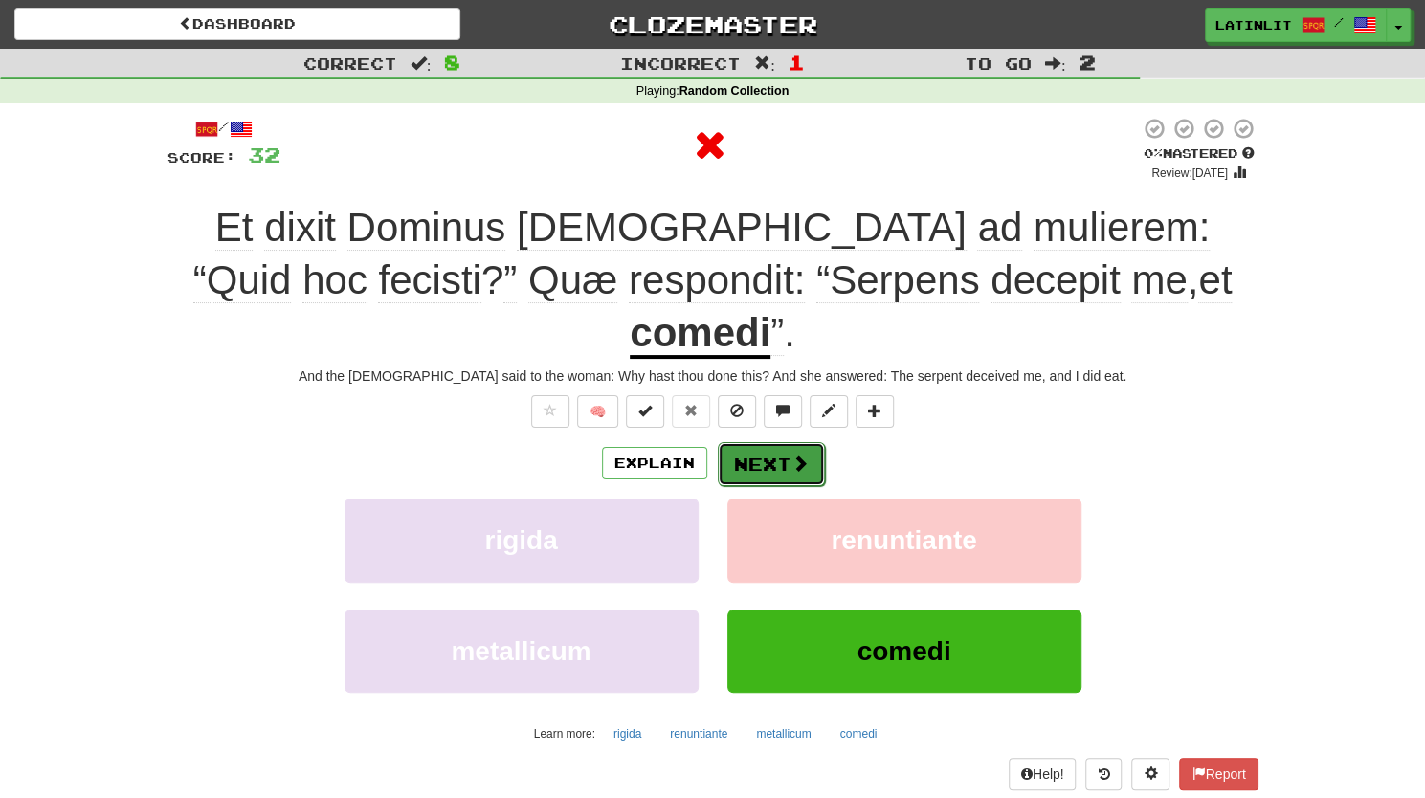
click at [775, 442] on button "Next" at bounding box center [771, 464] width 107 height 44
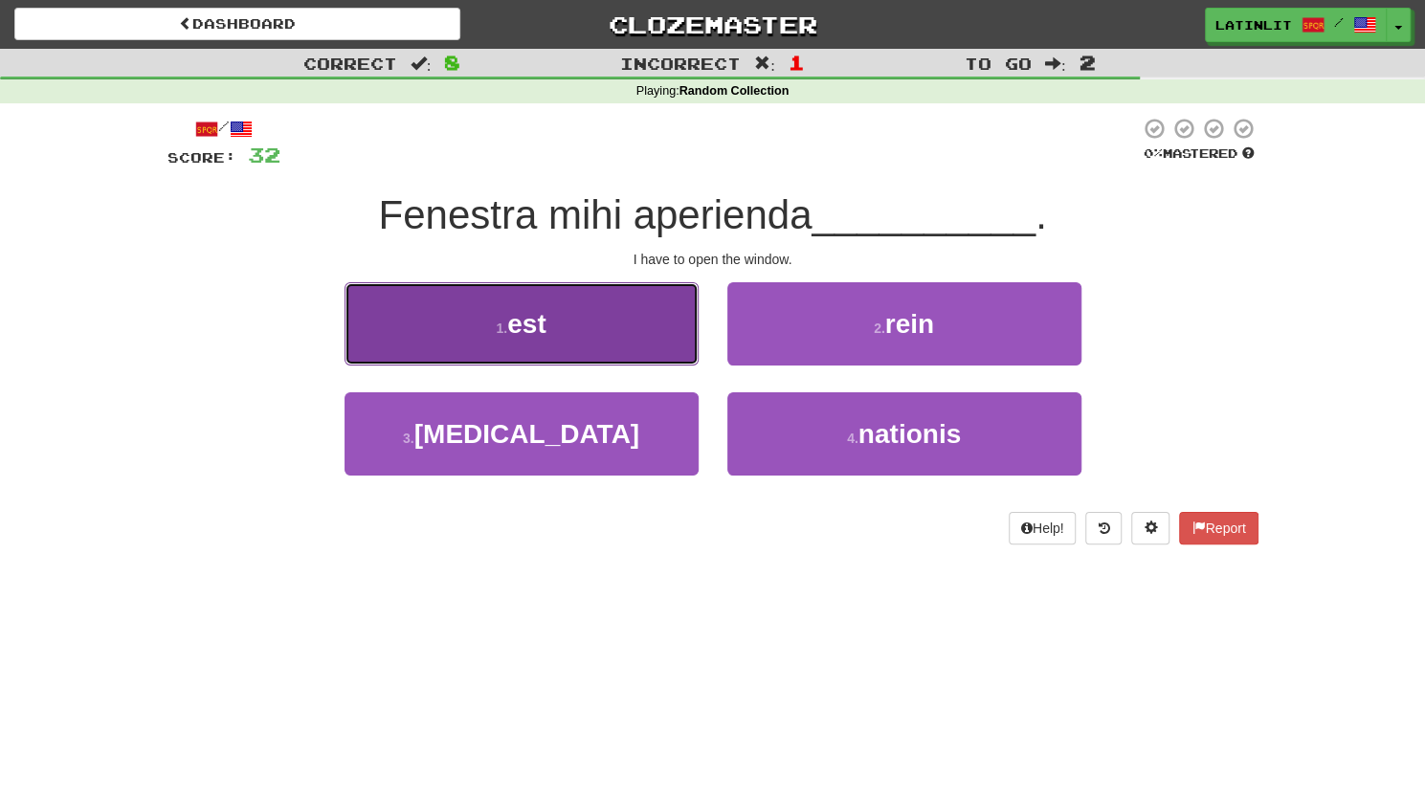
click at [576, 298] on button "1 . est" at bounding box center [521, 323] width 354 height 83
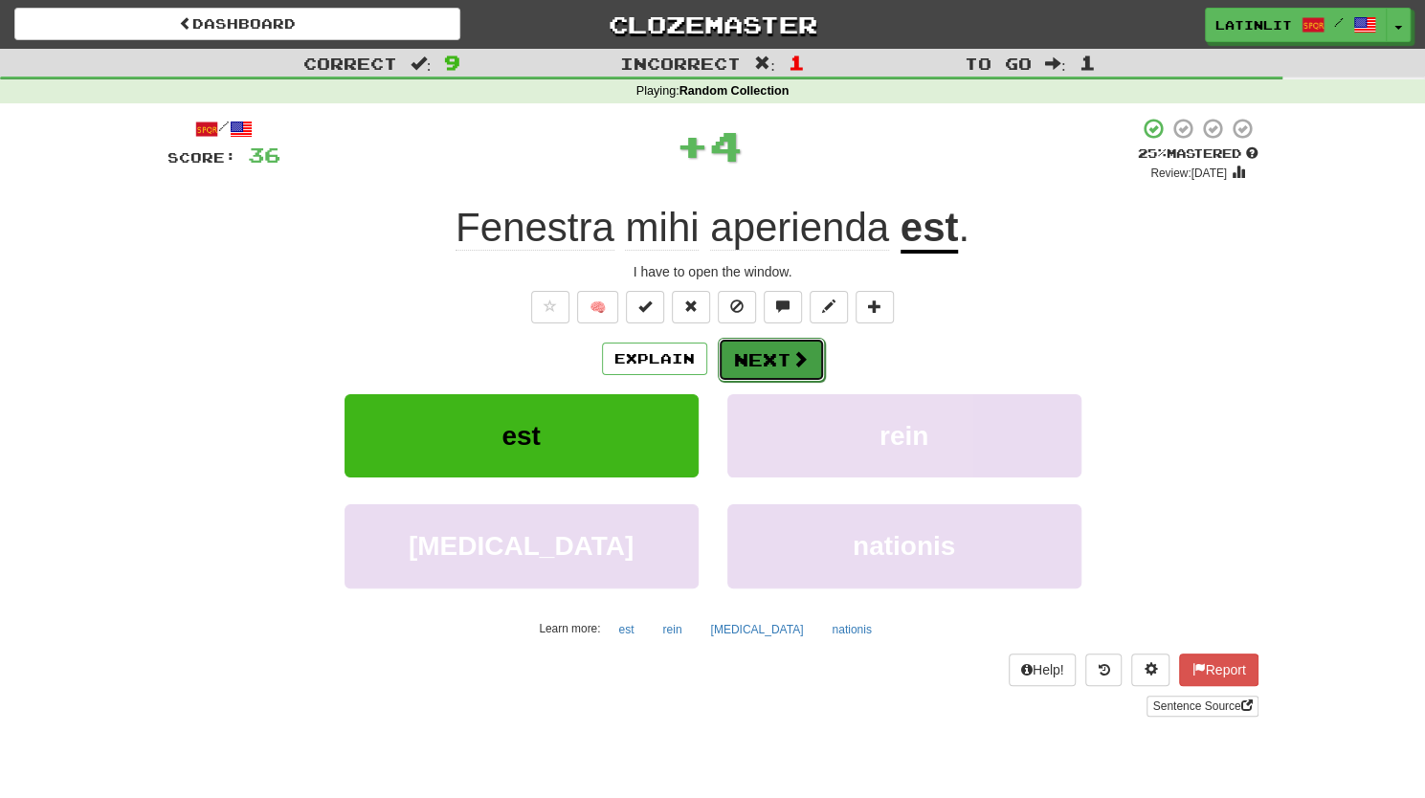
click at [745, 366] on button "Next" at bounding box center [771, 360] width 107 height 44
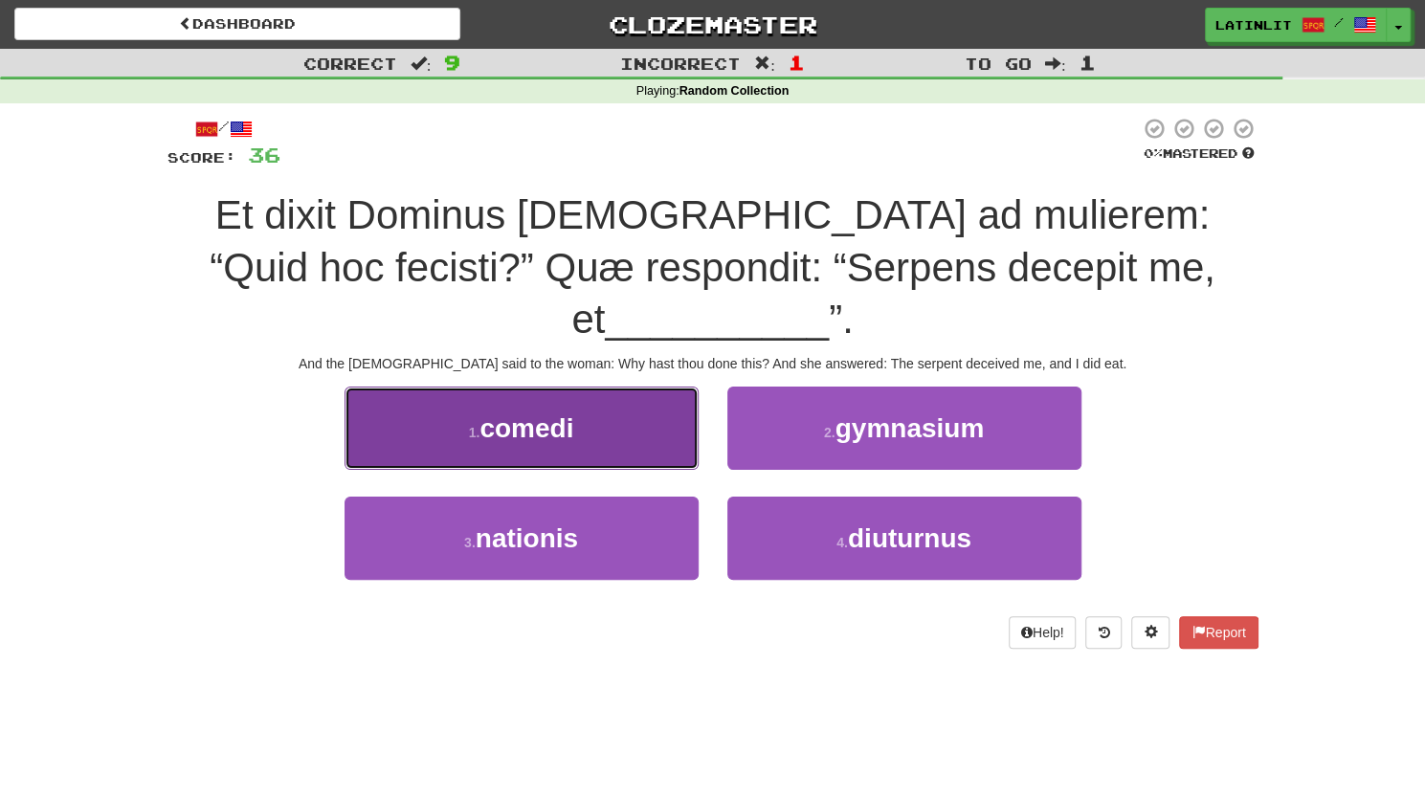
click at [620, 387] on button "1 . comedi" at bounding box center [521, 428] width 354 height 83
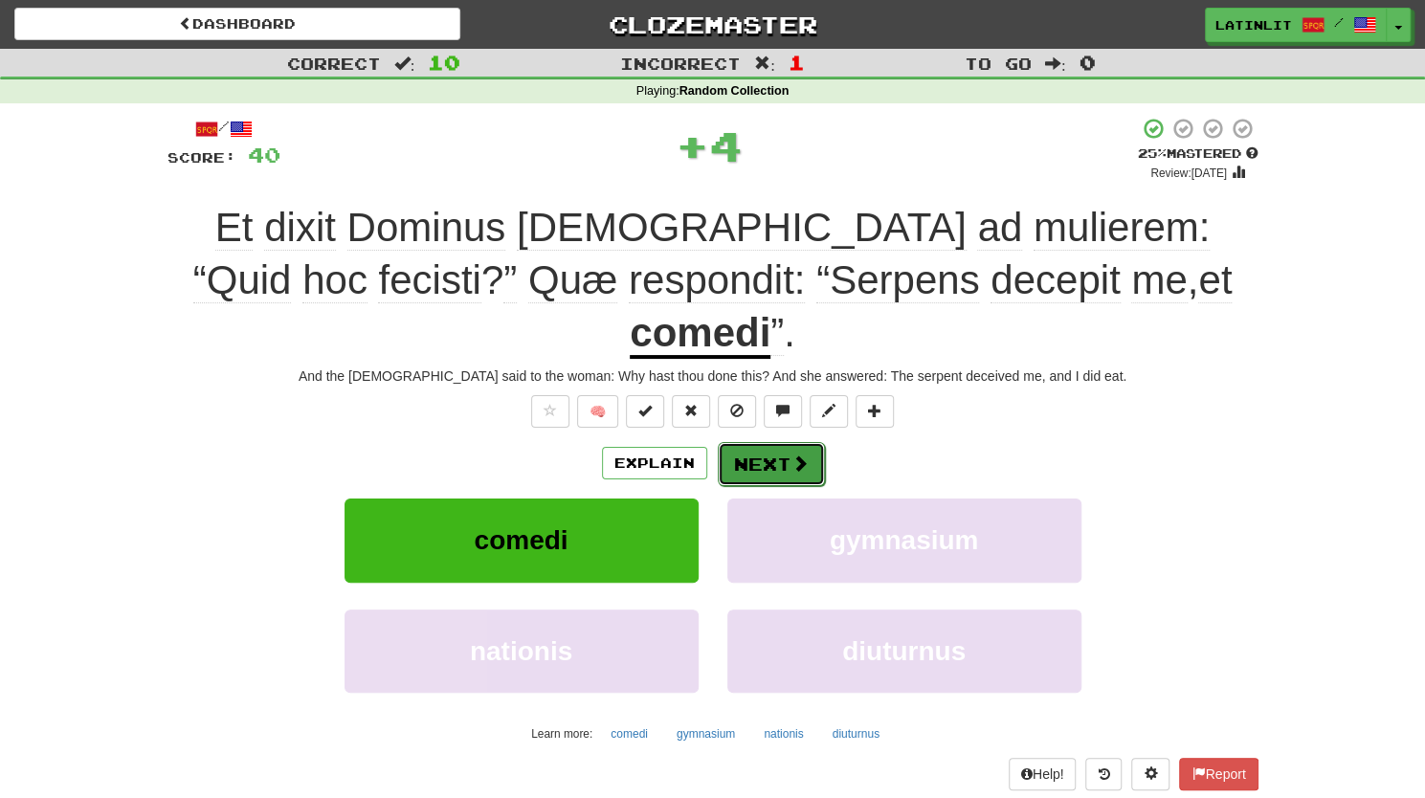
click at [783, 442] on button "Next" at bounding box center [771, 464] width 107 height 44
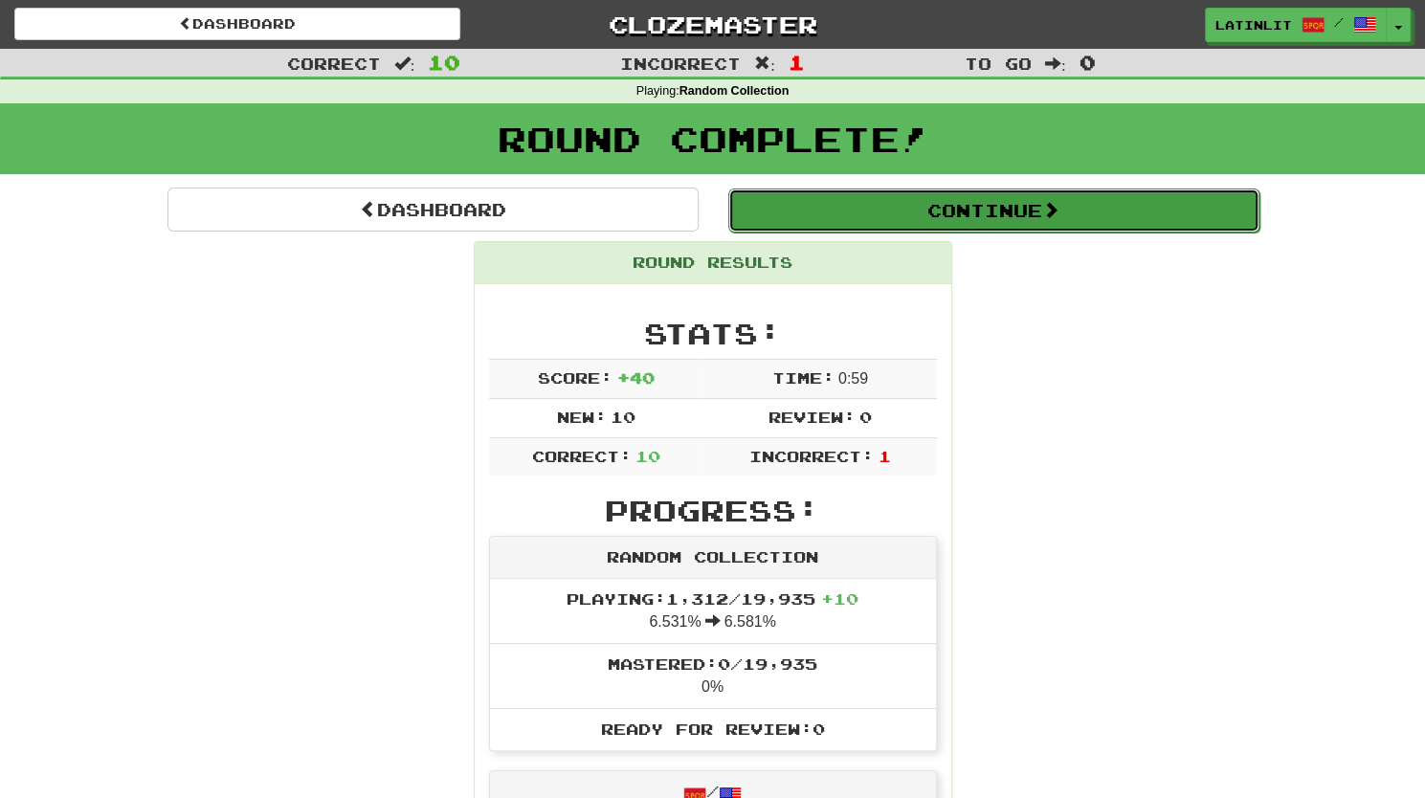
click at [855, 206] on button "Continue" at bounding box center [993, 210] width 531 height 44
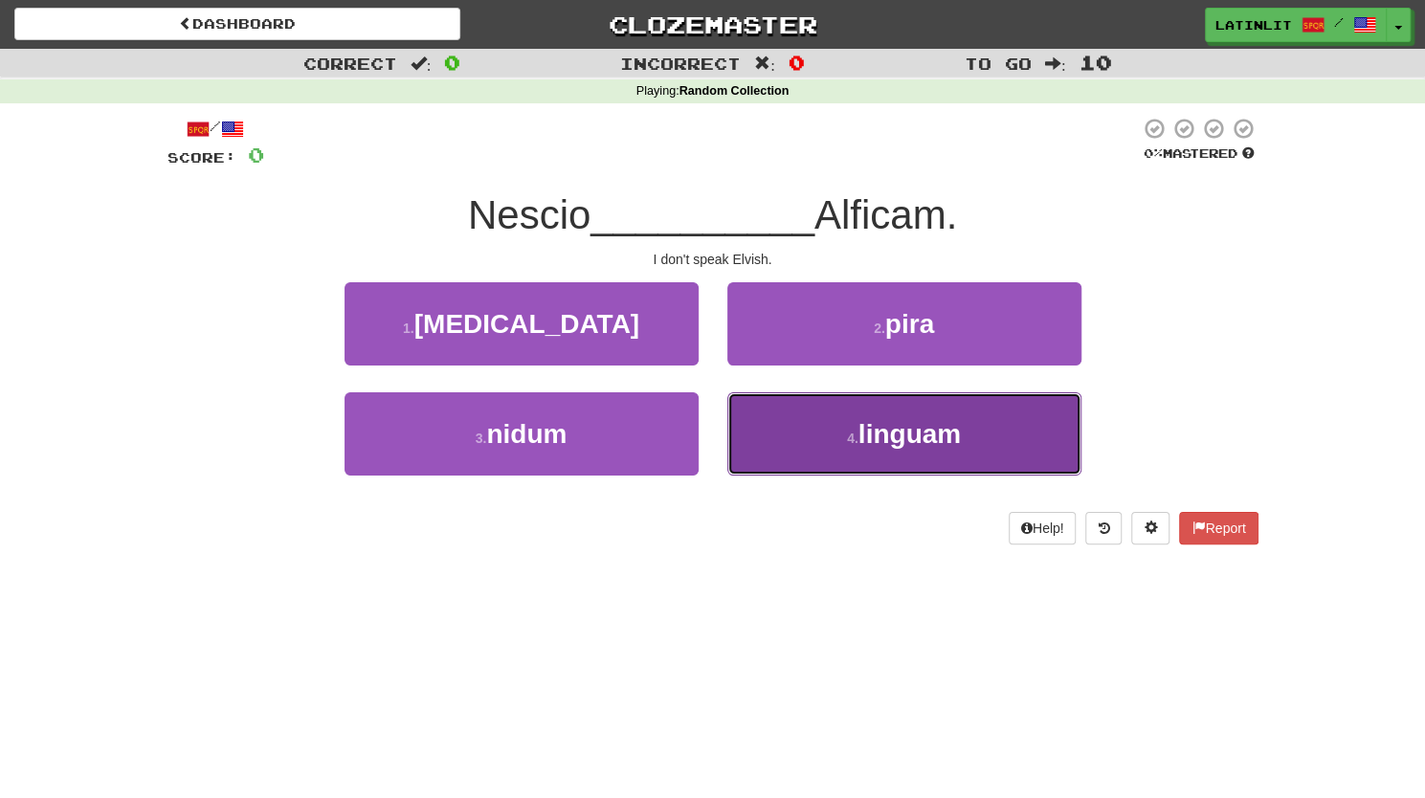
click at [860, 453] on button "4 . linguam" at bounding box center [904, 433] width 354 height 83
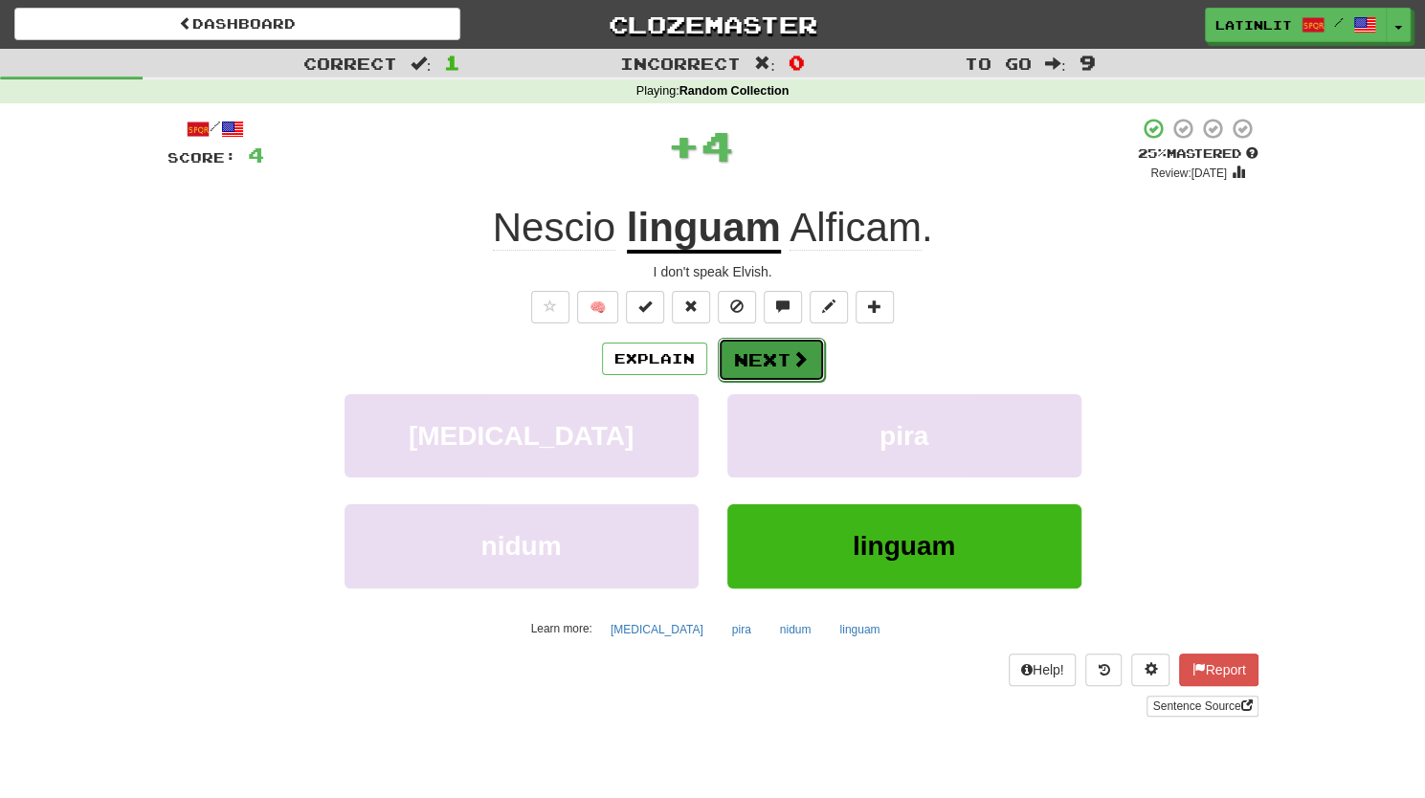
click at [746, 350] on button "Next" at bounding box center [771, 360] width 107 height 44
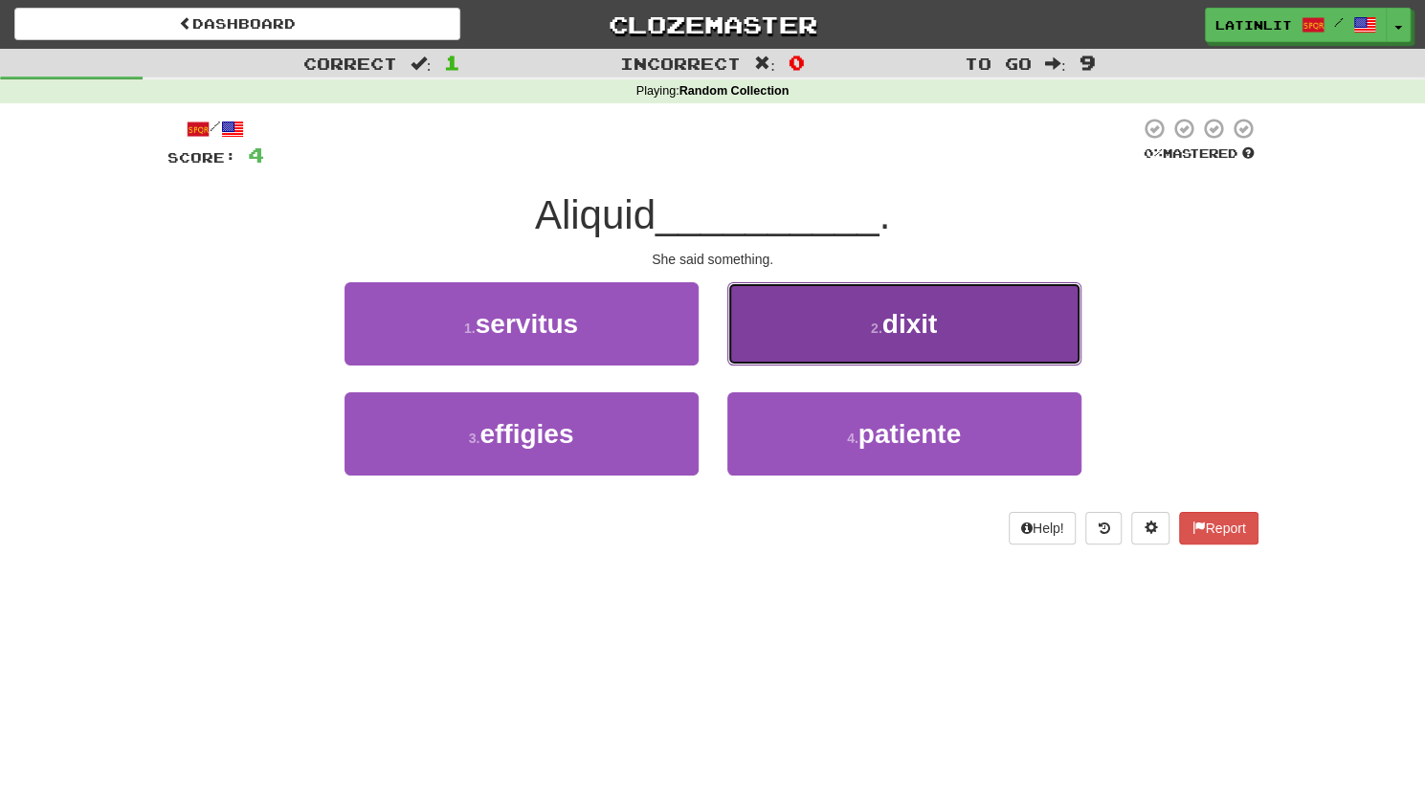
click at [786, 310] on button "2 . dixit" at bounding box center [904, 323] width 354 height 83
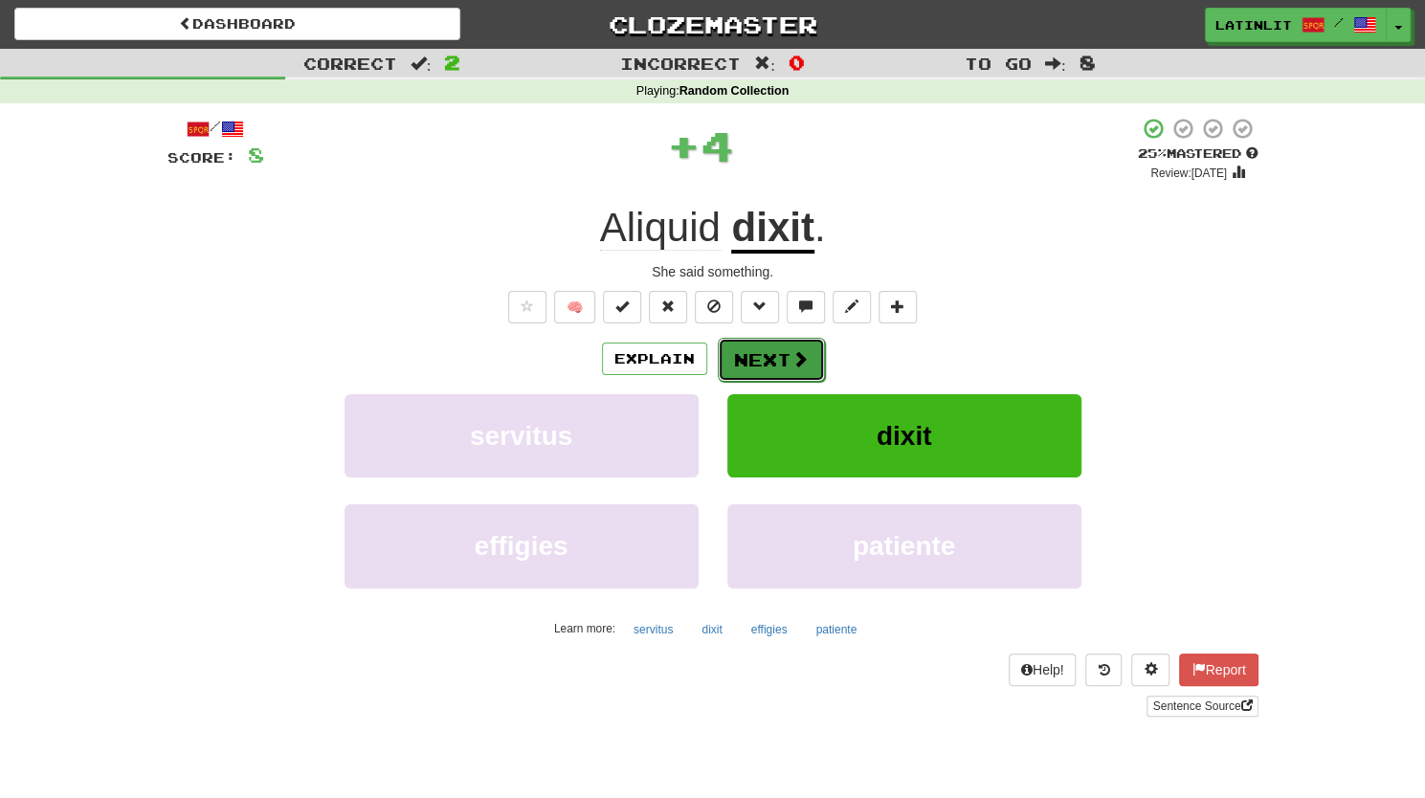
click at [750, 359] on button "Next" at bounding box center [771, 360] width 107 height 44
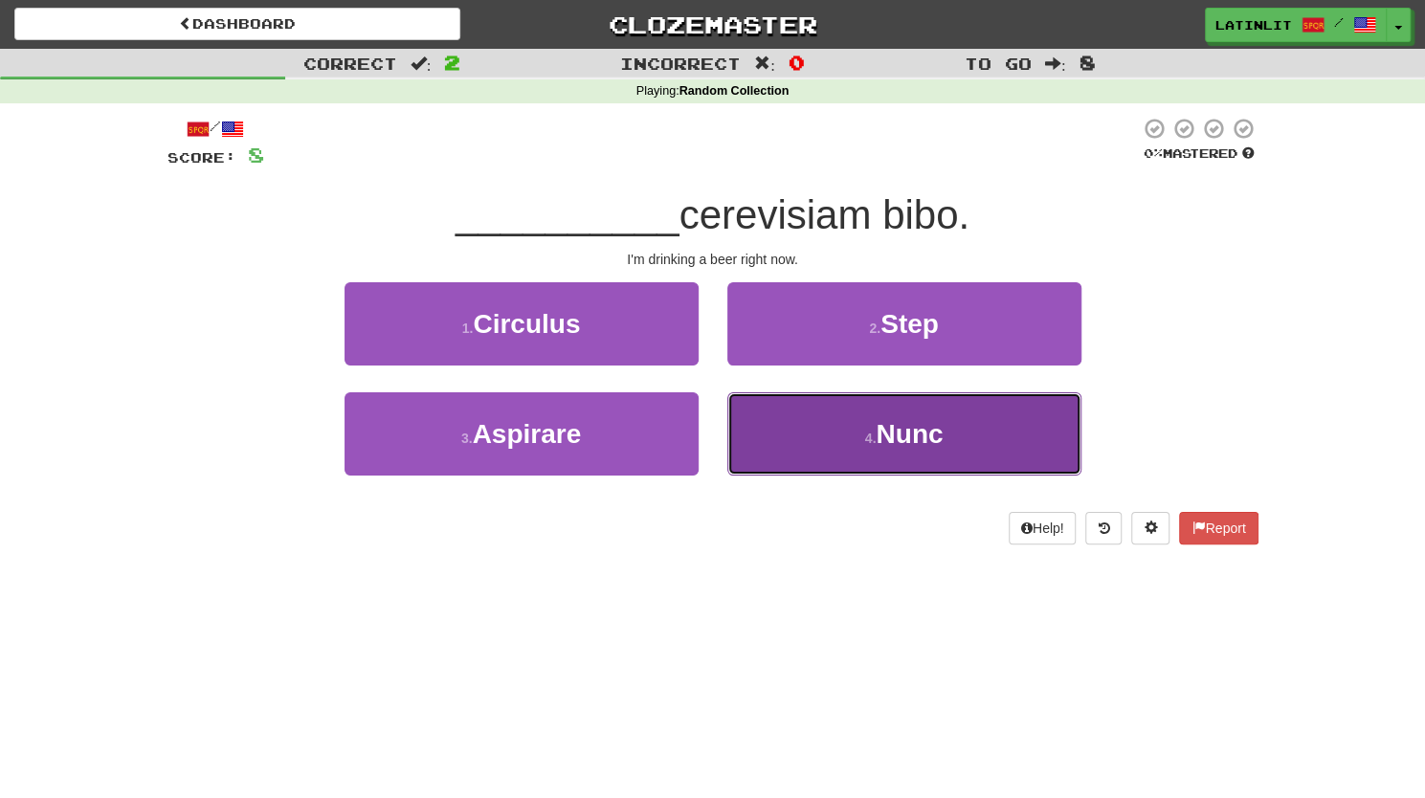
click at [768, 433] on button "4 . Nunc" at bounding box center [904, 433] width 354 height 83
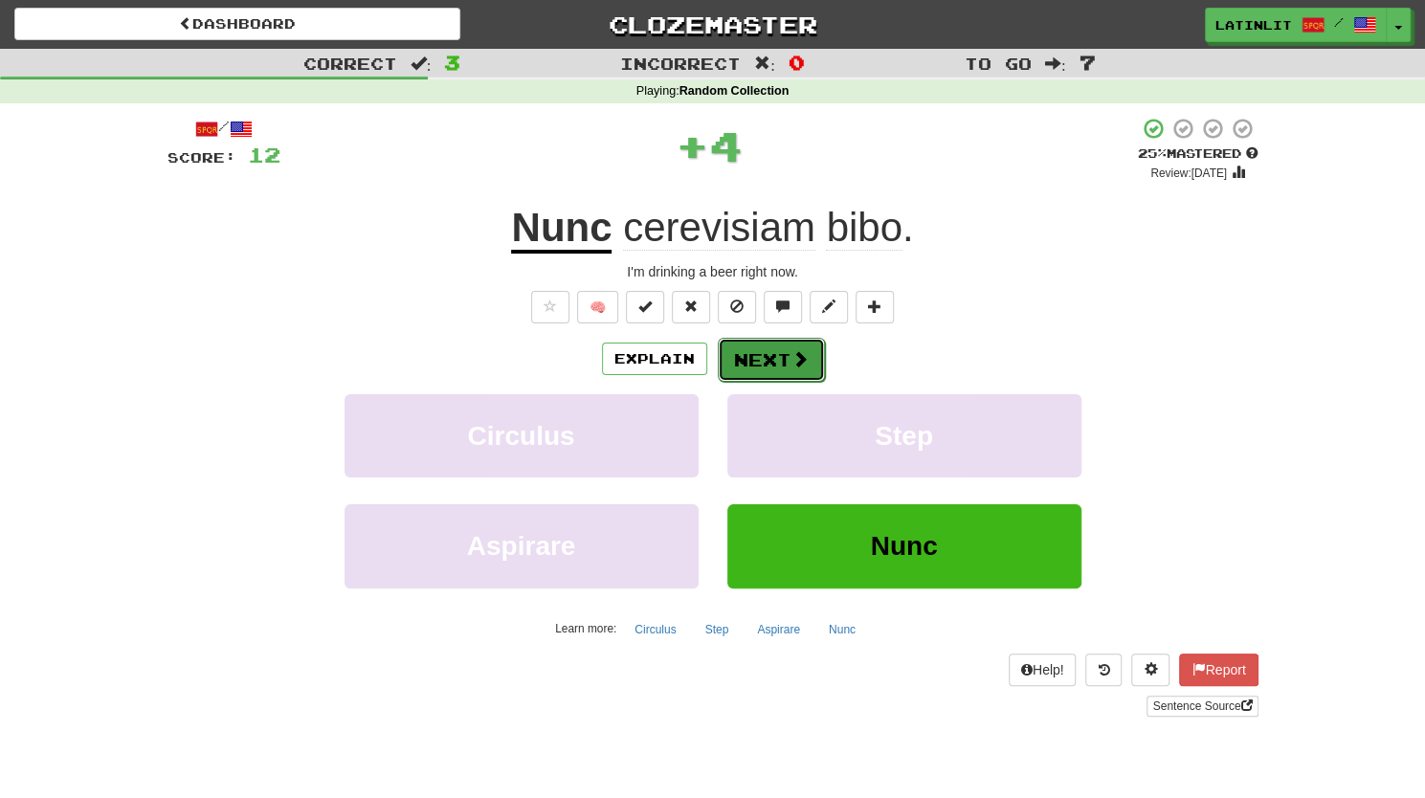
click at [736, 353] on button "Next" at bounding box center [771, 360] width 107 height 44
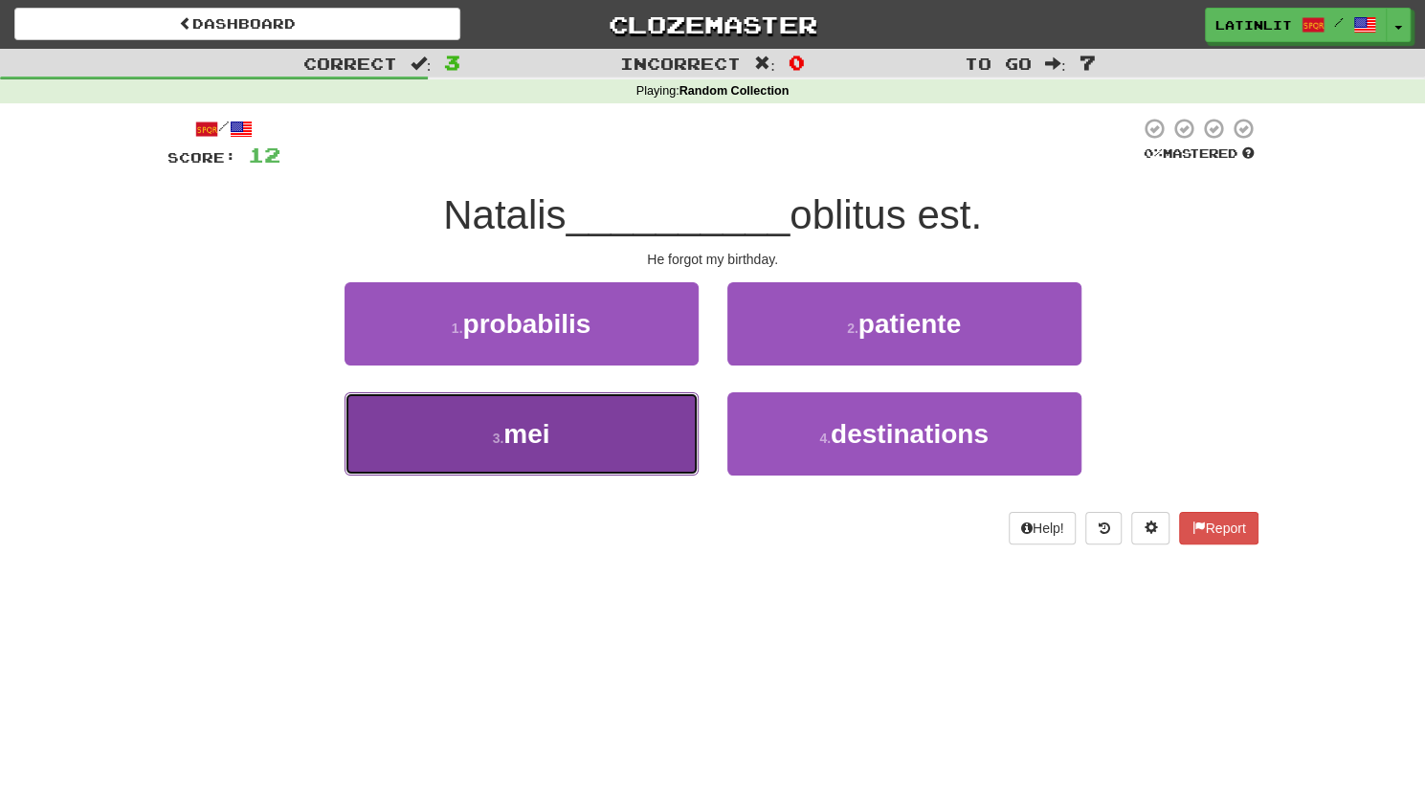
click at [616, 437] on button "3 . mei" at bounding box center [521, 433] width 354 height 83
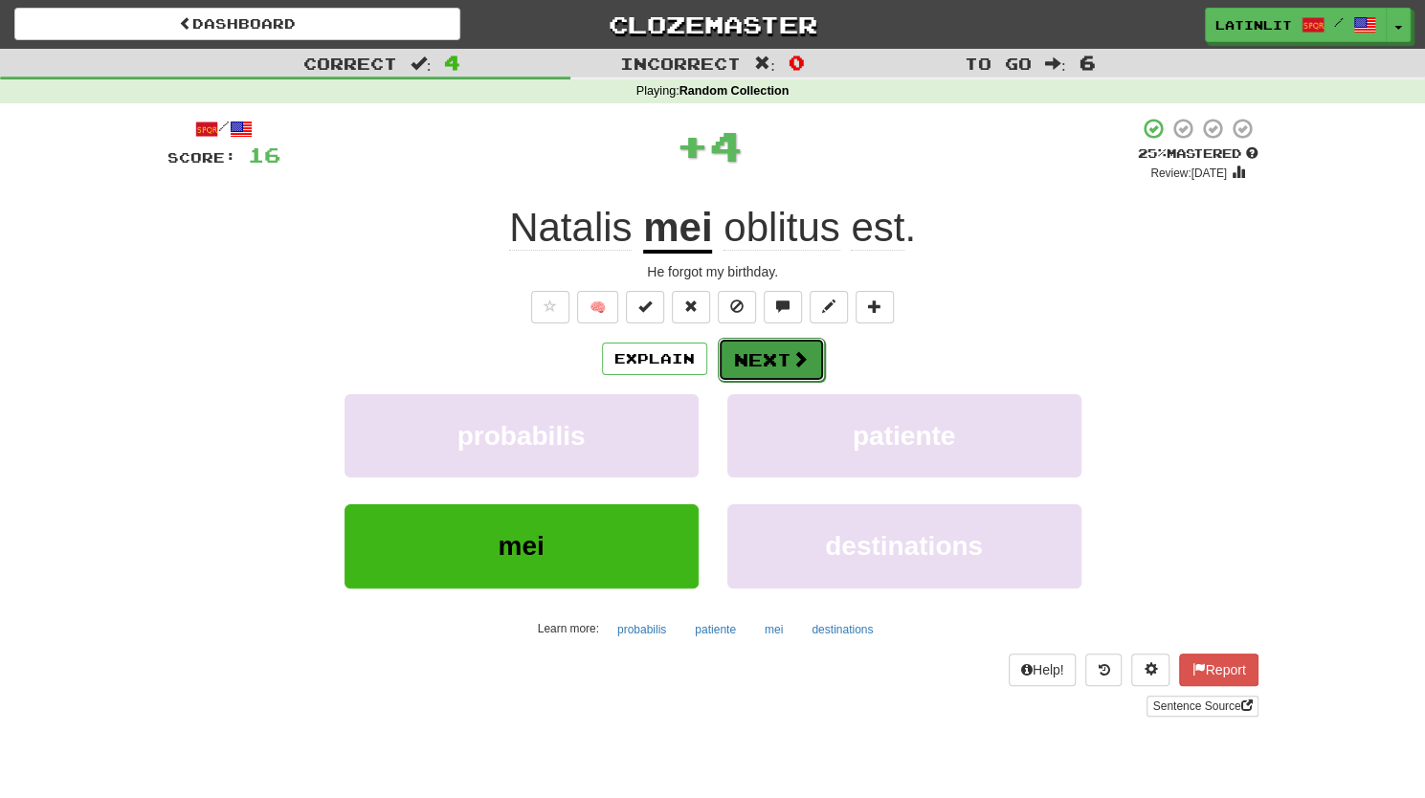
click at [776, 357] on button "Next" at bounding box center [771, 360] width 107 height 44
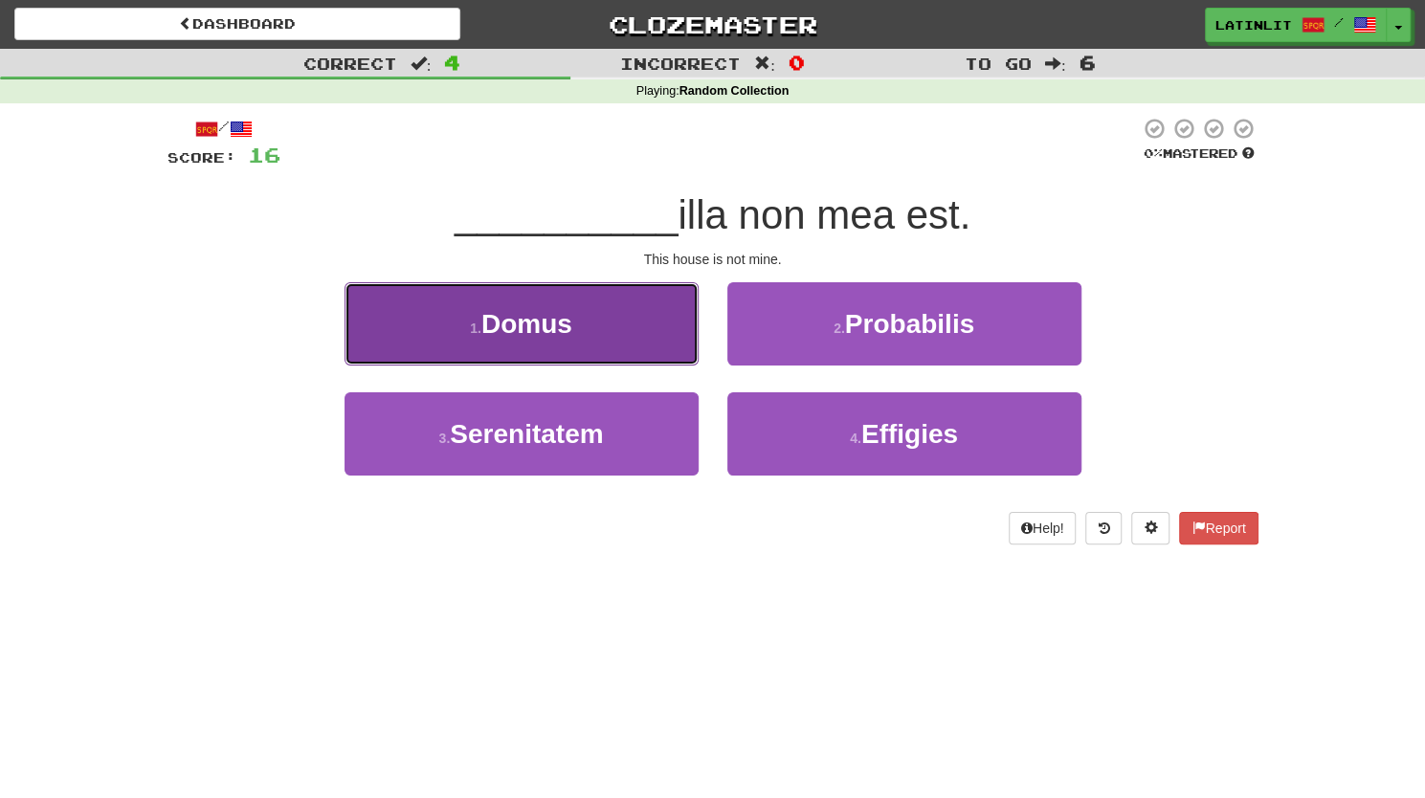
click at [612, 321] on button "1 . Domus" at bounding box center [521, 323] width 354 height 83
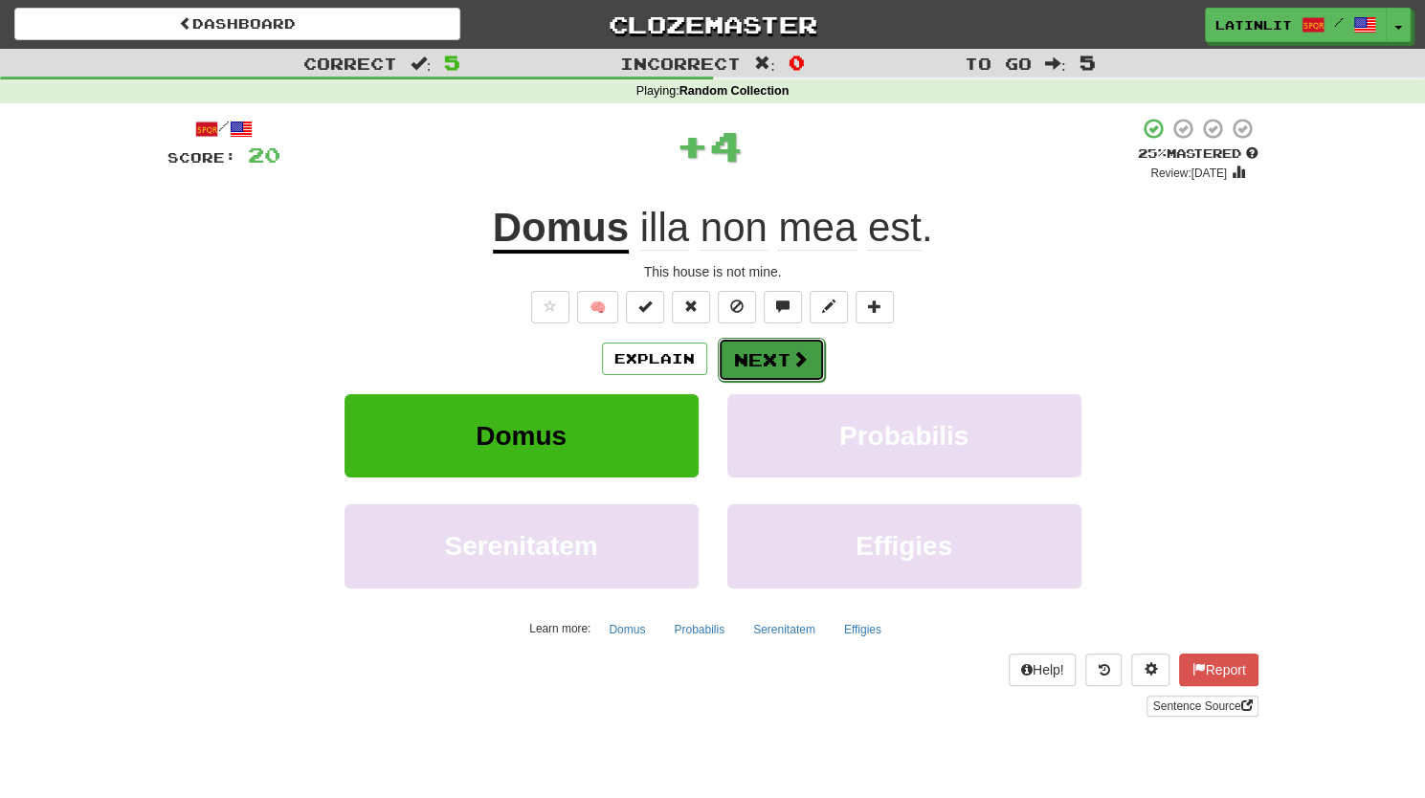
click at [756, 363] on button "Next" at bounding box center [771, 360] width 107 height 44
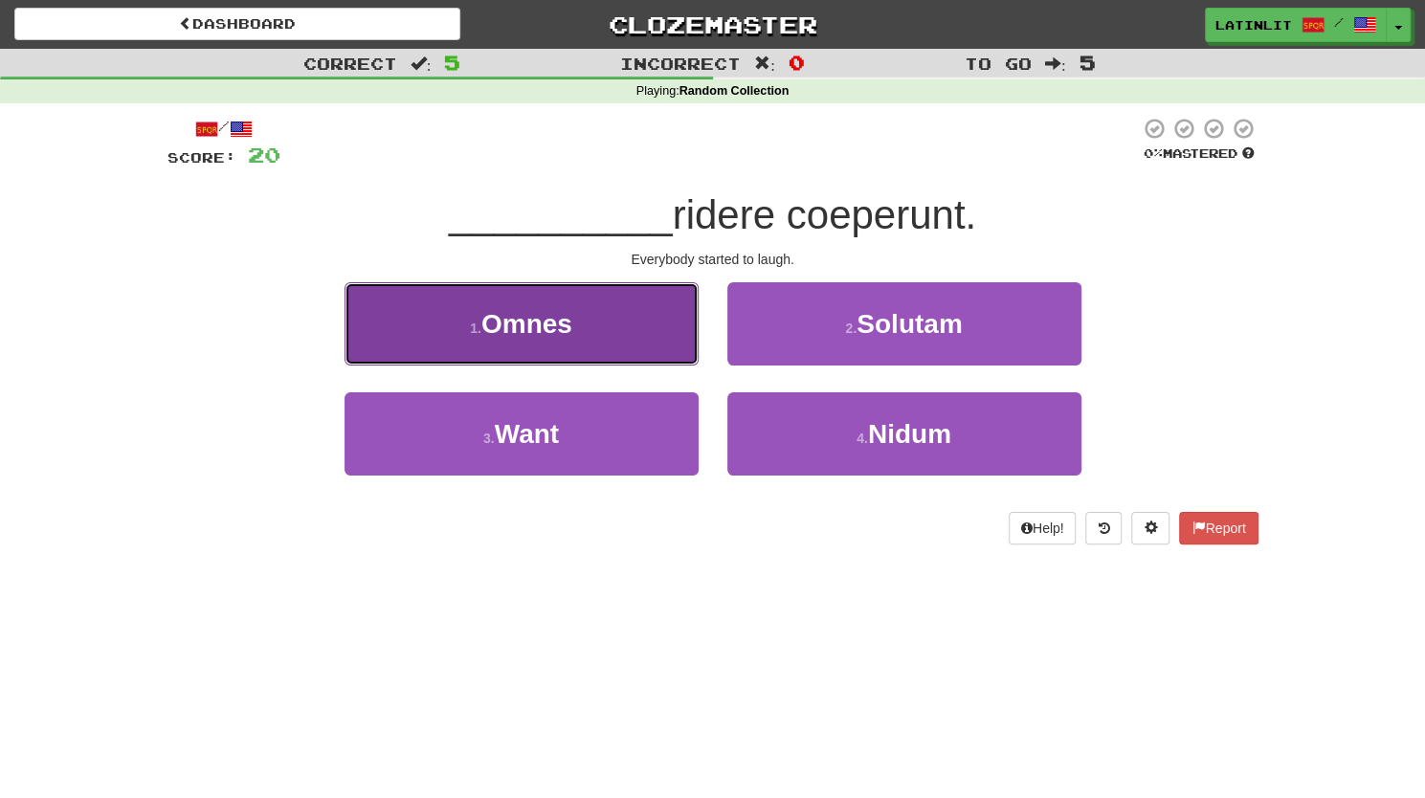
click at [569, 319] on span "Omnes" at bounding box center [526, 324] width 91 height 30
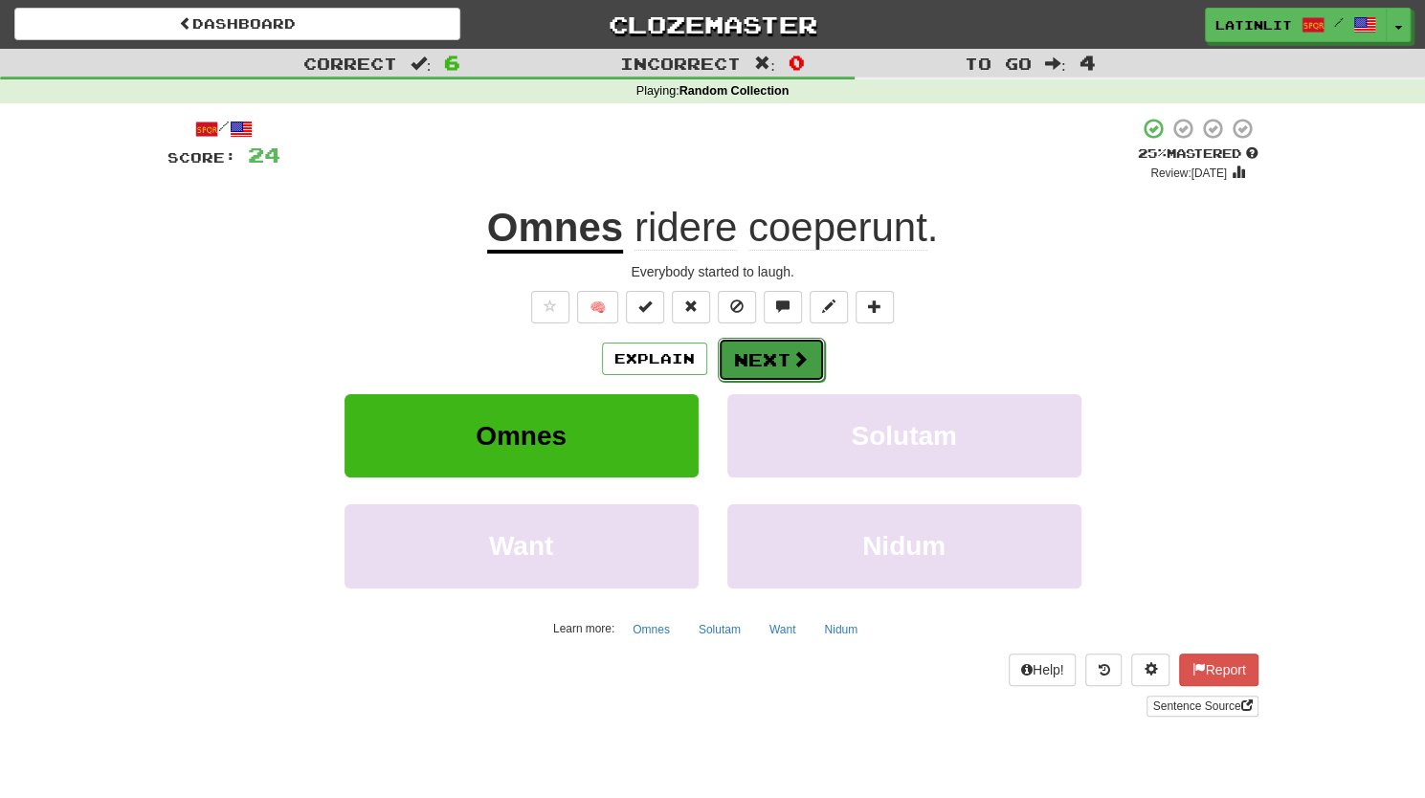
click at [741, 361] on button "Next" at bounding box center [771, 360] width 107 height 44
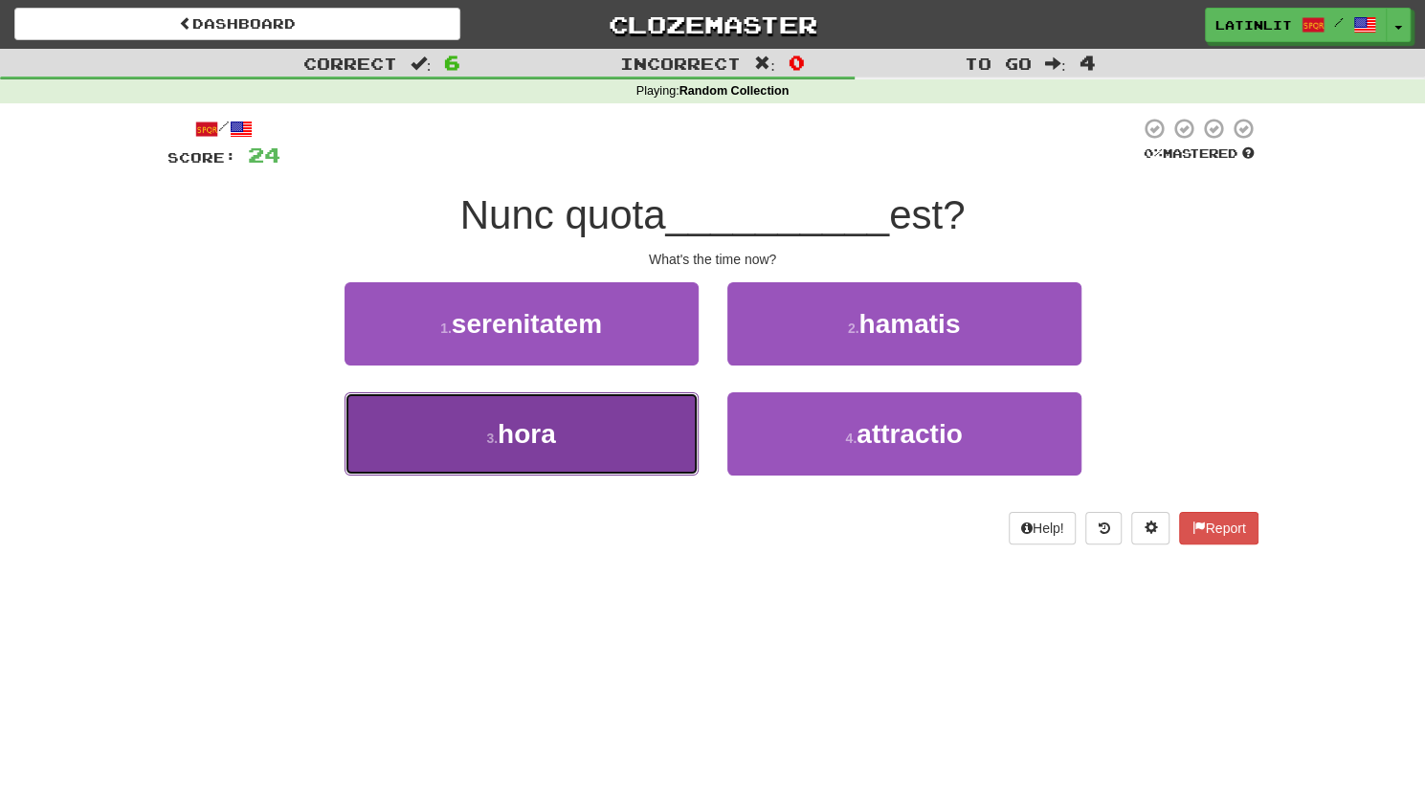
click at [624, 398] on button "3 . hora" at bounding box center [521, 433] width 354 height 83
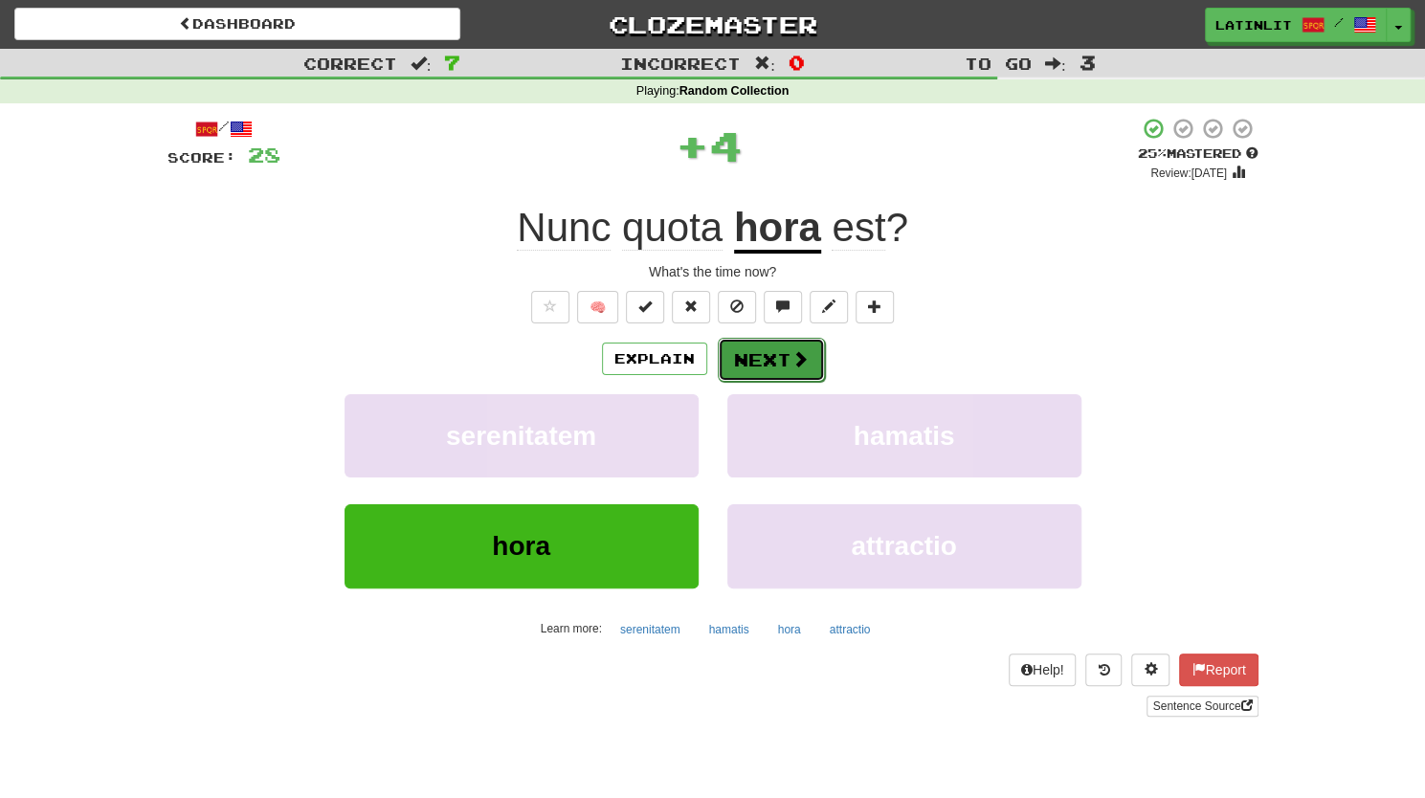
click at [748, 349] on button "Next" at bounding box center [771, 360] width 107 height 44
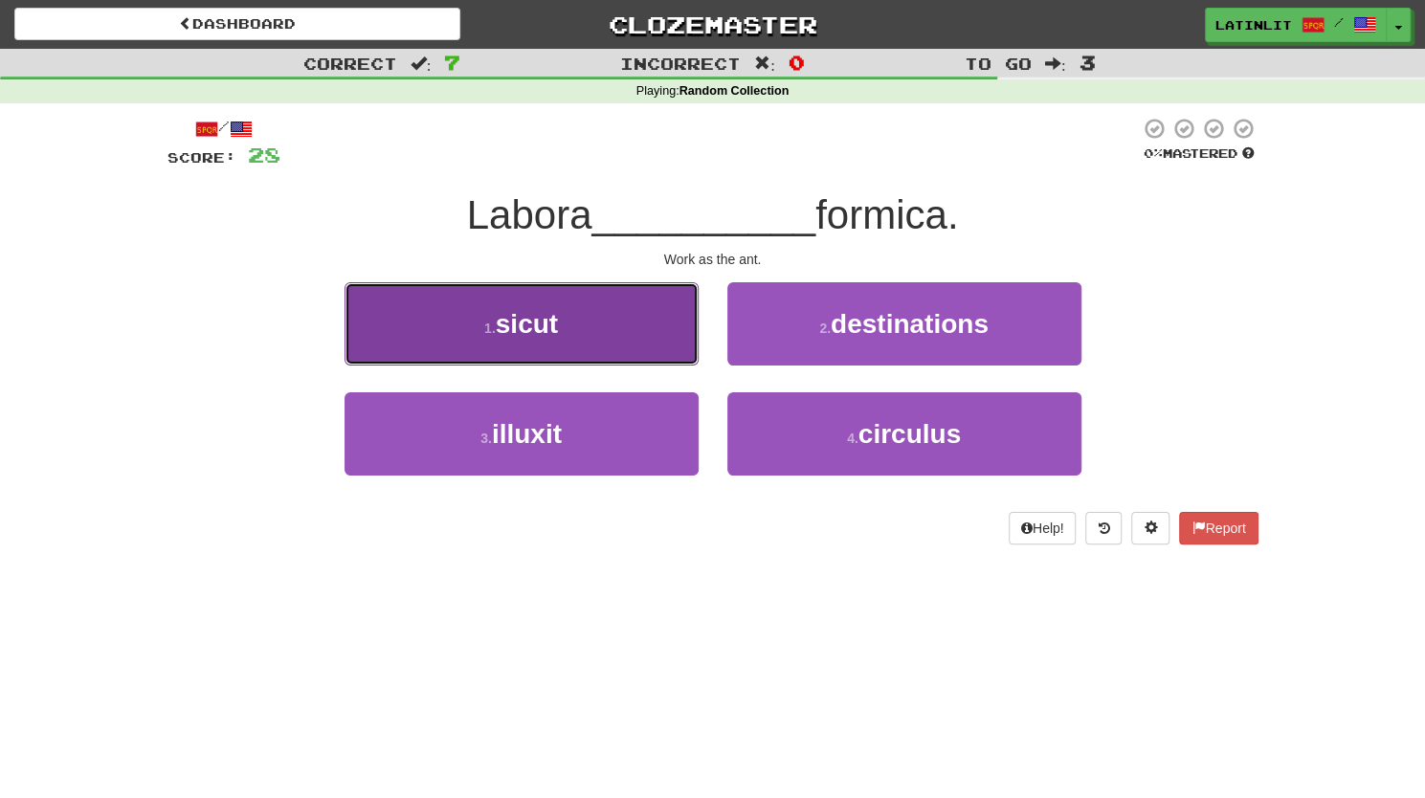
click at [599, 343] on button "1 . sicut" at bounding box center [521, 323] width 354 height 83
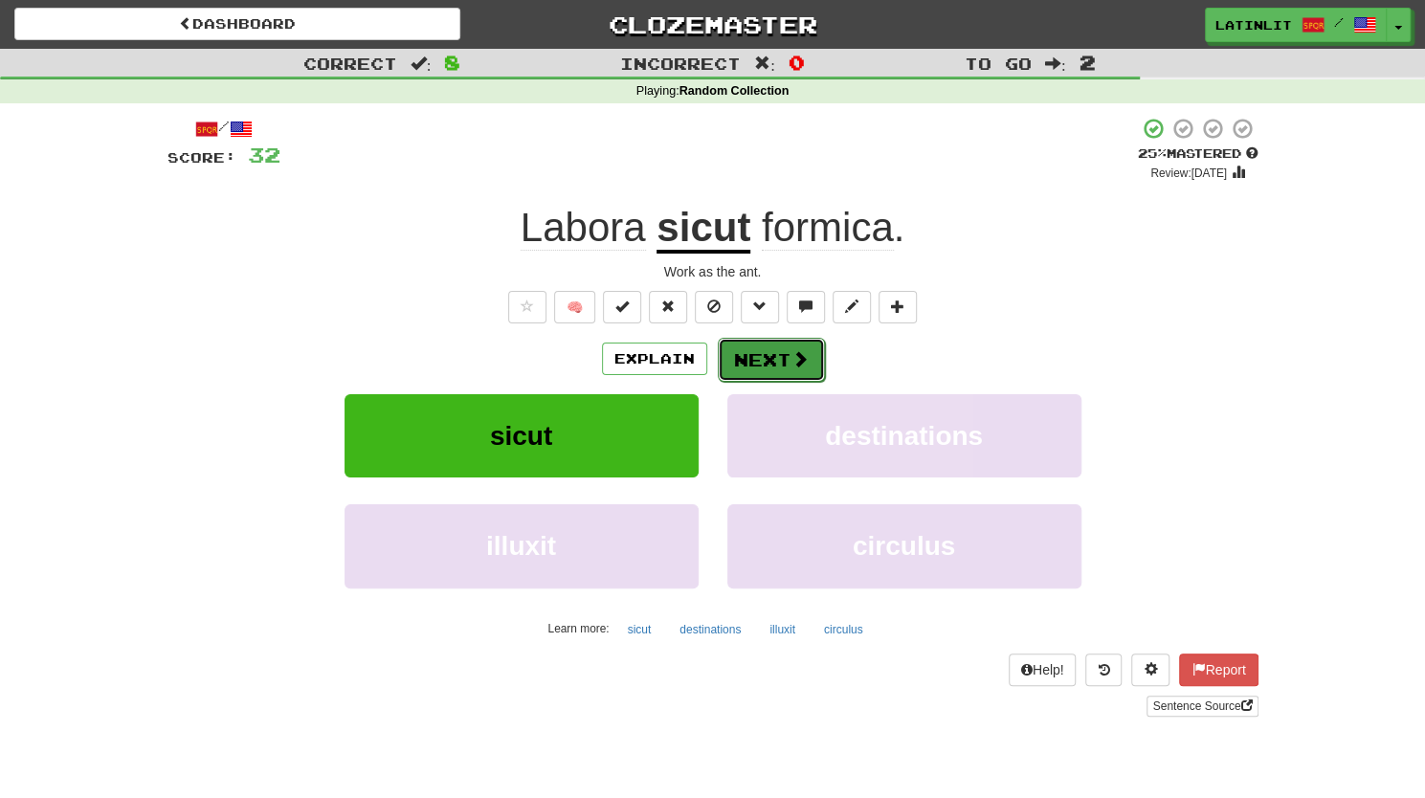
click at [750, 355] on button "Next" at bounding box center [771, 360] width 107 height 44
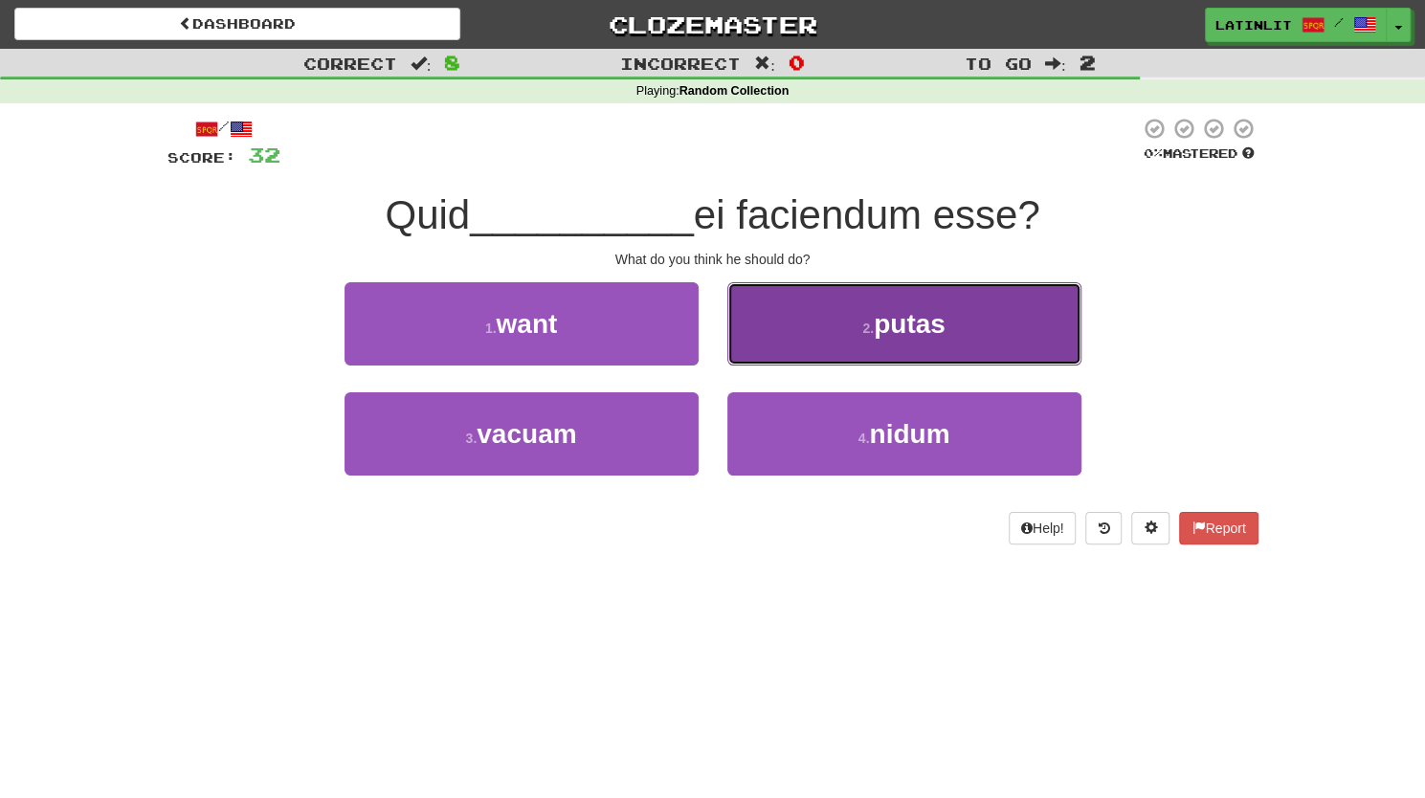
click at [757, 336] on button "2 . putas" at bounding box center [904, 323] width 354 height 83
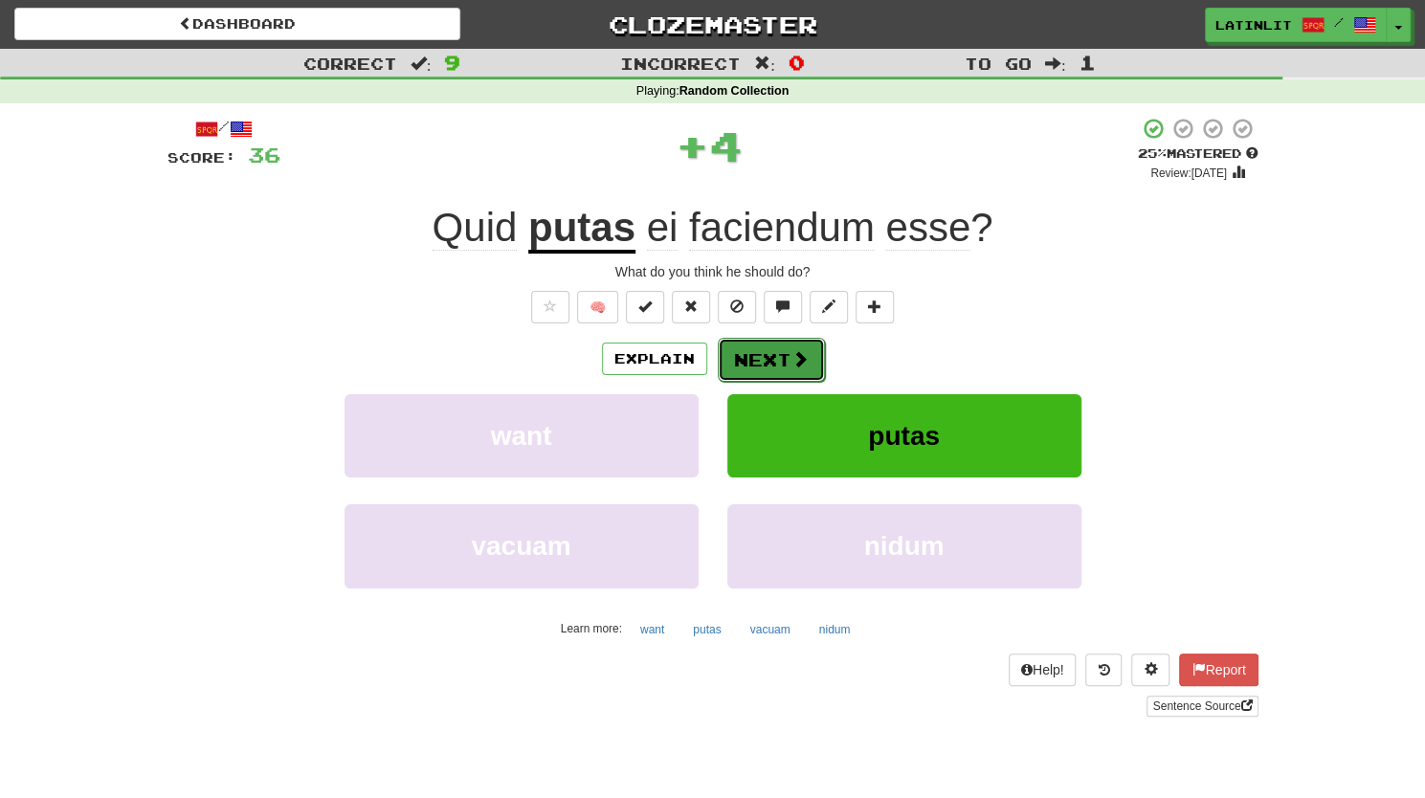
click at [761, 361] on button "Next" at bounding box center [771, 360] width 107 height 44
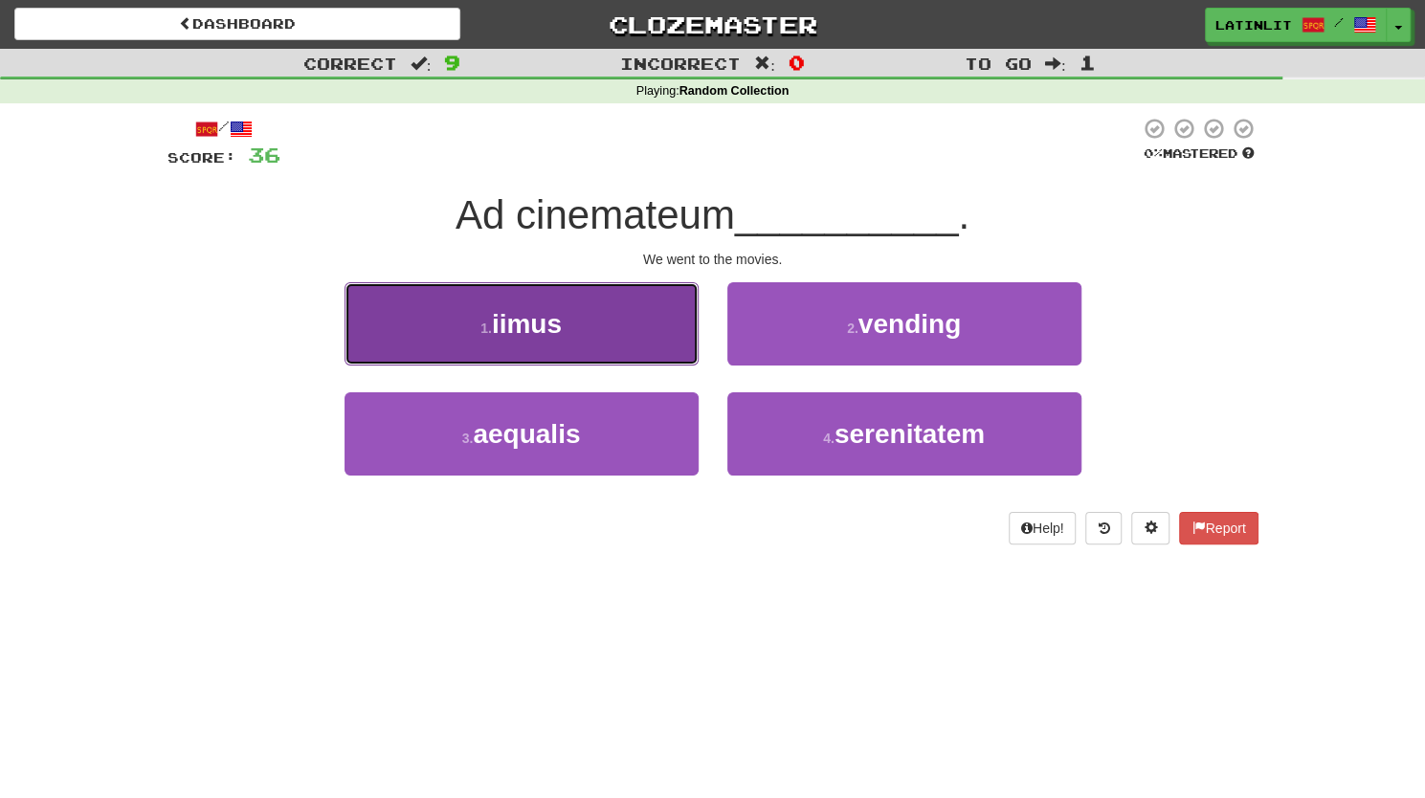
click at [606, 332] on button "1 . iimus" at bounding box center [521, 323] width 354 height 83
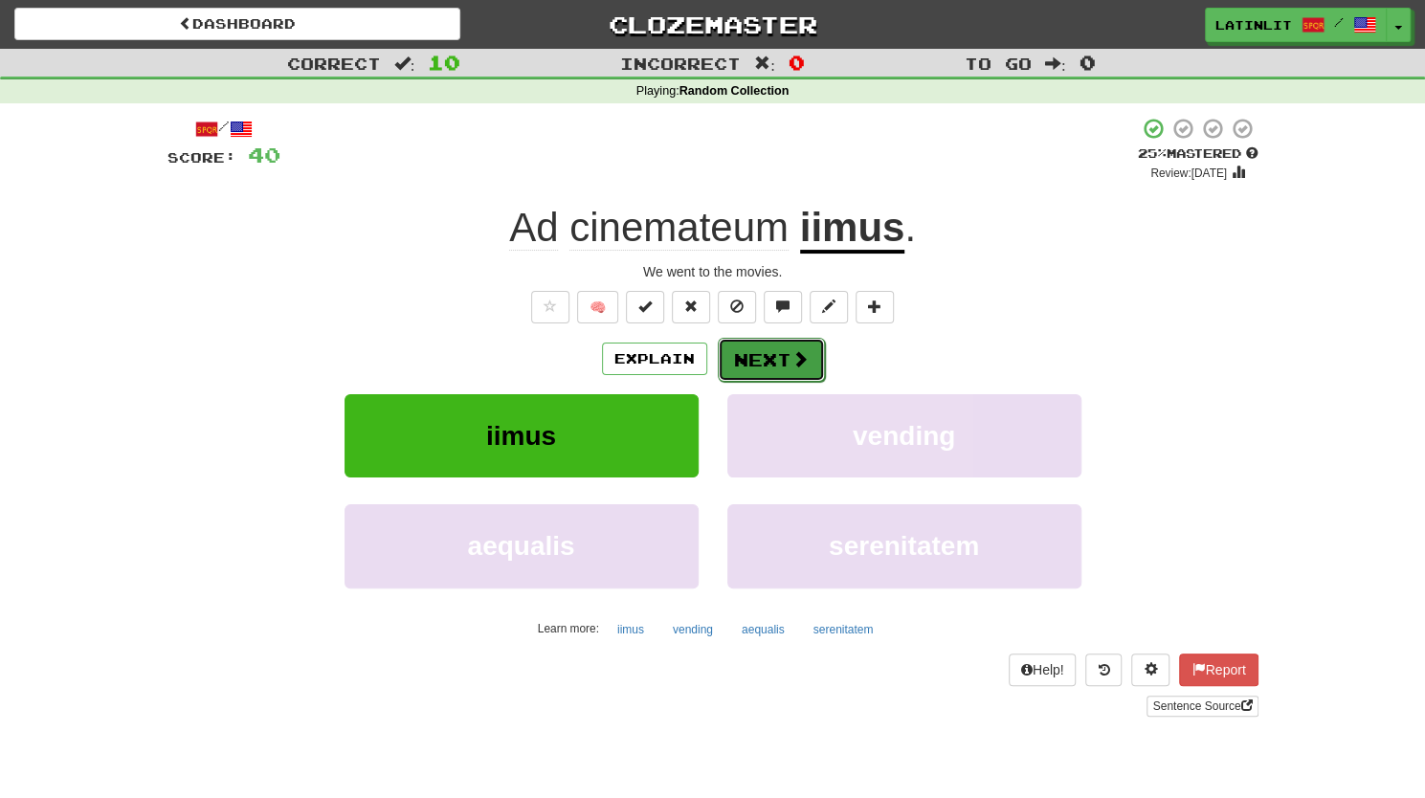
click at [777, 357] on button "Next" at bounding box center [771, 360] width 107 height 44
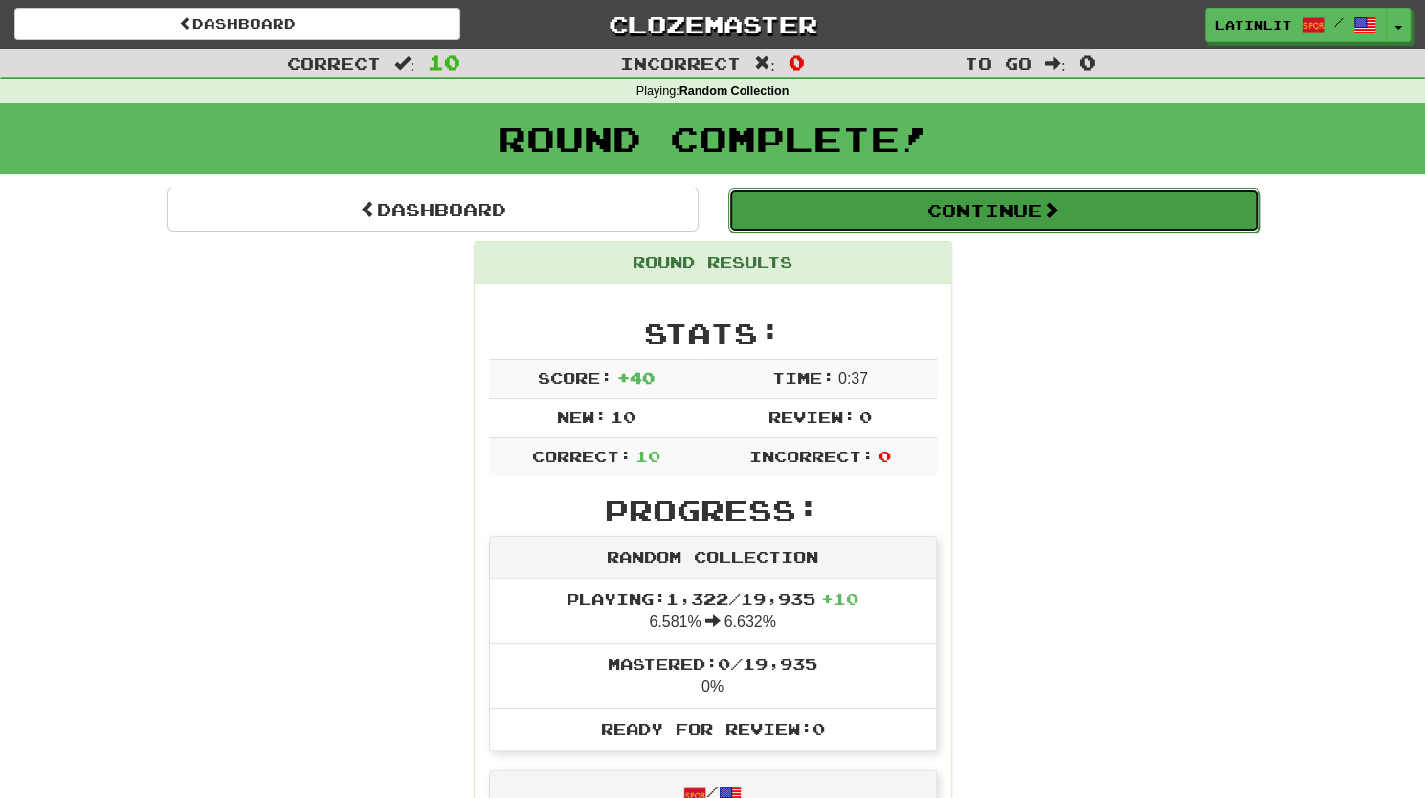
click at [874, 223] on button "Continue" at bounding box center [993, 210] width 531 height 44
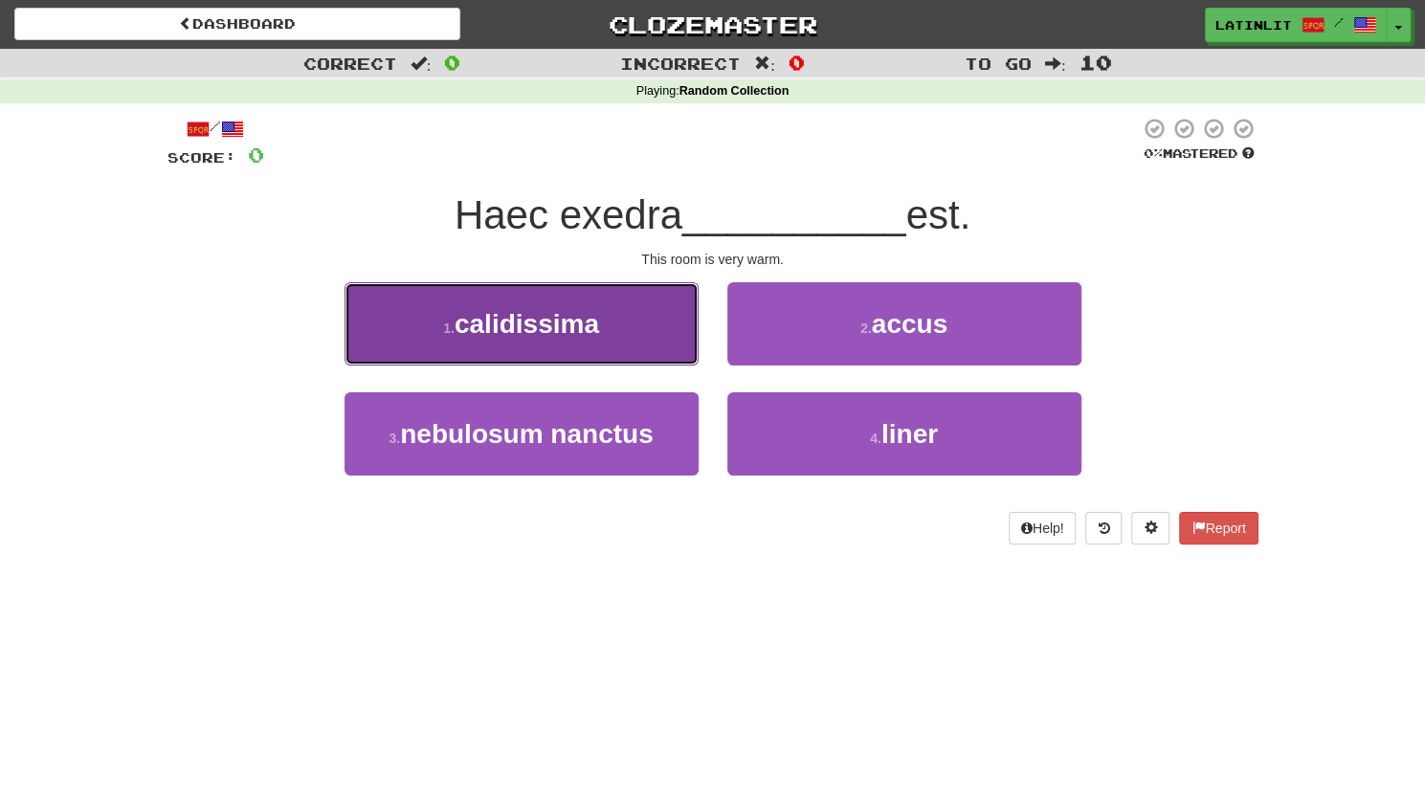
click at [588, 329] on span "calidissima" at bounding box center [526, 324] width 144 height 30
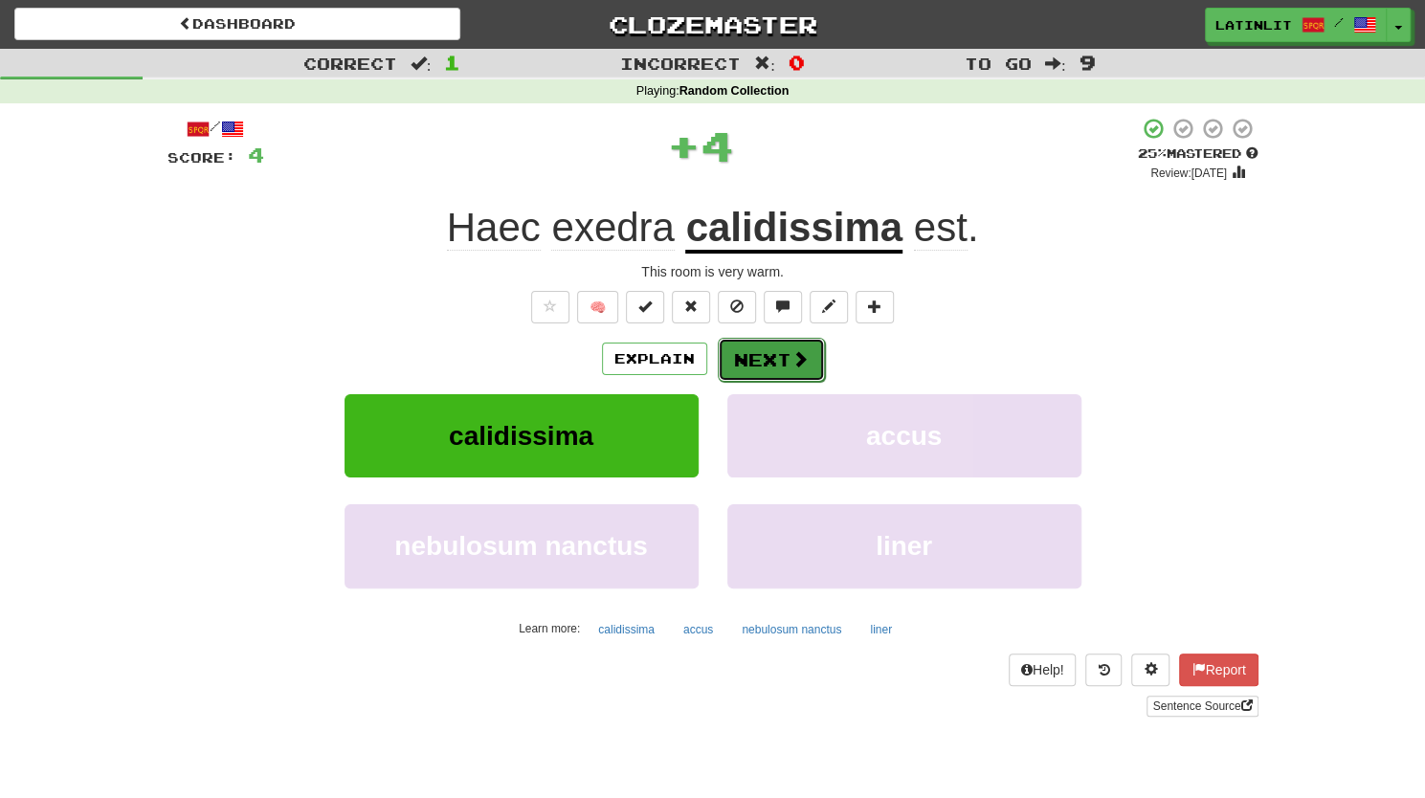
click at [763, 363] on button "Next" at bounding box center [771, 360] width 107 height 44
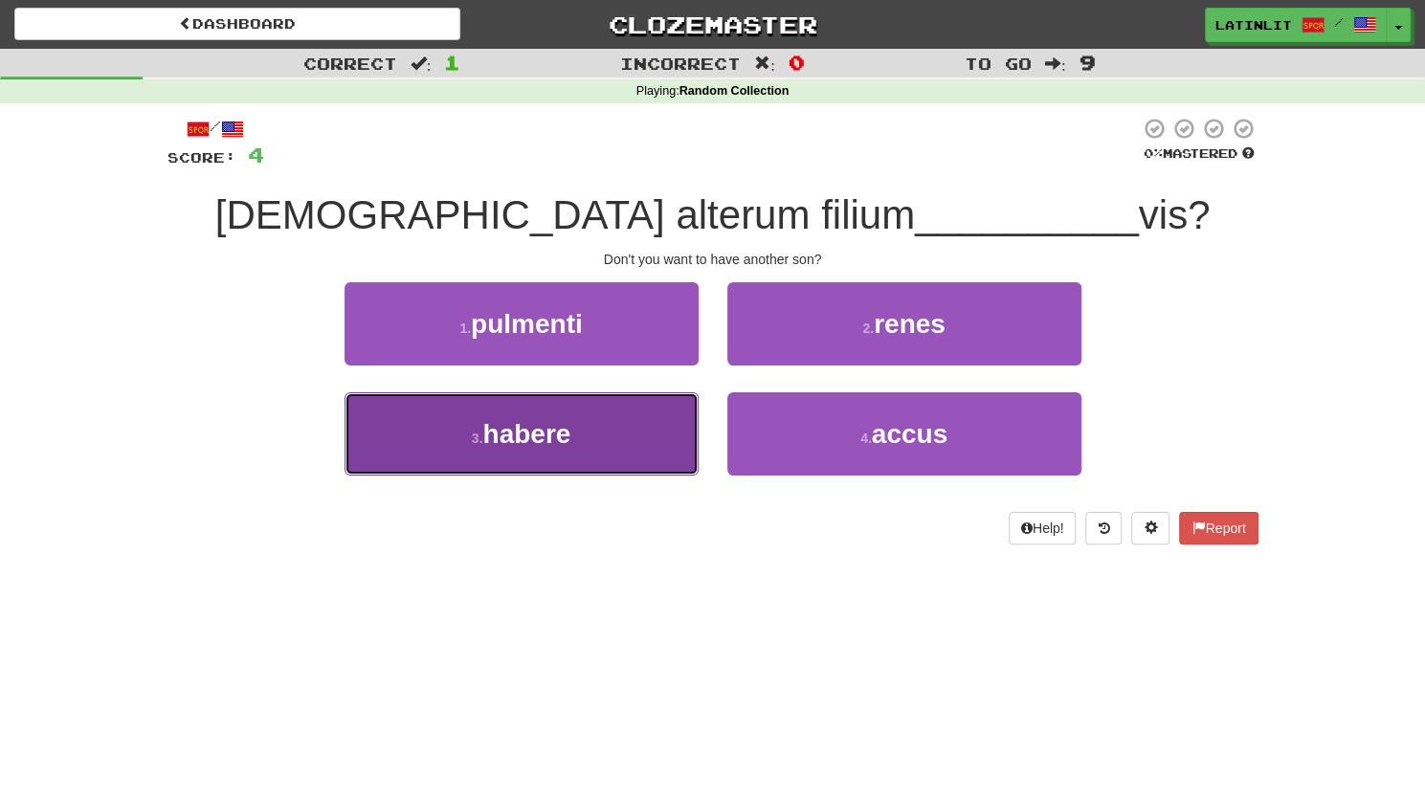
click at [576, 411] on button "3 . habere" at bounding box center [521, 433] width 354 height 83
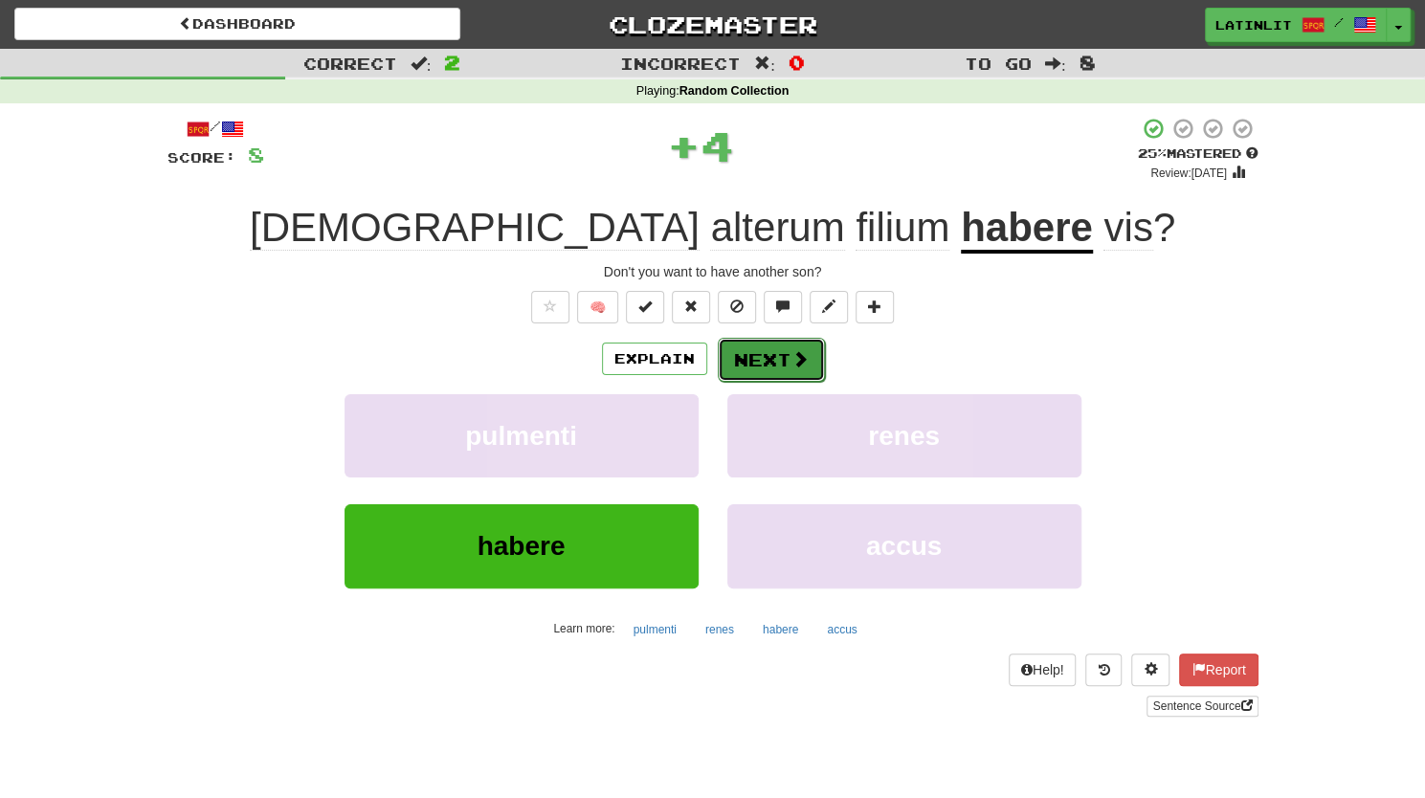
click at [767, 361] on button "Next" at bounding box center [771, 360] width 107 height 44
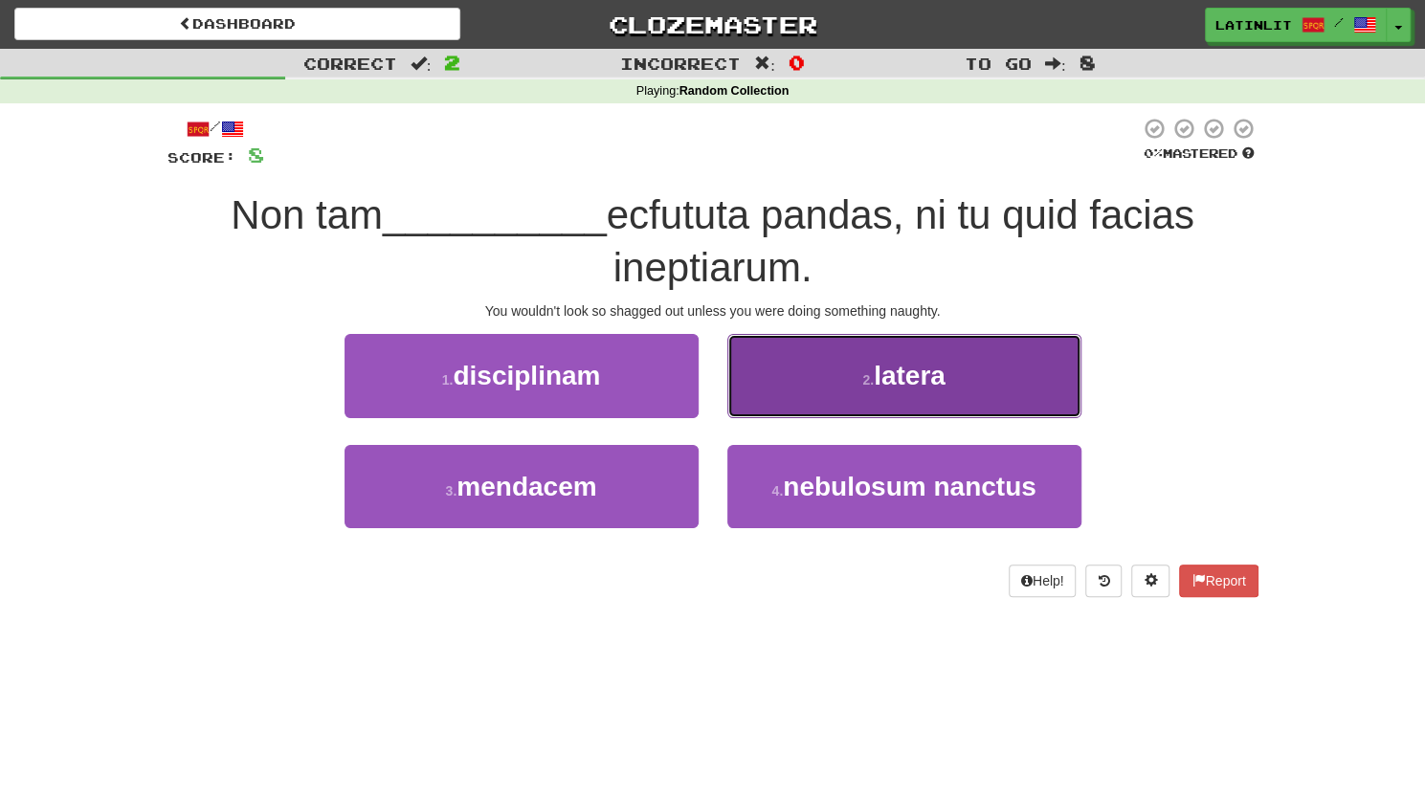
click at [794, 380] on button "2 . latera" at bounding box center [904, 375] width 354 height 83
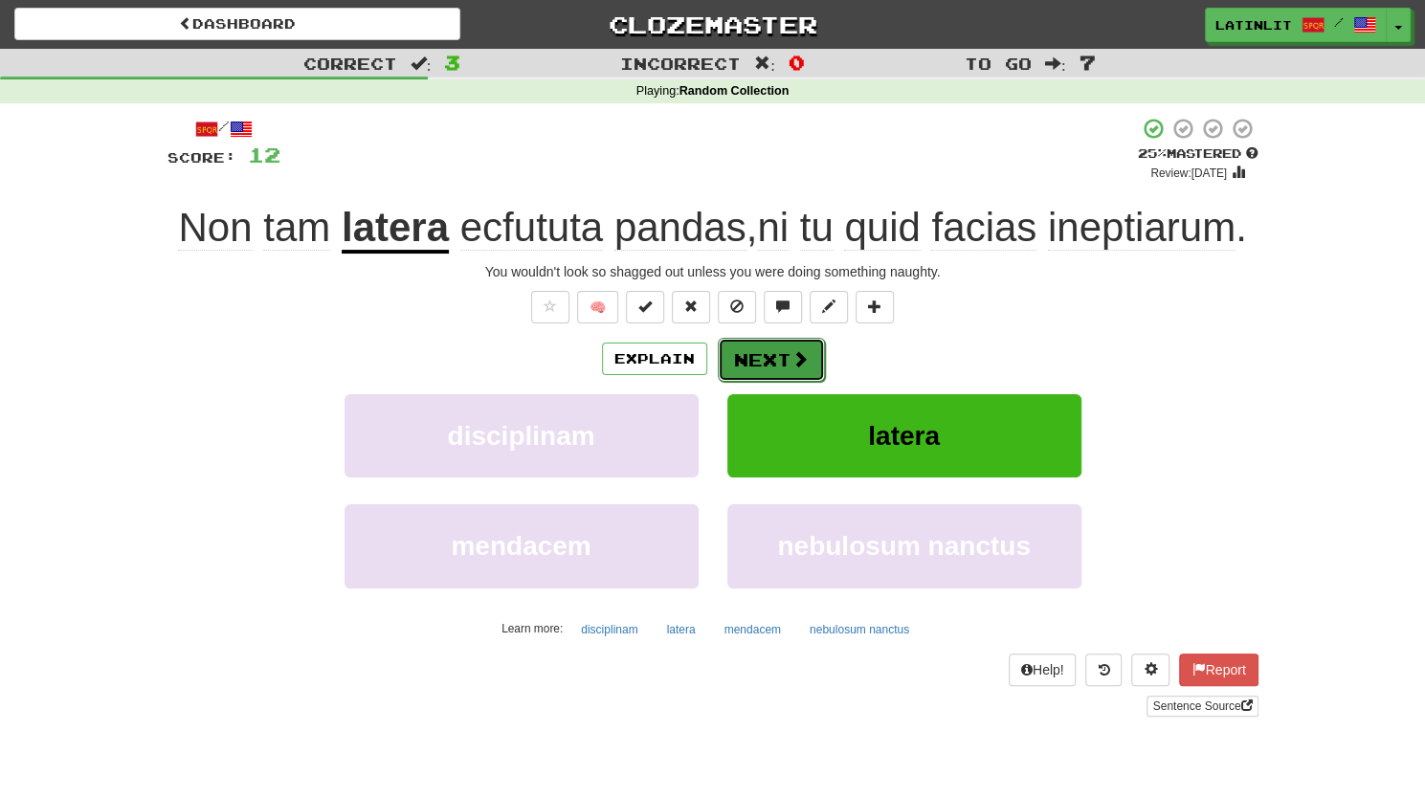
click at [744, 359] on button "Next" at bounding box center [771, 360] width 107 height 44
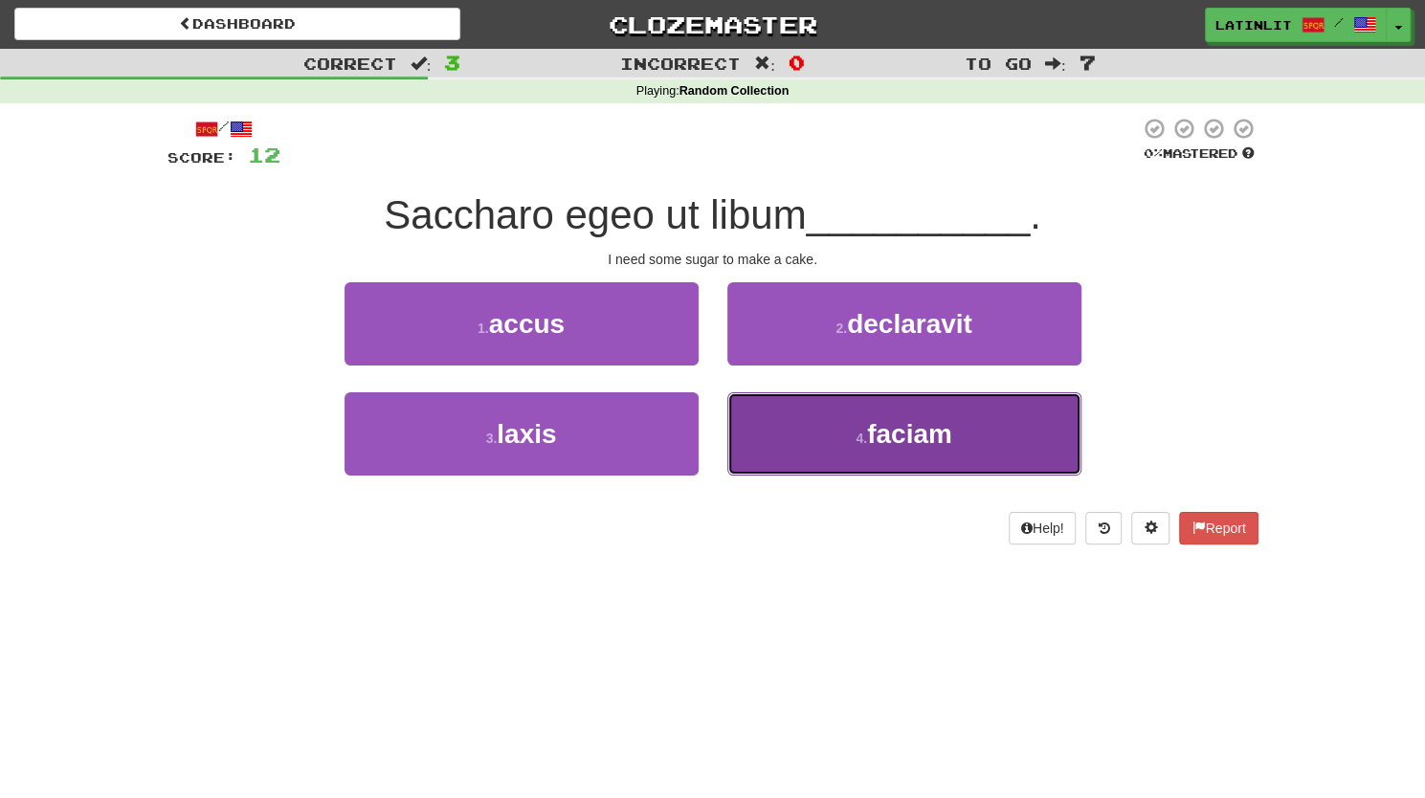
click at [846, 429] on button "4 . faciam" at bounding box center [904, 433] width 354 height 83
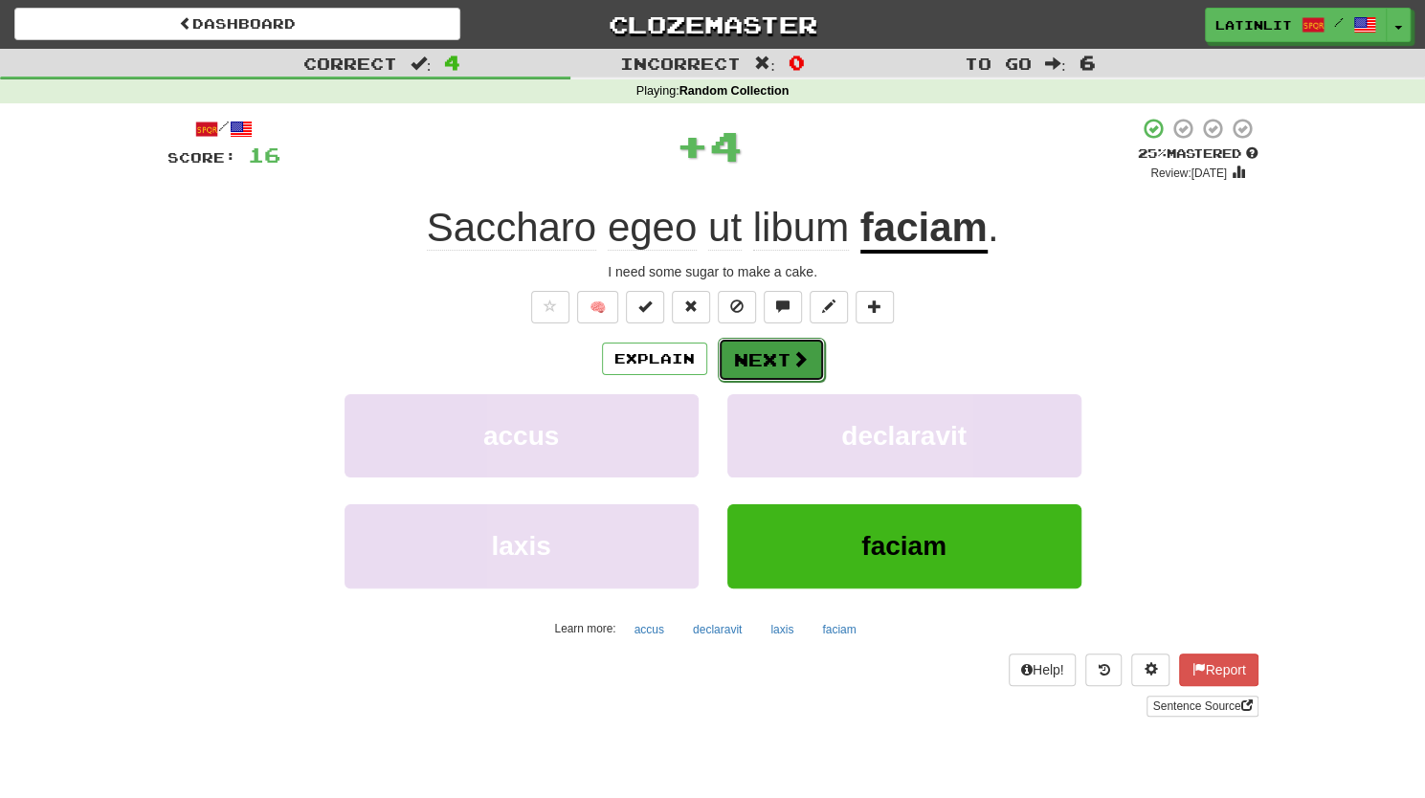
click at [766, 365] on button "Next" at bounding box center [771, 360] width 107 height 44
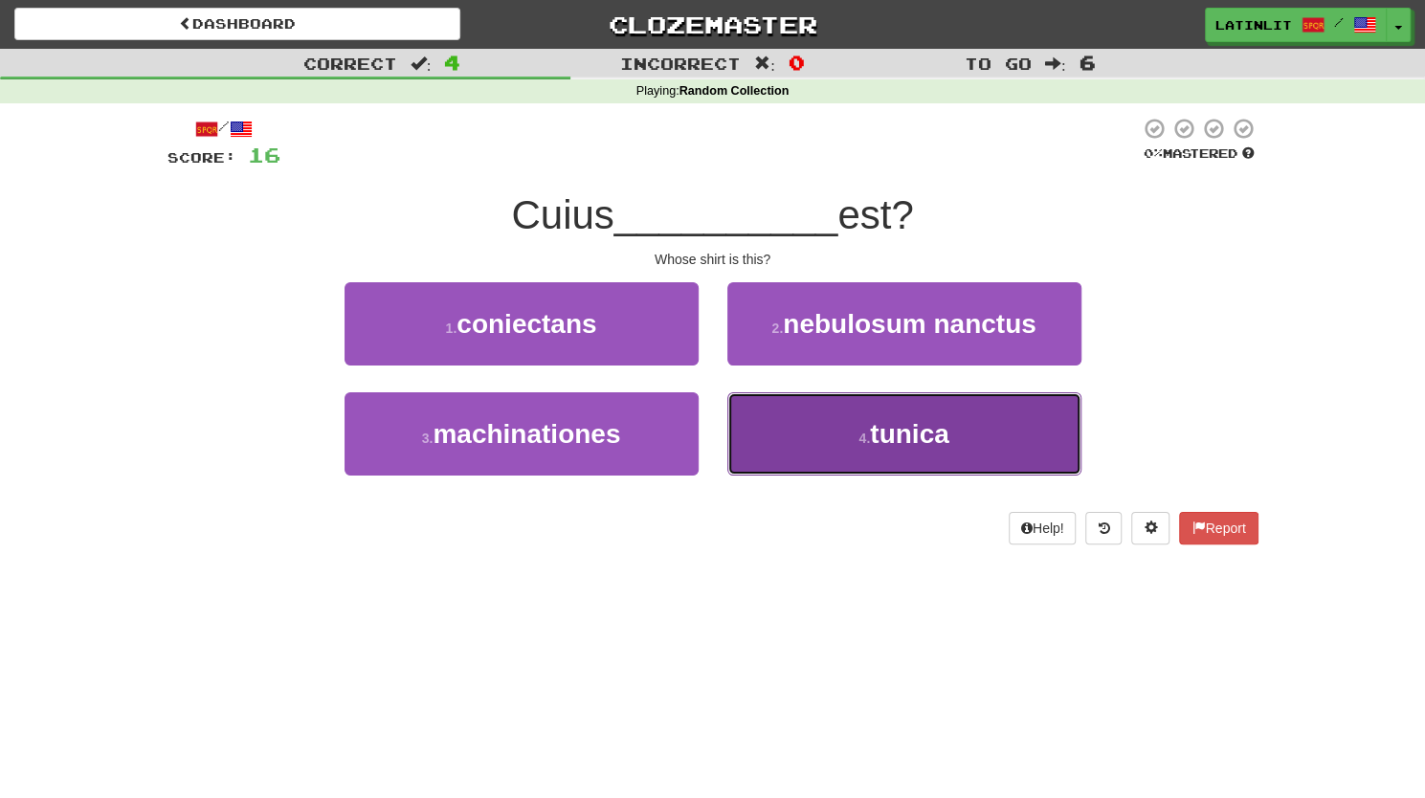
click at [821, 443] on button "4 . [GEOGRAPHIC_DATA]" at bounding box center [904, 433] width 354 height 83
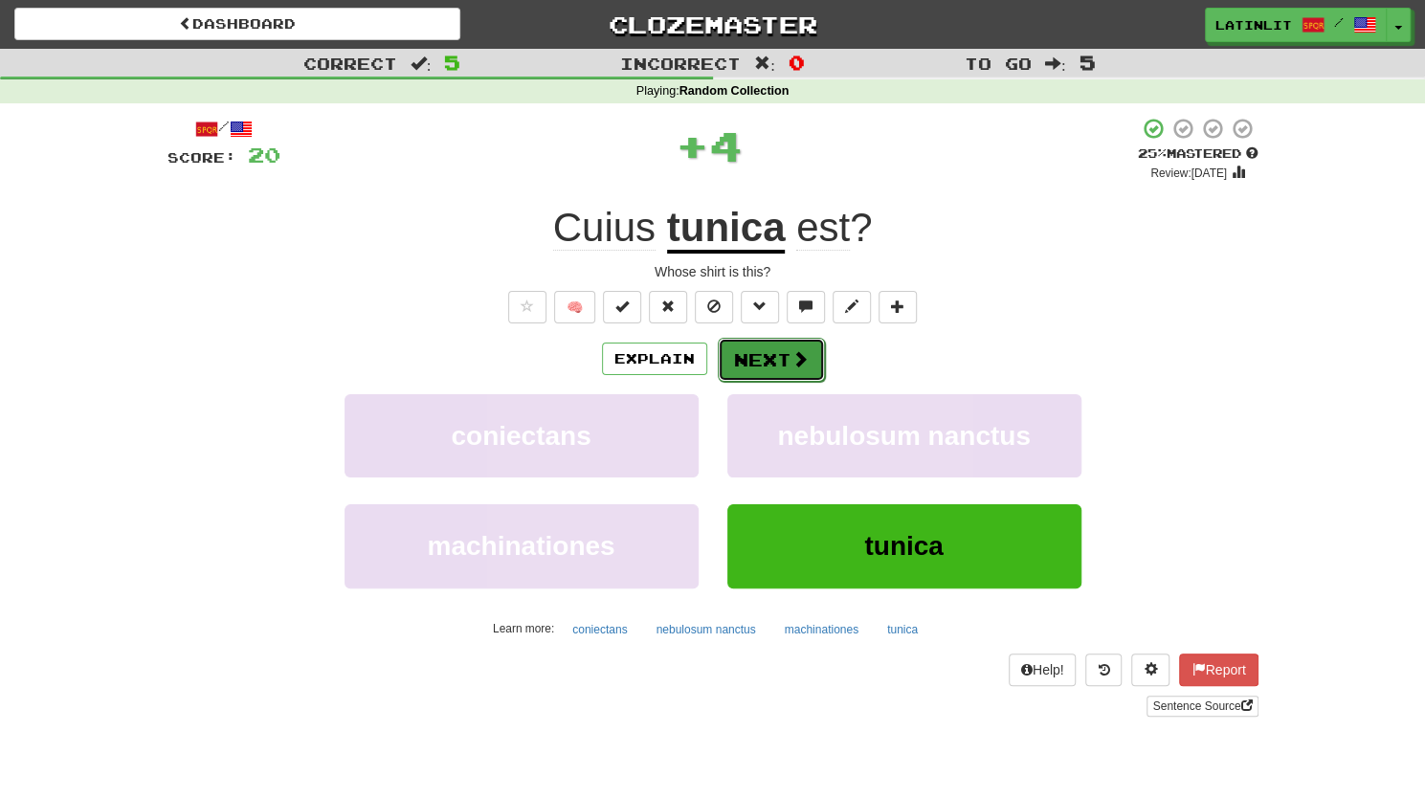
click at [752, 356] on button "Next" at bounding box center [771, 360] width 107 height 44
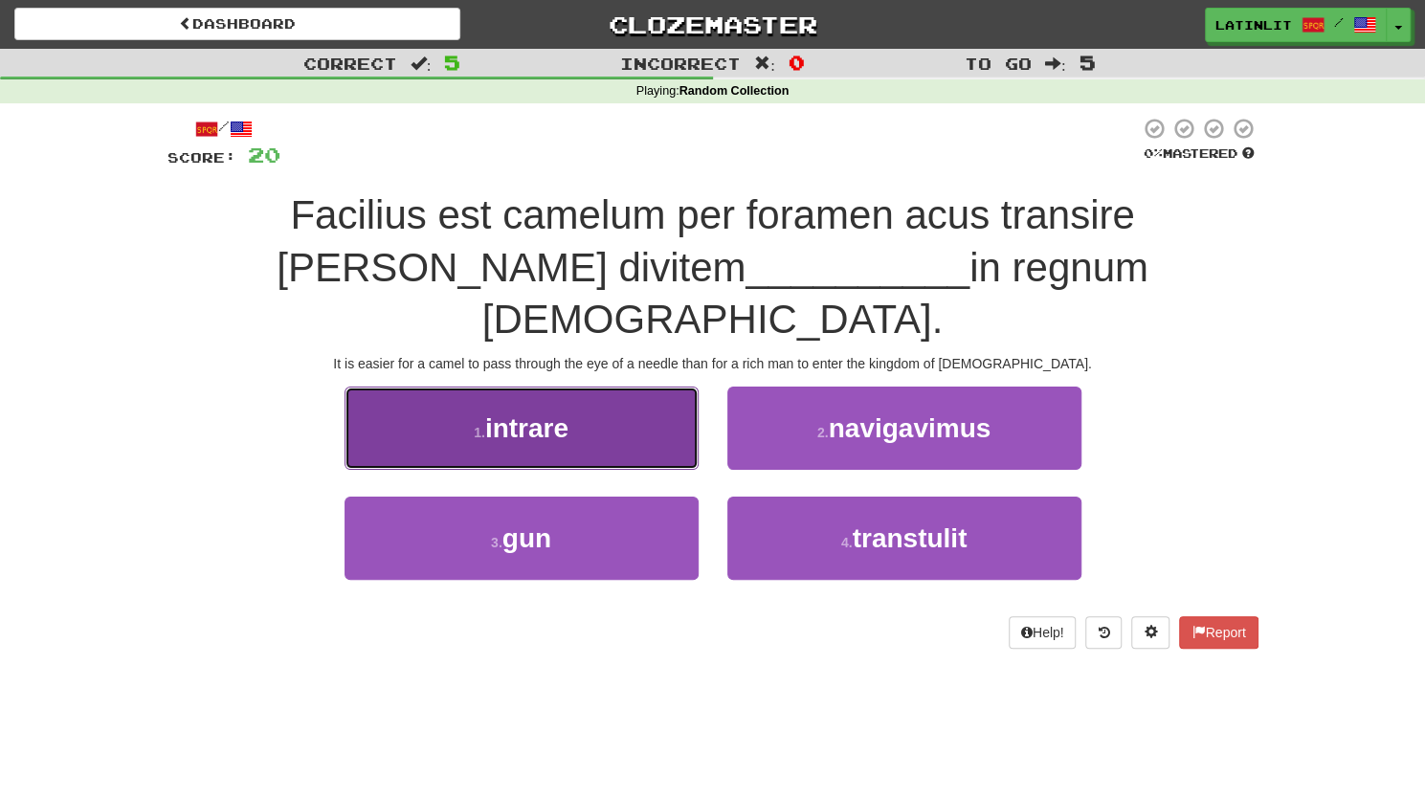
click at [540, 413] on span "intrare" at bounding box center [526, 428] width 83 height 30
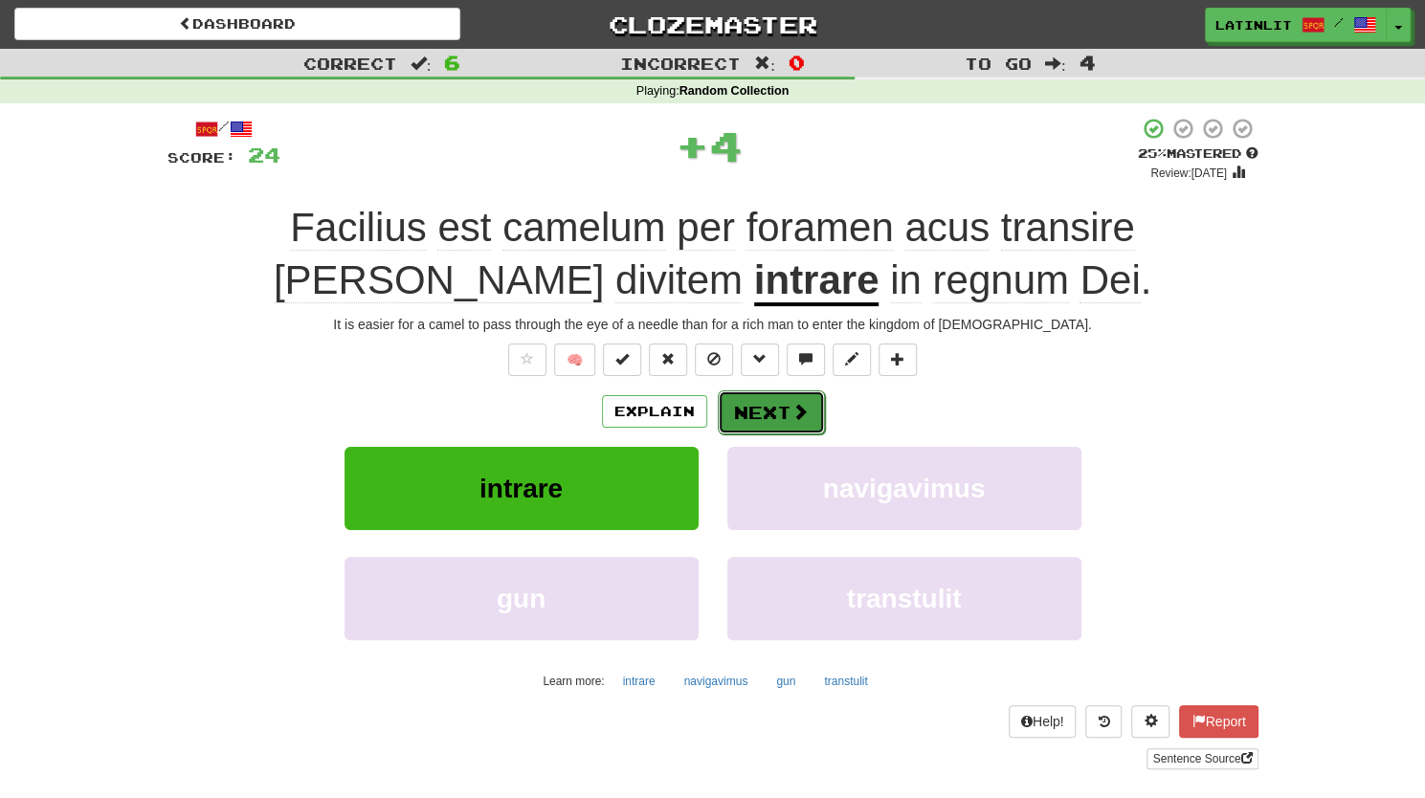
click at [777, 404] on button "Next" at bounding box center [771, 412] width 107 height 44
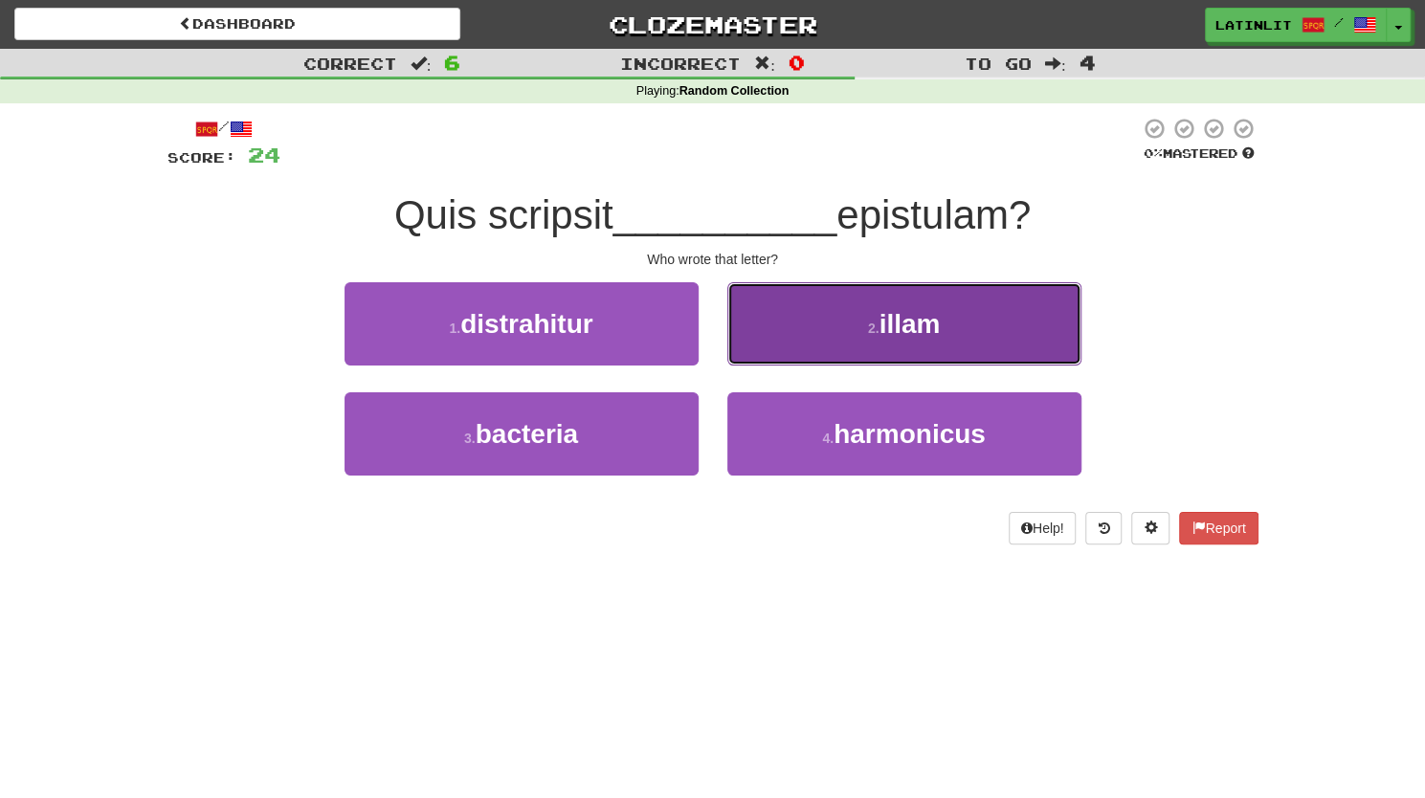
click at [771, 330] on button "2 . [GEOGRAPHIC_DATA]" at bounding box center [904, 323] width 354 height 83
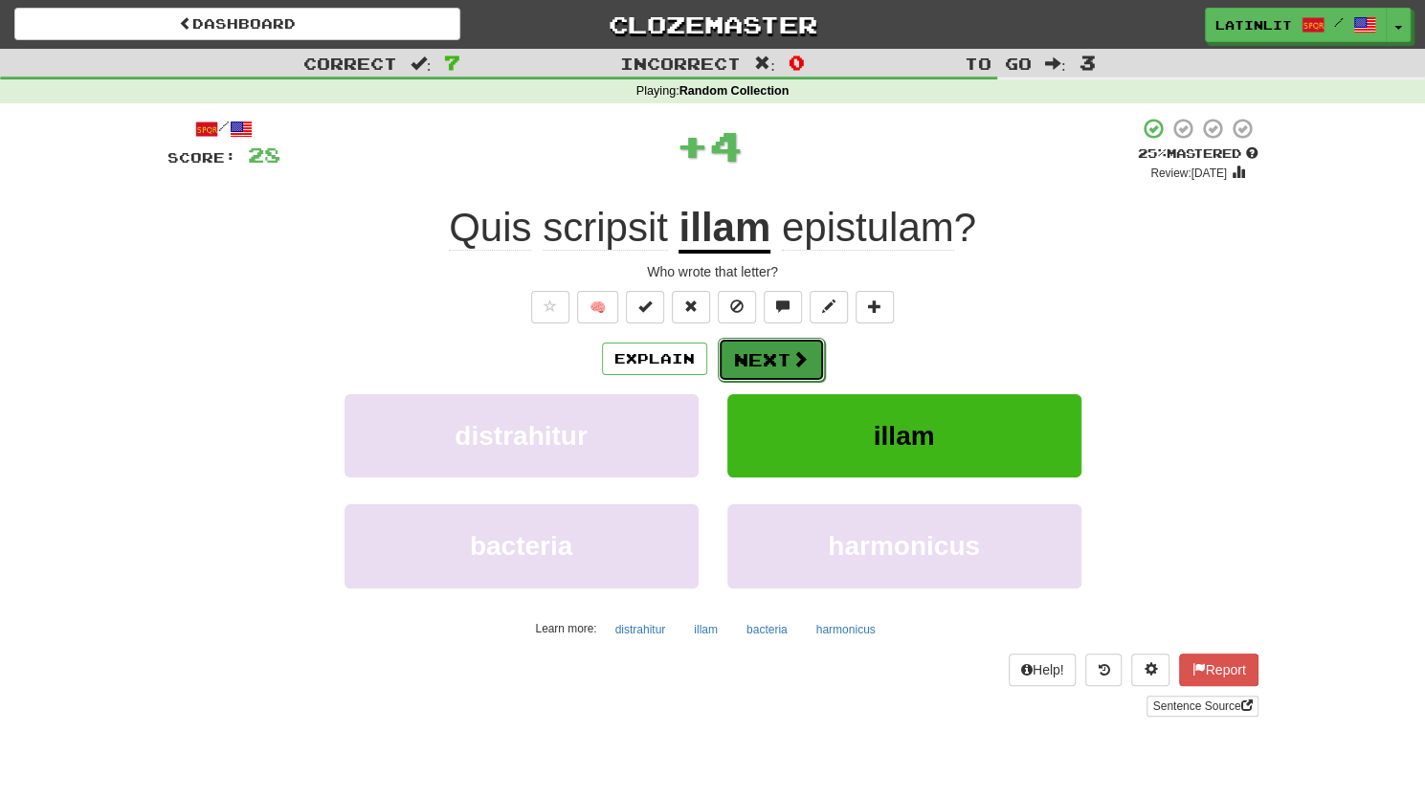
click at [764, 365] on button "Next" at bounding box center [771, 360] width 107 height 44
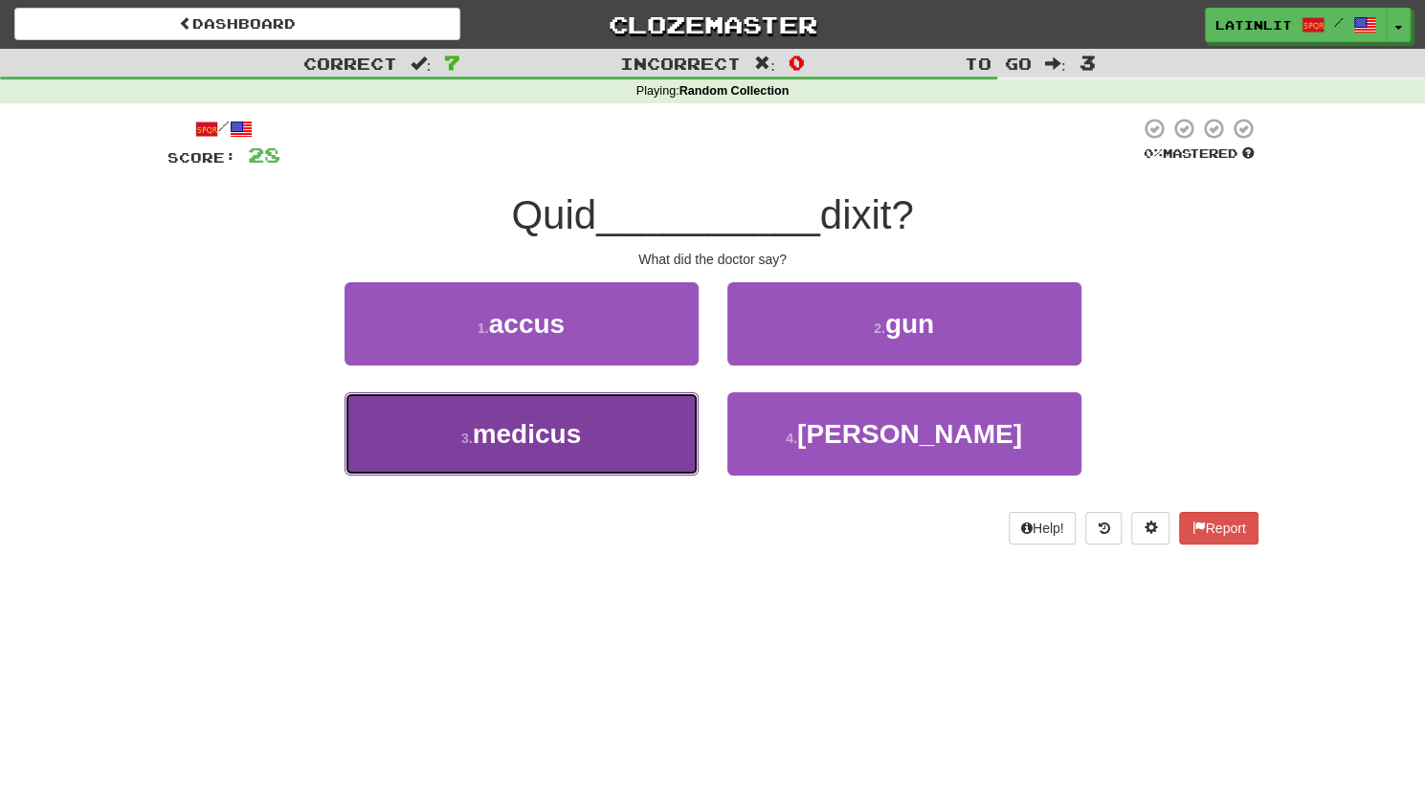
click at [618, 432] on button "3 . medicus" at bounding box center [521, 433] width 354 height 83
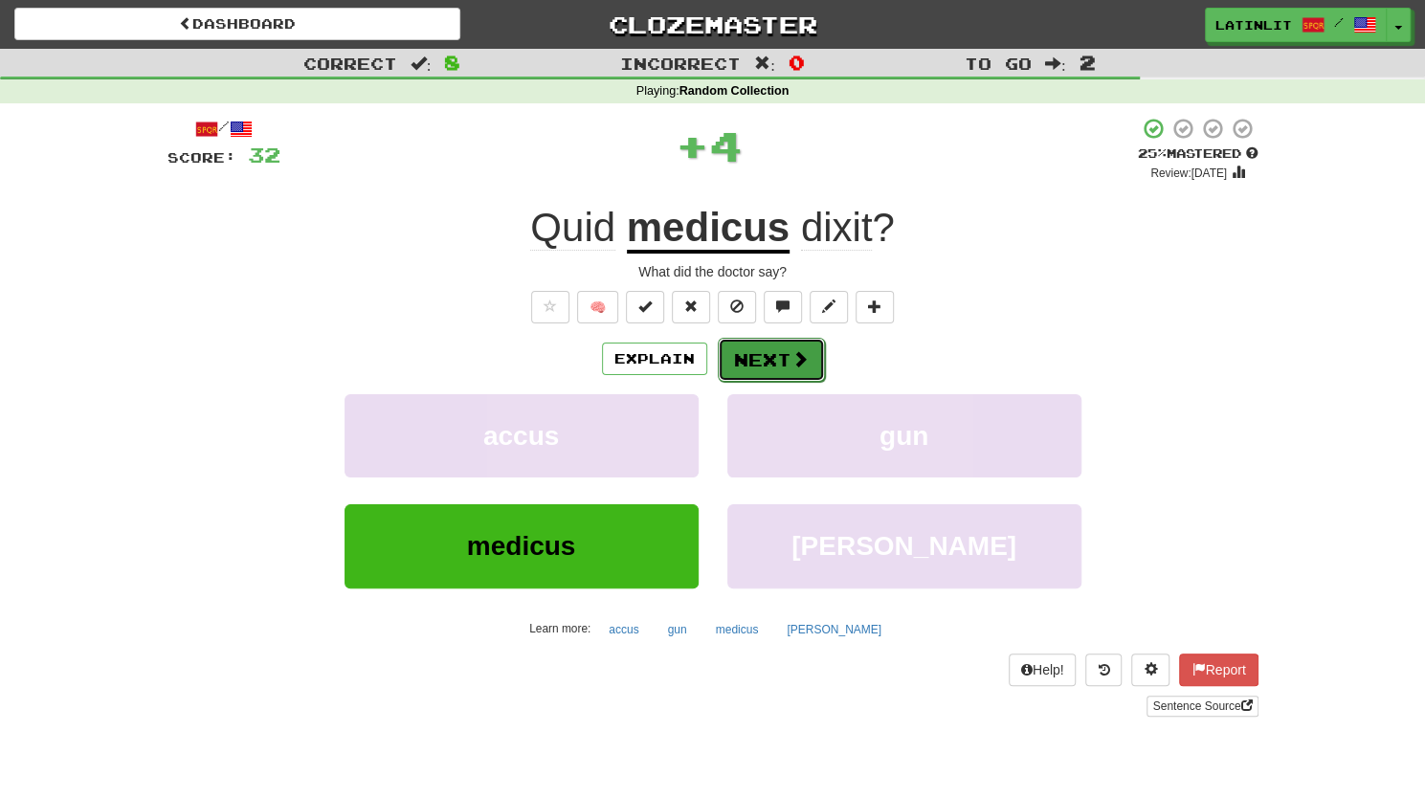
click at [758, 347] on button "Next" at bounding box center [771, 360] width 107 height 44
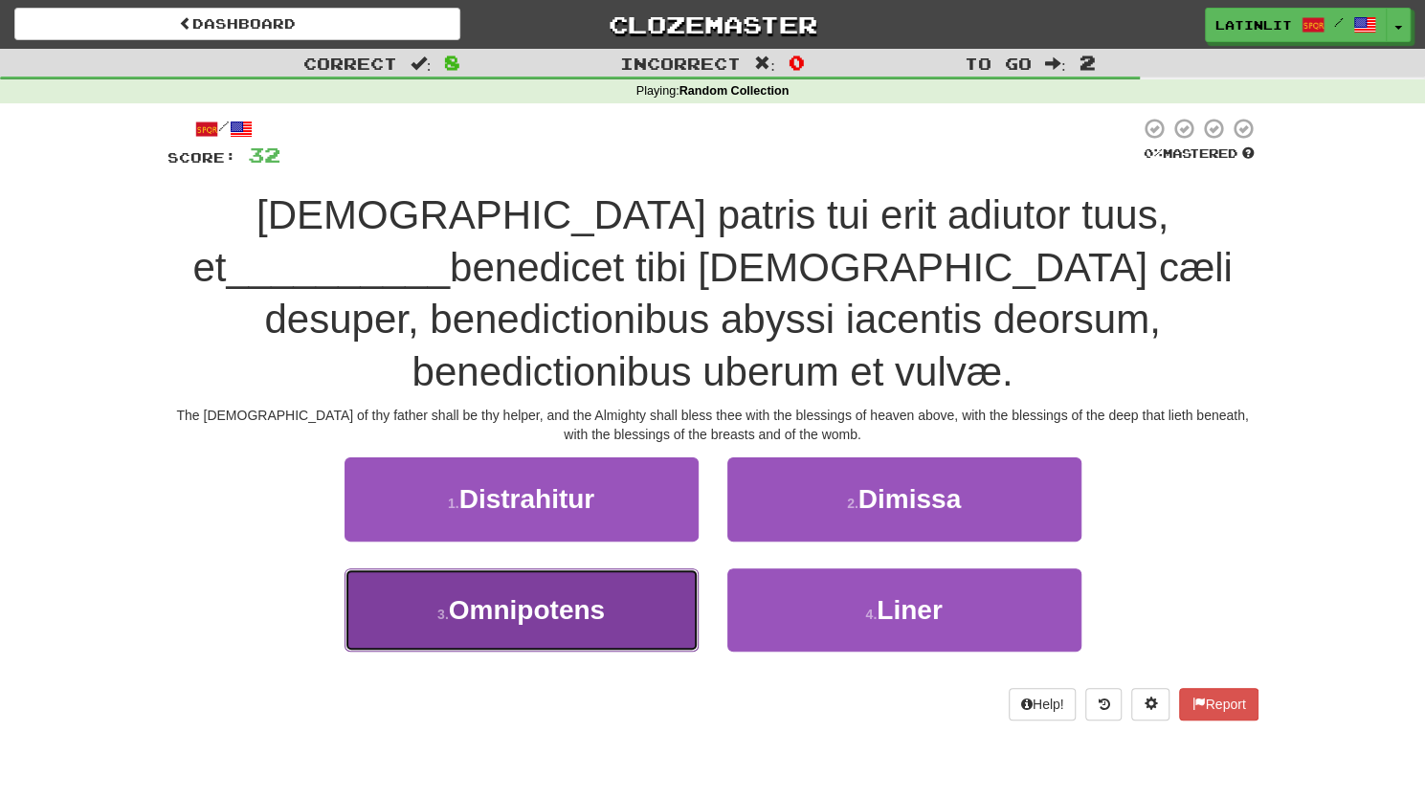
click at [593, 595] on span "Omnipotens" at bounding box center [527, 610] width 156 height 30
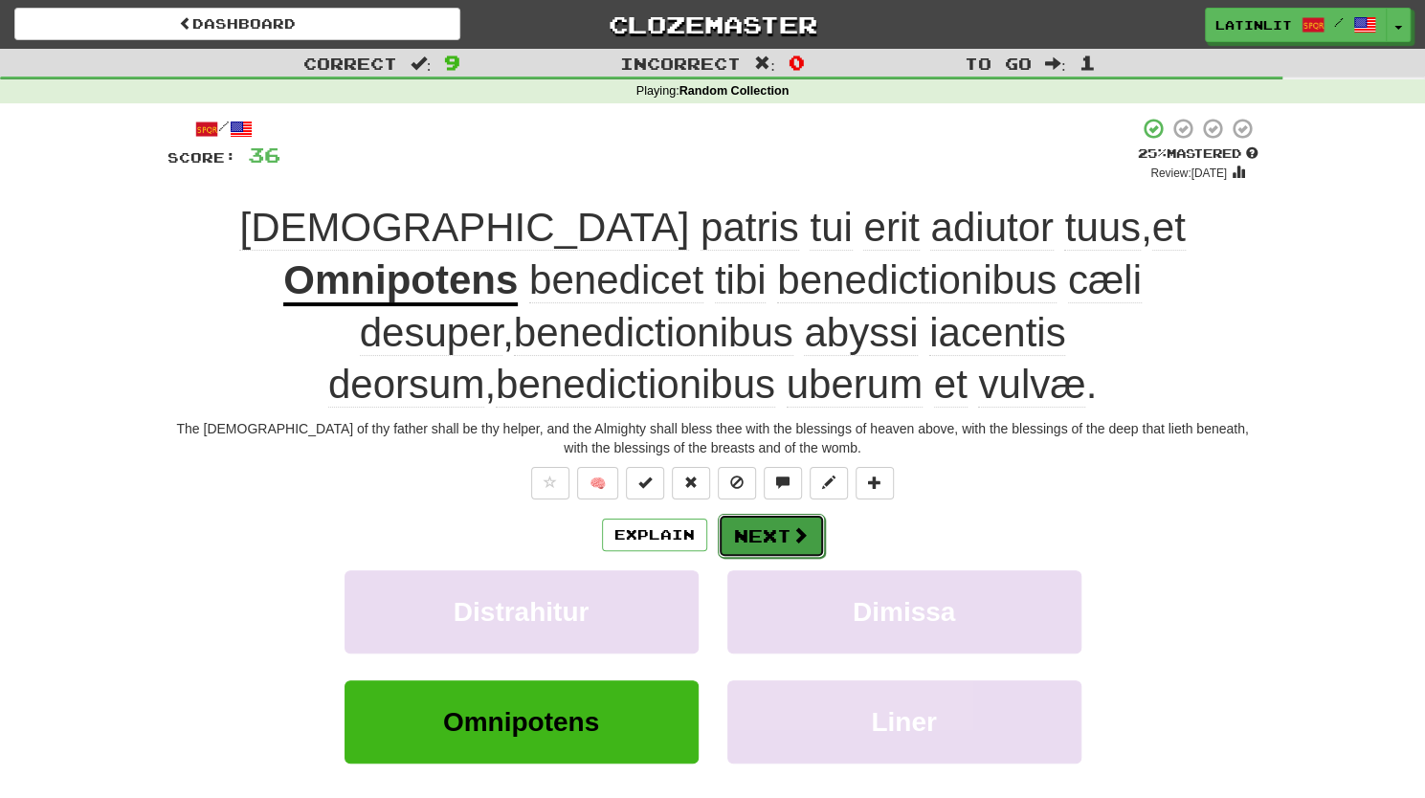
click at [766, 514] on button "Next" at bounding box center [771, 536] width 107 height 44
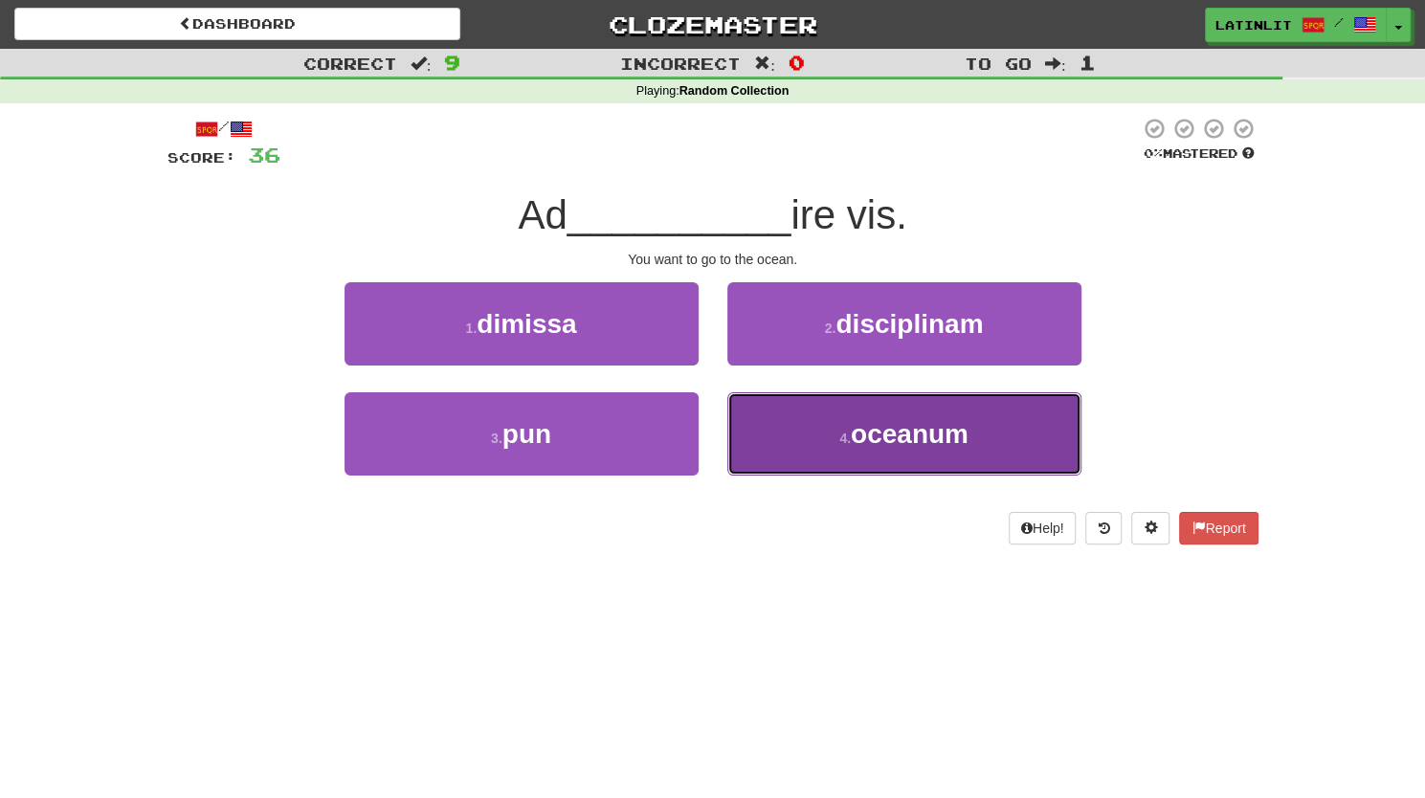
click at [824, 434] on button "4 . [GEOGRAPHIC_DATA]" at bounding box center [904, 433] width 354 height 83
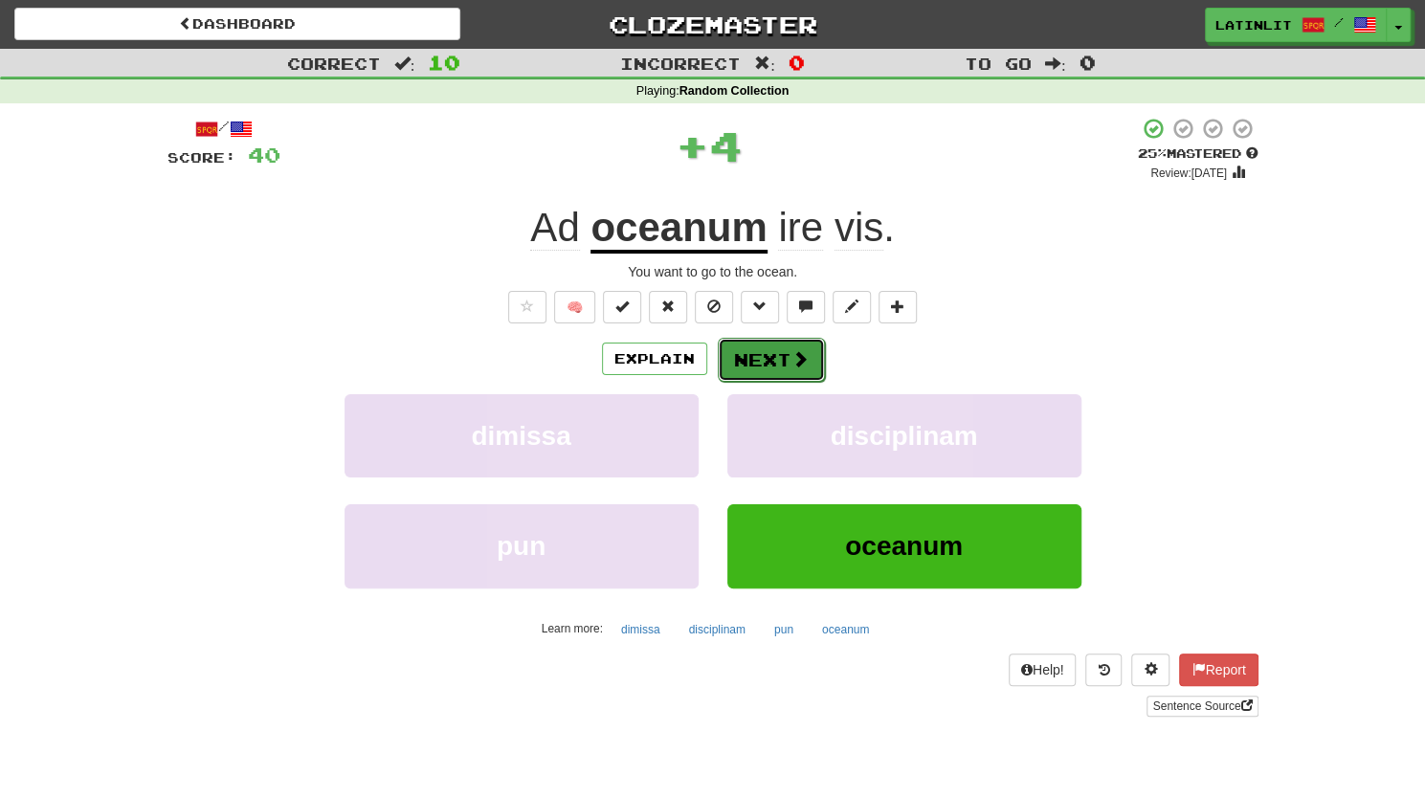
click at [729, 363] on button "Next" at bounding box center [771, 360] width 107 height 44
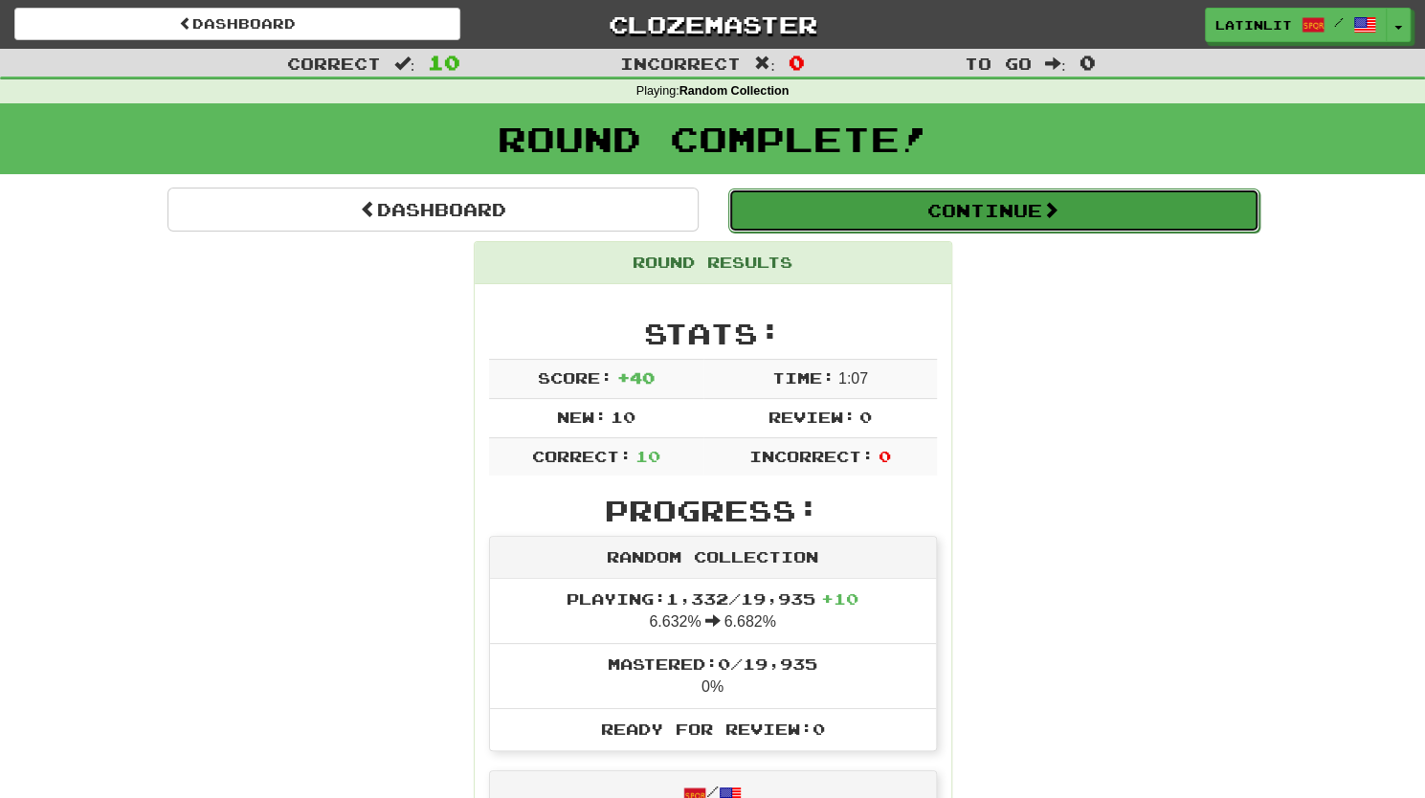
click at [869, 215] on button "Continue" at bounding box center [993, 210] width 531 height 44
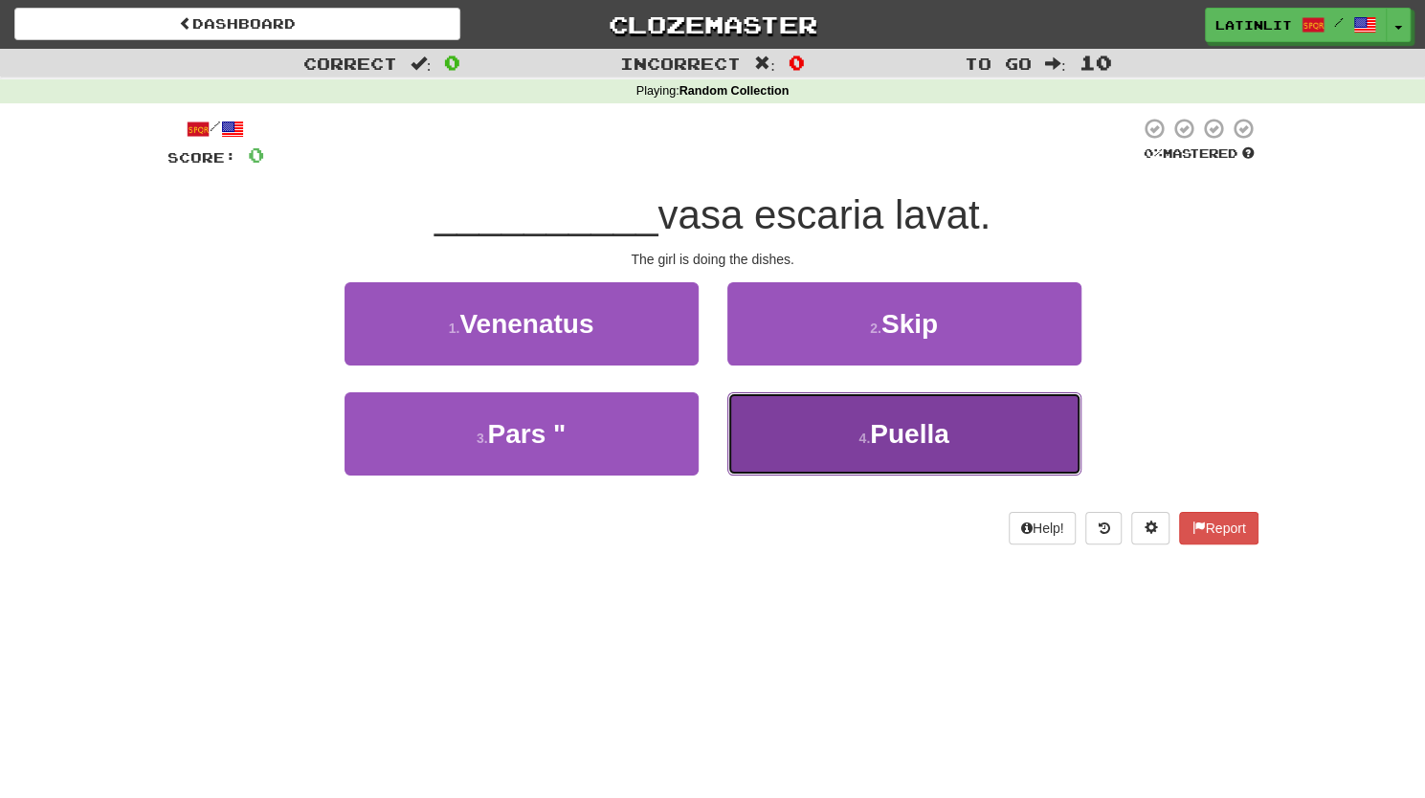
click at [829, 416] on button "4 . [GEOGRAPHIC_DATA]" at bounding box center [904, 433] width 354 height 83
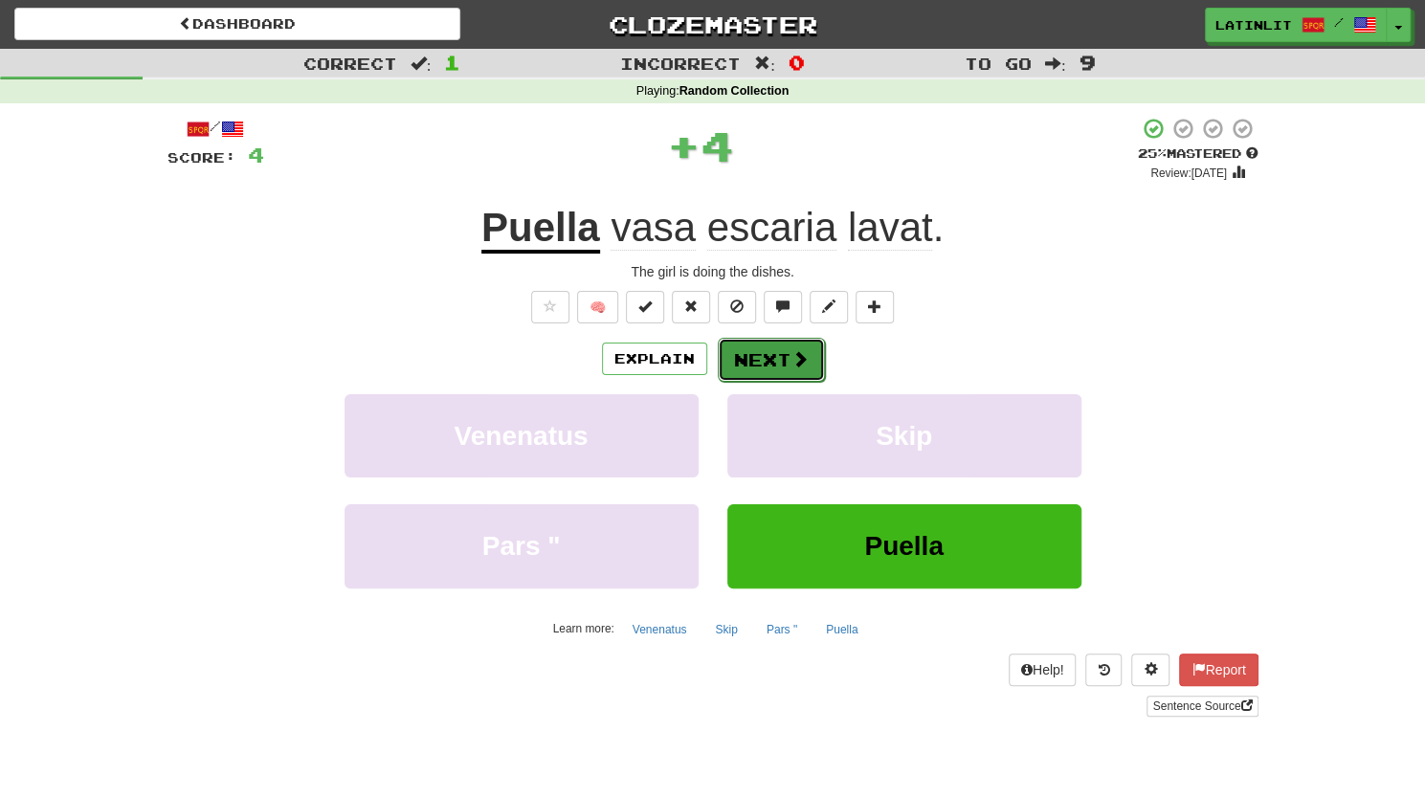
click at [767, 360] on button "Next" at bounding box center [771, 360] width 107 height 44
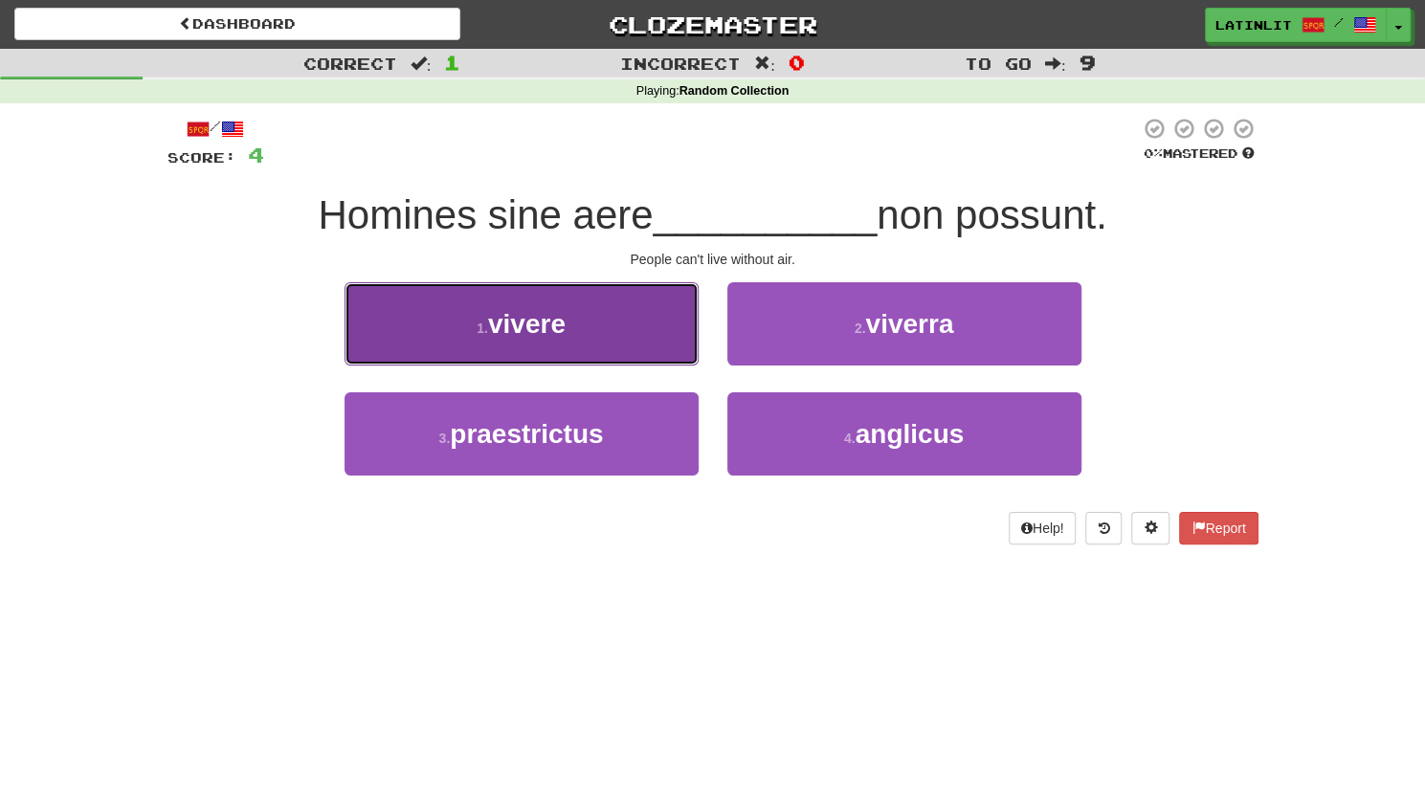
click at [614, 342] on button "1 . vivere" at bounding box center [521, 323] width 354 height 83
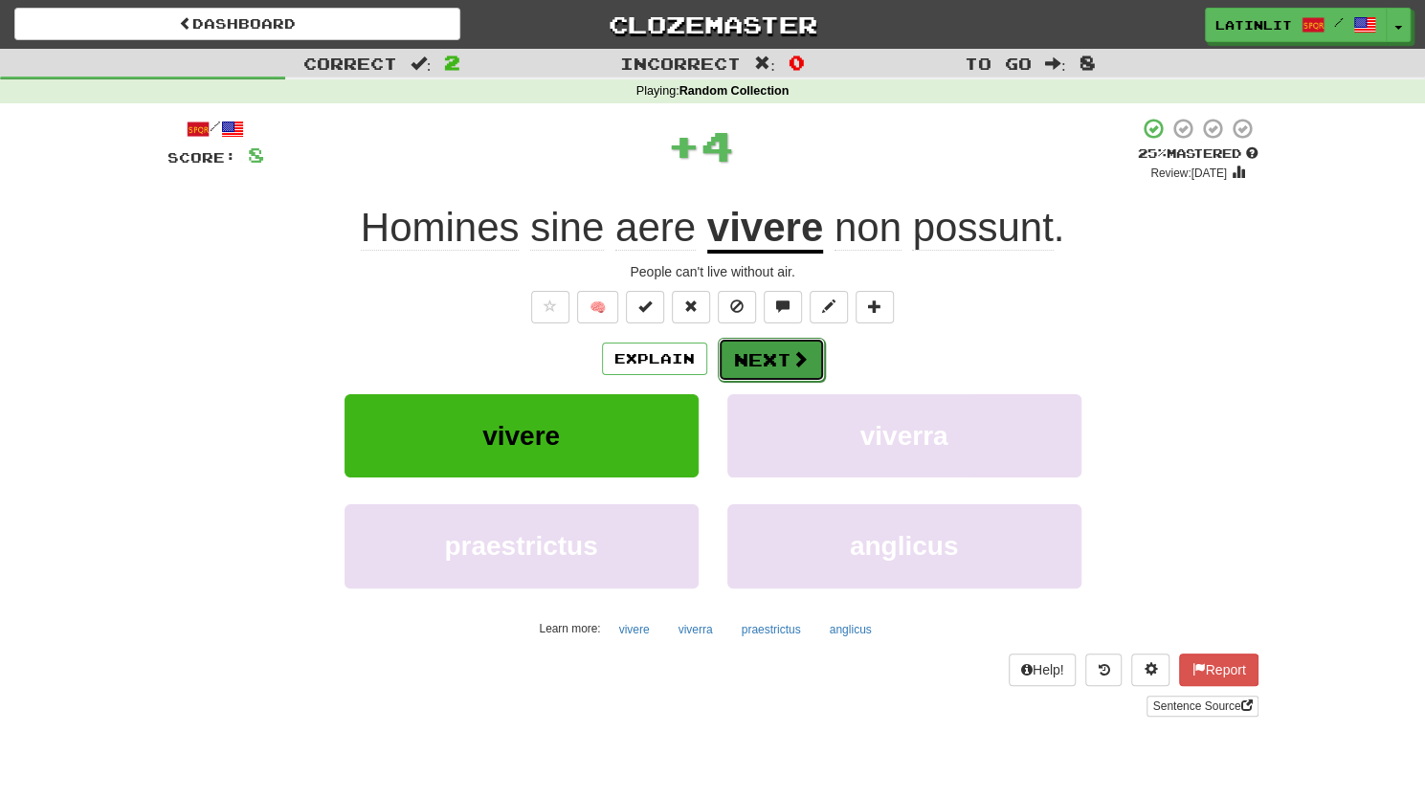
click at [763, 353] on button "Next" at bounding box center [771, 360] width 107 height 44
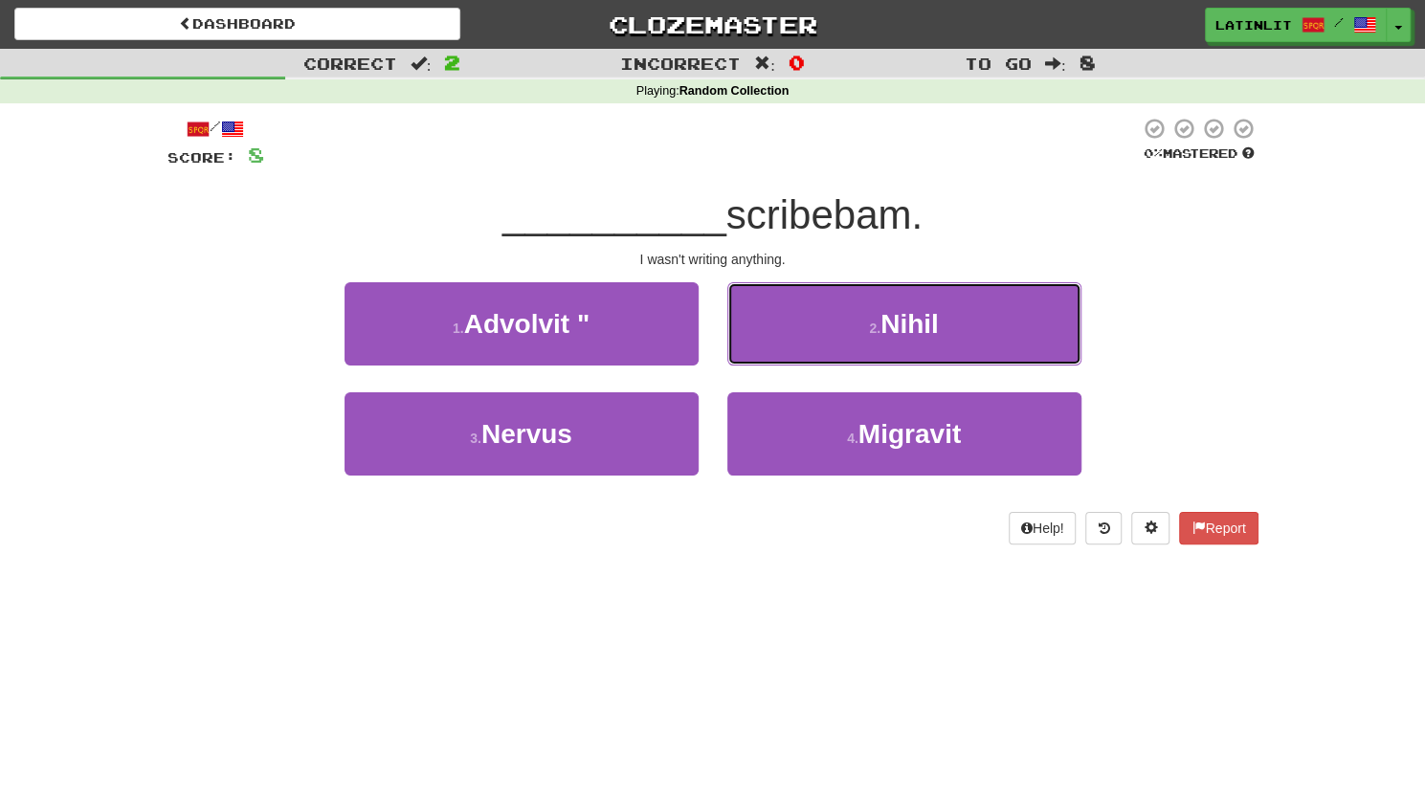
click at [763, 353] on button "2 . [GEOGRAPHIC_DATA]" at bounding box center [904, 323] width 354 height 83
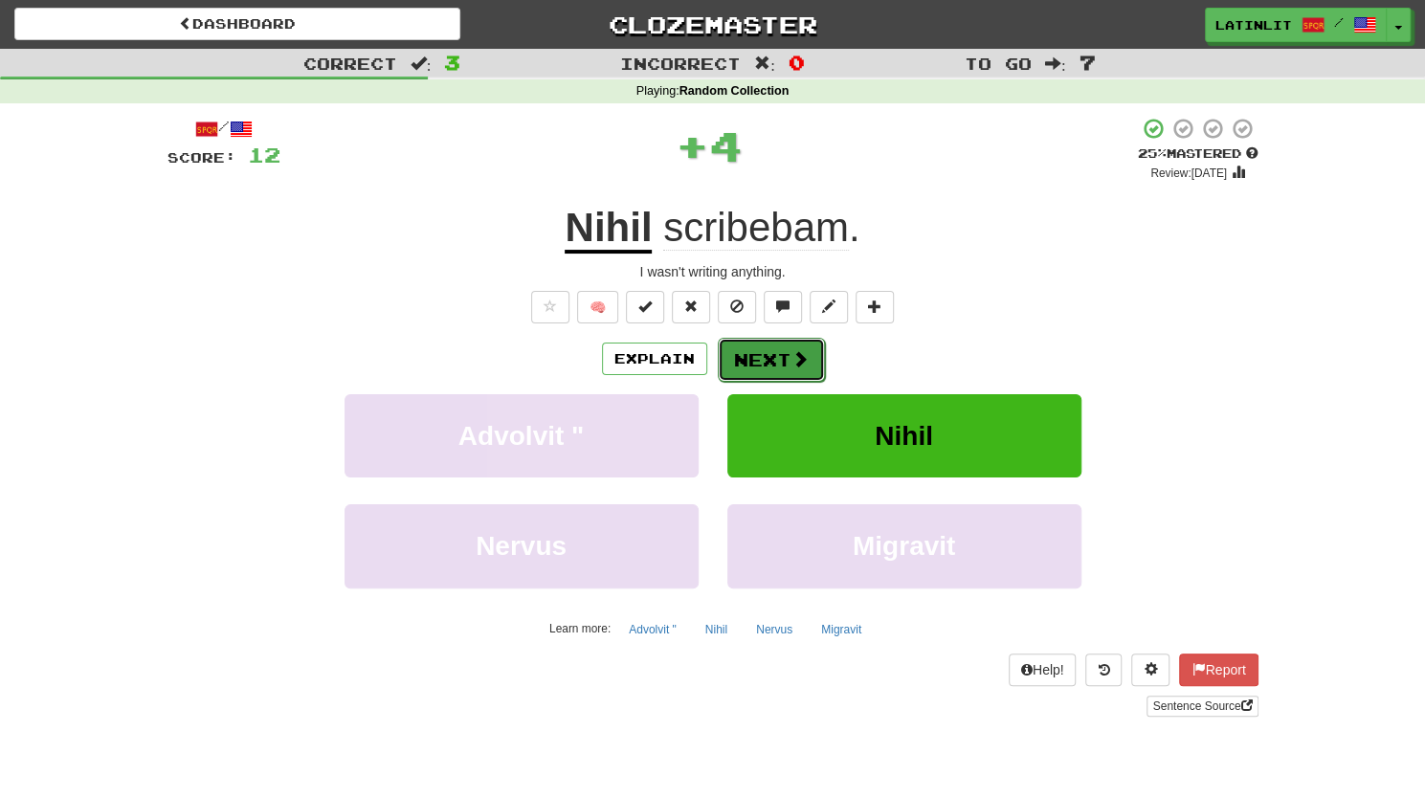
click at [763, 358] on button "Next" at bounding box center [771, 360] width 107 height 44
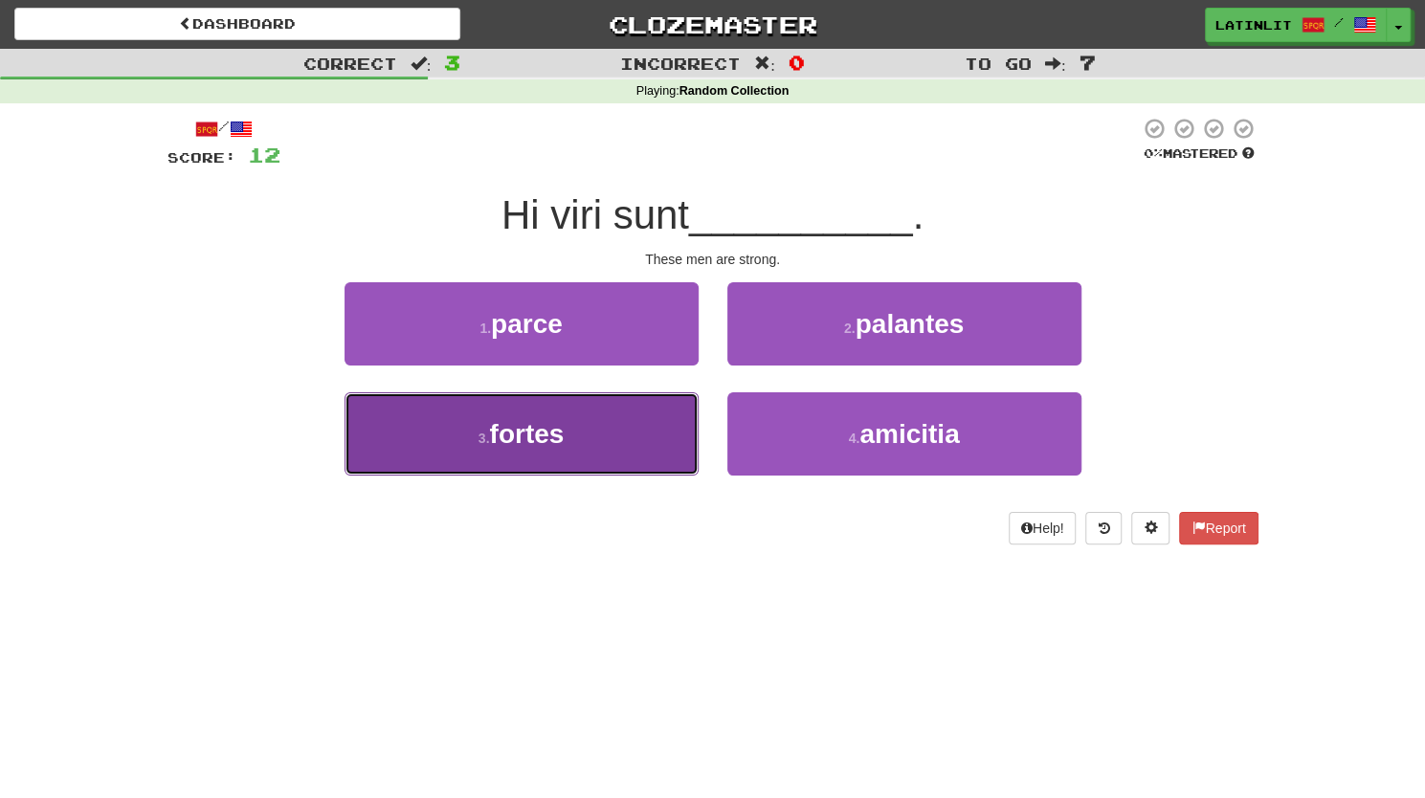
click at [612, 445] on button "3 . [PERSON_NAME]" at bounding box center [521, 433] width 354 height 83
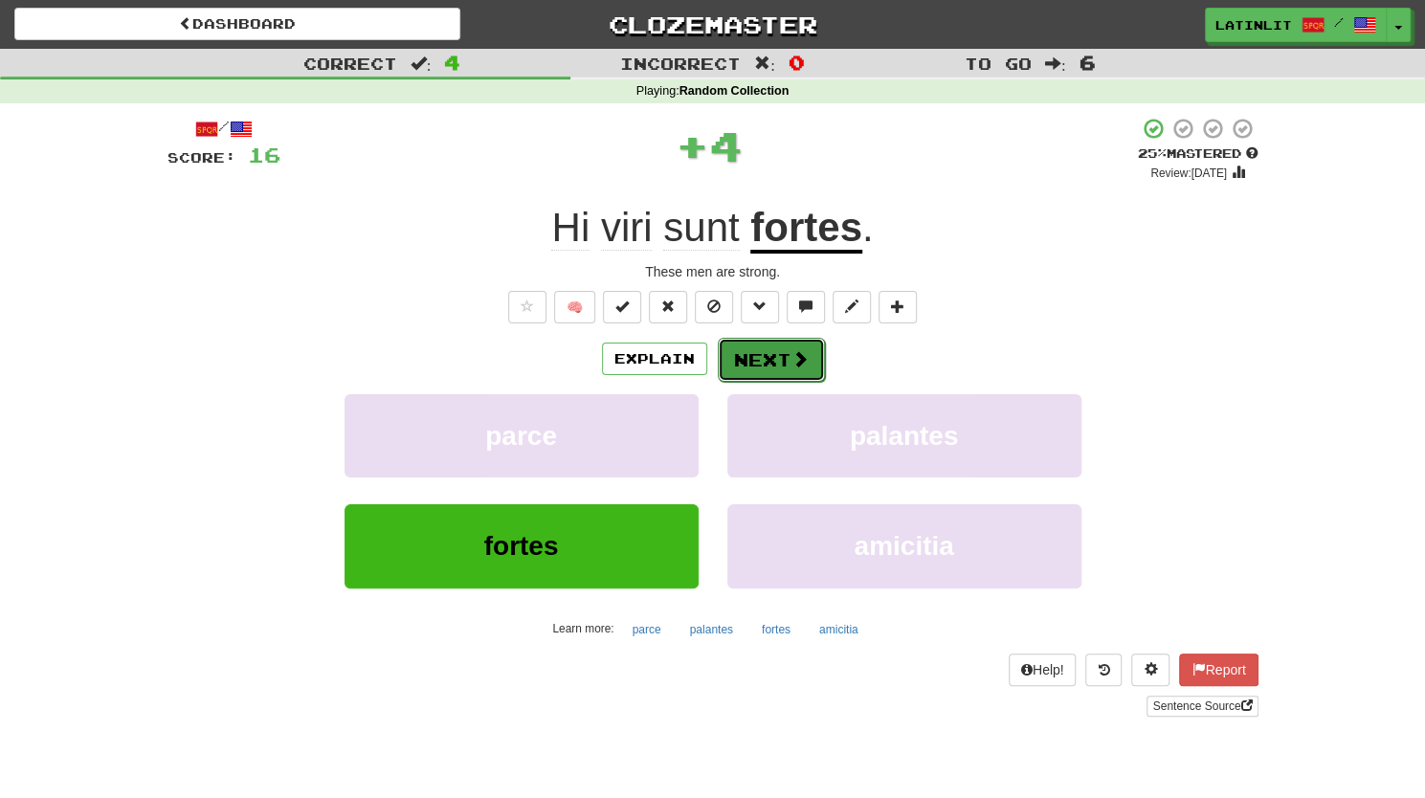
click at [758, 362] on button "Next" at bounding box center [771, 360] width 107 height 44
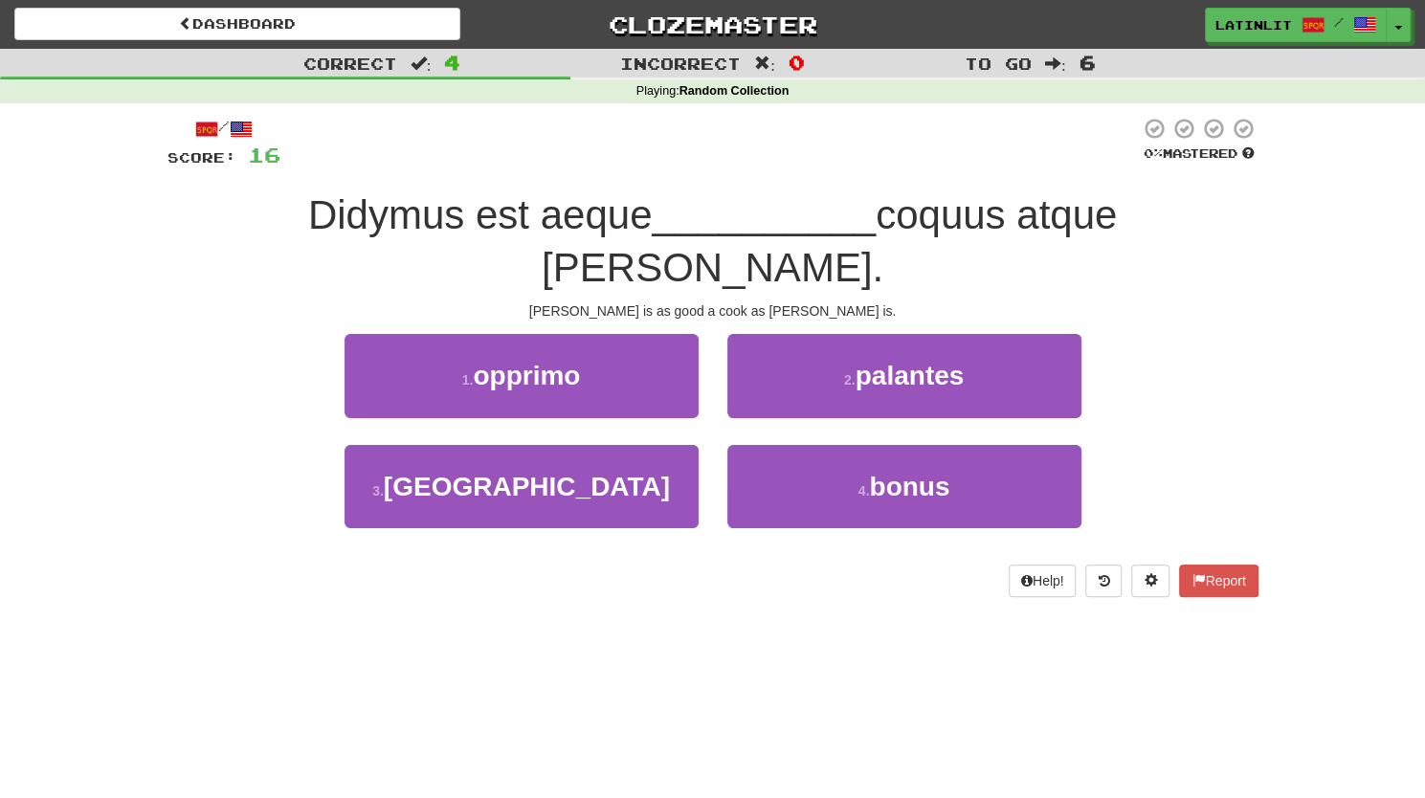
click at [807, 492] on div "4 . bonus" at bounding box center [904, 500] width 383 height 110
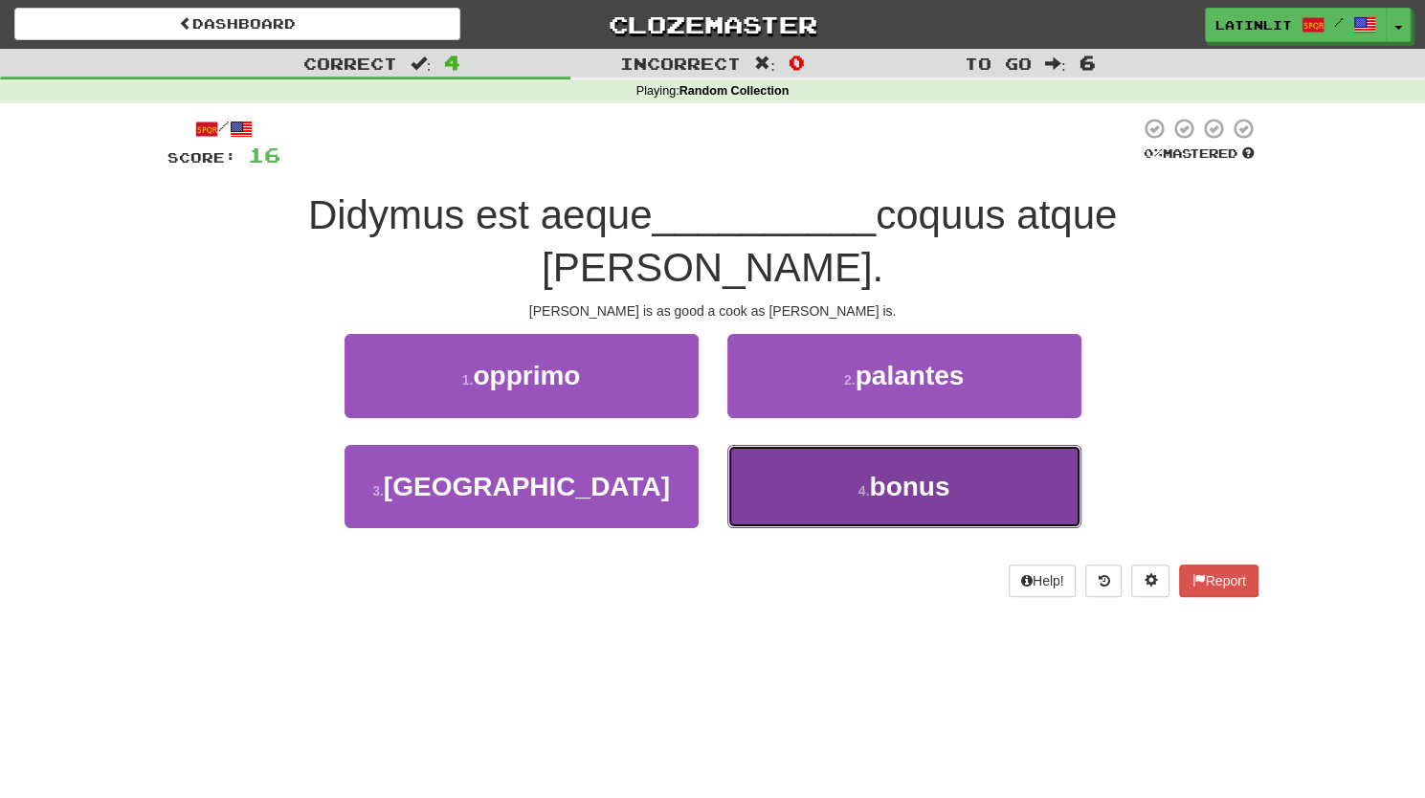
click at [797, 460] on button "4 . bonus" at bounding box center [904, 486] width 354 height 83
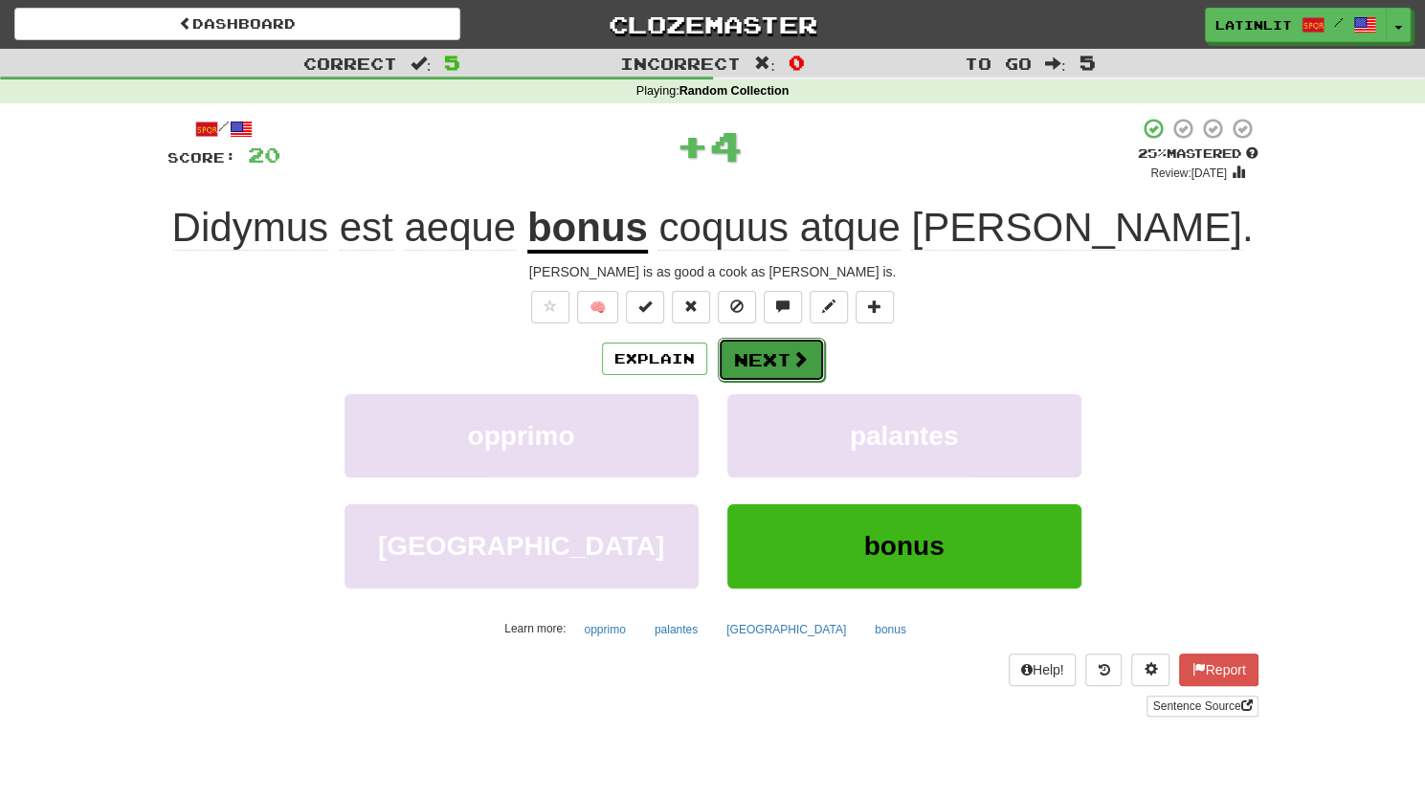
click at [752, 370] on button "Next" at bounding box center [771, 360] width 107 height 44
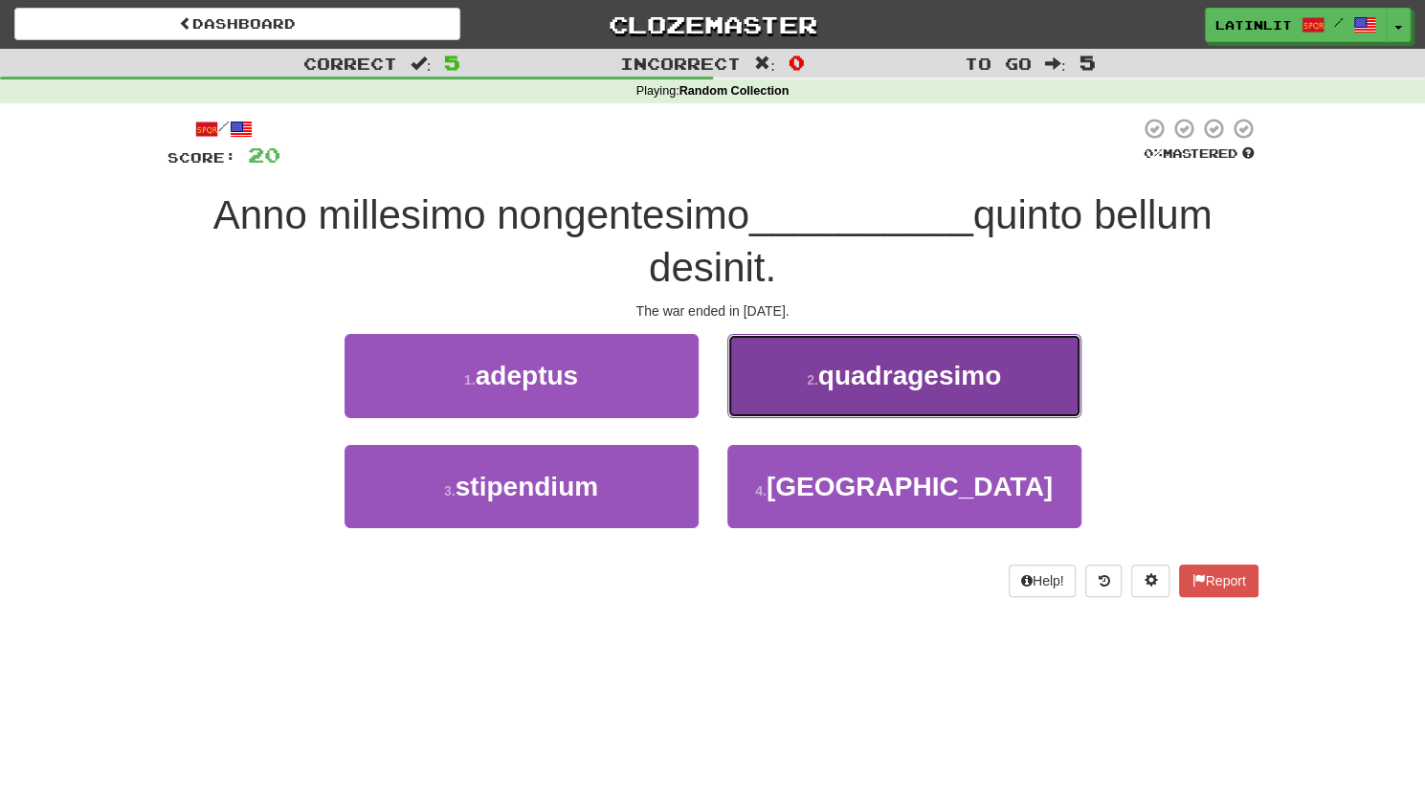
click at [762, 359] on button "2 . quadragesimo" at bounding box center [904, 375] width 354 height 83
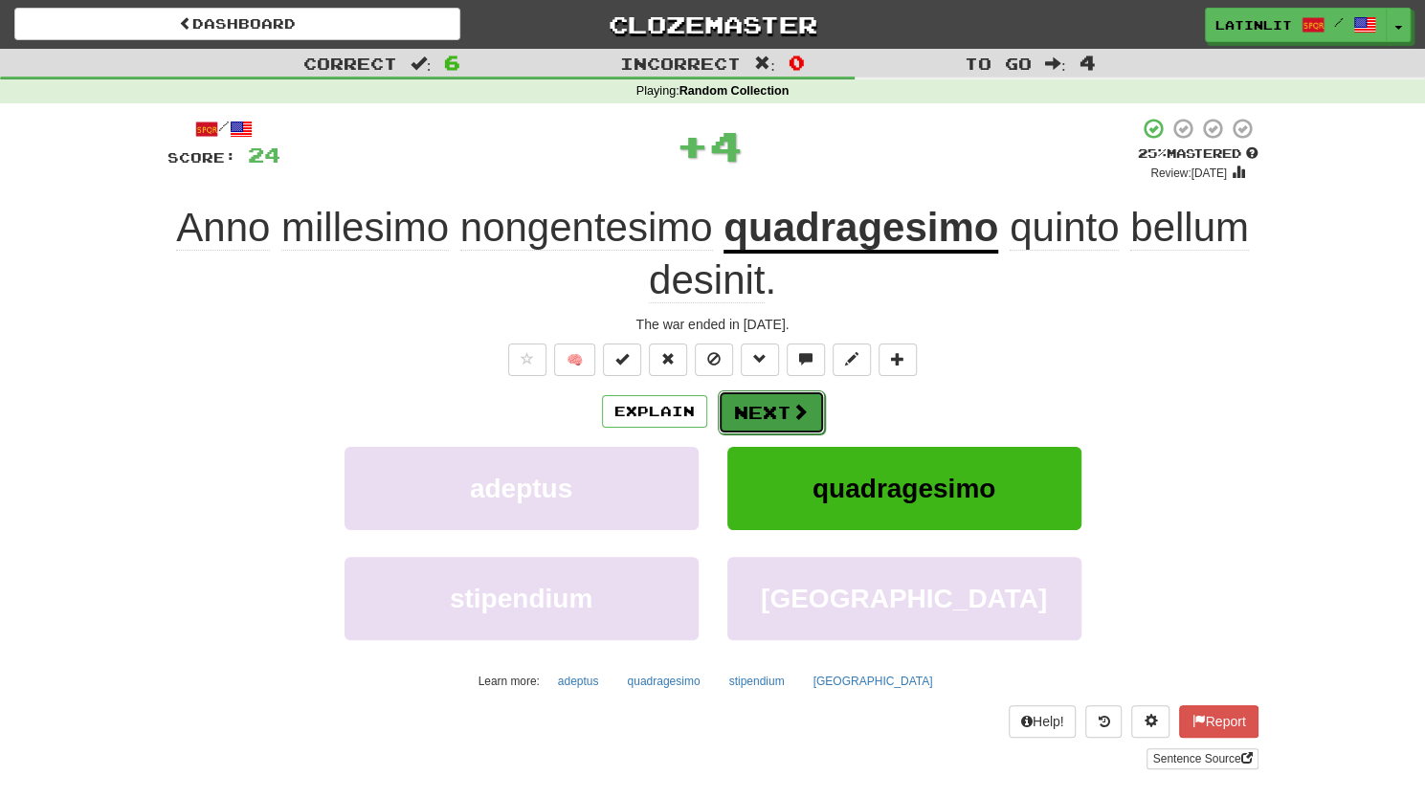
click at [754, 409] on button "Next" at bounding box center [771, 412] width 107 height 44
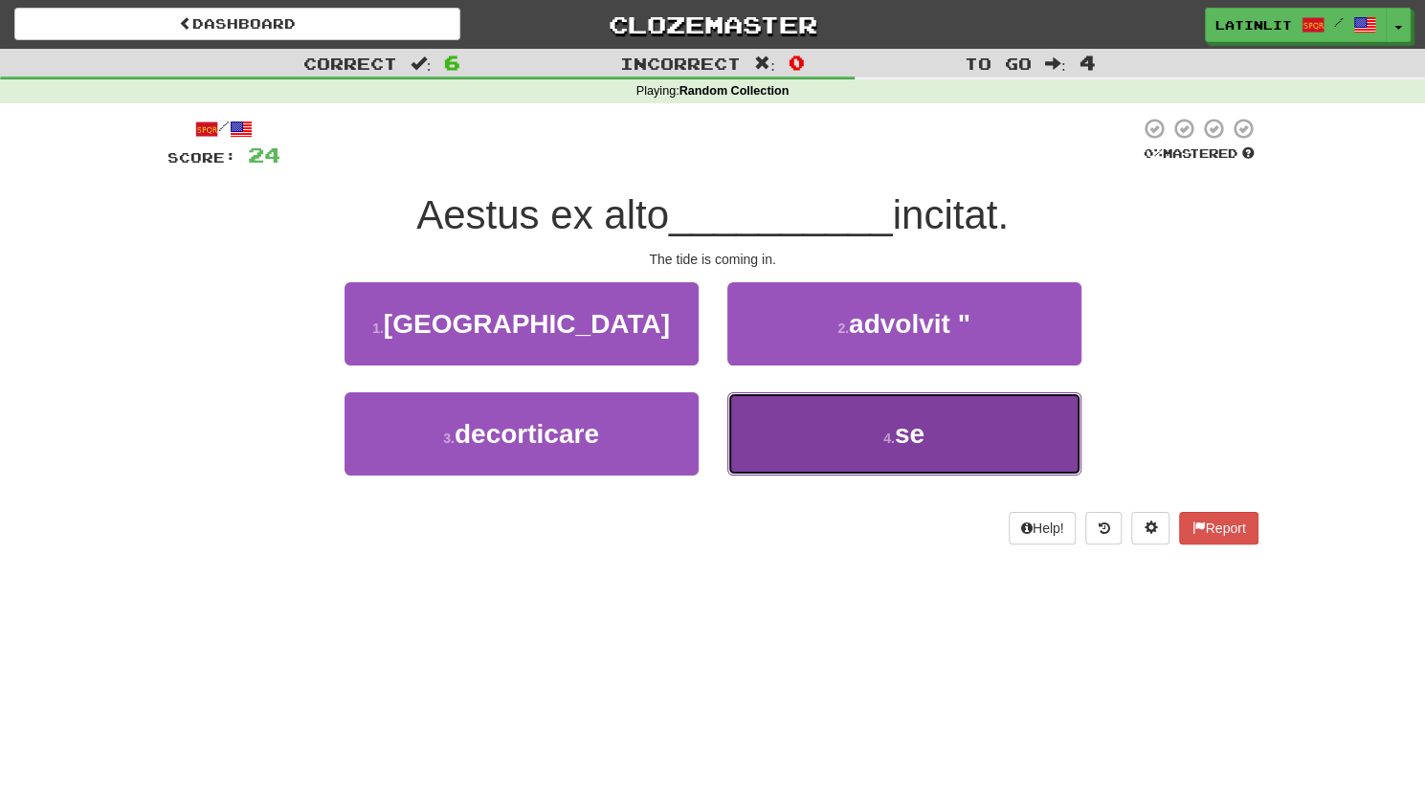
click at [890, 421] on button "4 . se" at bounding box center [904, 433] width 354 height 83
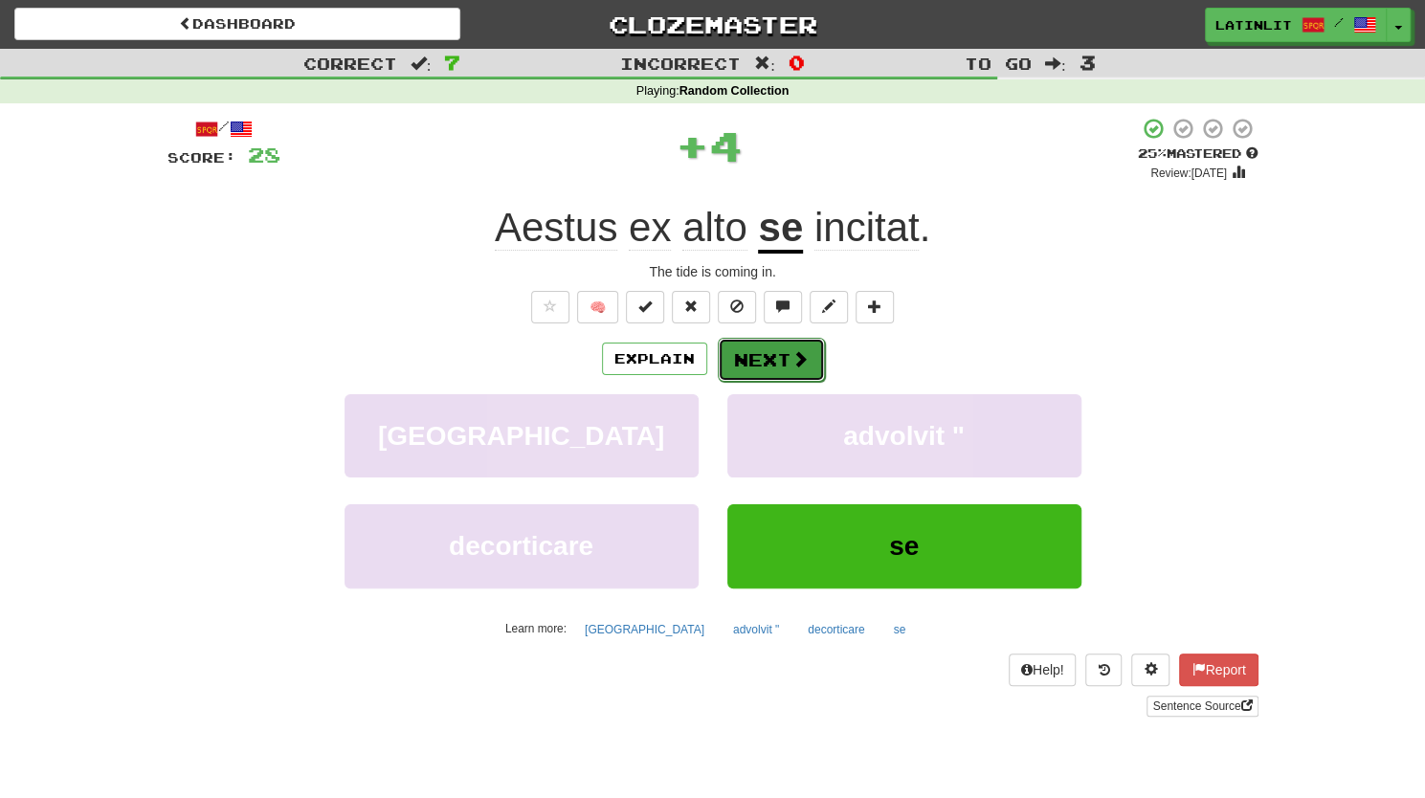
click at [783, 355] on button "Next" at bounding box center [771, 360] width 107 height 44
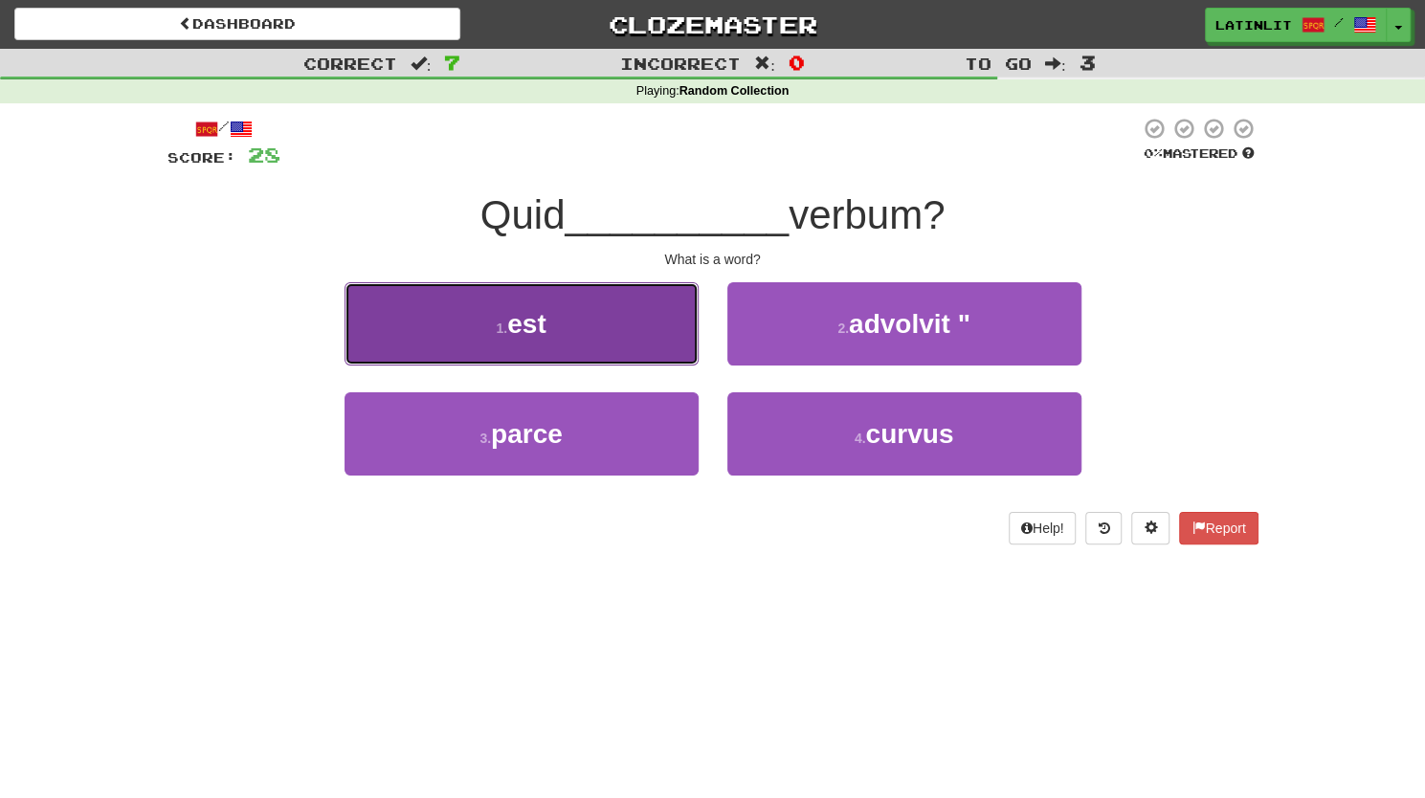
click at [617, 344] on button "1 . est" at bounding box center [521, 323] width 354 height 83
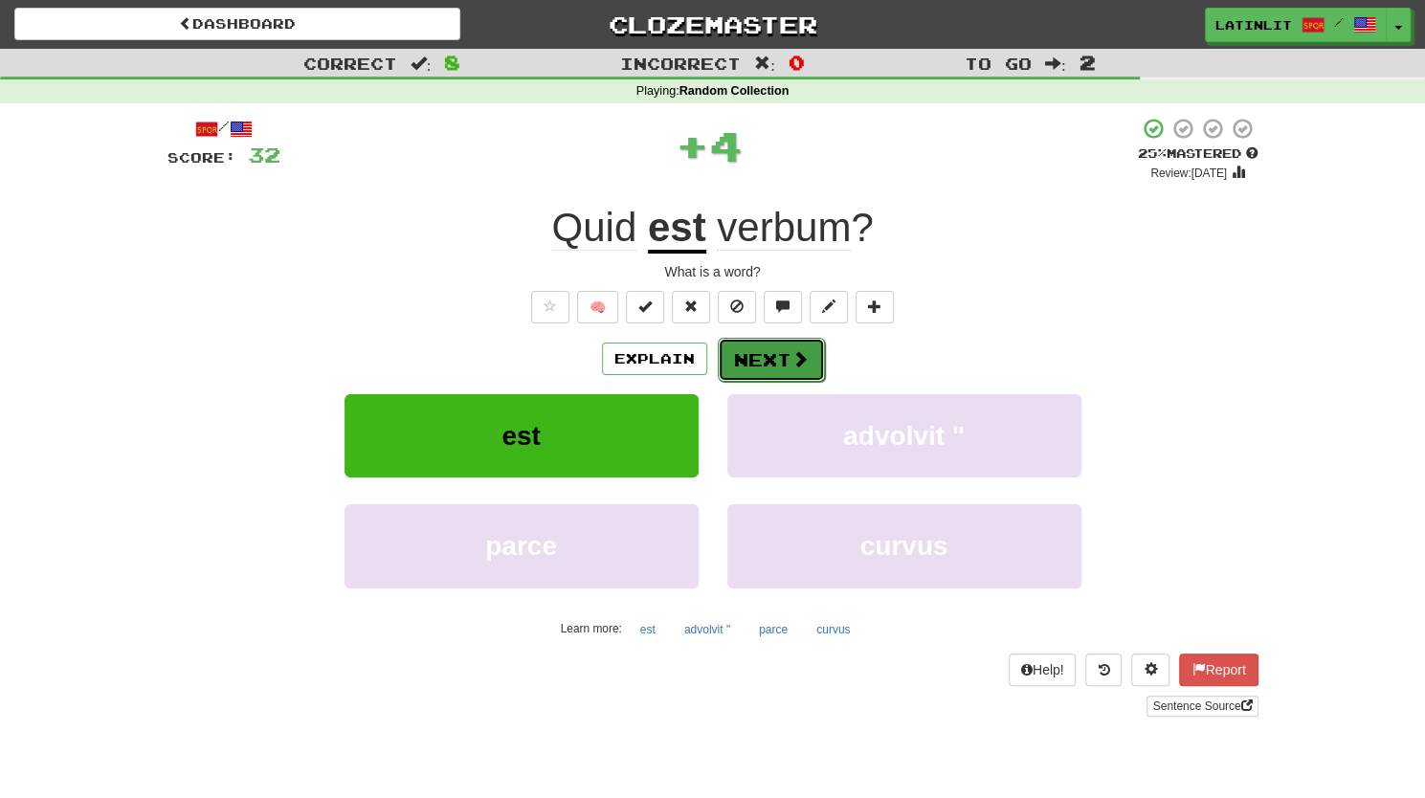
click at [741, 354] on button "Next" at bounding box center [771, 360] width 107 height 44
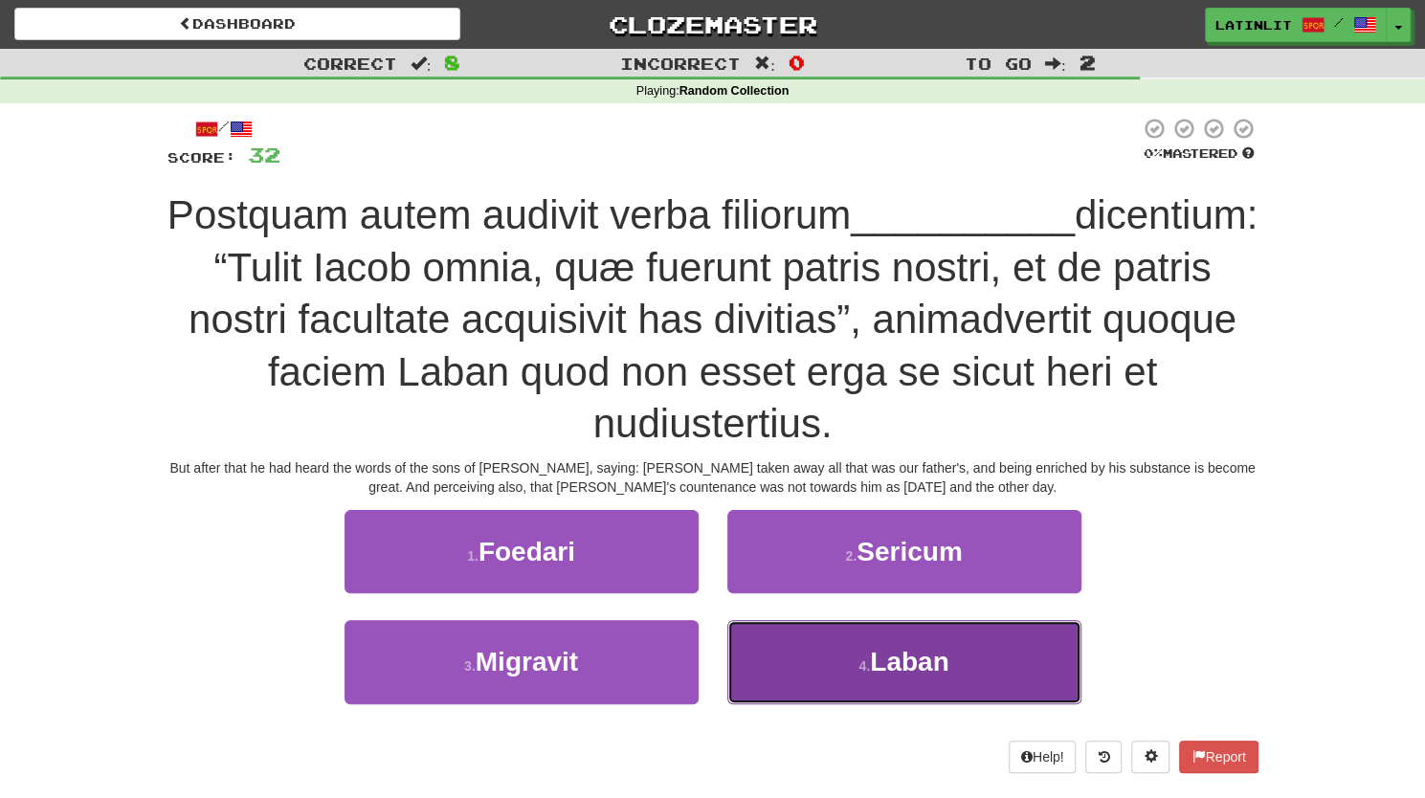
click at [832, 651] on button "4 . Laban" at bounding box center [904, 661] width 354 height 83
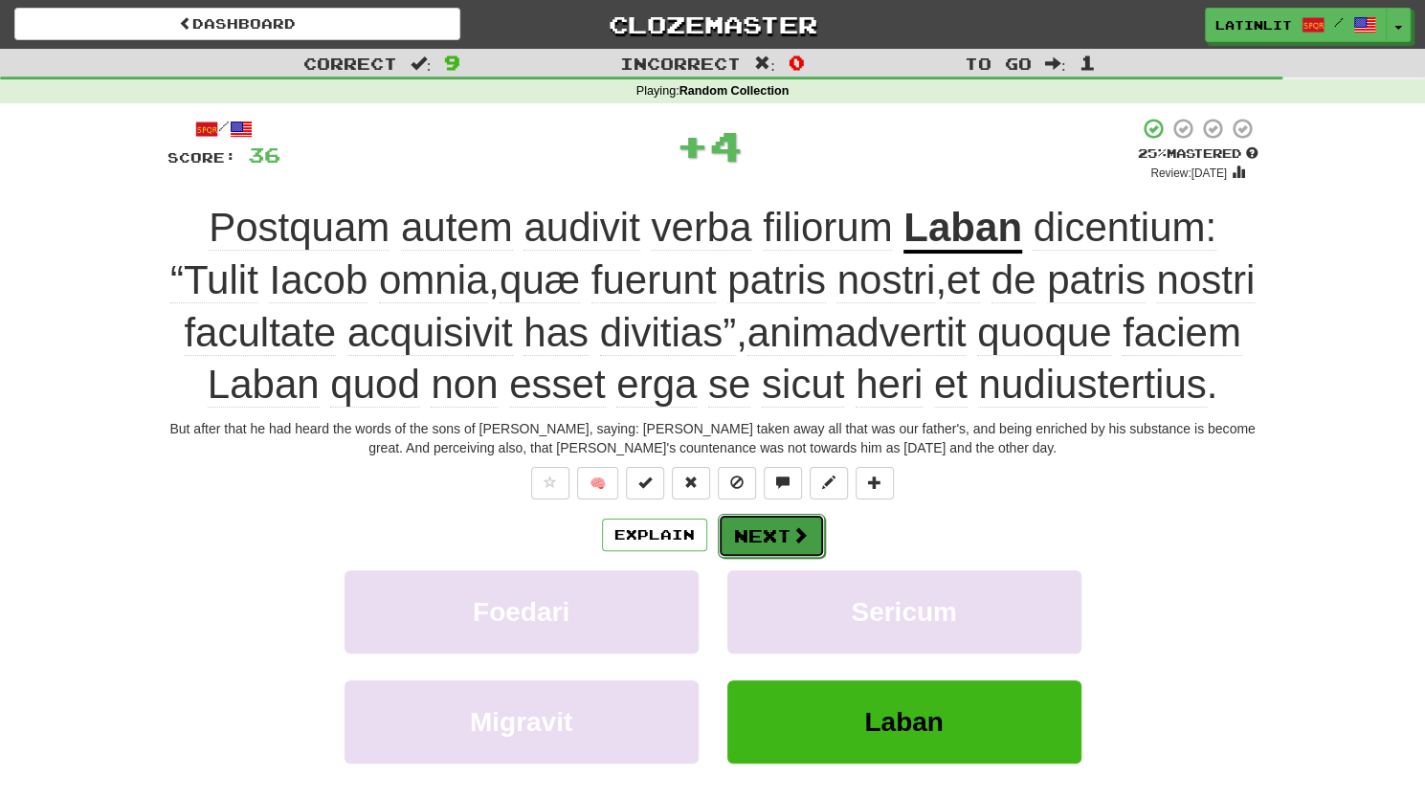
click at [791, 543] on span at bounding box center [799, 534] width 17 height 17
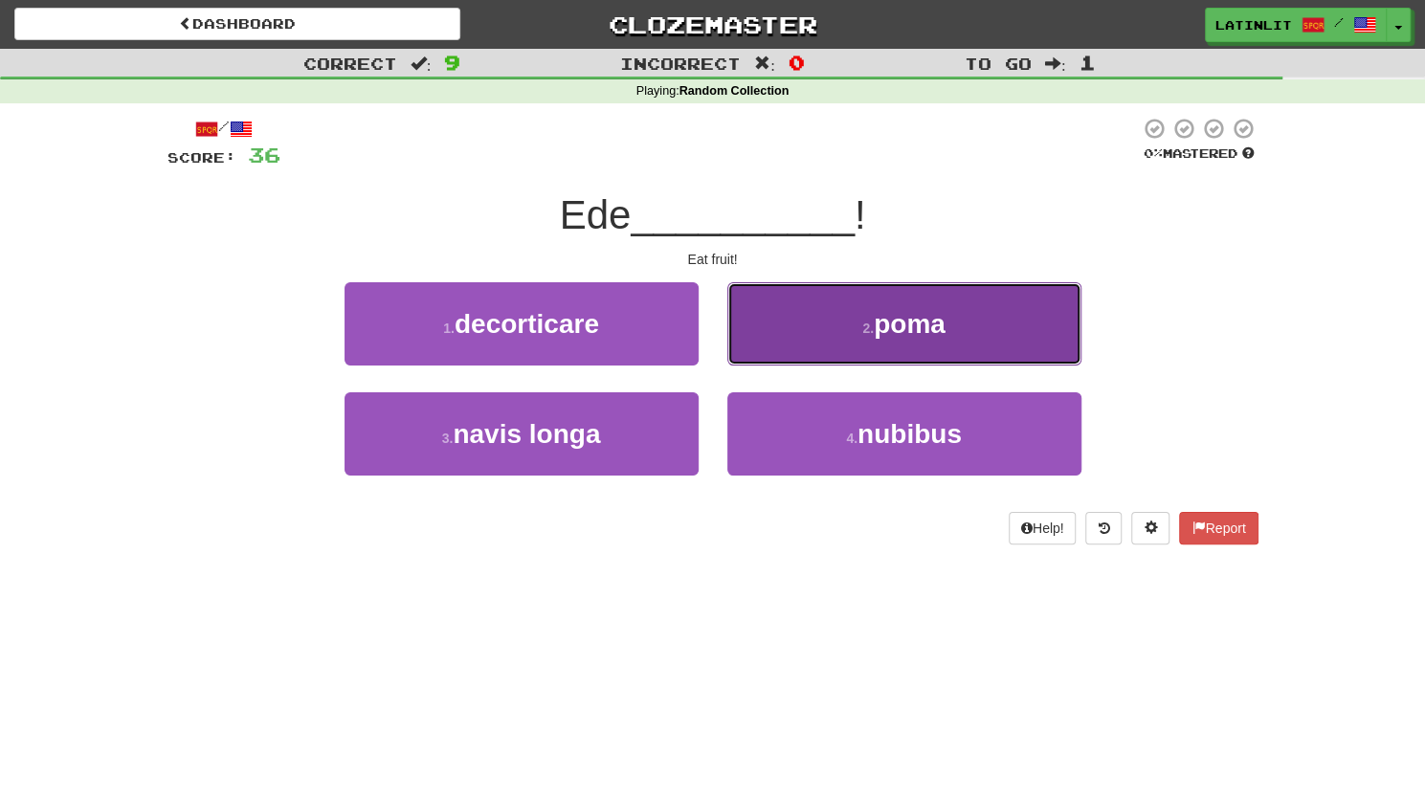
click at [873, 321] on small "2 ." at bounding box center [867, 328] width 11 height 15
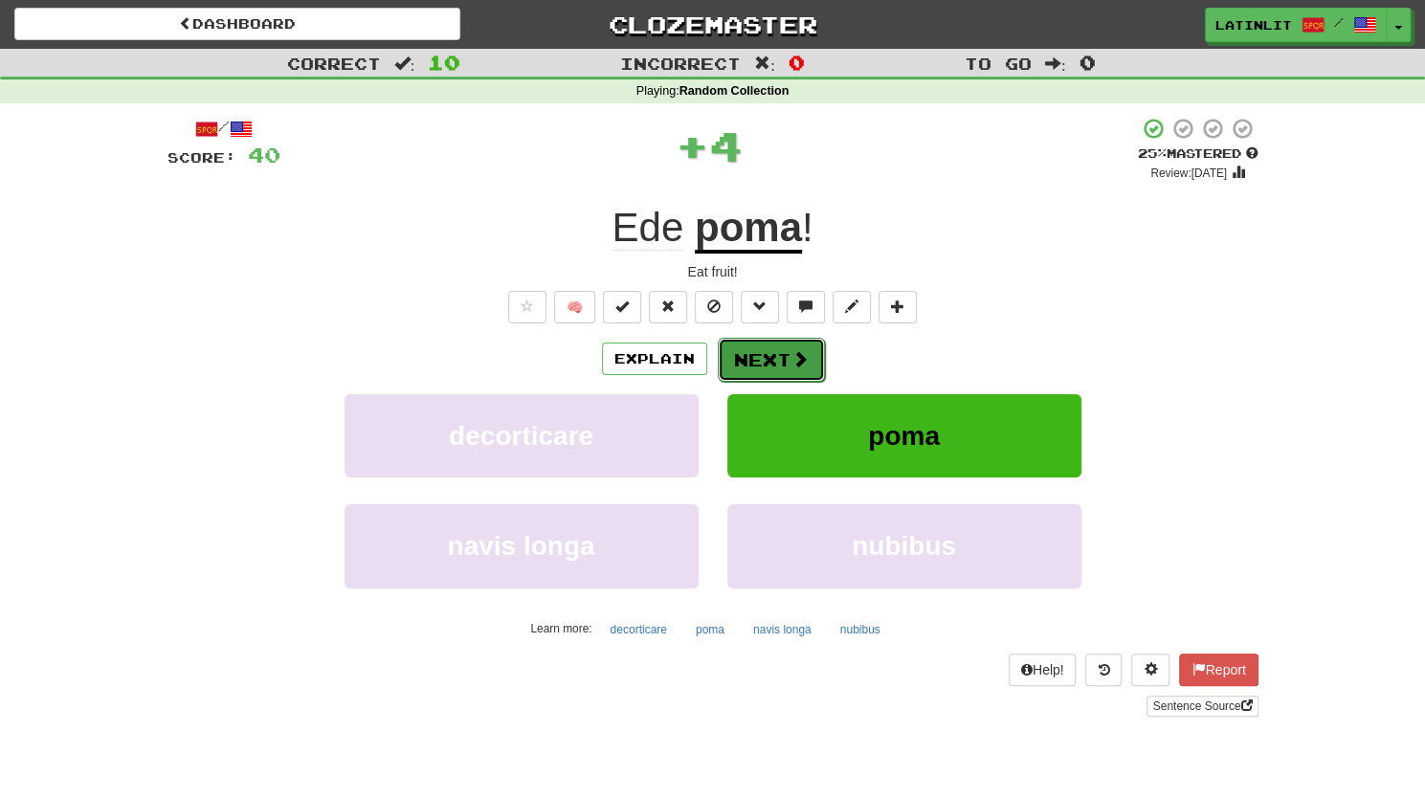
click at [776, 354] on button "Next" at bounding box center [771, 360] width 107 height 44
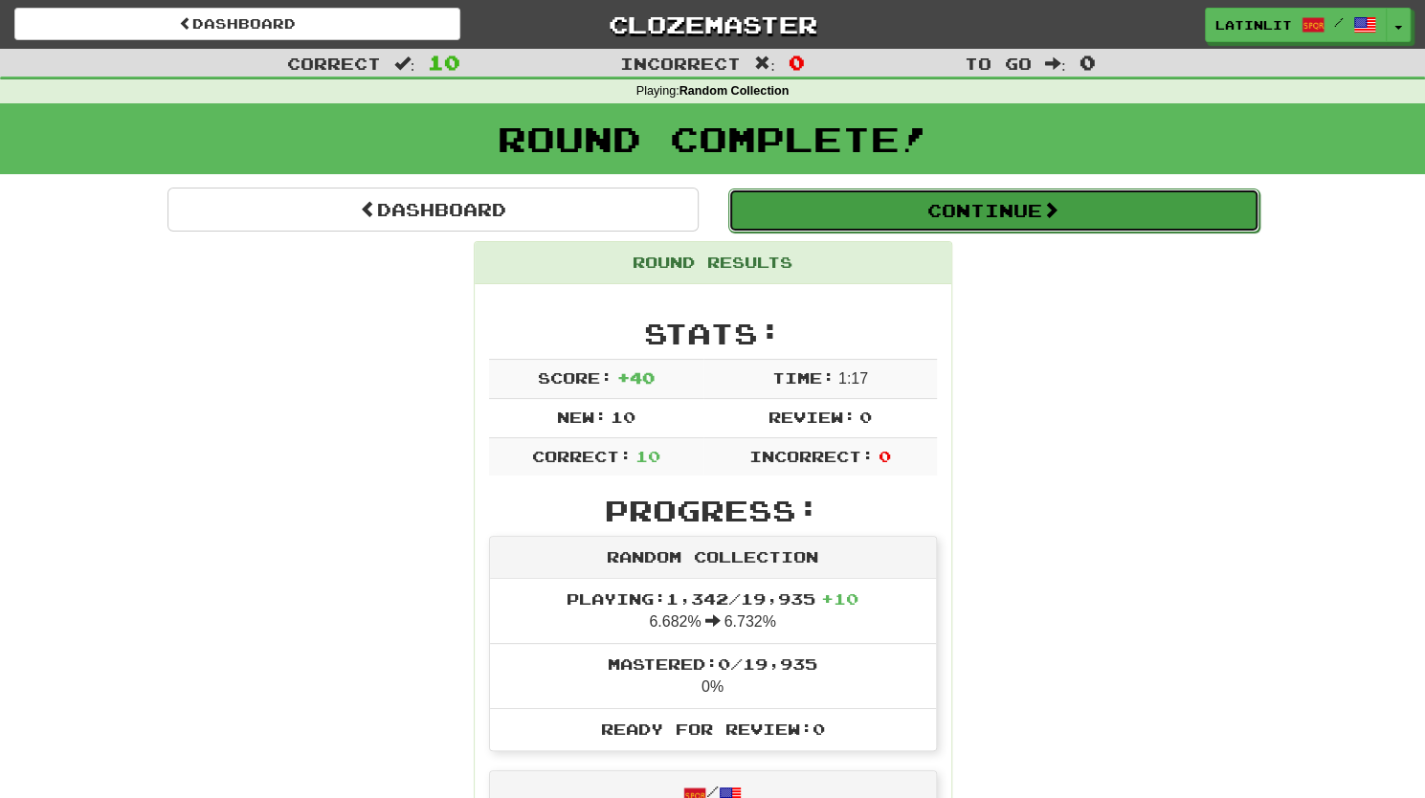
click at [868, 217] on button "Continue" at bounding box center [993, 210] width 531 height 44
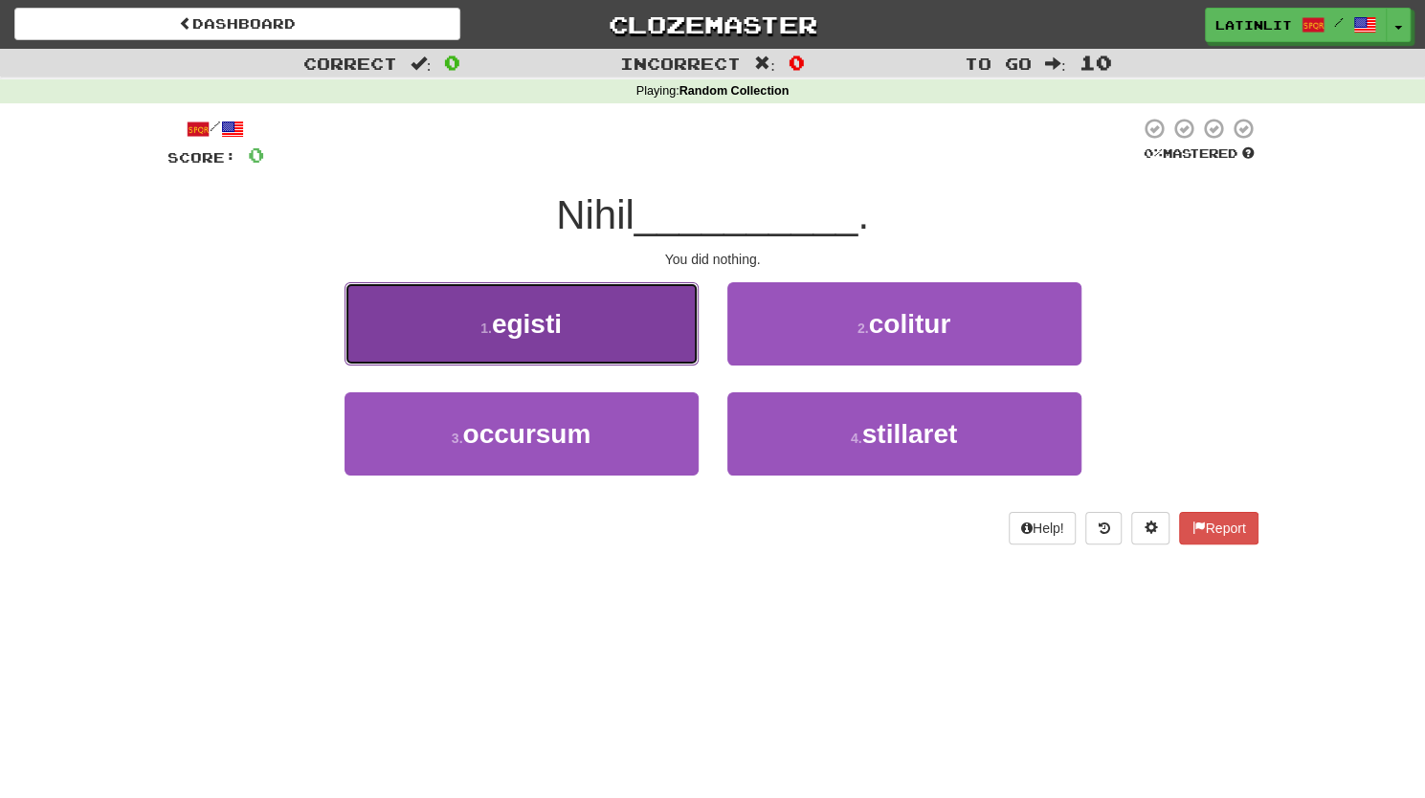
click at [641, 350] on button "1 . egisti" at bounding box center [521, 323] width 354 height 83
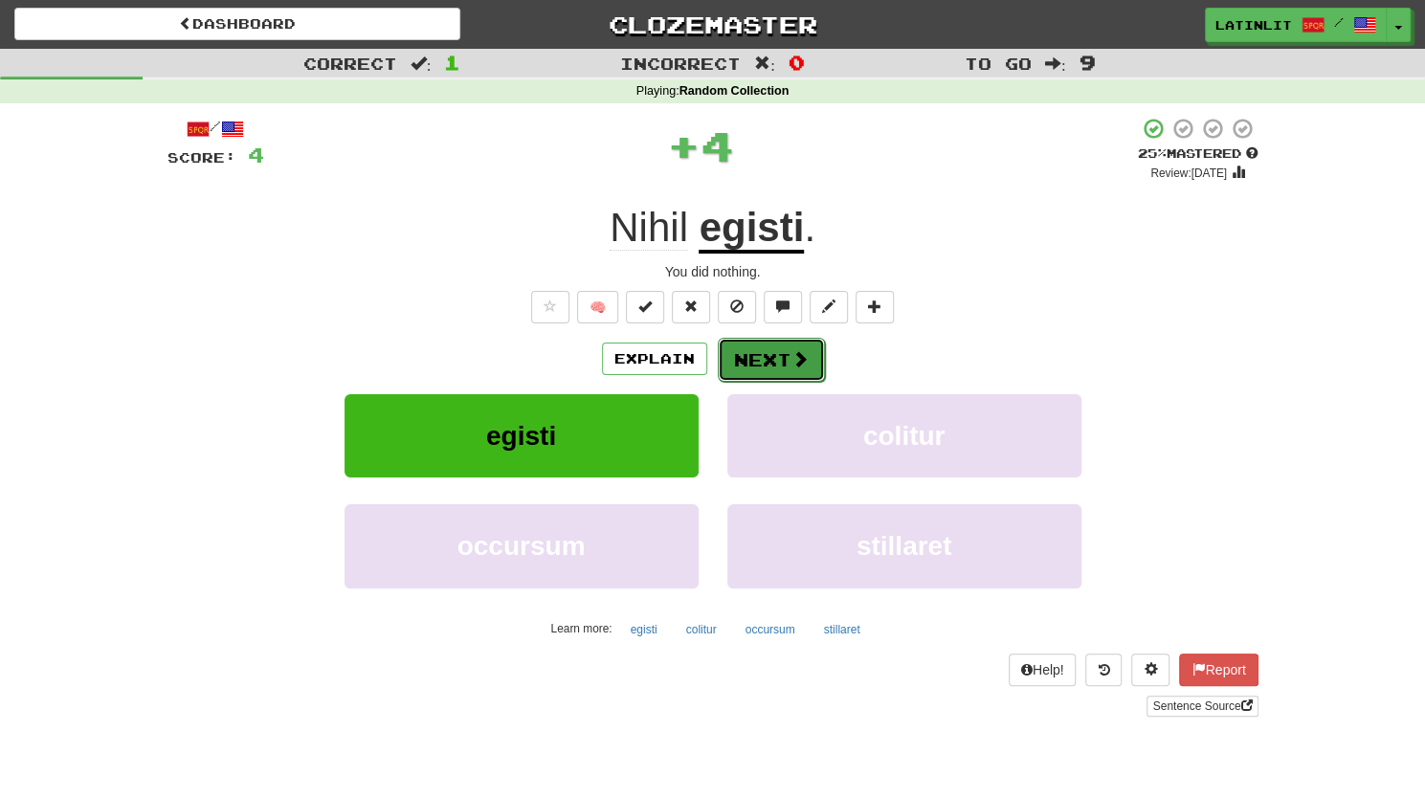
click at [751, 365] on button "Next" at bounding box center [771, 360] width 107 height 44
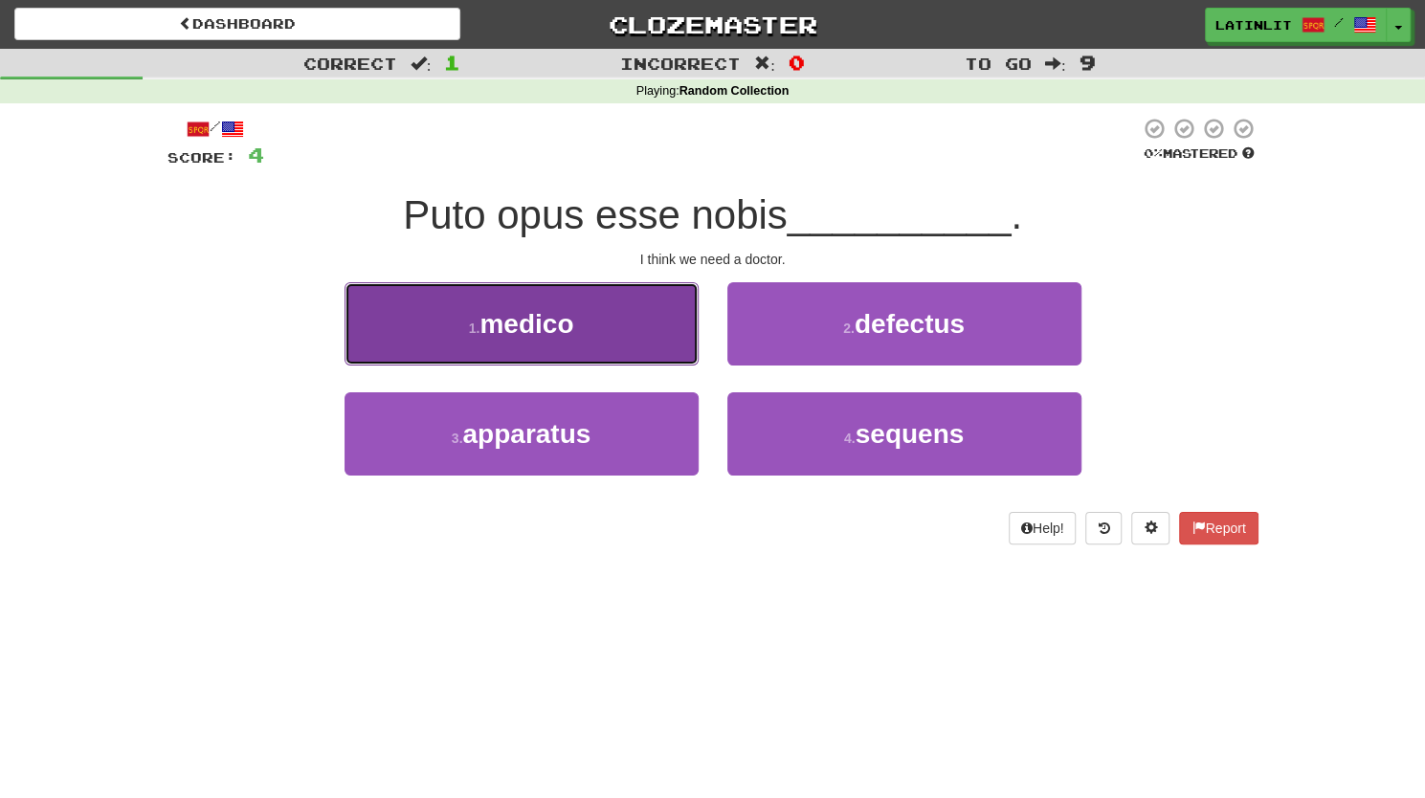
click at [610, 339] on button "1 . medico" at bounding box center [521, 323] width 354 height 83
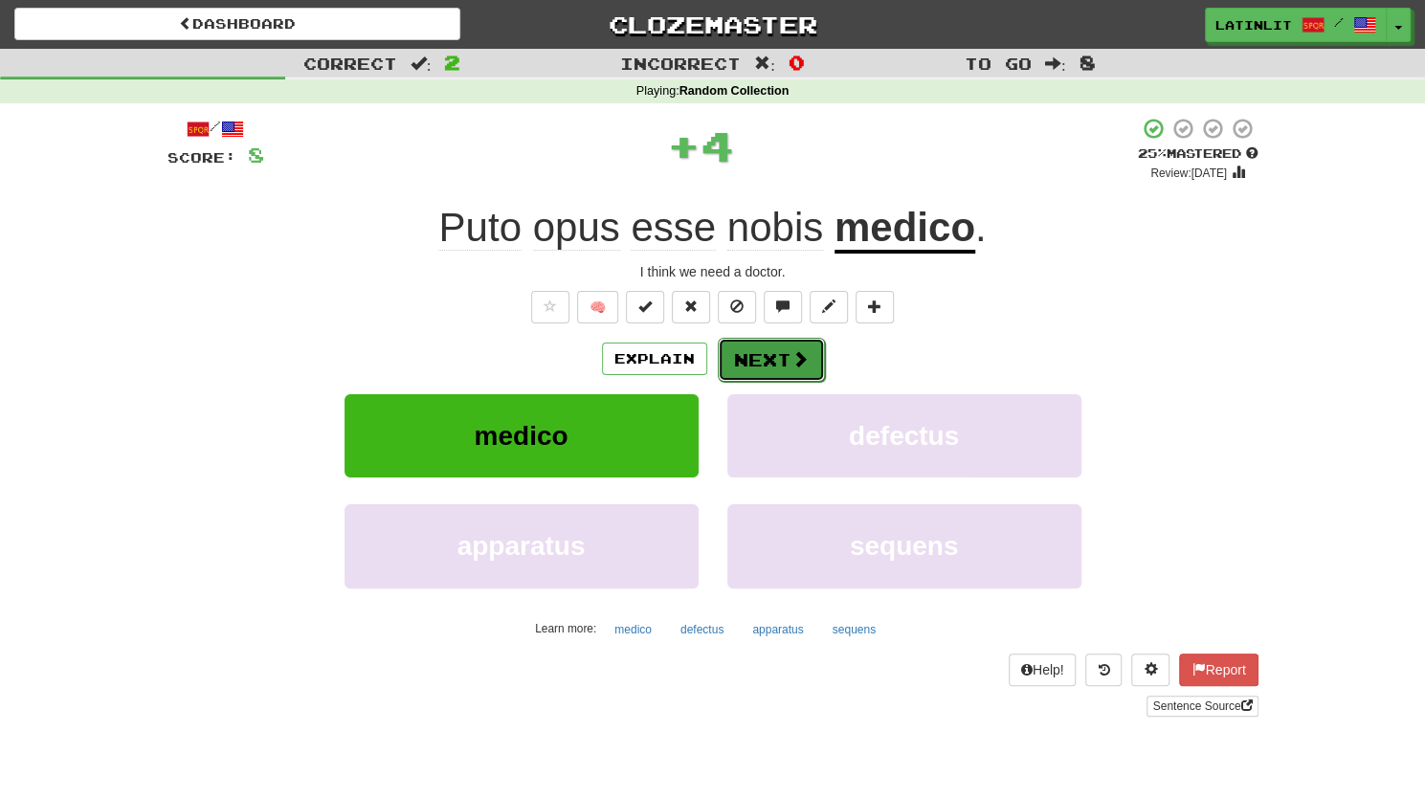
click at [763, 367] on button "Next" at bounding box center [771, 360] width 107 height 44
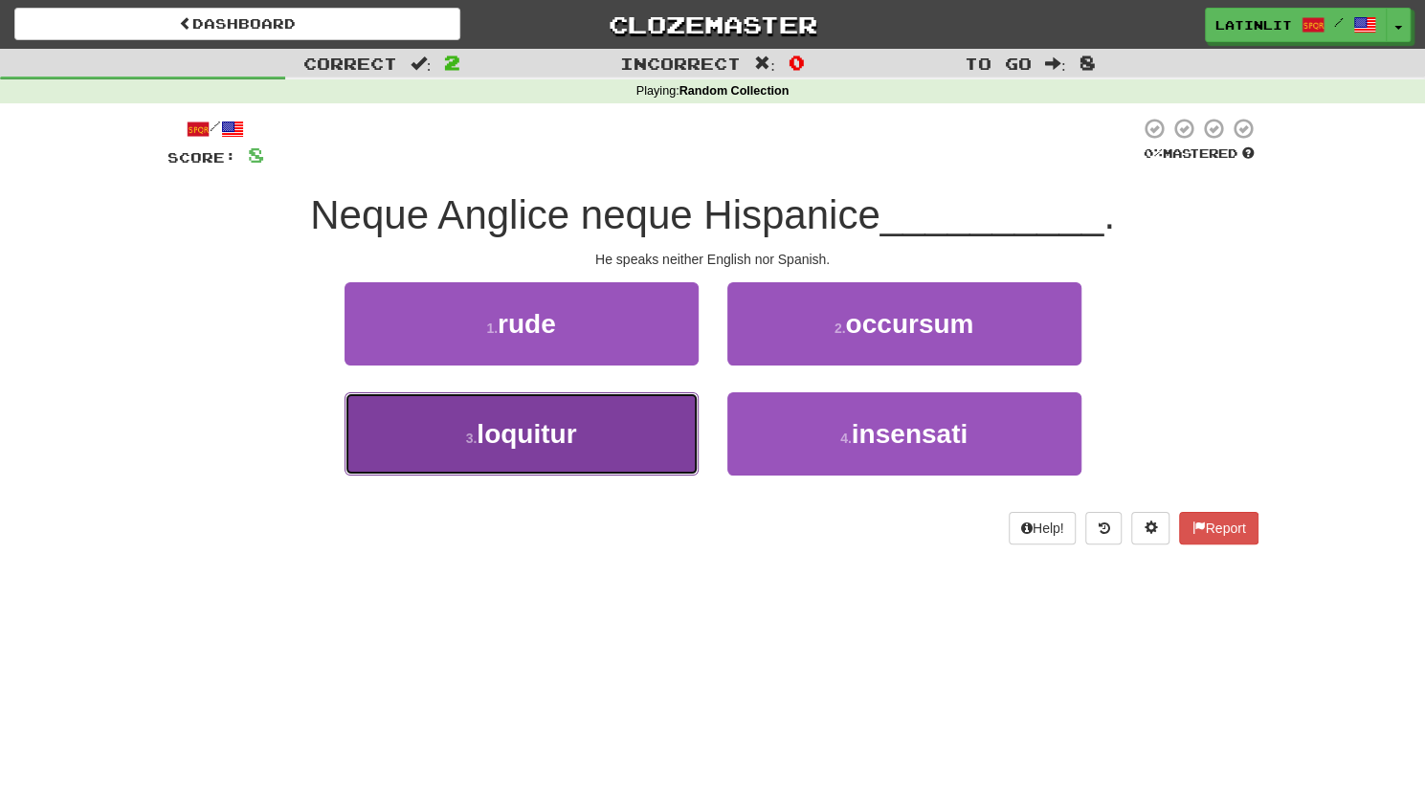
click at [544, 442] on span "loquitur" at bounding box center [526, 434] width 100 height 30
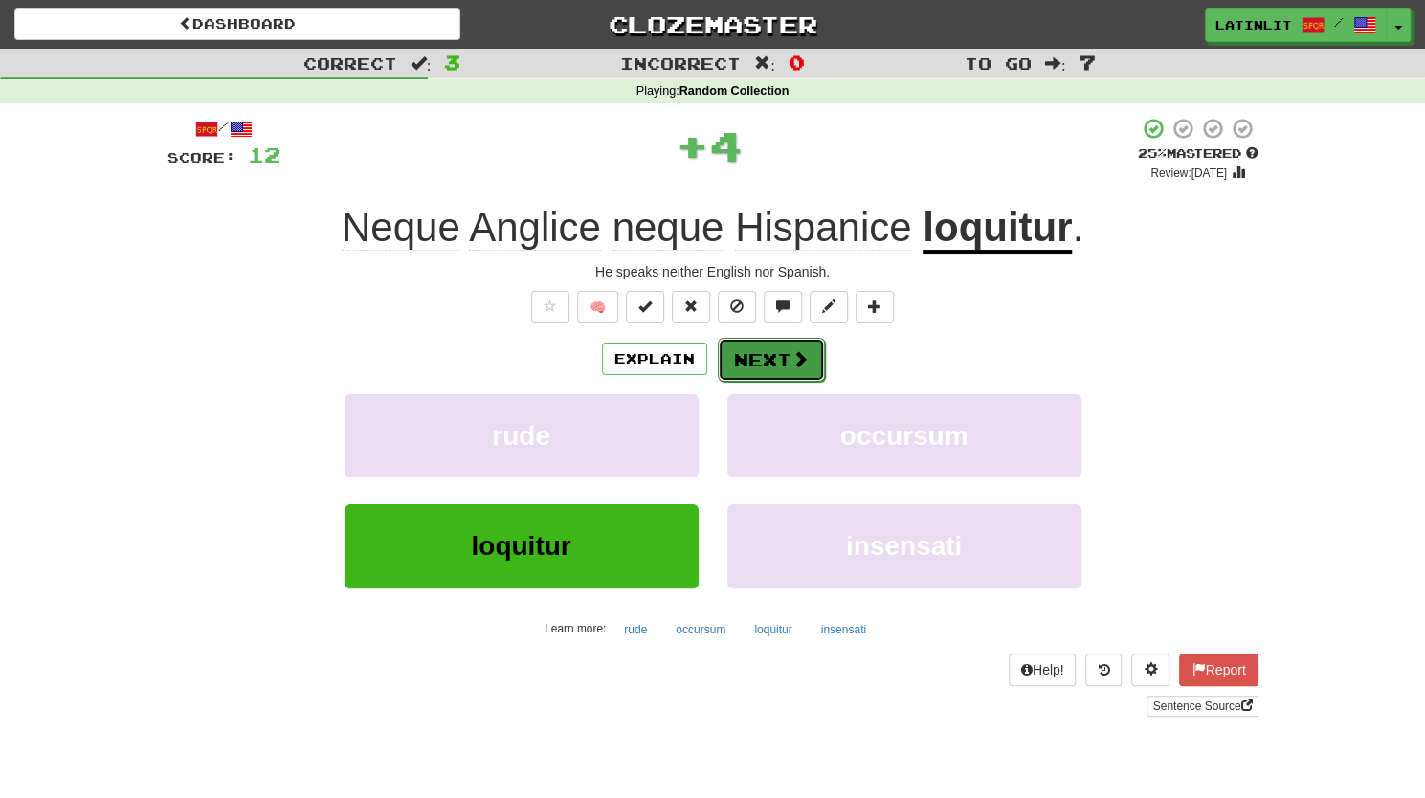
click at [774, 361] on button "Next" at bounding box center [771, 360] width 107 height 44
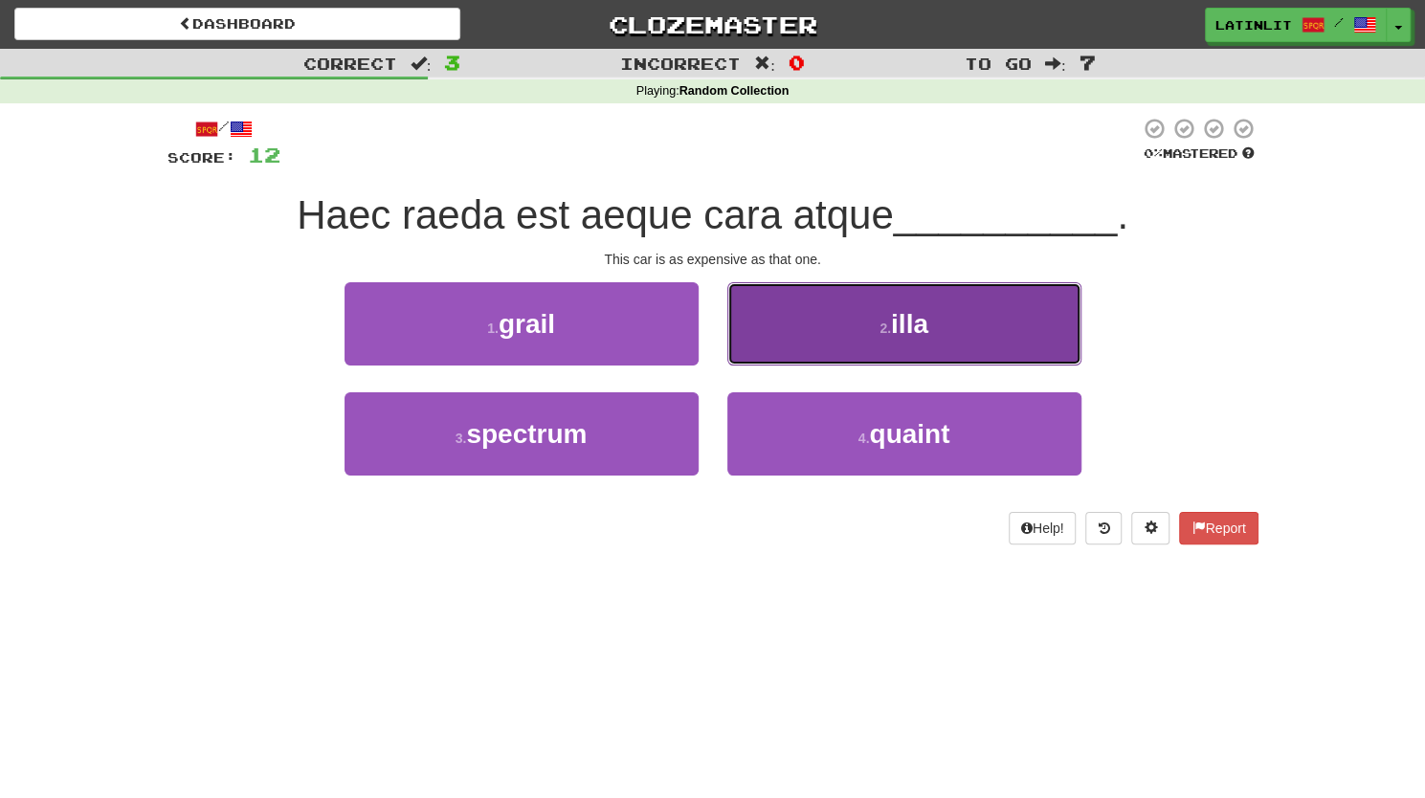
click at [771, 320] on button "2 . illa" at bounding box center [904, 323] width 354 height 83
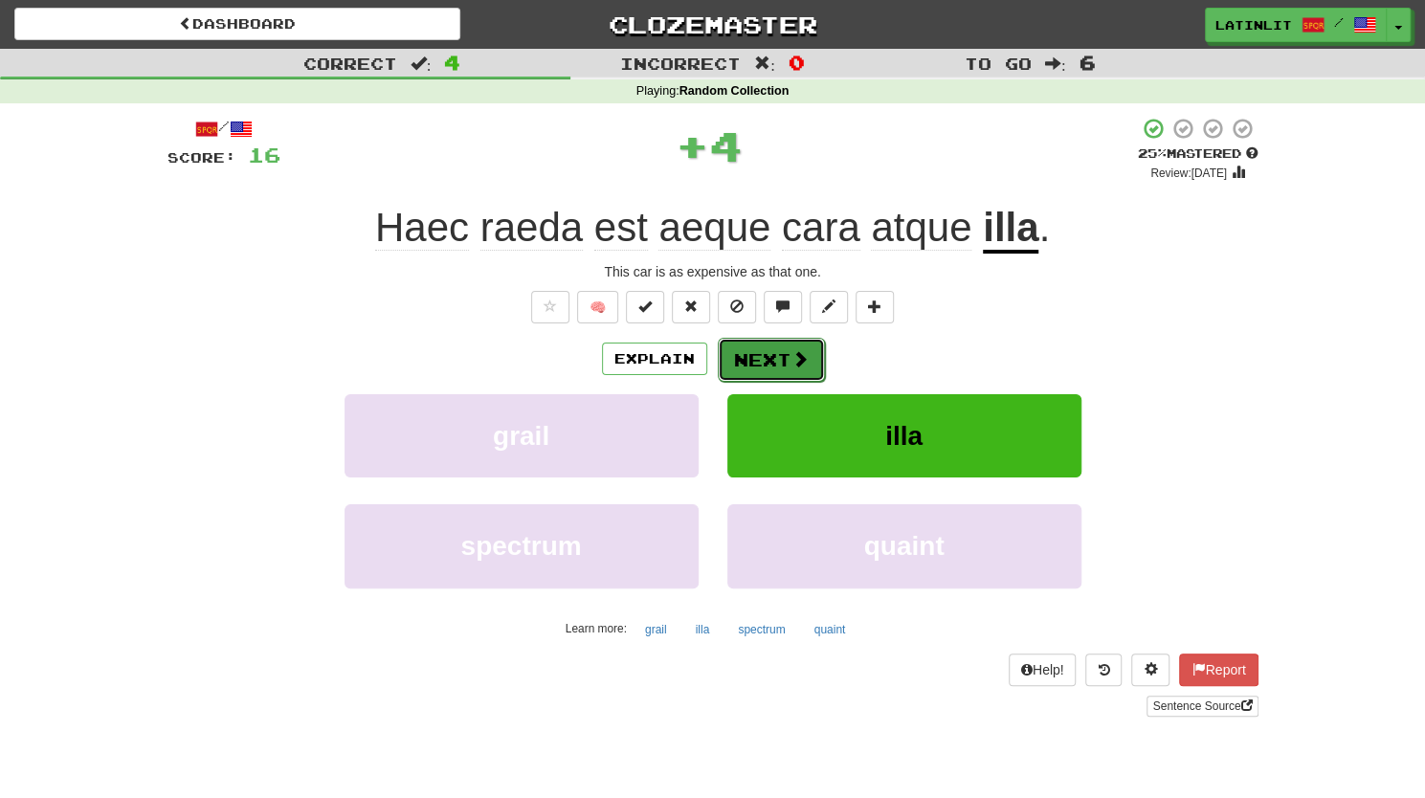
click at [754, 349] on button "Next" at bounding box center [771, 360] width 107 height 44
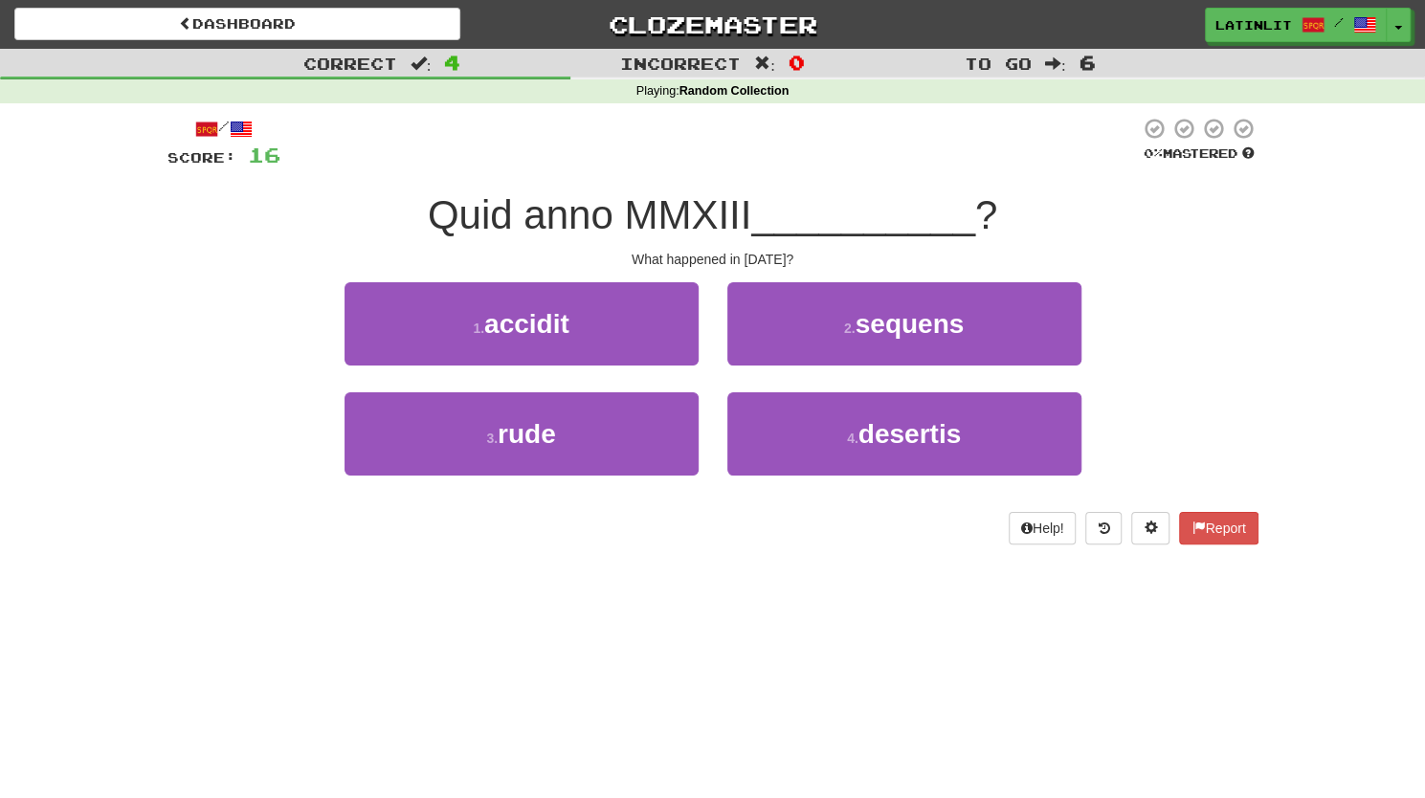
click at [630, 366] on div "1 . accidit" at bounding box center [521, 337] width 383 height 110
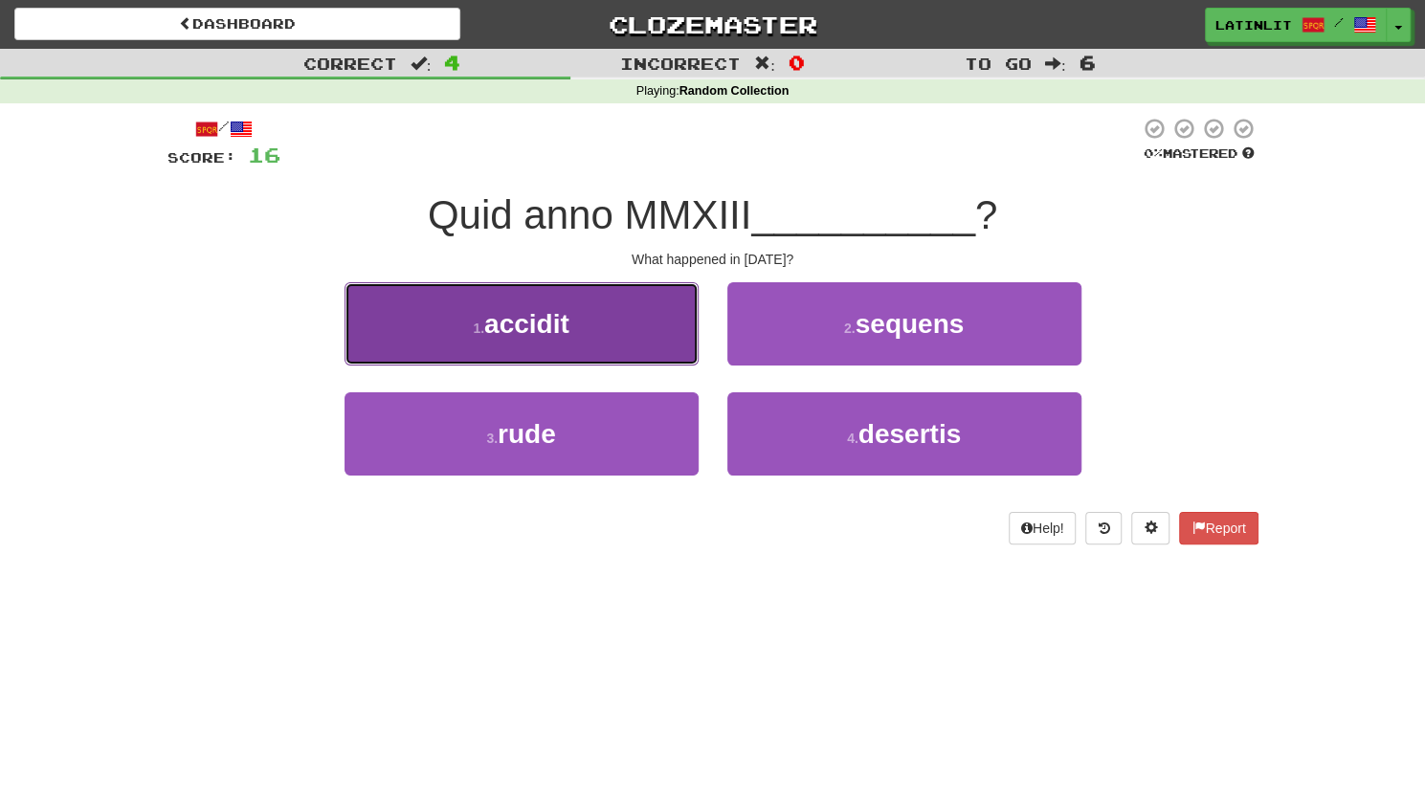
click at [614, 325] on button "1 . accidit" at bounding box center [521, 323] width 354 height 83
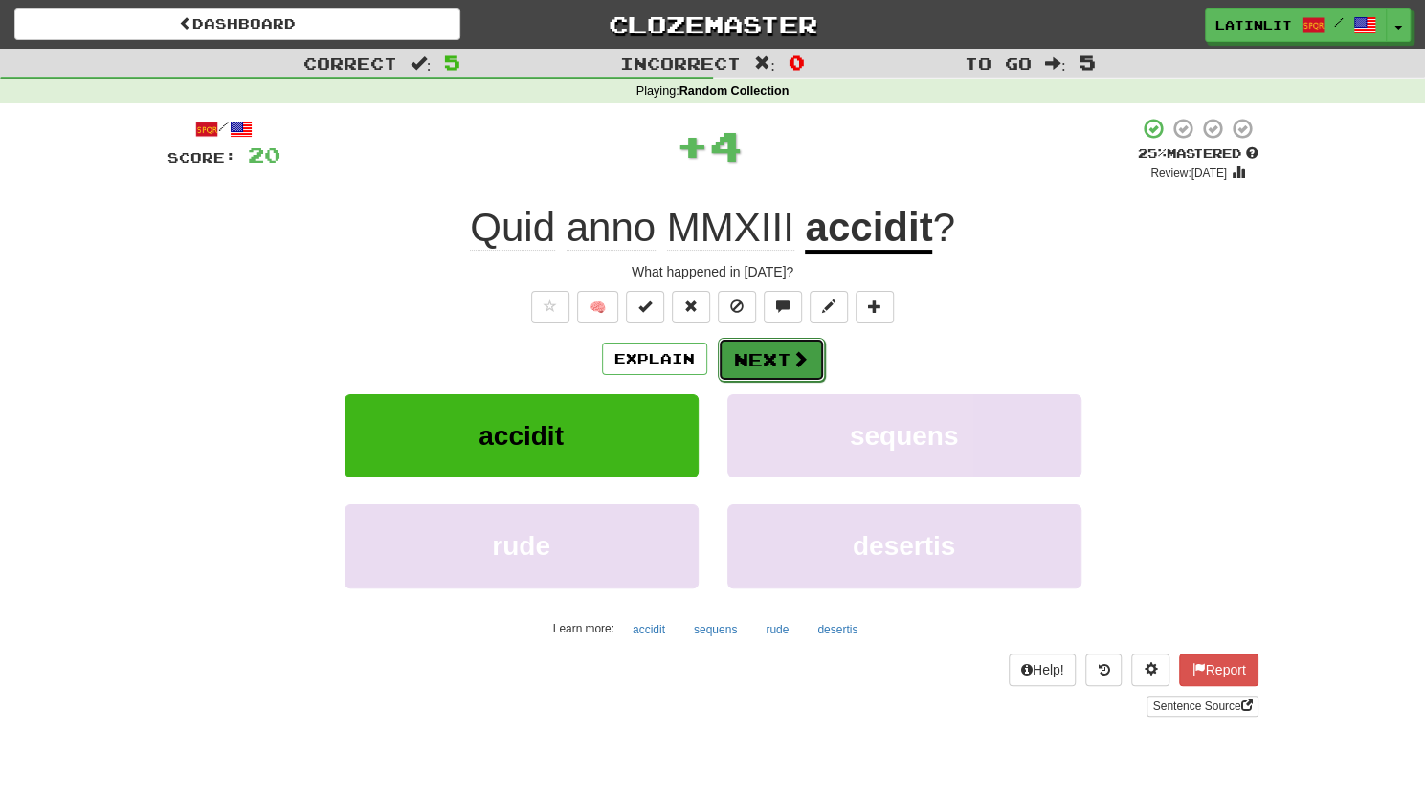
click at [785, 379] on button "Next" at bounding box center [771, 360] width 107 height 44
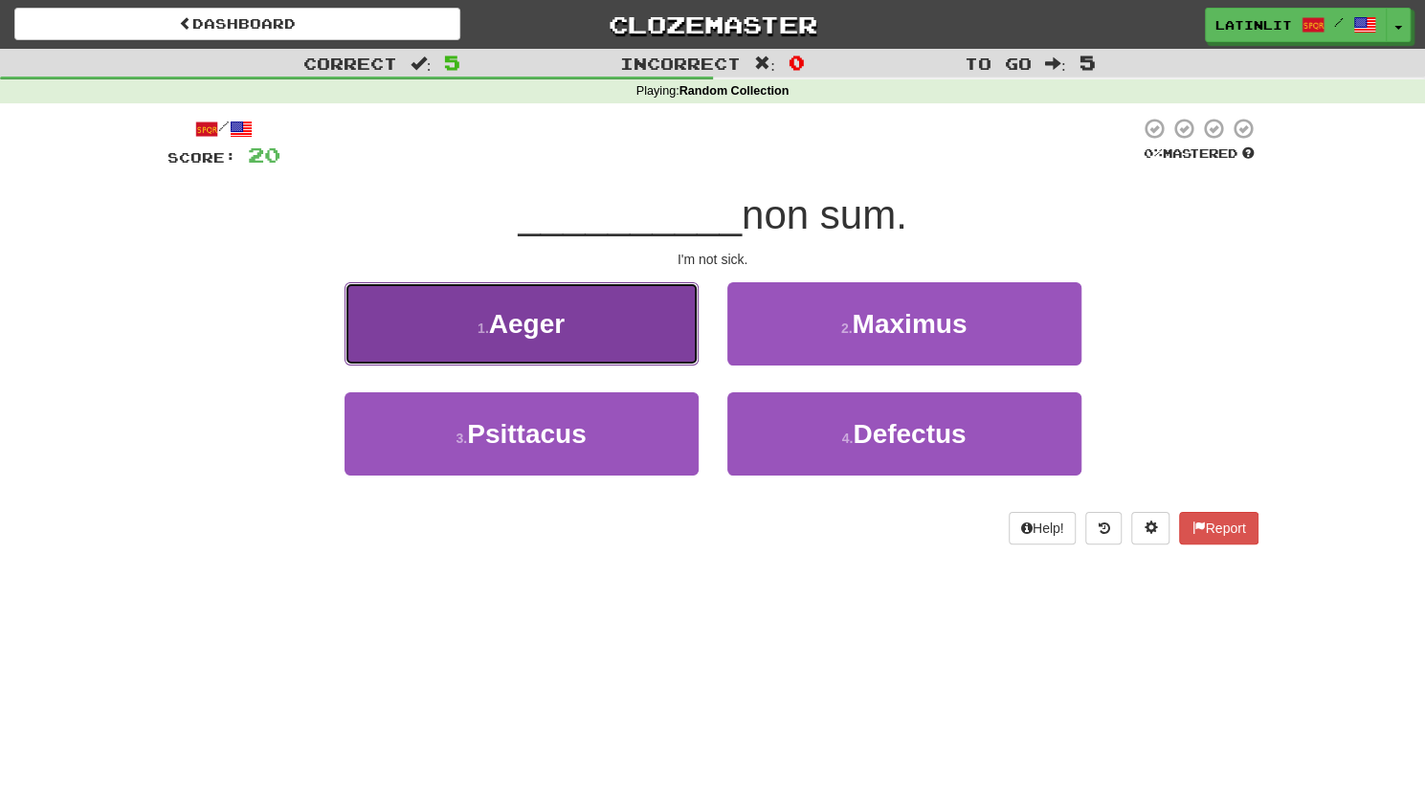
click at [609, 319] on button "1 . Aeger" at bounding box center [521, 323] width 354 height 83
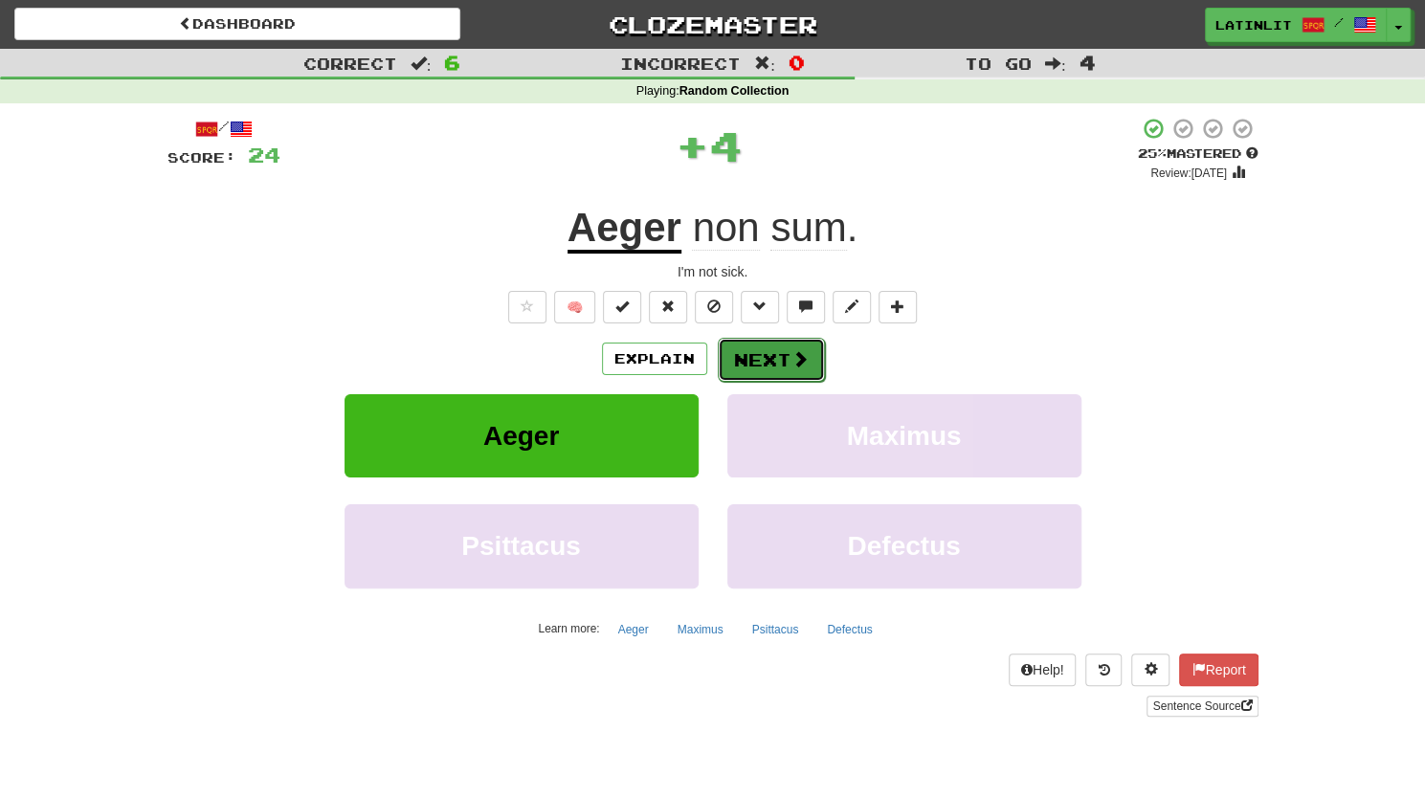
click at [747, 371] on button "Next" at bounding box center [771, 360] width 107 height 44
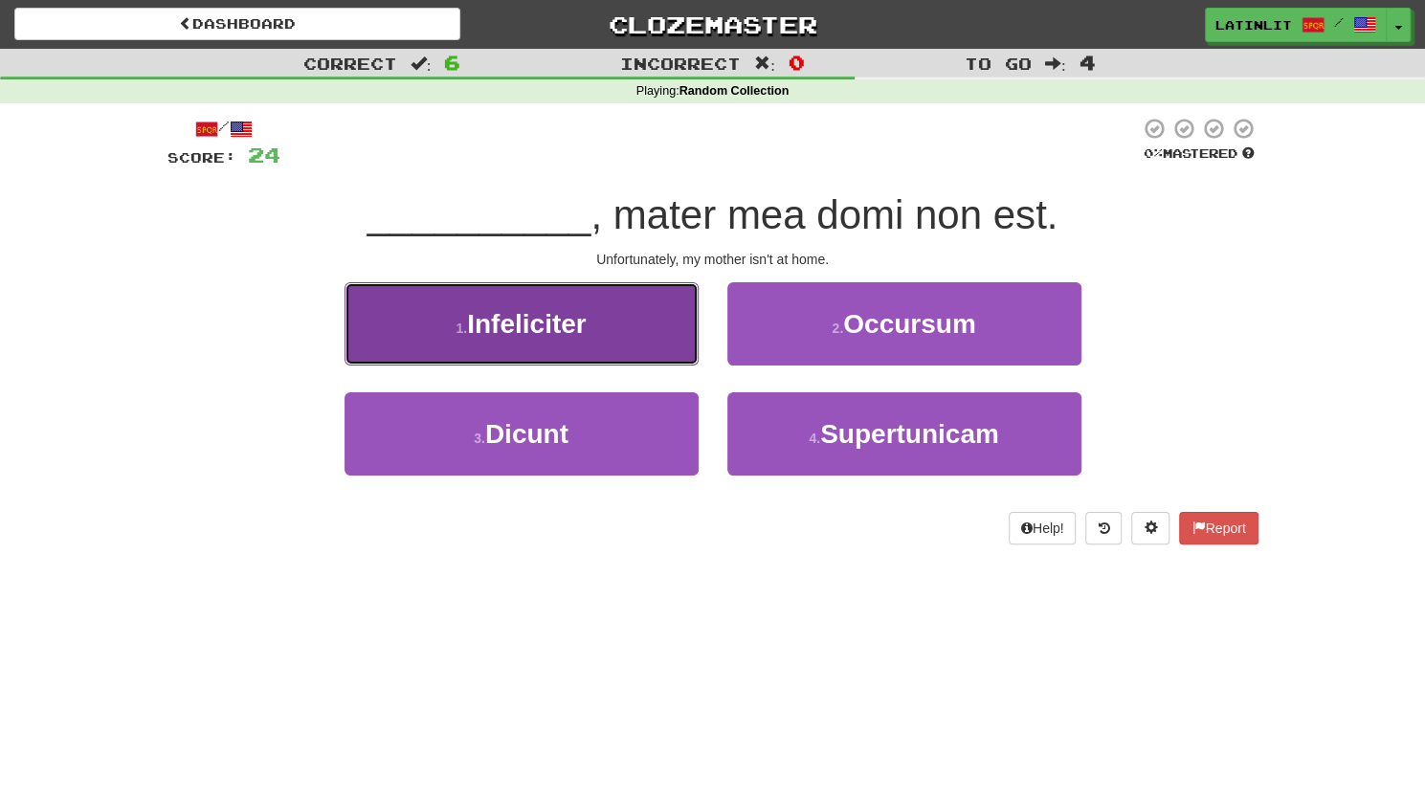
click at [570, 342] on button "1 . Infeliciter" at bounding box center [521, 323] width 354 height 83
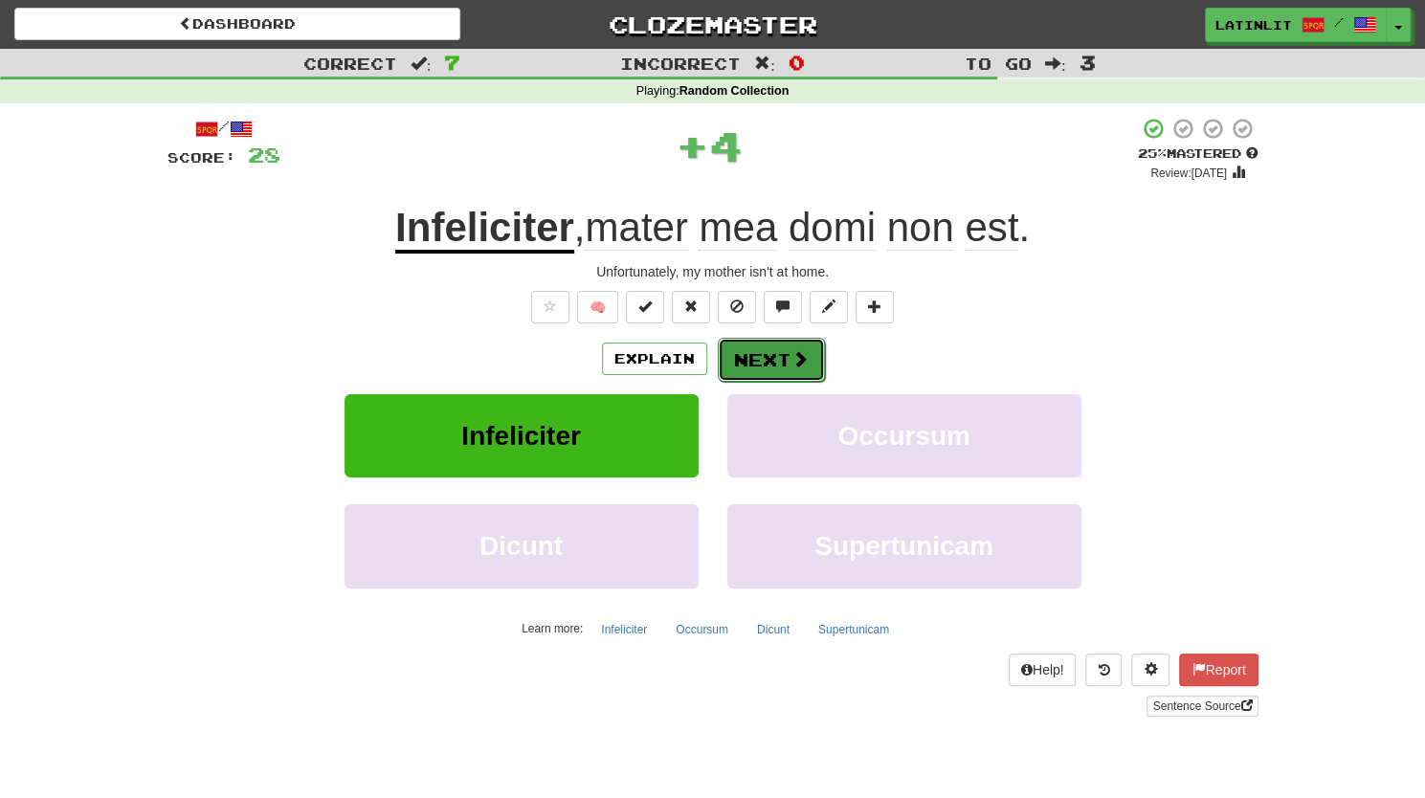
click at [763, 361] on button "Next" at bounding box center [771, 360] width 107 height 44
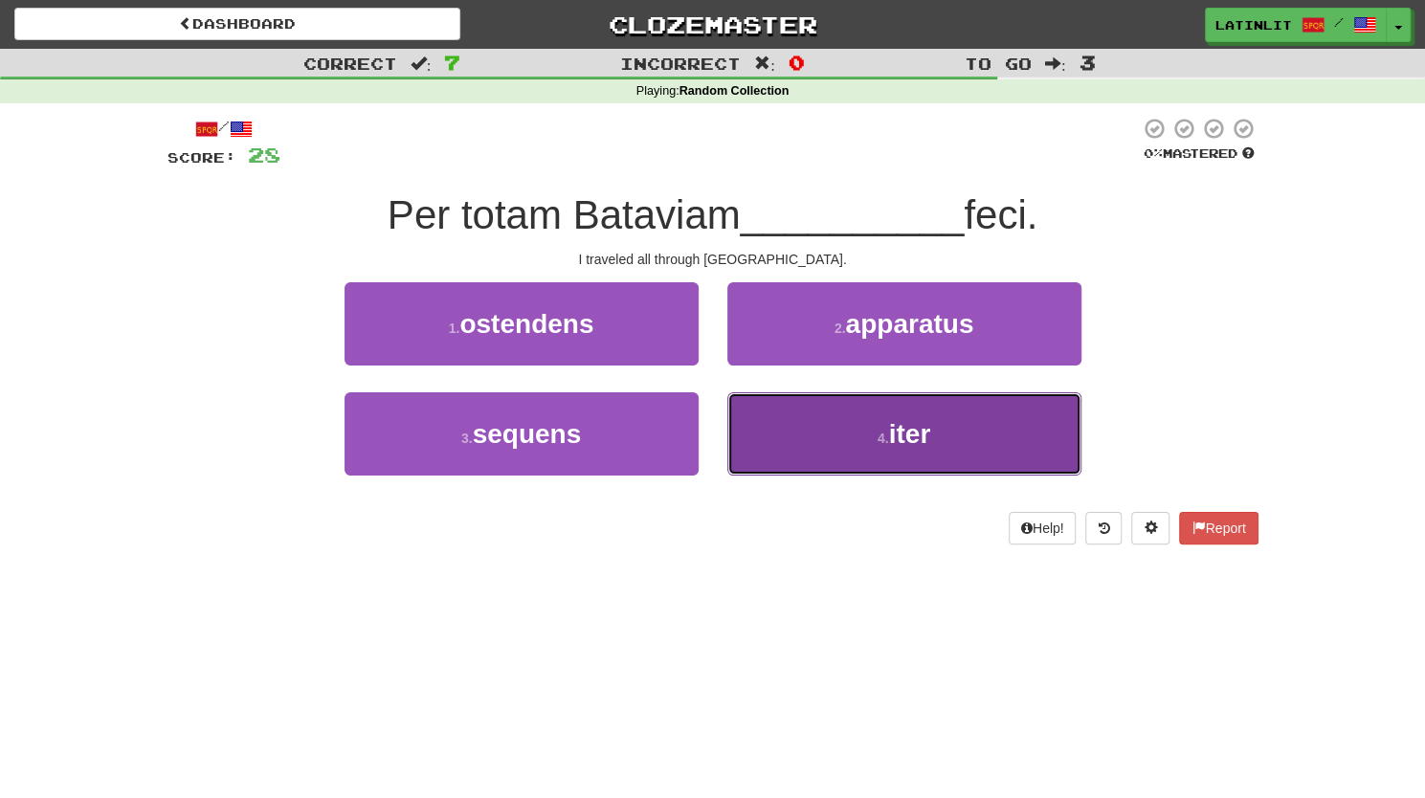
click at [840, 422] on button "4 . iter" at bounding box center [904, 433] width 354 height 83
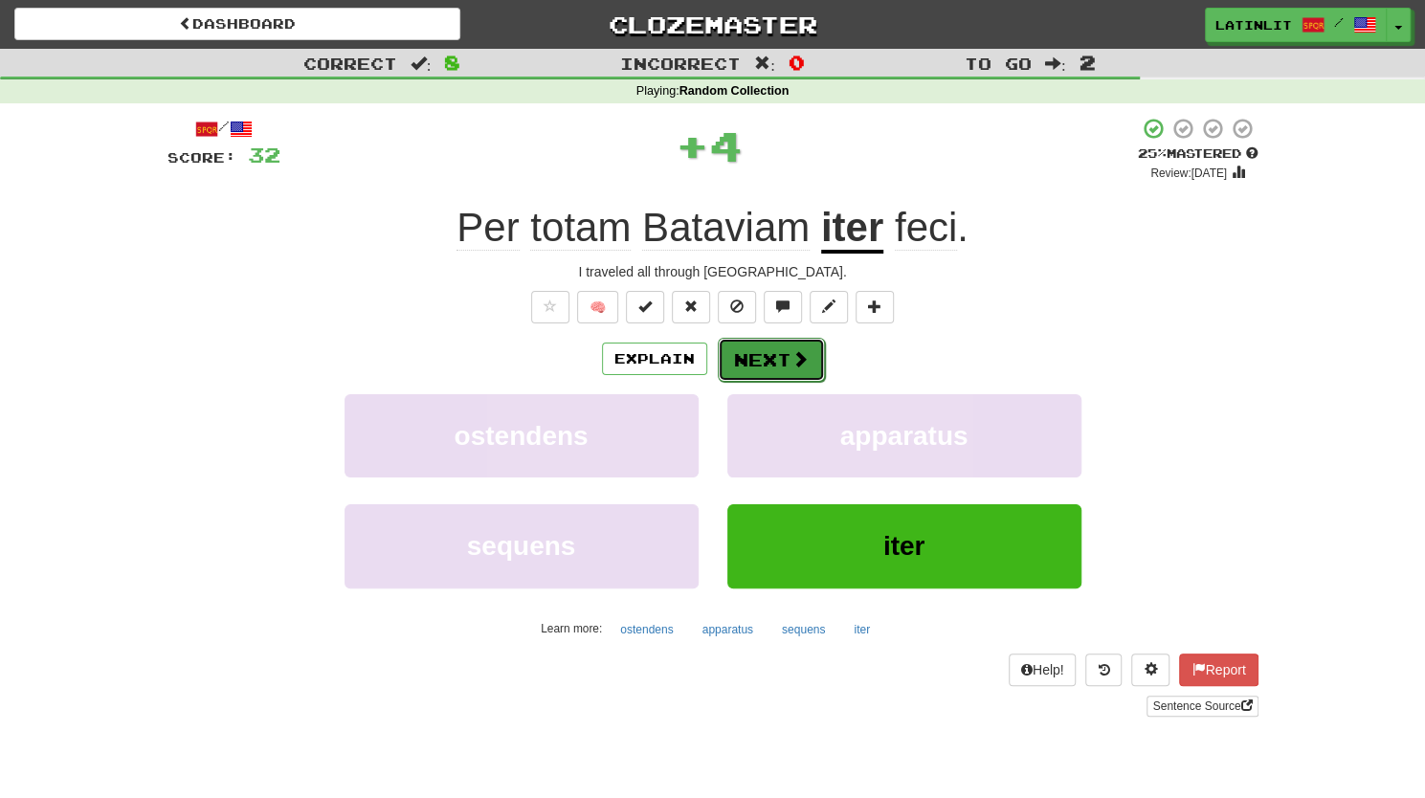
click at [760, 354] on button "Next" at bounding box center [771, 360] width 107 height 44
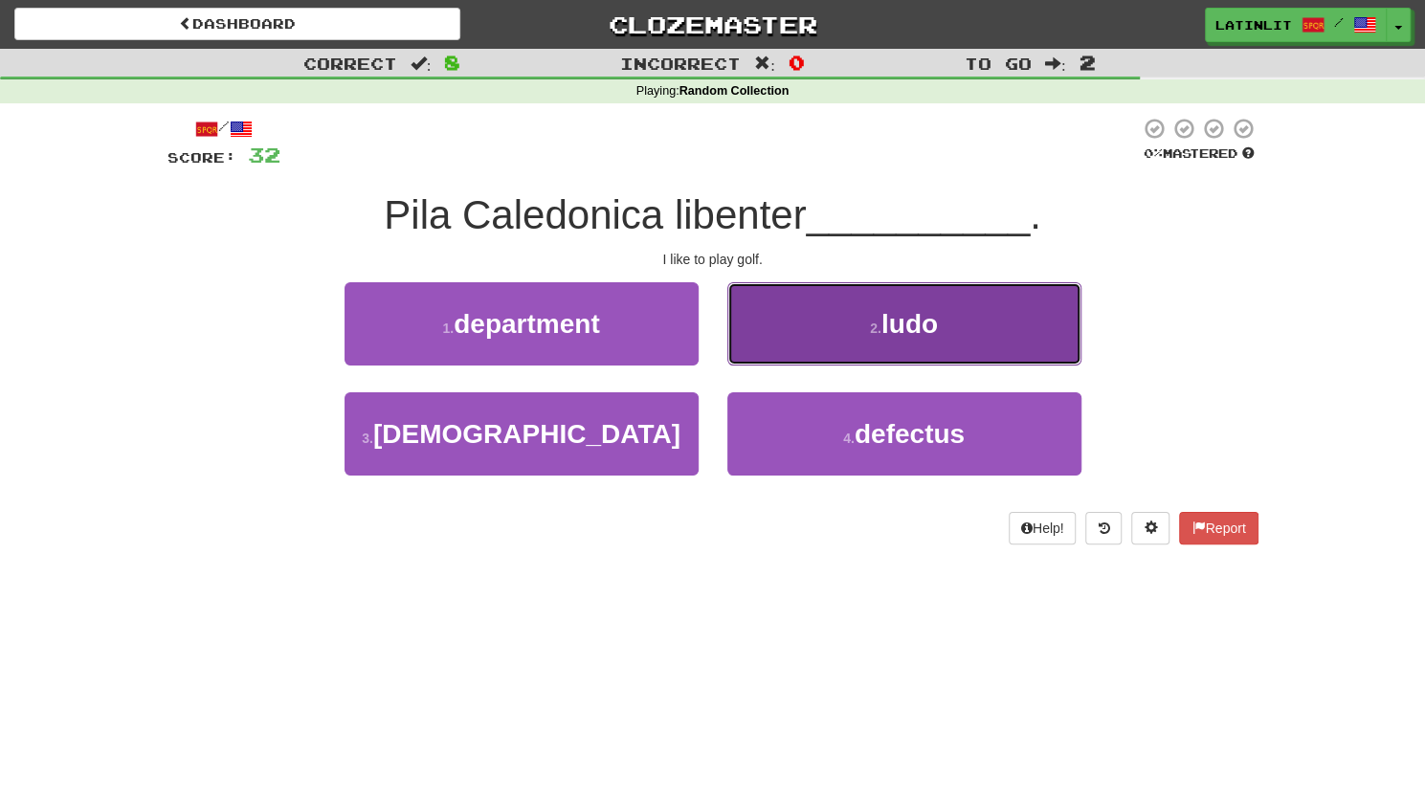
click at [819, 330] on button "2 . ludo" at bounding box center [904, 323] width 354 height 83
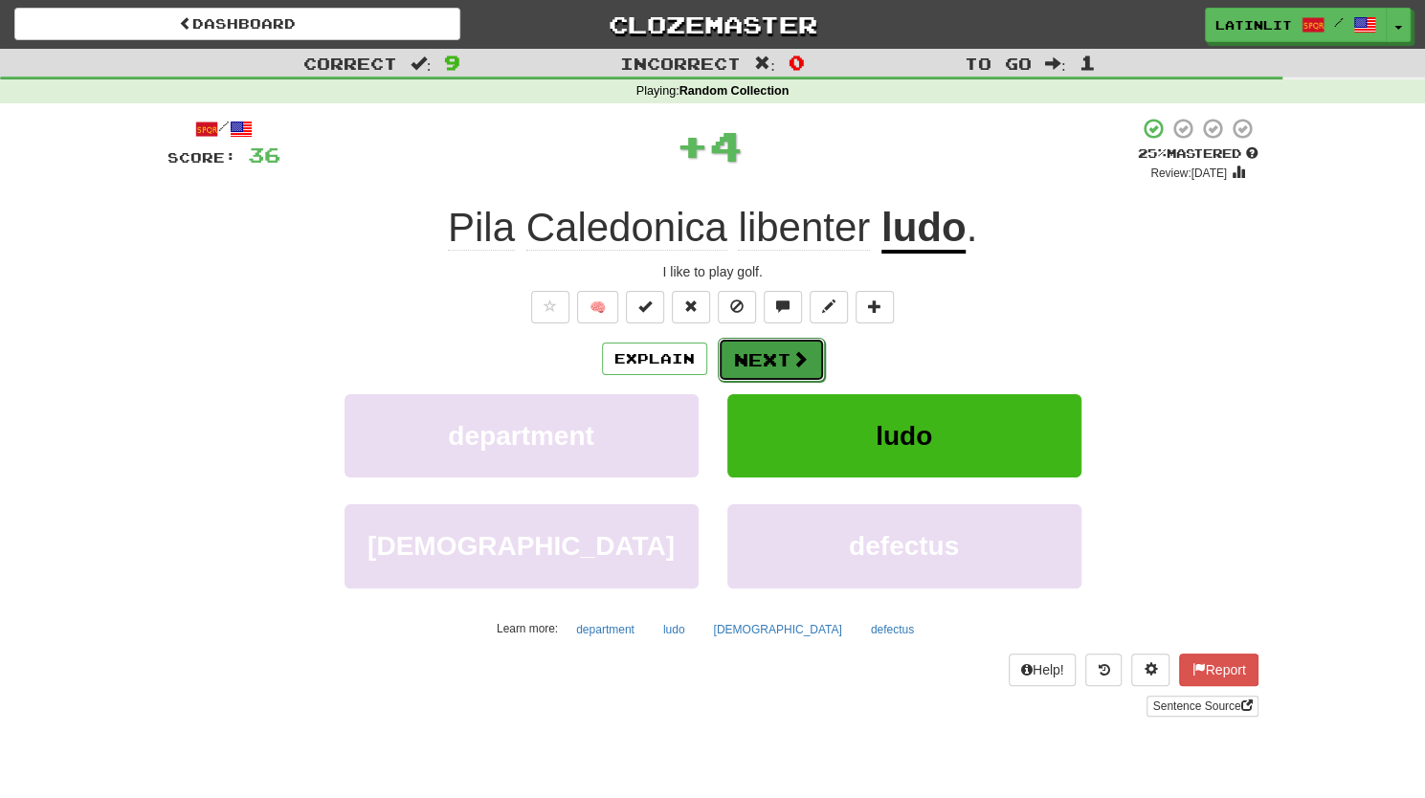
click at [768, 354] on button "Next" at bounding box center [771, 360] width 107 height 44
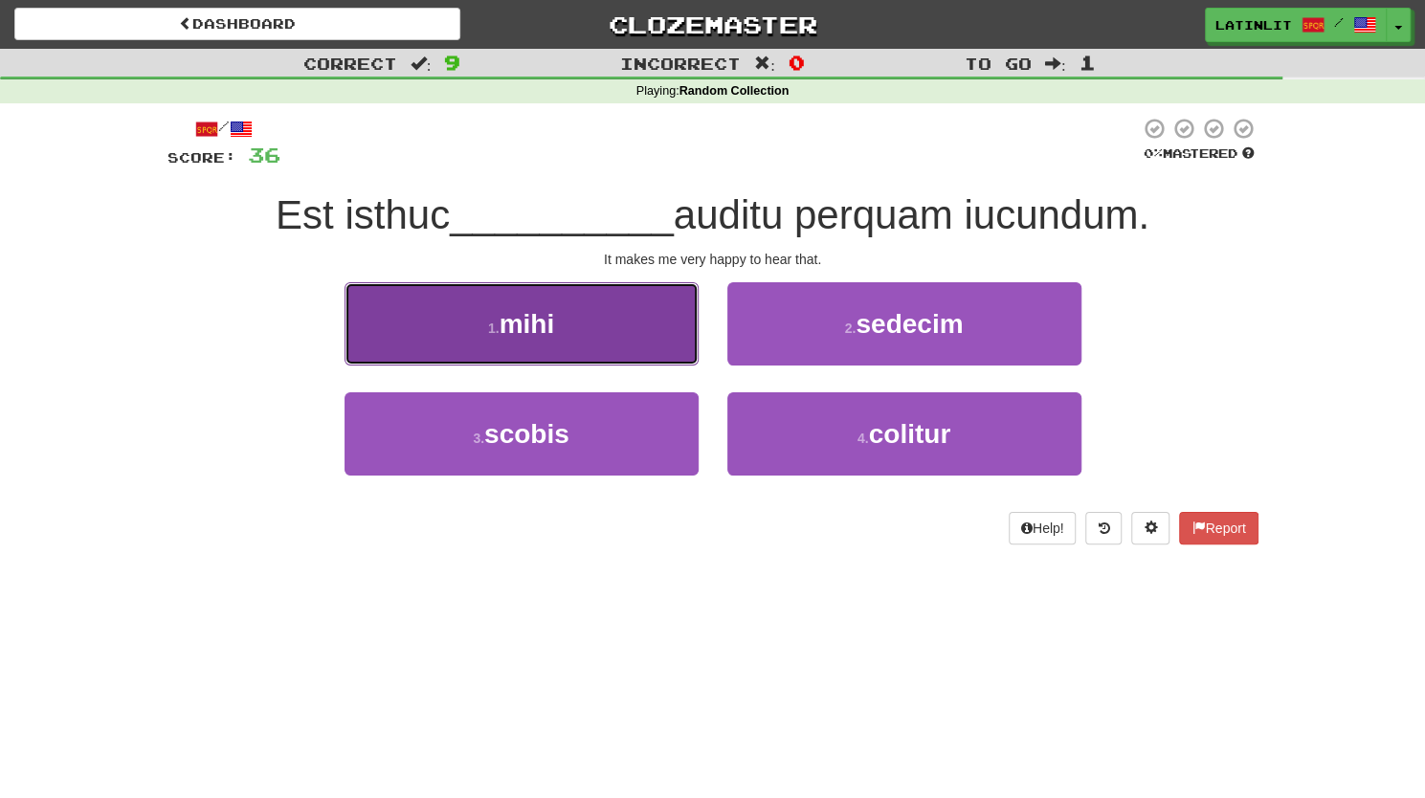
click at [509, 299] on button "1 . mihi" at bounding box center [521, 323] width 354 height 83
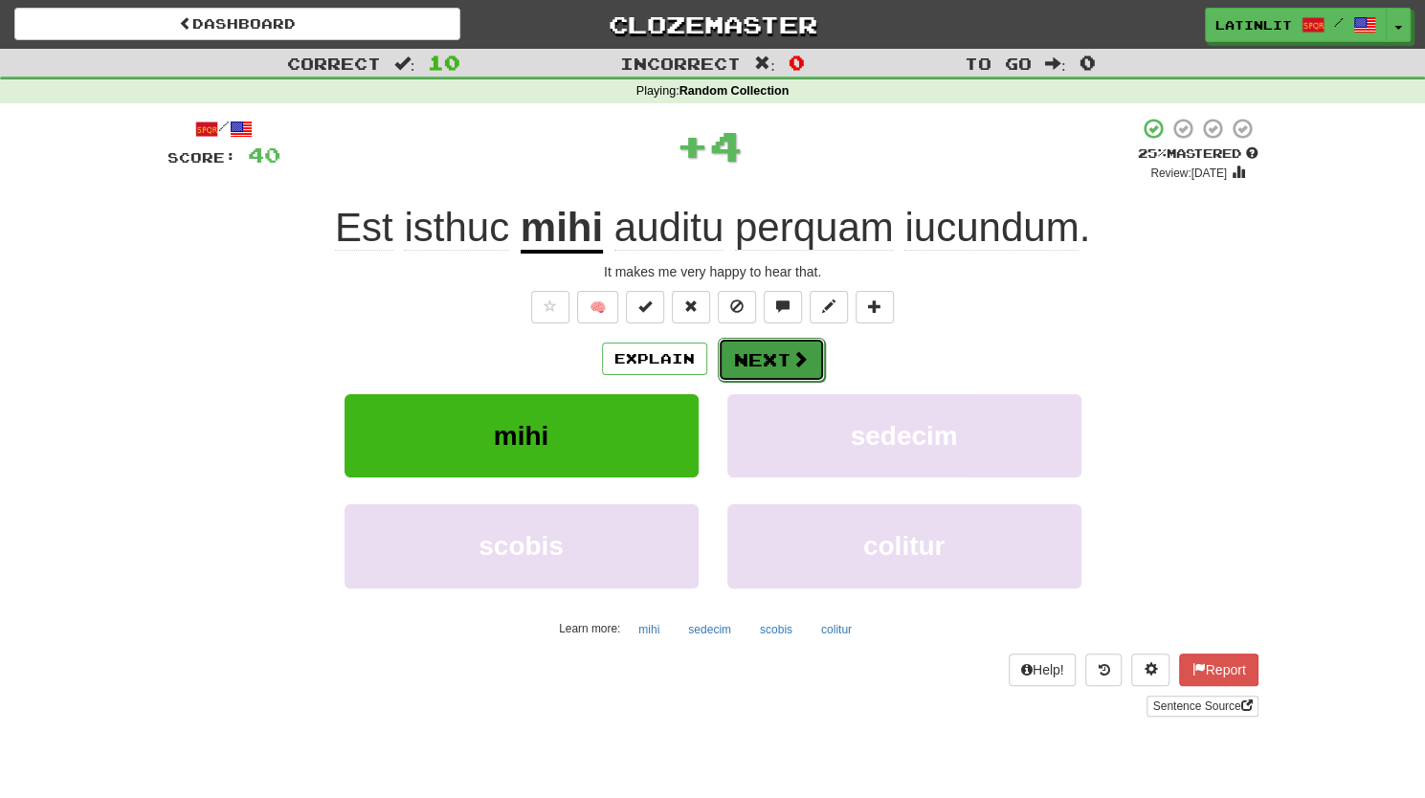
click at [741, 368] on button "Next" at bounding box center [771, 360] width 107 height 44
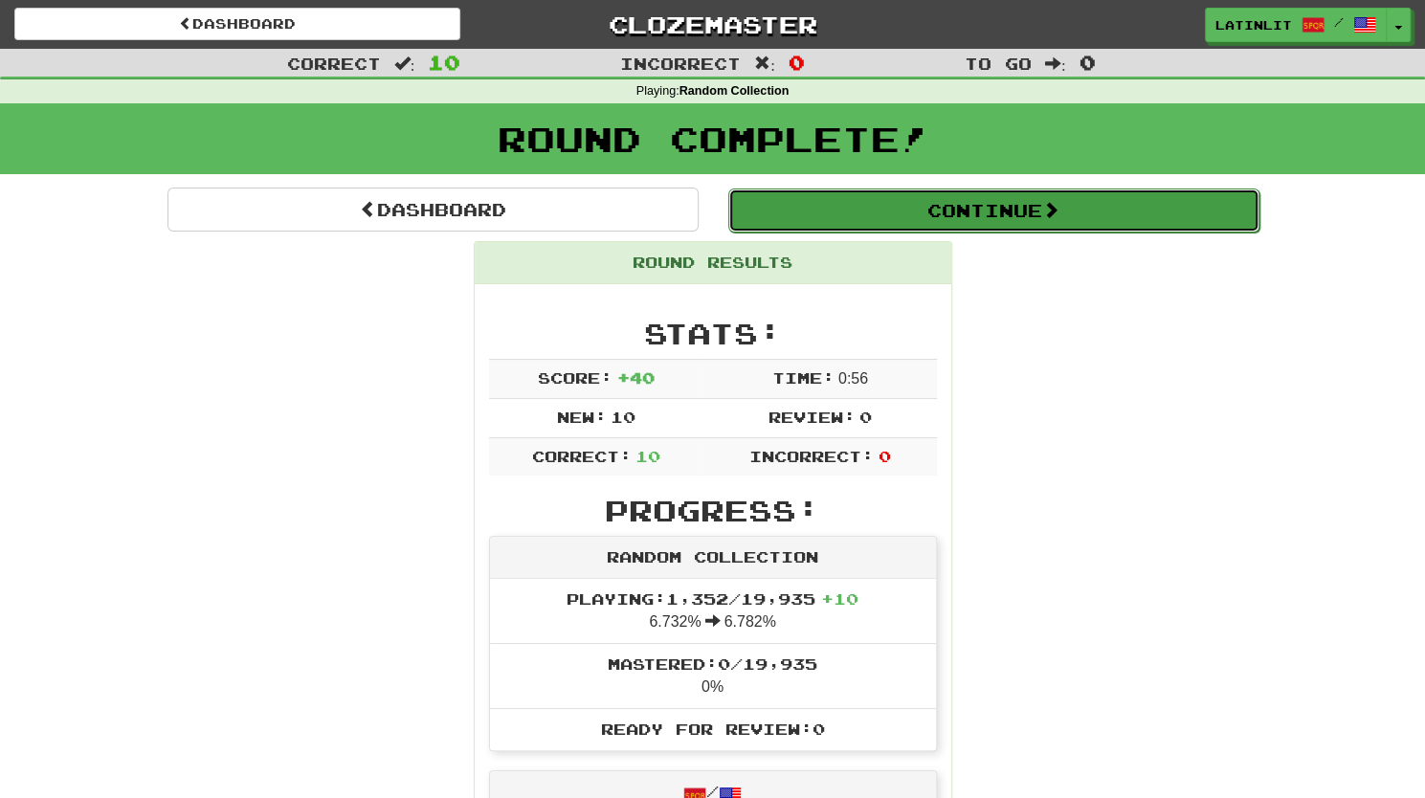
click at [829, 221] on button "Continue" at bounding box center [993, 210] width 531 height 44
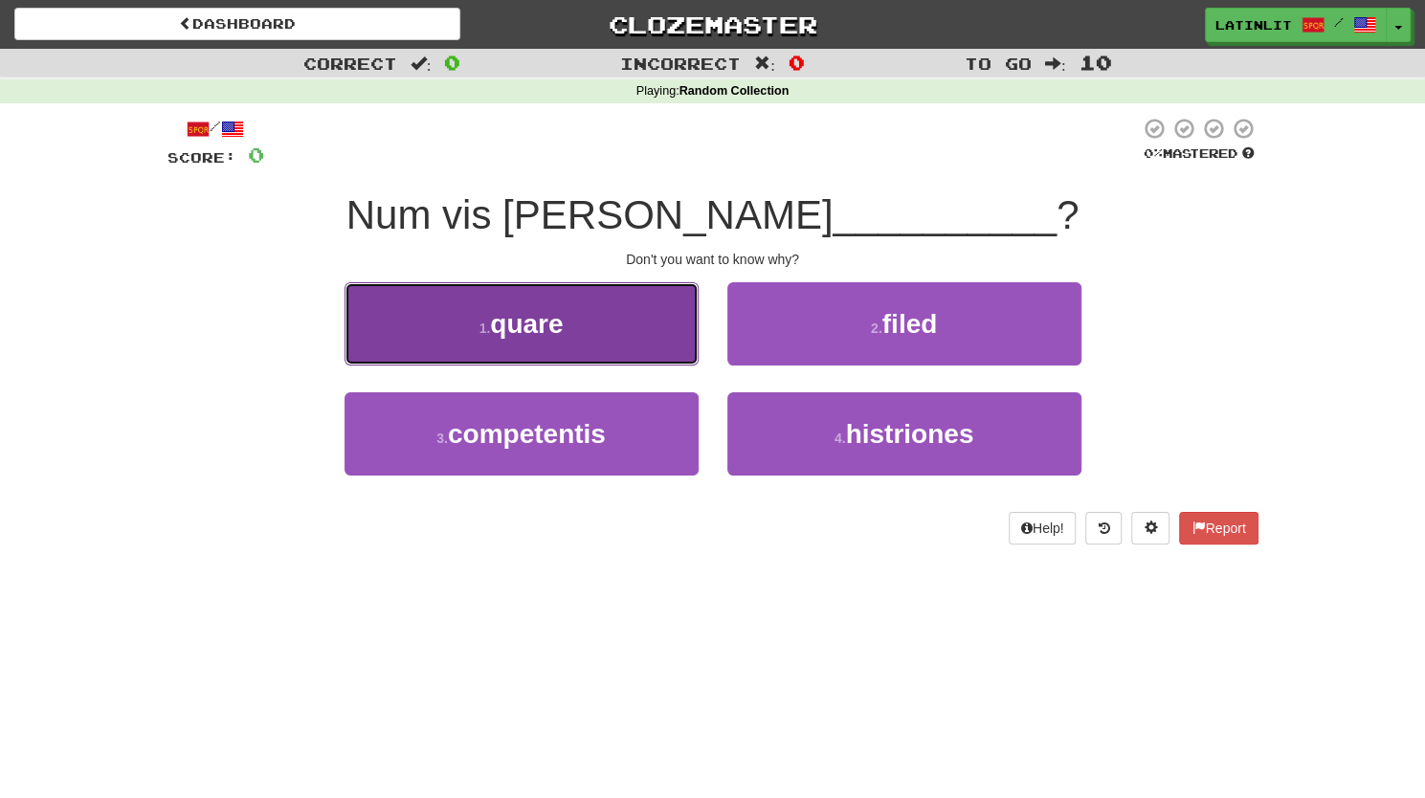
click at [616, 353] on button "1 . quare" at bounding box center [521, 323] width 354 height 83
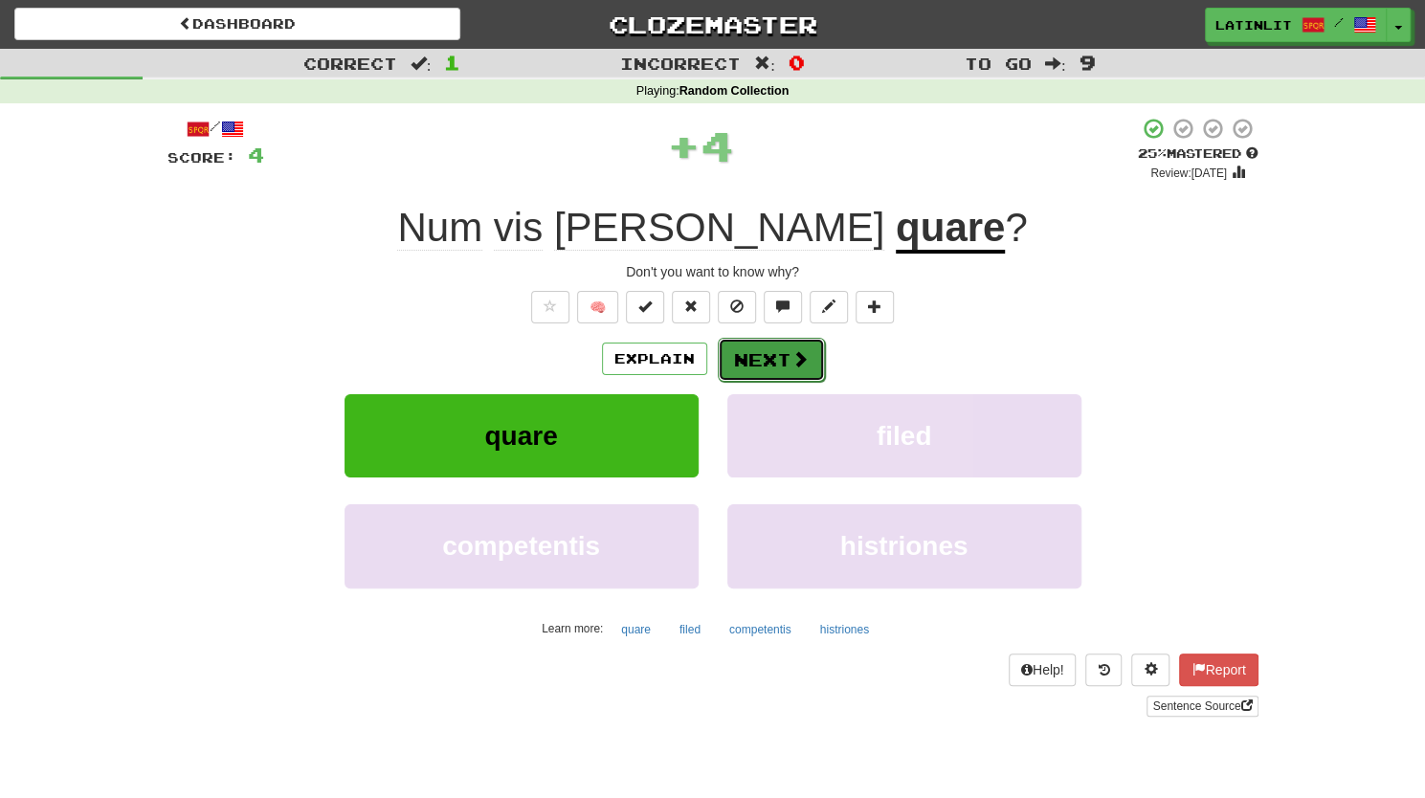
click at [769, 361] on button "Next" at bounding box center [771, 360] width 107 height 44
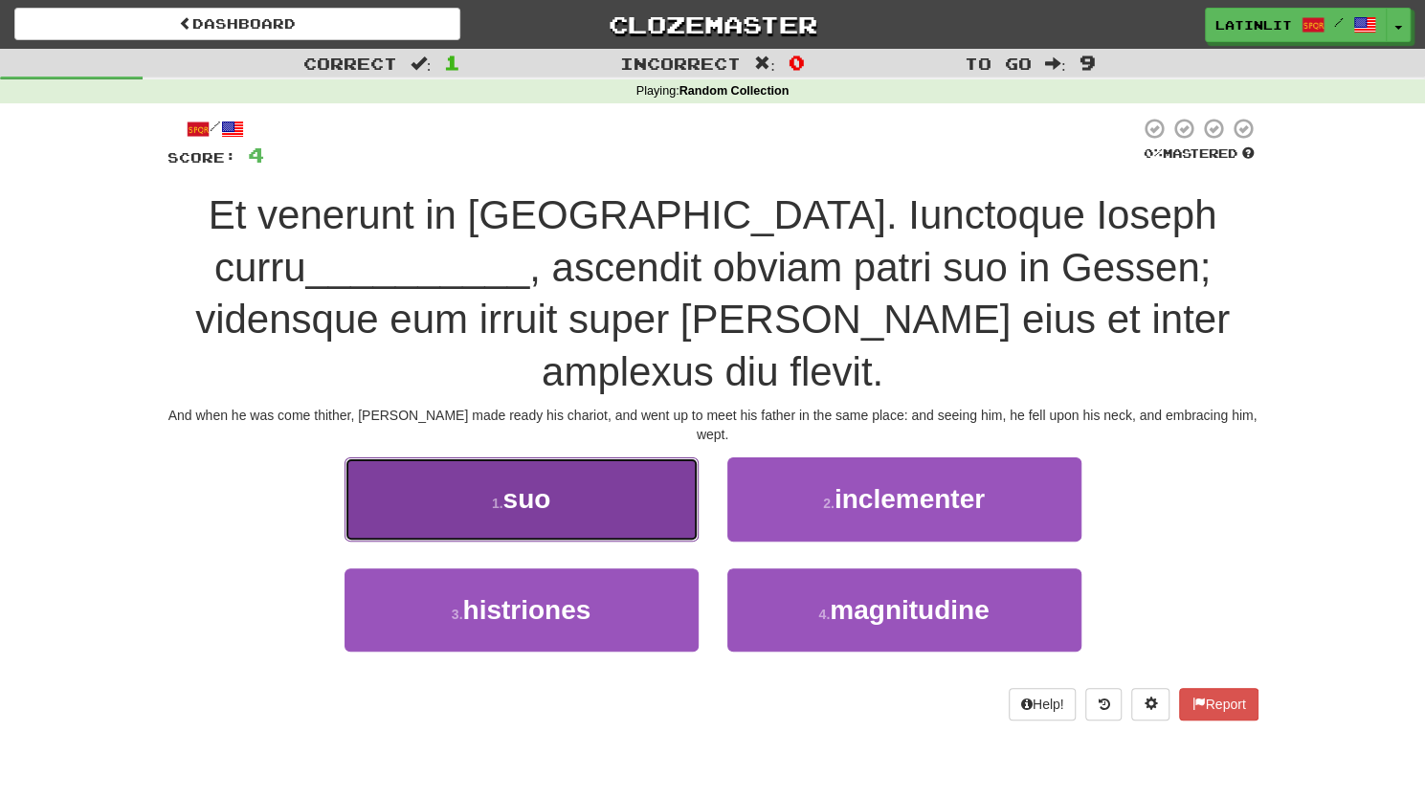
click at [603, 491] on button "1 . suo" at bounding box center [521, 498] width 354 height 83
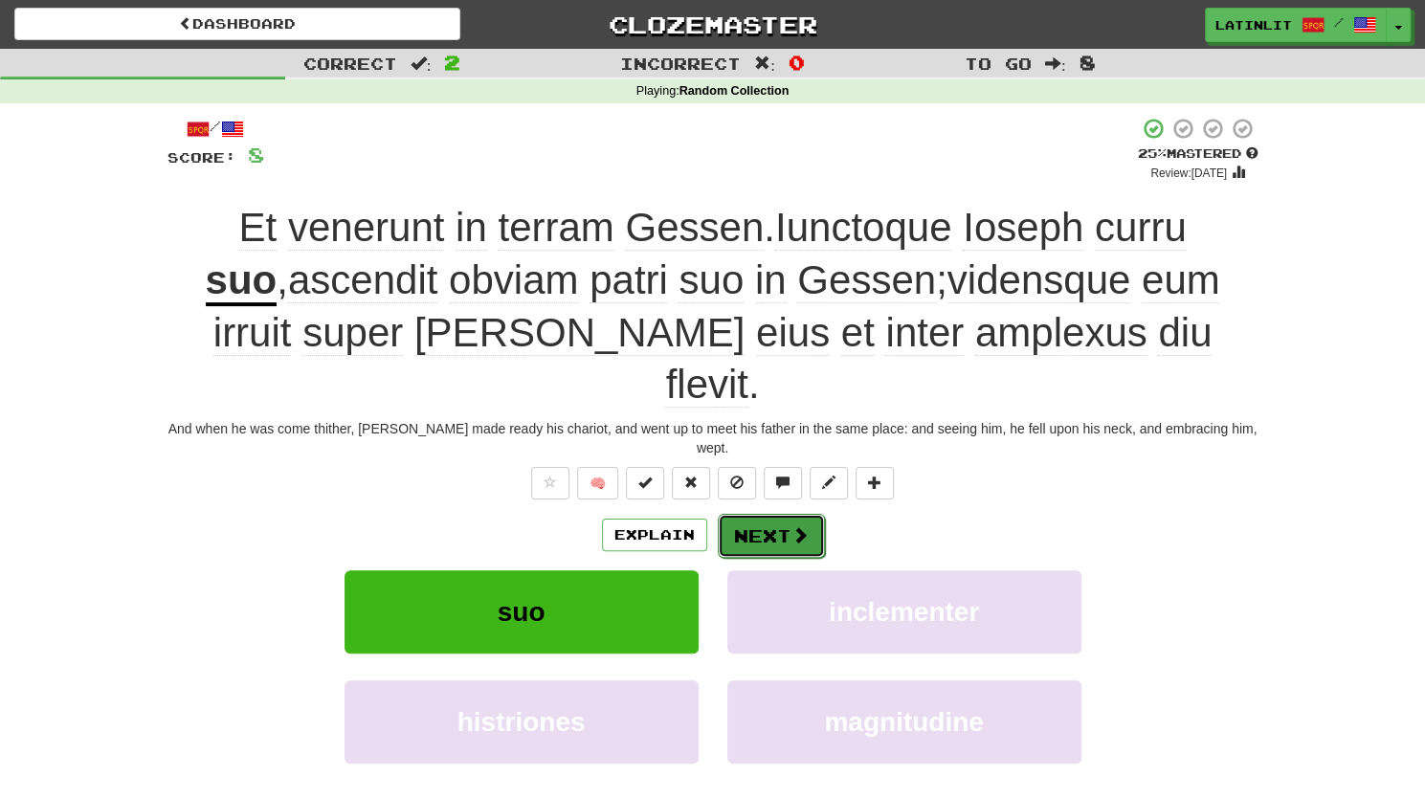
click at [762, 514] on button "Next" at bounding box center [771, 536] width 107 height 44
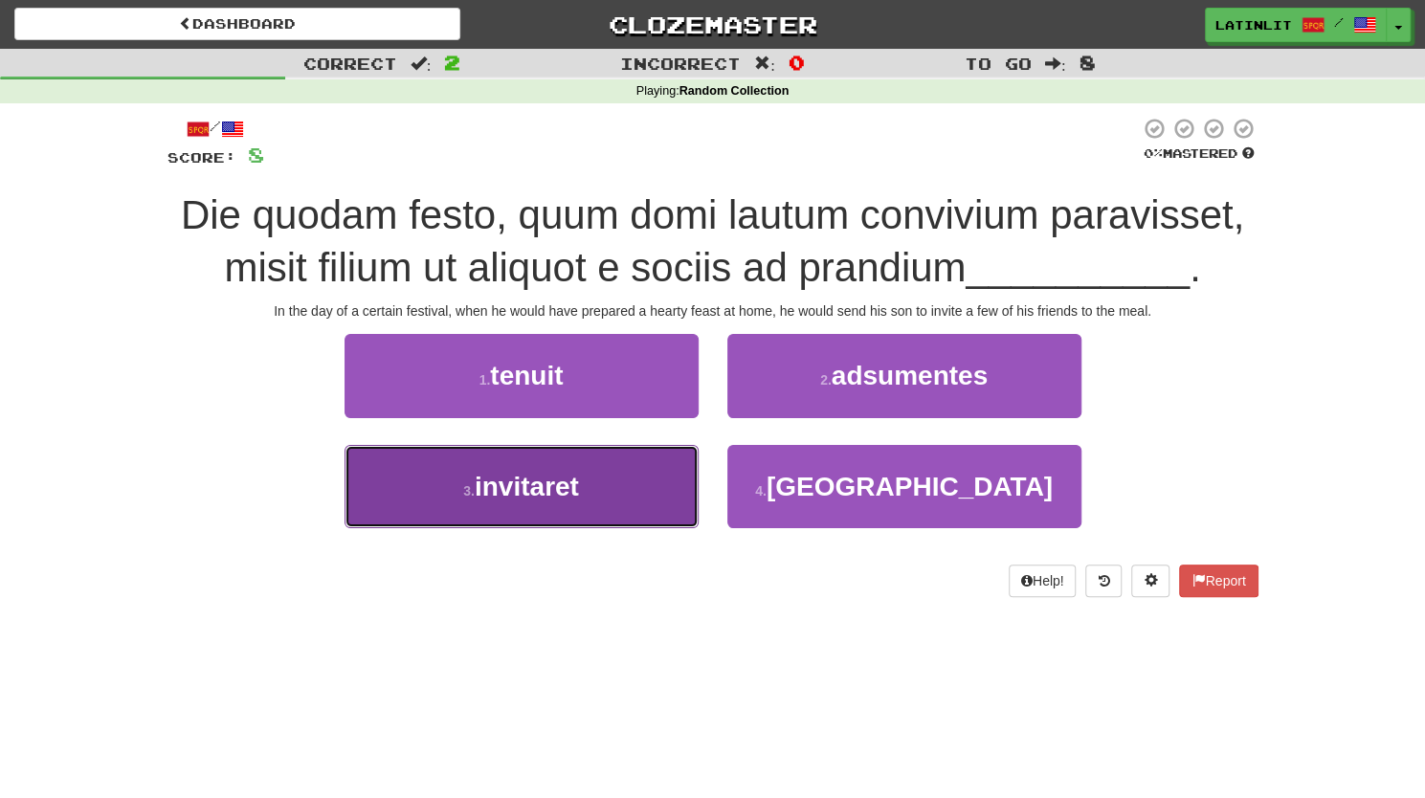
click at [519, 503] on button "3 . invitaret" at bounding box center [521, 486] width 354 height 83
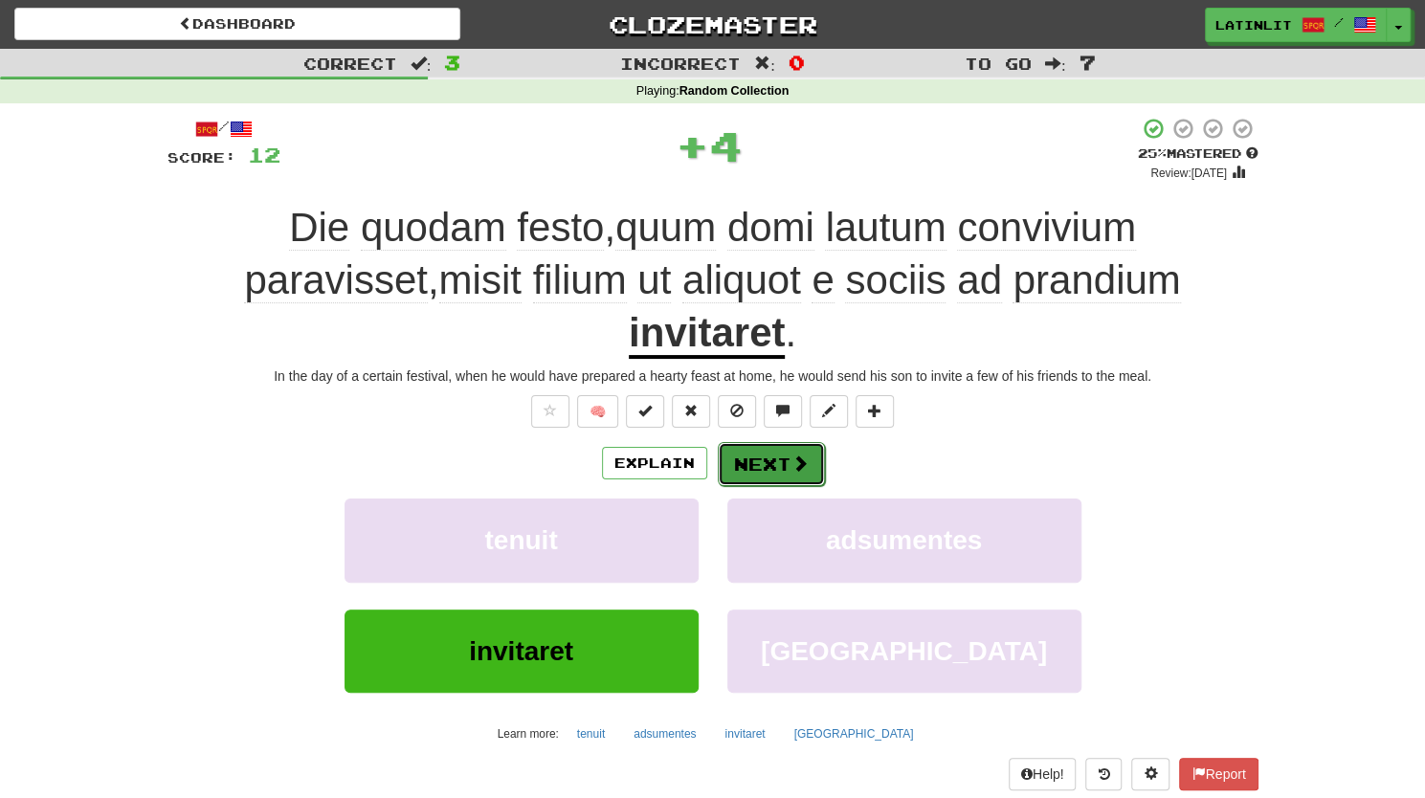
click at [748, 442] on button "Next" at bounding box center [771, 464] width 107 height 44
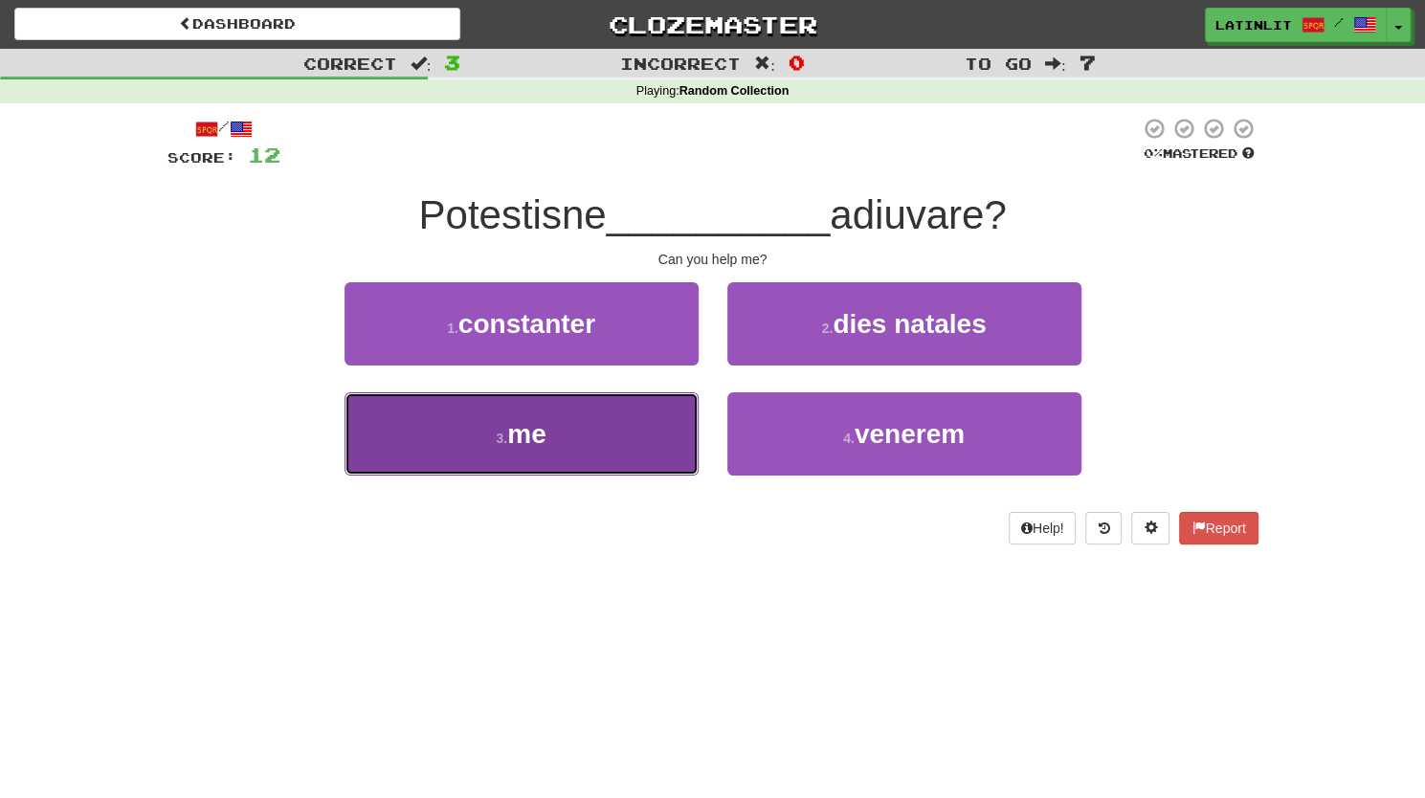
click at [551, 455] on button "3 . me" at bounding box center [521, 433] width 354 height 83
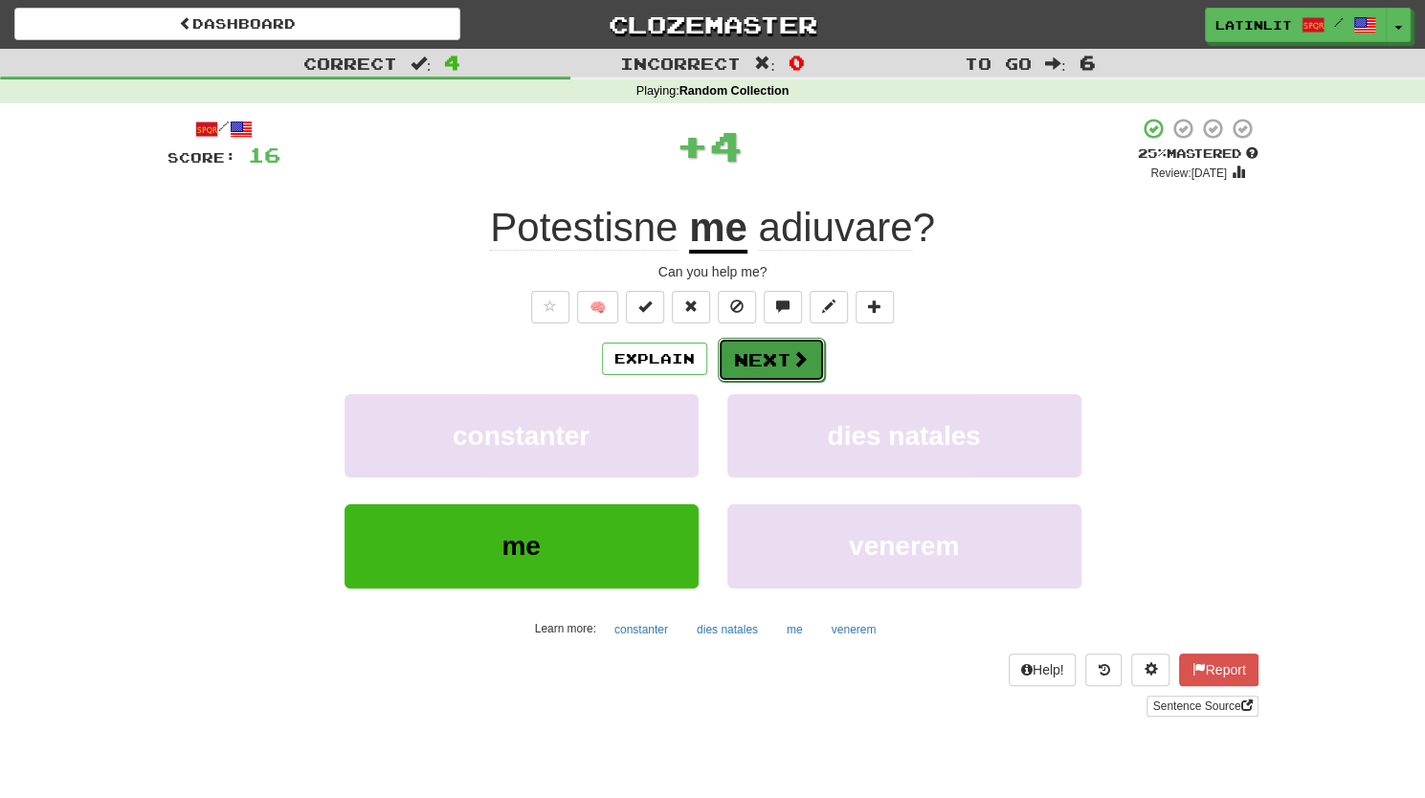
click at [763, 351] on button "Next" at bounding box center [771, 360] width 107 height 44
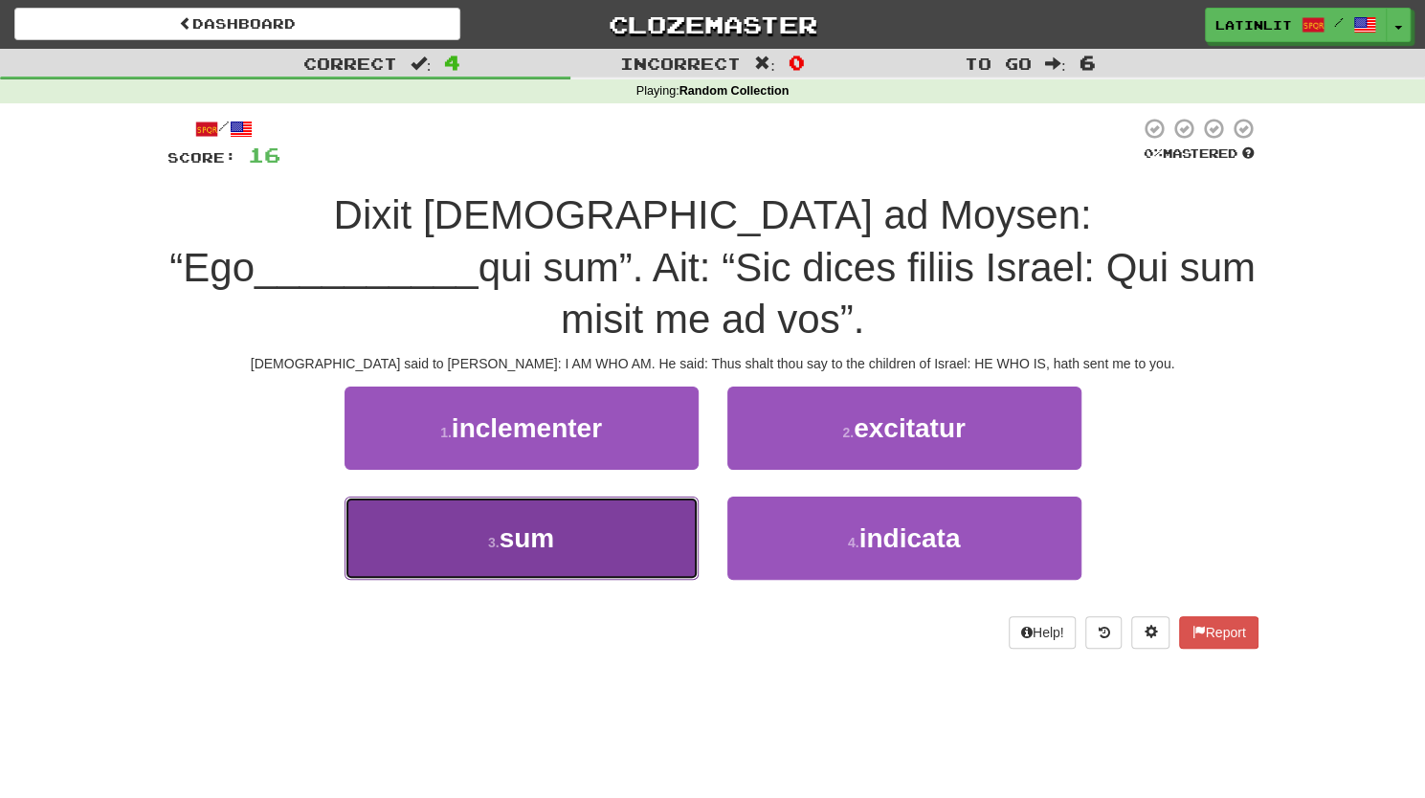
click at [570, 498] on button "3 . sum" at bounding box center [521, 538] width 354 height 83
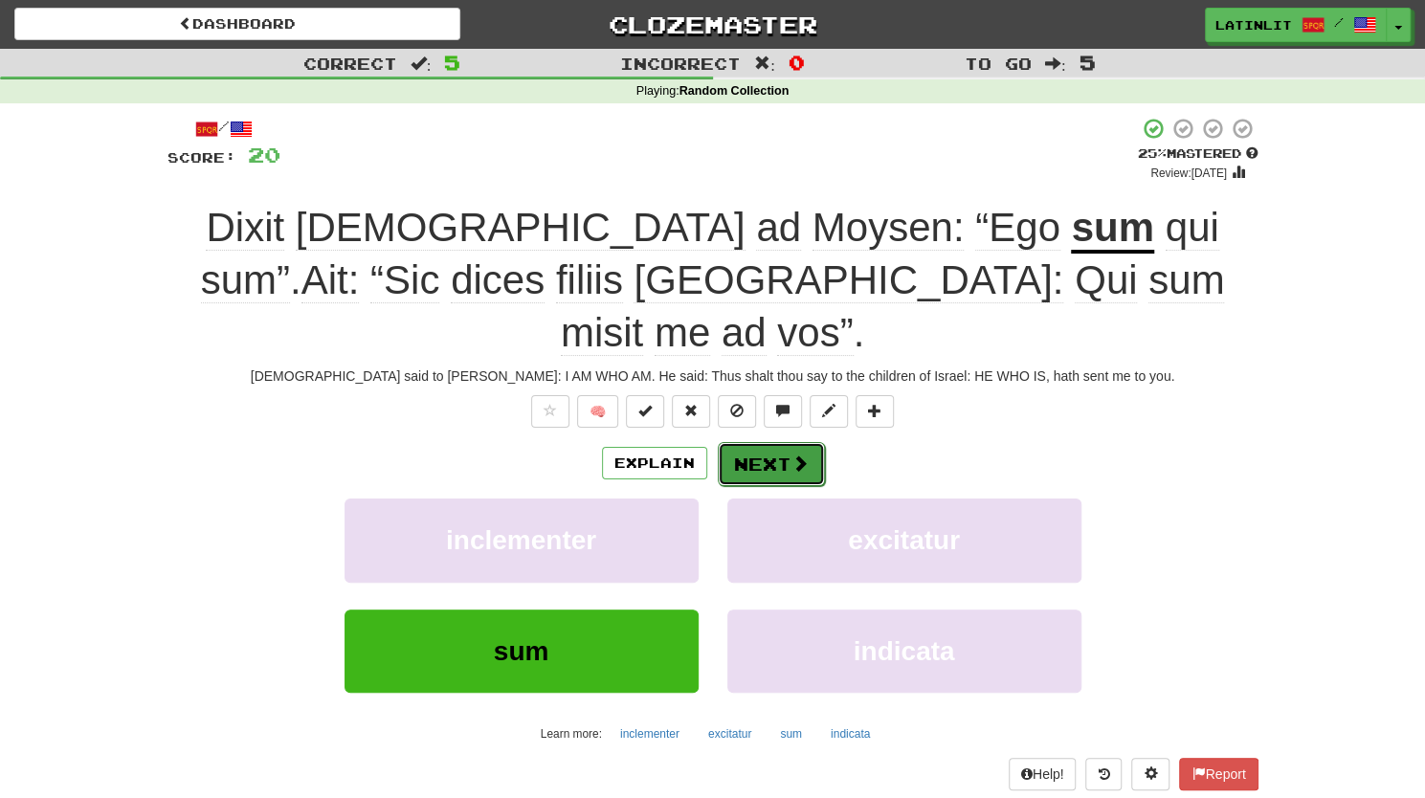
click at [737, 442] on button "Next" at bounding box center [771, 464] width 107 height 44
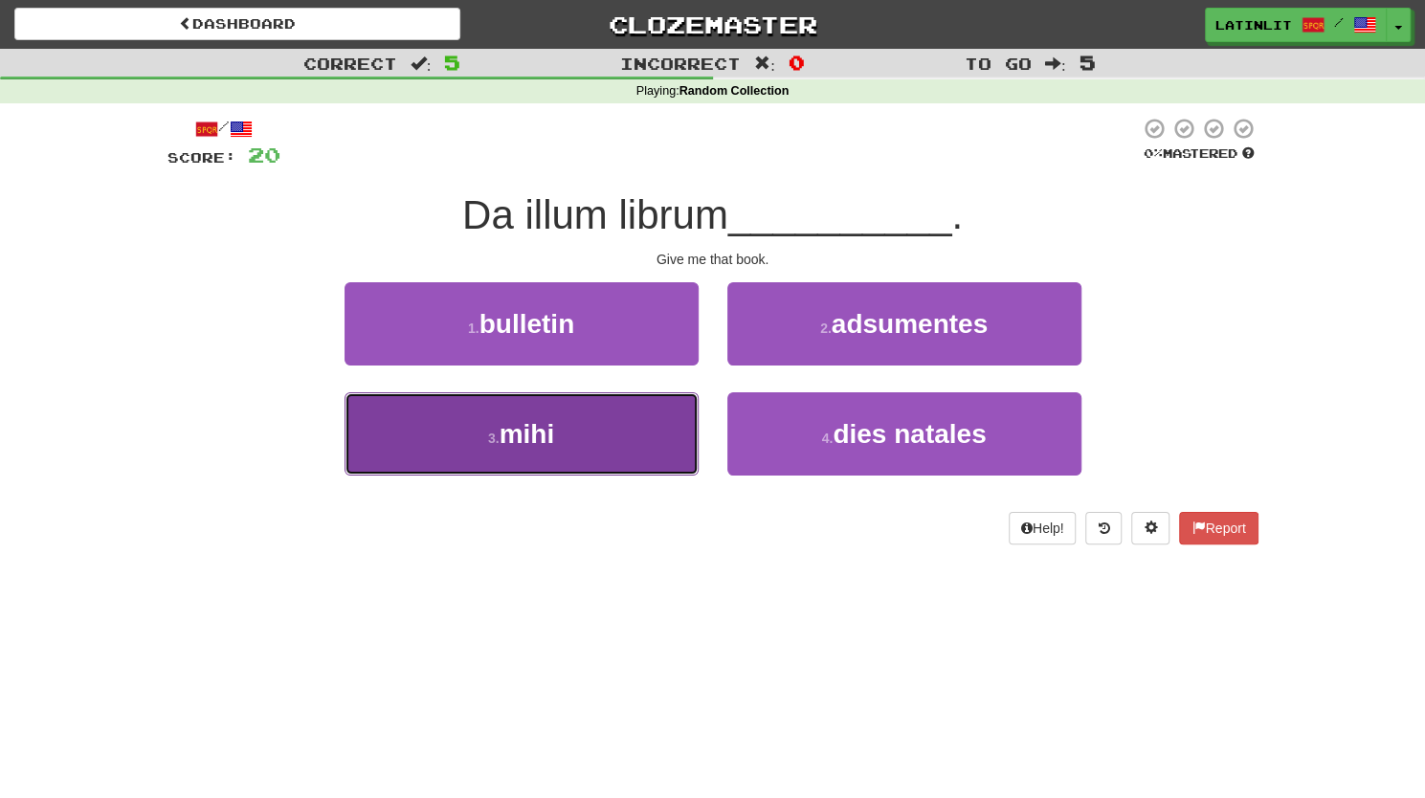
click at [540, 428] on span "mihi" at bounding box center [526, 434] width 55 height 30
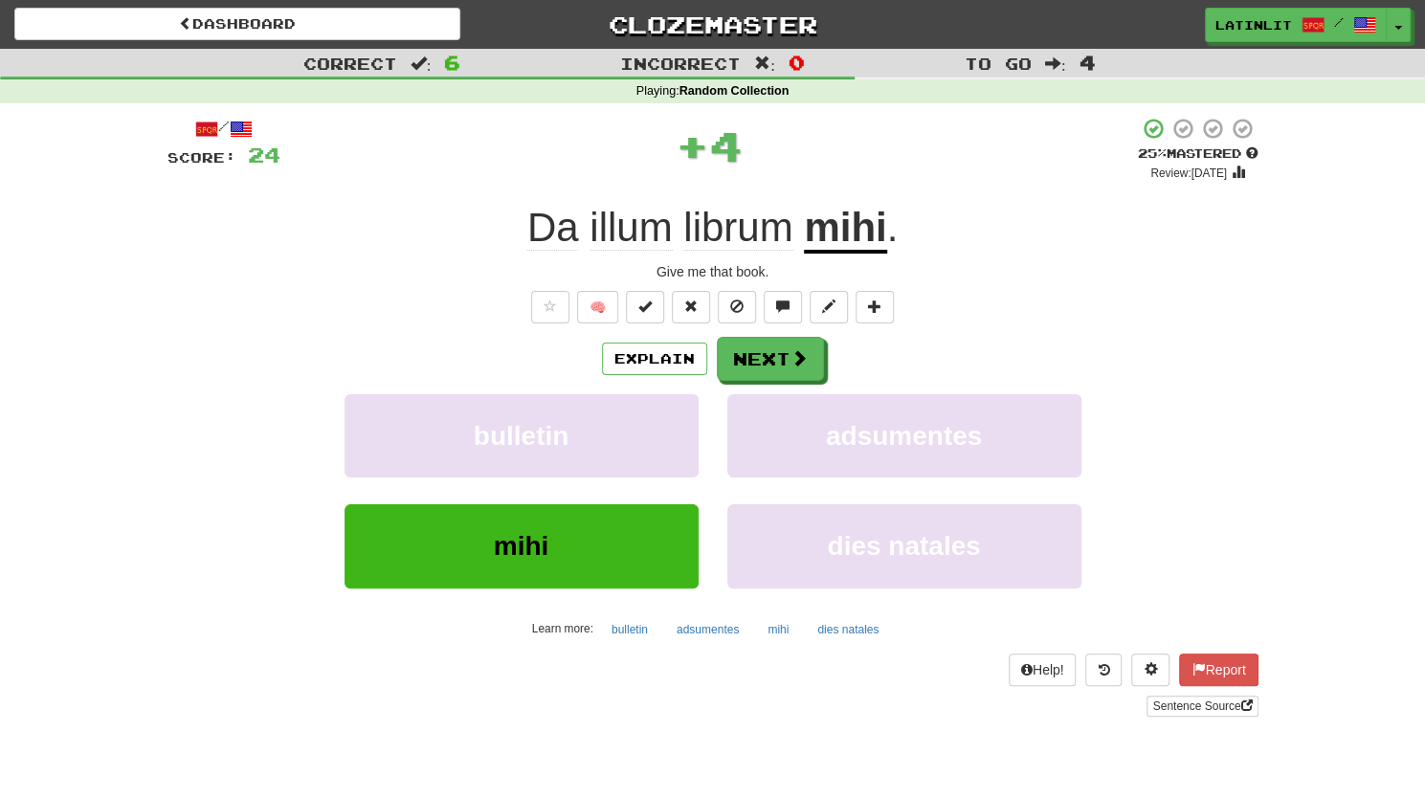
click at [799, 330] on div "/ Score: 24 + 4 25 % Mastered Review: [DATE] Da illum librum mihi . Give me tha…" at bounding box center [712, 417] width 1091 height 600
click at [792, 343] on button "Next" at bounding box center [771, 360] width 107 height 44
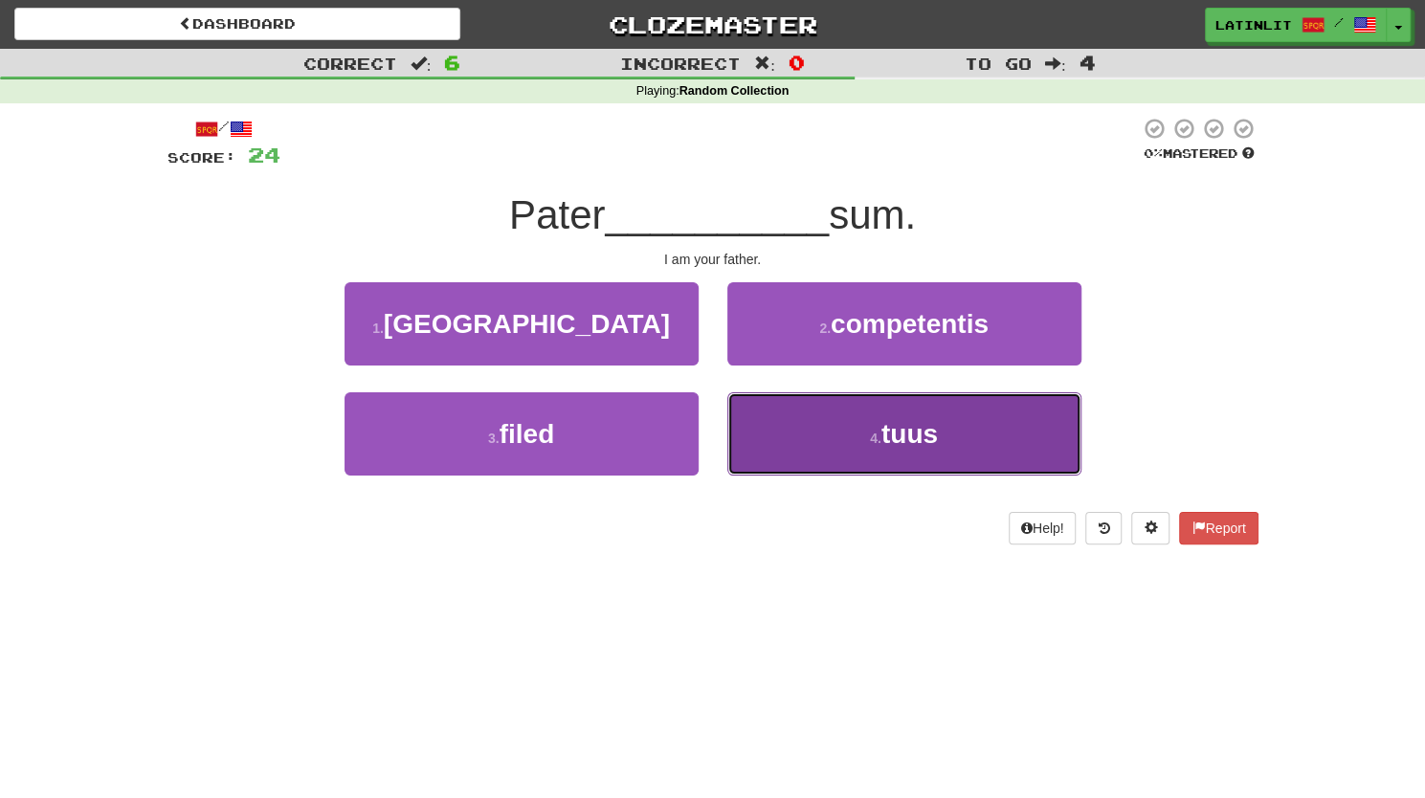
click at [785, 442] on button "4 . tuus" at bounding box center [904, 433] width 354 height 83
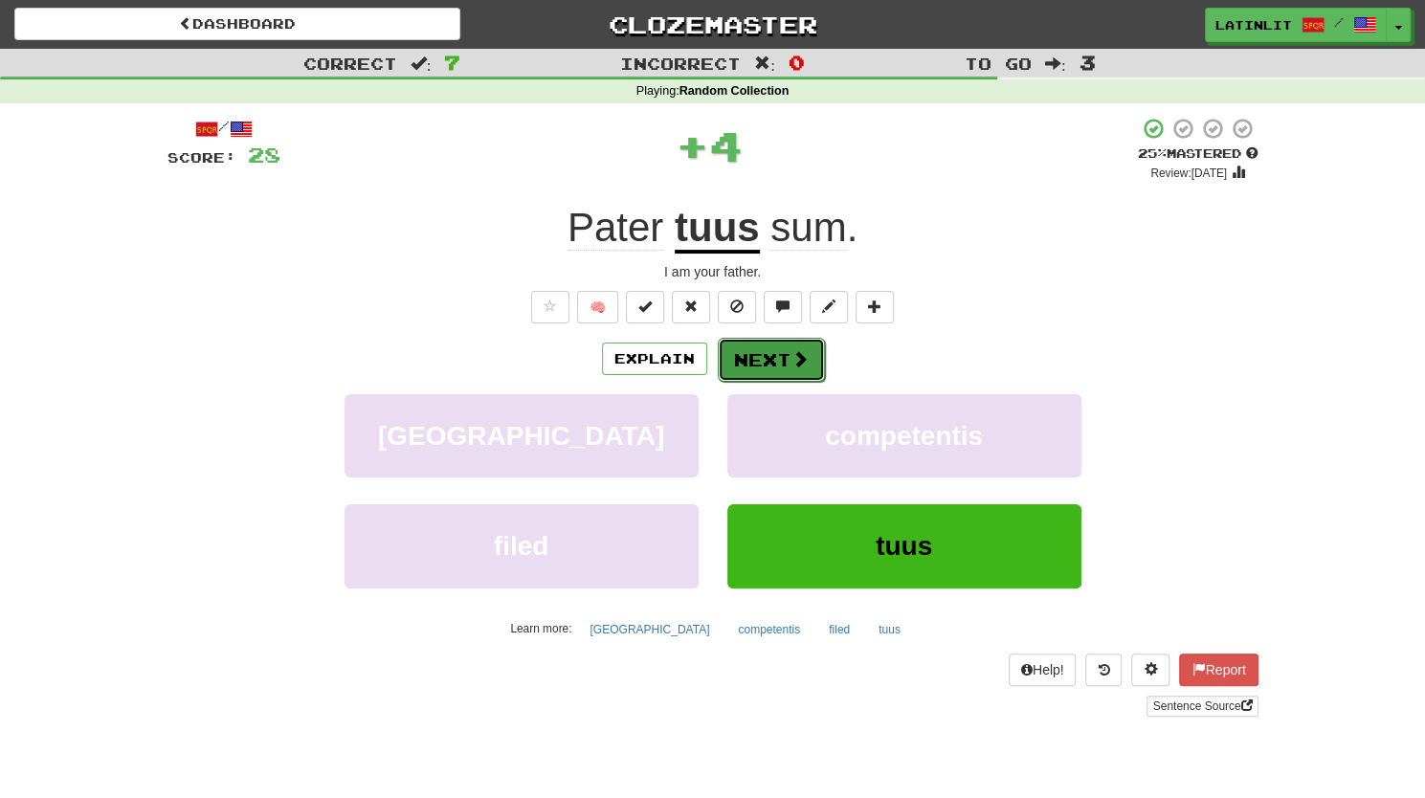
click at [738, 368] on button "Next" at bounding box center [771, 360] width 107 height 44
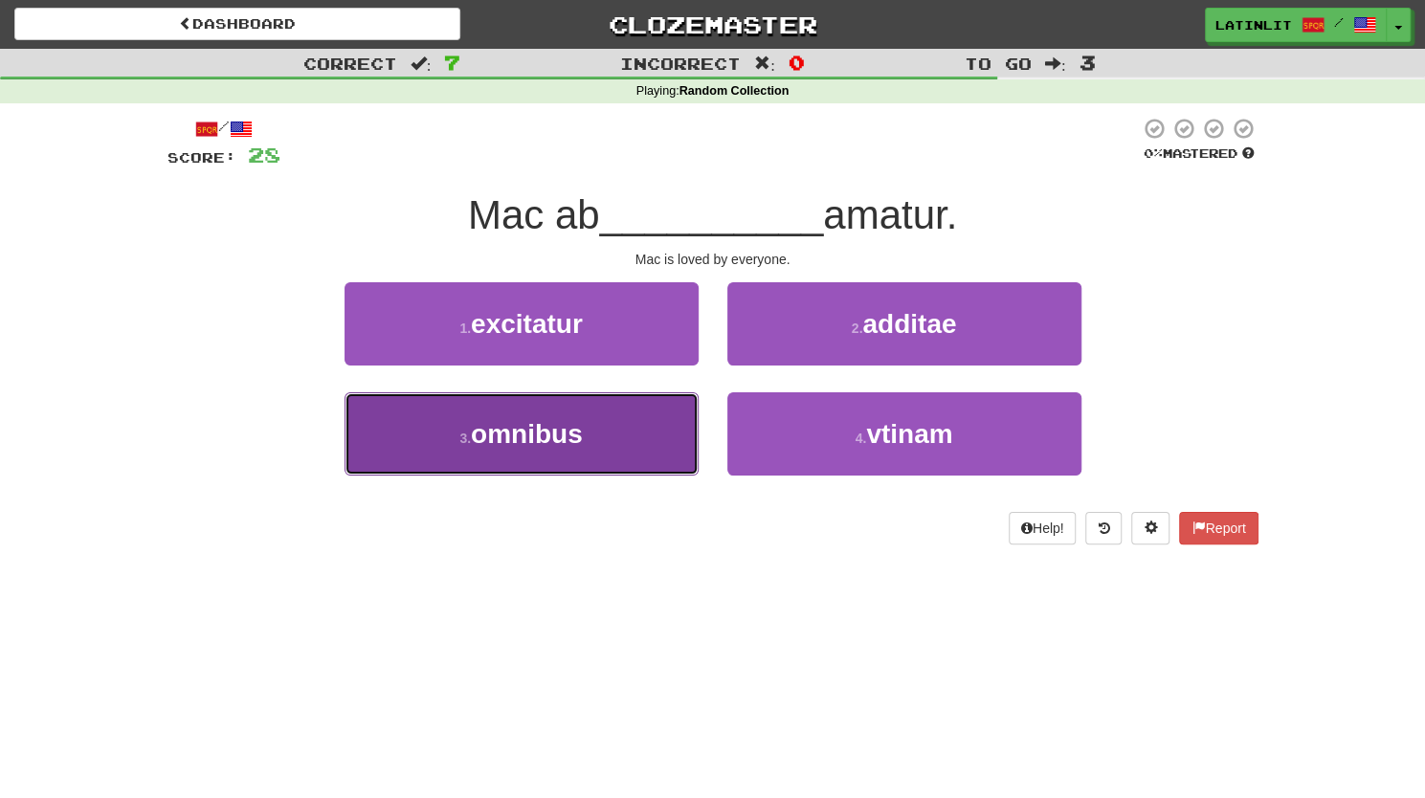
click at [612, 441] on button "3 . omnibus" at bounding box center [521, 433] width 354 height 83
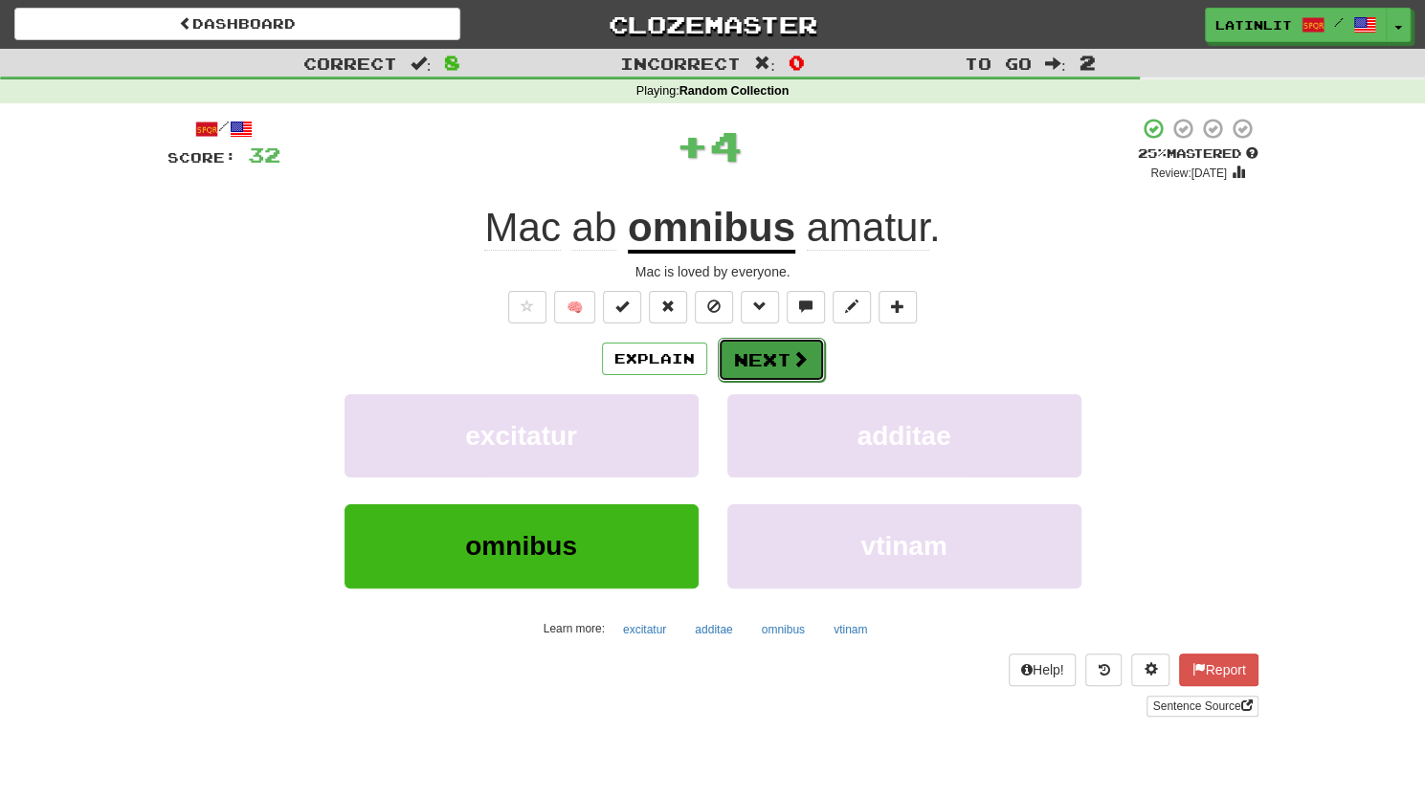
click at [791, 356] on span at bounding box center [799, 358] width 17 height 17
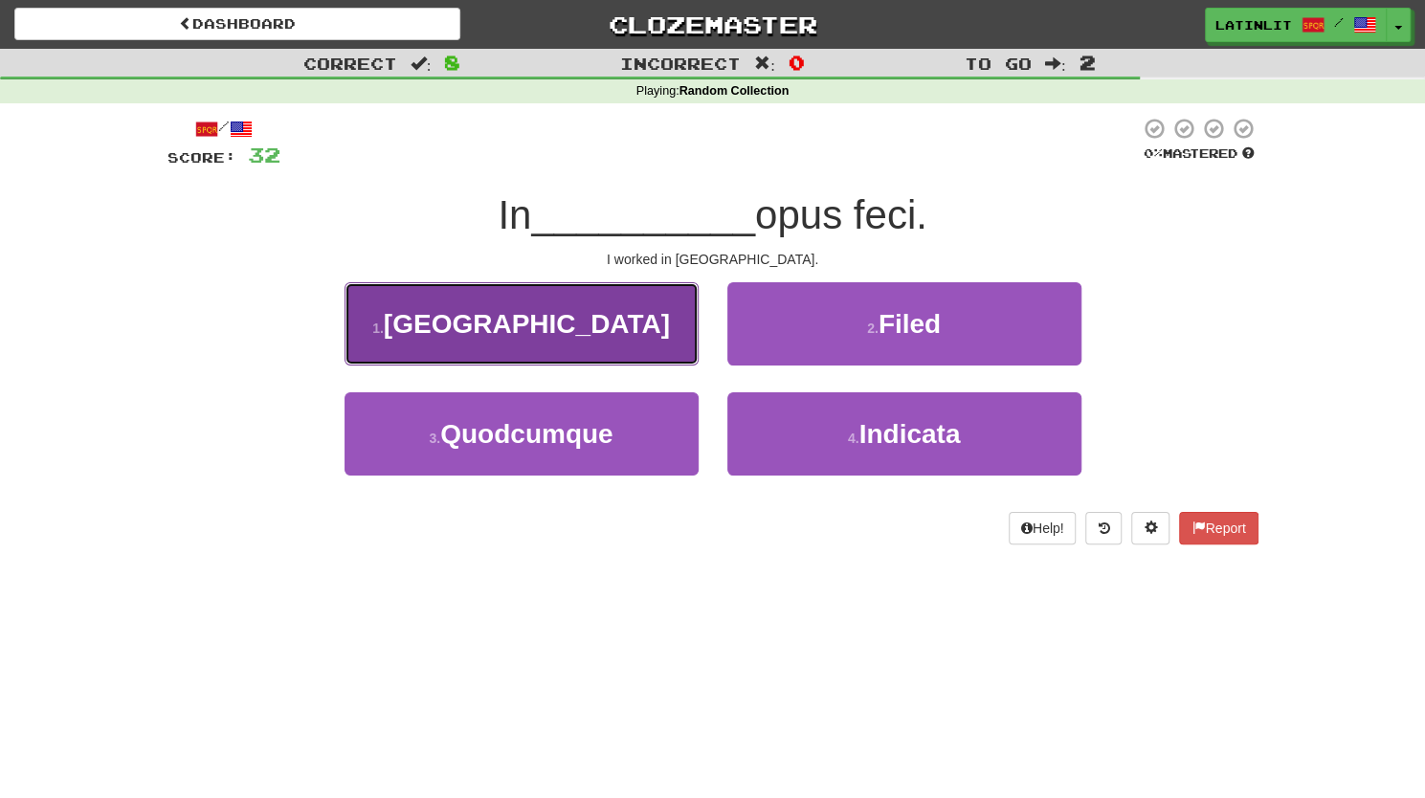
drag, startPoint x: 619, startPoint y: 338, endPoint x: 570, endPoint y: 315, distance: 53.9
click at [570, 315] on span "[GEOGRAPHIC_DATA]" at bounding box center [527, 324] width 286 height 30
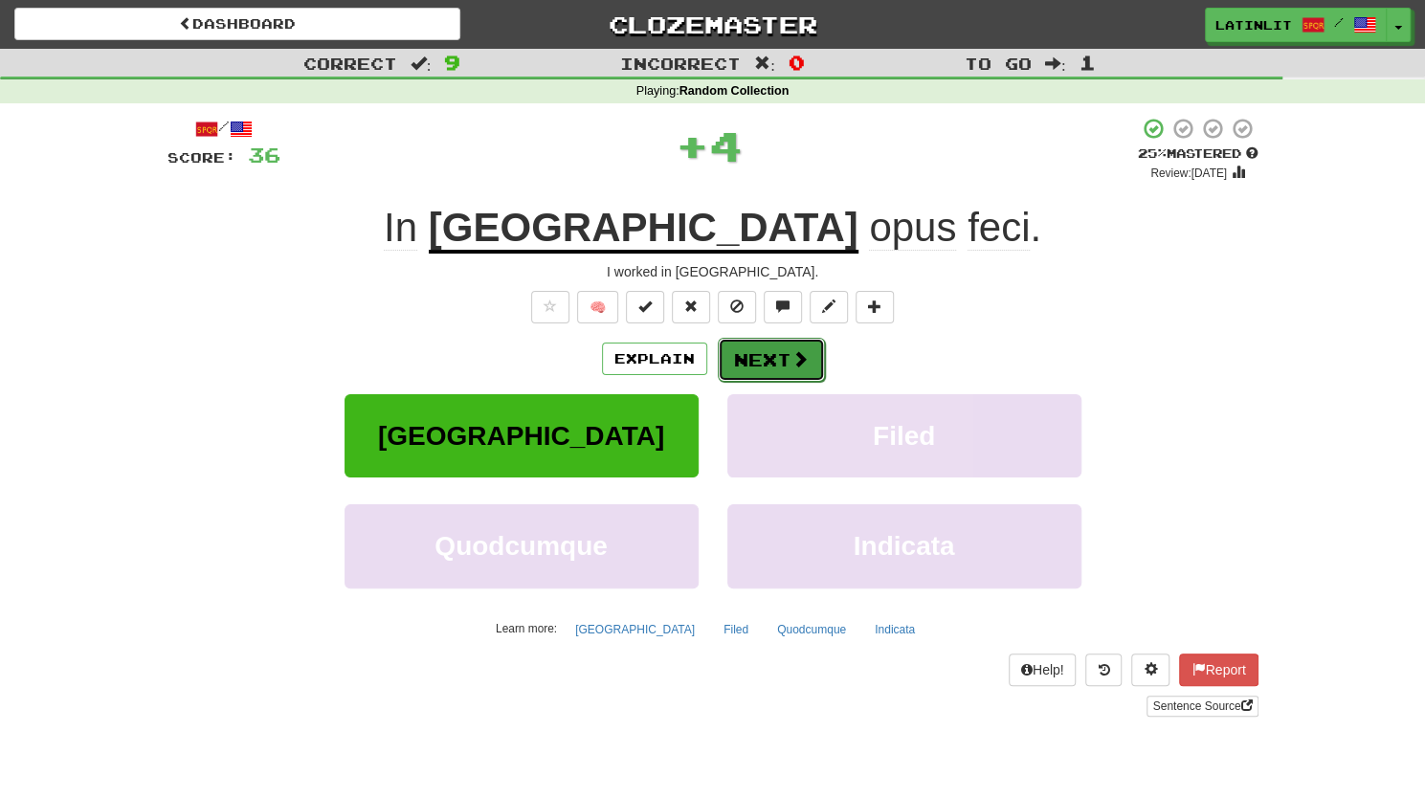
click at [771, 359] on button "Next" at bounding box center [771, 360] width 107 height 44
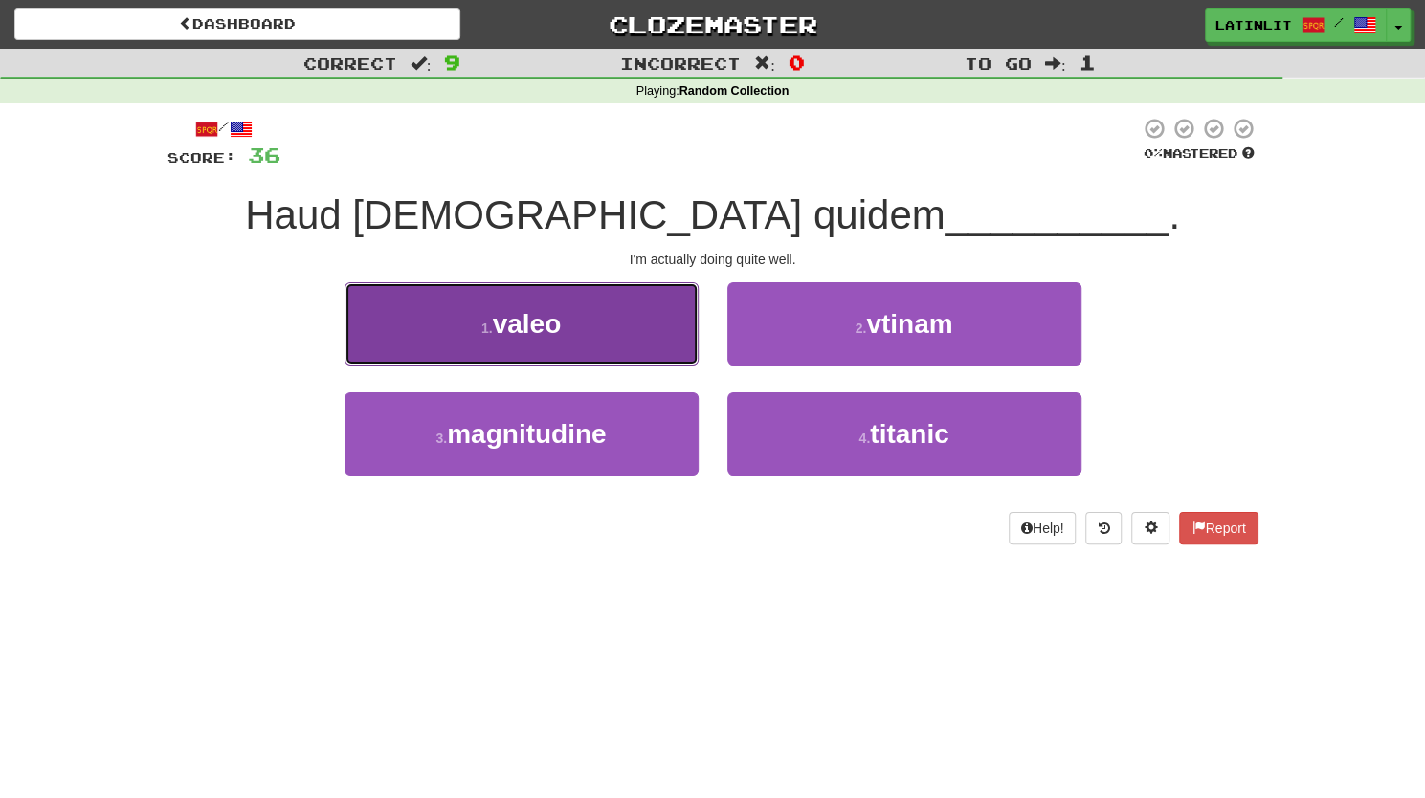
click at [543, 324] on span "valeo" at bounding box center [527, 324] width 69 height 30
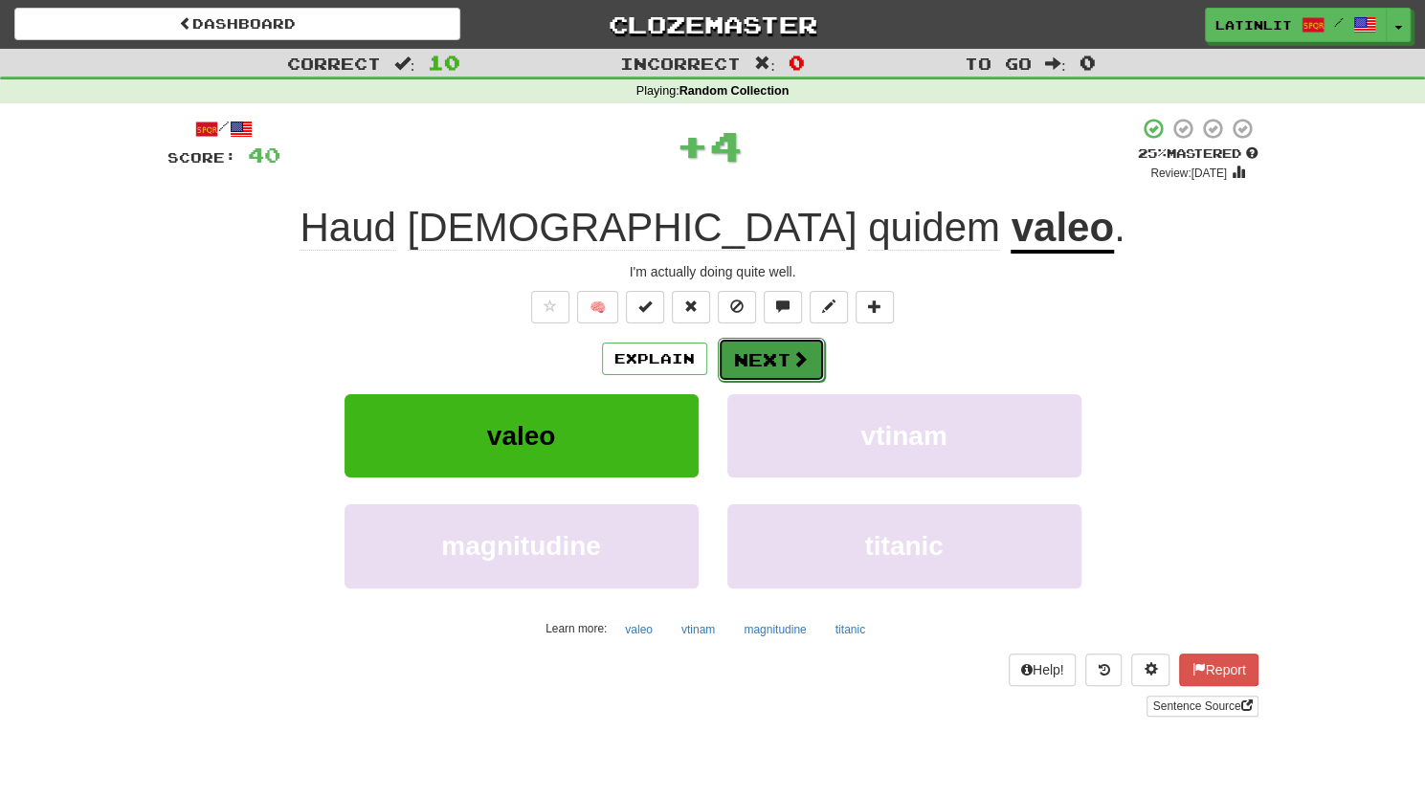
click at [782, 365] on button "Next" at bounding box center [771, 360] width 107 height 44
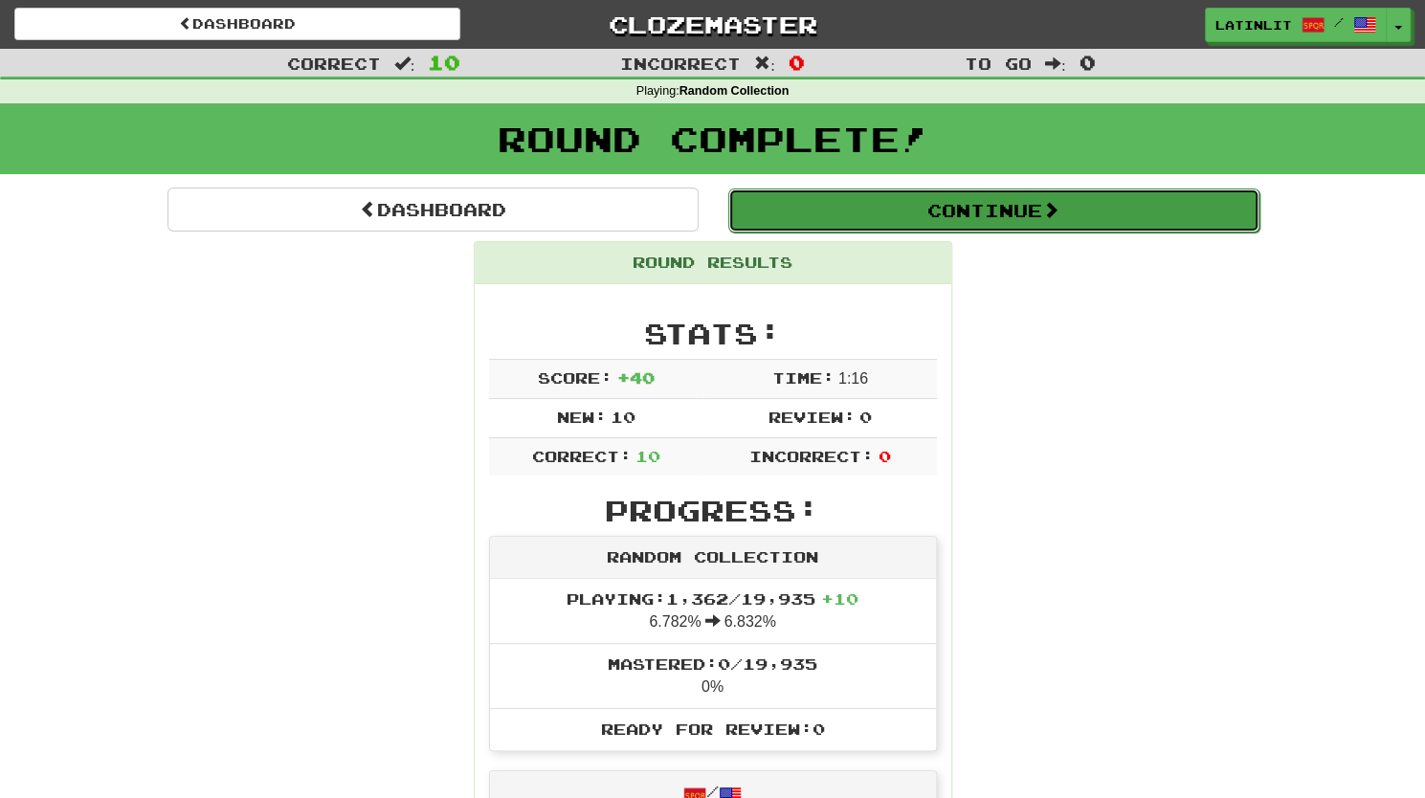
click at [1026, 206] on button "Continue" at bounding box center [993, 210] width 531 height 44
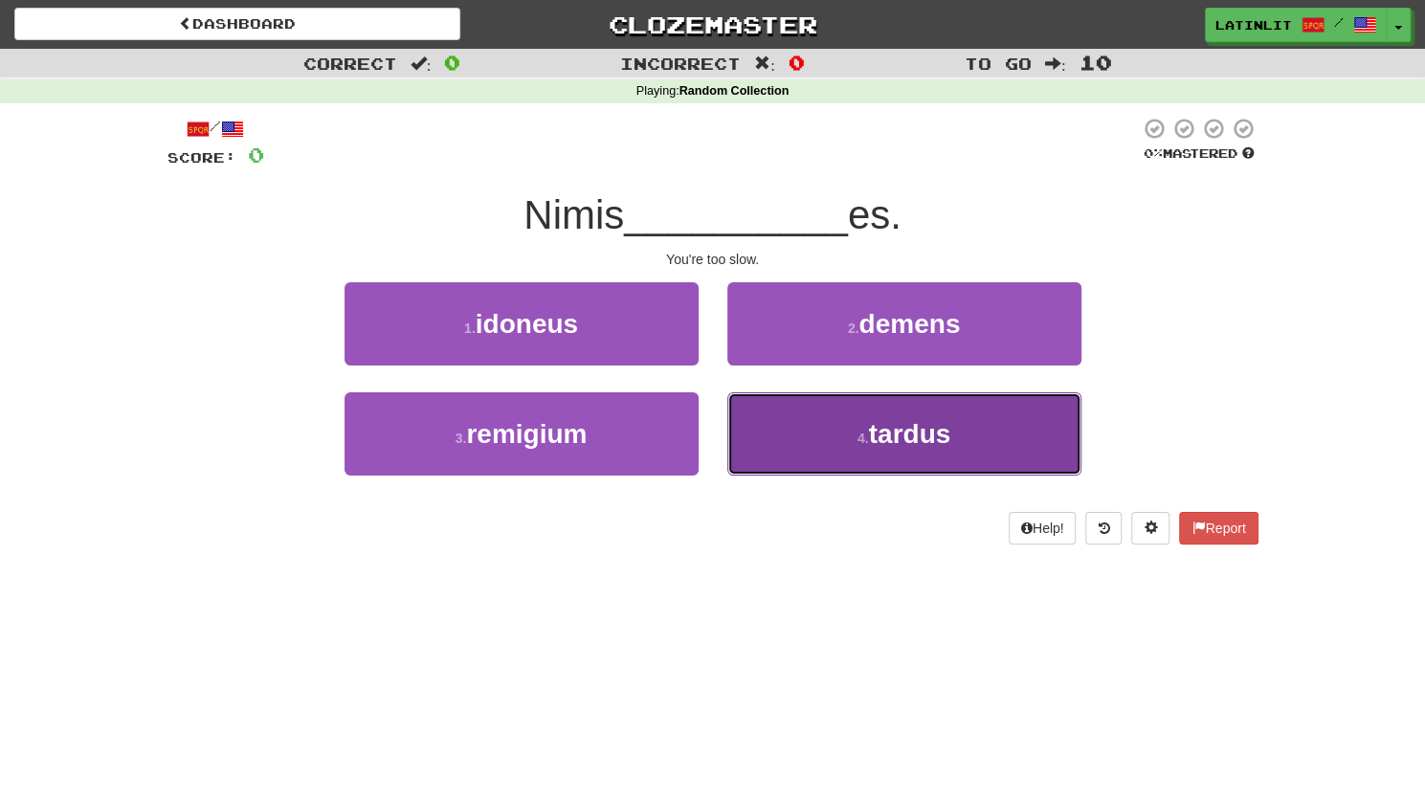
click at [845, 438] on button "4 . tardus" at bounding box center [904, 433] width 354 height 83
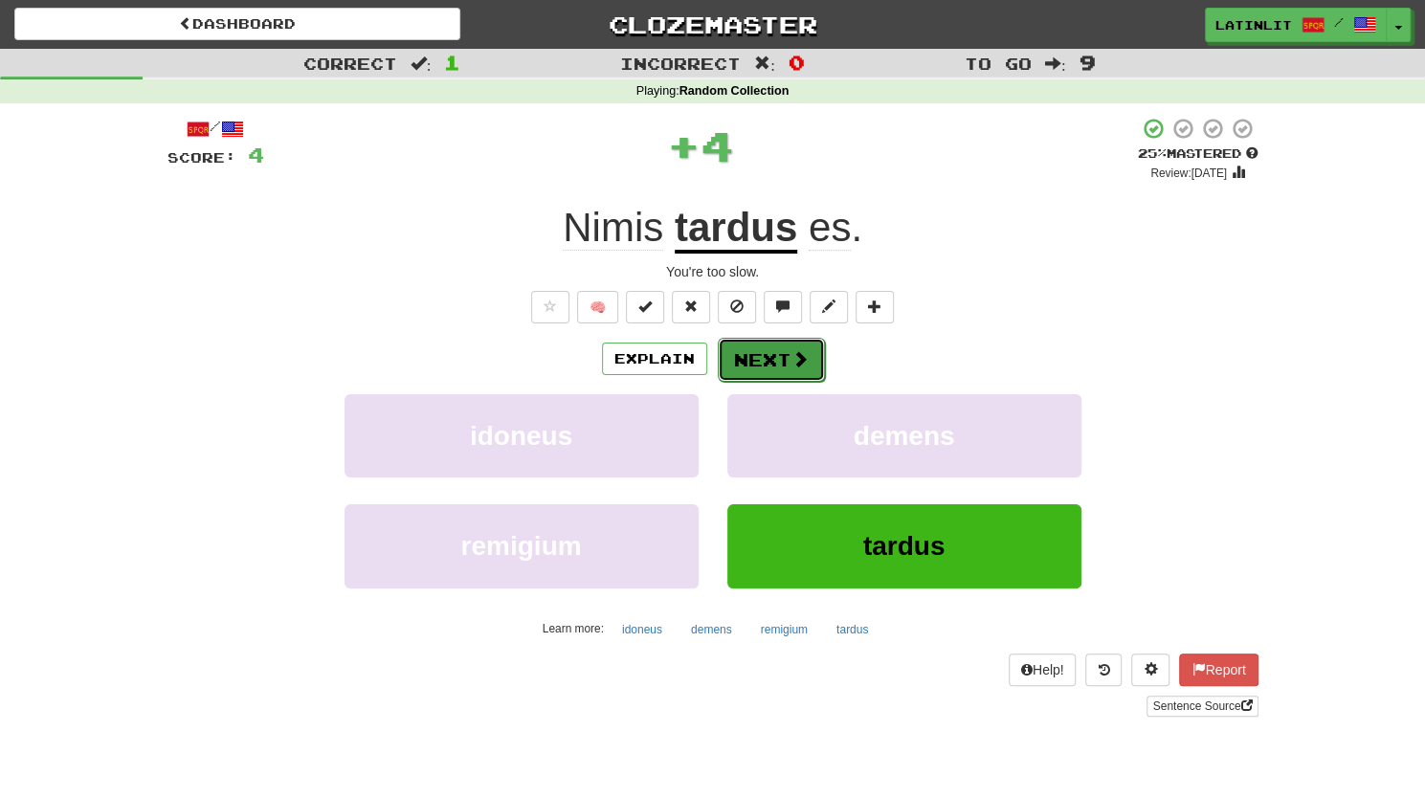
click at [765, 357] on button "Next" at bounding box center [771, 360] width 107 height 44
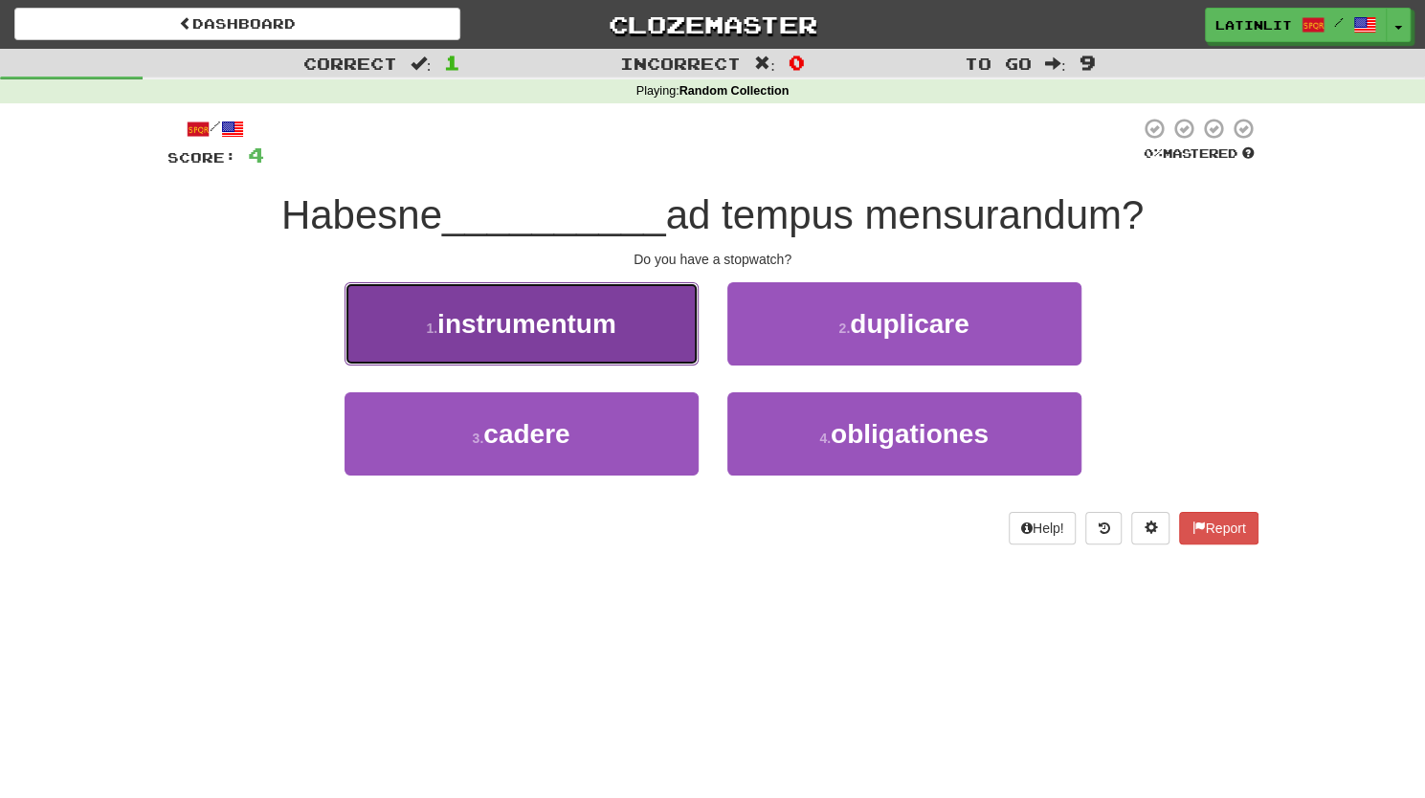
click at [561, 311] on span "instrumentum" at bounding box center [526, 324] width 179 height 30
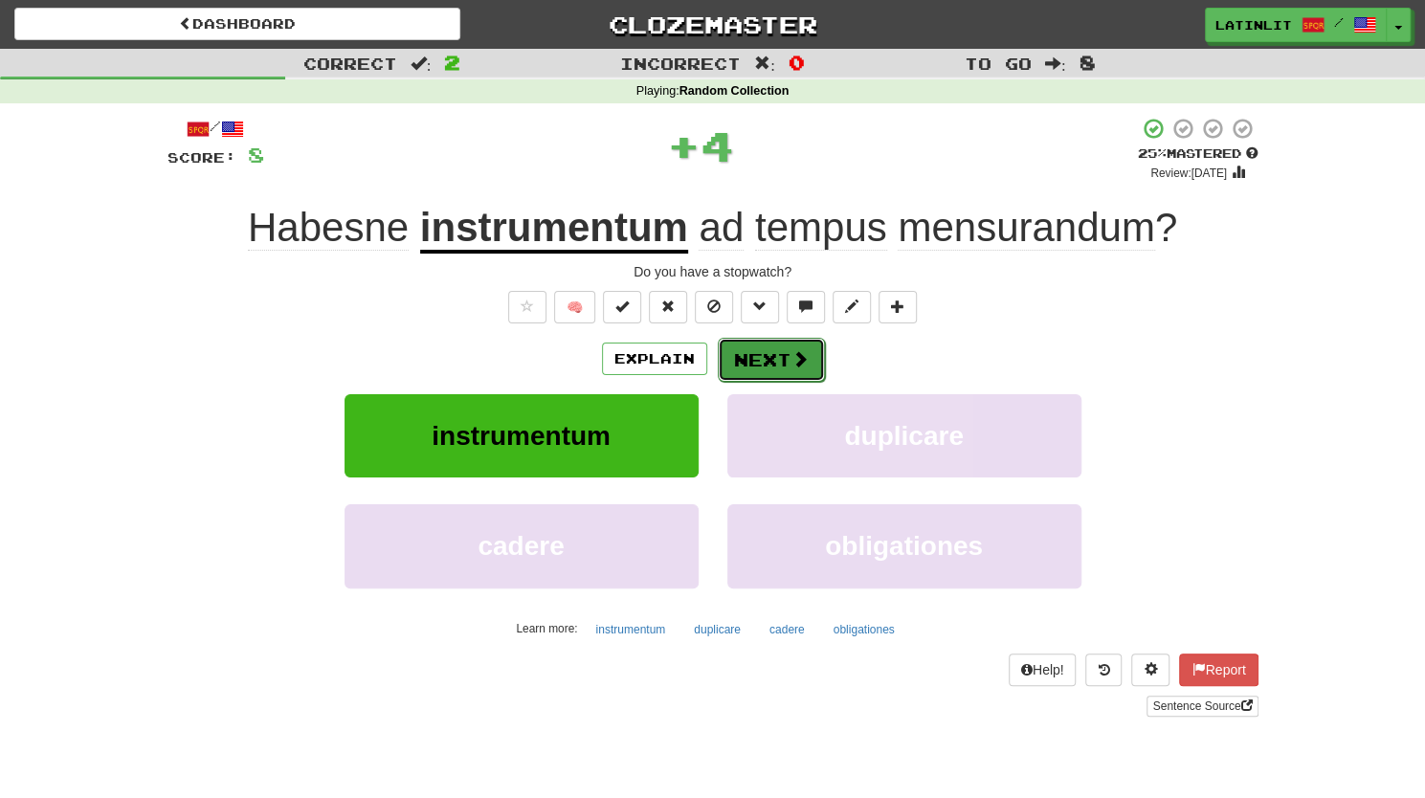
click at [721, 359] on button "Next" at bounding box center [771, 360] width 107 height 44
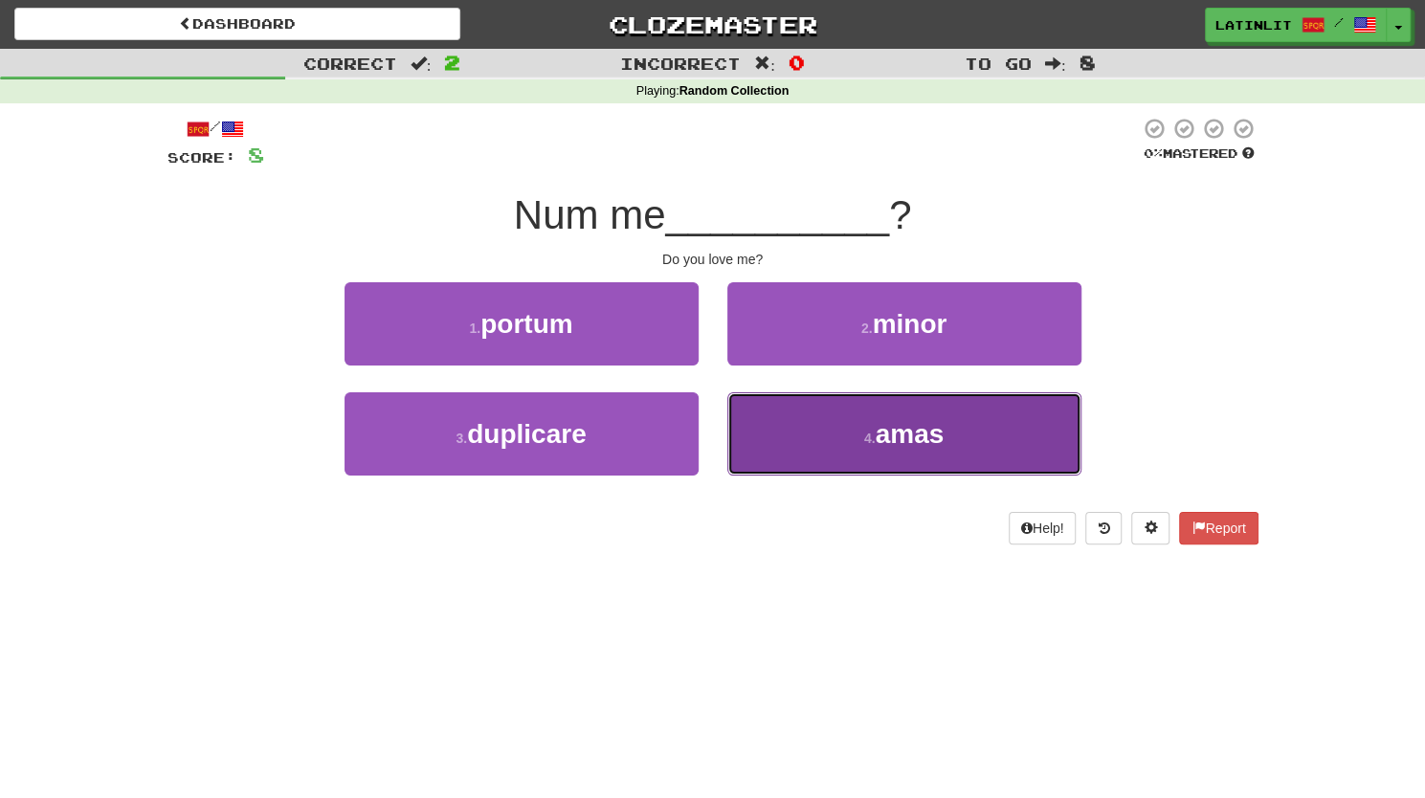
click at [855, 426] on button "4 . amas" at bounding box center [904, 433] width 354 height 83
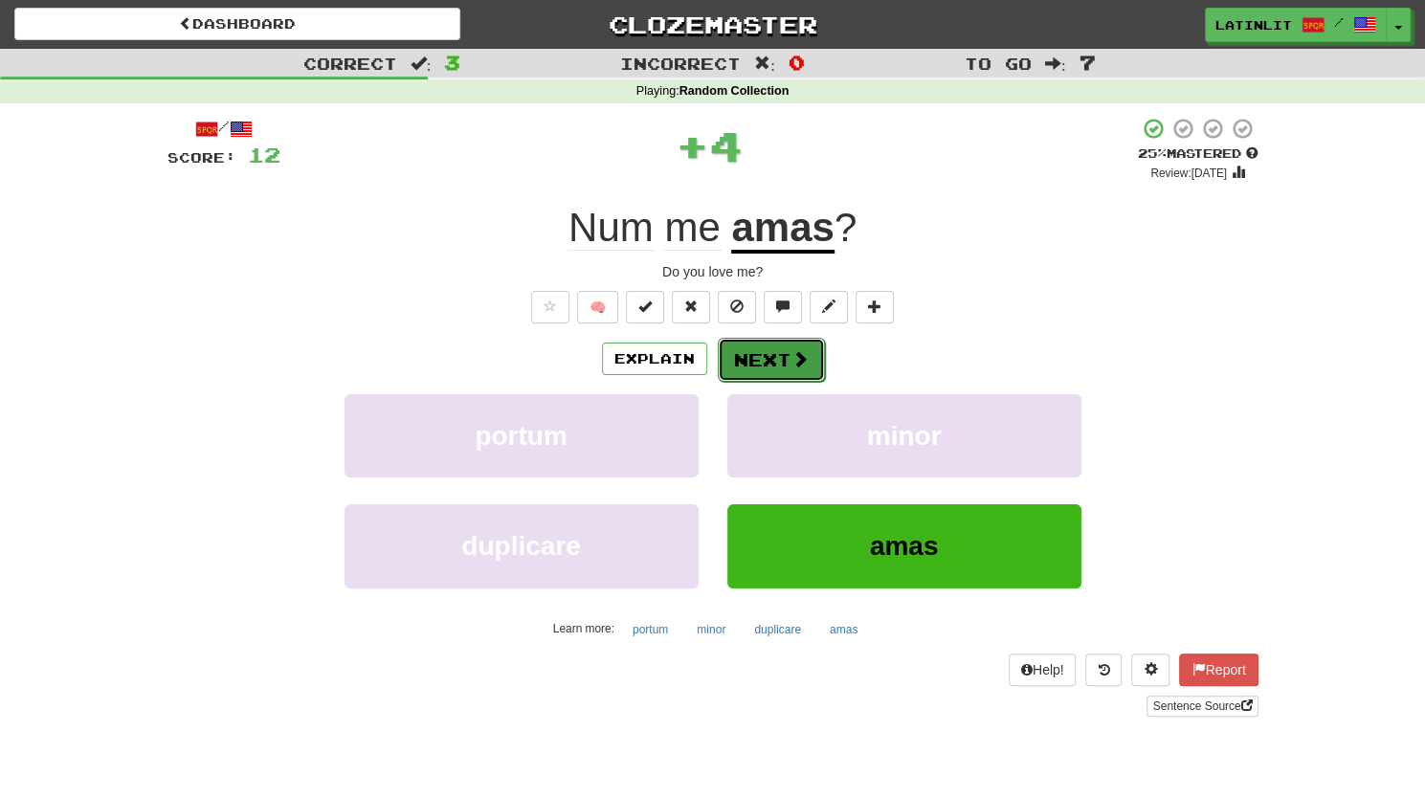
click at [759, 368] on button "Next" at bounding box center [771, 360] width 107 height 44
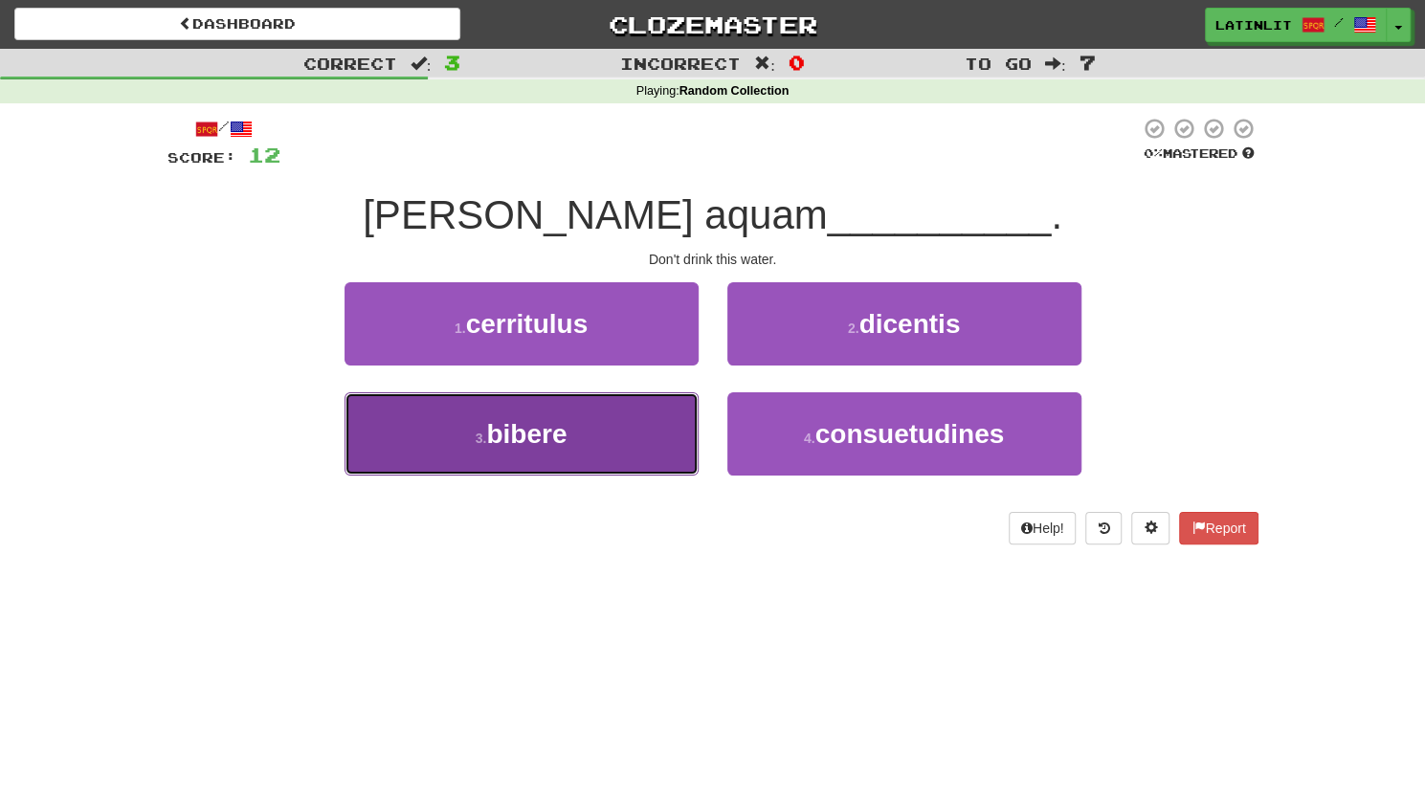
click at [584, 416] on button "3 . bibere" at bounding box center [521, 433] width 354 height 83
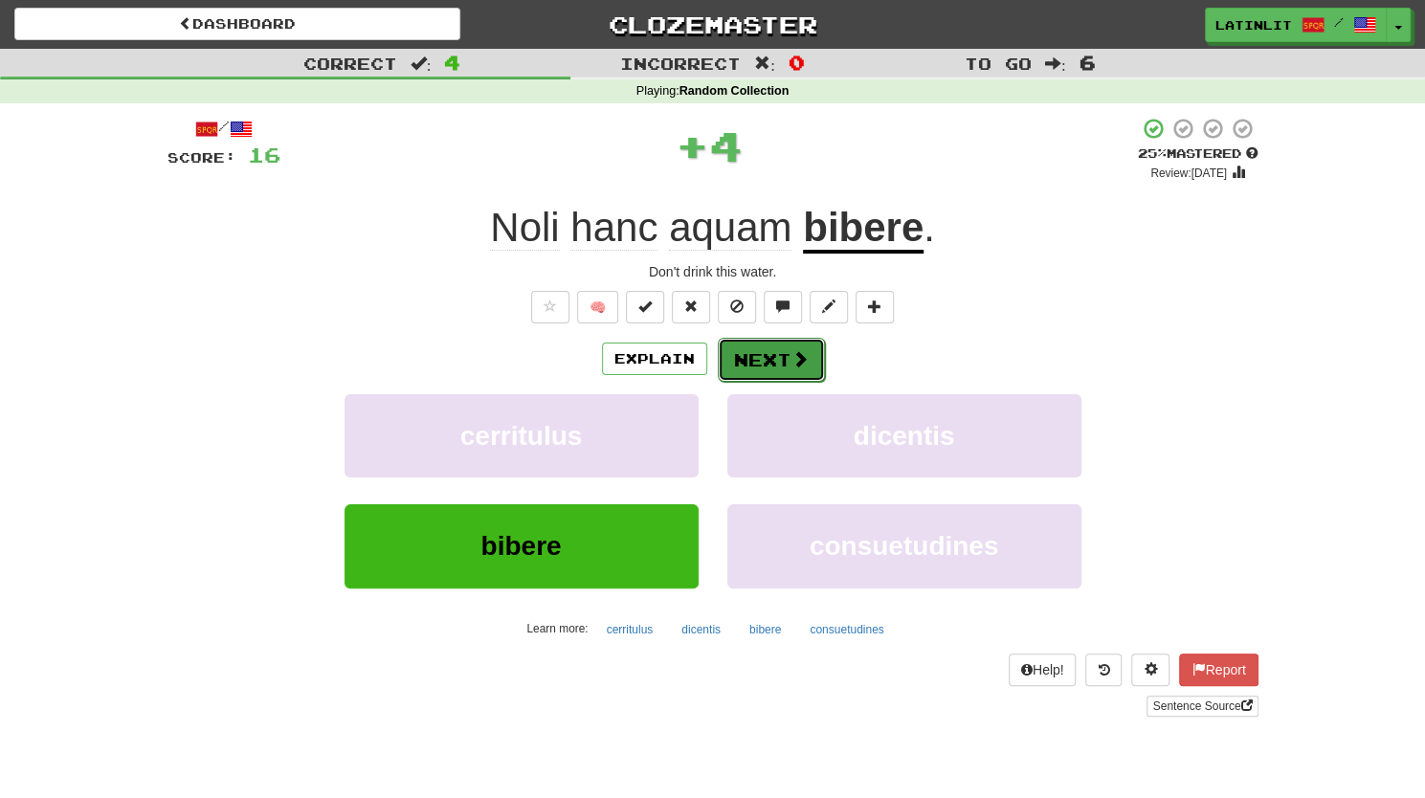
click at [734, 371] on button "Next" at bounding box center [771, 360] width 107 height 44
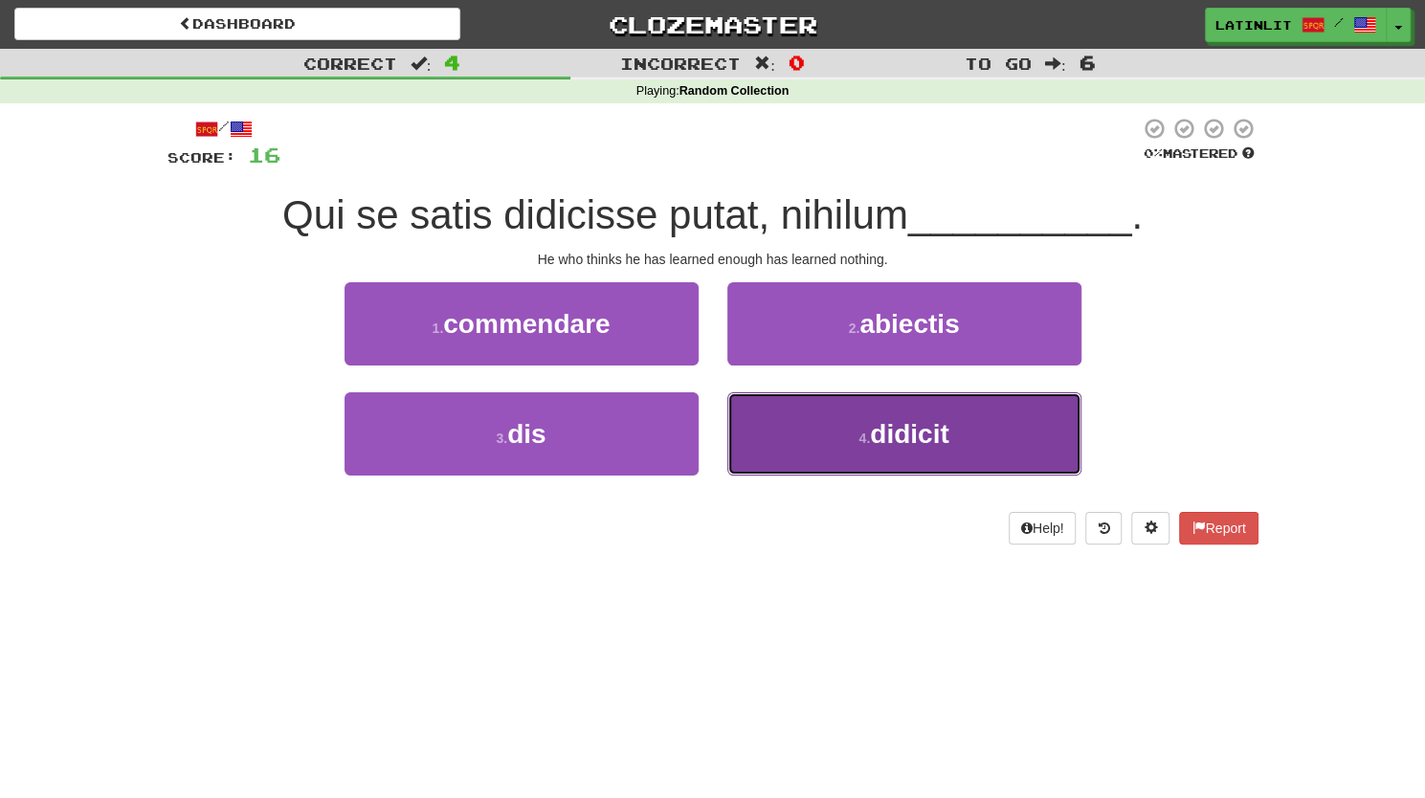
click at [804, 443] on button "4 . didicit" at bounding box center [904, 433] width 354 height 83
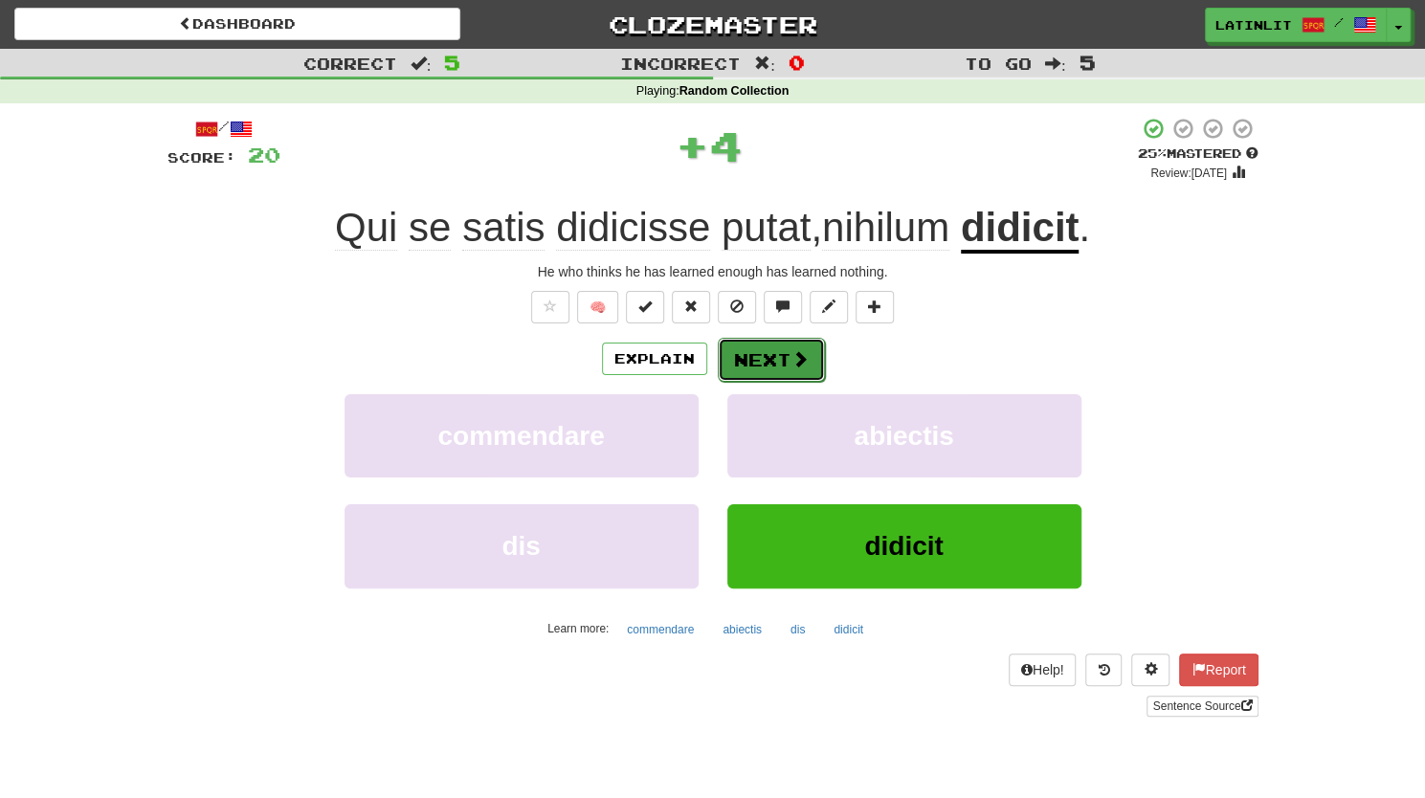
click at [760, 349] on button "Next" at bounding box center [771, 360] width 107 height 44
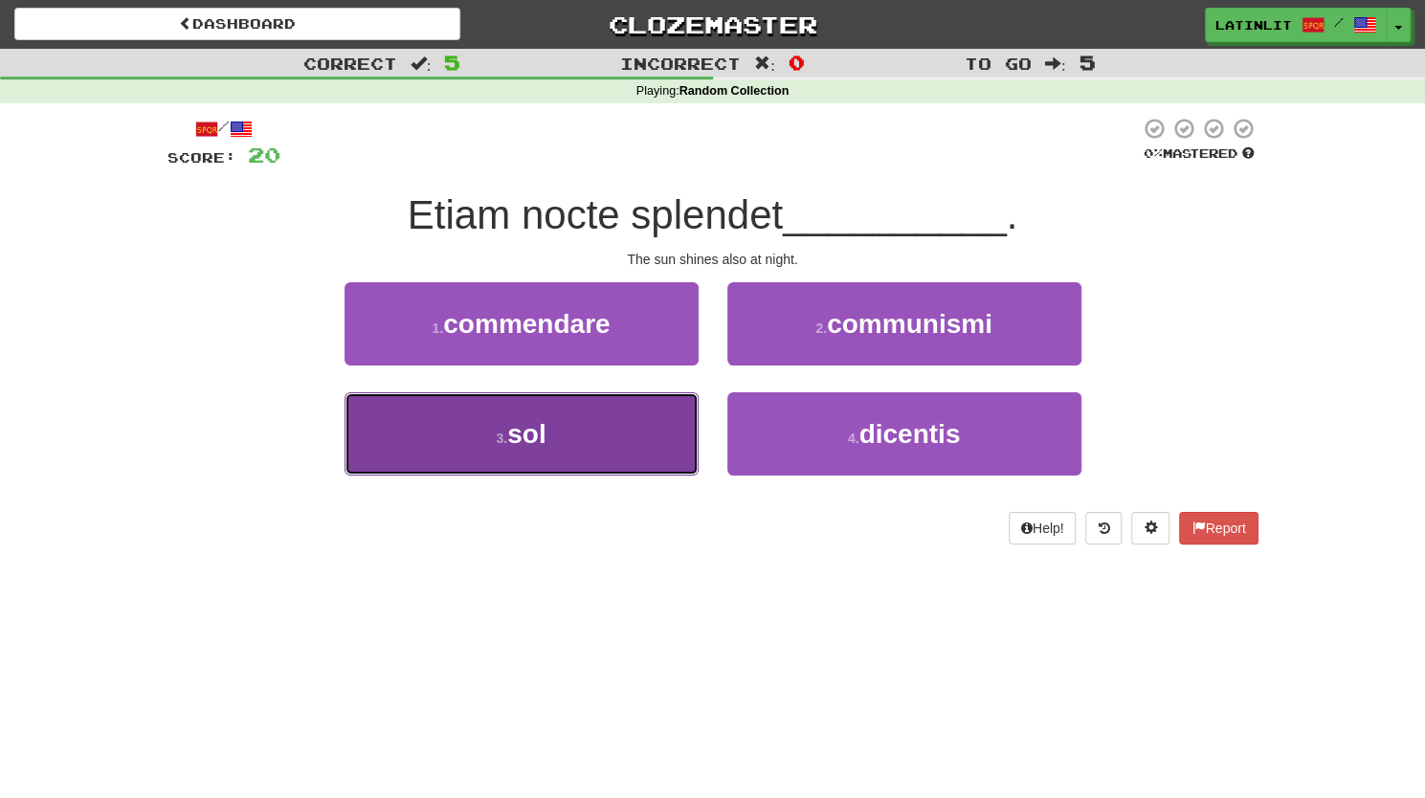
click at [609, 446] on button "3 . sol" at bounding box center [521, 433] width 354 height 83
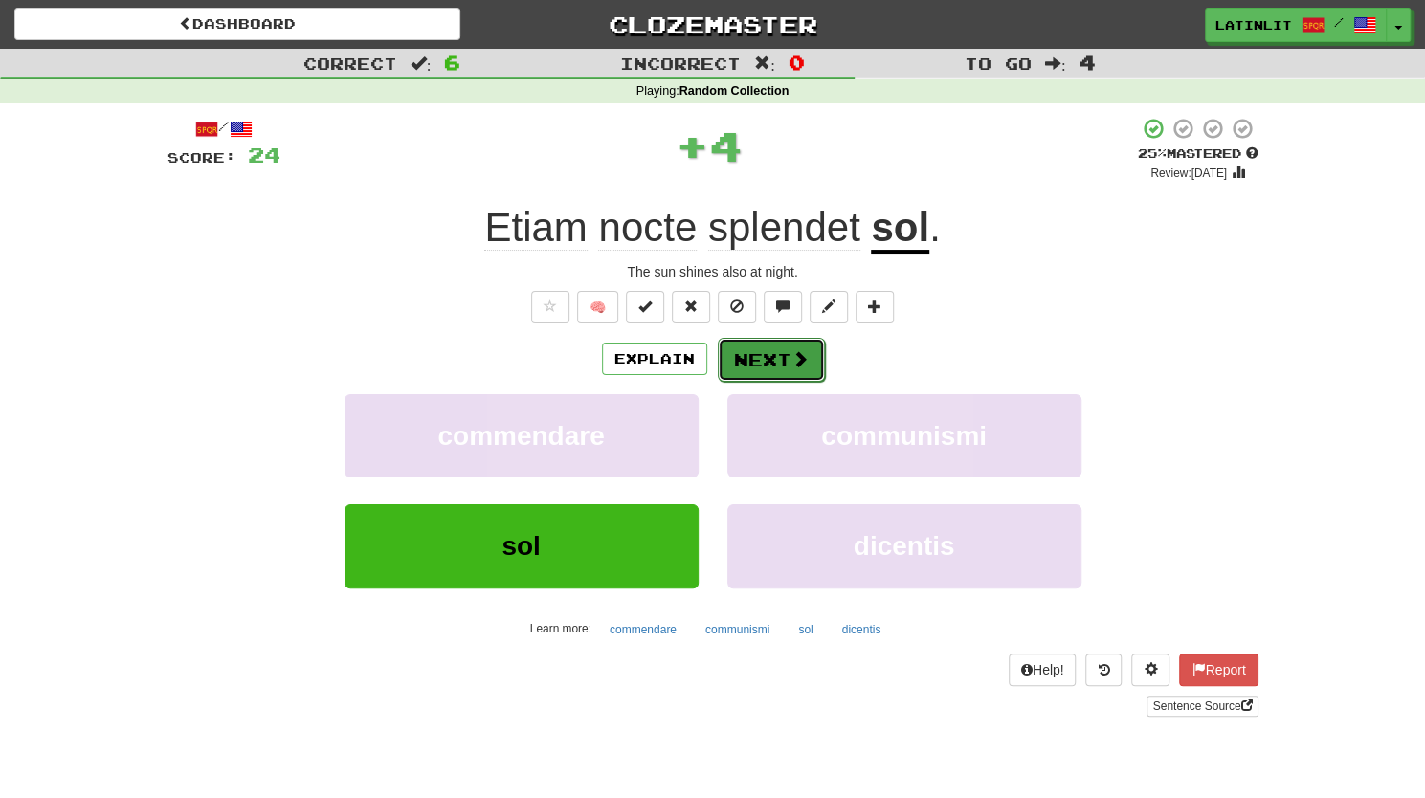
click at [741, 368] on button "Next" at bounding box center [771, 360] width 107 height 44
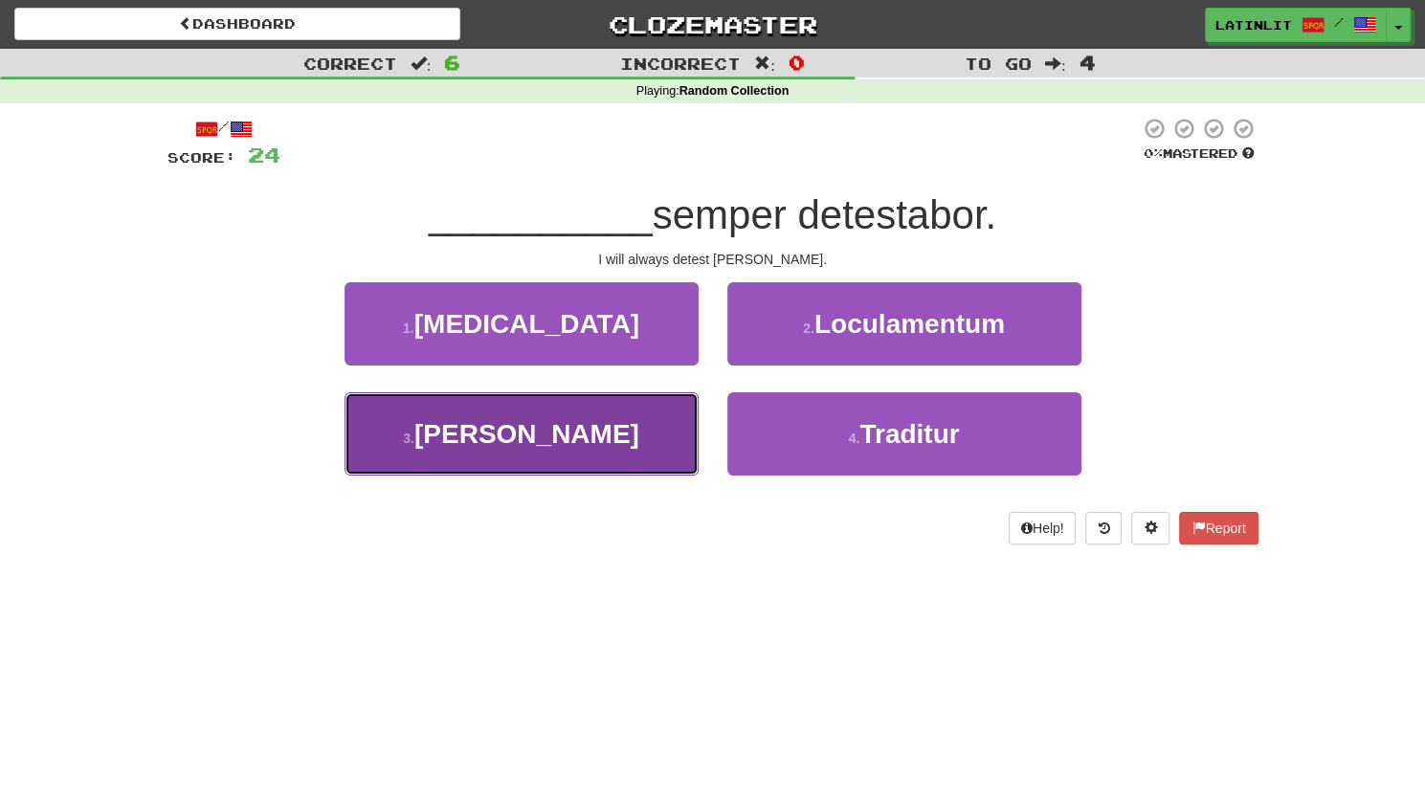
click at [586, 438] on button "3 . [PERSON_NAME]" at bounding box center [521, 433] width 354 height 83
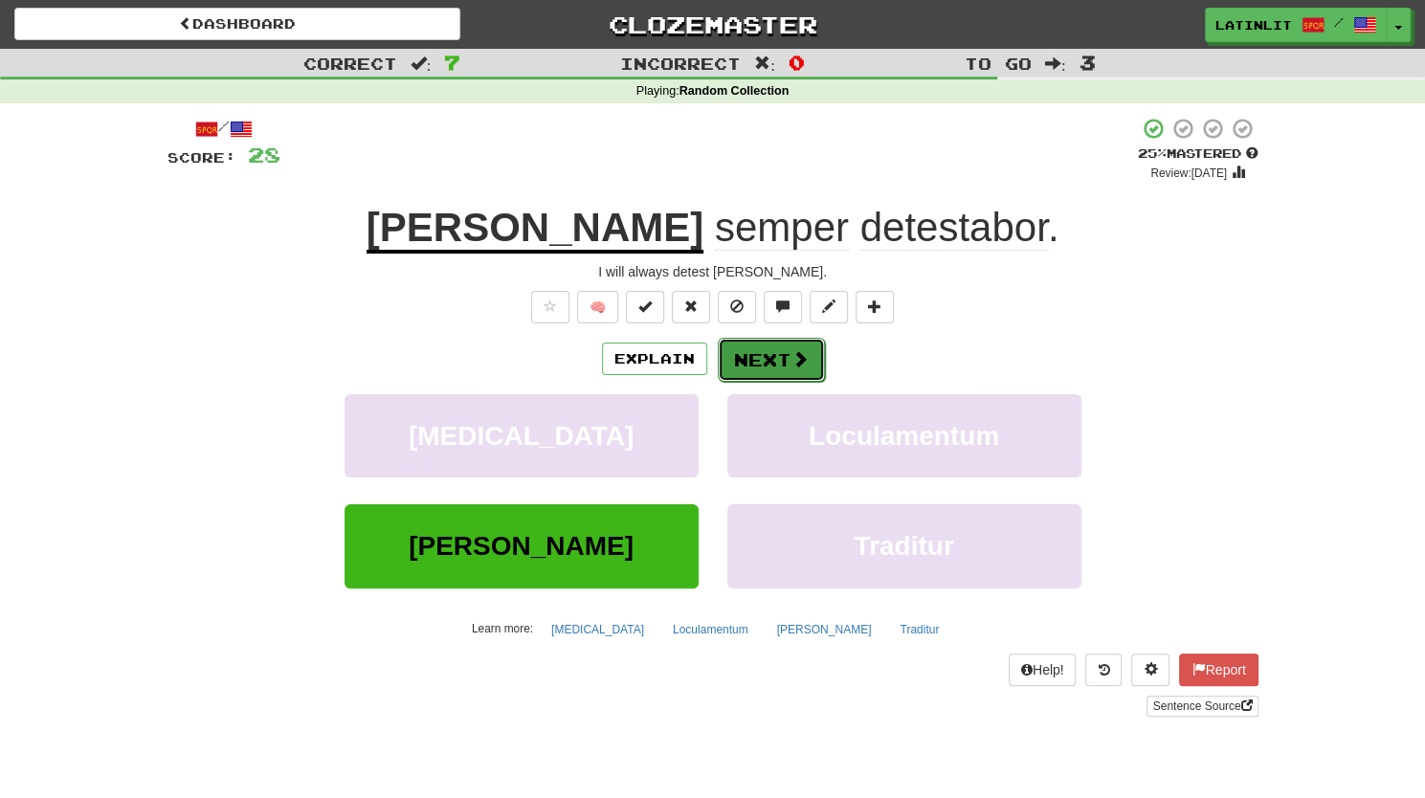
click at [752, 356] on button "Next" at bounding box center [771, 360] width 107 height 44
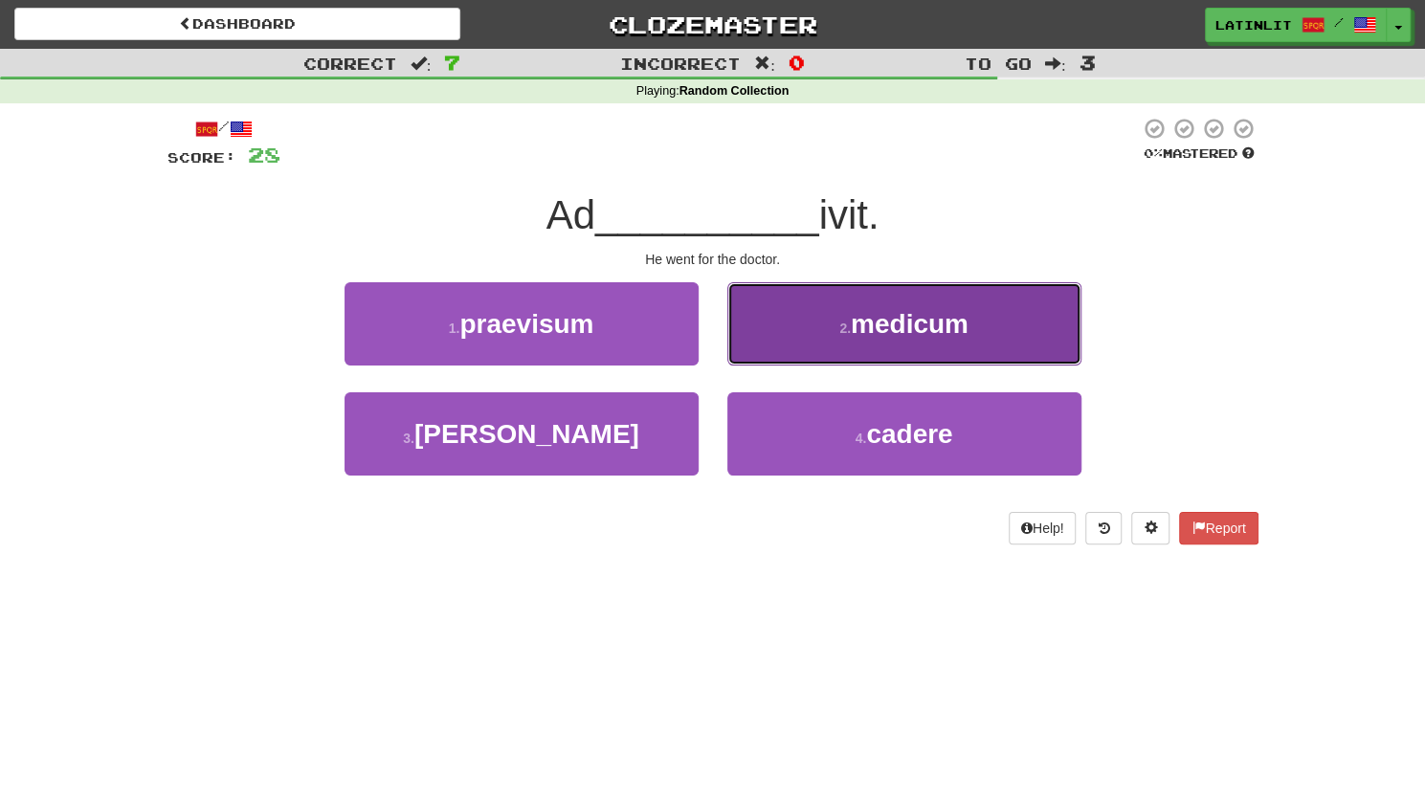
click at [824, 326] on button "2 . medicum" at bounding box center [904, 323] width 354 height 83
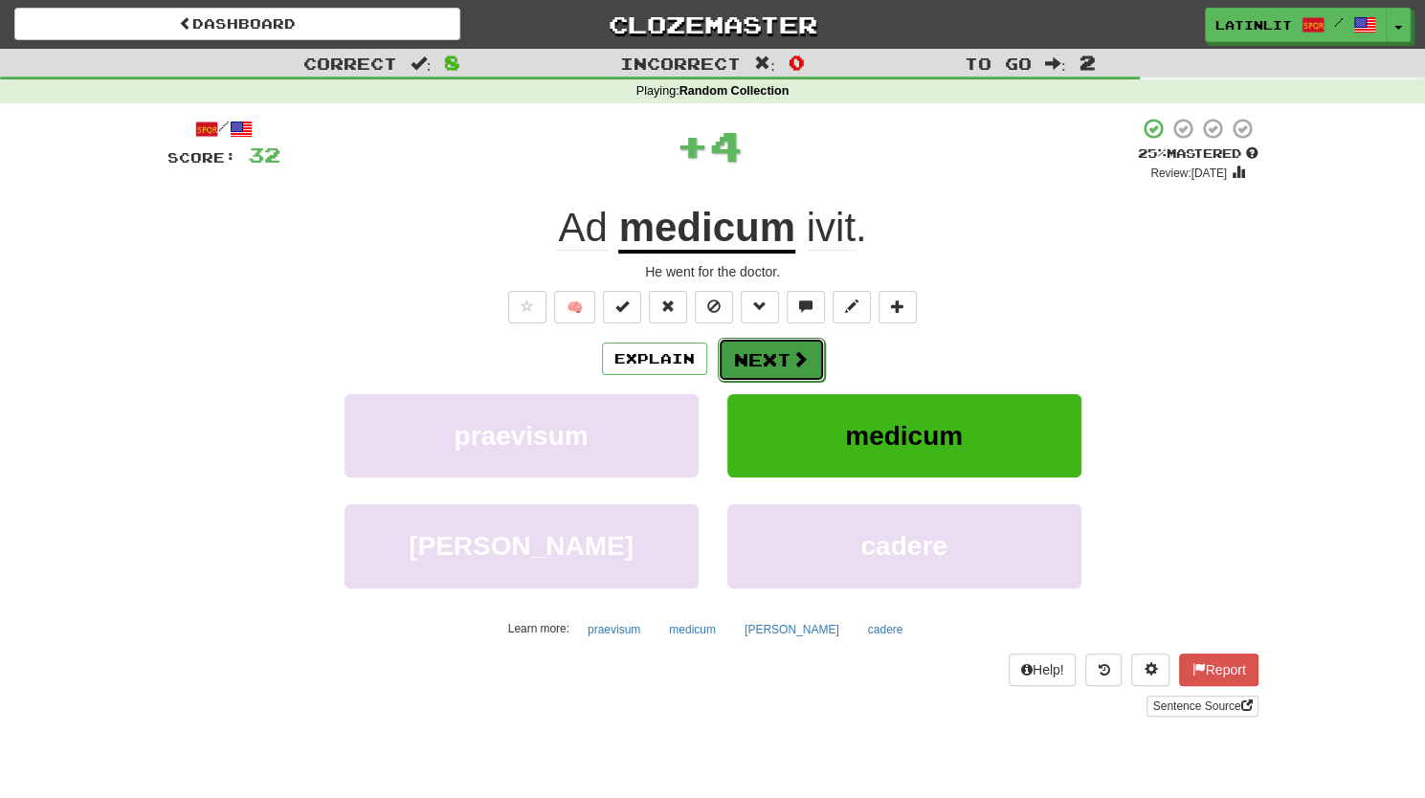
click at [764, 347] on button "Next" at bounding box center [771, 360] width 107 height 44
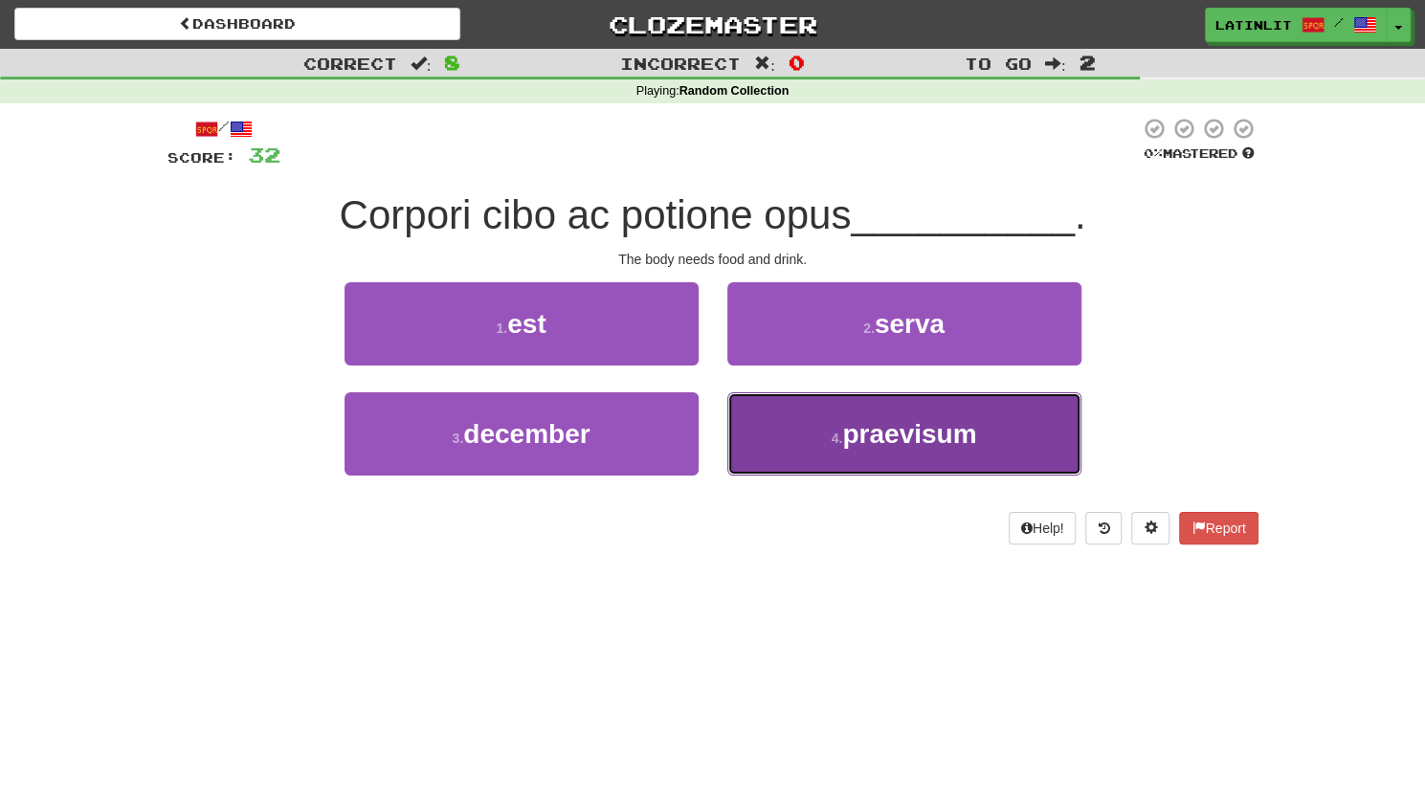
click at [802, 431] on button "4 . praevisum" at bounding box center [904, 433] width 354 height 83
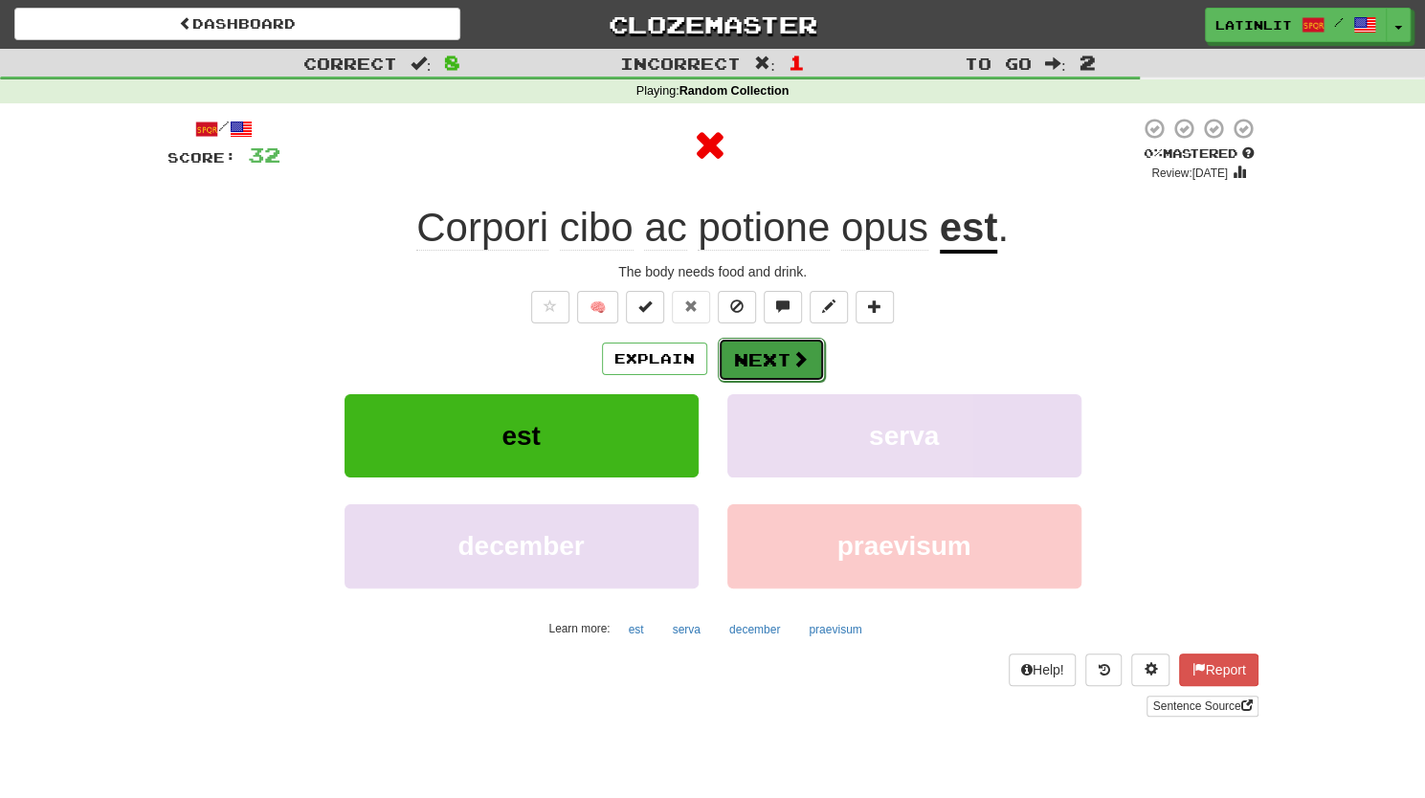
click at [753, 349] on button "Next" at bounding box center [771, 360] width 107 height 44
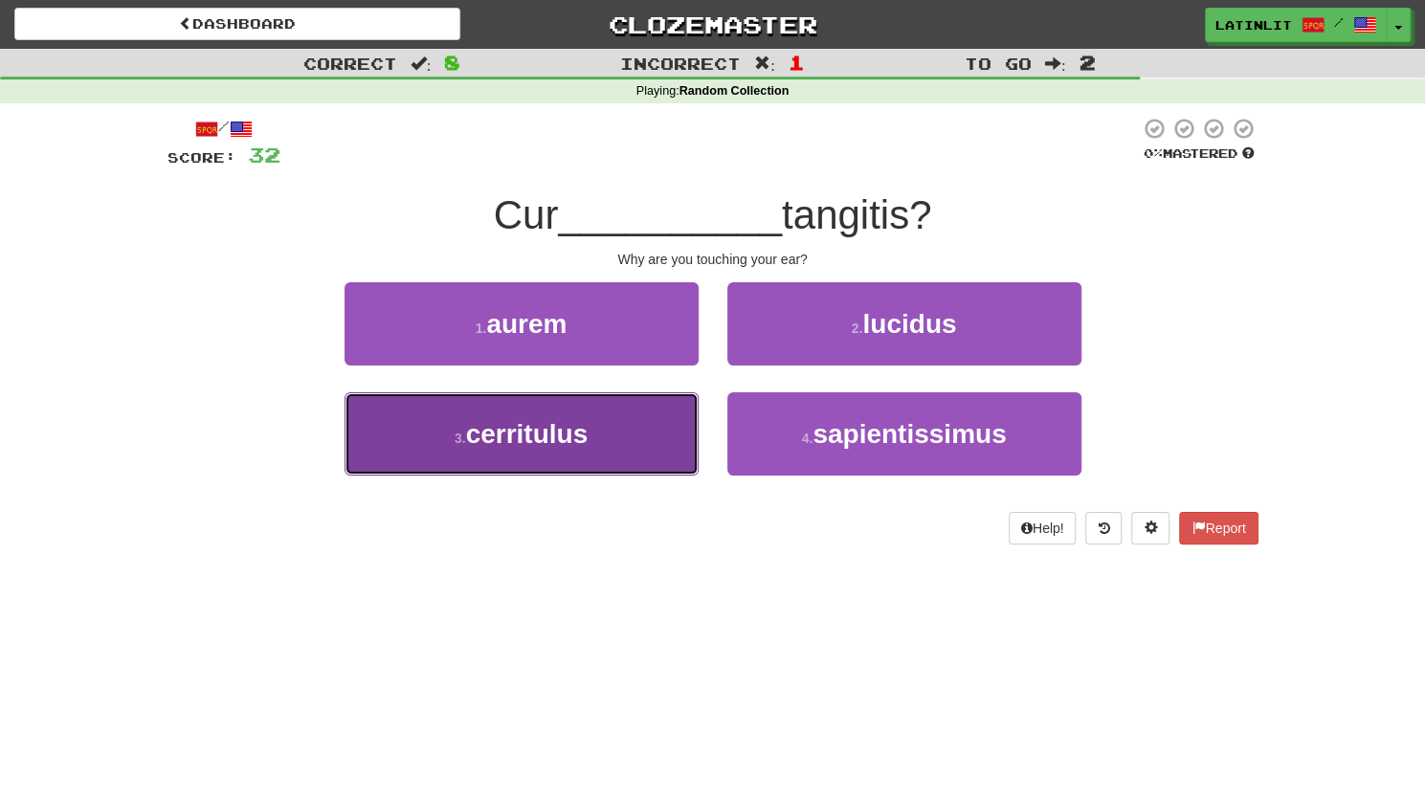
click at [536, 449] on button "3 . cerritulus" at bounding box center [521, 433] width 354 height 83
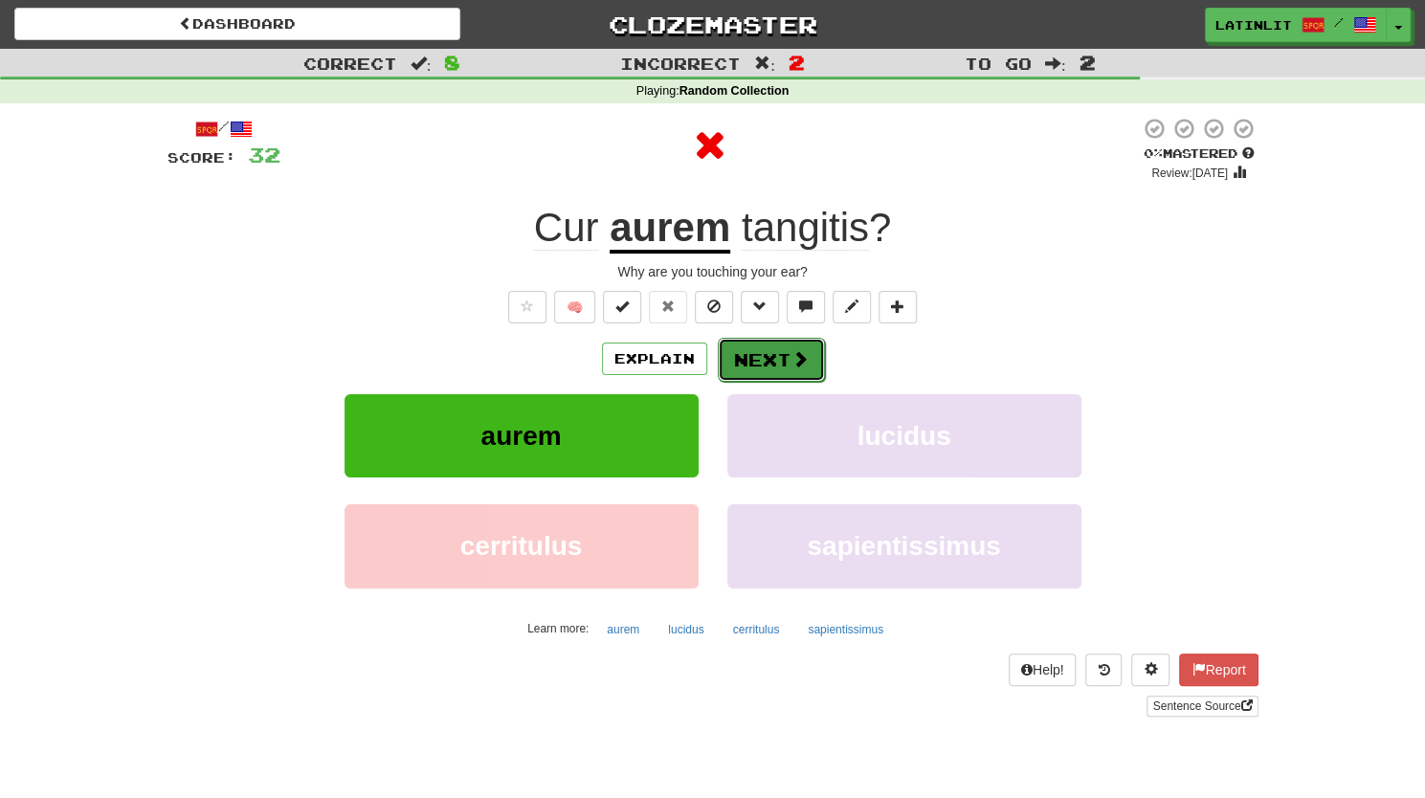
click at [735, 359] on button "Next" at bounding box center [771, 360] width 107 height 44
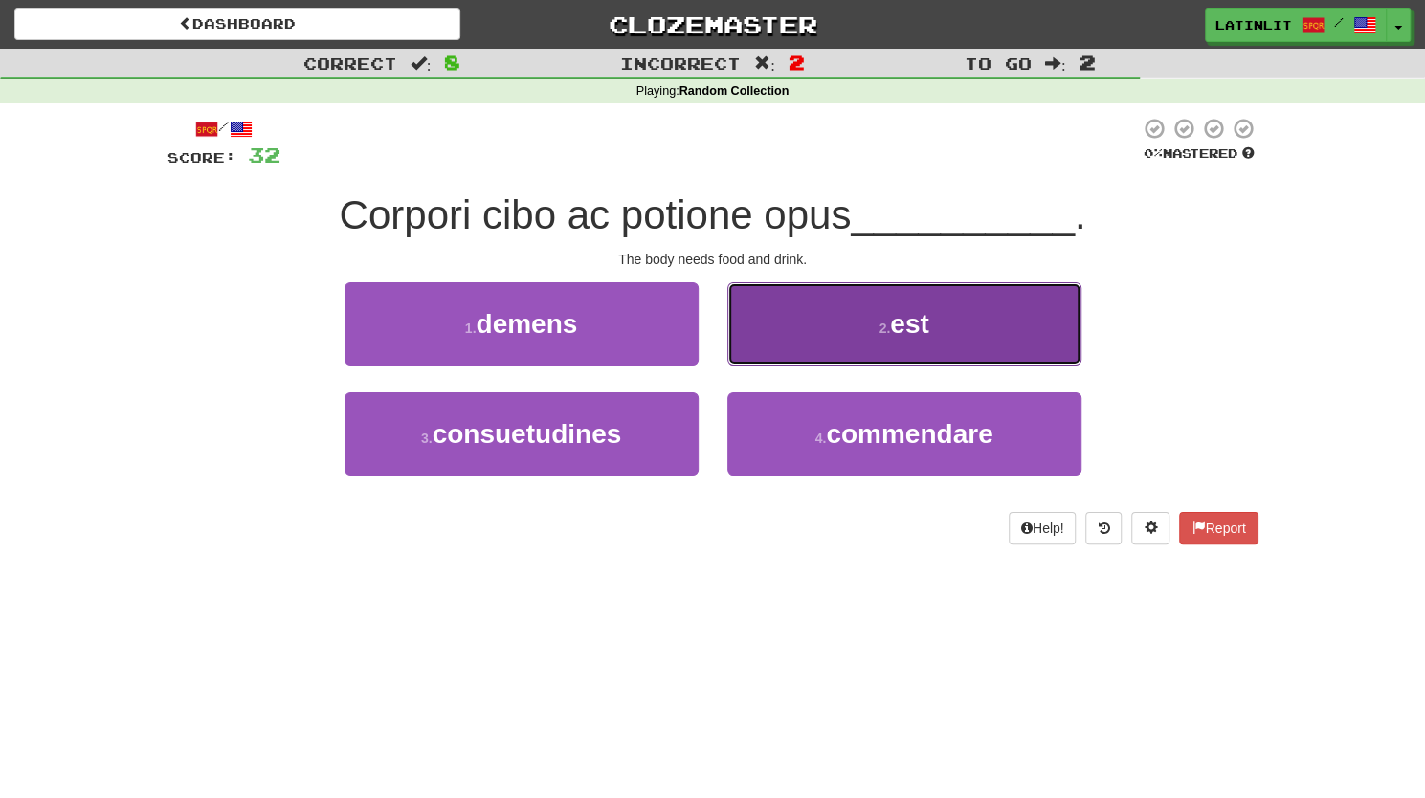
click at [865, 325] on button "2 . est" at bounding box center [904, 323] width 354 height 83
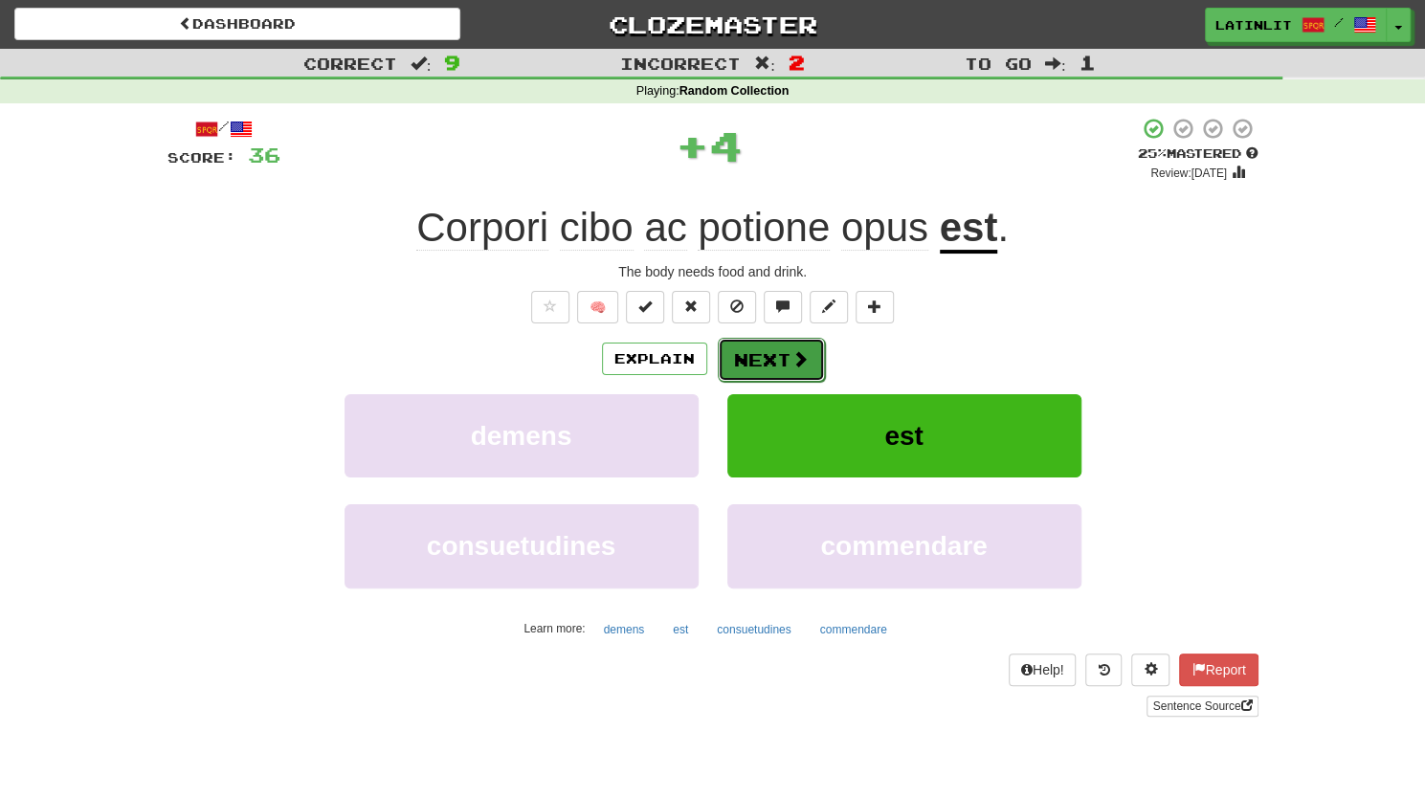
click at [764, 377] on button "Next" at bounding box center [771, 360] width 107 height 44
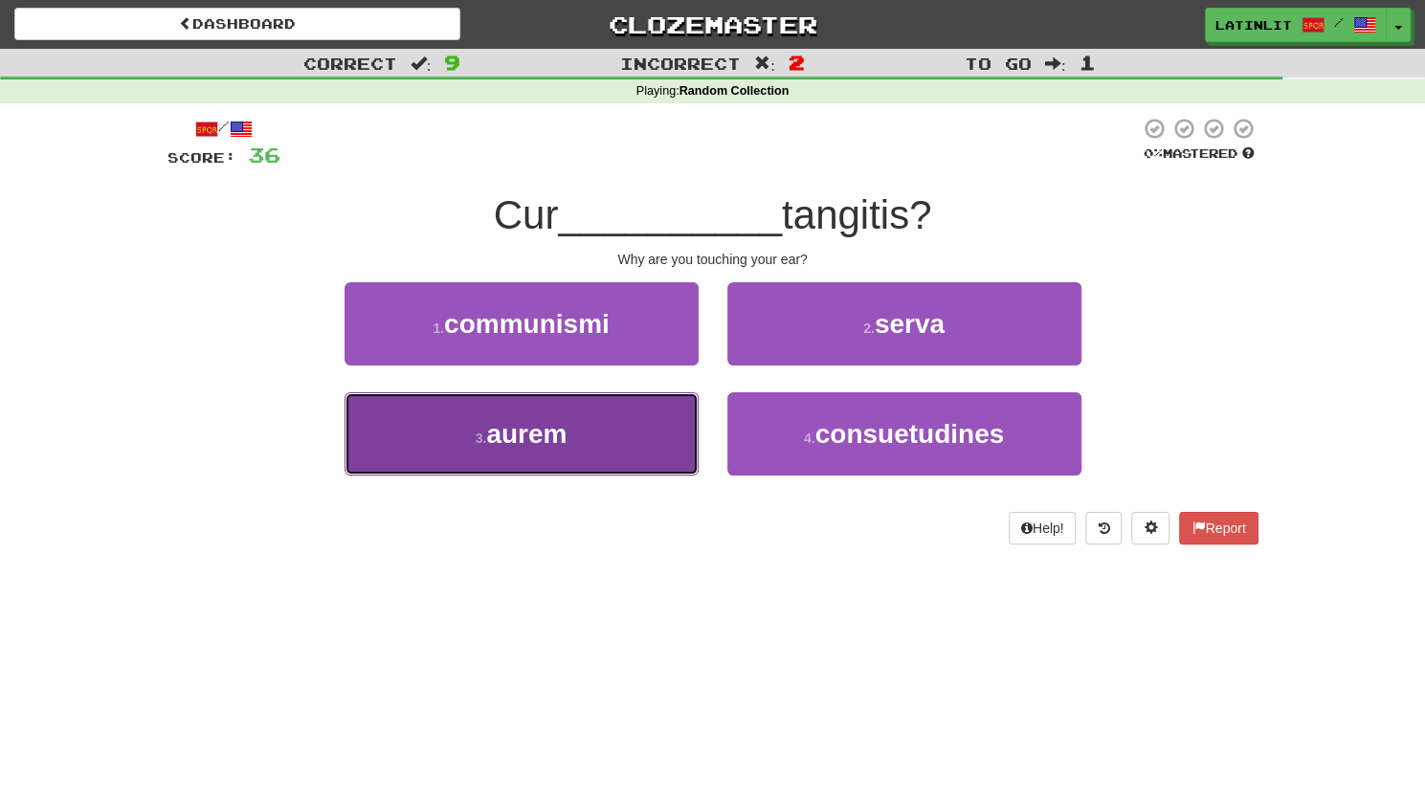
click at [580, 428] on button "3 . aurem" at bounding box center [521, 433] width 354 height 83
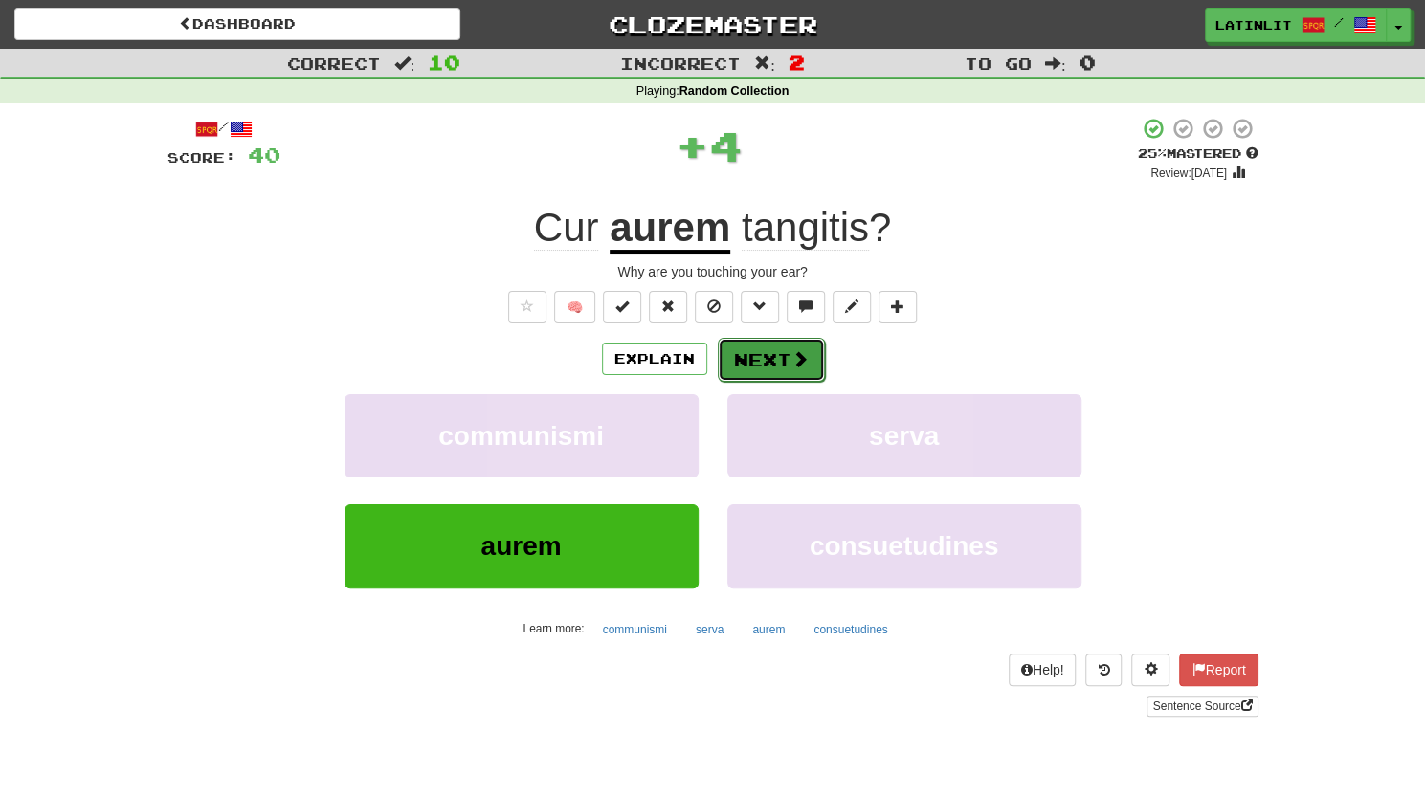
click at [779, 358] on button "Next" at bounding box center [771, 360] width 107 height 44
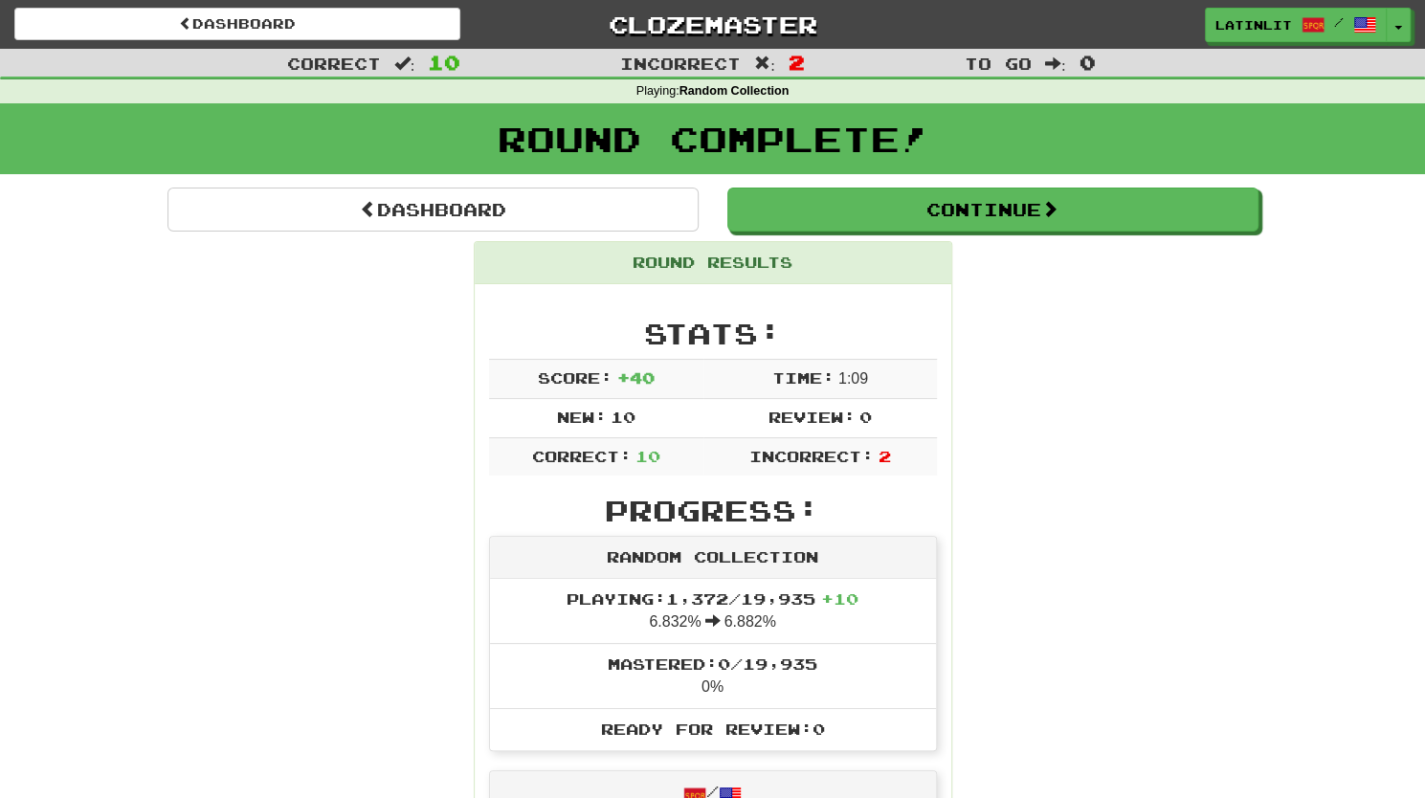
click at [905, 181] on div "Round Complete!" at bounding box center [712, 145] width 1425 height 84
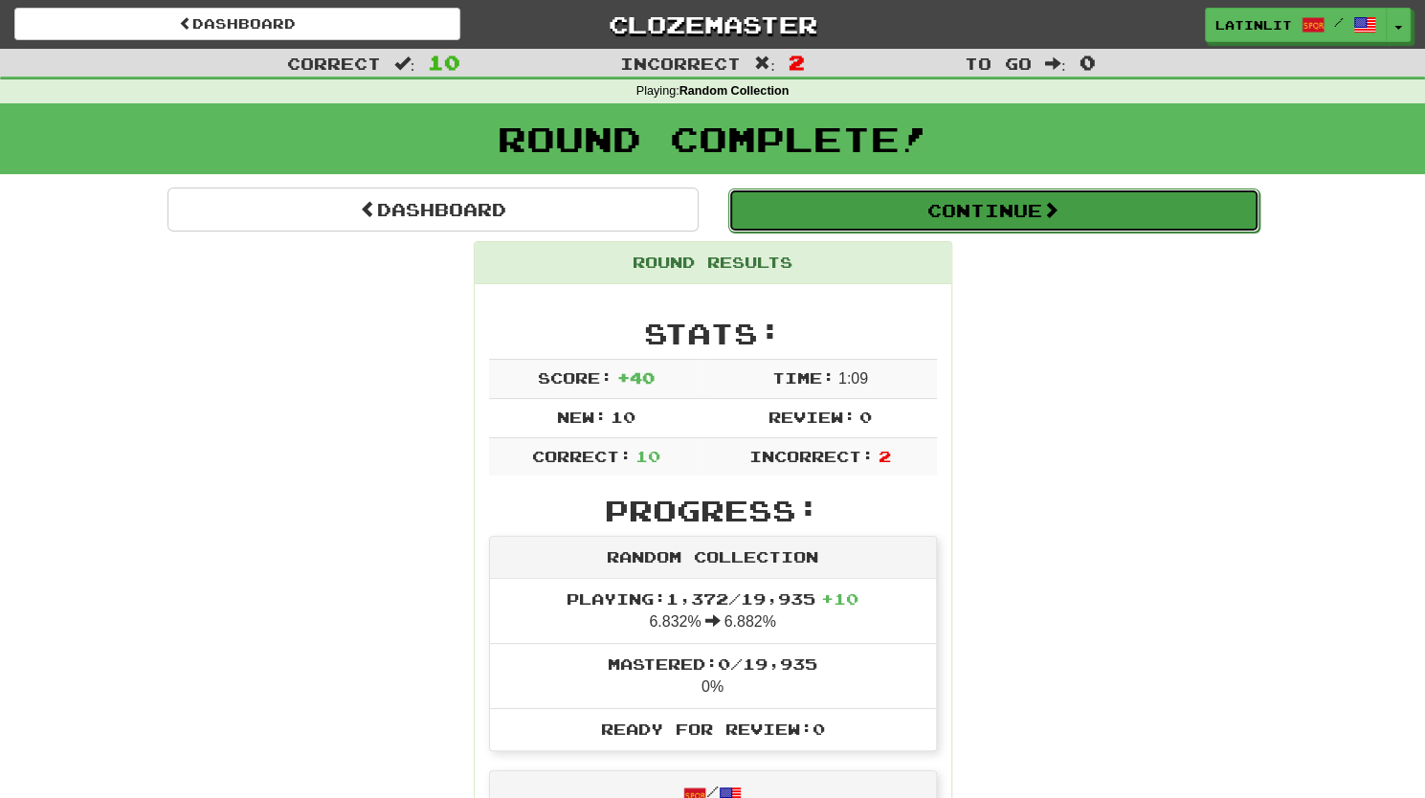
click at [901, 200] on button "Continue" at bounding box center [993, 210] width 531 height 44
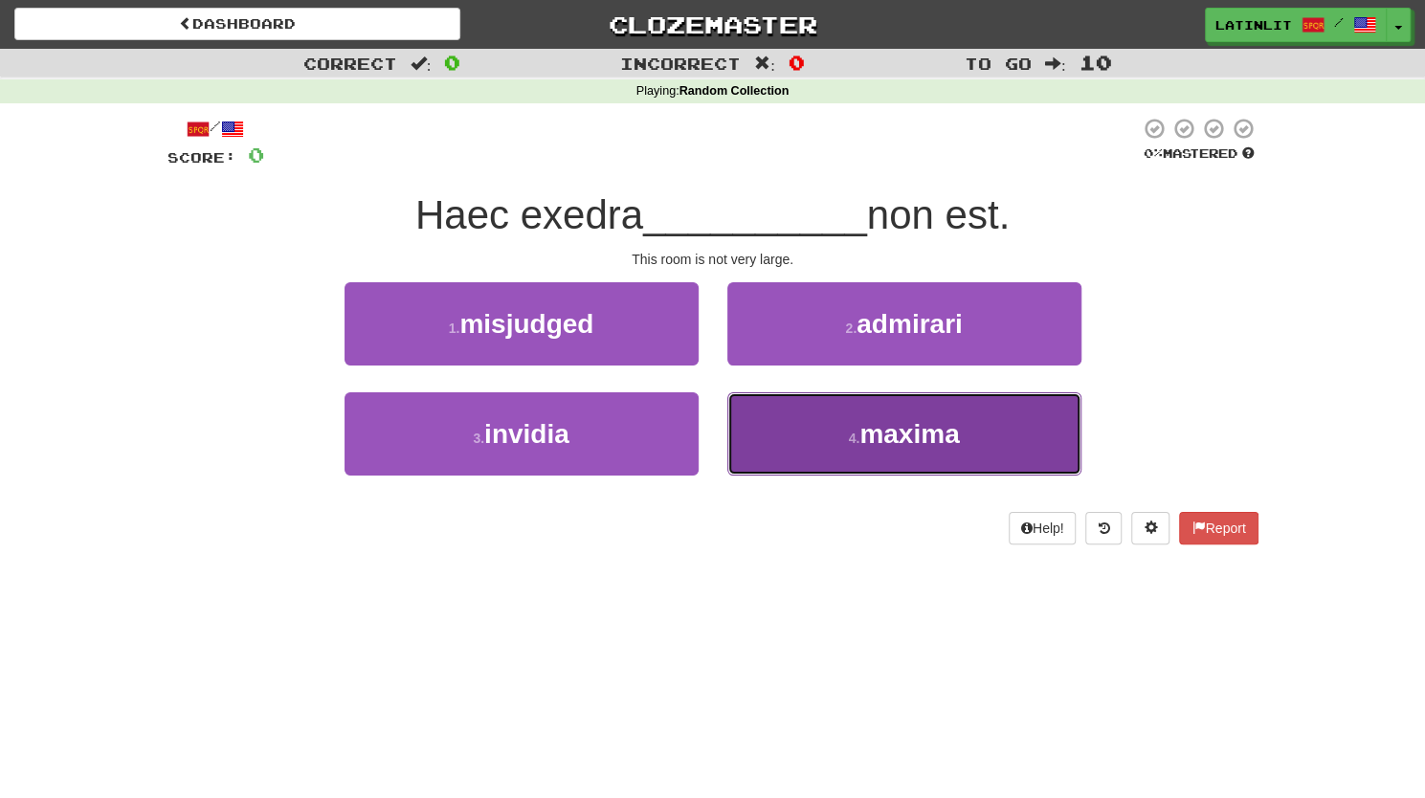
click at [822, 431] on button "4 . maxima" at bounding box center [904, 433] width 354 height 83
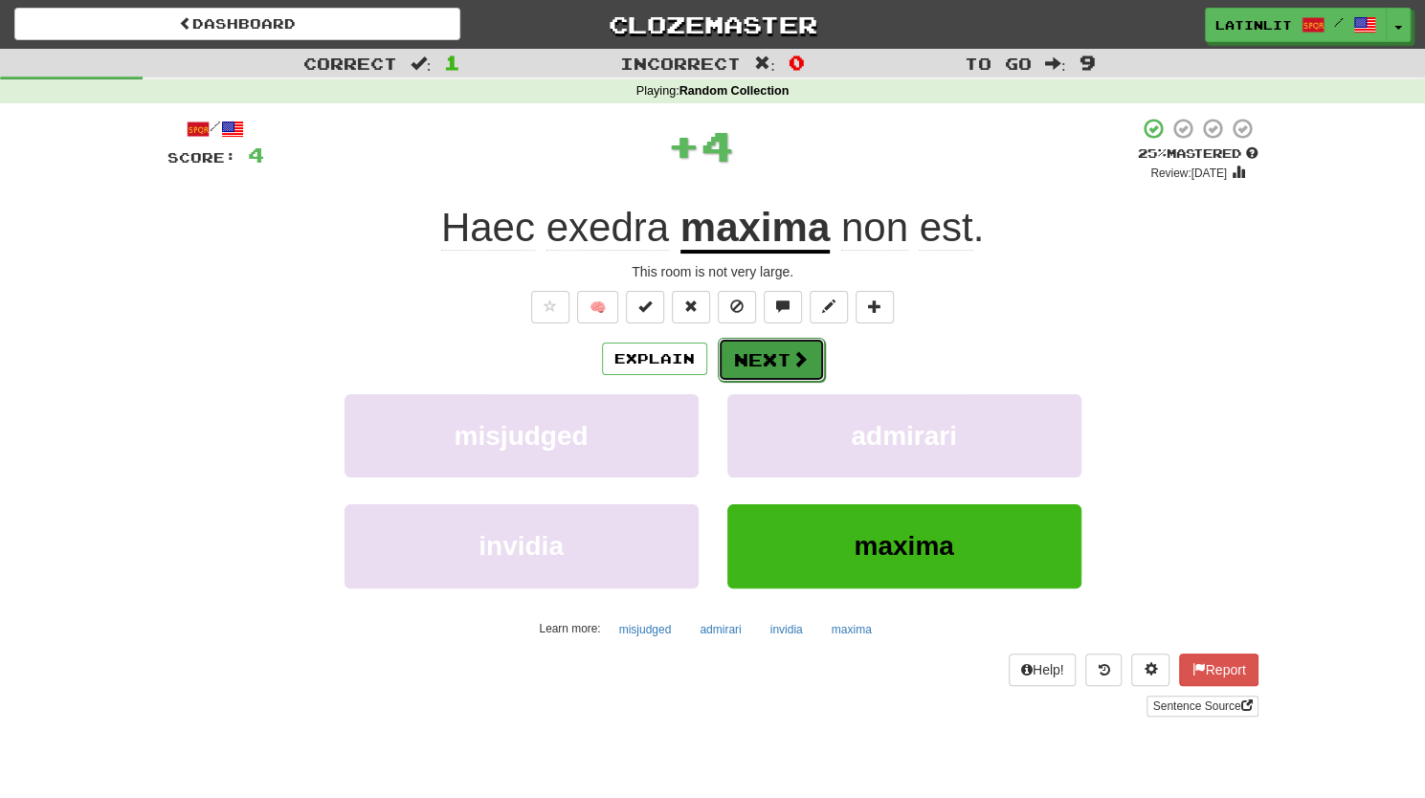
click at [775, 362] on button "Next" at bounding box center [771, 360] width 107 height 44
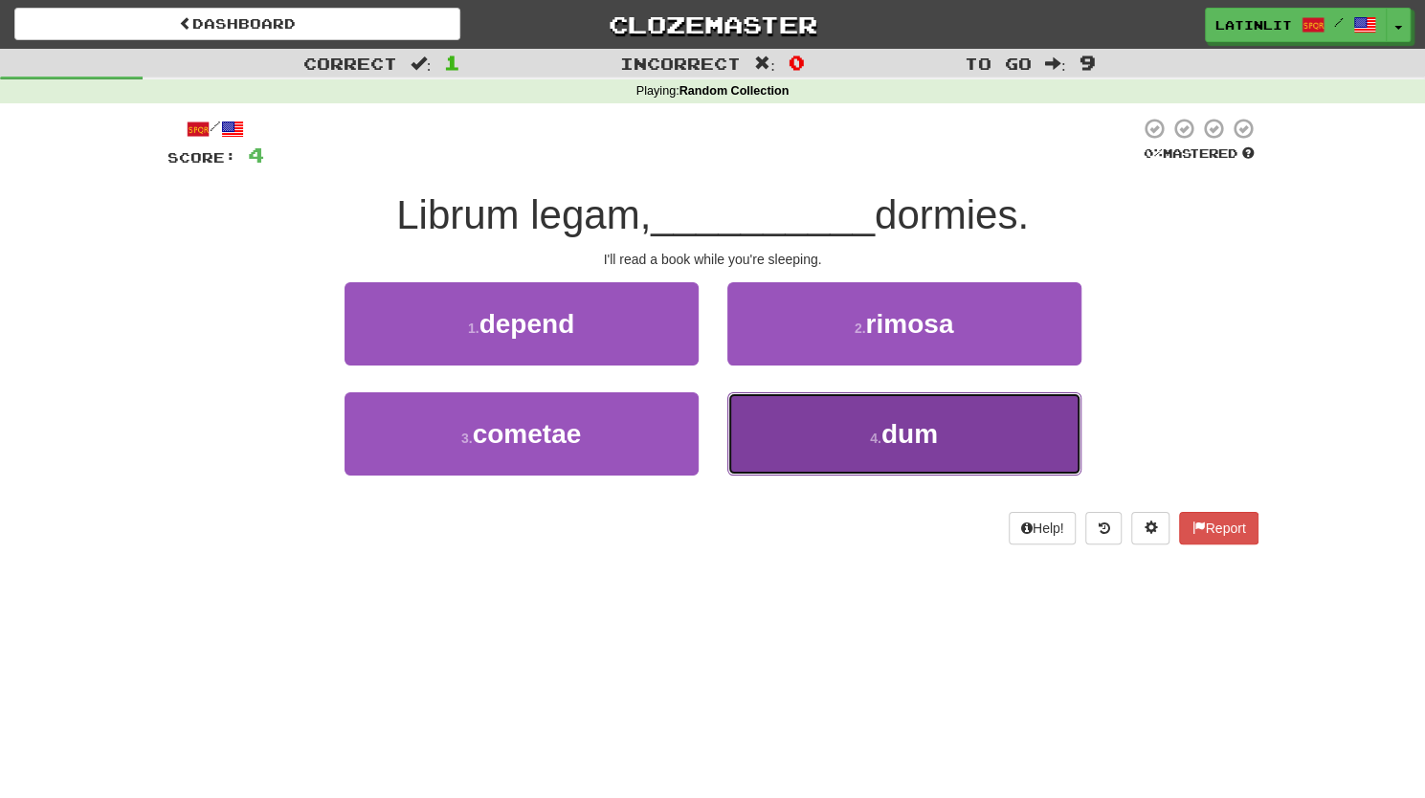
click at [829, 442] on button "4 . dum" at bounding box center [904, 433] width 354 height 83
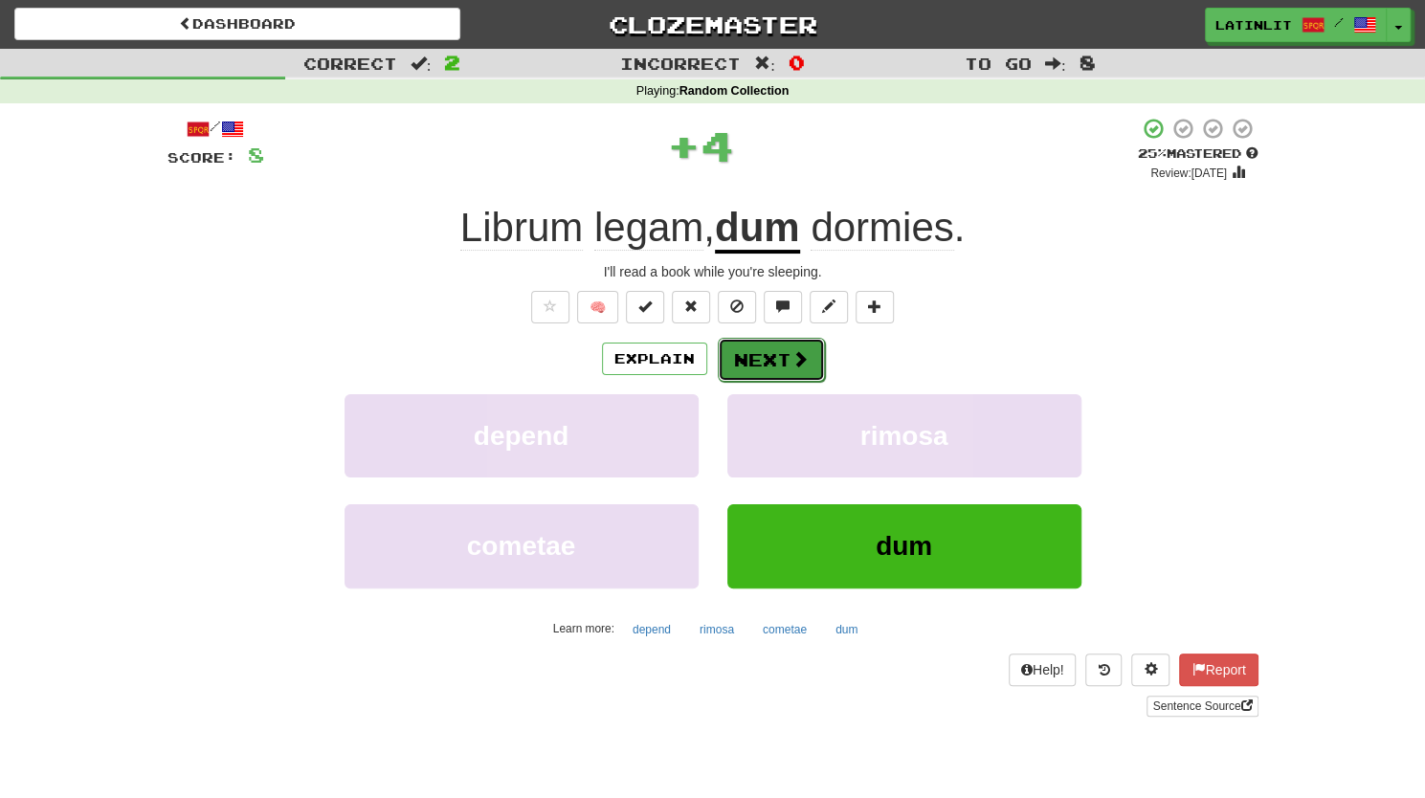
click at [763, 363] on button "Next" at bounding box center [771, 360] width 107 height 44
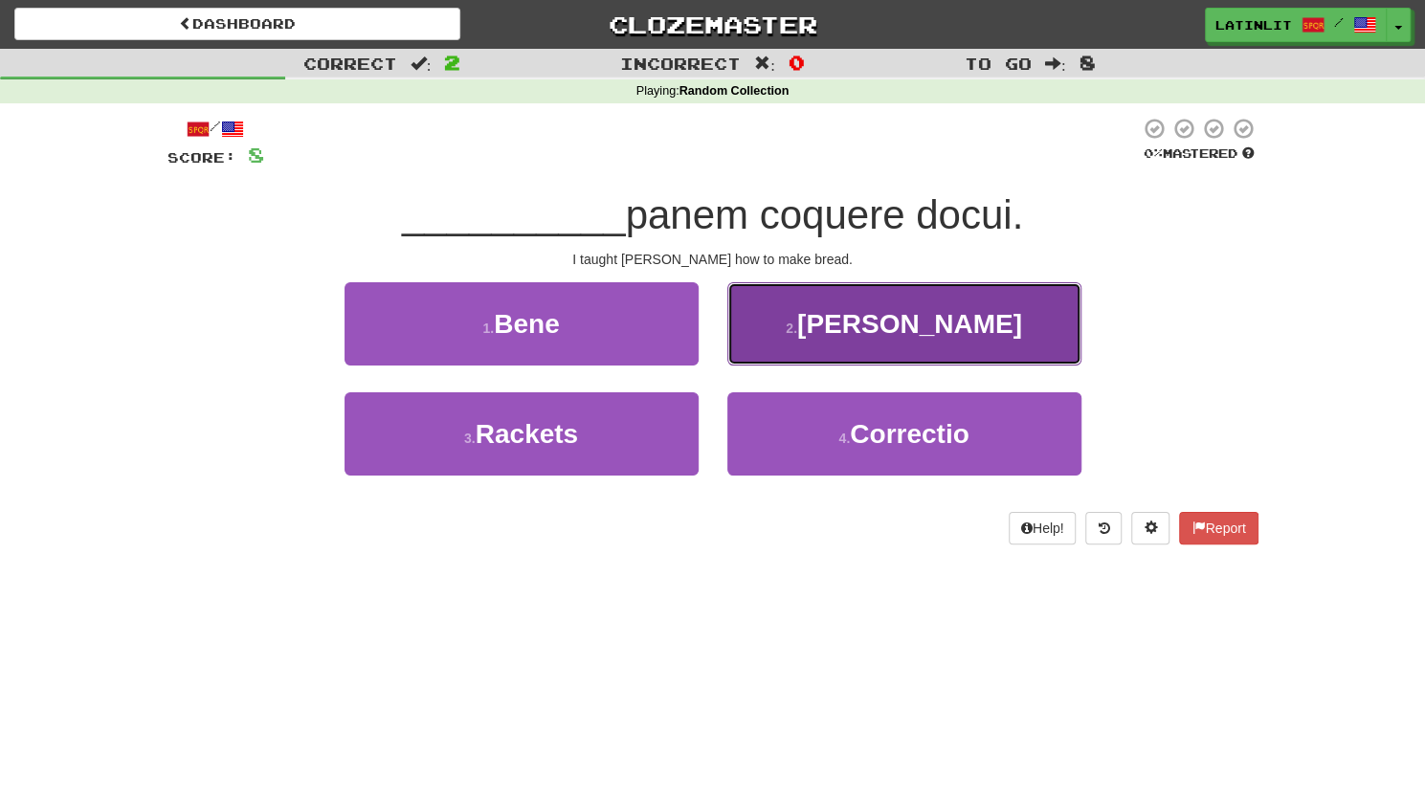
click at [838, 321] on button "2 . [PERSON_NAME]" at bounding box center [904, 323] width 354 height 83
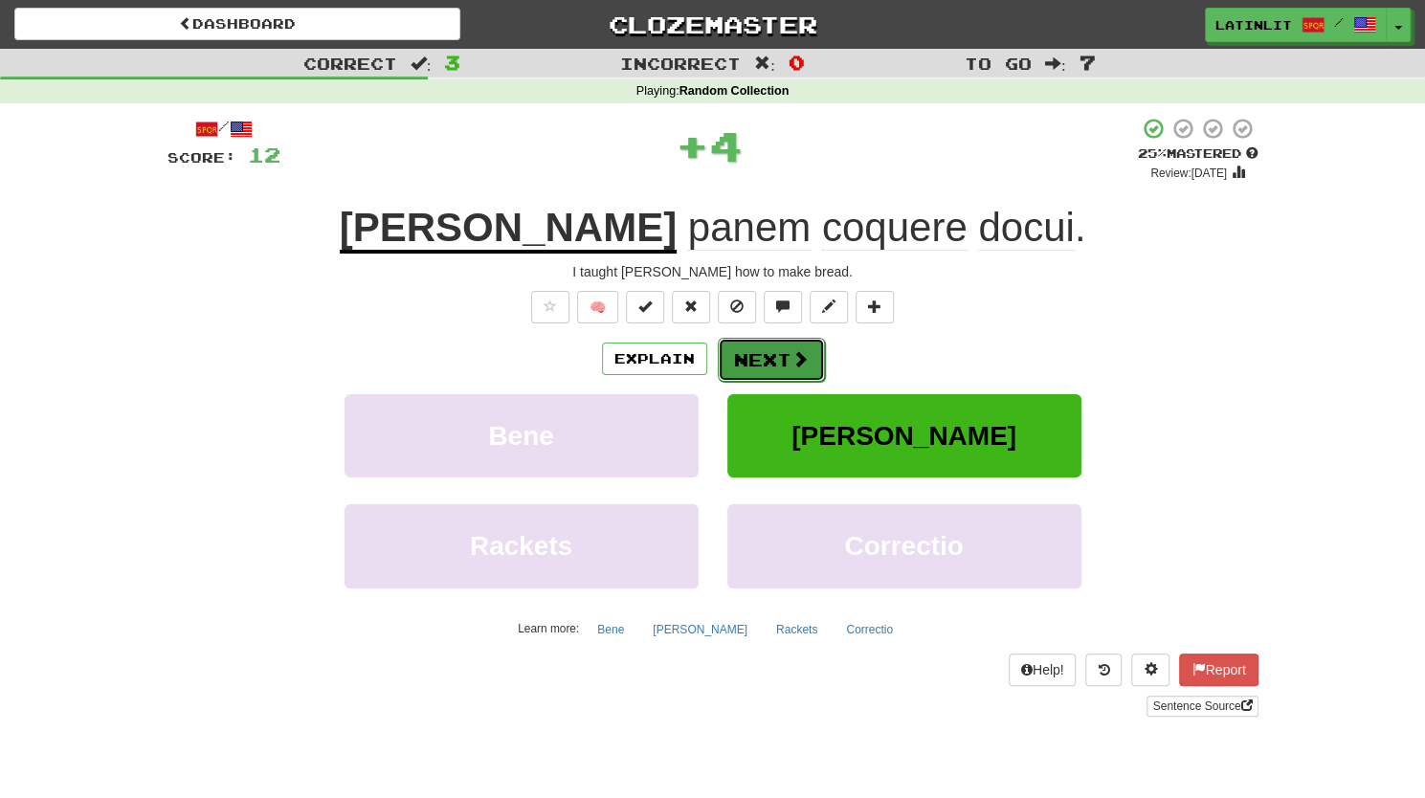
click at [758, 352] on button "Next" at bounding box center [771, 360] width 107 height 44
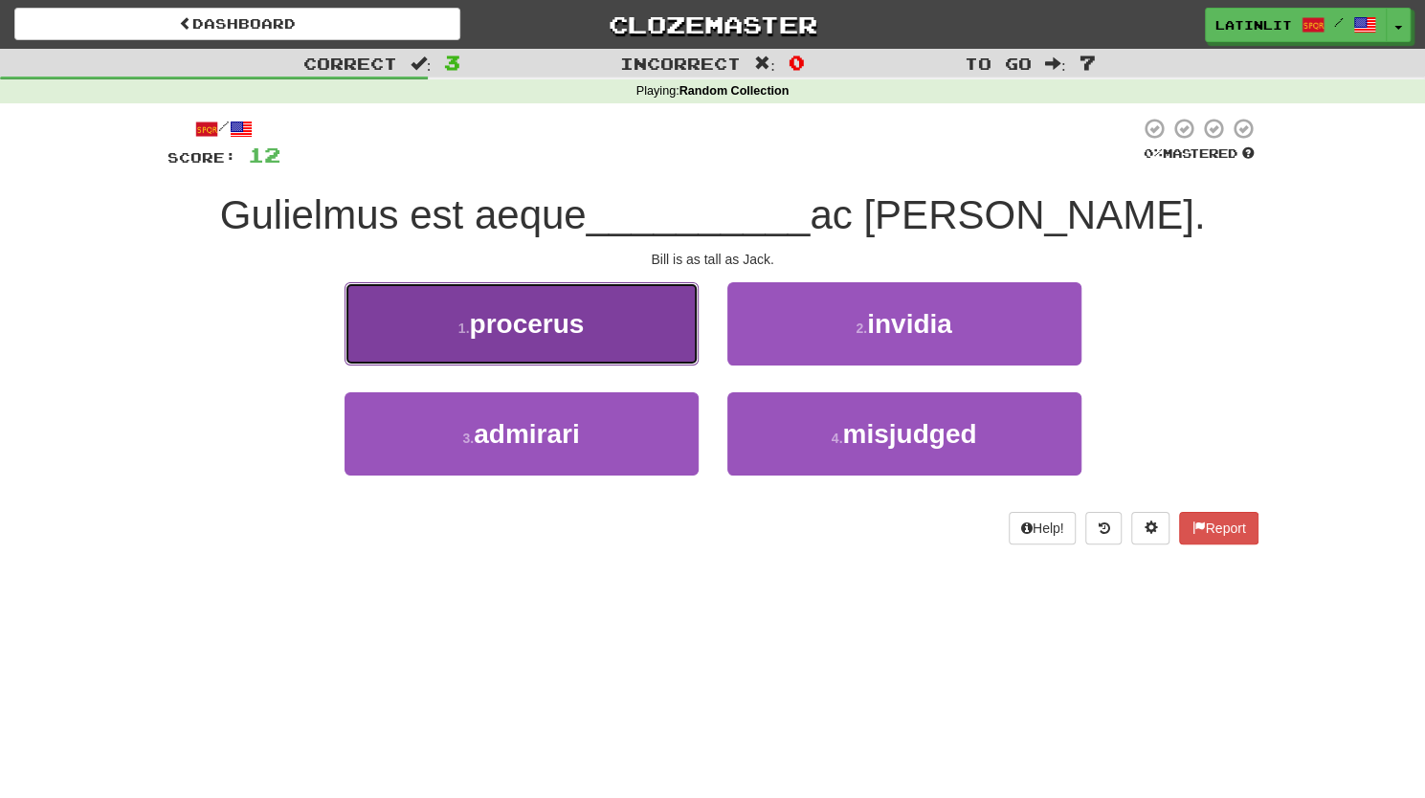
click at [570, 331] on span "procerus" at bounding box center [526, 324] width 115 height 30
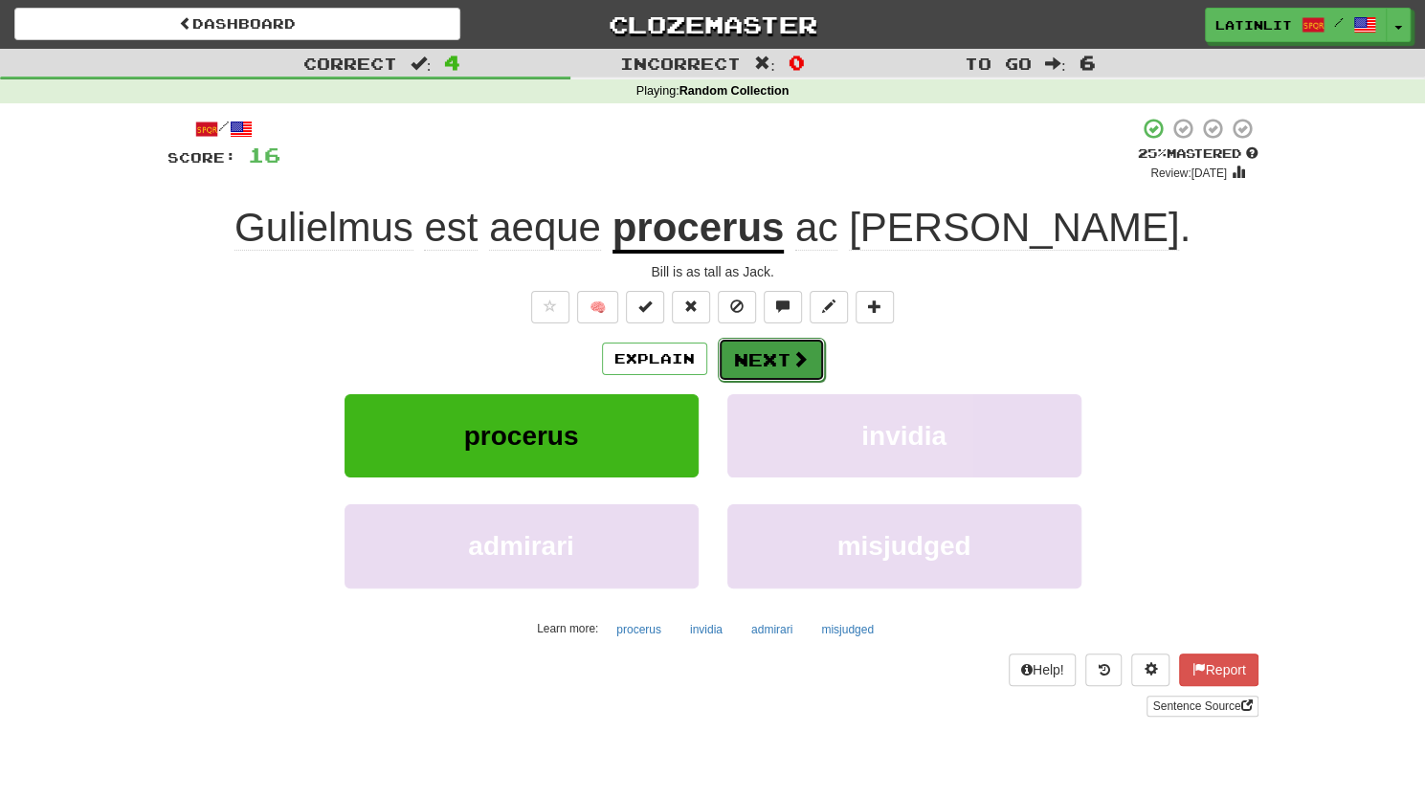
click at [791, 355] on span at bounding box center [799, 358] width 17 height 17
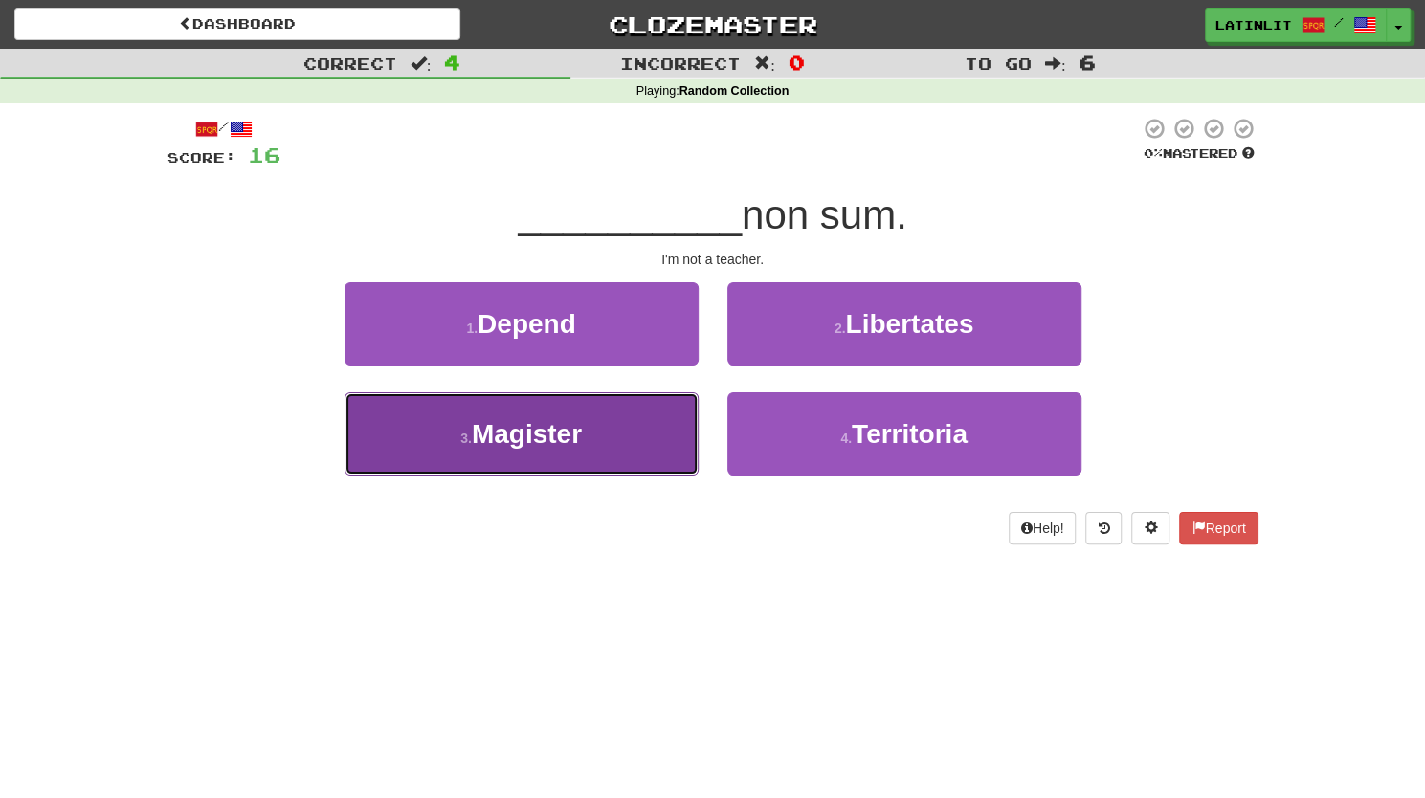
click at [618, 420] on button "3 . Magister" at bounding box center [521, 433] width 354 height 83
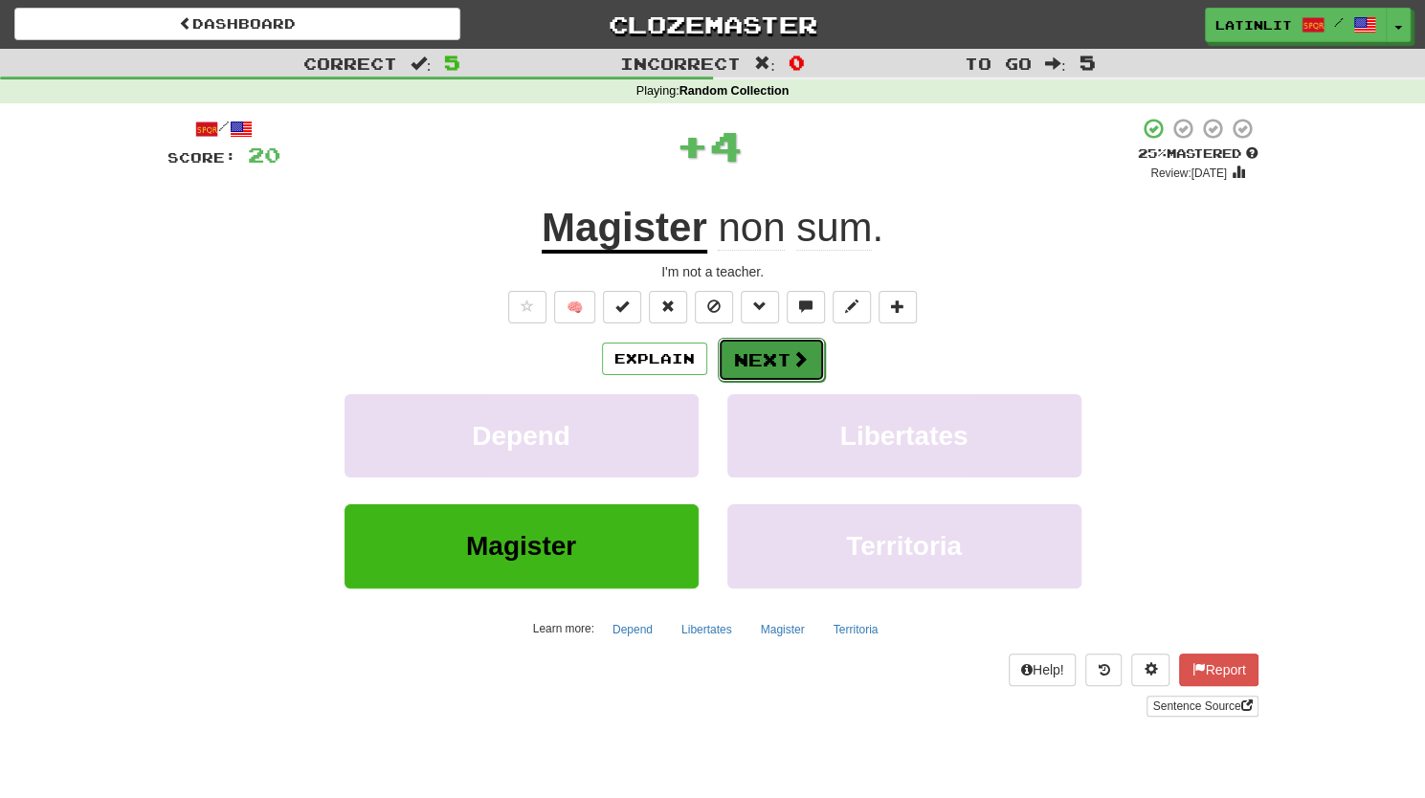
click at [741, 343] on button "Next" at bounding box center [771, 360] width 107 height 44
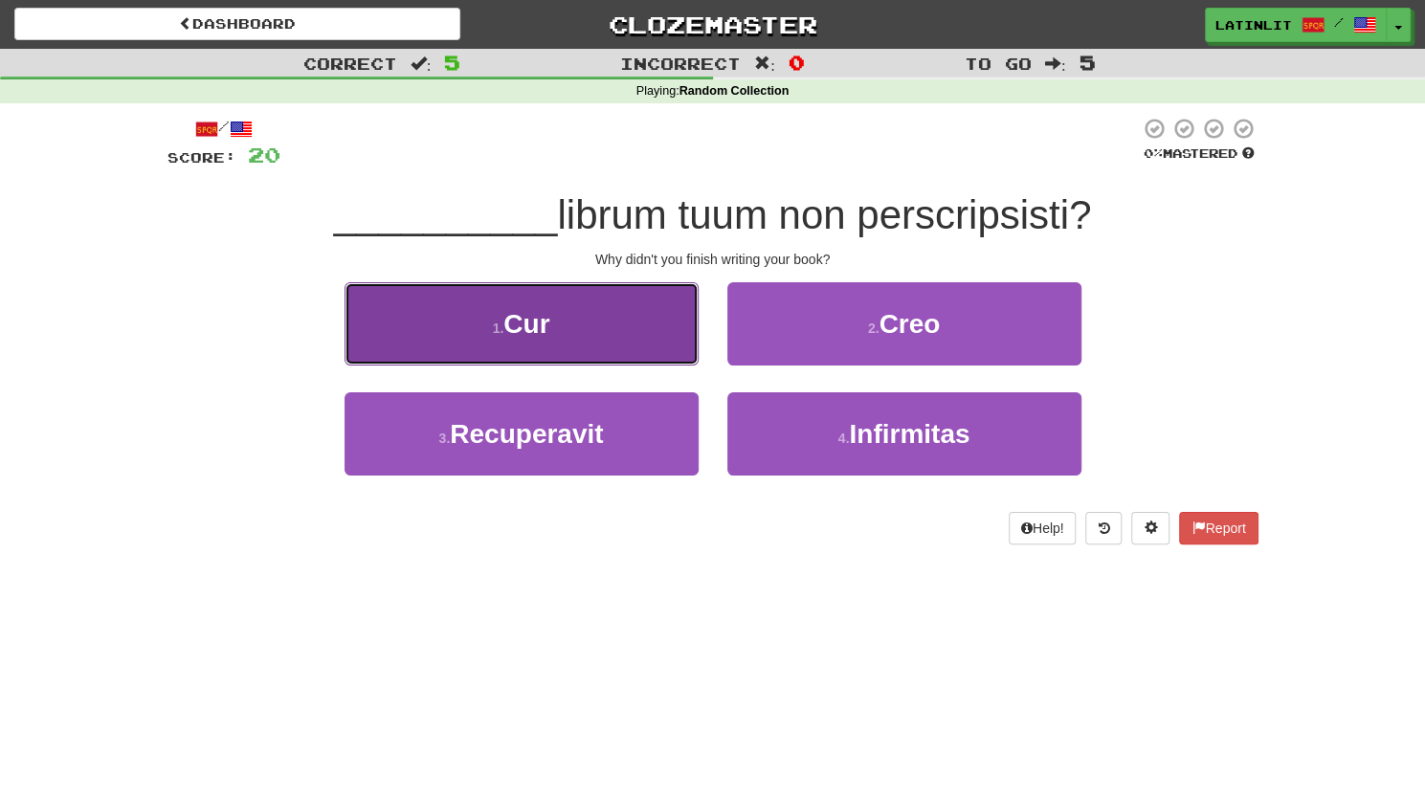
click at [601, 336] on button "1 . Cur" at bounding box center [521, 323] width 354 height 83
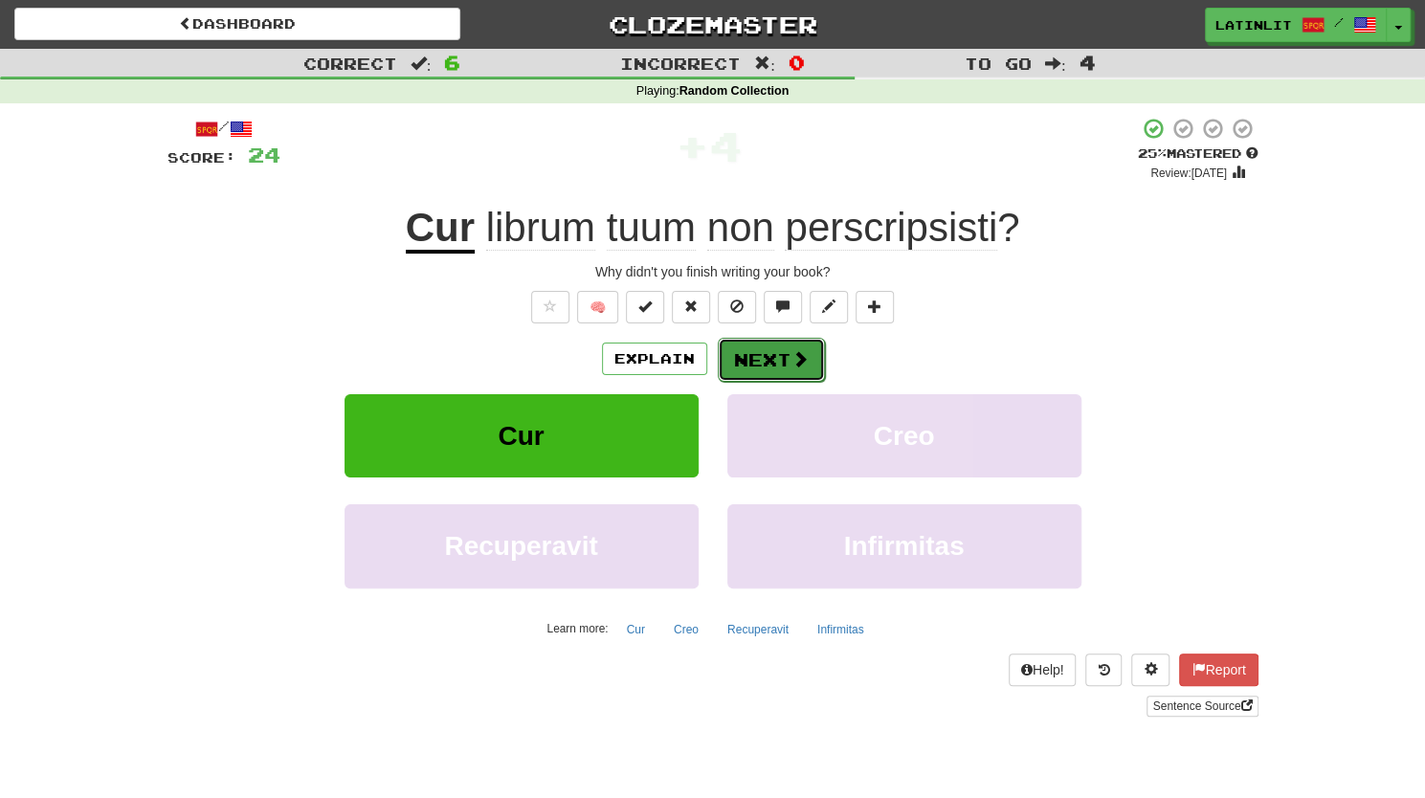
click at [765, 365] on button "Next" at bounding box center [771, 360] width 107 height 44
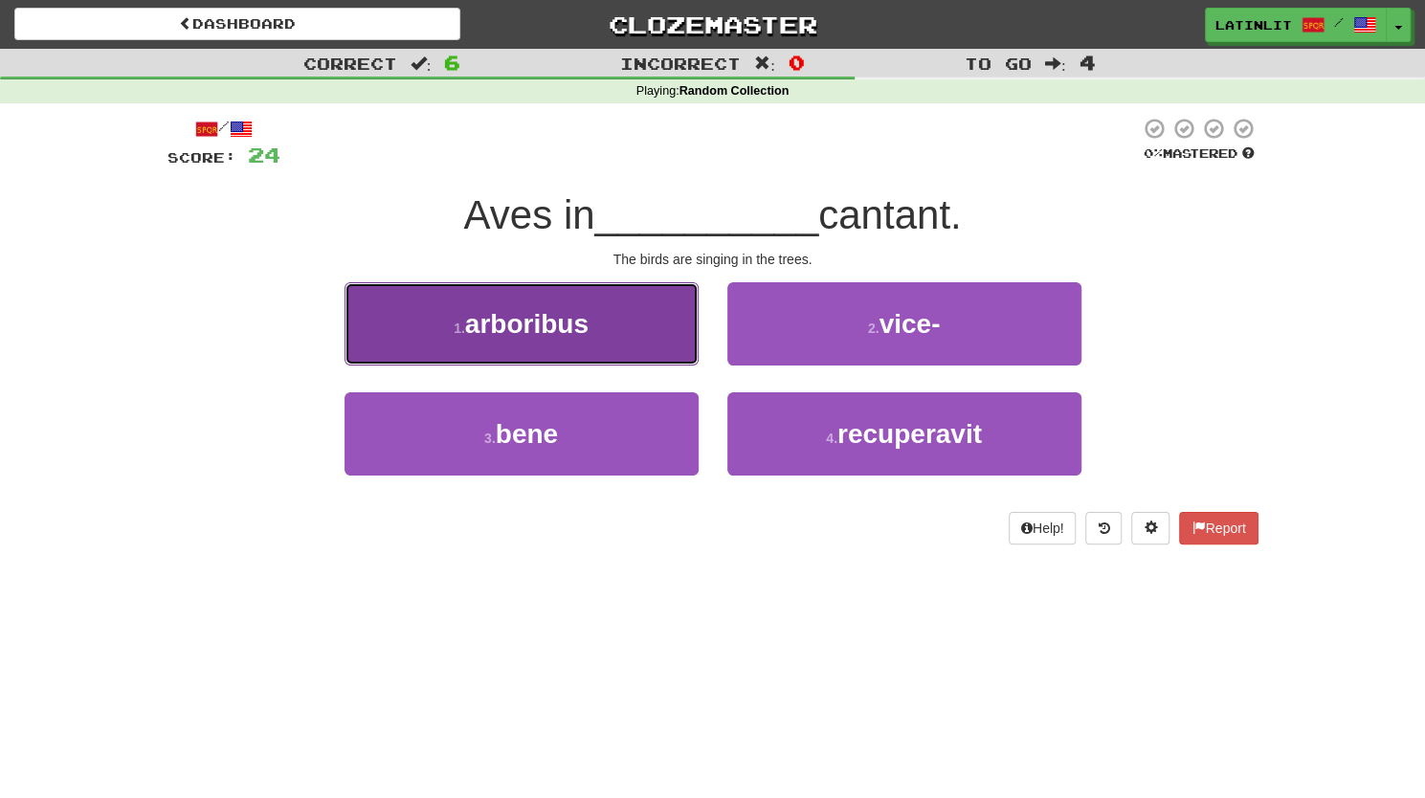
click at [569, 323] on span "arboribus" at bounding box center [526, 324] width 123 height 30
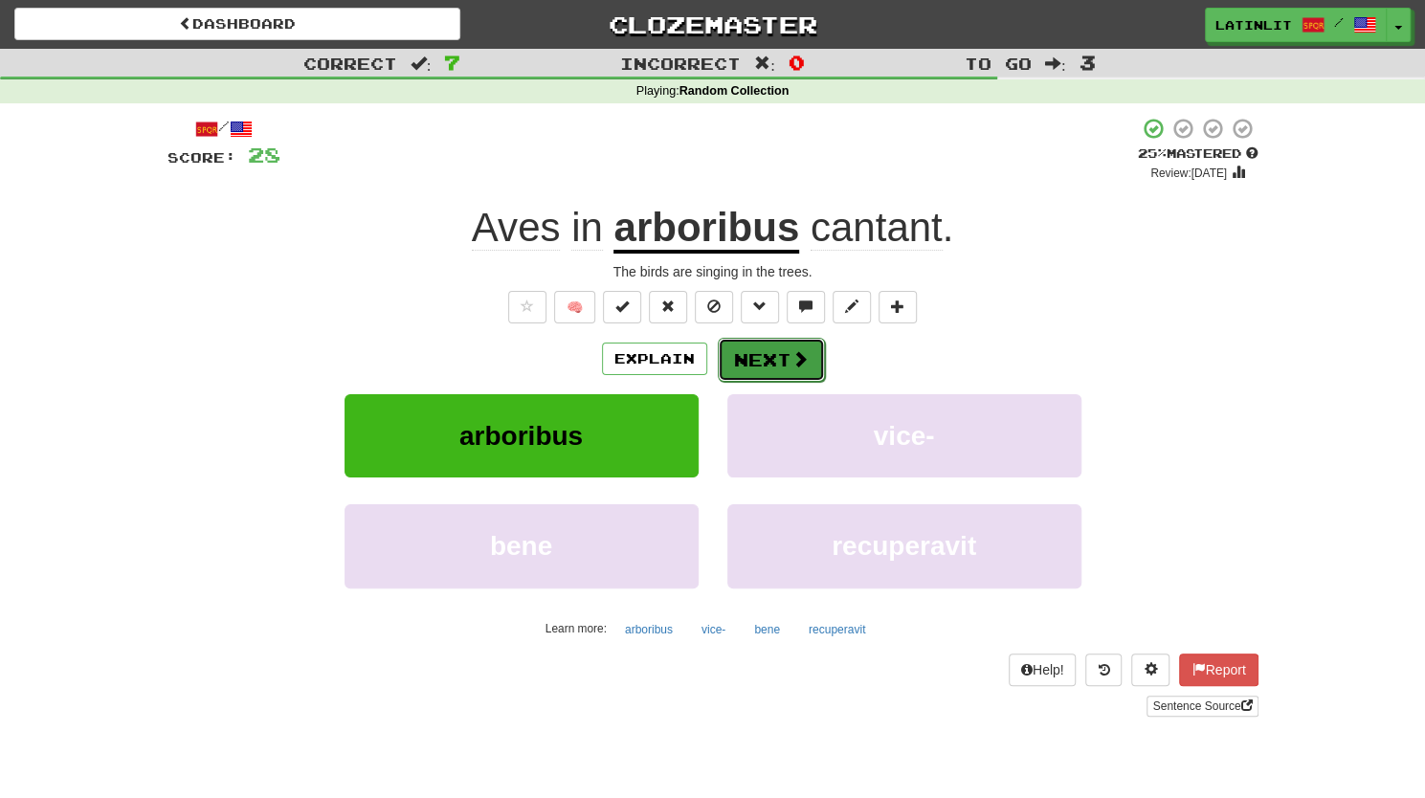
click at [767, 365] on button "Next" at bounding box center [771, 360] width 107 height 44
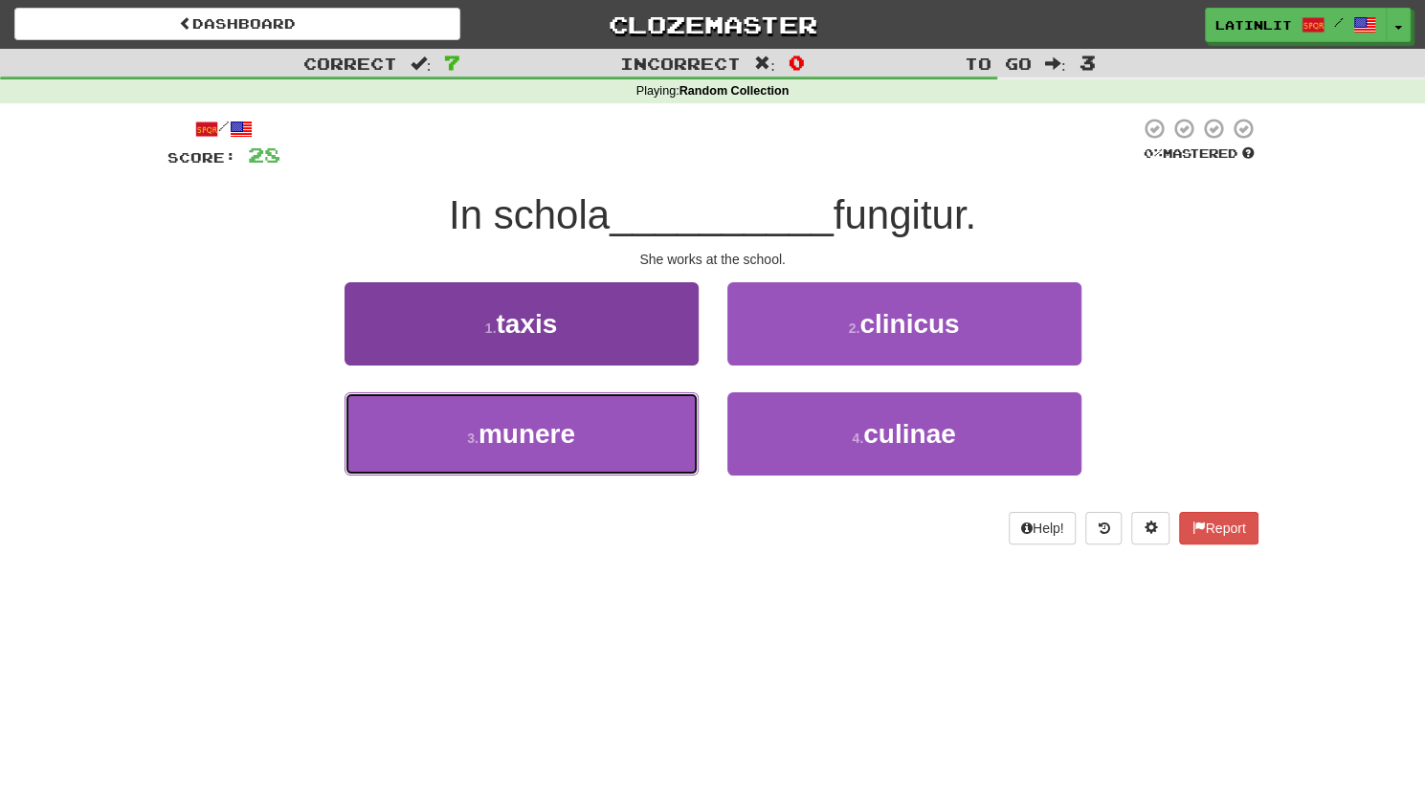
drag, startPoint x: 575, startPoint y: 453, endPoint x: 488, endPoint y: 422, distance: 92.3
click at [488, 422] on span "munere" at bounding box center [526, 434] width 97 height 30
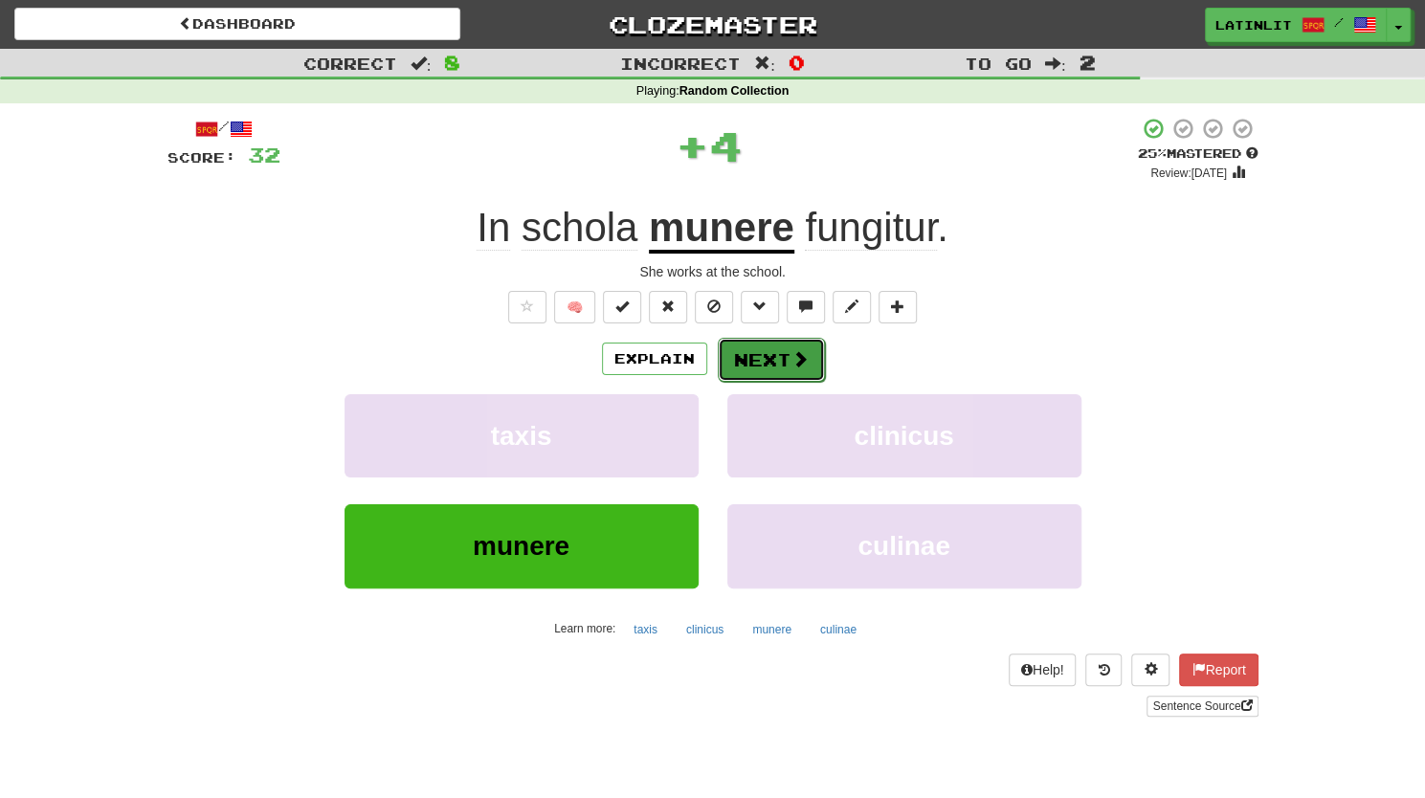
click at [751, 359] on button "Next" at bounding box center [771, 360] width 107 height 44
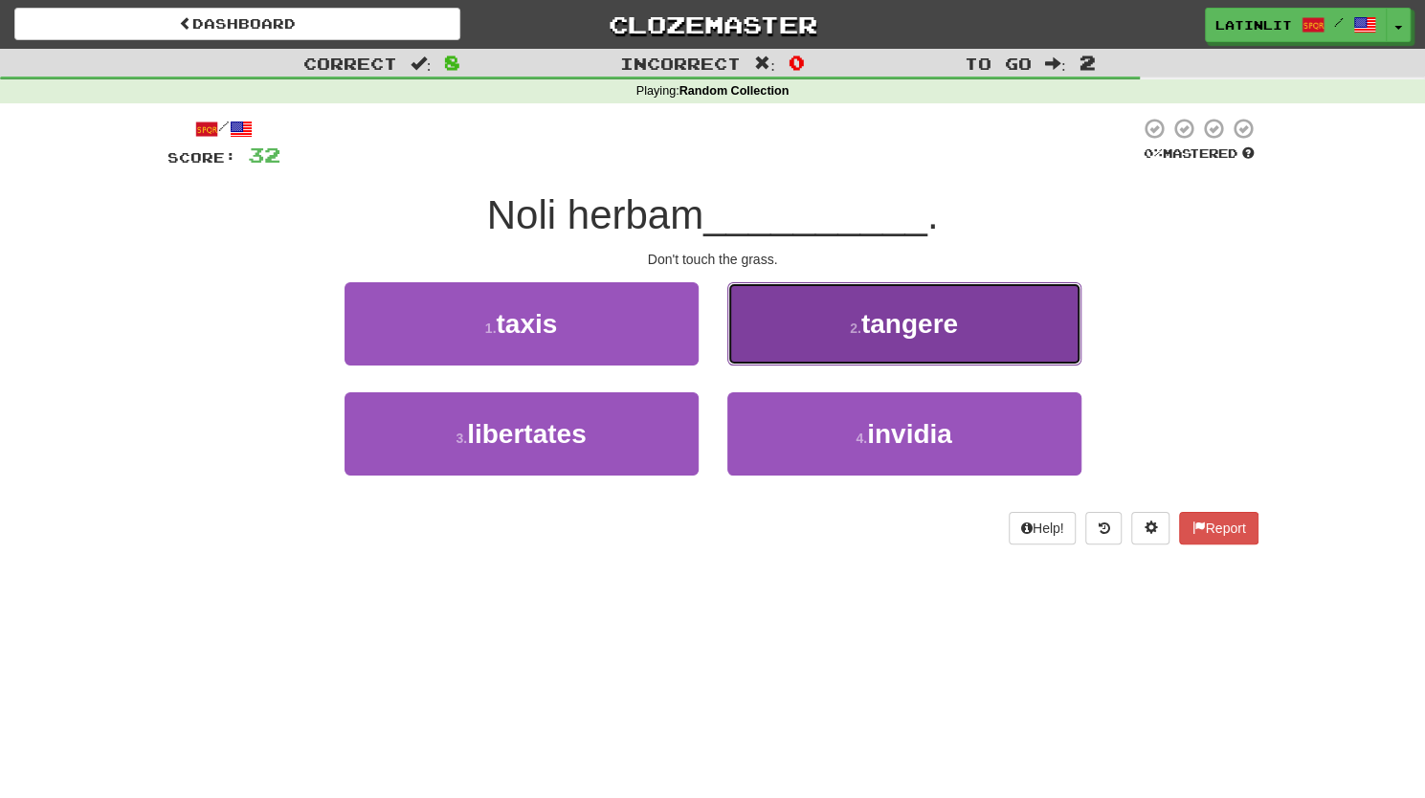
click at [860, 305] on button "2 . [GEOGRAPHIC_DATA]" at bounding box center [904, 323] width 354 height 83
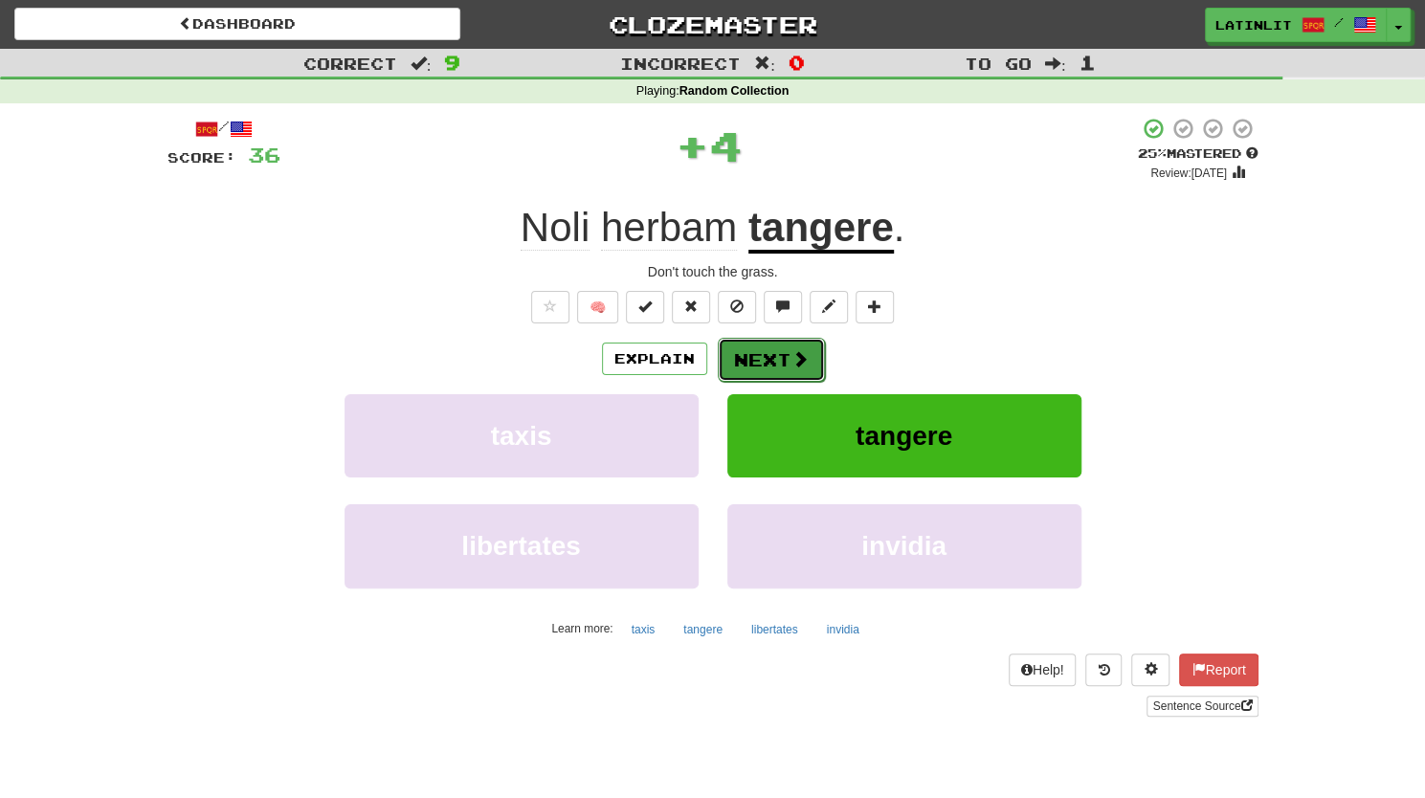
click at [783, 355] on button "Next" at bounding box center [771, 360] width 107 height 44
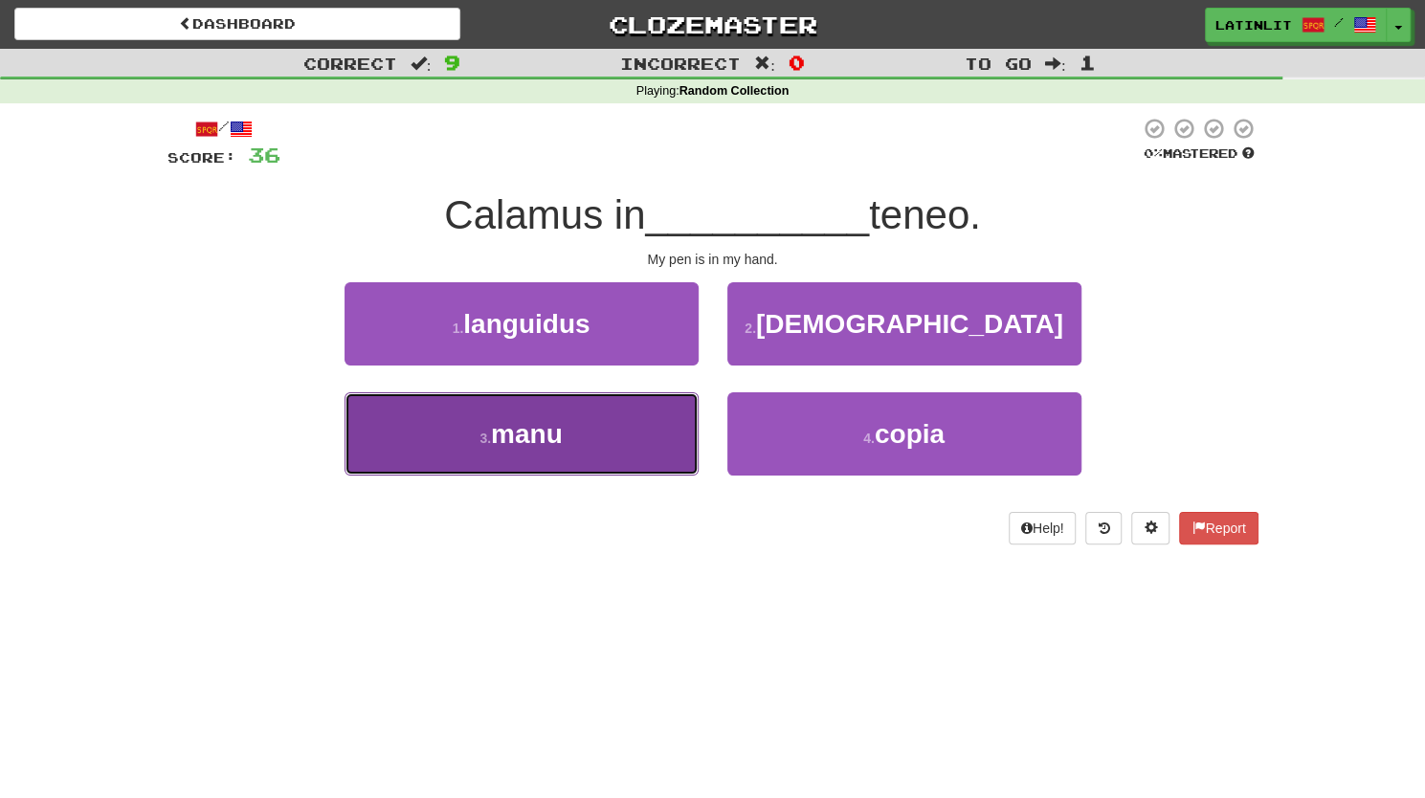
click at [571, 442] on button "3 . manu" at bounding box center [521, 433] width 354 height 83
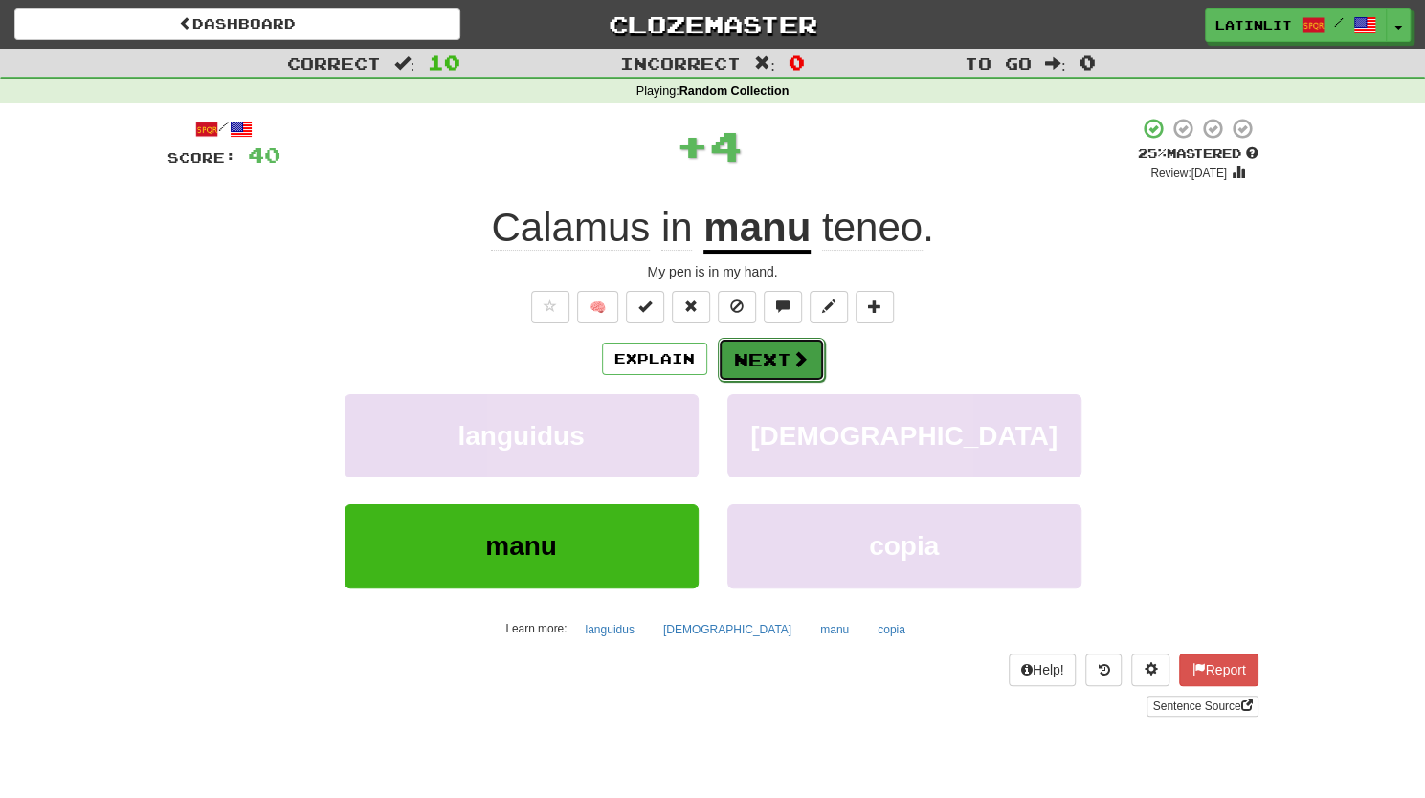
click at [781, 356] on button "Next" at bounding box center [771, 360] width 107 height 44
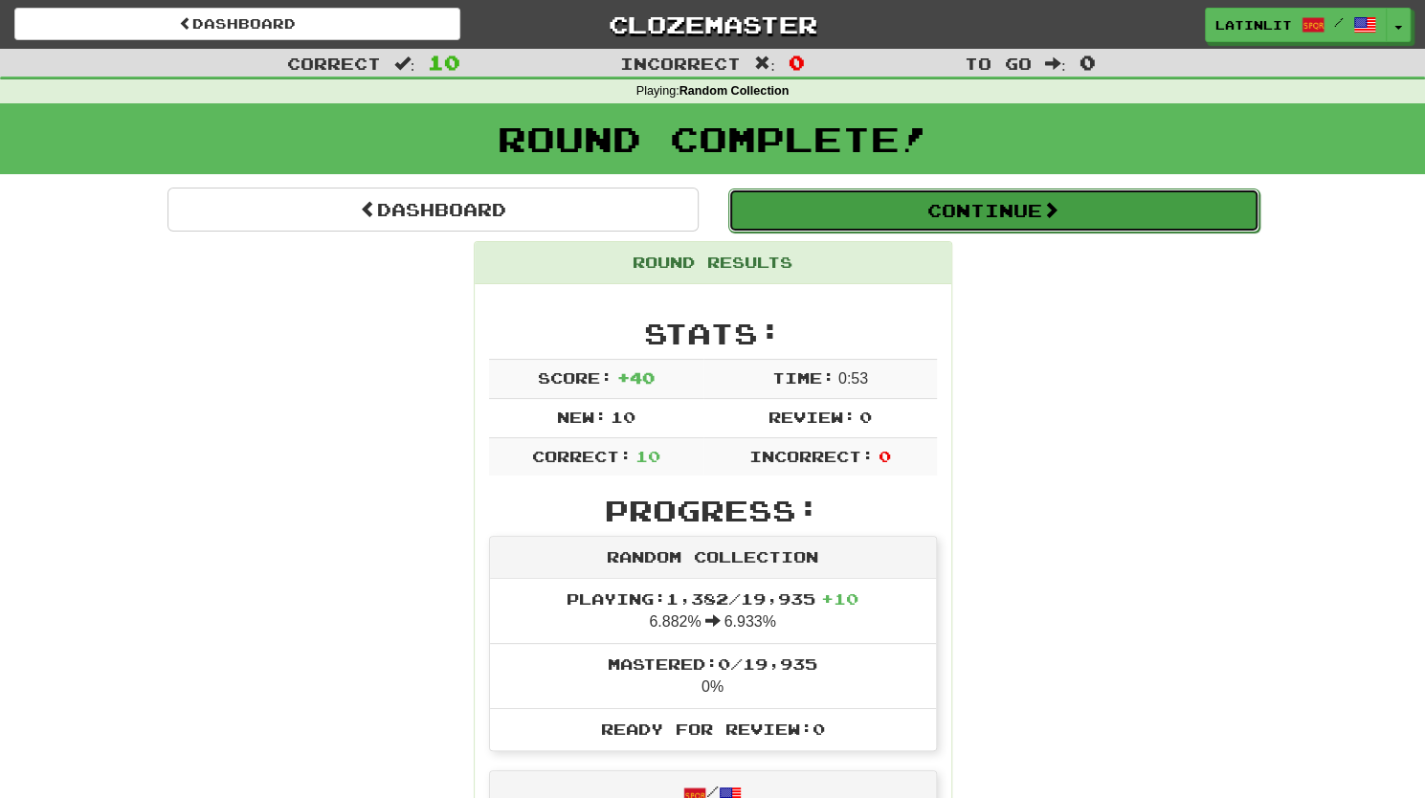
click at [918, 229] on button "Continue" at bounding box center [993, 210] width 531 height 44
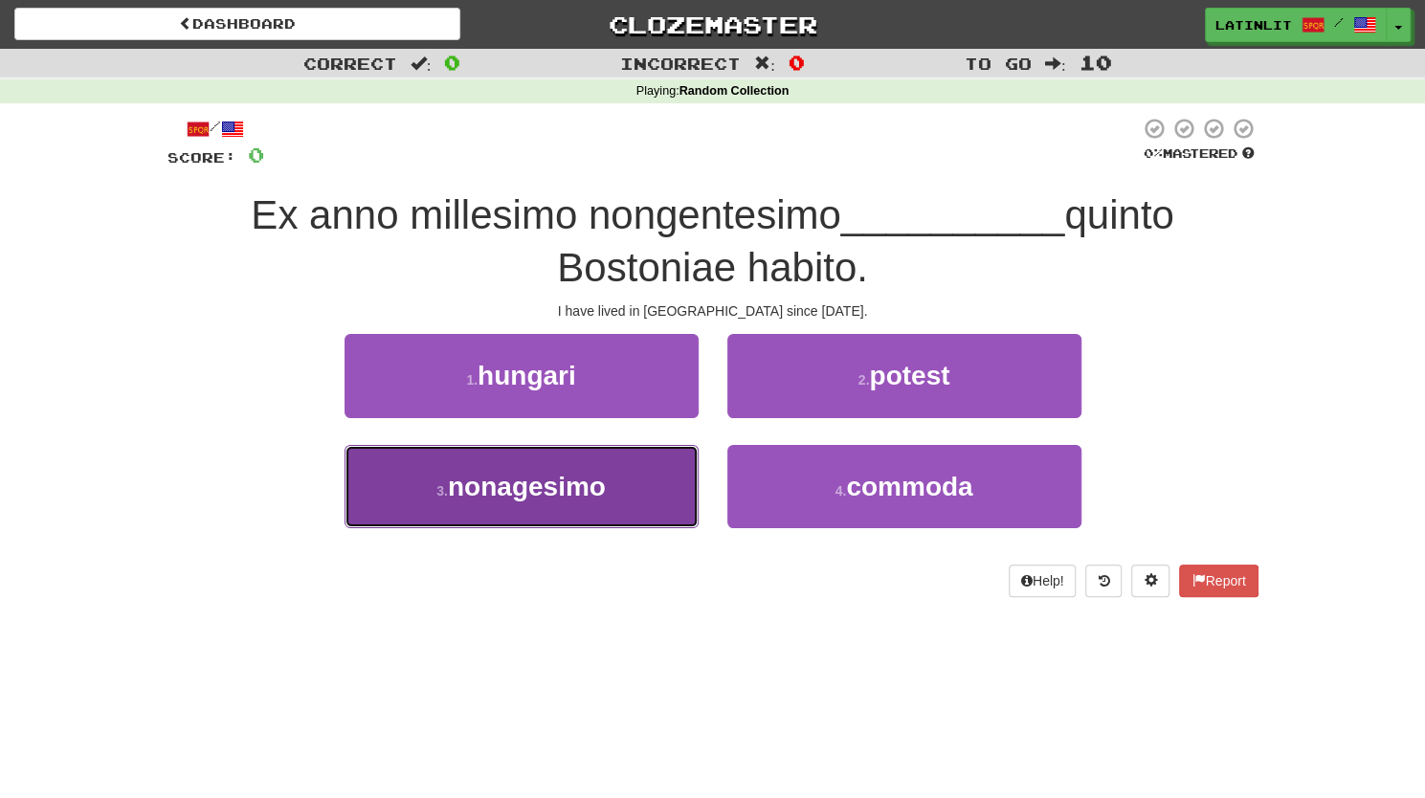
click at [599, 498] on span "nonagesimo" at bounding box center [527, 487] width 158 height 30
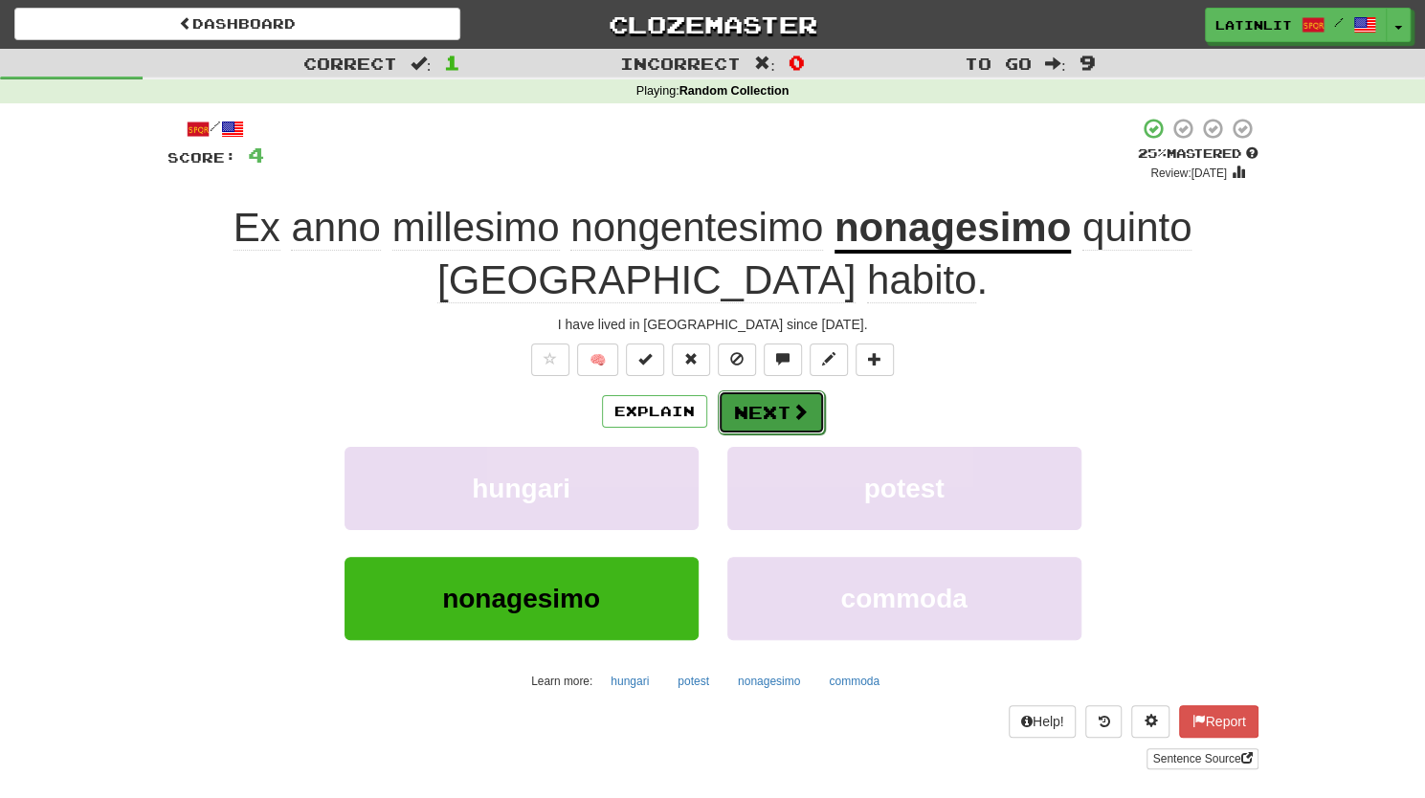
click at [764, 407] on button "Next" at bounding box center [771, 412] width 107 height 44
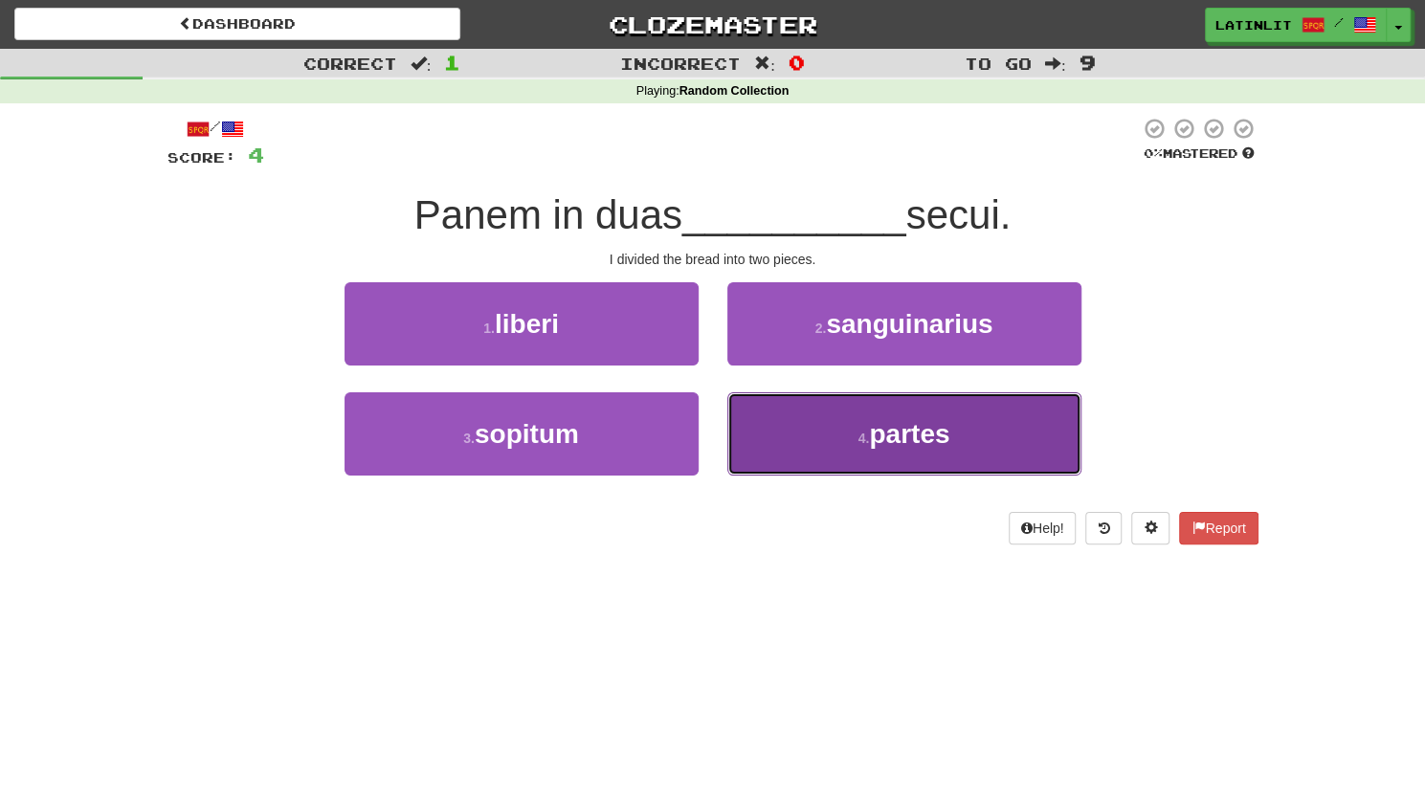
click at [822, 438] on button "4 . partes" at bounding box center [904, 433] width 354 height 83
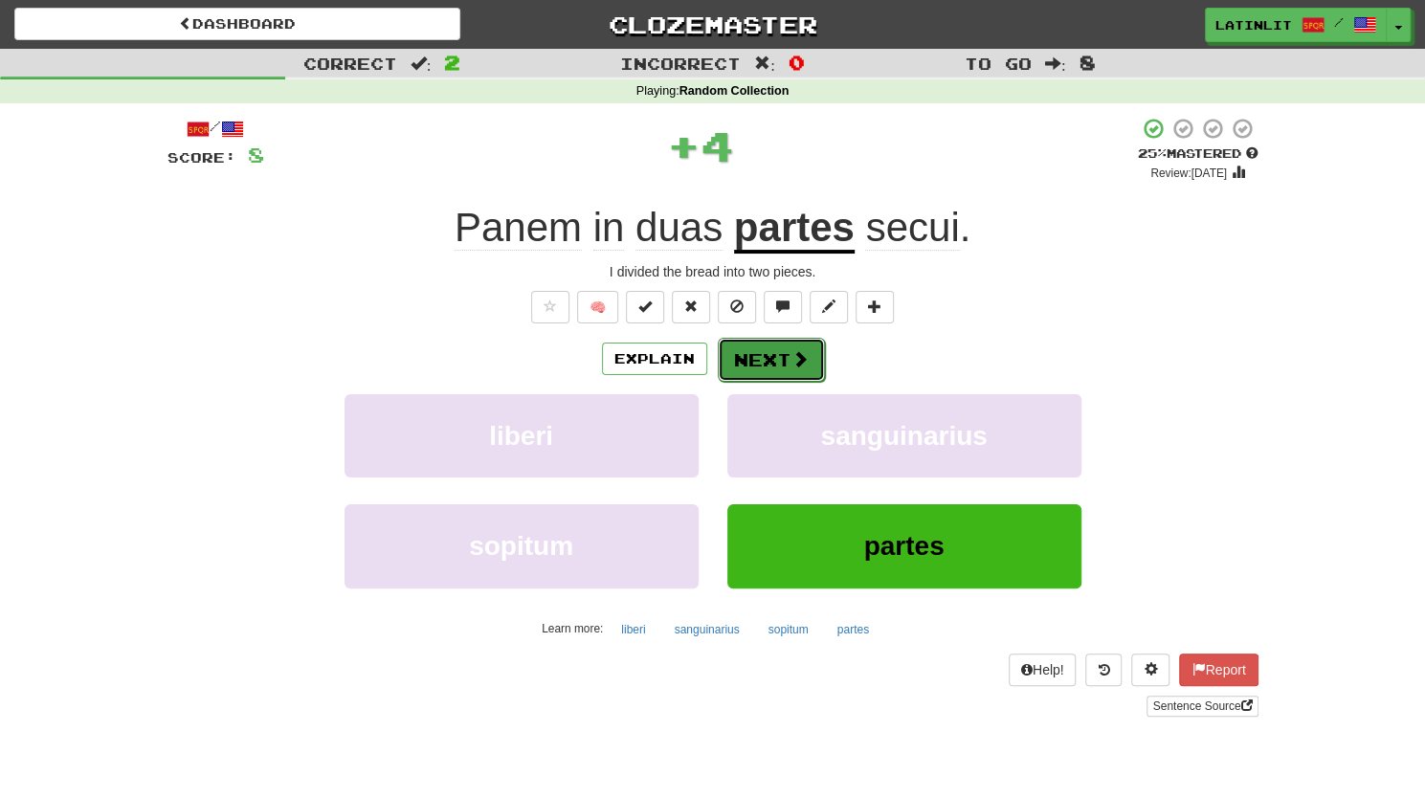
click at [749, 372] on button "Next" at bounding box center [771, 360] width 107 height 44
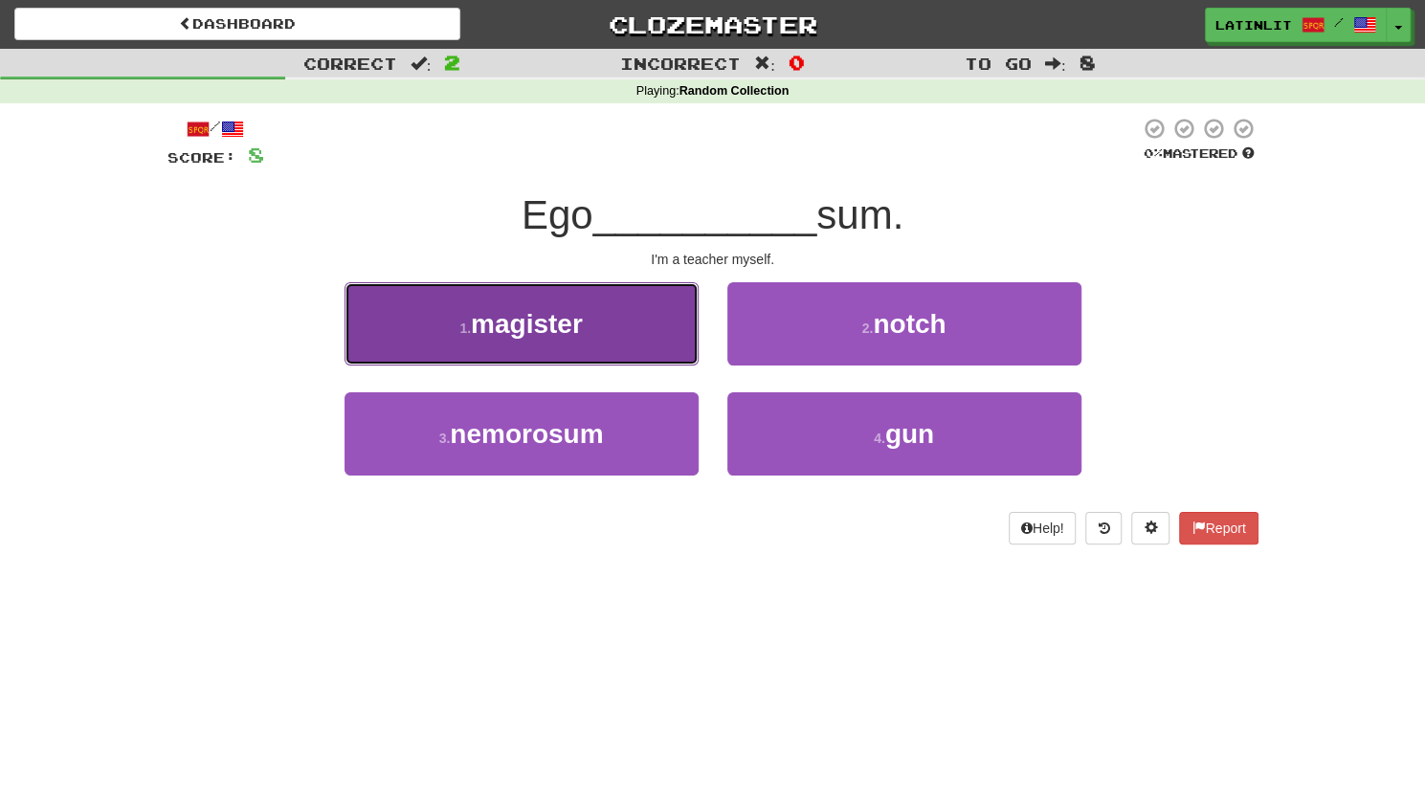
click at [589, 328] on button "1 . magister" at bounding box center [521, 323] width 354 height 83
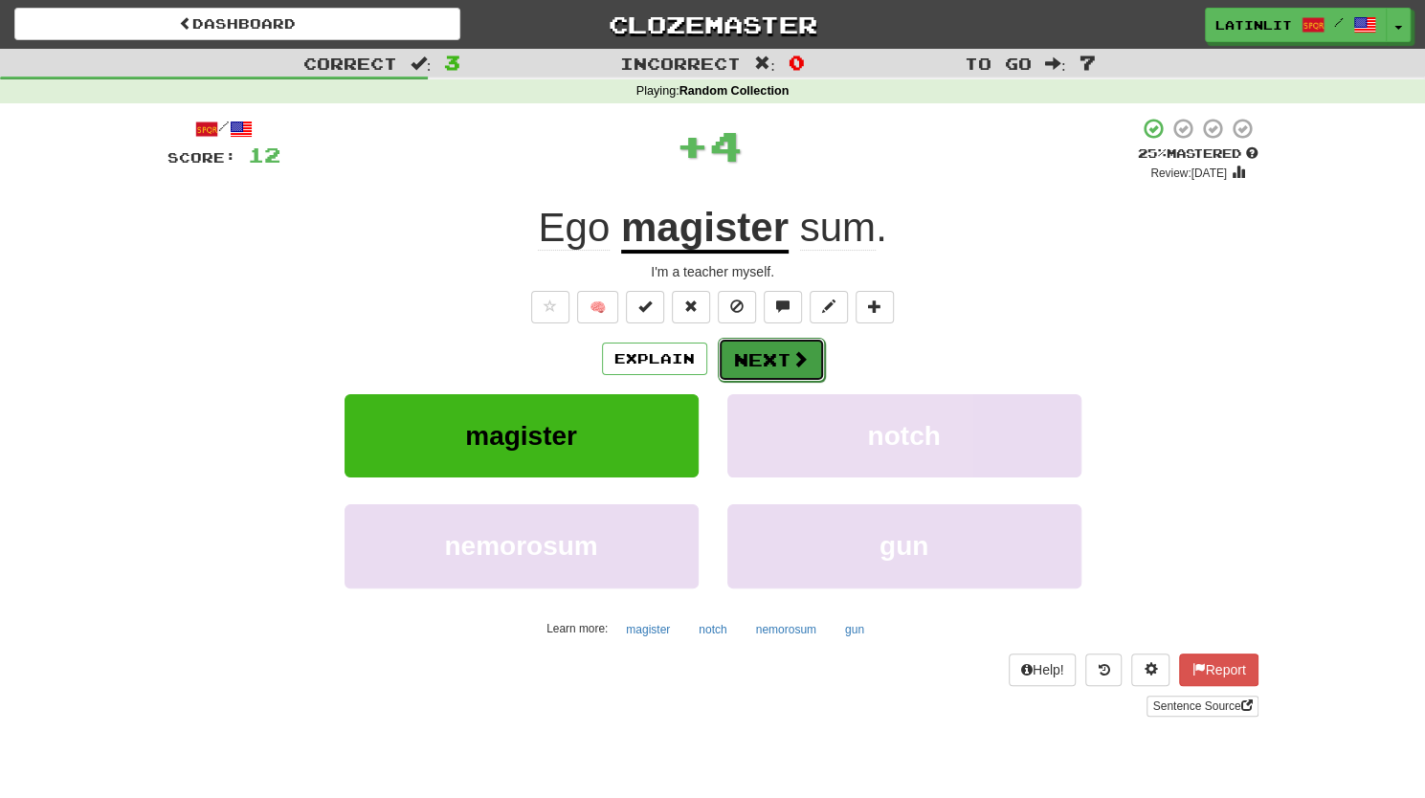
click at [756, 354] on button "Next" at bounding box center [771, 360] width 107 height 44
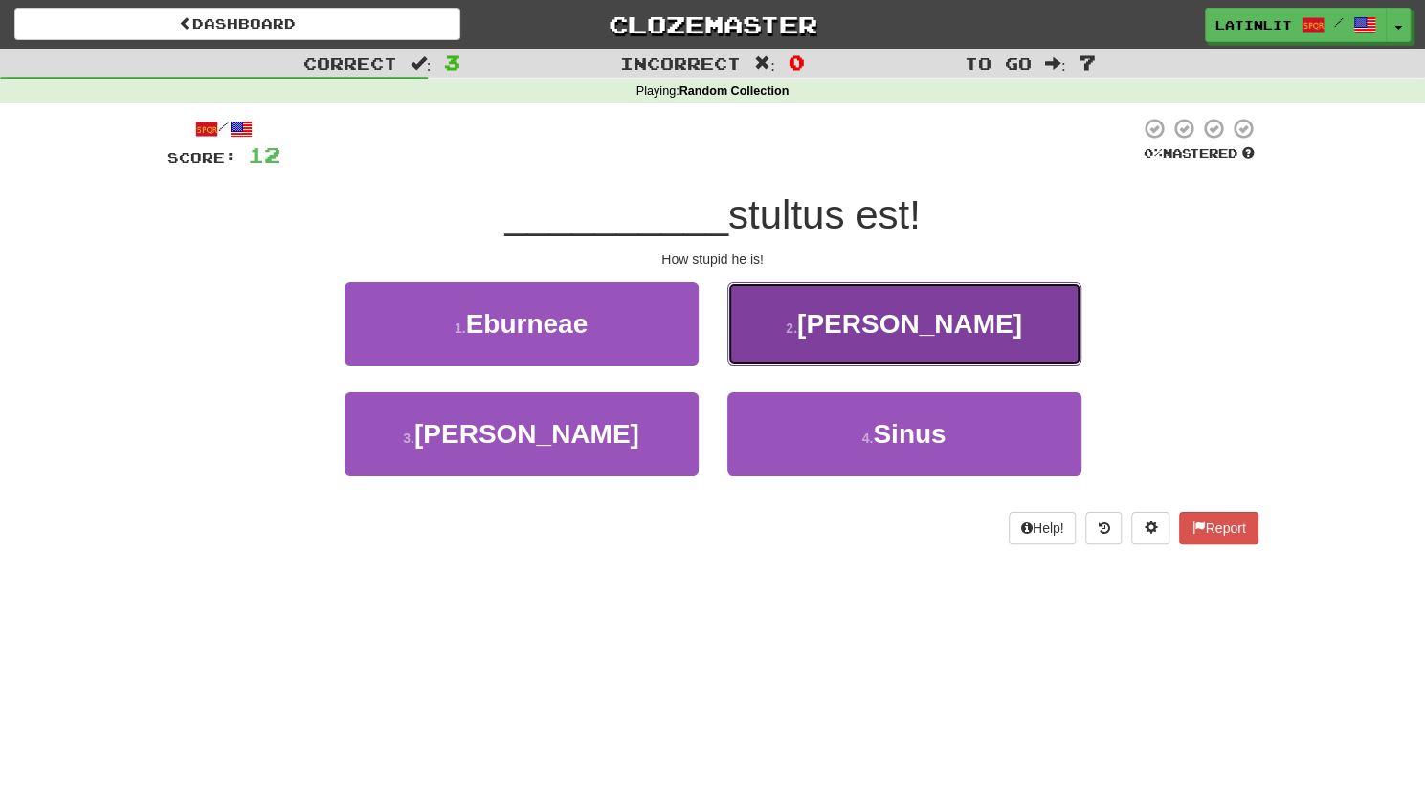
click at [769, 343] on button "2 . [PERSON_NAME]" at bounding box center [904, 323] width 354 height 83
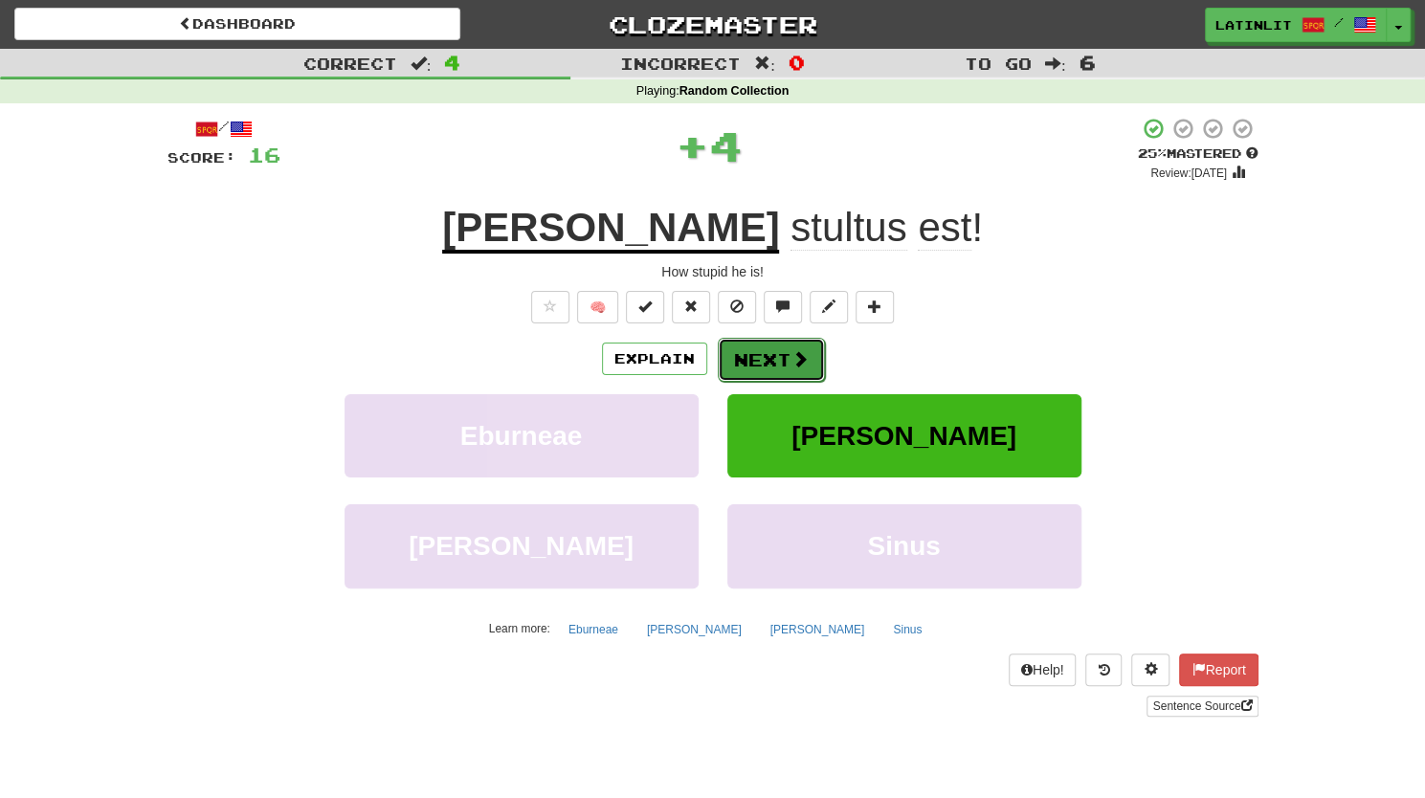
click at [739, 364] on button "Next" at bounding box center [771, 360] width 107 height 44
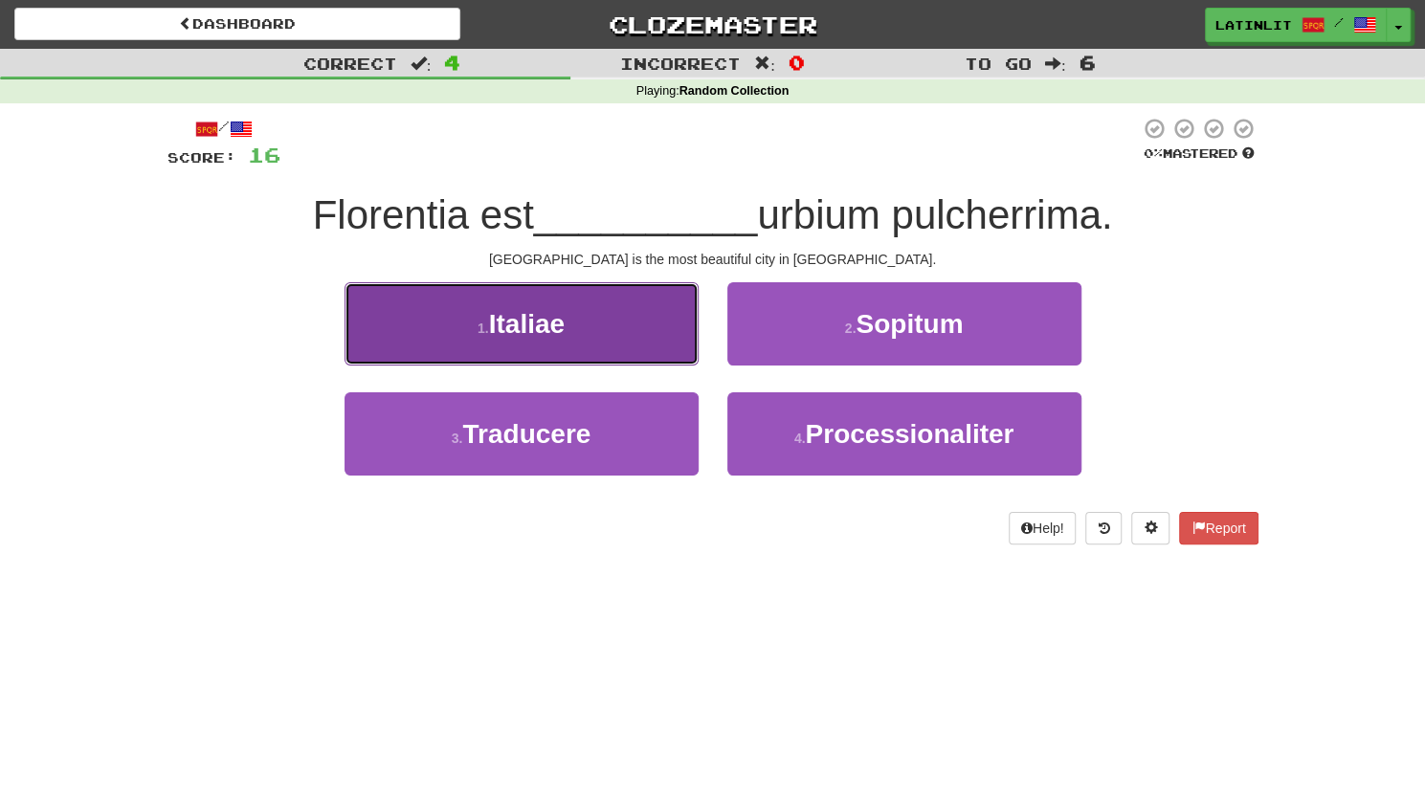
click at [583, 343] on button "1 . Italiae" at bounding box center [521, 323] width 354 height 83
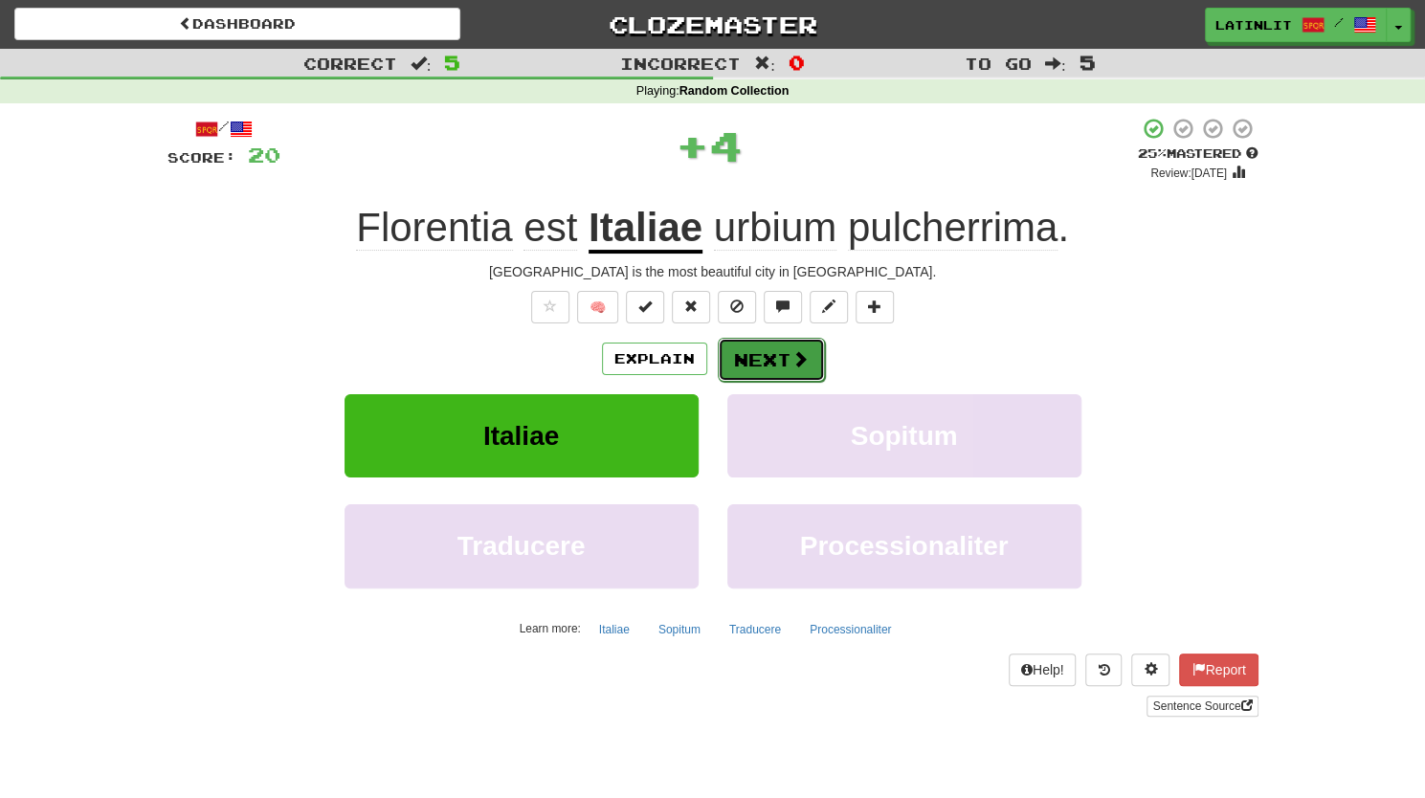
click at [748, 365] on button "Next" at bounding box center [771, 360] width 107 height 44
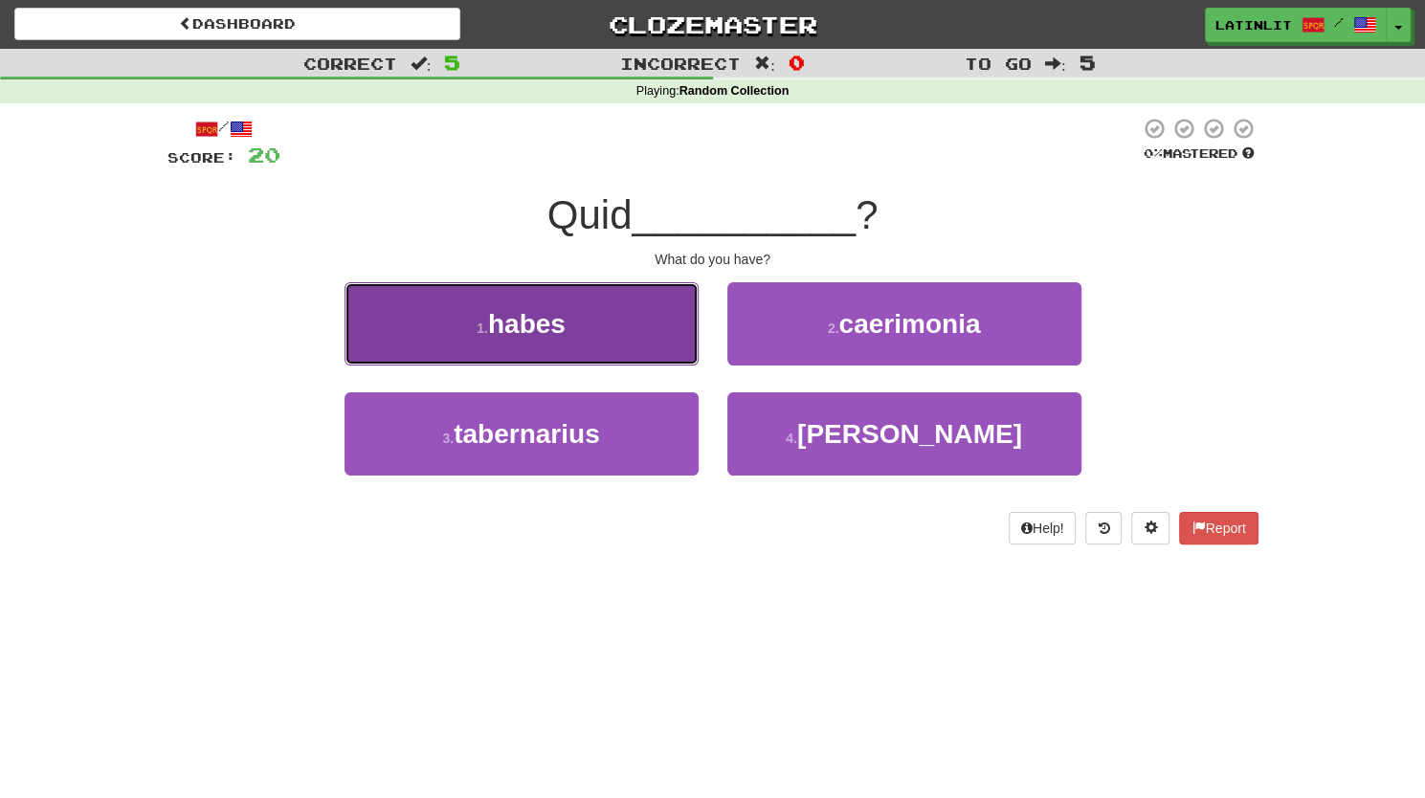
click at [616, 328] on button "1 . habes" at bounding box center [521, 323] width 354 height 83
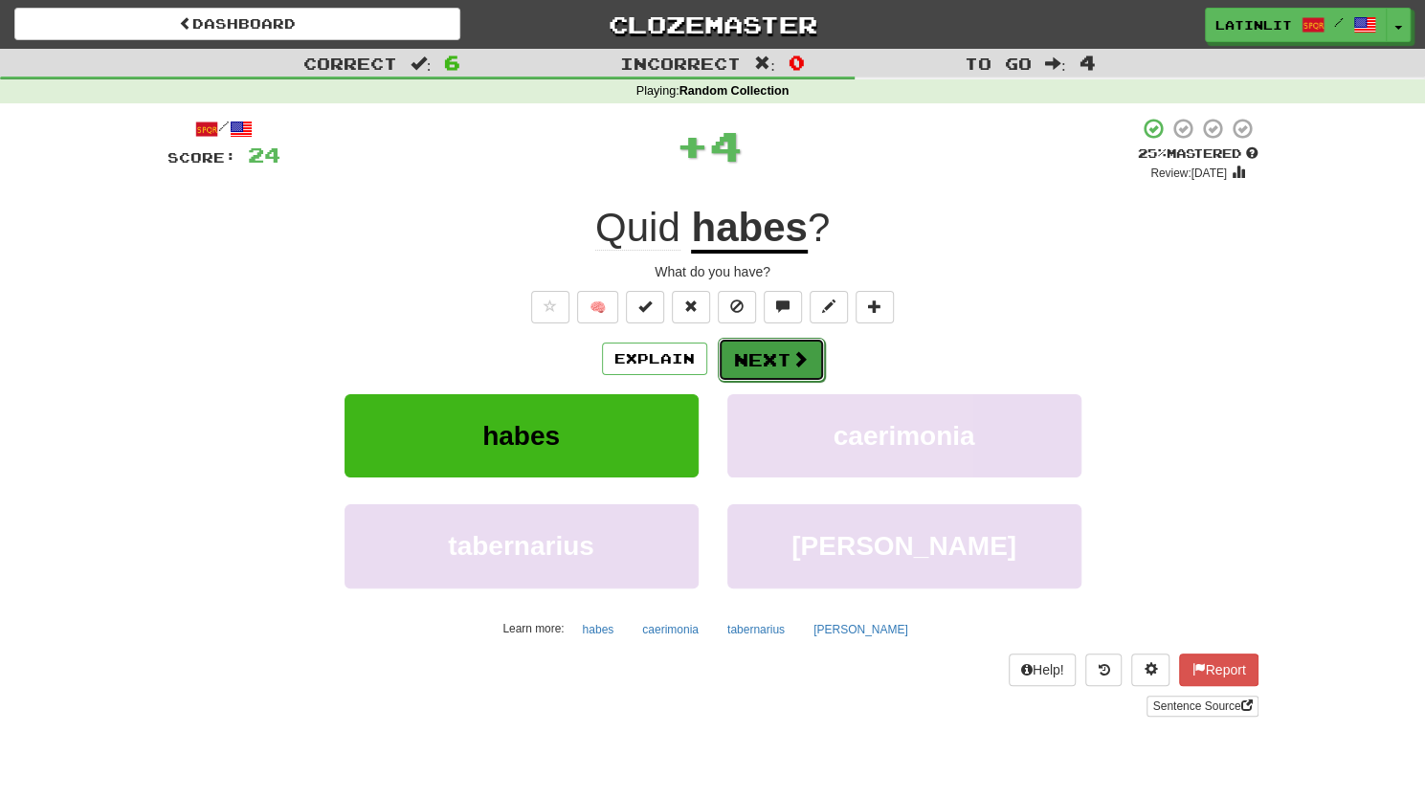
click at [741, 359] on button "Next" at bounding box center [771, 360] width 107 height 44
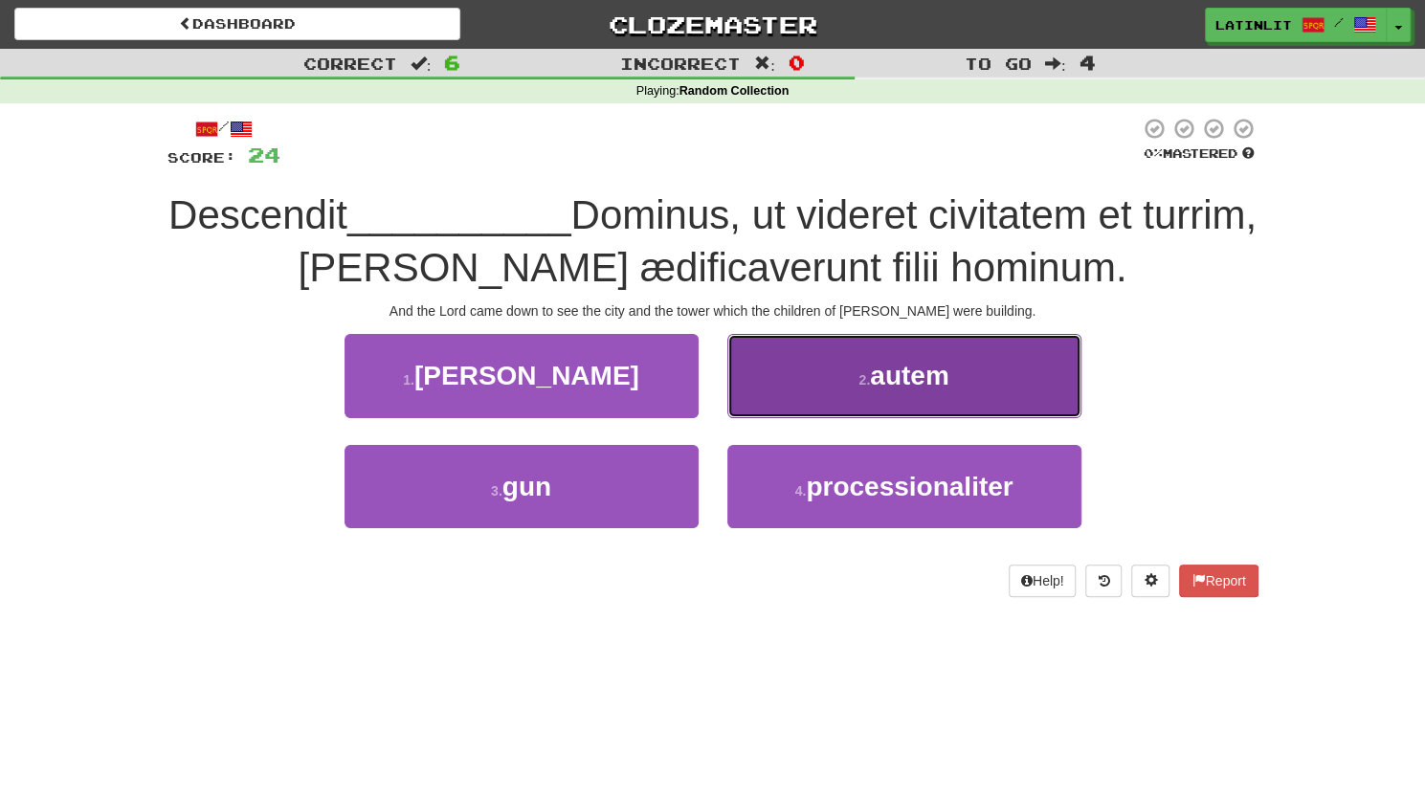
click at [800, 387] on button "2 . autem" at bounding box center [904, 375] width 354 height 83
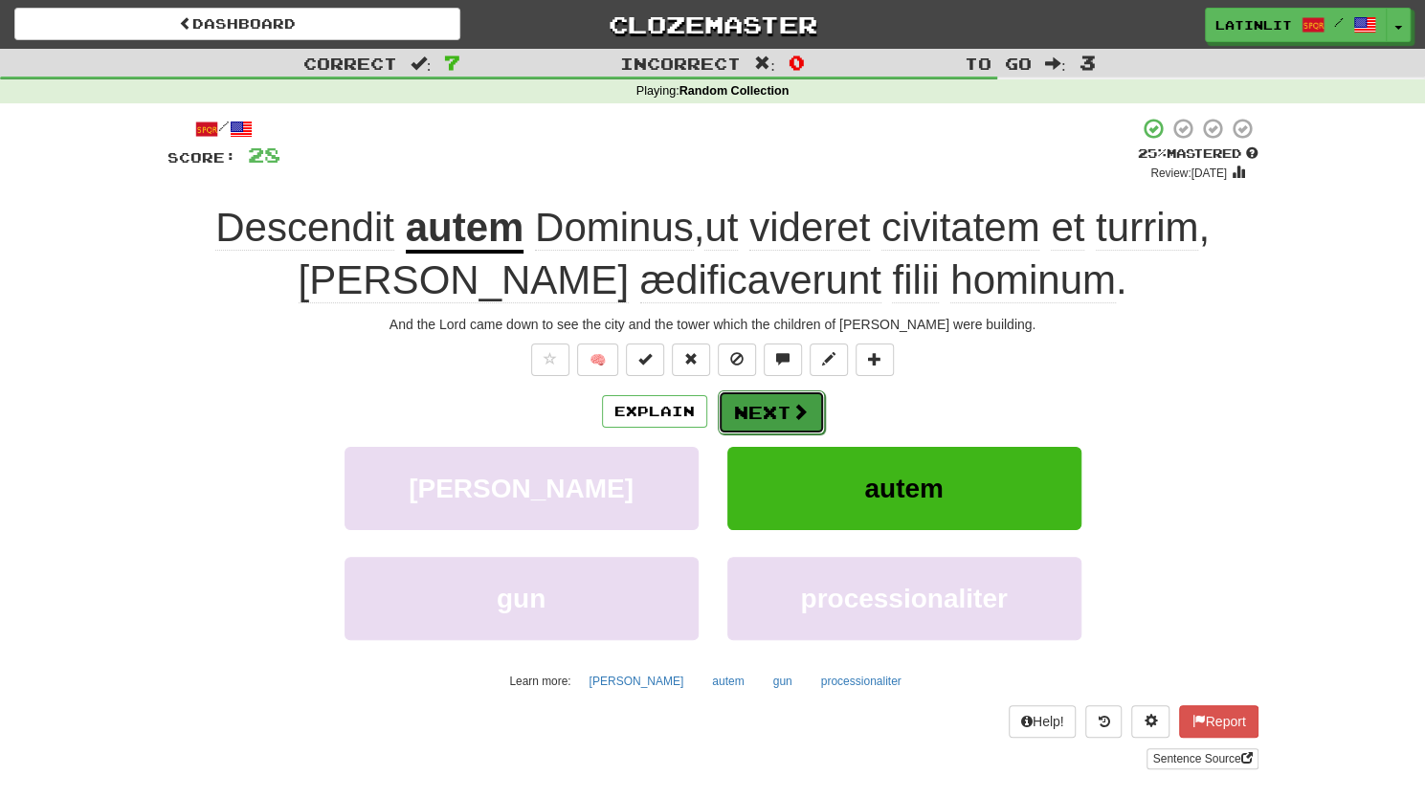
click at [776, 409] on button "Next" at bounding box center [771, 412] width 107 height 44
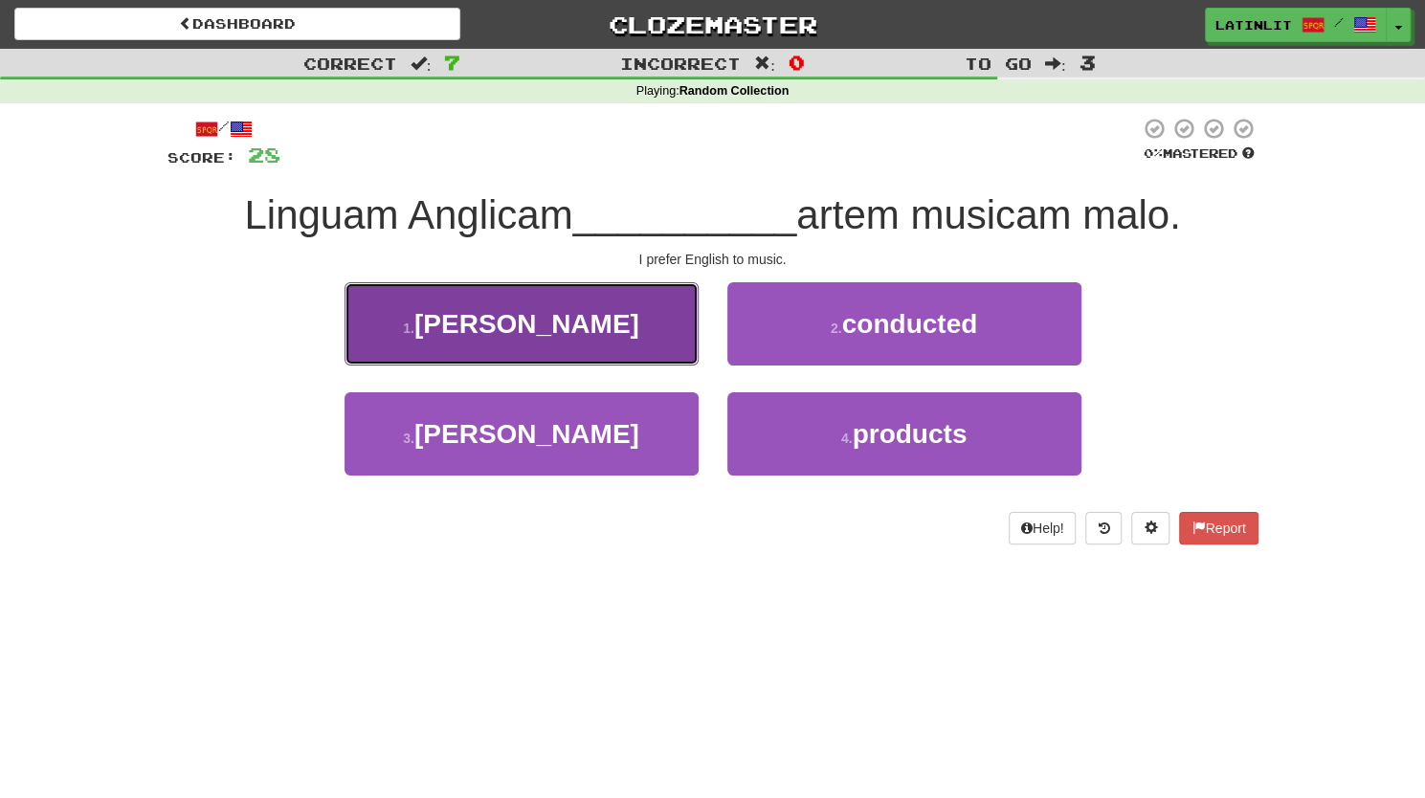
click at [402, 336] on button "1 . [PERSON_NAME]" at bounding box center [521, 323] width 354 height 83
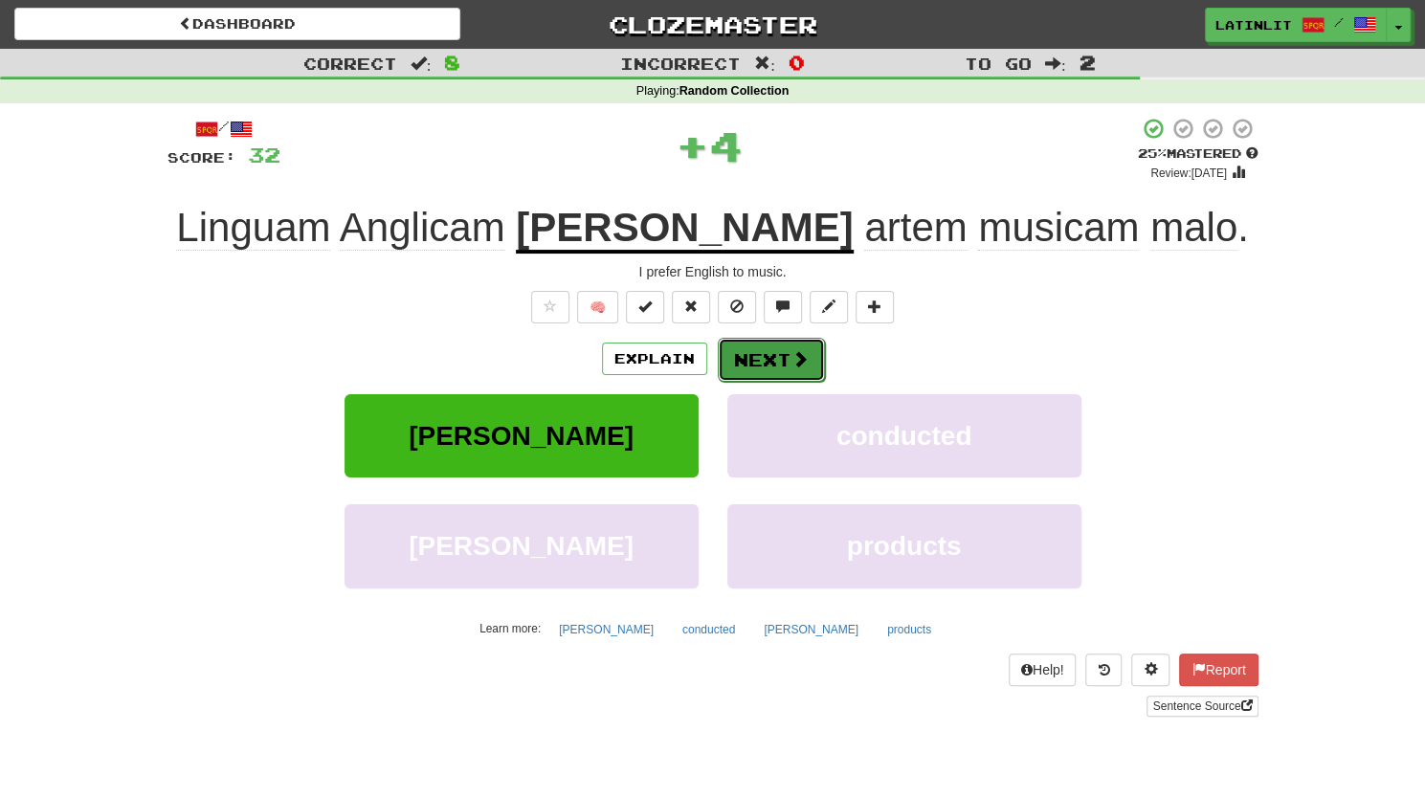
click at [737, 351] on button "Next" at bounding box center [771, 360] width 107 height 44
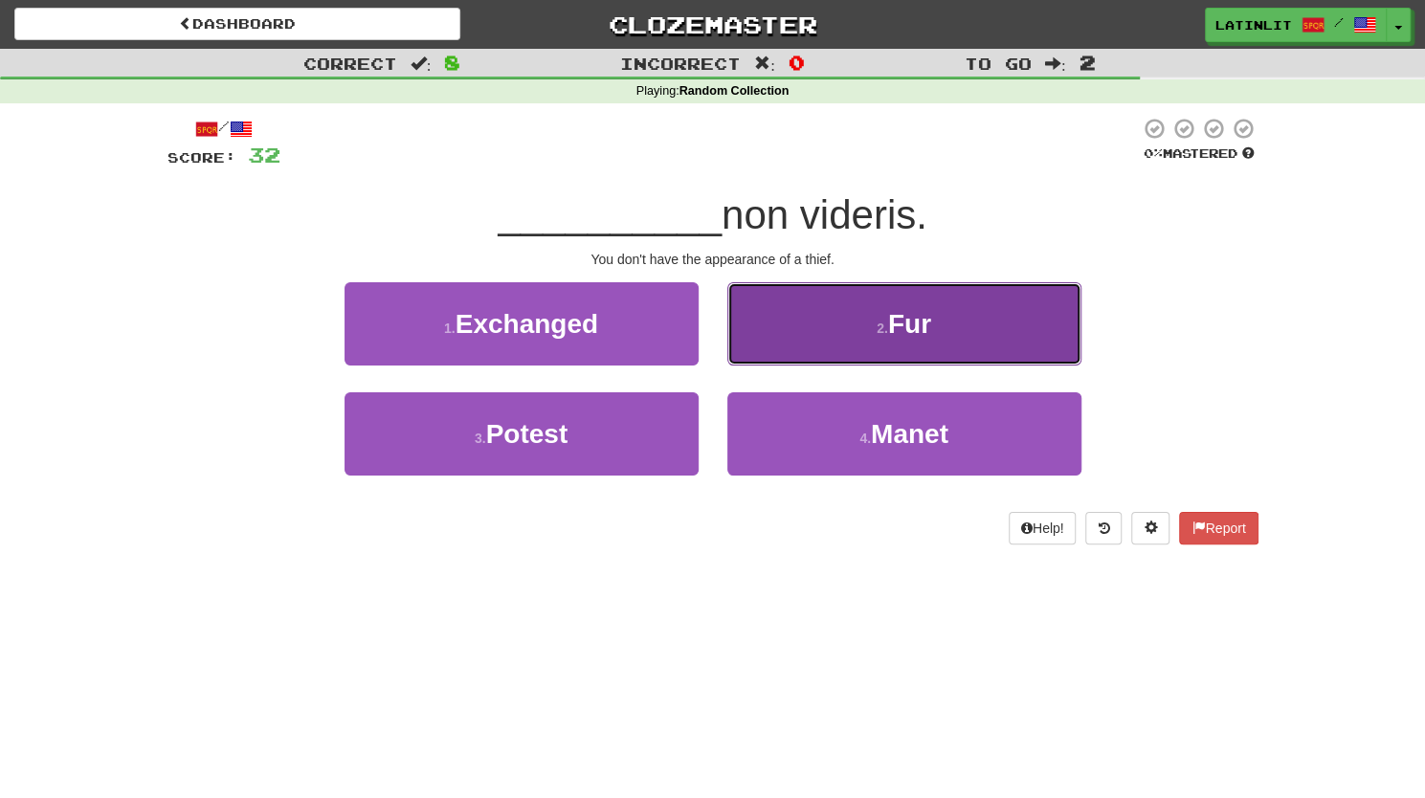
click at [792, 332] on button "2 . Fur" at bounding box center [904, 323] width 354 height 83
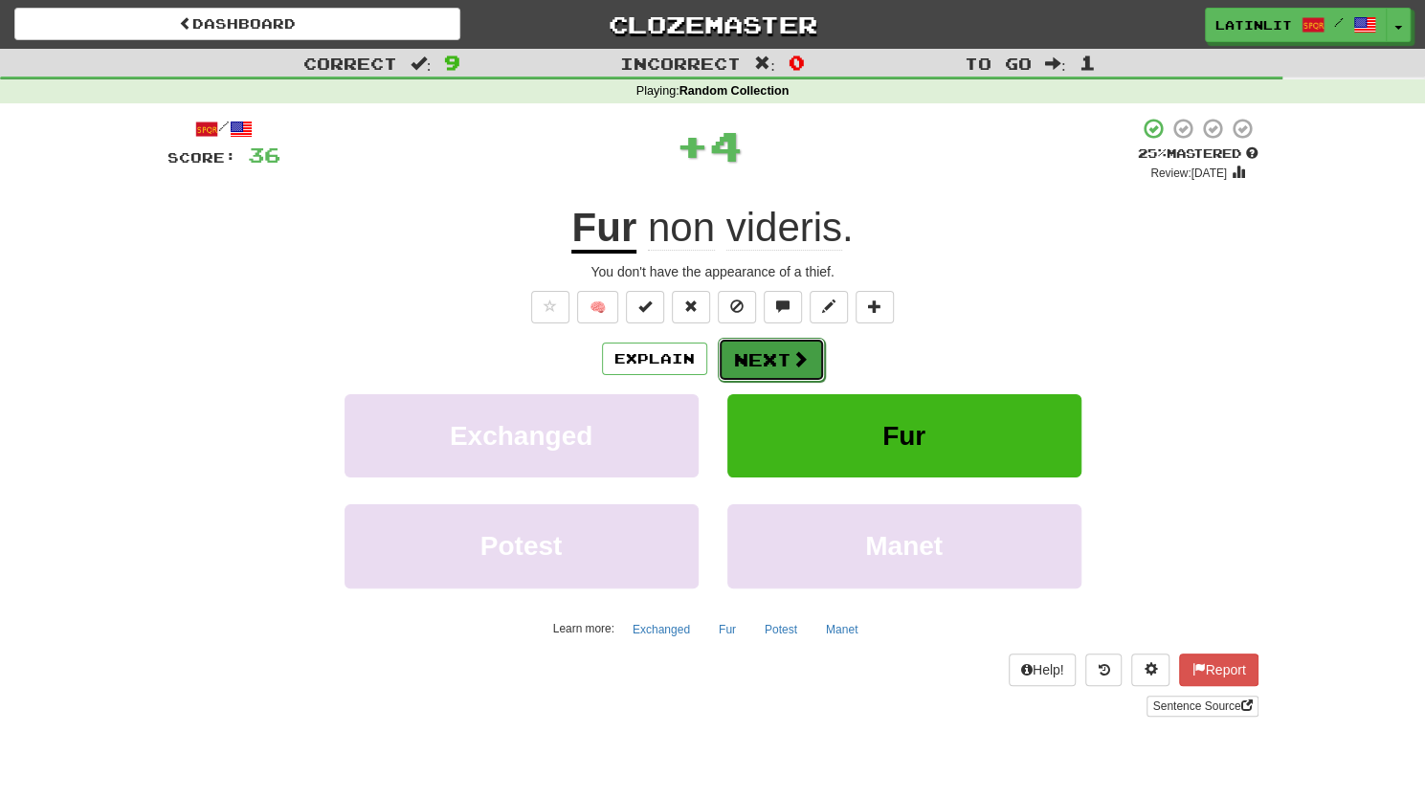
click at [769, 364] on button "Next" at bounding box center [771, 360] width 107 height 44
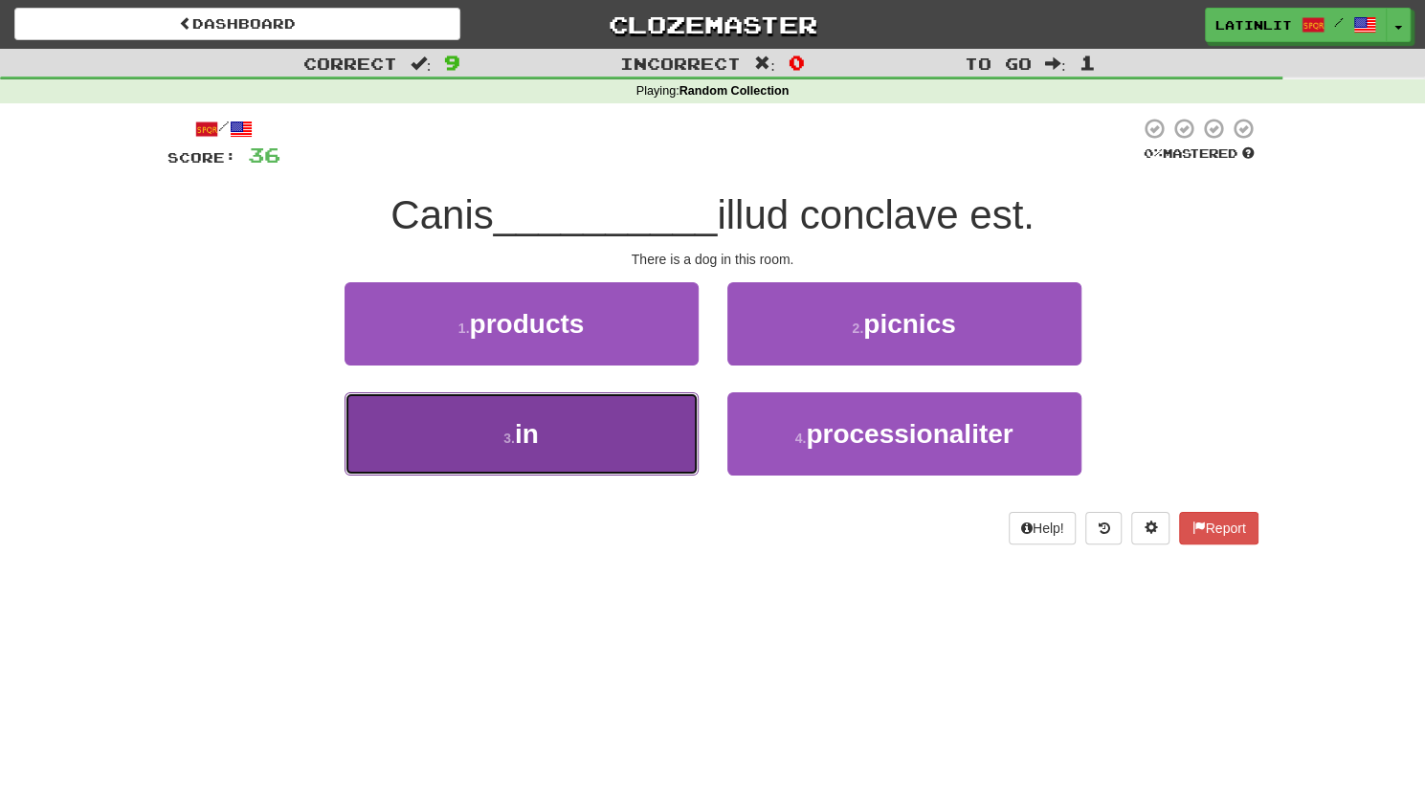
click at [586, 451] on button "3 . in" at bounding box center [521, 433] width 354 height 83
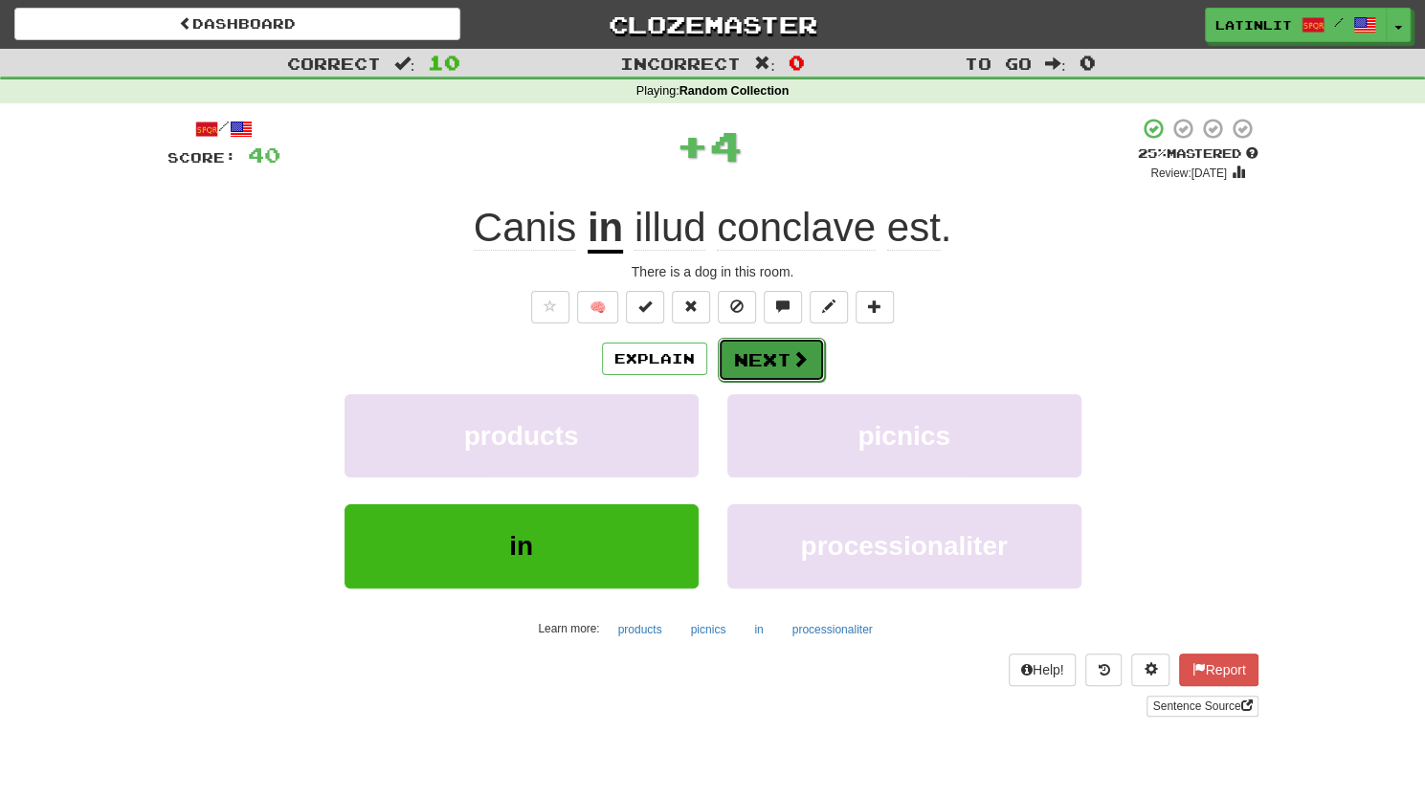
click at [748, 368] on button "Next" at bounding box center [771, 360] width 107 height 44
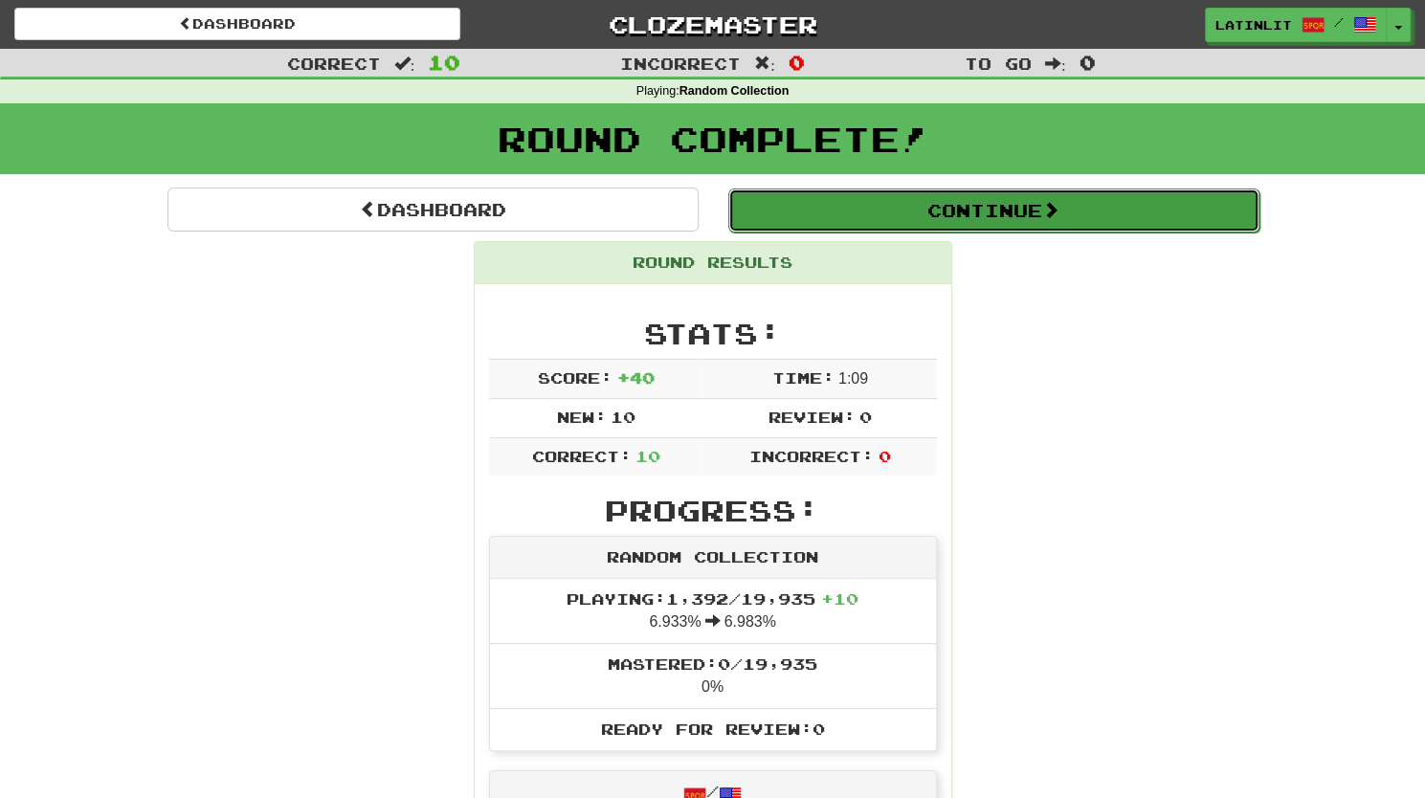
click at [836, 215] on button "Continue" at bounding box center [993, 210] width 531 height 44
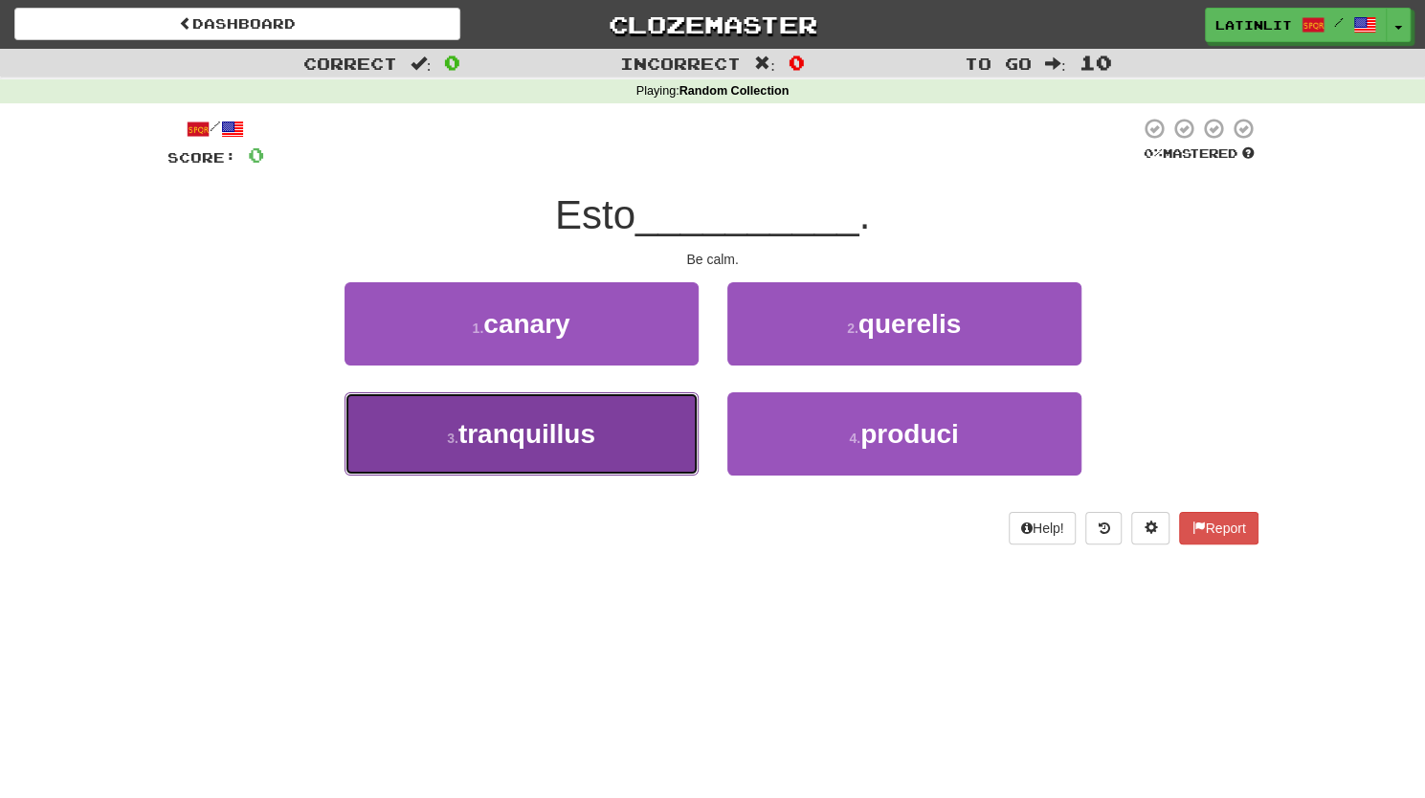
click at [615, 423] on button "3 . tranquillus" at bounding box center [521, 433] width 354 height 83
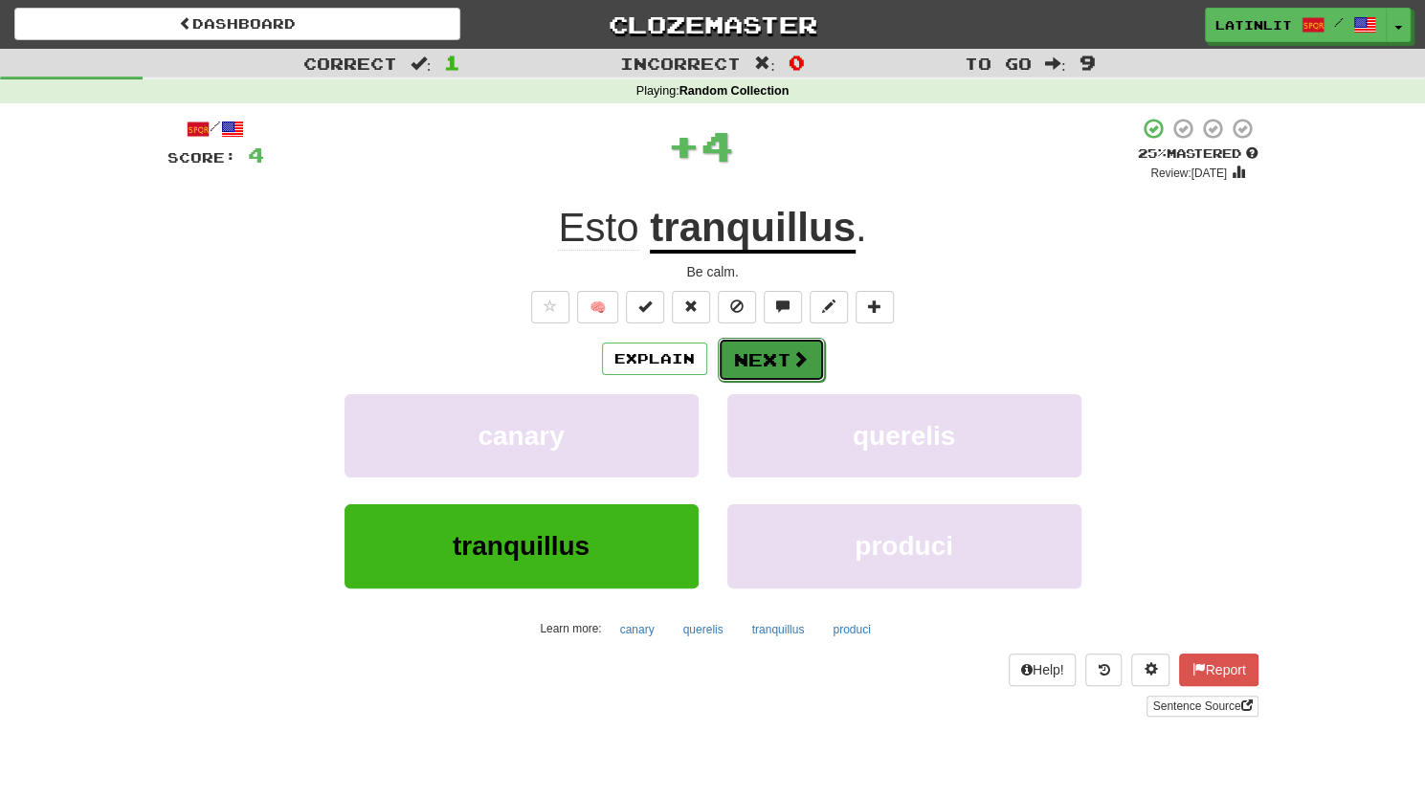
click at [744, 361] on button "Next" at bounding box center [771, 360] width 107 height 44
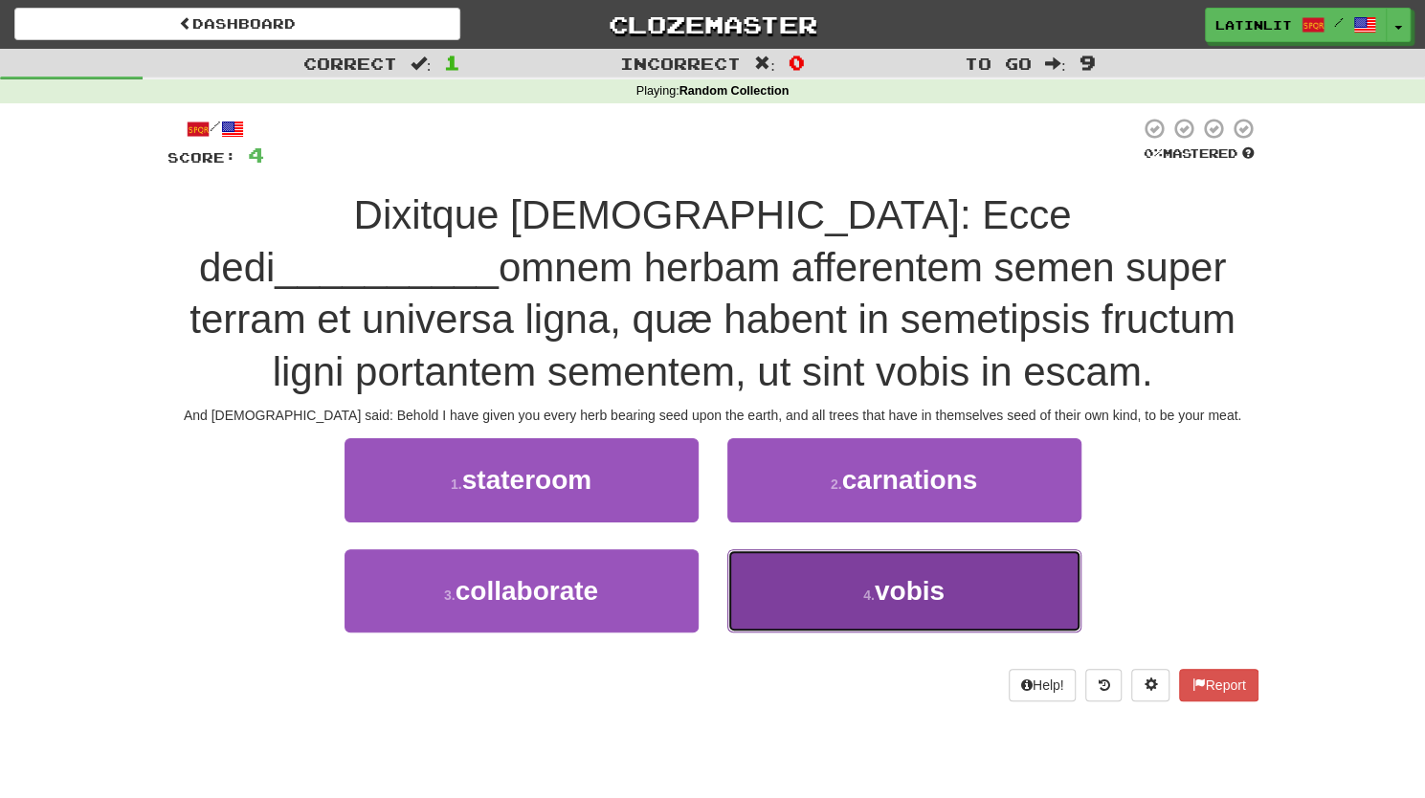
click at [781, 587] on button "4 . vobis" at bounding box center [904, 590] width 354 height 83
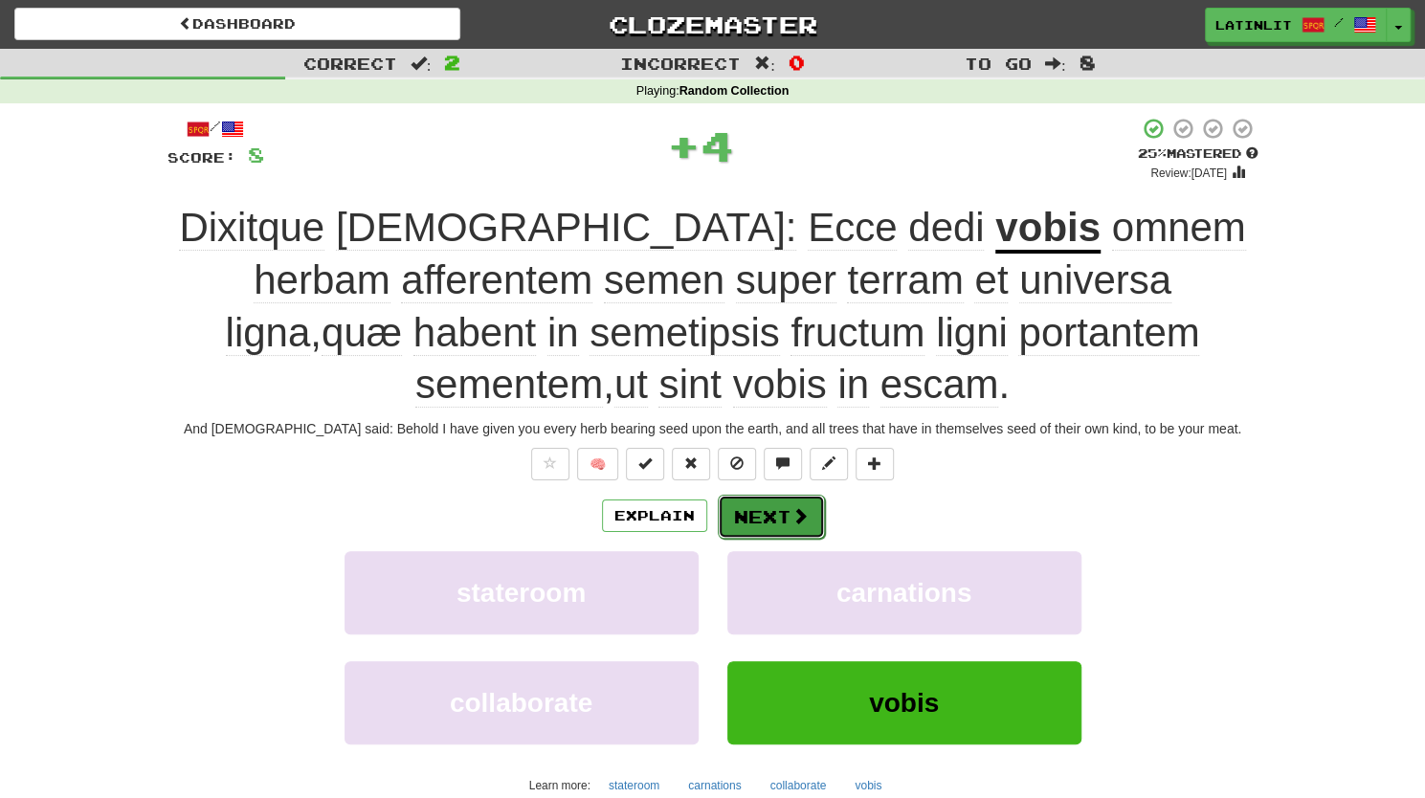
click at [775, 522] on button "Next" at bounding box center [771, 517] width 107 height 44
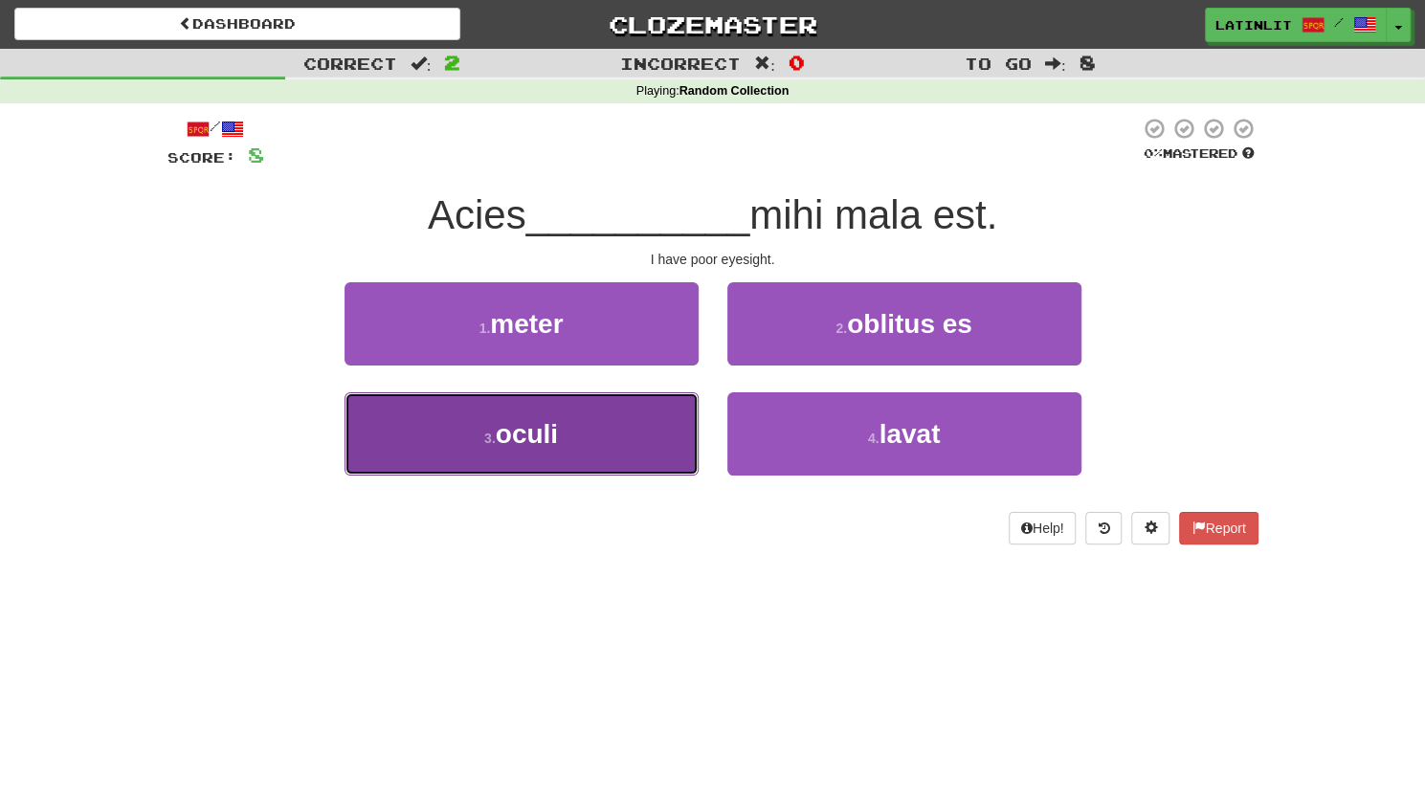
click at [561, 451] on button "3 . oculi" at bounding box center [521, 433] width 354 height 83
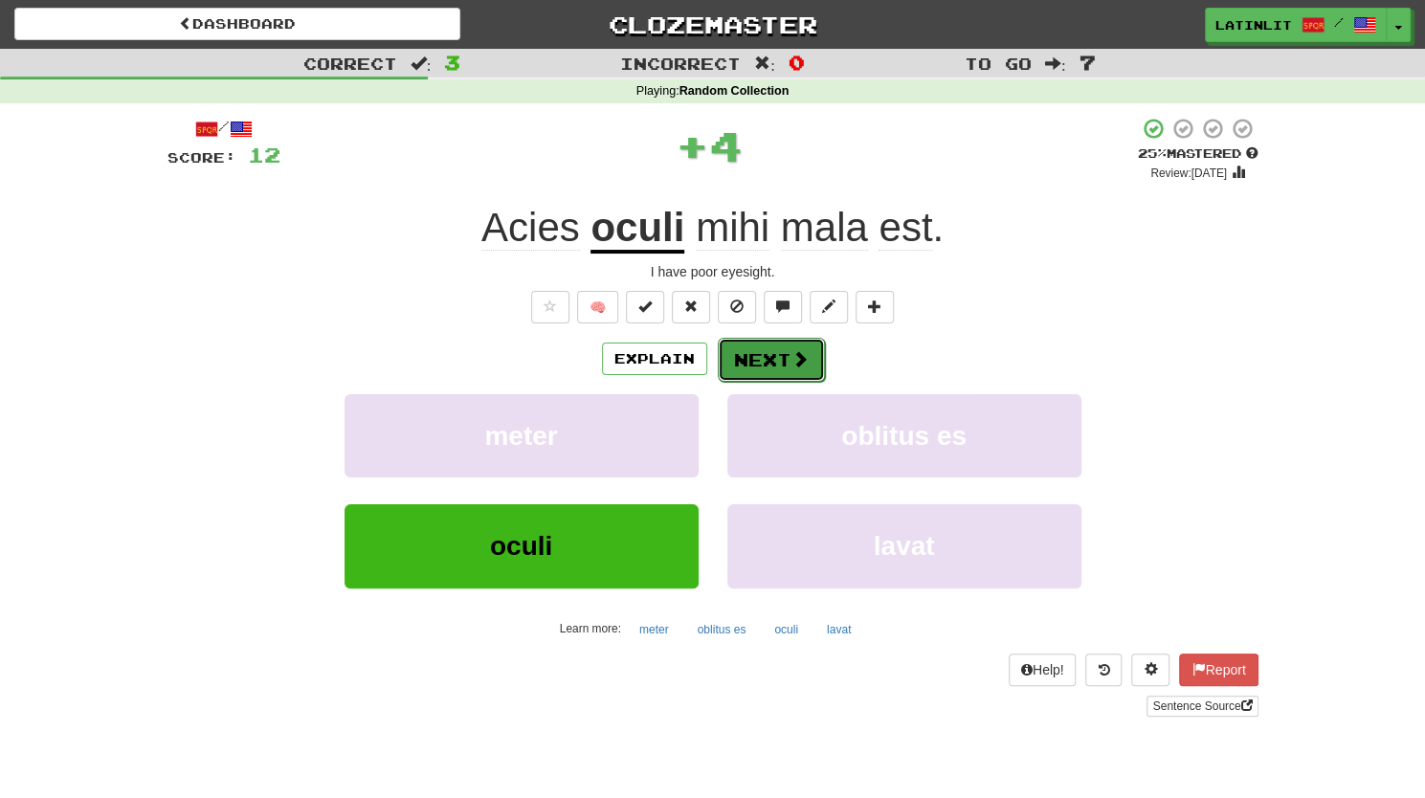
click at [771, 361] on button "Next" at bounding box center [771, 360] width 107 height 44
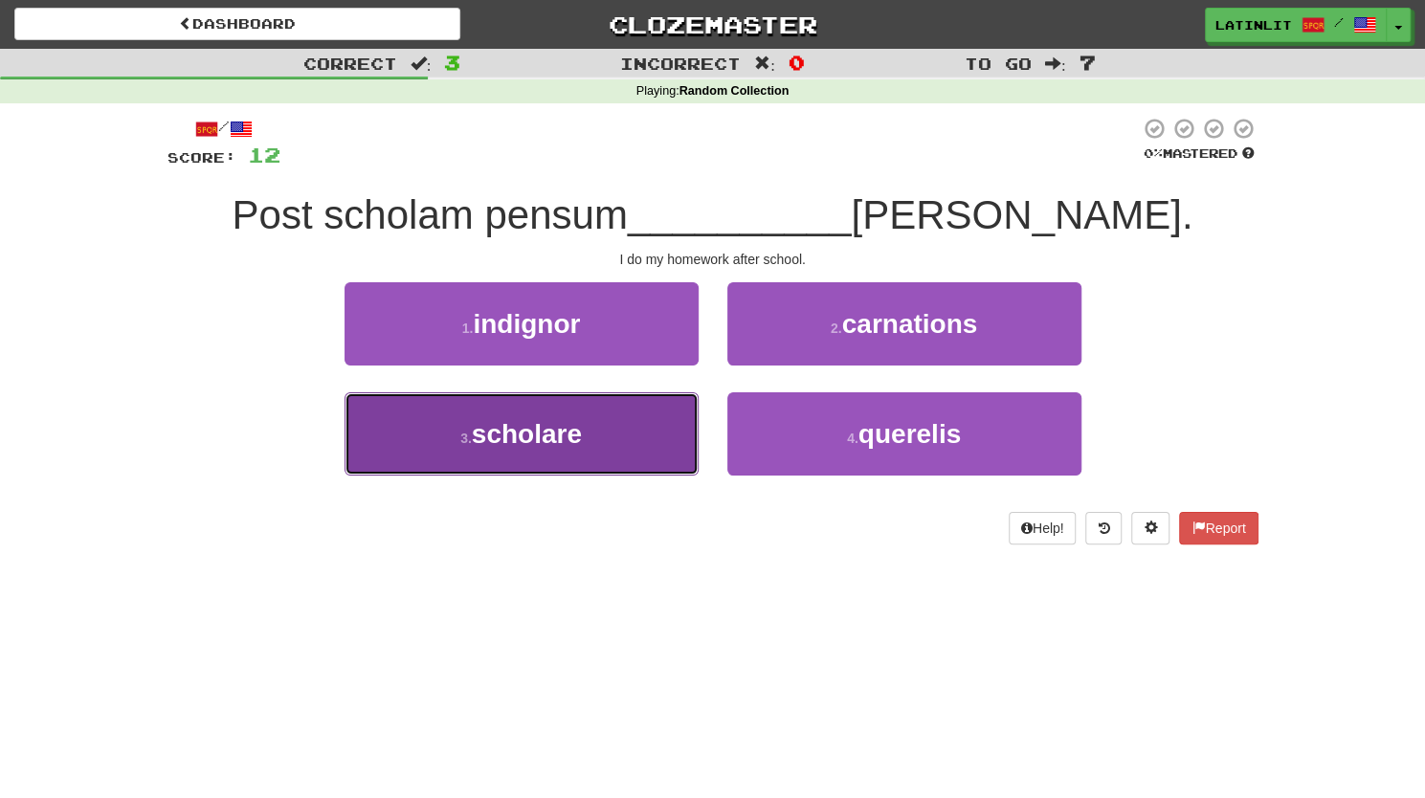
click at [593, 447] on button "3 . scholare" at bounding box center [521, 433] width 354 height 83
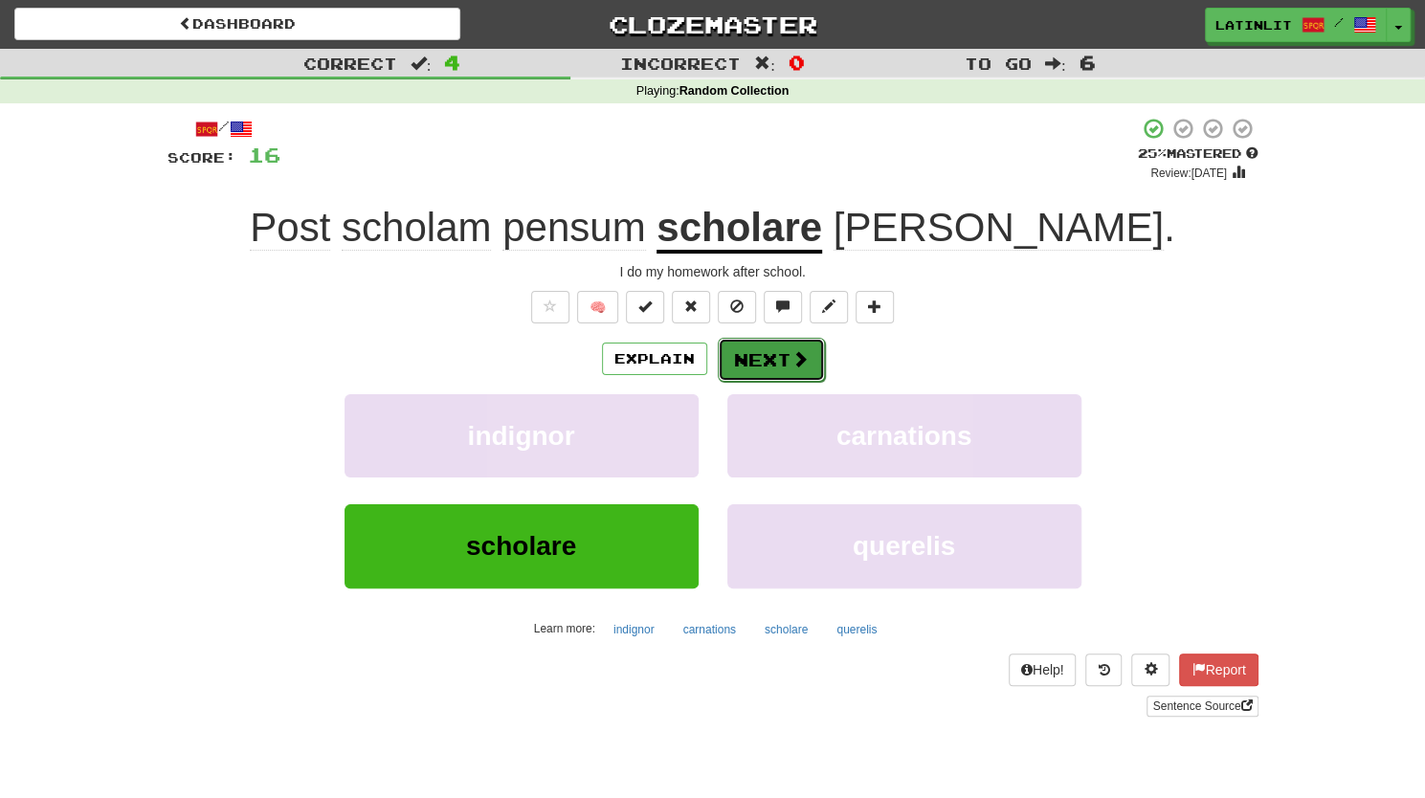
click at [758, 361] on button "Next" at bounding box center [771, 360] width 107 height 44
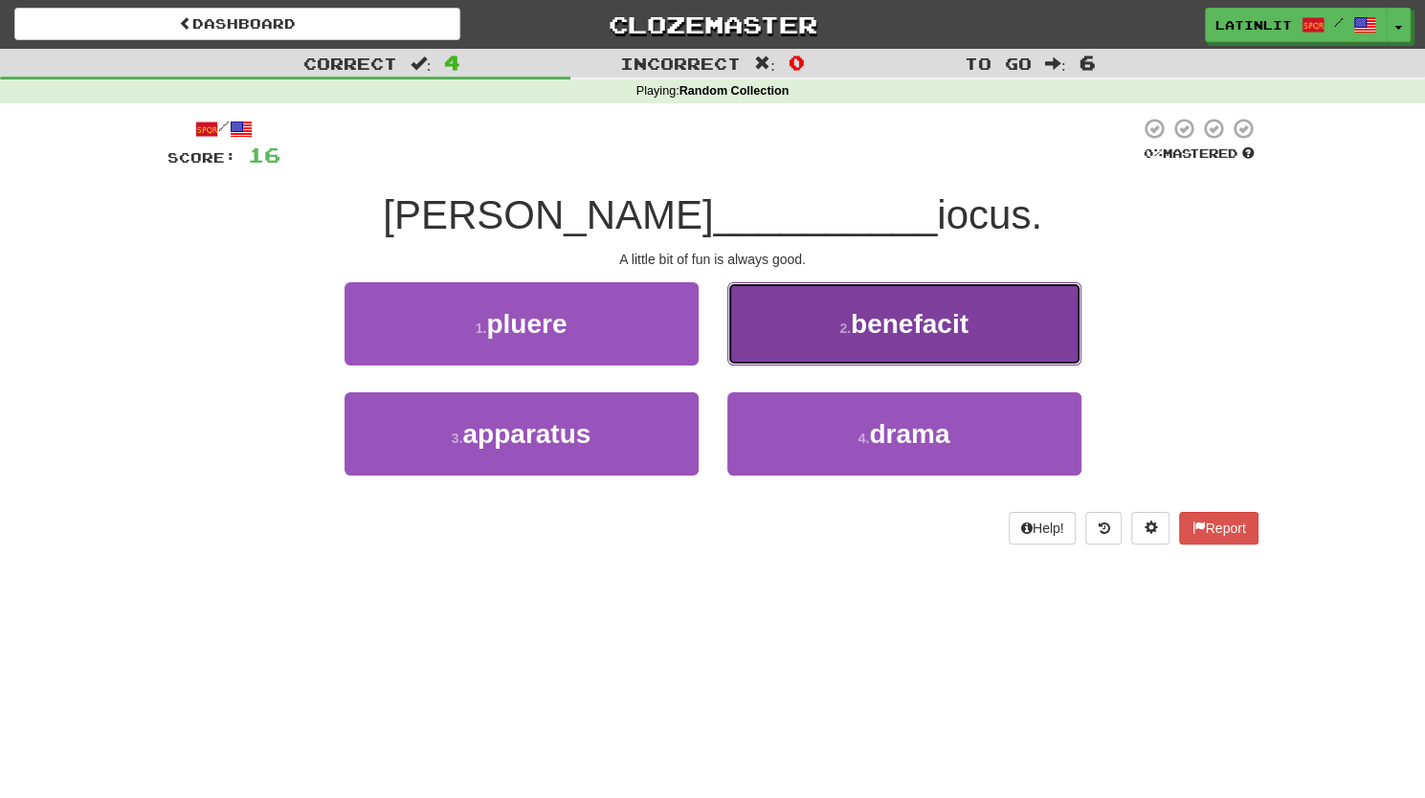
click at [801, 333] on button "2 . benefacit" at bounding box center [904, 323] width 354 height 83
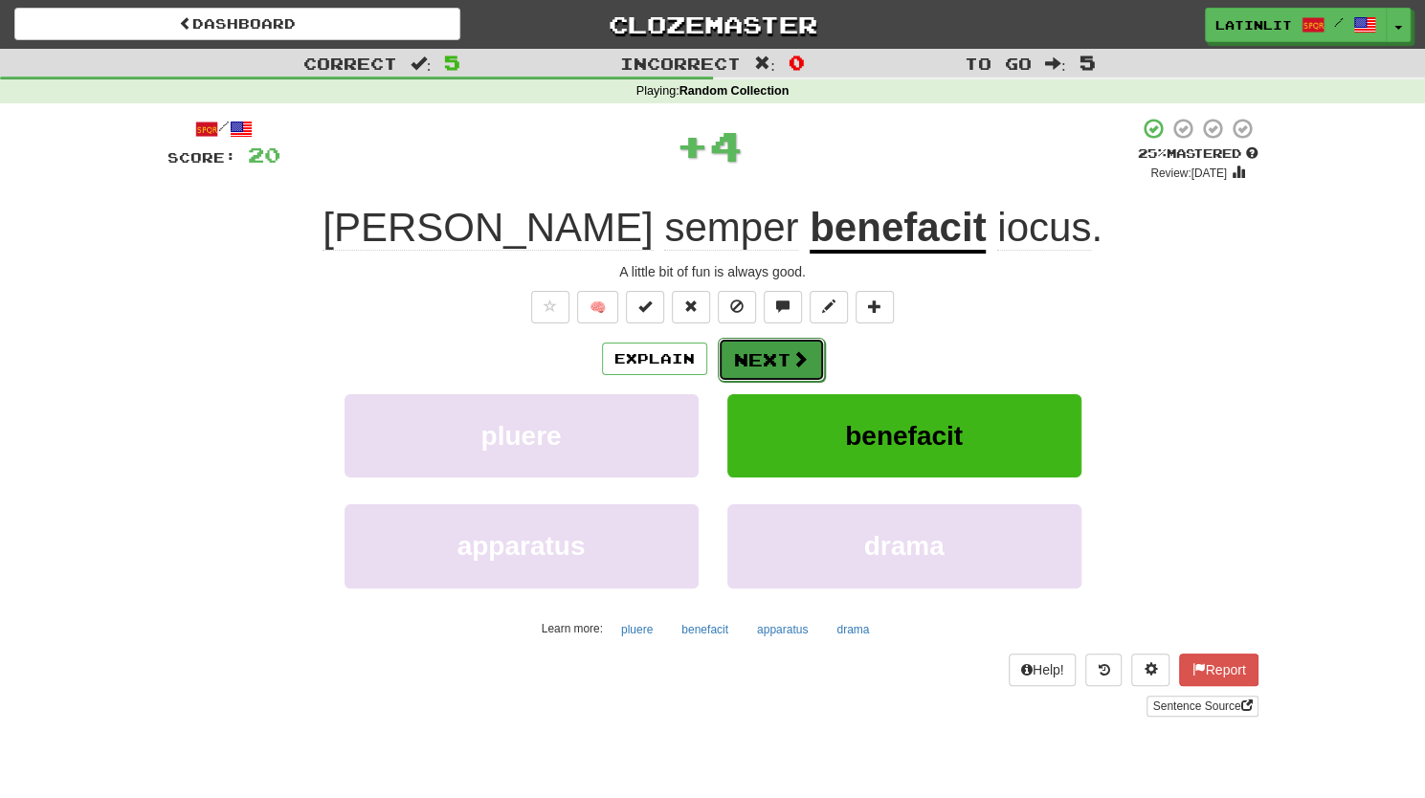
click at [753, 361] on button "Next" at bounding box center [771, 360] width 107 height 44
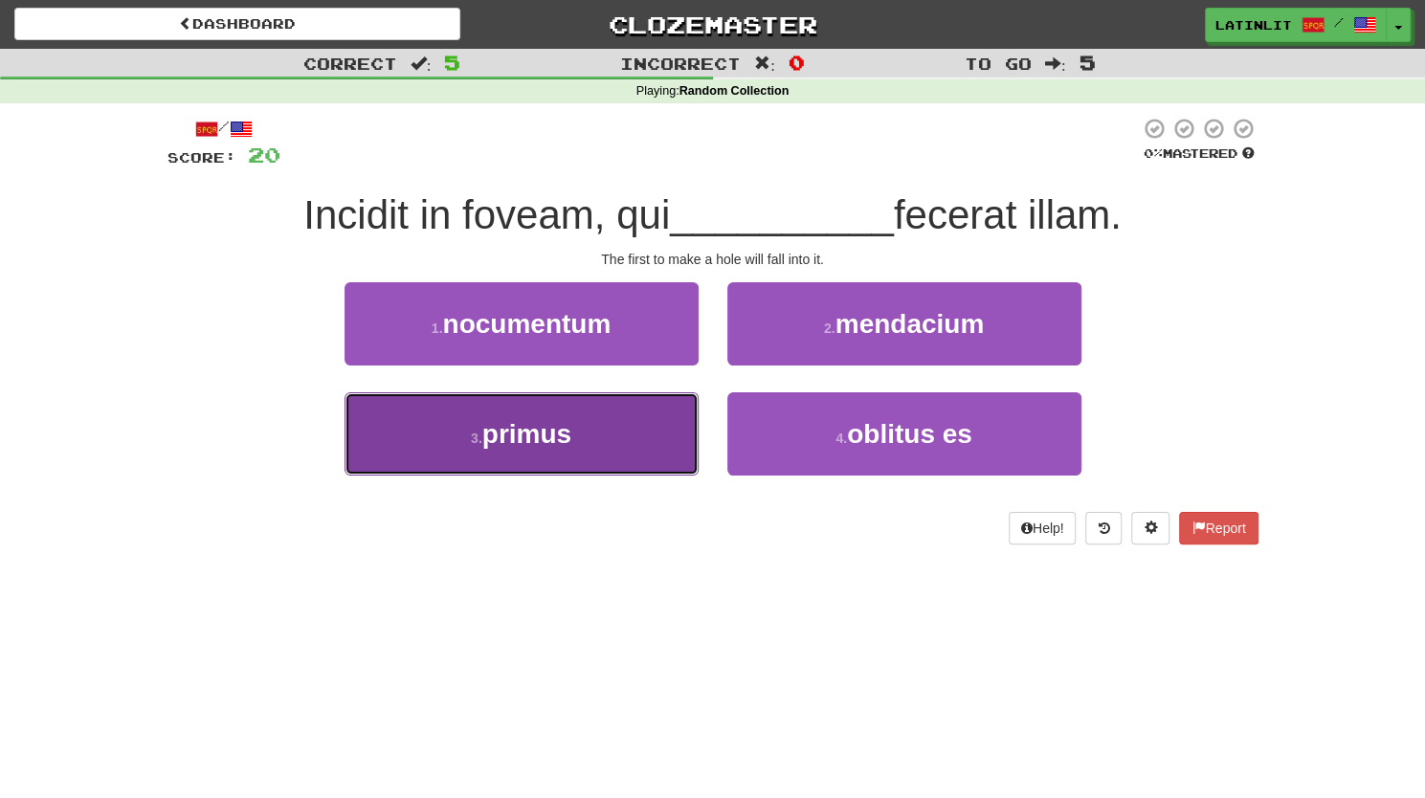
click at [604, 460] on button "3 . primus" at bounding box center [521, 433] width 354 height 83
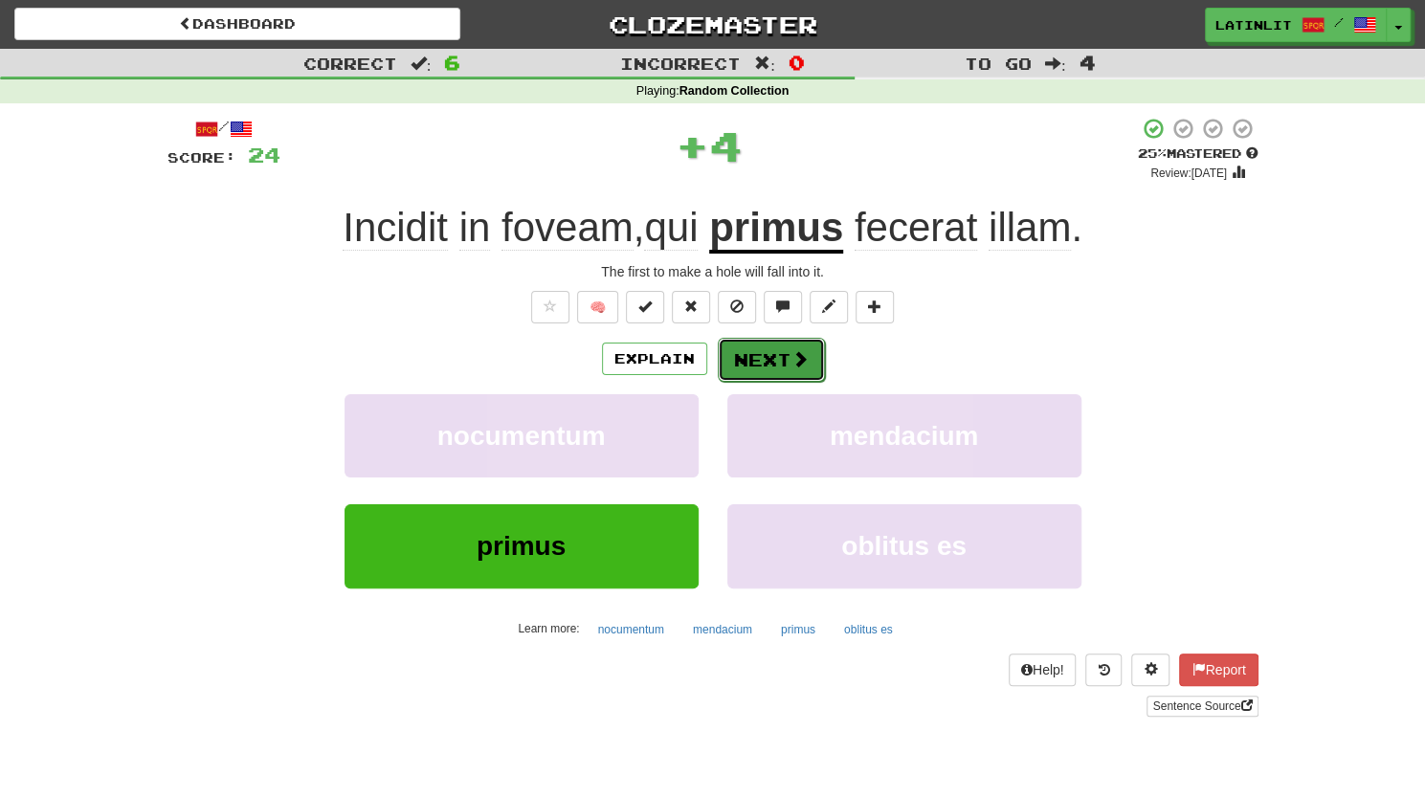
click at [742, 365] on button "Next" at bounding box center [771, 360] width 107 height 44
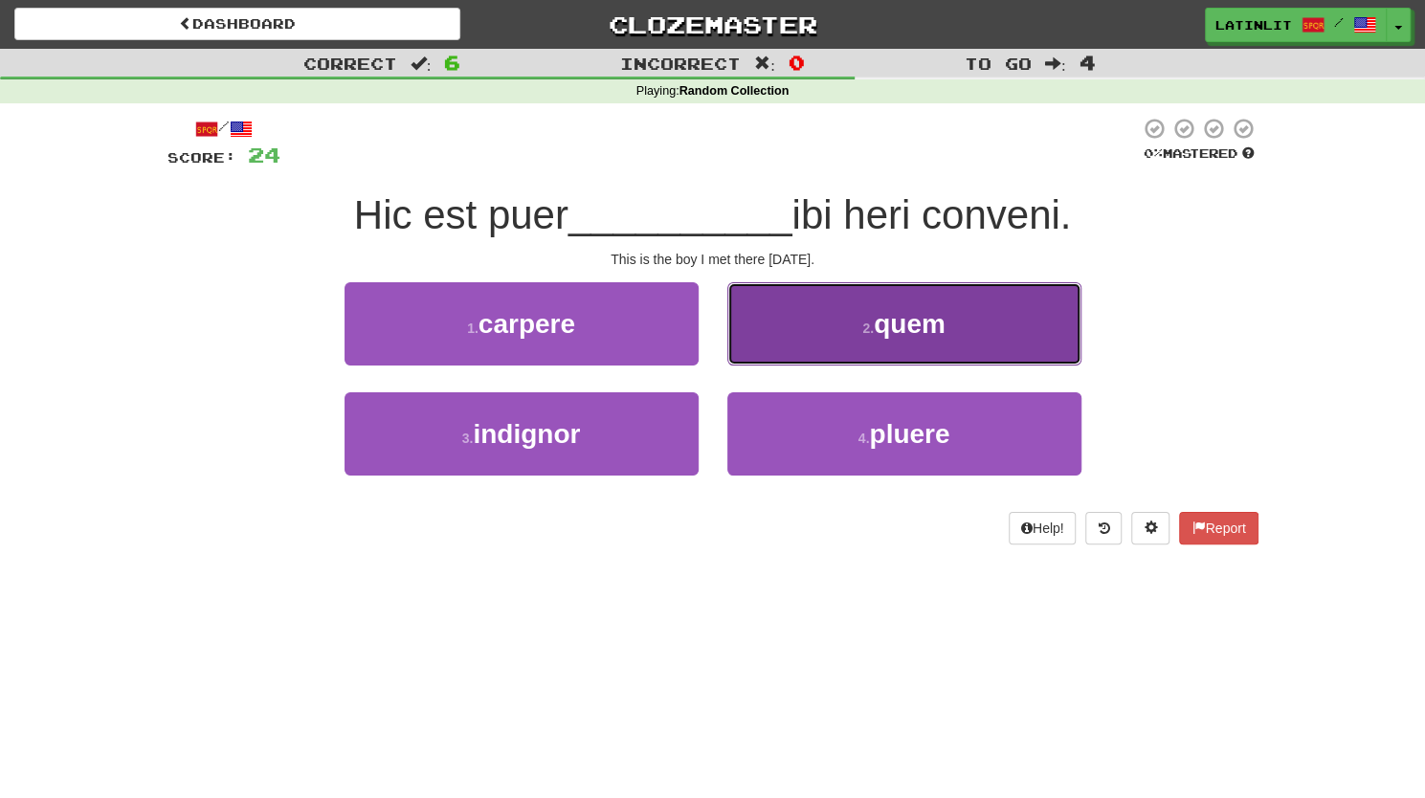
click at [780, 317] on button "2 . quem" at bounding box center [904, 323] width 354 height 83
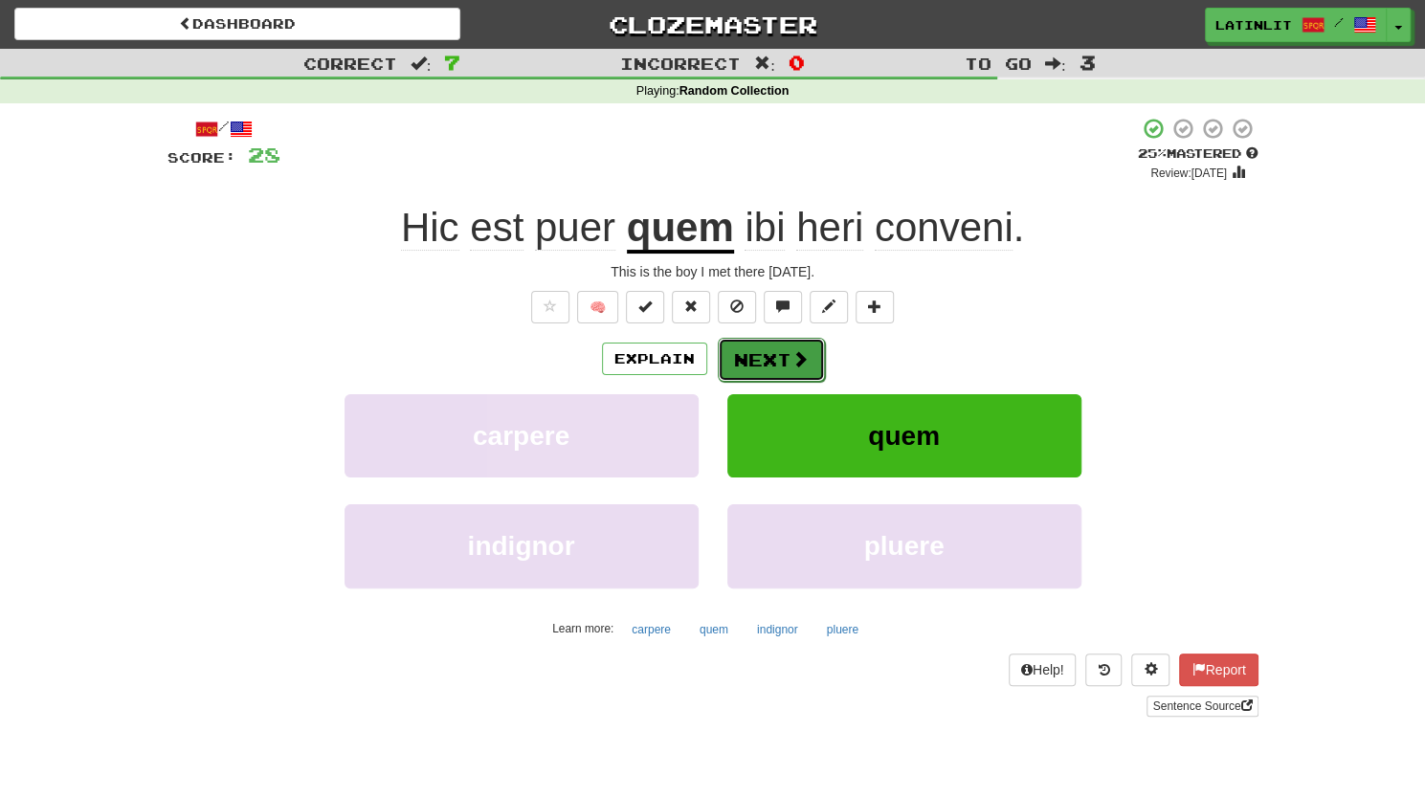
drag, startPoint x: 775, startPoint y: 365, endPoint x: 743, endPoint y: 359, distance: 32.3
click at [743, 359] on button "Next" at bounding box center [771, 360] width 107 height 44
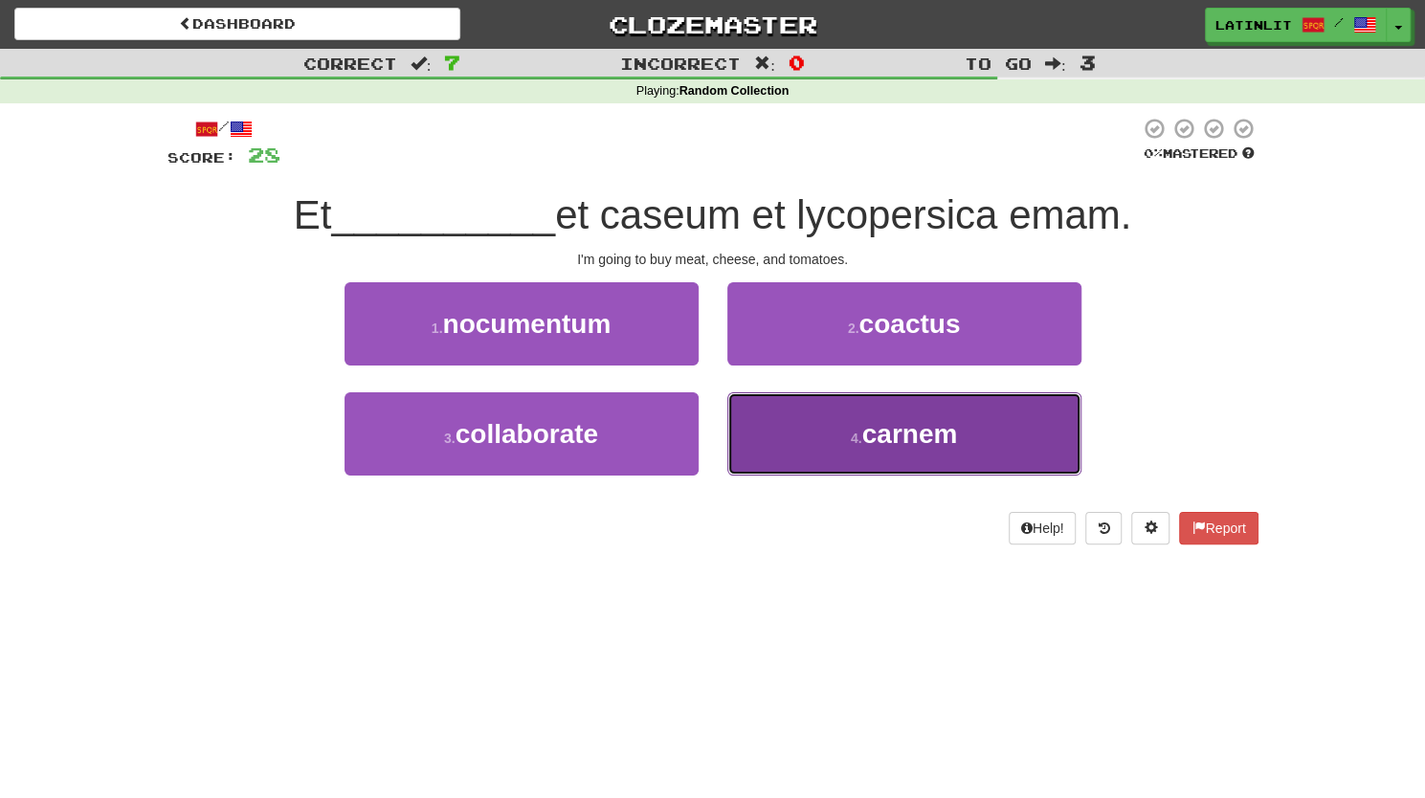
click at [791, 443] on button "4 . carnem" at bounding box center [904, 433] width 354 height 83
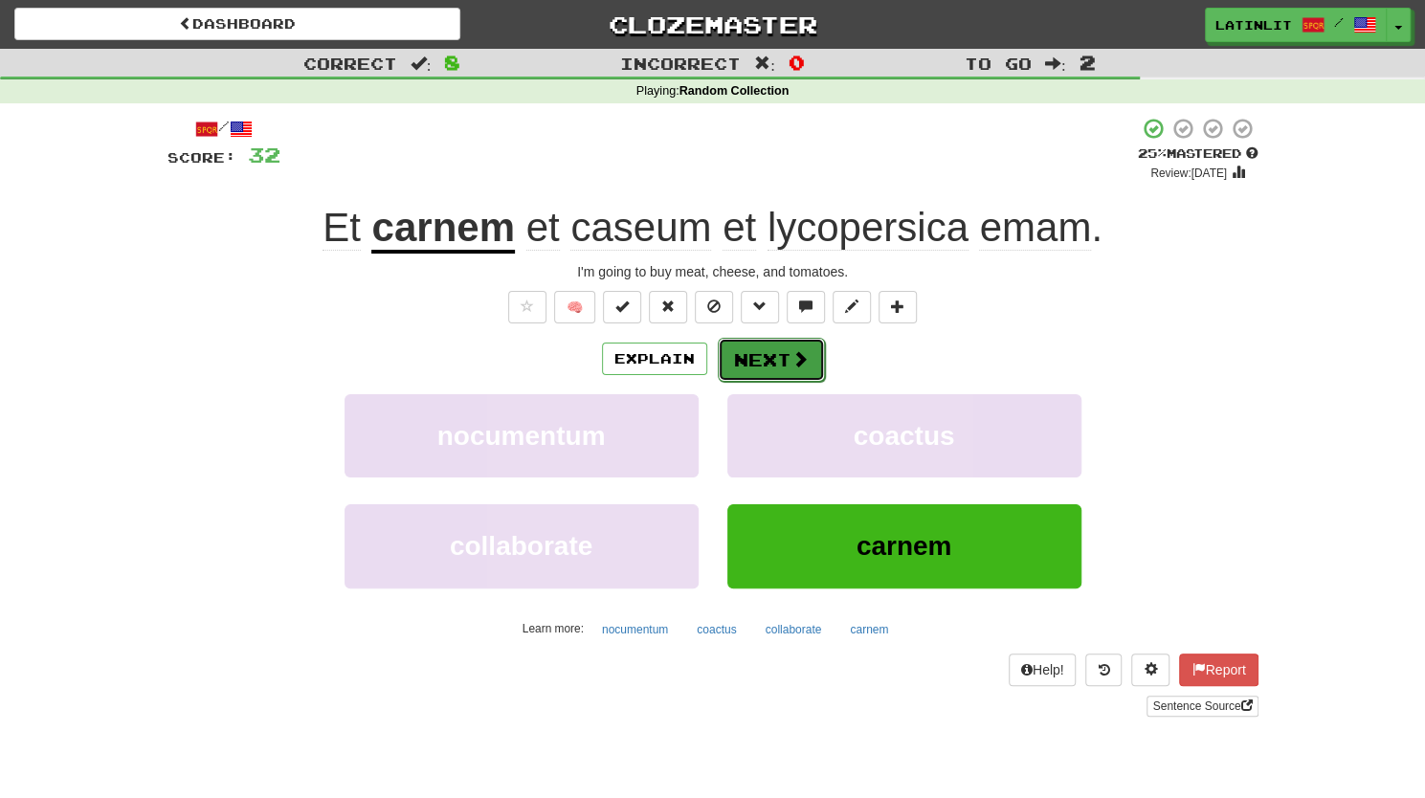
drag, startPoint x: 767, startPoint y: 365, endPoint x: 745, endPoint y: 356, distance: 23.6
click at [745, 356] on button "Next" at bounding box center [771, 360] width 107 height 44
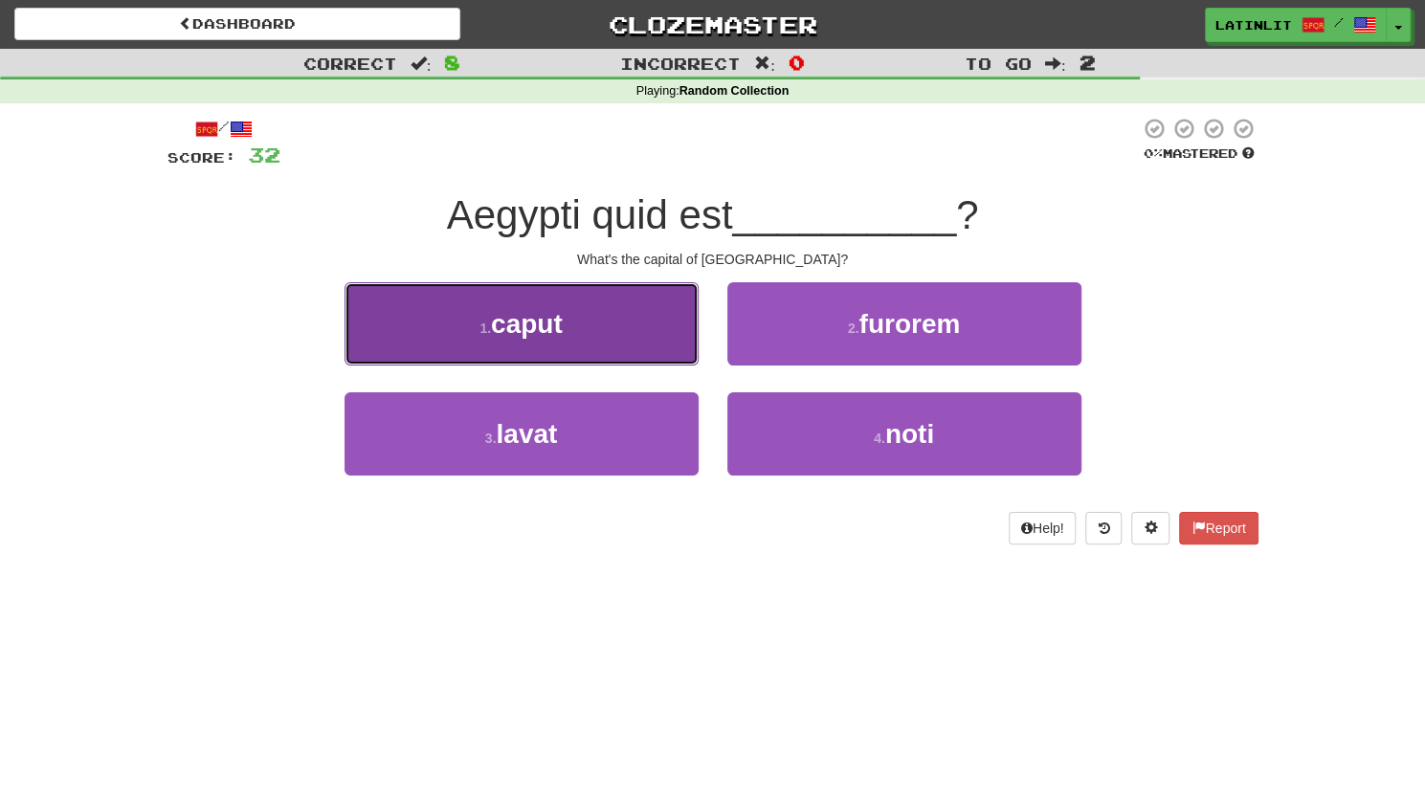
click at [602, 351] on button "1 . caput" at bounding box center [521, 323] width 354 height 83
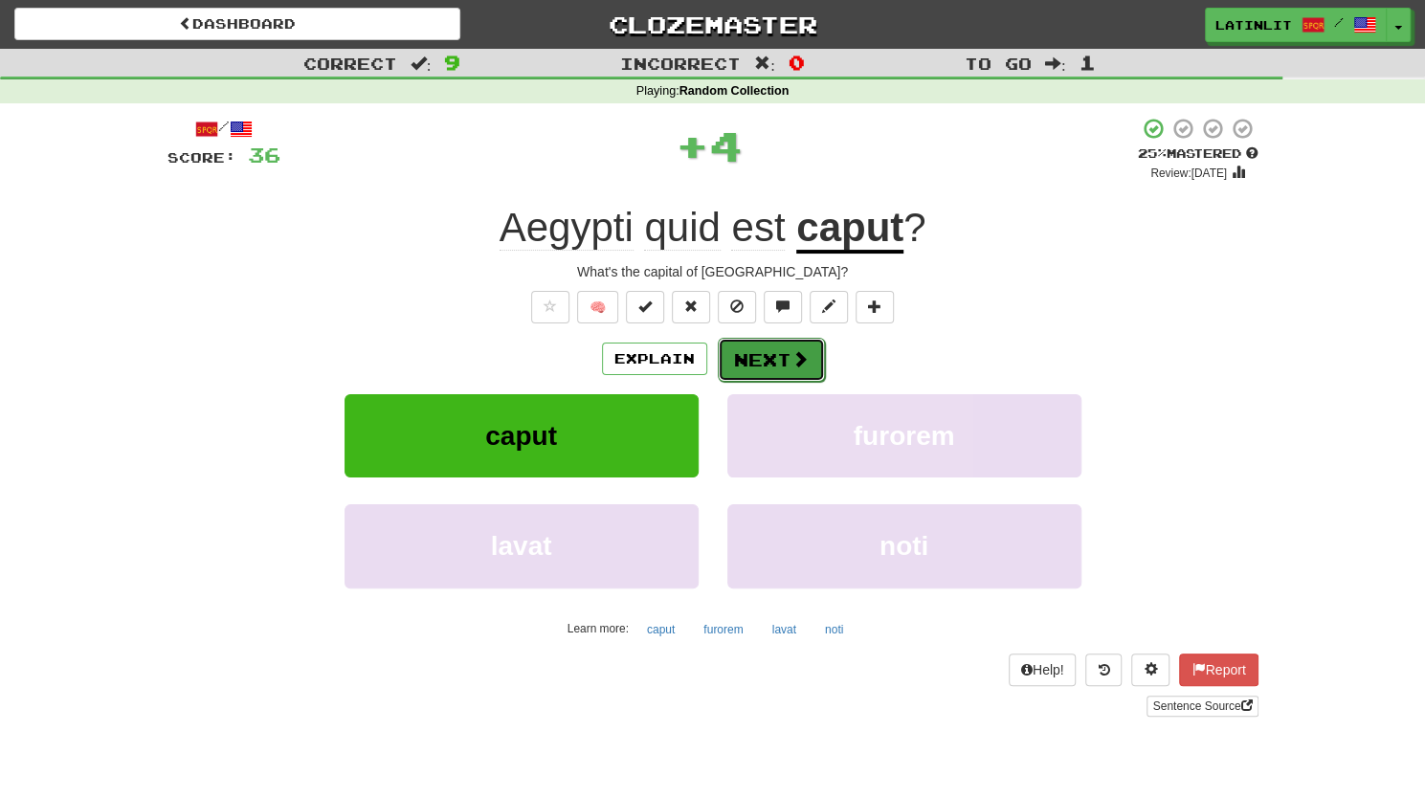
click at [760, 366] on button "Next" at bounding box center [771, 360] width 107 height 44
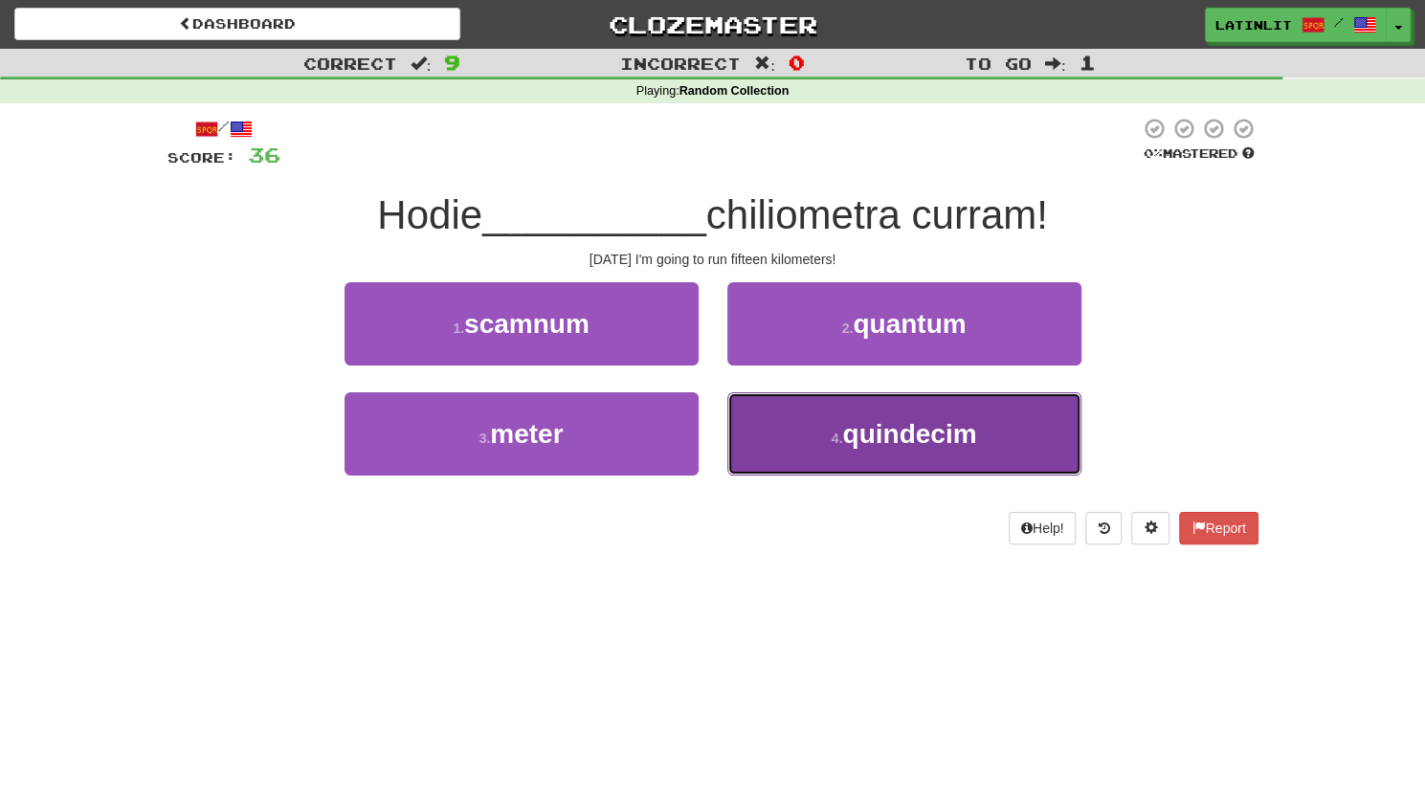
click at [812, 449] on button "4 . [GEOGRAPHIC_DATA]" at bounding box center [904, 433] width 354 height 83
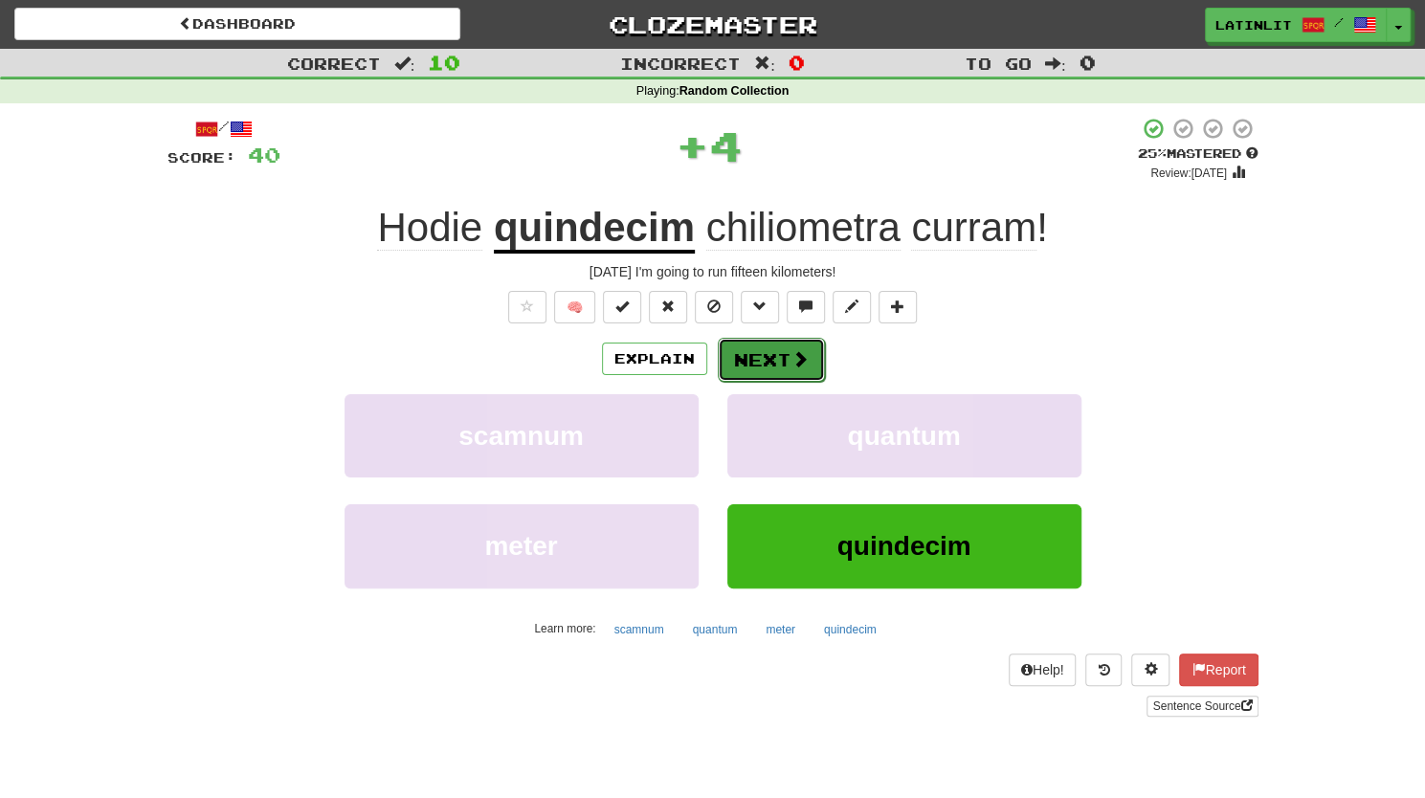
click at [775, 351] on button "Next" at bounding box center [771, 360] width 107 height 44
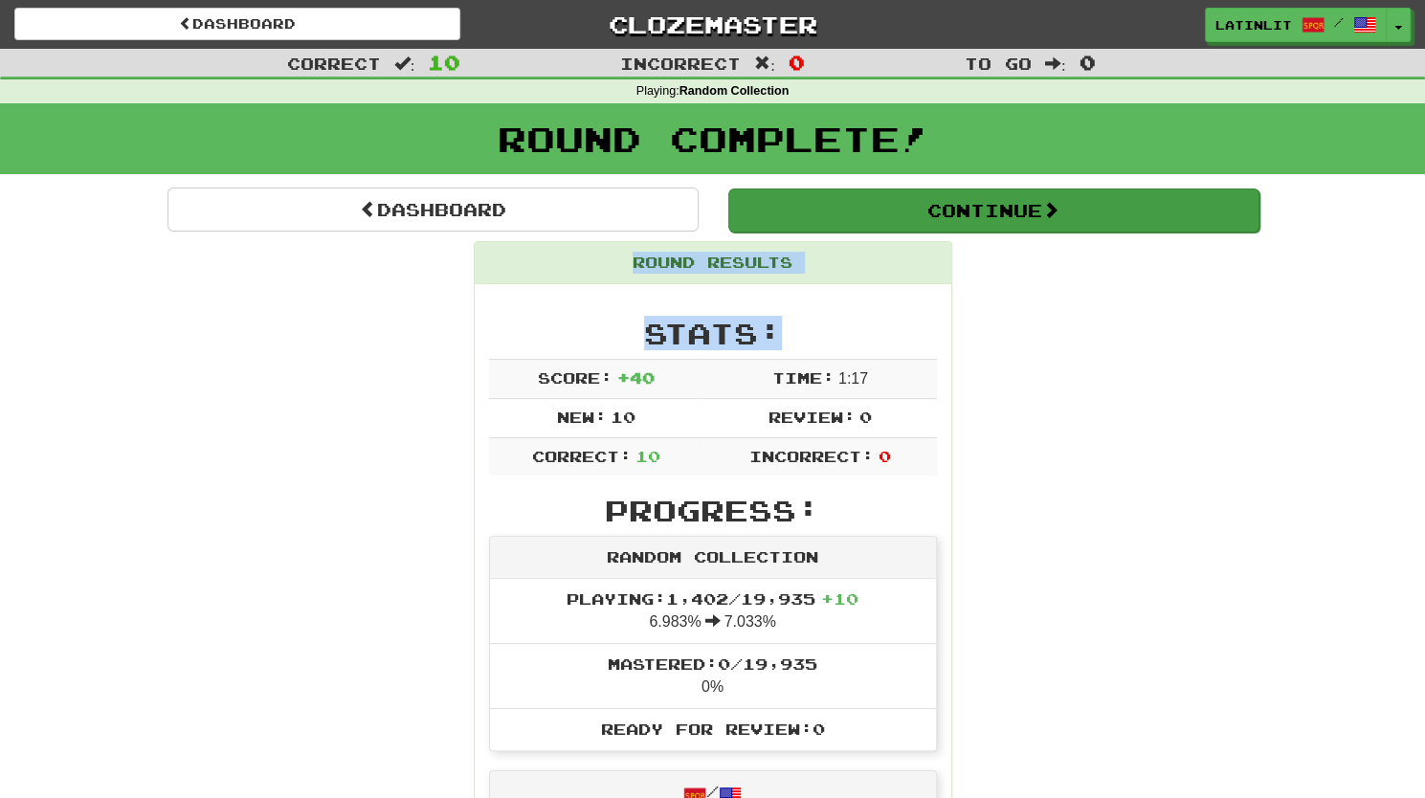
drag, startPoint x: 775, startPoint y: 351, endPoint x: 840, endPoint y: 206, distance: 159.3
click at [953, 211] on button "Continue" at bounding box center [993, 210] width 531 height 44
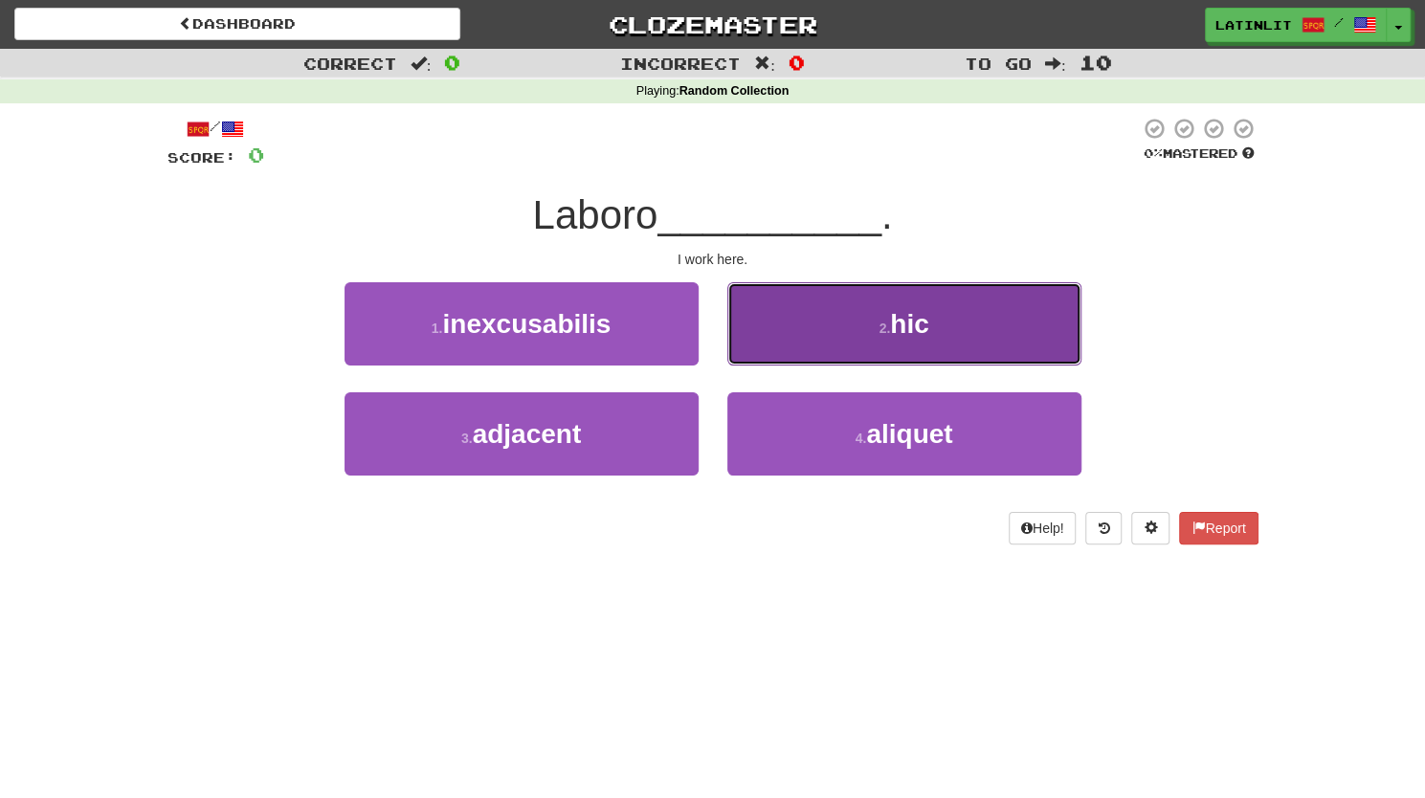
click at [928, 313] on span "hic" at bounding box center [909, 324] width 38 height 30
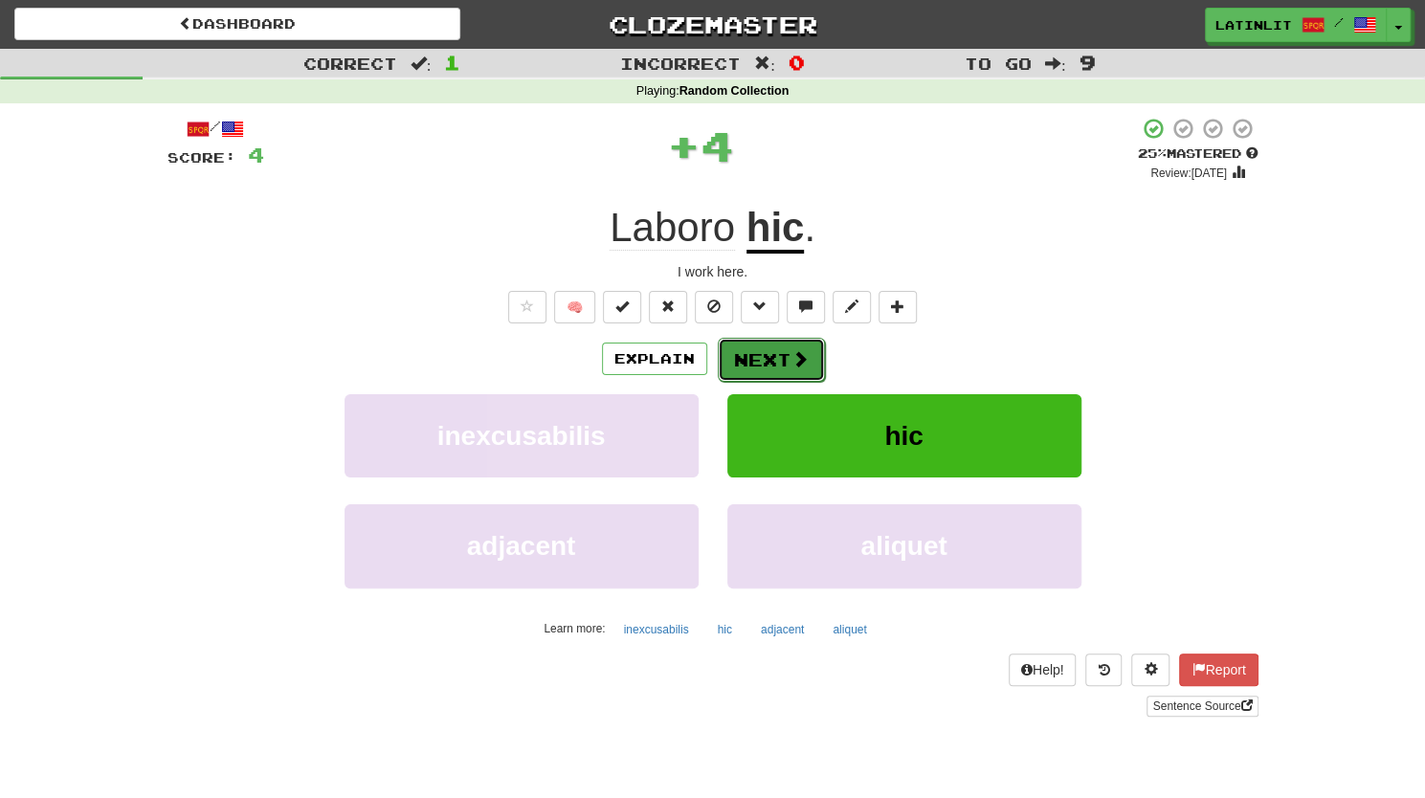
click at [783, 361] on button "Next" at bounding box center [771, 360] width 107 height 44
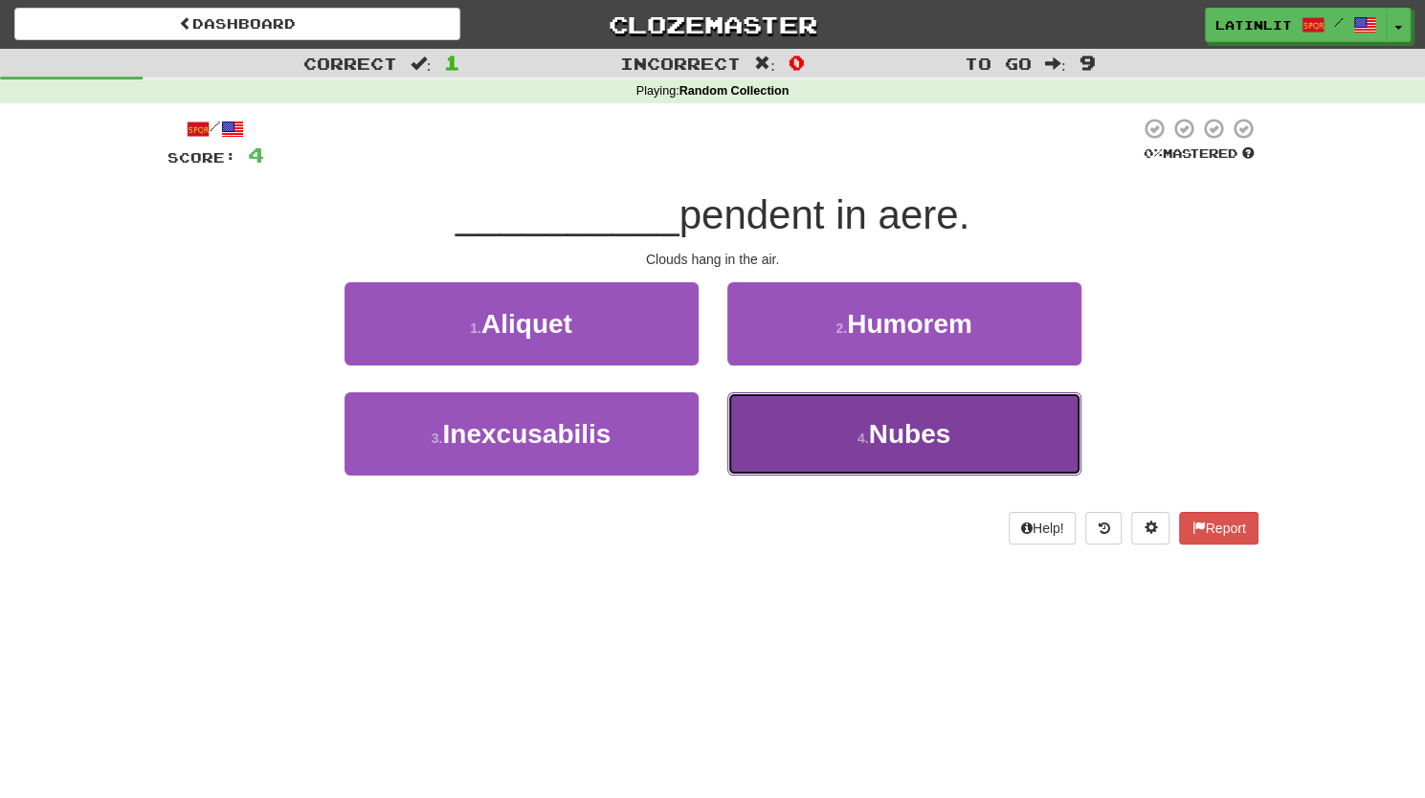
click at [842, 425] on button "4 . [GEOGRAPHIC_DATA]" at bounding box center [904, 433] width 354 height 83
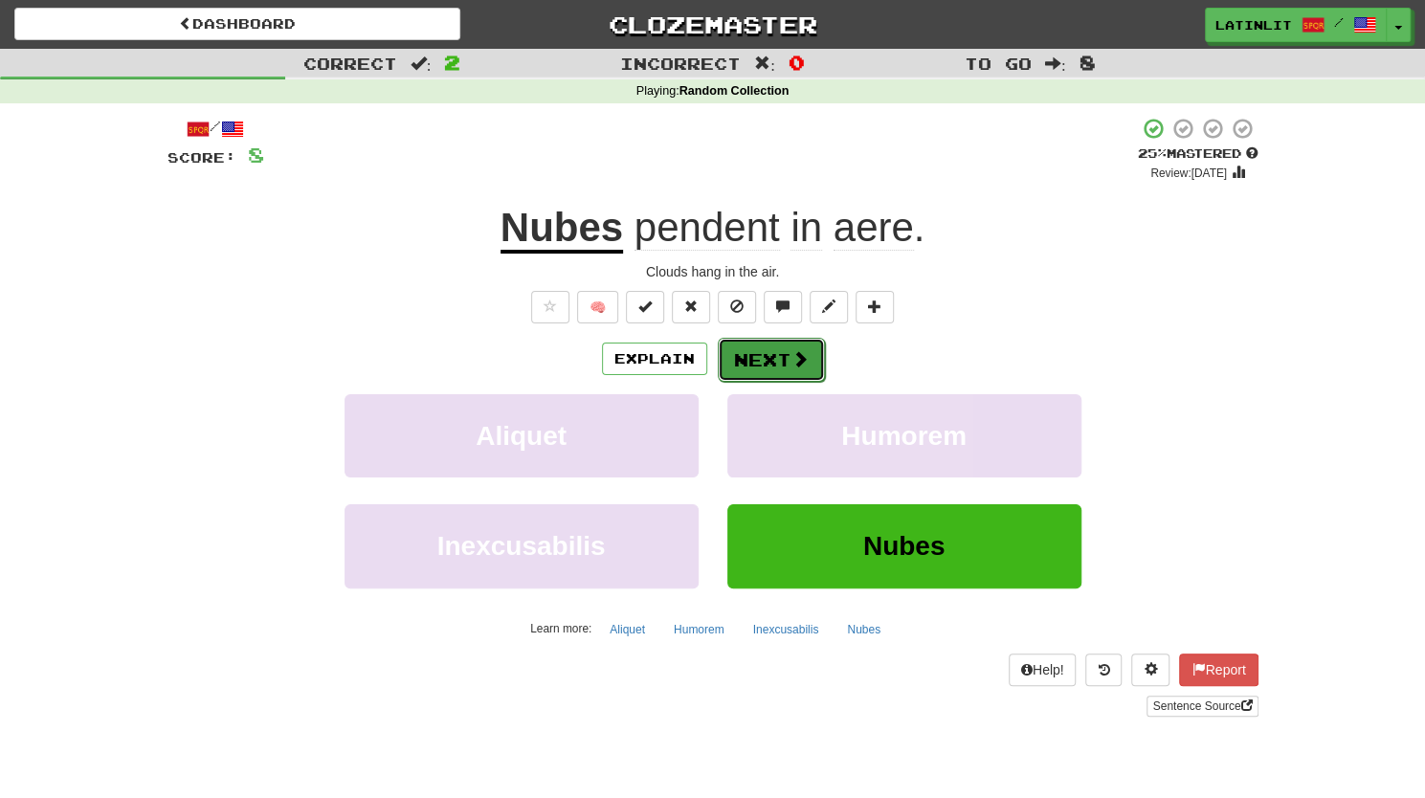
click at [735, 363] on button "Next" at bounding box center [771, 360] width 107 height 44
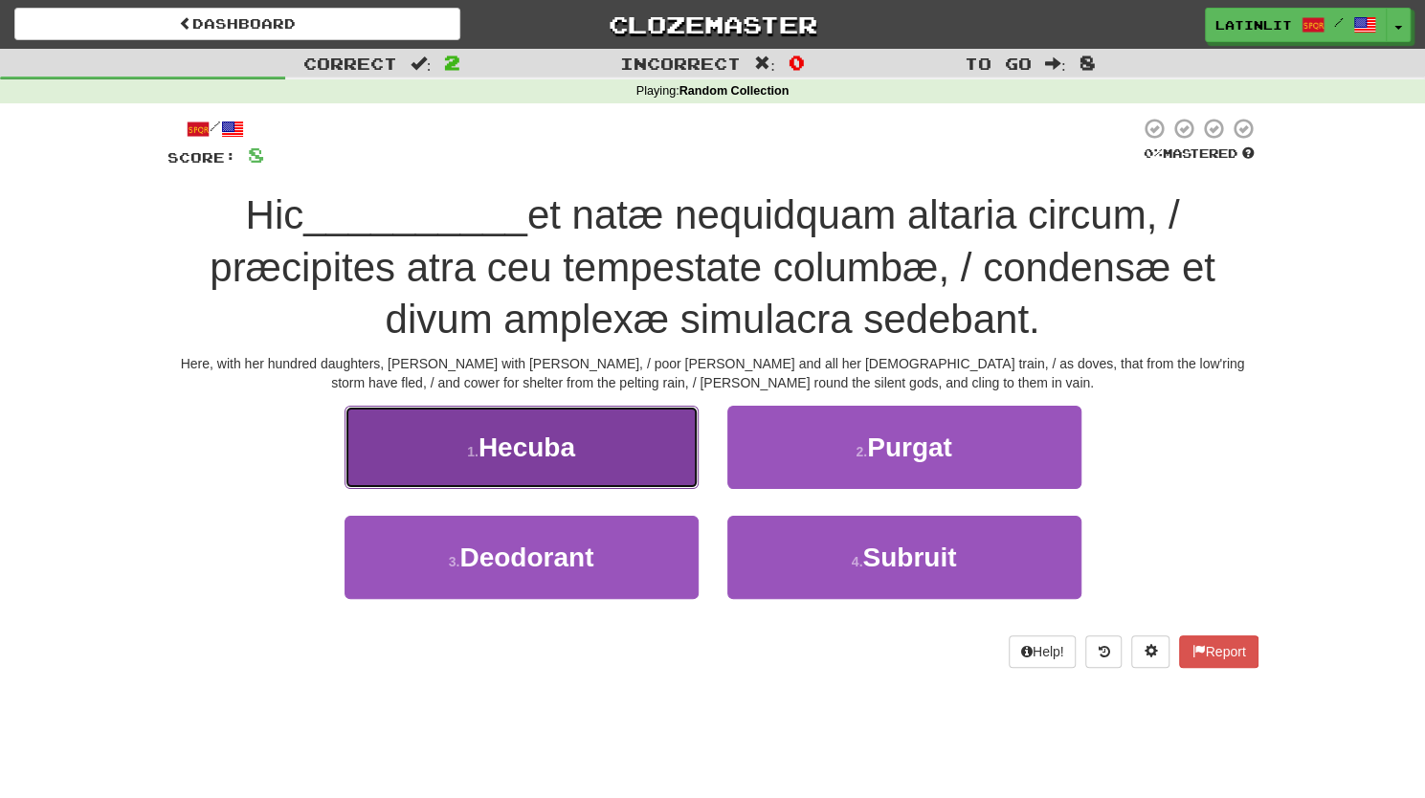
click at [510, 464] on button "1 . [GEOGRAPHIC_DATA]" at bounding box center [521, 447] width 354 height 83
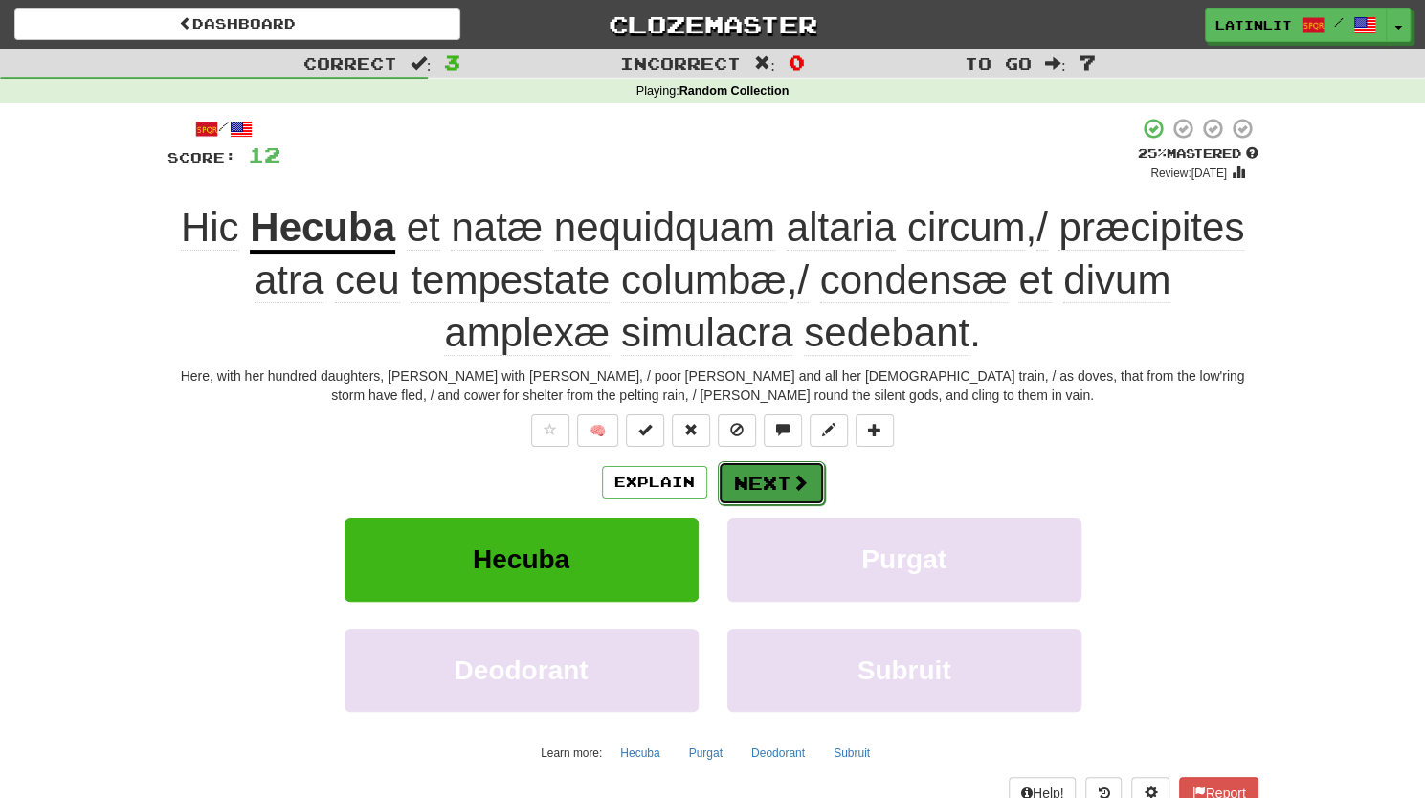
click at [769, 489] on button "Next" at bounding box center [771, 483] width 107 height 44
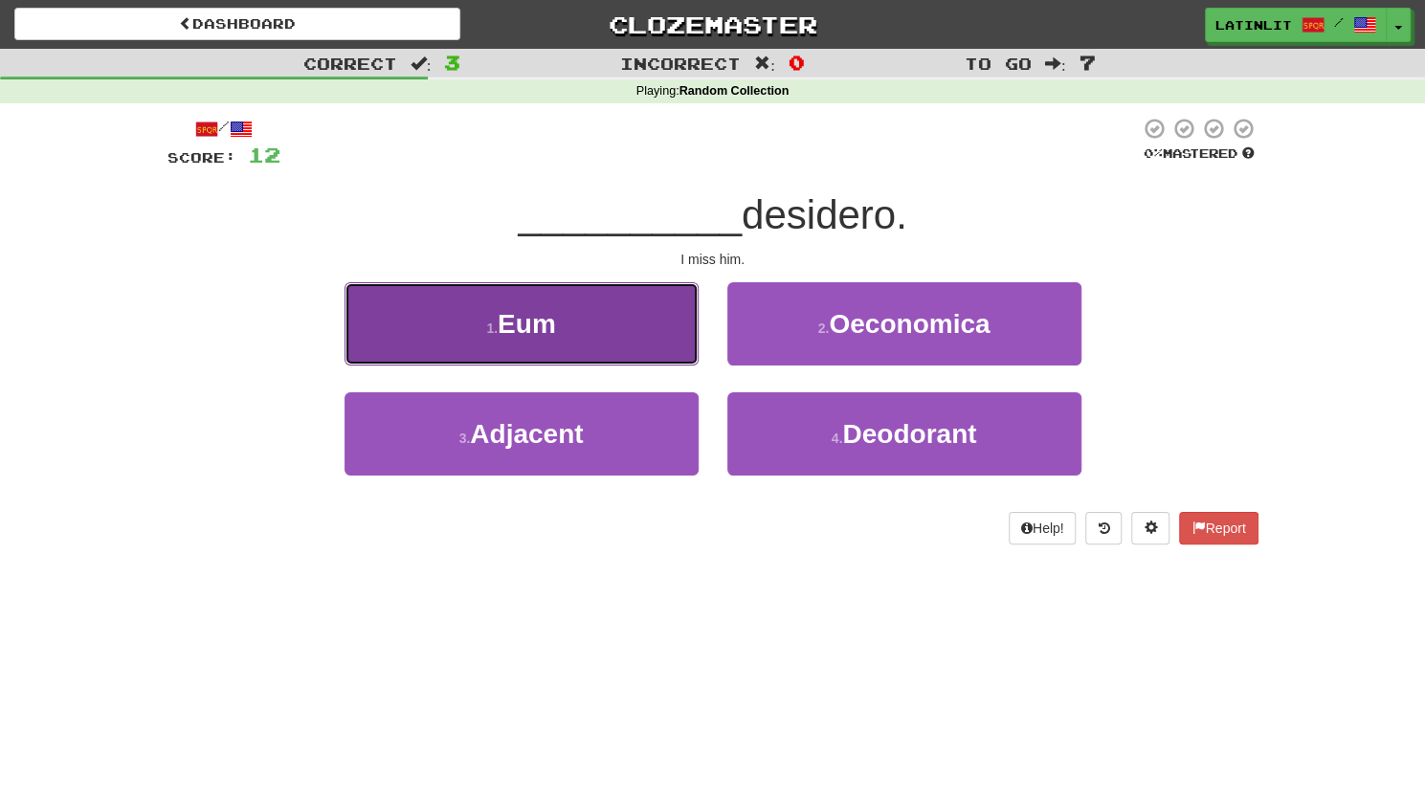
click at [564, 338] on button "1 . Eum" at bounding box center [521, 323] width 354 height 83
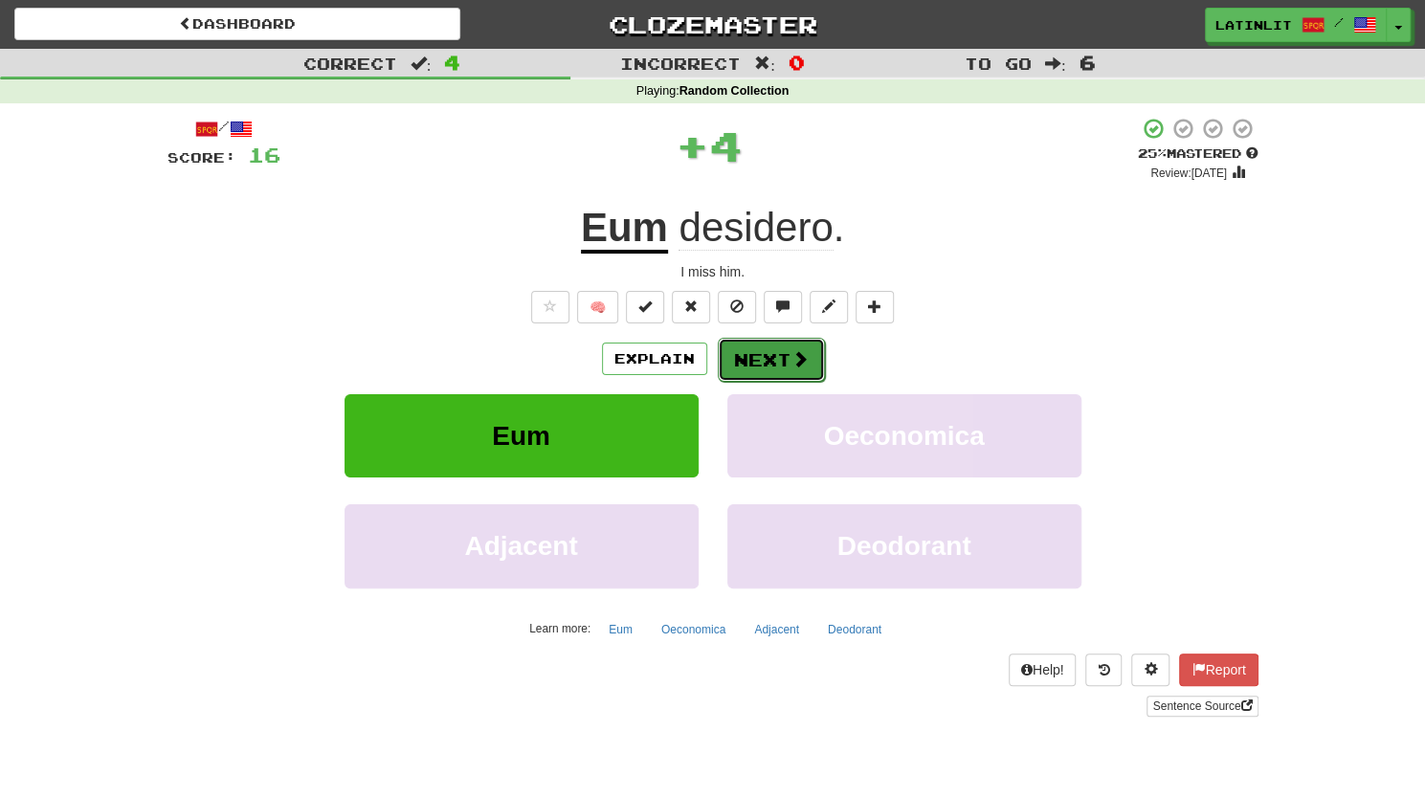
click at [771, 360] on button "Next" at bounding box center [771, 360] width 107 height 44
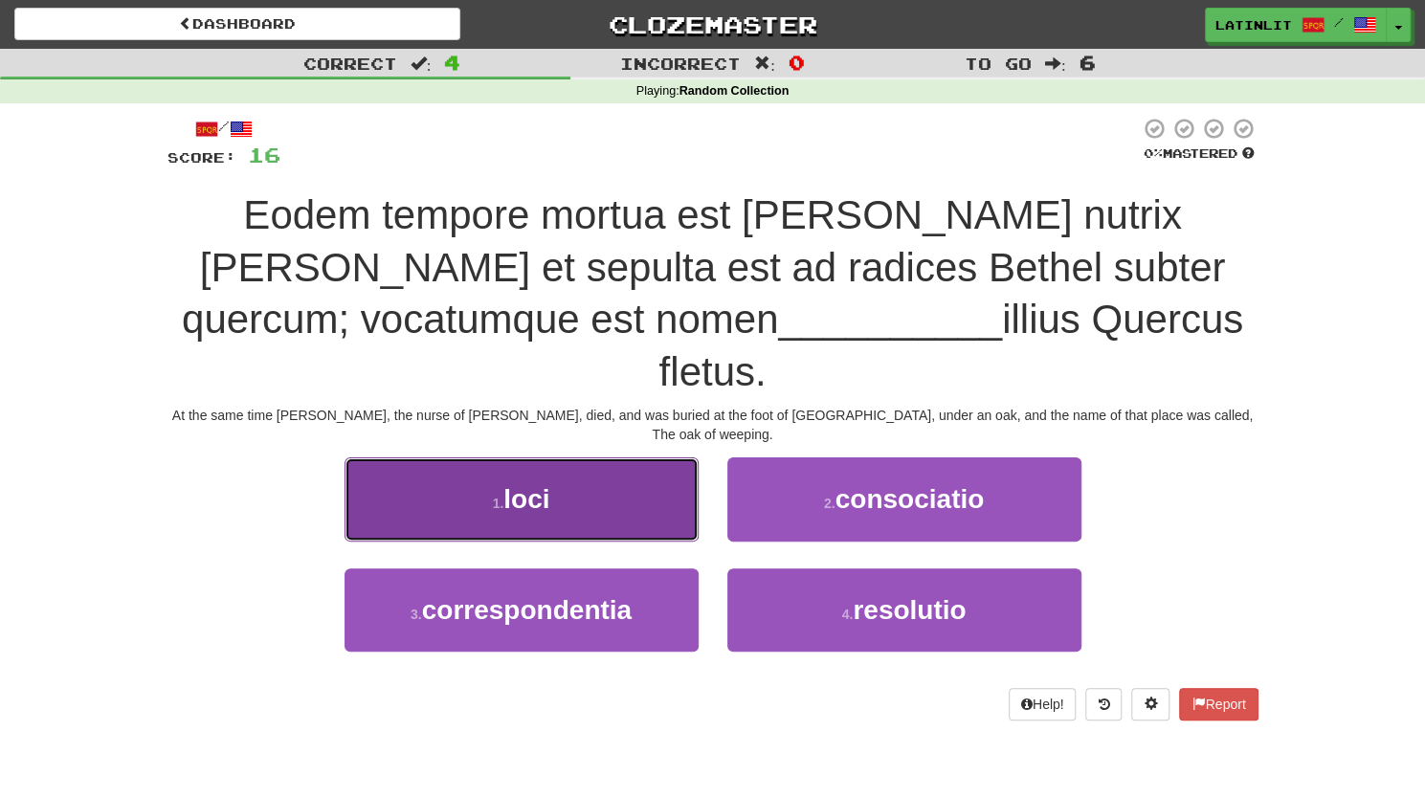
click at [647, 457] on button "1 . loci" at bounding box center [521, 498] width 354 height 83
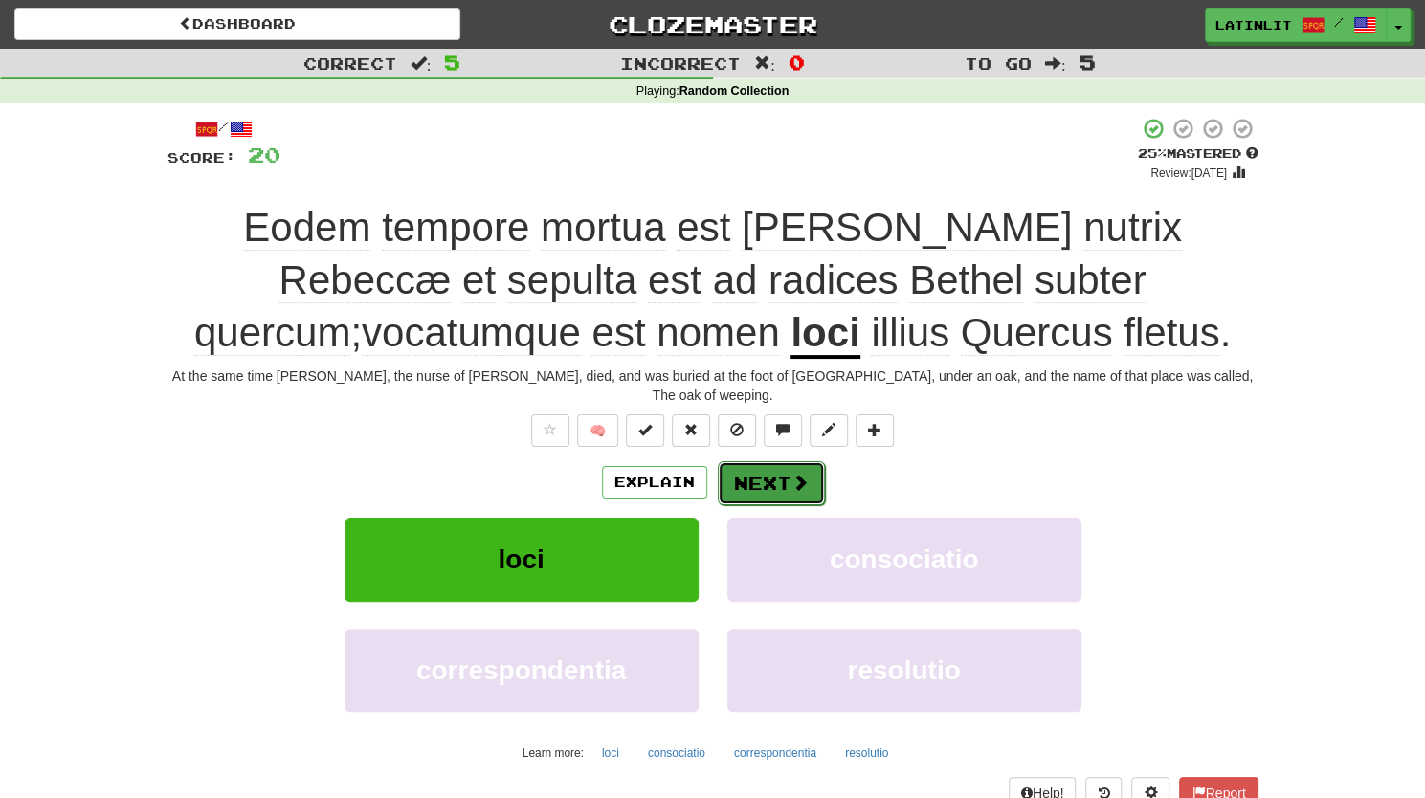
click at [770, 465] on button "Next" at bounding box center [771, 483] width 107 height 44
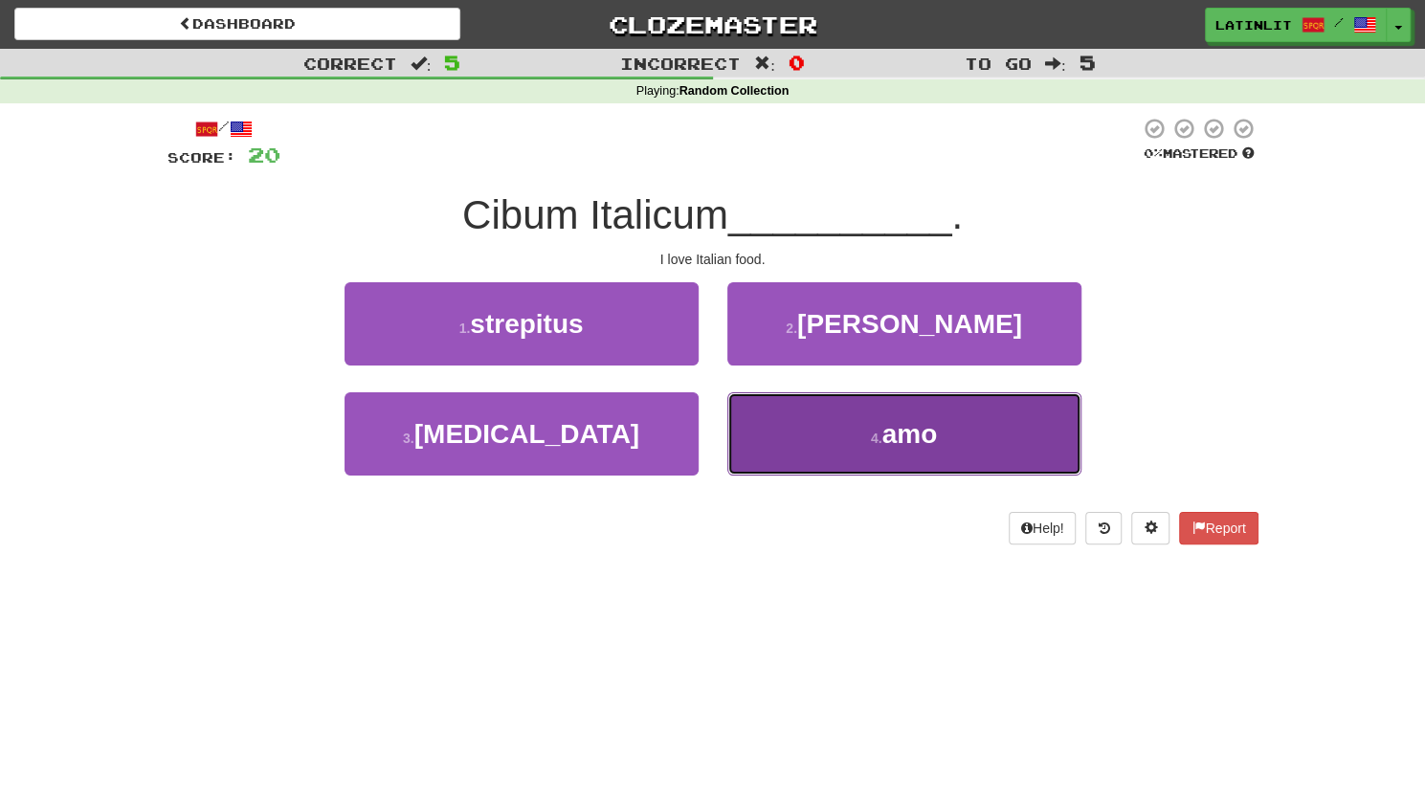
click at [842, 442] on button "4 . amo" at bounding box center [904, 433] width 354 height 83
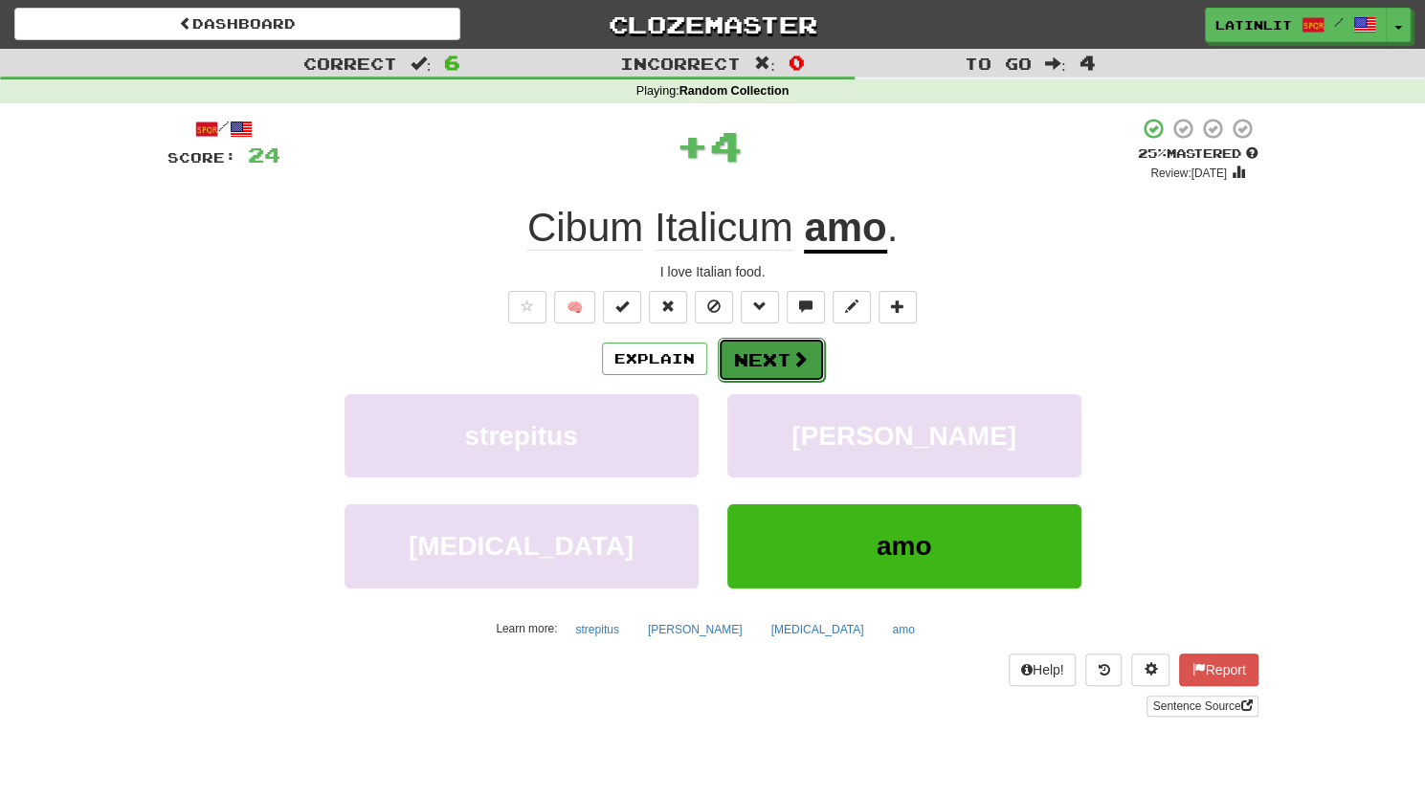
click at [763, 345] on button "Next" at bounding box center [771, 360] width 107 height 44
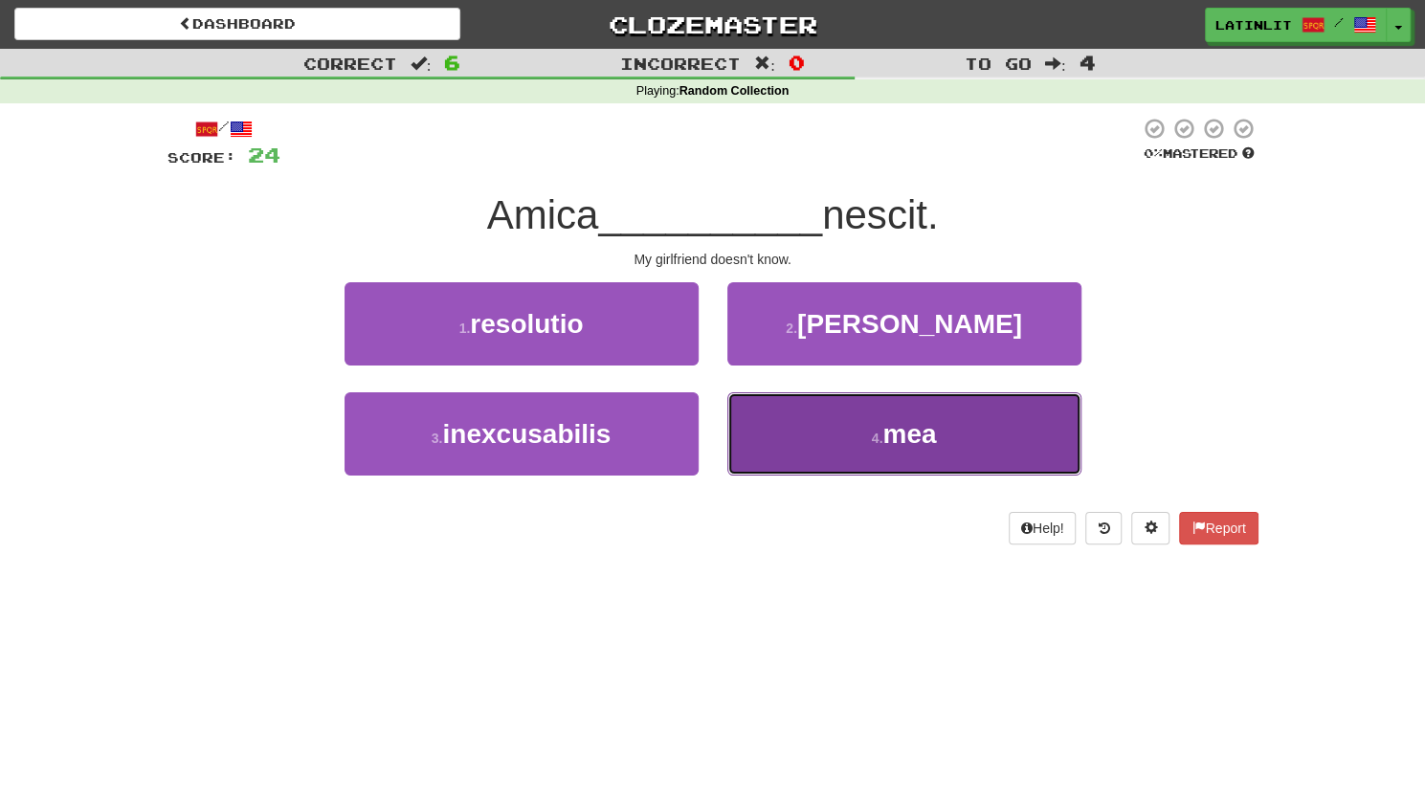
click at [785, 435] on button "4 . mea" at bounding box center [904, 433] width 354 height 83
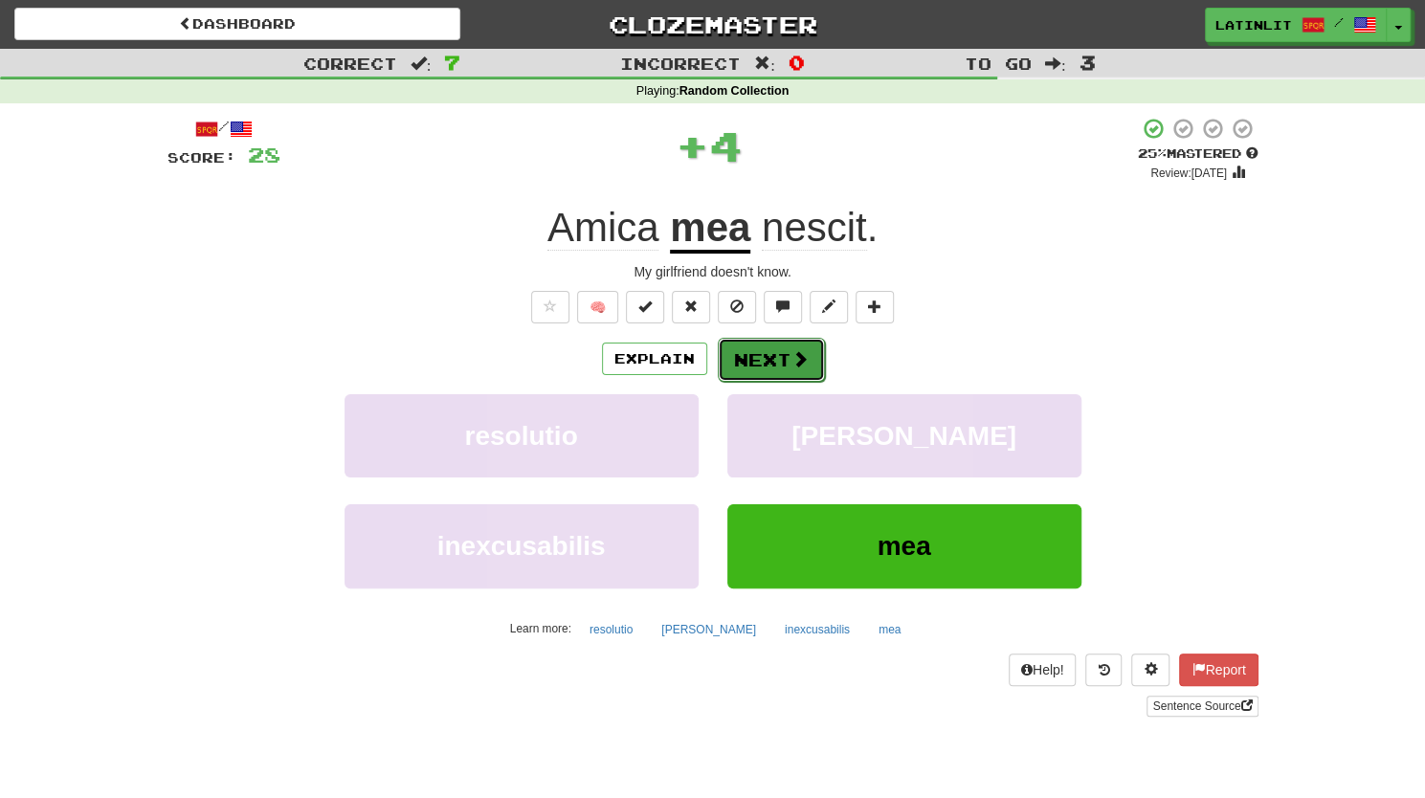
click at [751, 357] on button "Next" at bounding box center [771, 360] width 107 height 44
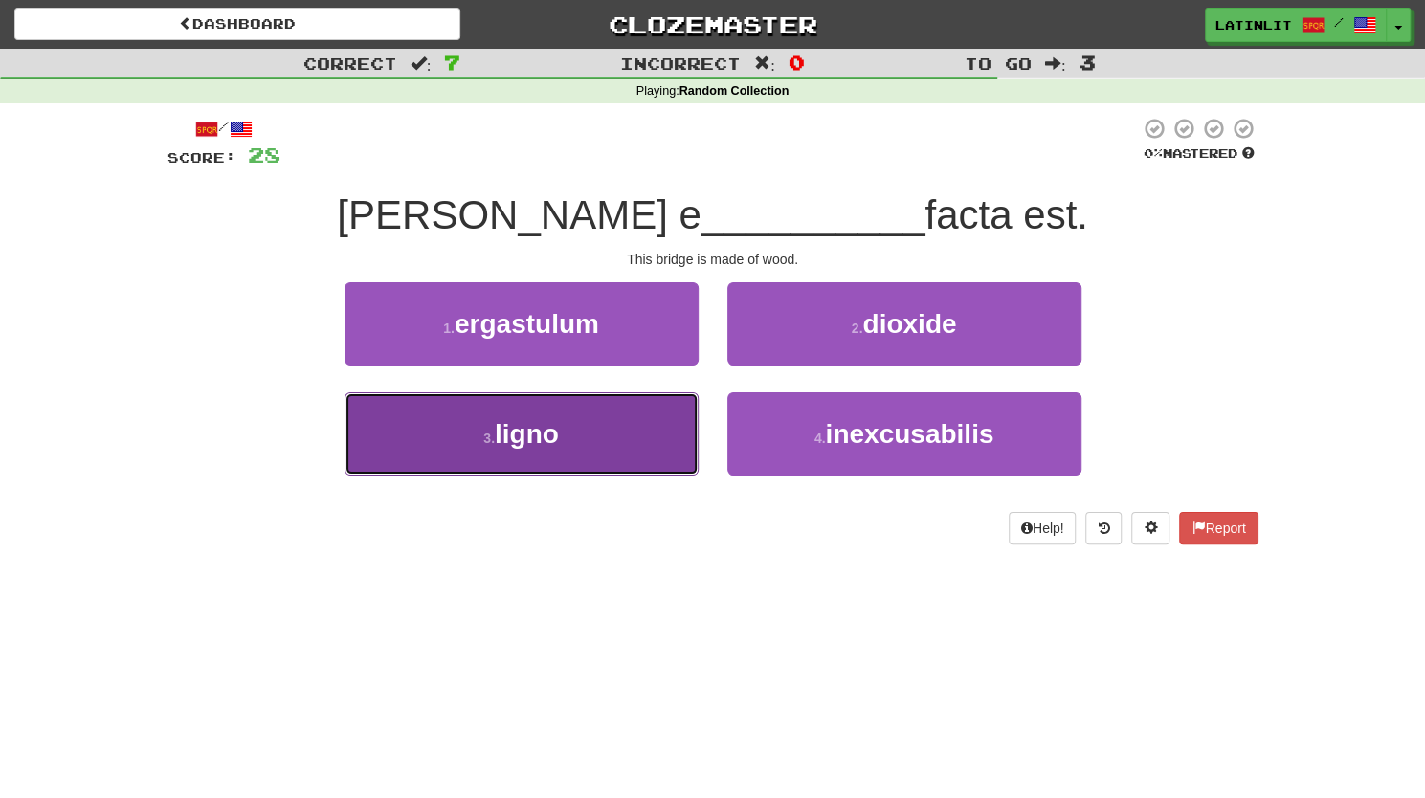
click at [574, 435] on button "3 . [GEOGRAPHIC_DATA]" at bounding box center [521, 433] width 354 height 83
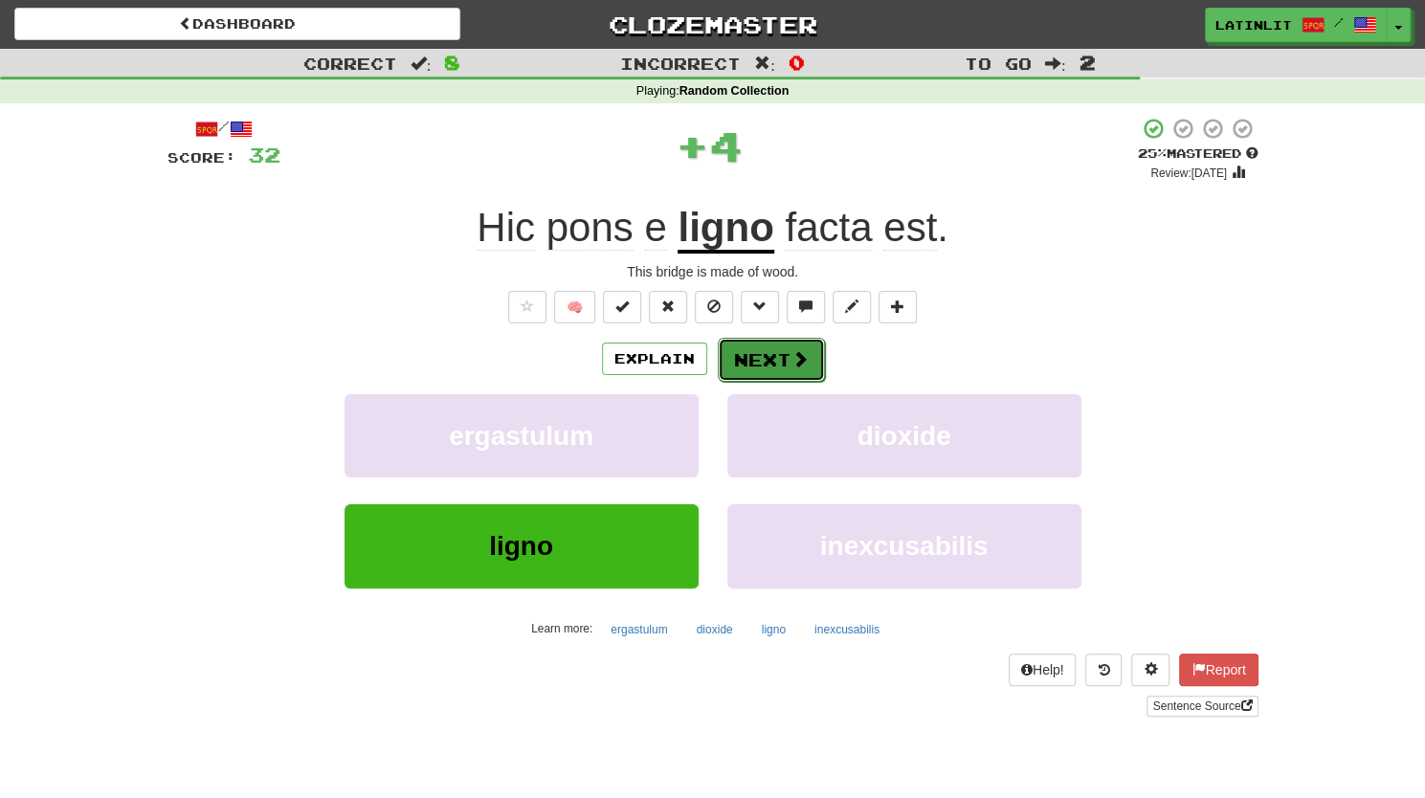
click at [771, 352] on button "Next" at bounding box center [771, 360] width 107 height 44
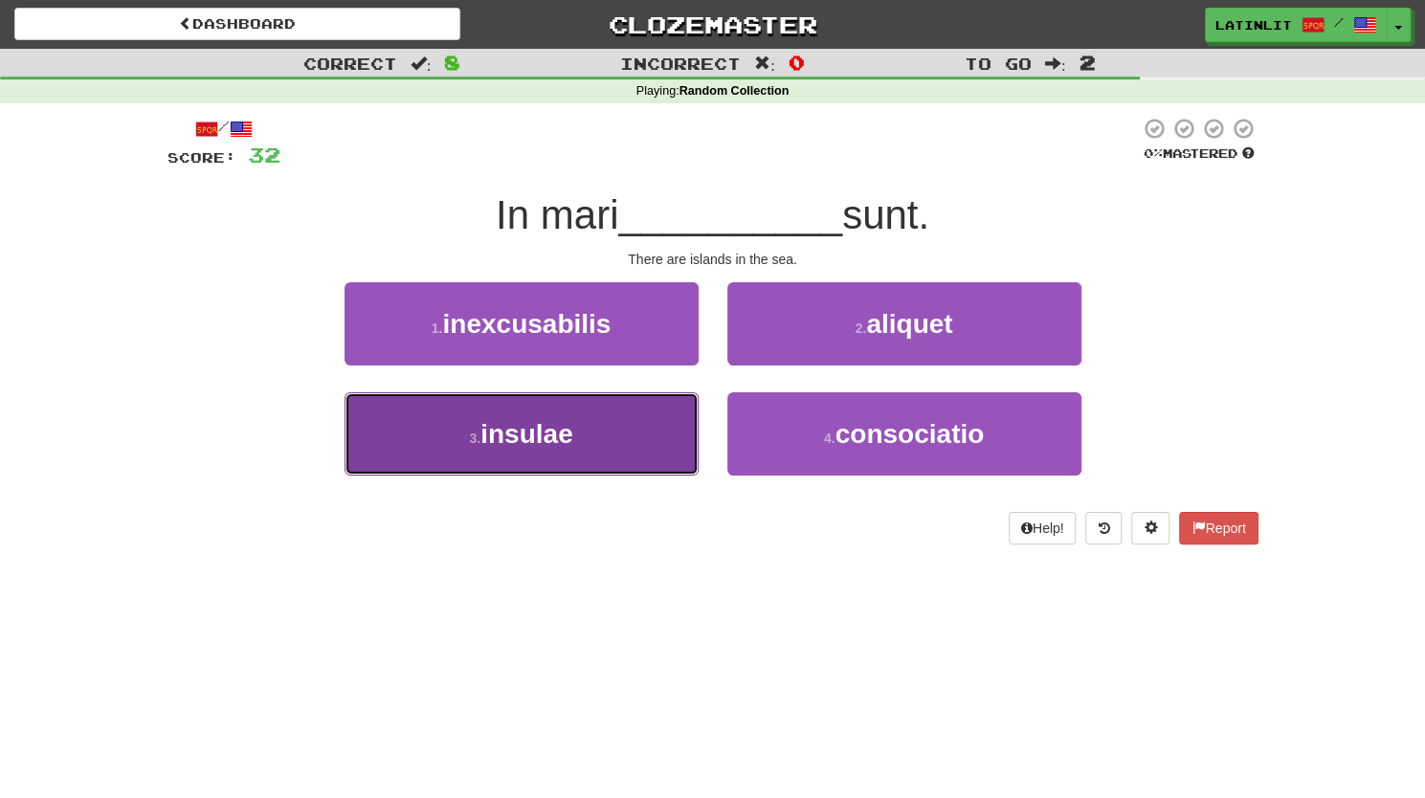
click at [519, 457] on button "3 . insulae" at bounding box center [521, 433] width 354 height 83
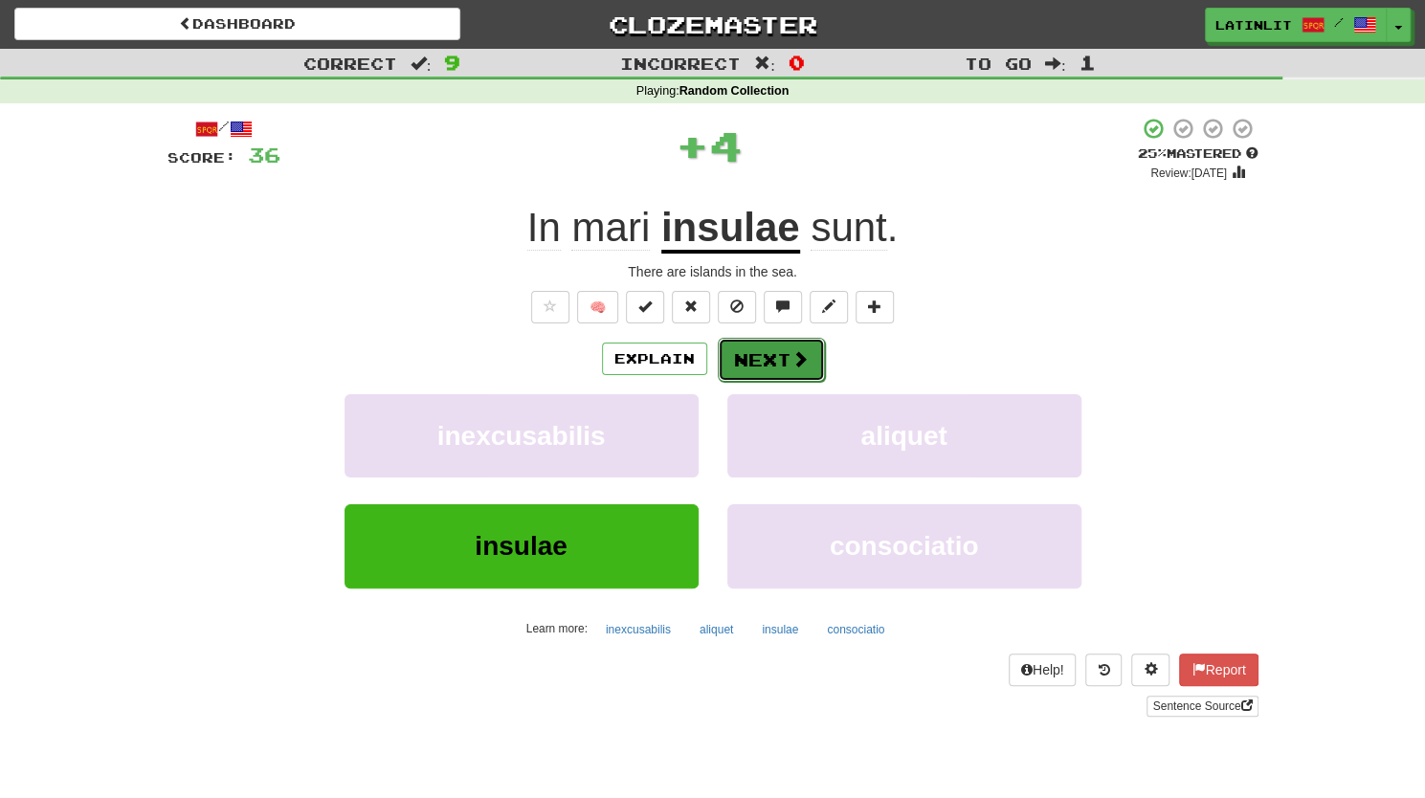
click at [752, 361] on button "Next" at bounding box center [771, 360] width 107 height 44
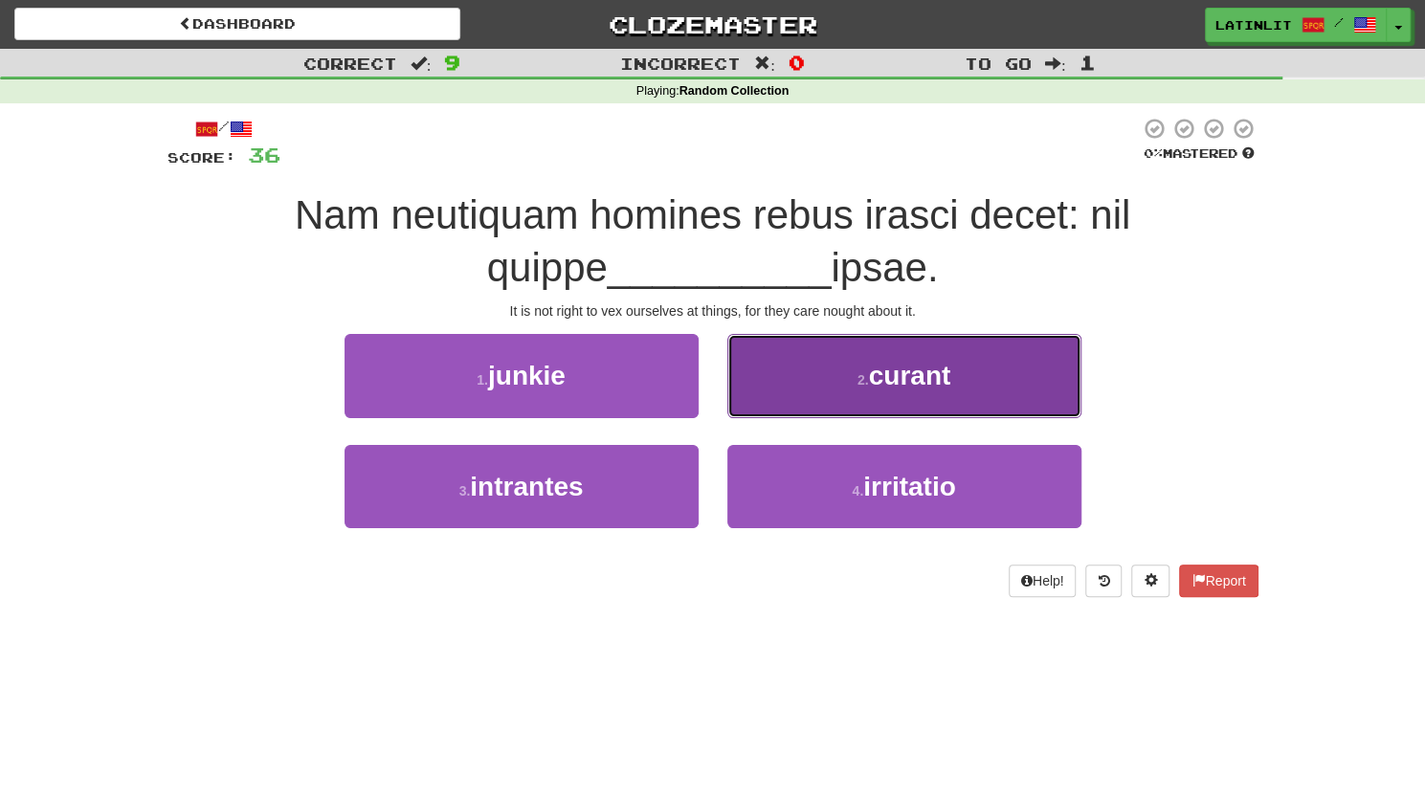
click at [841, 387] on button "2 . curant" at bounding box center [904, 375] width 354 height 83
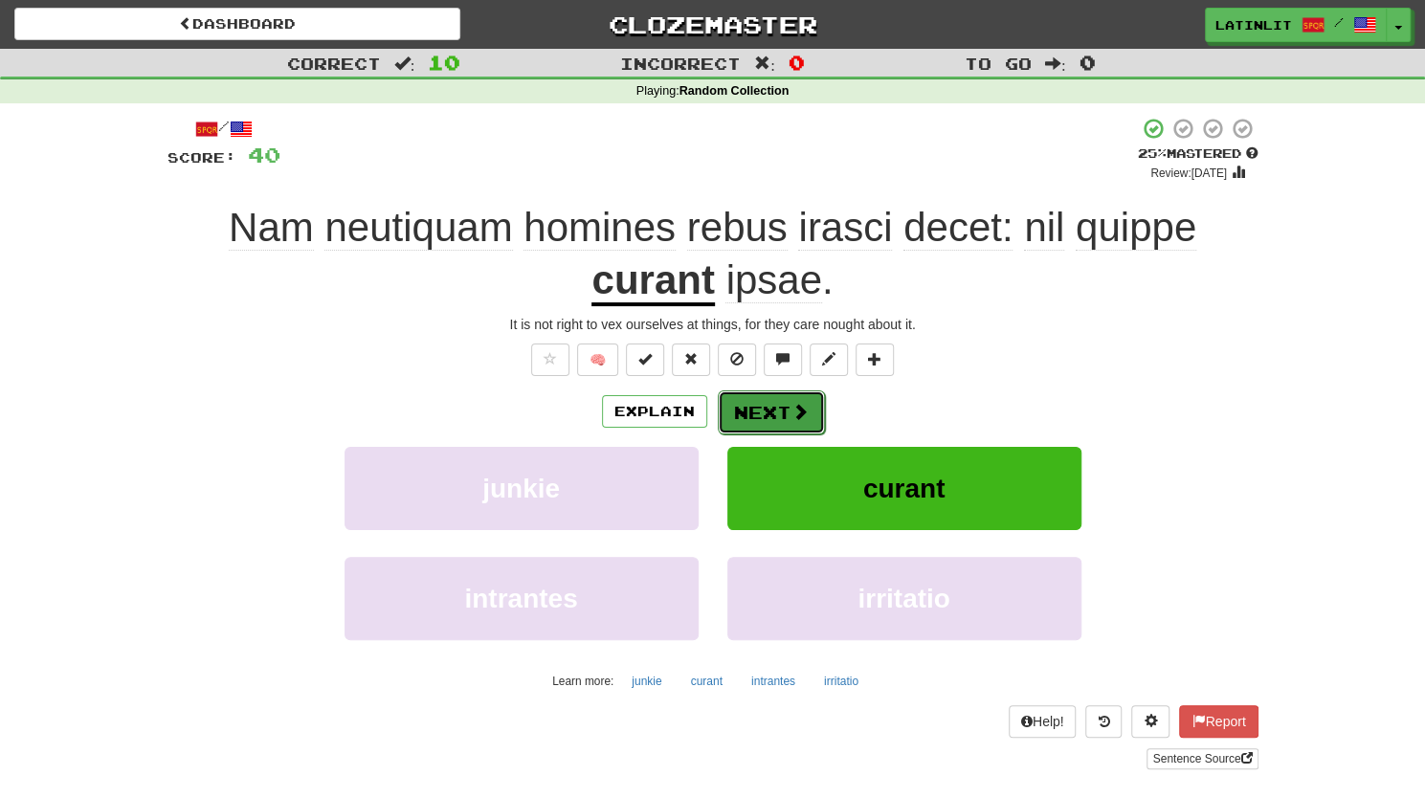
click at [765, 405] on button "Next" at bounding box center [771, 412] width 107 height 44
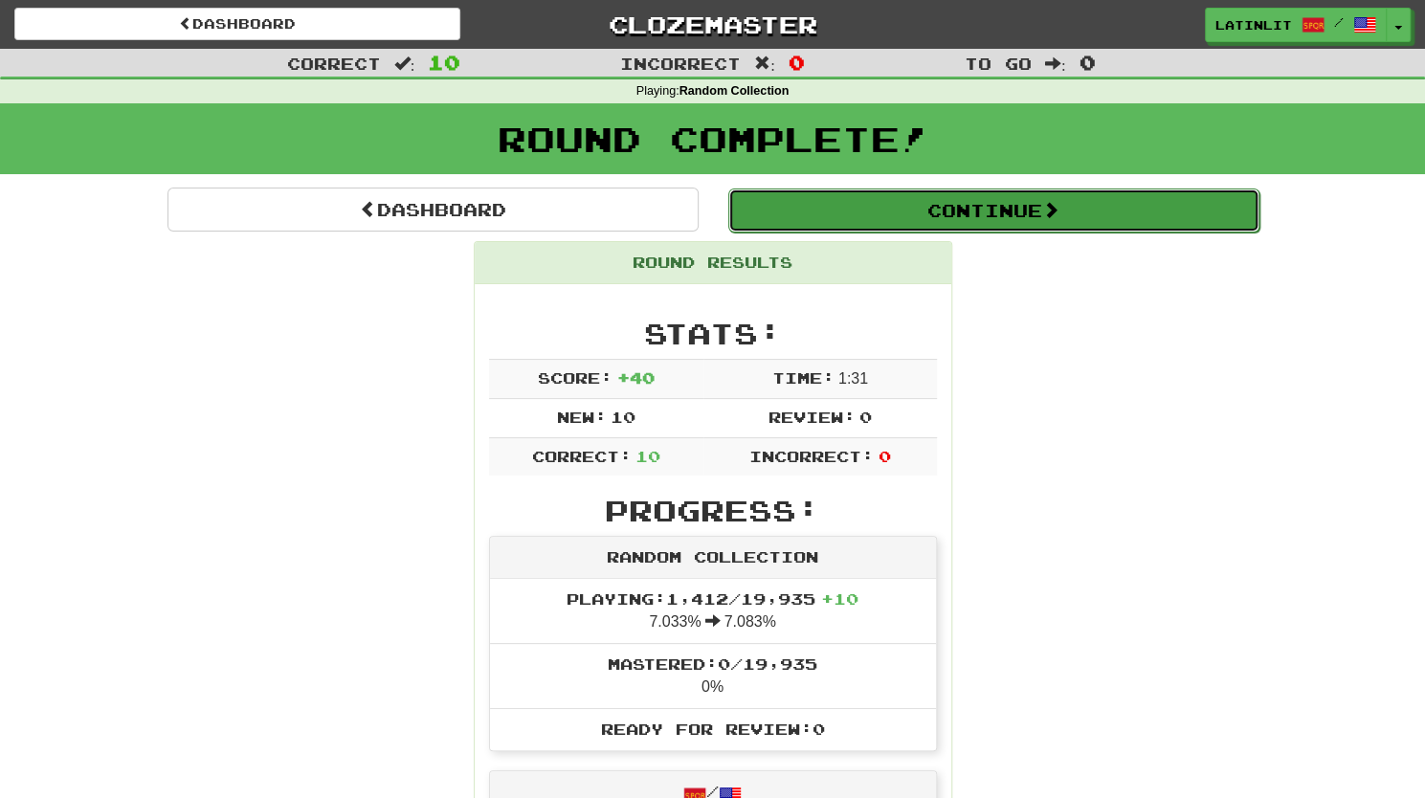
click at [974, 205] on button "Continue" at bounding box center [993, 210] width 531 height 44
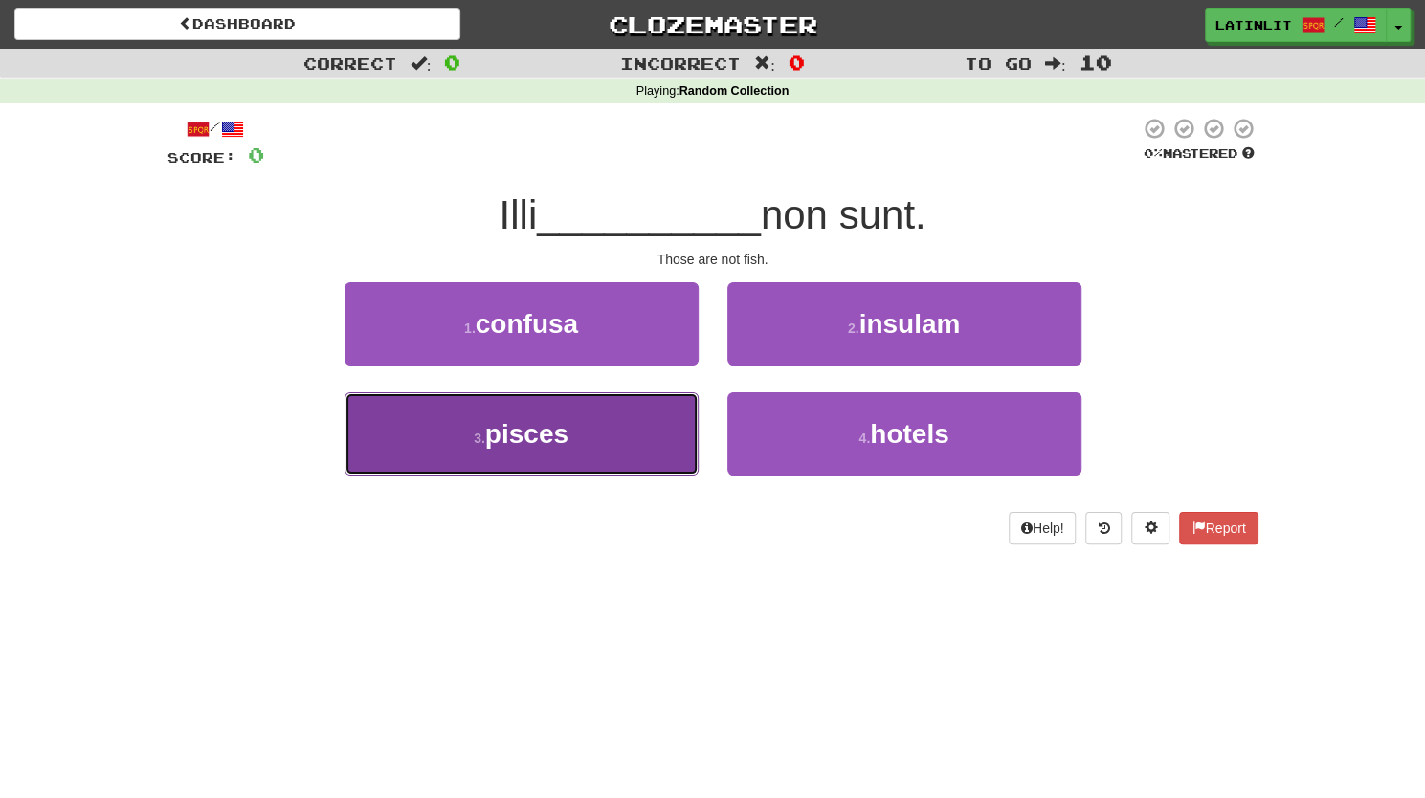
click at [575, 468] on button "3 . pisces" at bounding box center [521, 433] width 354 height 83
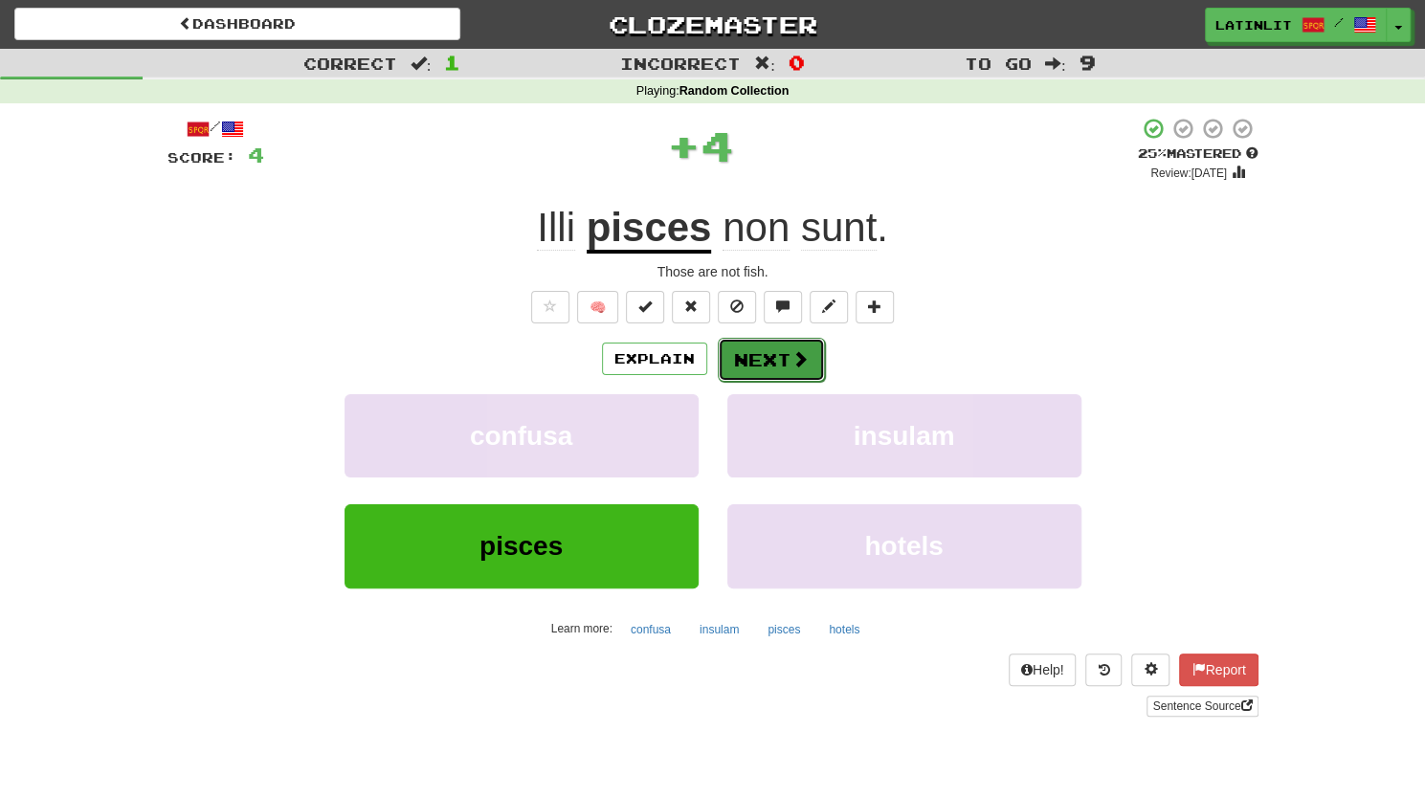
click at [772, 343] on button "Next" at bounding box center [771, 360] width 107 height 44
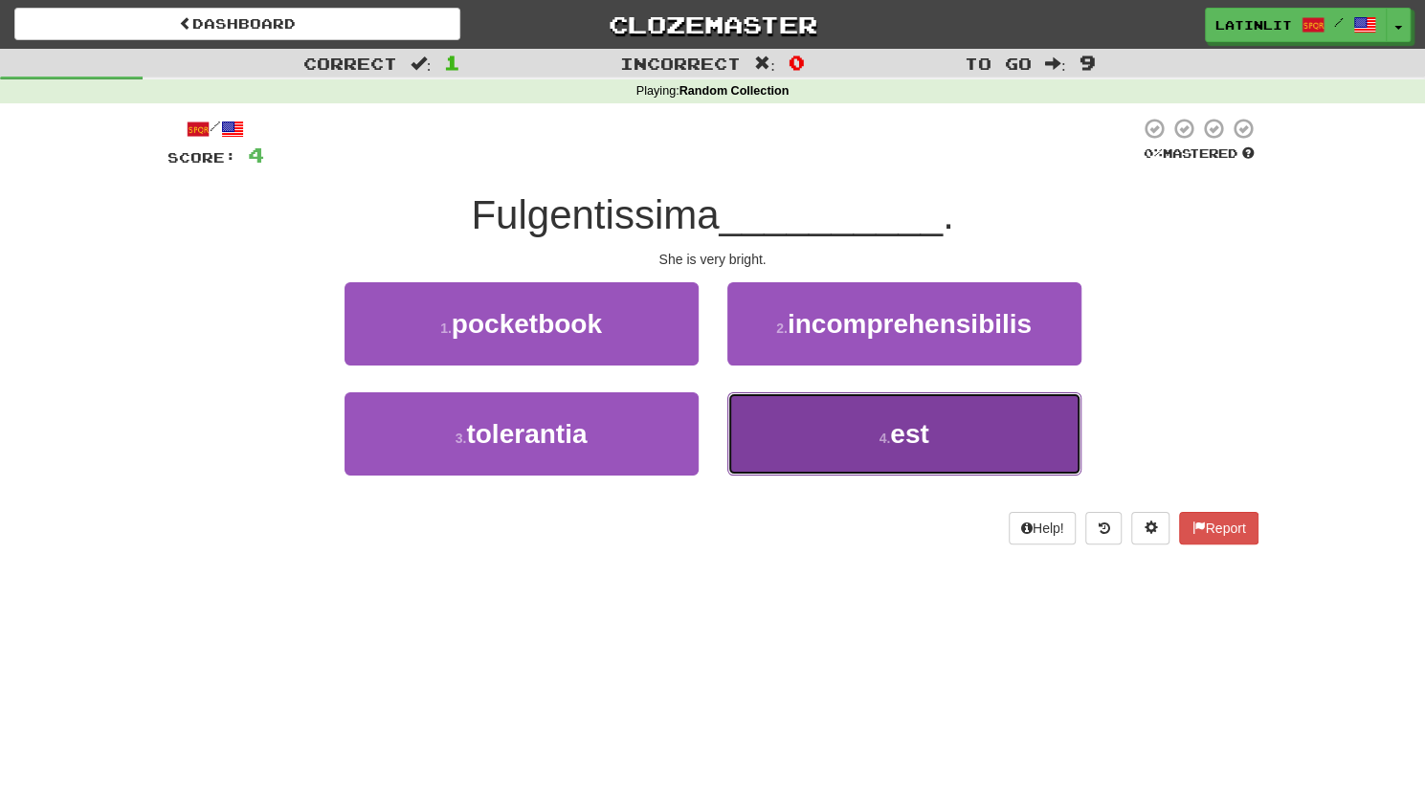
click at [806, 426] on button "4 . est" at bounding box center [904, 433] width 354 height 83
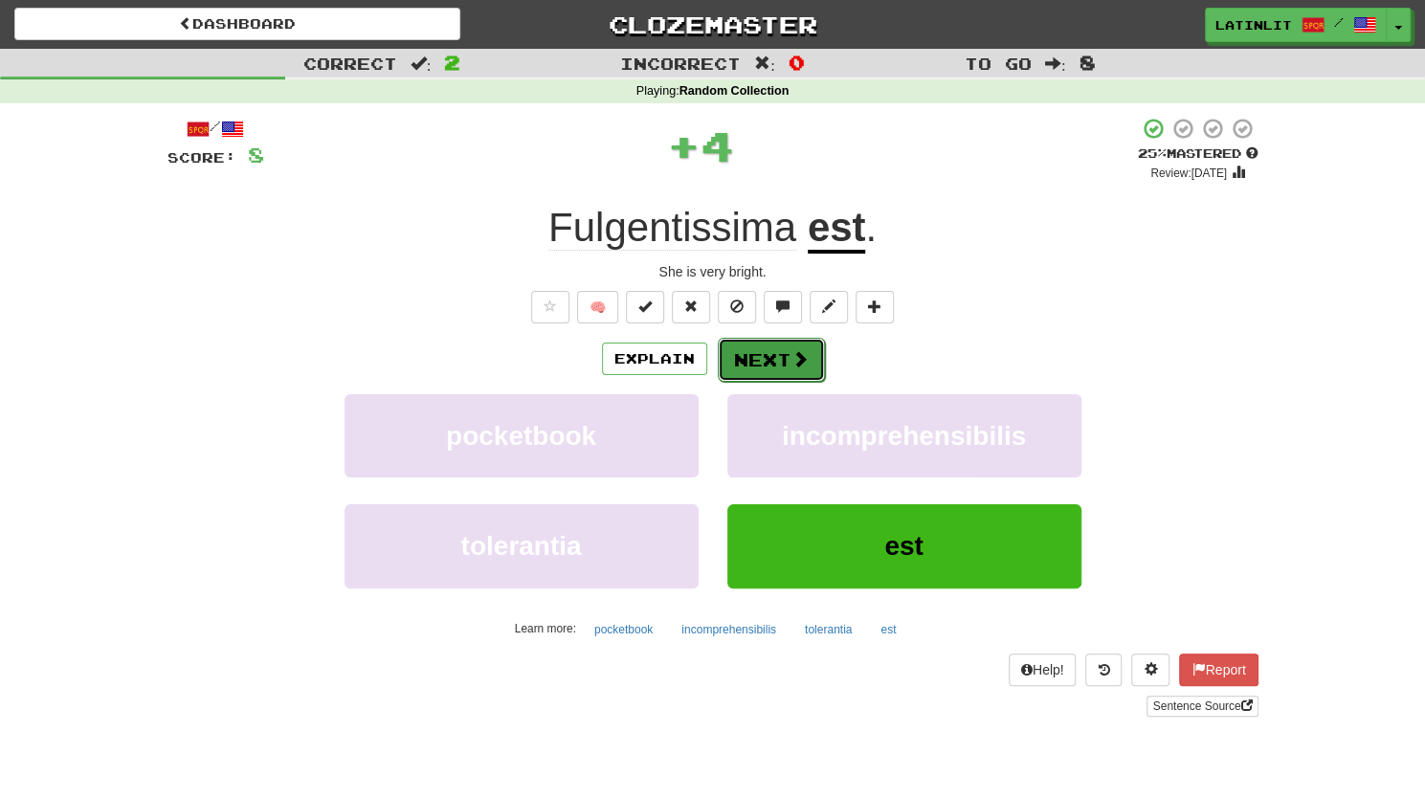
click at [769, 359] on button "Next" at bounding box center [771, 360] width 107 height 44
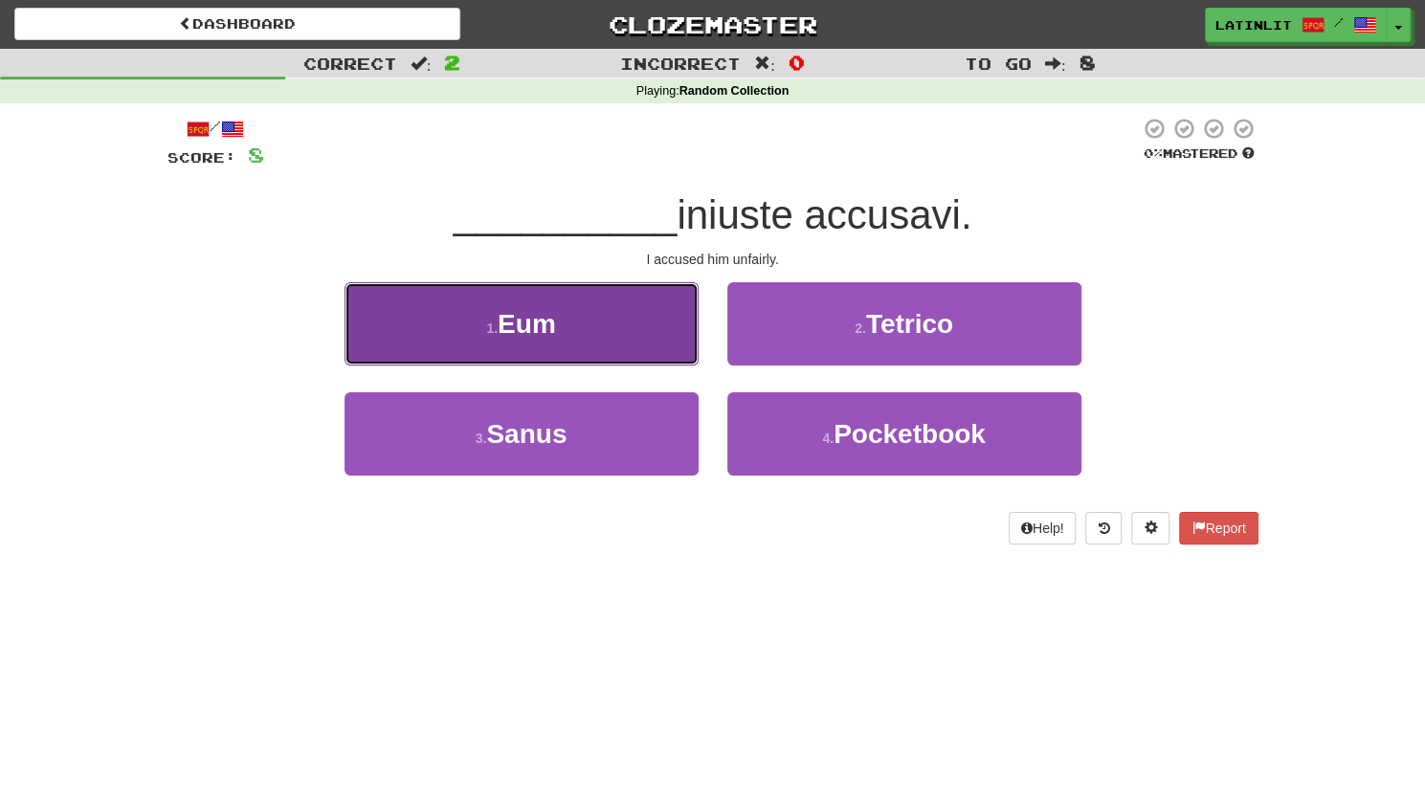
click at [576, 339] on button "1 . Eum" at bounding box center [521, 323] width 354 height 83
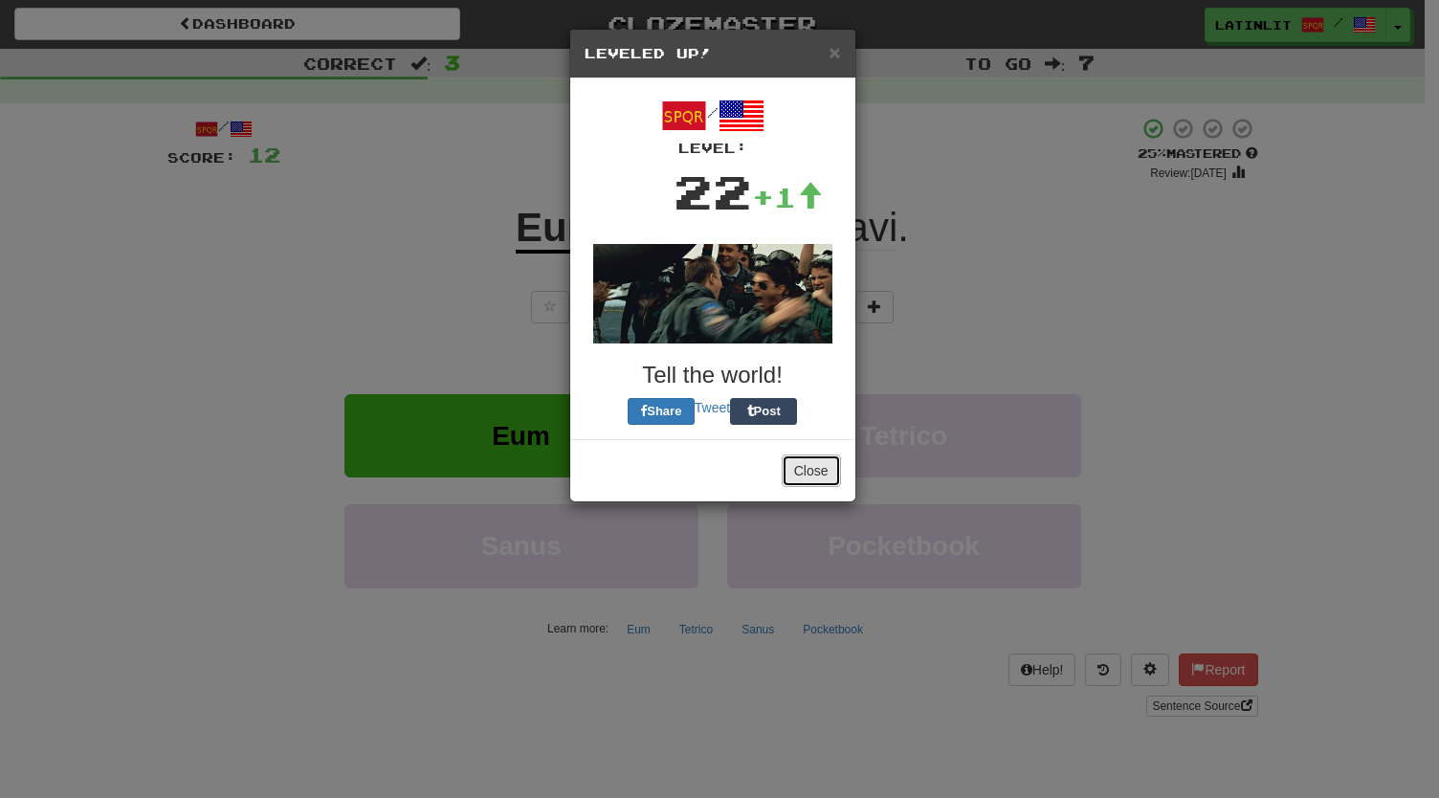
click at [807, 475] on button "Close" at bounding box center [811, 470] width 59 height 33
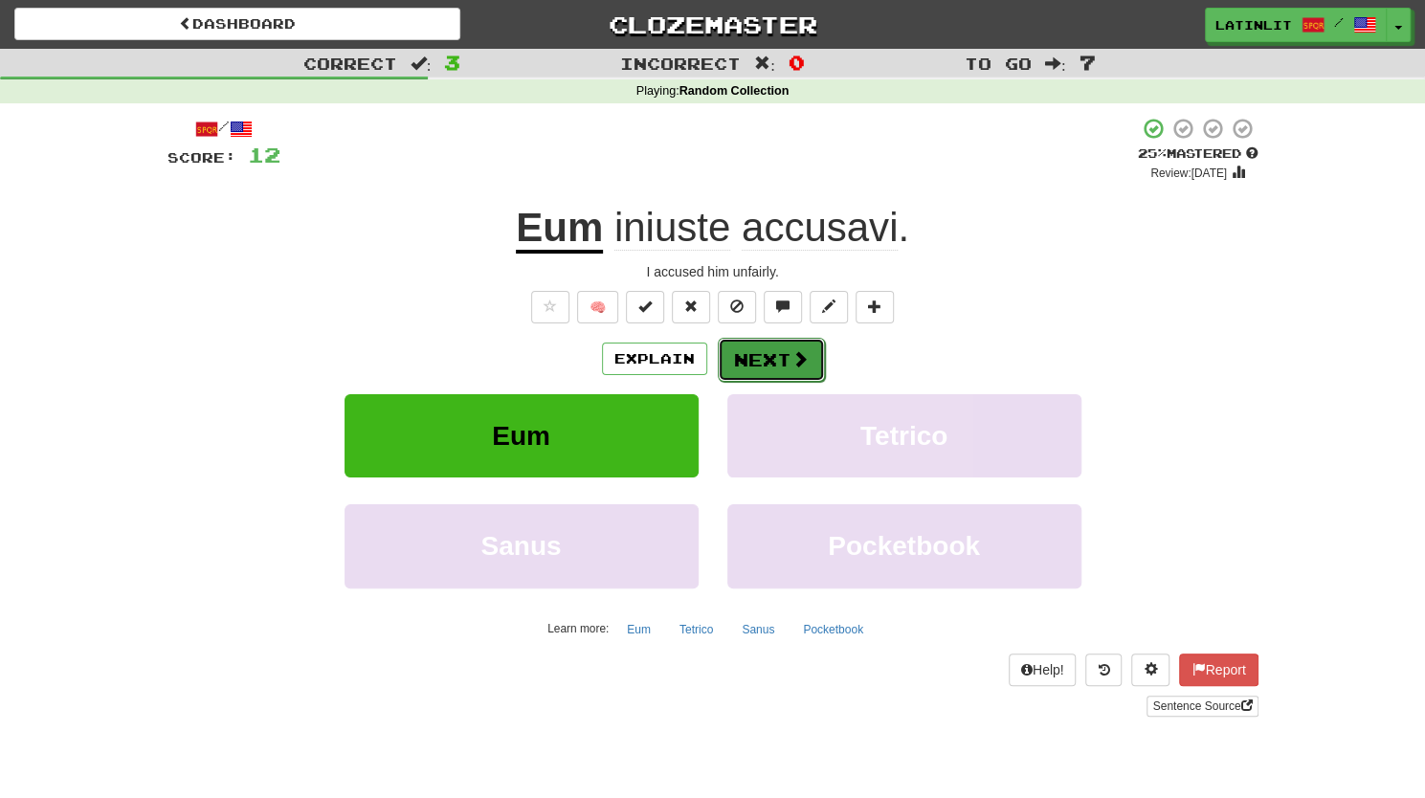
click at [767, 361] on button "Next" at bounding box center [771, 360] width 107 height 44
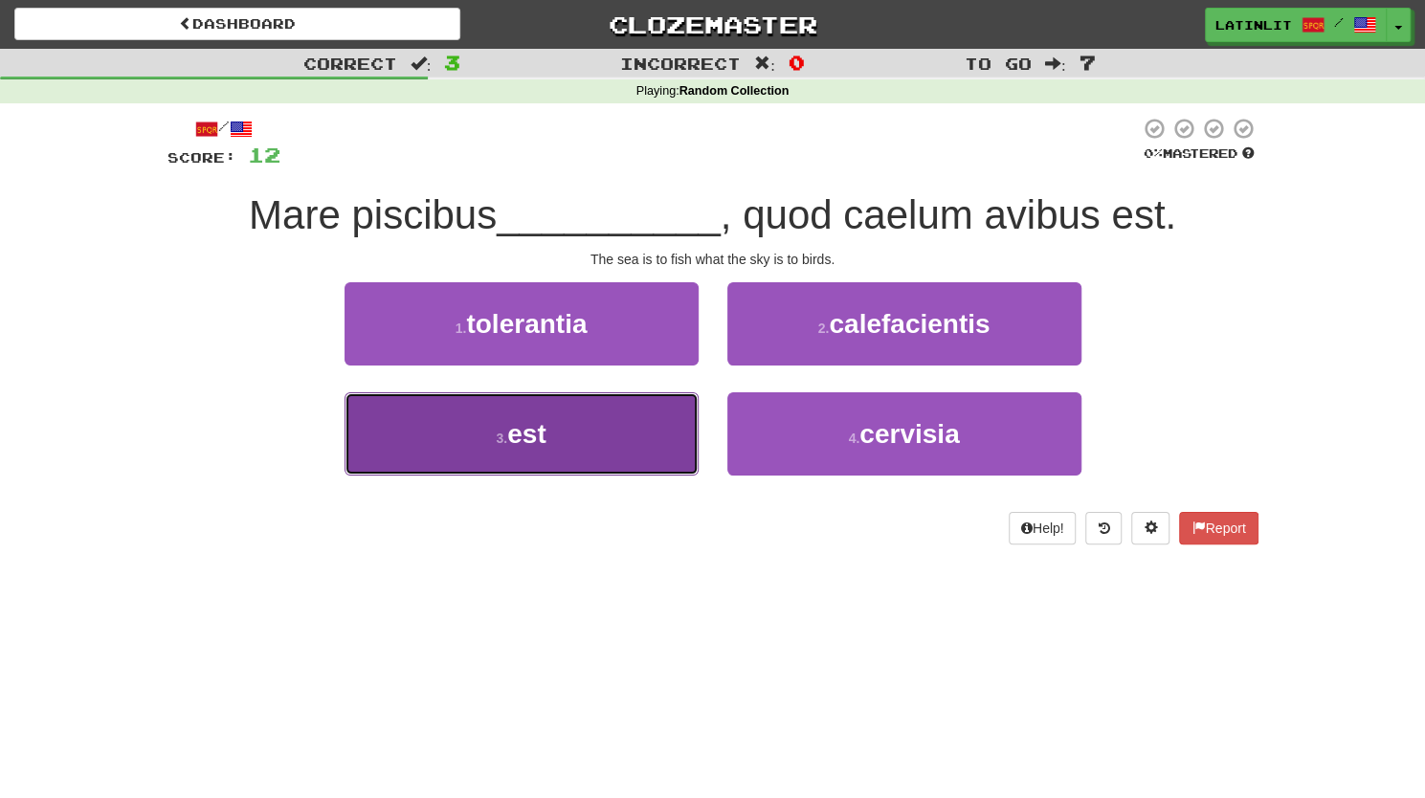
click at [584, 453] on button "3 . est" at bounding box center [521, 433] width 354 height 83
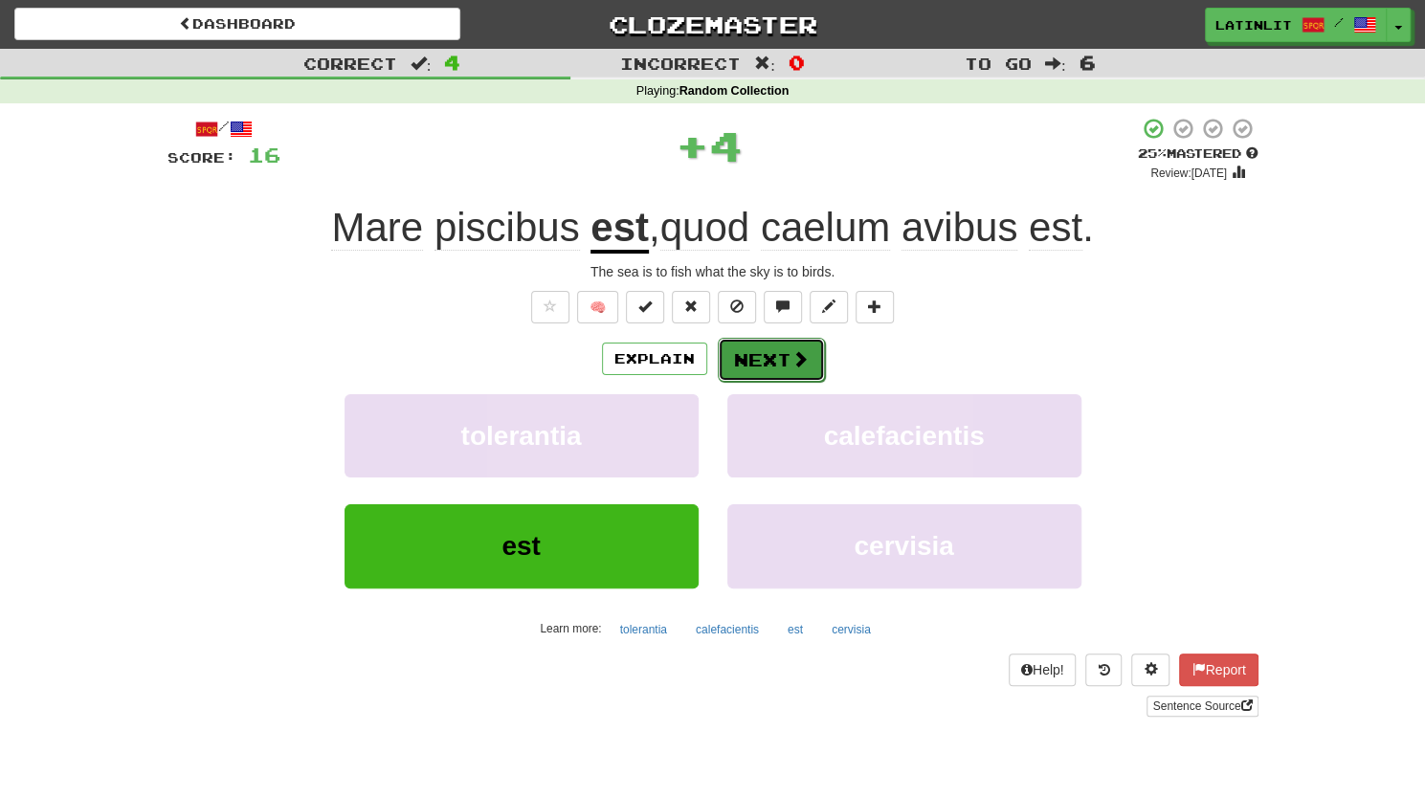
click at [722, 357] on button "Next" at bounding box center [771, 360] width 107 height 44
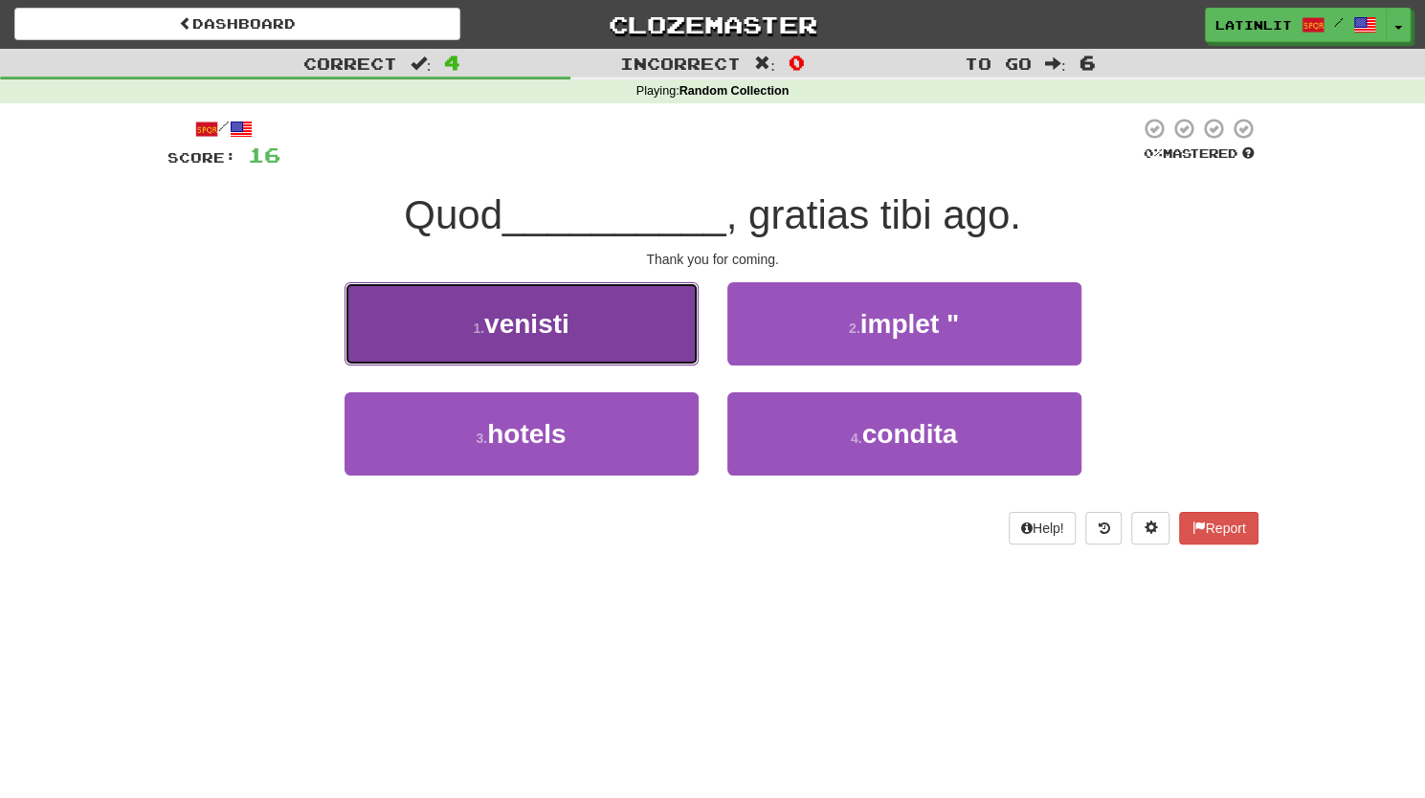
click at [540, 317] on span "venisti" at bounding box center [526, 324] width 85 height 30
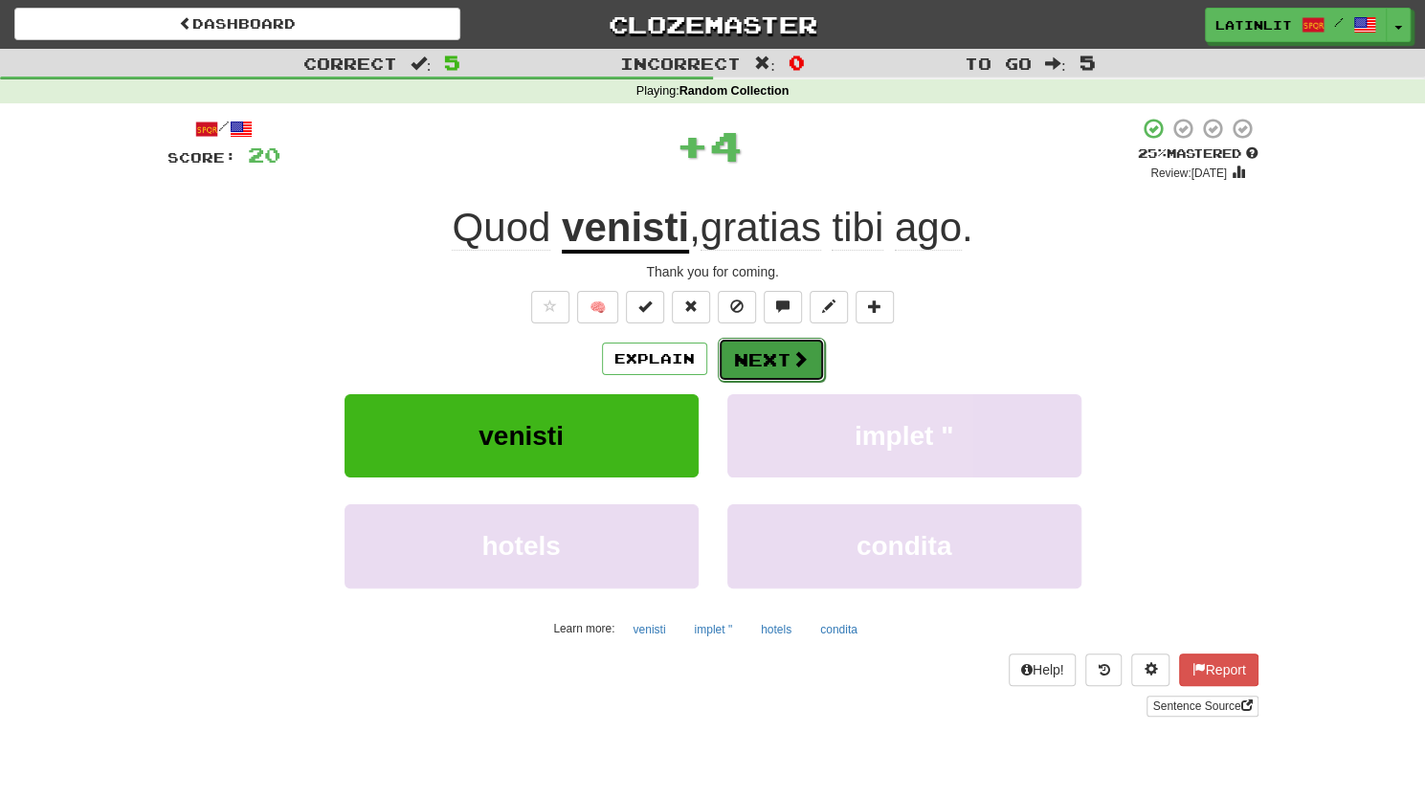
click at [774, 366] on button "Next" at bounding box center [771, 360] width 107 height 44
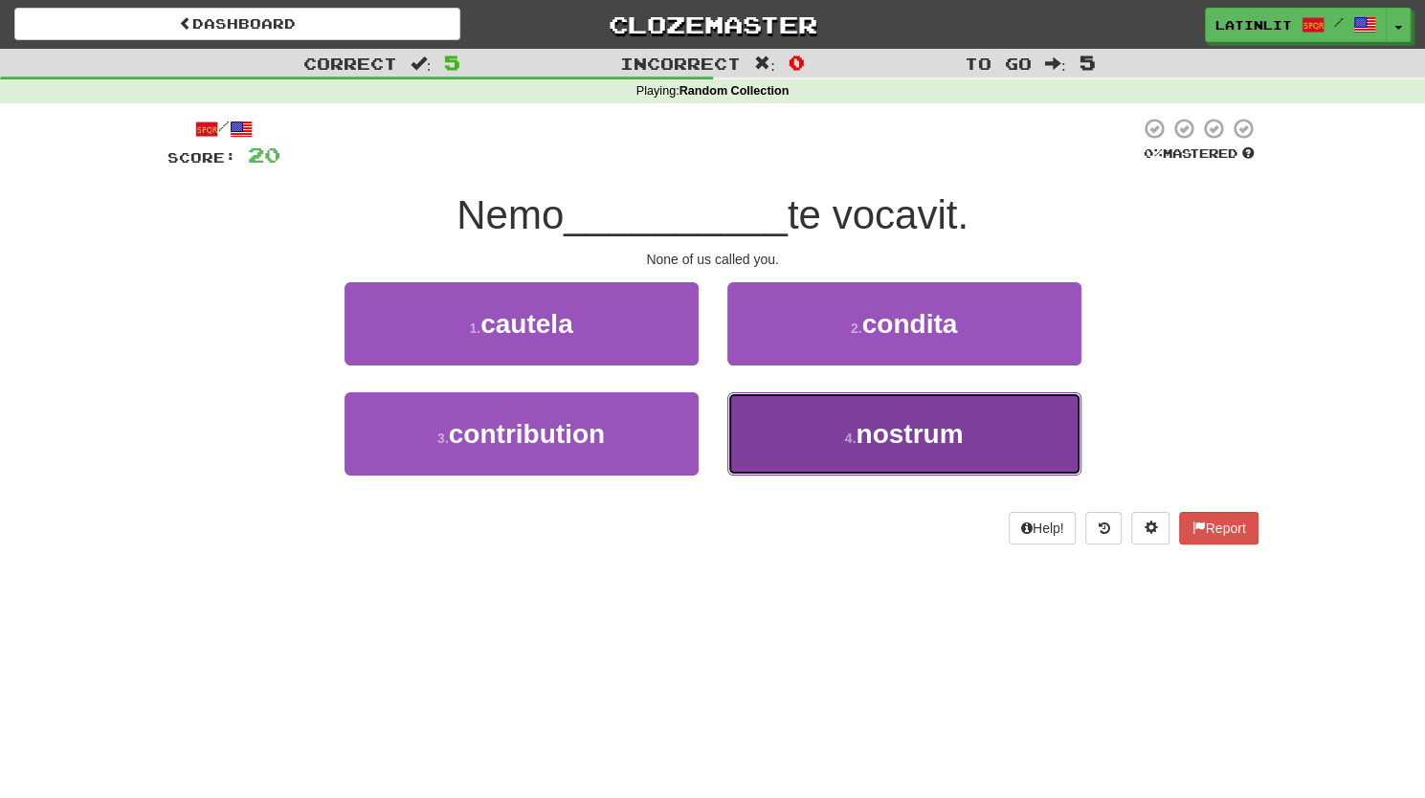
click at [783, 427] on button "4 . nostrum" at bounding box center [904, 433] width 354 height 83
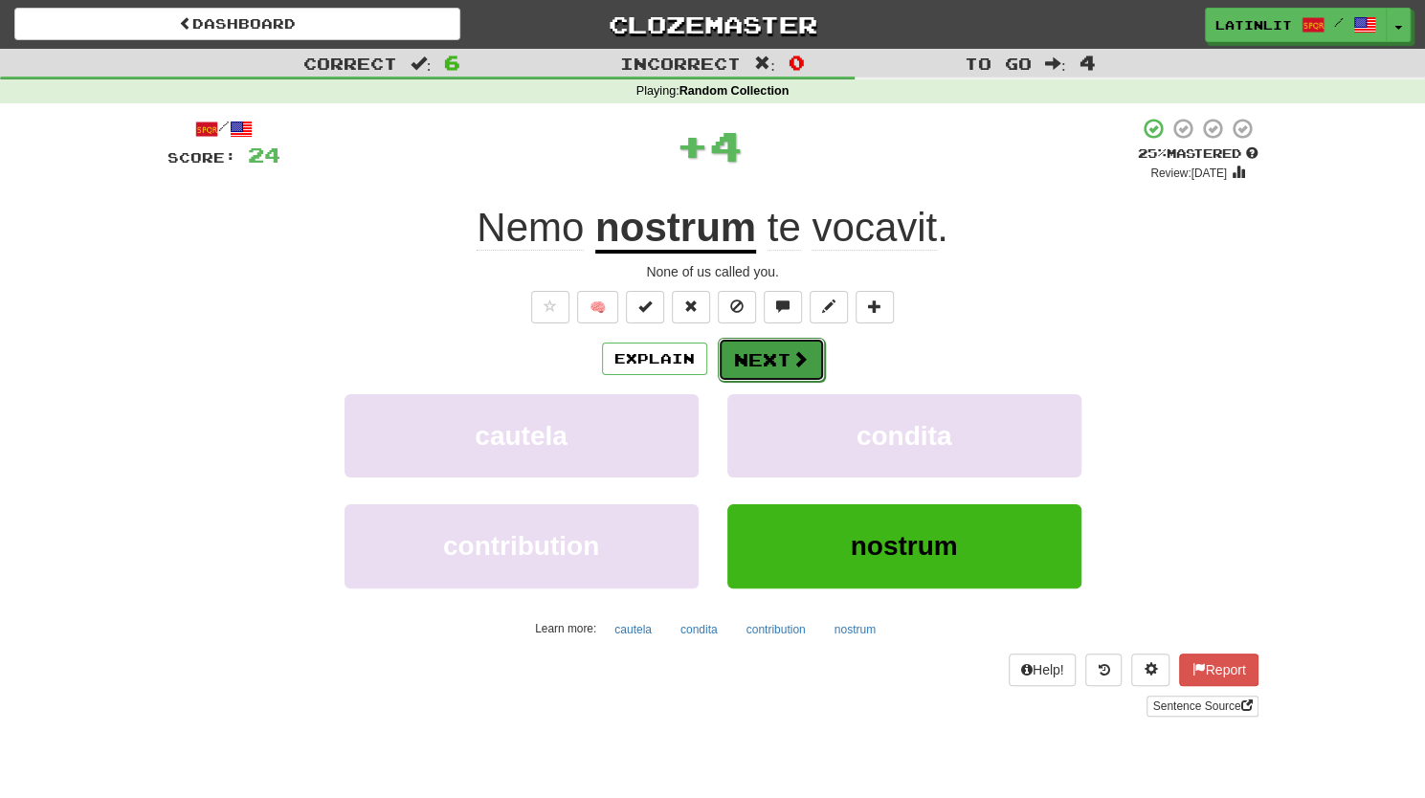
click at [773, 346] on button "Next" at bounding box center [771, 360] width 107 height 44
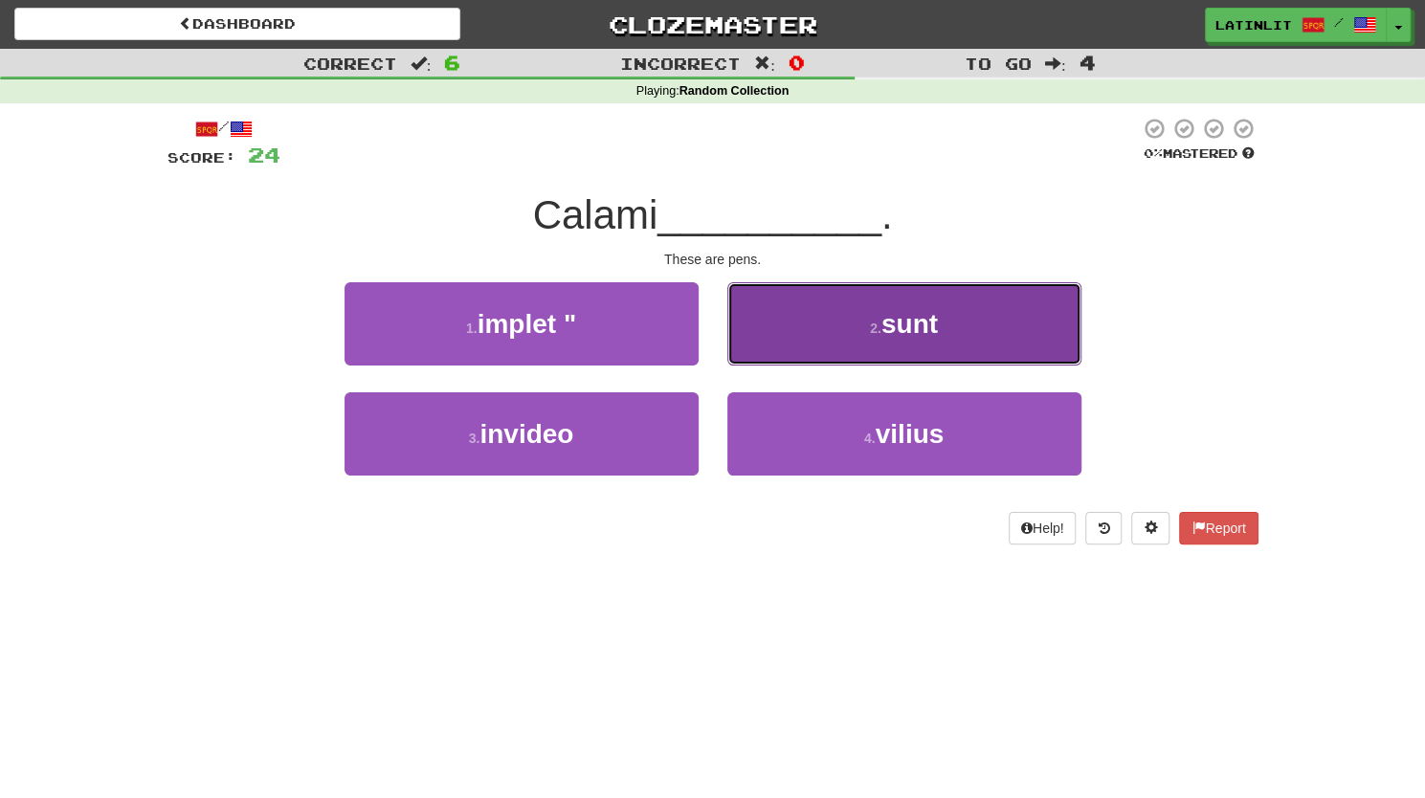
click at [855, 326] on button "2 . sunt" at bounding box center [904, 323] width 354 height 83
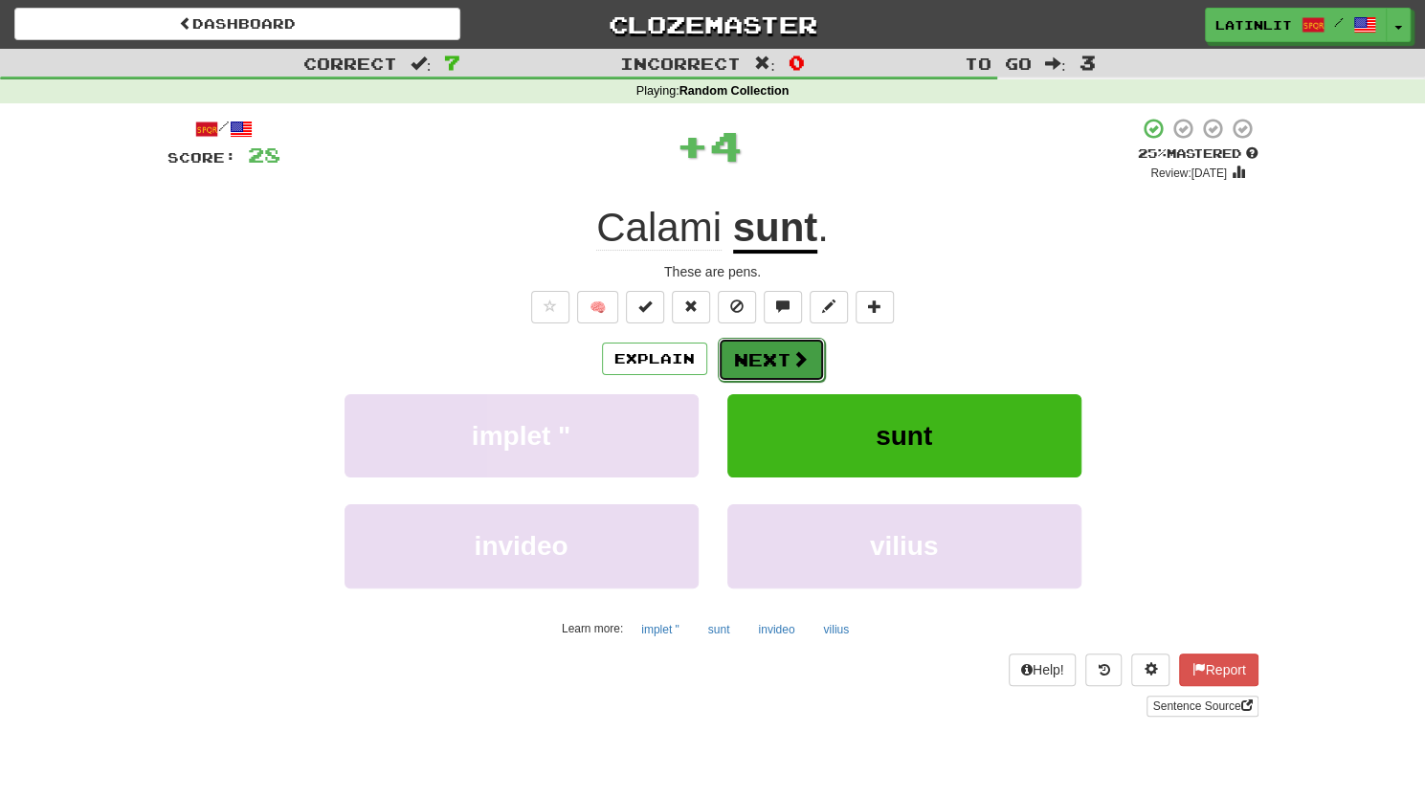
click at [792, 362] on span at bounding box center [799, 358] width 17 height 17
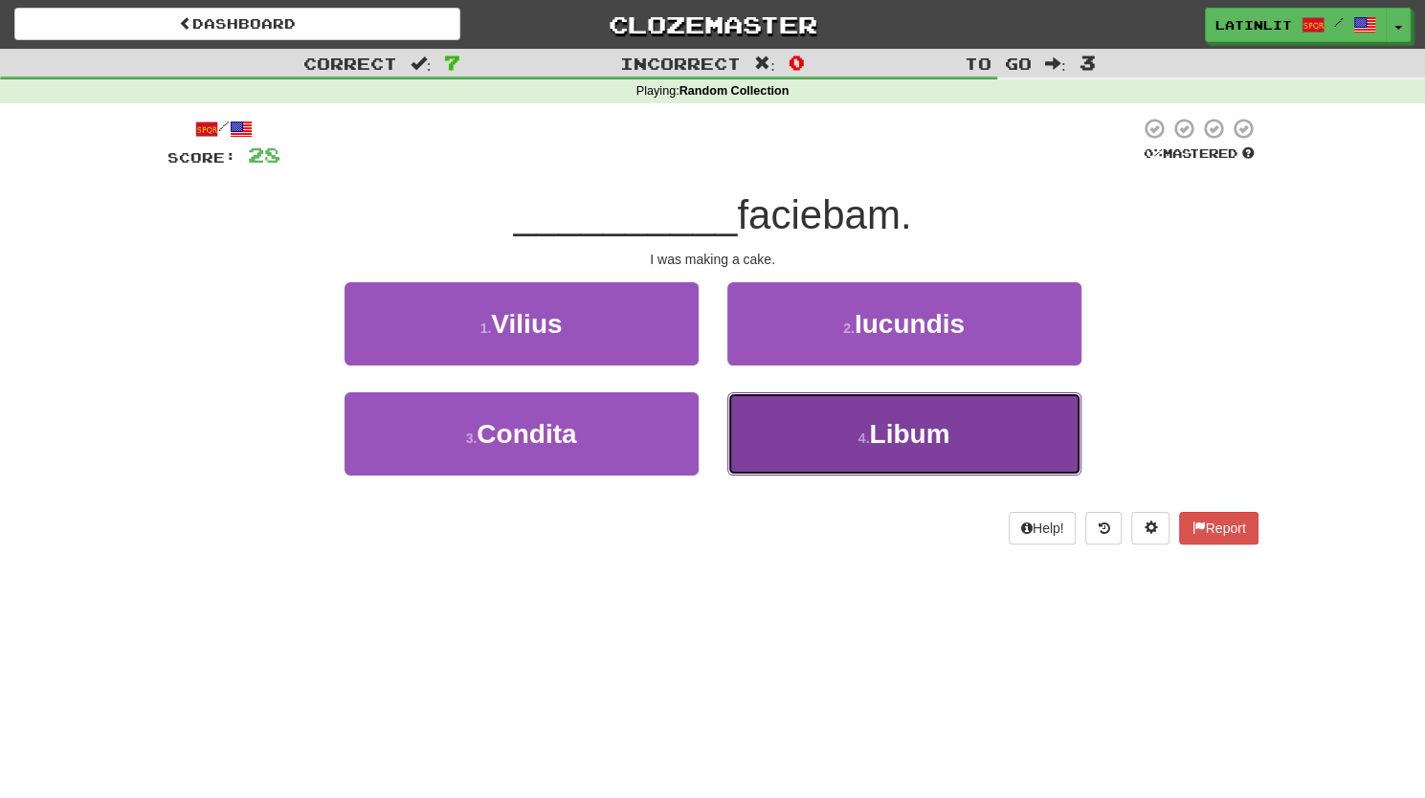
click at [819, 410] on button "4 . Libum" at bounding box center [904, 433] width 354 height 83
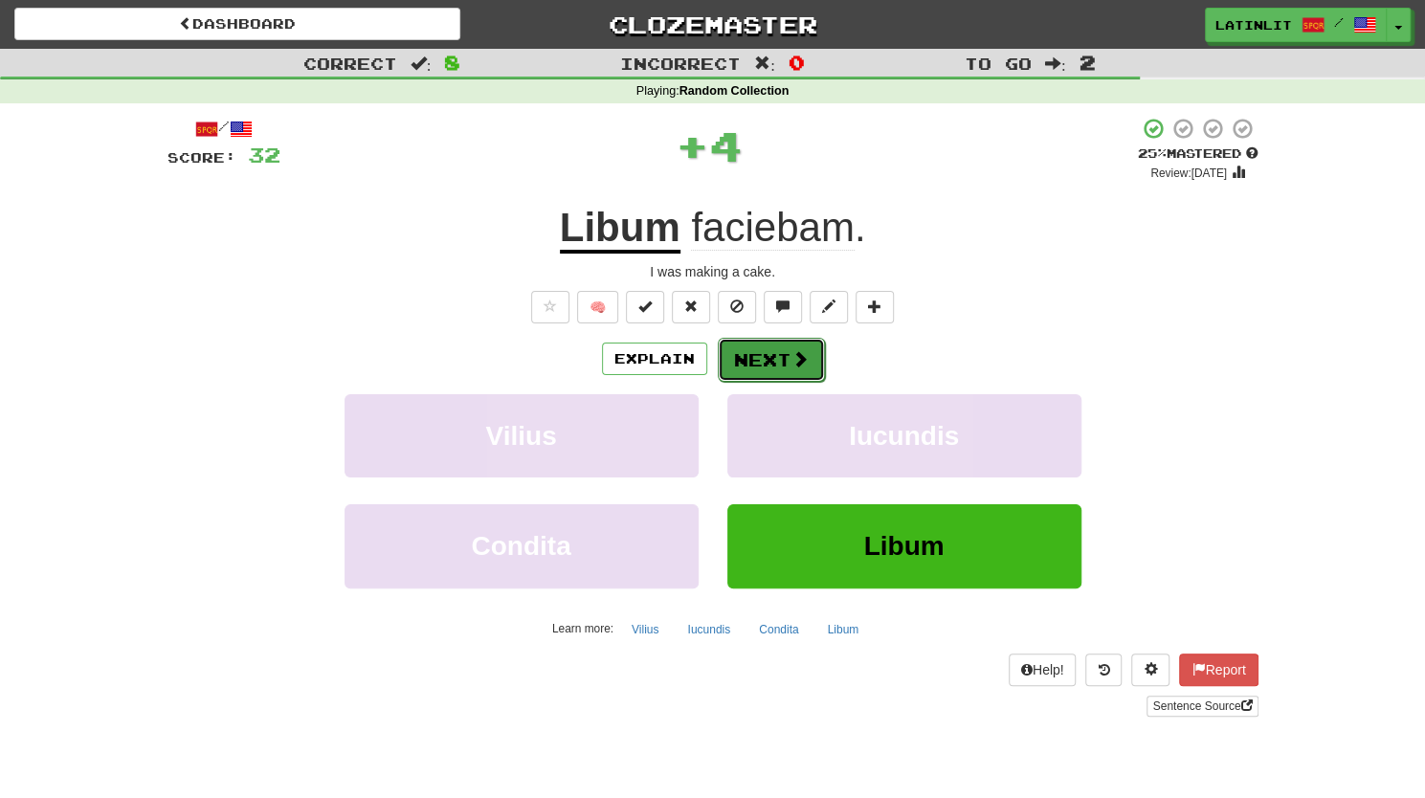
click at [754, 355] on button "Next" at bounding box center [771, 360] width 107 height 44
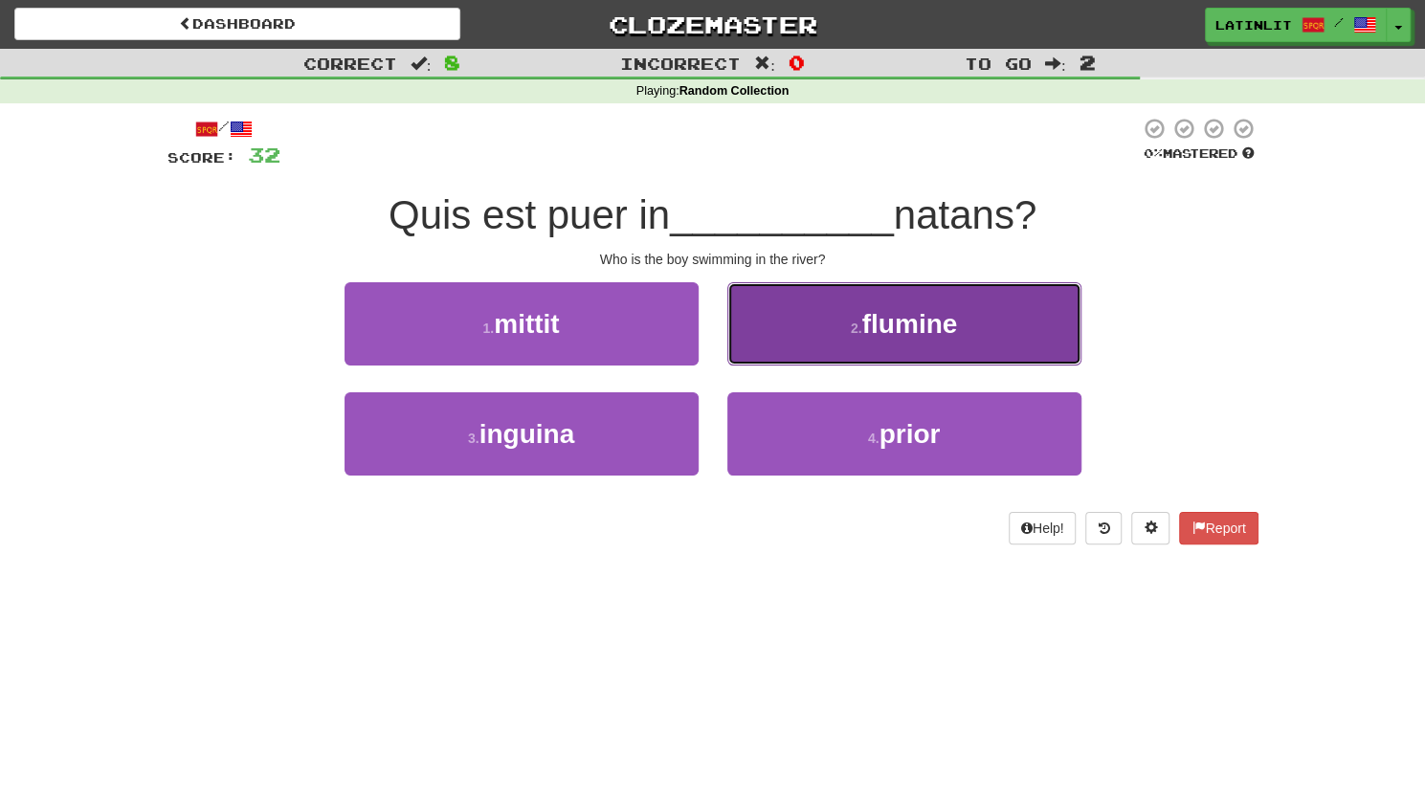
click at [844, 326] on button "2 . flumine" at bounding box center [904, 323] width 354 height 83
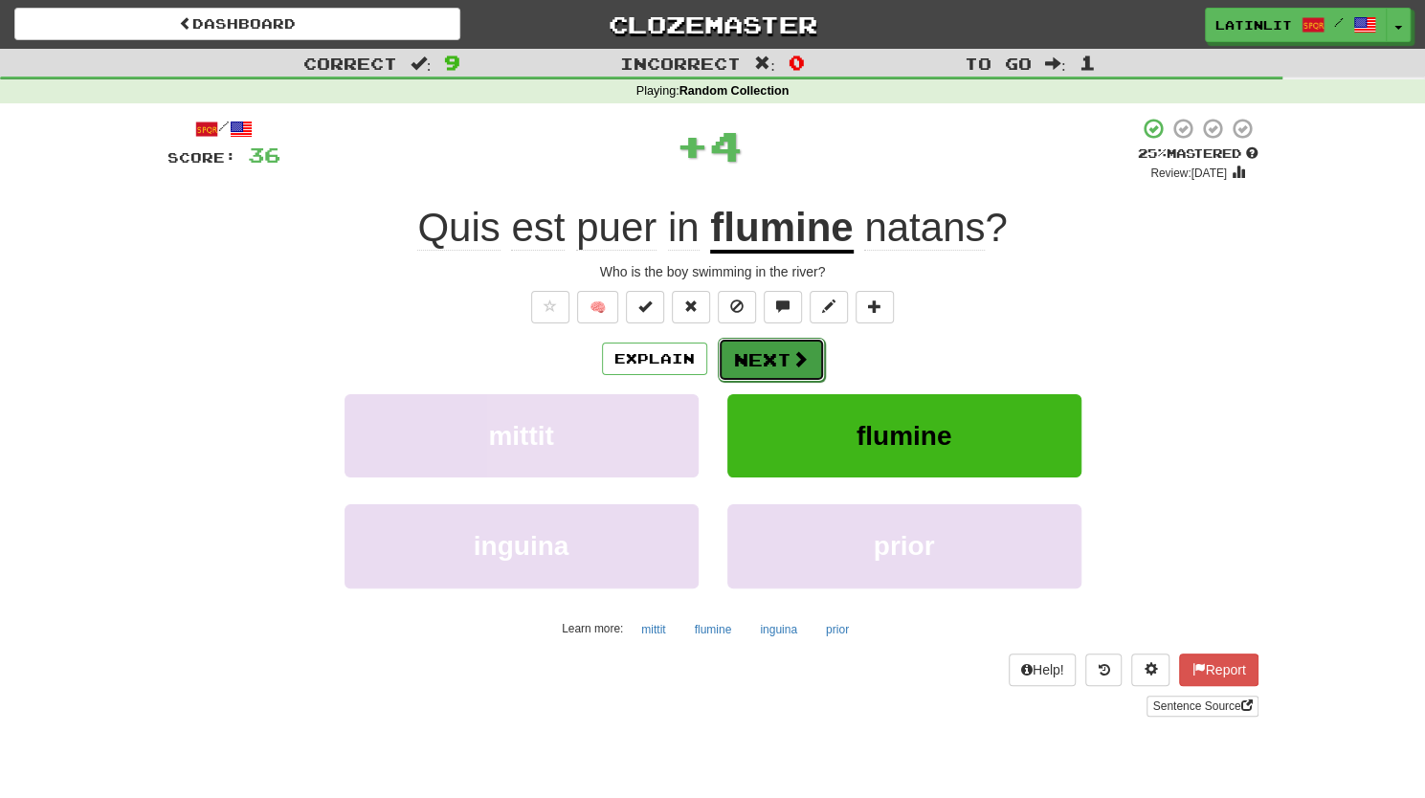
click at [773, 357] on button "Next" at bounding box center [771, 360] width 107 height 44
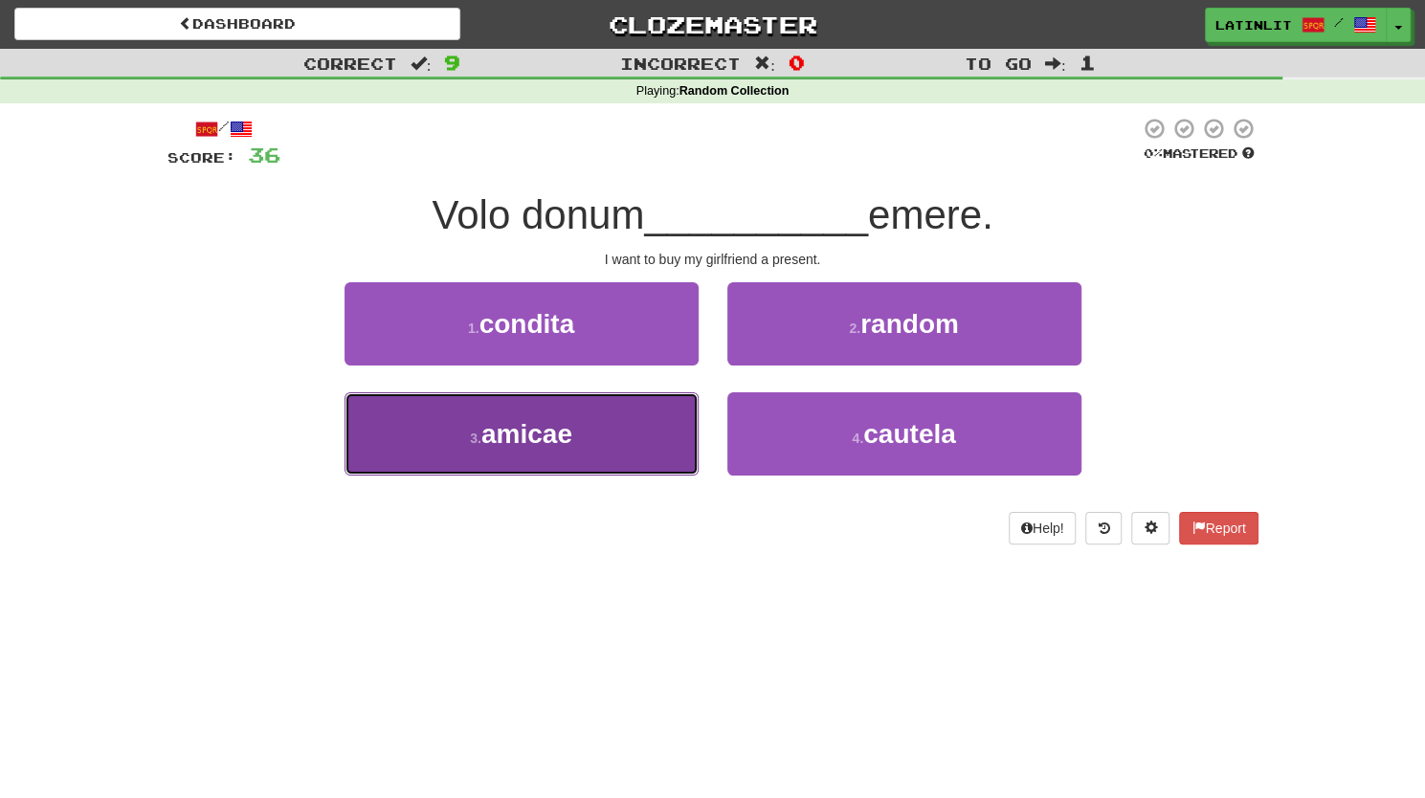
click at [565, 454] on button "3 . amicae" at bounding box center [521, 433] width 354 height 83
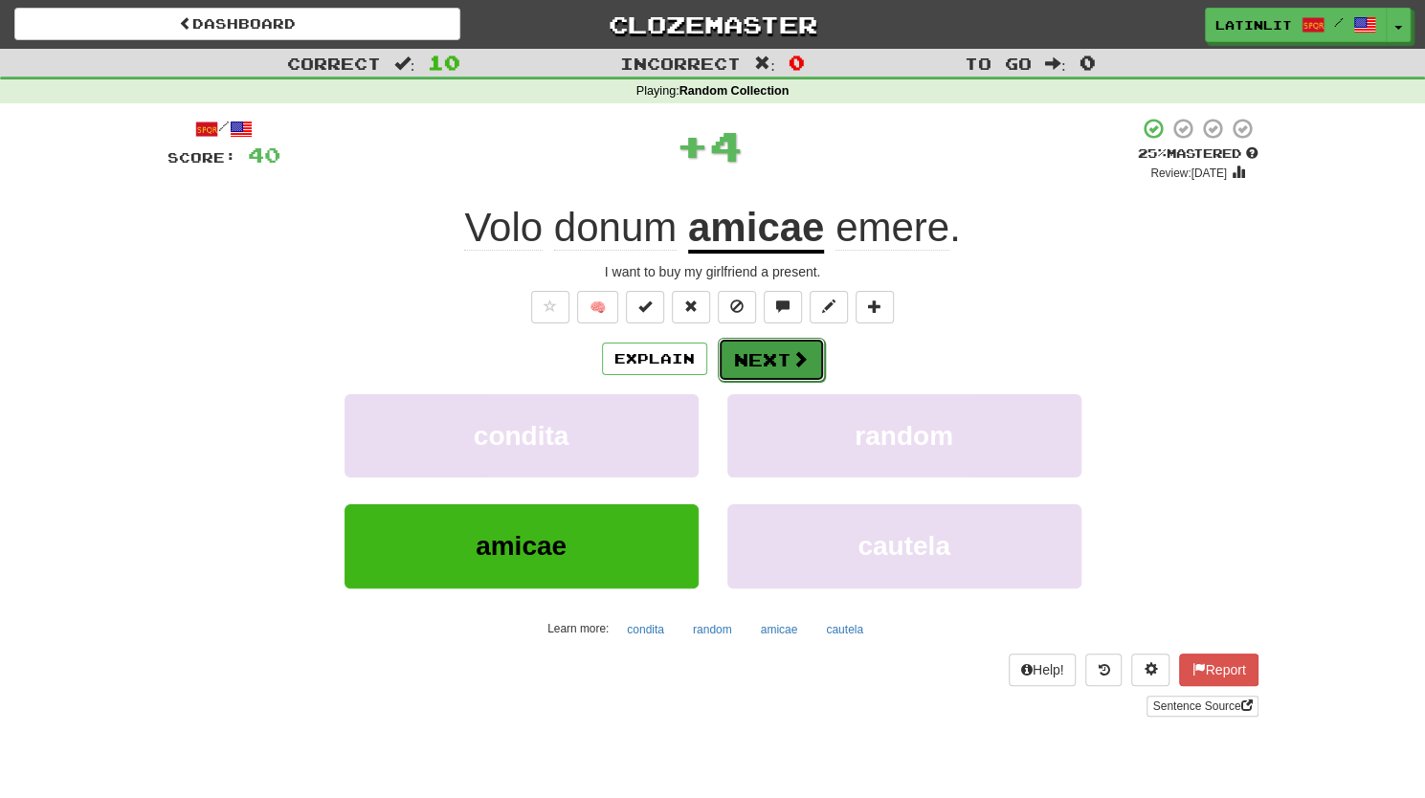
click at [768, 348] on button "Next" at bounding box center [771, 360] width 107 height 44
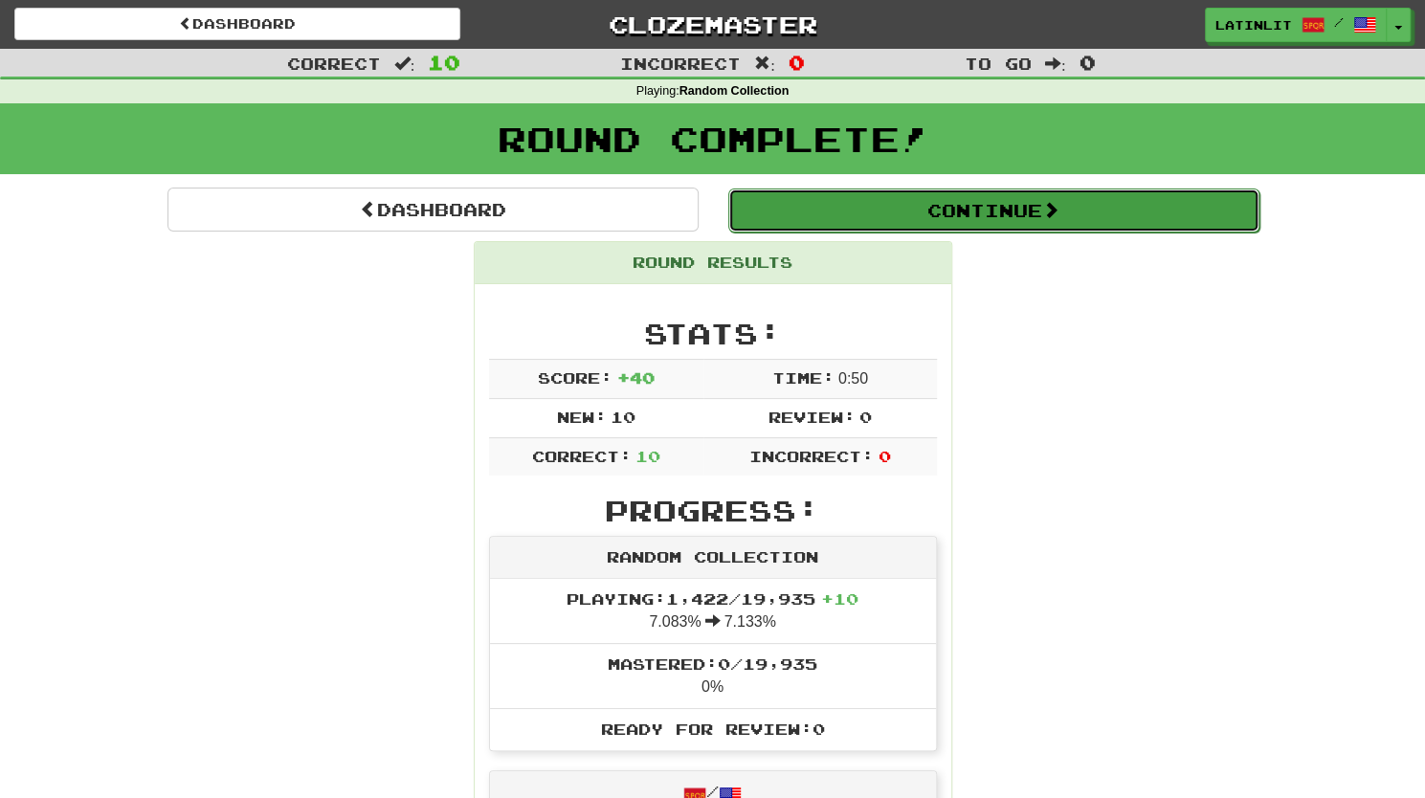
click at [885, 208] on button "Continue" at bounding box center [993, 210] width 531 height 44
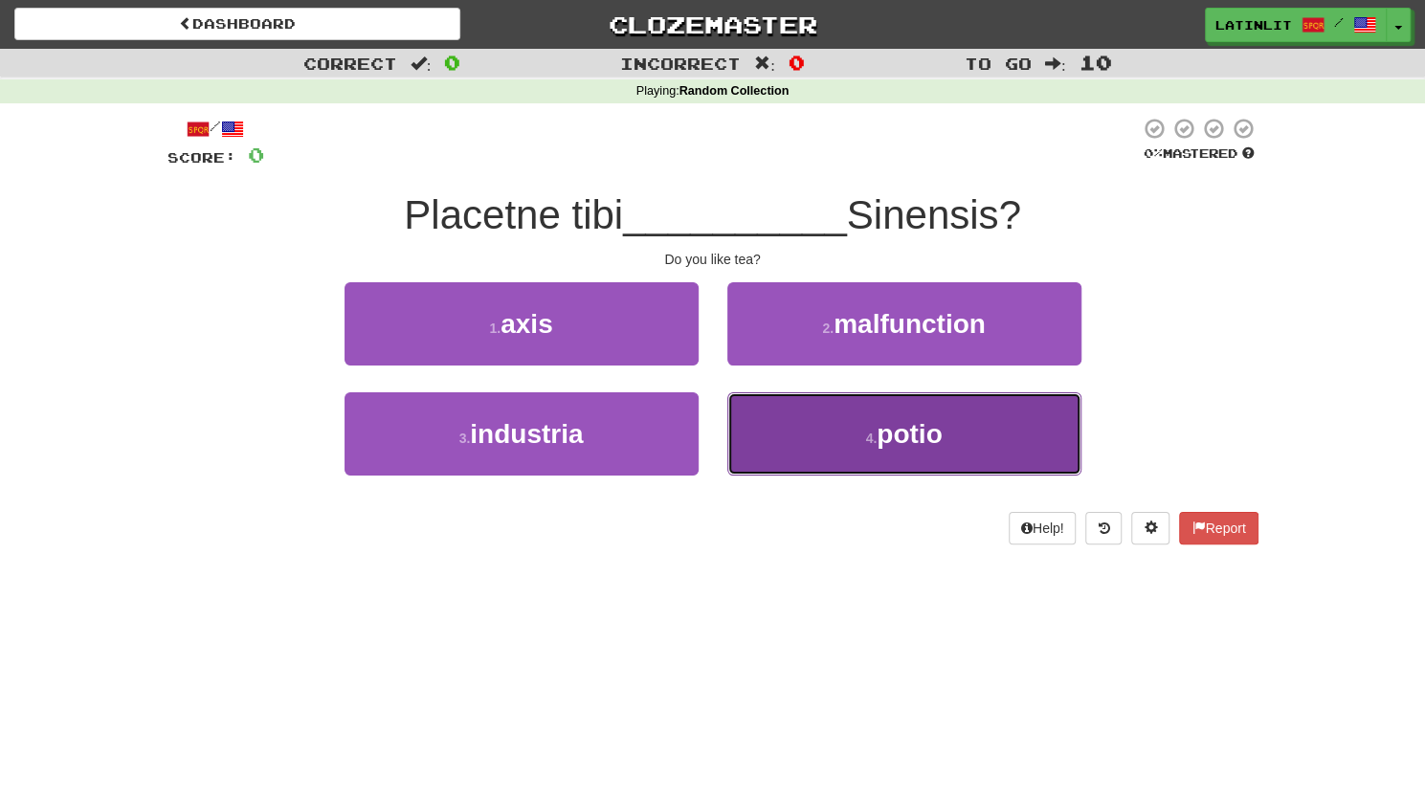
click at [776, 436] on button "4 . [GEOGRAPHIC_DATA]" at bounding box center [904, 433] width 354 height 83
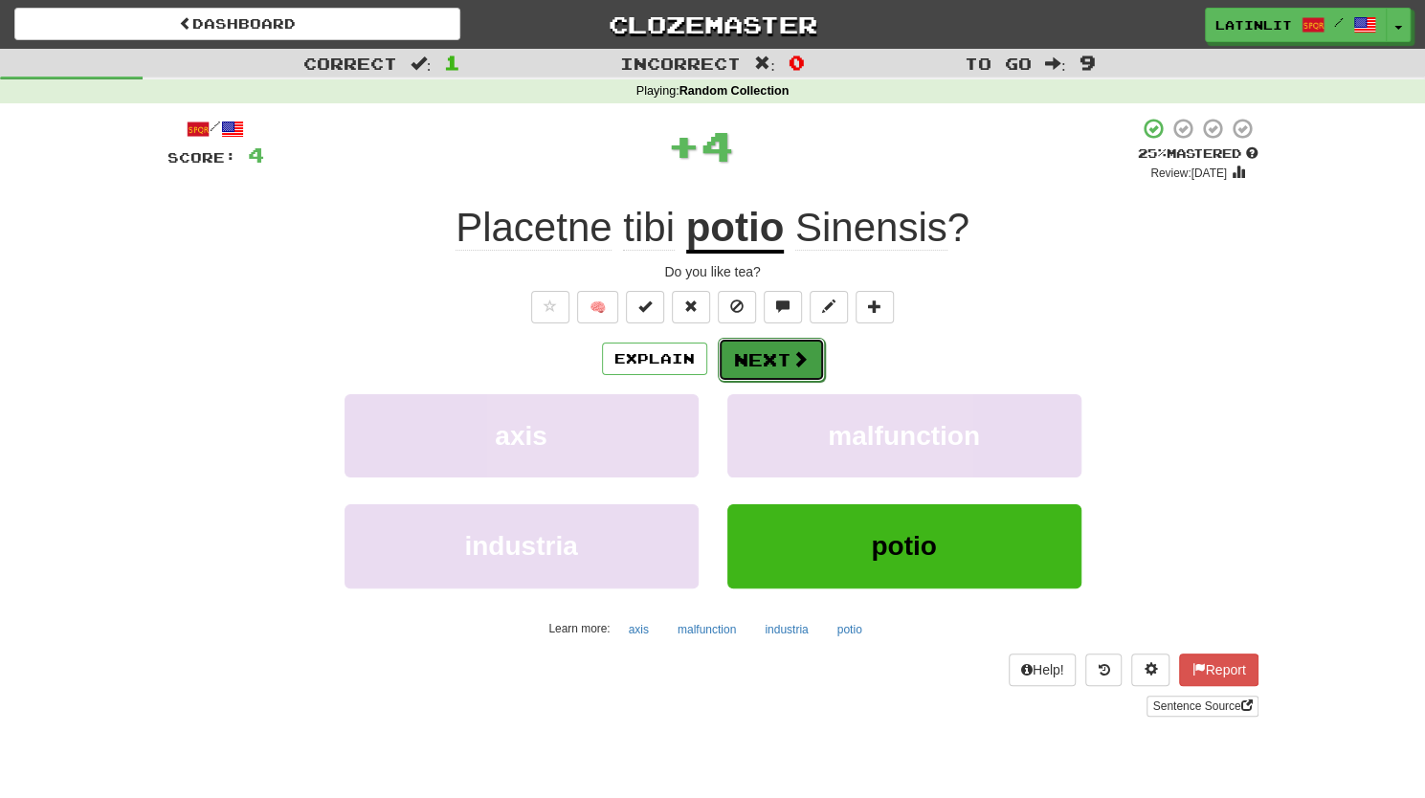
click at [752, 357] on button "Next" at bounding box center [771, 360] width 107 height 44
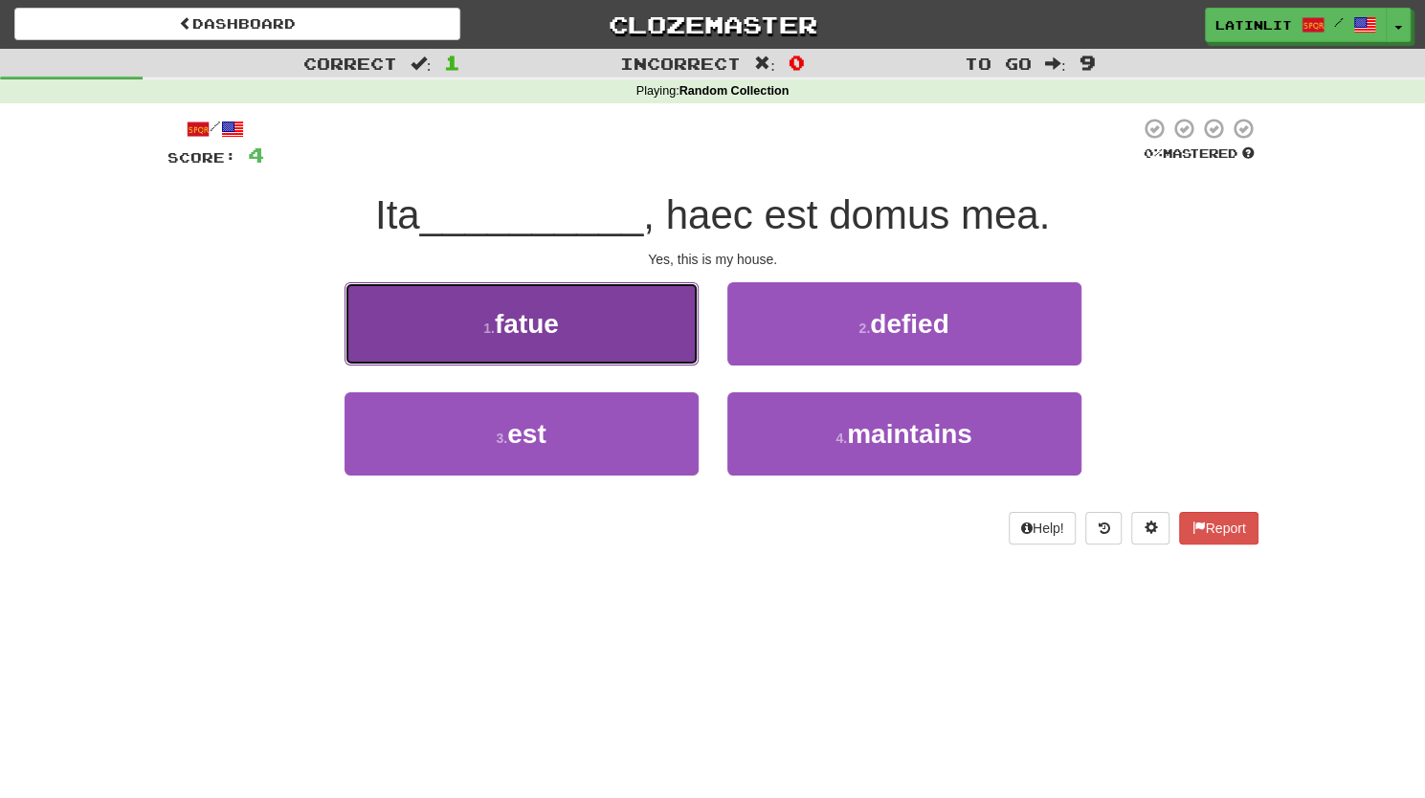
click at [559, 340] on button "1 . fatue" at bounding box center [521, 323] width 354 height 83
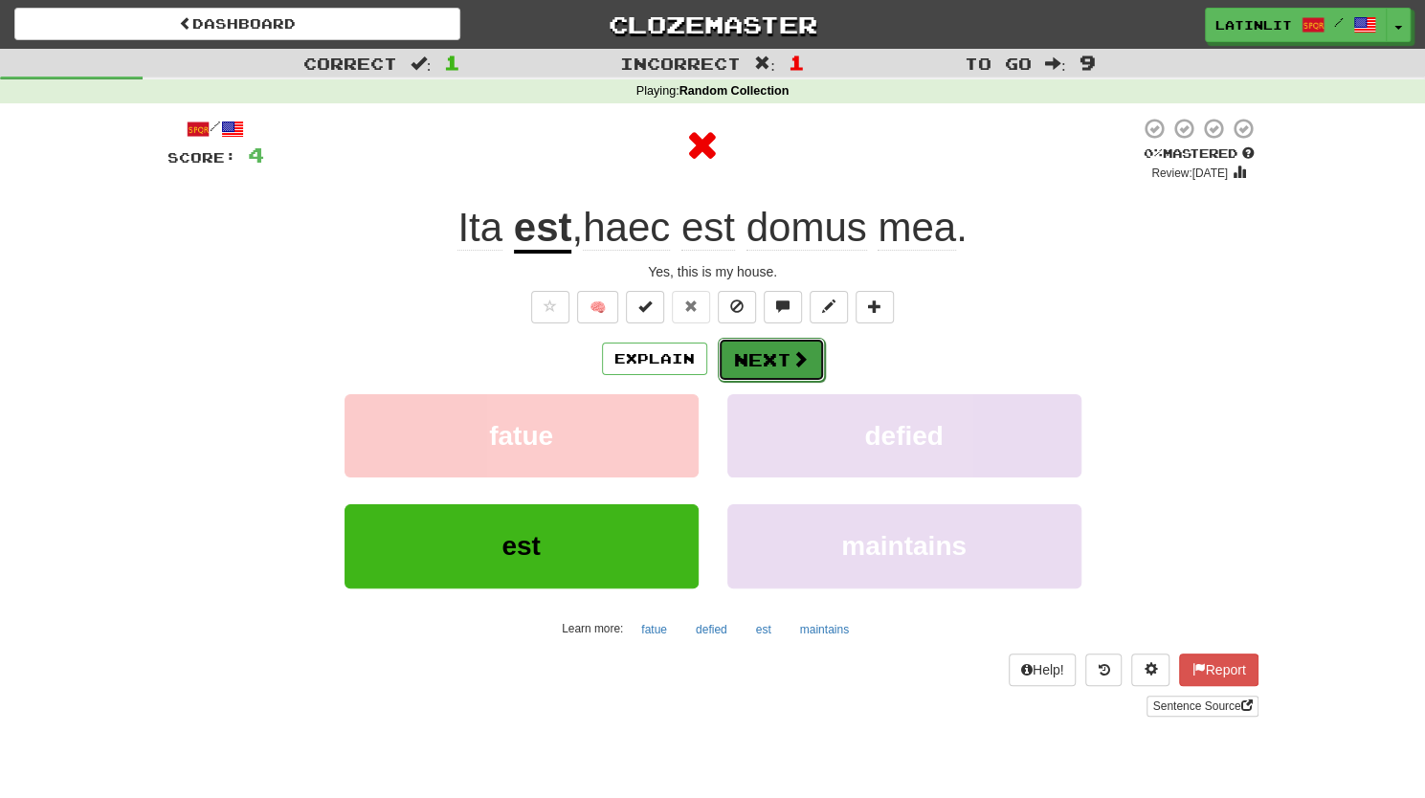
click at [781, 344] on button "Next" at bounding box center [771, 360] width 107 height 44
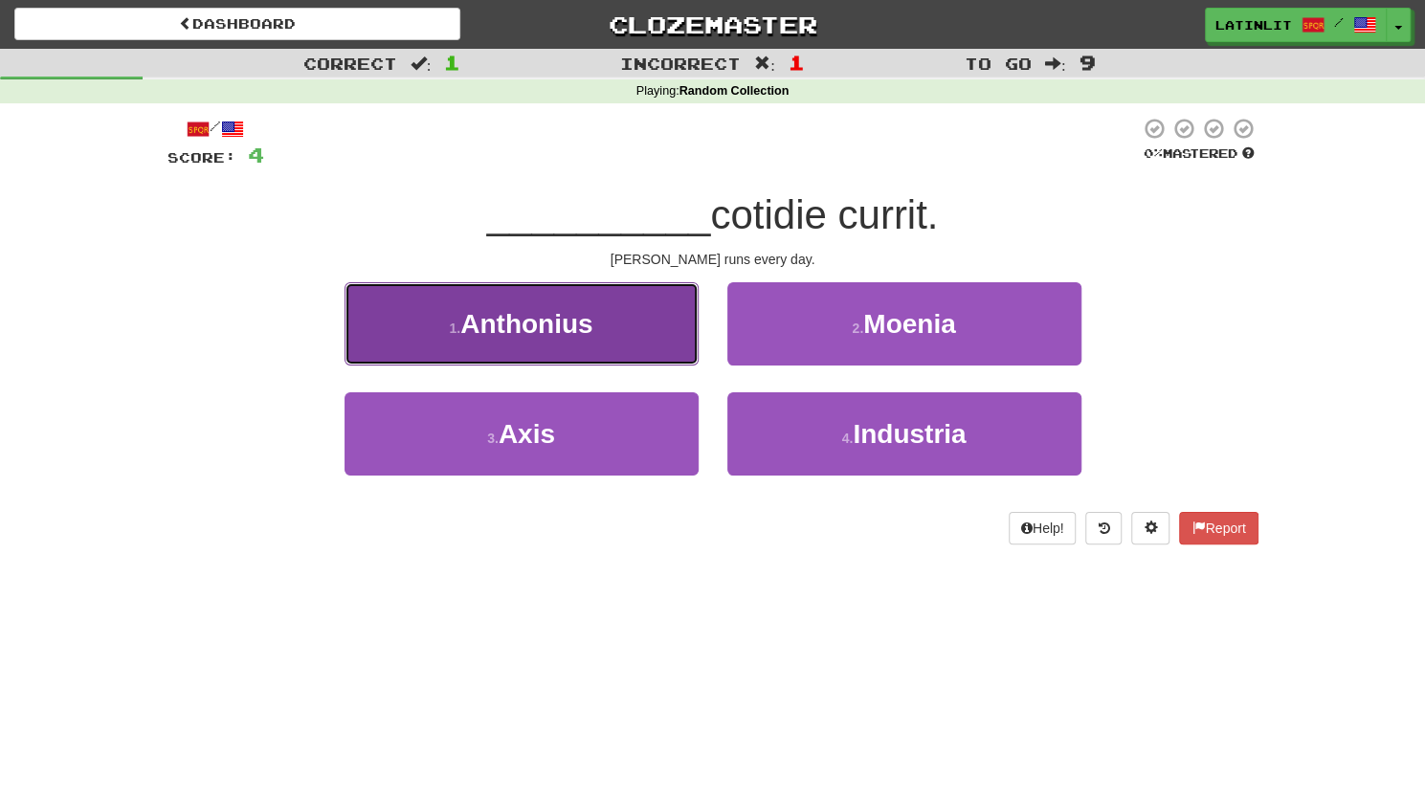
click at [587, 333] on span "Anthonius" at bounding box center [526, 324] width 132 height 30
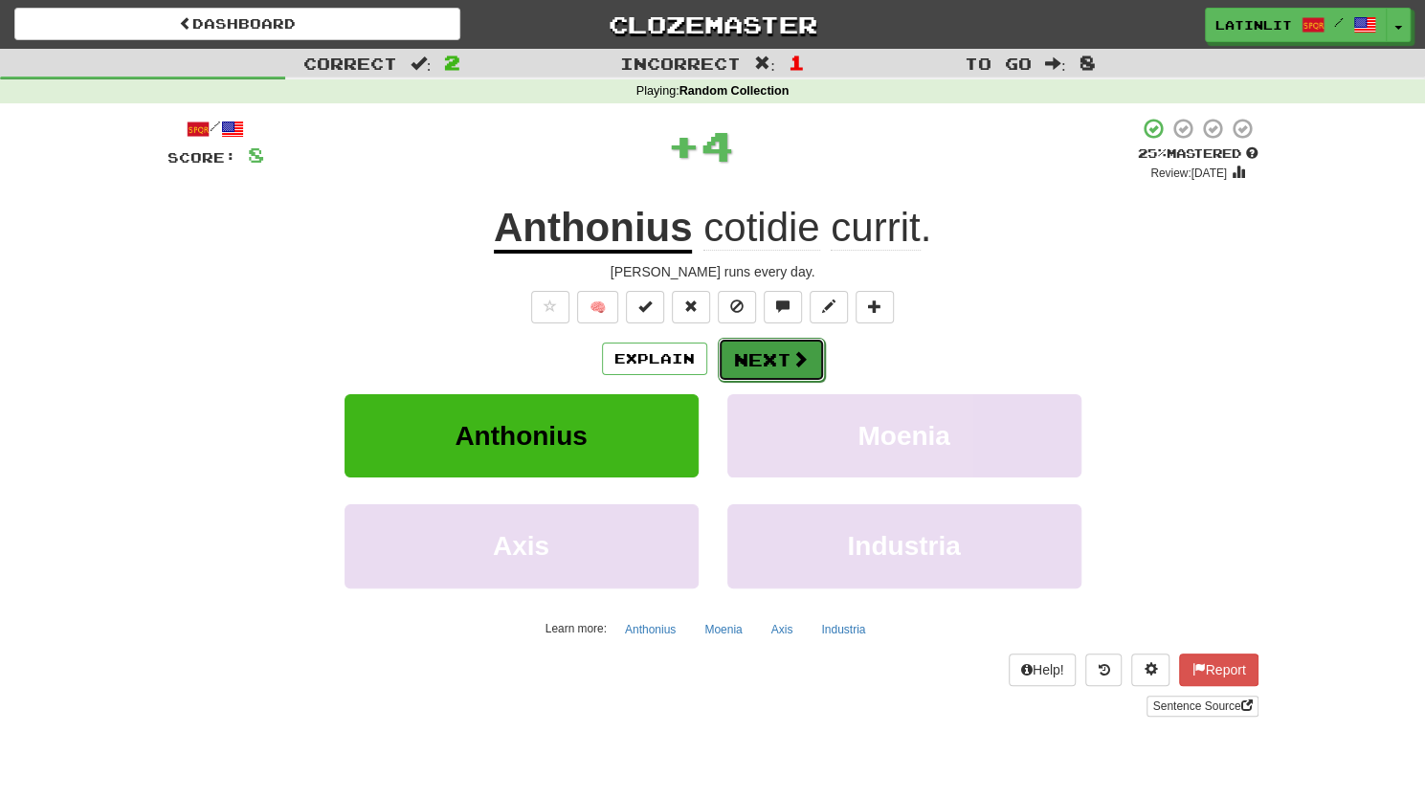
click at [748, 365] on button "Next" at bounding box center [771, 360] width 107 height 44
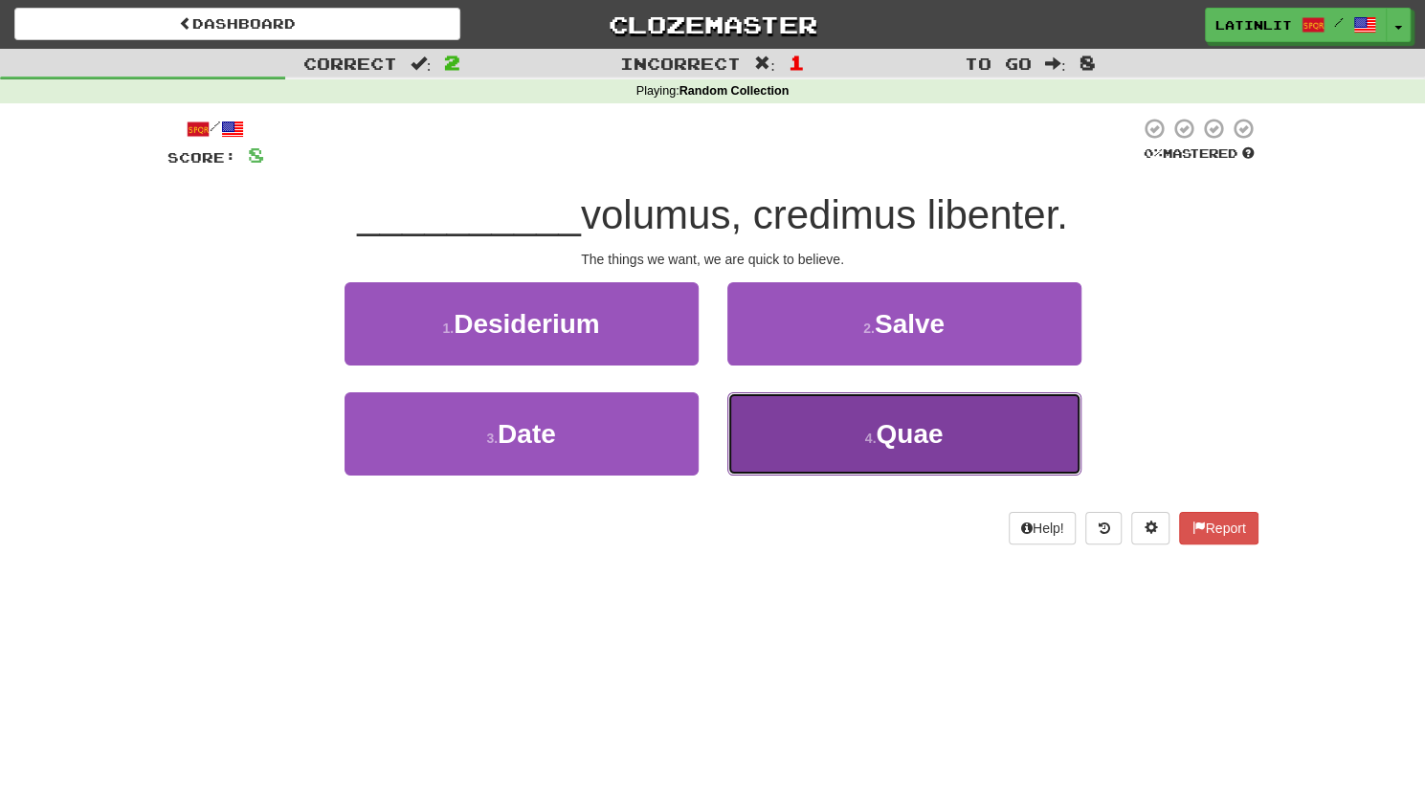
click at [830, 414] on button "4 . Quae" at bounding box center [904, 433] width 354 height 83
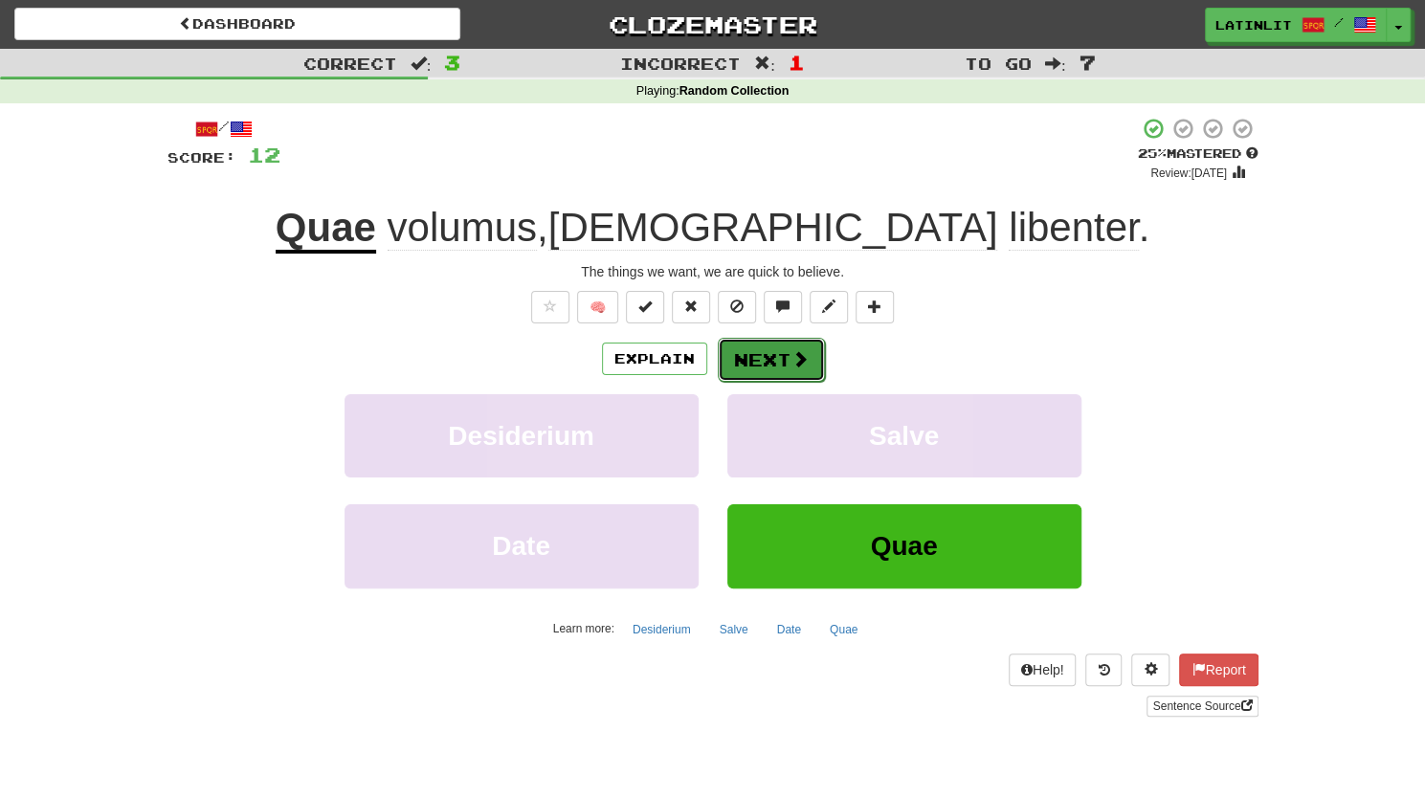
click at [757, 369] on button "Next" at bounding box center [771, 360] width 107 height 44
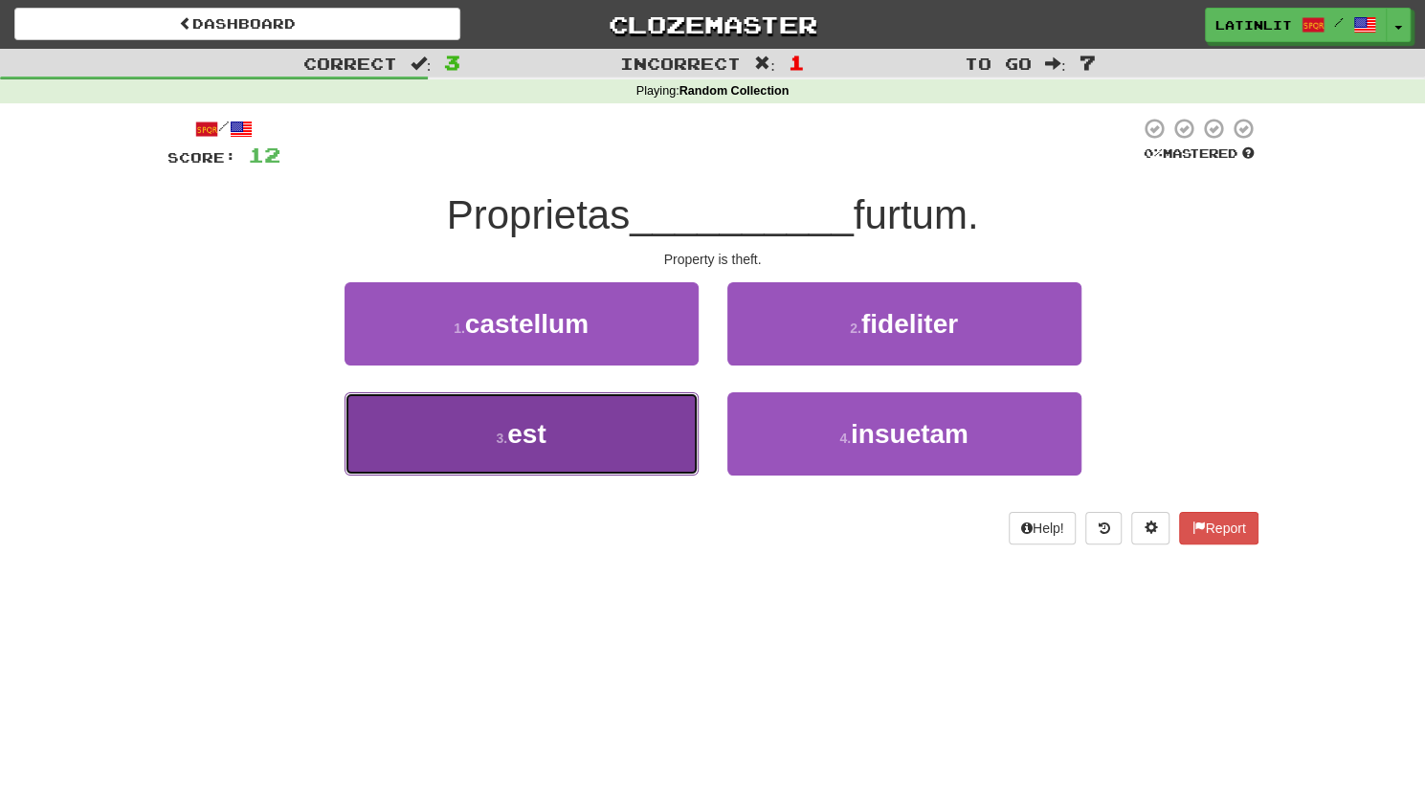
click at [607, 428] on button "3 . est" at bounding box center [521, 433] width 354 height 83
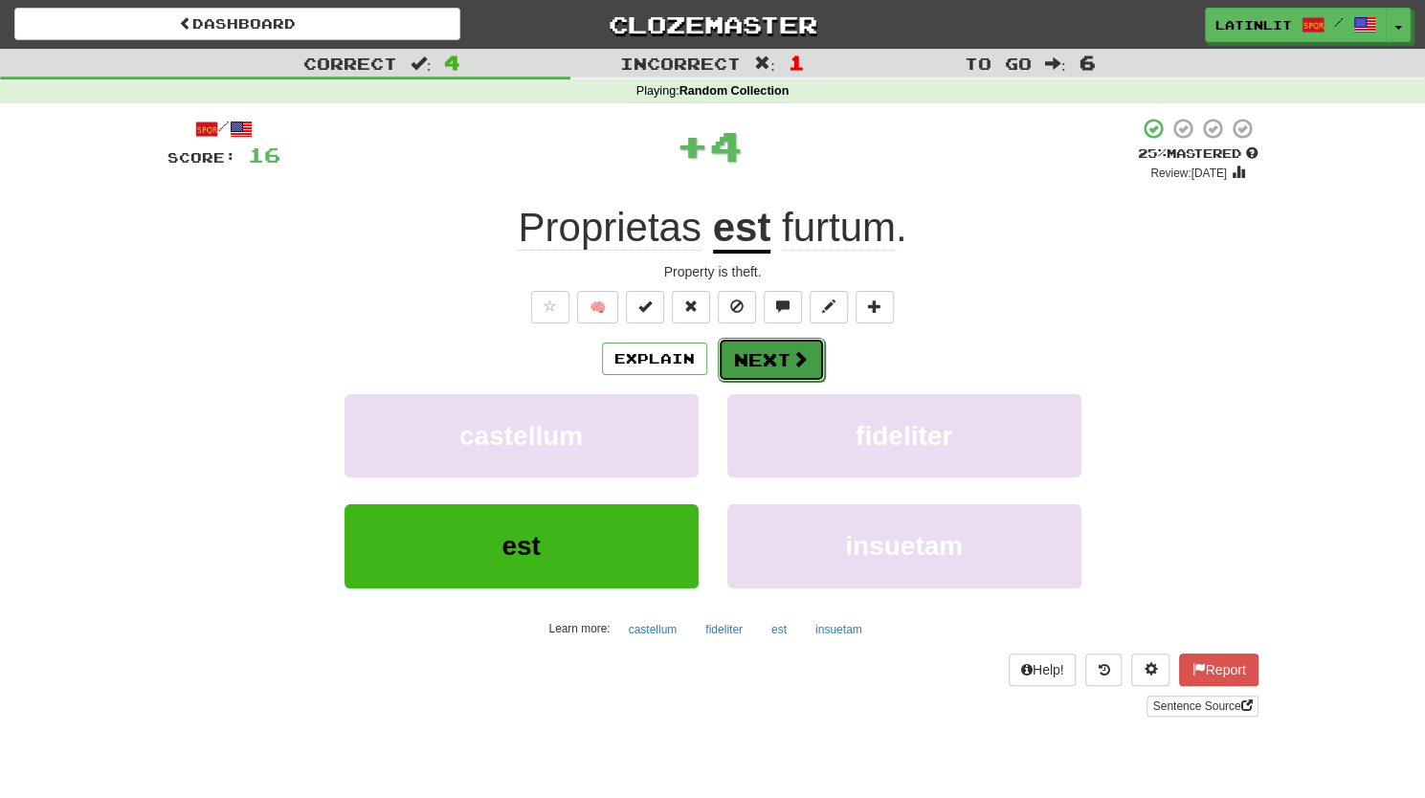
click at [753, 362] on button "Next" at bounding box center [771, 360] width 107 height 44
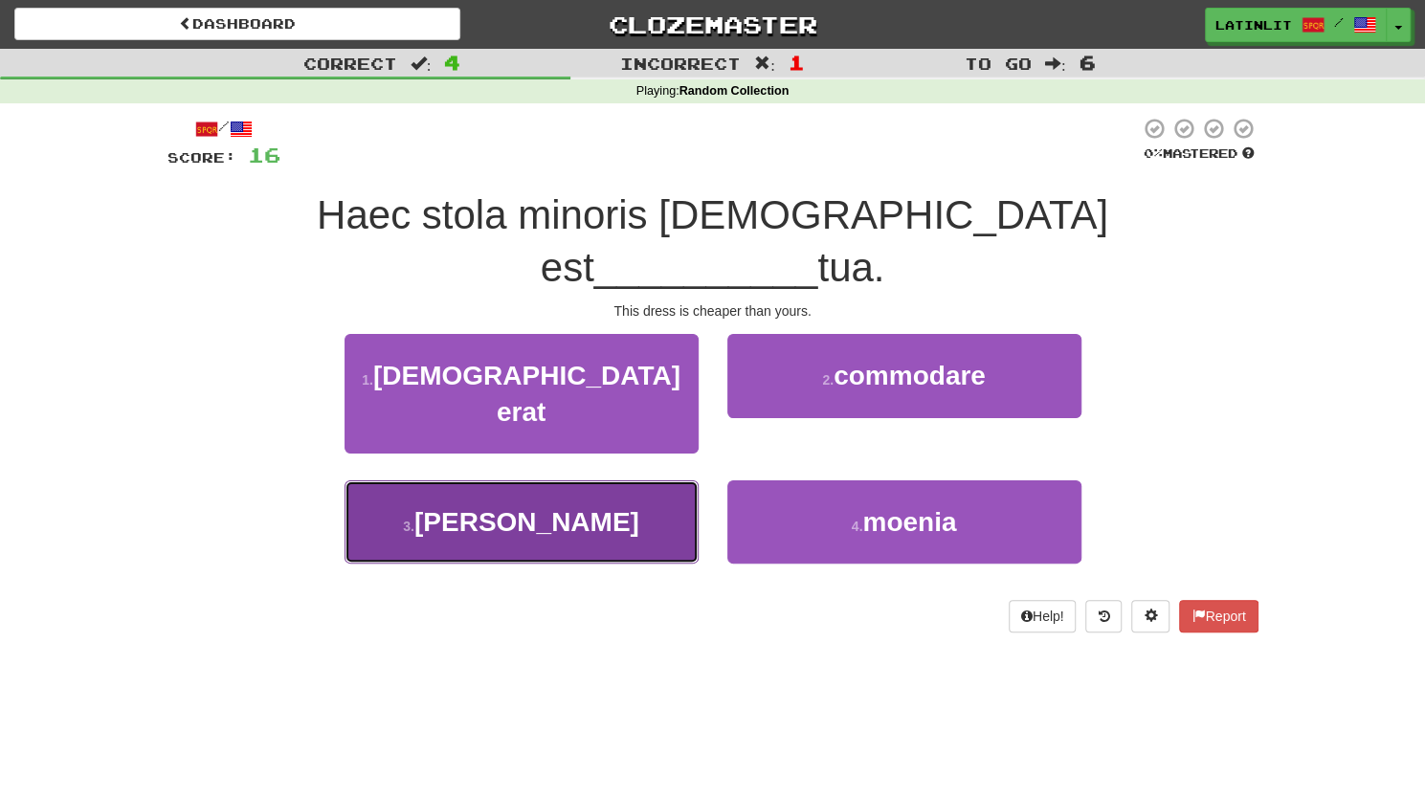
click at [604, 480] on button "3 . [PERSON_NAME]" at bounding box center [521, 521] width 354 height 83
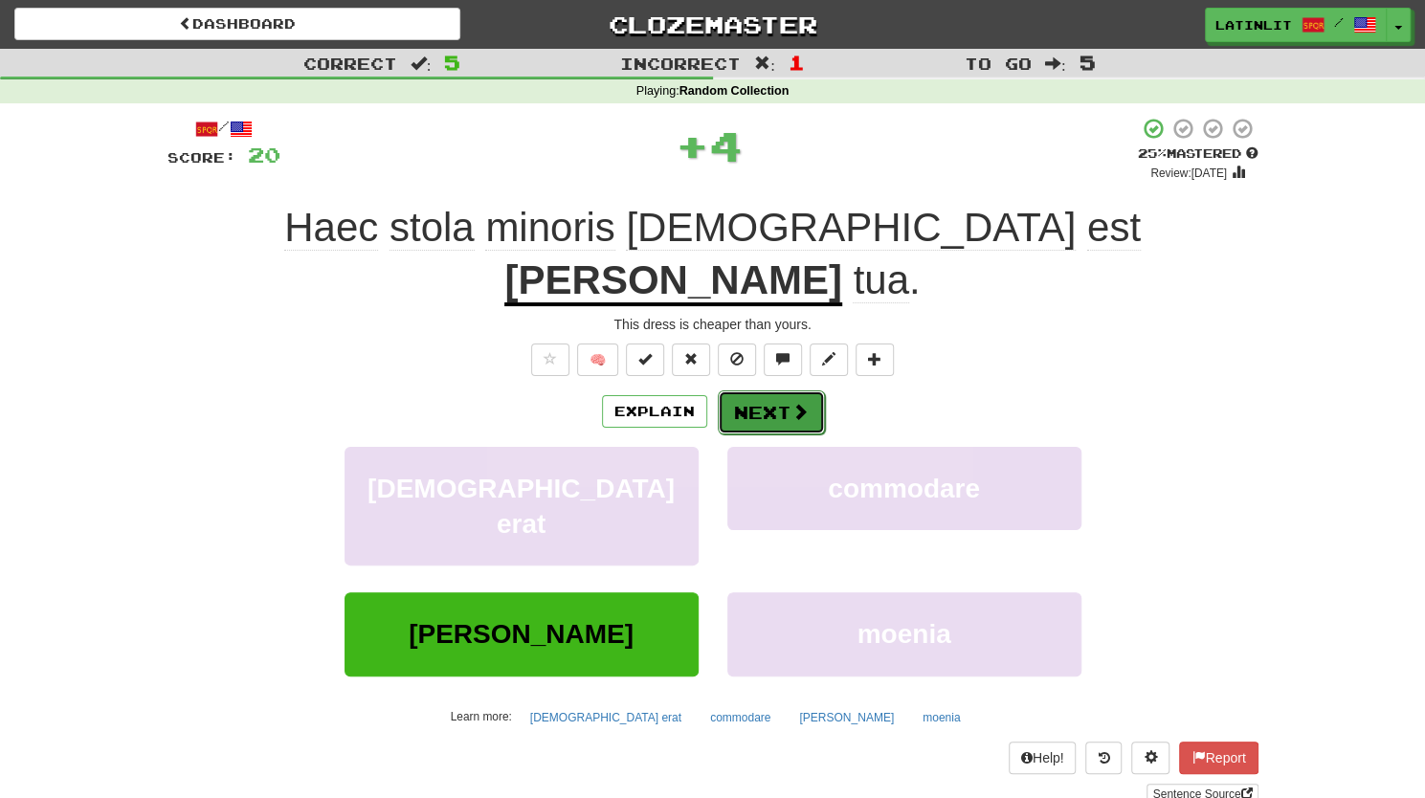
click at [769, 390] on button "Next" at bounding box center [771, 412] width 107 height 44
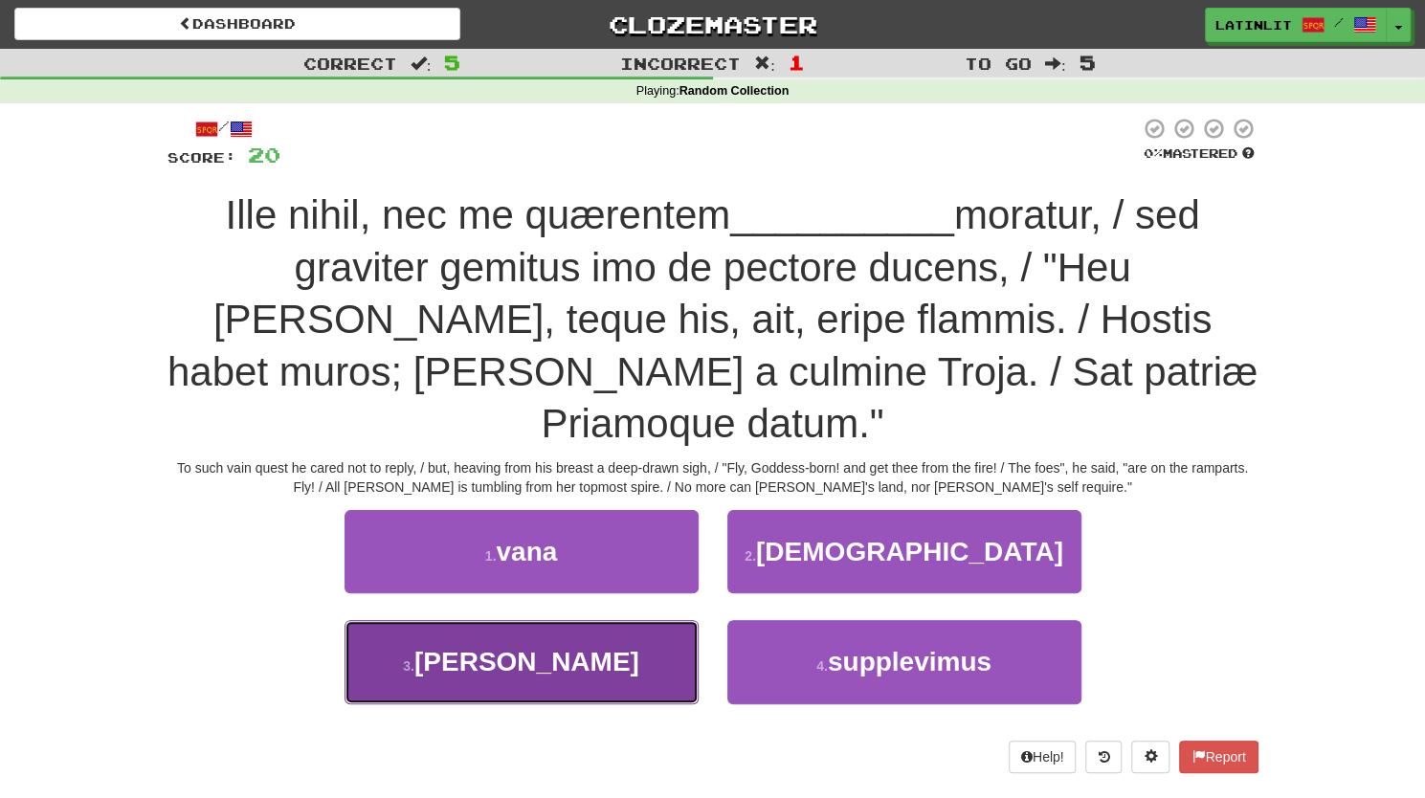
click at [567, 620] on button "3 . [GEOGRAPHIC_DATA]" at bounding box center [521, 661] width 354 height 83
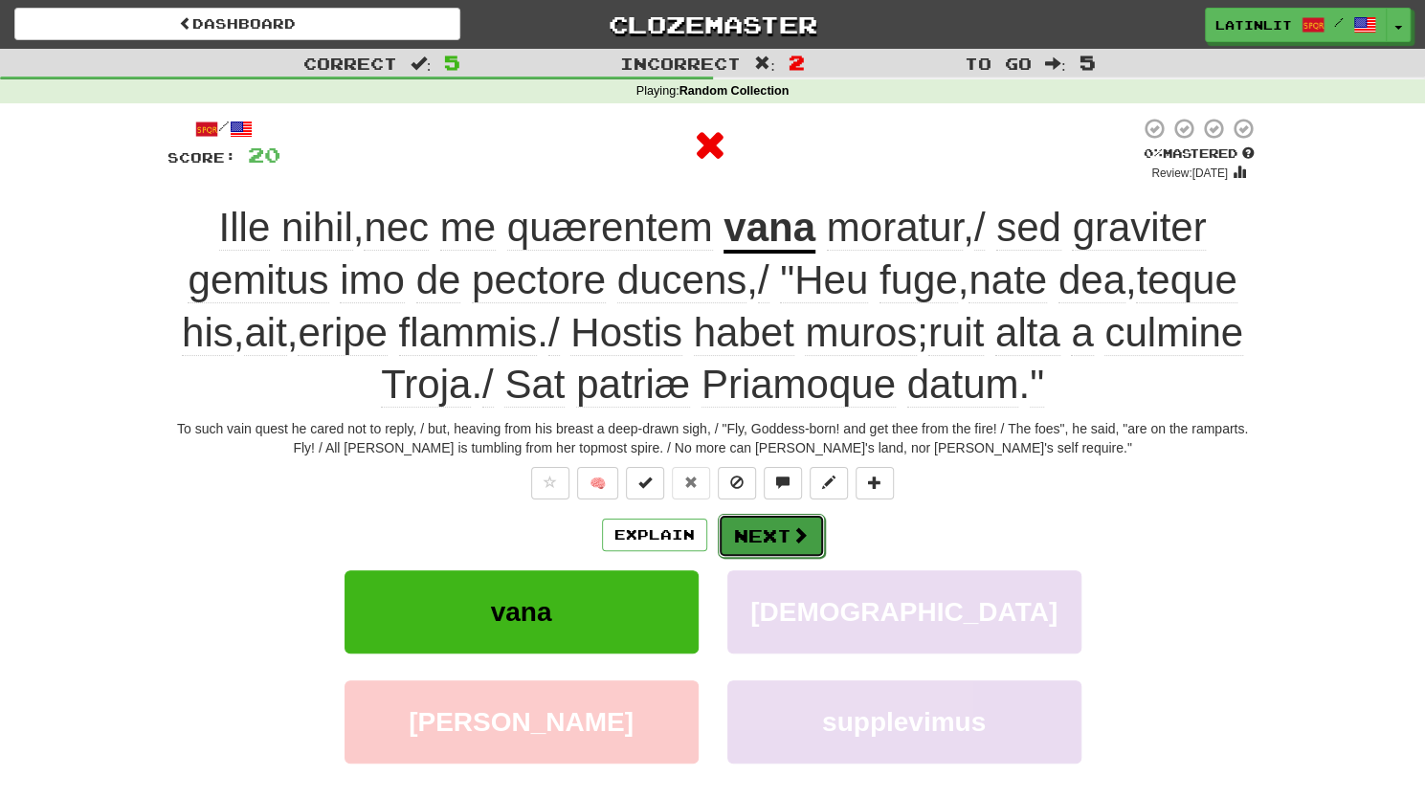
click at [769, 527] on button "Next" at bounding box center [771, 536] width 107 height 44
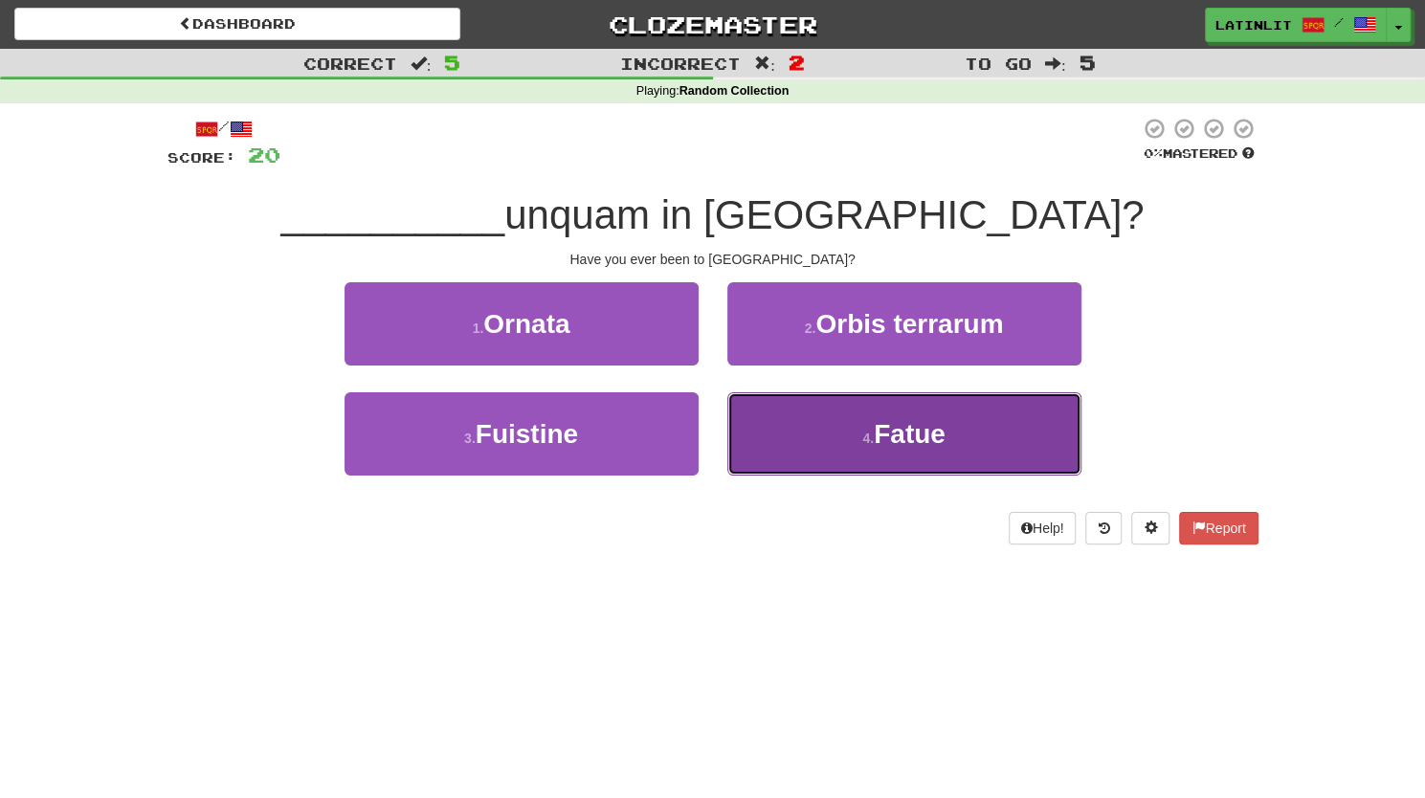
click at [798, 412] on button "4 . Fatue" at bounding box center [904, 433] width 354 height 83
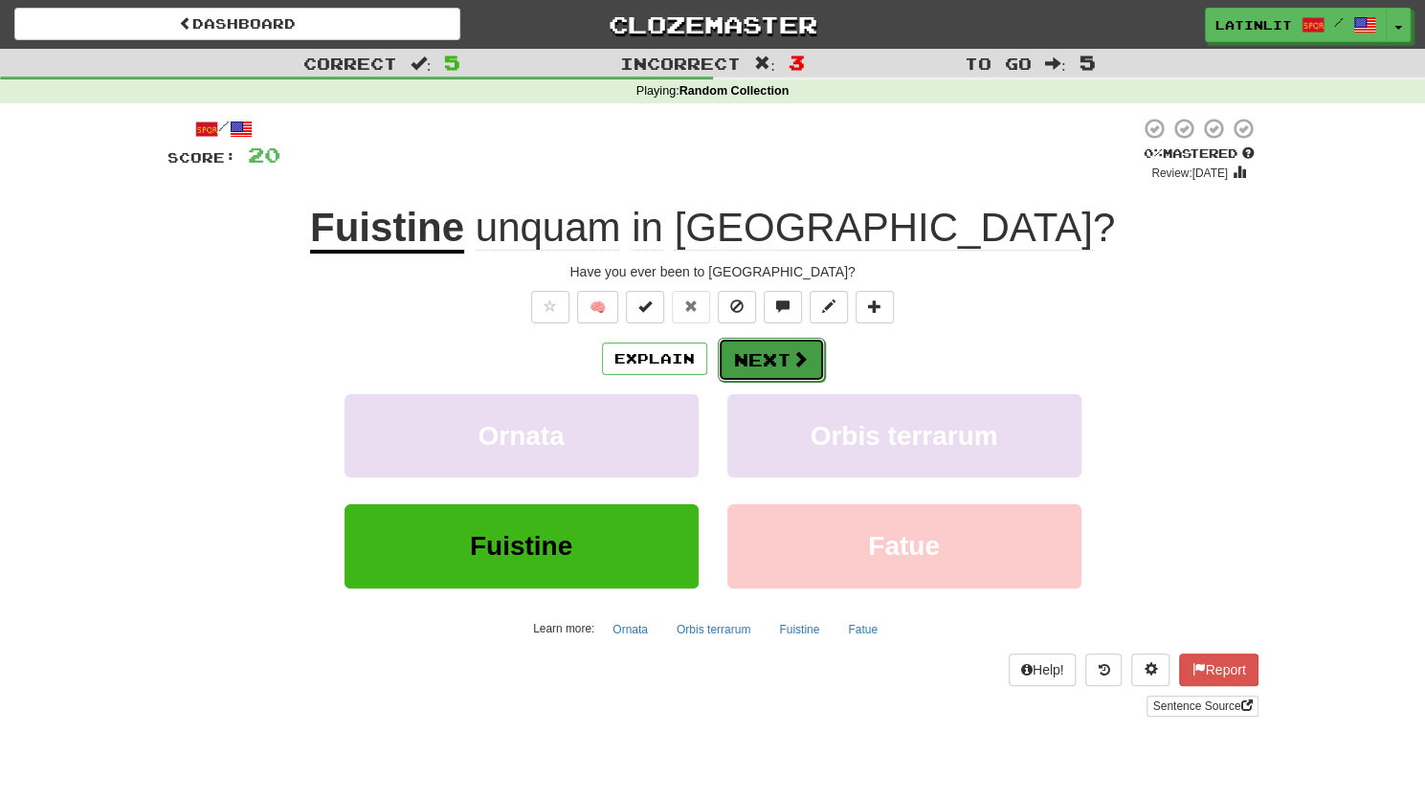
click at [741, 362] on button "Next" at bounding box center [771, 360] width 107 height 44
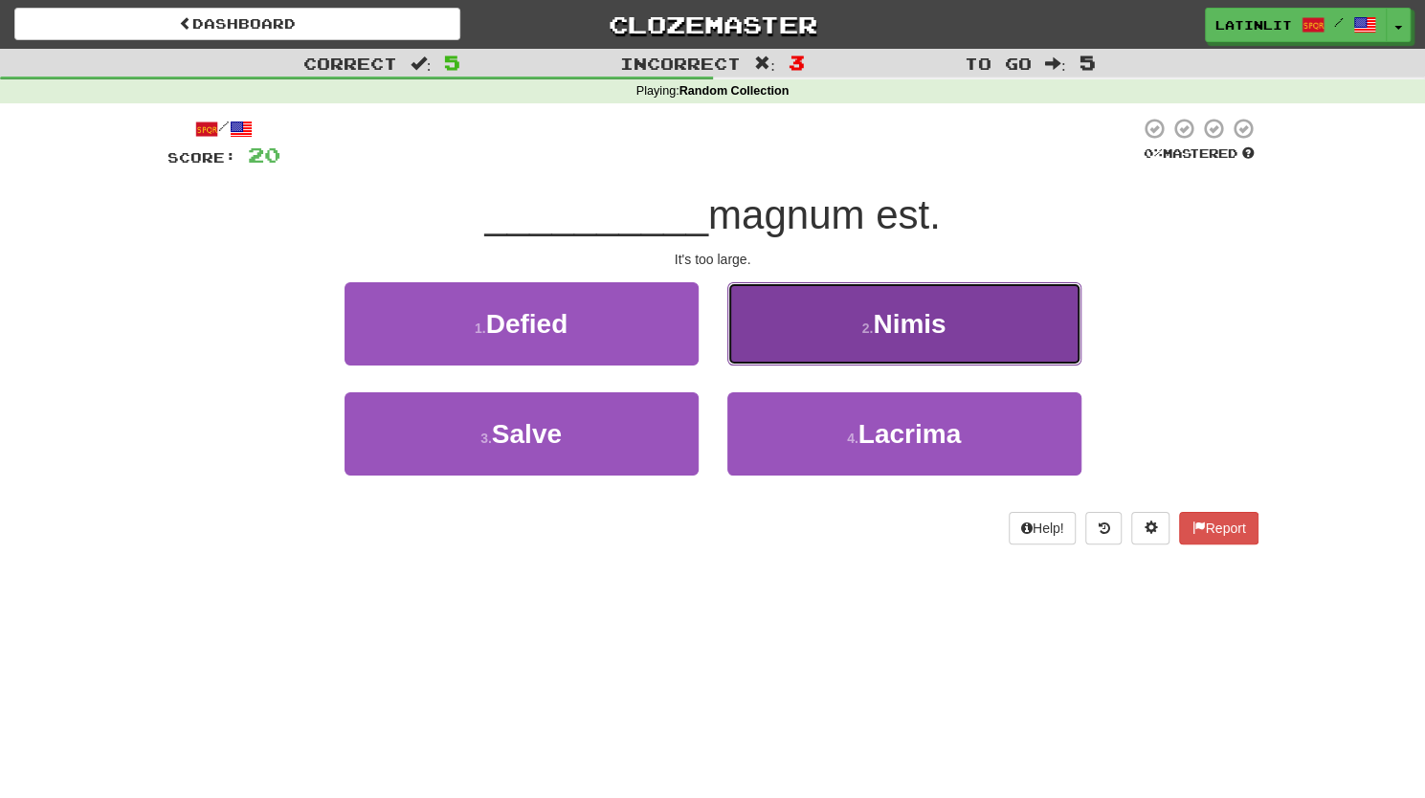
click at [832, 334] on button "2 . [GEOGRAPHIC_DATA]" at bounding box center [904, 323] width 354 height 83
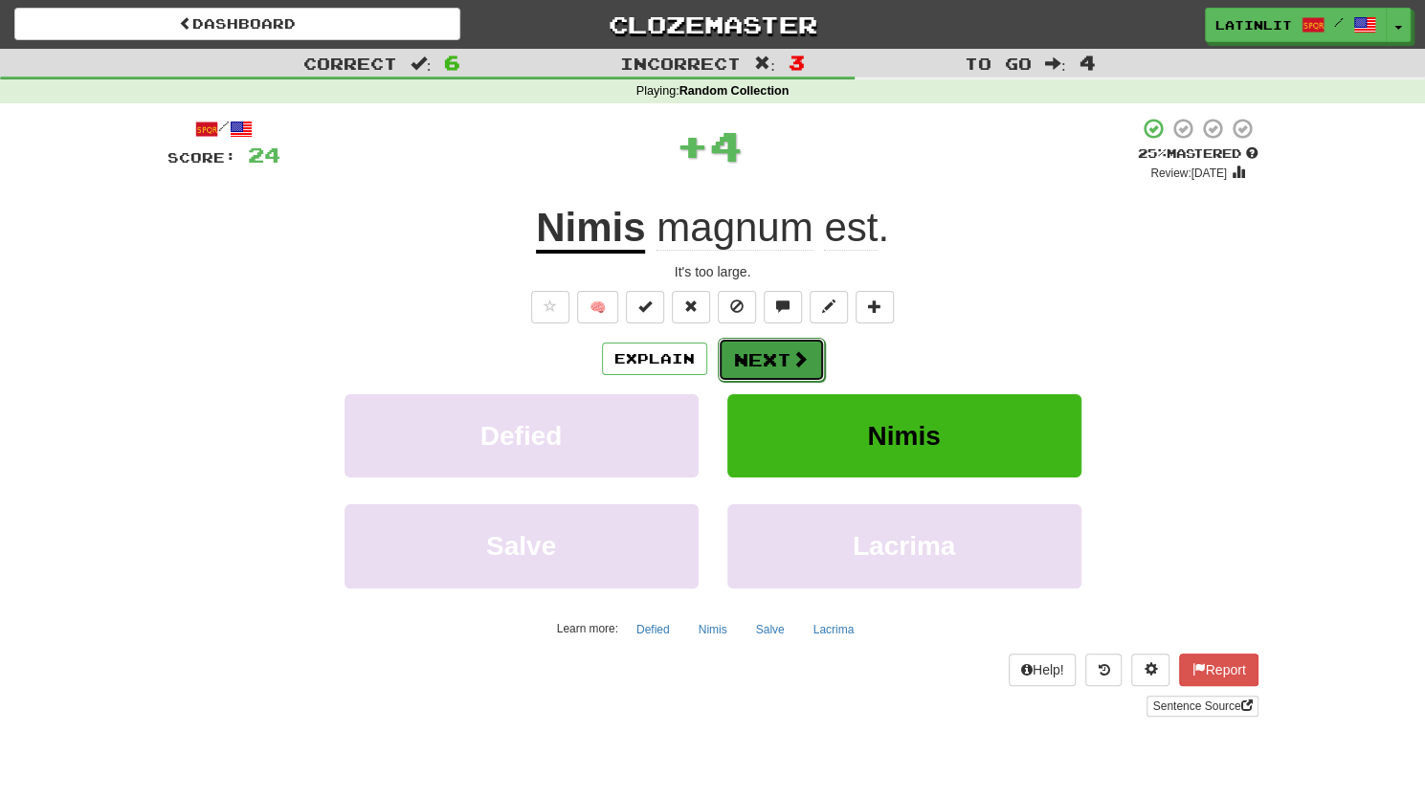
click at [760, 356] on button "Next" at bounding box center [771, 360] width 107 height 44
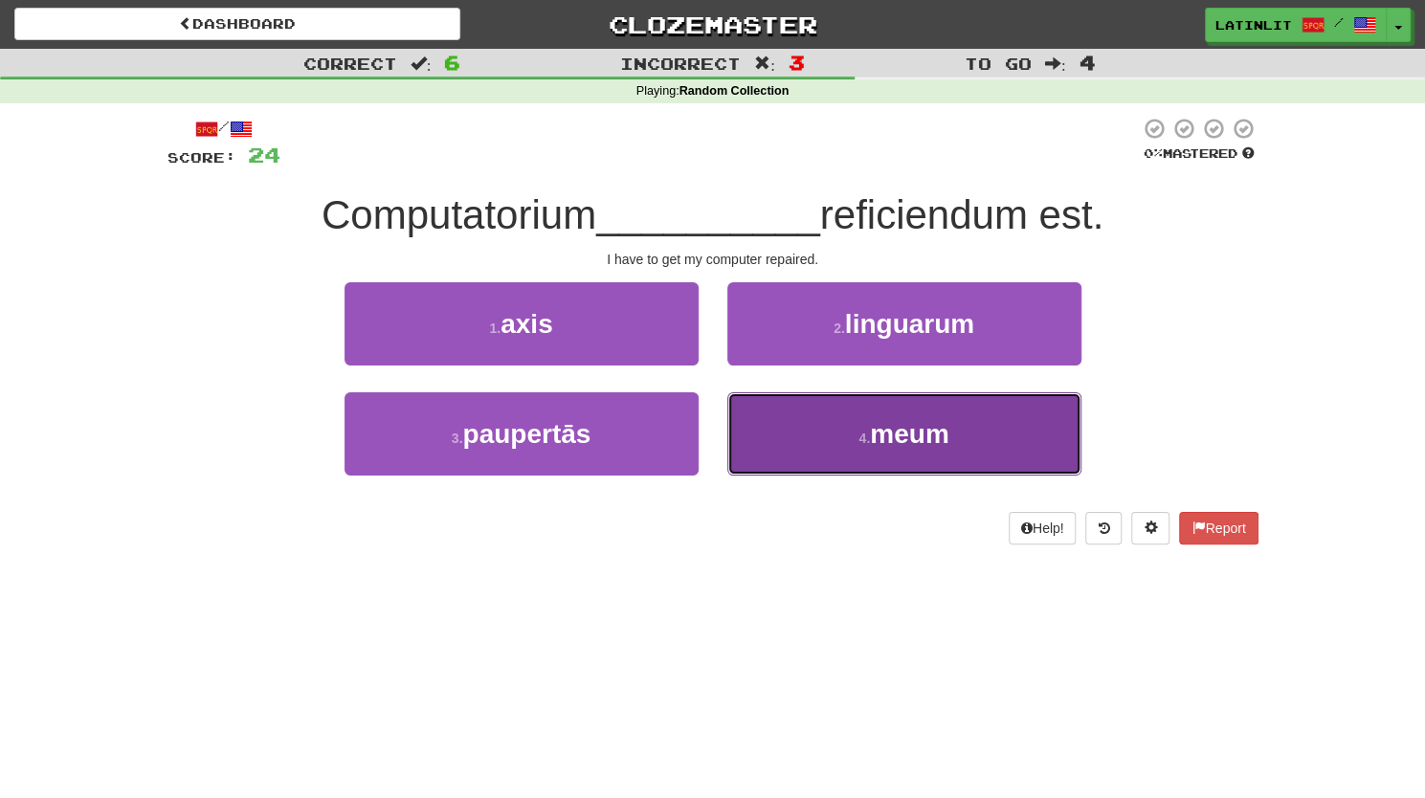
click at [818, 447] on button "4 . meum" at bounding box center [904, 433] width 354 height 83
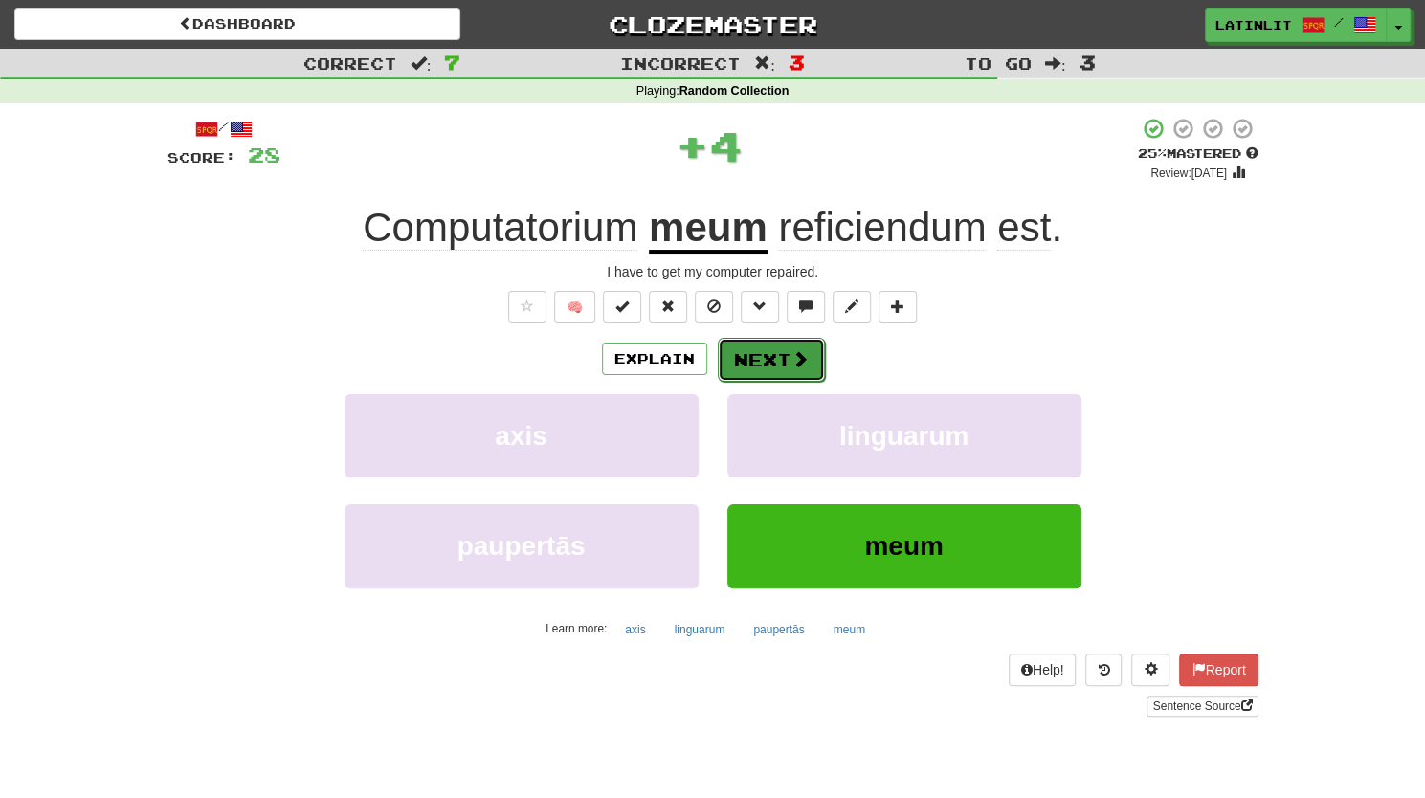
click at [757, 359] on button "Next" at bounding box center [771, 360] width 107 height 44
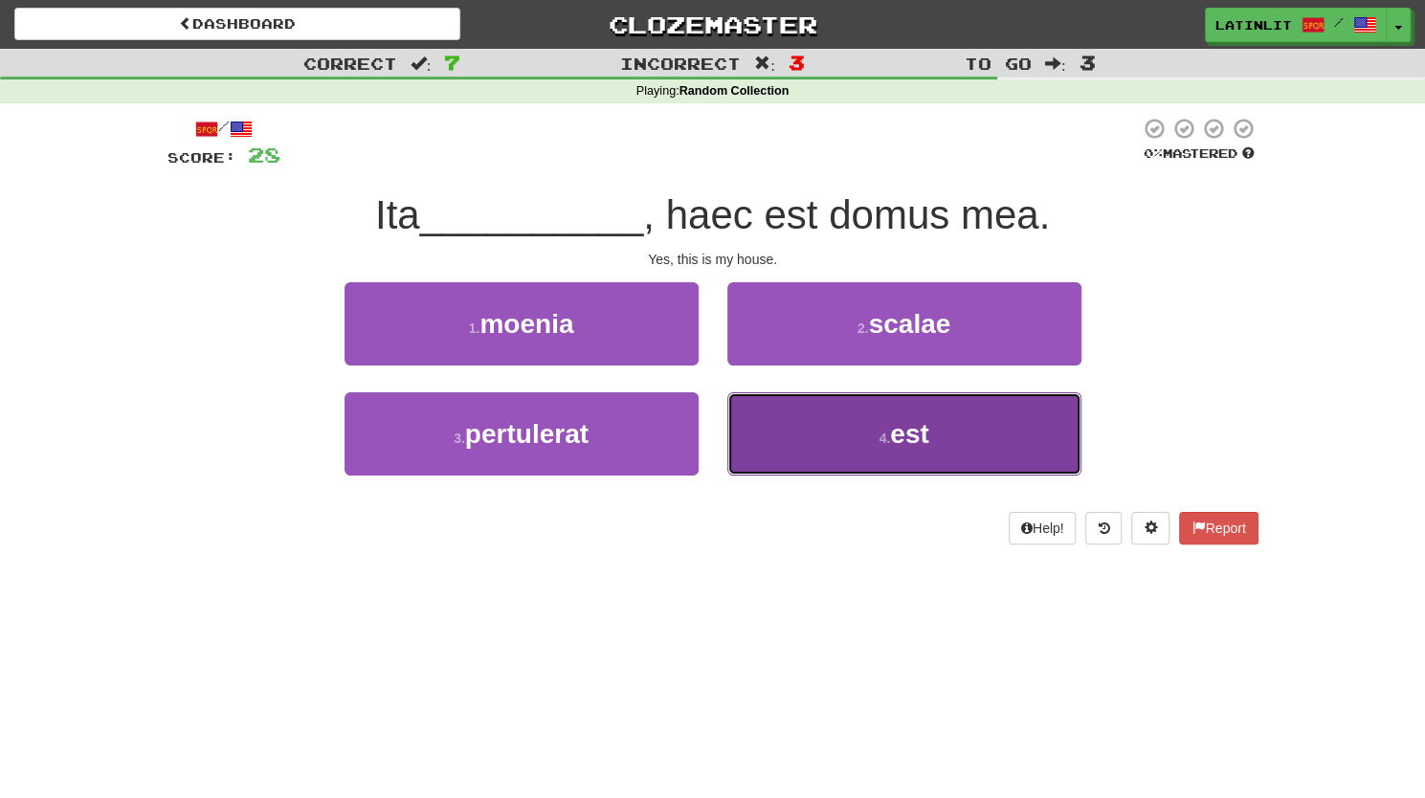
click at [785, 441] on button "4 . est" at bounding box center [904, 433] width 354 height 83
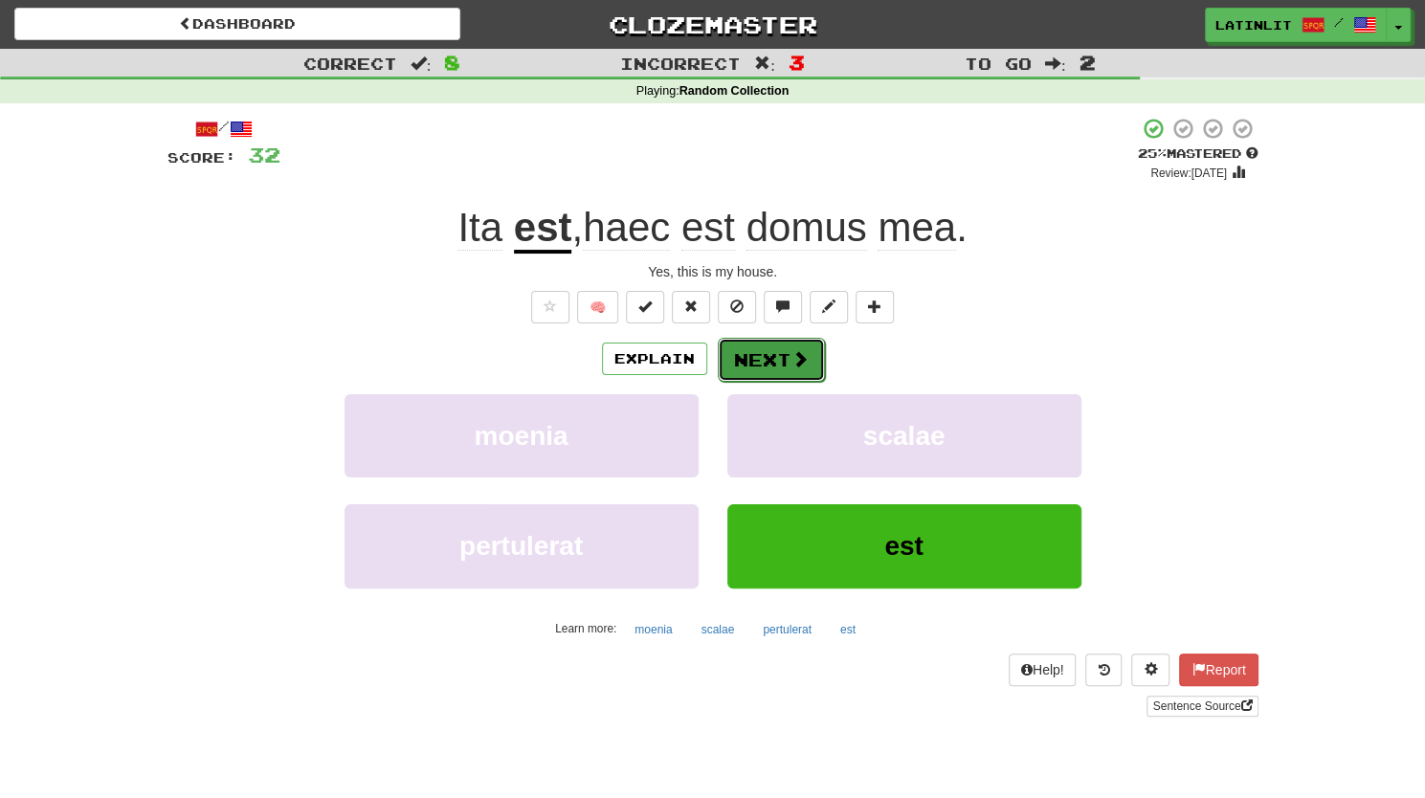
click at [747, 365] on button "Next" at bounding box center [771, 360] width 107 height 44
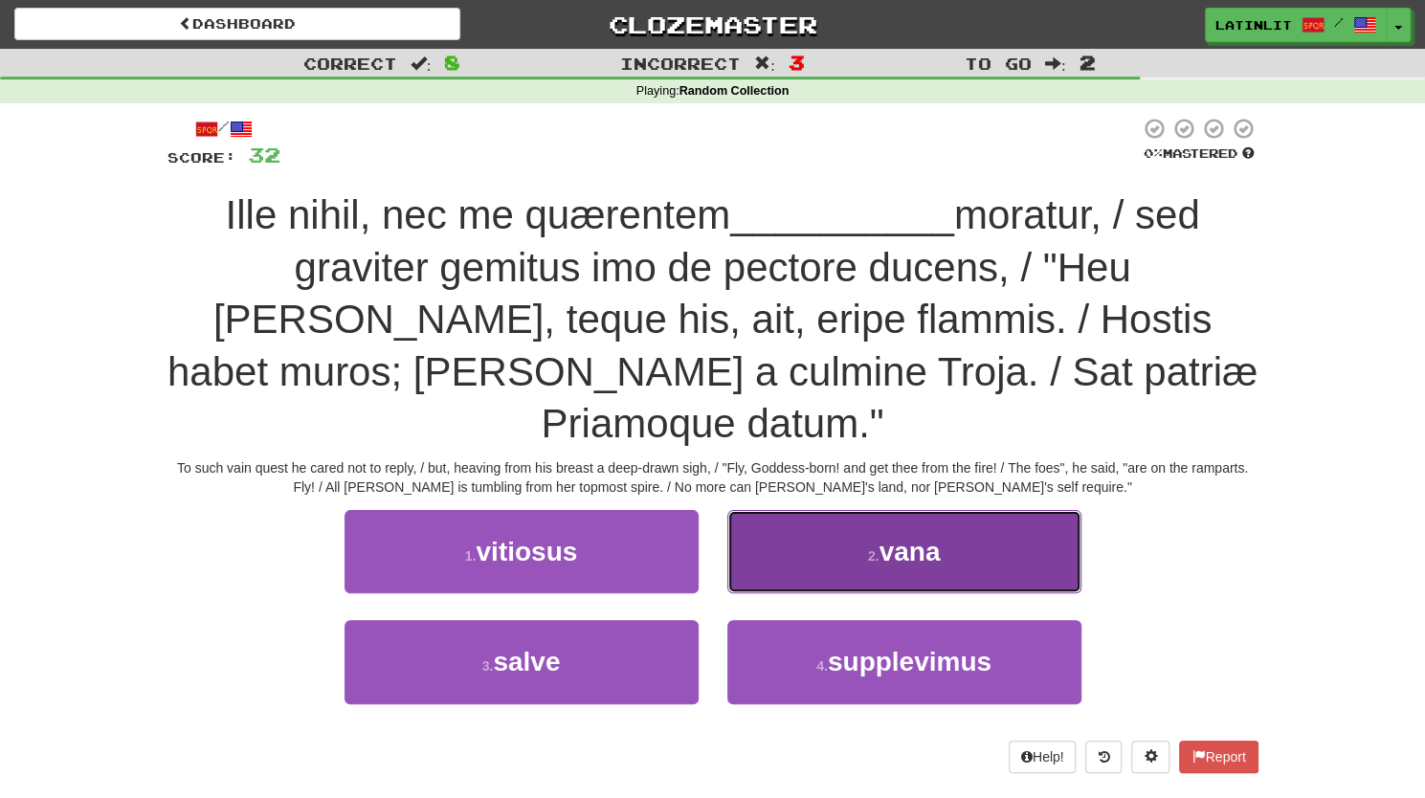
click at [765, 510] on button "2 . vana" at bounding box center [904, 551] width 354 height 83
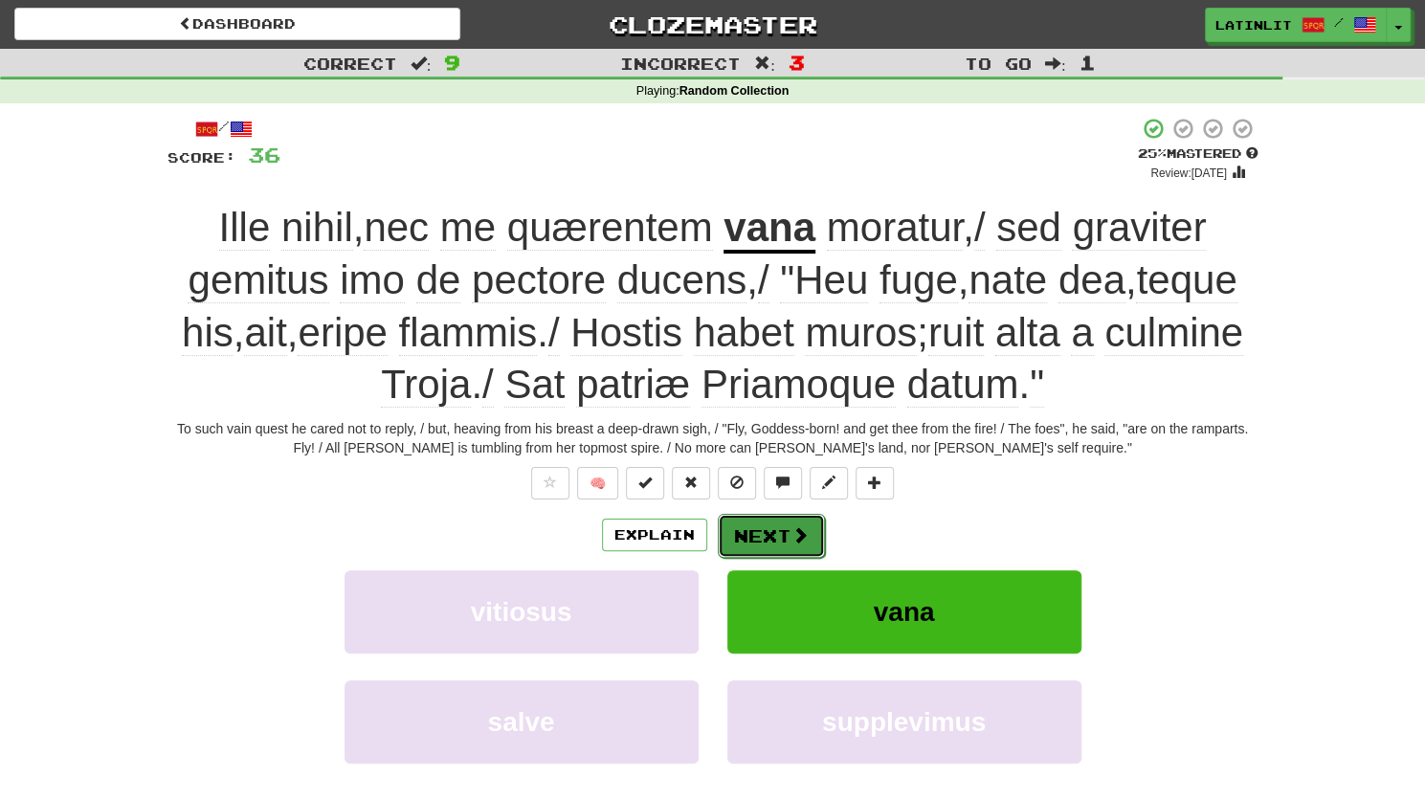
click at [763, 535] on button "Next" at bounding box center [771, 536] width 107 height 44
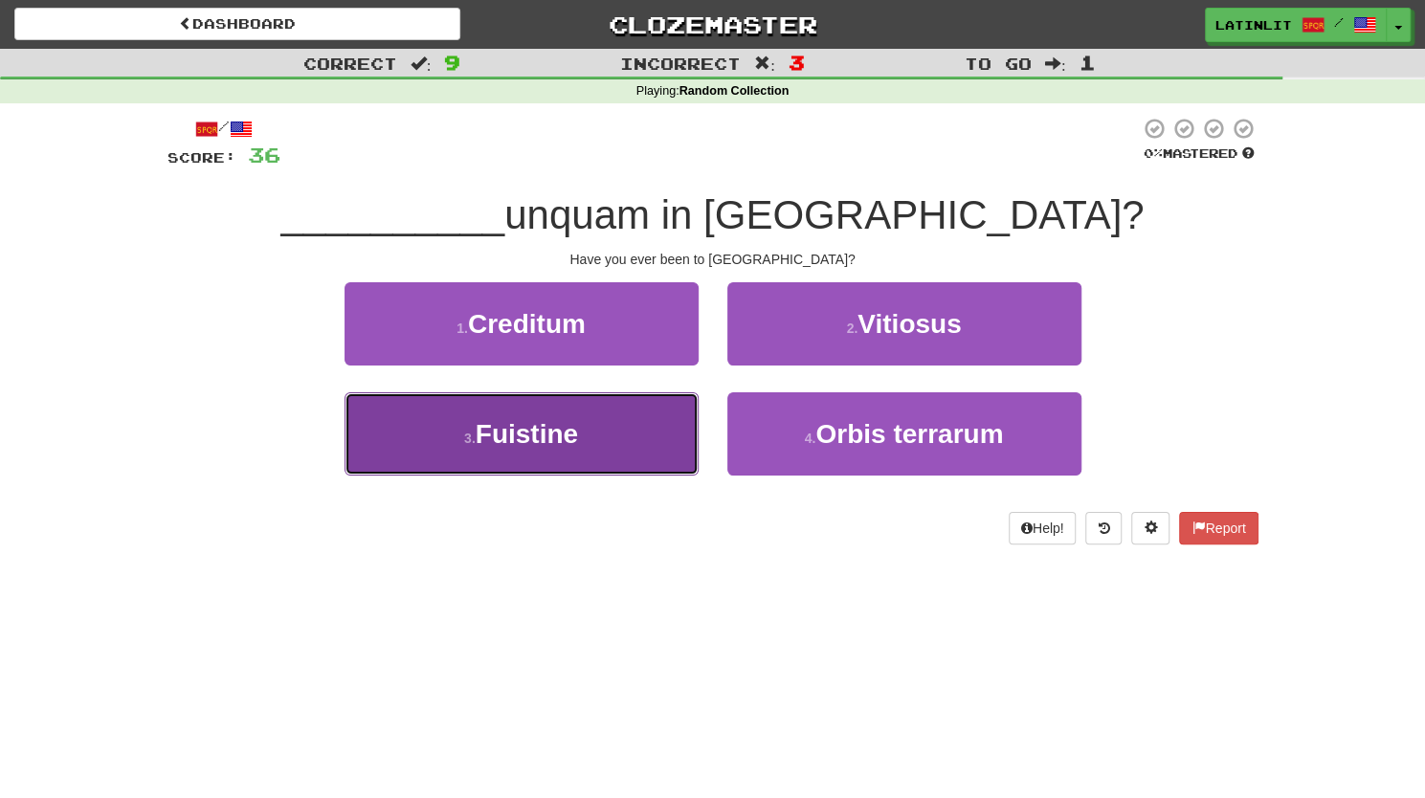
click at [555, 434] on span "Fuistine" at bounding box center [526, 434] width 102 height 30
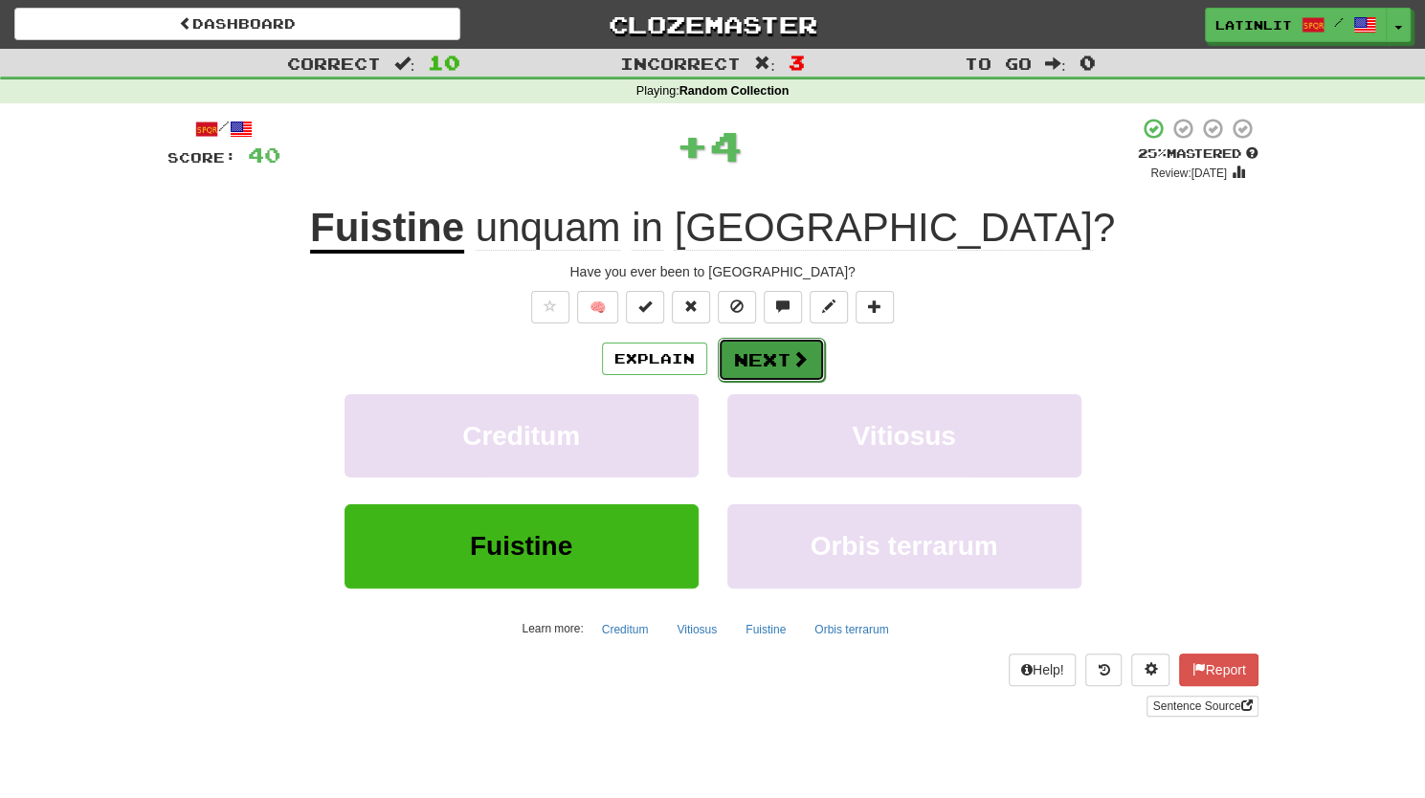
click at [780, 345] on button "Next" at bounding box center [771, 360] width 107 height 44
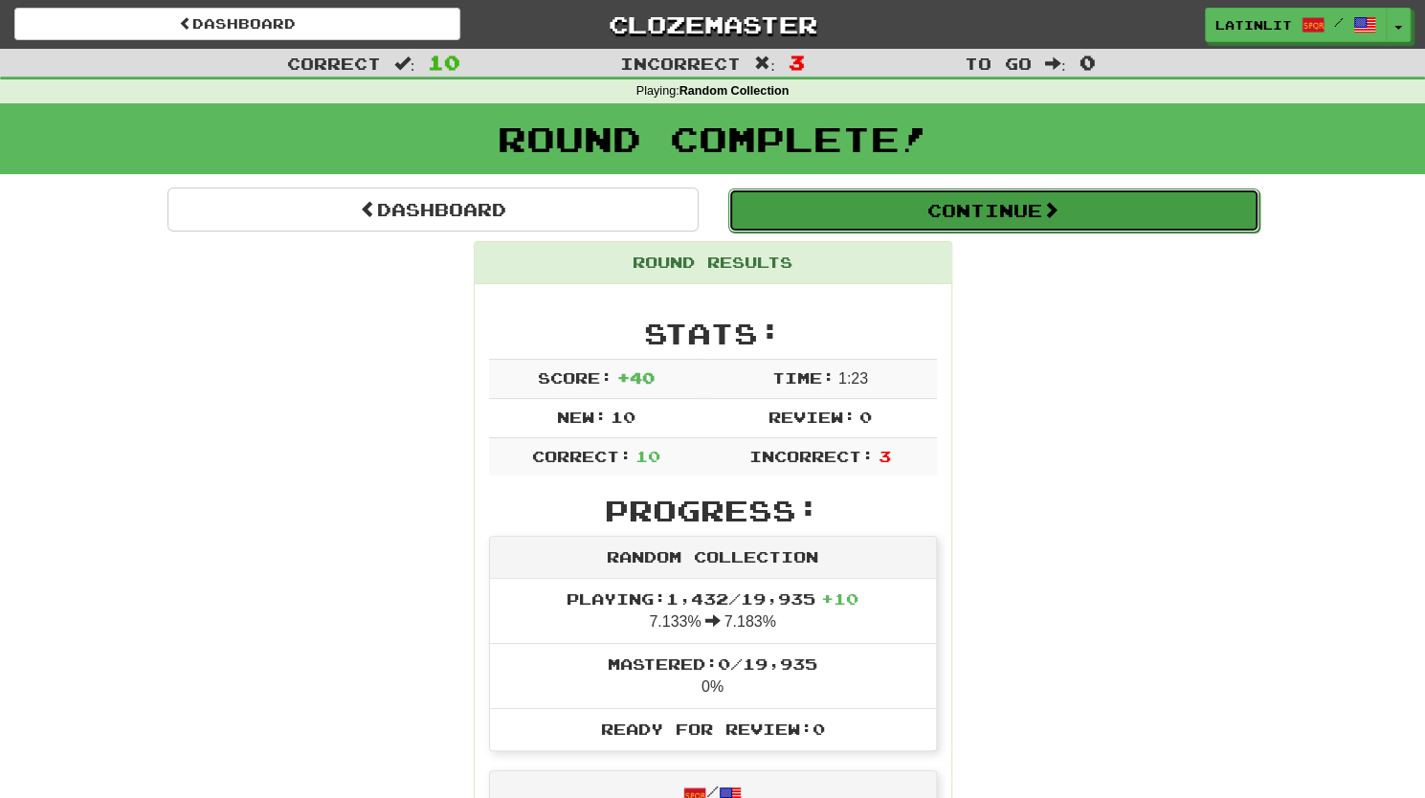
click at [997, 207] on button "Continue" at bounding box center [993, 210] width 531 height 44
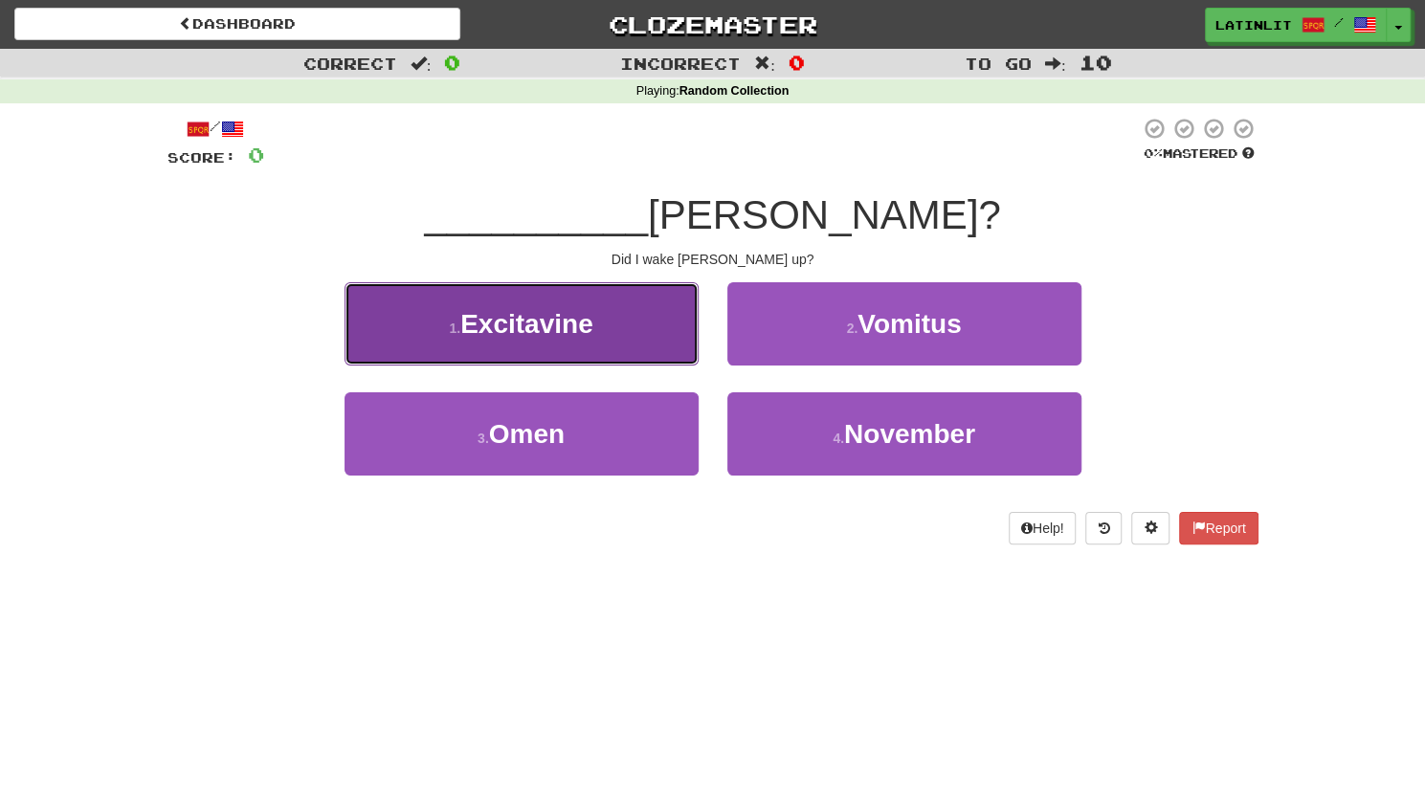
click at [564, 352] on button "1 . Excitavine" at bounding box center [521, 323] width 354 height 83
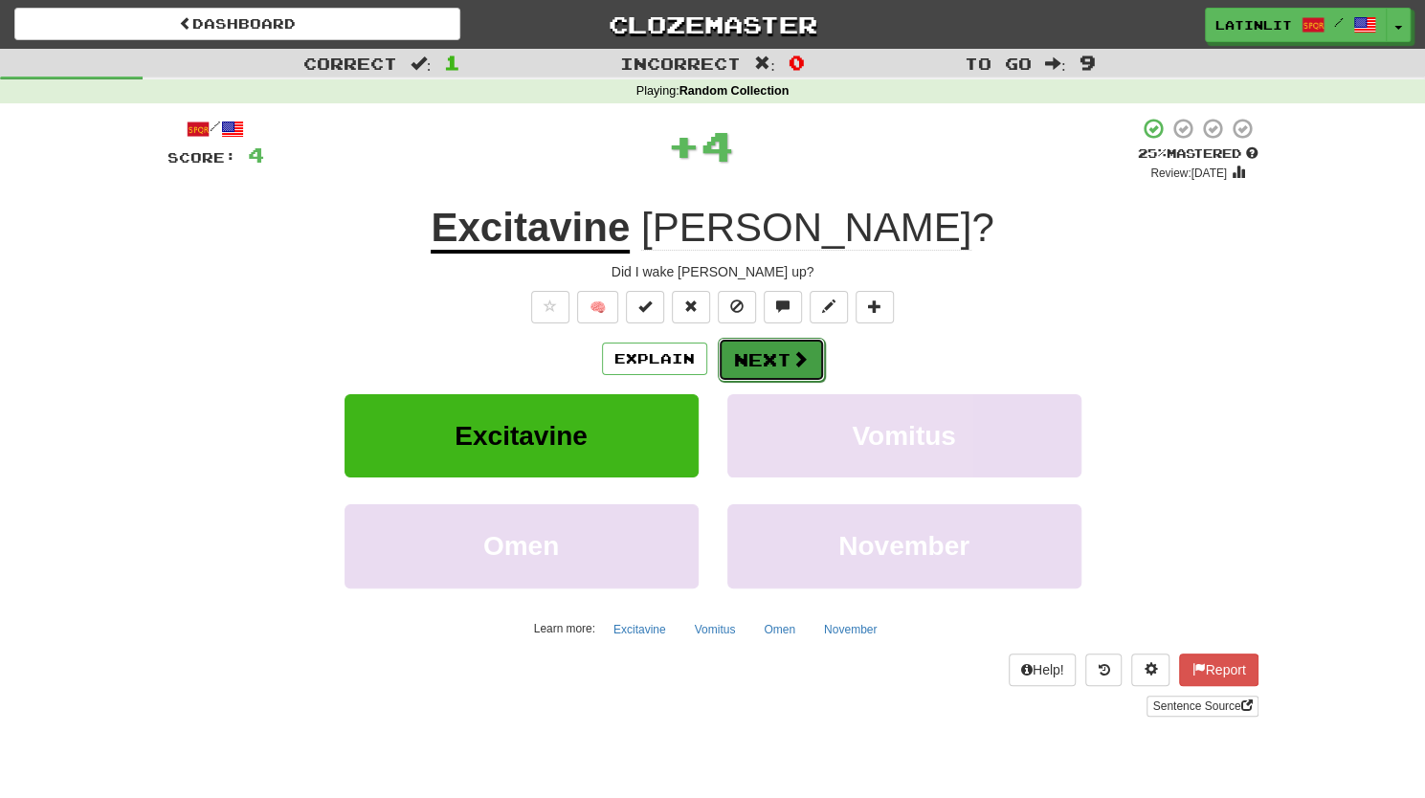
click at [761, 345] on button "Next" at bounding box center [771, 360] width 107 height 44
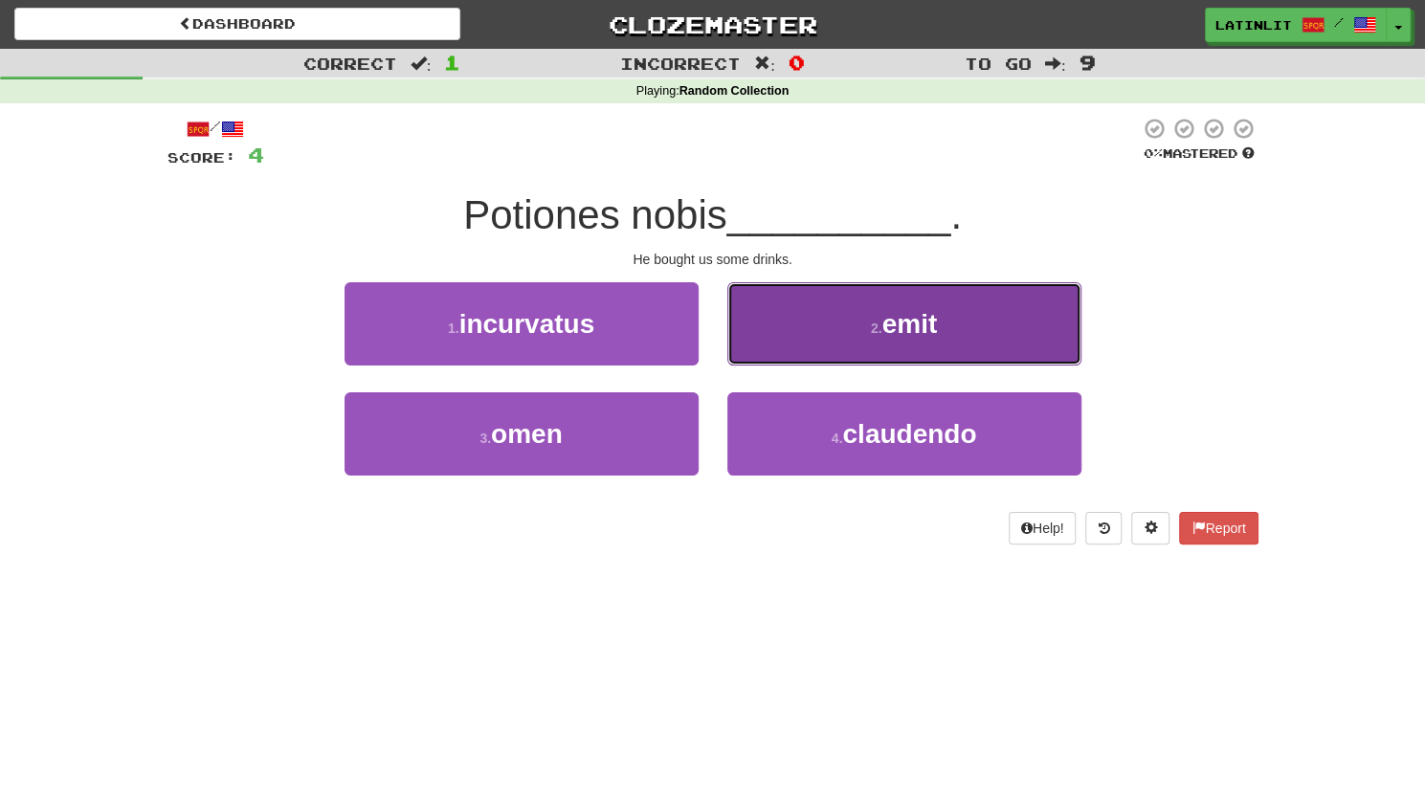
click at [807, 334] on button "2 . emit" at bounding box center [904, 323] width 354 height 83
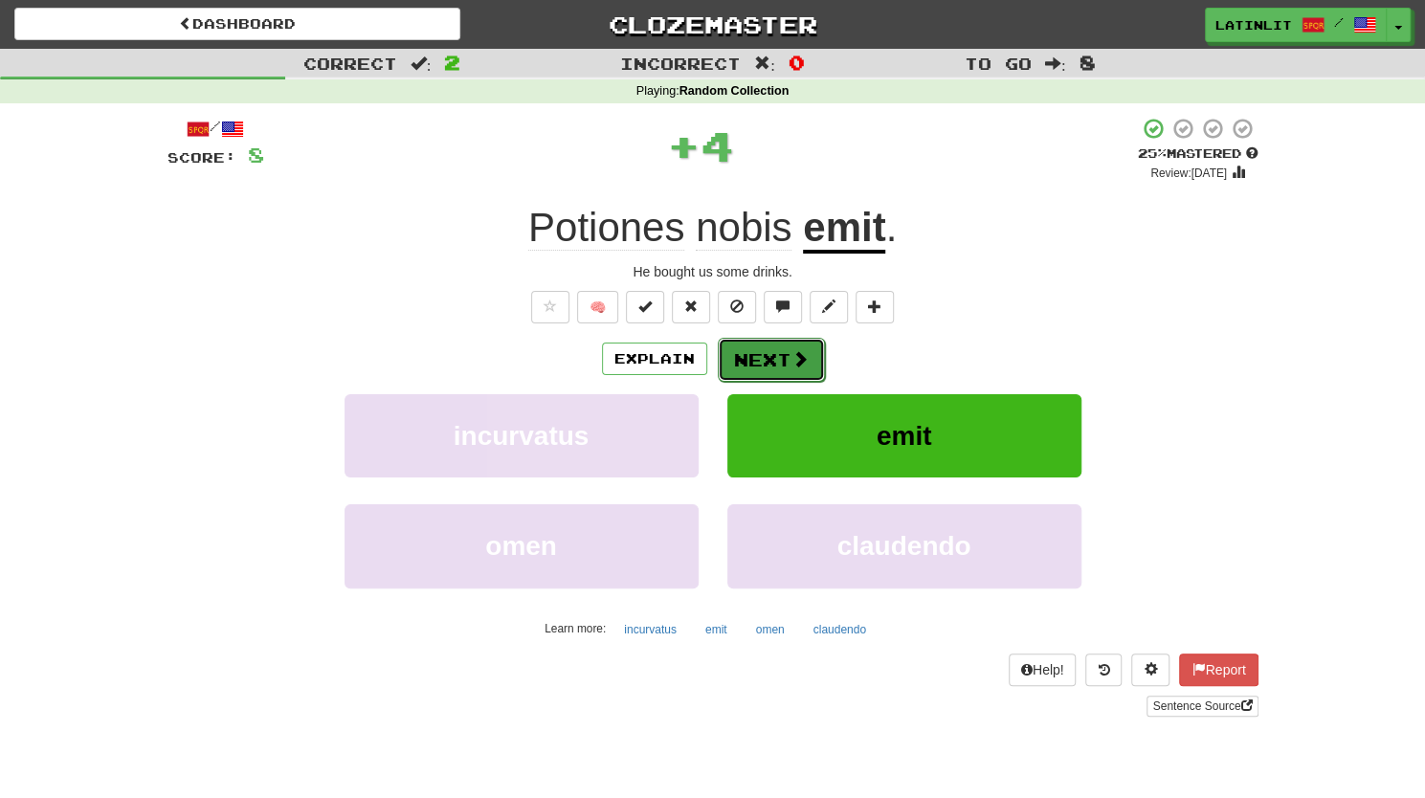
click at [735, 363] on button "Next" at bounding box center [771, 360] width 107 height 44
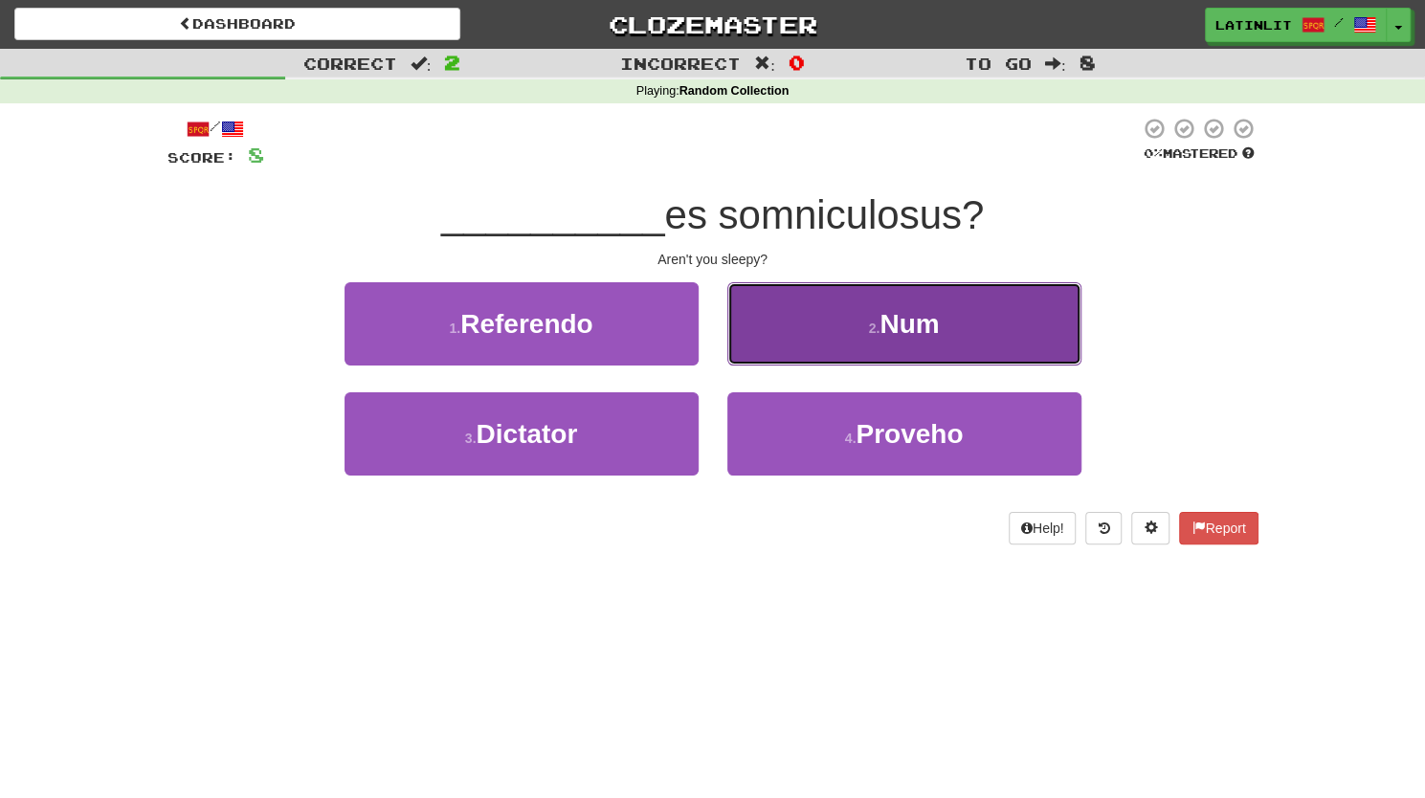
click at [785, 325] on button "2 . Num" at bounding box center [904, 323] width 354 height 83
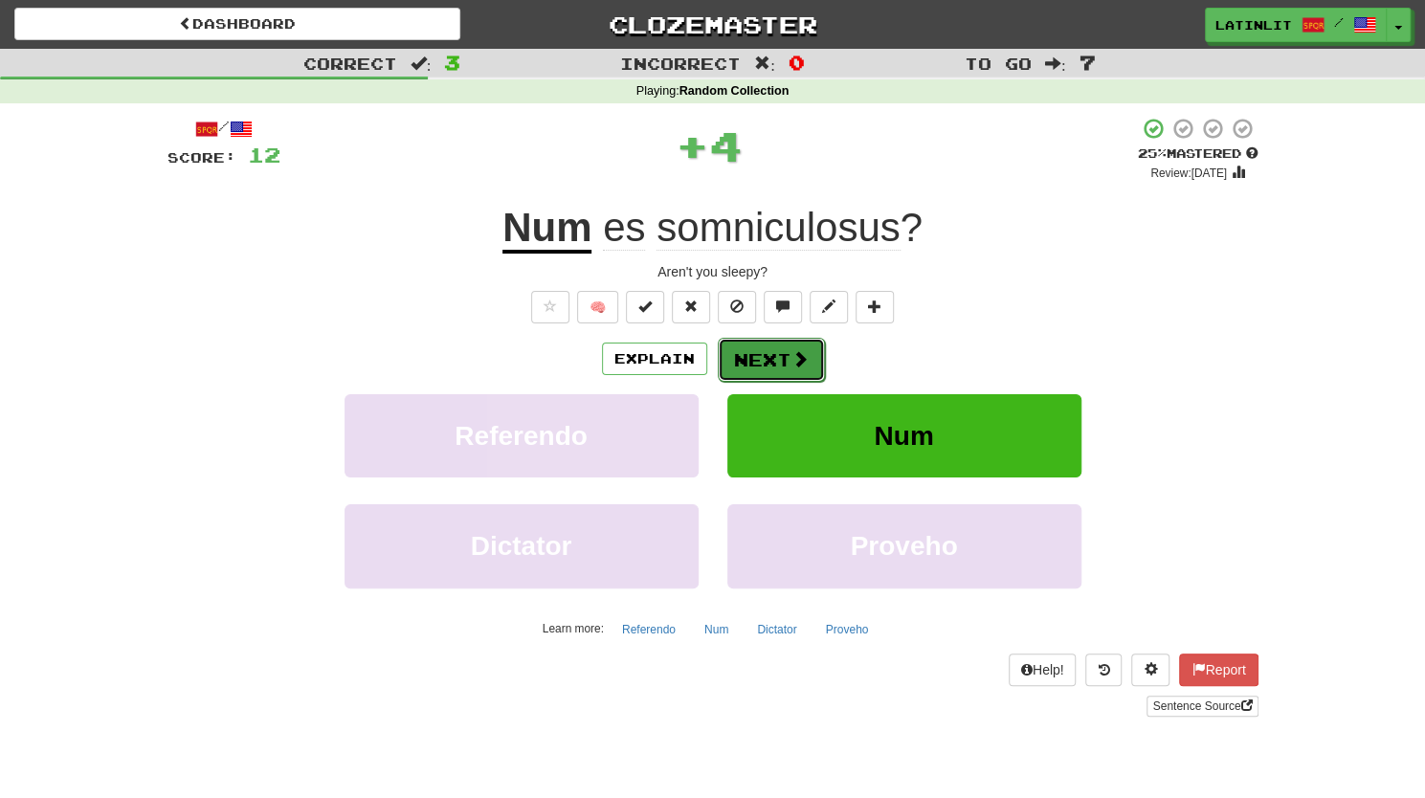
click at [729, 346] on button "Next" at bounding box center [771, 360] width 107 height 44
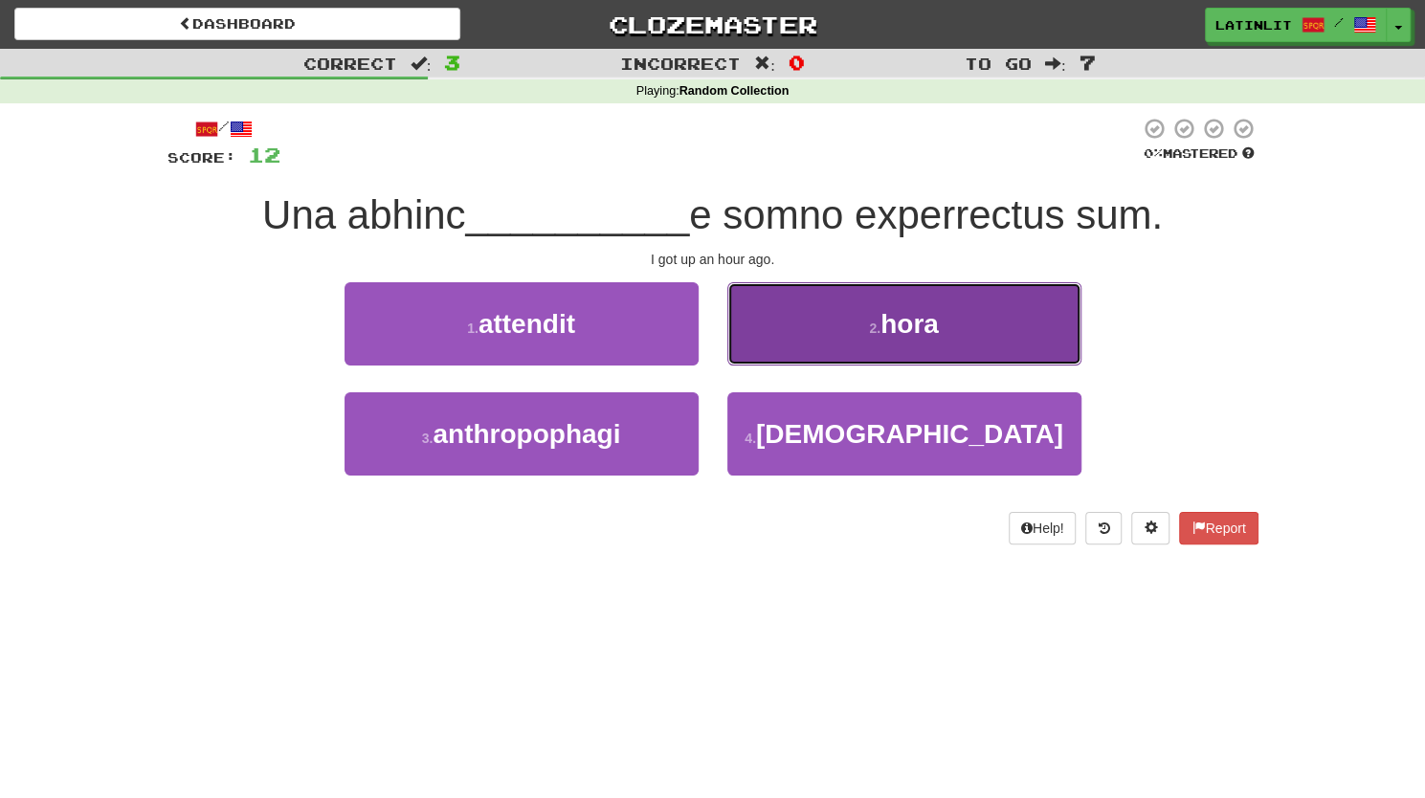
click at [899, 328] on span "hora" at bounding box center [909, 324] width 58 height 30
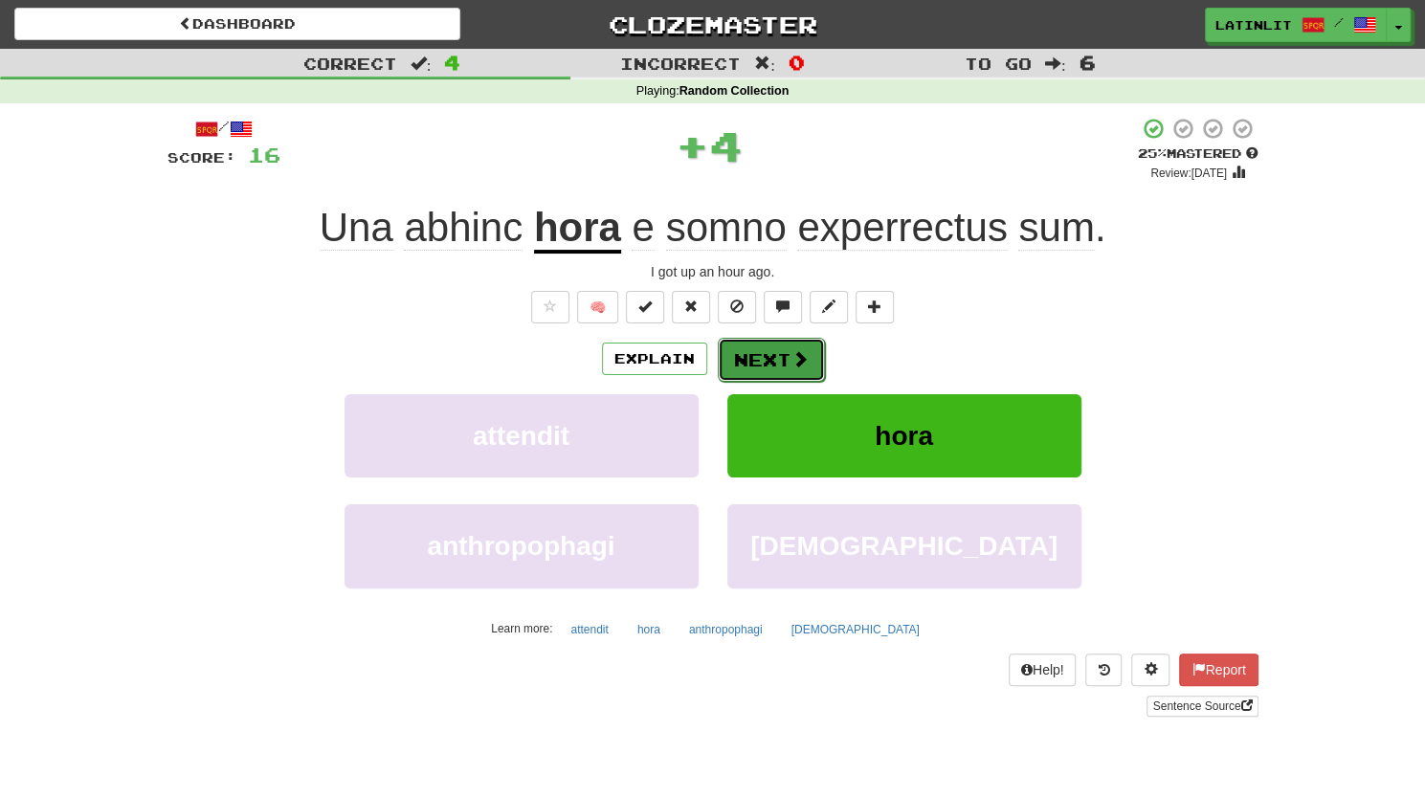
click at [769, 350] on button "Next" at bounding box center [771, 360] width 107 height 44
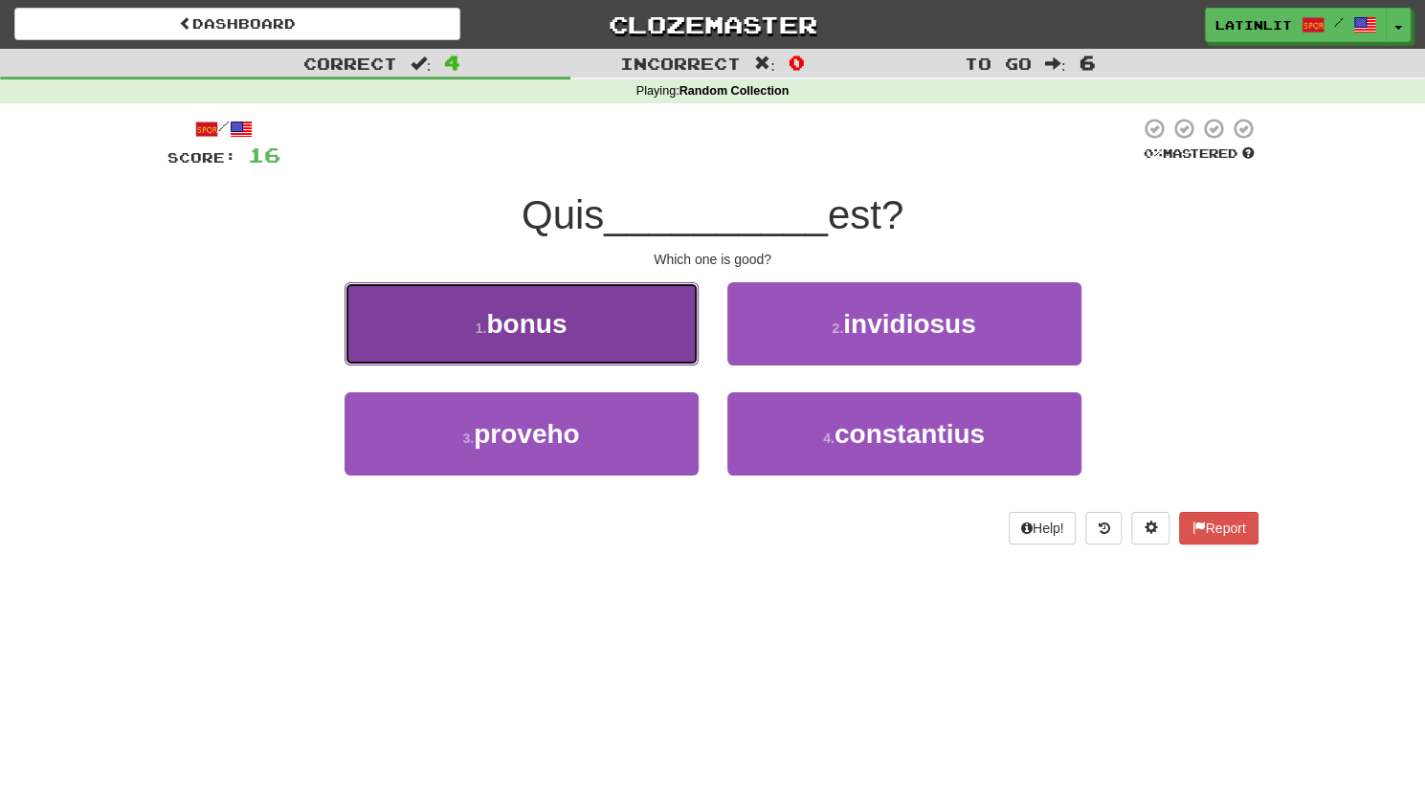
click at [528, 305] on button "1 . bonus" at bounding box center [521, 323] width 354 height 83
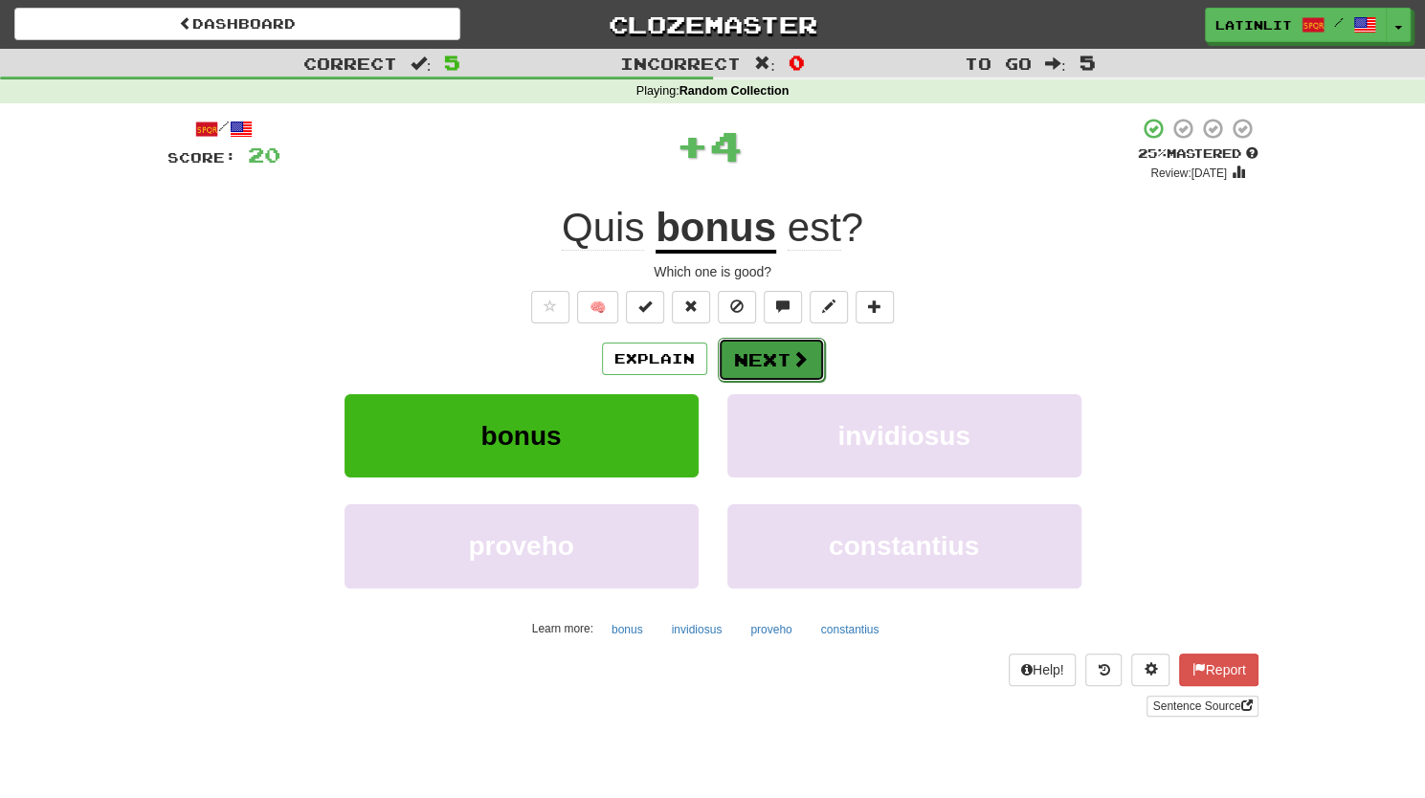
click at [733, 357] on button "Next" at bounding box center [771, 360] width 107 height 44
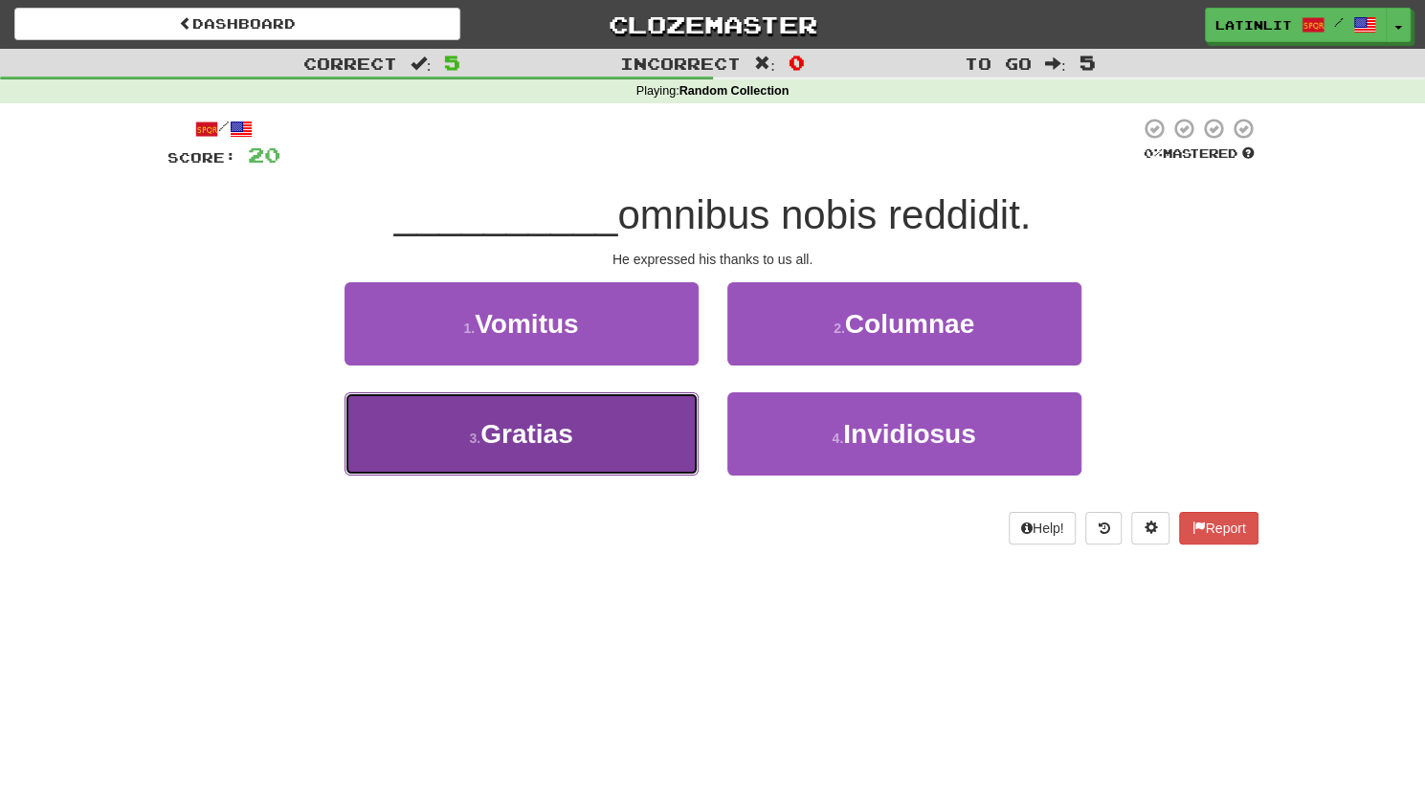
click at [567, 429] on span "Gratias" at bounding box center [526, 434] width 93 height 30
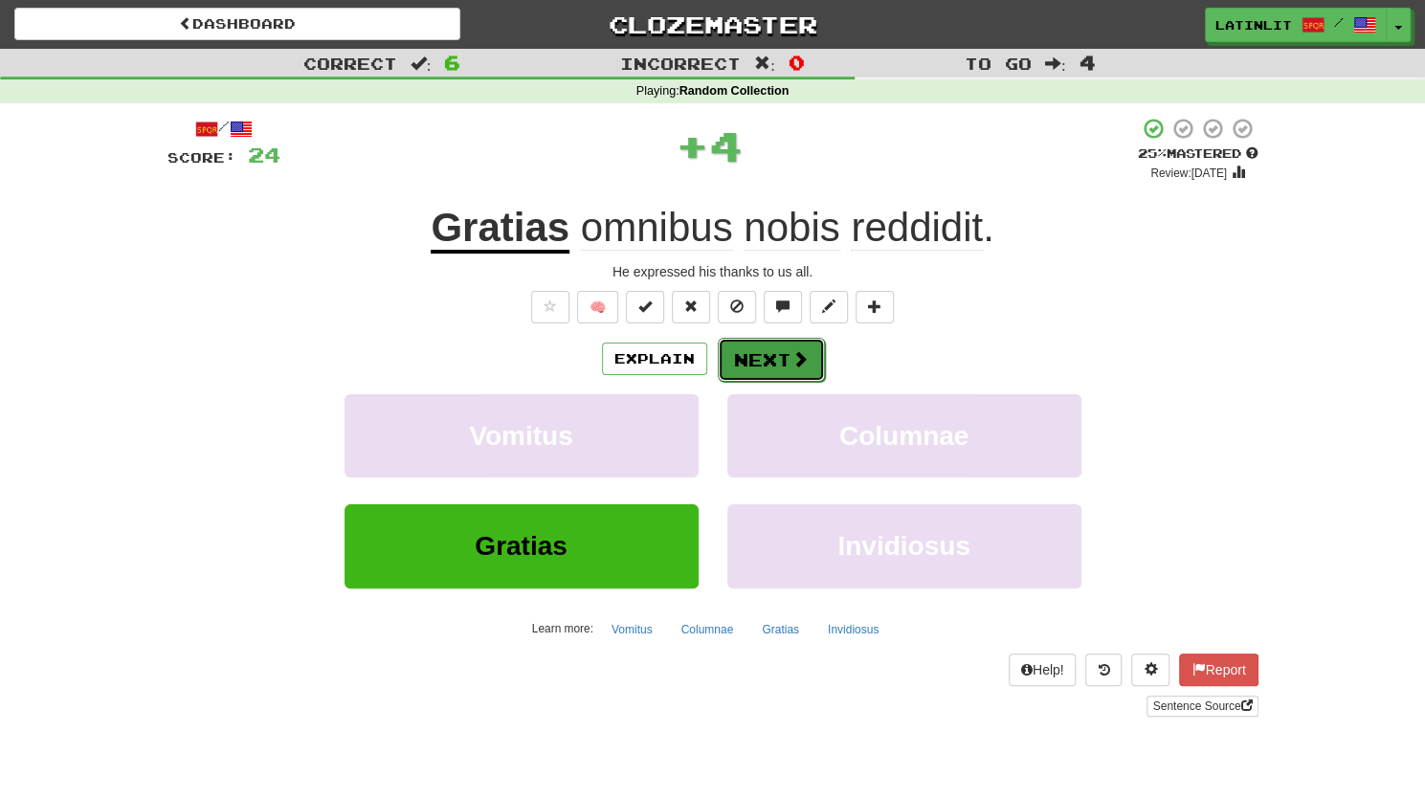
click at [742, 350] on button "Next" at bounding box center [771, 360] width 107 height 44
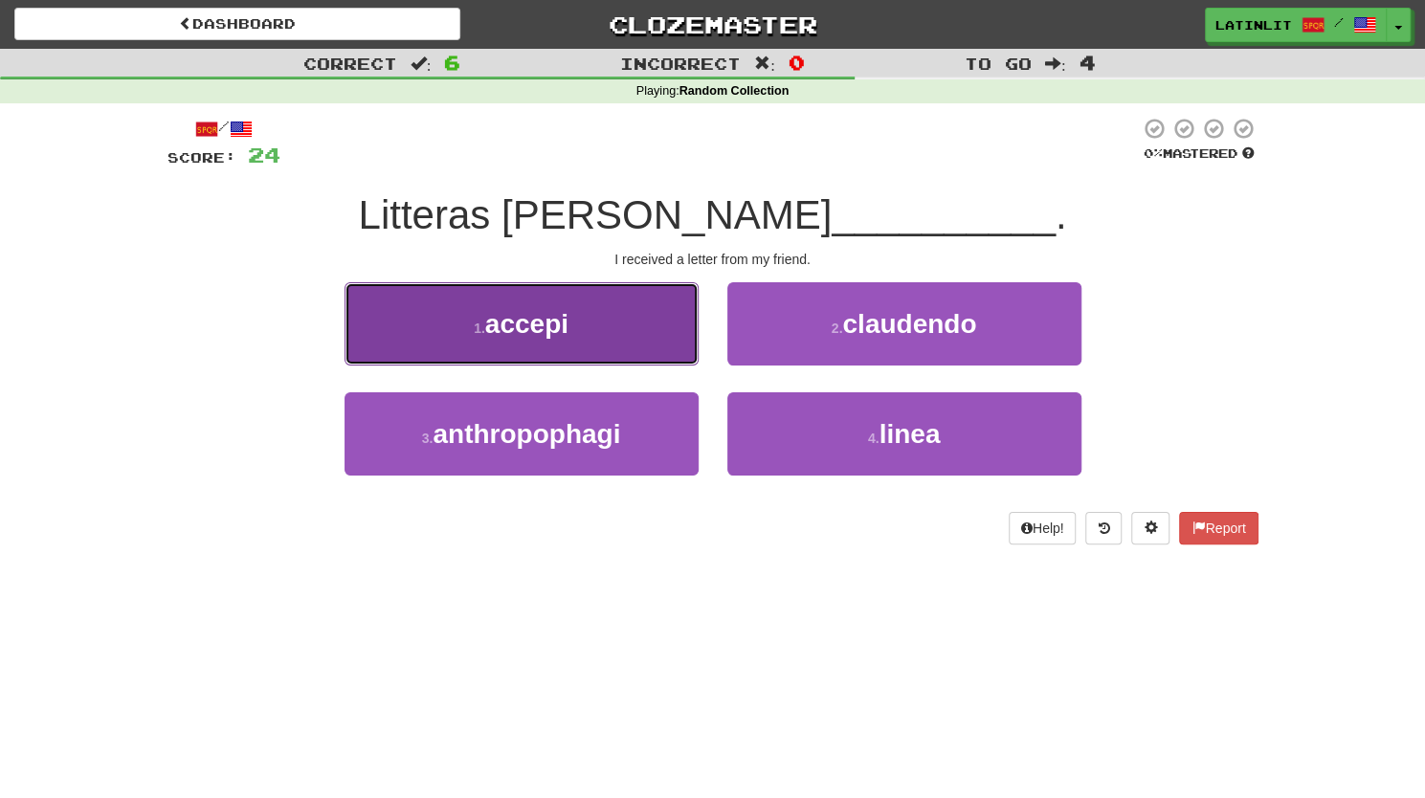
click at [519, 348] on button "1 . accepi" at bounding box center [521, 323] width 354 height 83
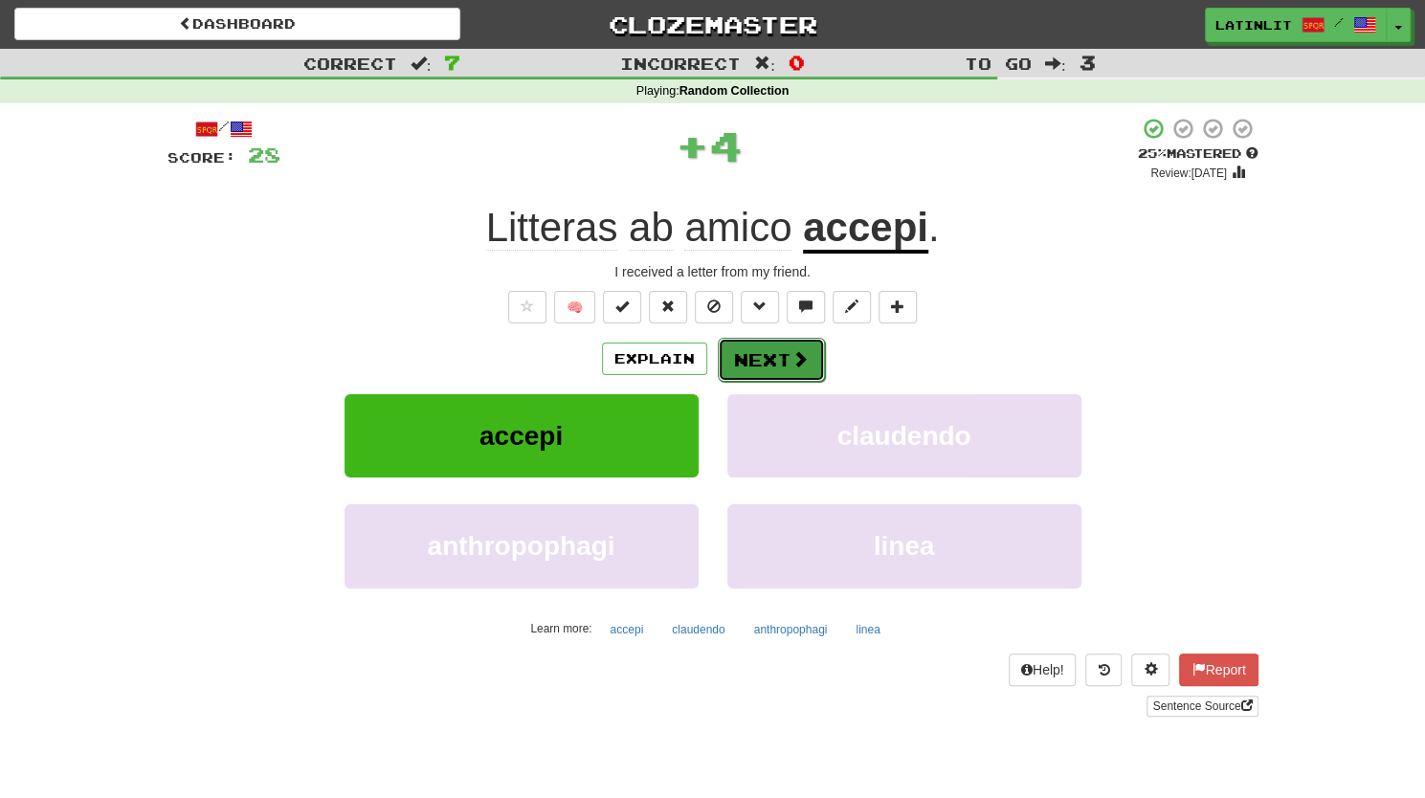
click at [796, 345] on button "Next" at bounding box center [771, 360] width 107 height 44
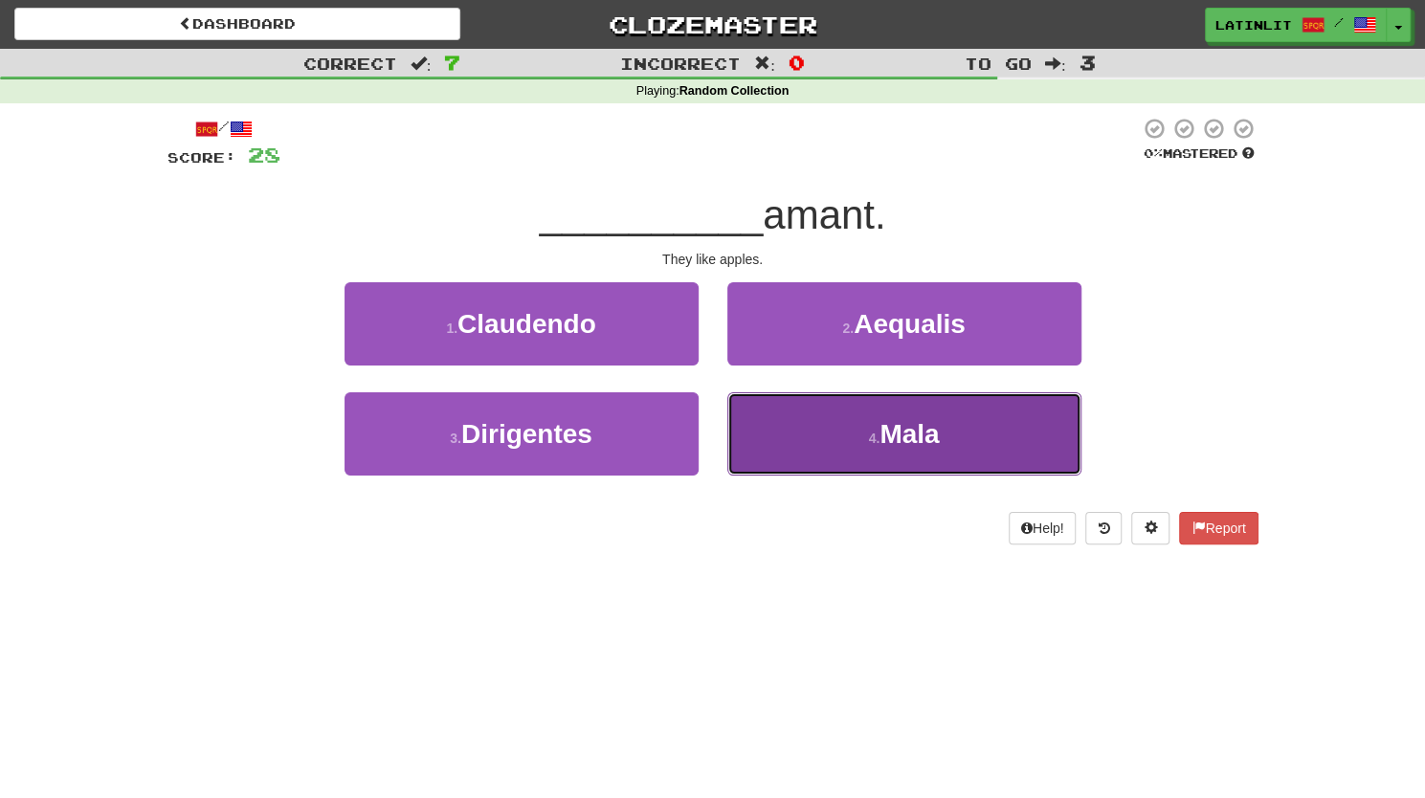
click at [844, 431] on button "4 . [GEOGRAPHIC_DATA]" at bounding box center [904, 433] width 354 height 83
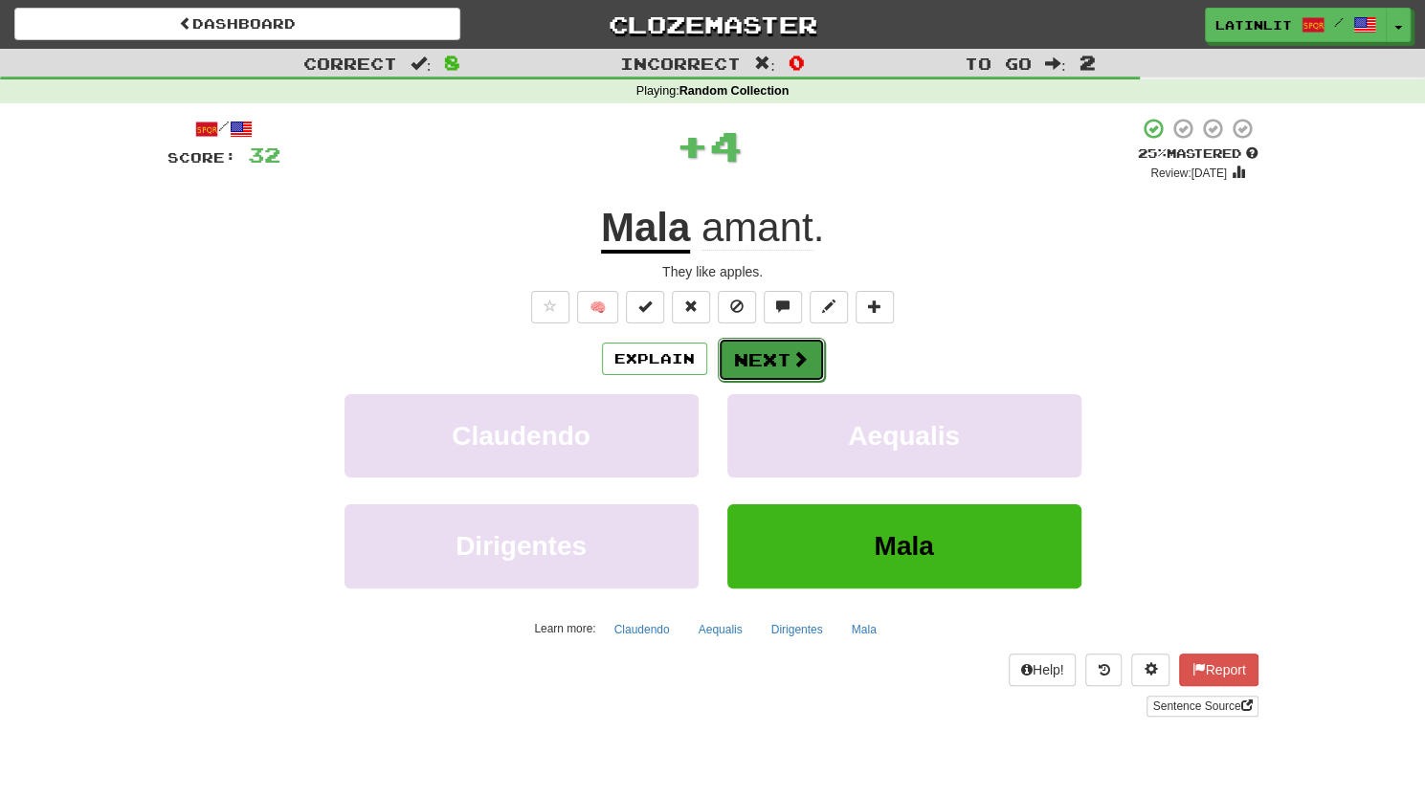
click at [776, 358] on button "Next" at bounding box center [771, 360] width 107 height 44
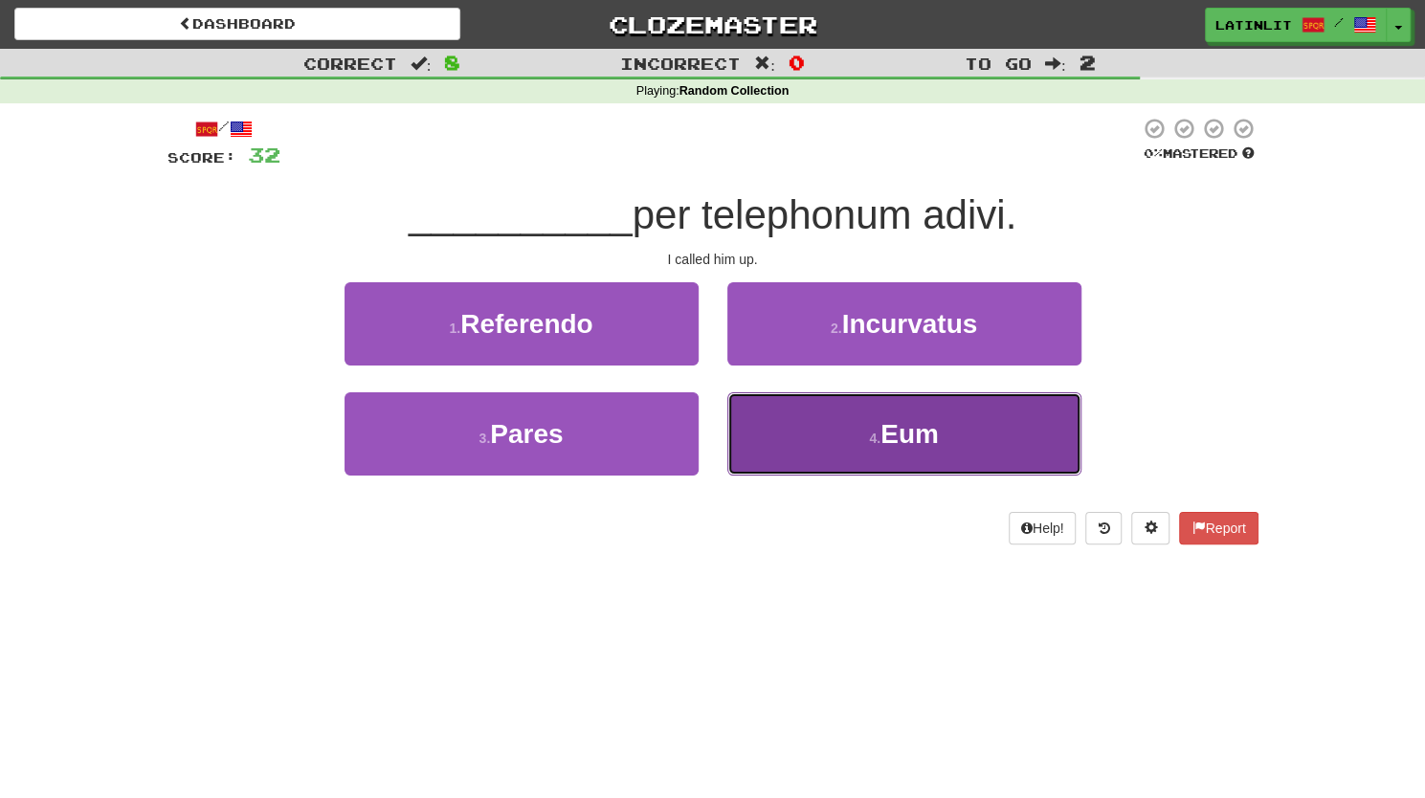
click at [830, 447] on button "4 . Eum" at bounding box center [904, 433] width 354 height 83
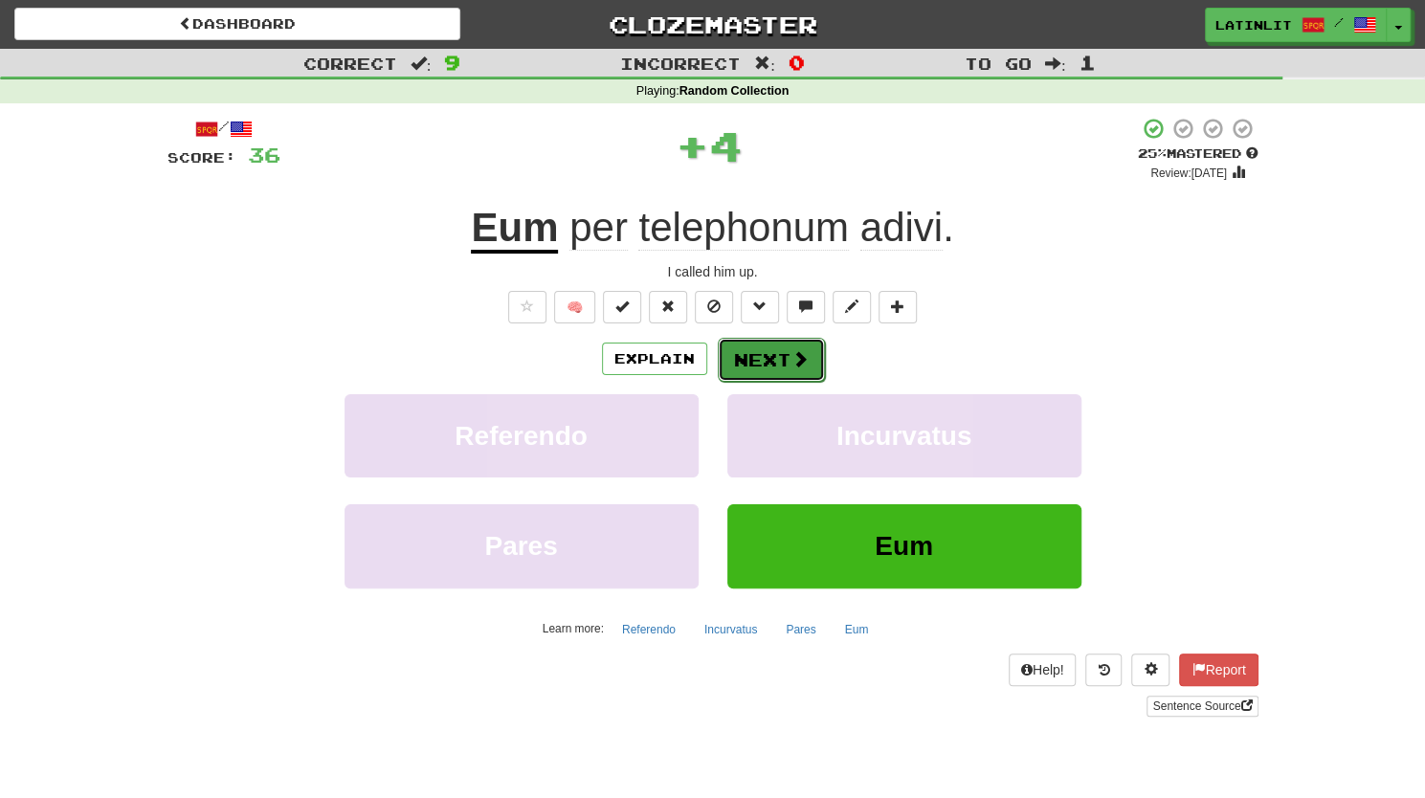
click at [770, 351] on button "Next" at bounding box center [771, 360] width 107 height 44
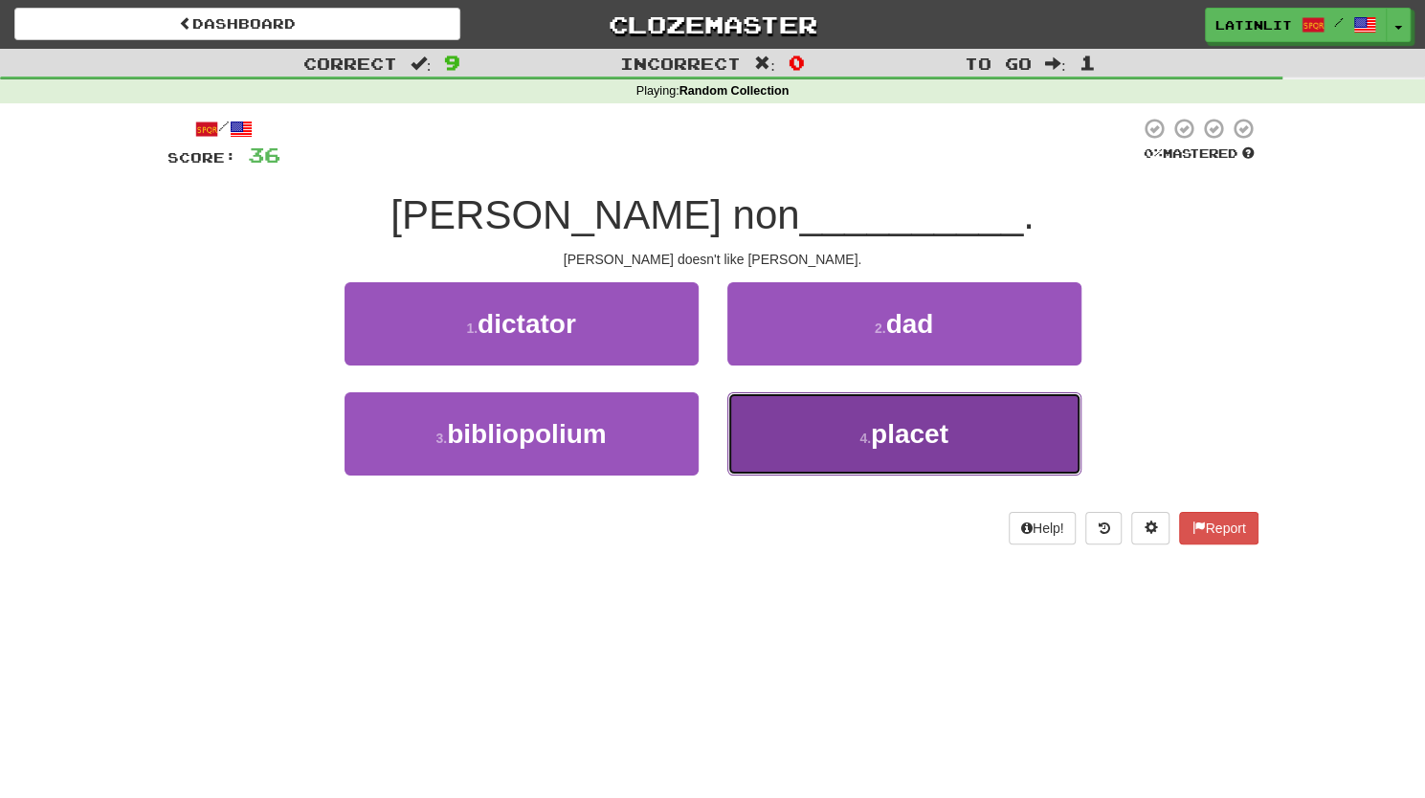
click at [781, 448] on button "4 . placet" at bounding box center [904, 433] width 354 height 83
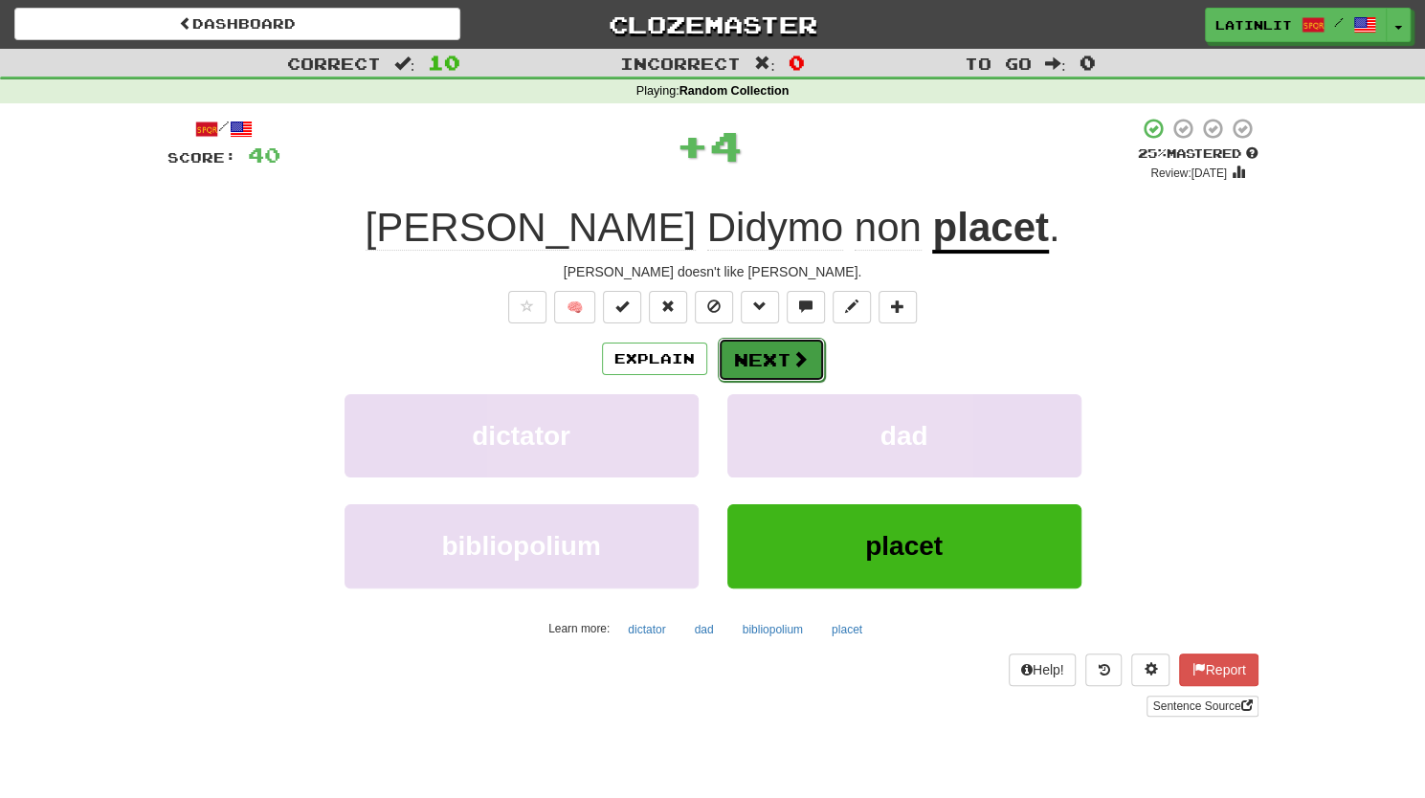
click at [727, 360] on button "Next" at bounding box center [771, 360] width 107 height 44
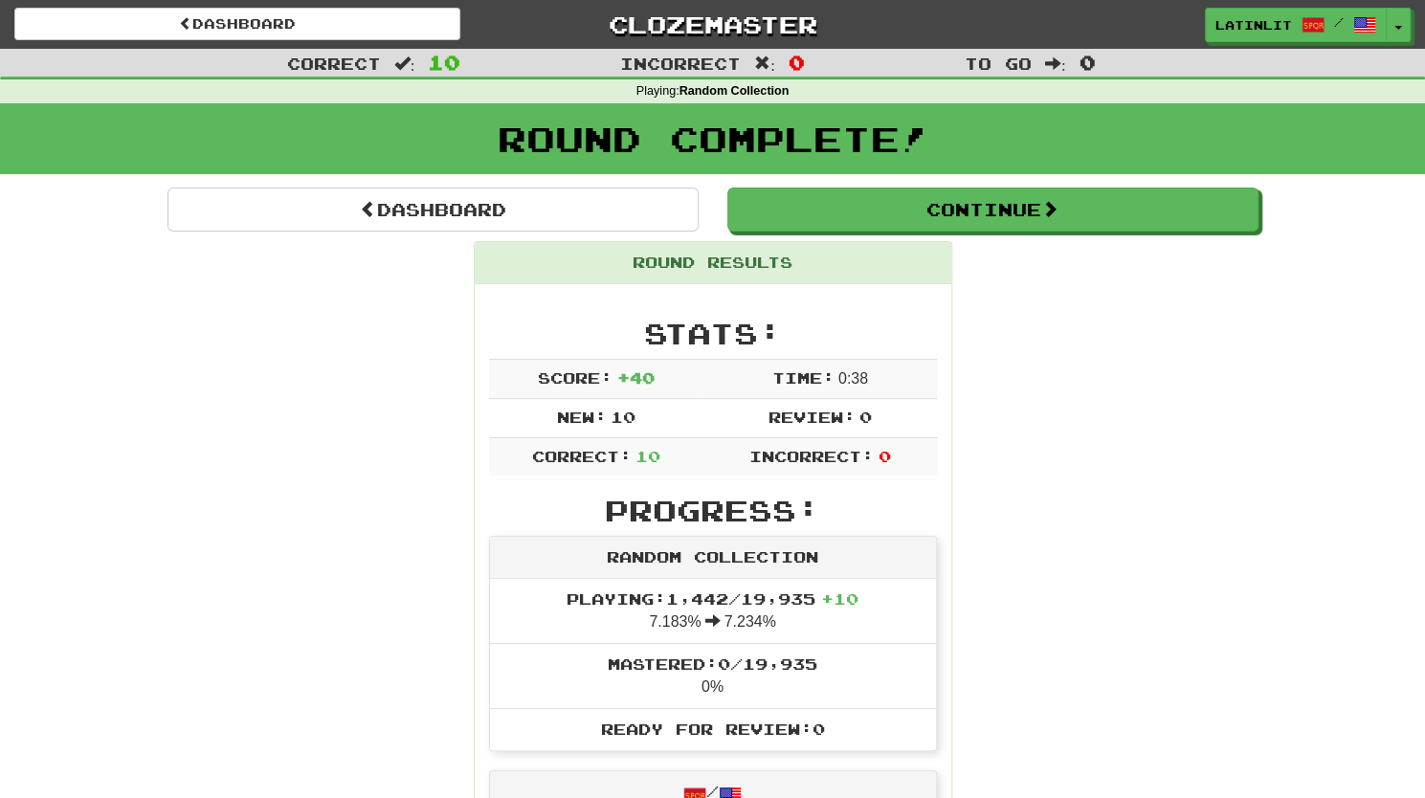
click at [727, 360] on td "Time: 0 : 38" at bounding box center [819, 378] width 233 height 39
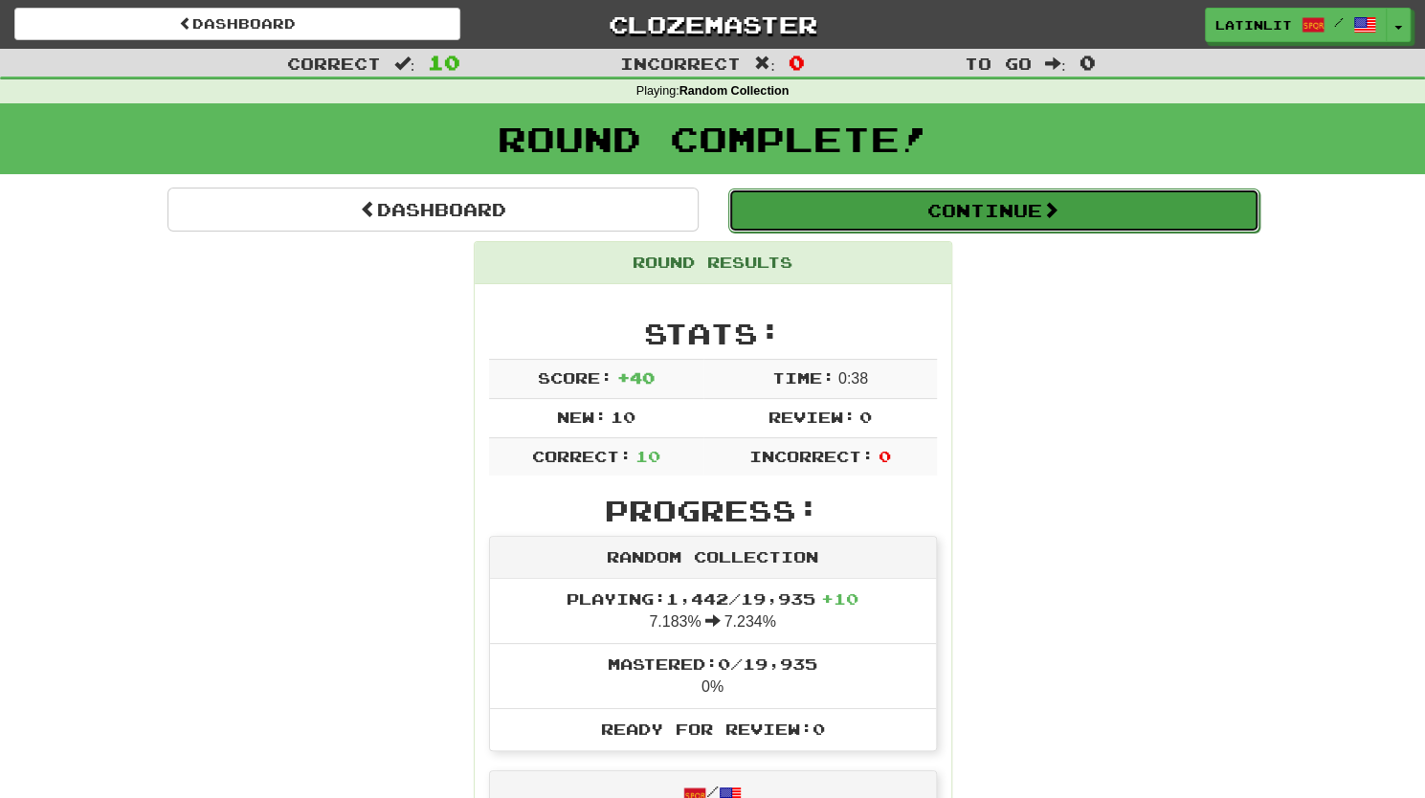
click at [798, 222] on button "Continue" at bounding box center [993, 210] width 531 height 44
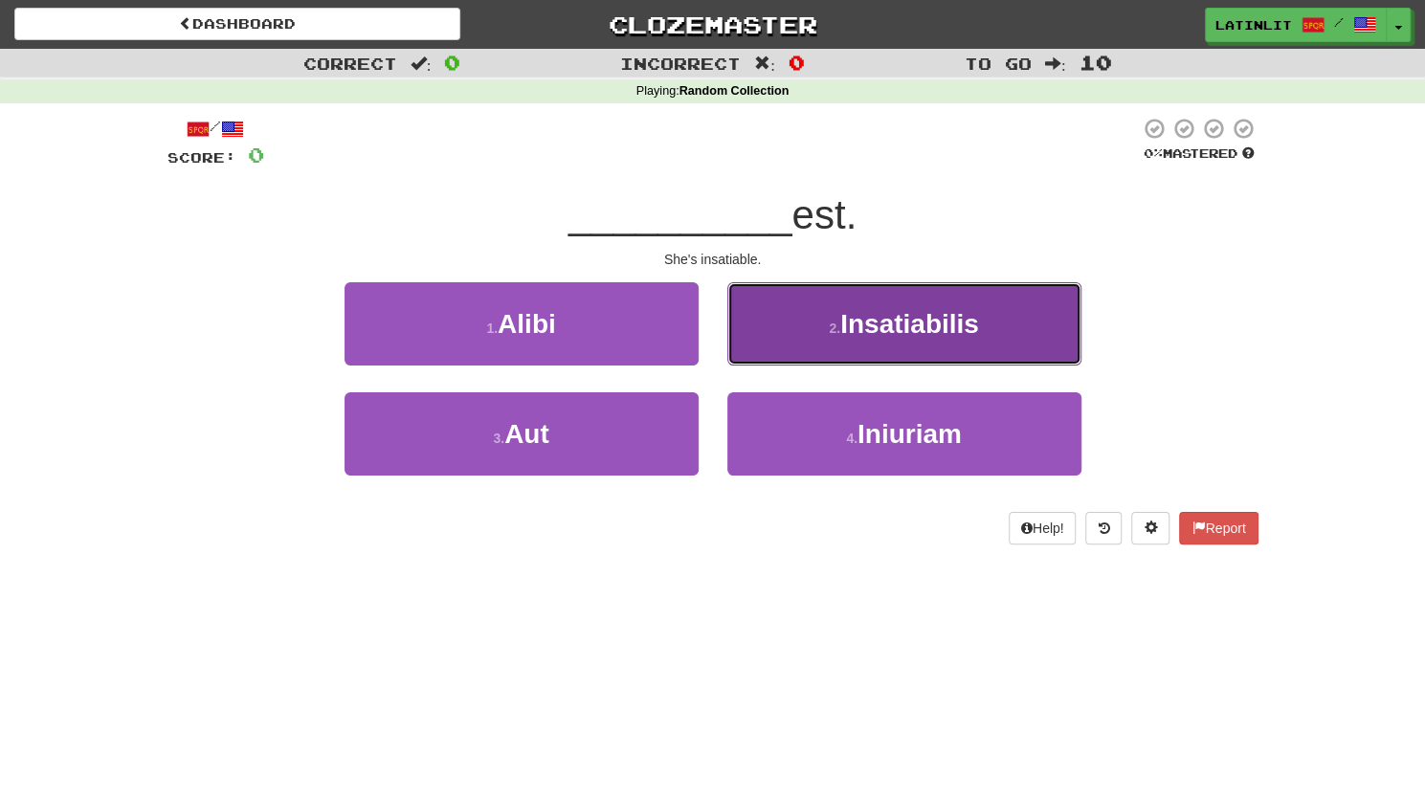
click at [829, 319] on button "2 . Insatiabilis" at bounding box center [904, 323] width 354 height 83
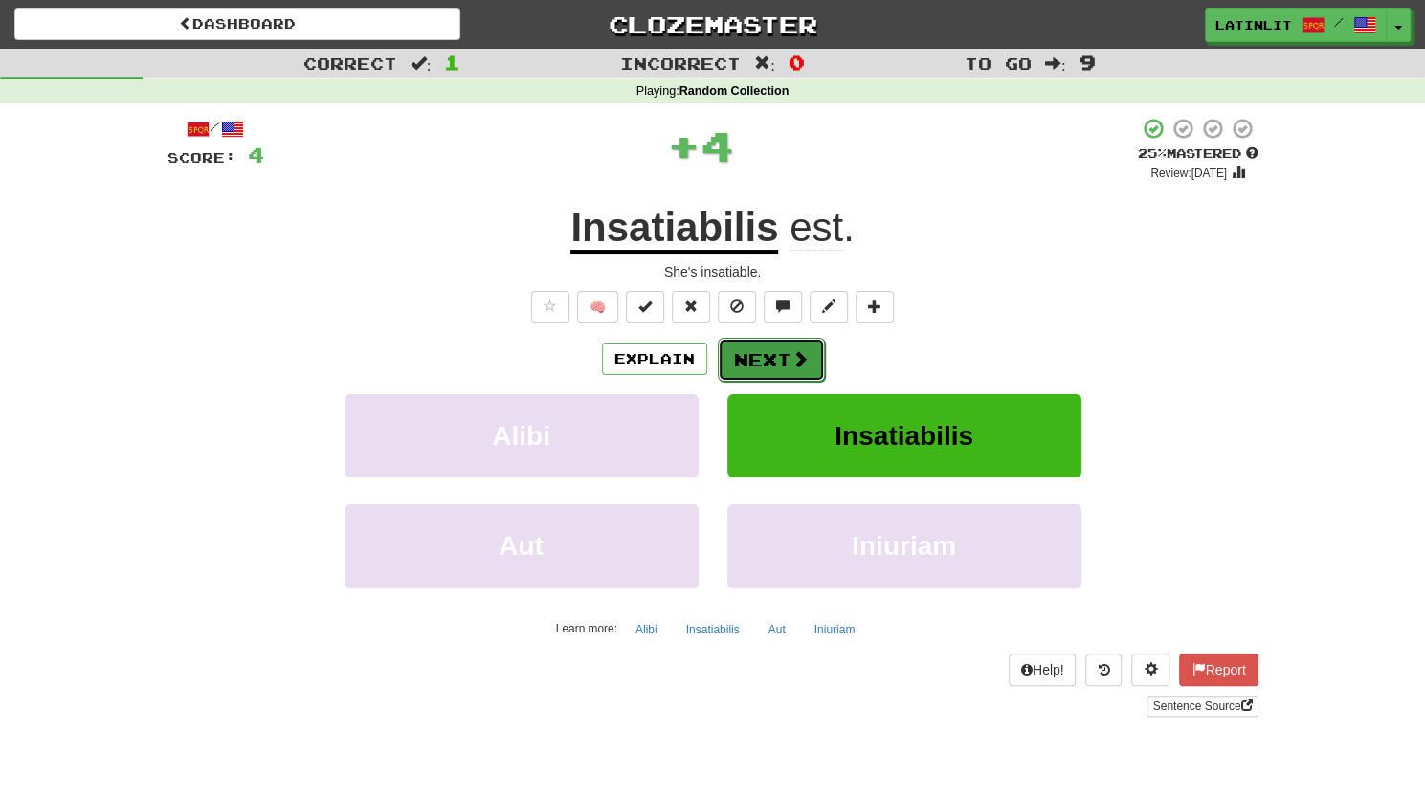
click at [768, 360] on button "Next" at bounding box center [771, 360] width 107 height 44
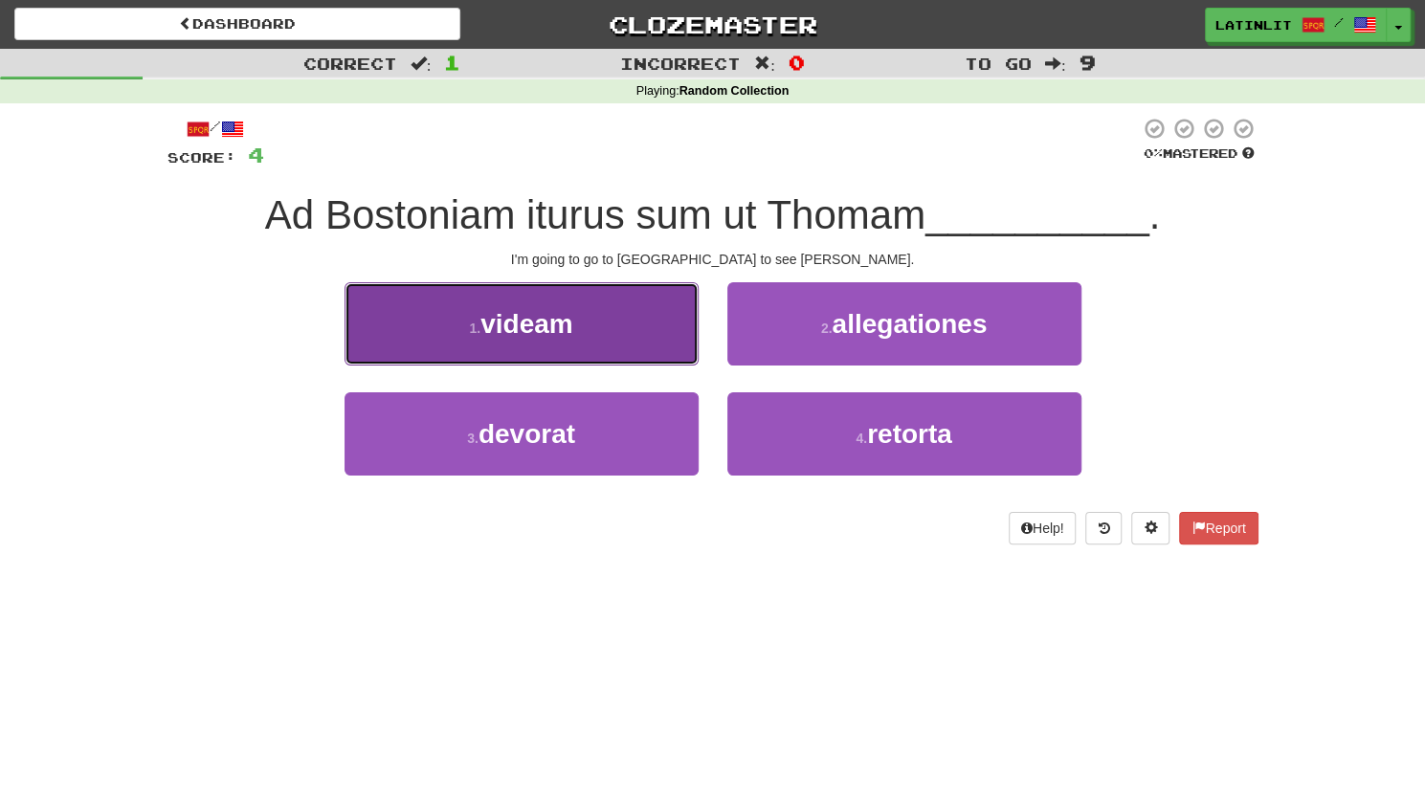
click at [595, 338] on button "1 . videam" at bounding box center [521, 323] width 354 height 83
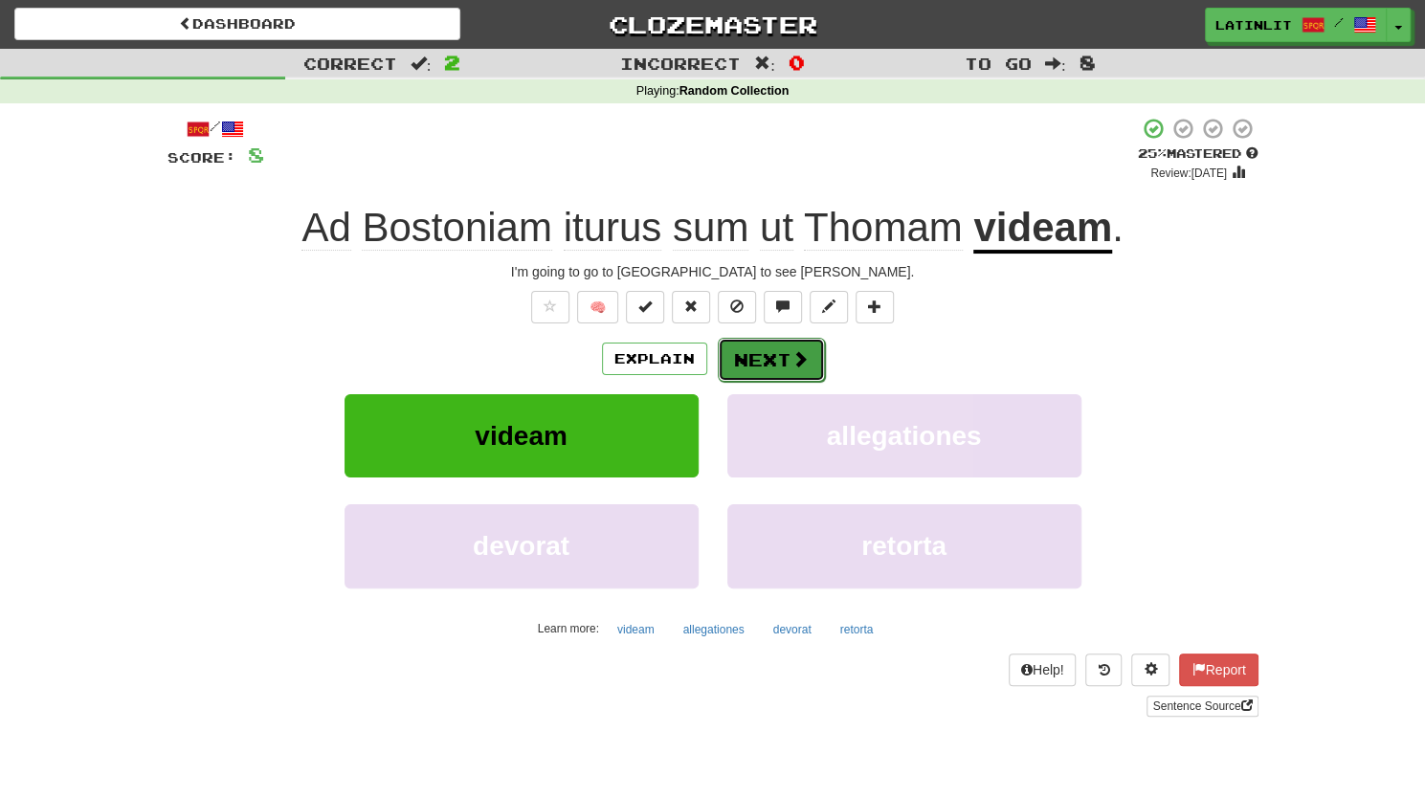
click at [791, 351] on span at bounding box center [799, 358] width 17 height 17
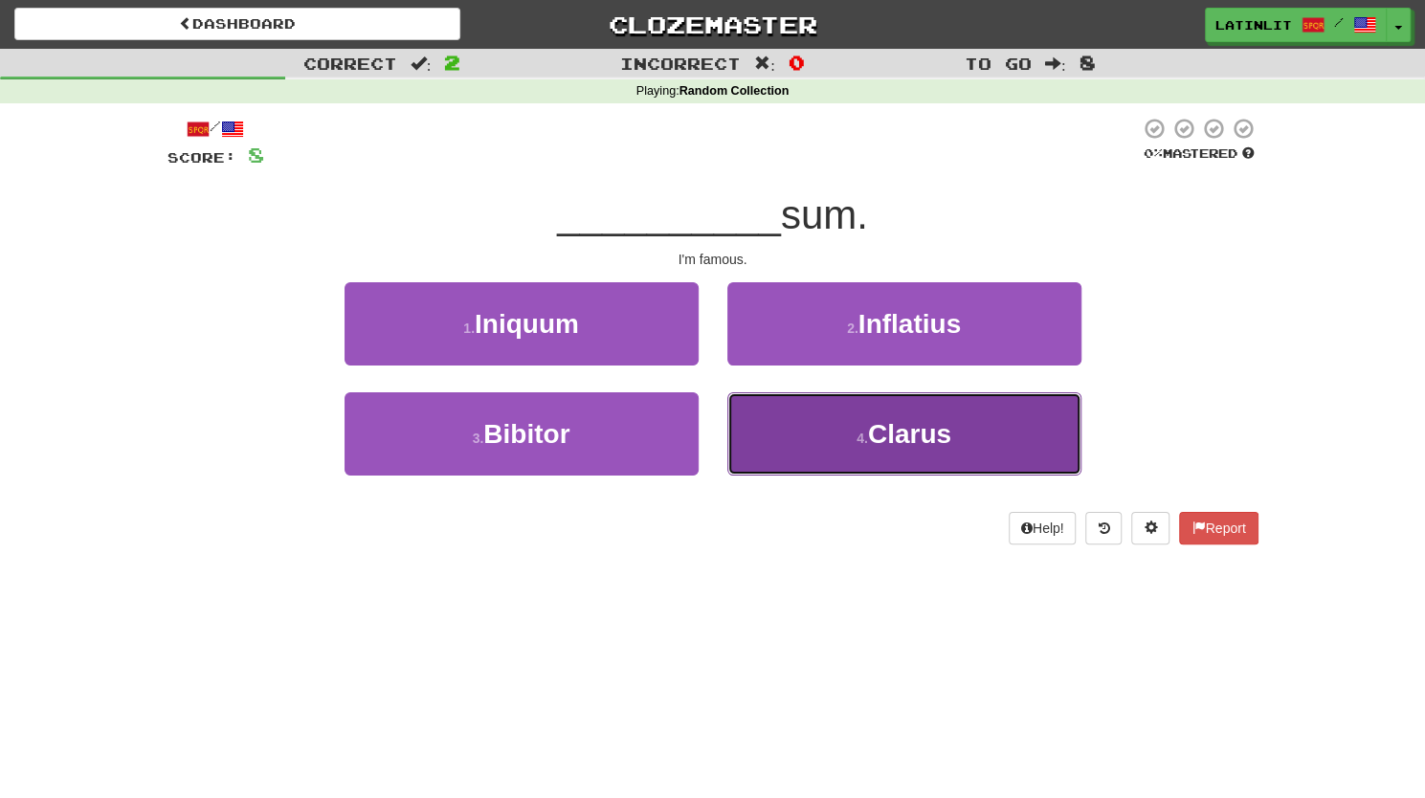
click at [859, 435] on small "4 ." at bounding box center [861, 438] width 11 height 15
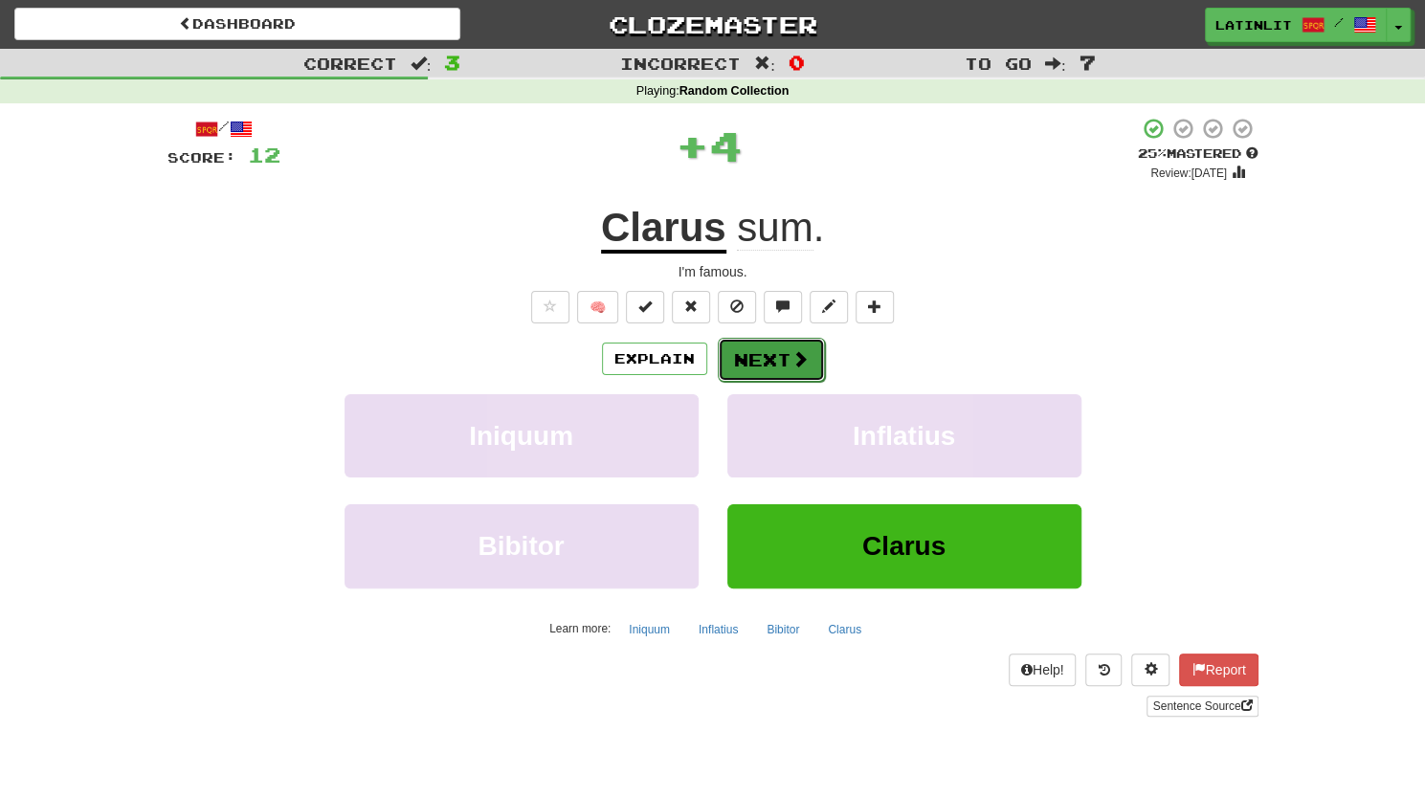
click at [730, 359] on button "Next" at bounding box center [771, 360] width 107 height 44
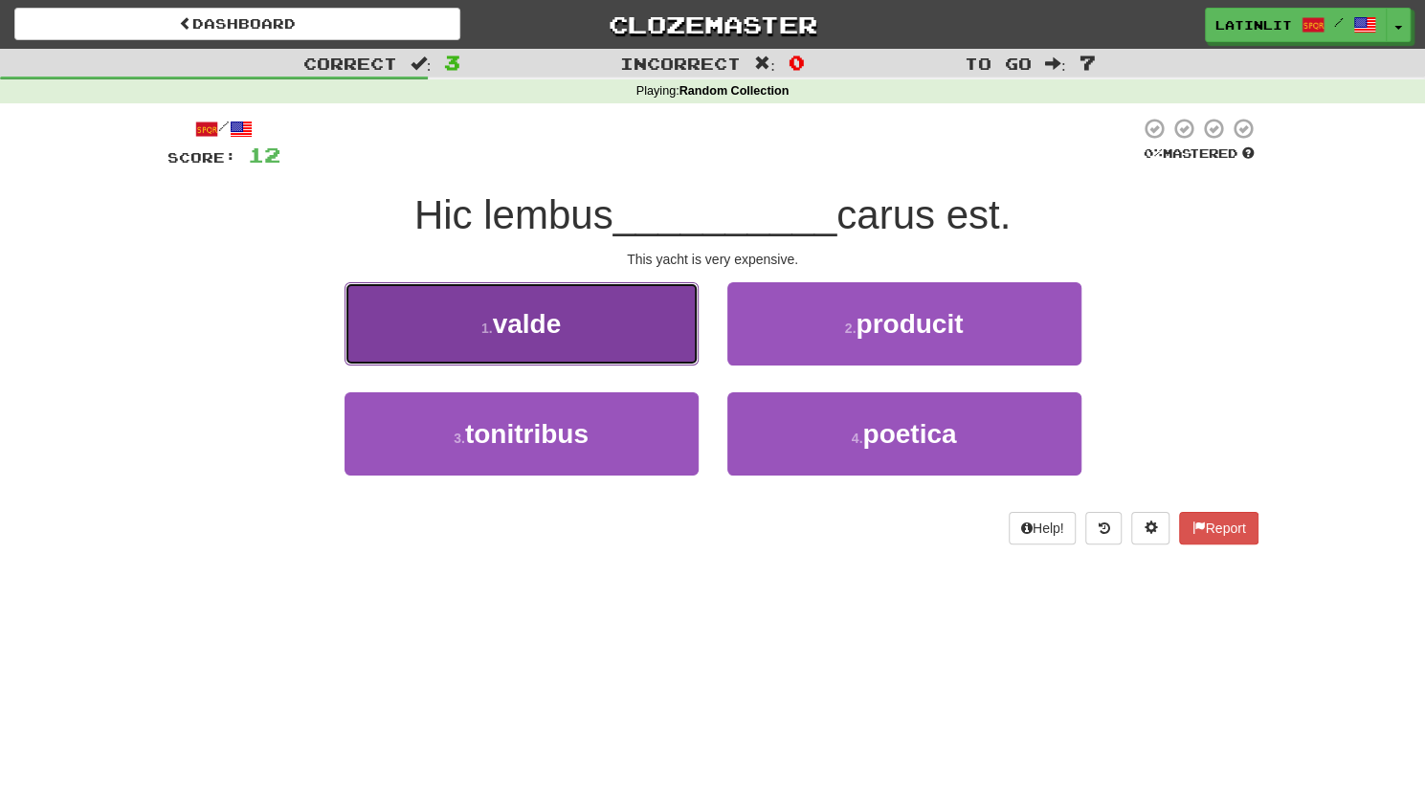
click at [551, 350] on button "1 . valde" at bounding box center [521, 323] width 354 height 83
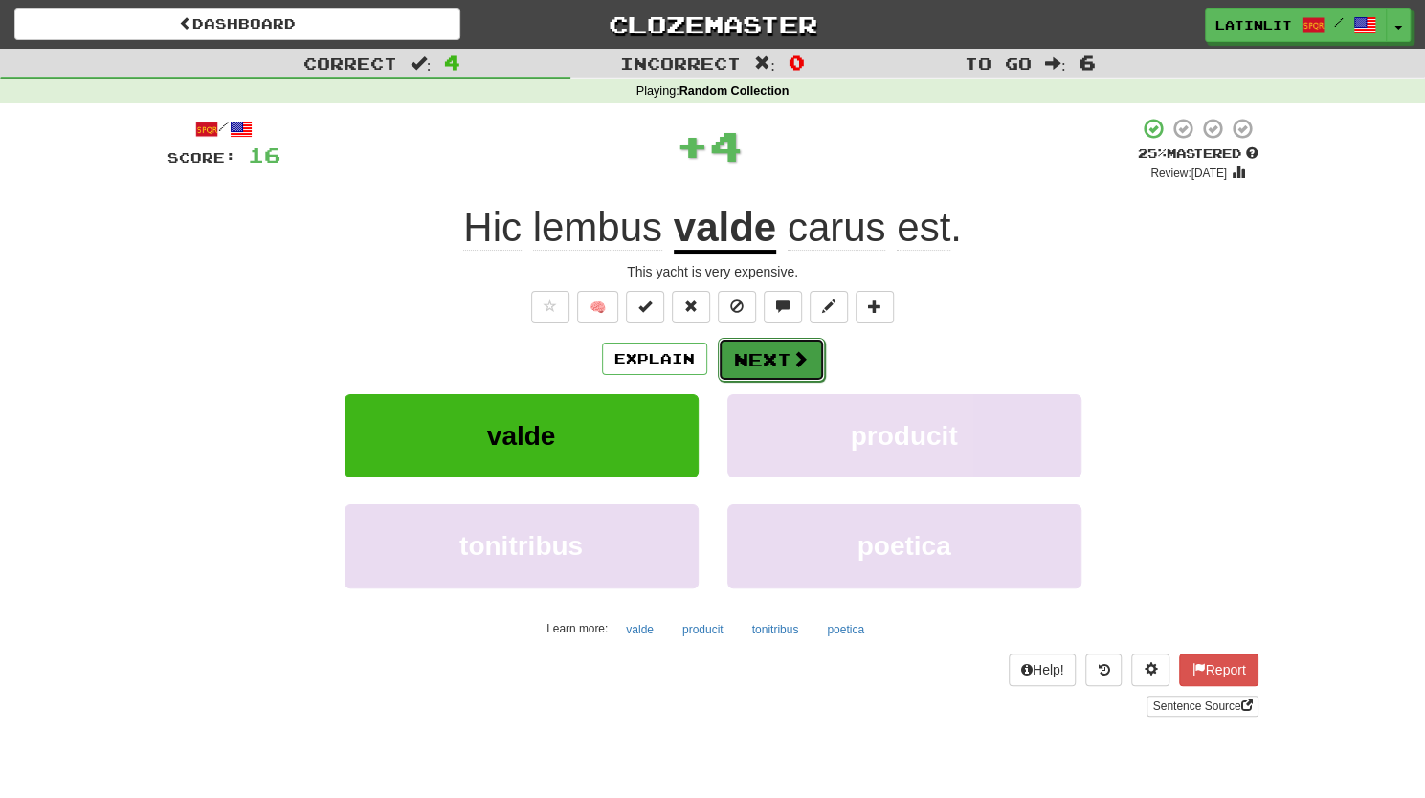
click at [771, 353] on button "Next" at bounding box center [771, 360] width 107 height 44
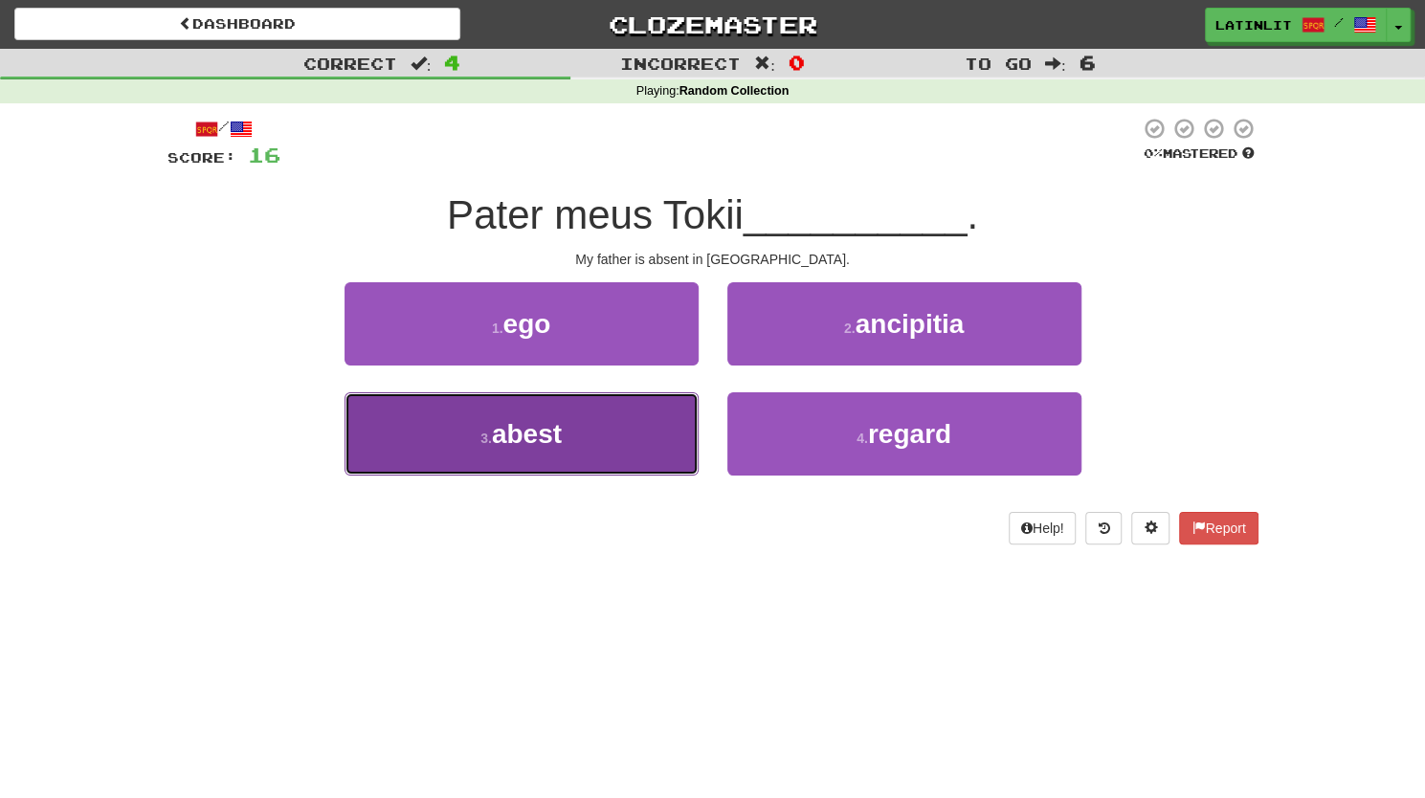
click at [610, 425] on button "3 . abest" at bounding box center [521, 433] width 354 height 83
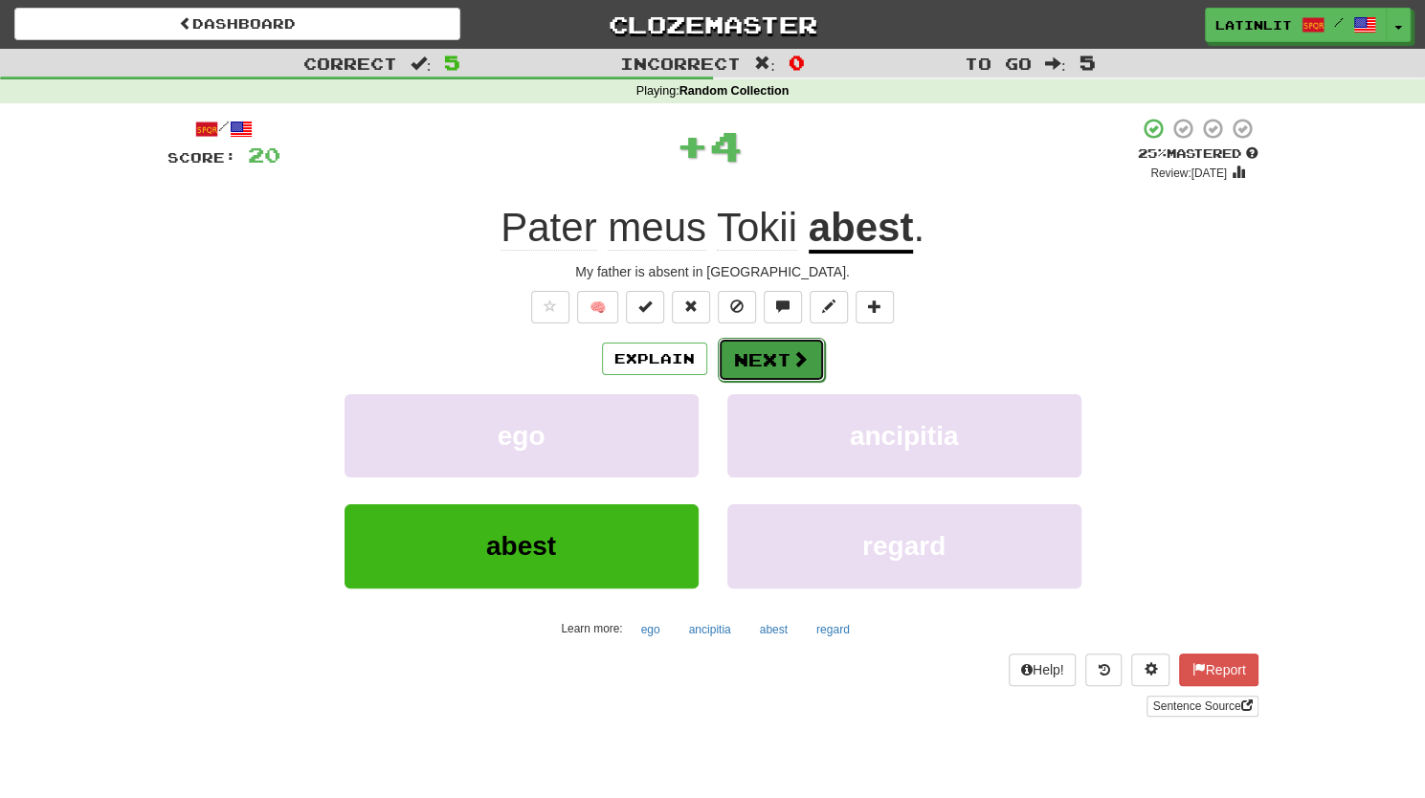
click at [785, 363] on button "Next" at bounding box center [771, 360] width 107 height 44
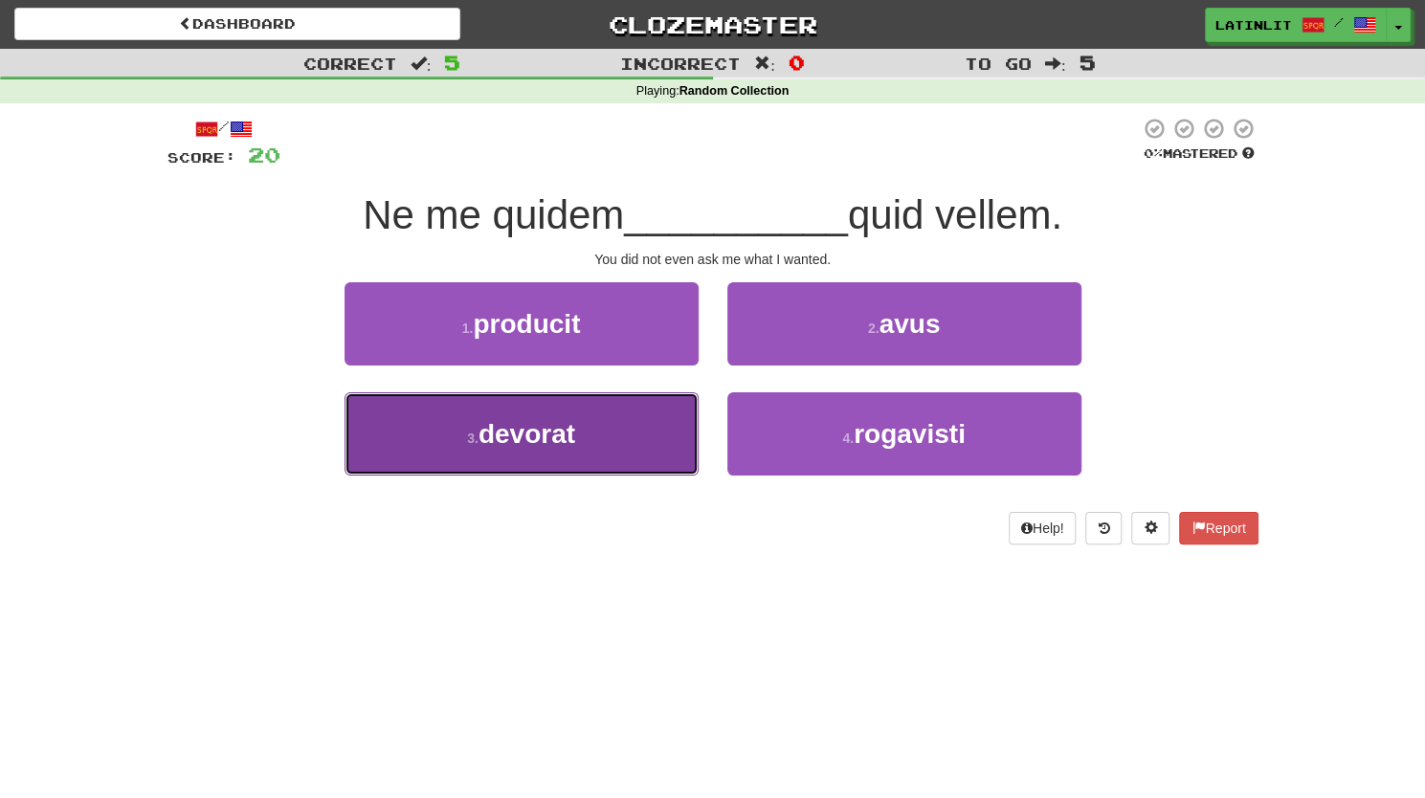
click at [561, 441] on span "devorat" at bounding box center [526, 434] width 97 height 30
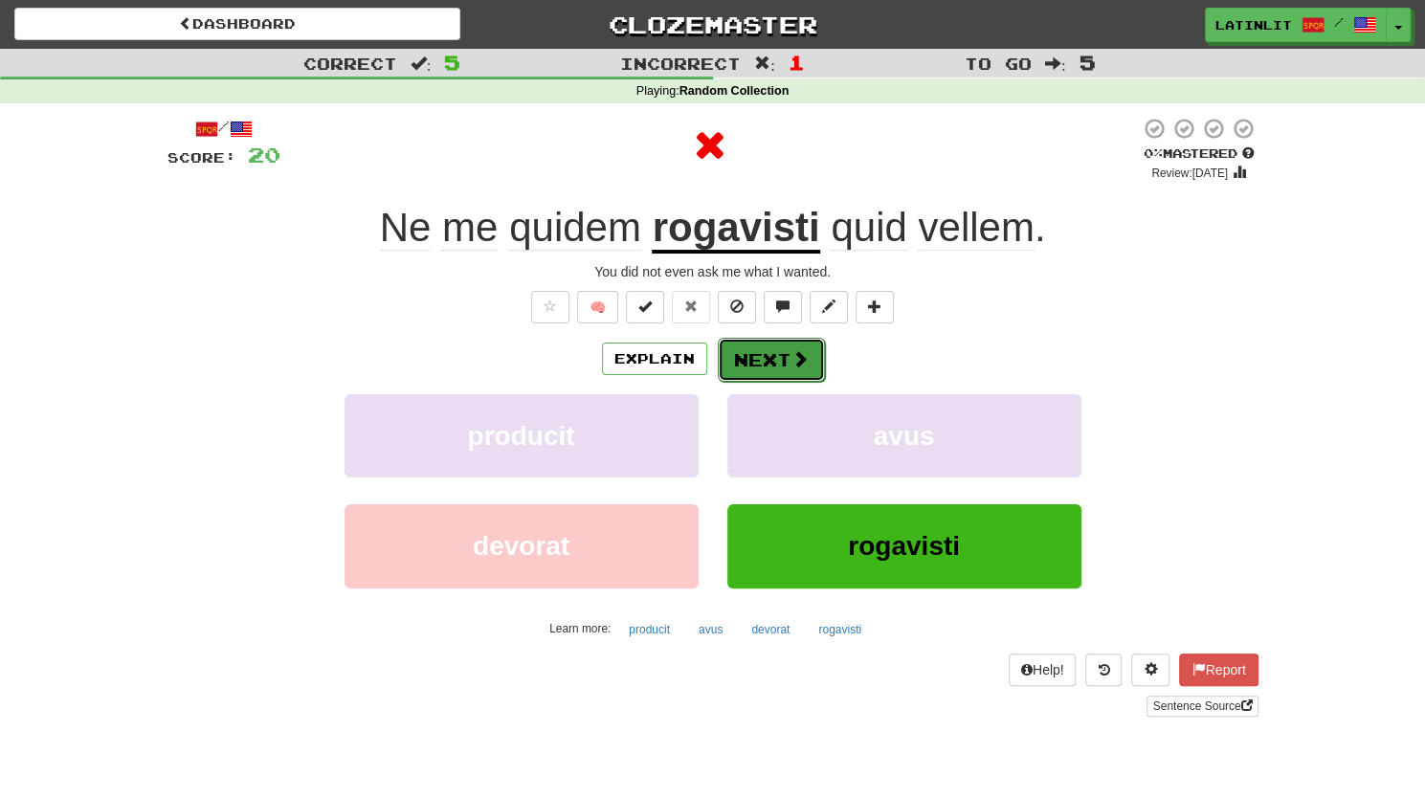
click at [770, 368] on button "Next" at bounding box center [771, 360] width 107 height 44
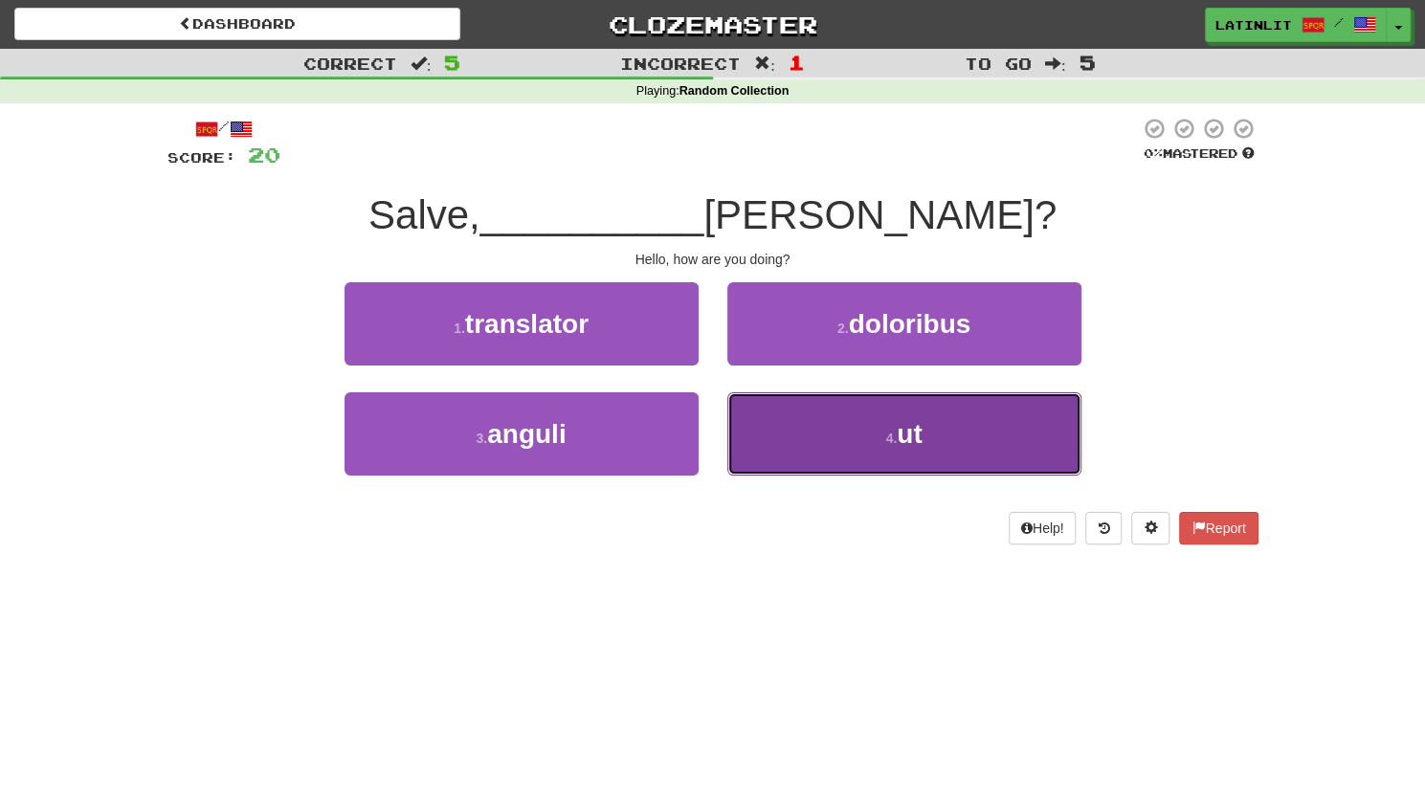
click at [808, 435] on button "4 . ut" at bounding box center [904, 433] width 354 height 83
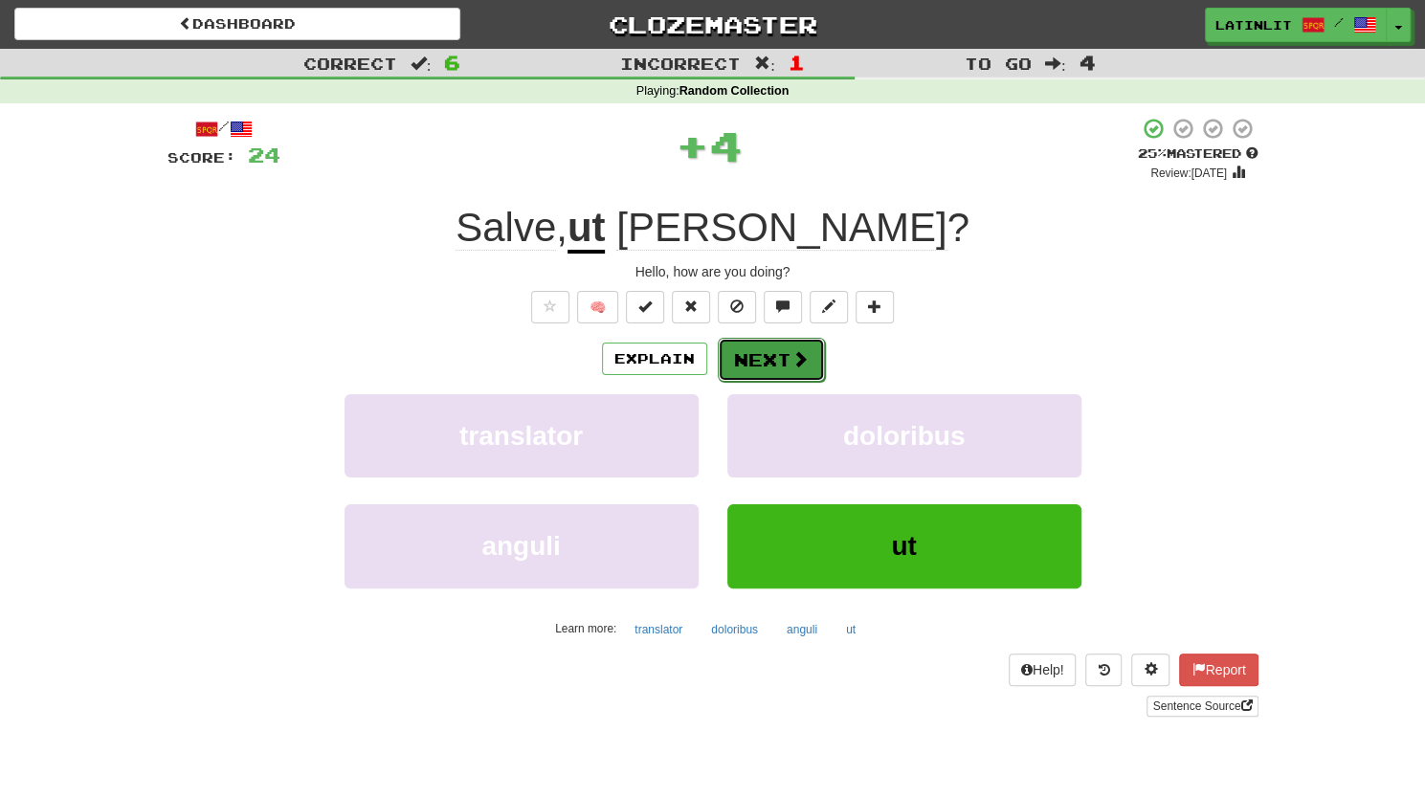
click at [741, 351] on button "Next" at bounding box center [771, 360] width 107 height 44
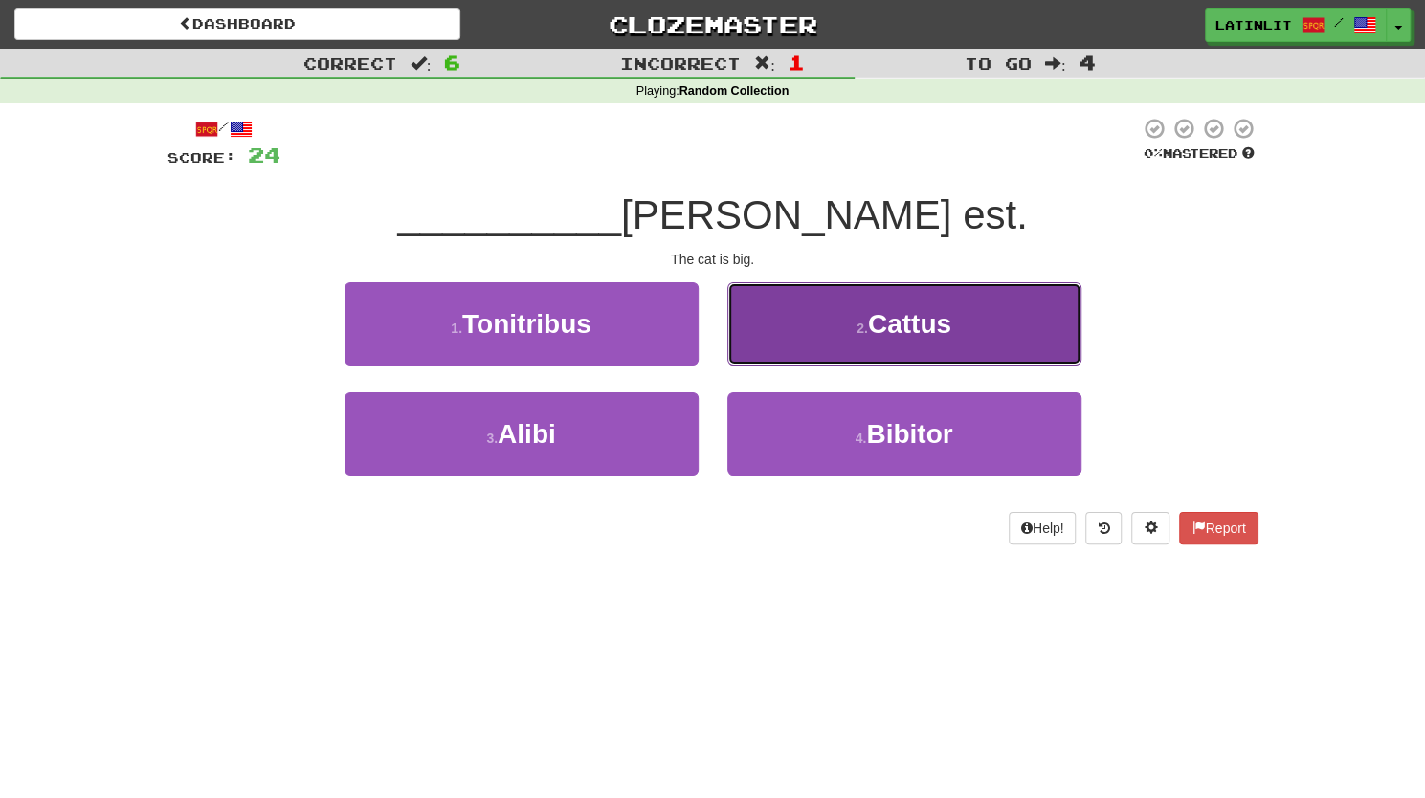
click at [816, 317] on button "2 . Cattus" at bounding box center [904, 323] width 354 height 83
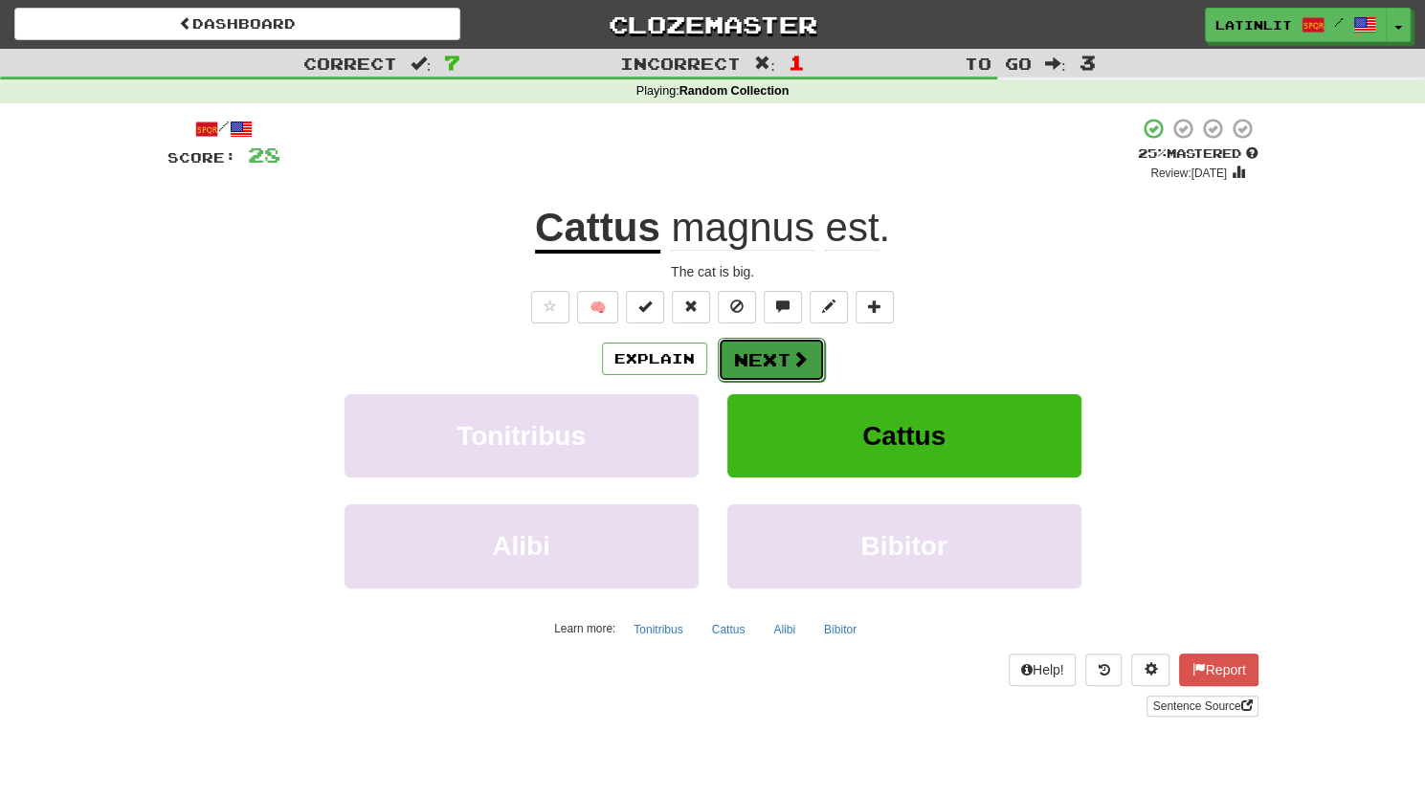
click at [760, 360] on button "Next" at bounding box center [771, 360] width 107 height 44
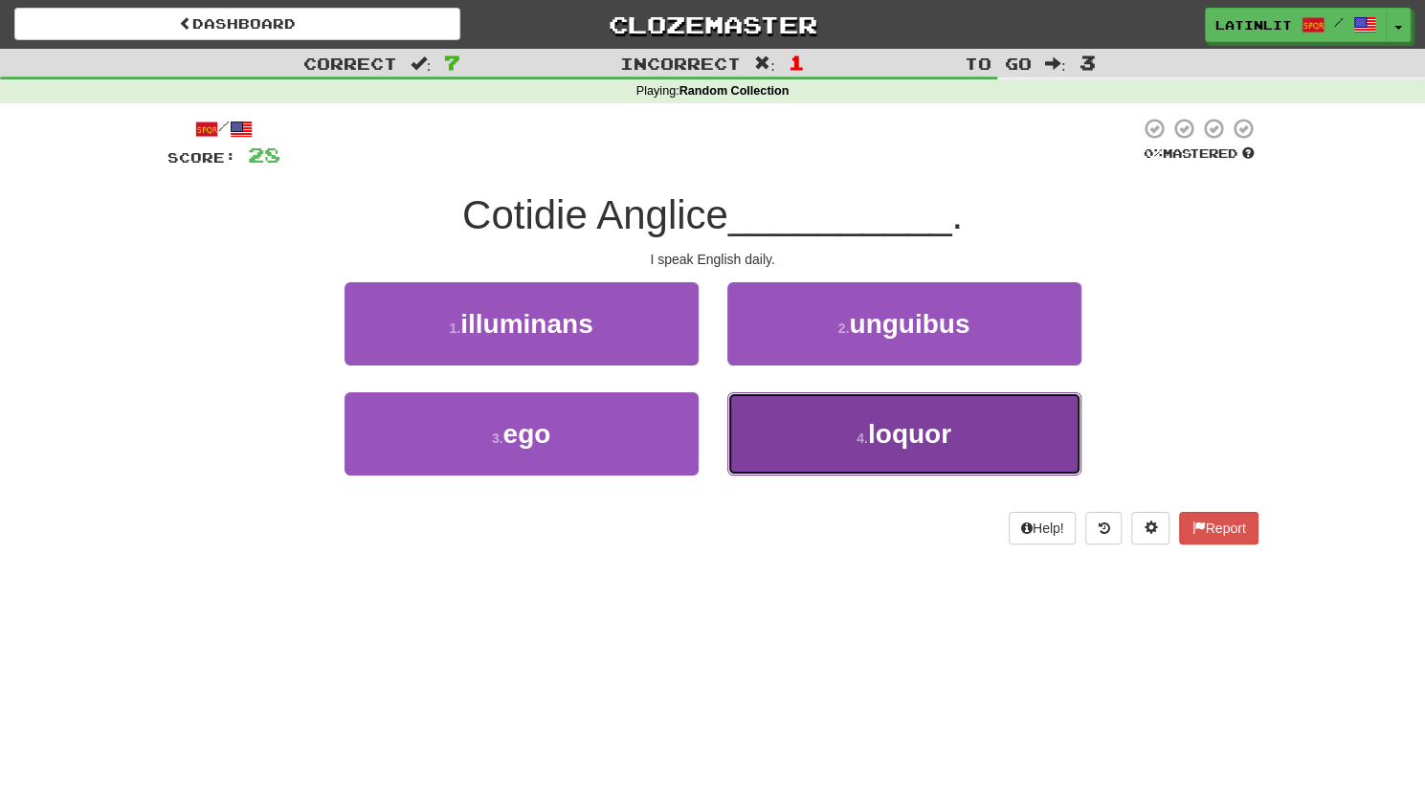
click at [813, 437] on button "4 . loquor" at bounding box center [904, 433] width 354 height 83
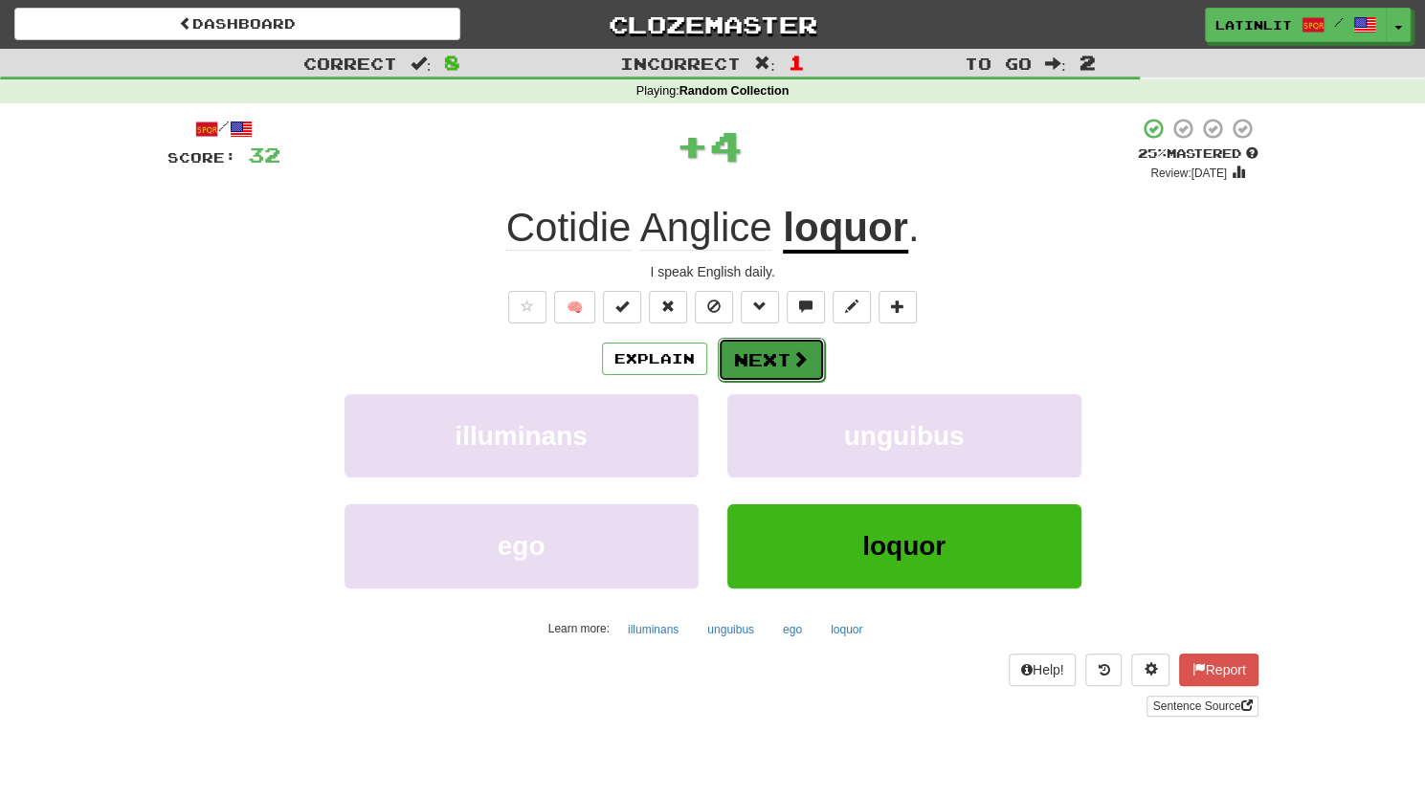
click at [760, 355] on button "Next" at bounding box center [771, 360] width 107 height 44
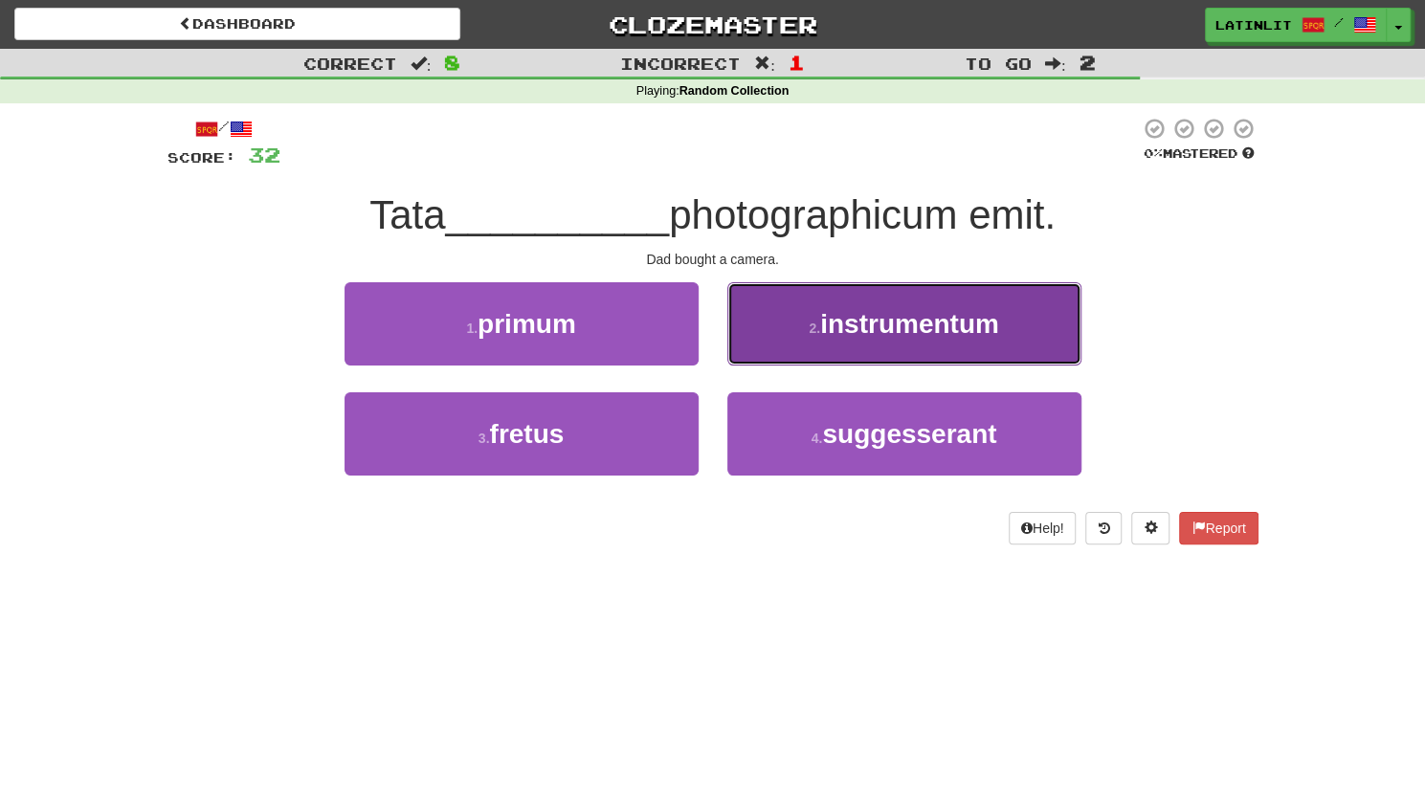
click at [774, 335] on button "2 . instrumentum" at bounding box center [904, 323] width 354 height 83
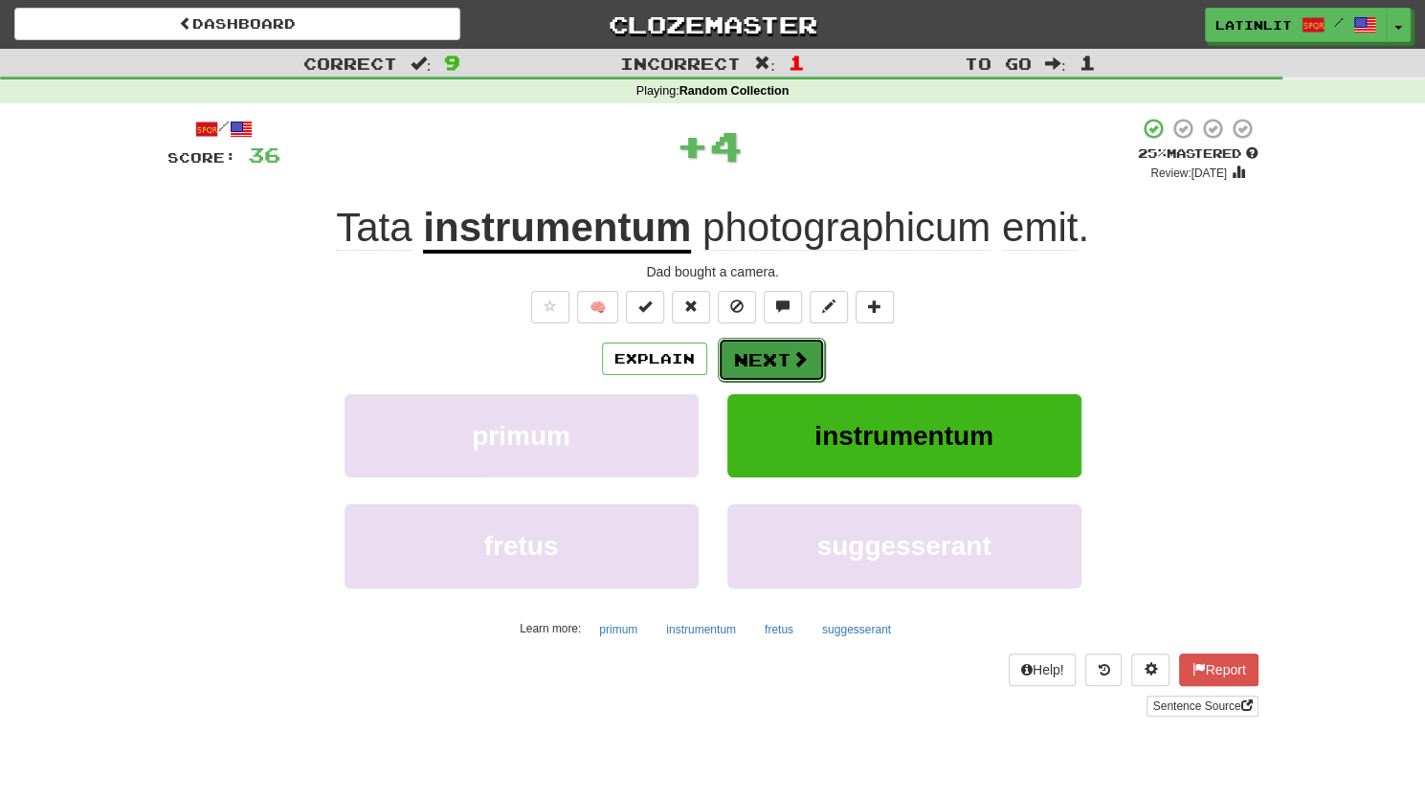
click at [767, 356] on button "Next" at bounding box center [771, 360] width 107 height 44
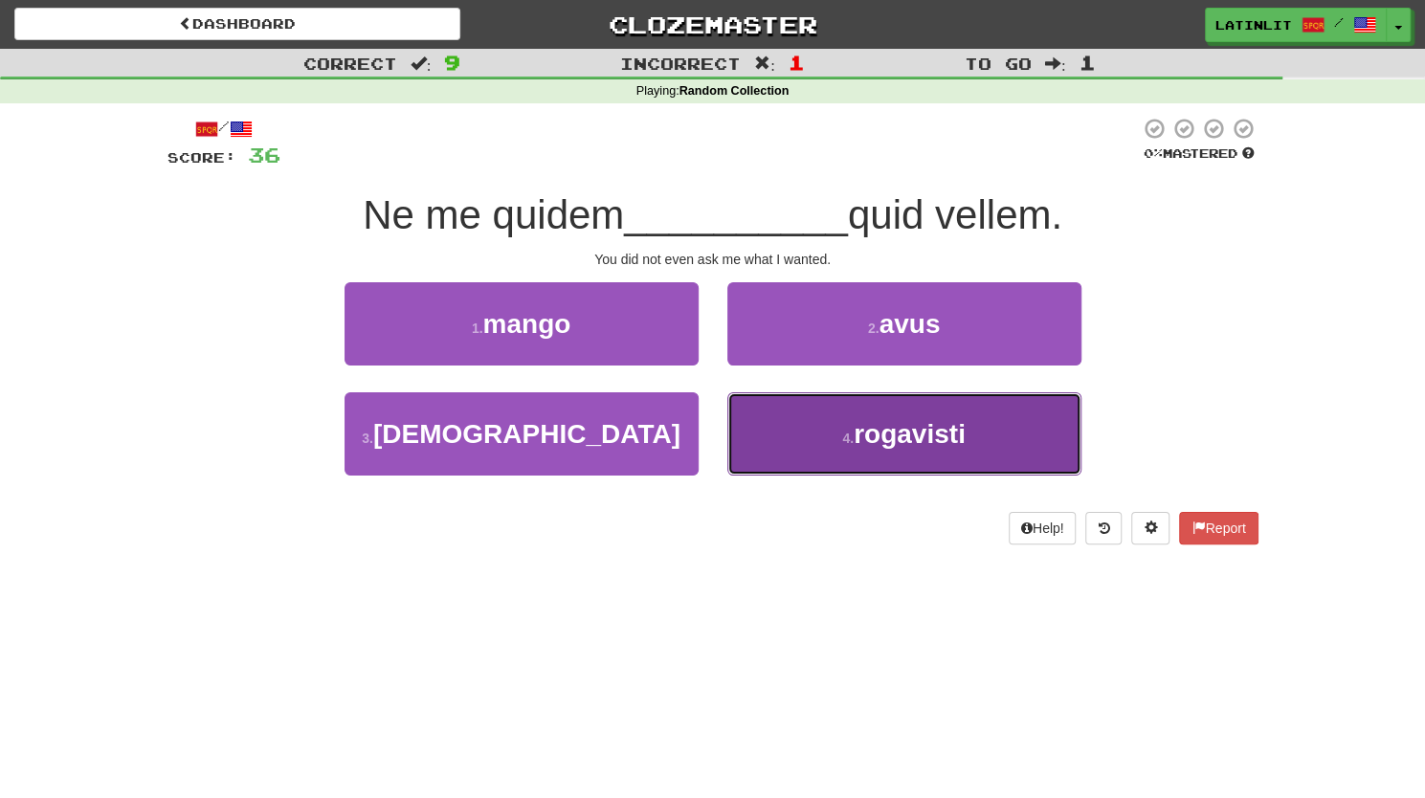
click at [771, 438] on button "4 . rogavisti" at bounding box center [904, 433] width 354 height 83
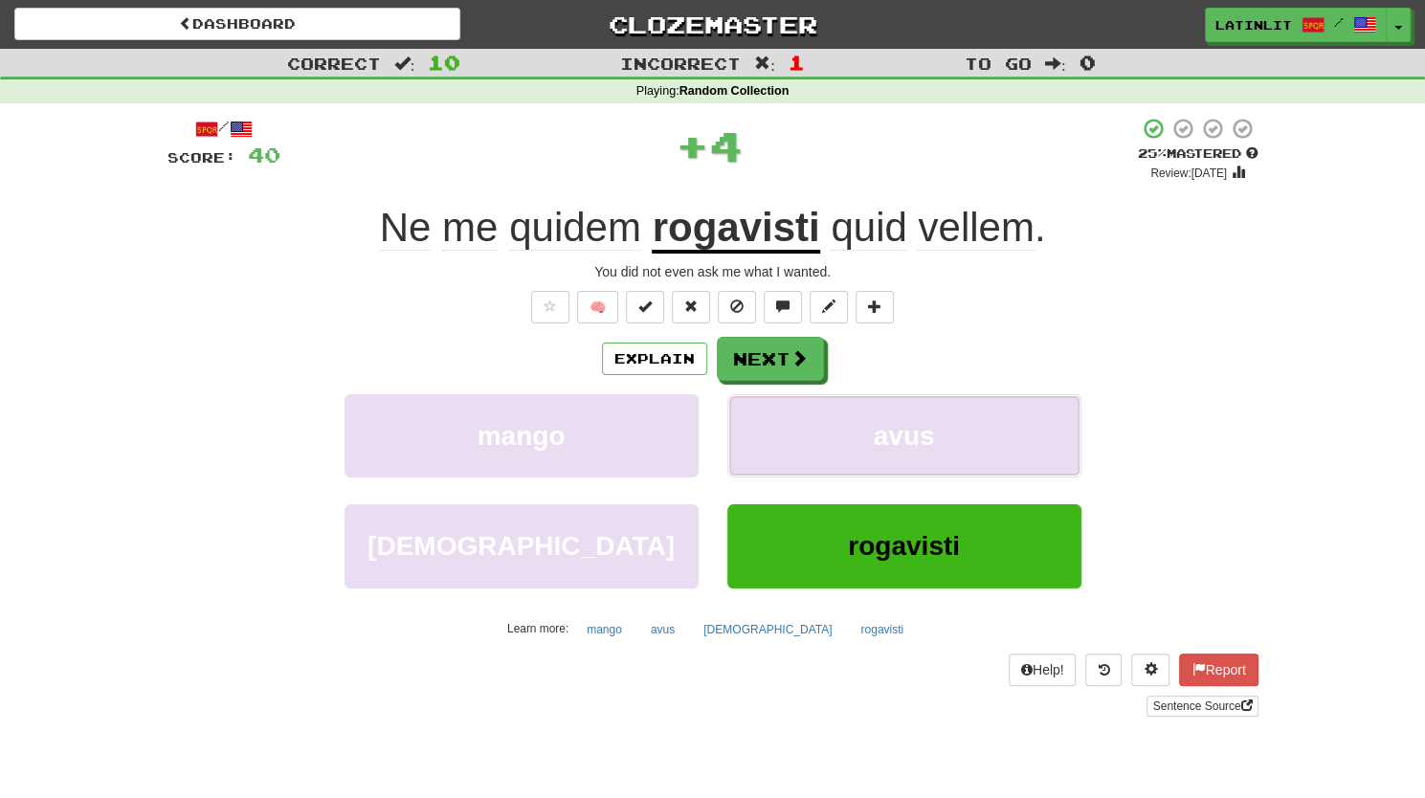
click at [771, 438] on button "avus" at bounding box center [904, 435] width 354 height 83
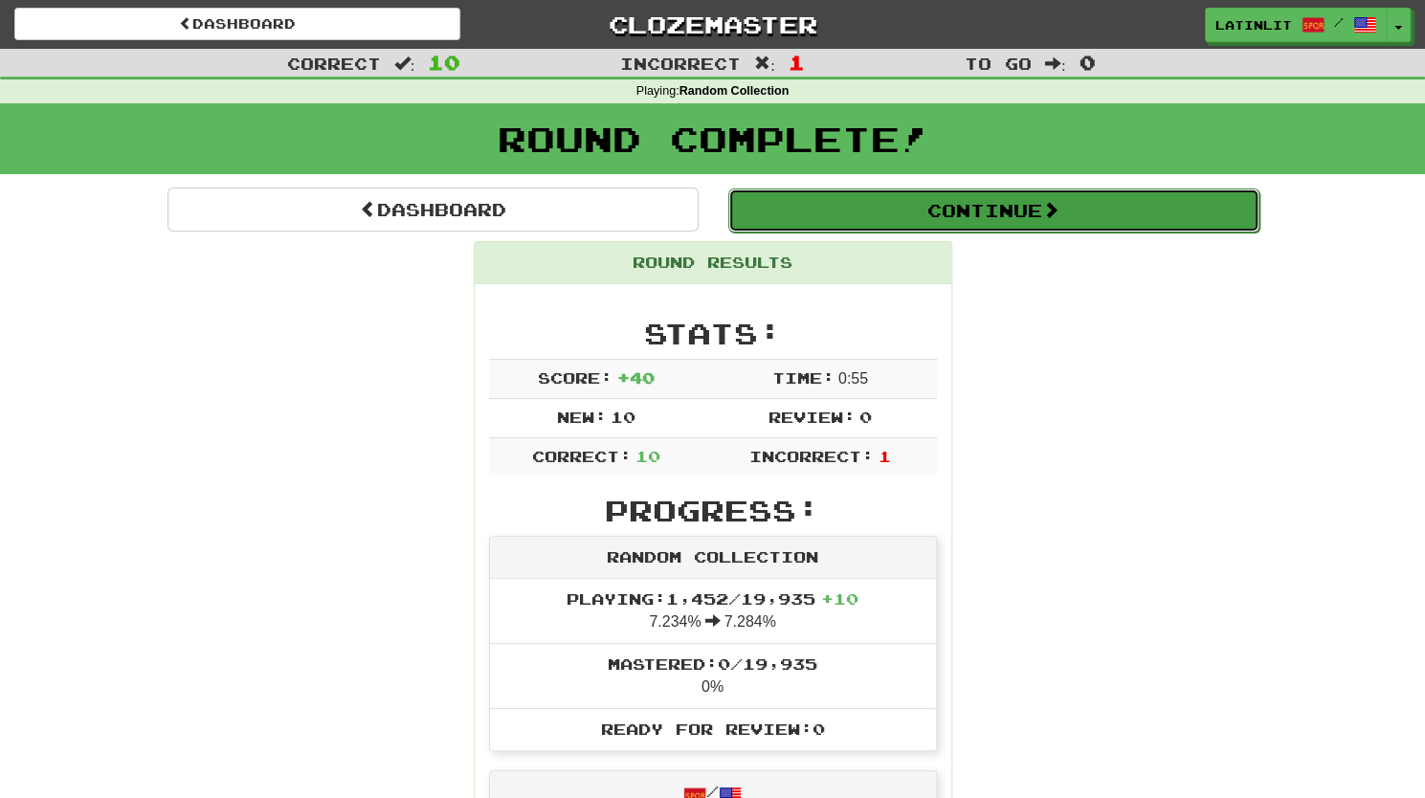
click at [874, 213] on button "Continue" at bounding box center [993, 210] width 531 height 44
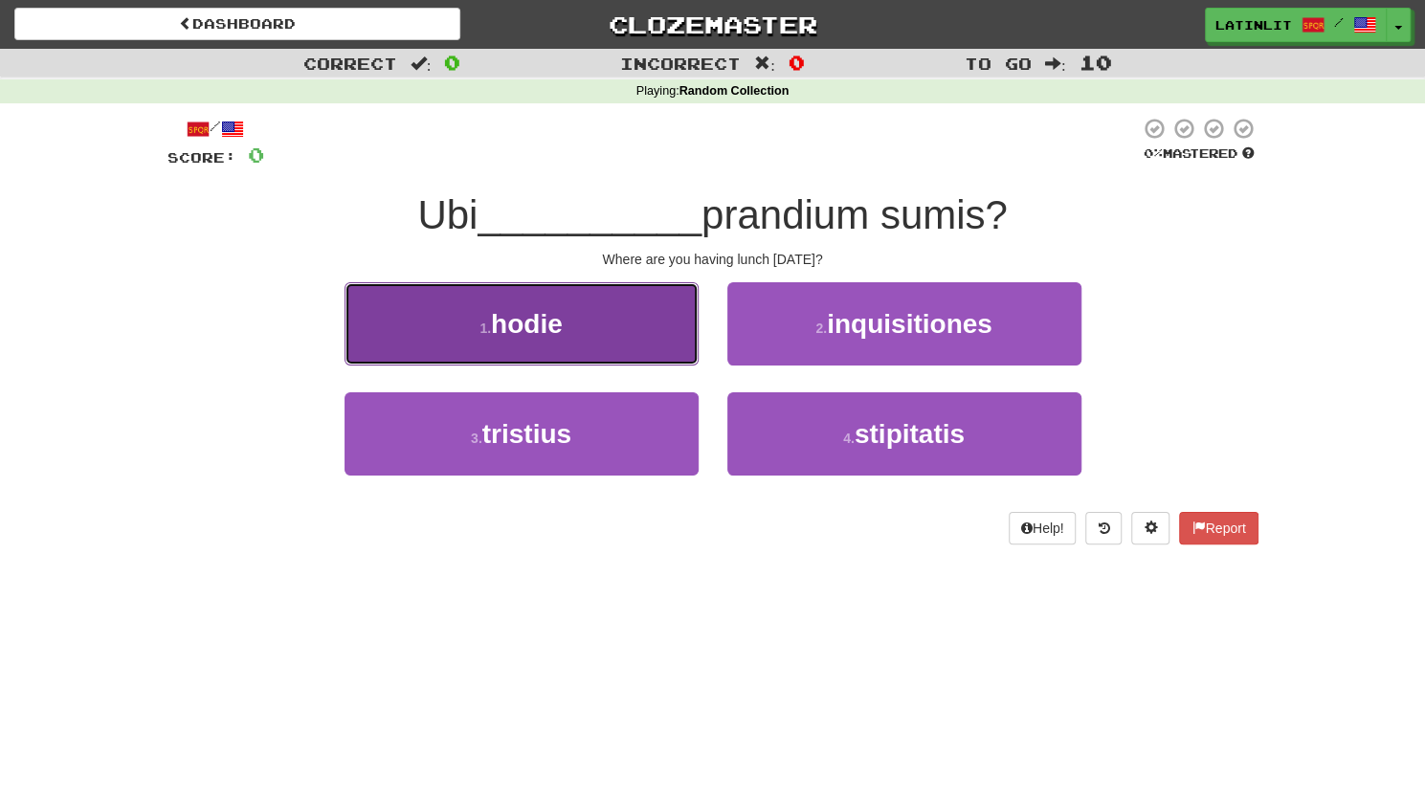
click at [580, 346] on button "1 . hodie" at bounding box center [521, 323] width 354 height 83
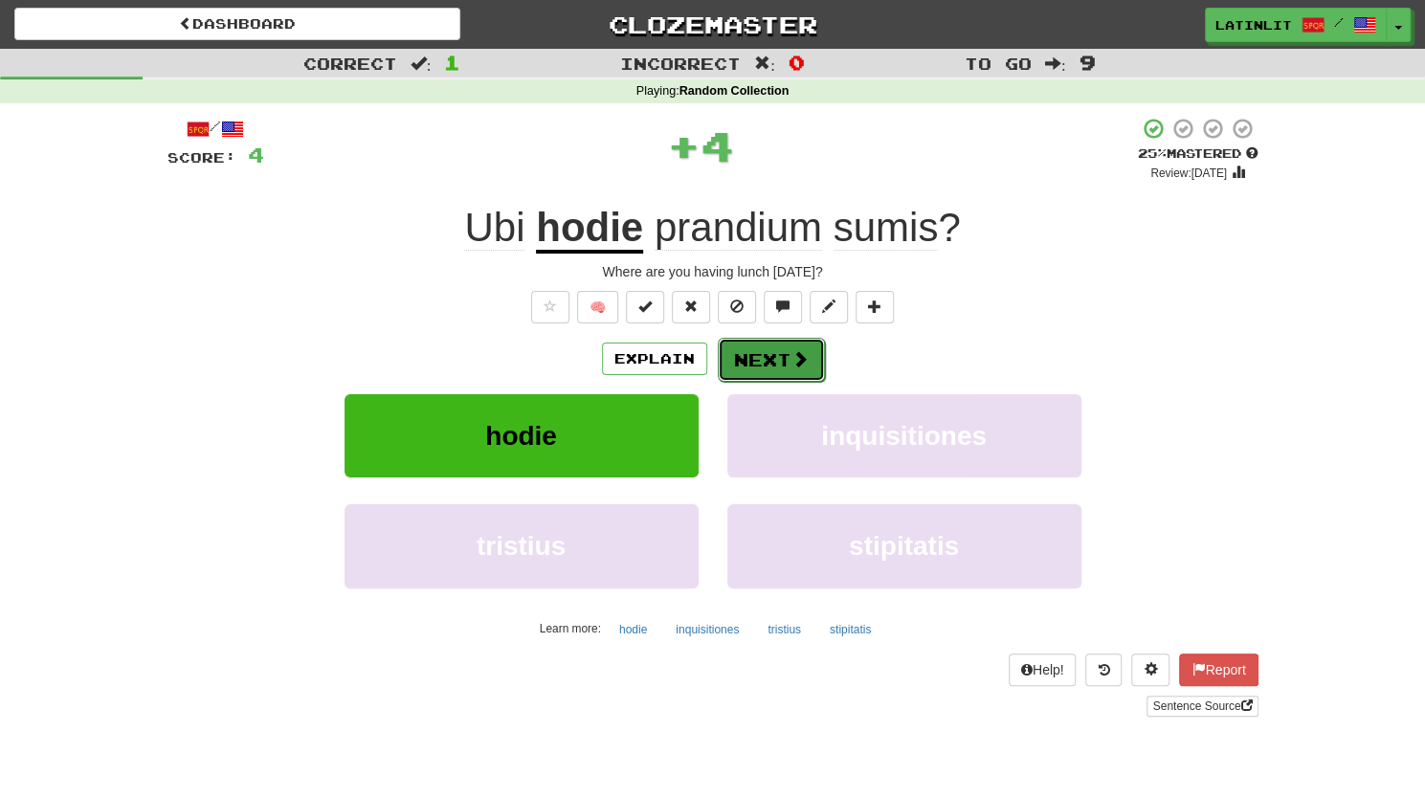
click at [752, 340] on button "Next" at bounding box center [771, 360] width 107 height 44
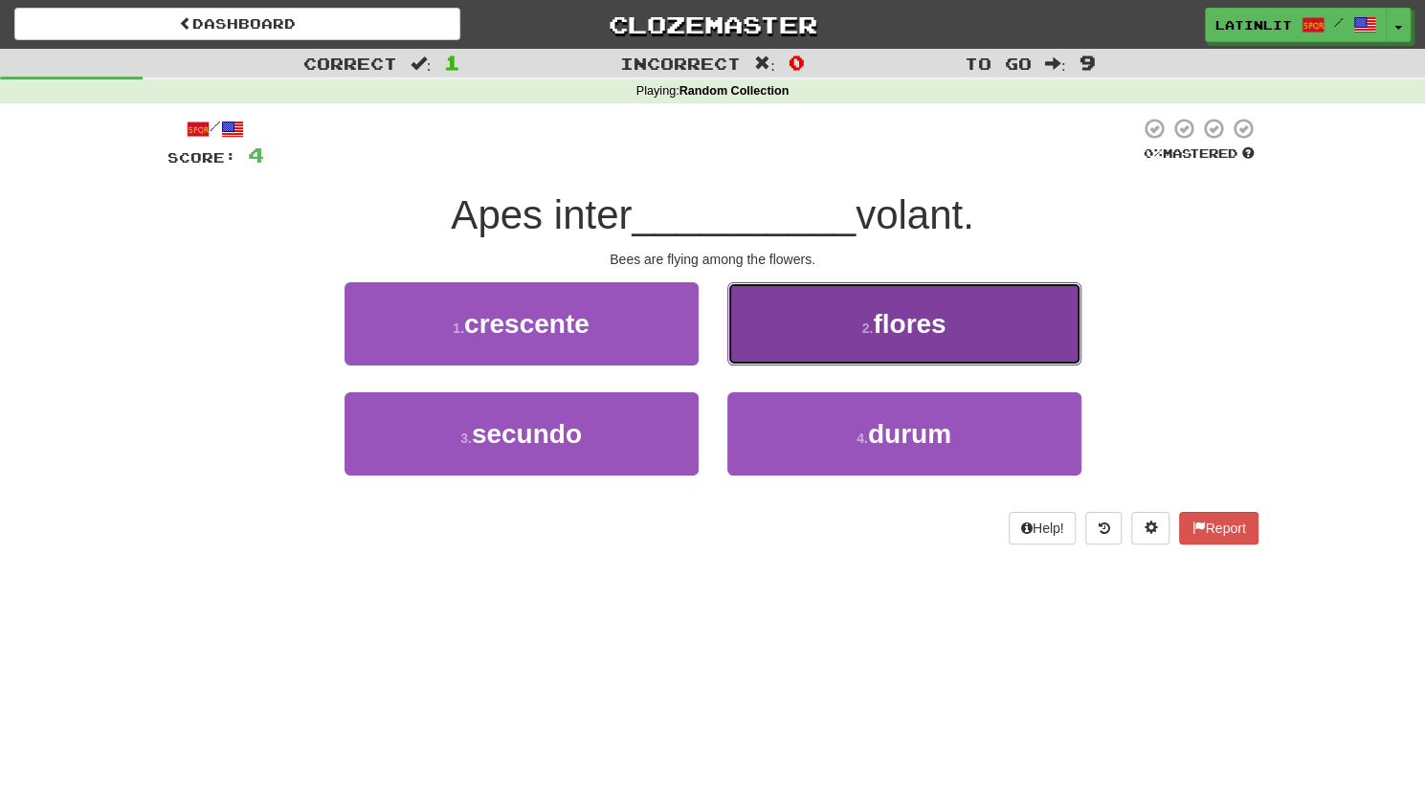
click at [838, 326] on button "2 . [PERSON_NAME]" at bounding box center [904, 323] width 354 height 83
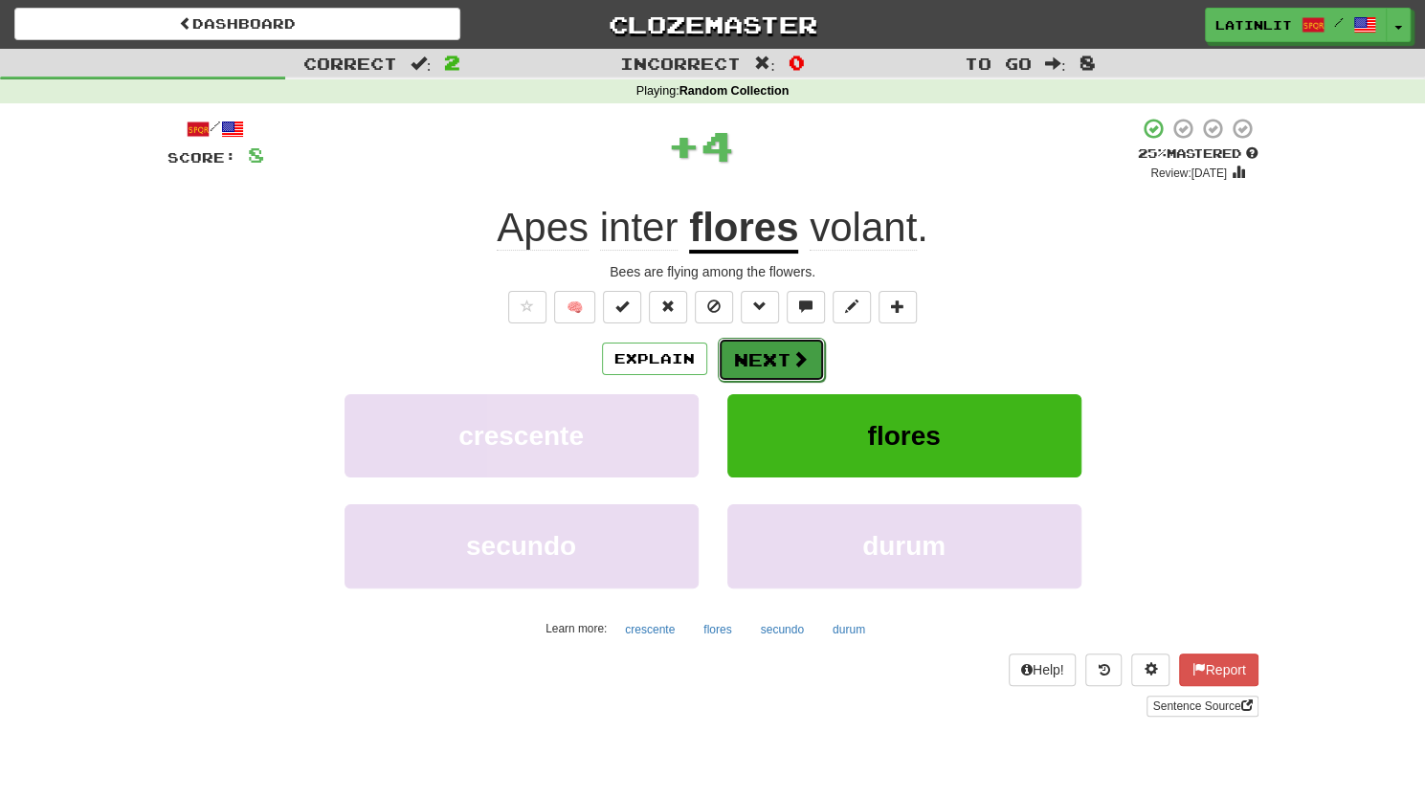
click at [784, 358] on button "Next" at bounding box center [771, 360] width 107 height 44
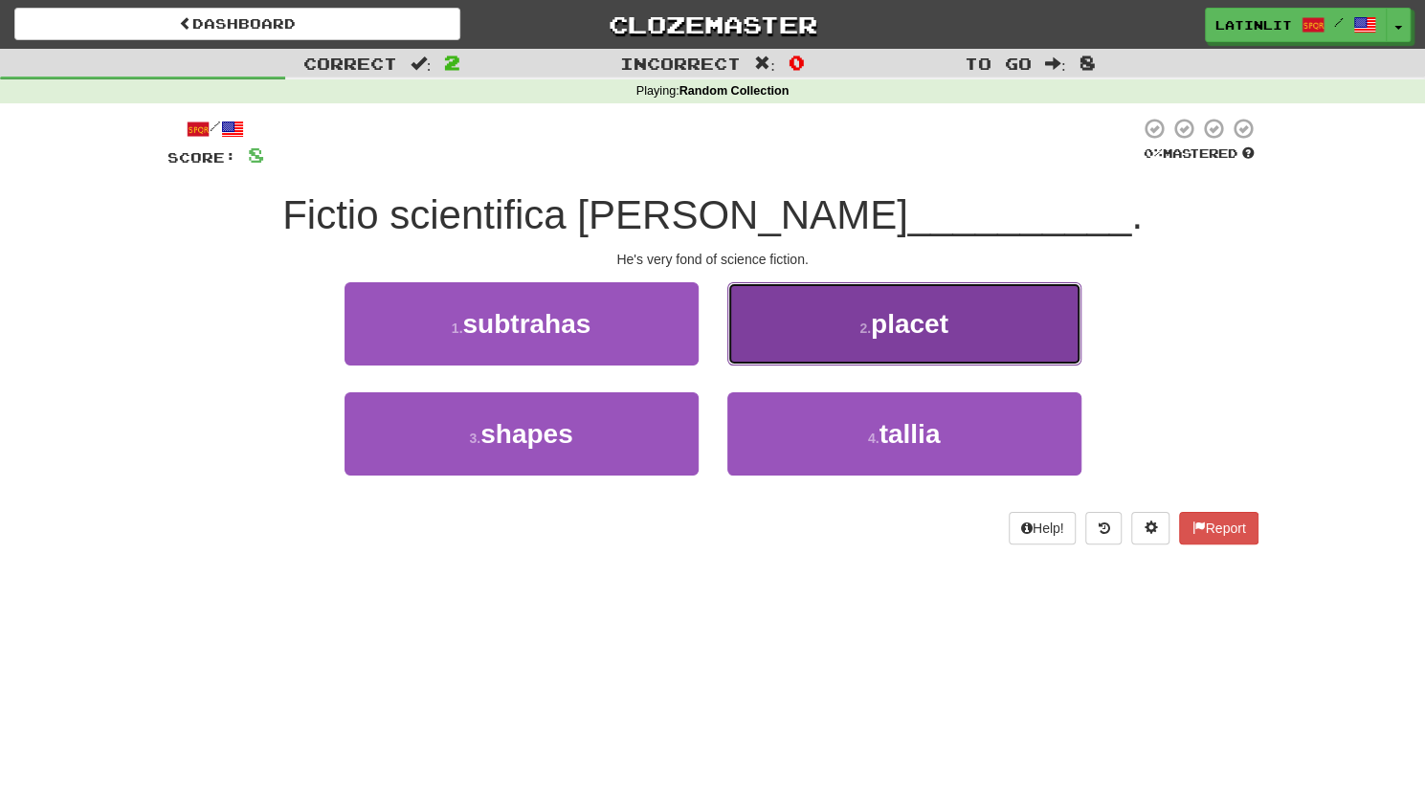
click at [802, 326] on button "2 . placet" at bounding box center [904, 323] width 354 height 83
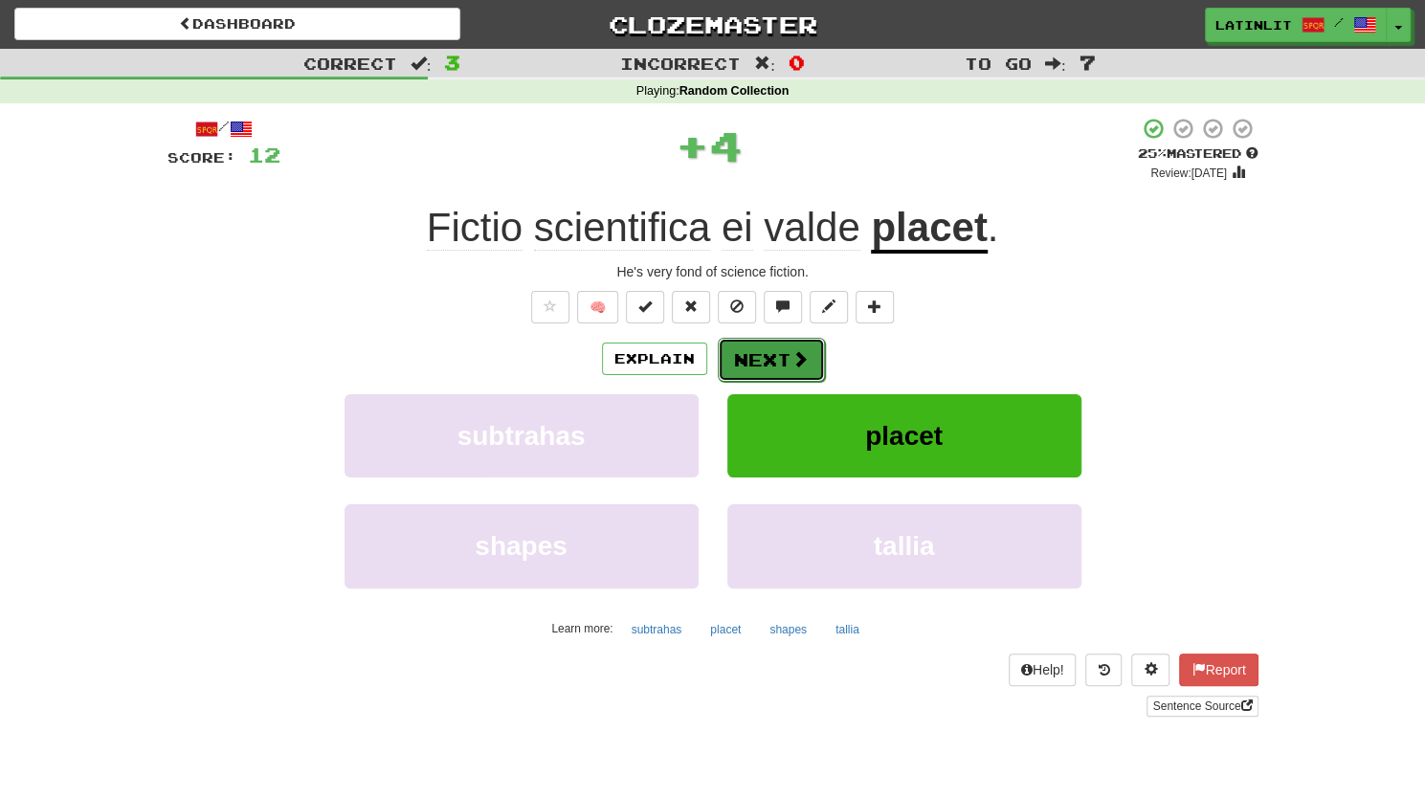
click at [761, 351] on button "Next" at bounding box center [771, 360] width 107 height 44
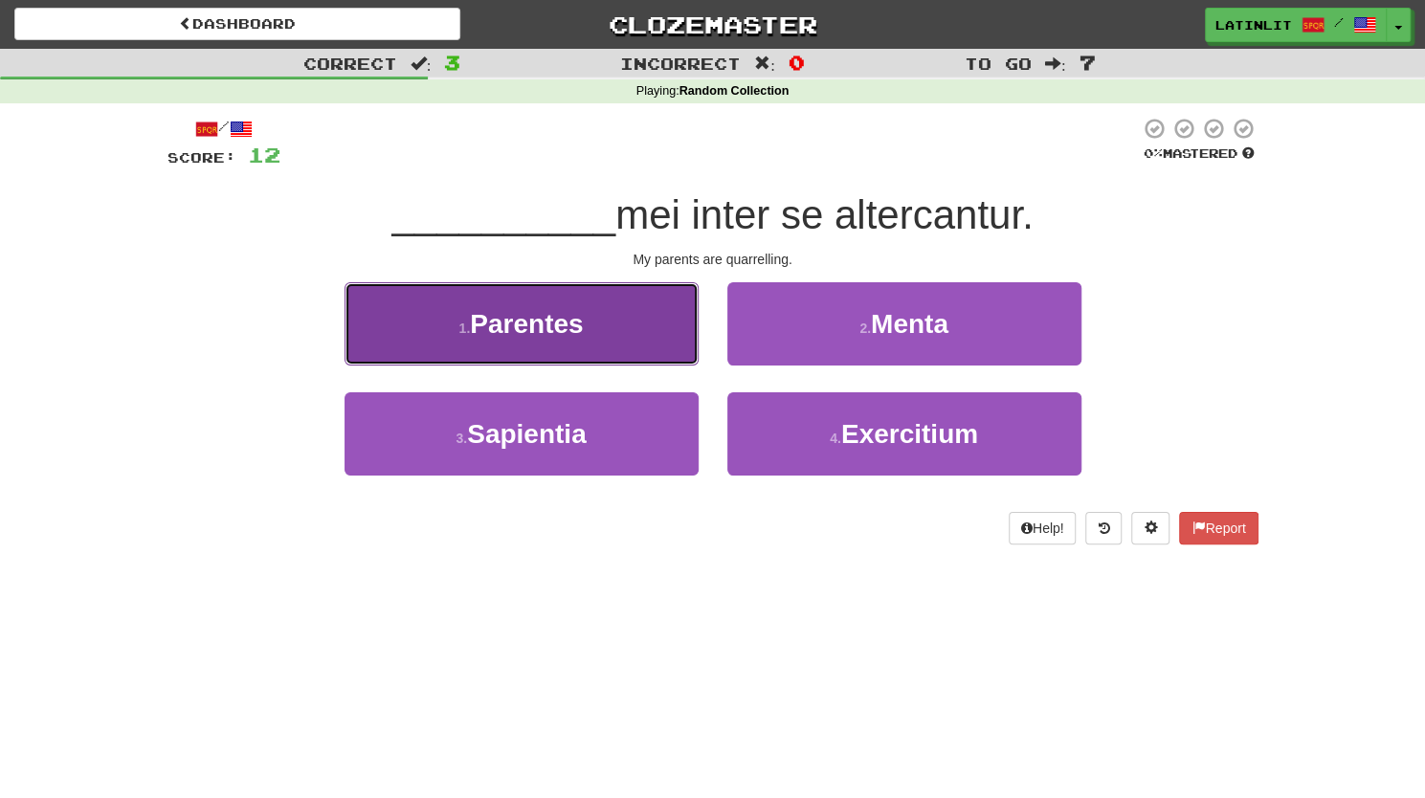
click at [597, 342] on button "1 . Parentes" at bounding box center [521, 323] width 354 height 83
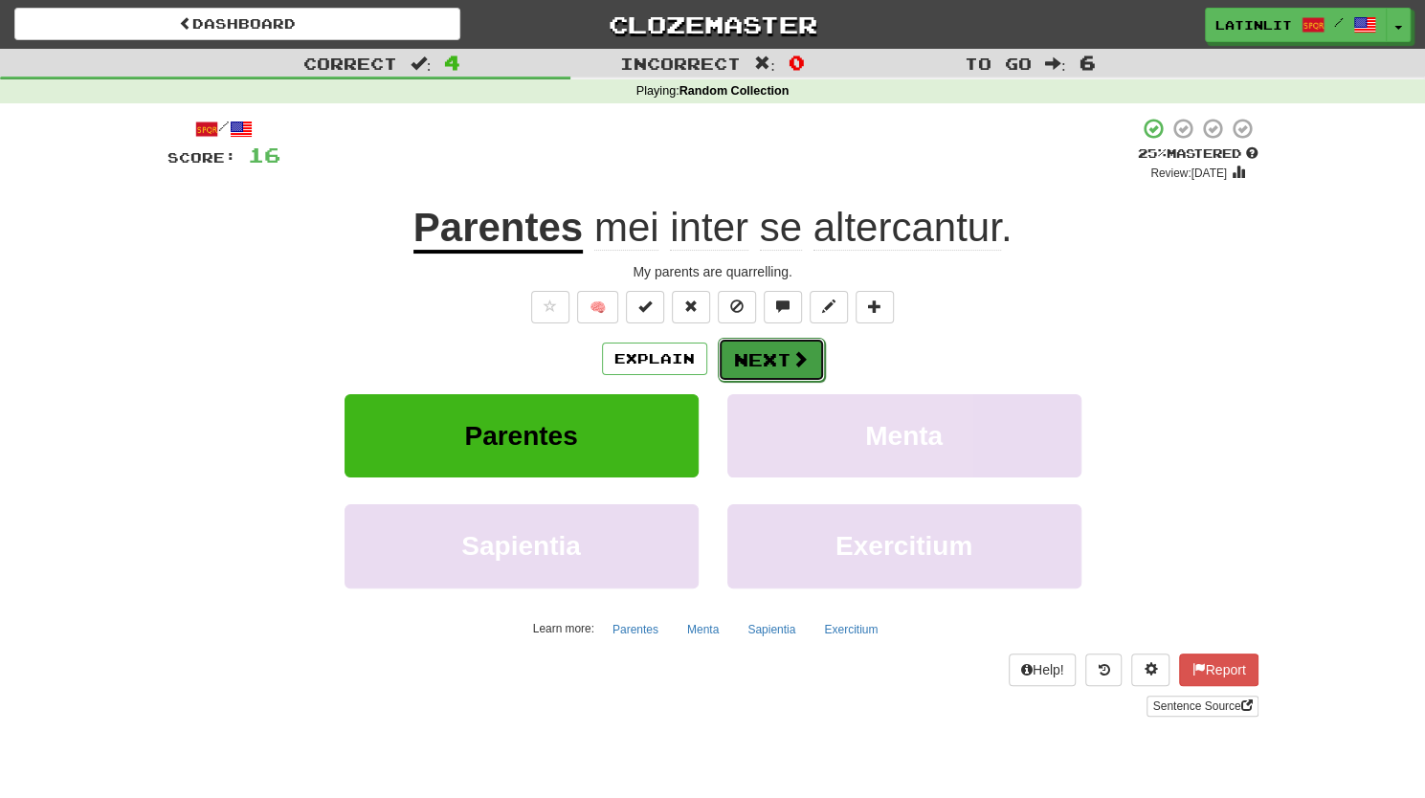
click at [756, 355] on button "Next" at bounding box center [771, 360] width 107 height 44
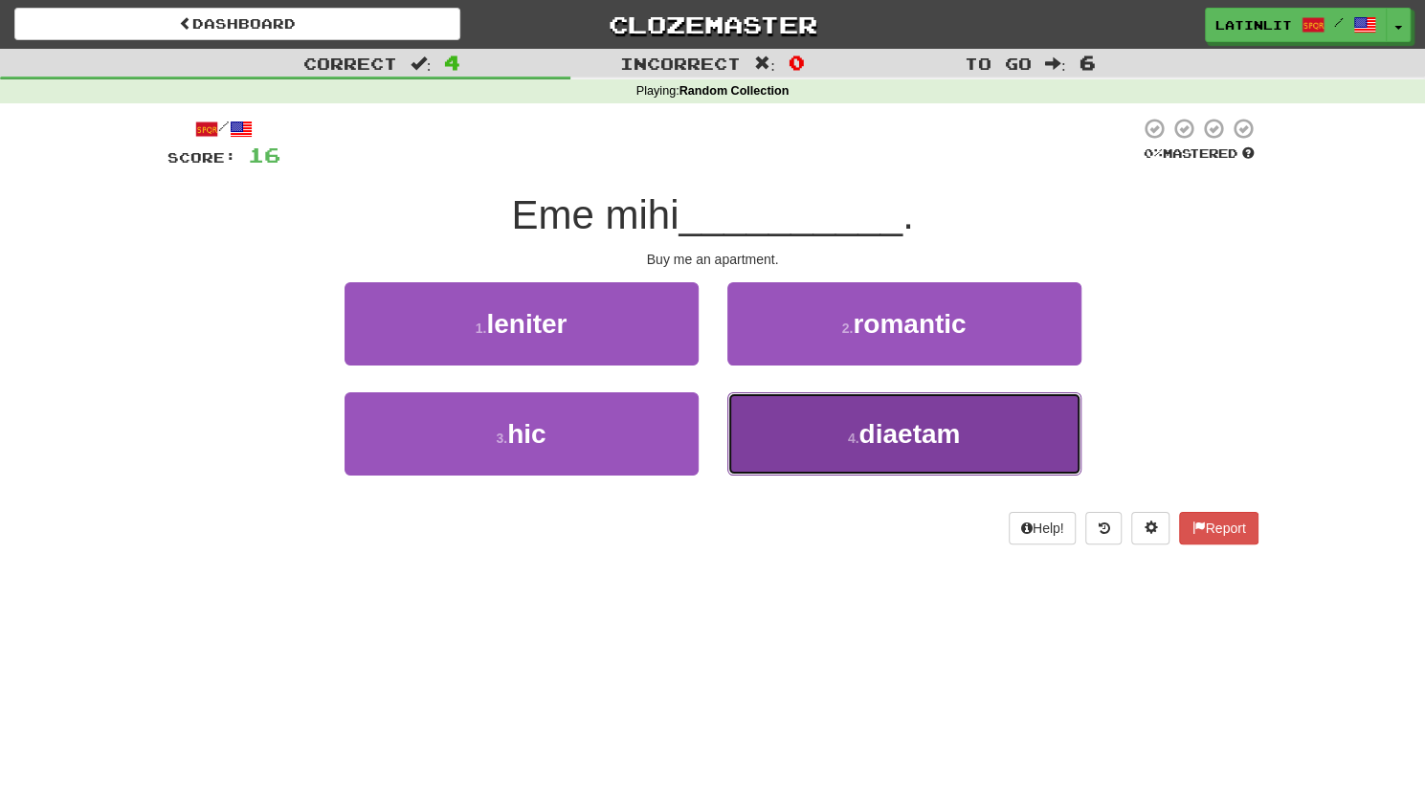
click at [793, 416] on button "4 . diaetam" at bounding box center [904, 433] width 354 height 83
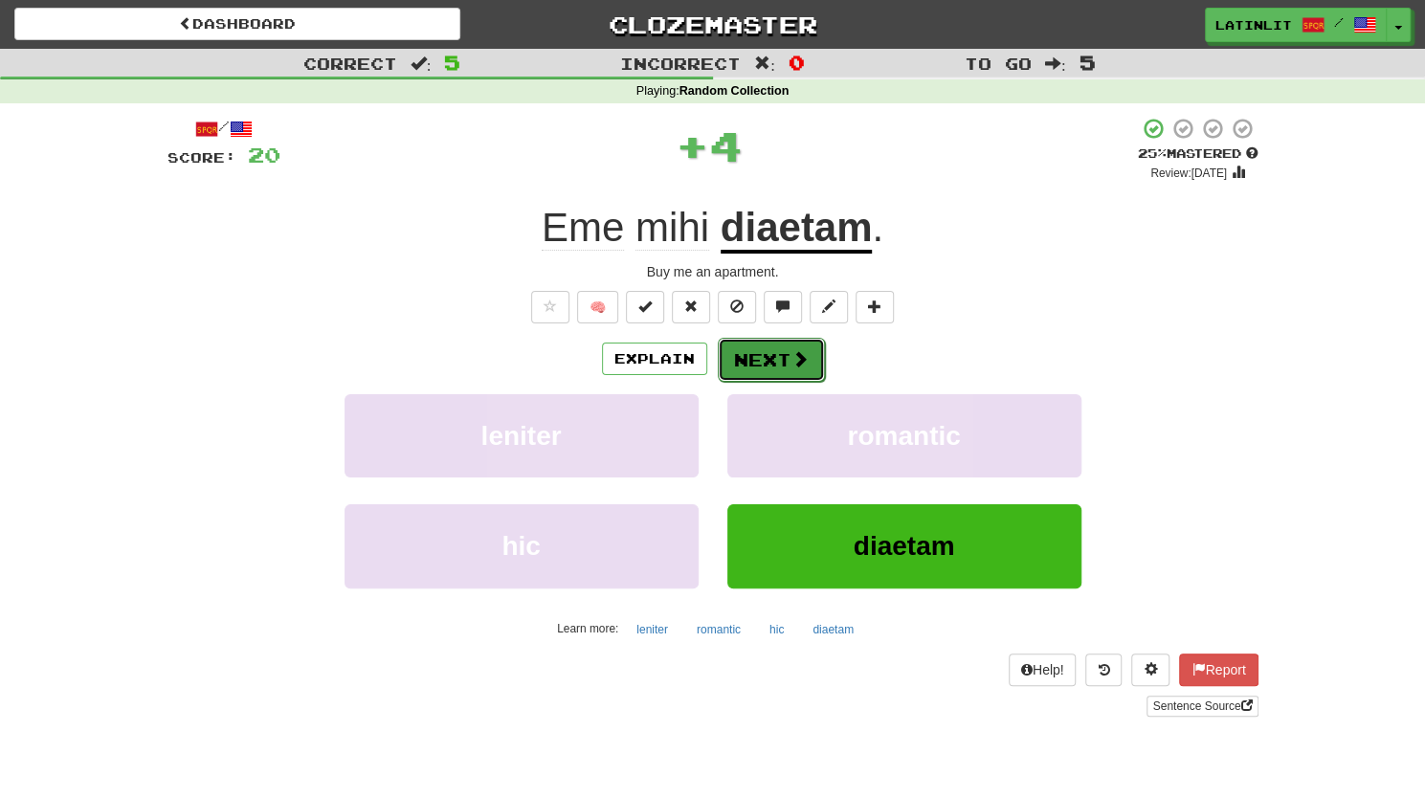
click at [728, 365] on button "Next" at bounding box center [771, 360] width 107 height 44
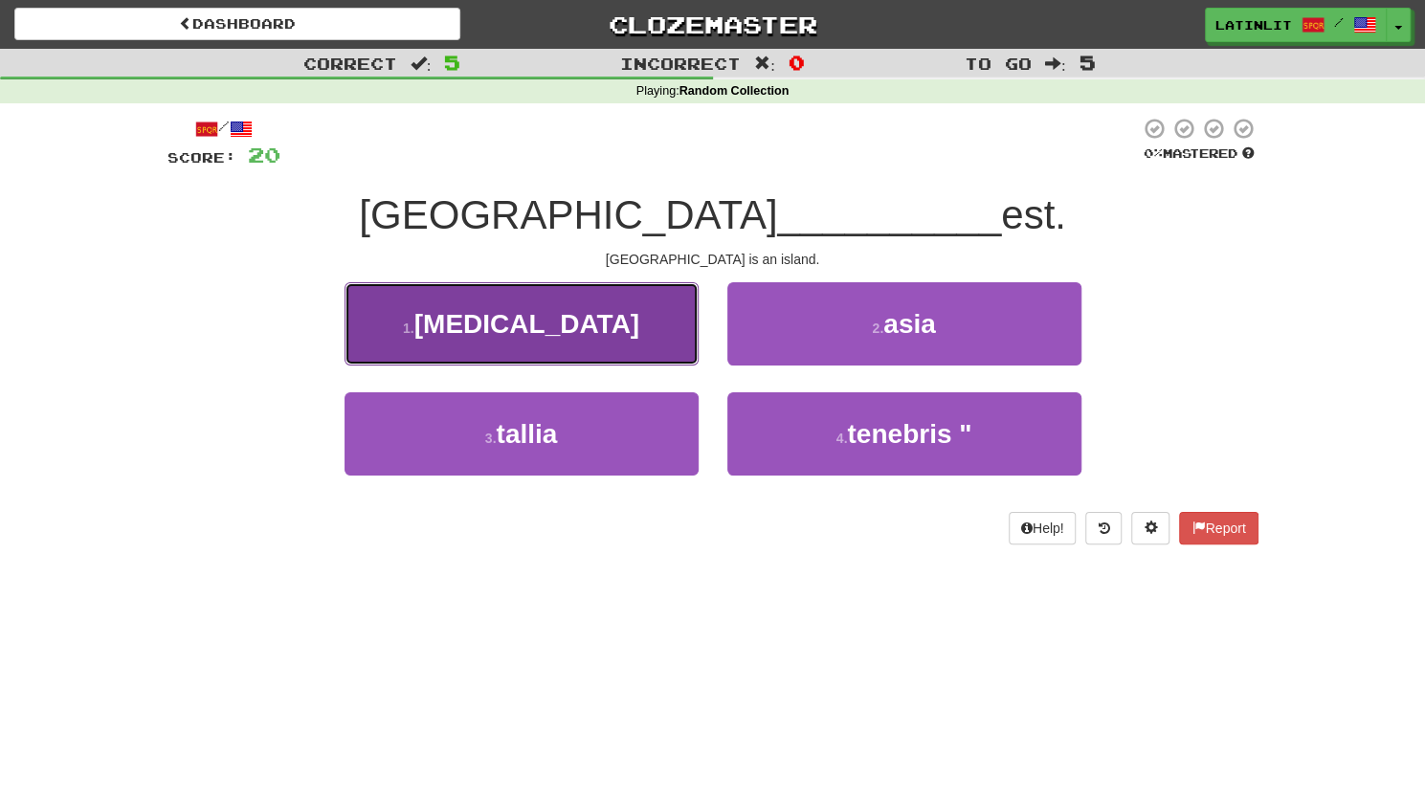
click at [469, 335] on button "1 . [MEDICAL_DATA]" at bounding box center [521, 323] width 354 height 83
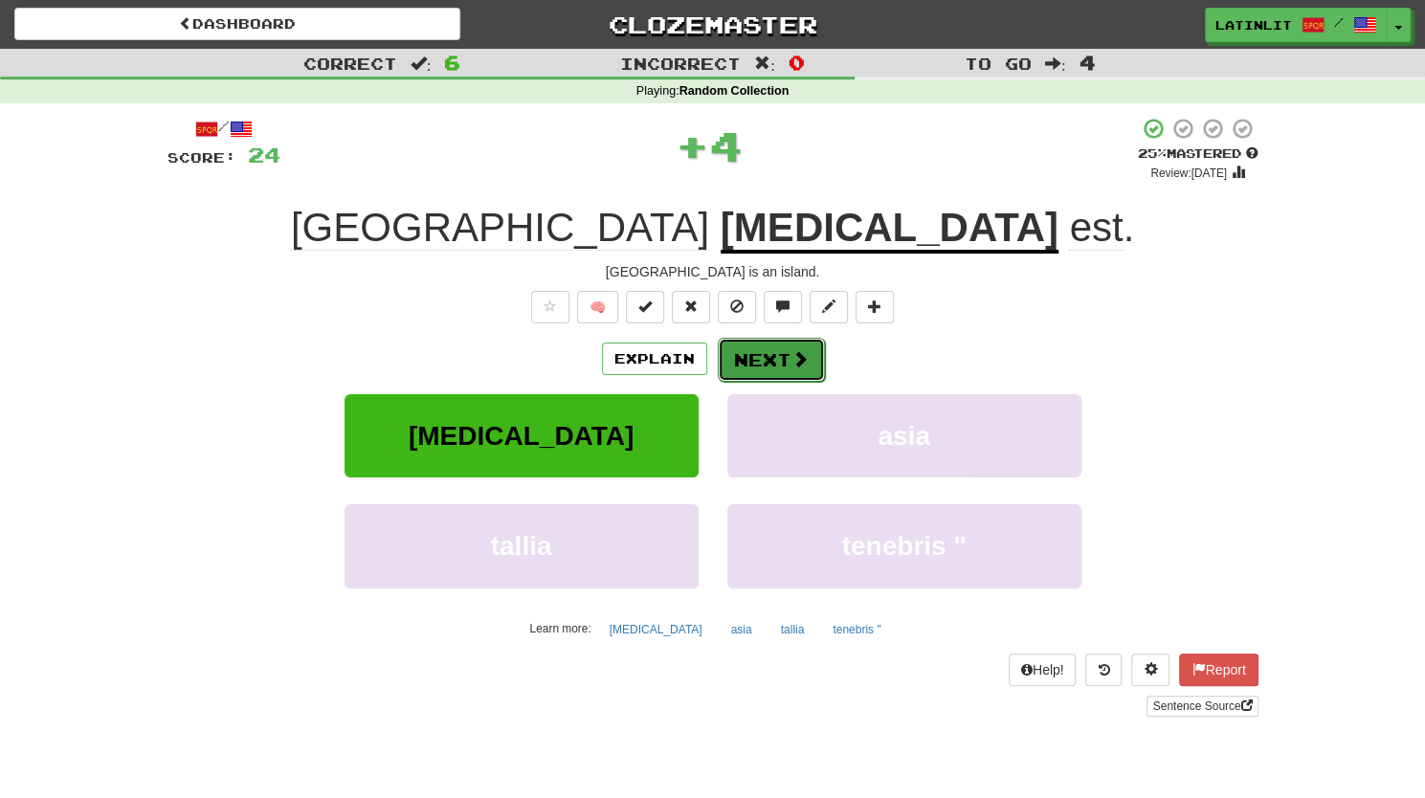
click at [775, 349] on button "Next" at bounding box center [771, 360] width 107 height 44
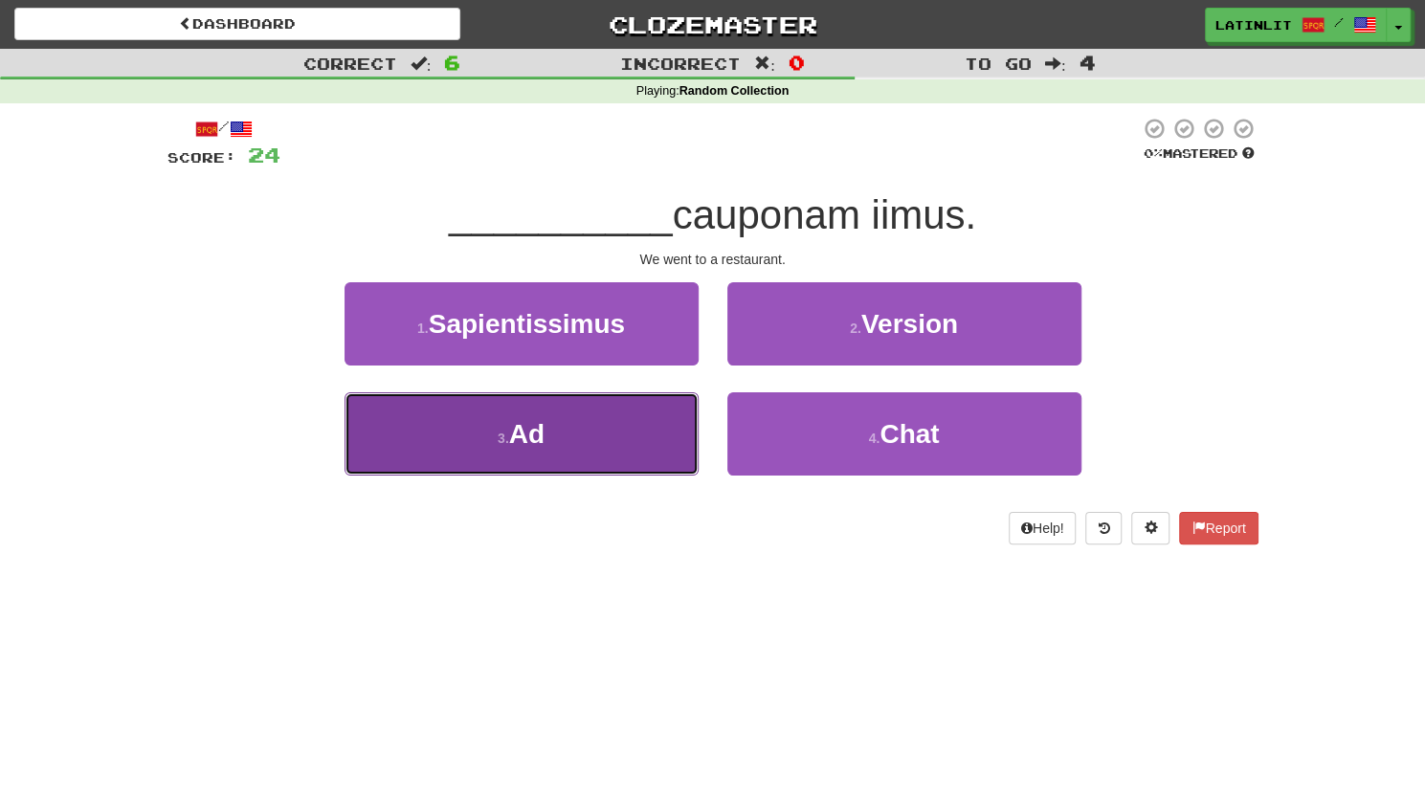
click at [570, 474] on button "3 . Ad" at bounding box center [521, 433] width 354 height 83
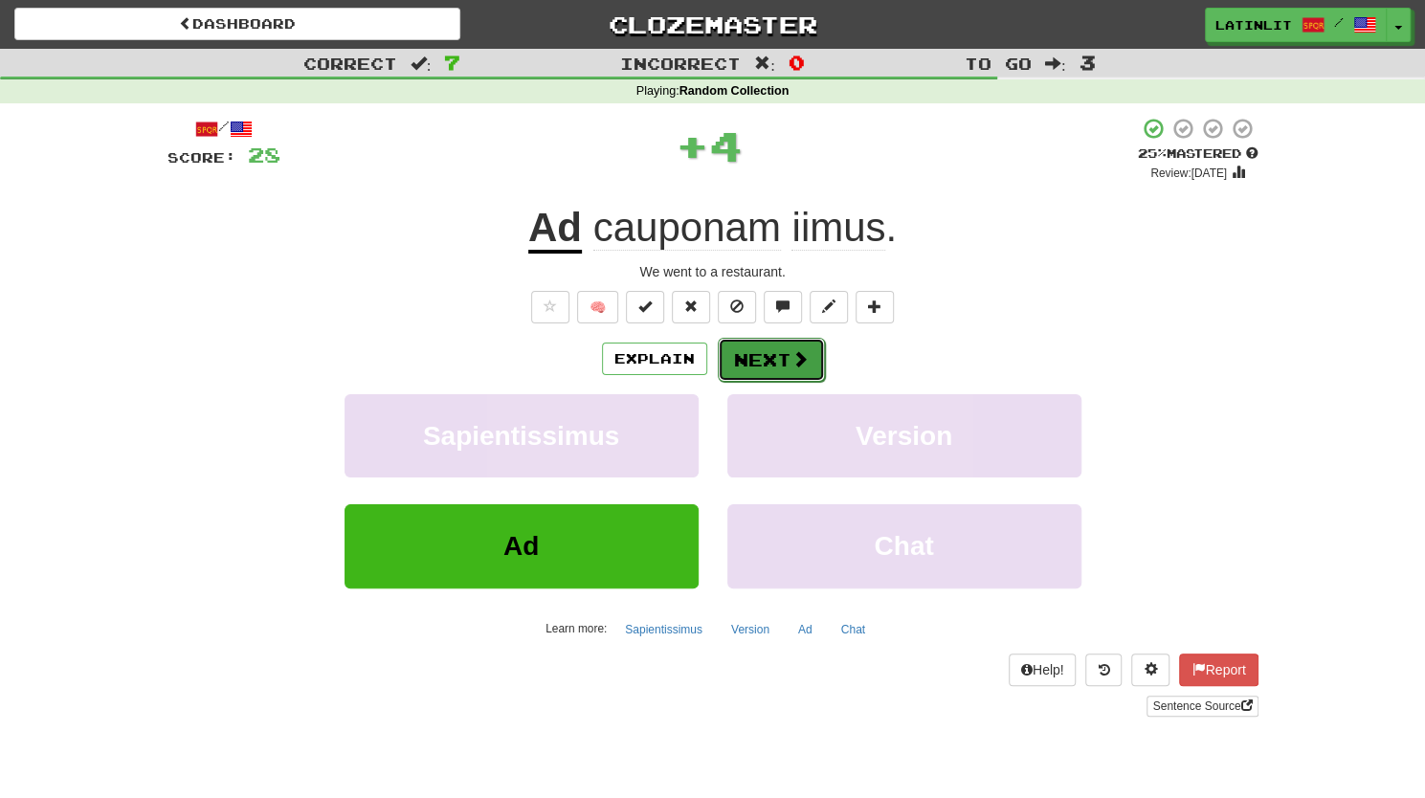
click at [774, 359] on button "Next" at bounding box center [771, 360] width 107 height 44
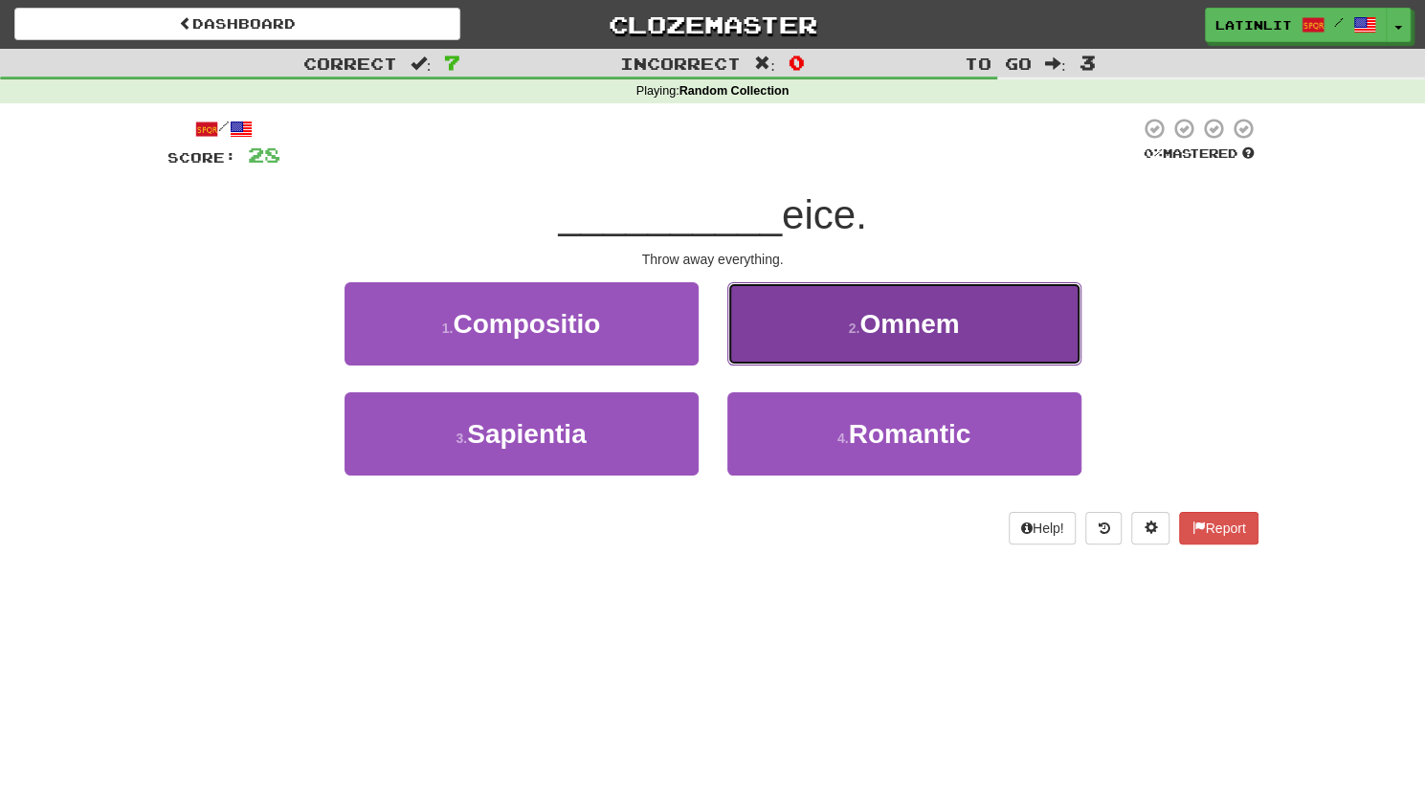
click at [798, 324] on button "2 . Omnem" at bounding box center [904, 323] width 354 height 83
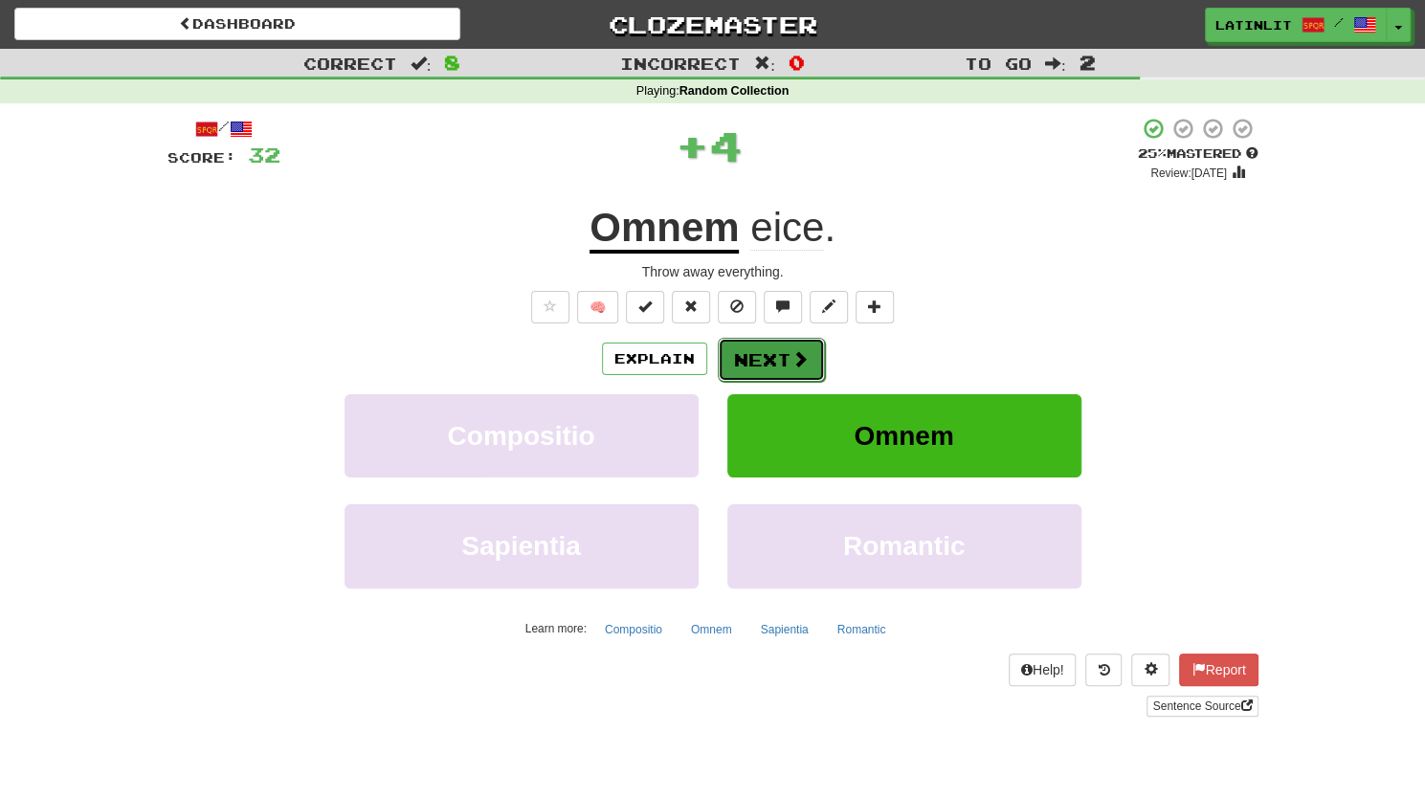
click at [768, 358] on button "Next" at bounding box center [771, 360] width 107 height 44
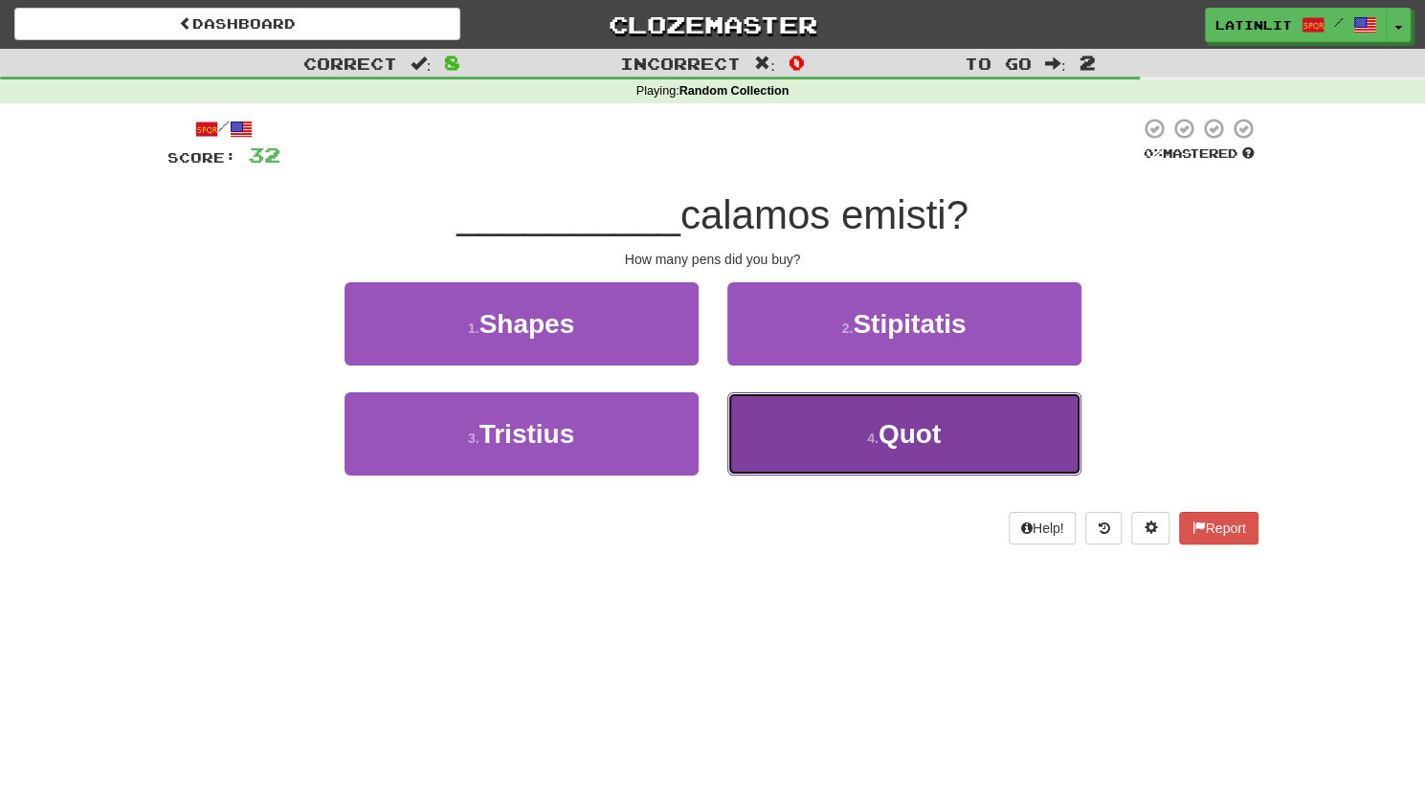
click at [779, 435] on button "4 . Quot" at bounding box center [904, 433] width 354 height 83
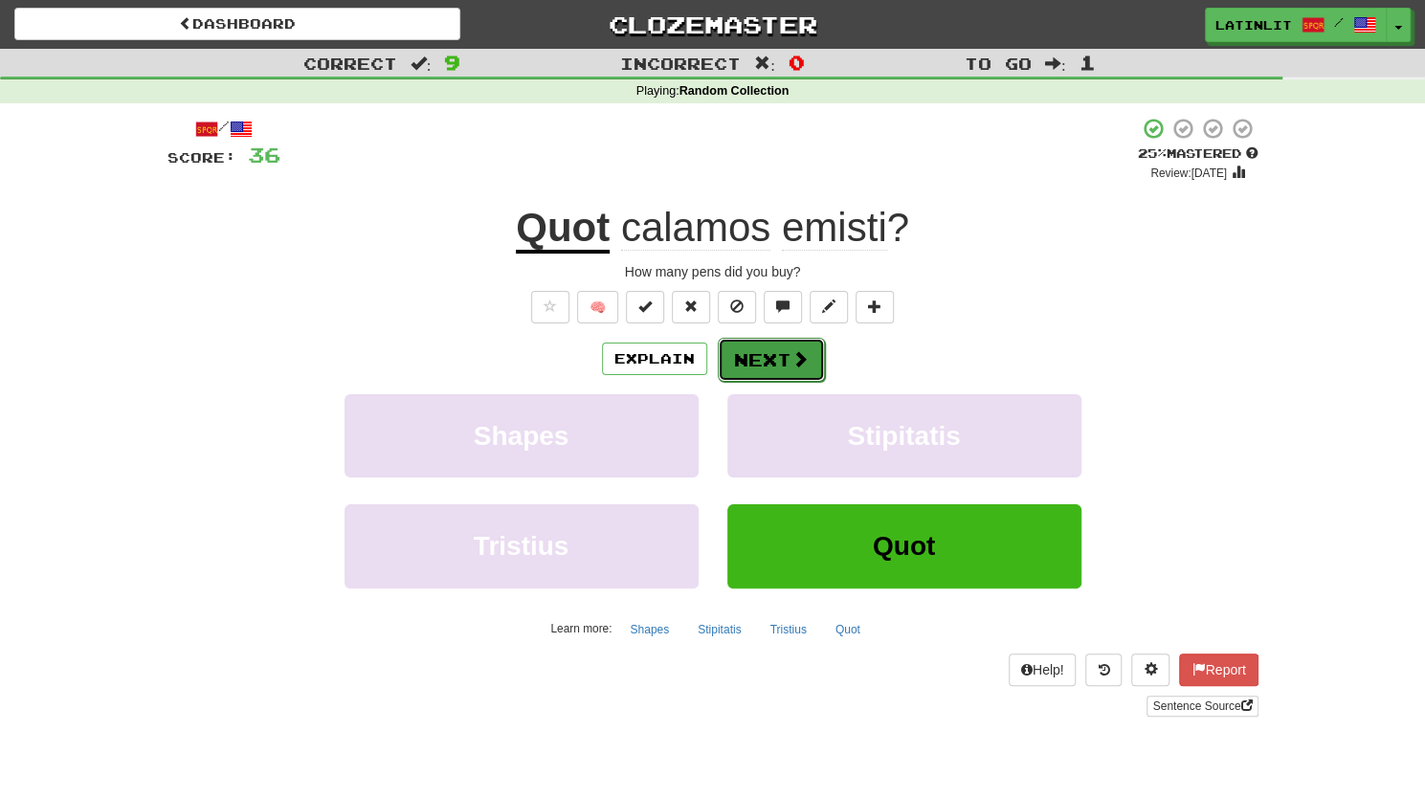
drag, startPoint x: 756, startPoint y: 365, endPoint x: 749, endPoint y: 357, distance: 10.2
click at [749, 357] on button "Next" at bounding box center [771, 360] width 107 height 44
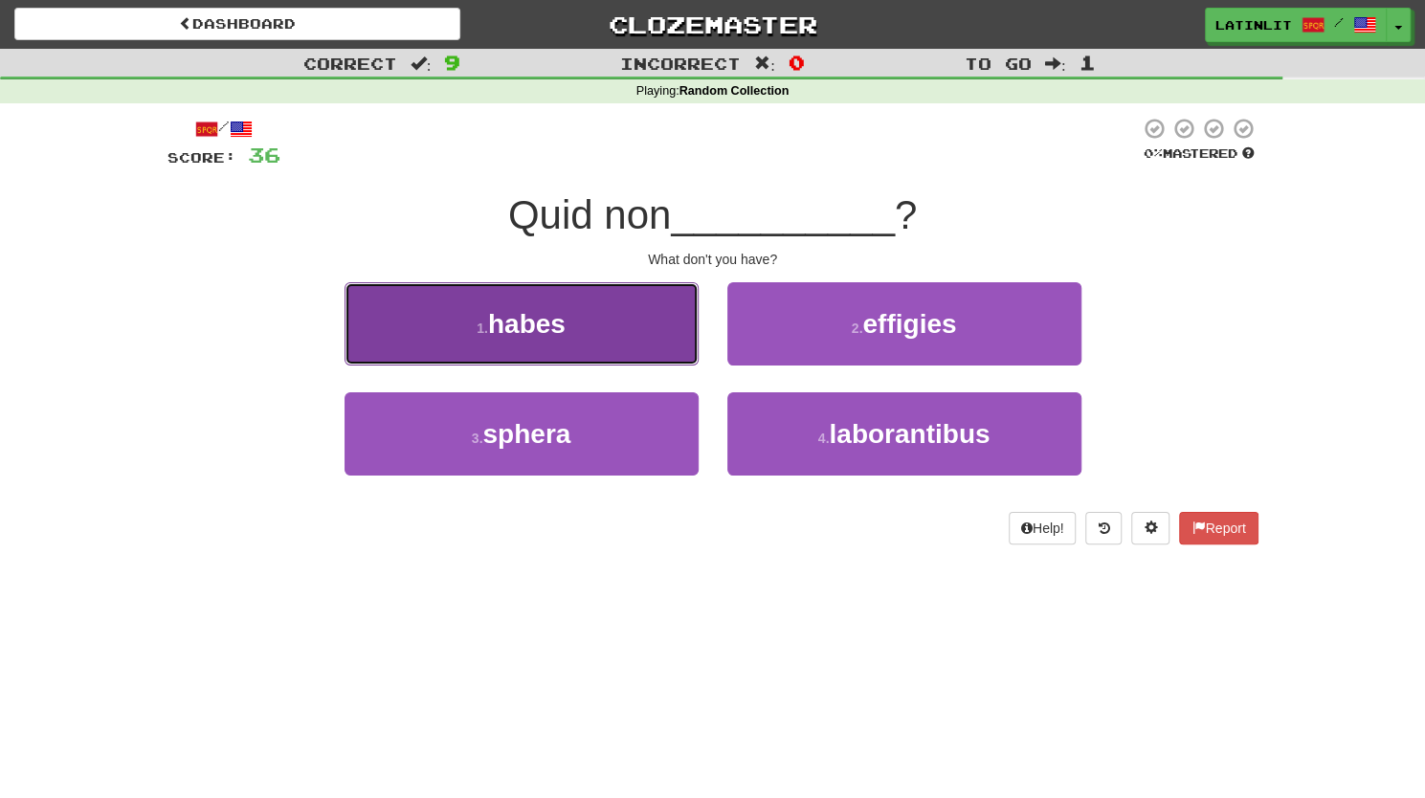
click at [565, 299] on button "1 . habes" at bounding box center [521, 323] width 354 height 83
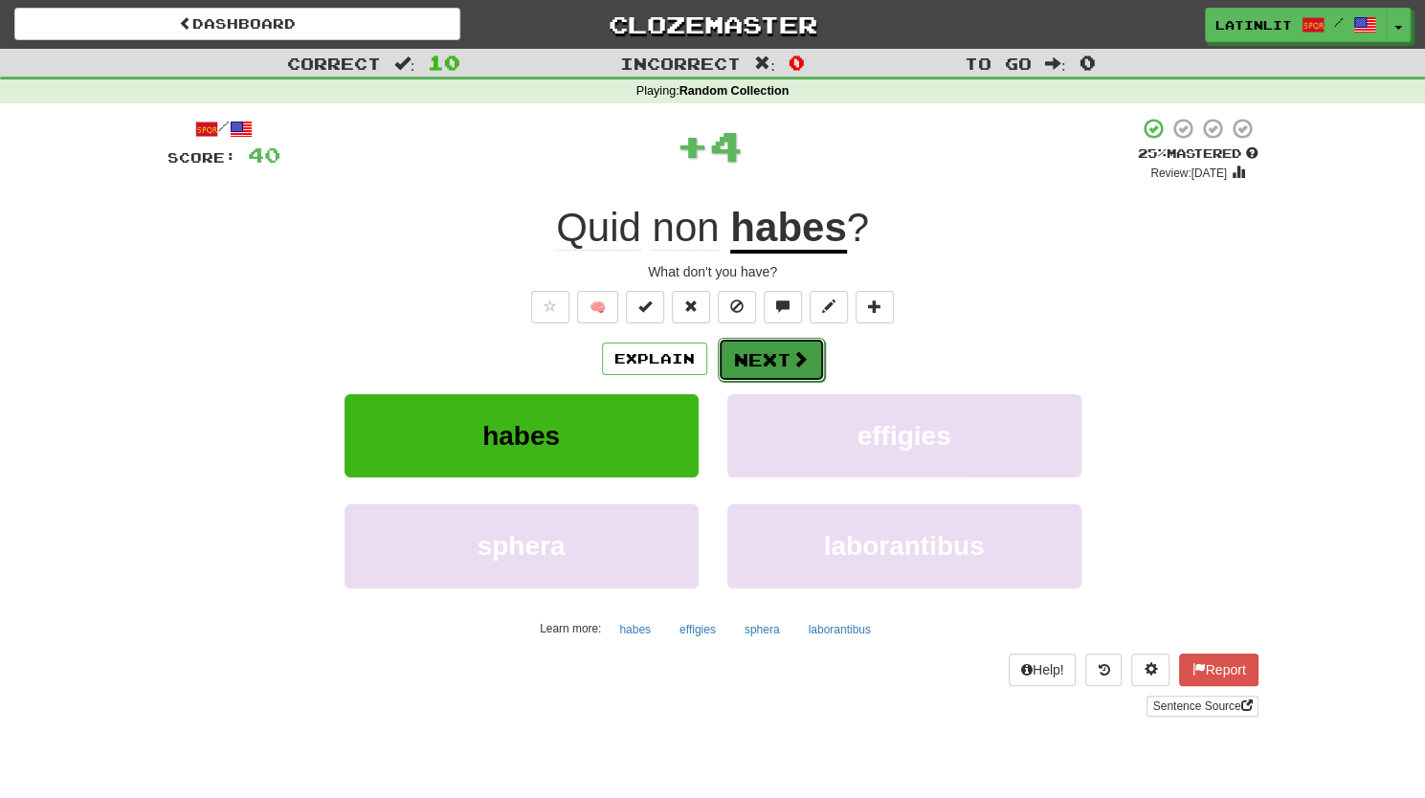
click at [768, 344] on button "Next" at bounding box center [771, 360] width 107 height 44
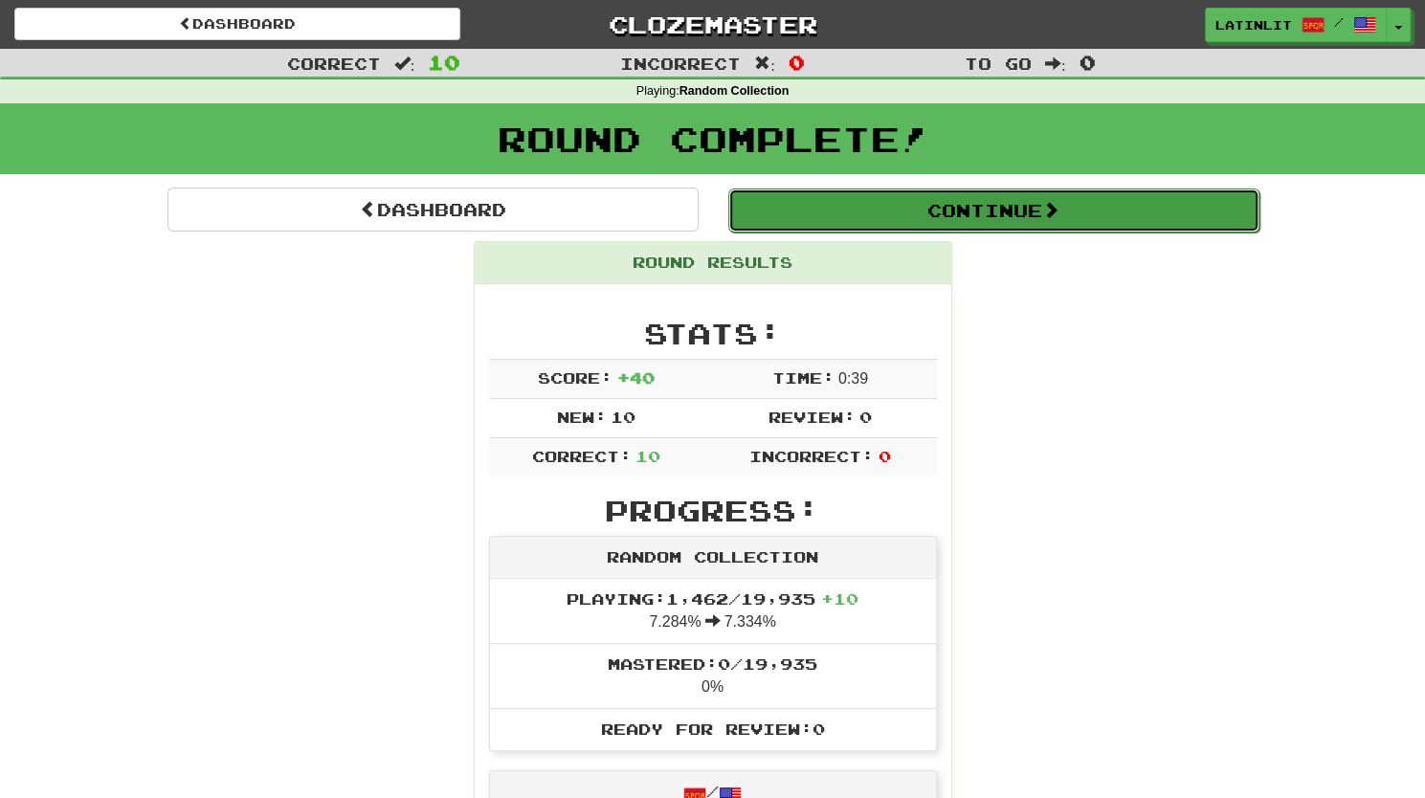
click at [872, 209] on button "Continue" at bounding box center [993, 210] width 531 height 44
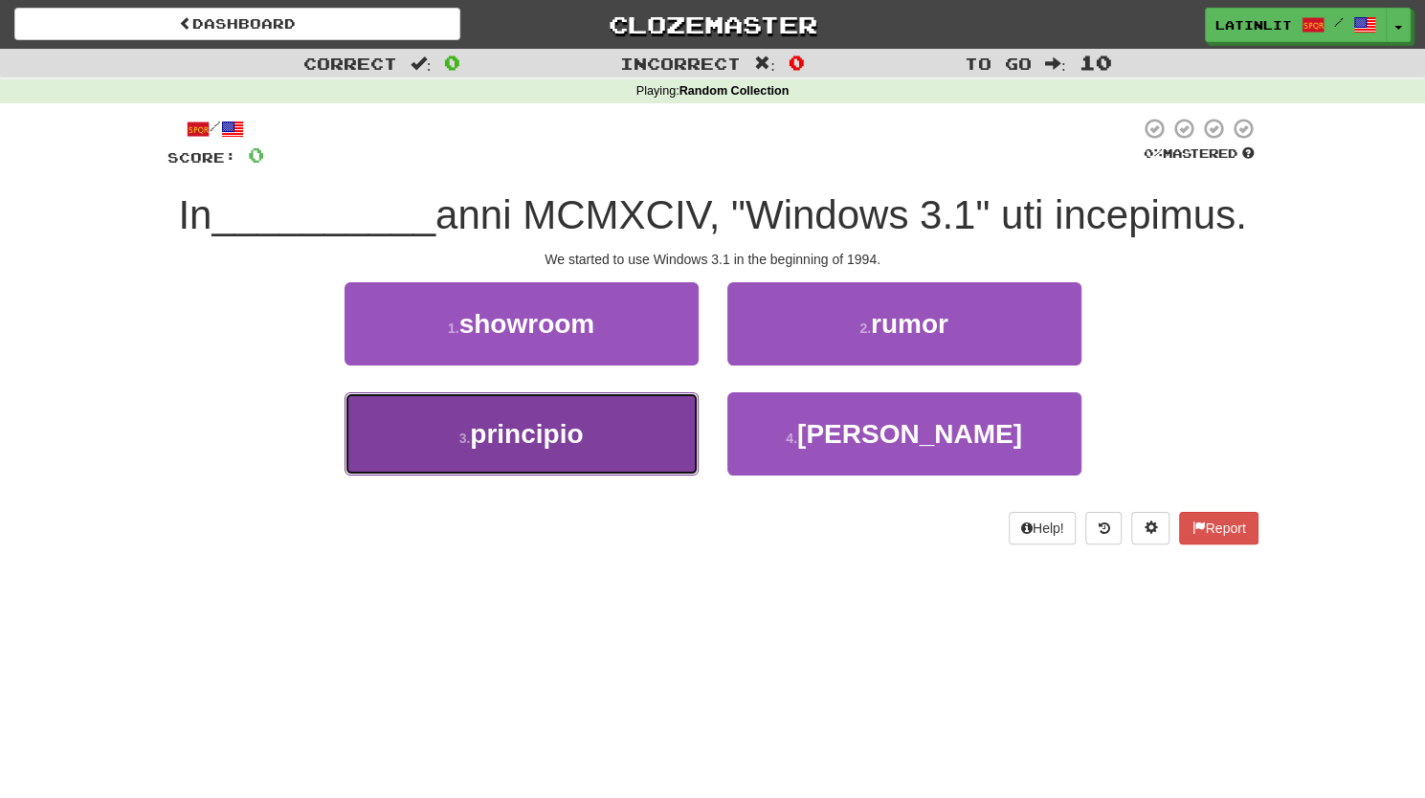
click at [591, 450] on button "3 . principio" at bounding box center [521, 433] width 354 height 83
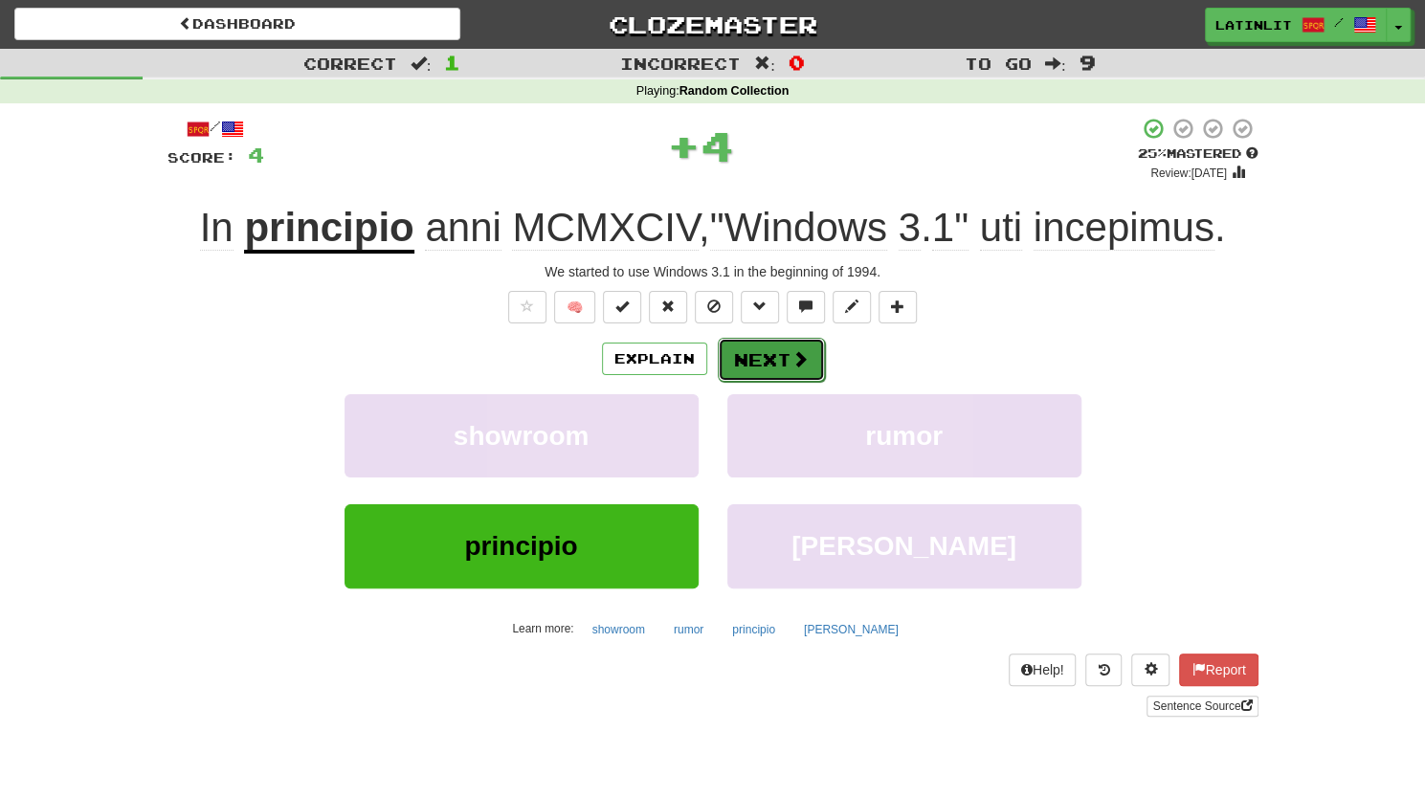
click at [778, 359] on button "Next" at bounding box center [771, 360] width 107 height 44
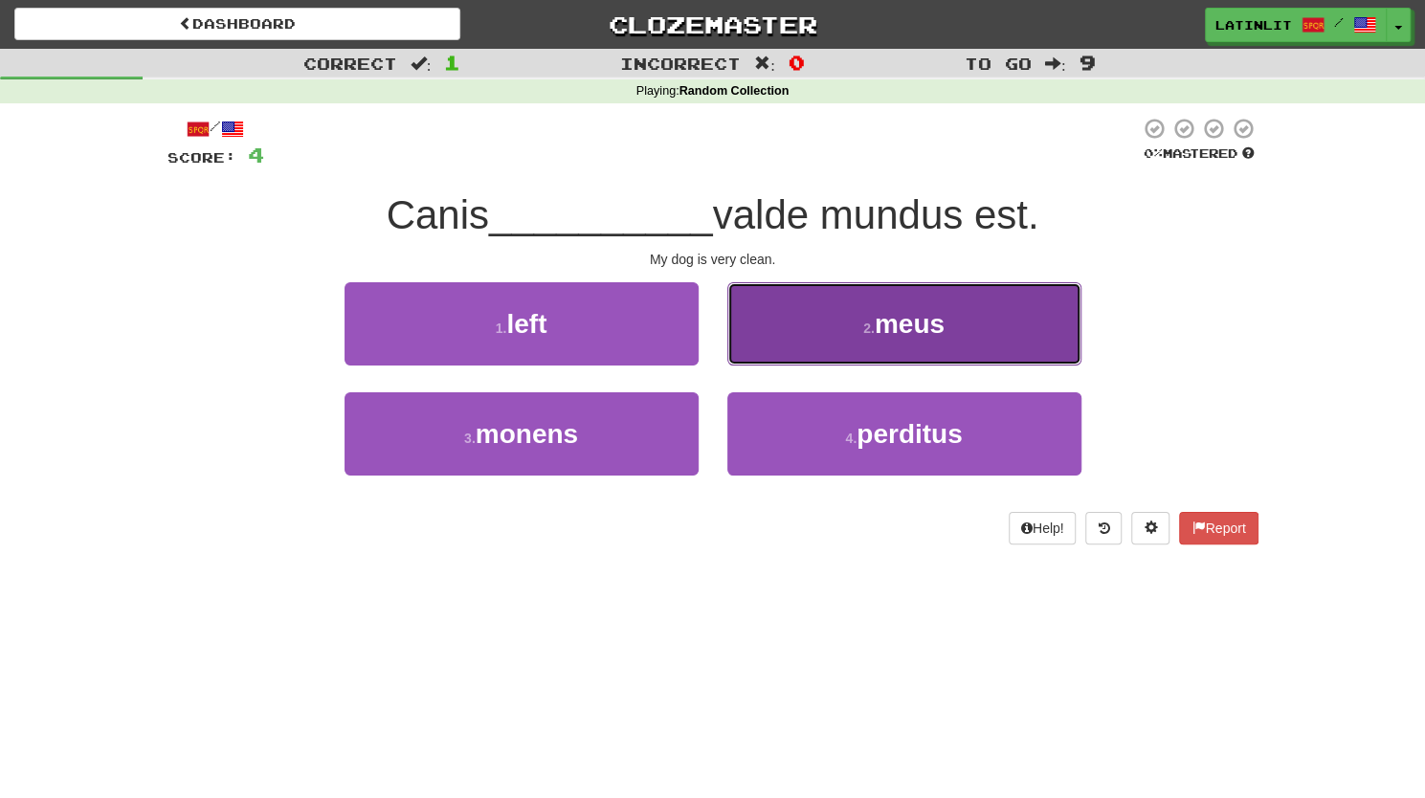
click at [811, 315] on button "2 . meus" at bounding box center [904, 323] width 354 height 83
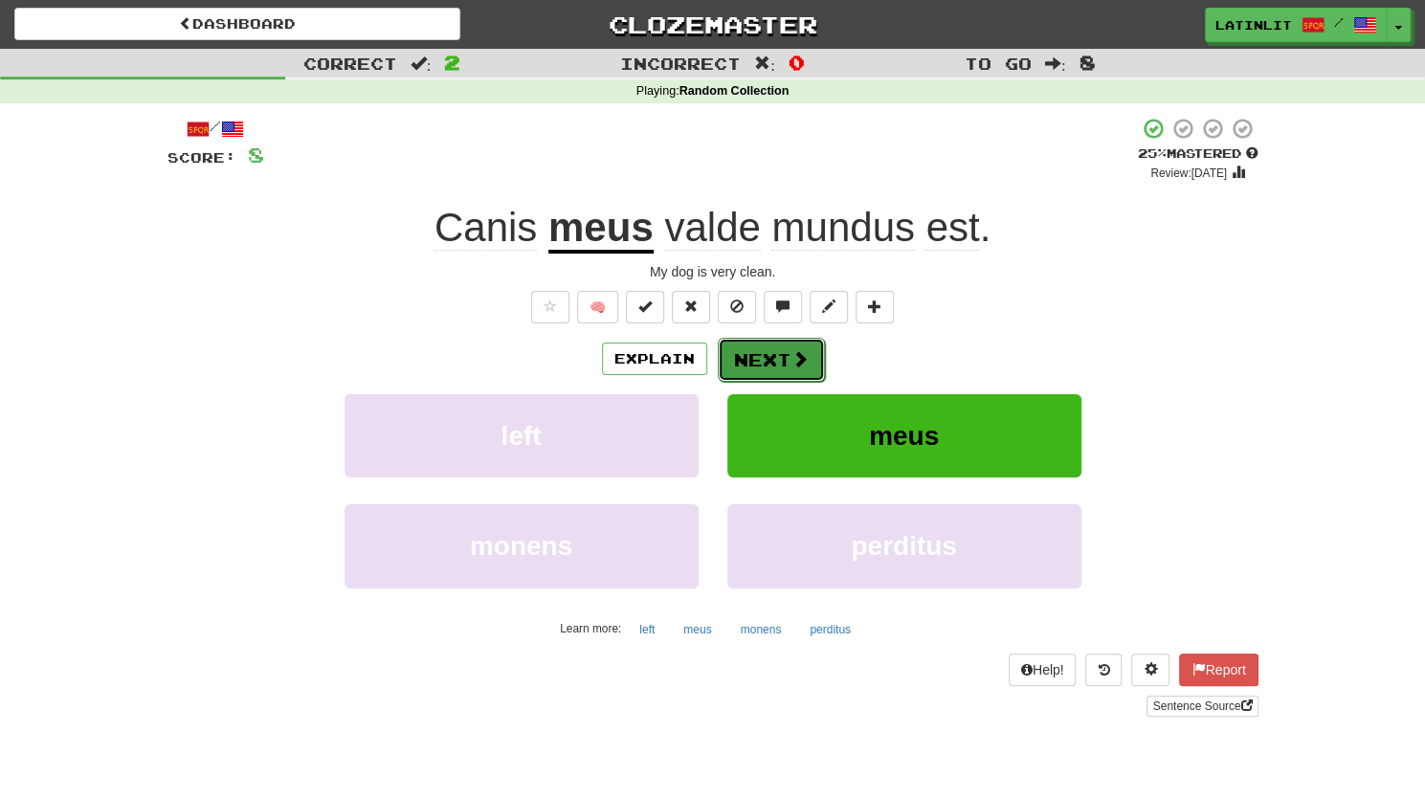
click at [786, 352] on button "Next" at bounding box center [771, 360] width 107 height 44
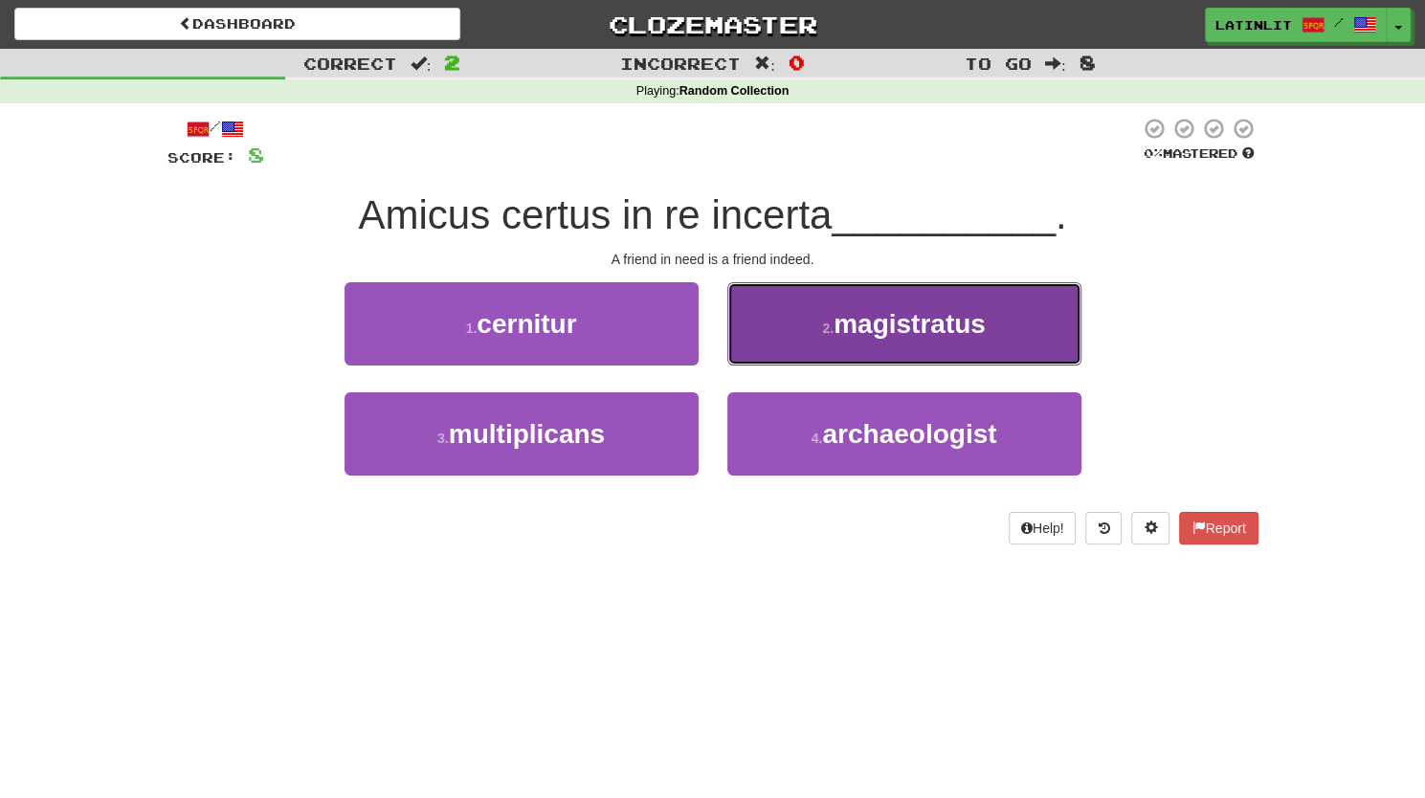
click at [800, 324] on button "2 . magistratus" at bounding box center [904, 323] width 354 height 83
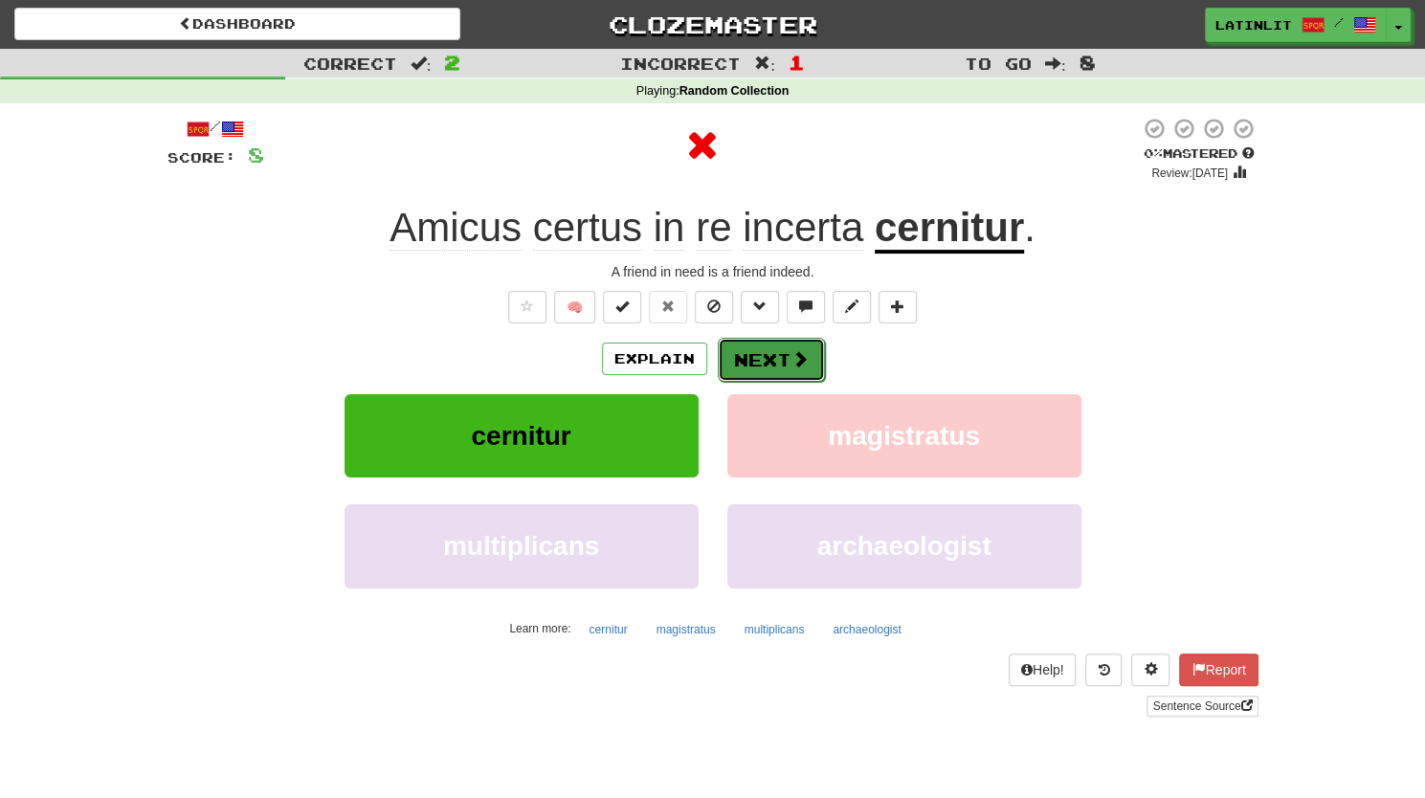
click at [765, 351] on button "Next" at bounding box center [771, 360] width 107 height 44
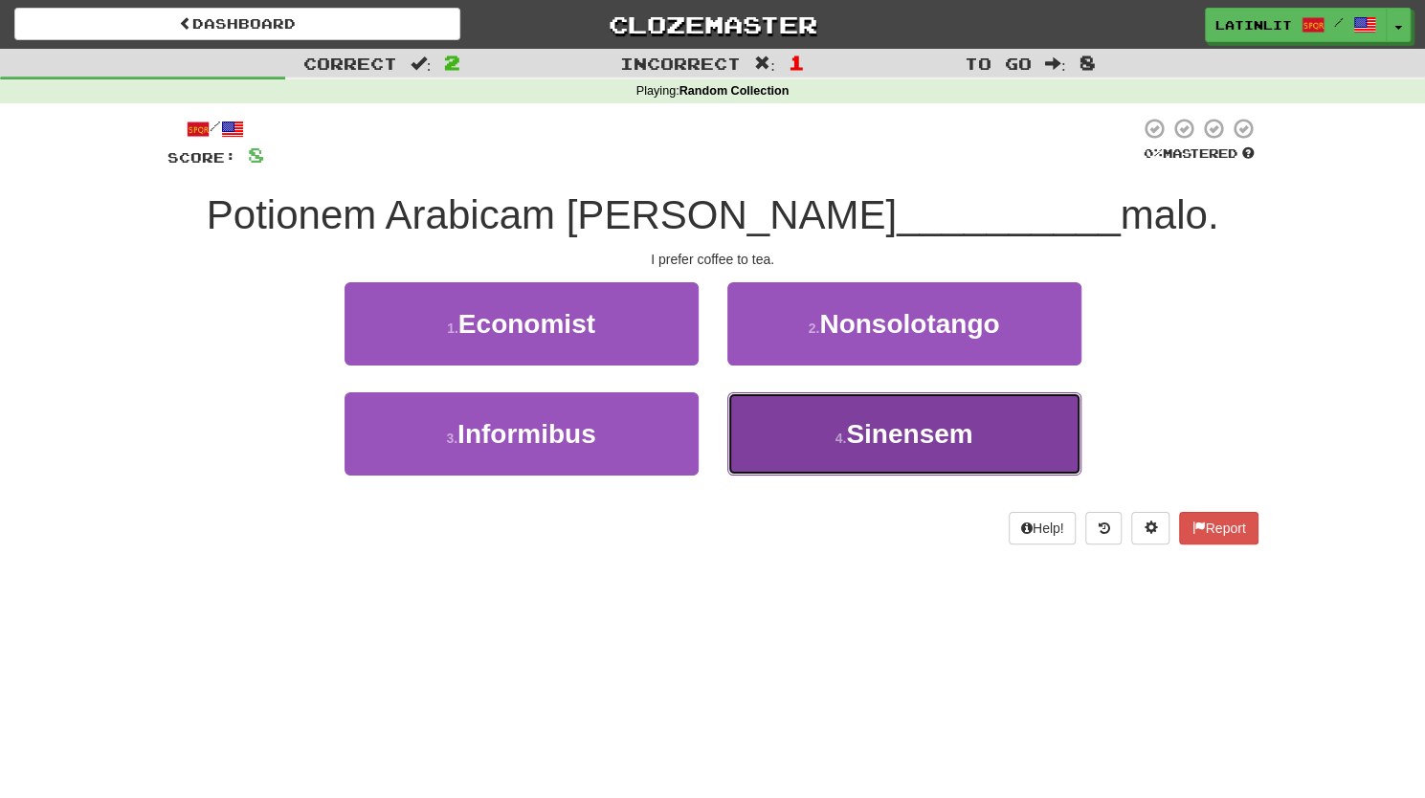
click at [788, 426] on button "4 . Sinensem" at bounding box center [904, 433] width 354 height 83
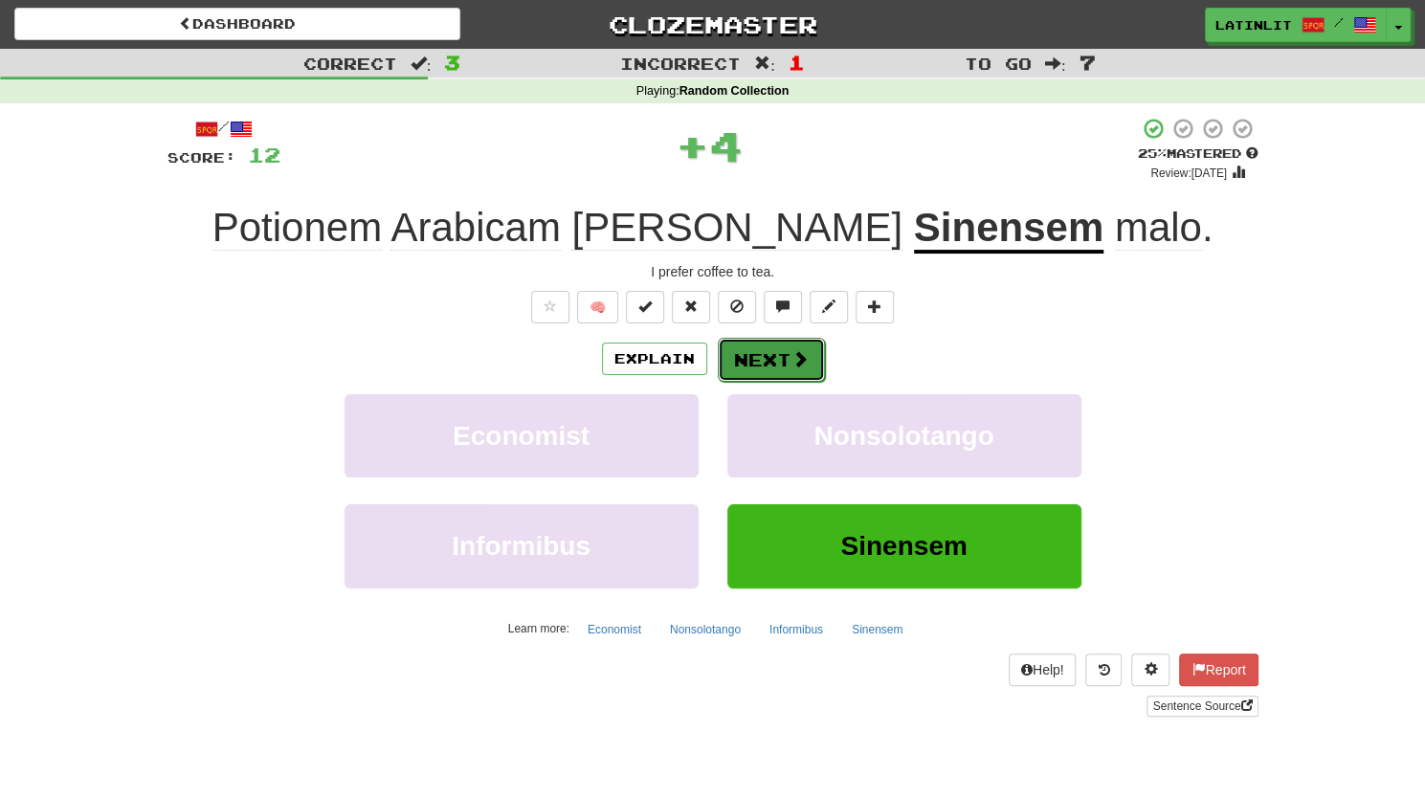
click at [780, 354] on button "Next" at bounding box center [771, 360] width 107 height 44
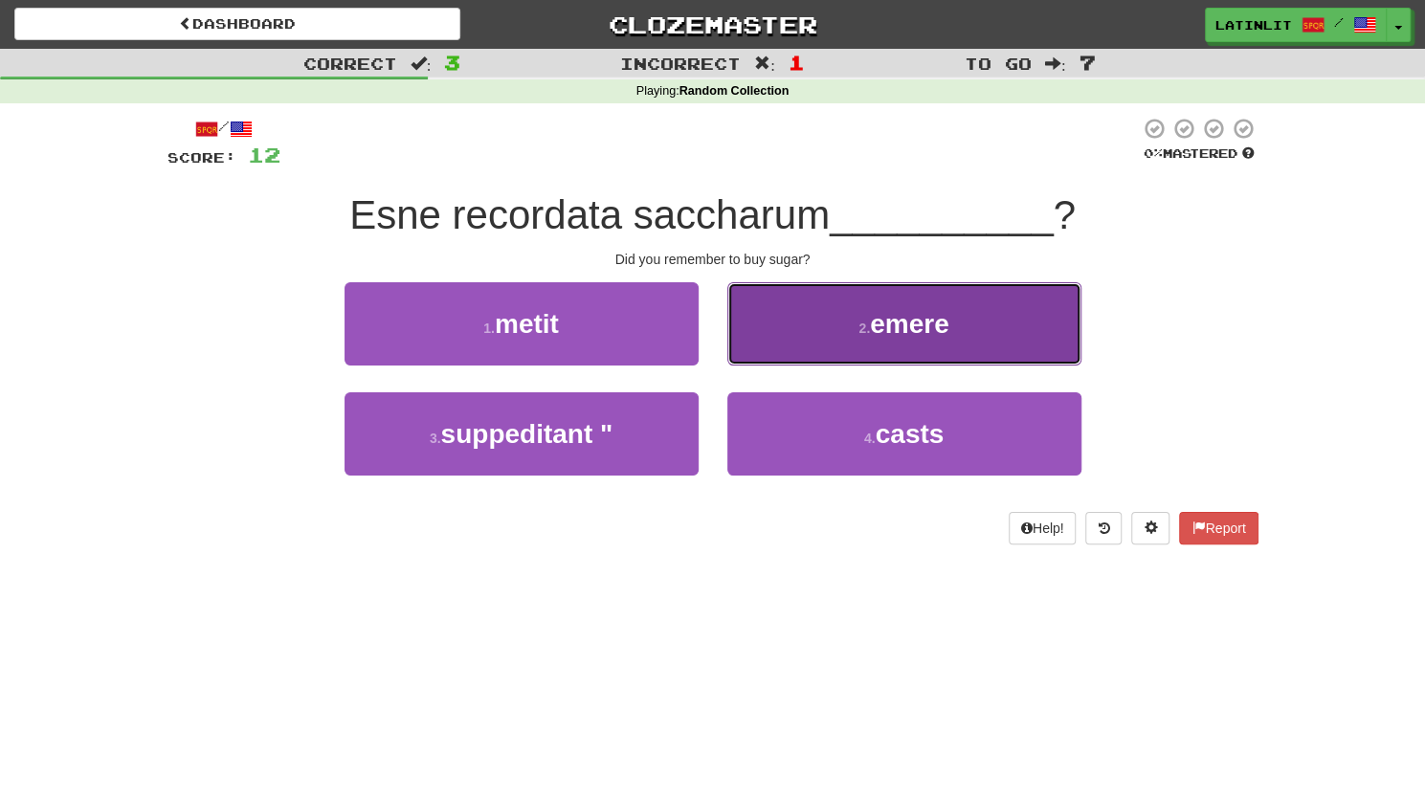
click at [804, 349] on button "2 . emere" at bounding box center [904, 323] width 354 height 83
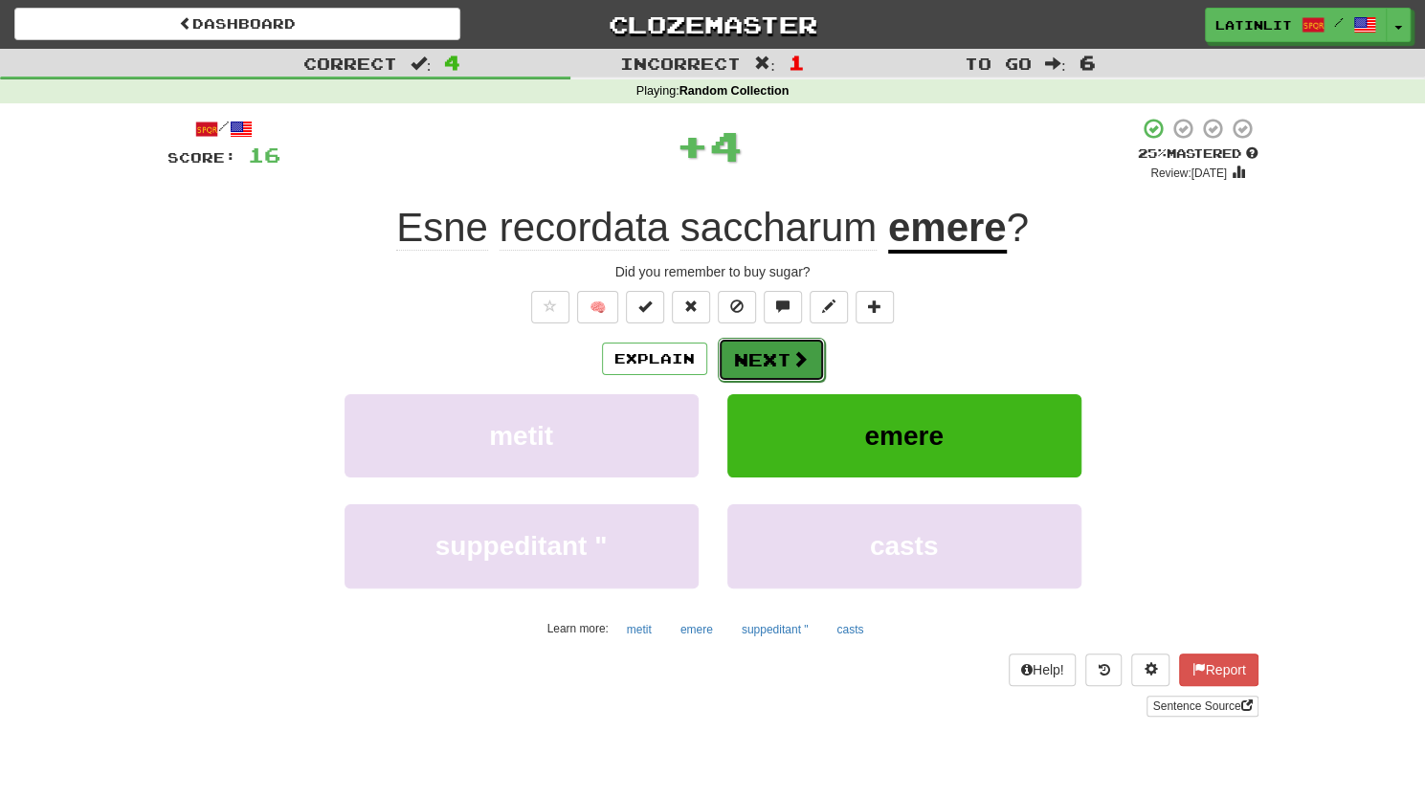
click at [776, 368] on button "Next" at bounding box center [771, 360] width 107 height 44
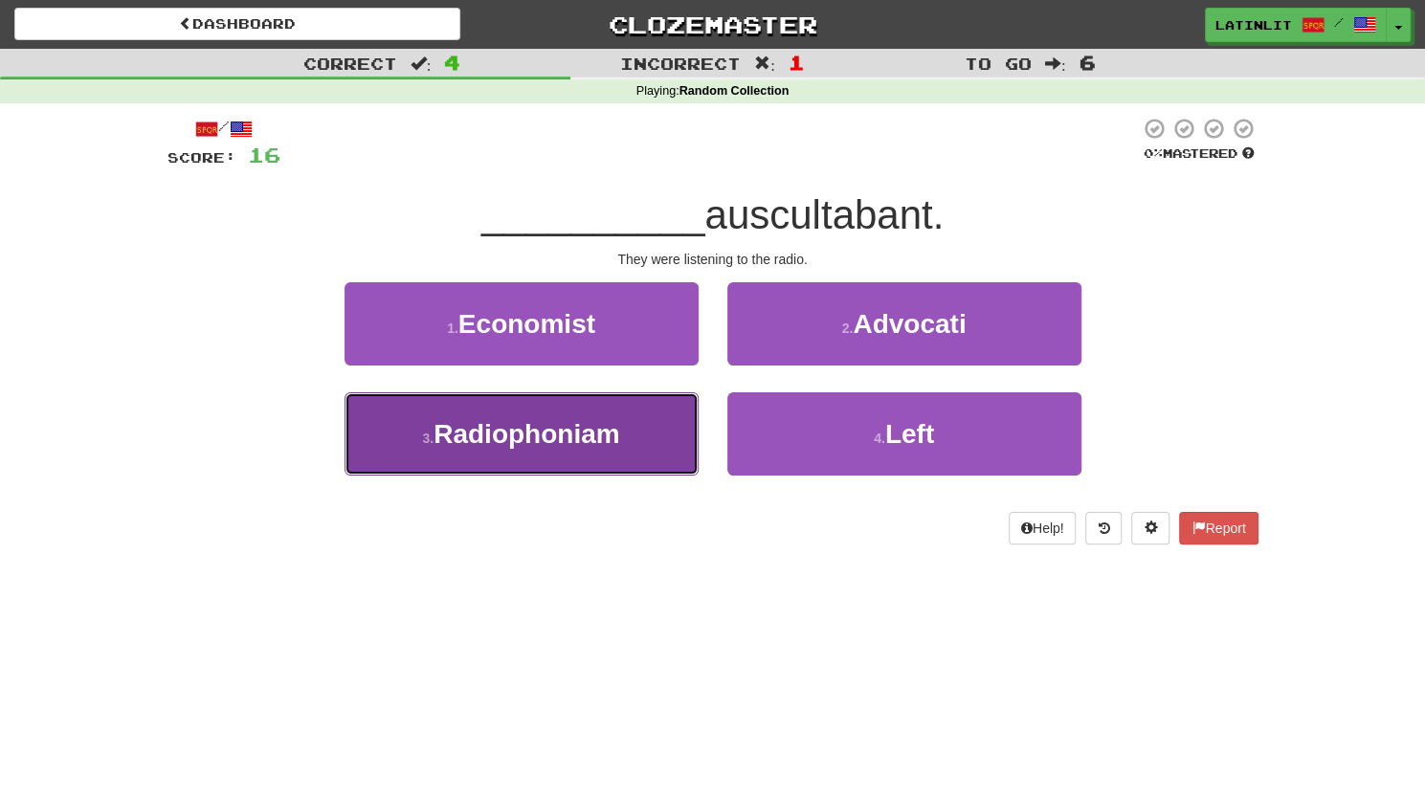
click at [605, 456] on button "3 . Radiophoniam" at bounding box center [521, 433] width 354 height 83
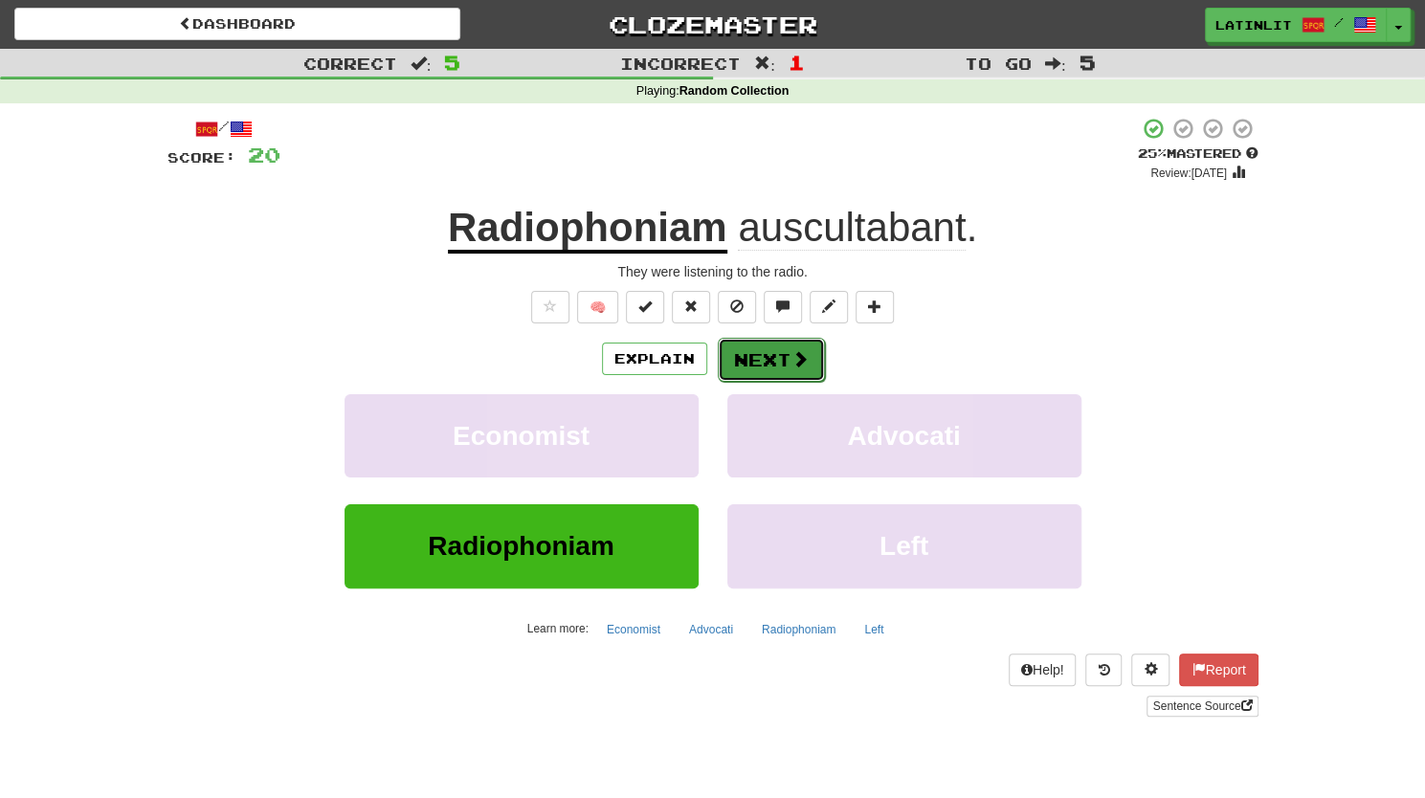
click at [791, 350] on span at bounding box center [799, 358] width 17 height 17
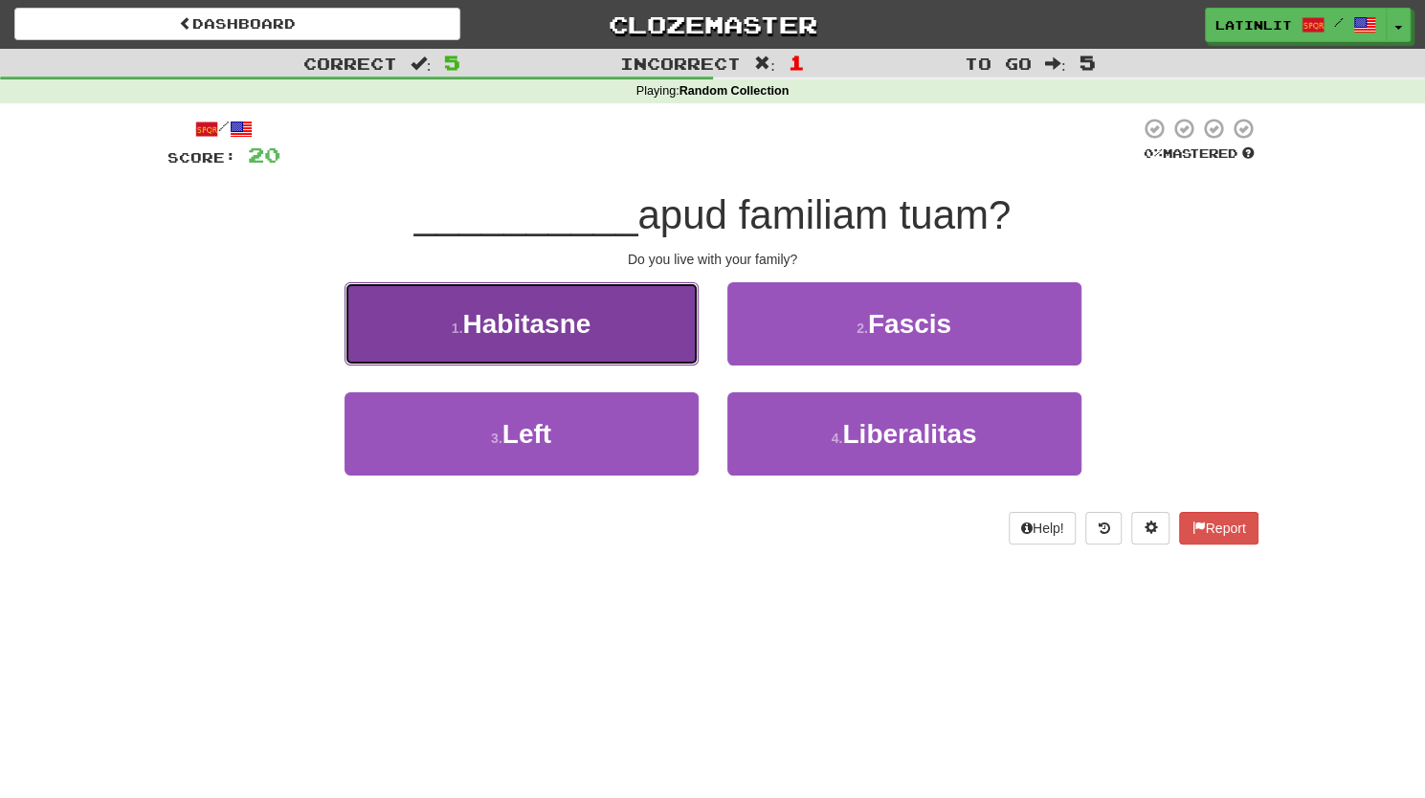
click at [566, 345] on button "1 . [GEOGRAPHIC_DATA]" at bounding box center [521, 323] width 354 height 83
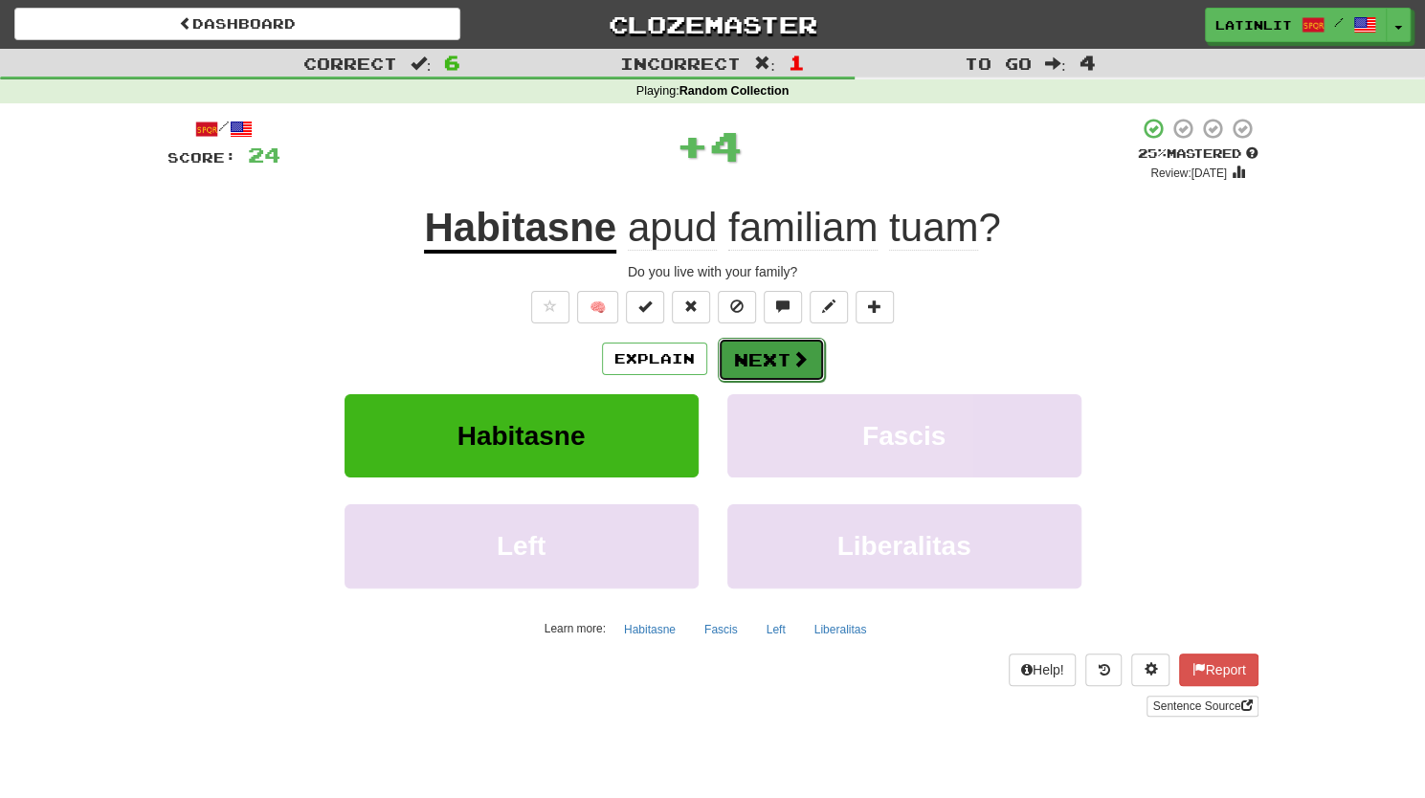
click at [763, 354] on button "Next" at bounding box center [771, 360] width 107 height 44
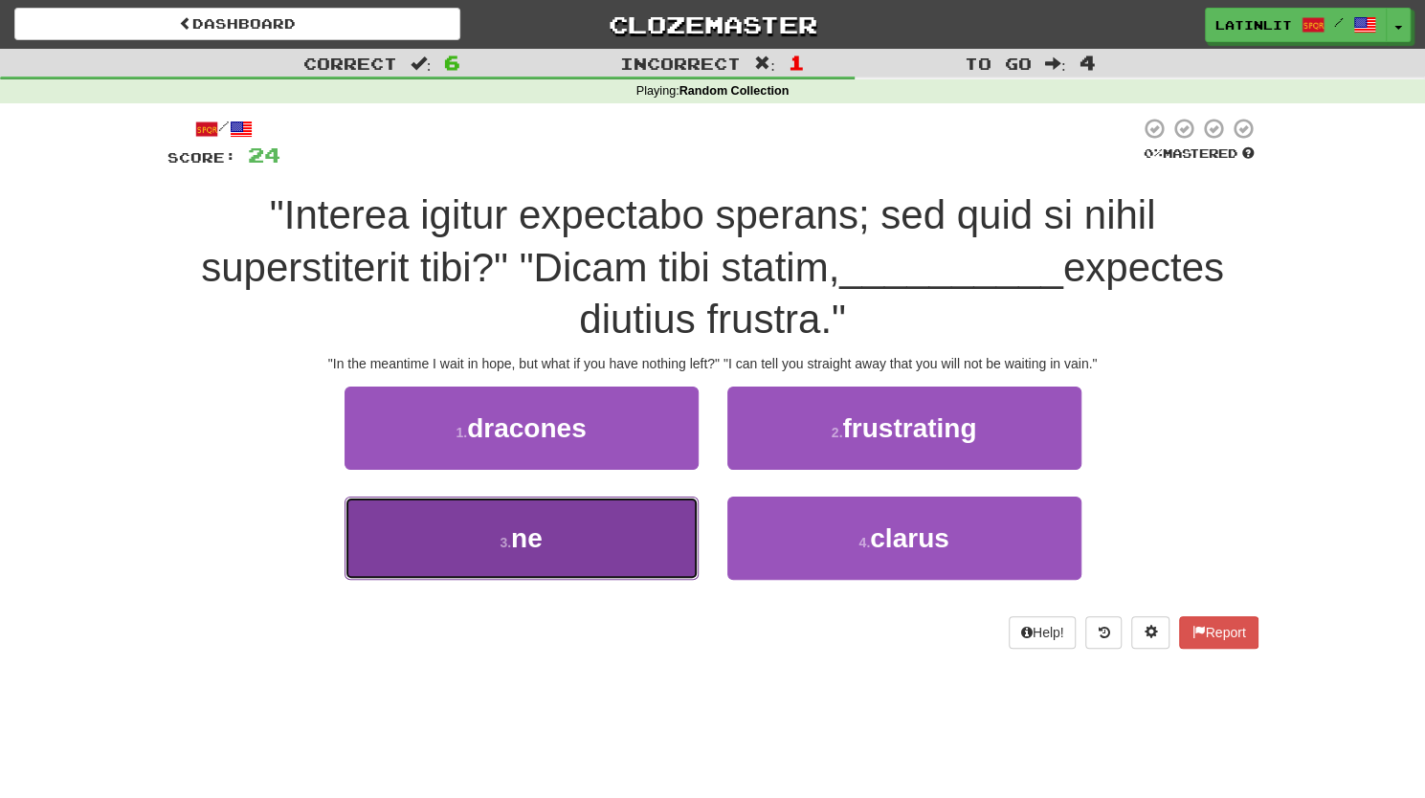
click at [567, 531] on button "3 . ne" at bounding box center [521, 538] width 354 height 83
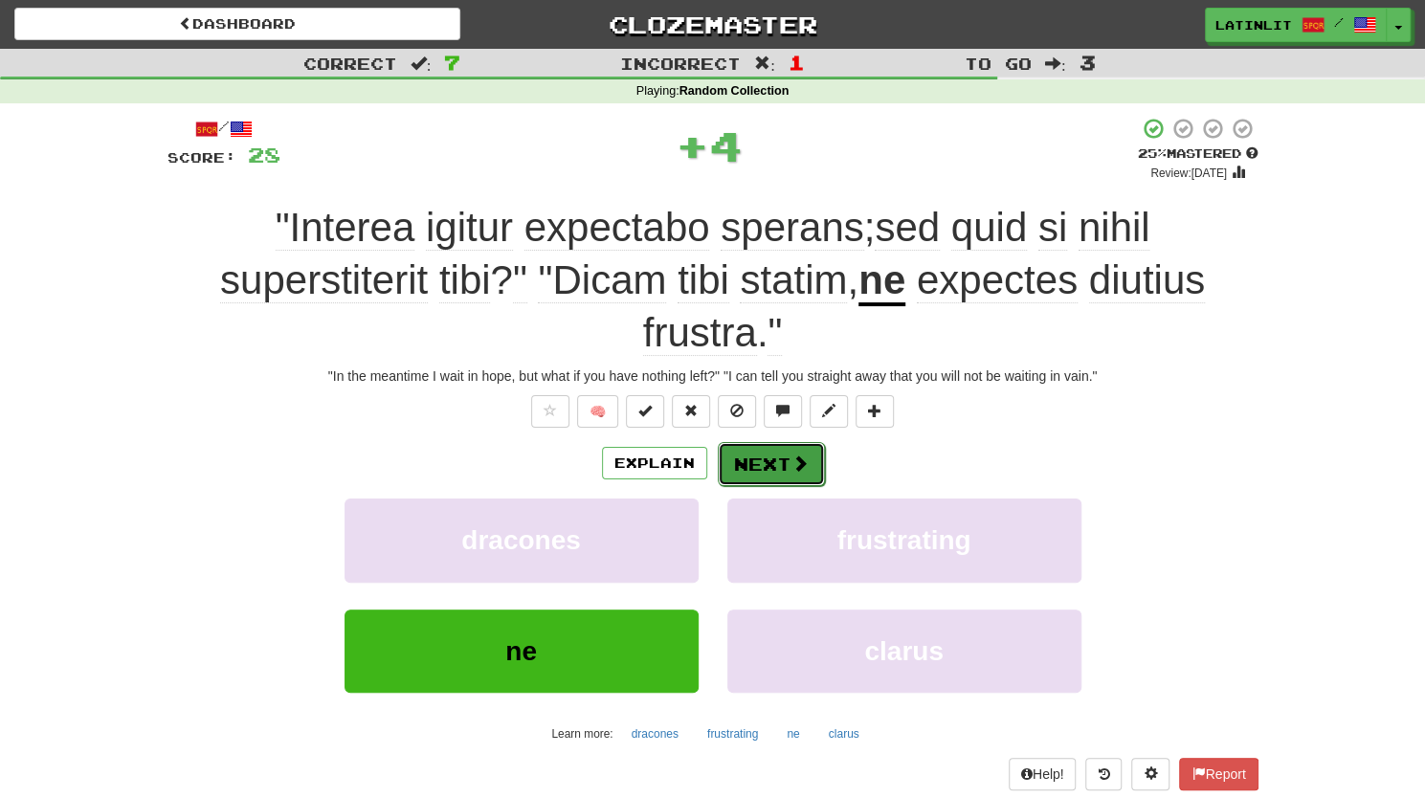
click at [755, 473] on button "Next" at bounding box center [771, 464] width 107 height 44
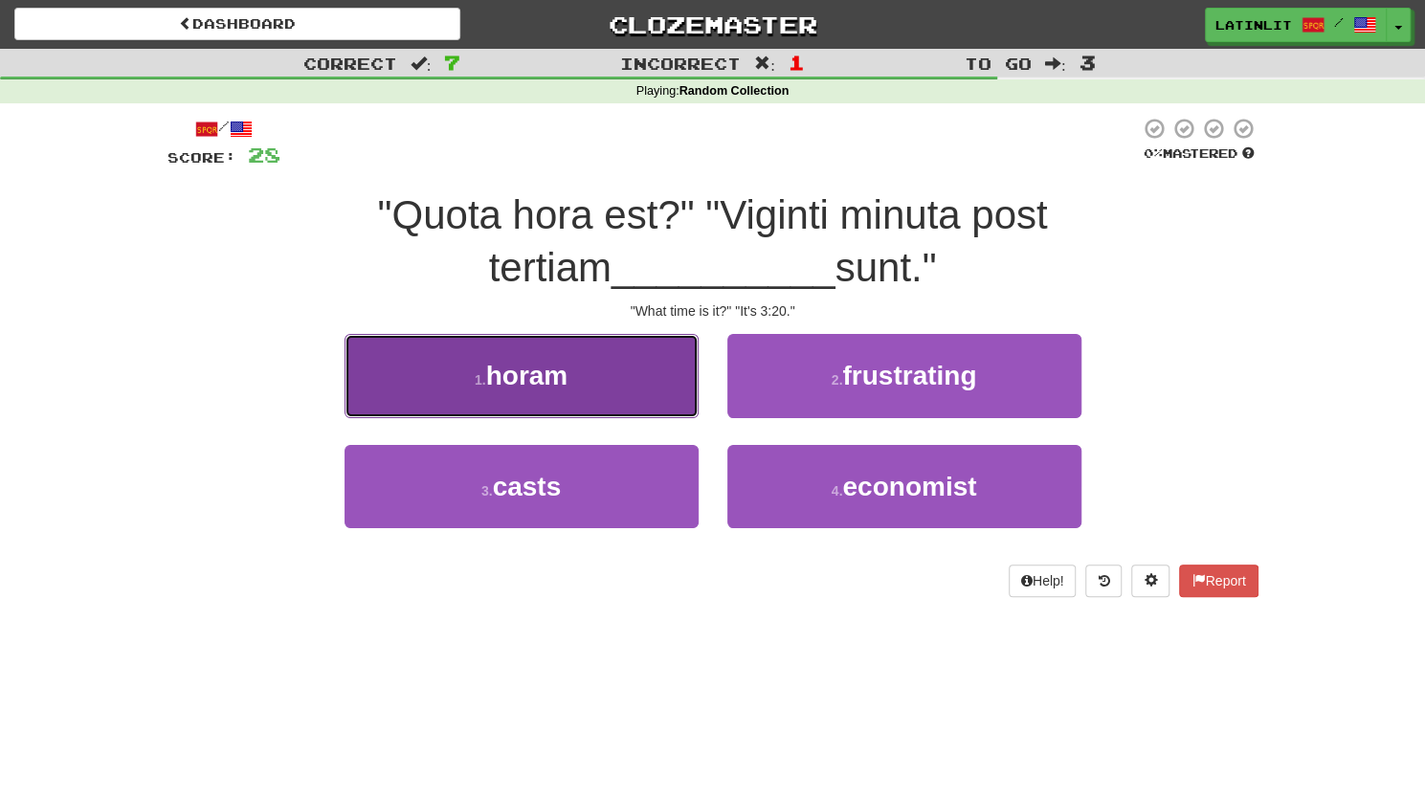
click at [526, 368] on span "horam" at bounding box center [527, 376] width 82 height 30
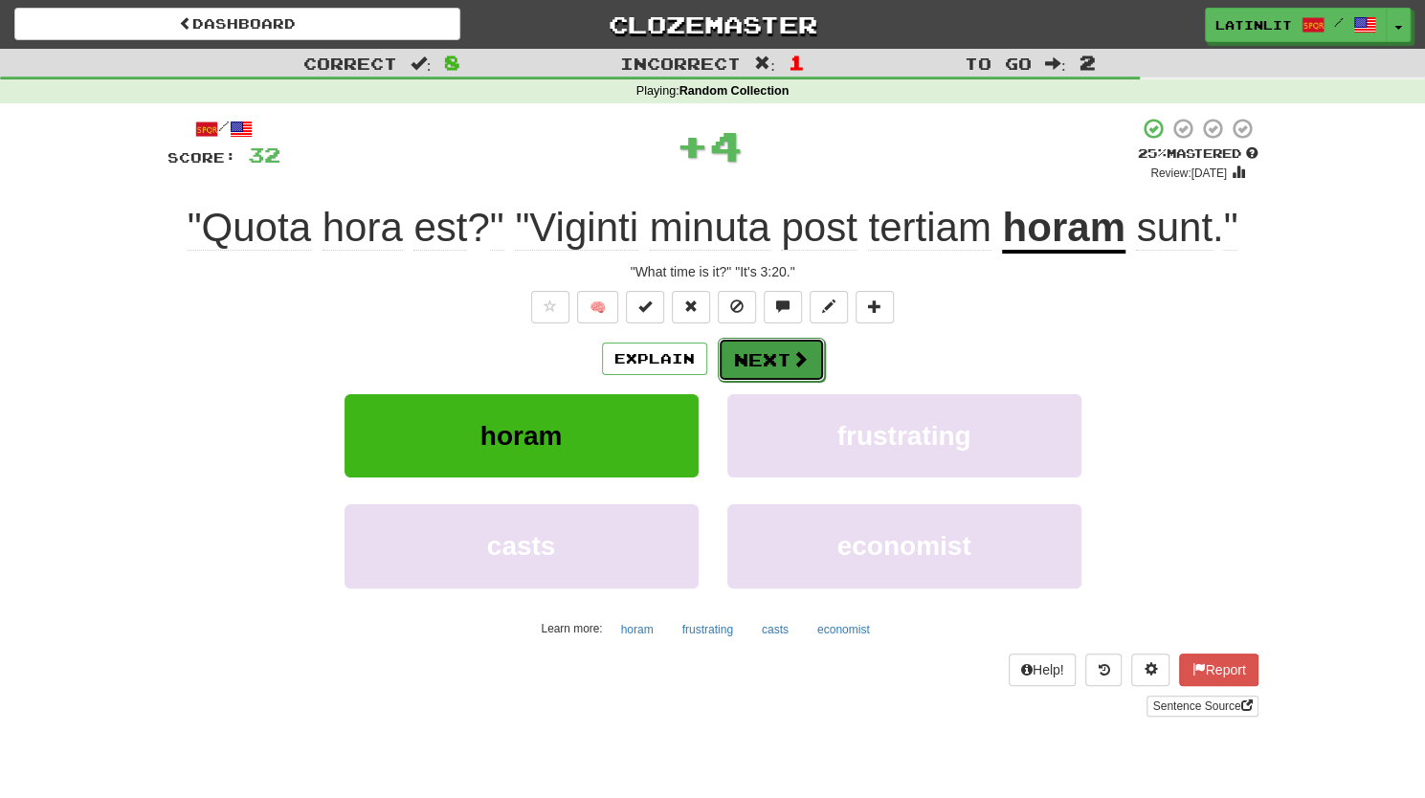
click at [805, 347] on button "Next" at bounding box center [771, 360] width 107 height 44
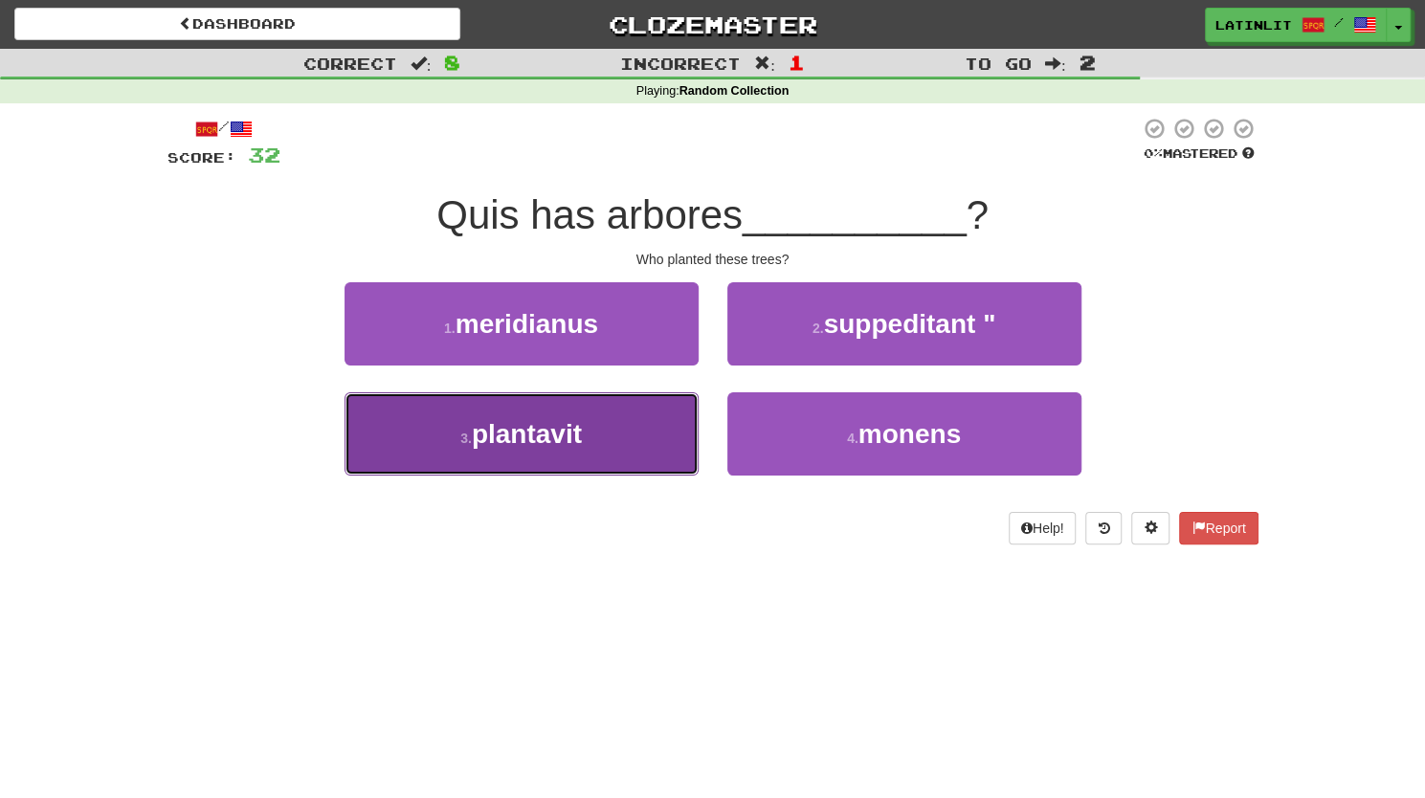
click at [528, 456] on button "3 . plantavit" at bounding box center [521, 433] width 354 height 83
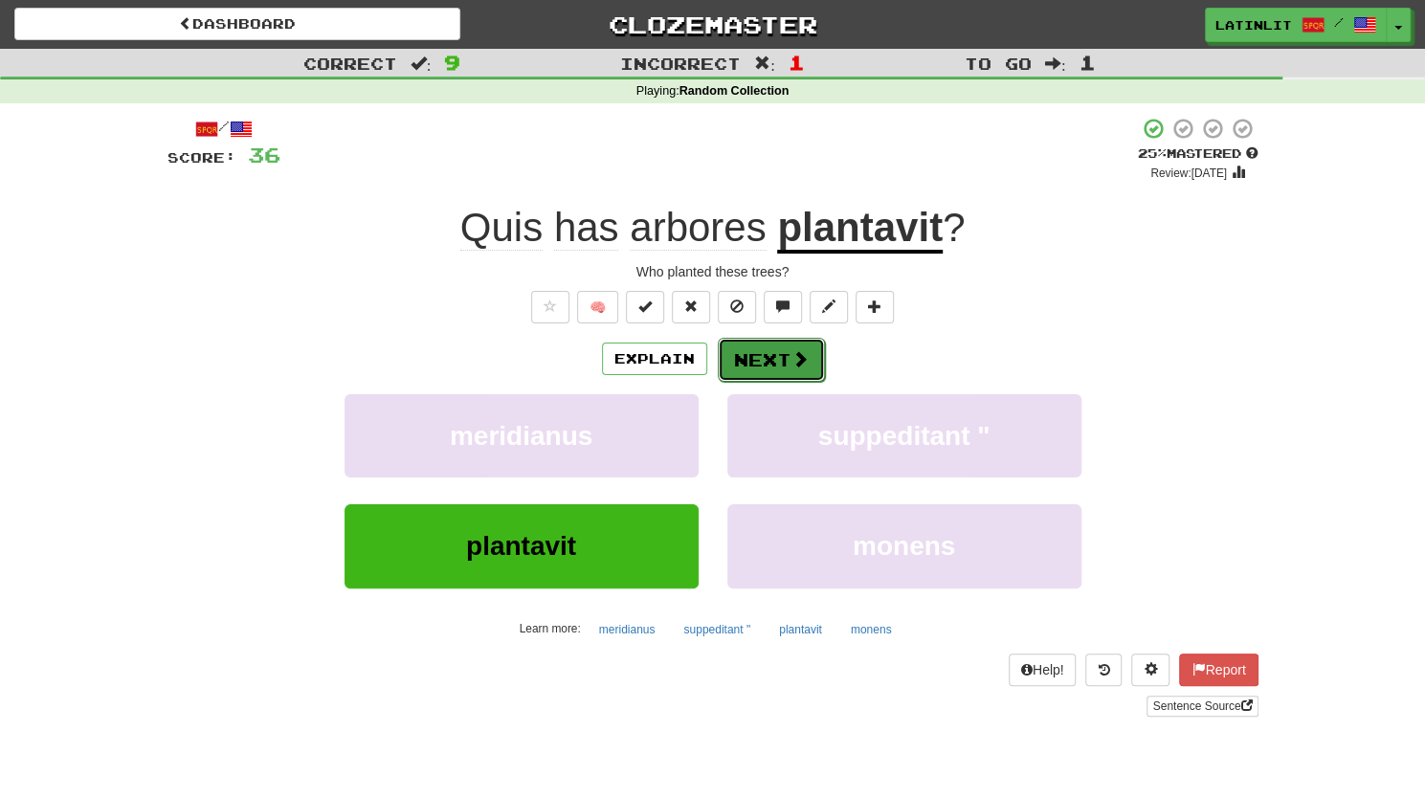
click at [766, 359] on button "Next" at bounding box center [771, 360] width 107 height 44
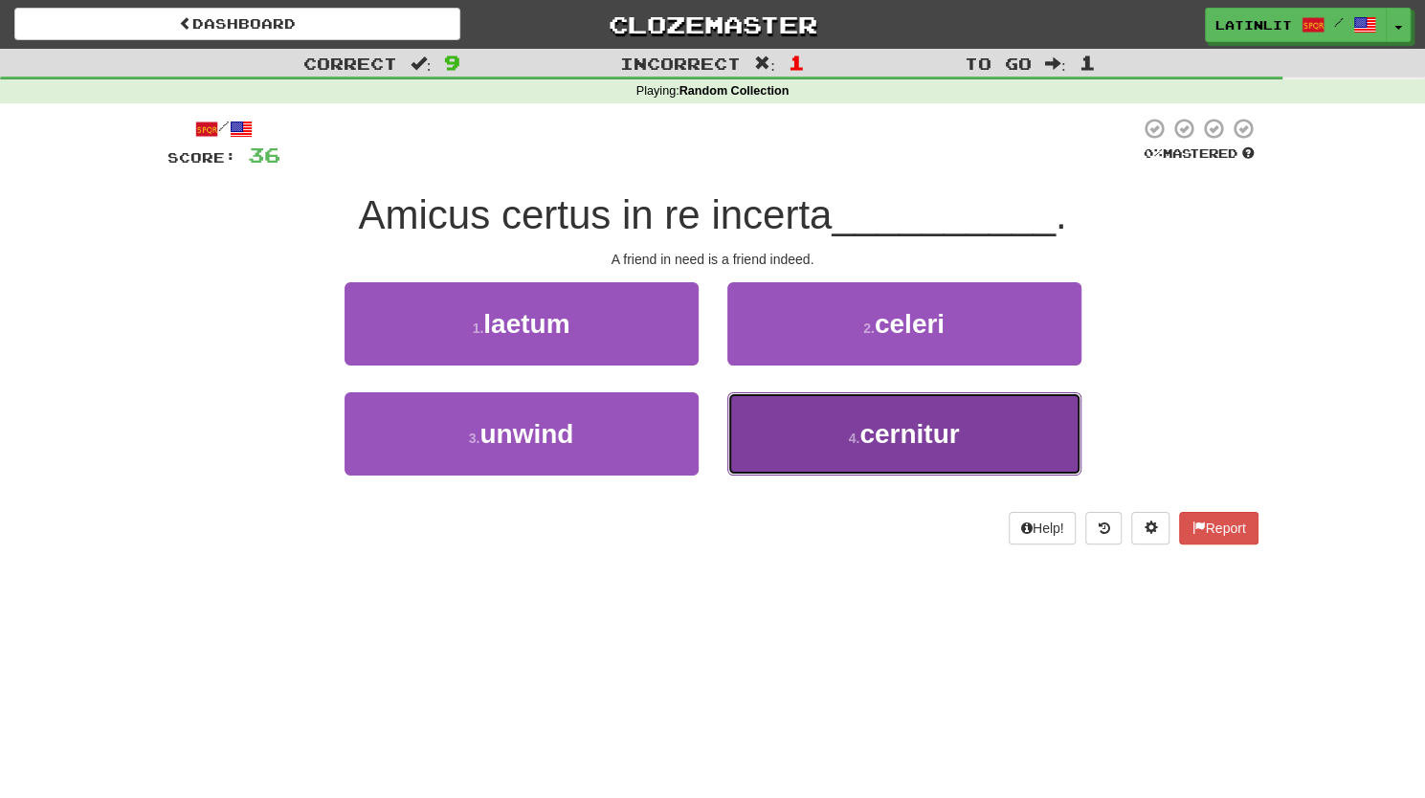
click at [806, 427] on button "4 . cernitur" at bounding box center [904, 433] width 354 height 83
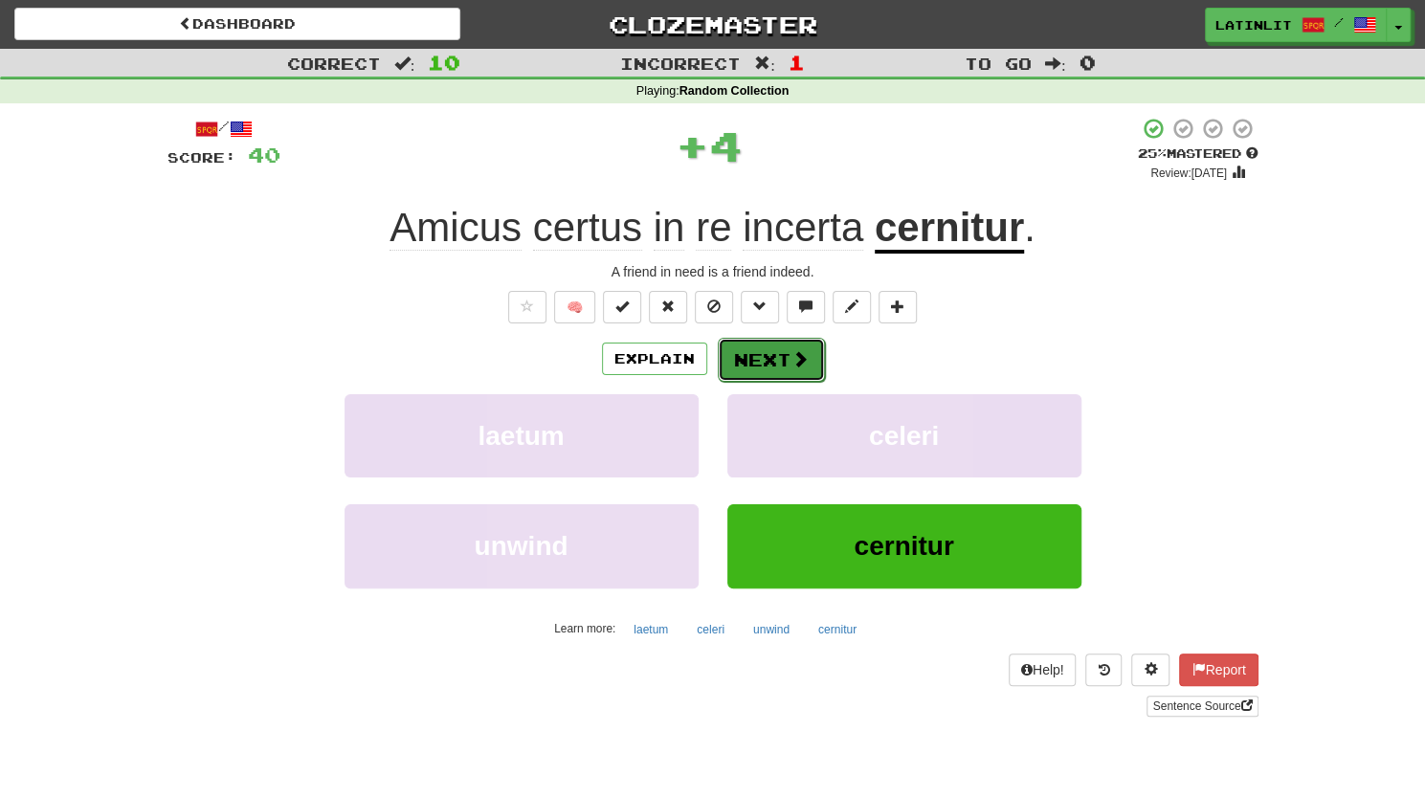
click at [778, 353] on button "Next" at bounding box center [771, 360] width 107 height 44
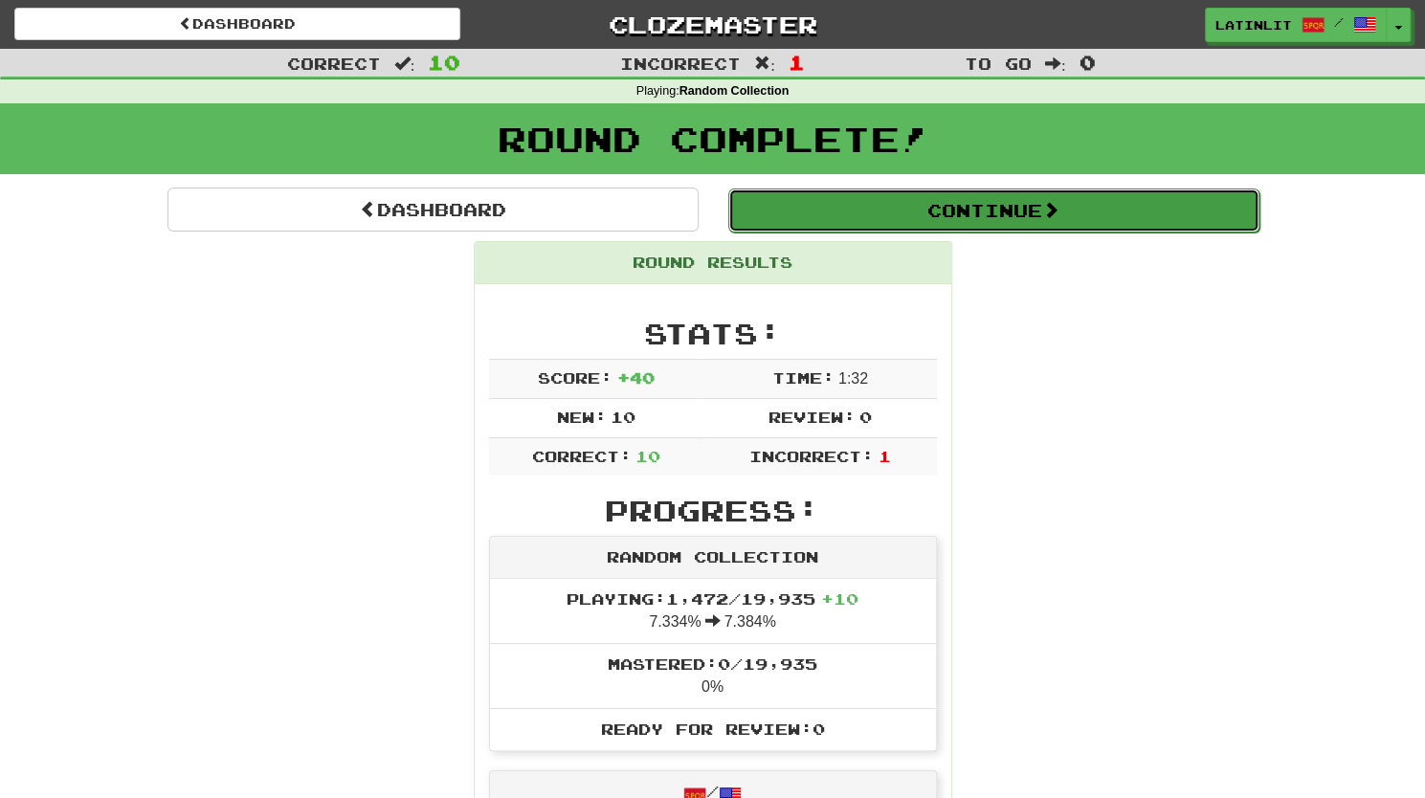
click at [984, 211] on button "Continue" at bounding box center [993, 210] width 531 height 44
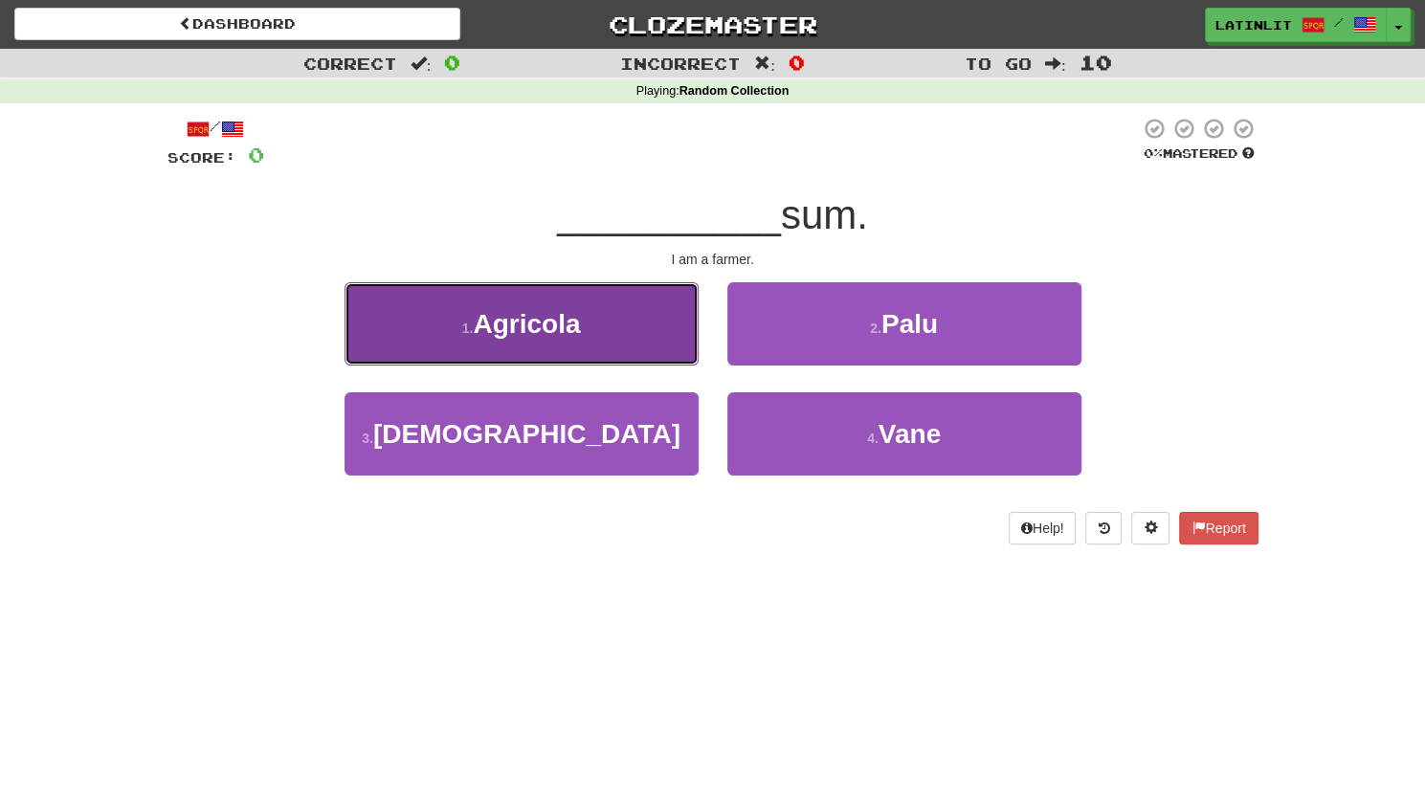
click at [584, 338] on button "1 . Agricola" at bounding box center [521, 323] width 354 height 83
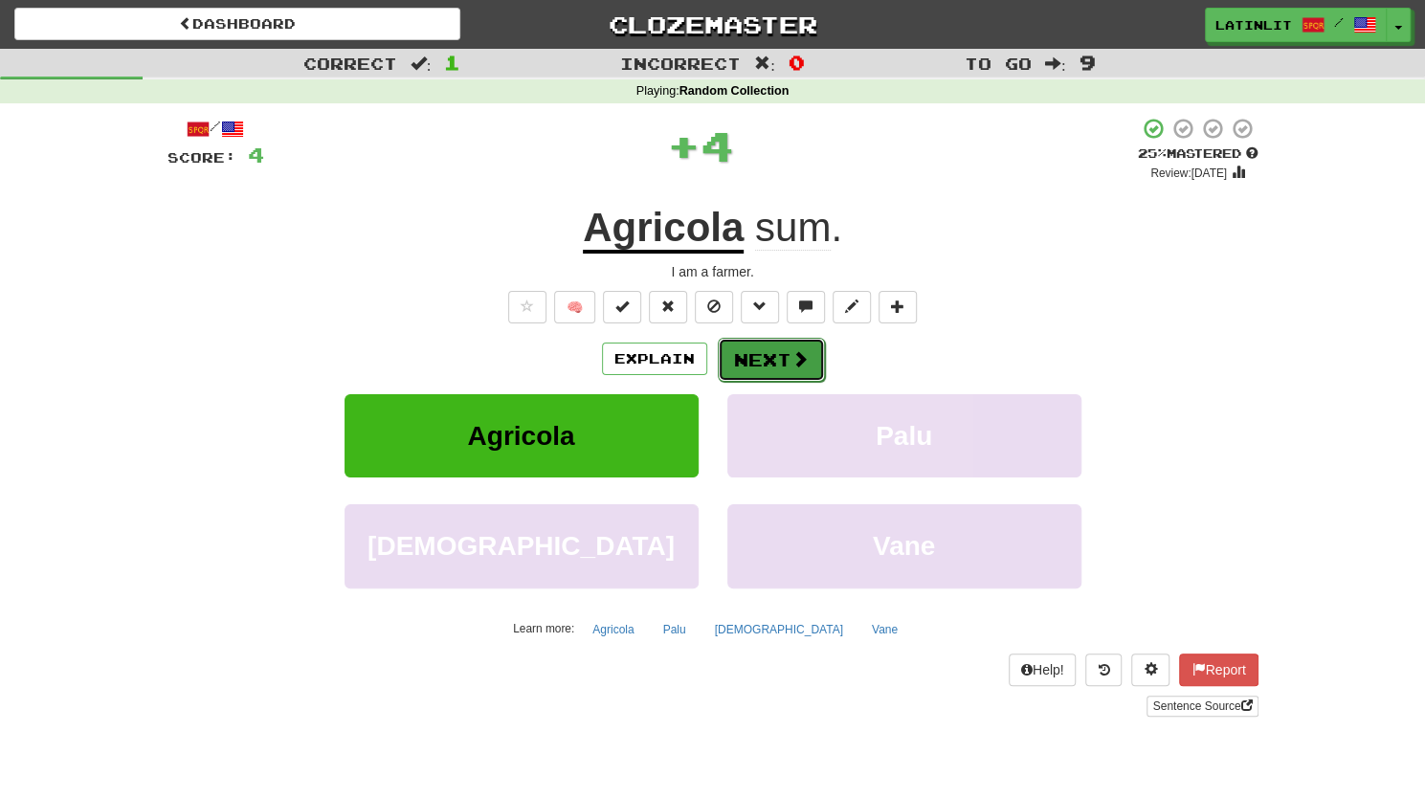
click at [760, 345] on button "Next" at bounding box center [771, 360] width 107 height 44
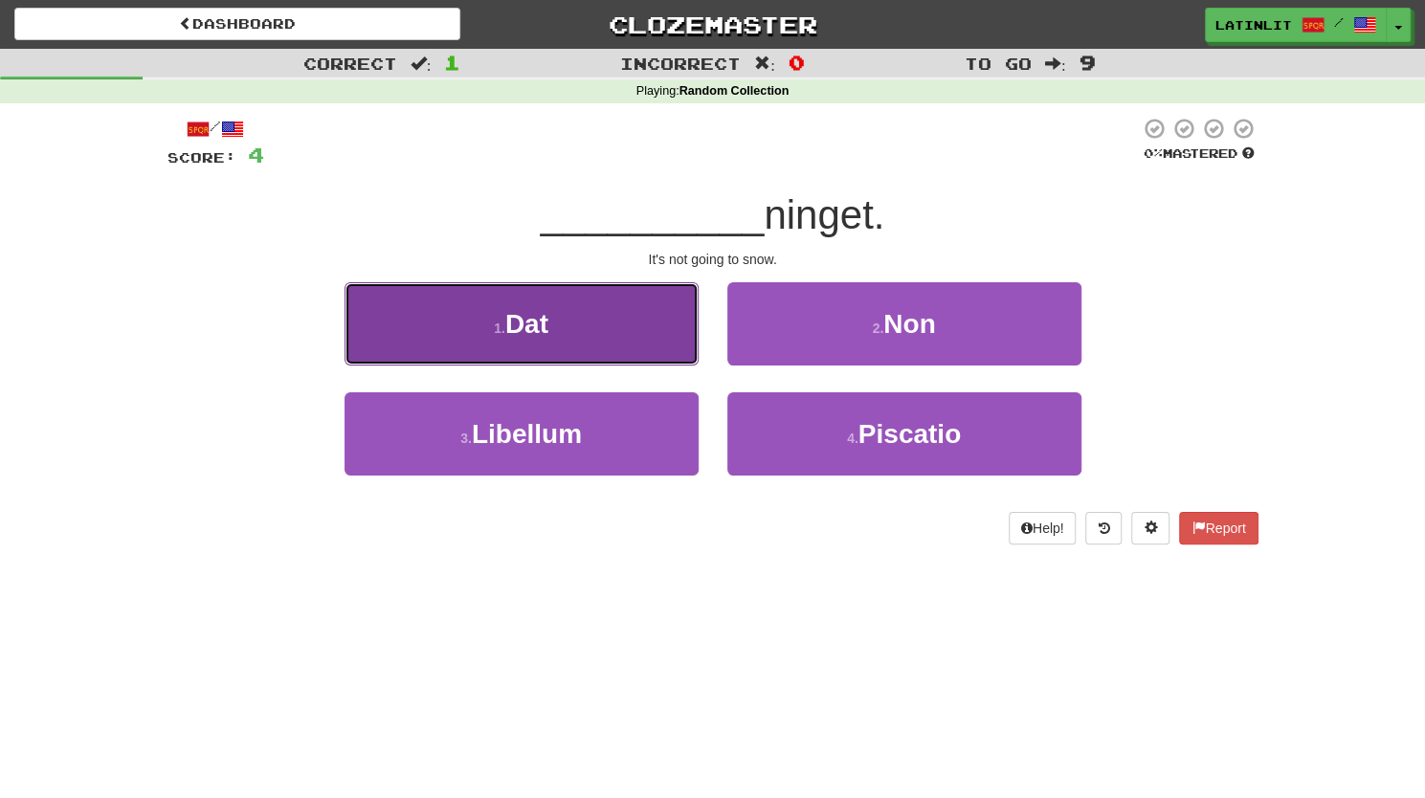
click at [622, 332] on button "1 . Dat" at bounding box center [521, 323] width 354 height 83
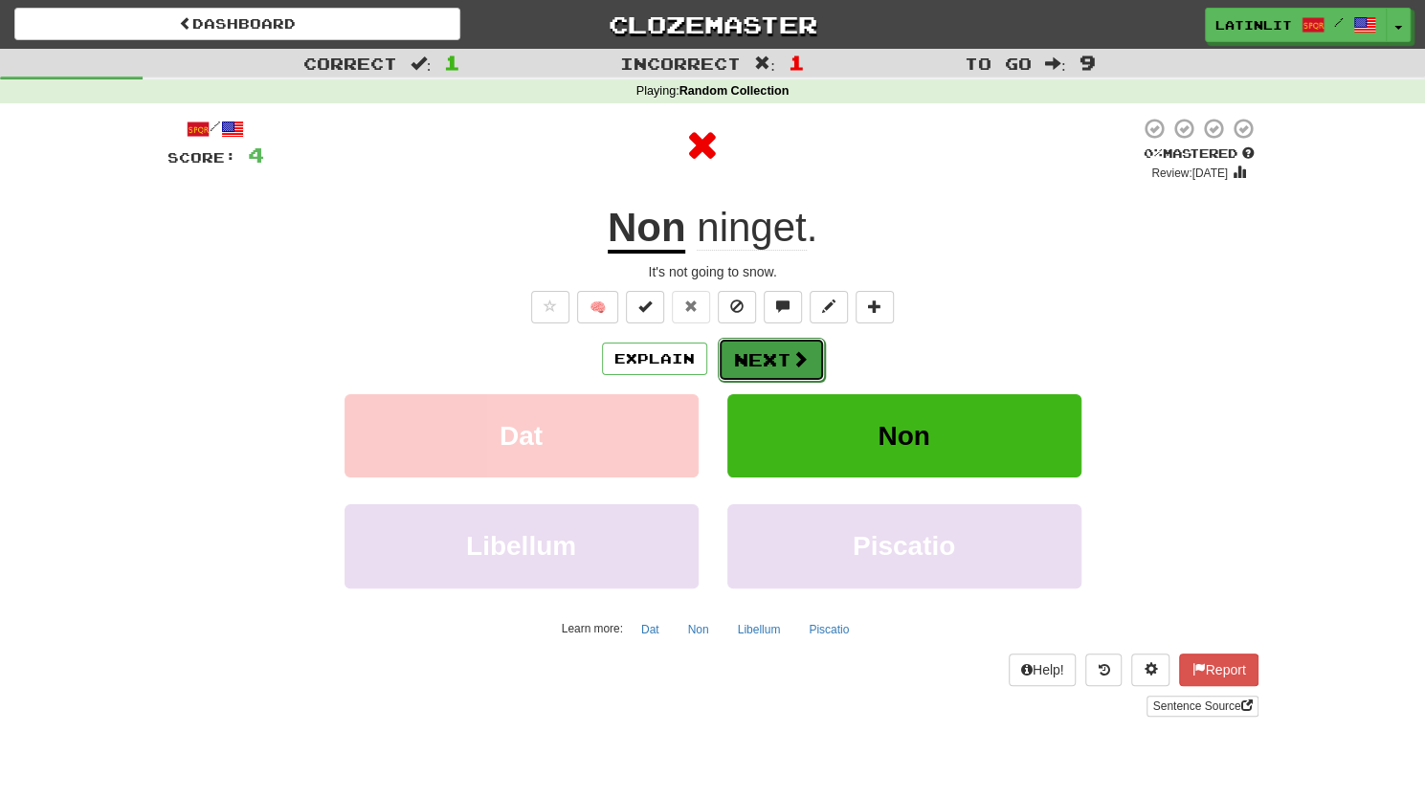
click at [756, 361] on button "Next" at bounding box center [771, 360] width 107 height 44
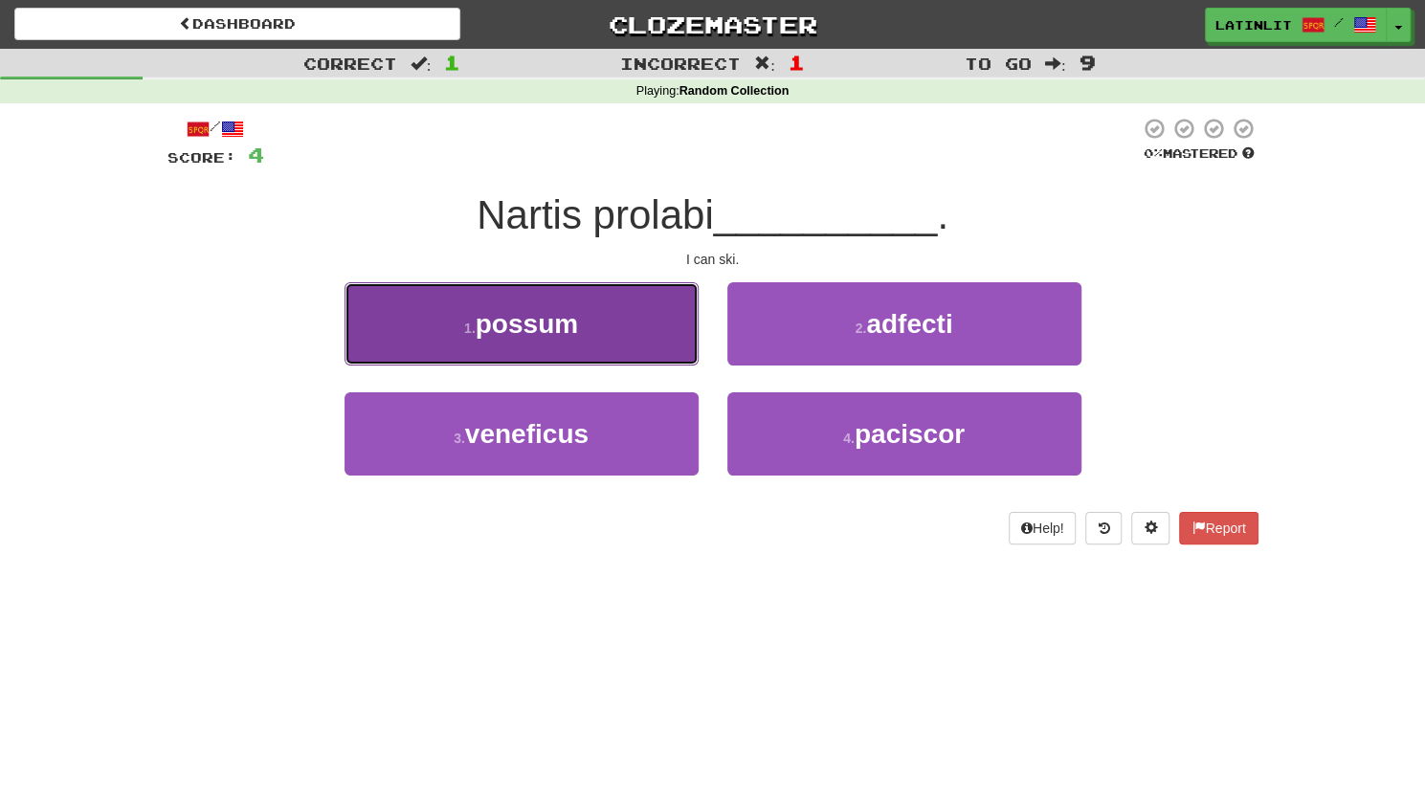
click at [608, 323] on button "1 . possum" at bounding box center [521, 323] width 354 height 83
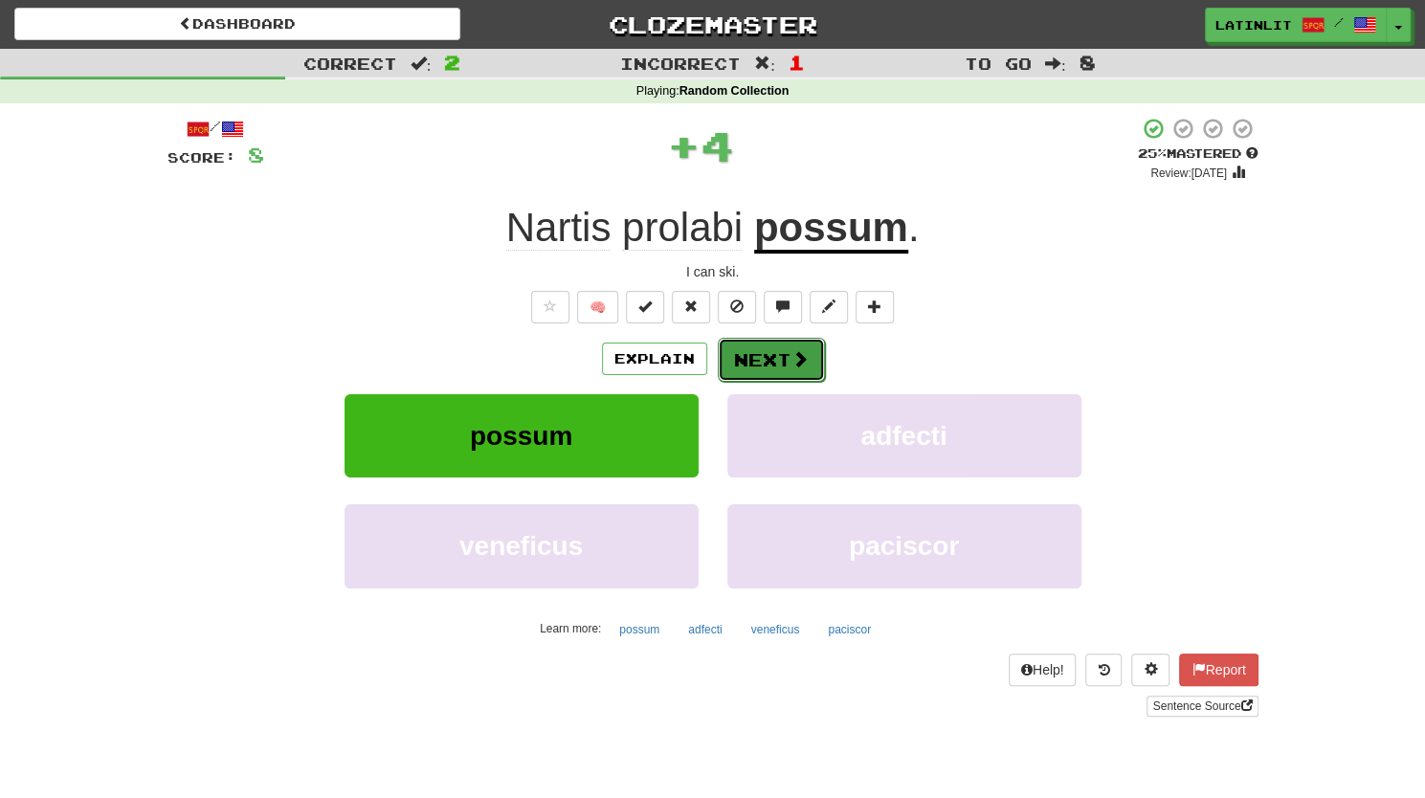
click at [747, 367] on button "Next" at bounding box center [771, 360] width 107 height 44
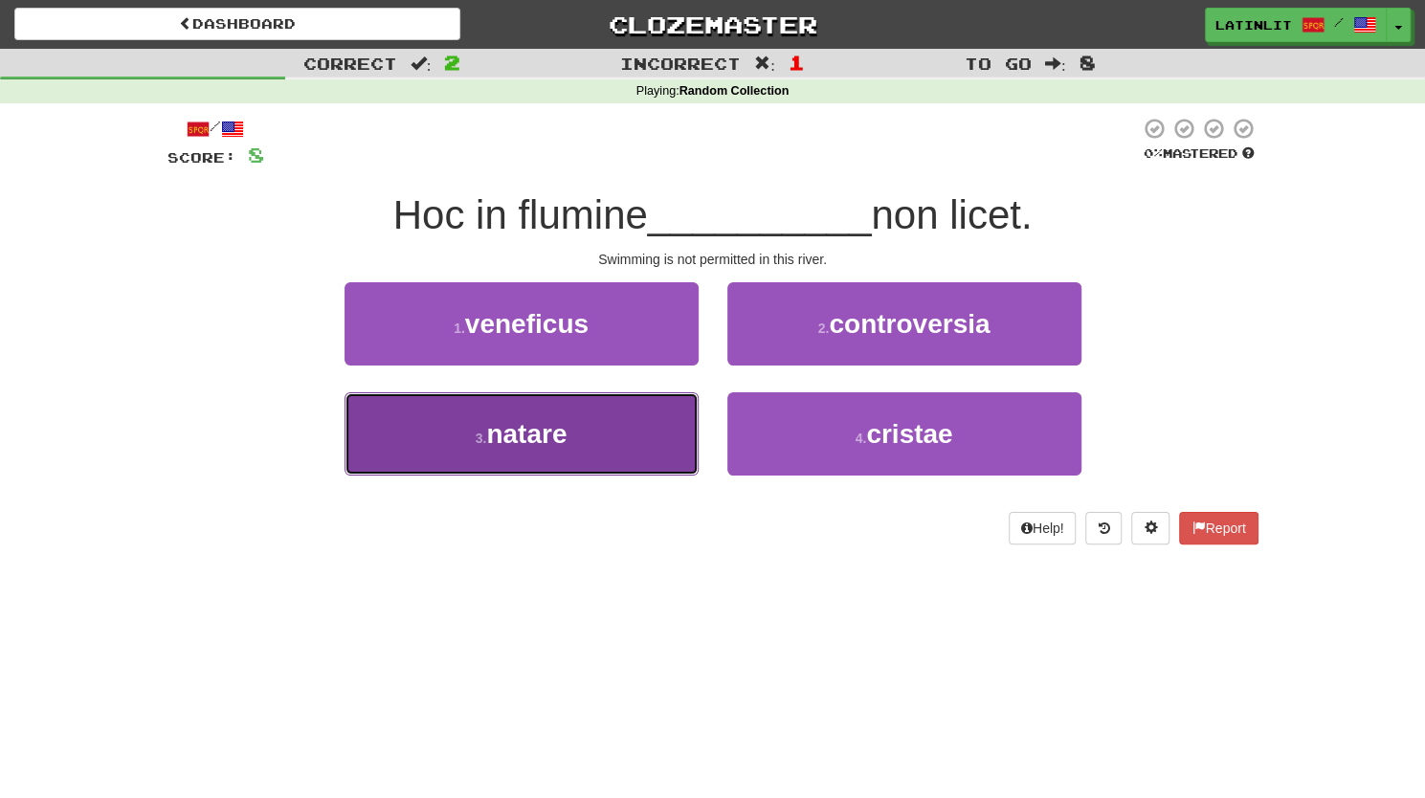
click at [563, 434] on span "natare" at bounding box center [526, 434] width 80 height 30
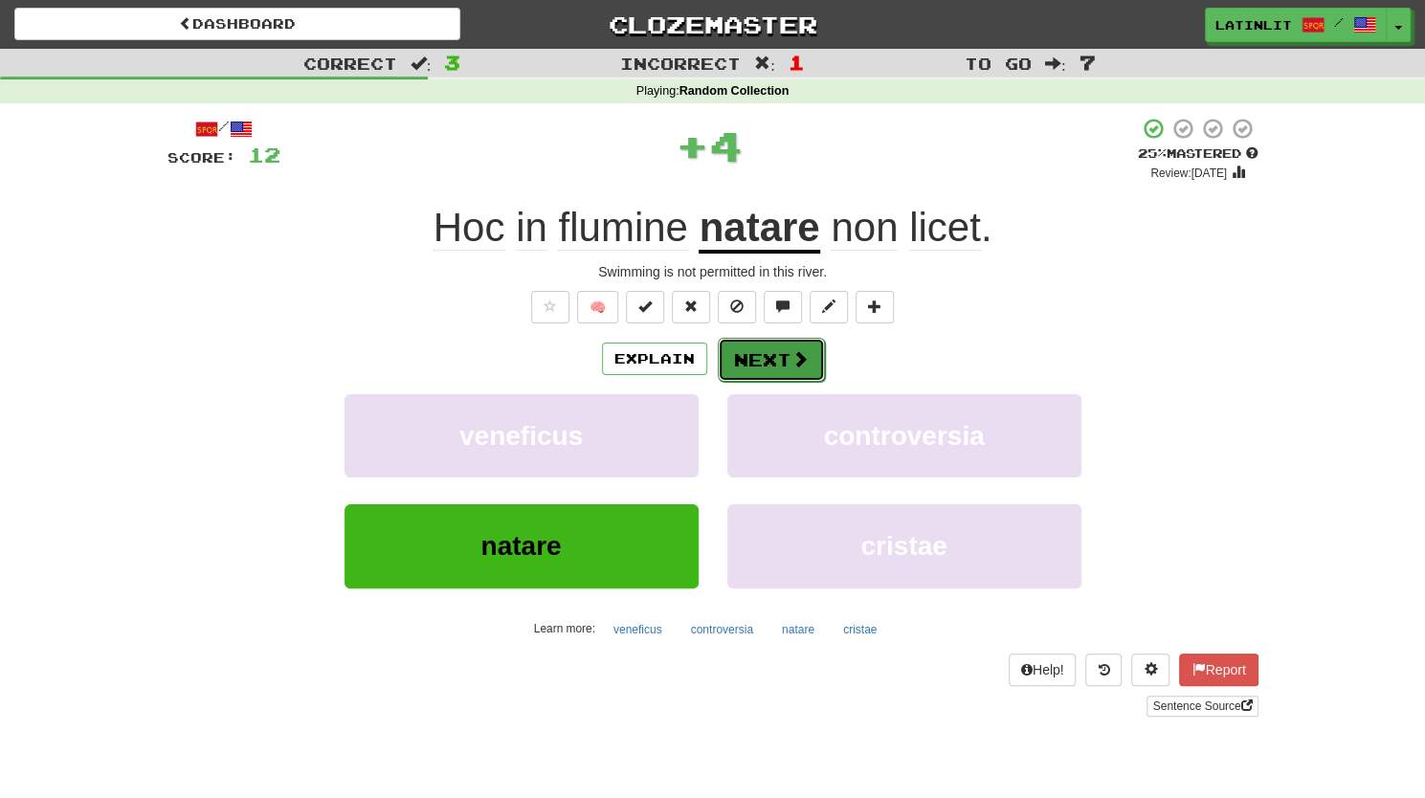
click at [775, 345] on button "Next" at bounding box center [771, 360] width 107 height 44
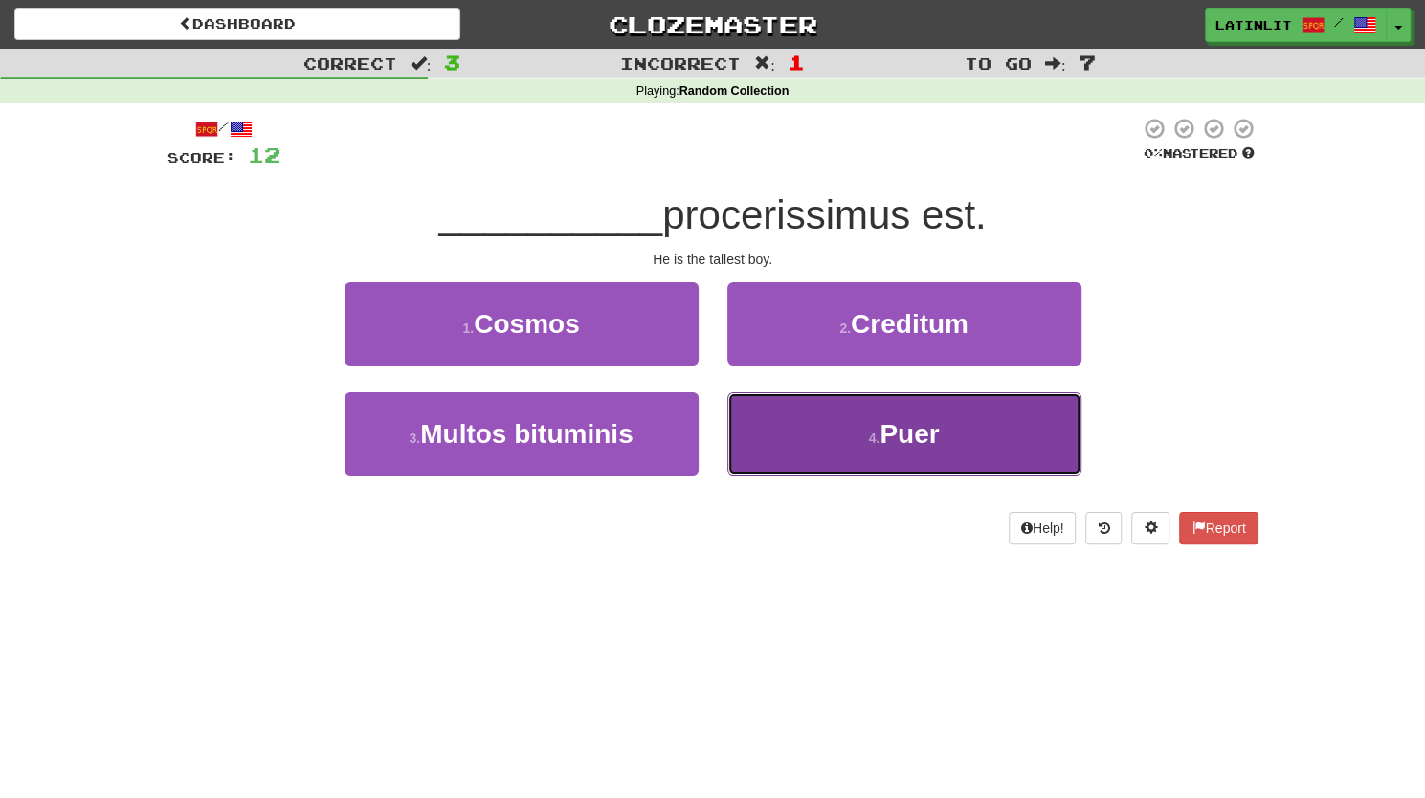
click at [786, 447] on button "4 . Puer" at bounding box center [904, 433] width 354 height 83
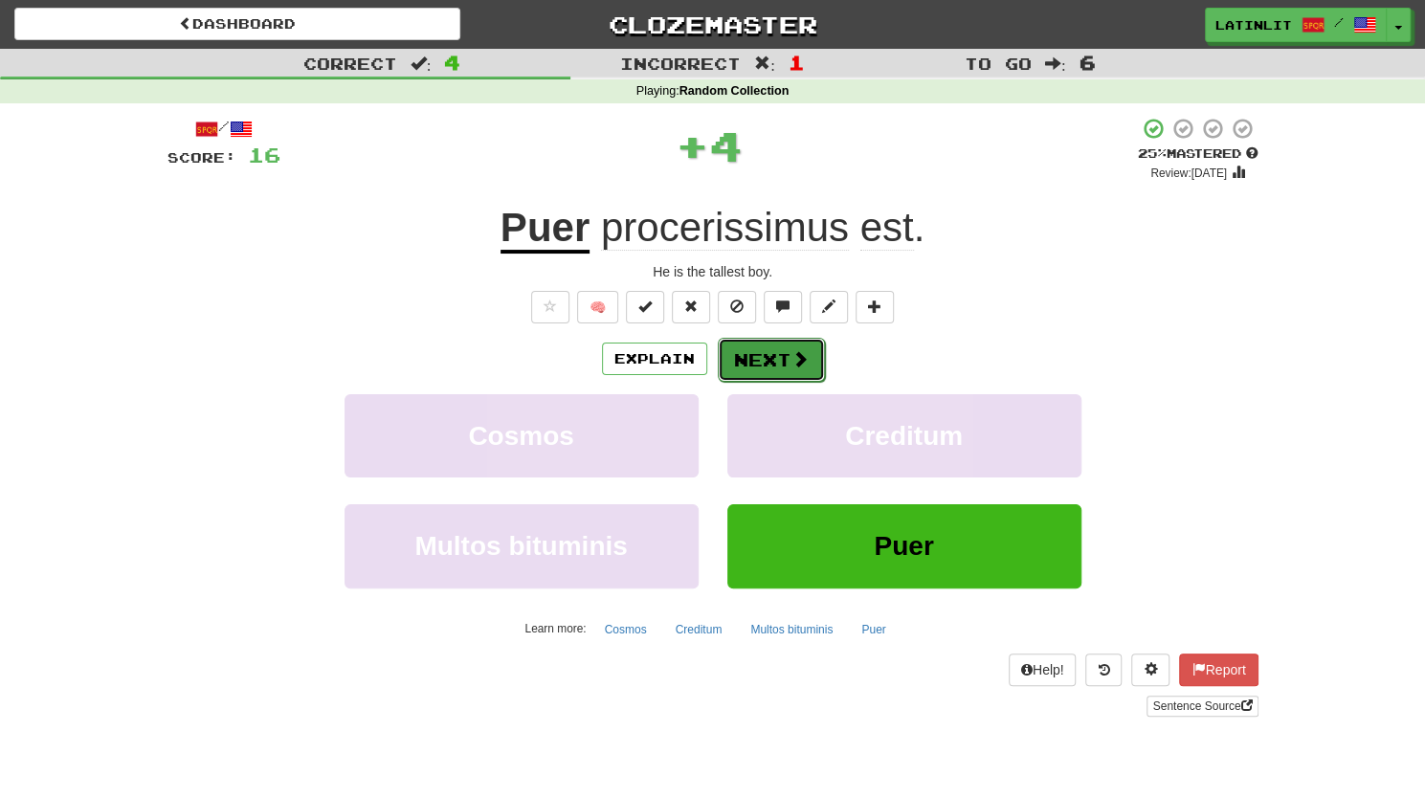
click at [739, 366] on button "Next" at bounding box center [771, 360] width 107 height 44
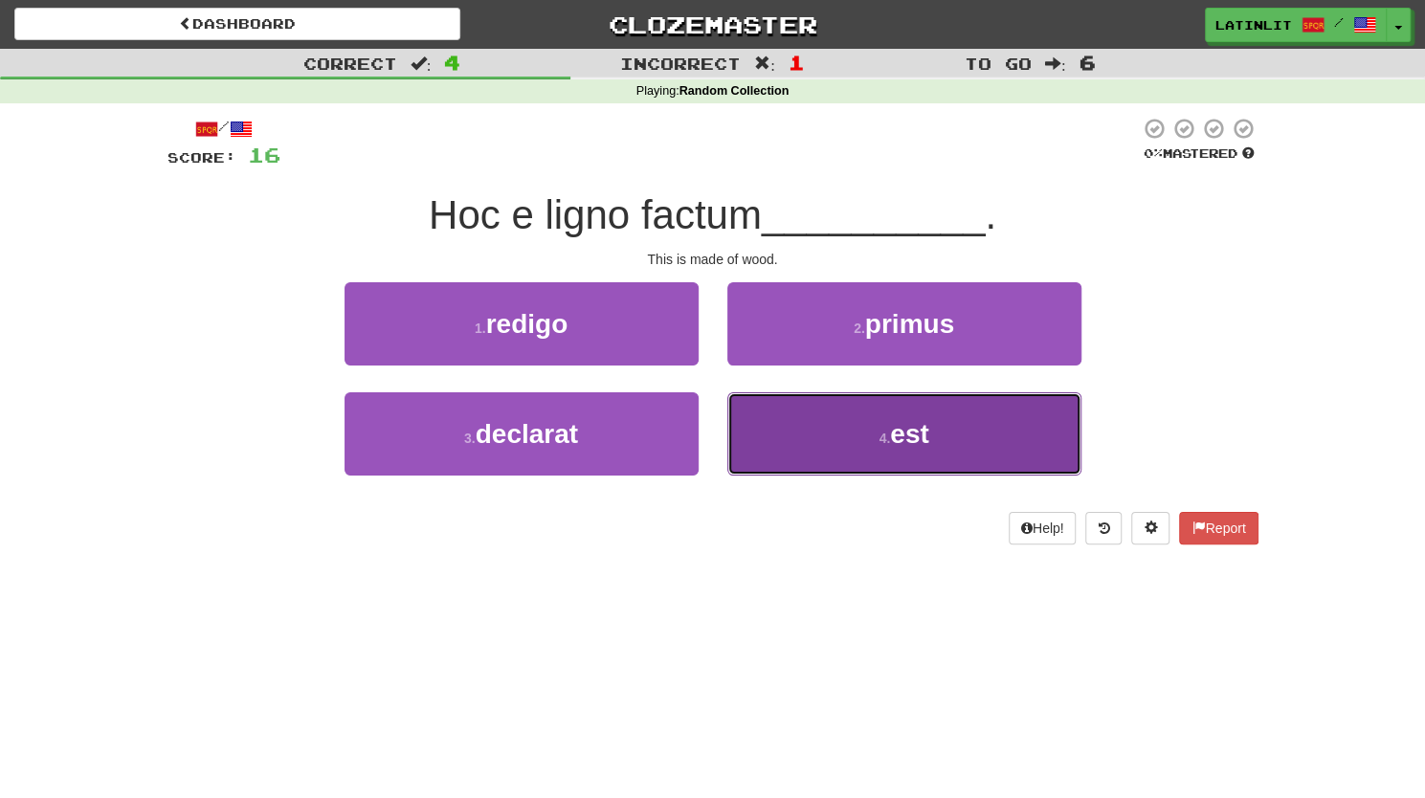
click at [774, 431] on button "4 . est" at bounding box center [904, 433] width 354 height 83
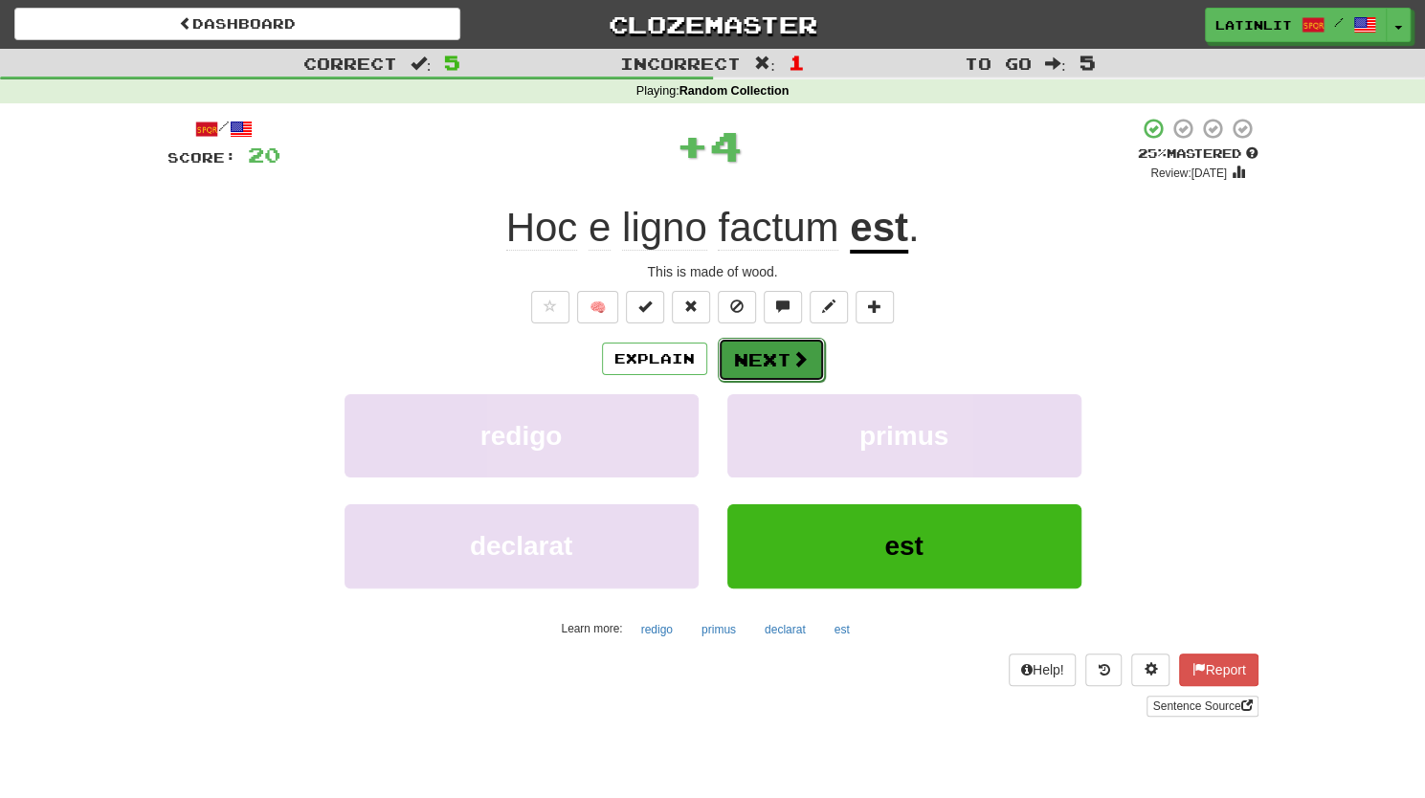
click at [740, 353] on button "Next" at bounding box center [771, 360] width 107 height 44
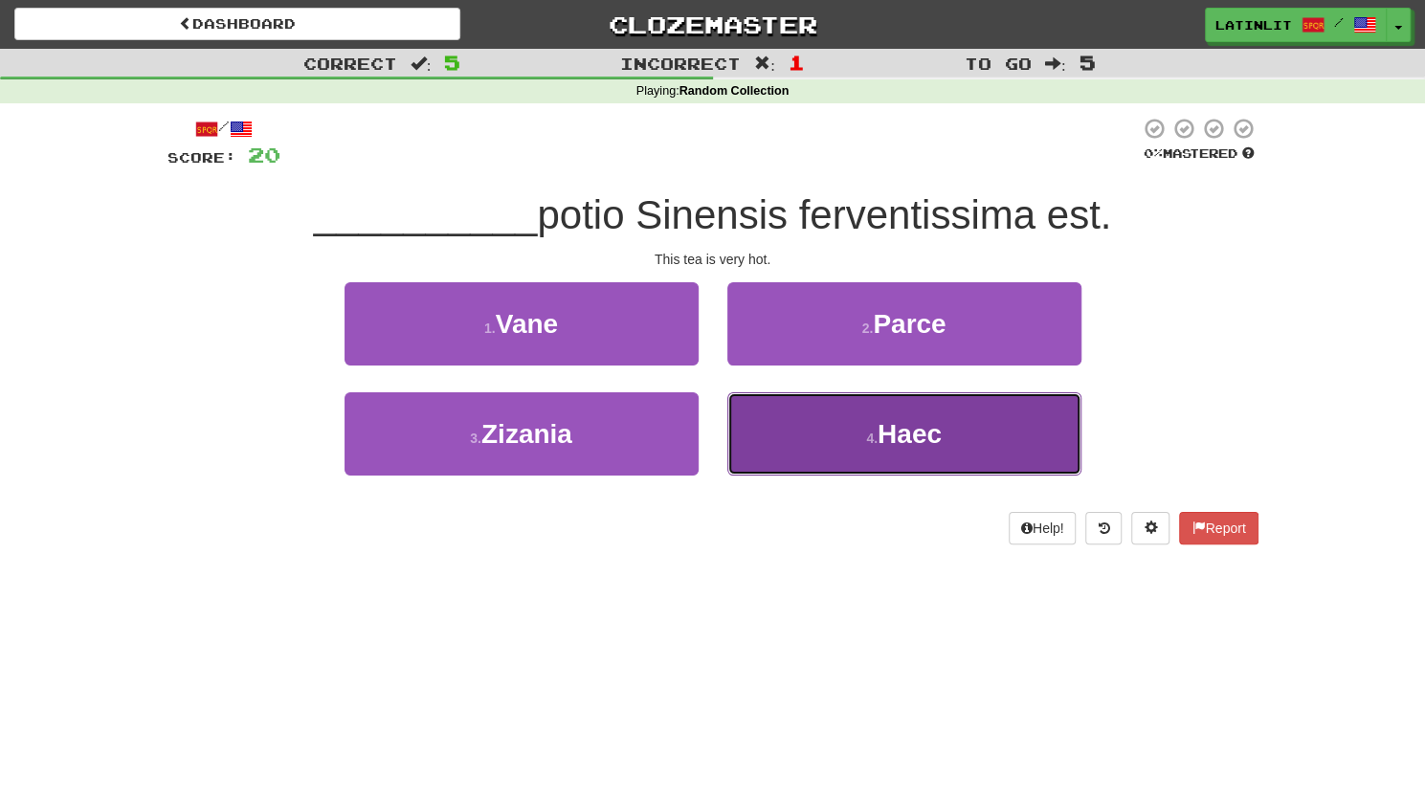
click at [765, 420] on button "4 . Haec" at bounding box center [904, 433] width 354 height 83
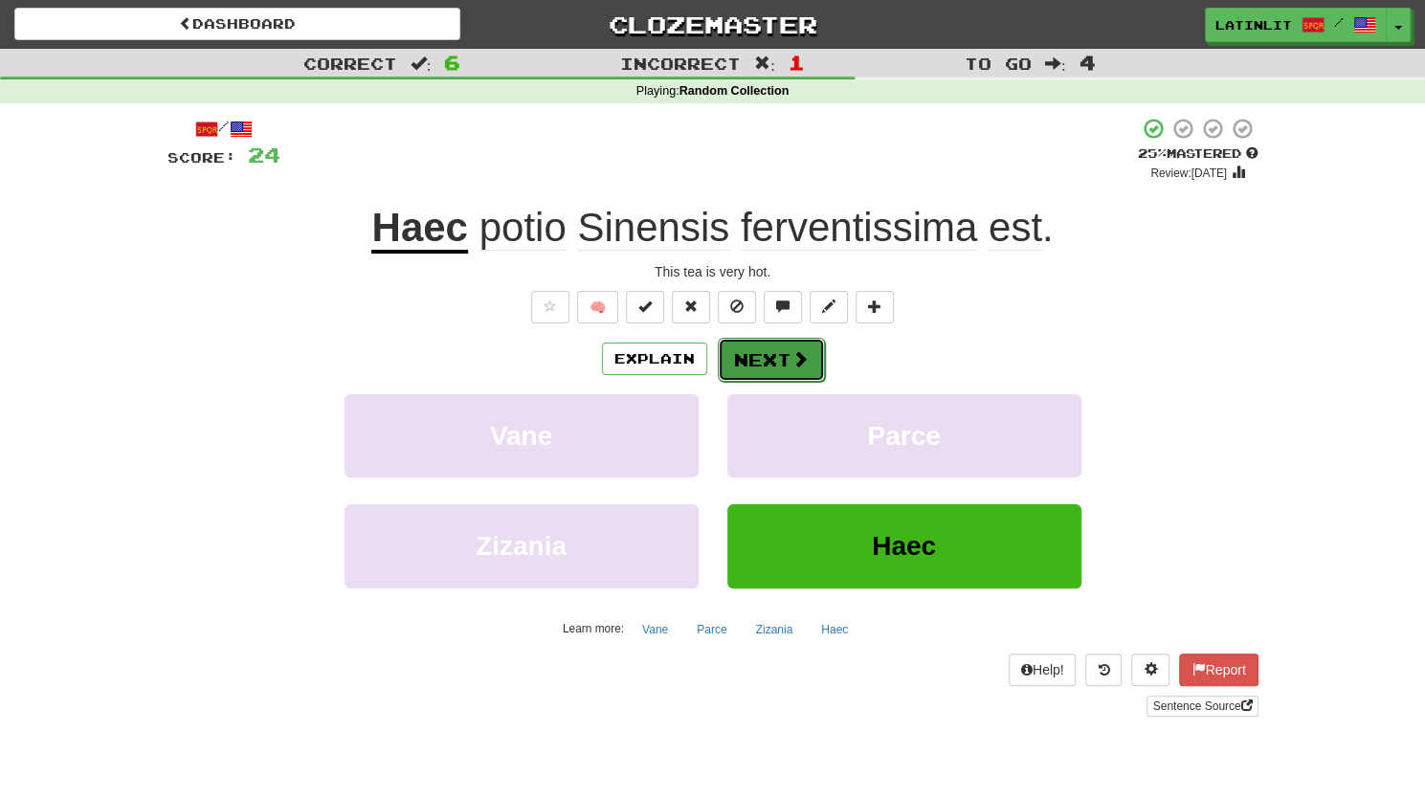
click at [752, 348] on button "Next" at bounding box center [771, 360] width 107 height 44
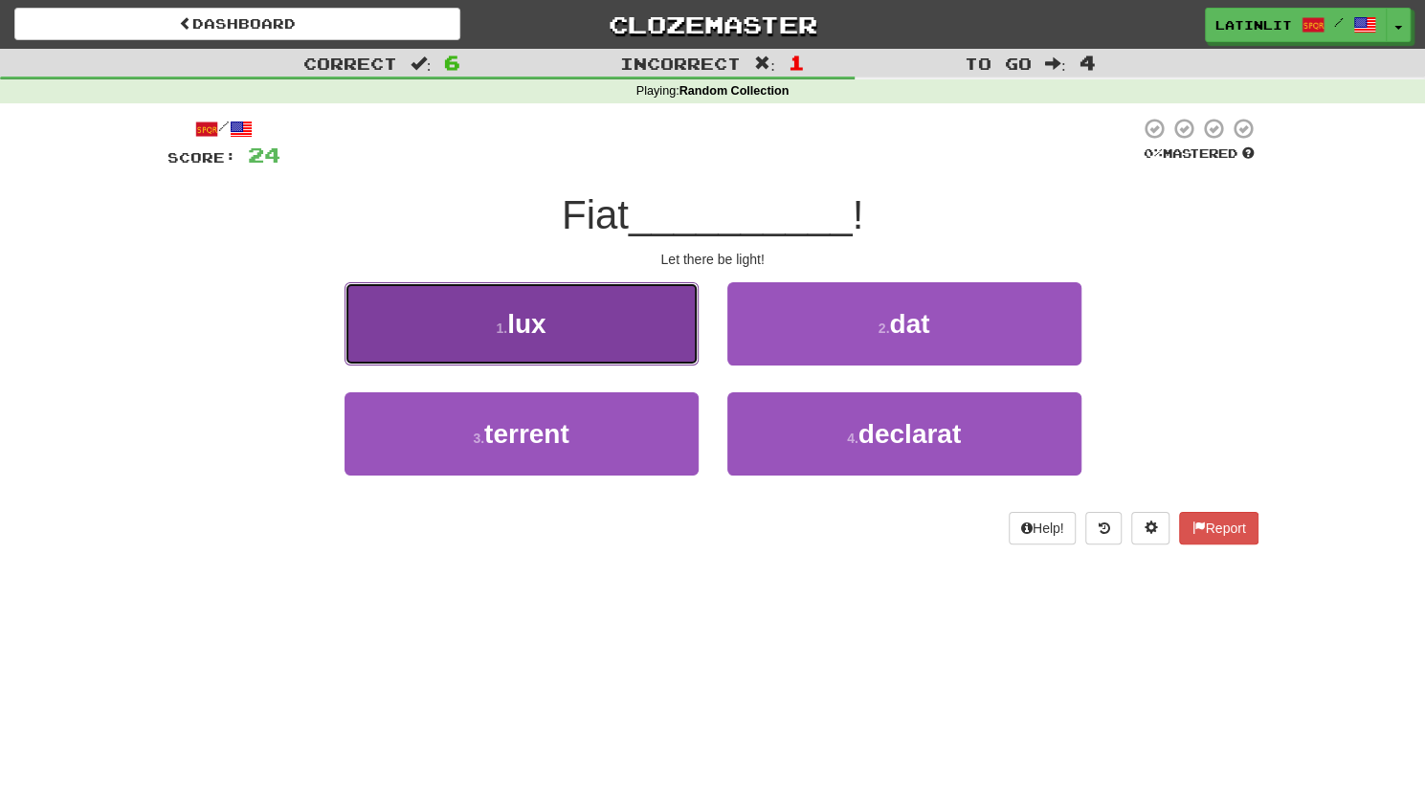
click at [626, 321] on button "1 . lux" at bounding box center [521, 323] width 354 height 83
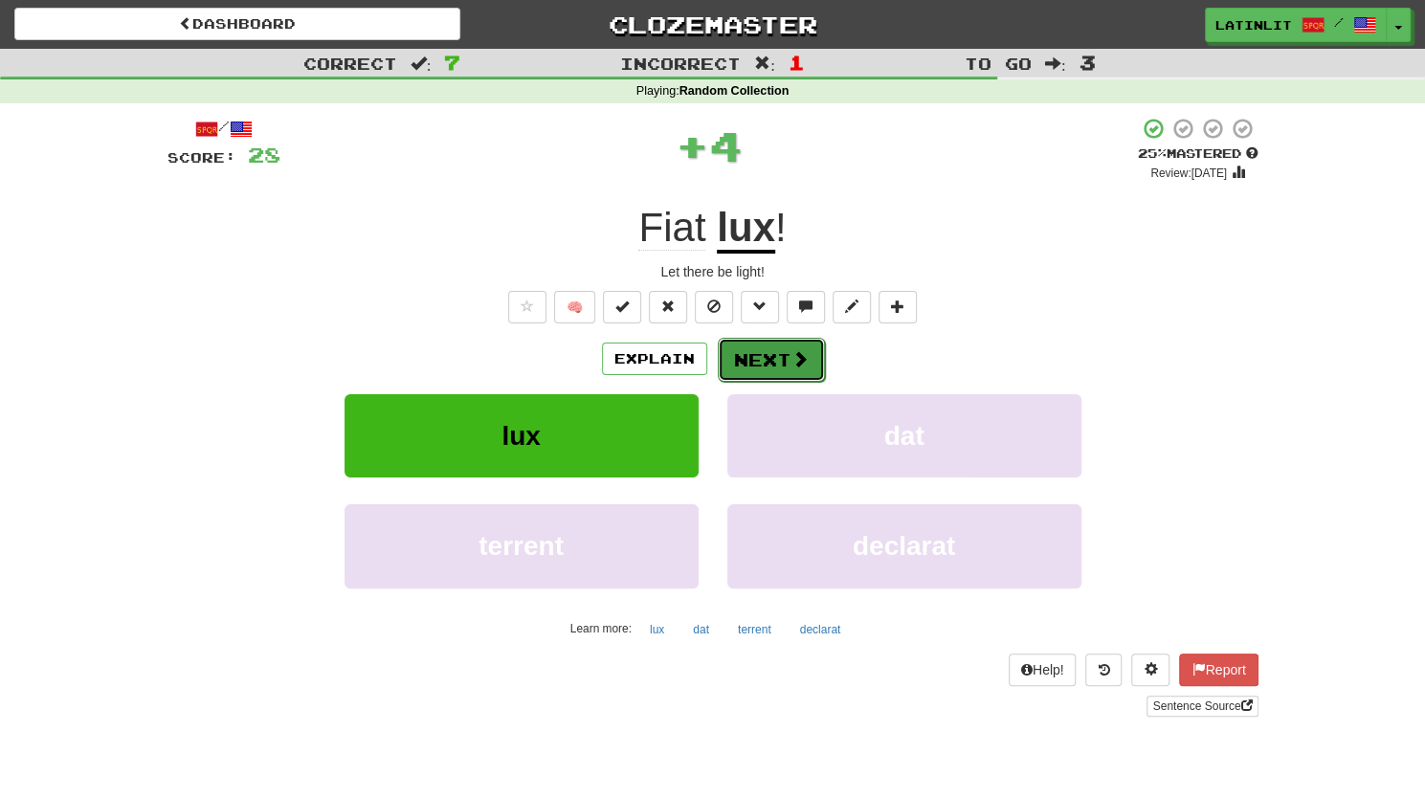
click at [785, 345] on button "Next" at bounding box center [771, 360] width 107 height 44
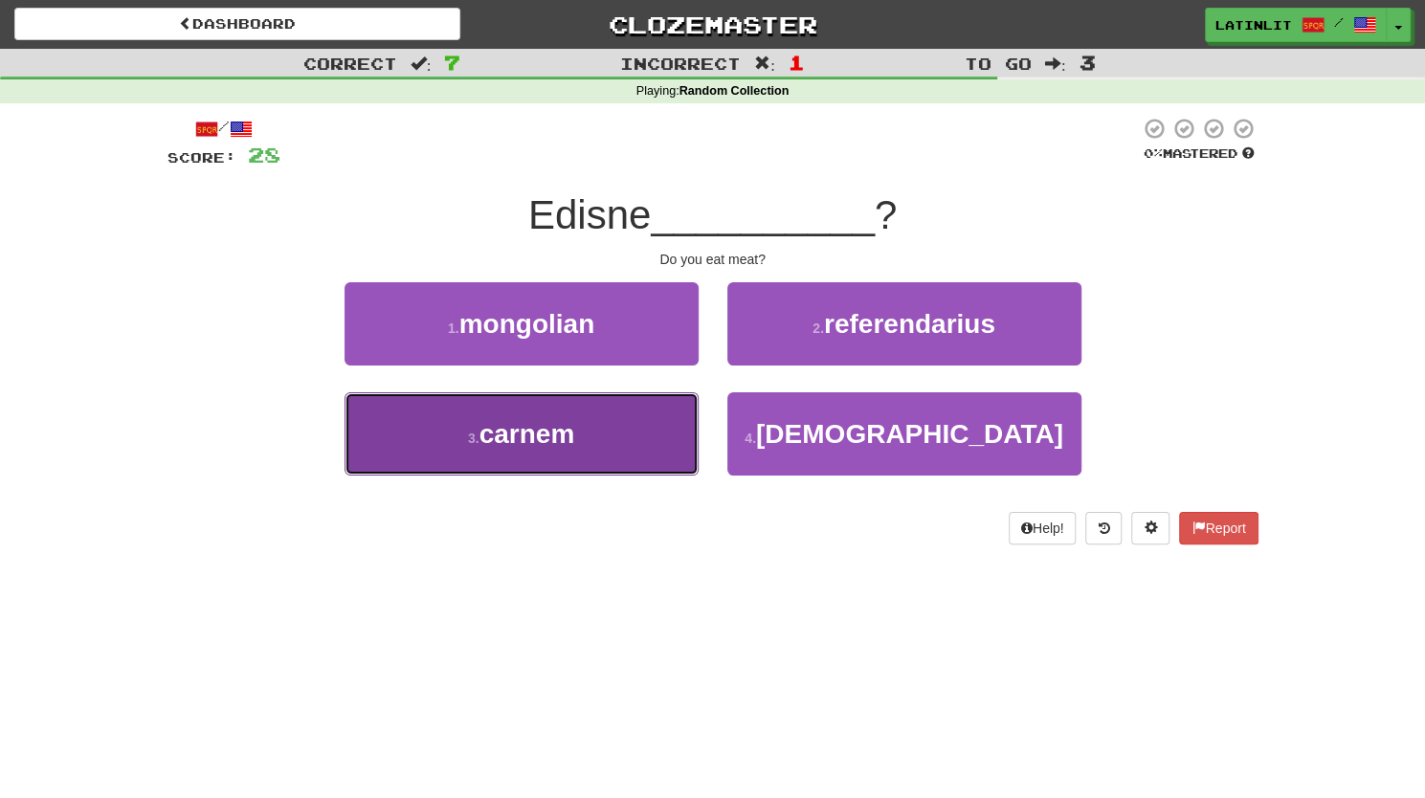
click at [590, 419] on button "3 . carnem" at bounding box center [521, 433] width 354 height 83
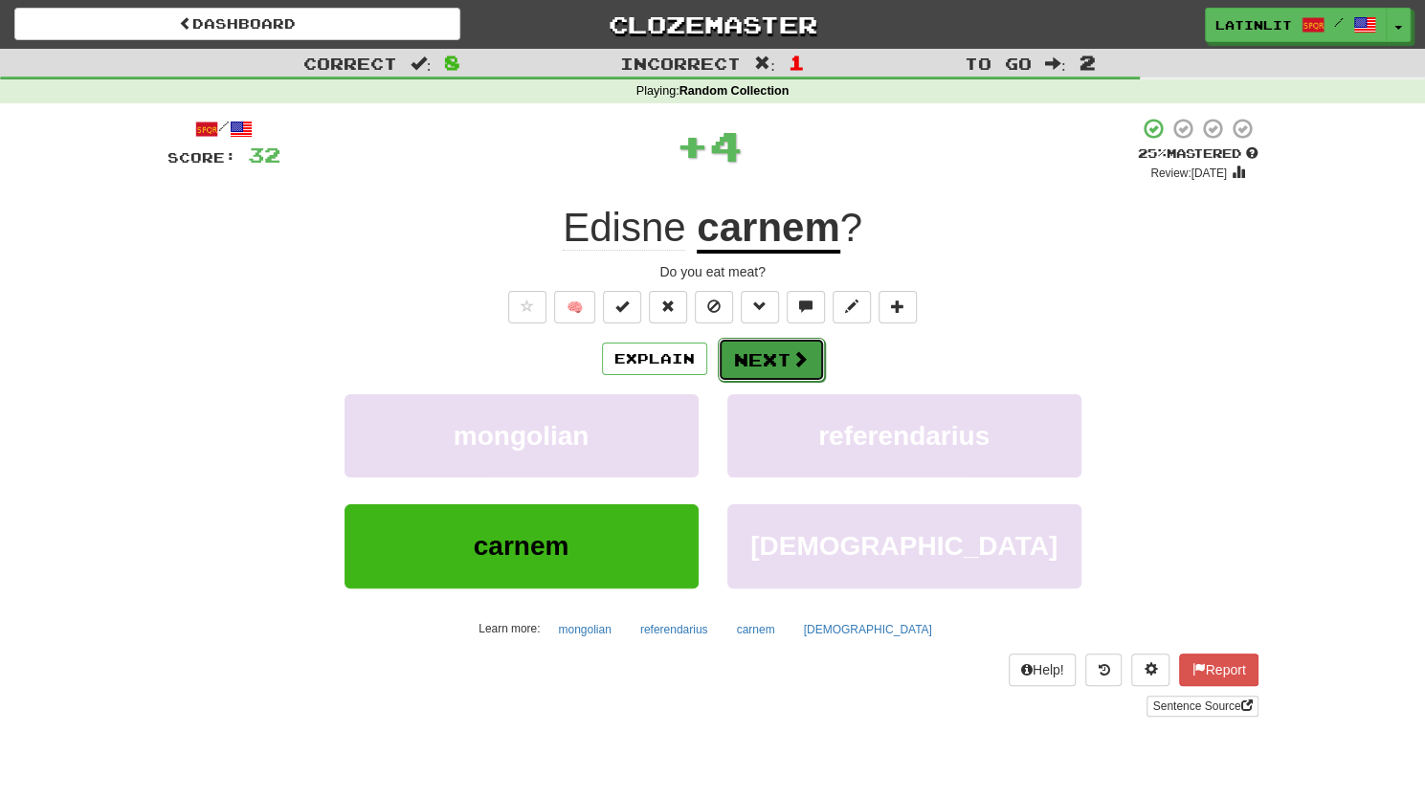
click at [742, 355] on button "Next" at bounding box center [771, 360] width 107 height 44
